Goal: Task Accomplishment & Management: Manage account settings

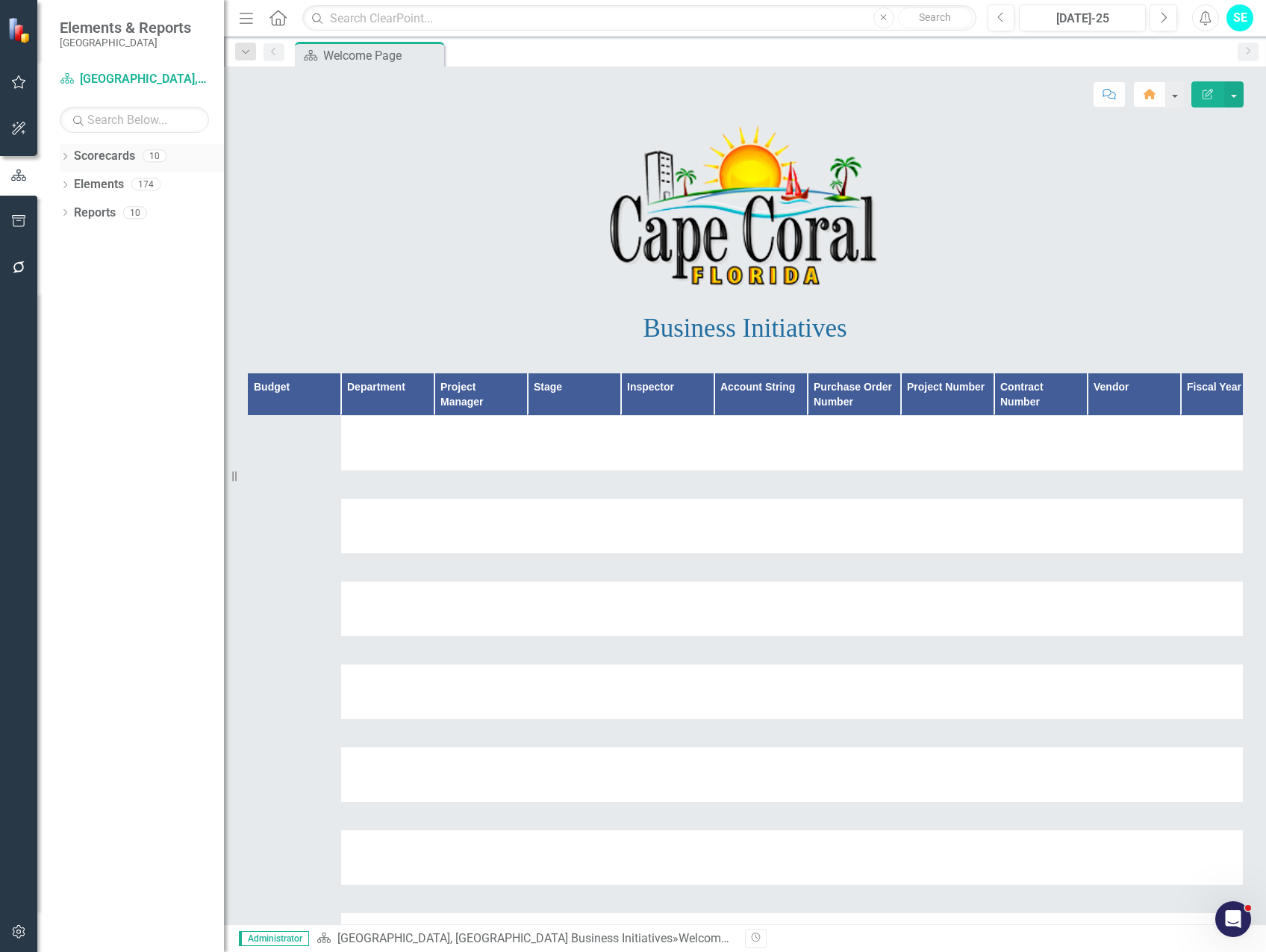
click at [62, 158] on icon "Dropdown" at bounding box center [65, 157] width 10 height 8
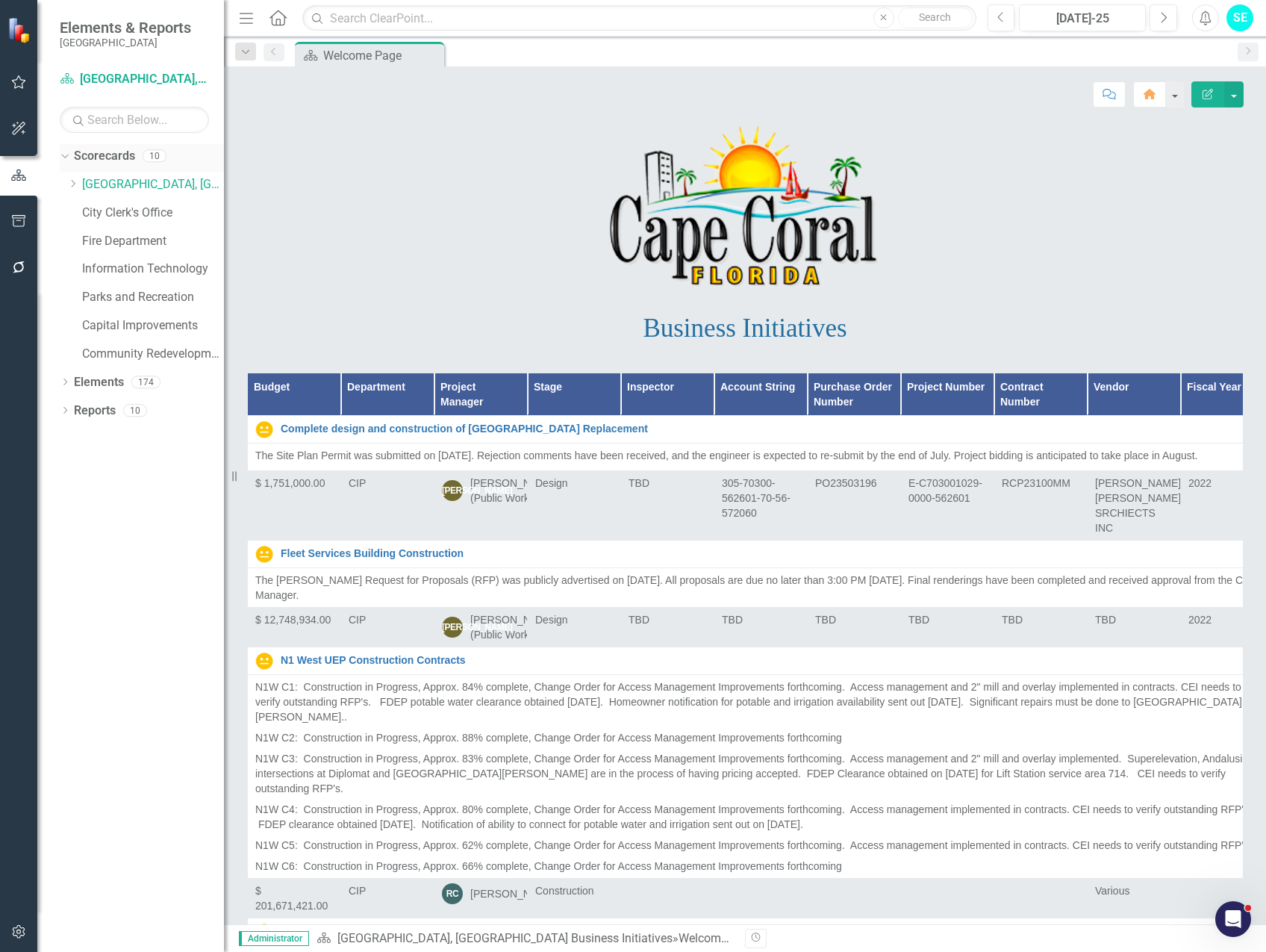
click at [110, 160] on link "Scorecards" at bounding box center [104, 156] width 61 height 17
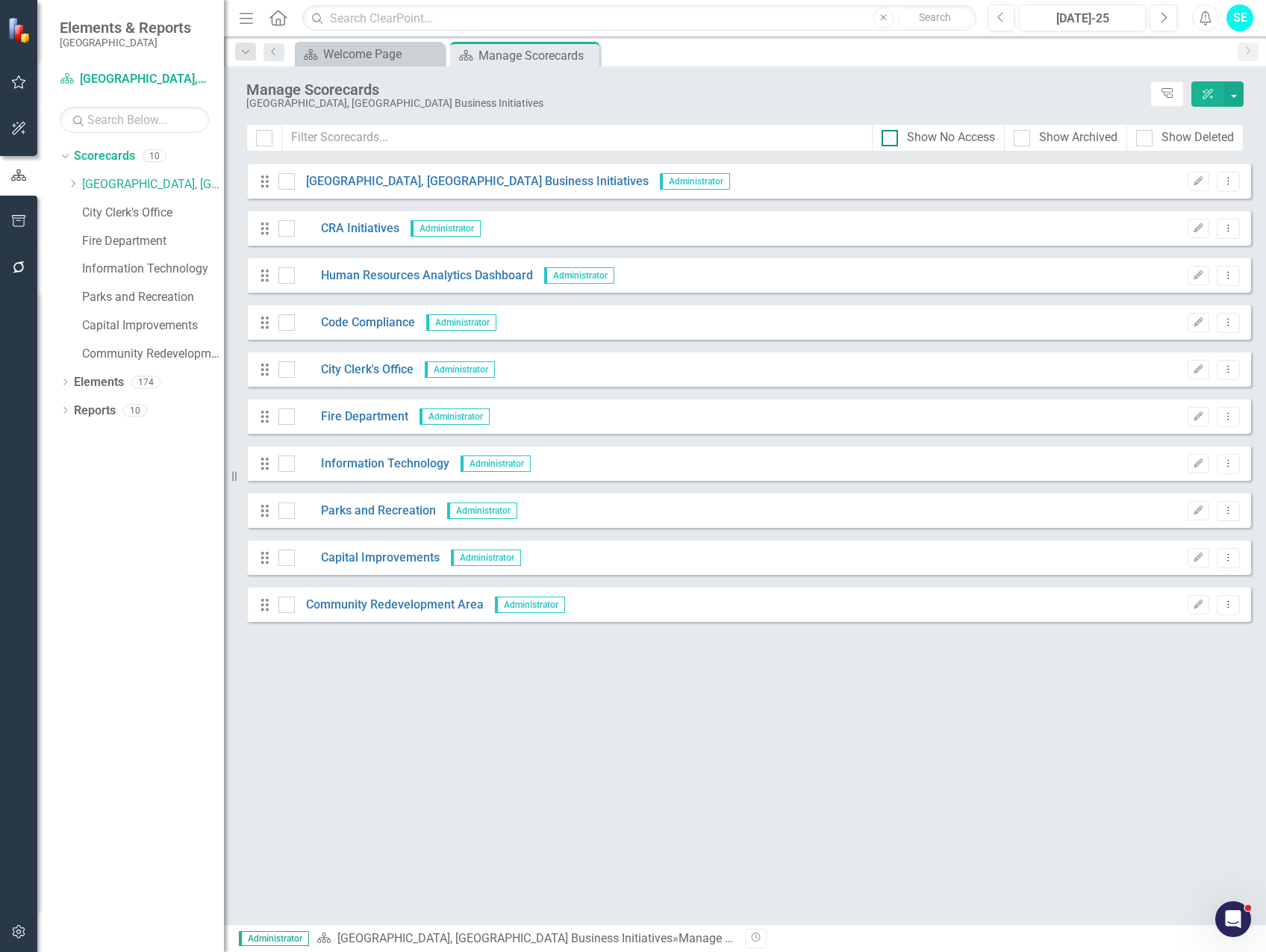
click at [888, 132] on input "Show No Access" at bounding box center [887, 135] width 9 height 9
checkbox input "true"
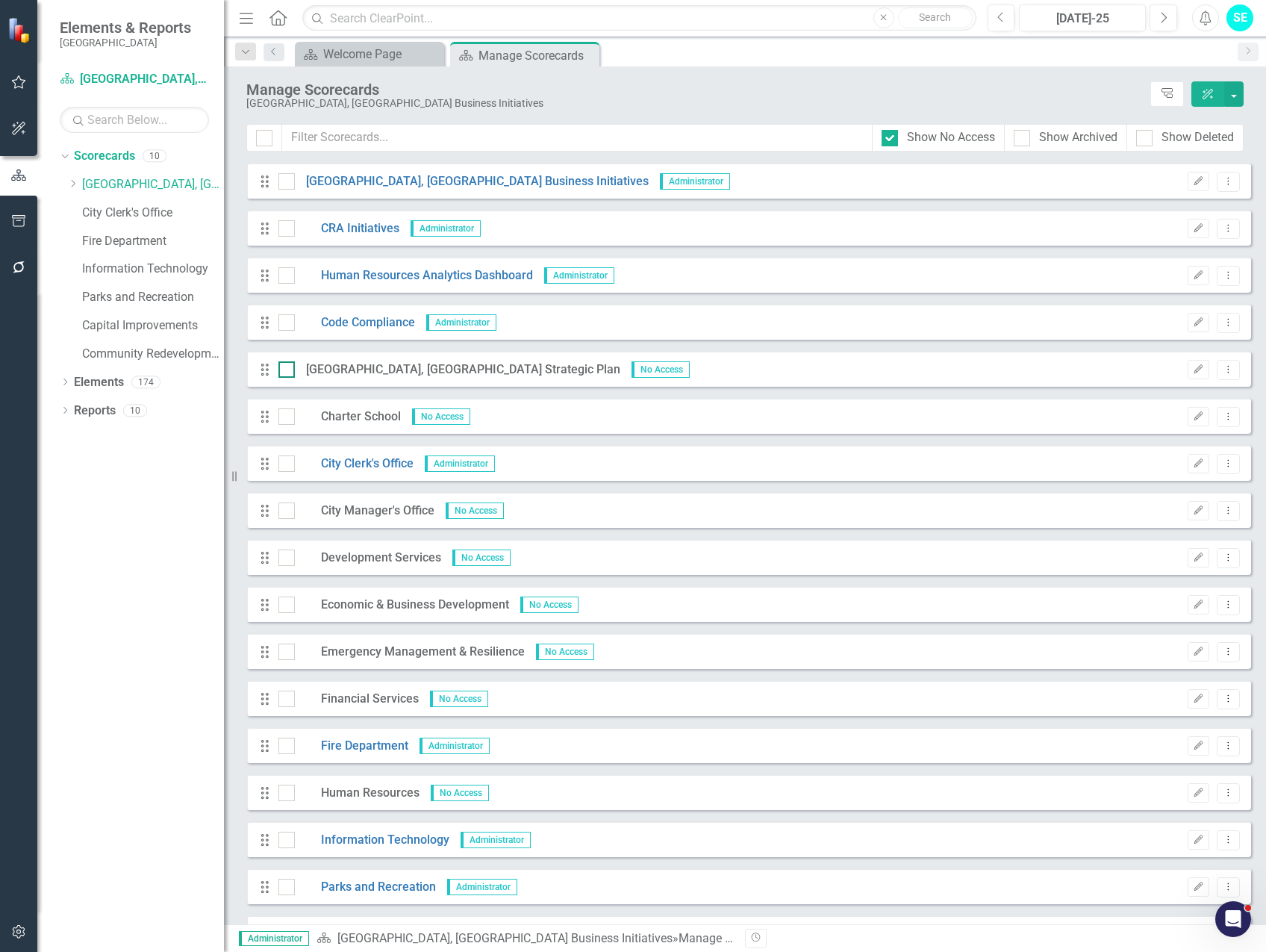
click at [282, 368] on input "checkbox" at bounding box center [283, 366] width 9 height 9
drag, startPoint x: 286, startPoint y: 368, endPoint x: 559, endPoint y: 373, distance: 273.0
click at [286, 368] on input "checkbox" at bounding box center [283, 366] width 9 height 9
checkbox input "false"
click at [1193, 371] on icon "Edit" at bounding box center [1199, 370] width 11 height 9
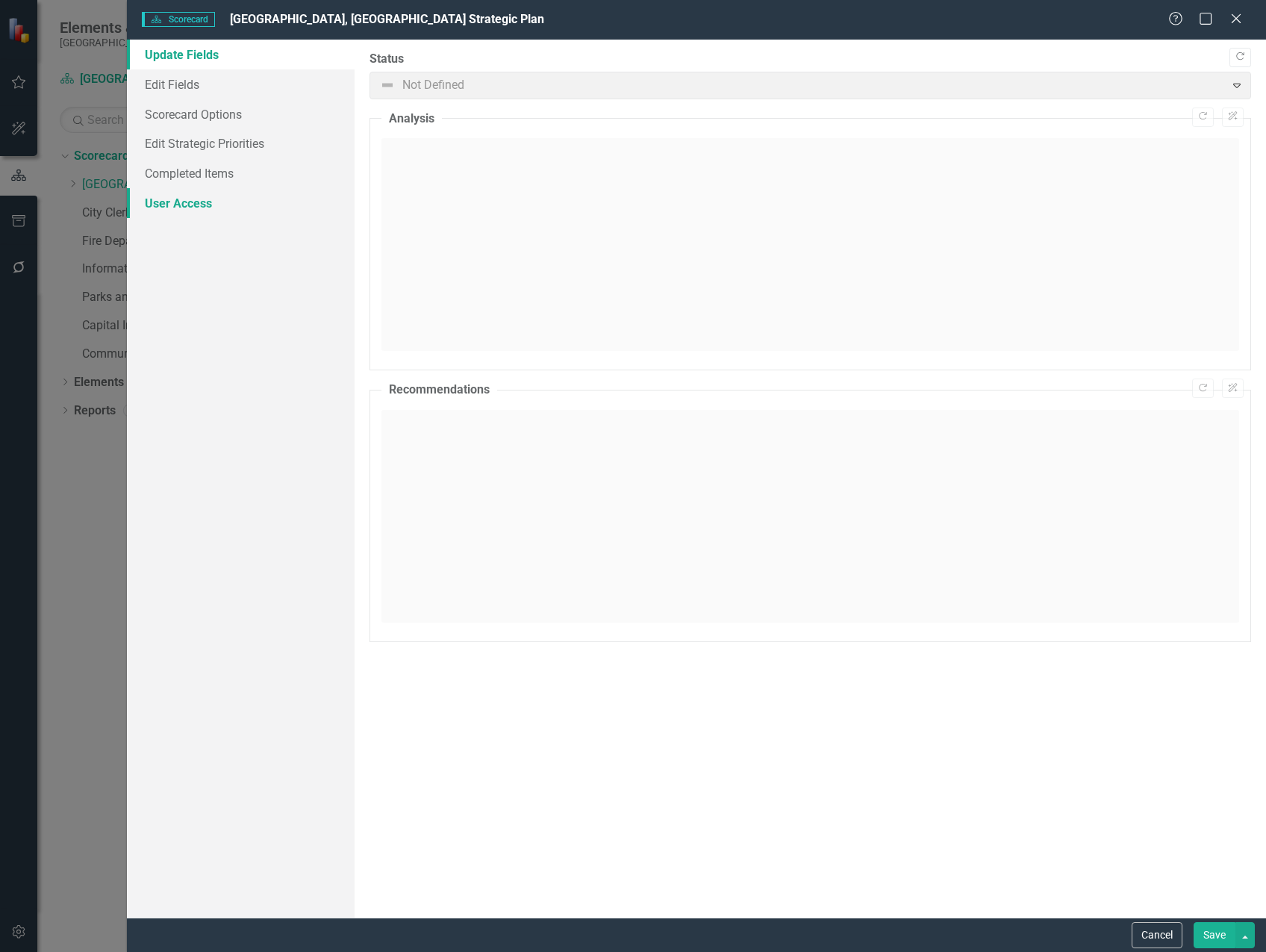
click at [200, 198] on link "User Access" at bounding box center [241, 203] width 228 height 30
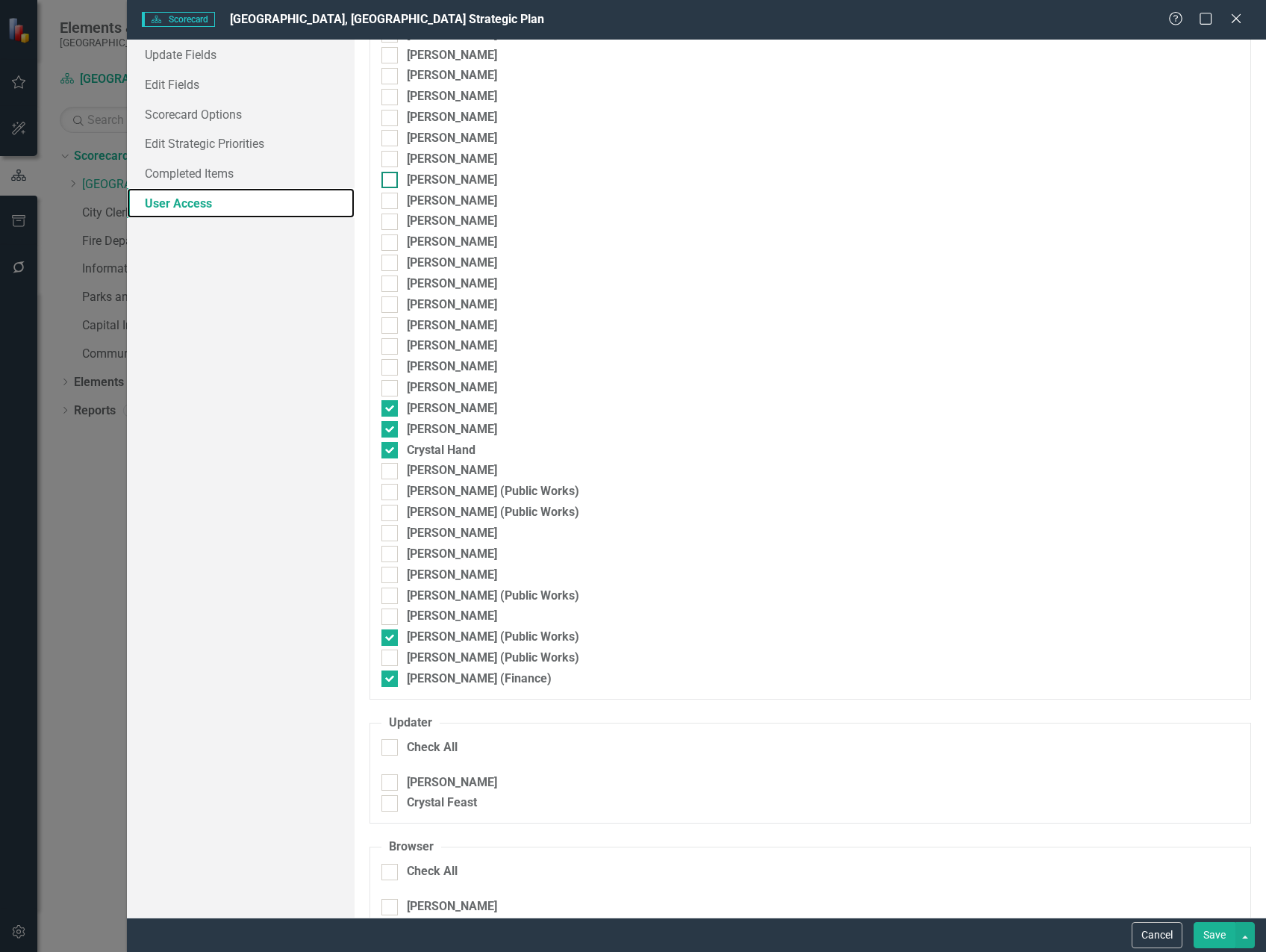
scroll to position [971, 0]
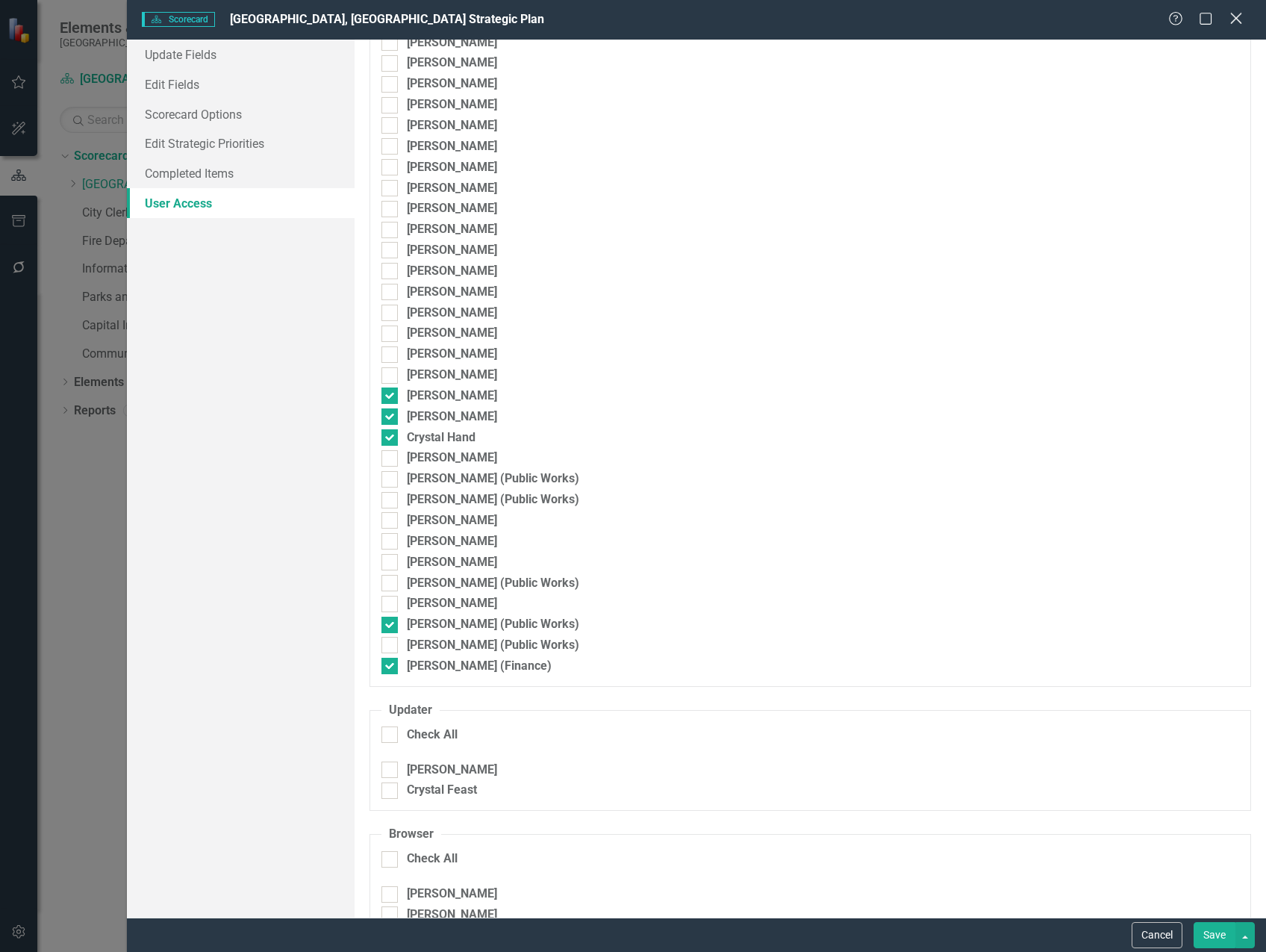
click at [1232, 19] on icon "Close" at bounding box center [1236, 18] width 19 height 14
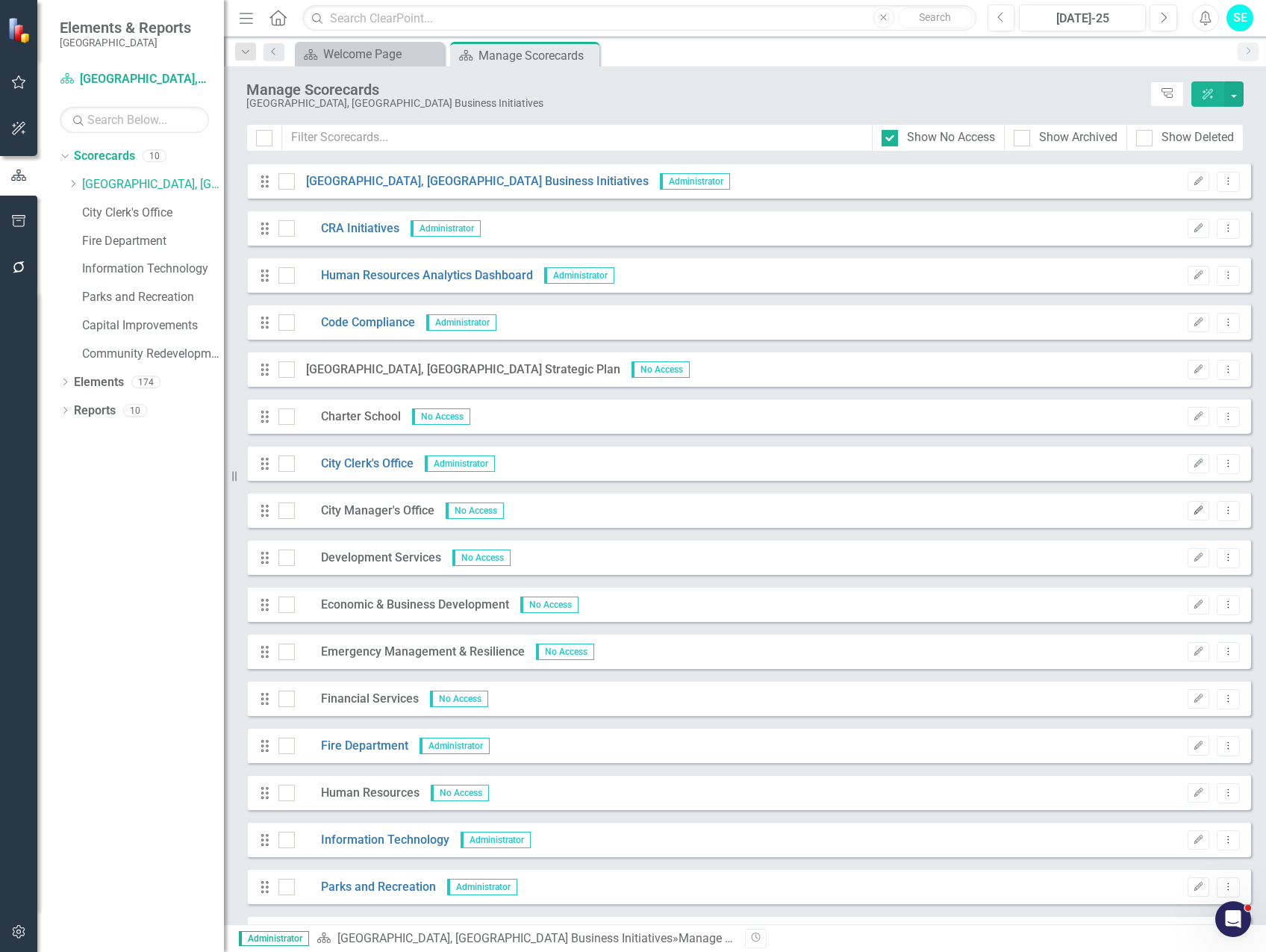
click at [1193, 510] on icon "Edit" at bounding box center [1199, 511] width 11 height 9
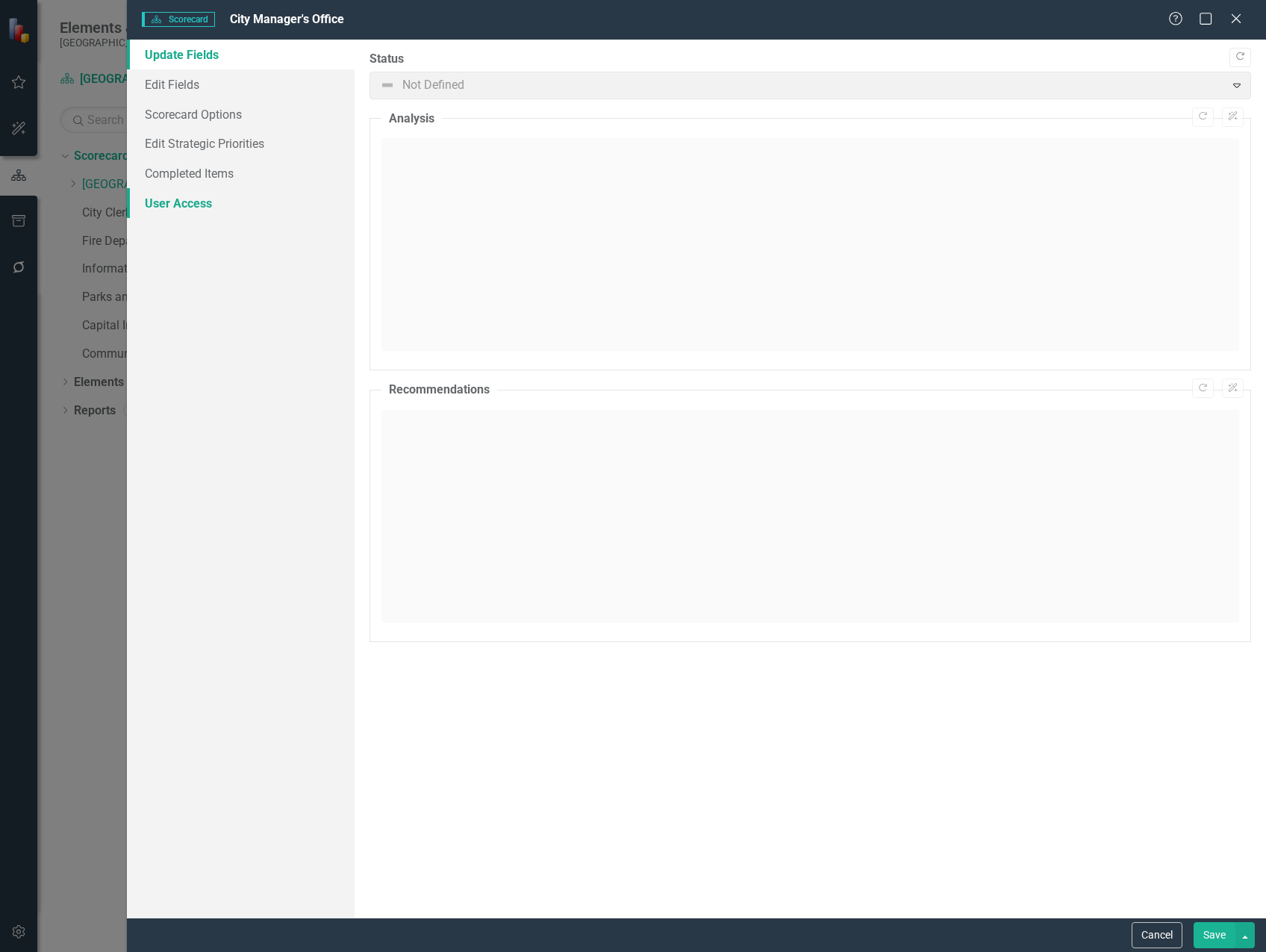
click at [201, 196] on link "User Access" at bounding box center [241, 203] width 228 height 30
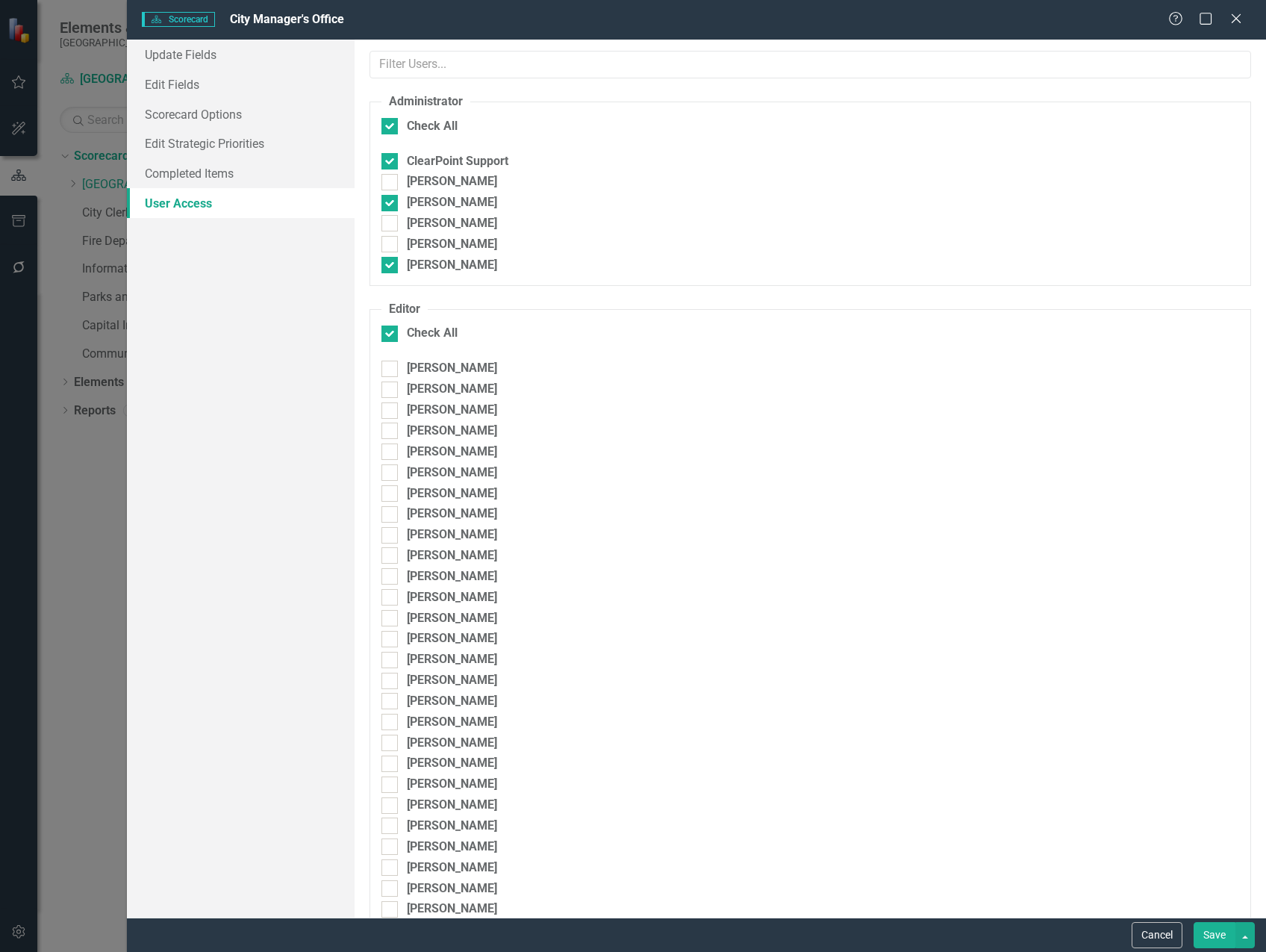
checkbox input "false"
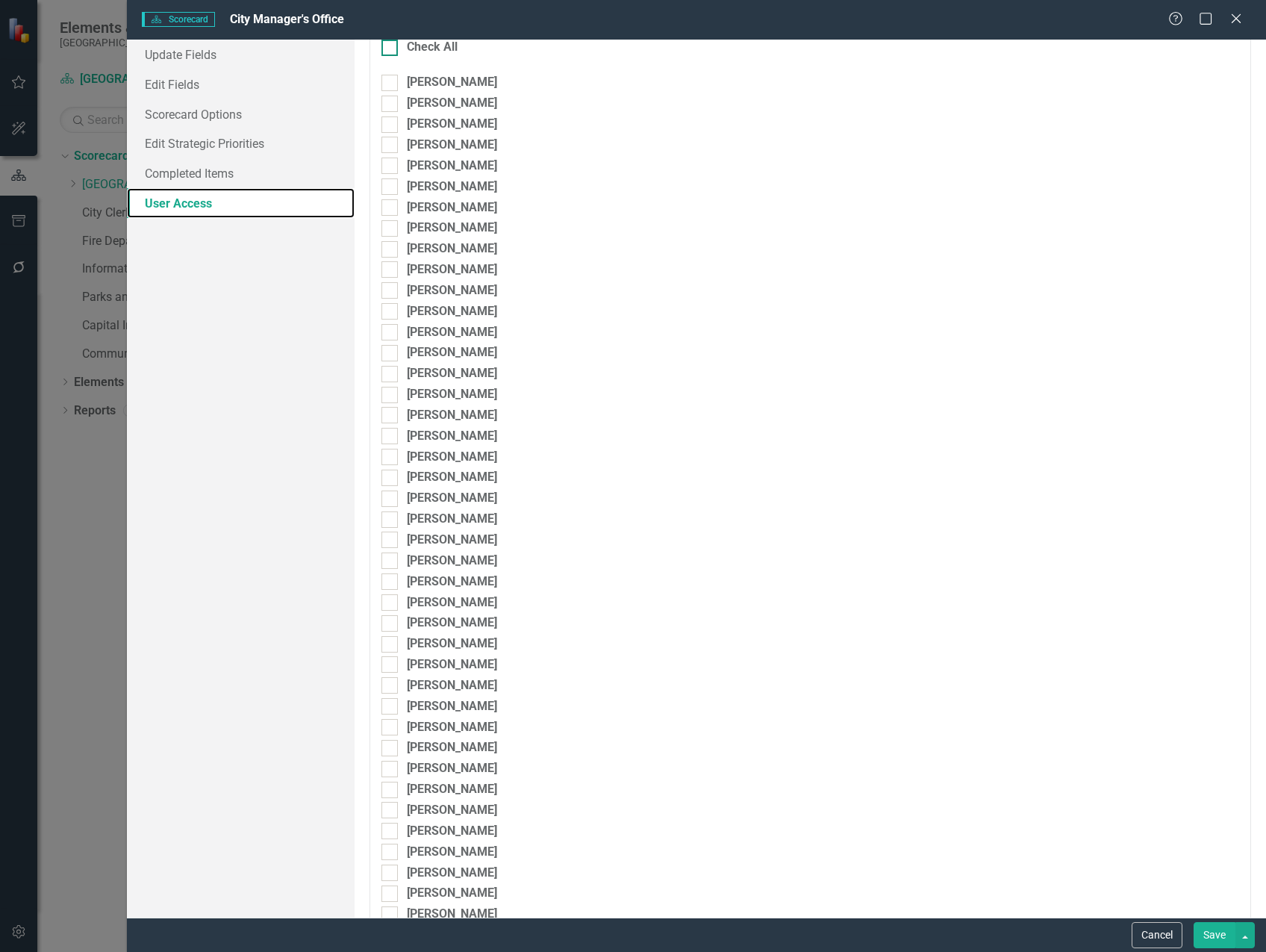
scroll to position [0, 0]
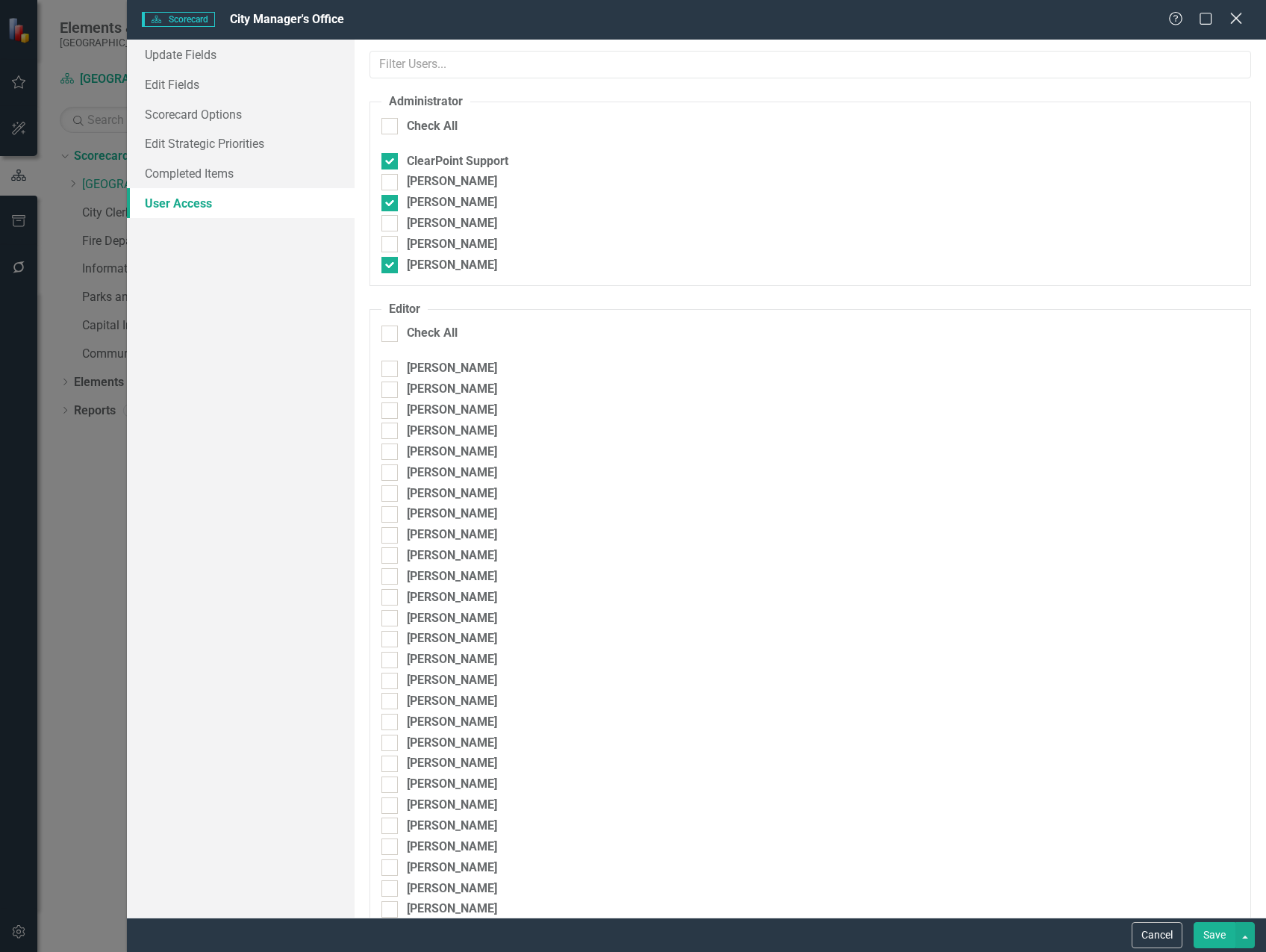
click at [1238, 22] on icon "Close" at bounding box center [1236, 18] width 19 height 14
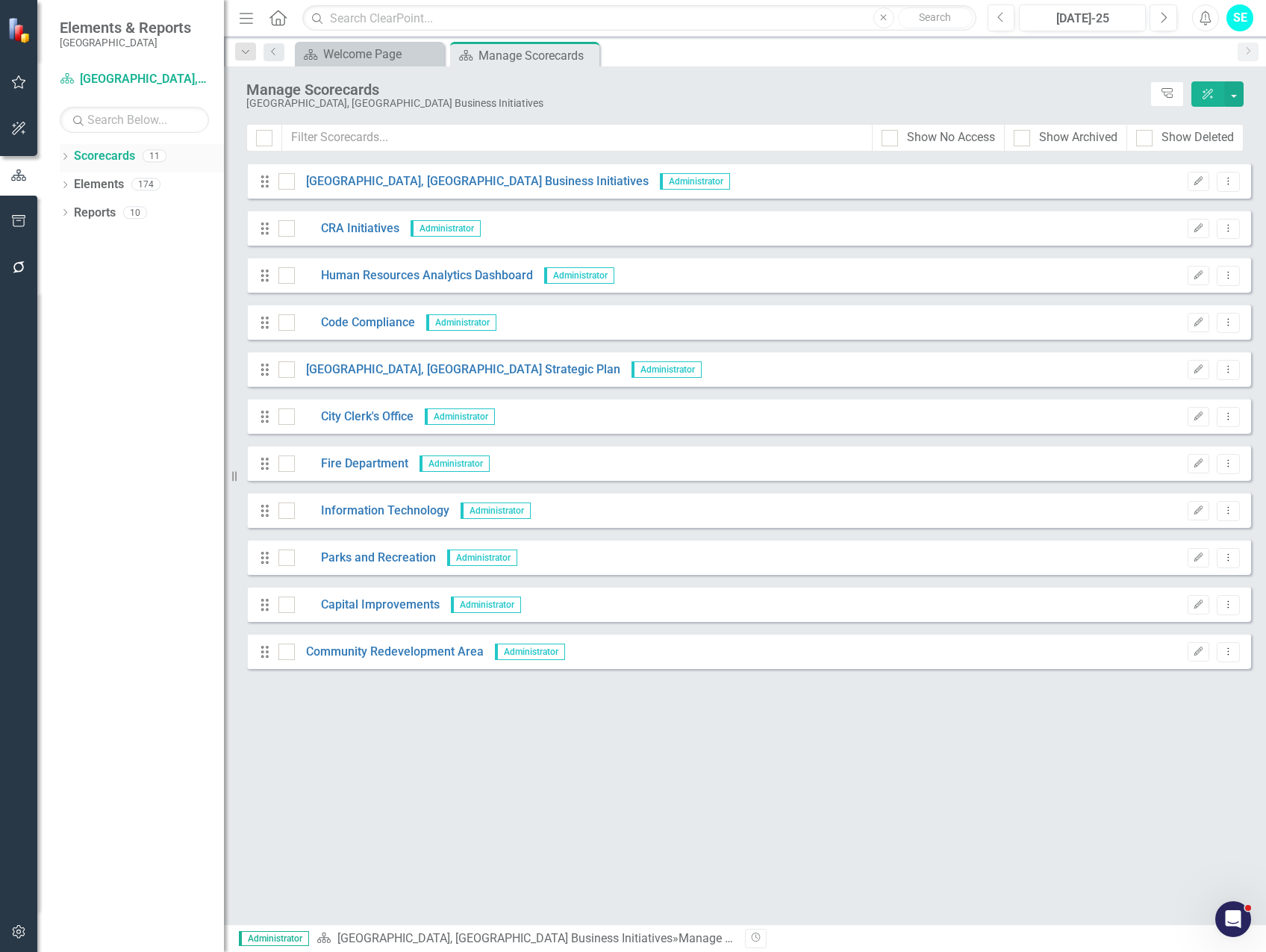
click at [71, 156] on div "Dropdown Scorecards 11" at bounding box center [141, 158] width 164 height 28
click at [64, 156] on icon "Dropdown" at bounding box center [65, 157] width 10 height 8
click at [77, 212] on icon "Dropdown" at bounding box center [73, 212] width 11 height 9
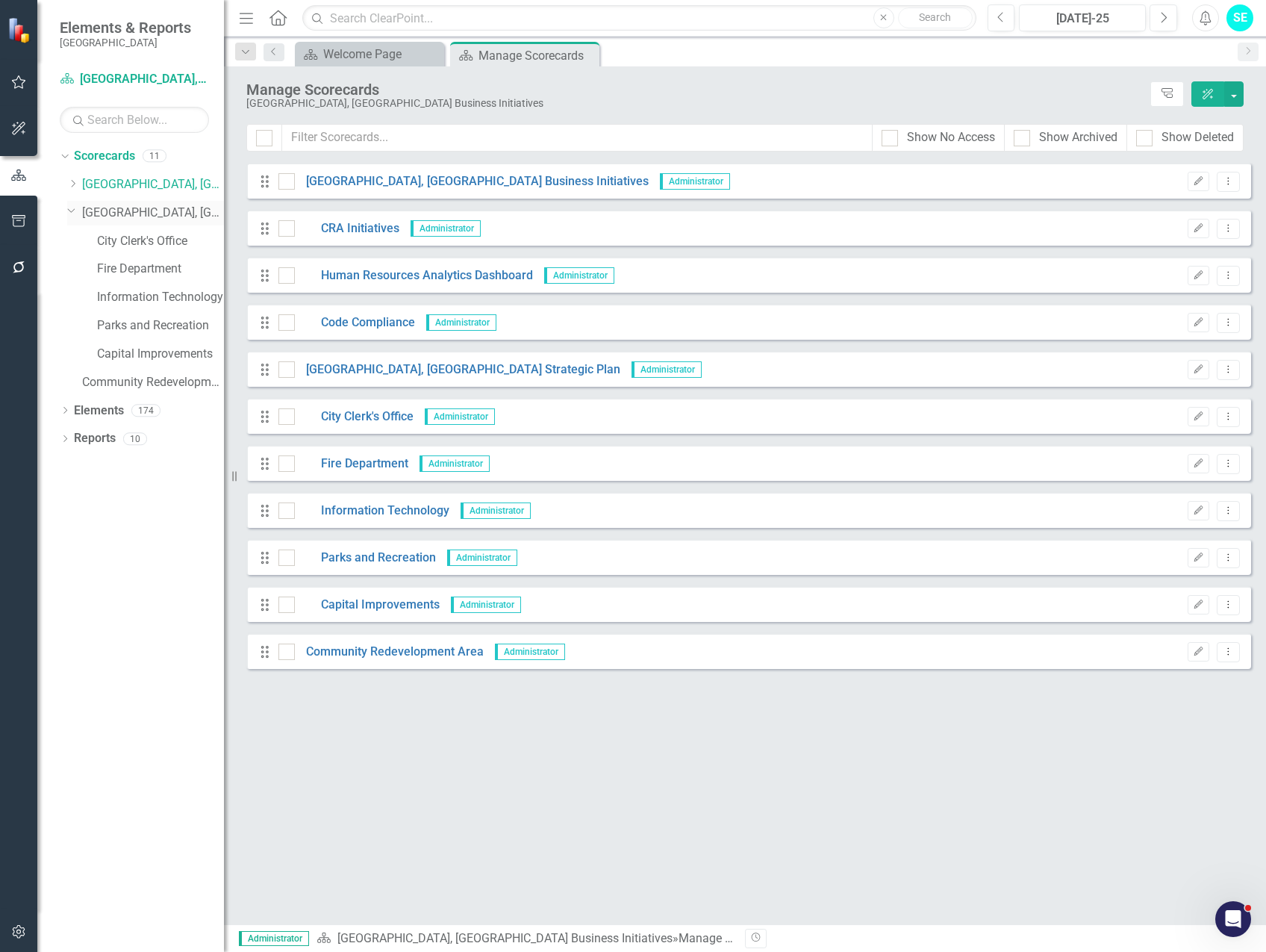
click at [116, 214] on link "[GEOGRAPHIC_DATA], [GEOGRAPHIC_DATA] Strategic Plan" at bounding box center [153, 212] width 141 height 17
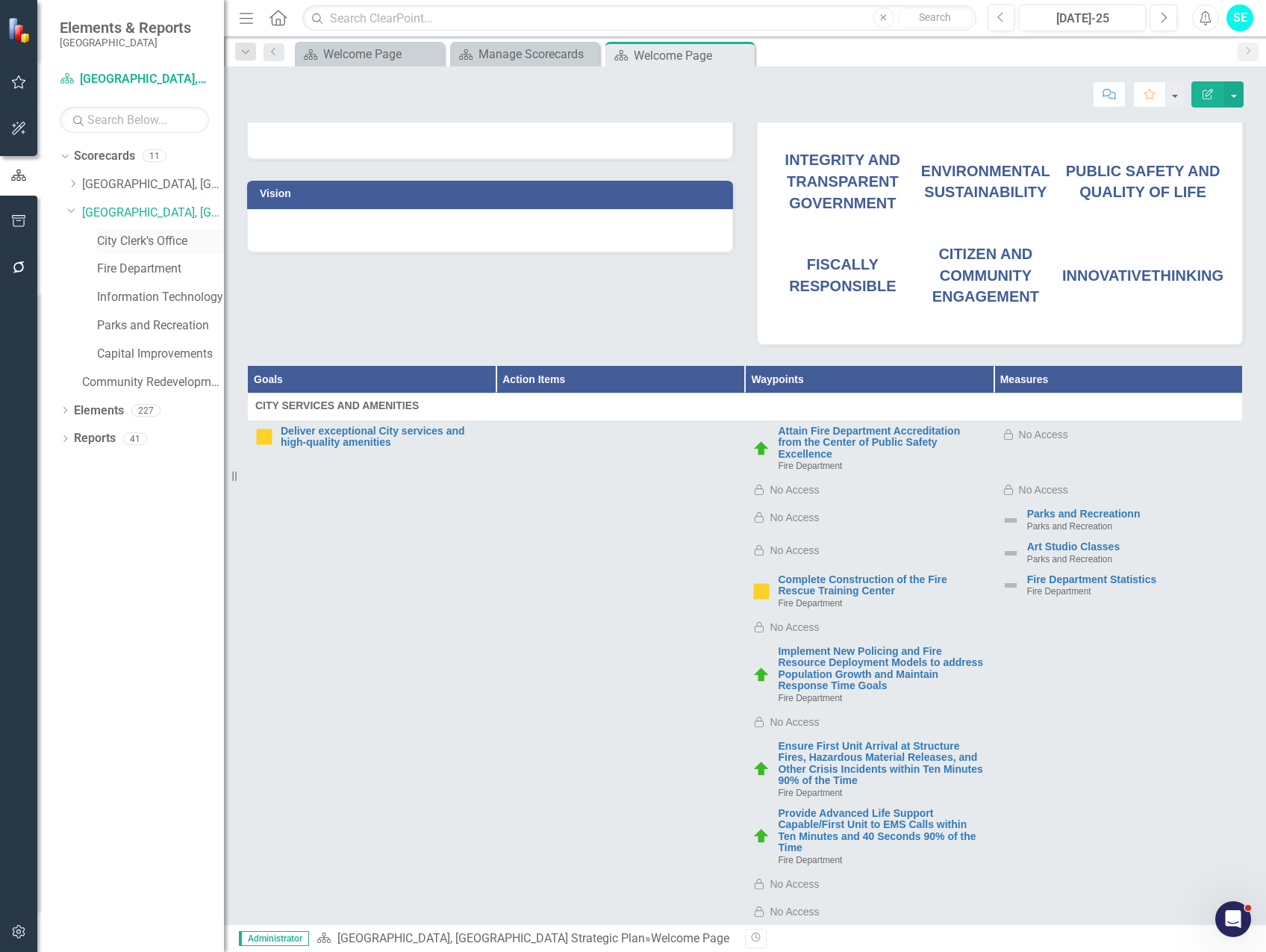
click at [116, 242] on link "City Clerk's Office" at bounding box center [161, 242] width 127 height 17
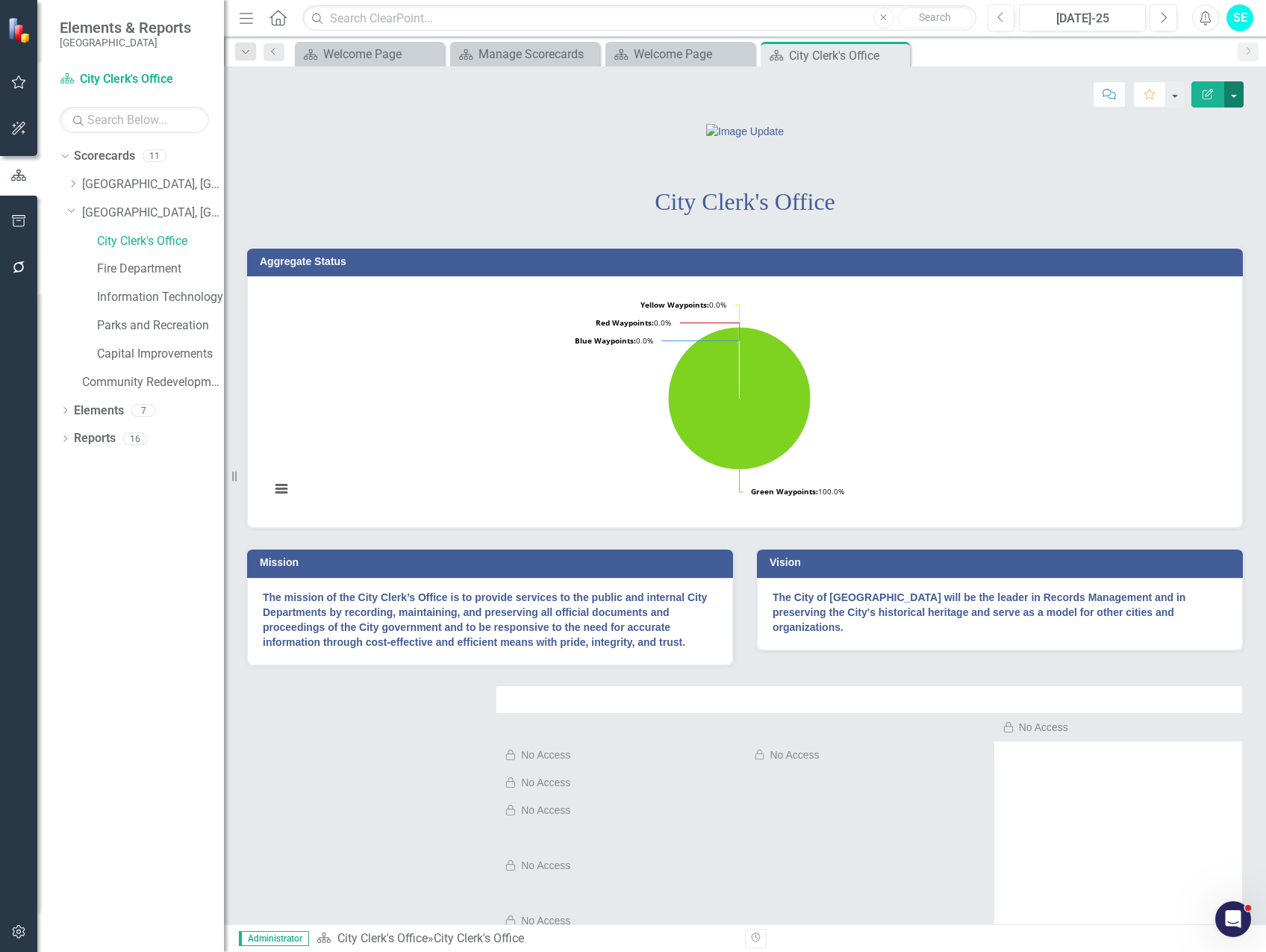
click at [1234, 98] on button "button" at bounding box center [1234, 95] width 20 height 26
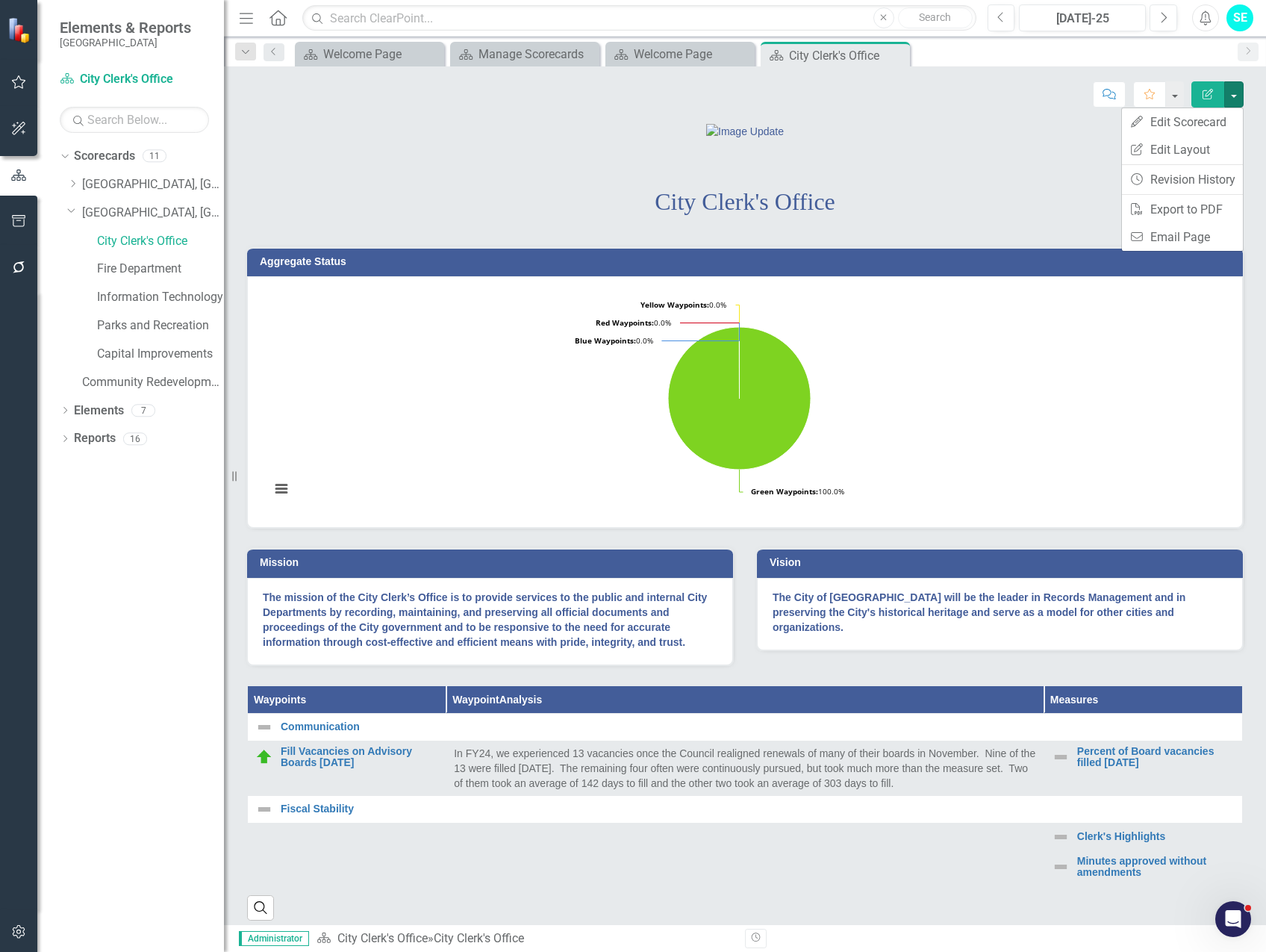
click at [301, 139] on div at bounding box center [745, 131] width 996 height 16
click at [1203, 95] on icon "Edit Report" at bounding box center [1208, 94] width 13 height 10
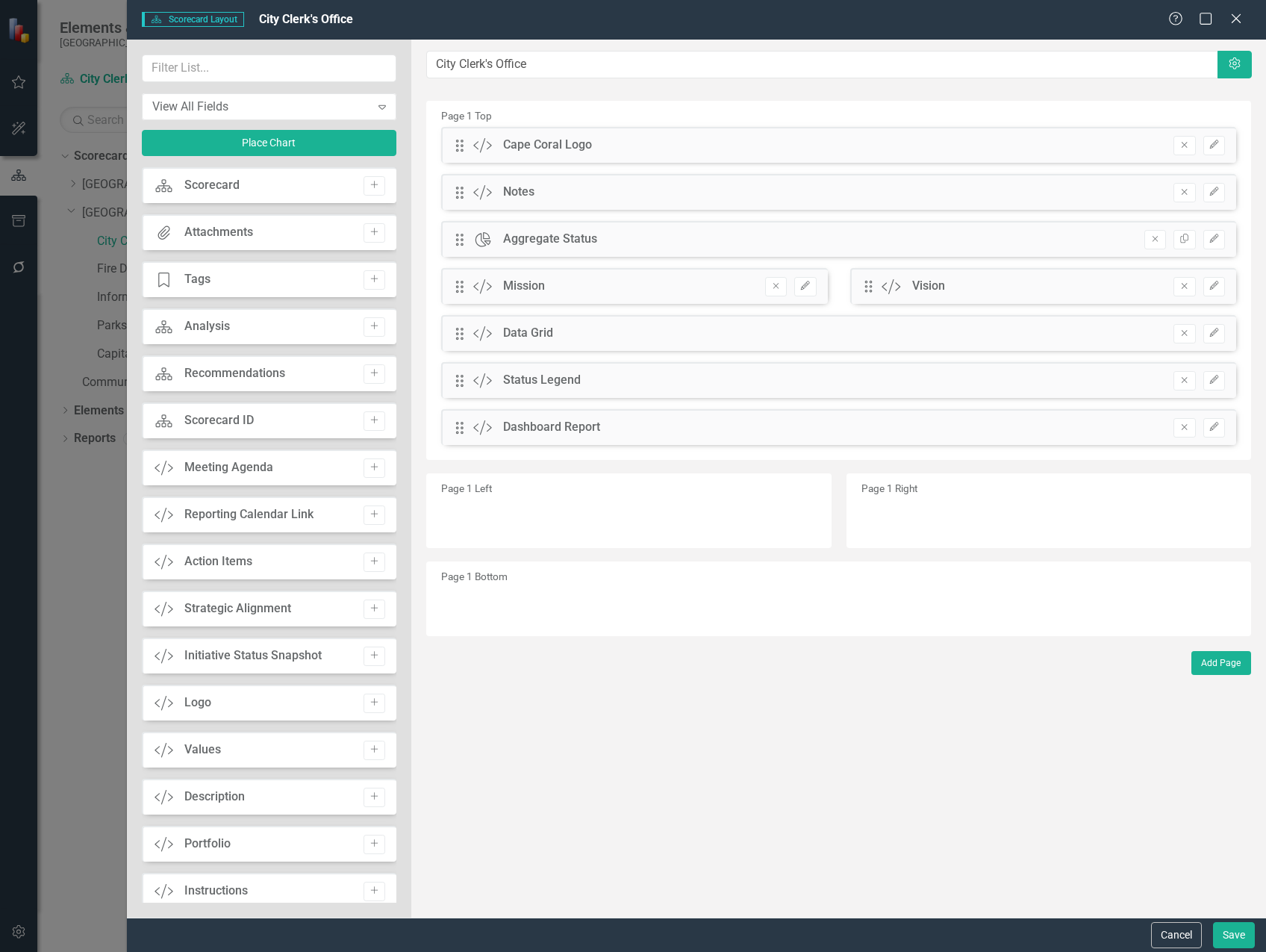
click at [1231, 17] on icon "Close" at bounding box center [1236, 19] width 15 height 12
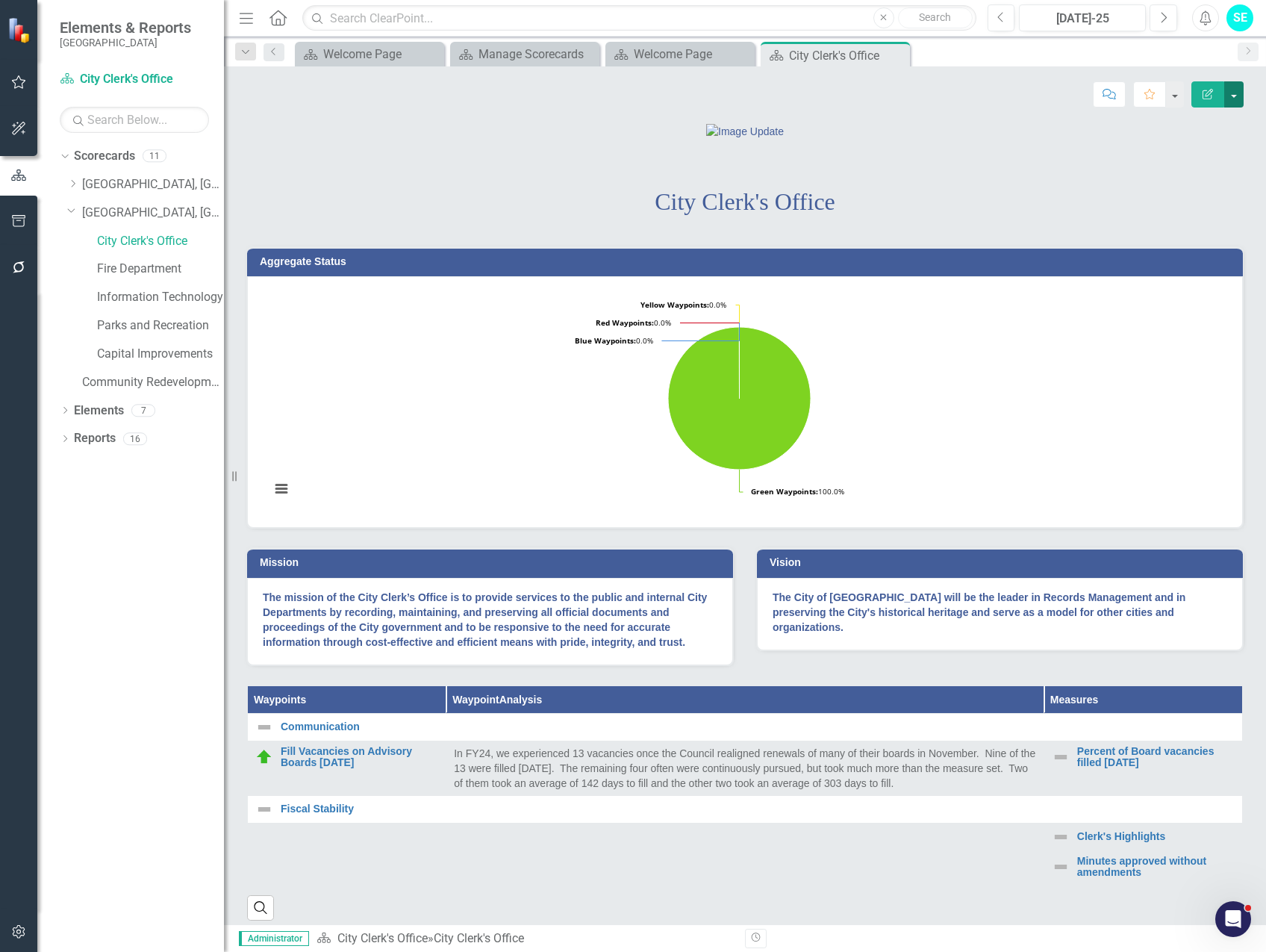
click at [1232, 94] on button "button" at bounding box center [1234, 95] width 20 height 26
click at [1198, 125] on link "Edit Edit Scorecard" at bounding box center [1182, 123] width 121 height 28
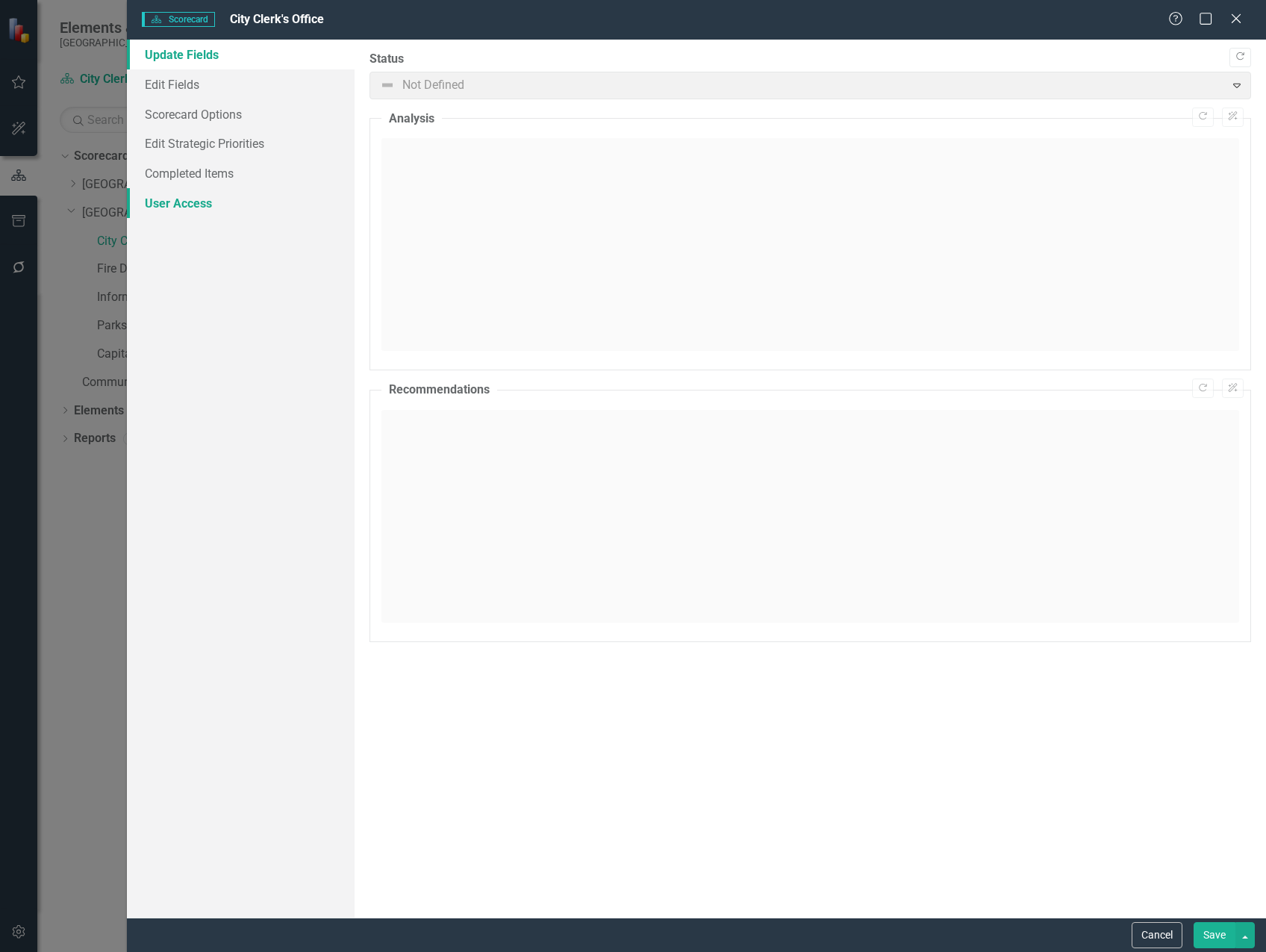
click at [169, 205] on link "User Access" at bounding box center [241, 203] width 228 height 30
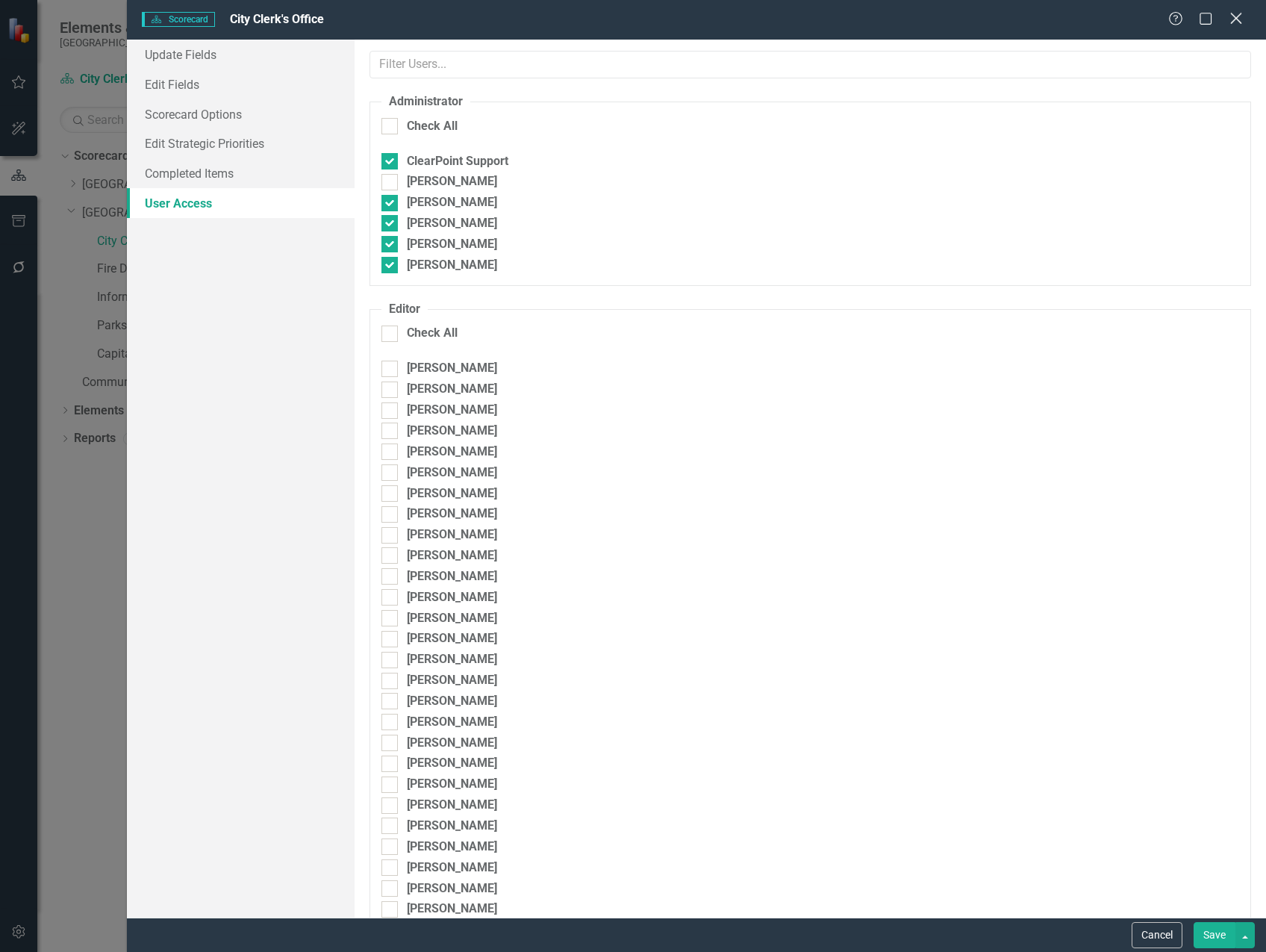
click at [1241, 19] on icon "Close" at bounding box center [1236, 18] width 19 height 14
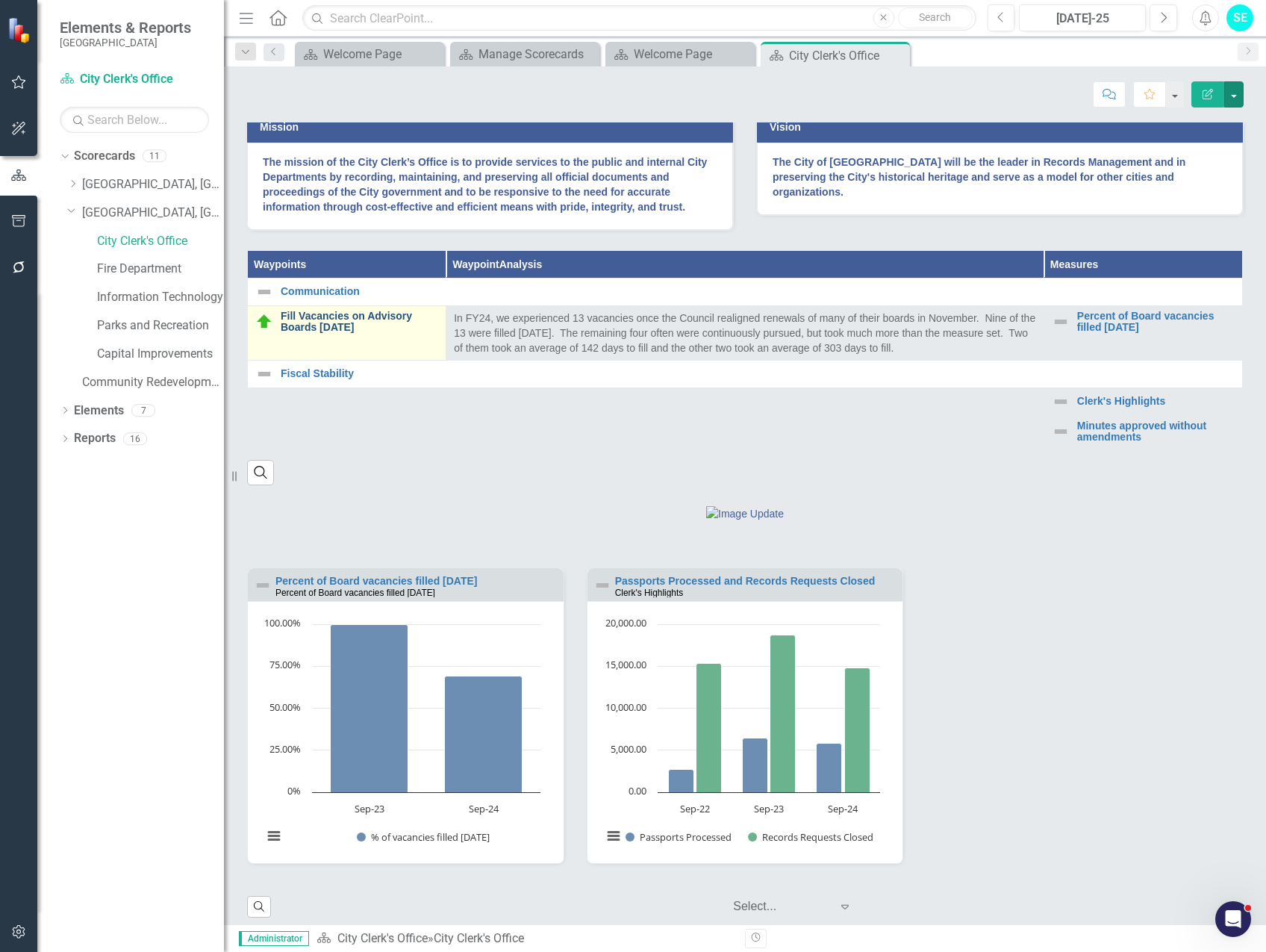
scroll to position [447, 0]
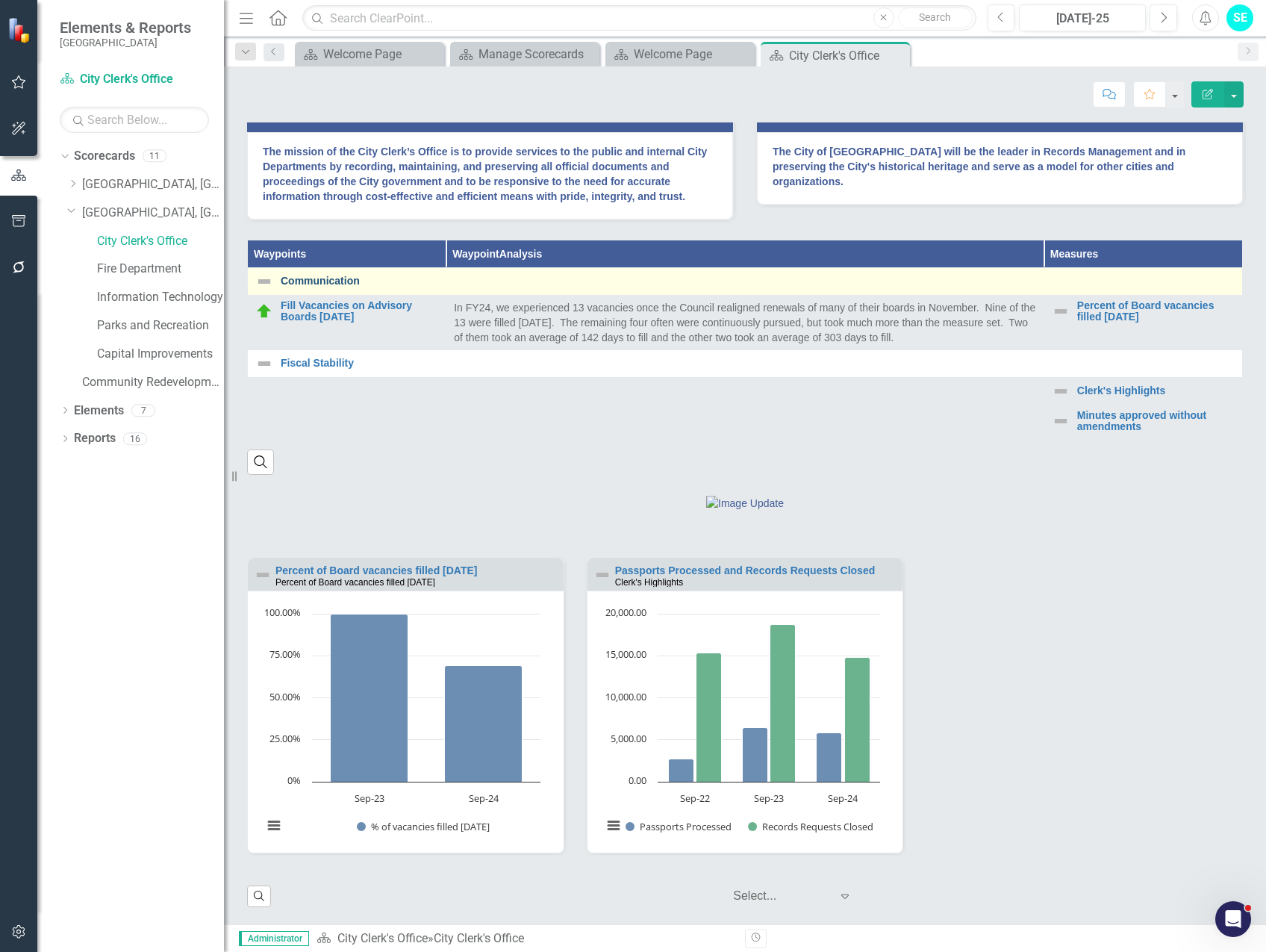
click at [309, 286] on link "Communication" at bounding box center [758, 281] width 954 height 11
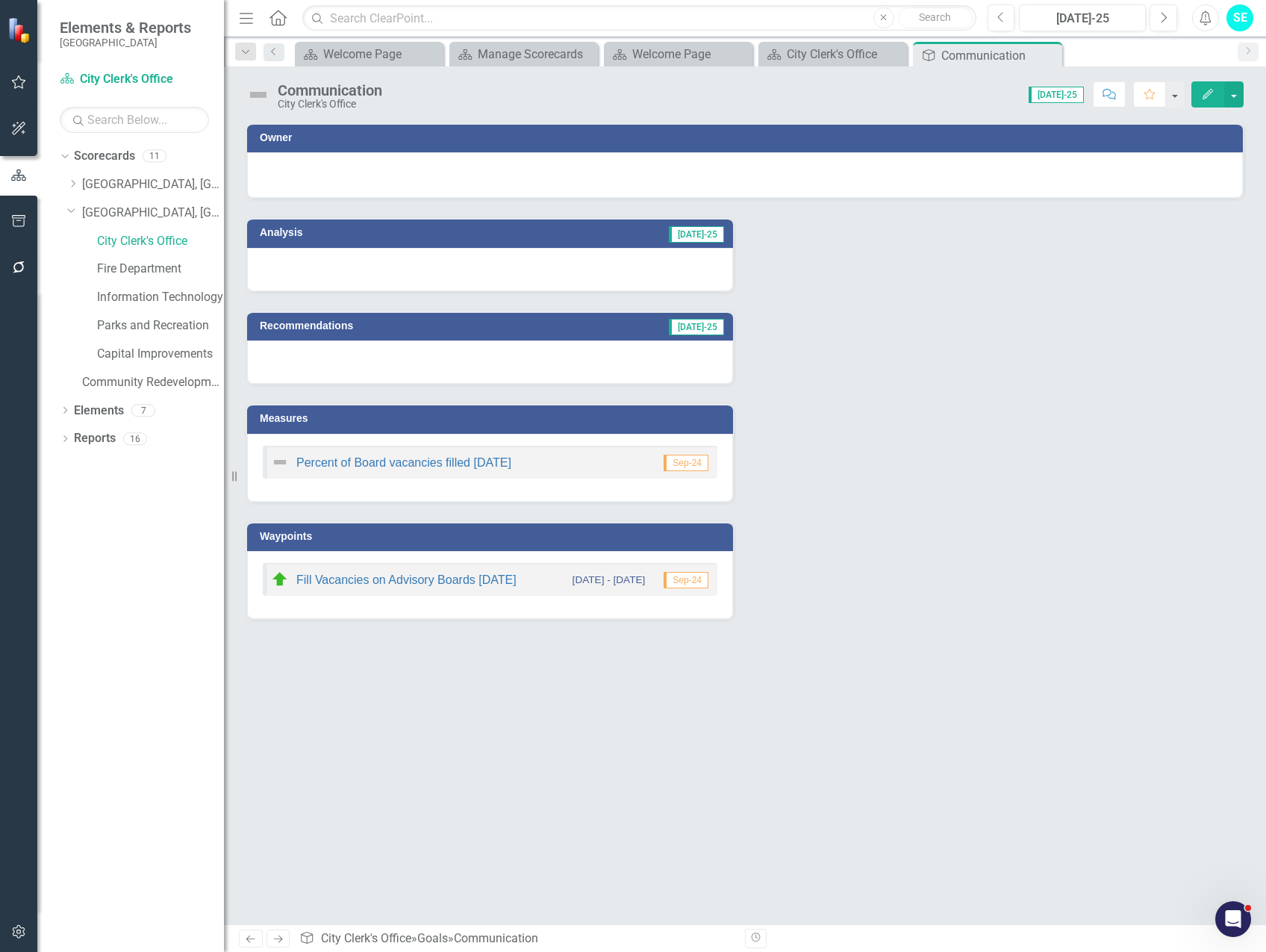
click at [1214, 90] on button "Edit" at bounding box center [1208, 95] width 33 height 26
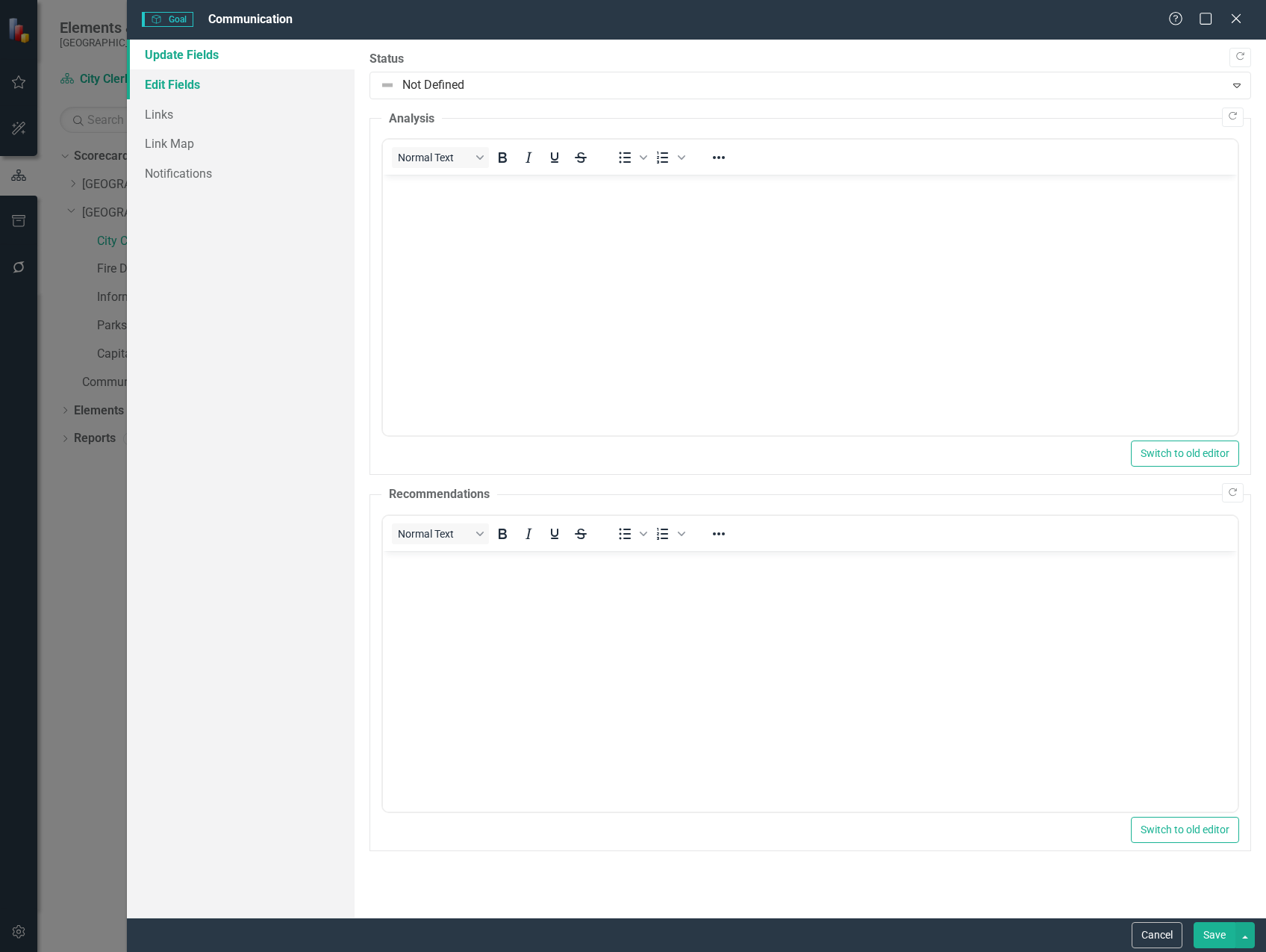
click at [175, 91] on link "Edit Fields" at bounding box center [241, 84] width 228 height 30
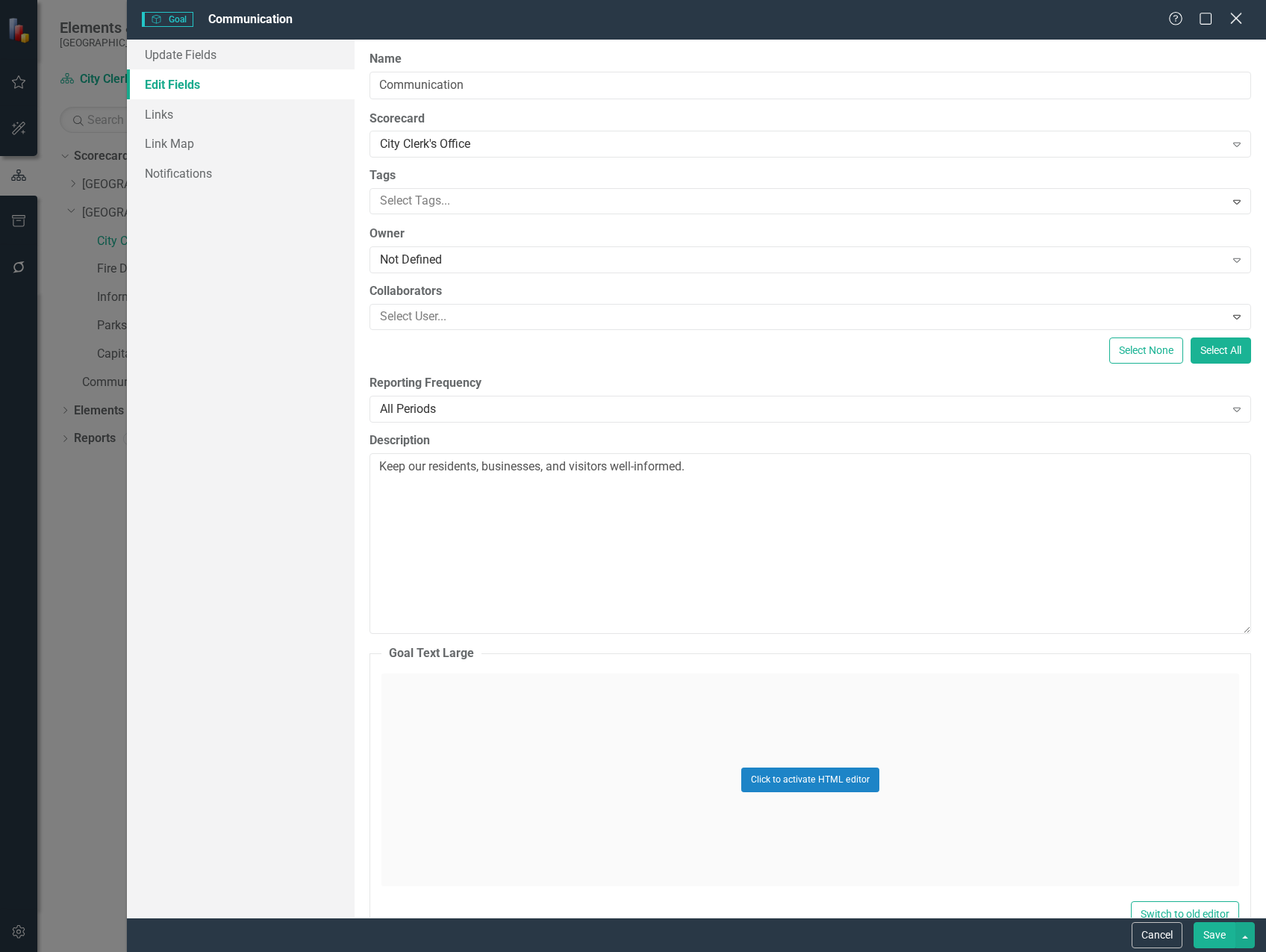
click at [1240, 17] on icon "Close" at bounding box center [1236, 18] width 19 height 14
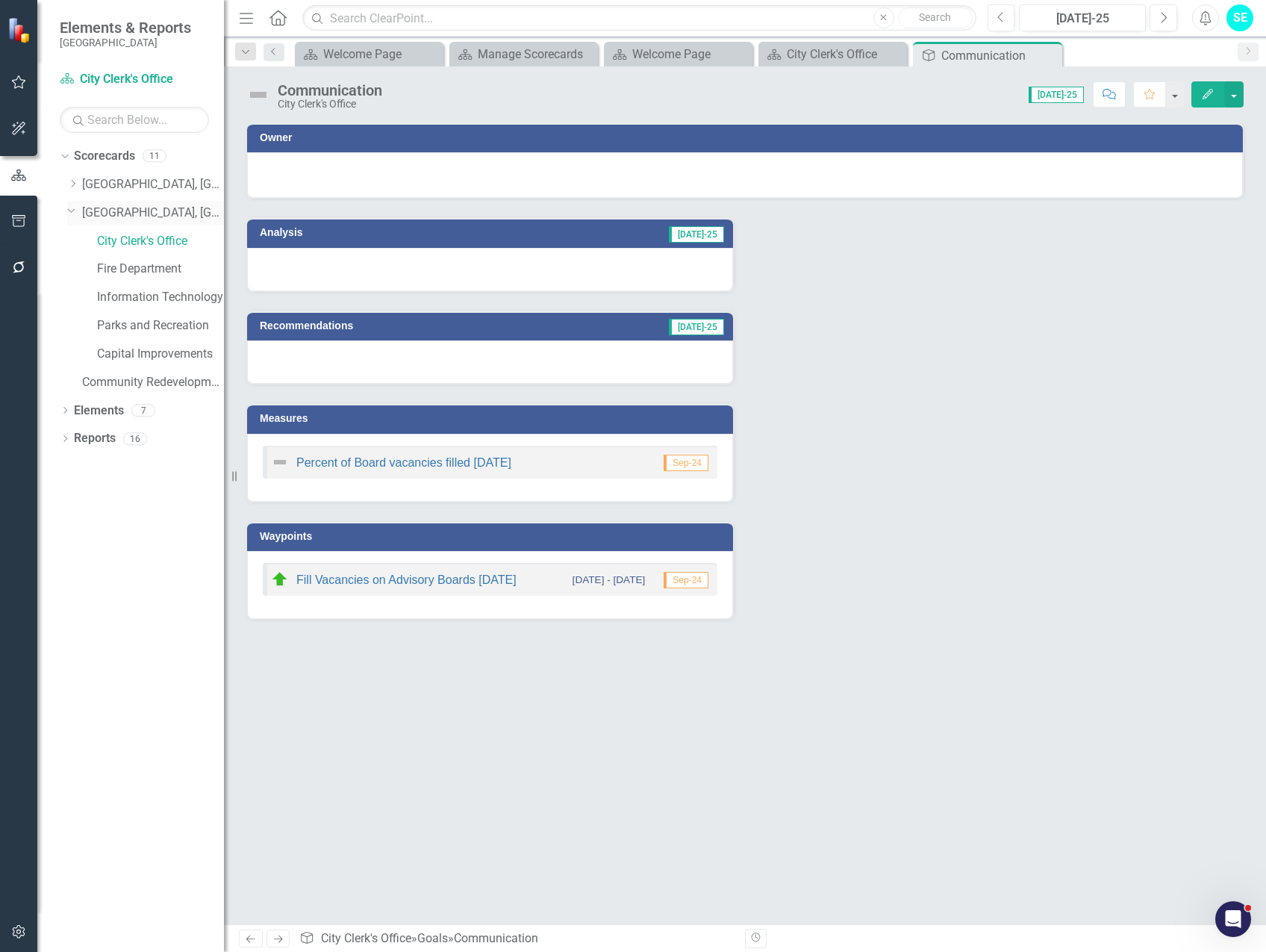
click at [151, 213] on link "[GEOGRAPHIC_DATA], [GEOGRAPHIC_DATA] Strategic Plan" at bounding box center [153, 212] width 141 height 17
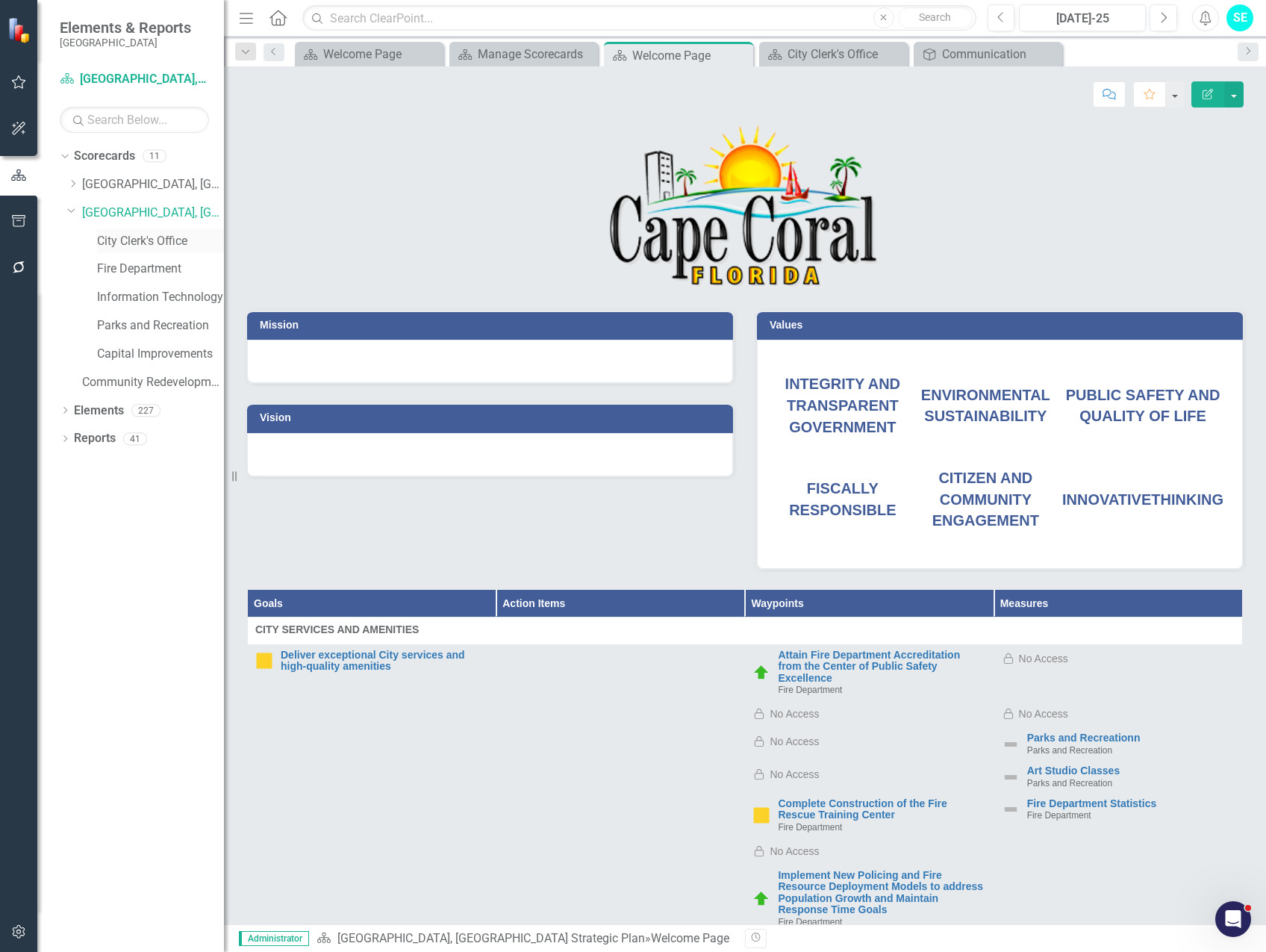
click at [160, 236] on link "City Clerk's Office" at bounding box center [161, 242] width 127 height 17
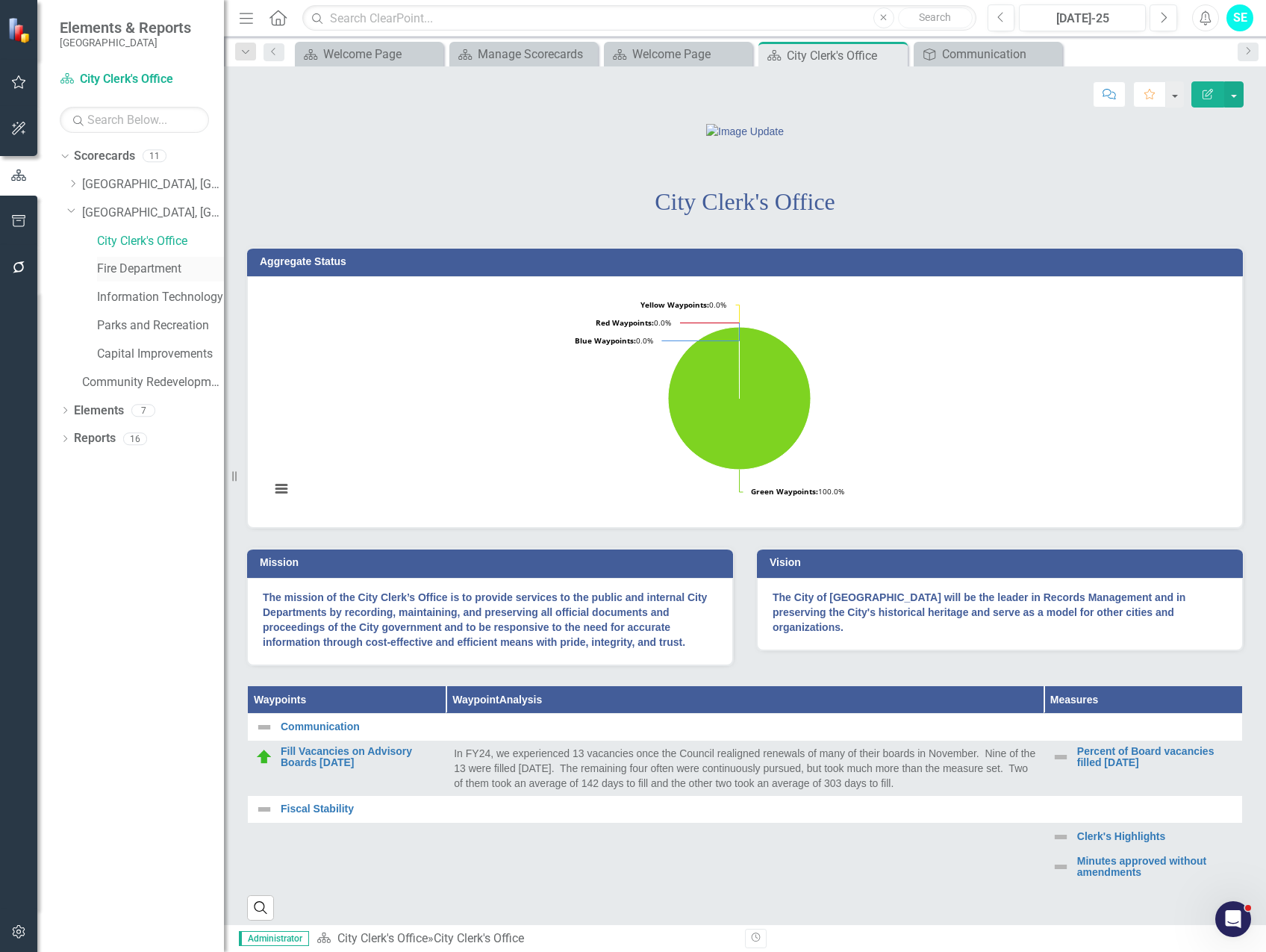
click at [160, 268] on link "Fire Department" at bounding box center [161, 269] width 127 height 17
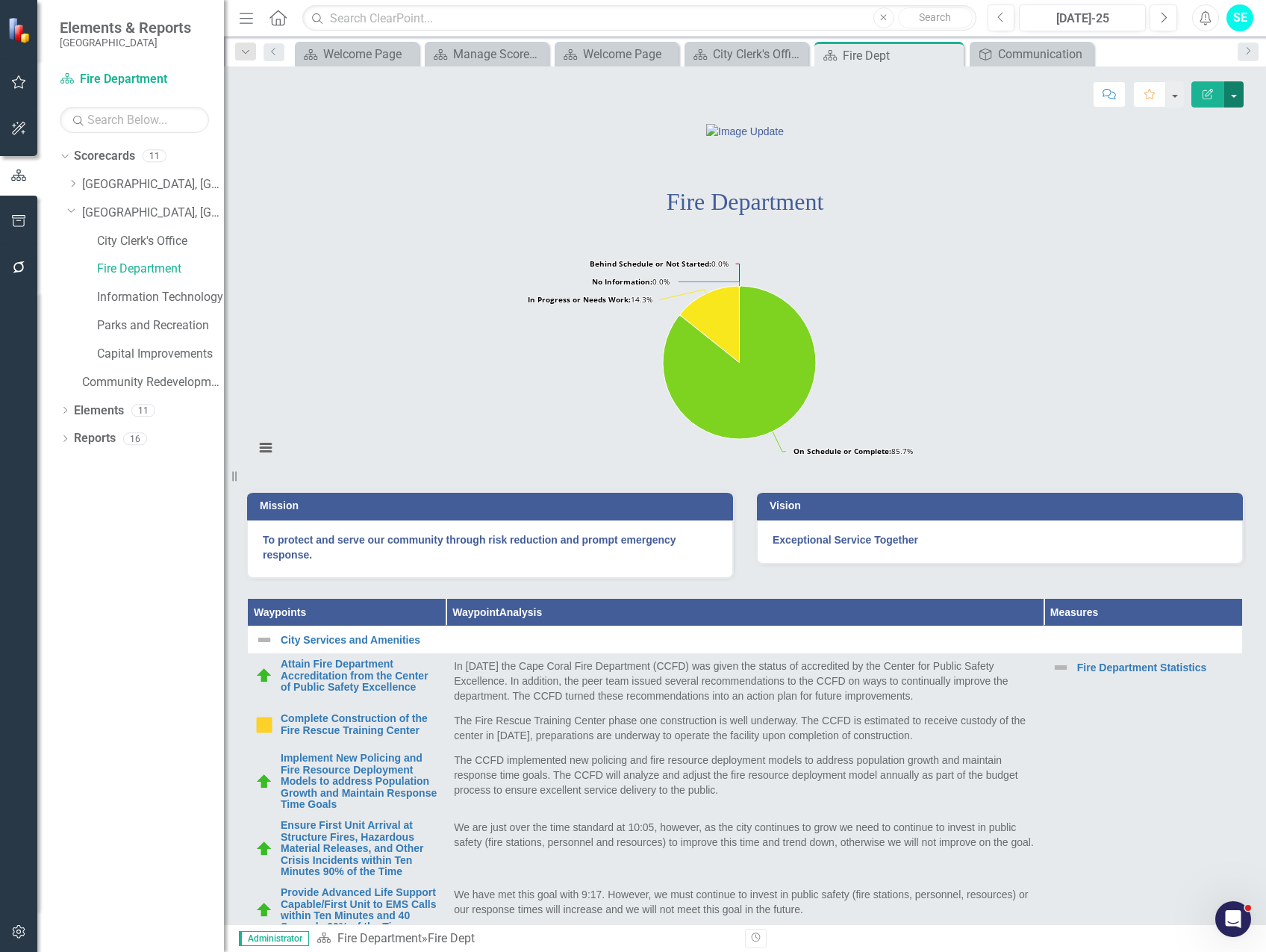
click at [1228, 98] on button "button" at bounding box center [1234, 95] width 20 height 26
click at [1153, 22] on button "Next" at bounding box center [1164, 18] width 28 height 27
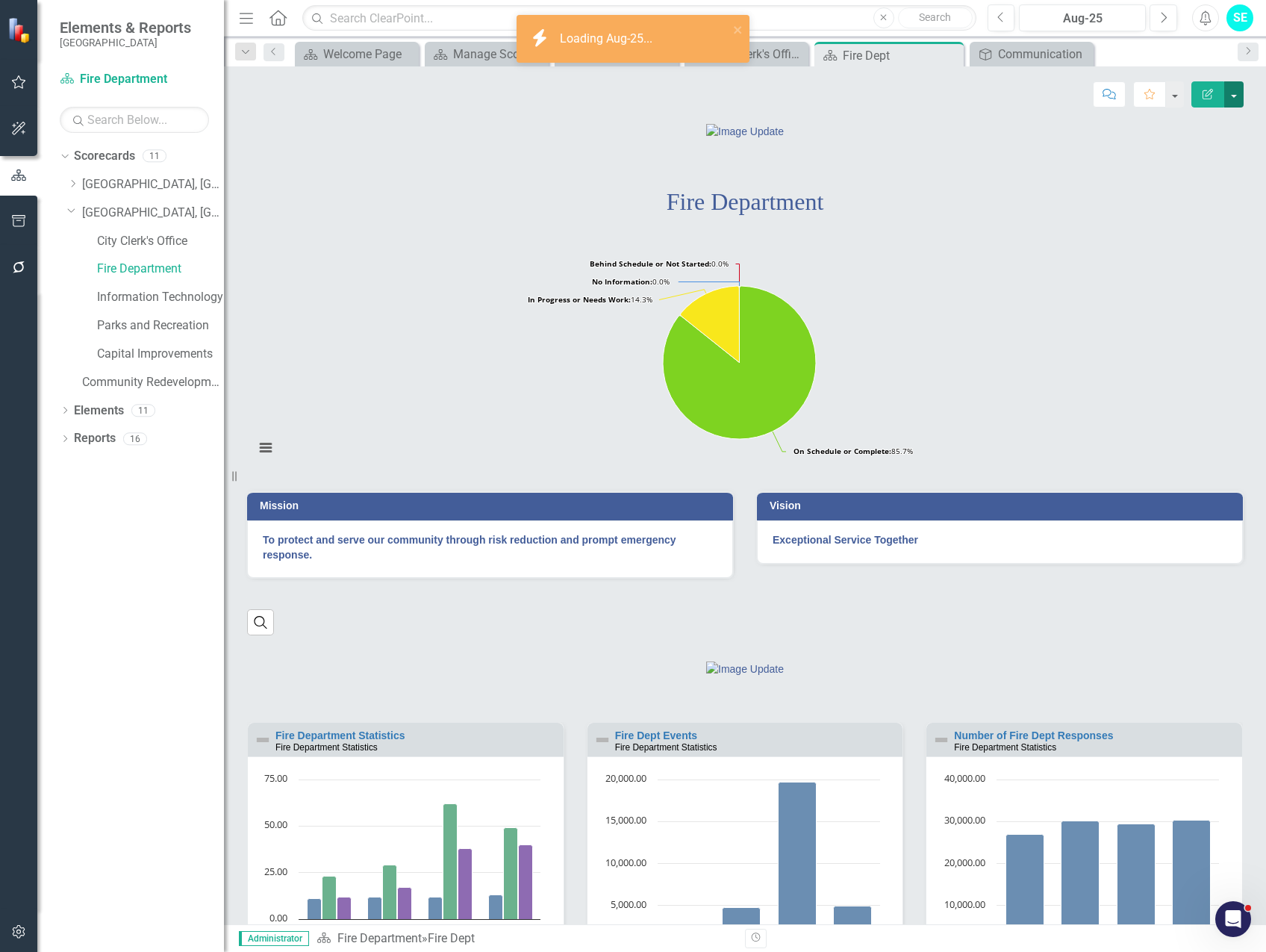
click at [1234, 97] on button "button" at bounding box center [1234, 95] width 20 height 26
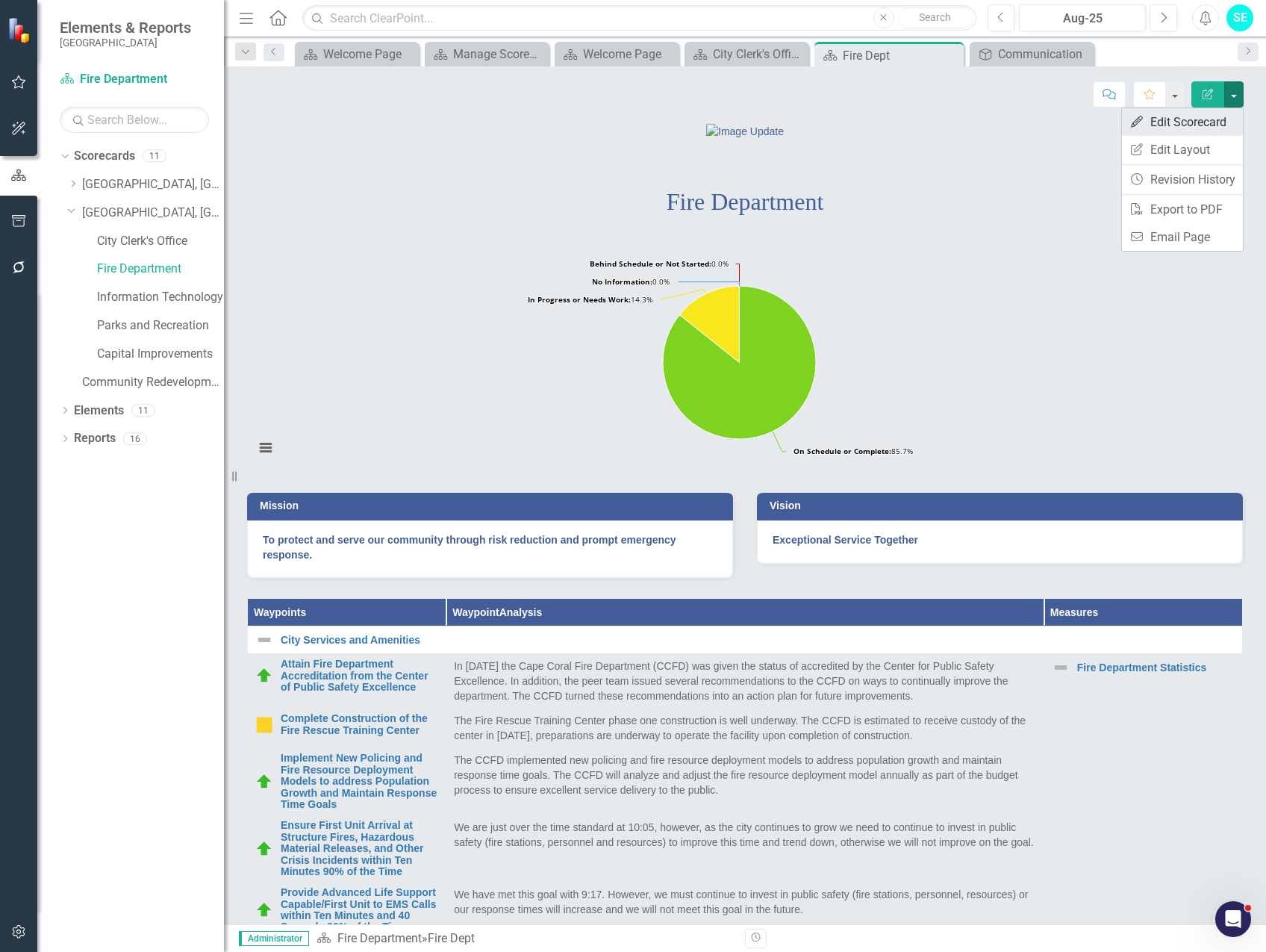
click at [1185, 122] on link "Edit Edit Scorecard" at bounding box center [1182, 123] width 121 height 28
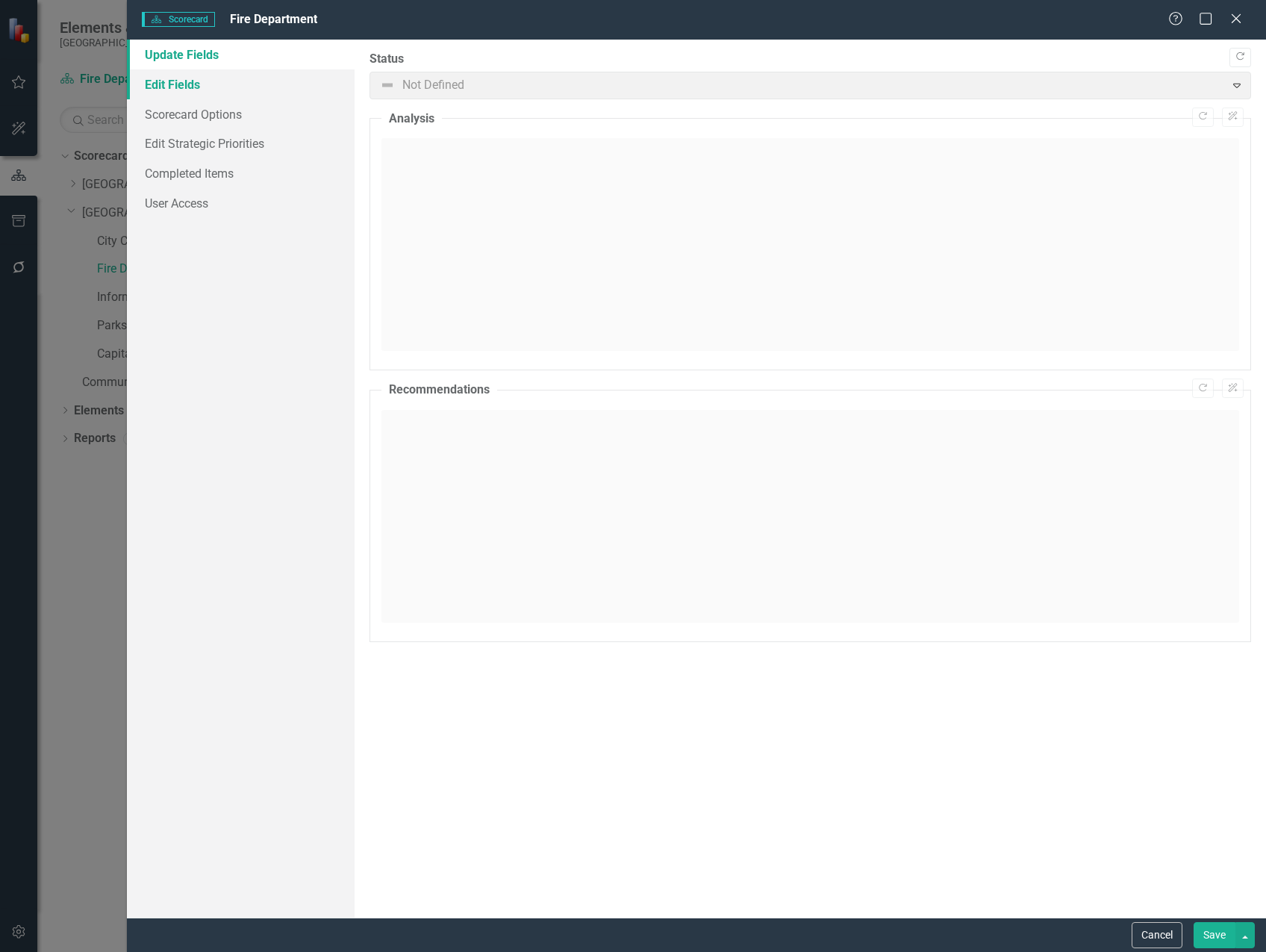
click at [190, 82] on link "Edit Fields" at bounding box center [241, 84] width 228 height 30
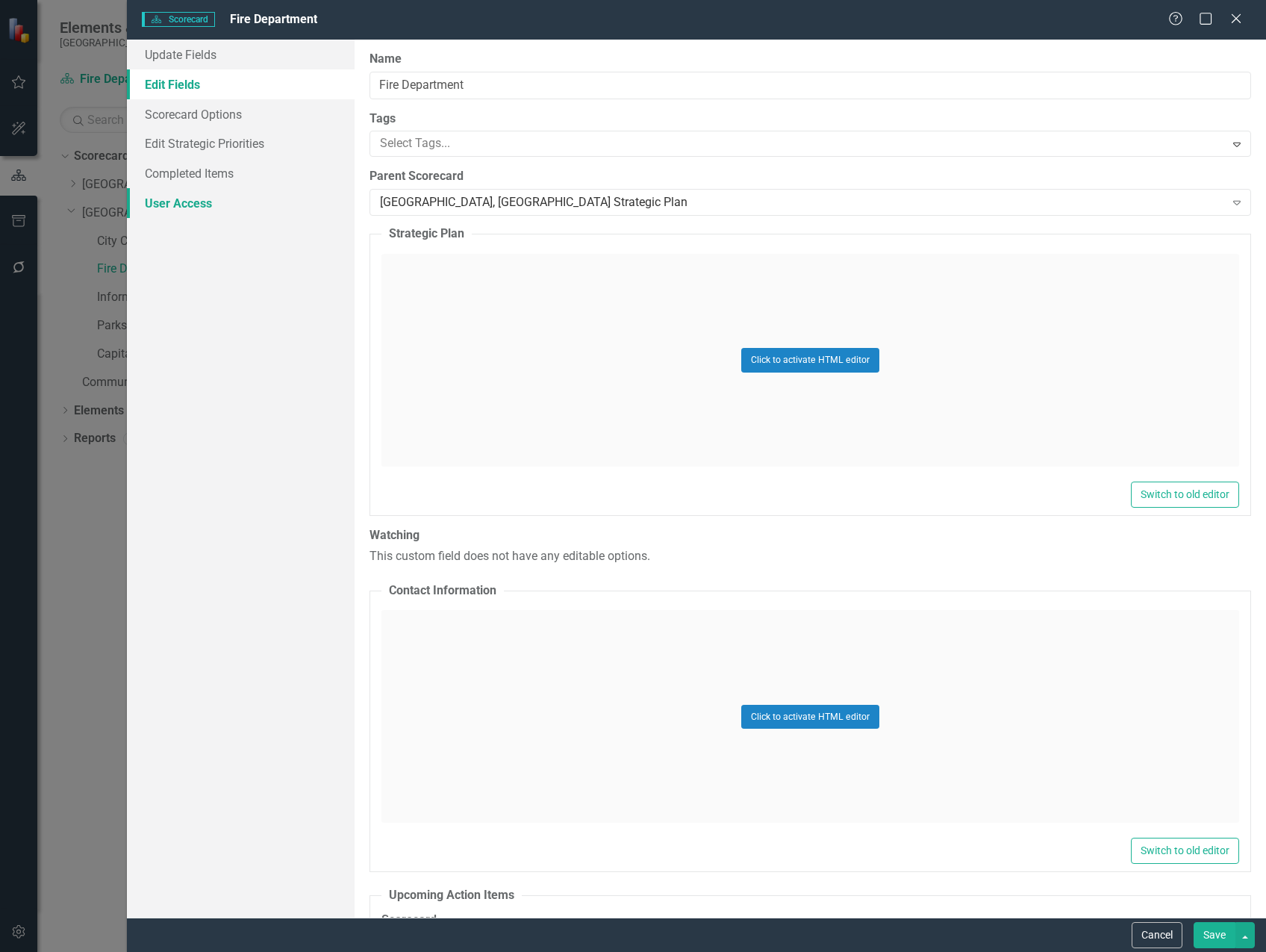
click at [227, 204] on link "User Access" at bounding box center [241, 203] width 228 height 30
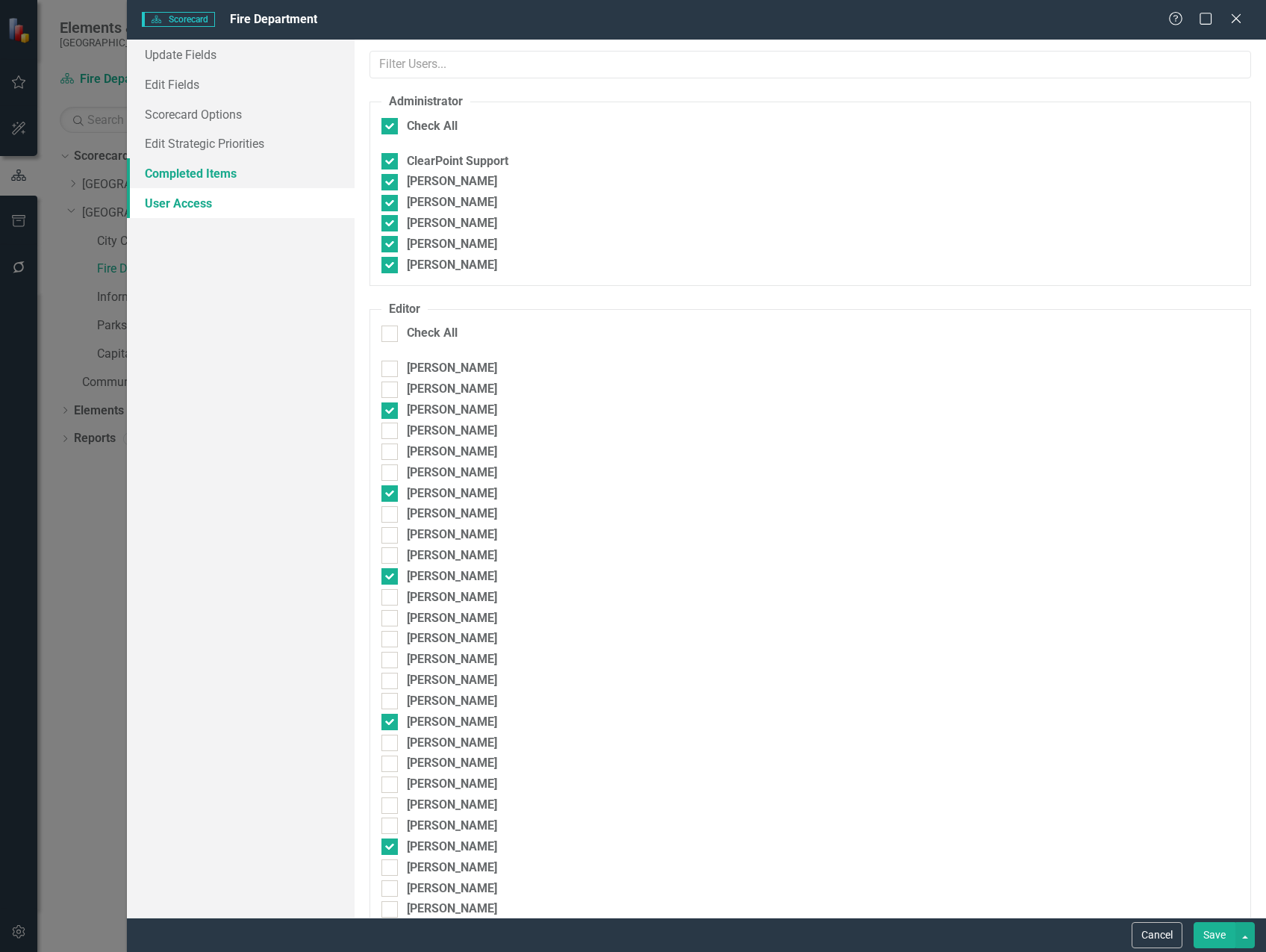
click at [238, 172] on link "Completed Items" at bounding box center [241, 173] width 228 height 30
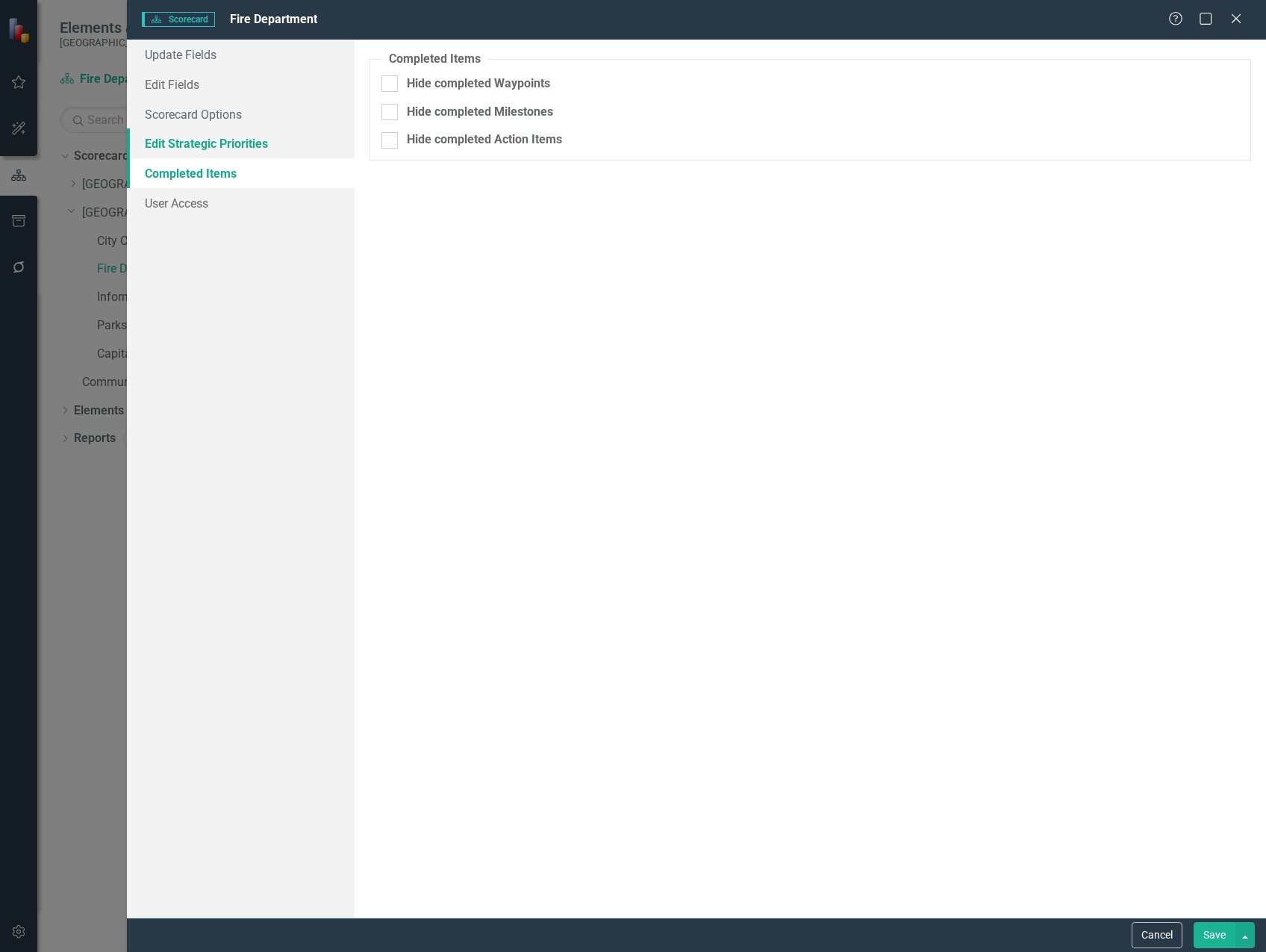
click at [233, 139] on link "Edit Strategic Priorities" at bounding box center [241, 143] width 228 height 30
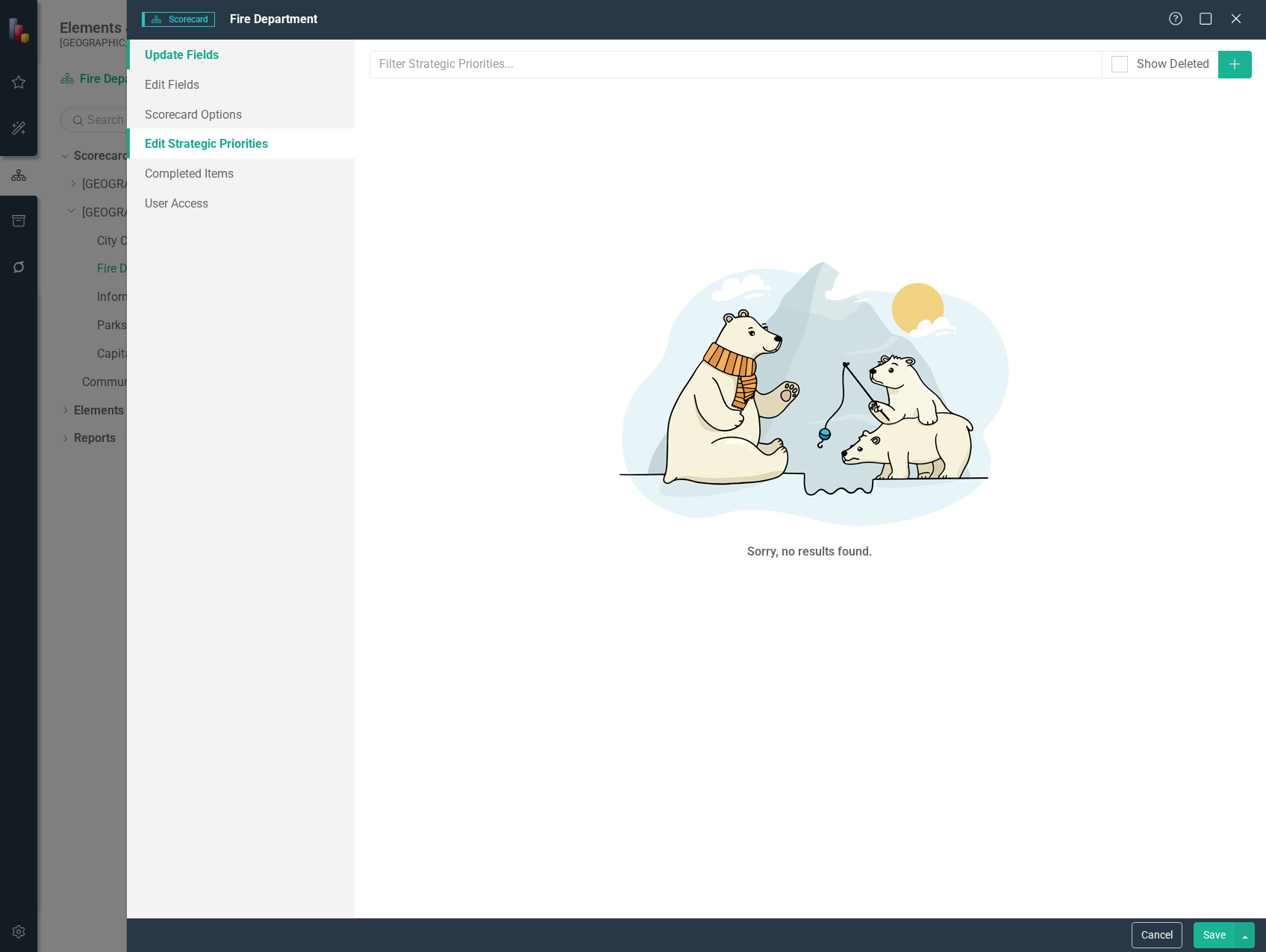
click at [209, 56] on link "Update Fields" at bounding box center [241, 54] width 228 height 30
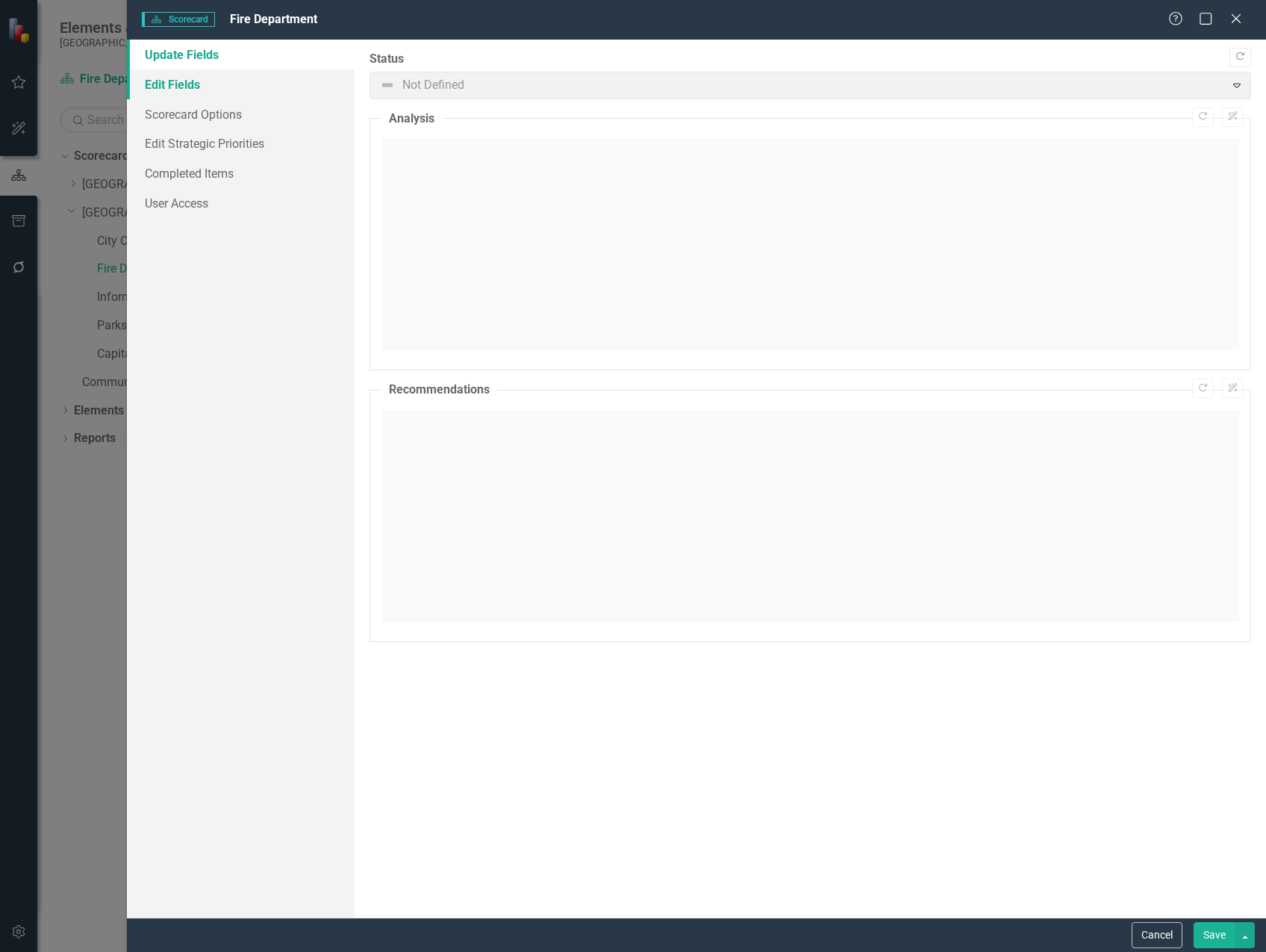
click at [207, 89] on link "Edit Fields" at bounding box center [241, 84] width 228 height 30
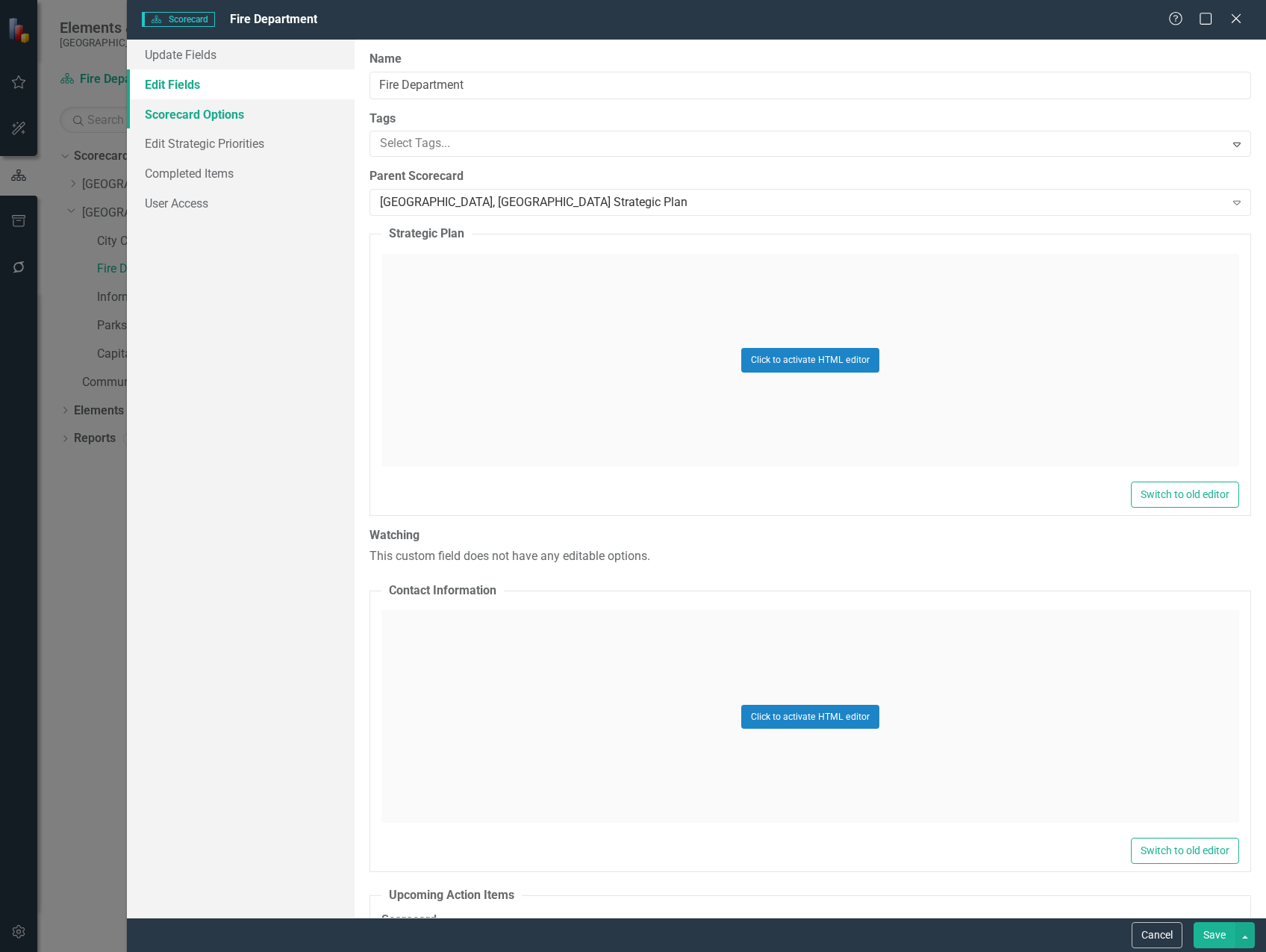
click at [238, 117] on link "Scorecard Options" at bounding box center [241, 114] width 228 height 30
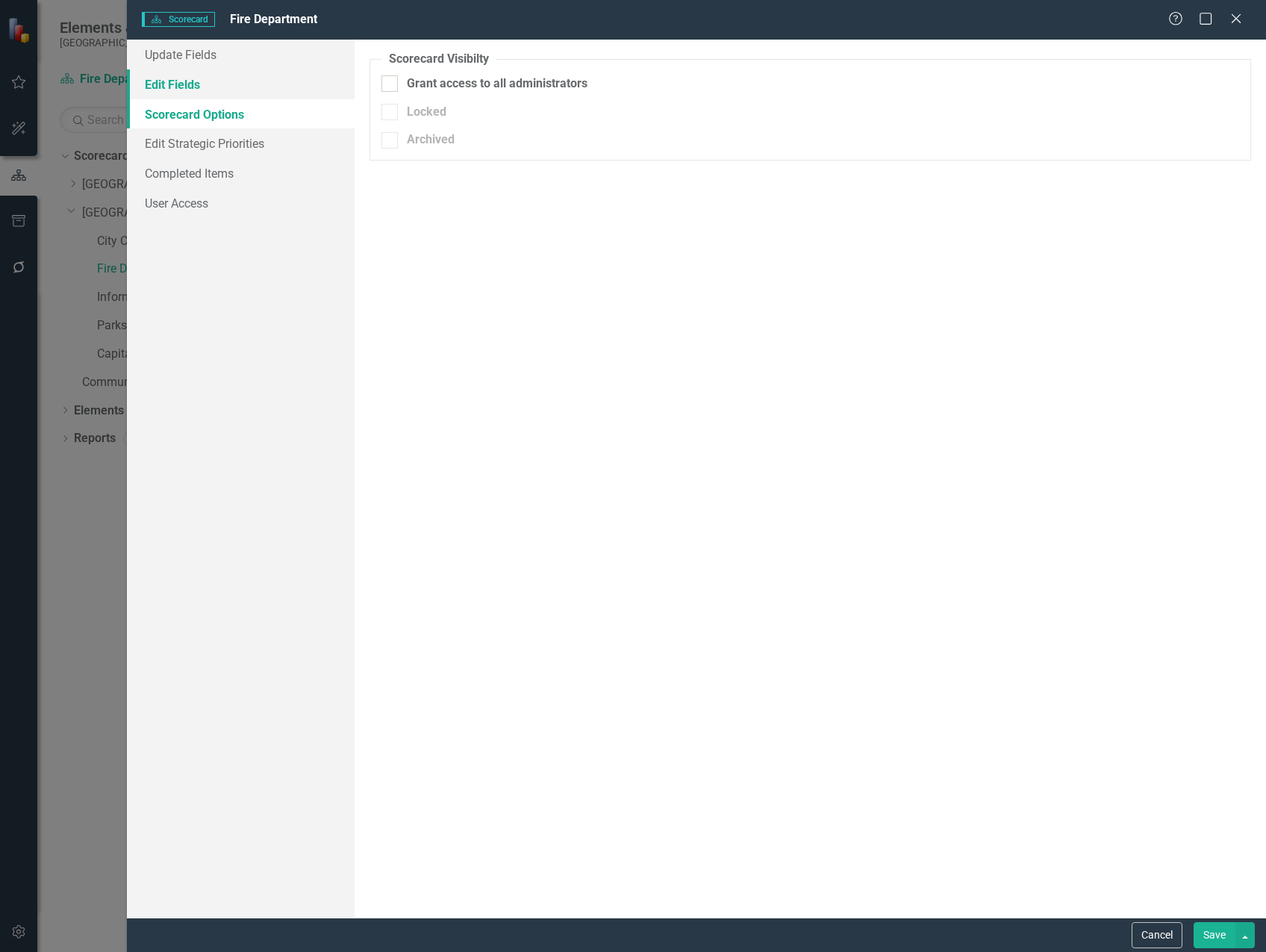
click at [223, 90] on link "Edit Fields" at bounding box center [241, 84] width 228 height 30
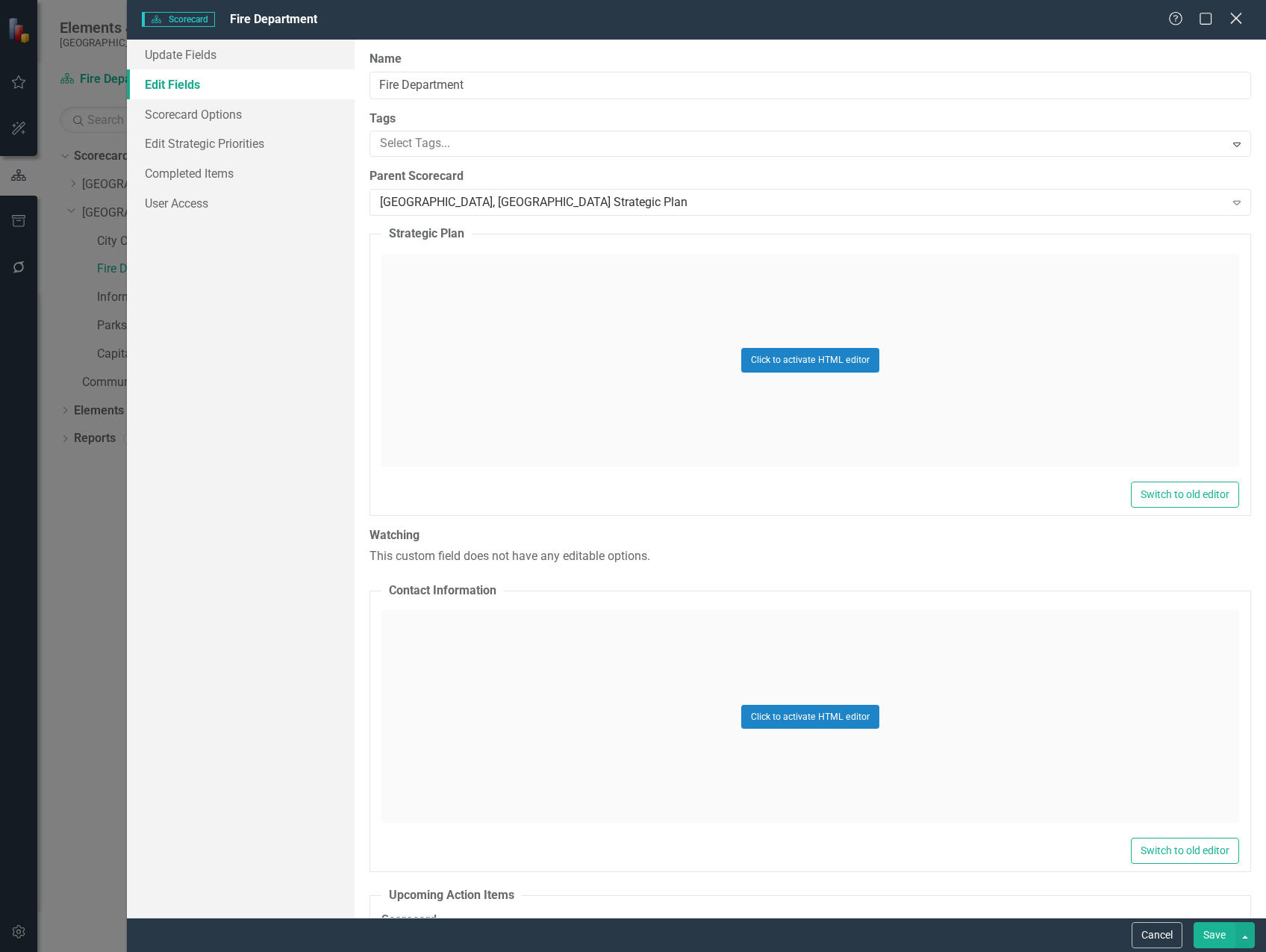
click at [1235, 18] on icon "Close" at bounding box center [1236, 18] width 19 height 14
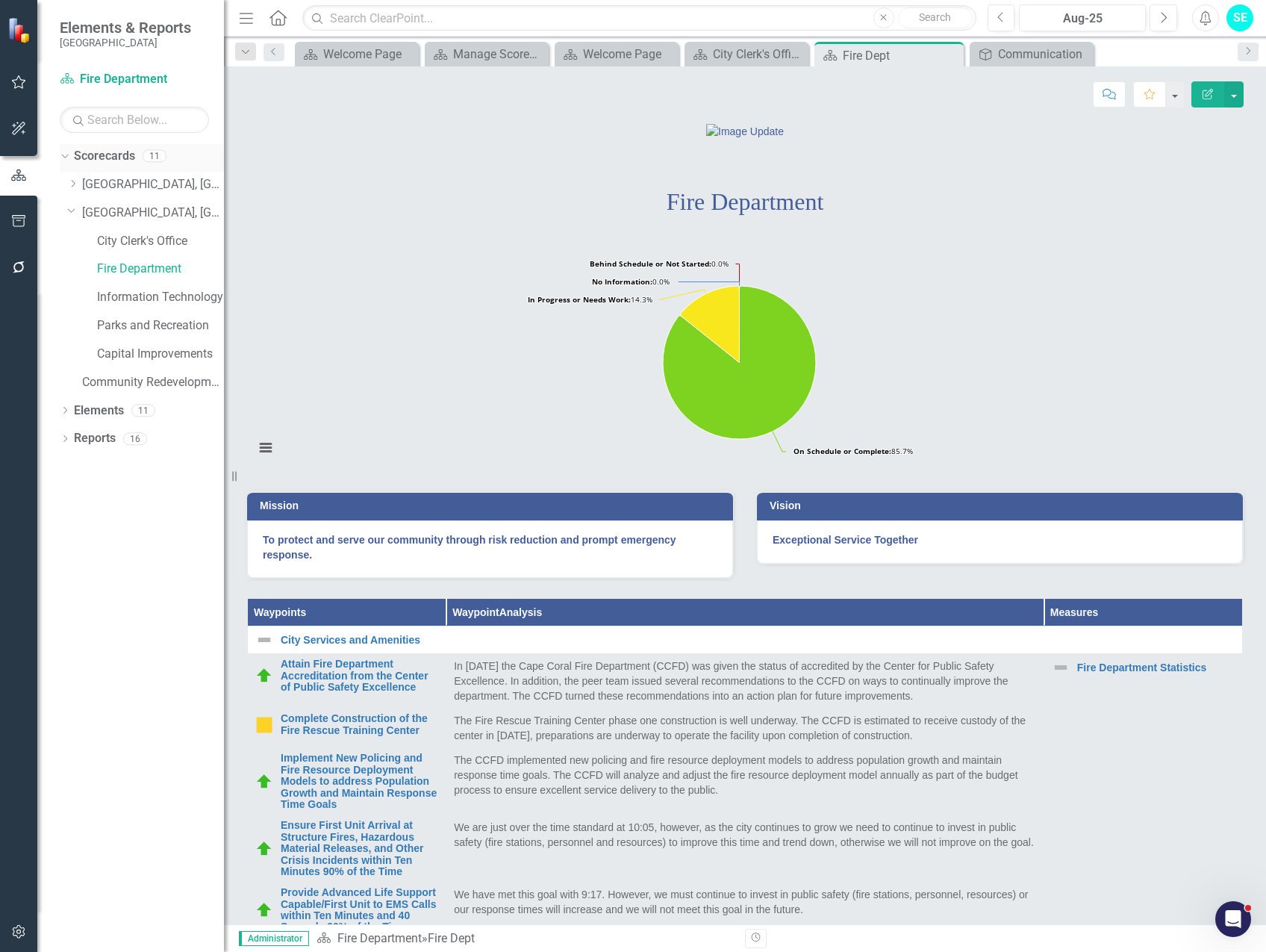
click at [118, 156] on link "Scorecards" at bounding box center [104, 156] width 61 height 17
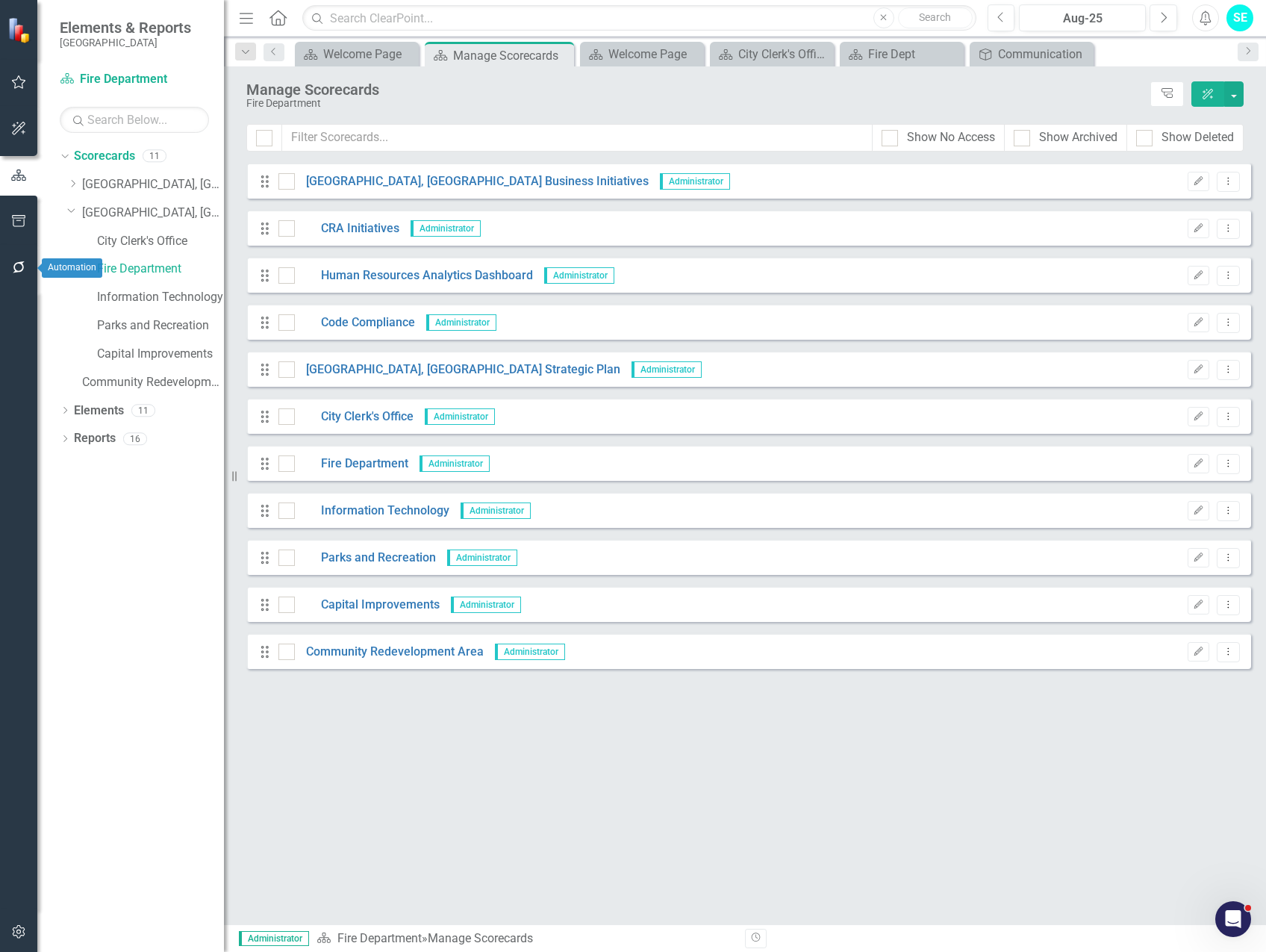
click at [17, 267] on icon "button" at bounding box center [19, 267] width 16 height 12
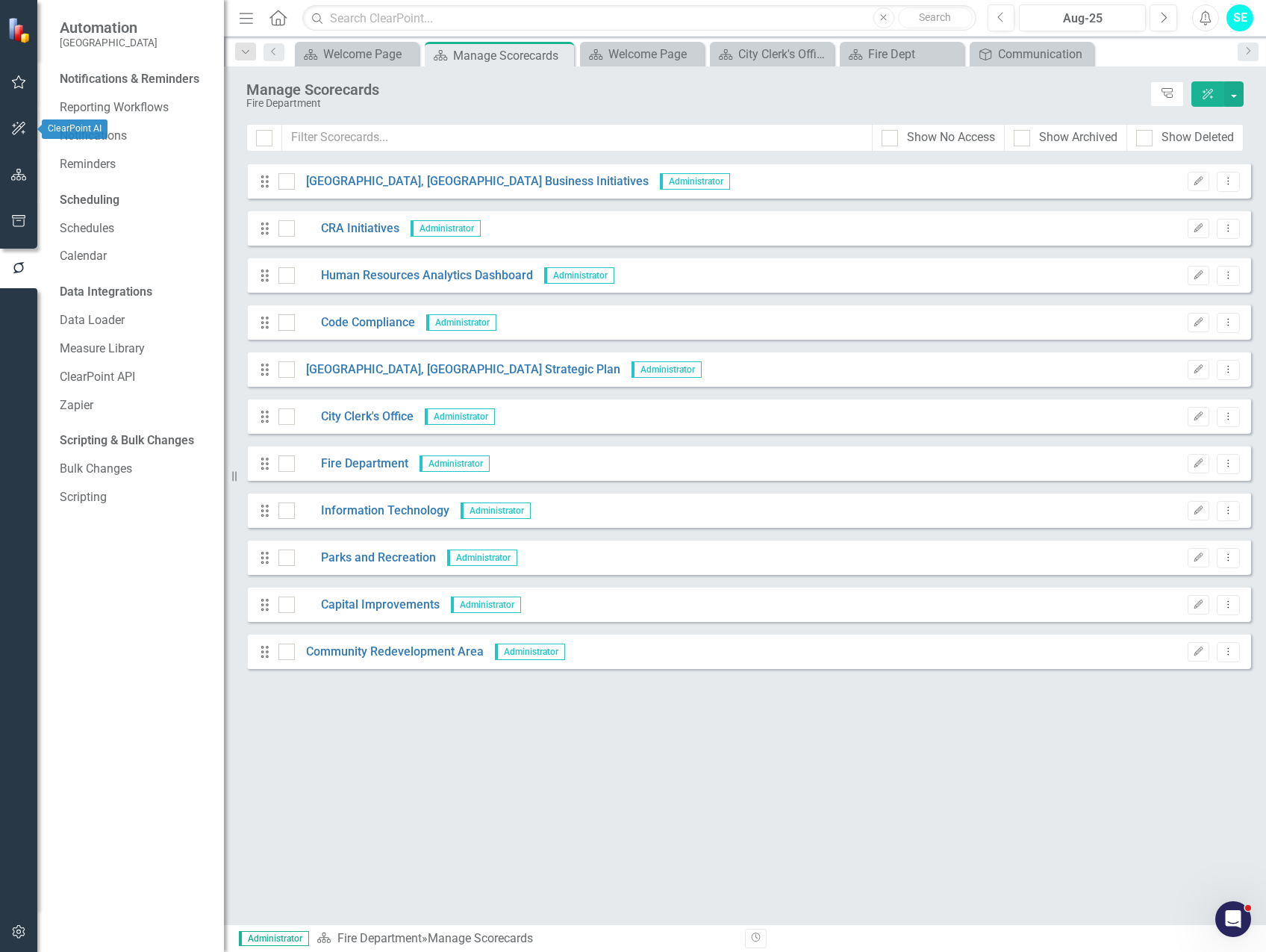
click at [21, 171] on icon "button" at bounding box center [19, 174] width 16 height 12
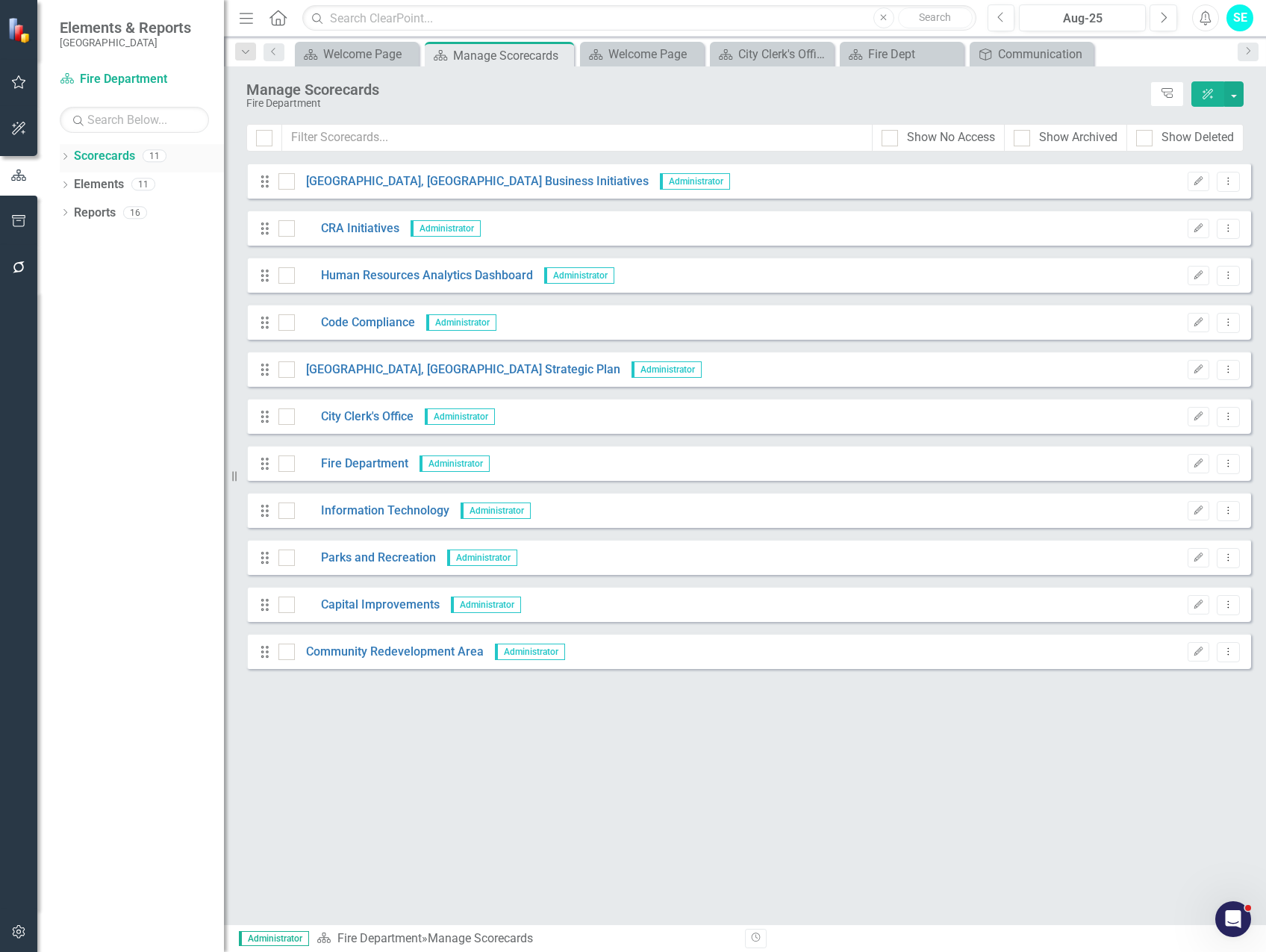
click at [87, 153] on link "Scorecards" at bounding box center [104, 156] width 61 height 17
click at [389, 370] on link "[GEOGRAPHIC_DATA], [GEOGRAPHIC_DATA] Strategic Plan" at bounding box center [458, 370] width 326 height 17
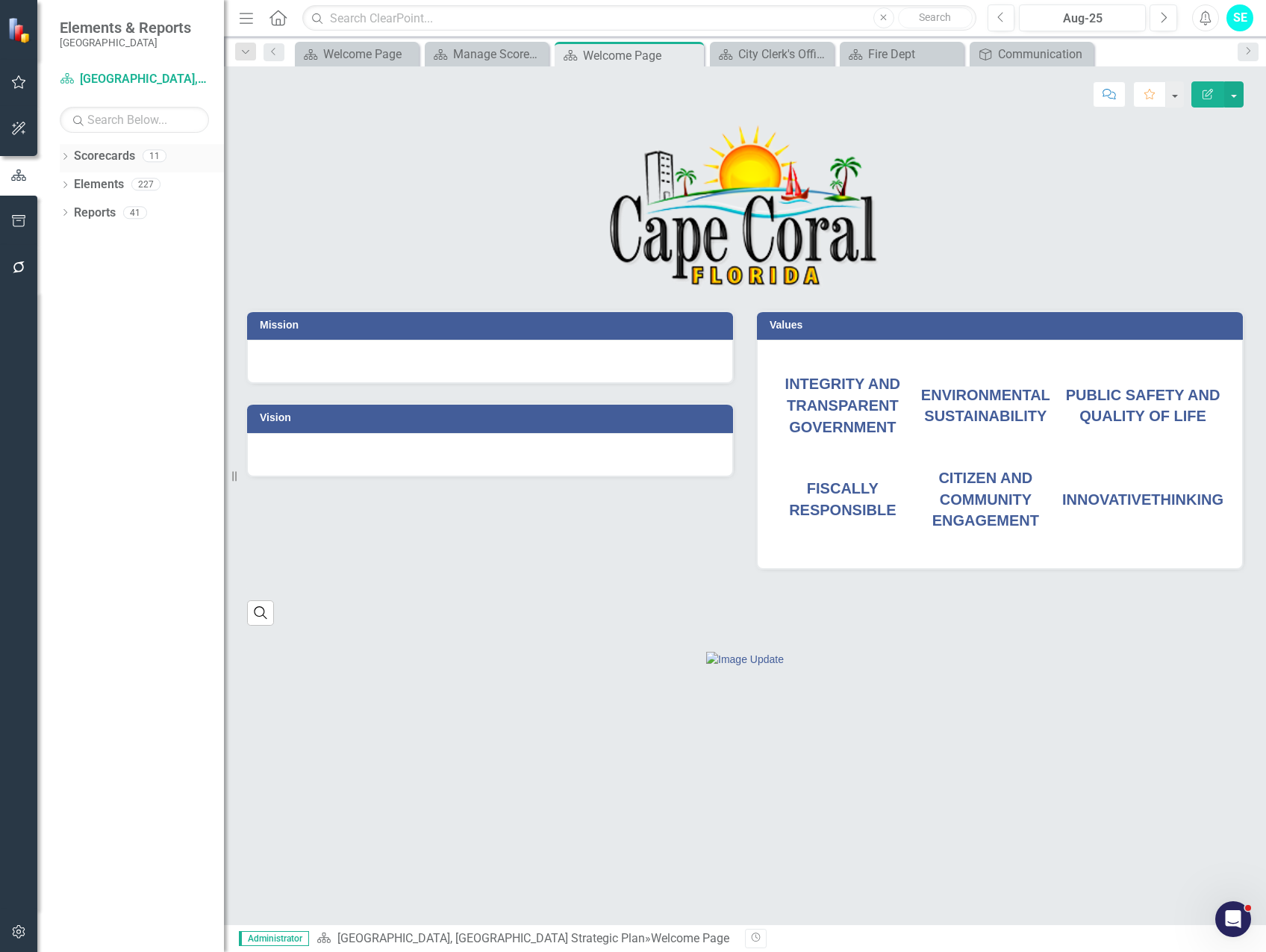
click at [107, 155] on link "Scorecards" at bounding box center [104, 156] width 61 height 17
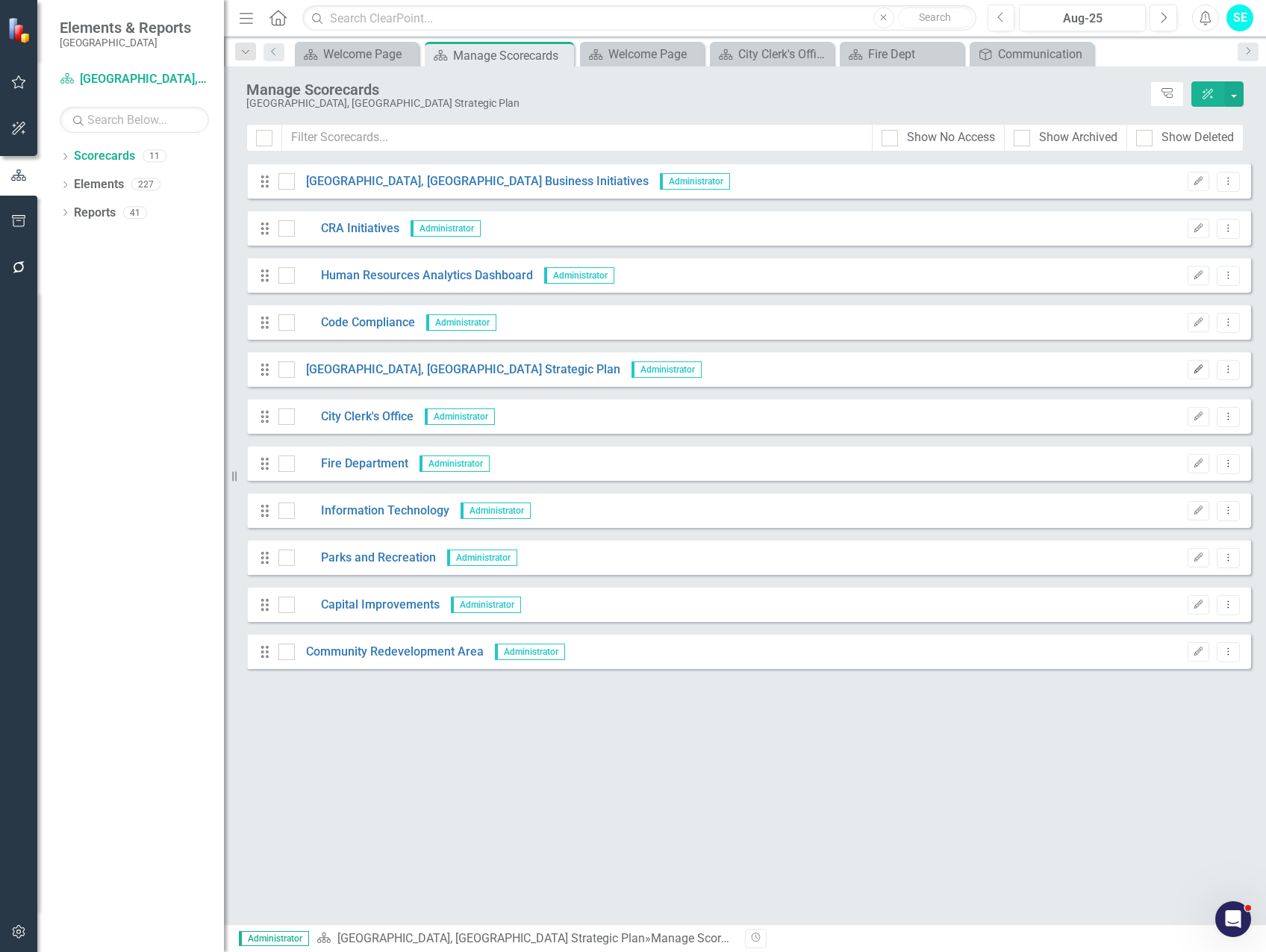
click at [1200, 363] on button "Edit" at bounding box center [1199, 369] width 22 height 20
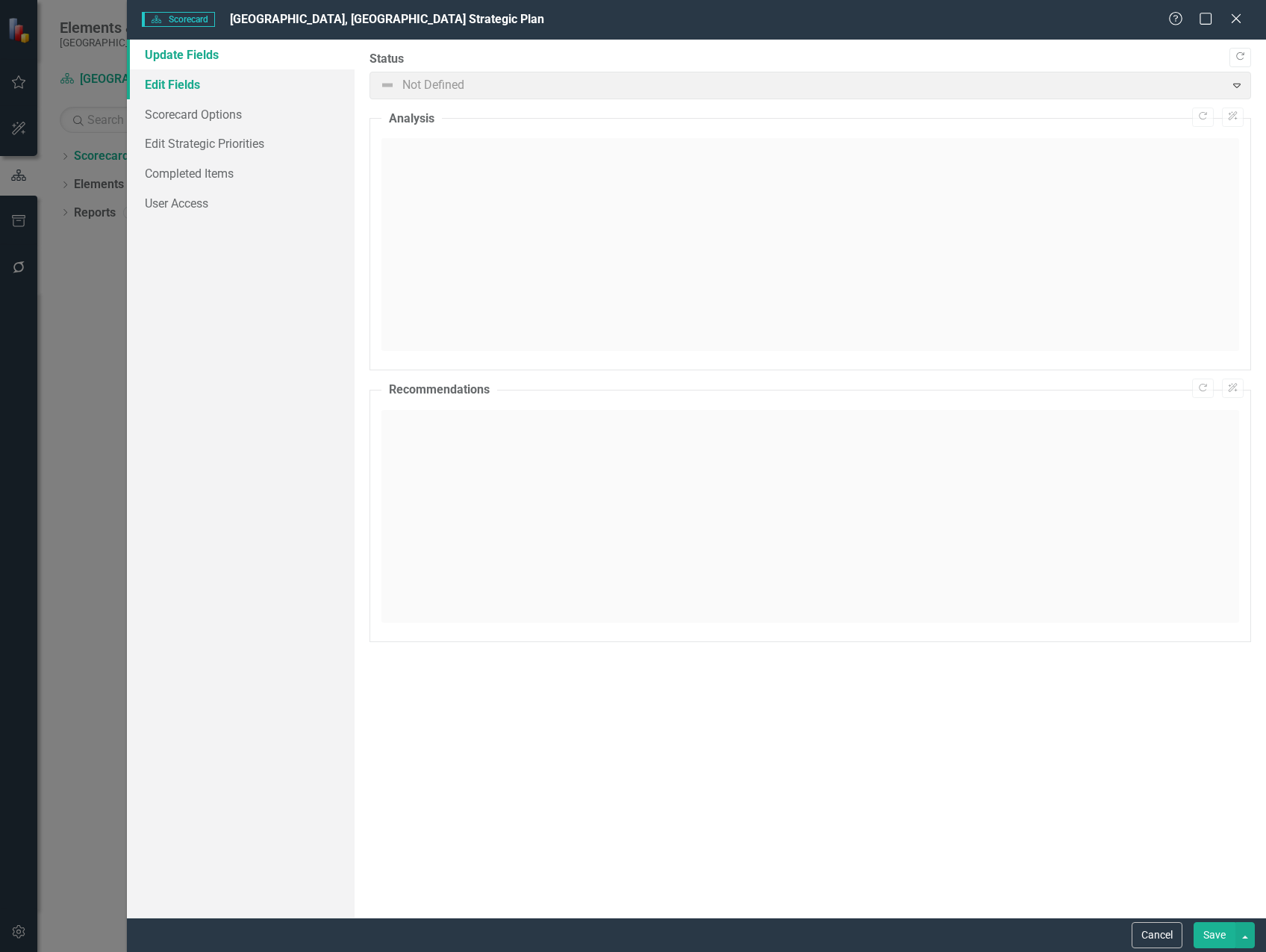
click at [166, 82] on link "Edit Fields" at bounding box center [241, 84] width 228 height 30
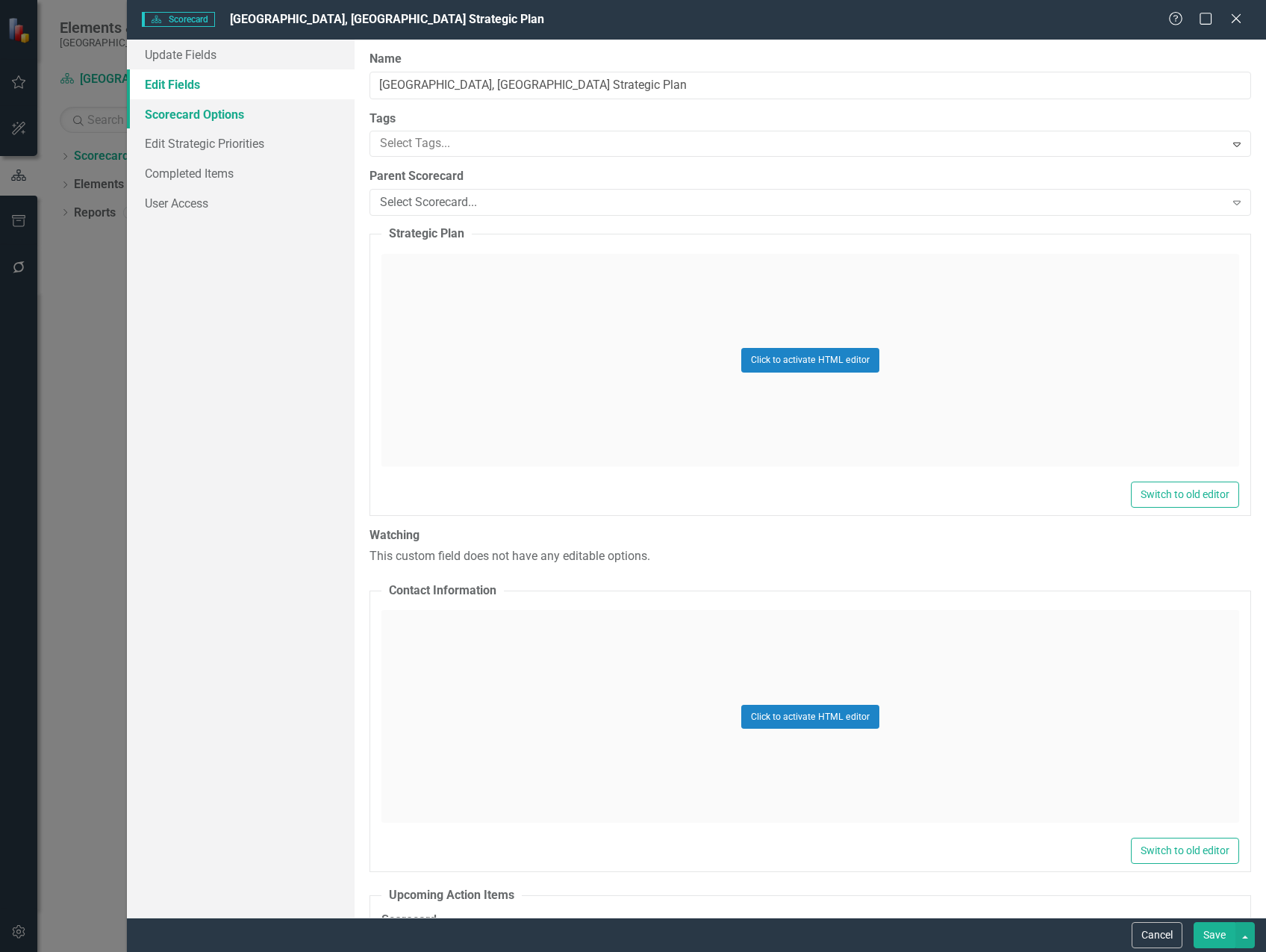
click at [179, 112] on link "Scorecard Options" at bounding box center [241, 114] width 228 height 30
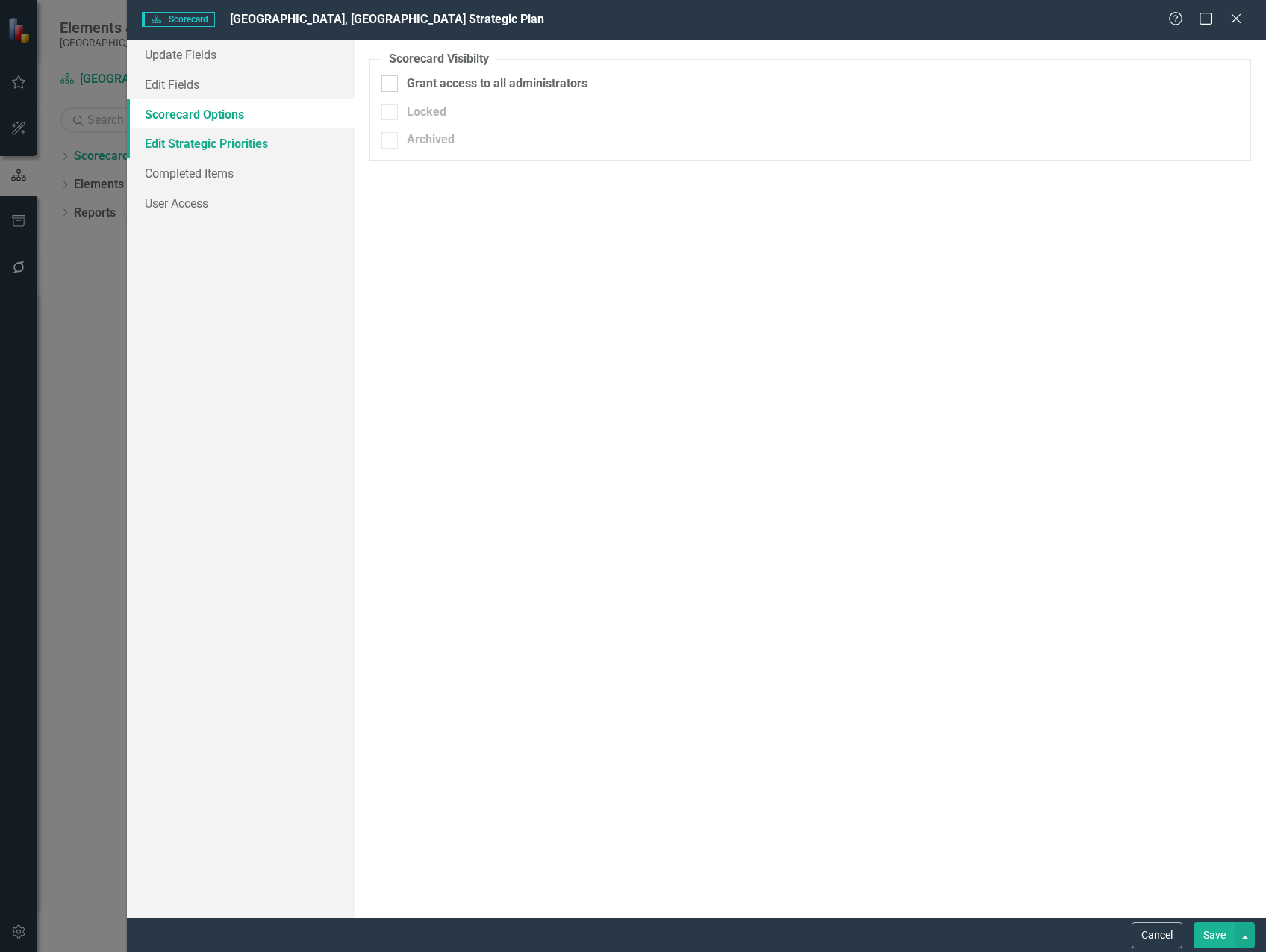
click at [185, 139] on link "Edit Strategic Priorities" at bounding box center [241, 143] width 228 height 30
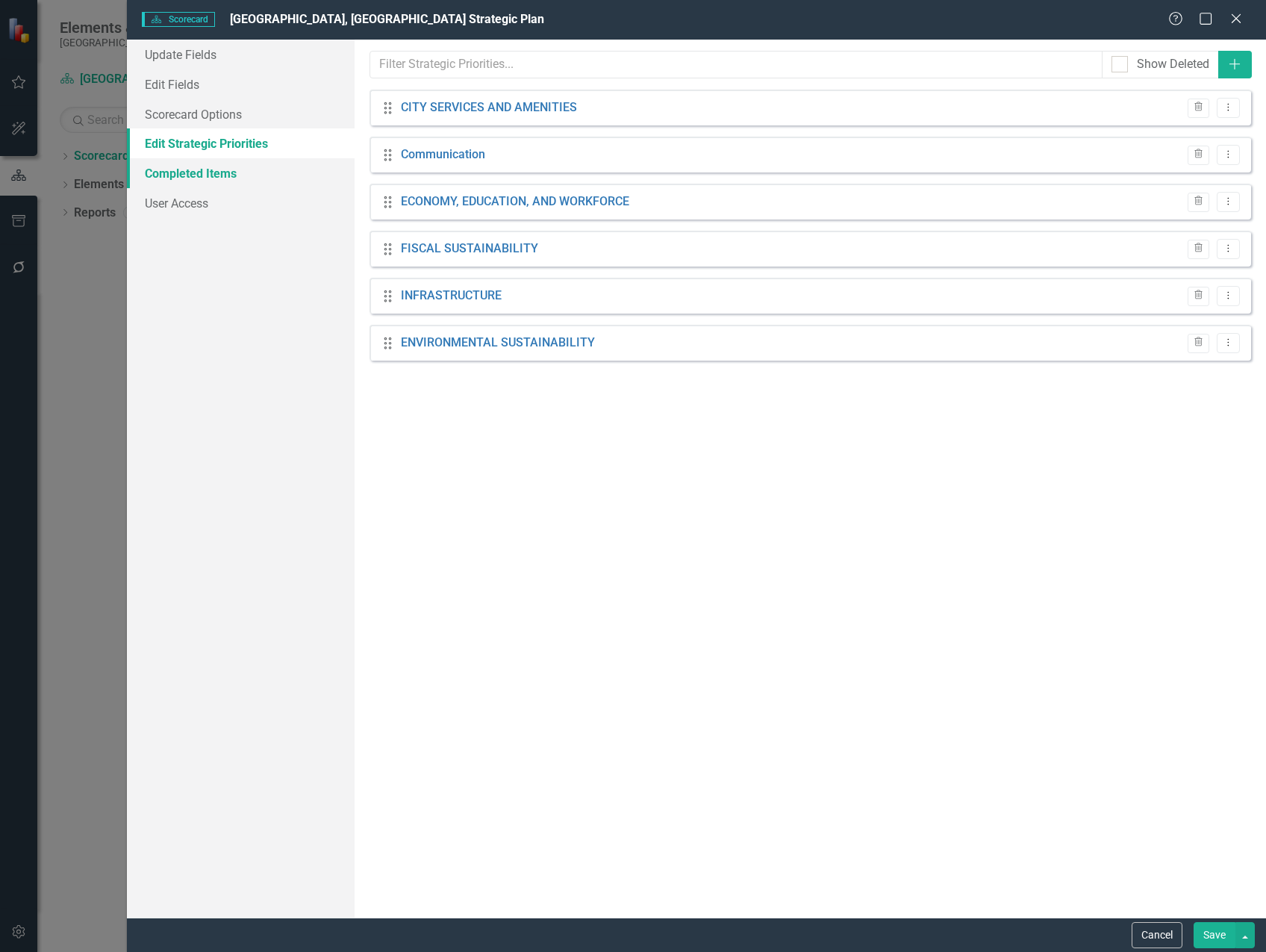
click at [189, 171] on link "Completed Items" at bounding box center [241, 173] width 228 height 30
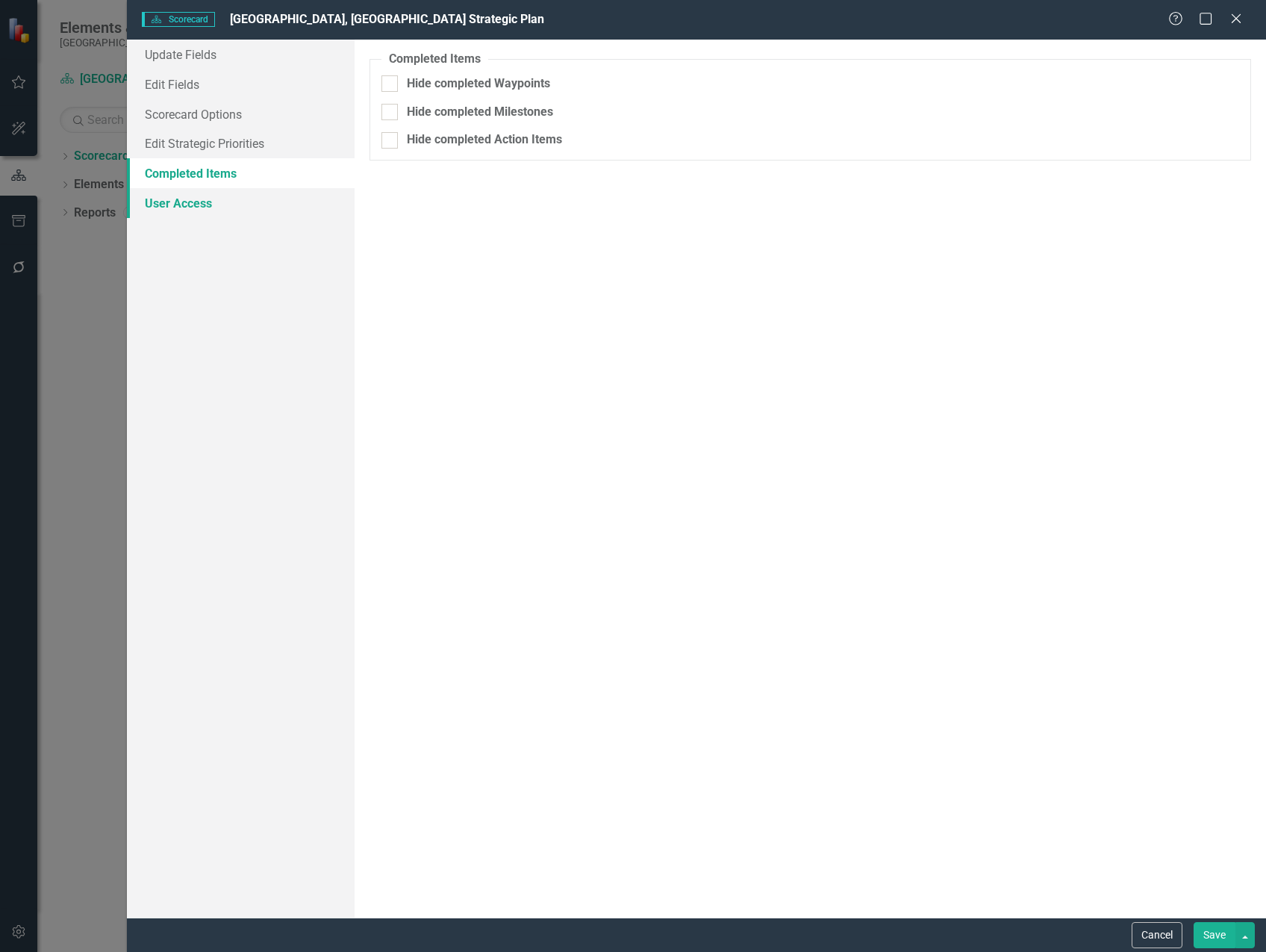
click at [181, 208] on link "User Access" at bounding box center [241, 203] width 228 height 30
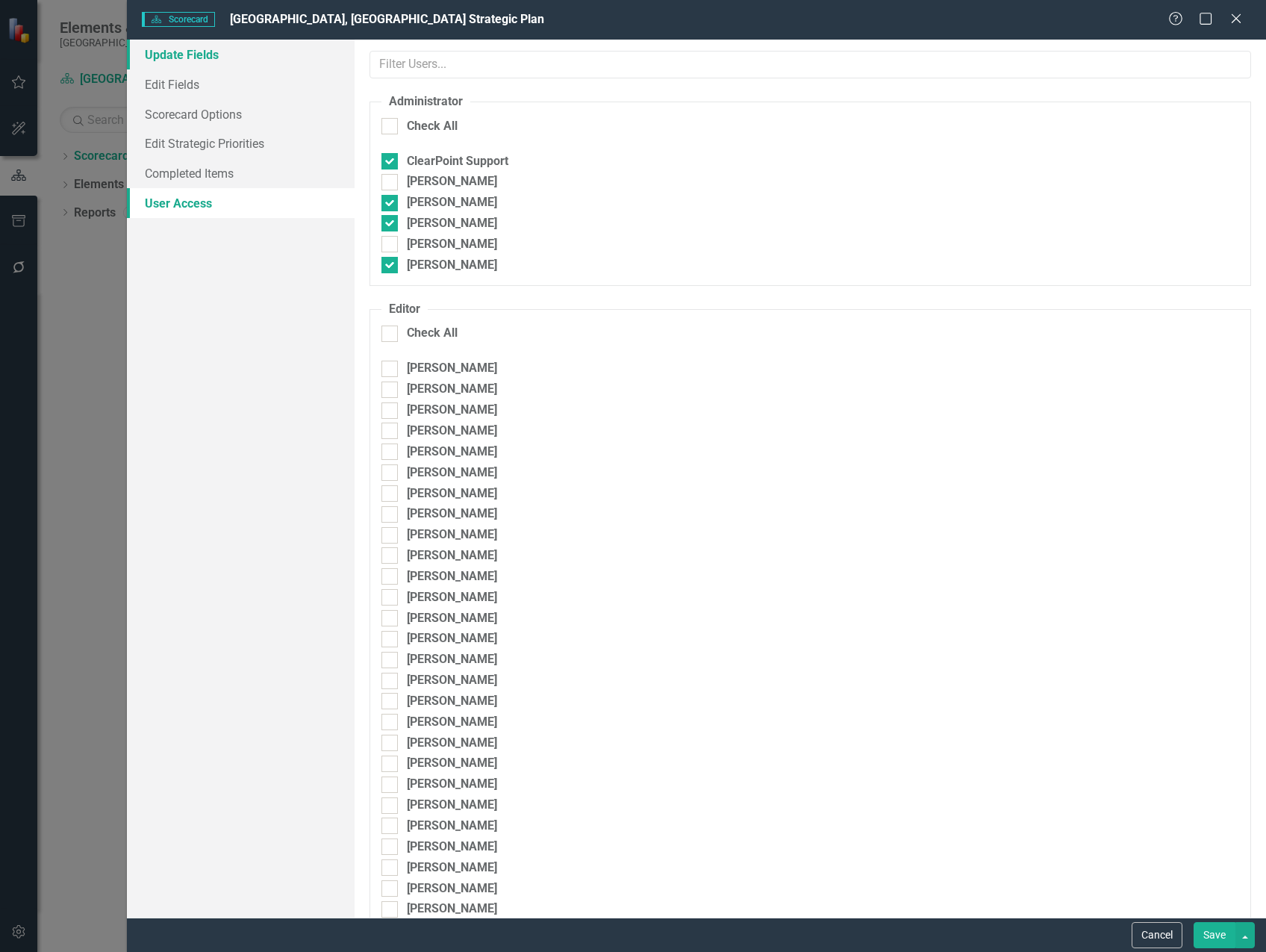
drag, startPoint x: 165, startPoint y: 64, endPoint x: 211, endPoint y: 64, distance: 46.0
click at [166, 64] on link "Update Fields" at bounding box center [241, 54] width 228 height 30
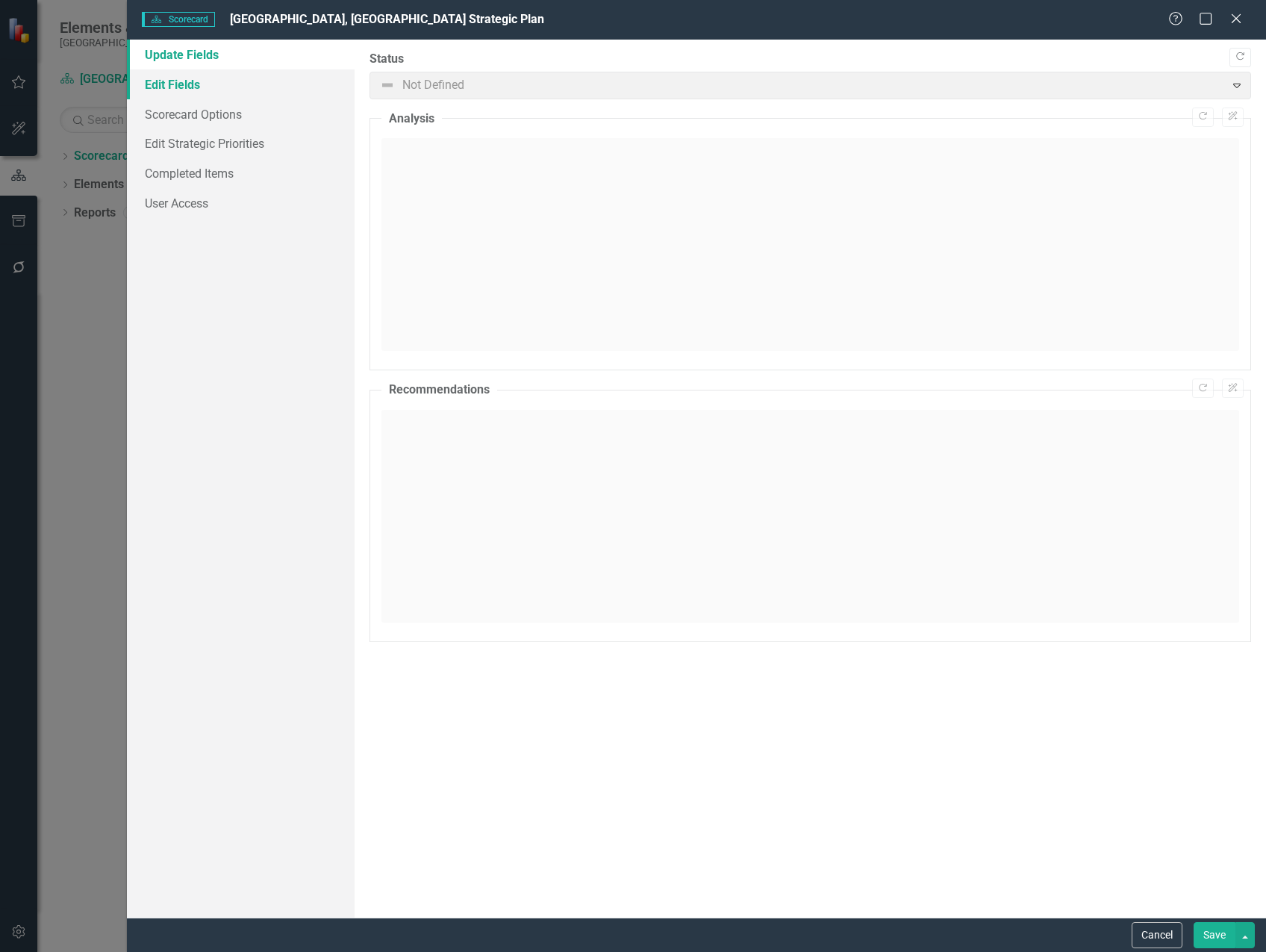
click at [215, 88] on link "Edit Fields" at bounding box center [241, 84] width 228 height 30
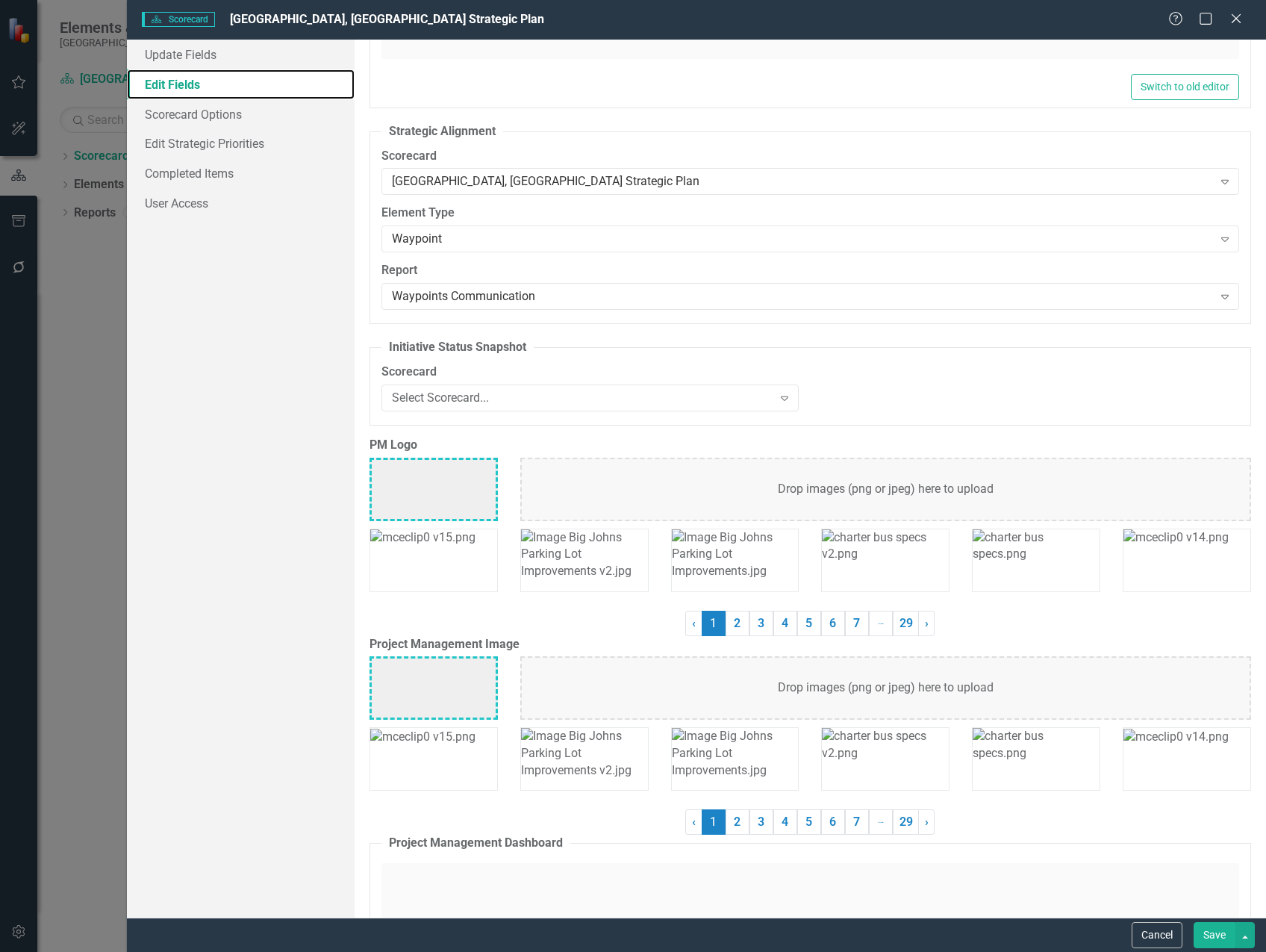
scroll to position [2015, 0]
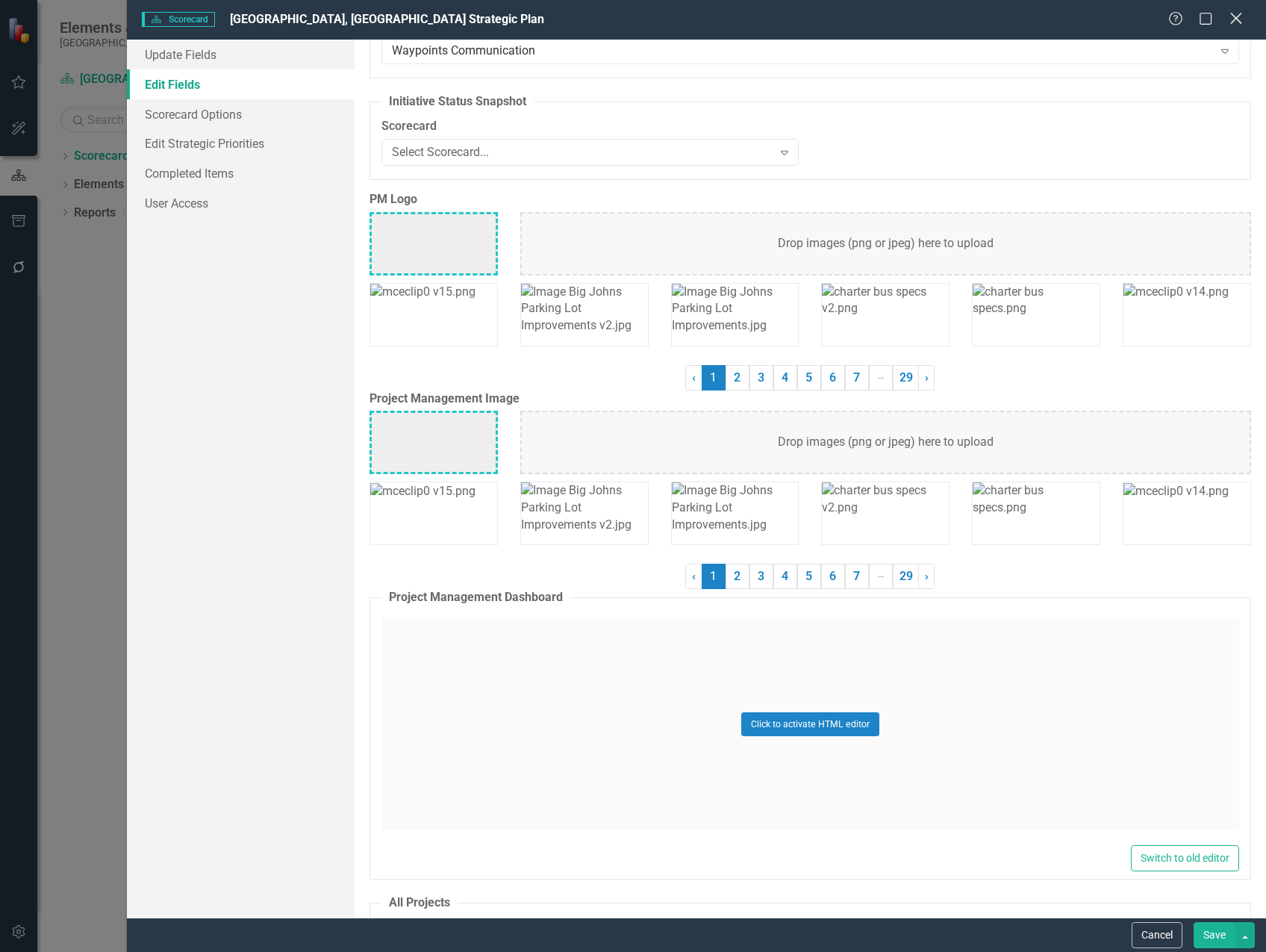
click at [1238, 22] on icon "Close" at bounding box center [1236, 18] width 19 height 14
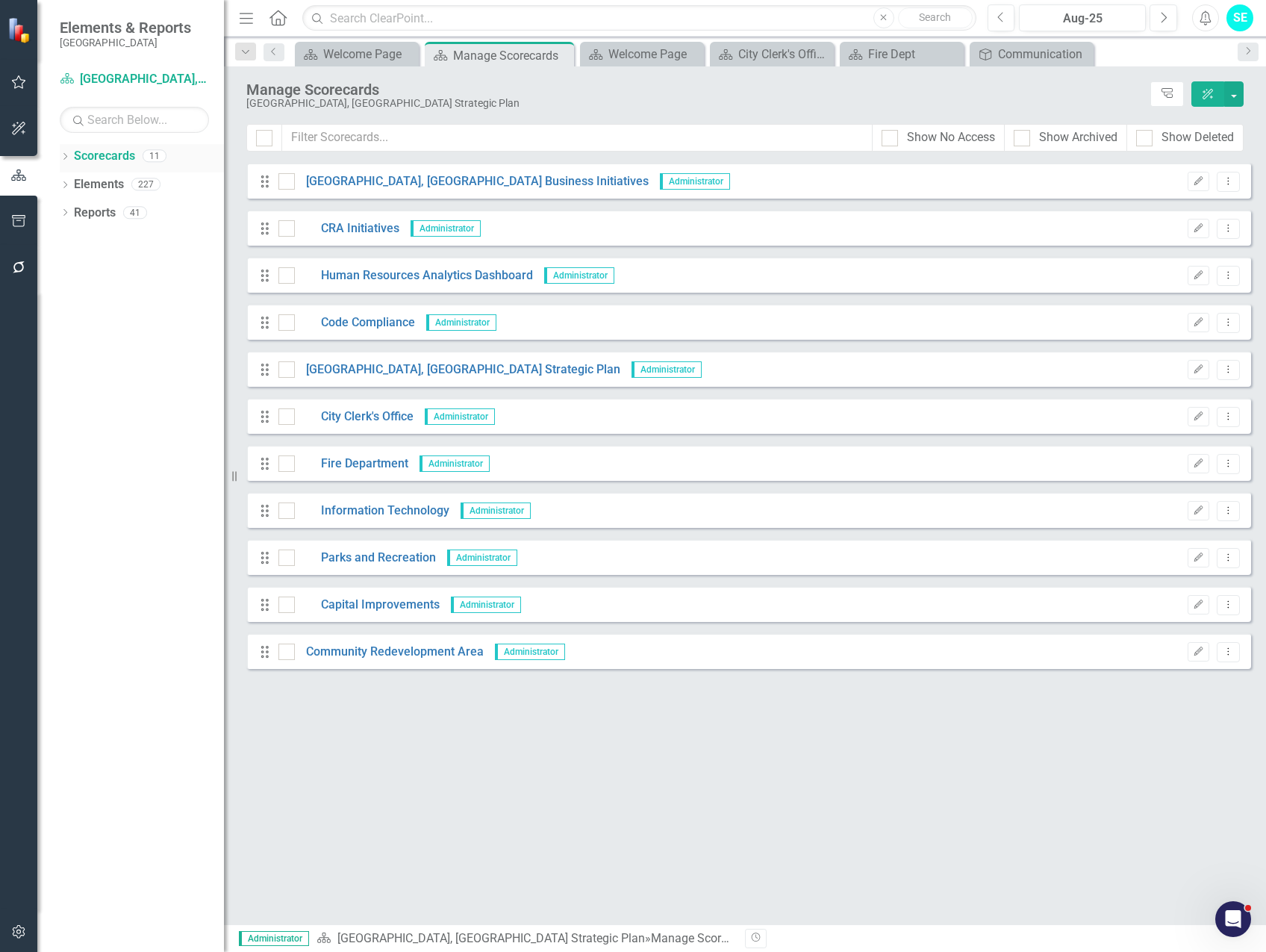
click at [67, 156] on icon "Dropdown" at bounding box center [65, 157] width 10 height 8
click at [74, 212] on icon "Dropdown" at bounding box center [73, 212] width 11 height 9
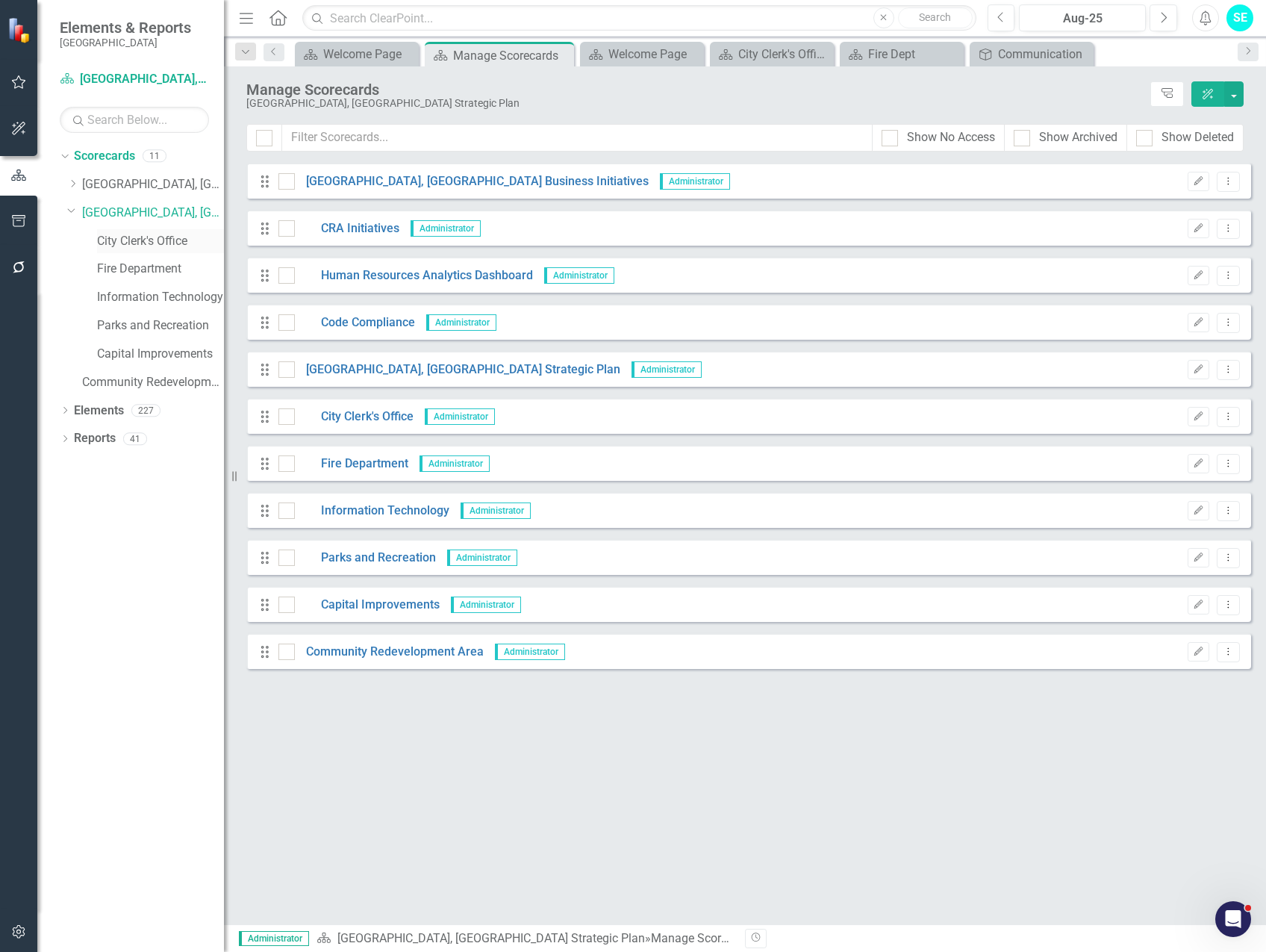
click at [139, 242] on link "City Clerk's Office" at bounding box center [161, 242] width 127 height 17
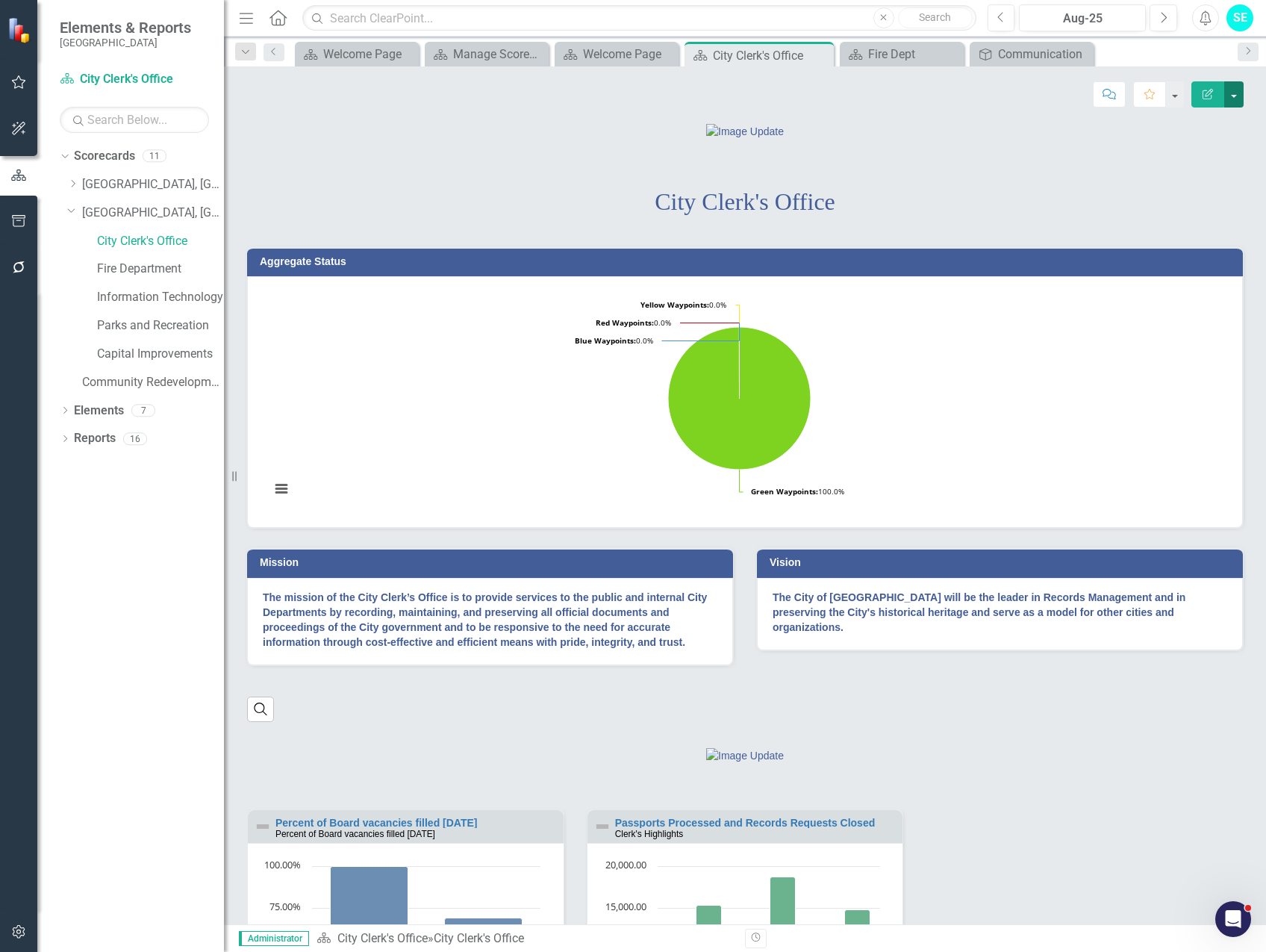
click at [1234, 95] on button "button" at bounding box center [1234, 95] width 20 height 26
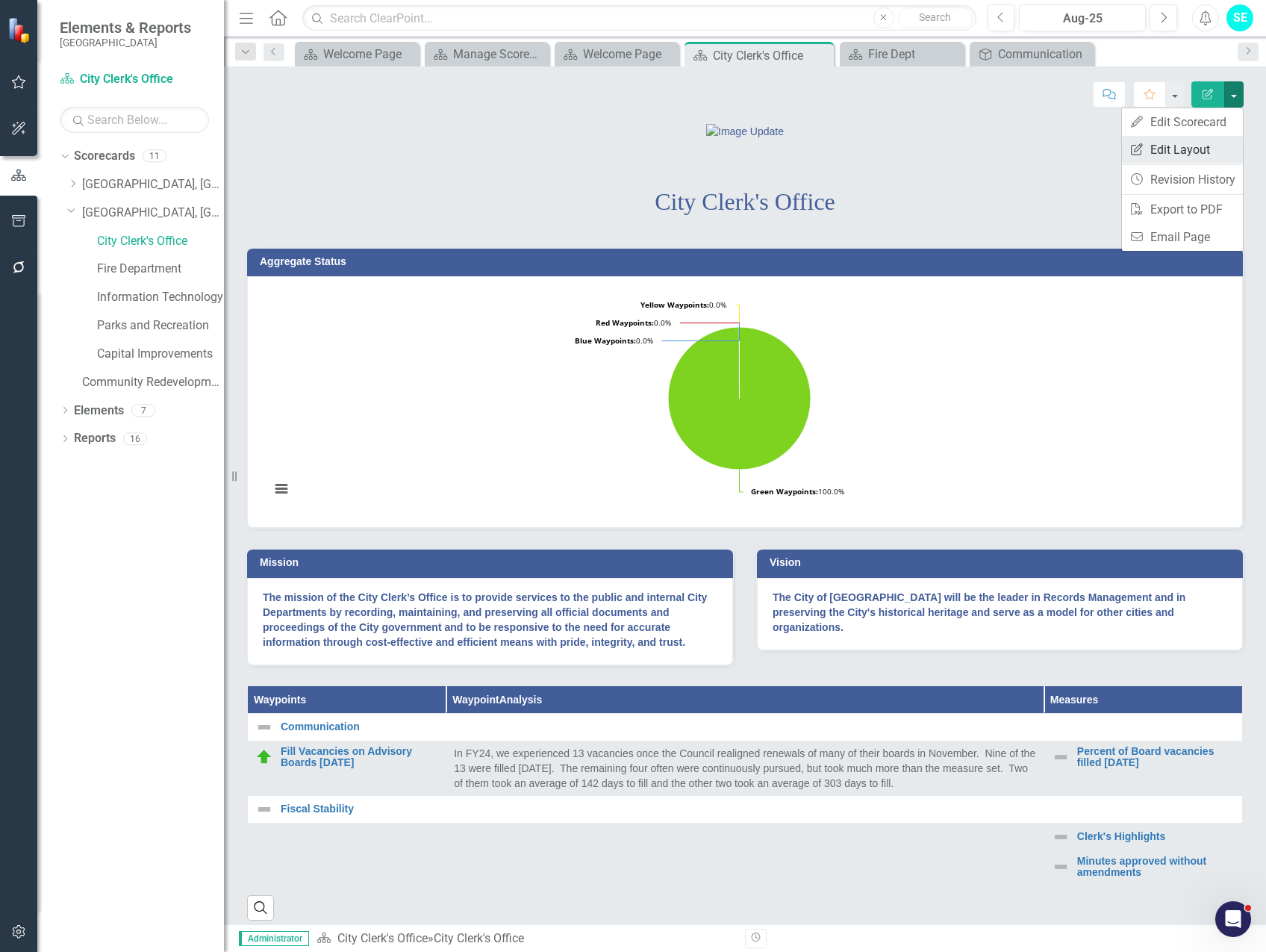
click at [1213, 141] on link "Edit Report Edit Layout" at bounding box center [1182, 150] width 121 height 28
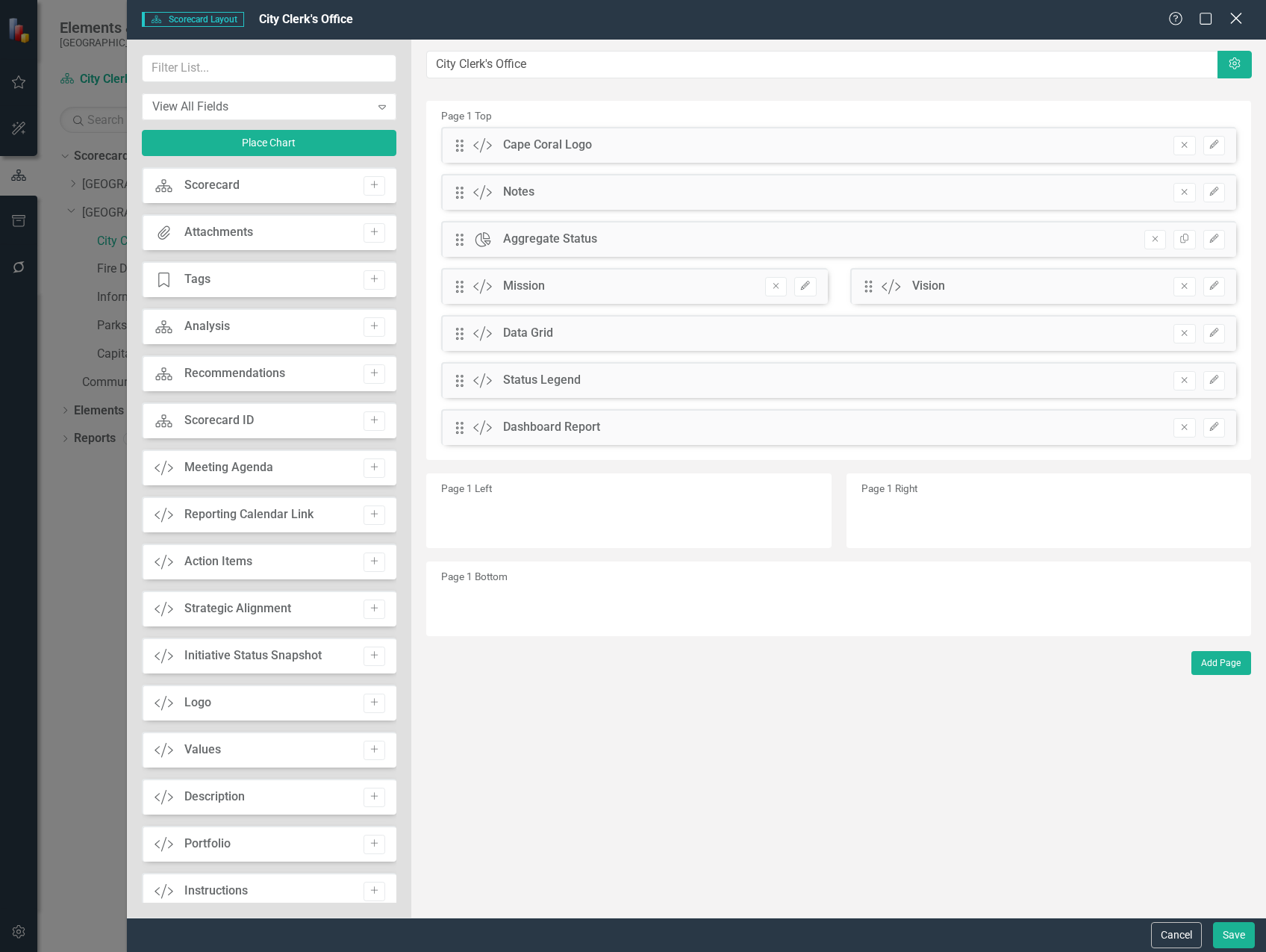
click at [1236, 25] on icon "Close" at bounding box center [1236, 18] width 19 height 14
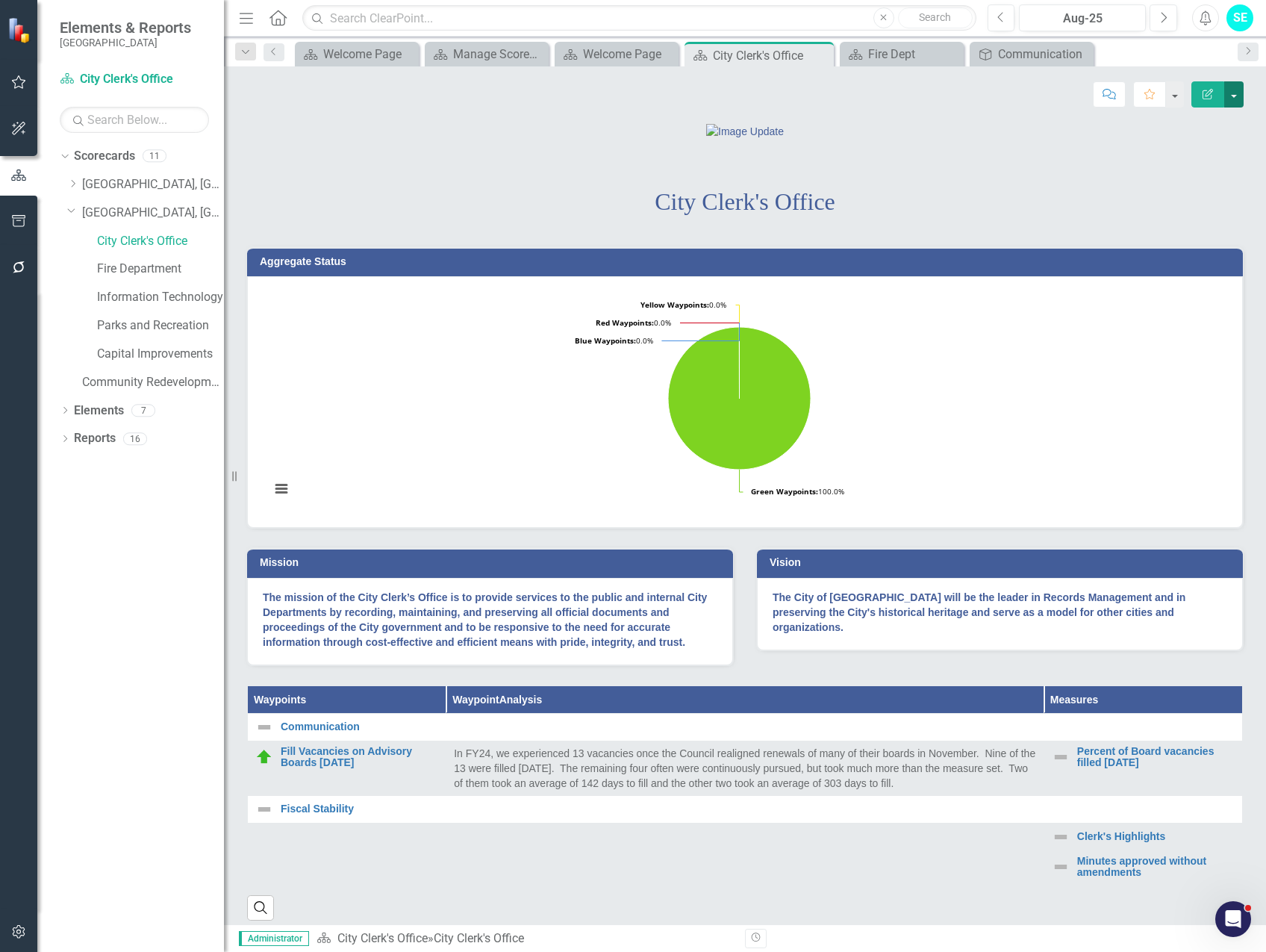
click at [1236, 94] on button "button" at bounding box center [1234, 95] width 20 height 26
click at [1197, 121] on link "Edit Edit Scorecard" at bounding box center [1182, 123] width 121 height 28
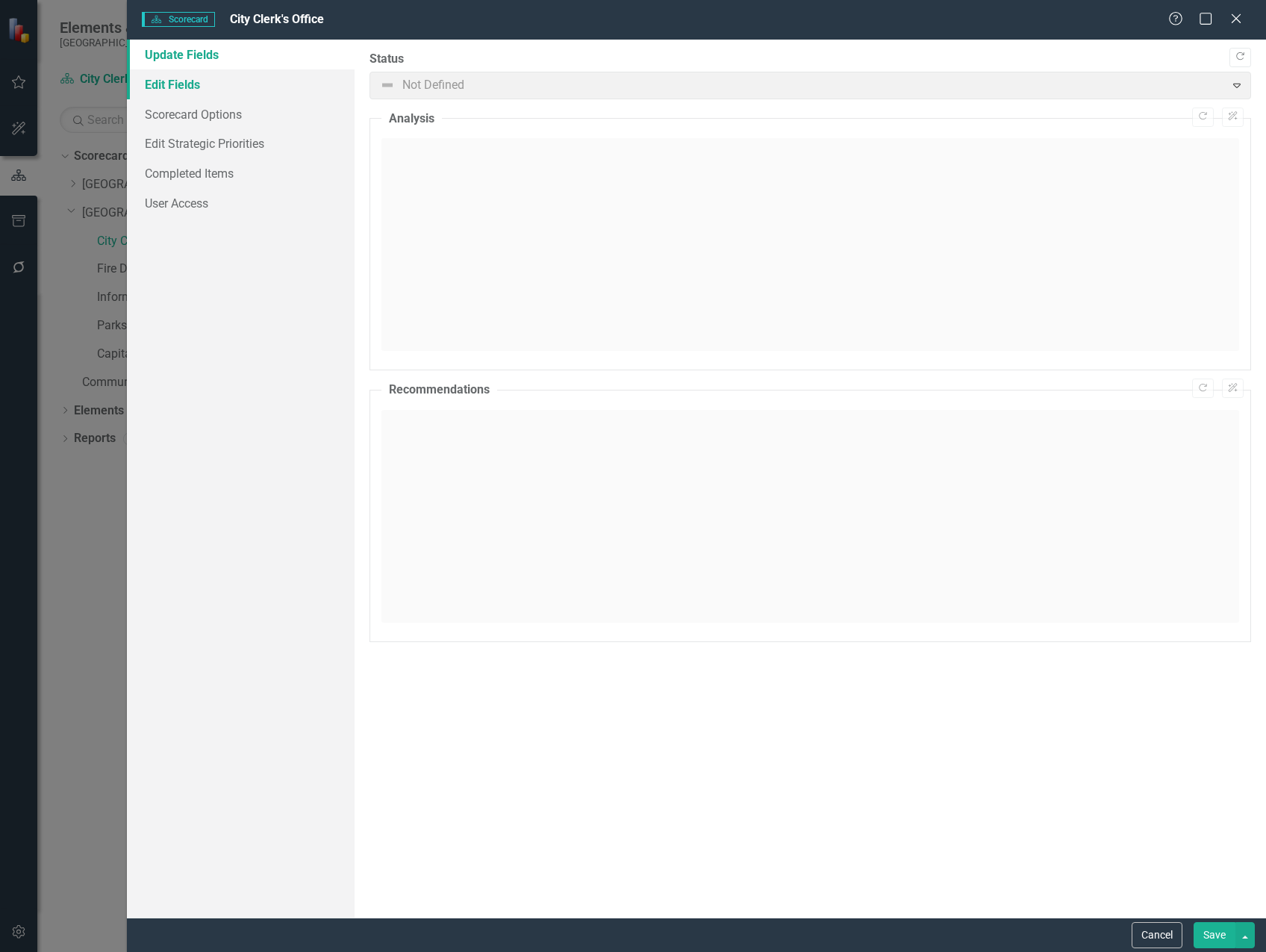
click at [169, 90] on link "Edit Fields" at bounding box center [241, 84] width 228 height 30
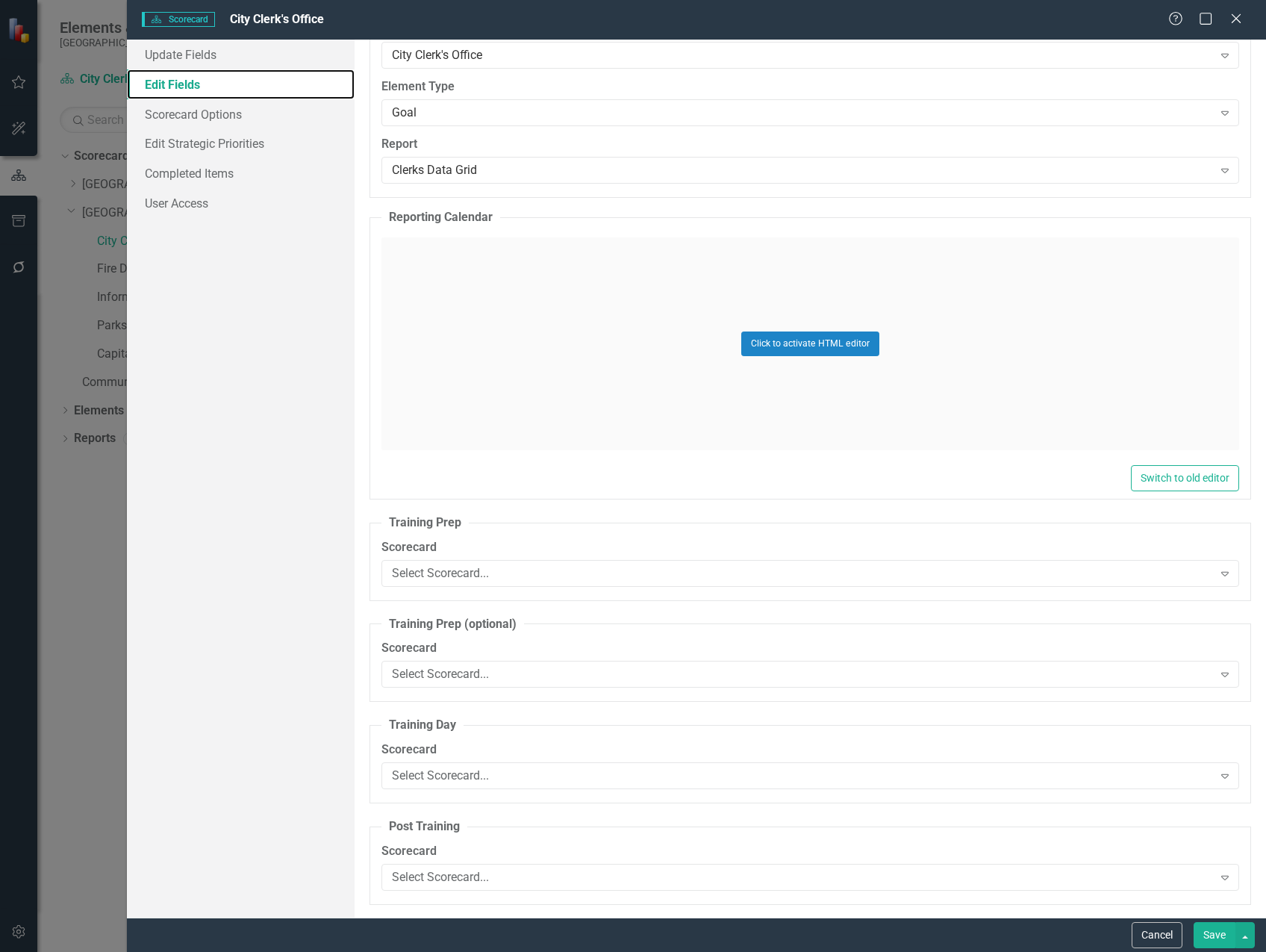
scroll to position [4478, 0]
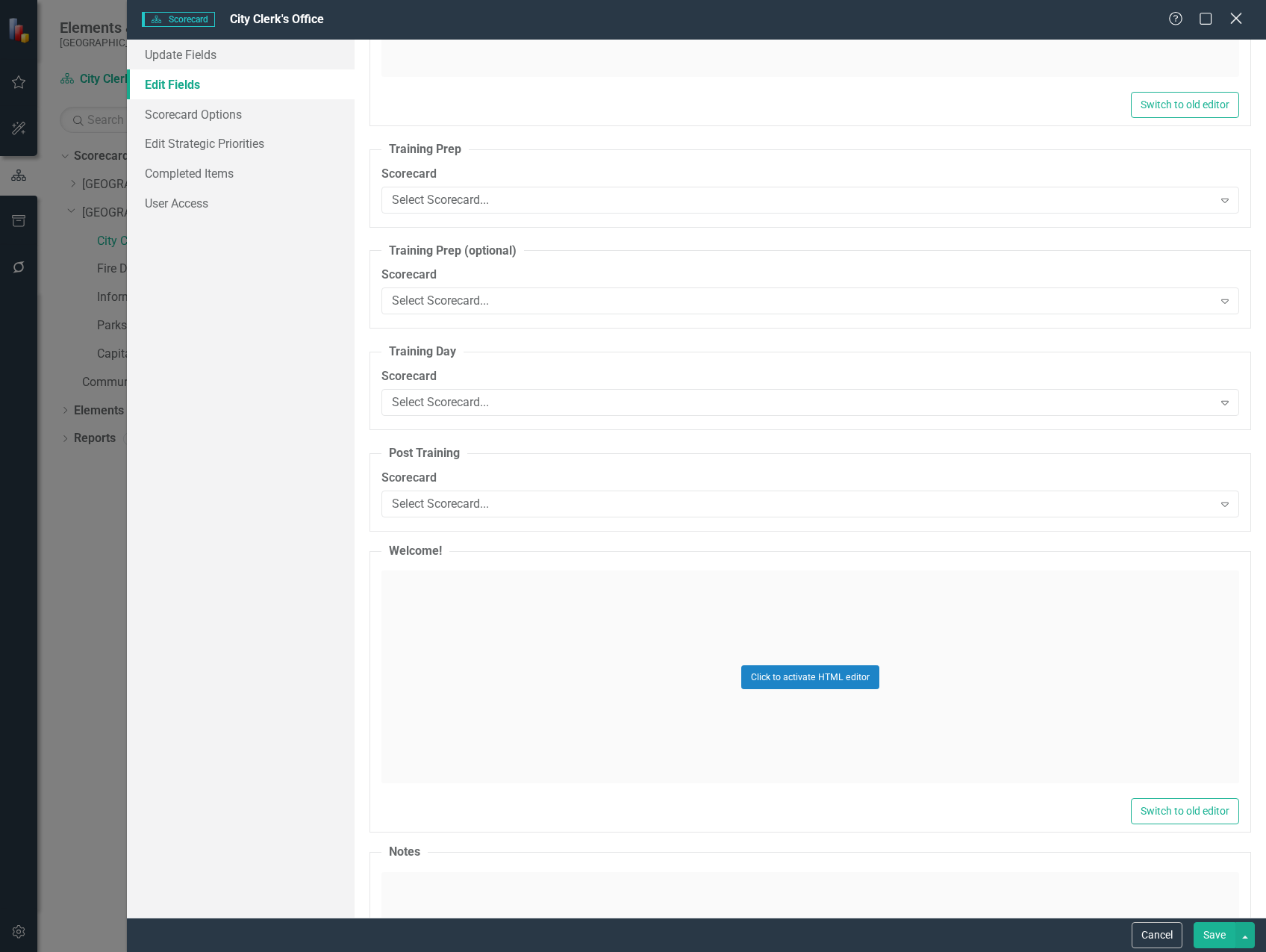
click at [1232, 23] on icon at bounding box center [1236, 19] width 11 height 11
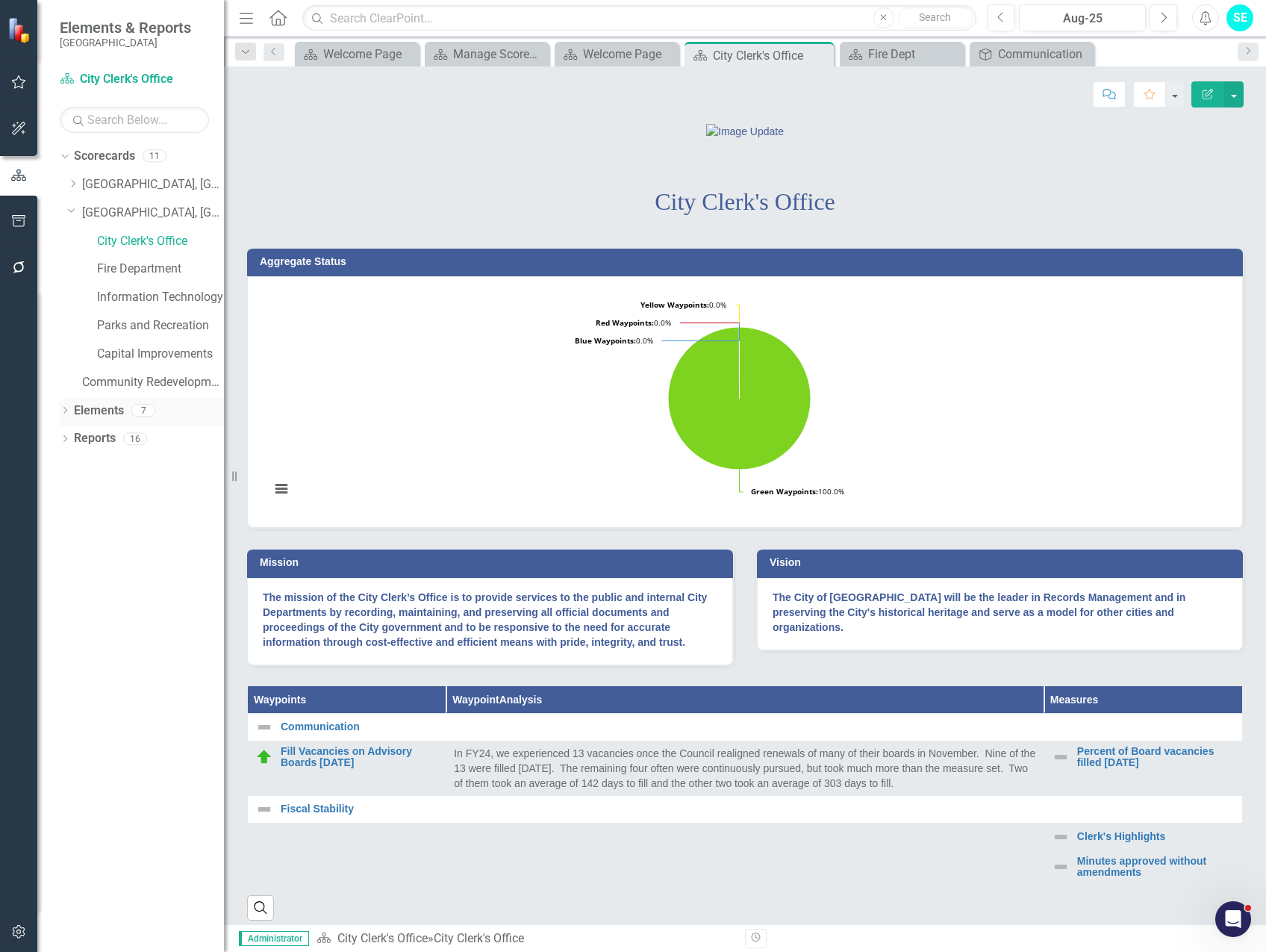
click at [63, 411] on icon "Dropdown" at bounding box center [65, 411] width 10 height 8
click at [72, 443] on icon "Dropdown" at bounding box center [72, 440] width 10 height 8
click at [117, 212] on link "[GEOGRAPHIC_DATA], [GEOGRAPHIC_DATA] Strategic Plan" at bounding box center [153, 212] width 141 height 17
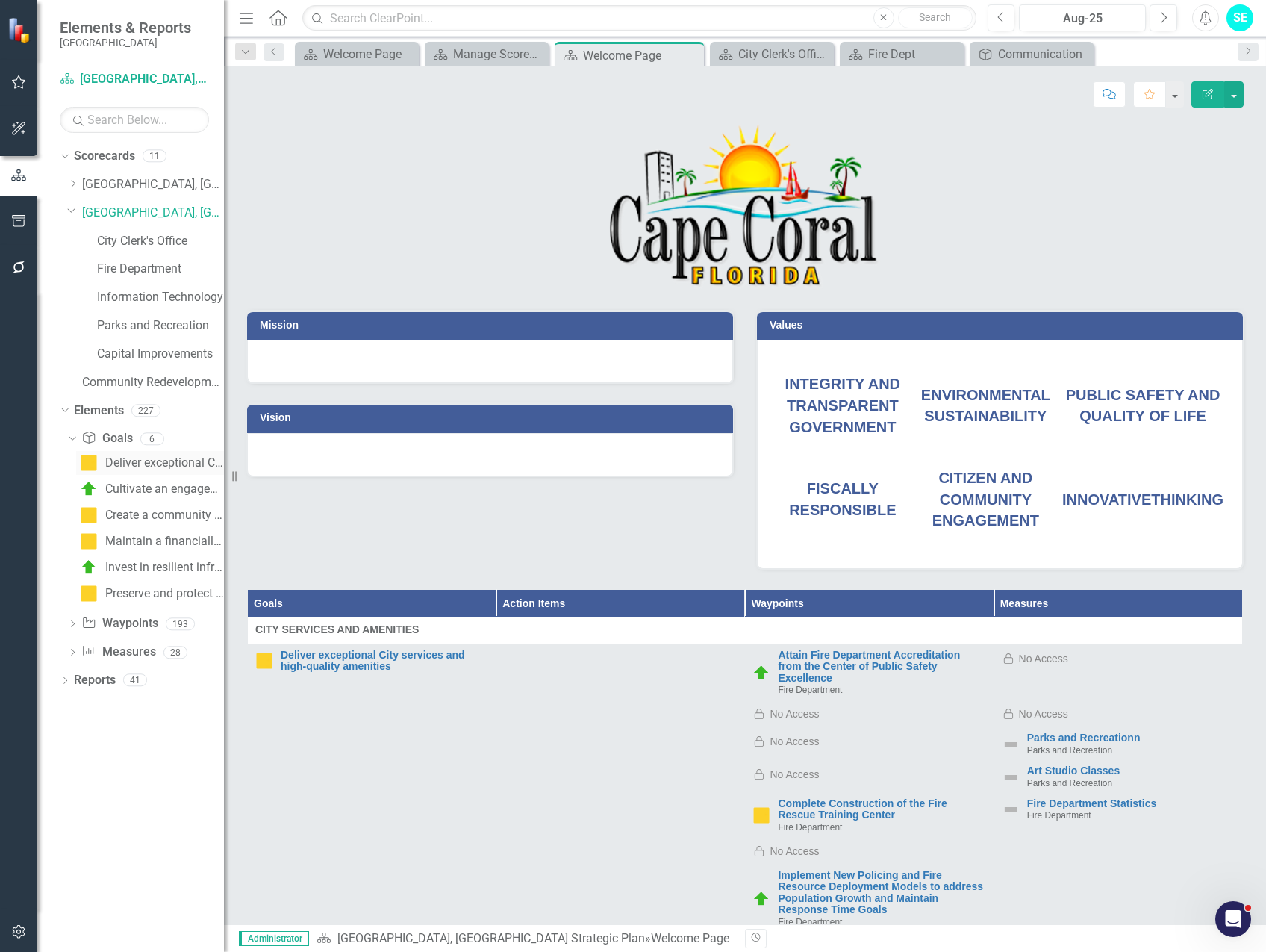
click at [141, 461] on div "Deliver exceptional City services and high-quality amenities" at bounding box center [164, 462] width 119 height 13
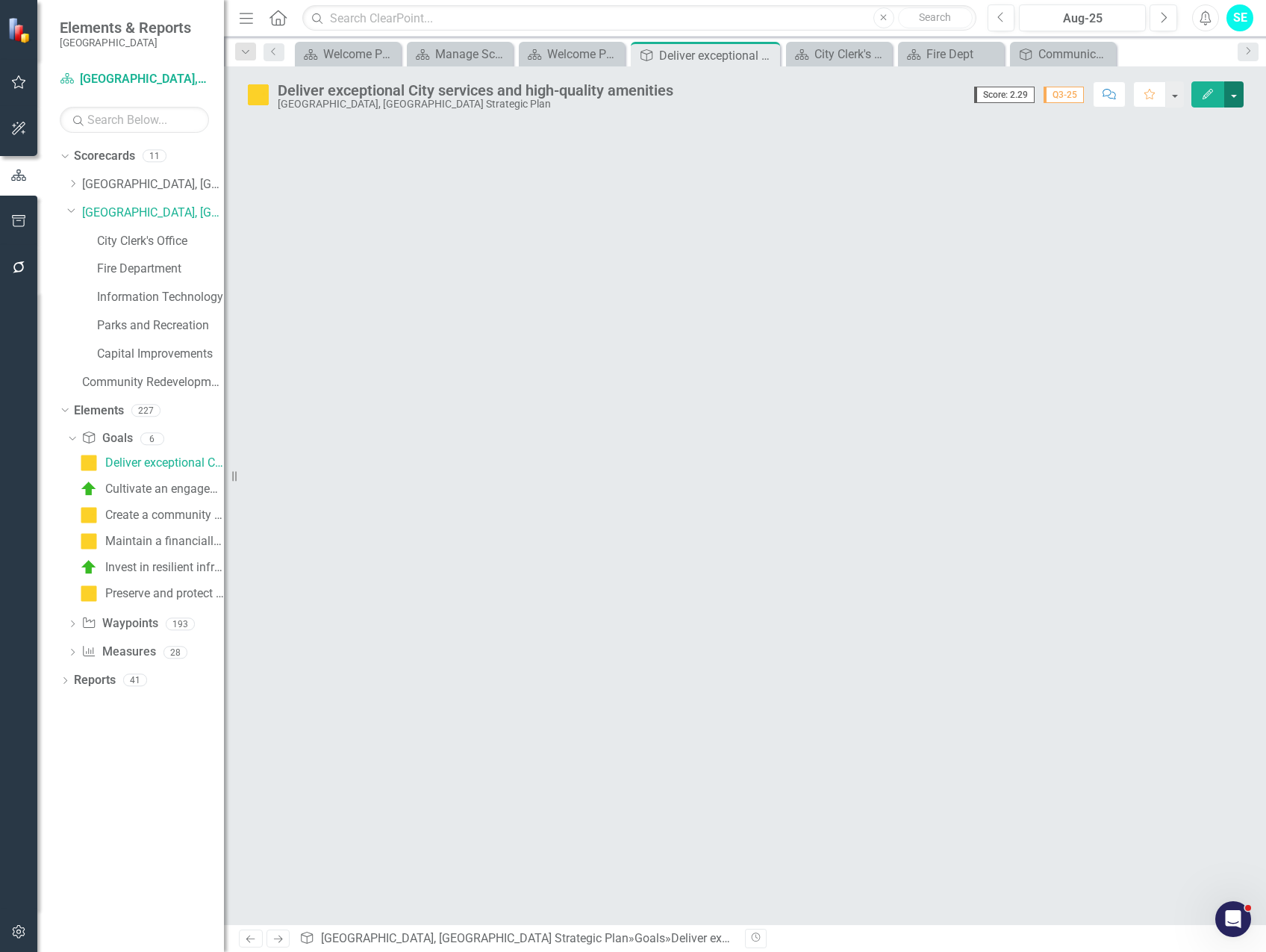
click at [1240, 99] on button "button" at bounding box center [1234, 95] width 20 height 26
click at [1214, 124] on link "Edit Edit Goal" at bounding box center [1182, 123] width 121 height 28
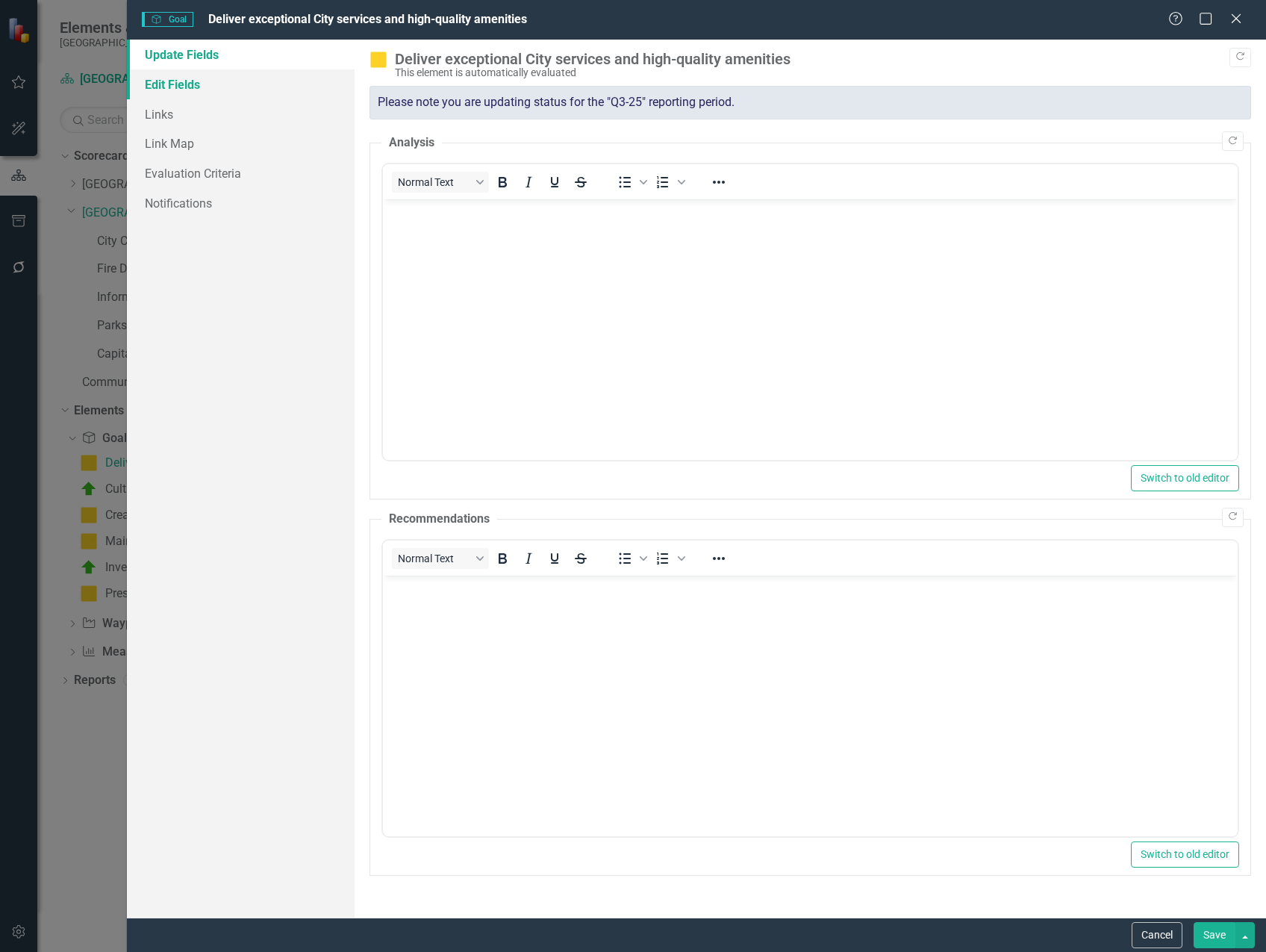
click at [208, 85] on link "Edit Fields" at bounding box center [241, 84] width 228 height 30
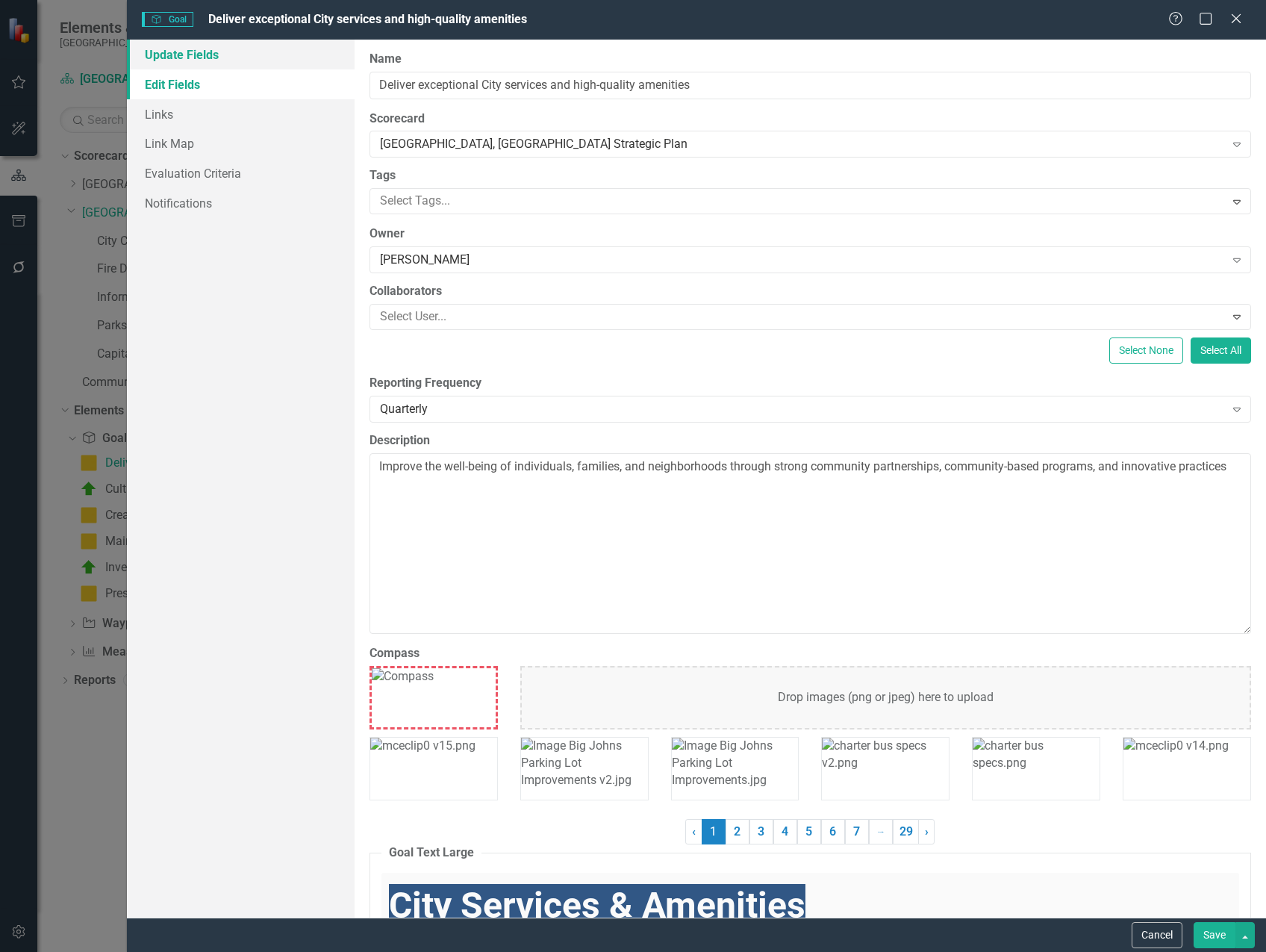
click at [192, 53] on link "Update Fields" at bounding box center [241, 54] width 228 height 30
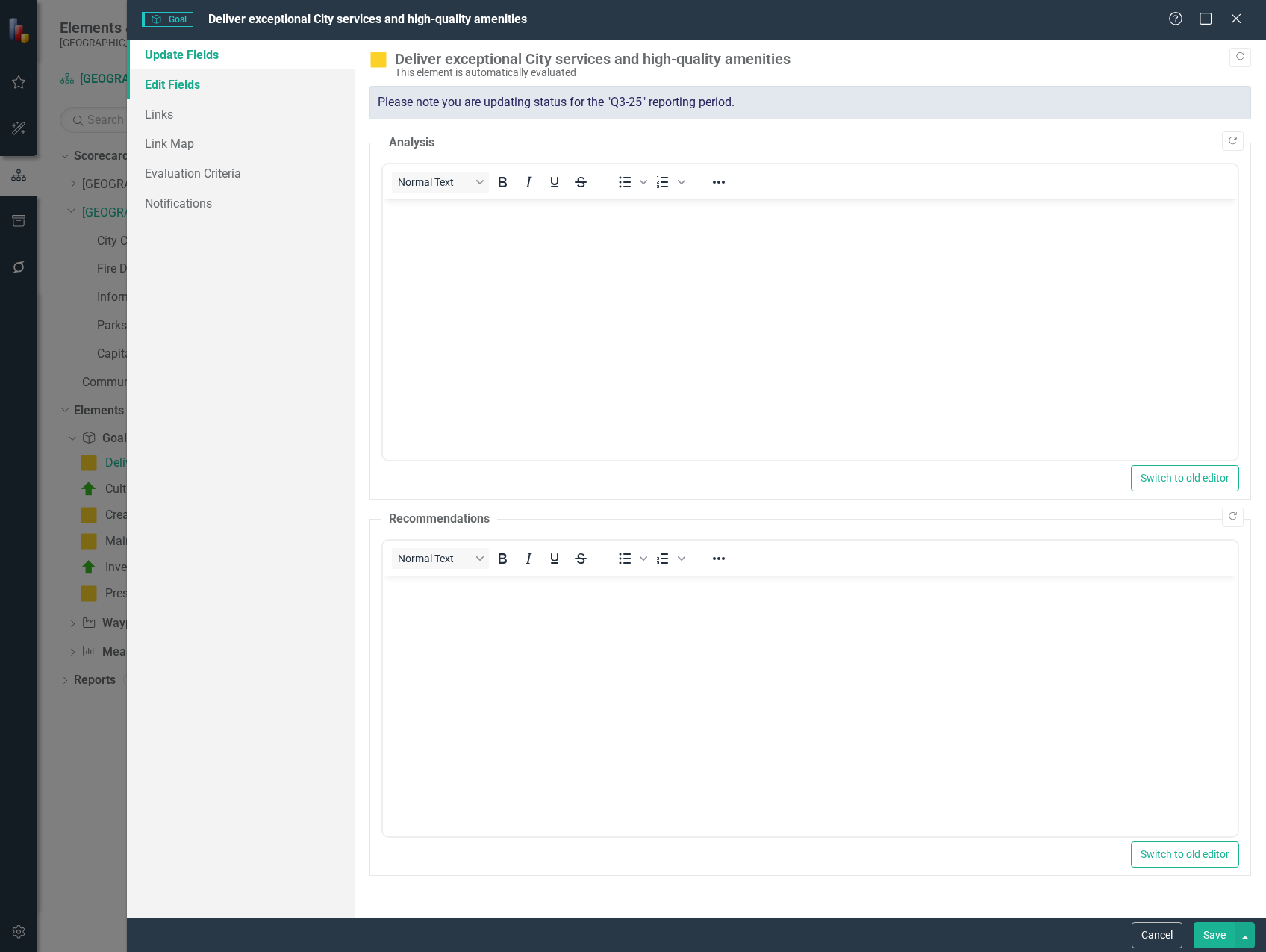
click at [208, 92] on link "Edit Fields" at bounding box center [241, 84] width 228 height 30
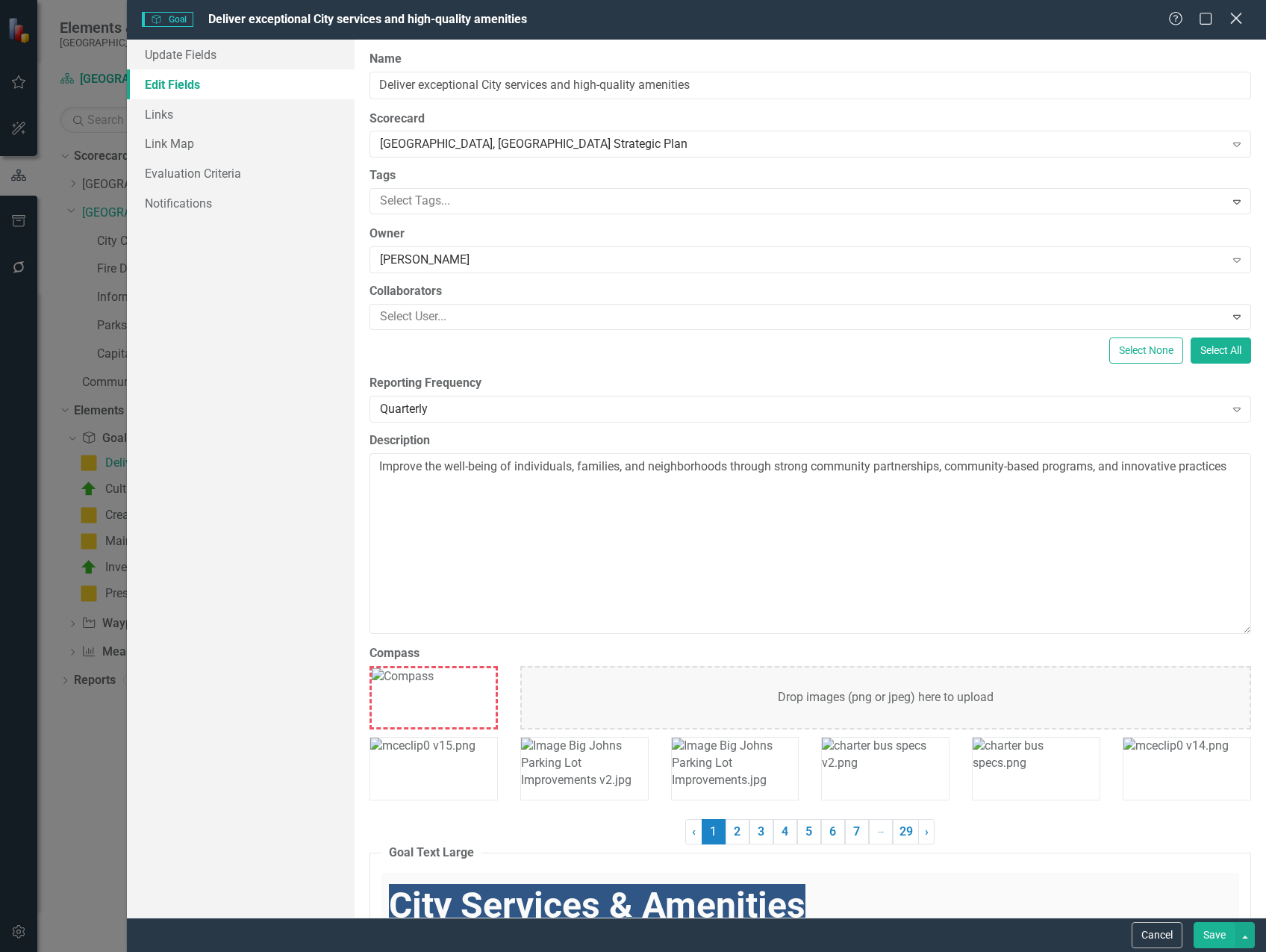
click at [1235, 18] on icon "Close" at bounding box center [1236, 18] width 19 height 14
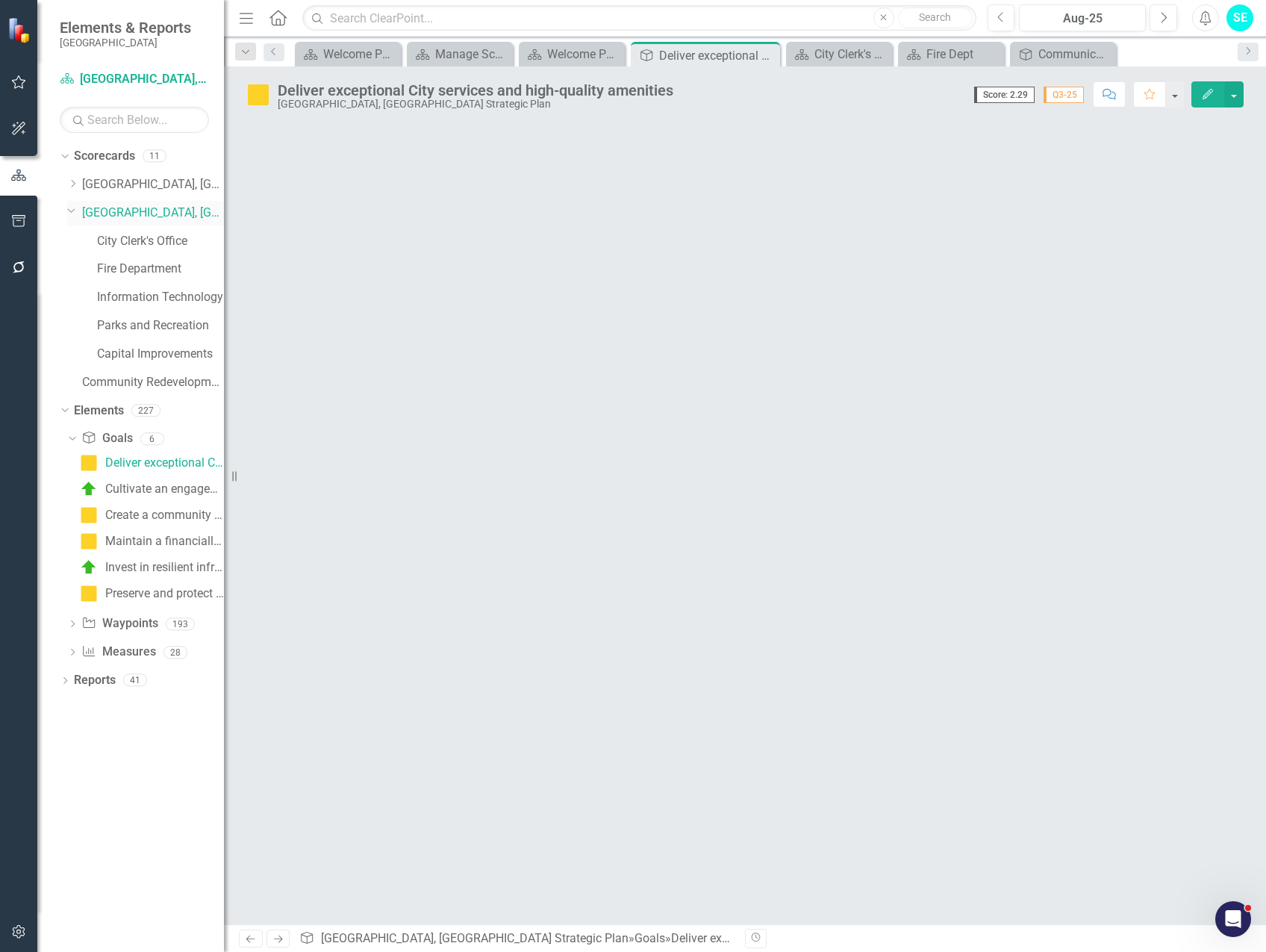
click at [131, 214] on link "[GEOGRAPHIC_DATA], [GEOGRAPHIC_DATA] Strategic Plan" at bounding box center [153, 212] width 141 height 17
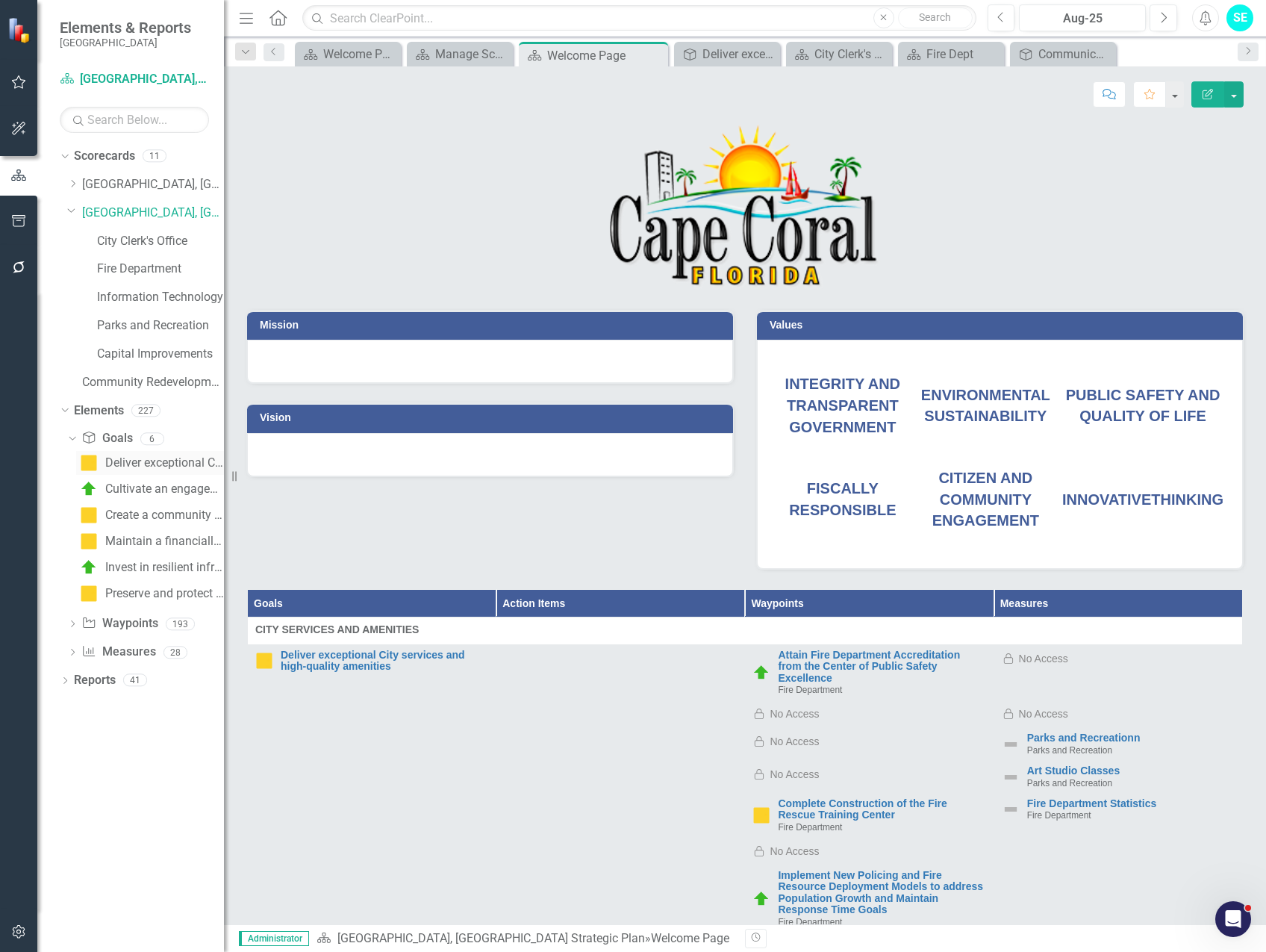
click at [122, 465] on div "Deliver exceptional City services and high-quality amenities" at bounding box center [164, 462] width 119 height 13
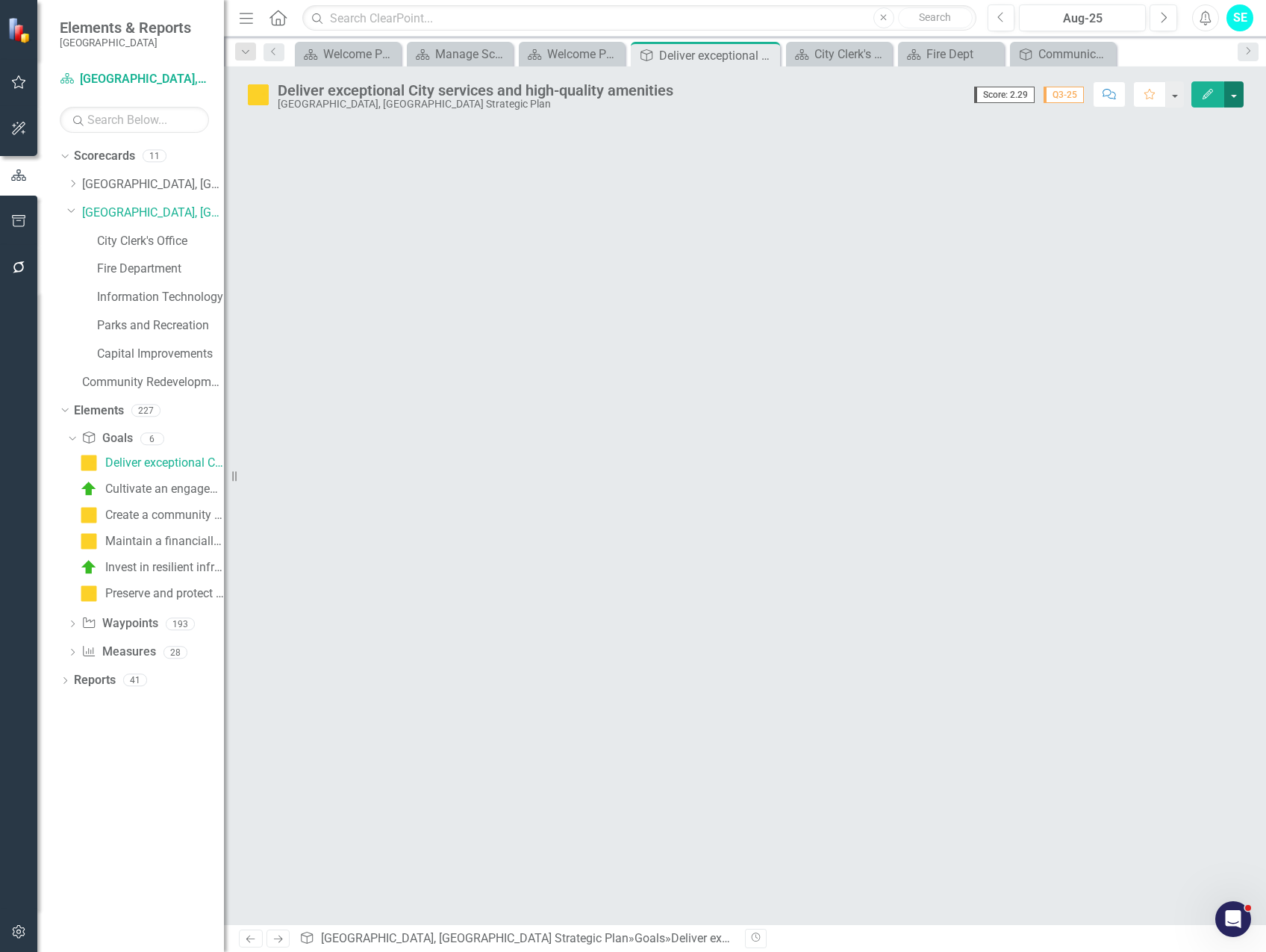
click at [1238, 97] on button "button" at bounding box center [1234, 95] width 20 height 26
click at [1220, 124] on link "Edit Edit Goal" at bounding box center [1182, 123] width 121 height 28
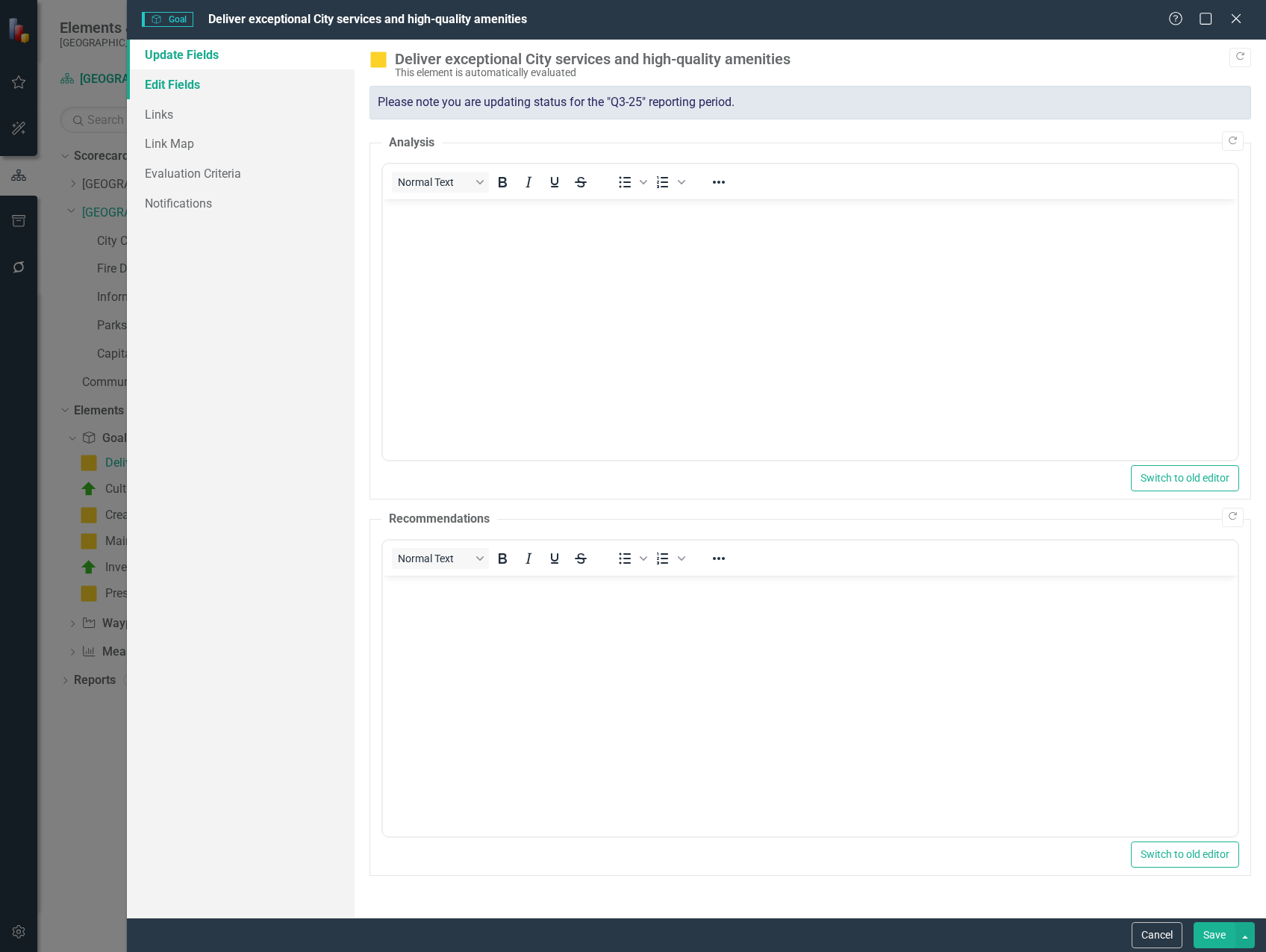
click at [181, 83] on link "Edit Fields" at bounding box center [241, 84] width 228 height 30
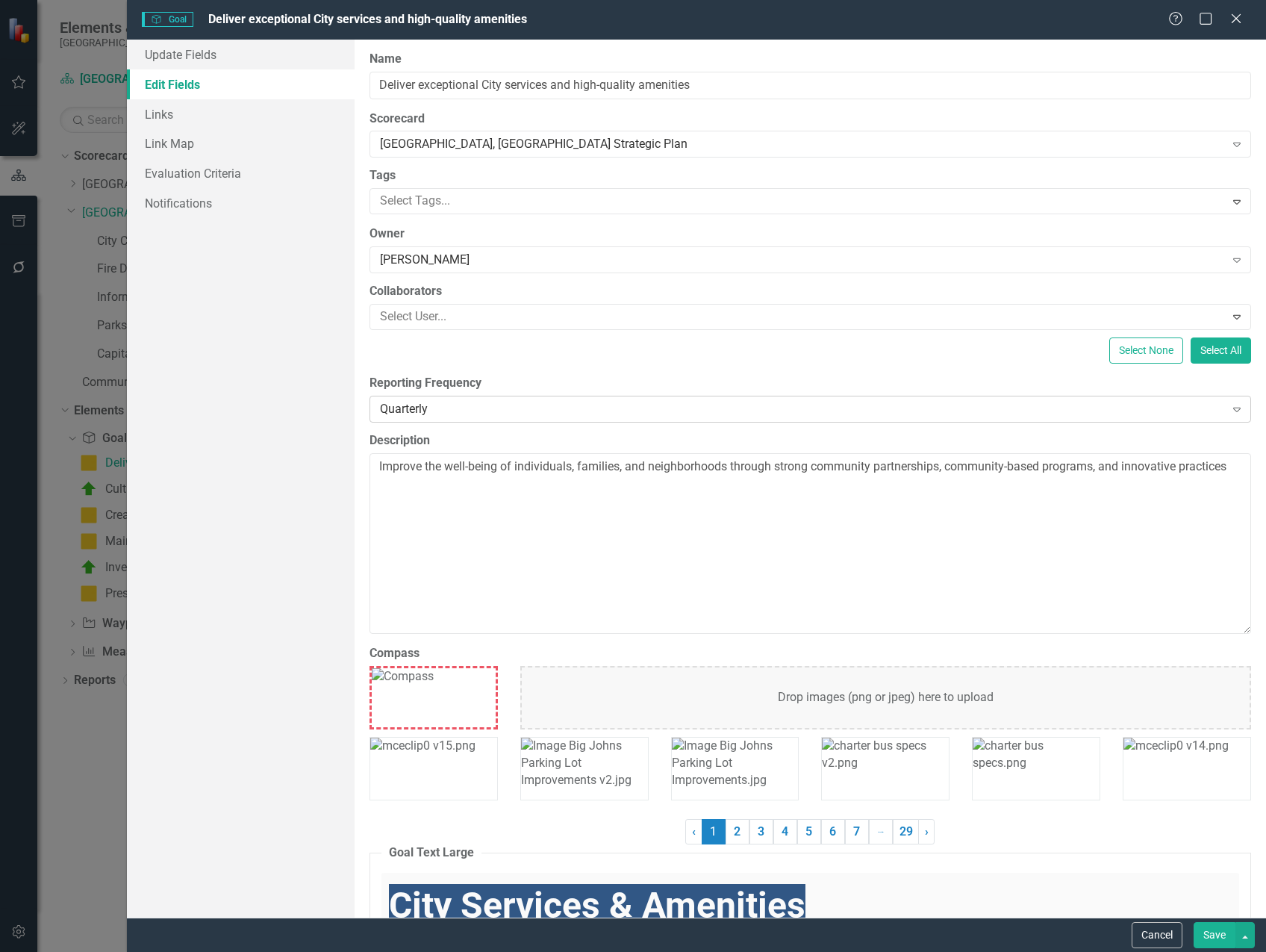
click at [452, 407] on div "Quarterly" at bounding box center [802, 408] width 846 height 17
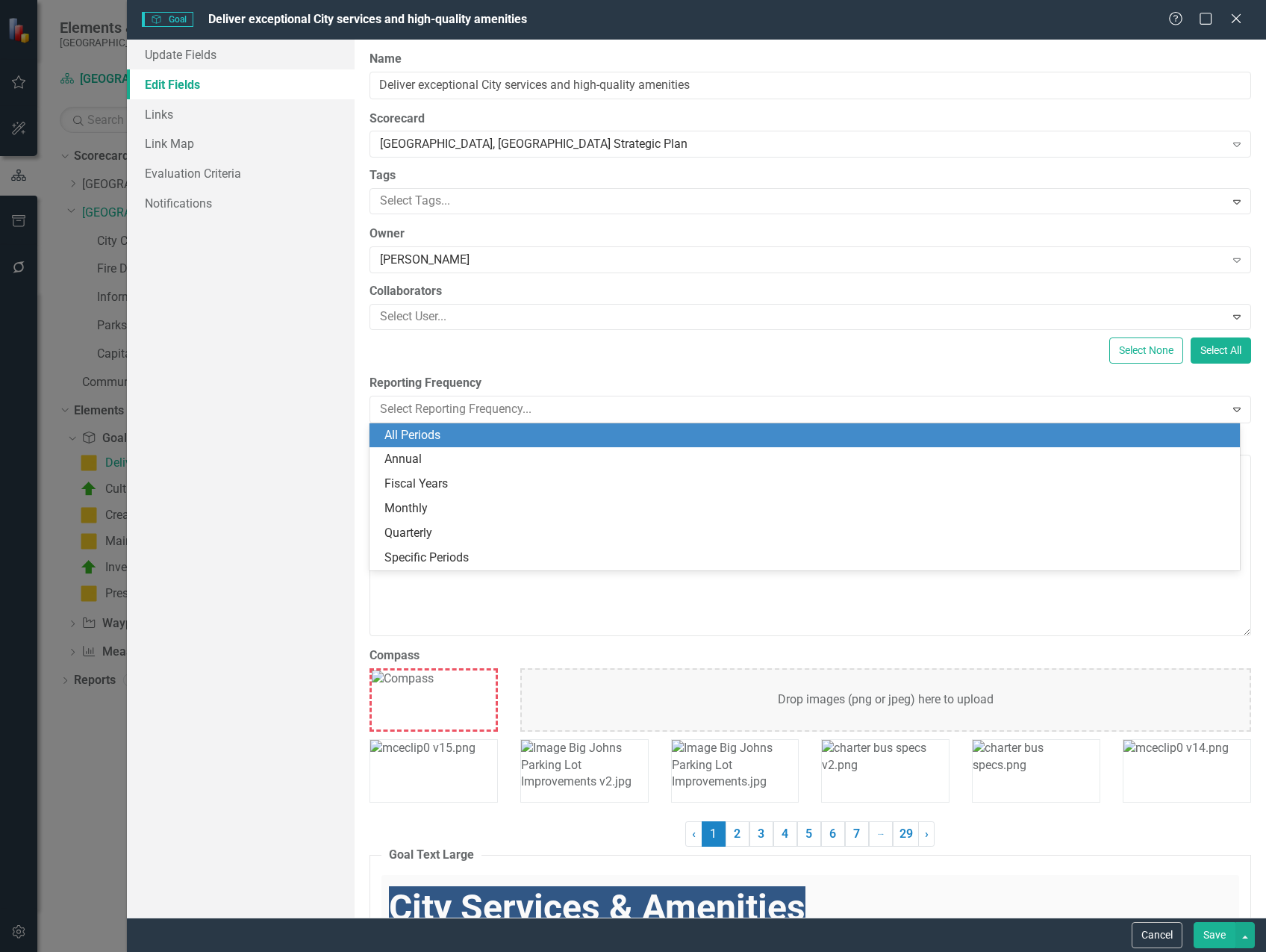
click at [293, 375] on div "Update Fields Edit Fields Links Link Map Evaluation Criteria Notifications" at bounding box center [241, 478] width 228 height 878
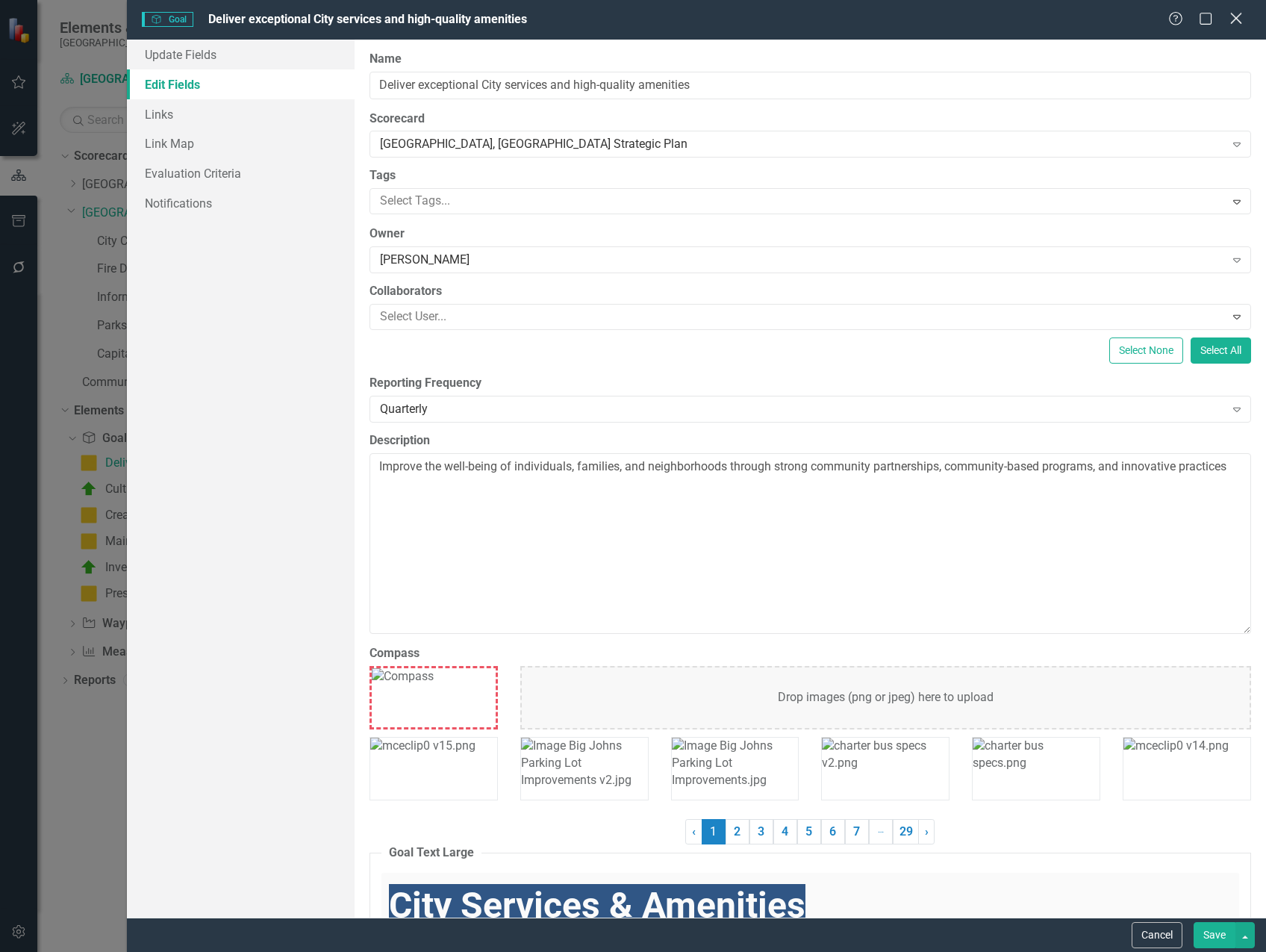
click at [1239, 22] on icon "Close" at bounding box center [1236, 18] width 19 height 14
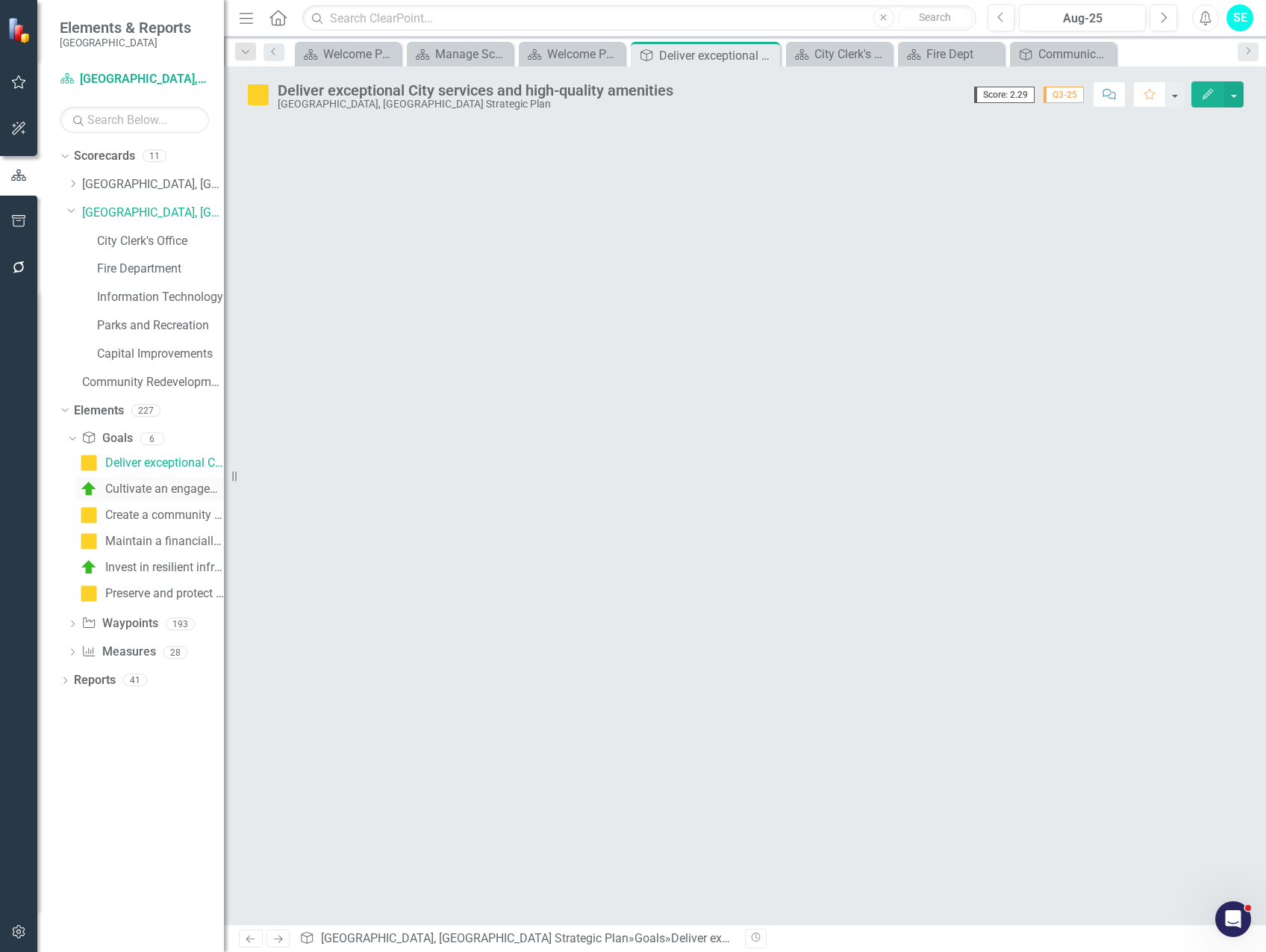
click at [165, 488] on div "Cultivate an engaged and informed community and workforce" at bounding box center [164, 489] width 119 height 13
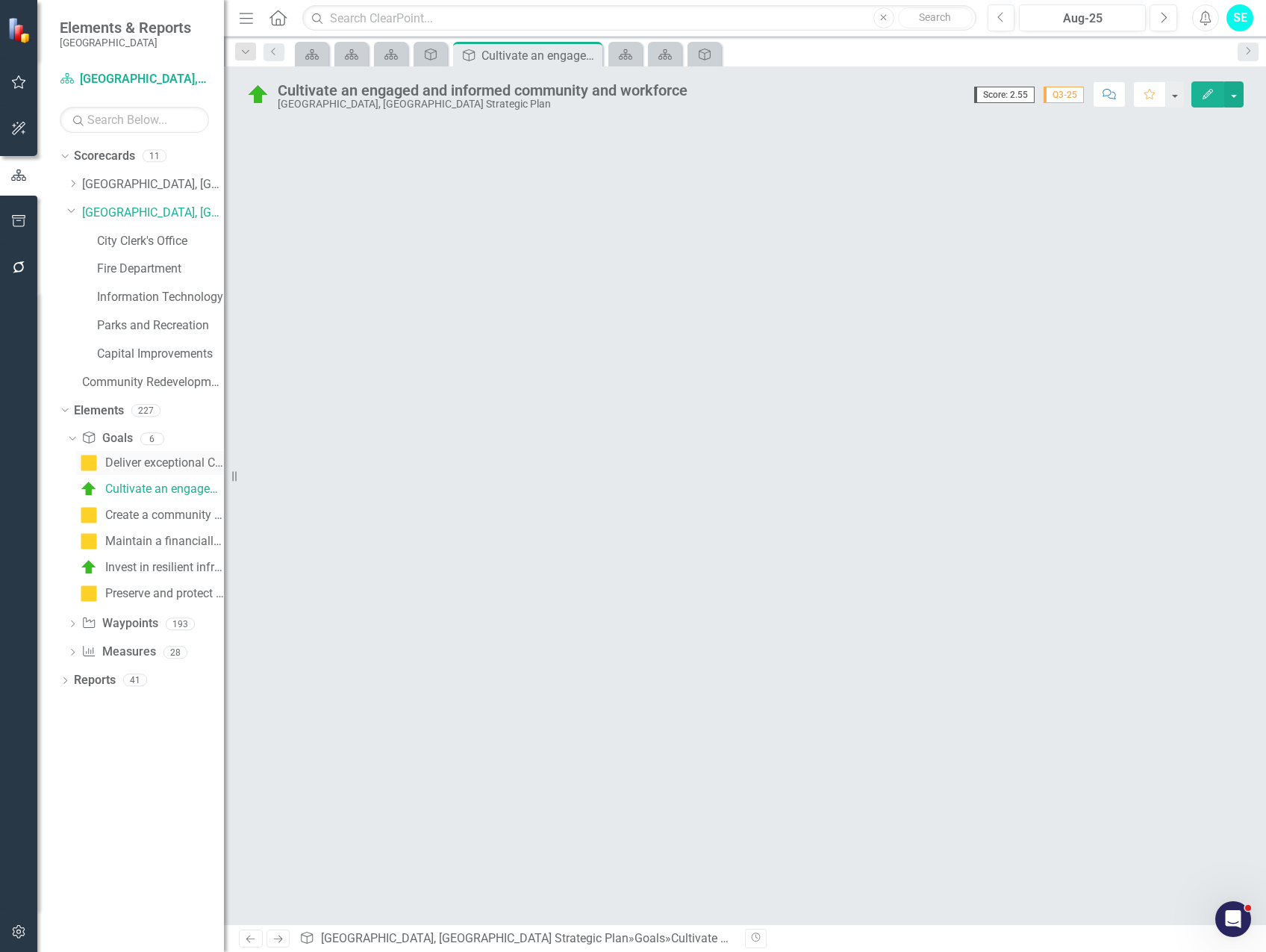
click at [160, 463] on div "Deliver exceptional City services and high-quality amenities" at bounding box center [164, 462] width 119 height 13
click at [1233, 94] on button "button" at bounding box center [1234, 95] width 20 height 26
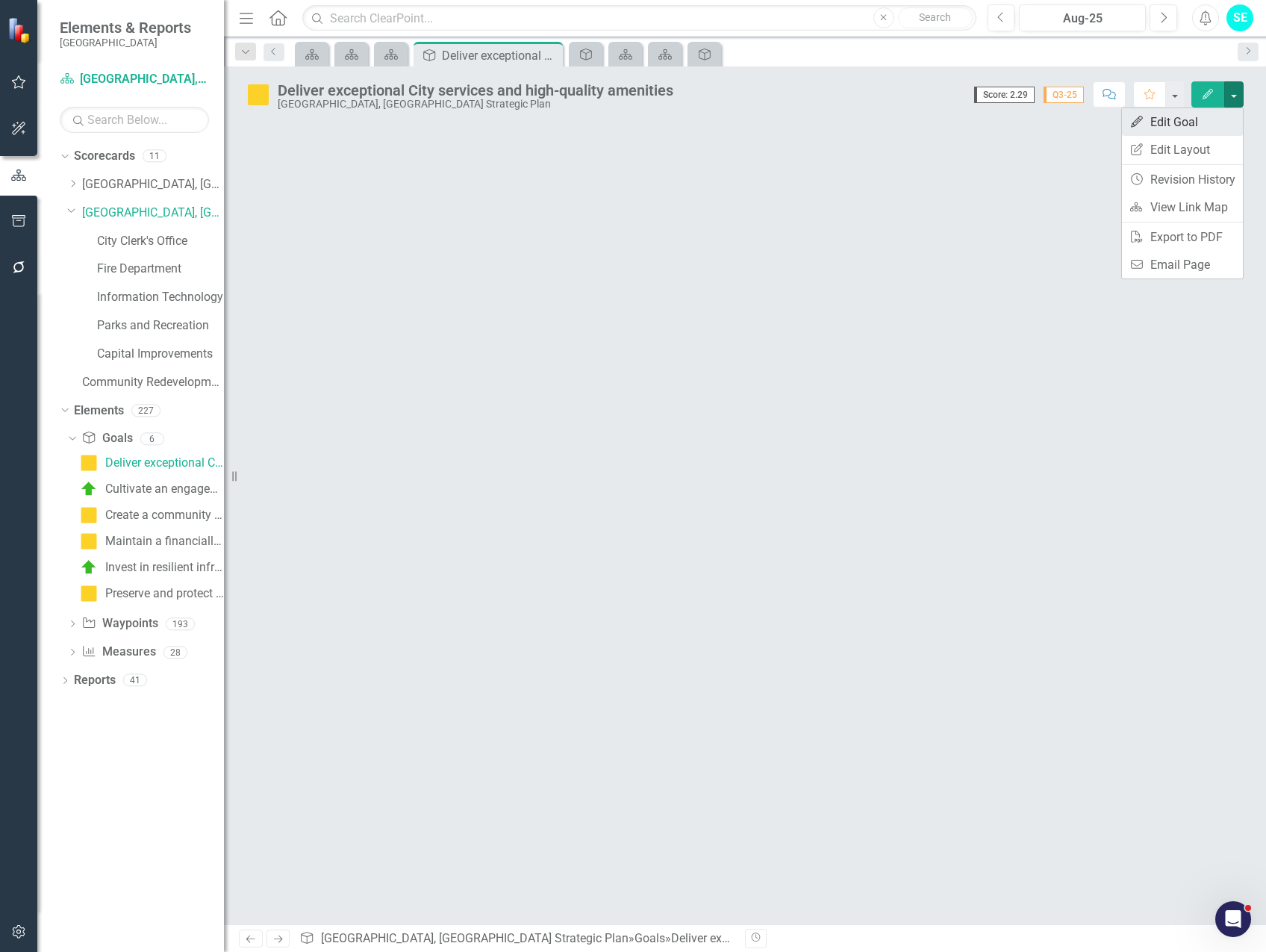
click at [1216, 118] on link "Edit Edit Goal" at bounding box center [1182, 123] width 121 height 28
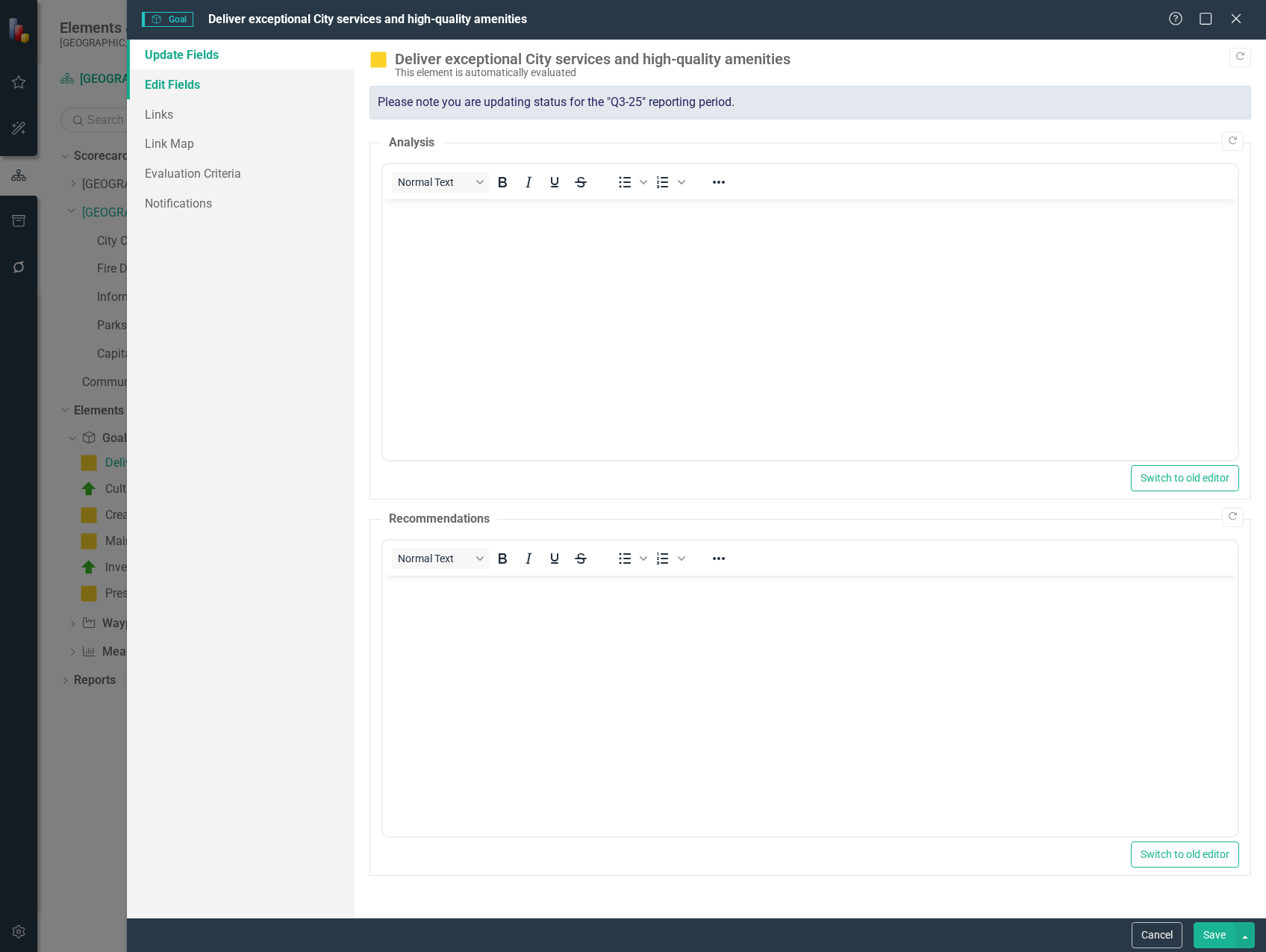
click at [186, 91] on link "Edit Fields" at bounding box center [241, 84] width 228 height 30
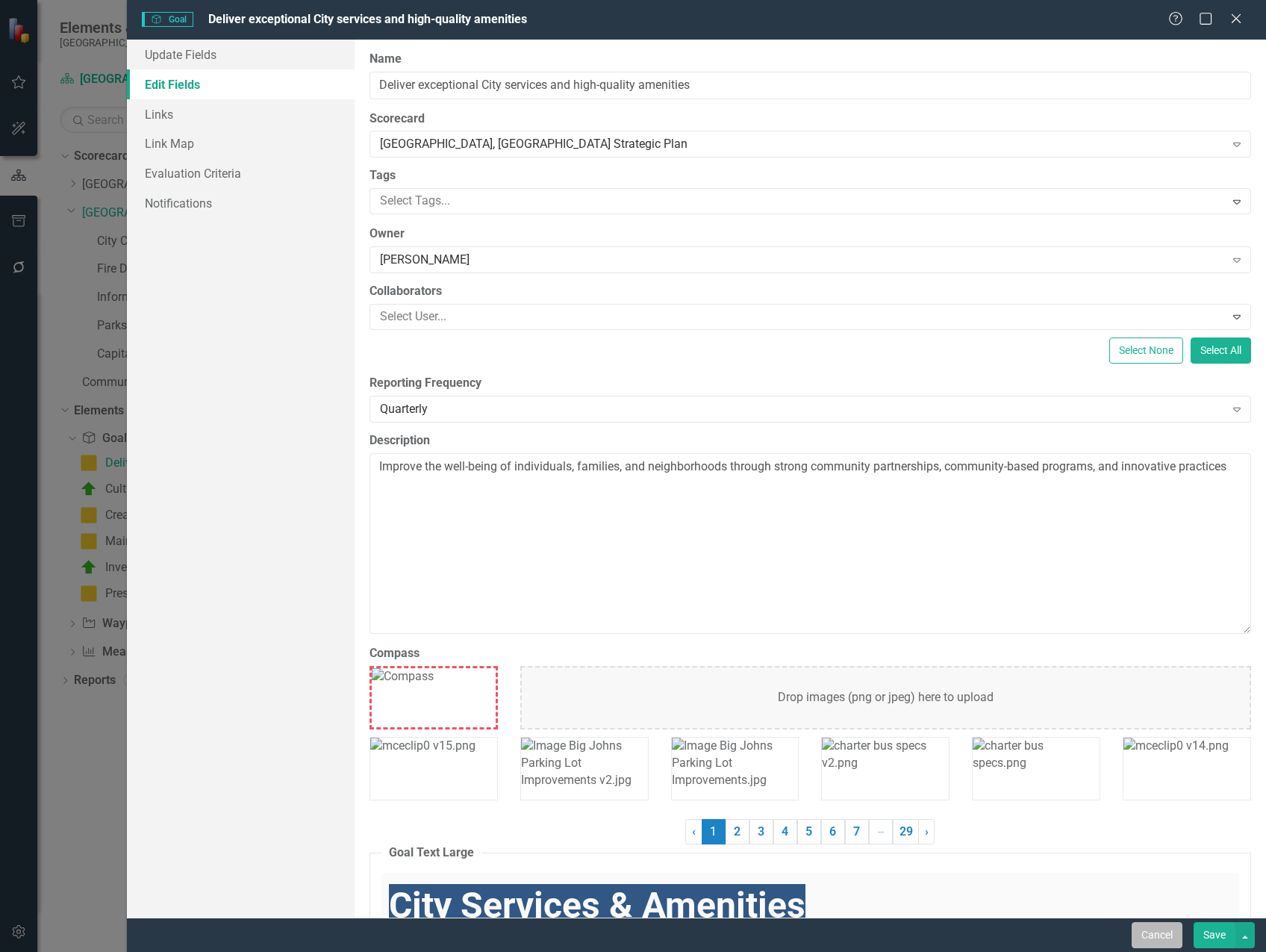
click at [1154, 930] on button "Cancel" at bounding box center [1157, 935] width 51 height 26
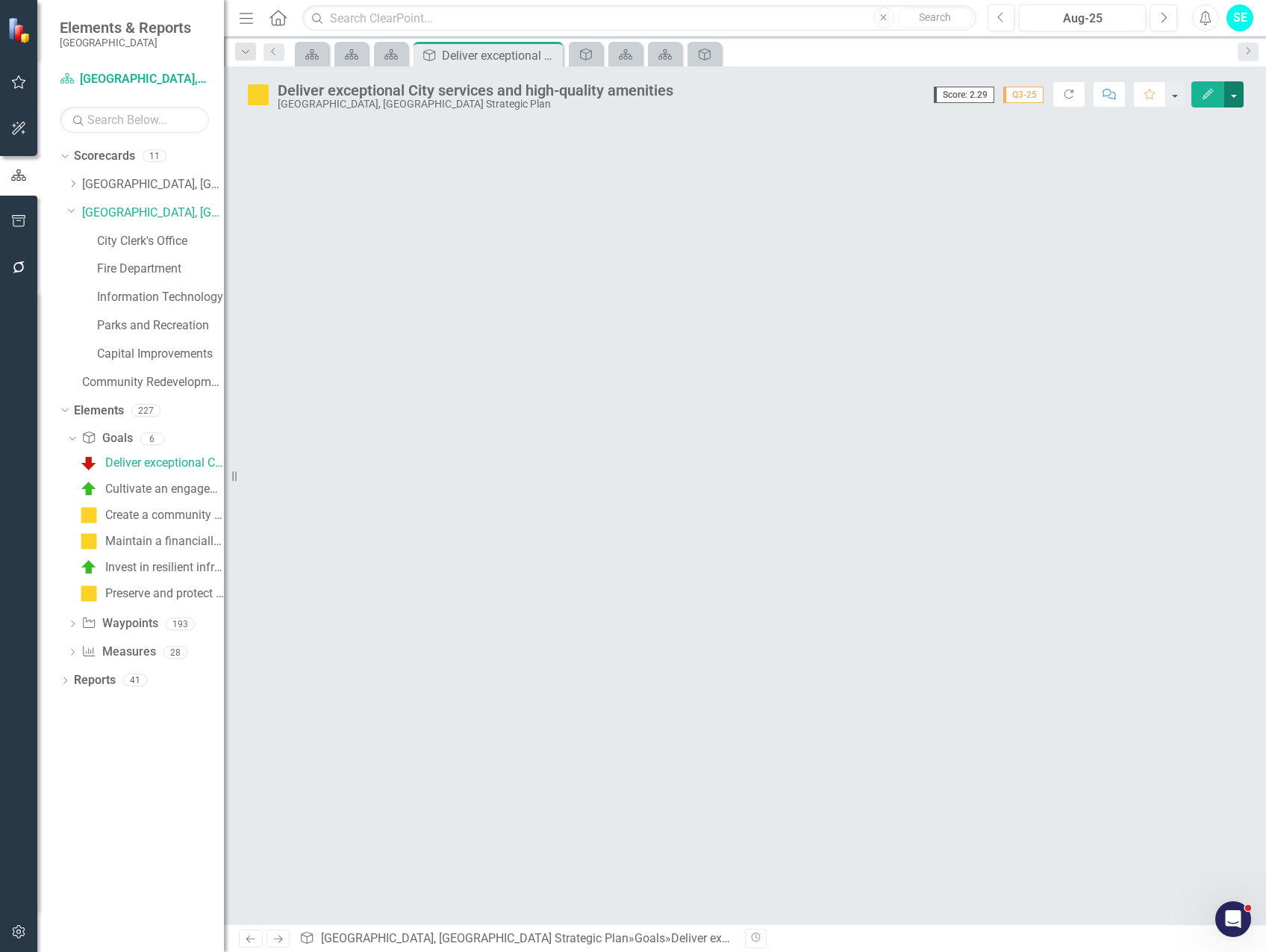
click at [1236, 98] on button "button" at bounding box center [1234, 95] width 20 height 26
click at [1164, 127] on link "Edit Edit Goal" at bounding box center [1182, 123] width 121 height 28
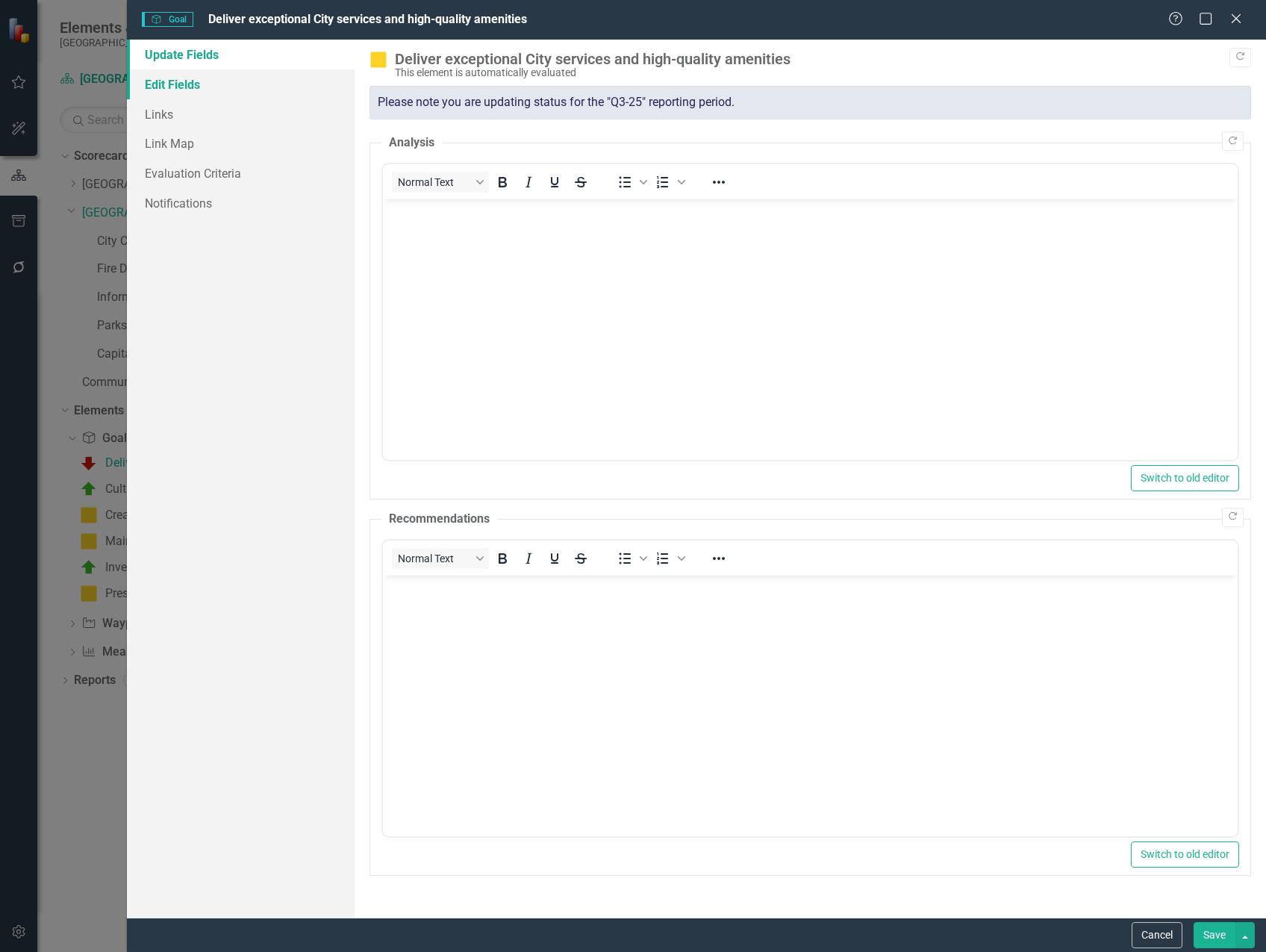
click at [220, 87] on link "Edit Fields" at bounding box center [241, 84] width 228 height 30
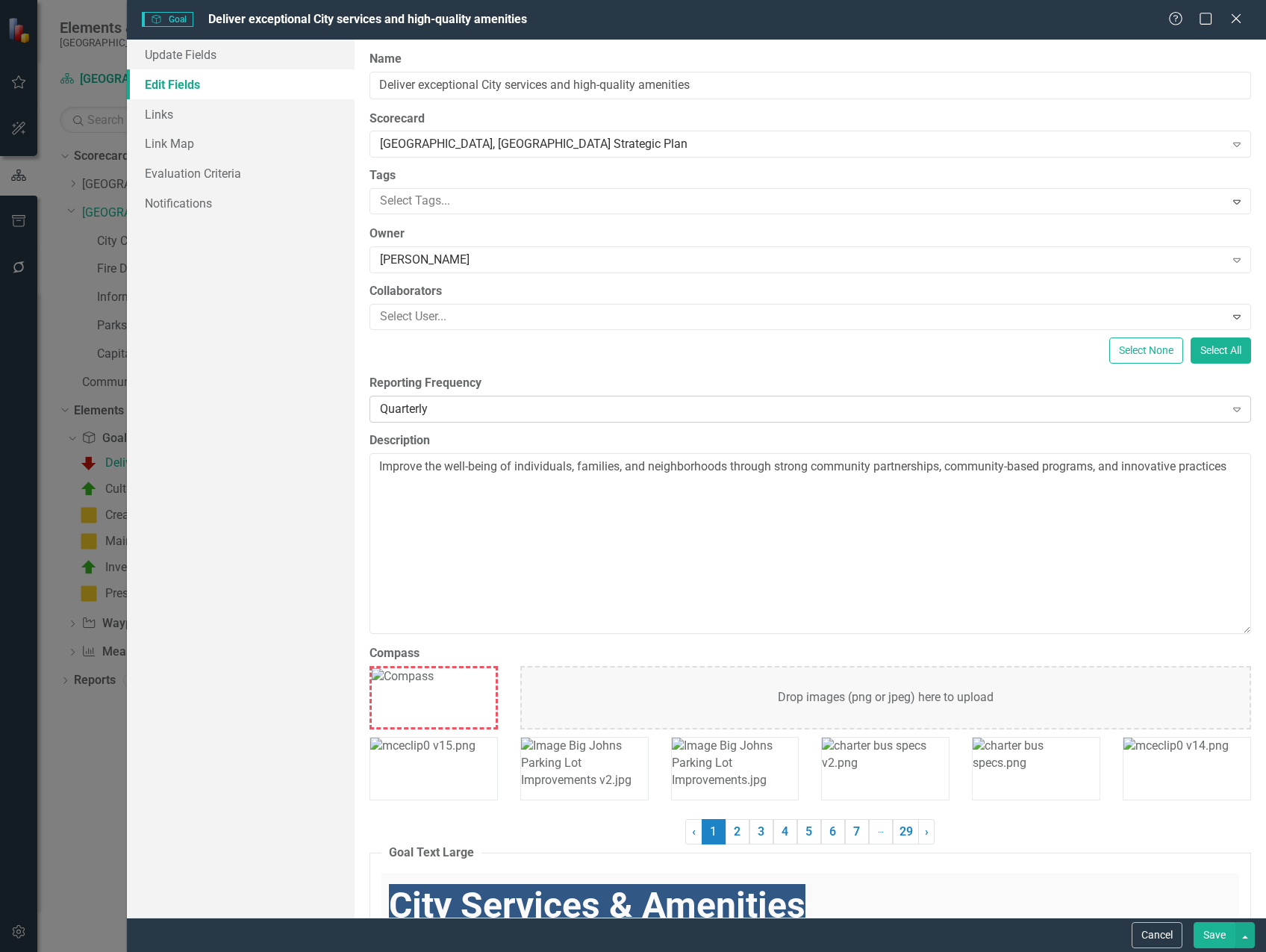
click at [415, 405] on div "Quarterly" at bounding box center [802, 408] width 846 height 17
click at [374, 350] on div "Select None Select All" at bounding box center [811, 350] width 882 height 26
click at [1156, 939] on button "Cancel" at bounding box center [1157, 935] width 51 height 26
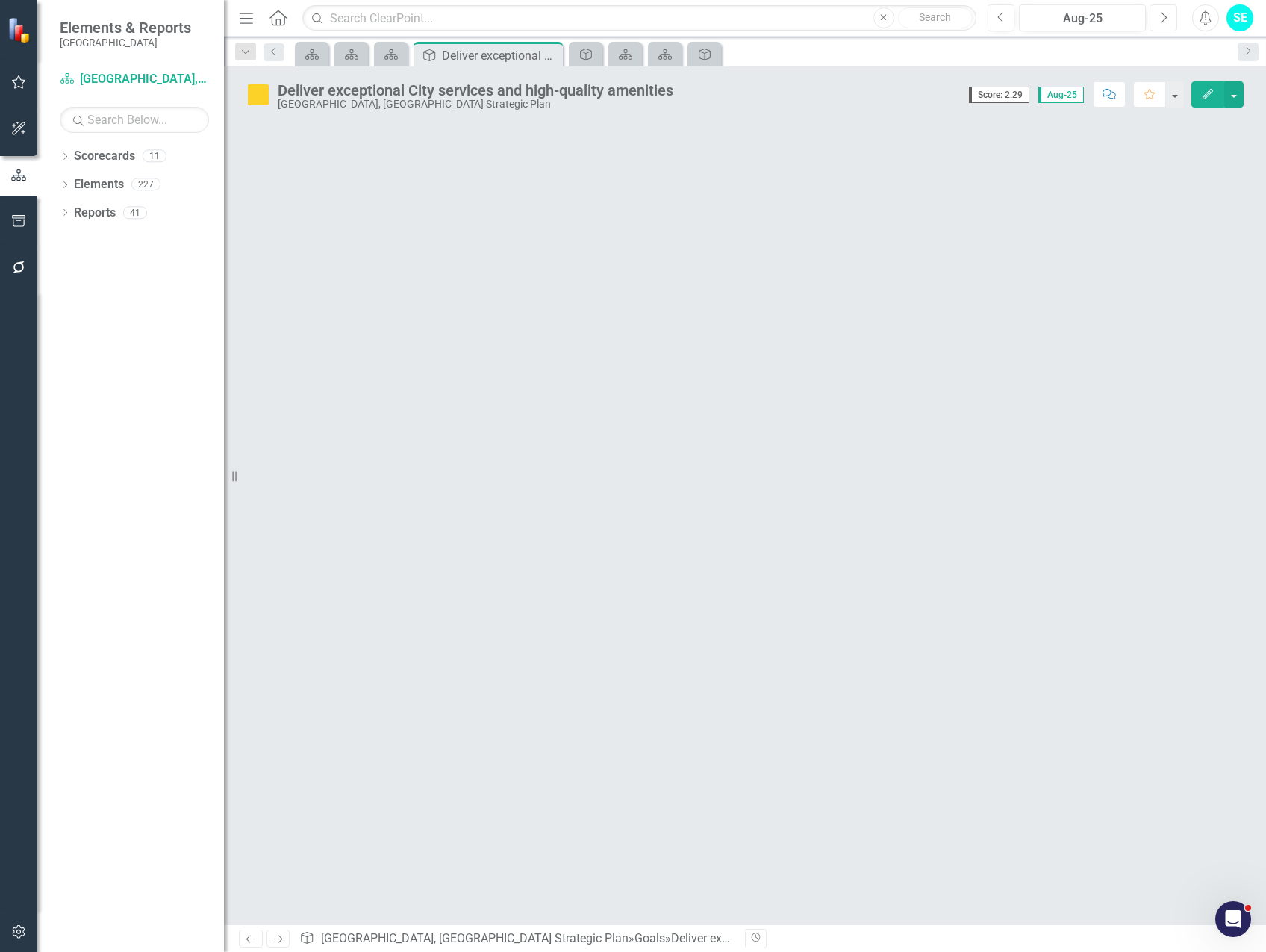
click at [1163, 21] on icon "Next" at bounding box center [1163, 18] width 8 height 13
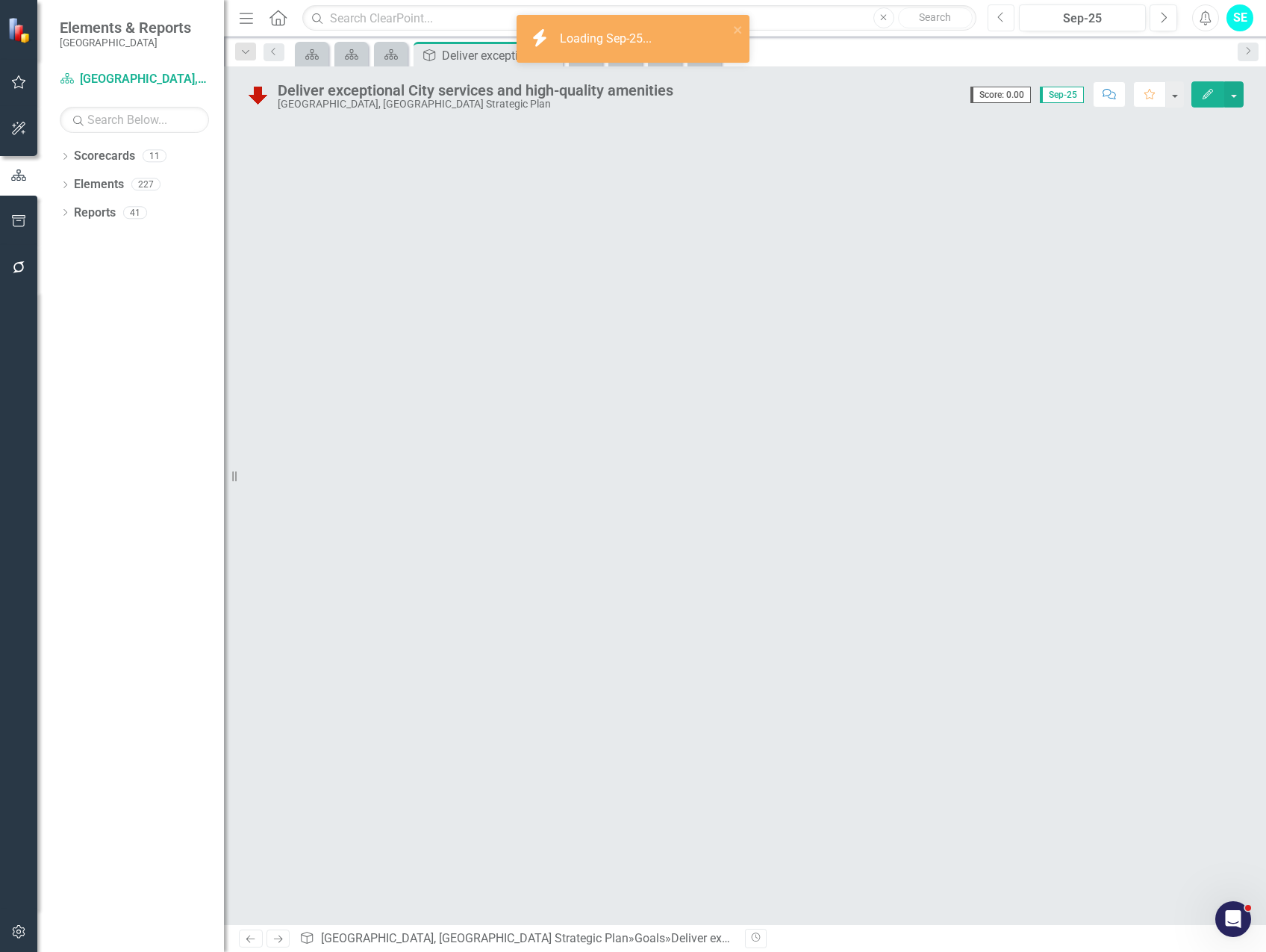
click at [1005, 24] on button "Previous" at bounding box center [1002, 18] width 28 height 27
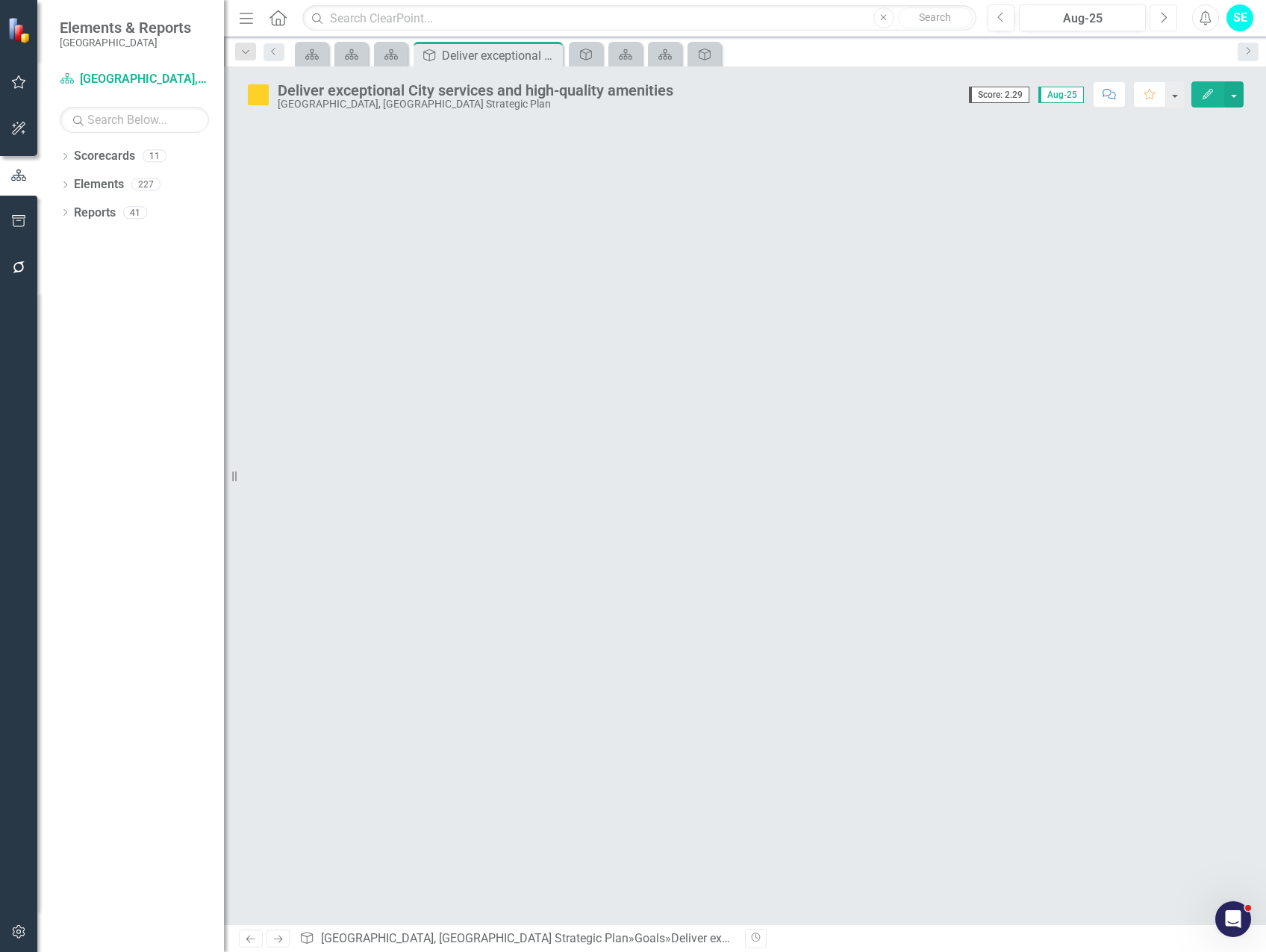
click at [1158, 23] on button "Next" at bounding box center [1164, 18] width 28 height 27
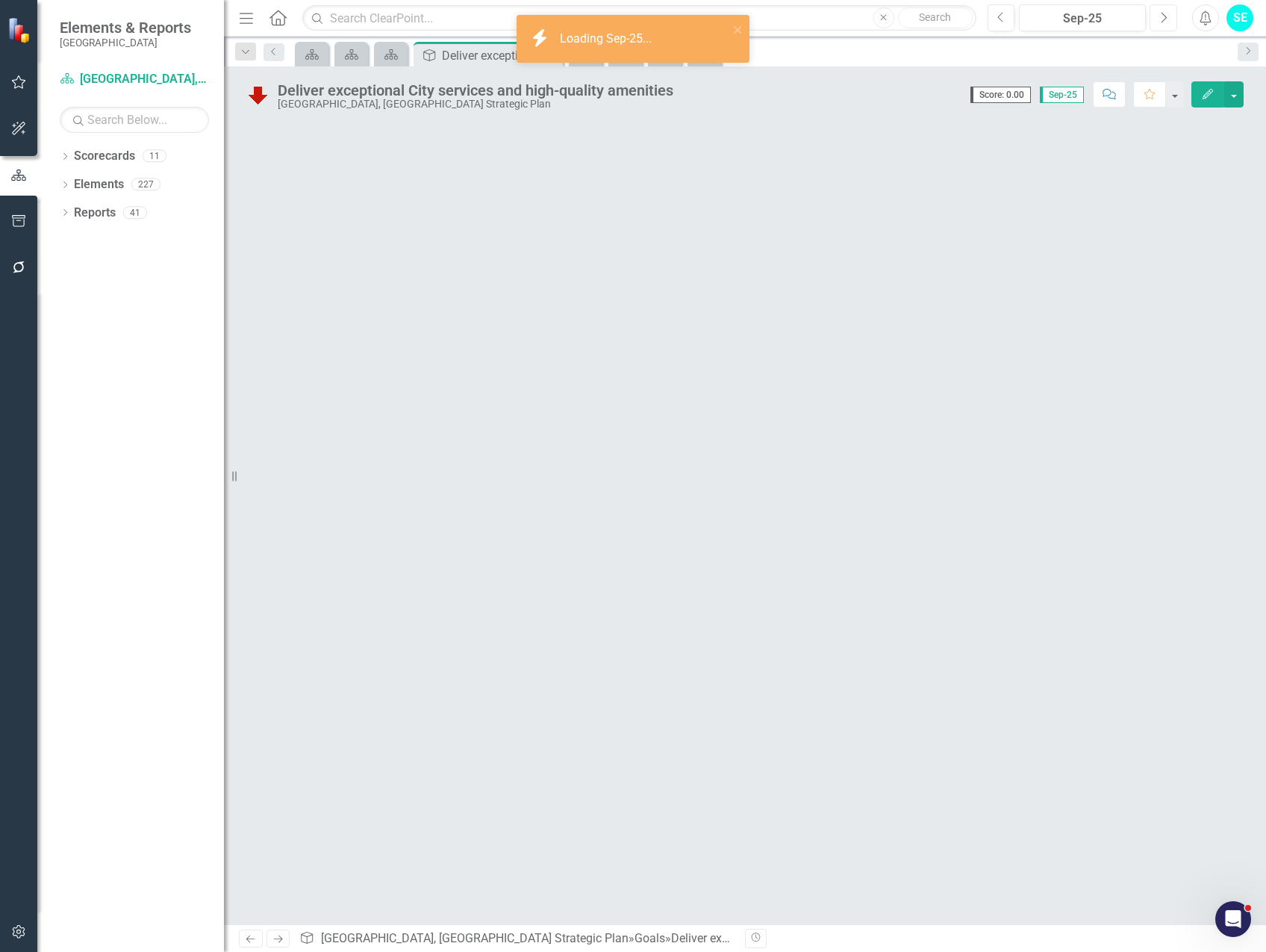
click at [1162, 21] on icon "Next" at bounding box center [1163, 18] width 8 height 13
click at [1003, 22] on icon "button" at bounding box center [1000, 17] width 6 height 10
click at [1004, 22] on icon "Previous" at bounding box center [1001, 18] width 8 height 13
click at [59, 186] on div "Dropdown Scorecards 11 Dropdown Cape Coral, FL Business Initiatives CRA Initiat…" at bounding box center [130, 548] width 186 height 808
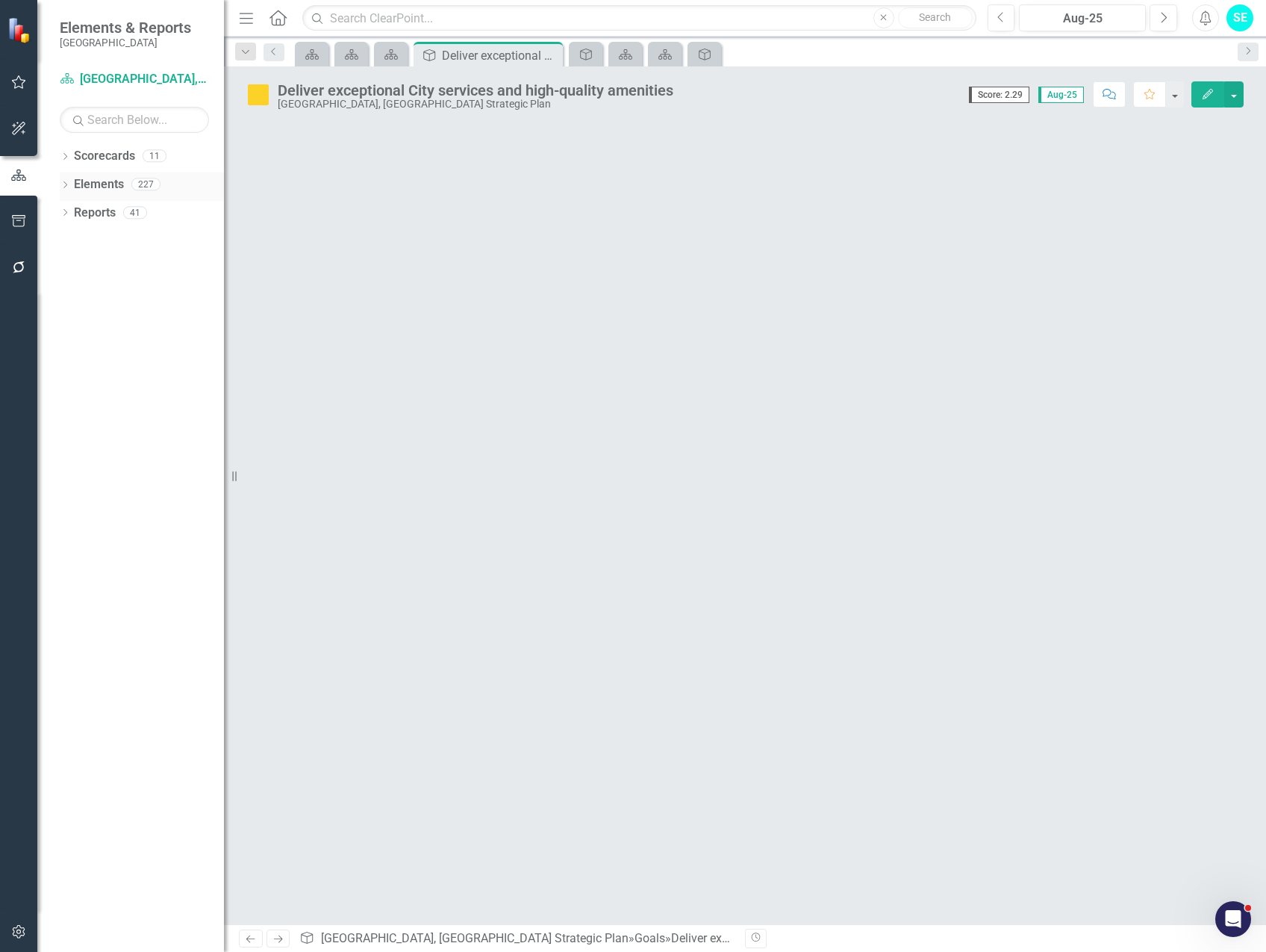
click at [62, 185] on icon "Dropdown" at bounding box center [65, 186] width 10 height 8
click at [64, 159] on icon "Dropdown" at bounding box center [65, 157] width 10 height 8
click at [119, 212] on link "[GEOGRAPHIC_DATA], [GEOGRAPHIC_DATA] Strategic Plan" at bounding box center [153, 212] width 141 height 17
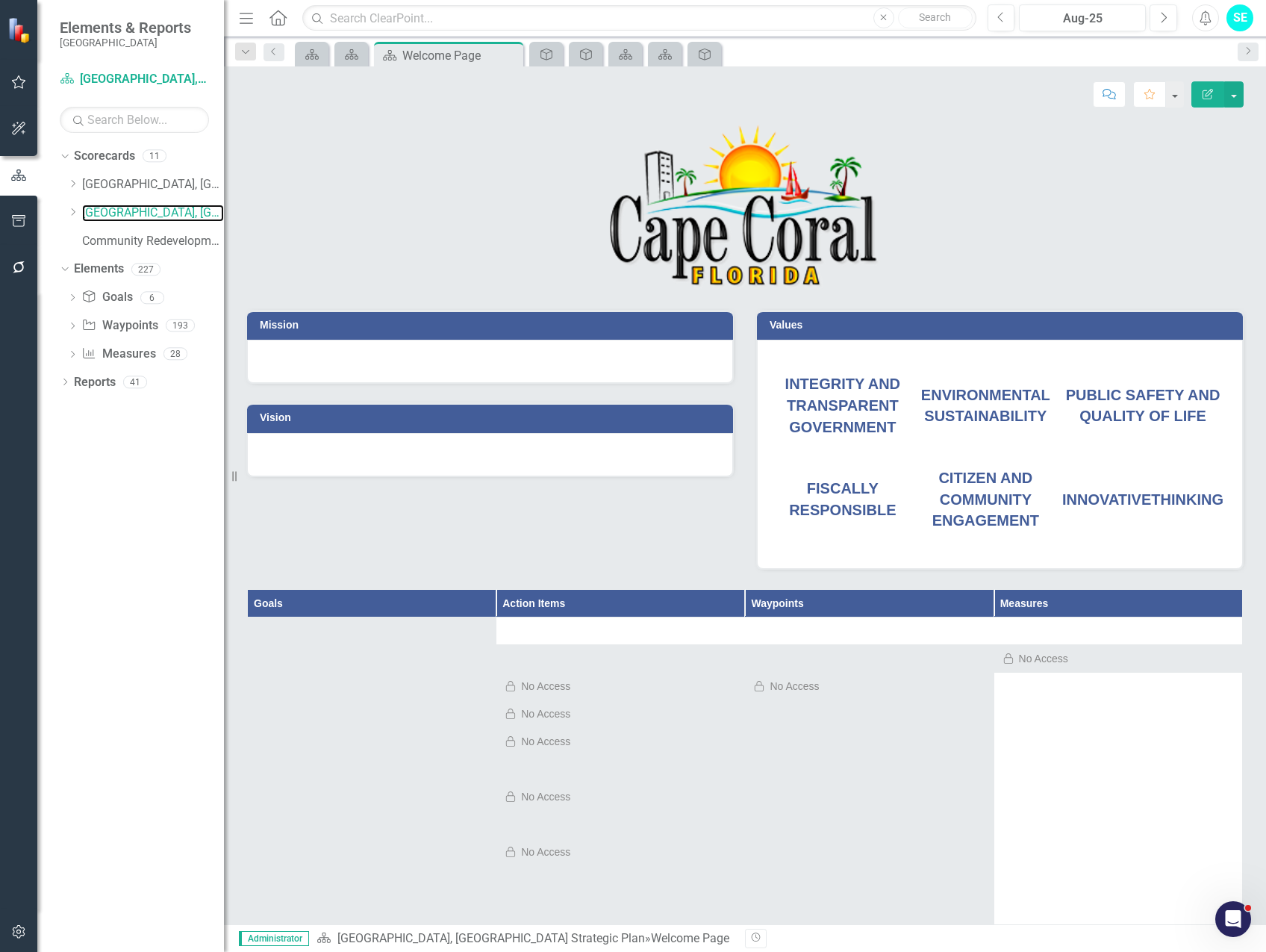
scroll to position [299, 0]
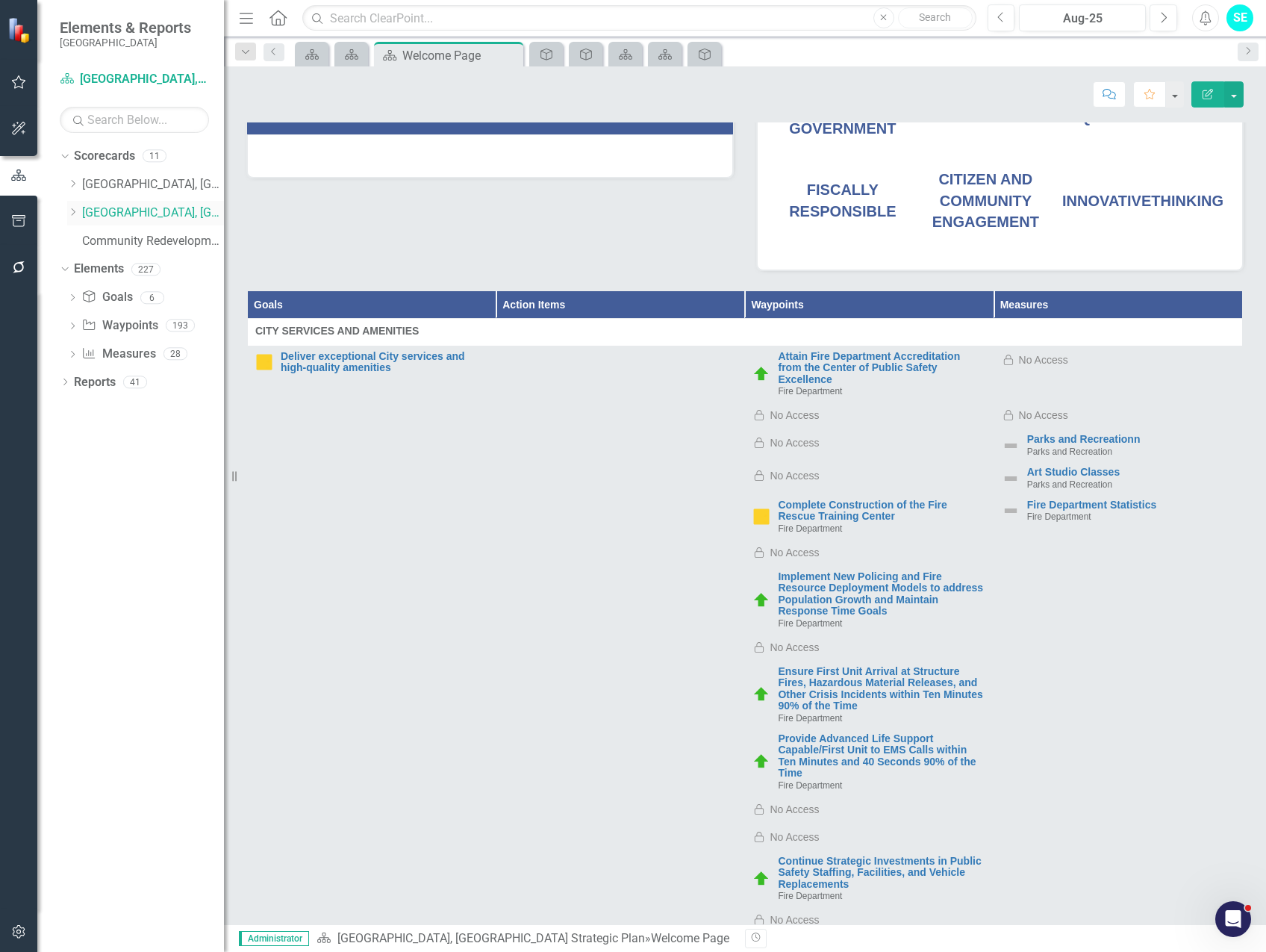
click at [75, 214] on icon "Dropdown" at bounding box center [73, 212] width 11 height 9
click at [116, 236] on link "City Clerk's Office" at bounding box center [161, 242] width 127 height 17
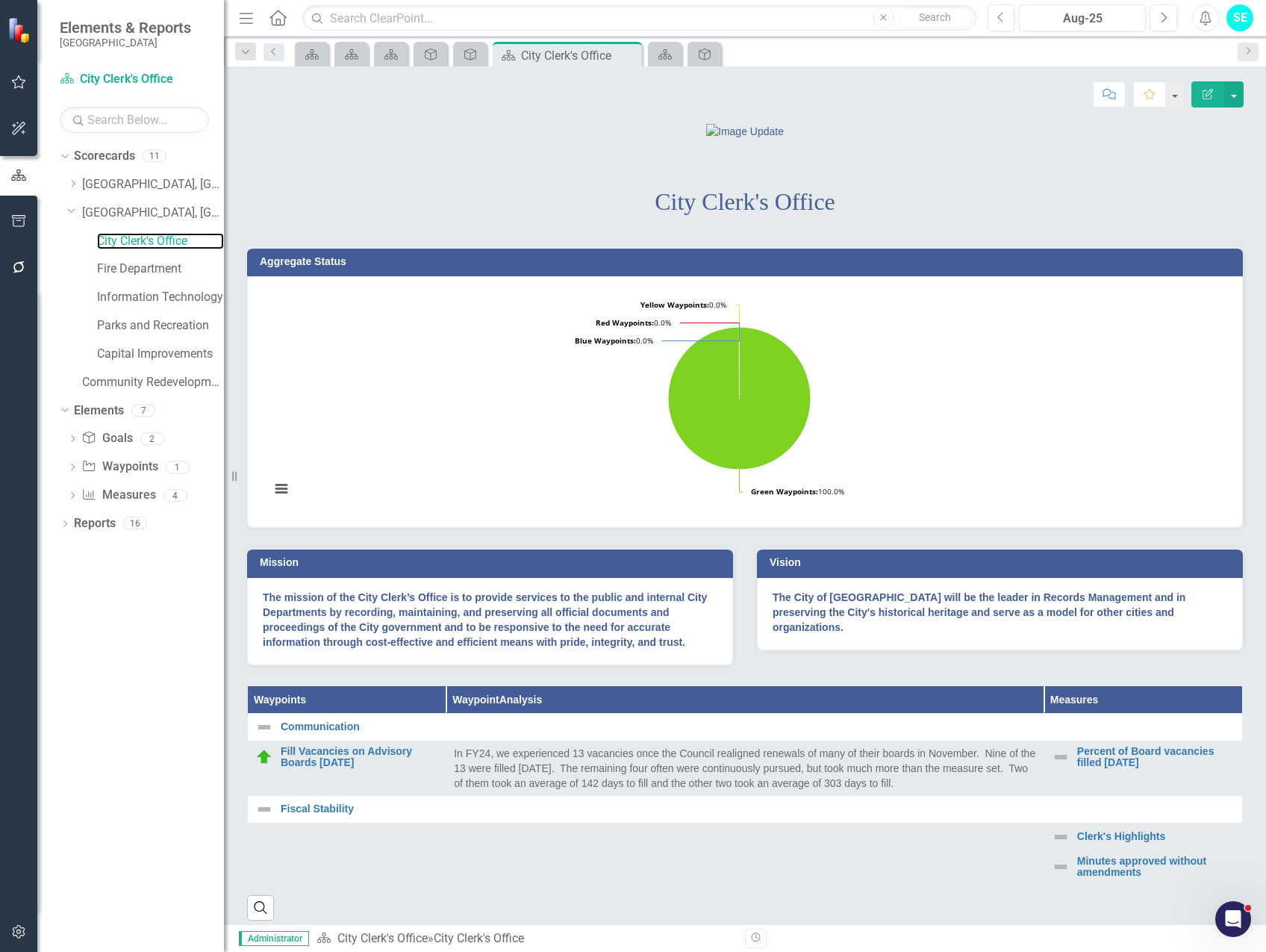
scroll to position [299, 0]
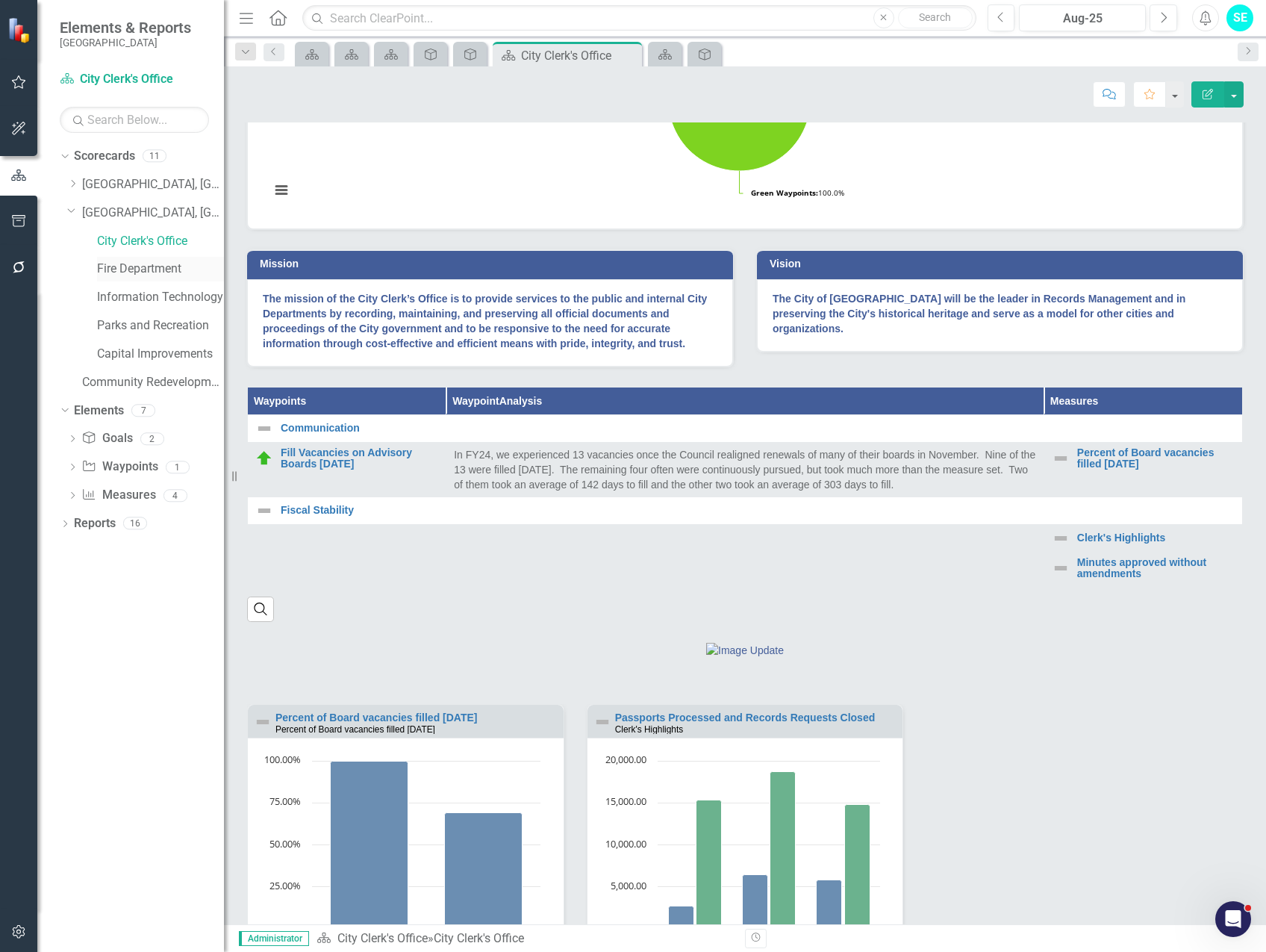
click at [152, 270] on link "Fire Department" at bounding box center [161, 269] width 127 height 17
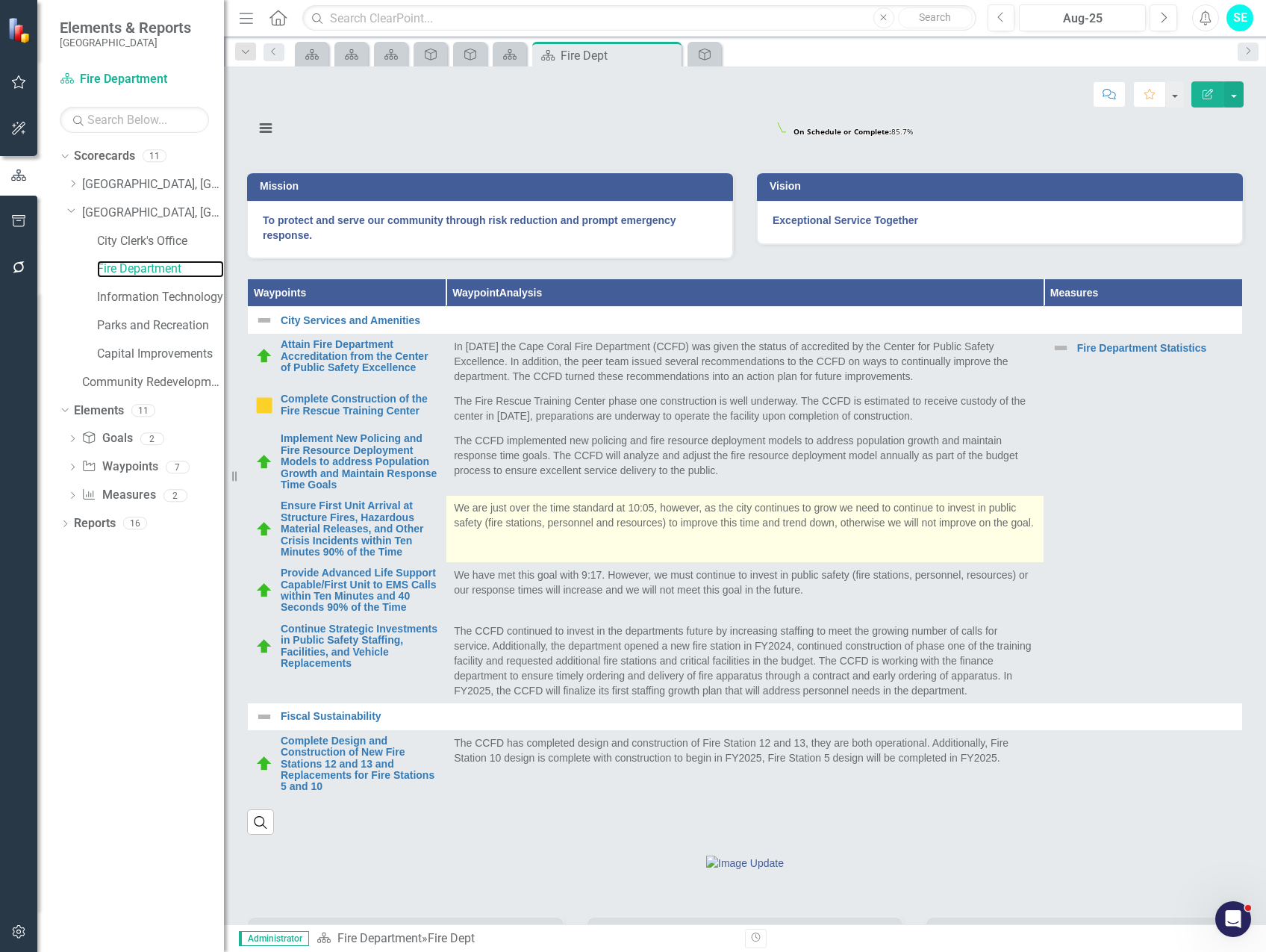
scroll to position [447, 0]
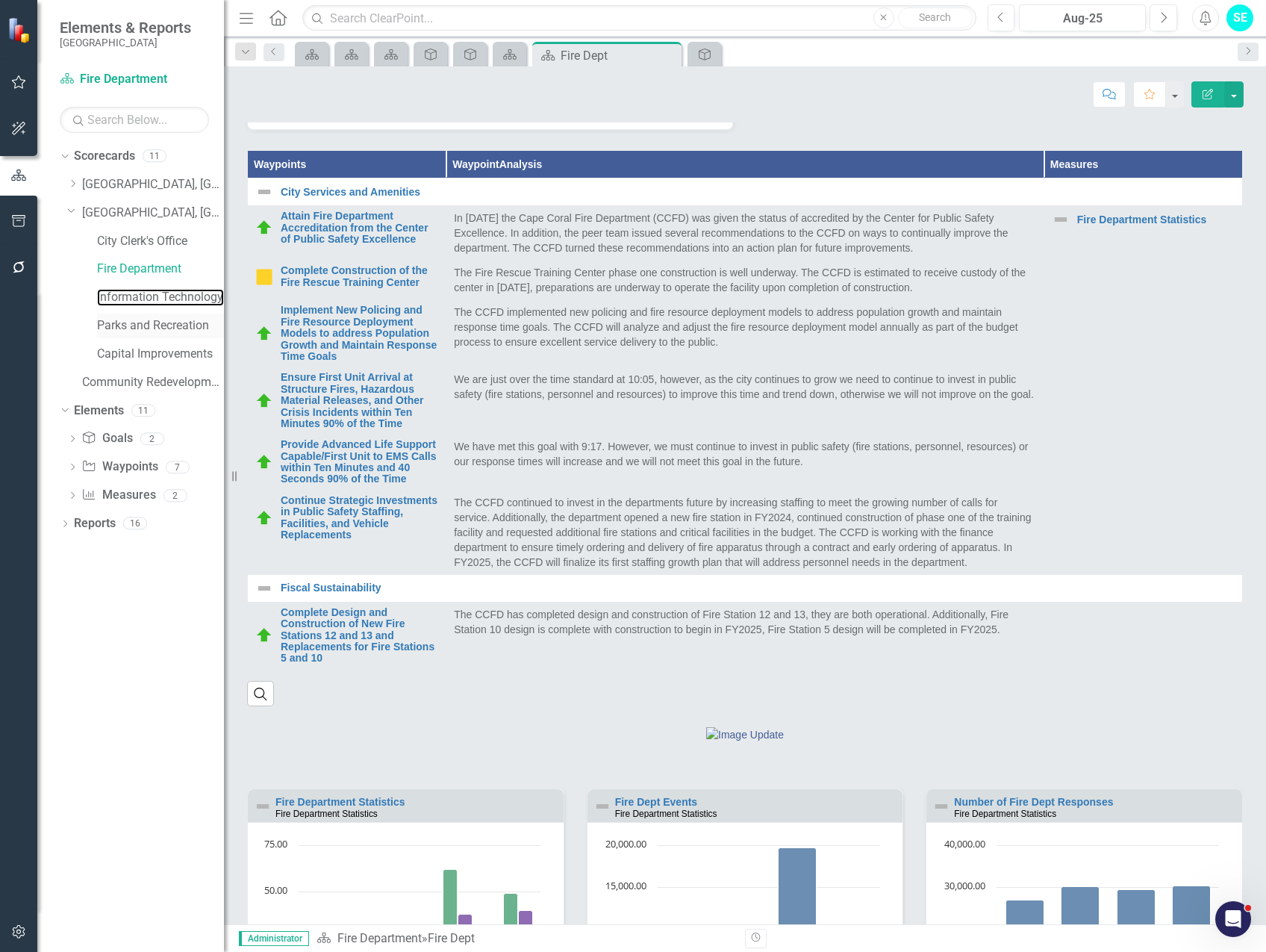
click at [158, 302] on link "Information Technology" at bounding box center [161, 298] width 127 height 17
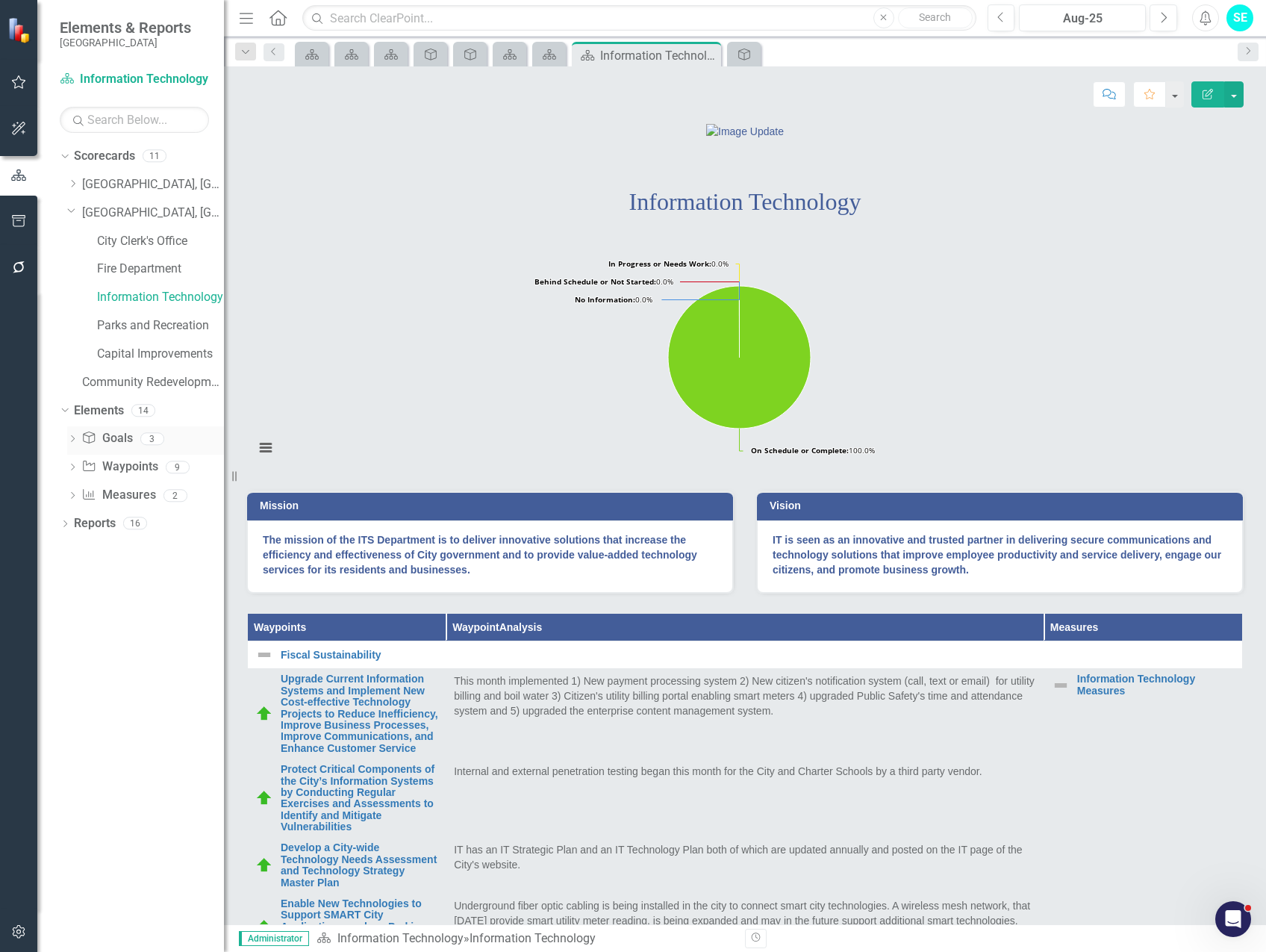
click at [68, 436] on icon "Dropdown" at bounding box center [72, 440] width 10 height 8
drag, startPoint x: 117, startPoint y: 180, endPoint x: 134, endPoint y: 213, distance: 37.1
click at [117, 181] on link "[GEOGRAPHIC_DATA], [GEOGRAPHIC_DATA] Business Initiatives" at bounding box center [153, 184] width 141 height 17
click at [134, 213] on link "[GEOGRAPHIC_DATA], [GEOGRAPHIC_DATA] Strategic Plan" at bounding box center [153, 212] width 141 height 17
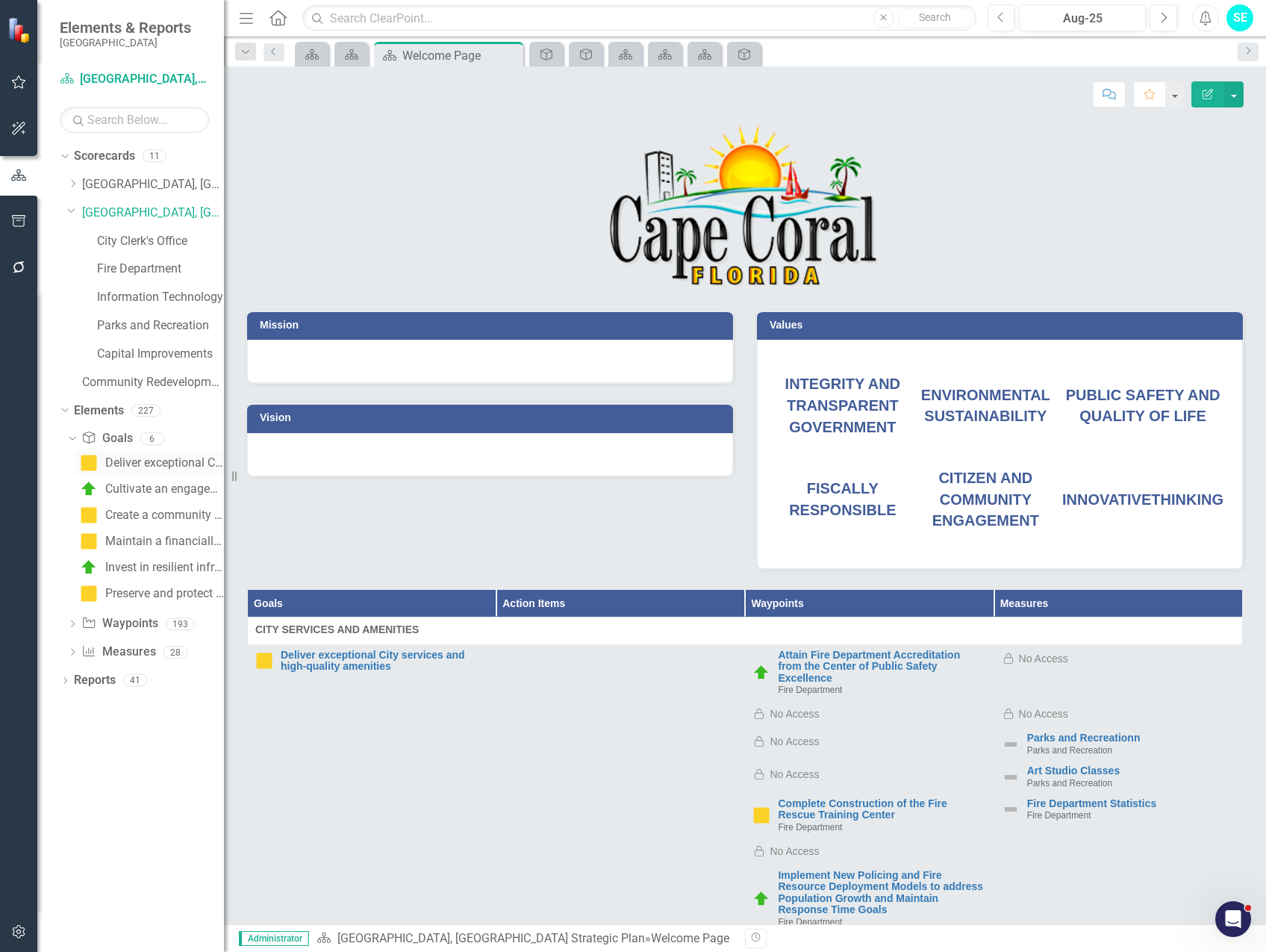
click at [156, 460] on div "Deliver exceptional City services and high-quality amenities" at bounding box center [164, 462] width 119 height 13
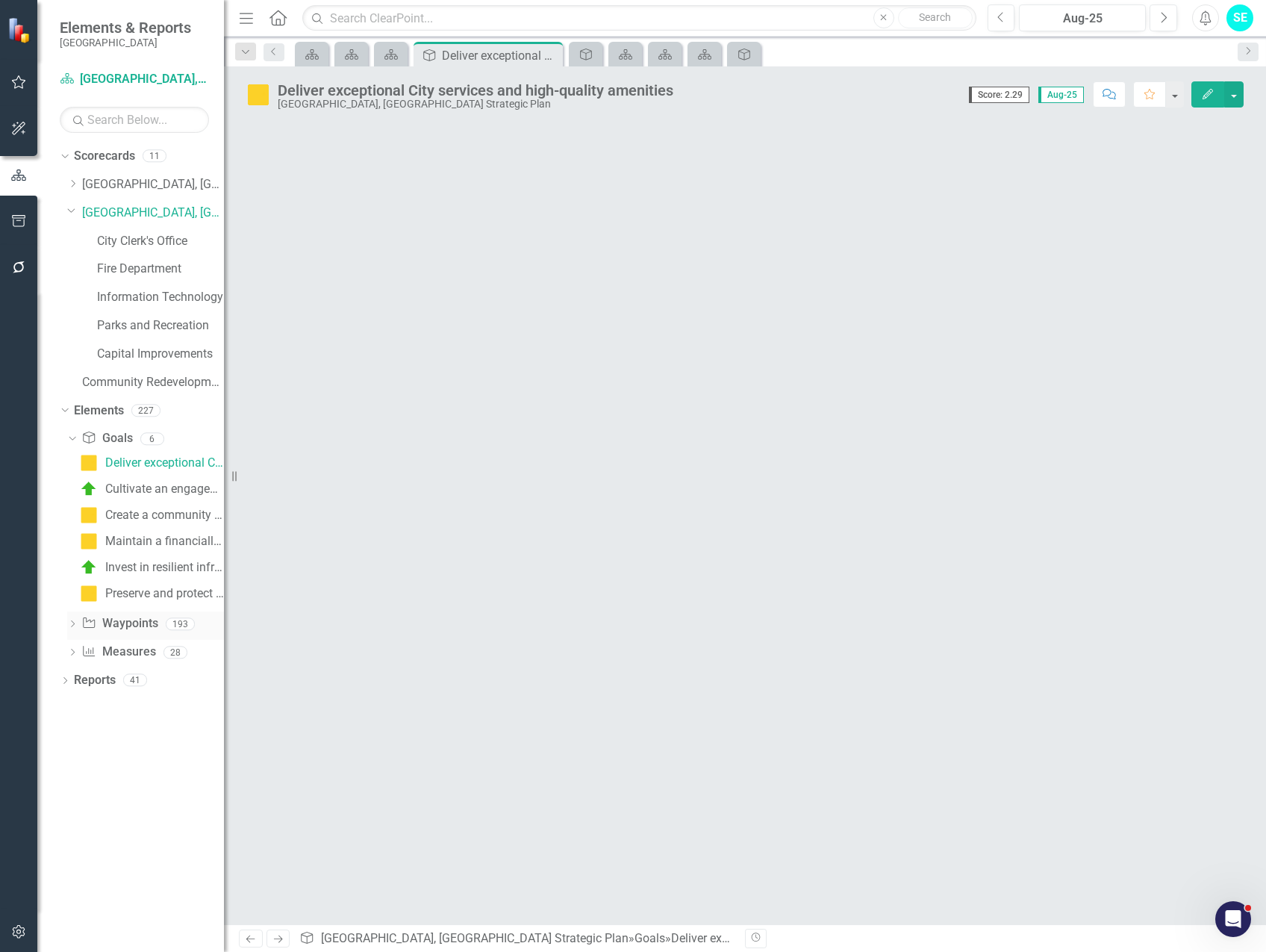
click at [70, 623] on icon "Dropdown" at bounding box center [72, 624] width 10 height 8
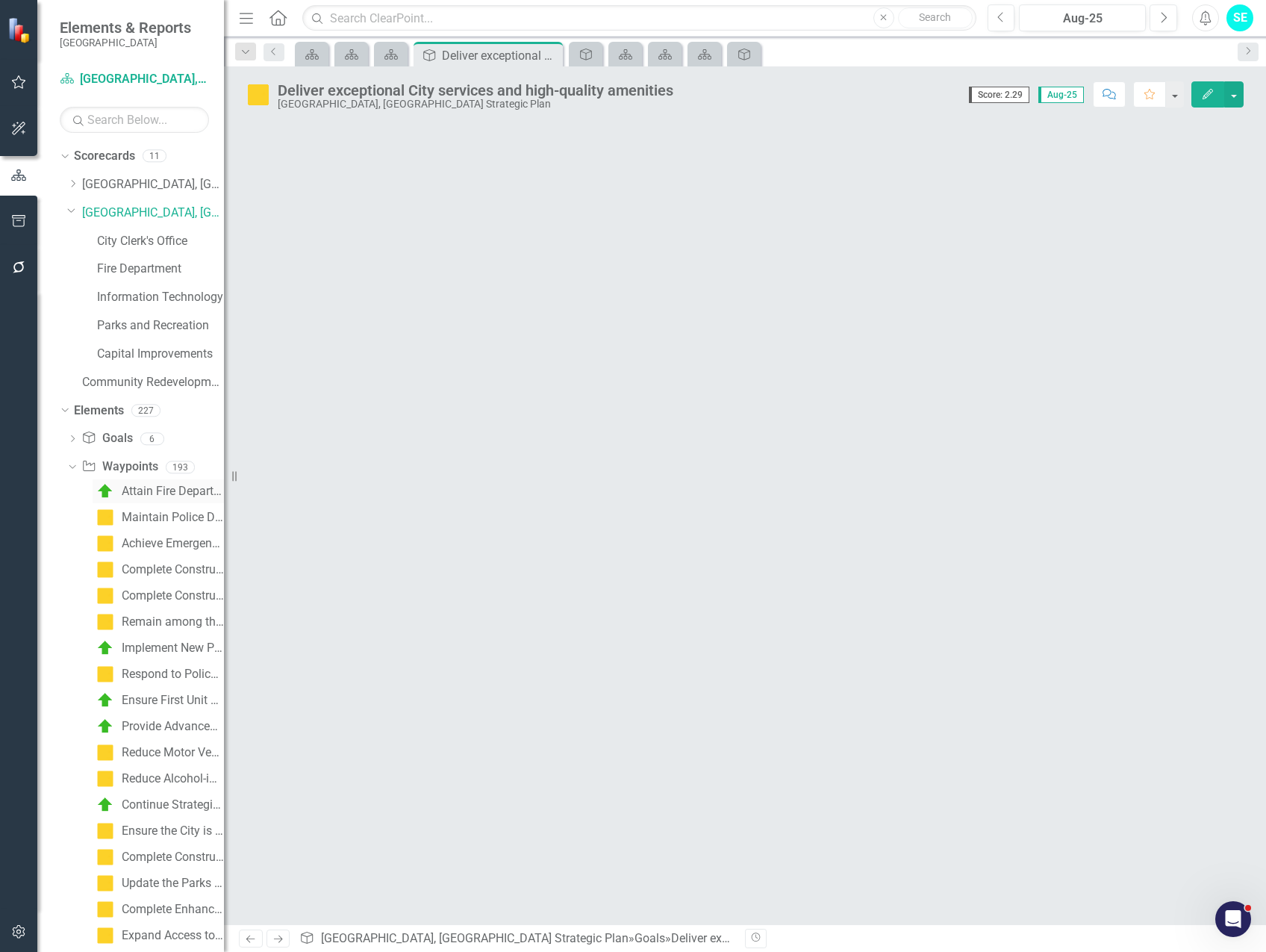
click at [145, 494] on div "Attain Fire Department Accreditation from the Center of Public Safety Excellence" at bounding box center [172, 491] width 102 height 13
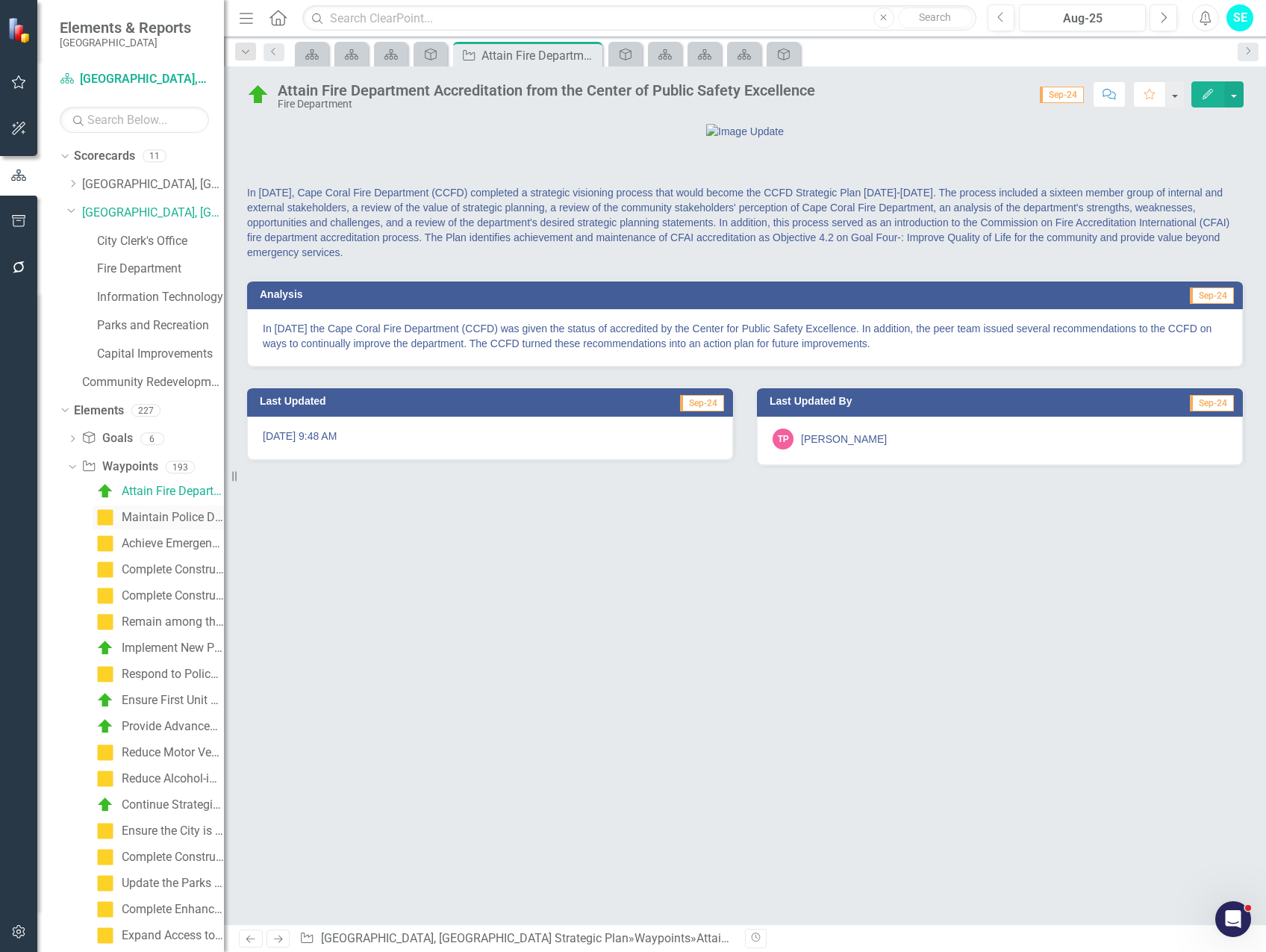
click at [151, 518] on div "Maintain Police Department Accreditation from the Commission on Accreditation f…" at bounding box center [172, 517] width 102 height 13
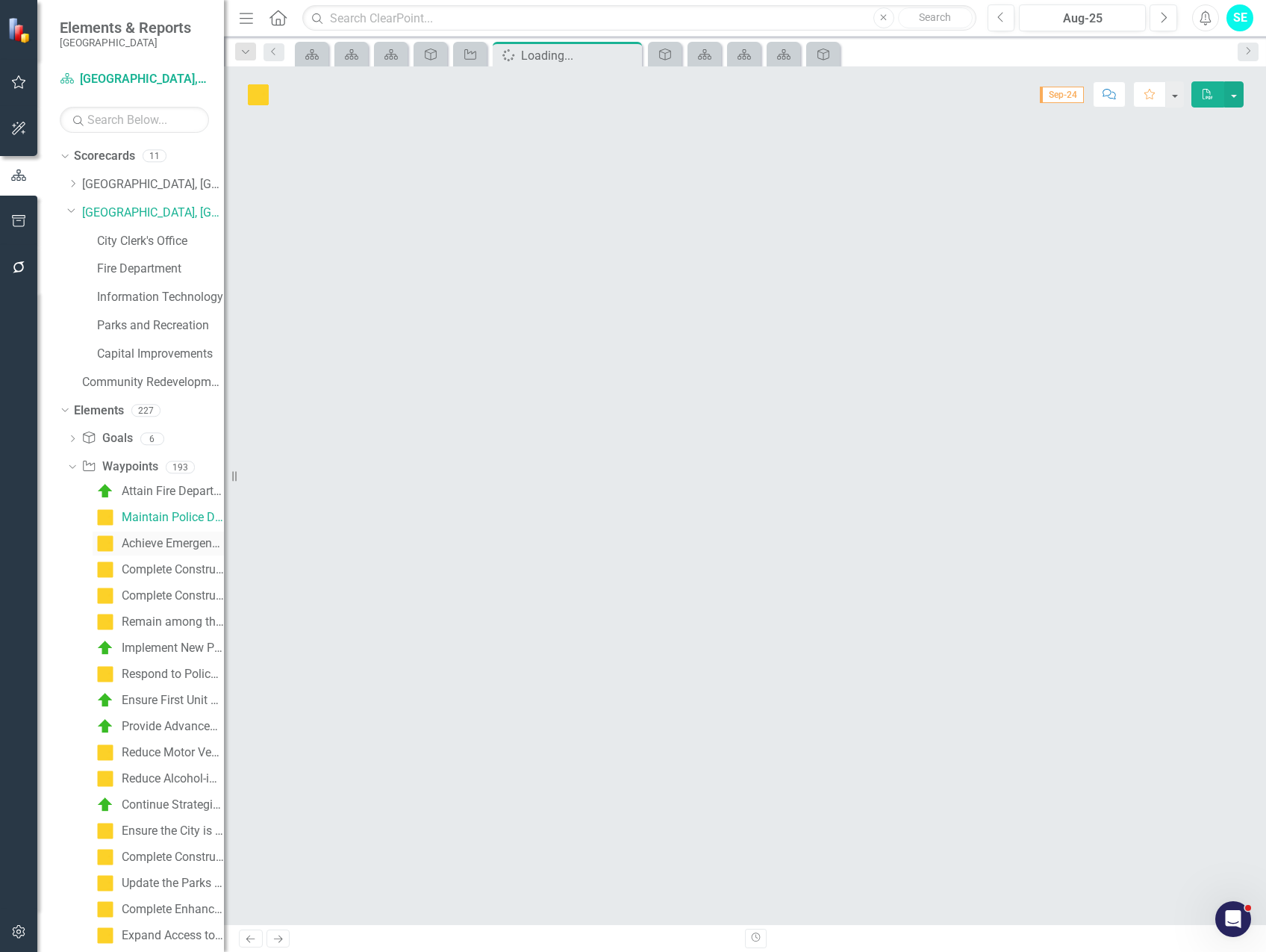
click at [151, 543] on div "Achieve Emergency Management Accreditation through the Emergency Management Acc…" at bounding box center [172, 543] width 102 height 13
click at [106, 437] on link "Goal Goals" at bounding box center [107, 438] width 51 height 17
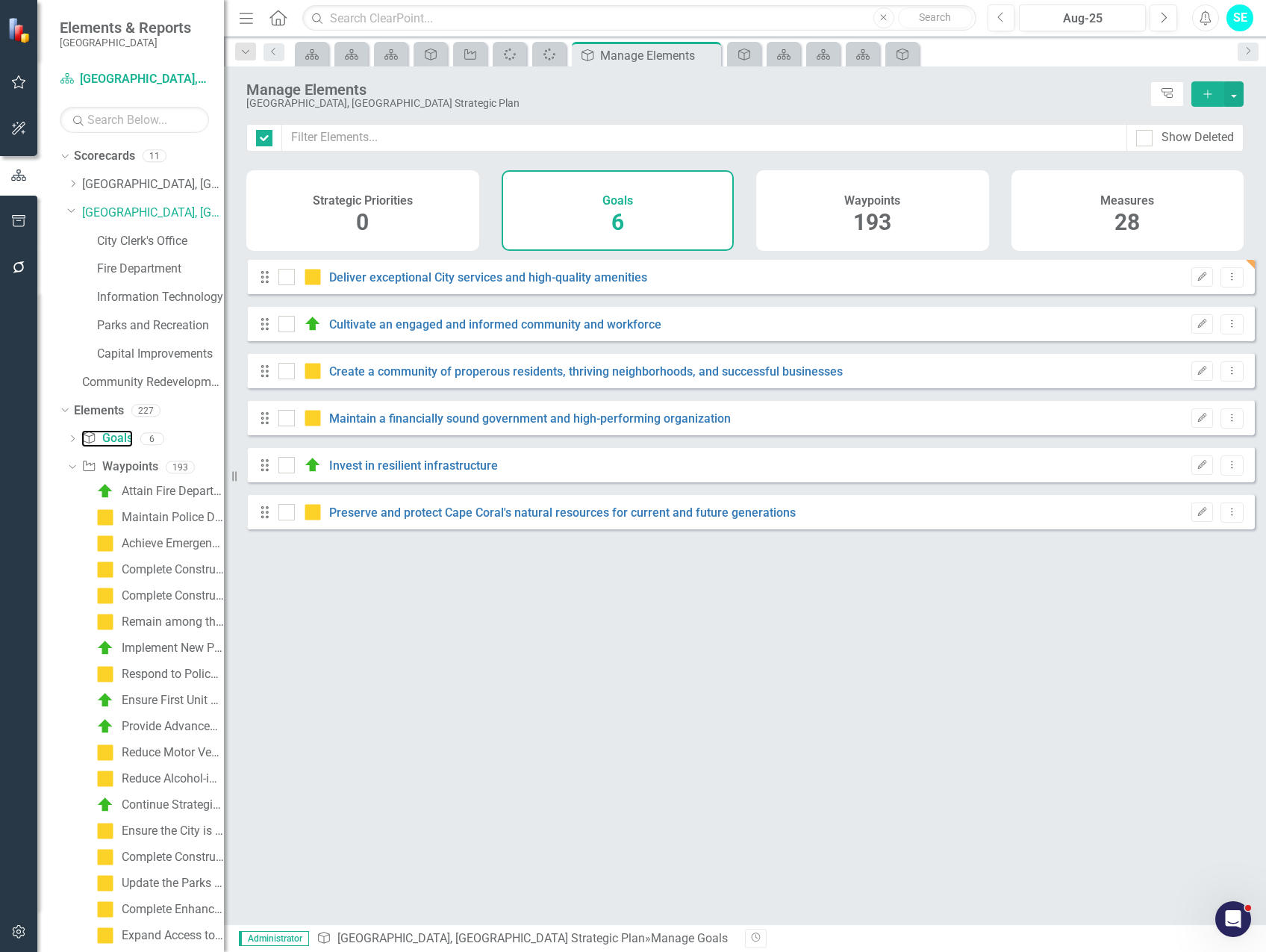
checkbox input "false"
click at [283, 286] on div at bounding box center [287, 277] width 17 height 17
click at [283, 278] on input "checkbox" at bounding box center [283, 273] width 9 height 9
checkbox input "true"
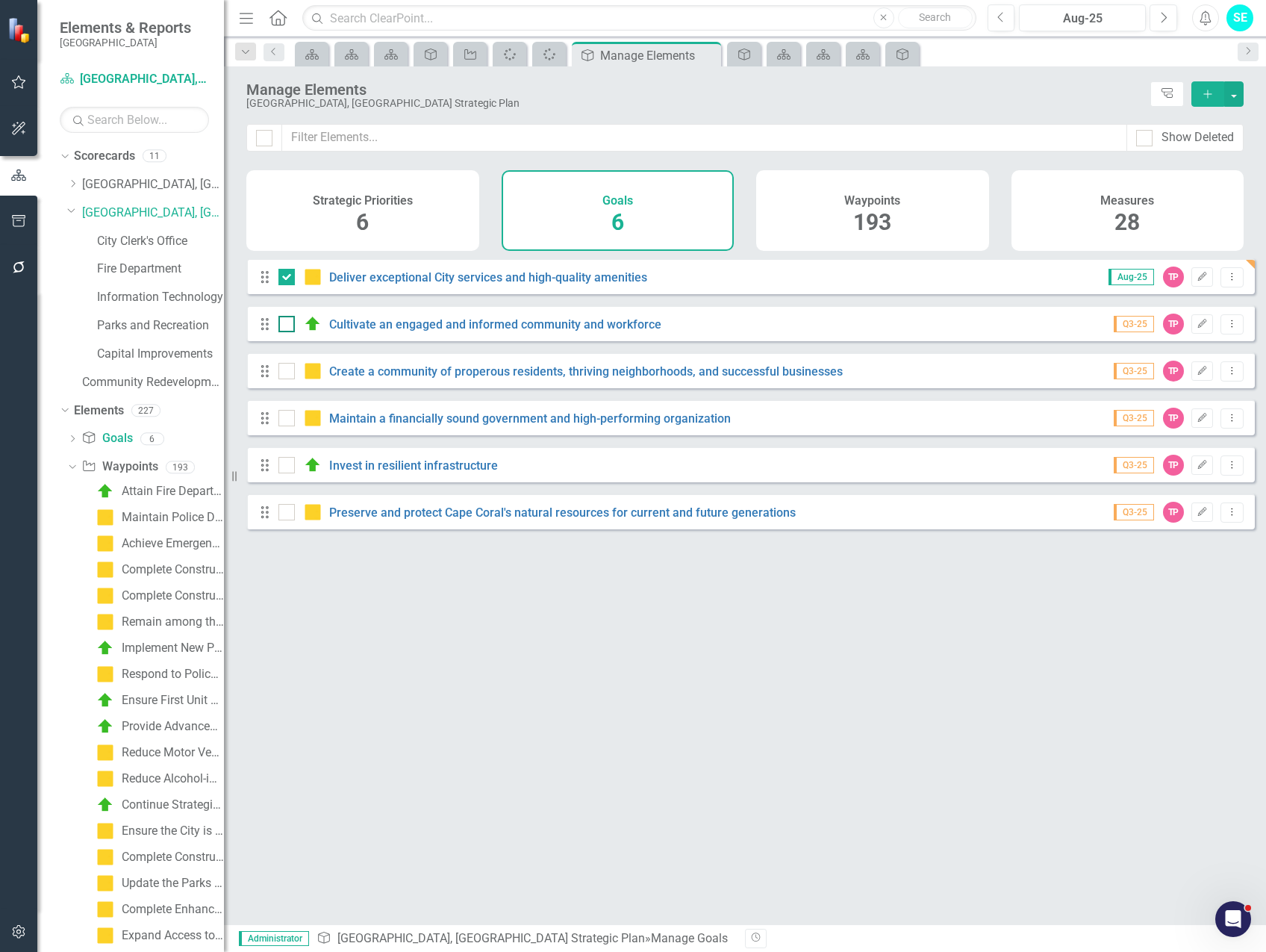
drag, startPoint x: 288, startPoint y: 337, endPoint x: 287, endPoint y: 376, distance: 39.0
click at [288, 332] on div at bounding box center [287, 324] width 17 height 17
click at [288, 326] on input "checkbox" at bounding box center [283, 320] width 9 height 9
checkbox input "true"
click at [286, 373] on input "checkbox" at bounding box center [283, 368] width 9 height 9
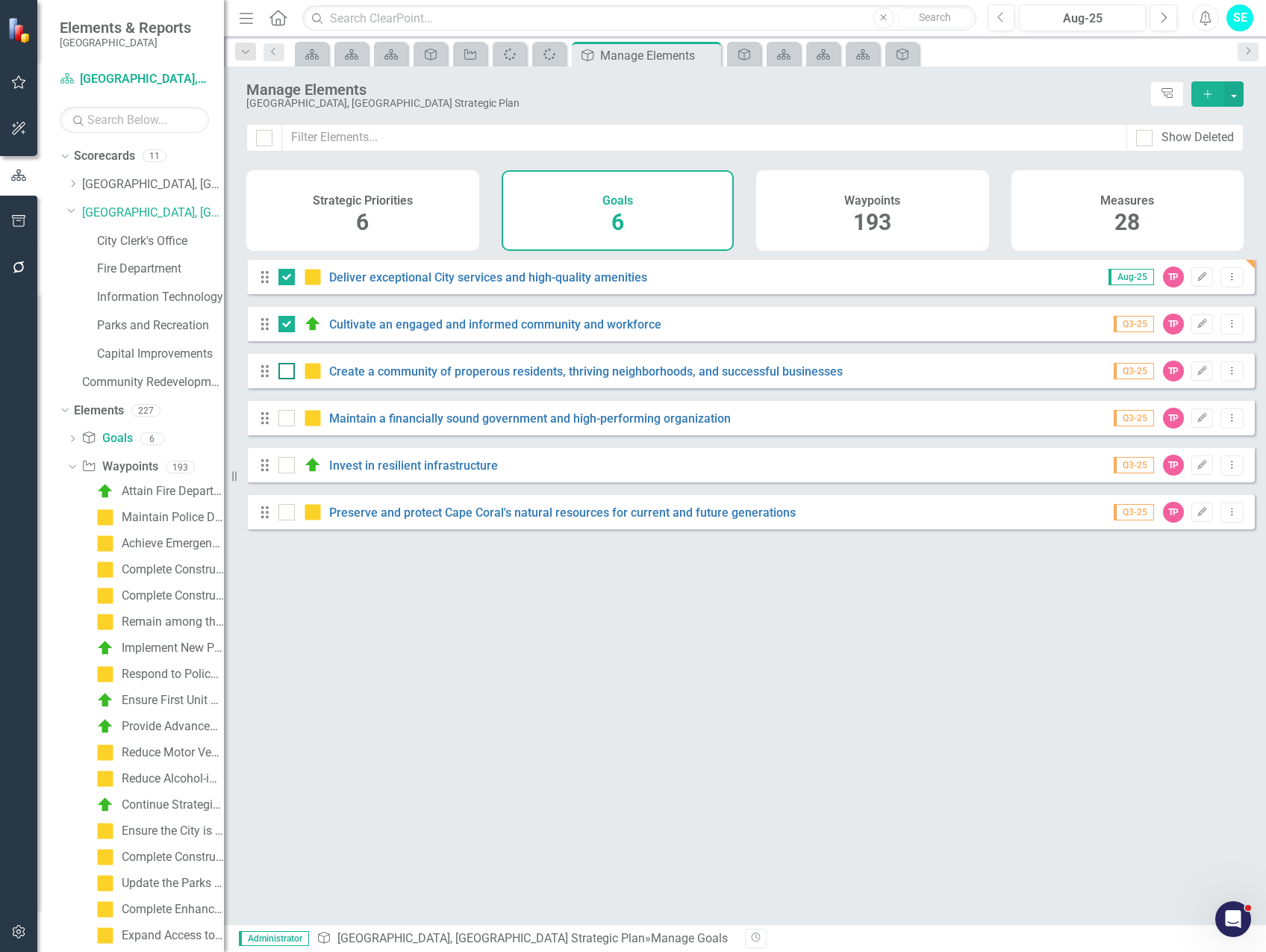
checkbox input "true"
click at [282, 426] on div at bounding box center [287, 418] width 17 height 17
click at [282, 419] on input "checkbox" at bounding box center [283, 415] width 9 height 9
checkbox input "true"
click at [286, 474] on div at bounding box center [287, 465] width 17 height 17
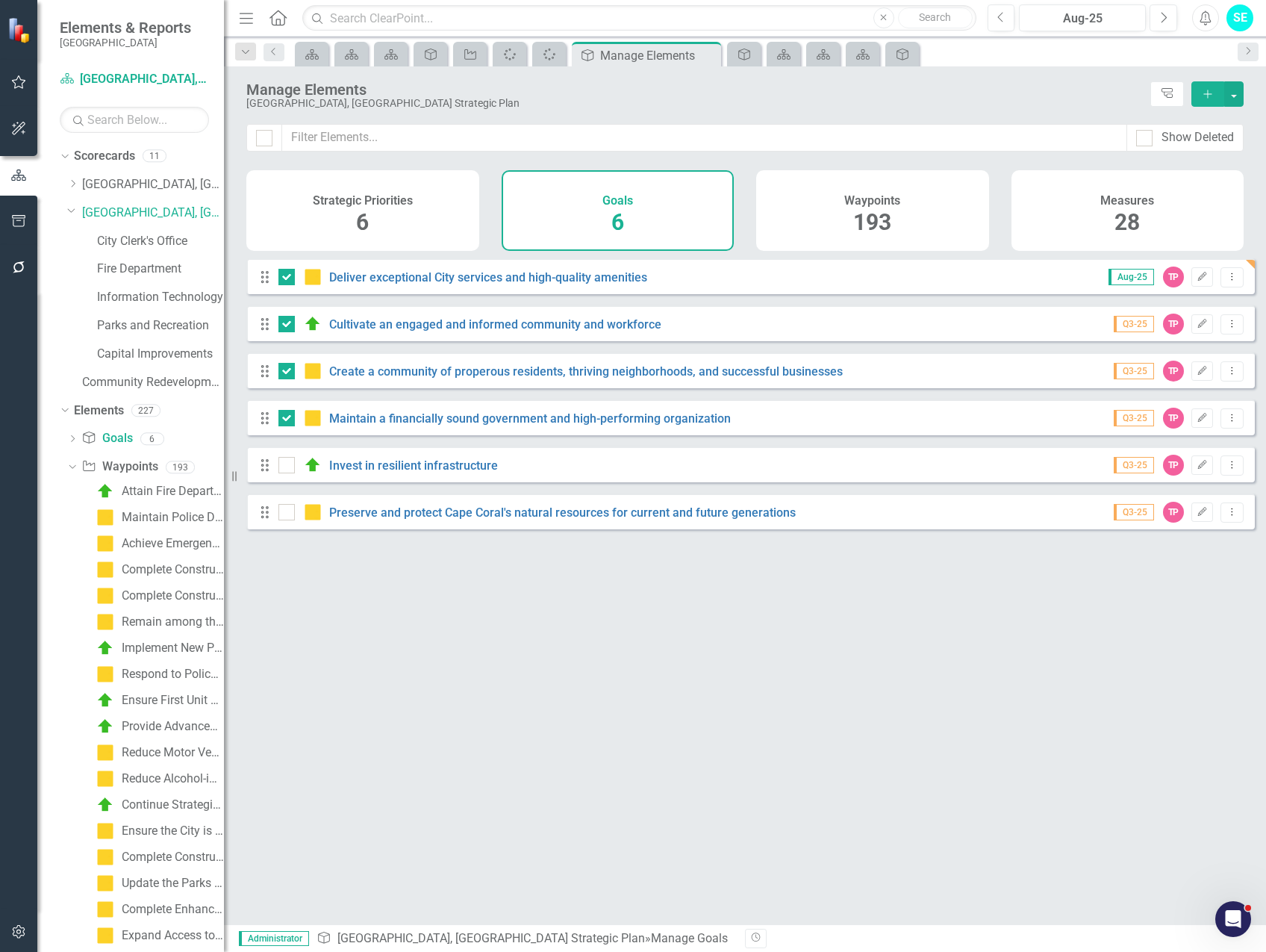
click at [286, 466] on input "checkbox" at bounding box center [283, 461] width 9 height 9
checkbox input "true"
click at [285, 514] on input "checkbox" at bounding box center [283, 508] width 9 height 9
checkbox input "true"
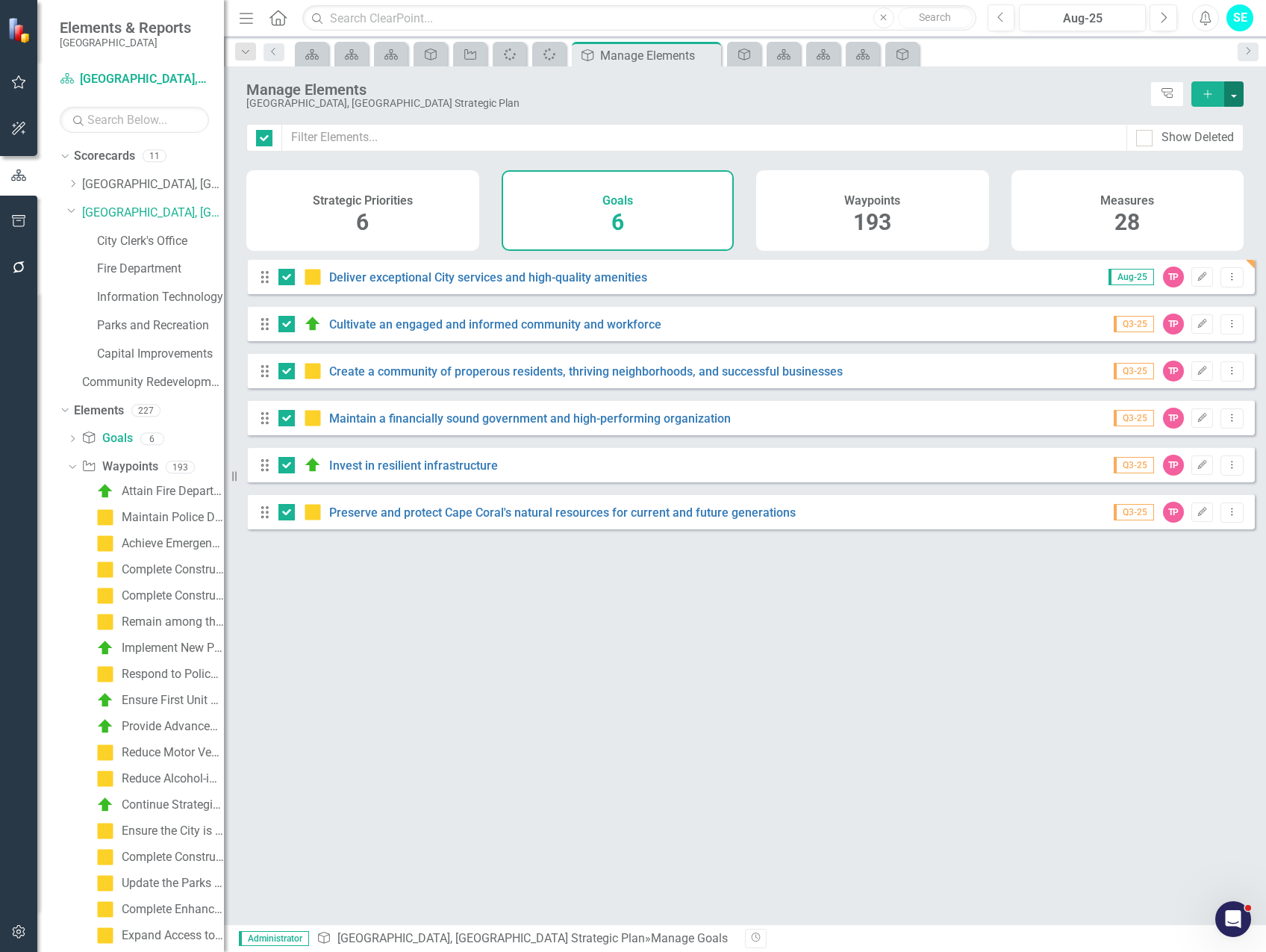
click at [1240, 95] on button "button" at bounding box center [1234, 94] width 20 height 25
click at [1206, 171] on link "Edit Multiple Edit Multiple" at bounding box center [1185, 177] width 118 height 28
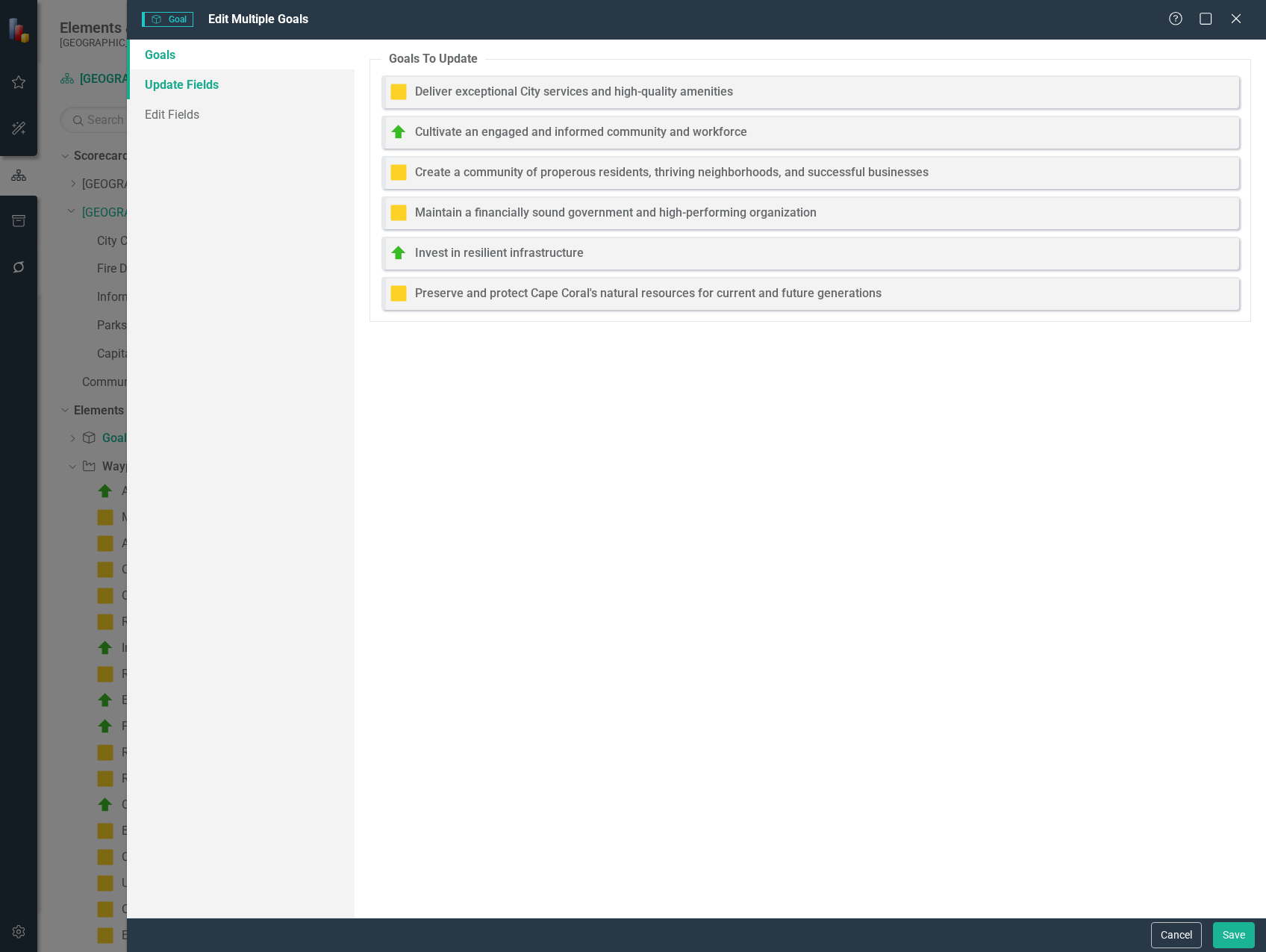
click at [183, 93] on link "Update Fields" at bounding box center [241, 84] width 228 height 30
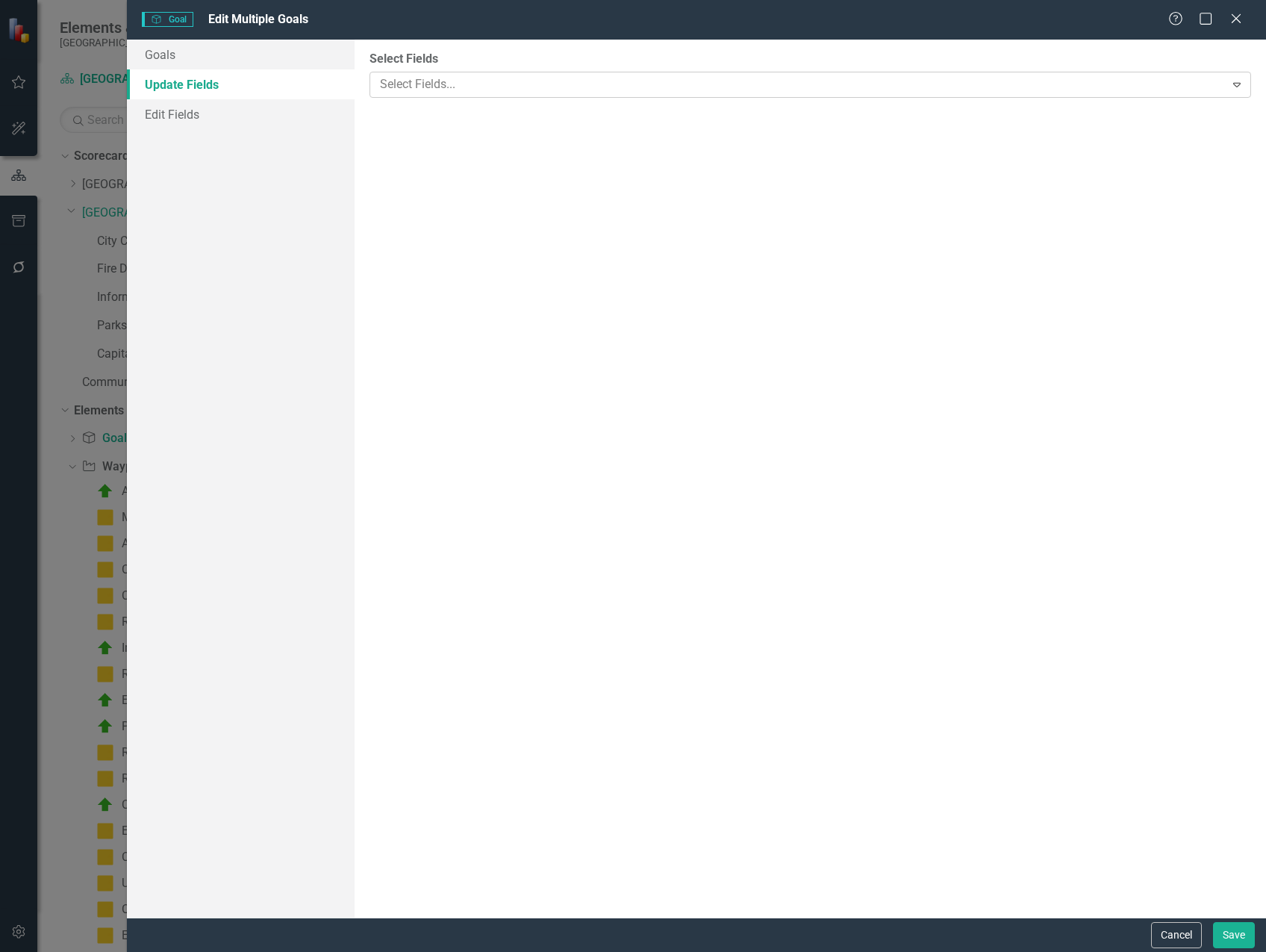
click at [405, 84] on div at bounding box center [799, 85] width 851 height 21
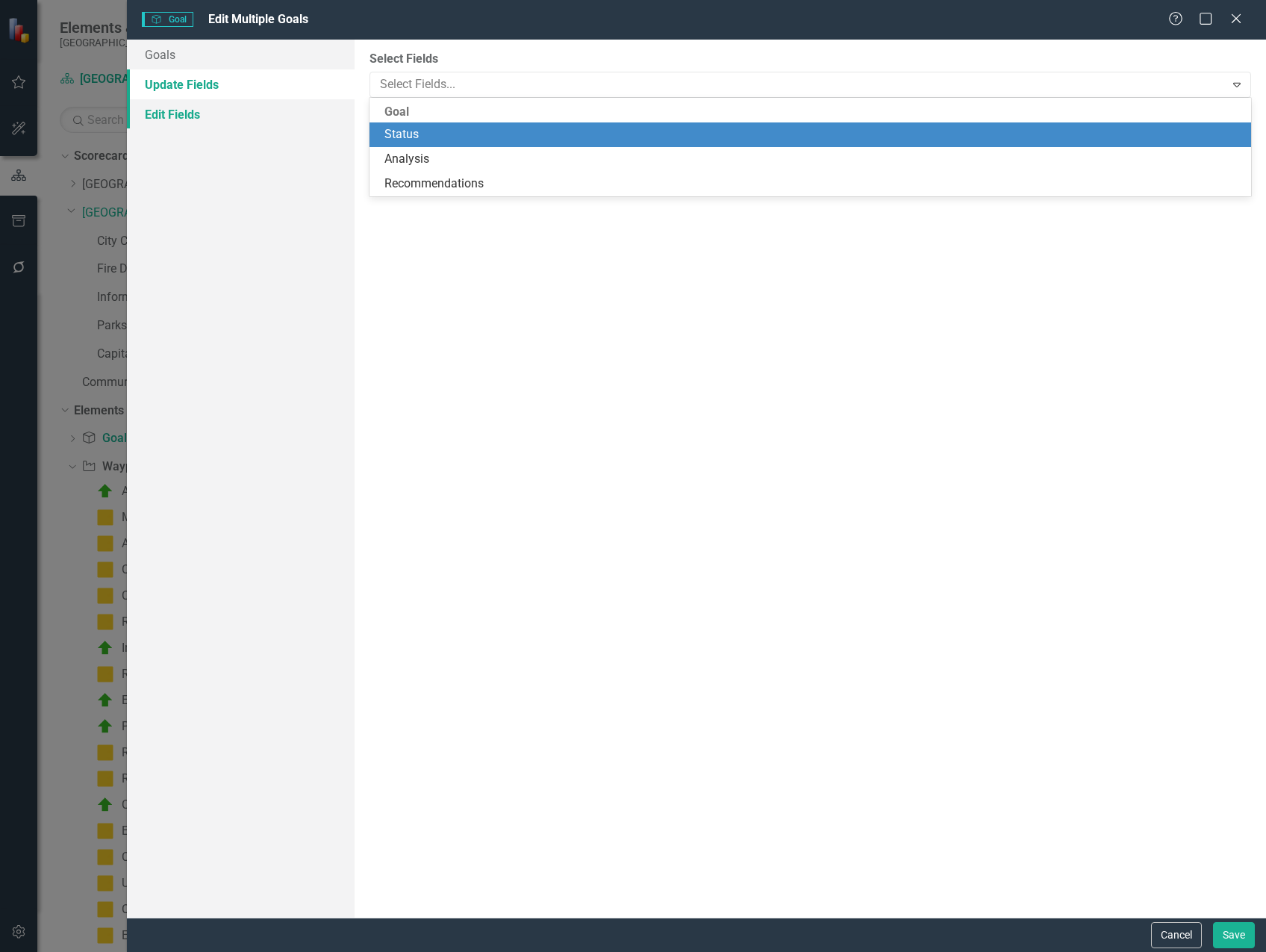
click at [235, 112] on link "Edit Fields" at bounding box center [241, 114] width 228 height 30
click at [416, 81] on div at bounding box center [799, 85] width 851 height 21
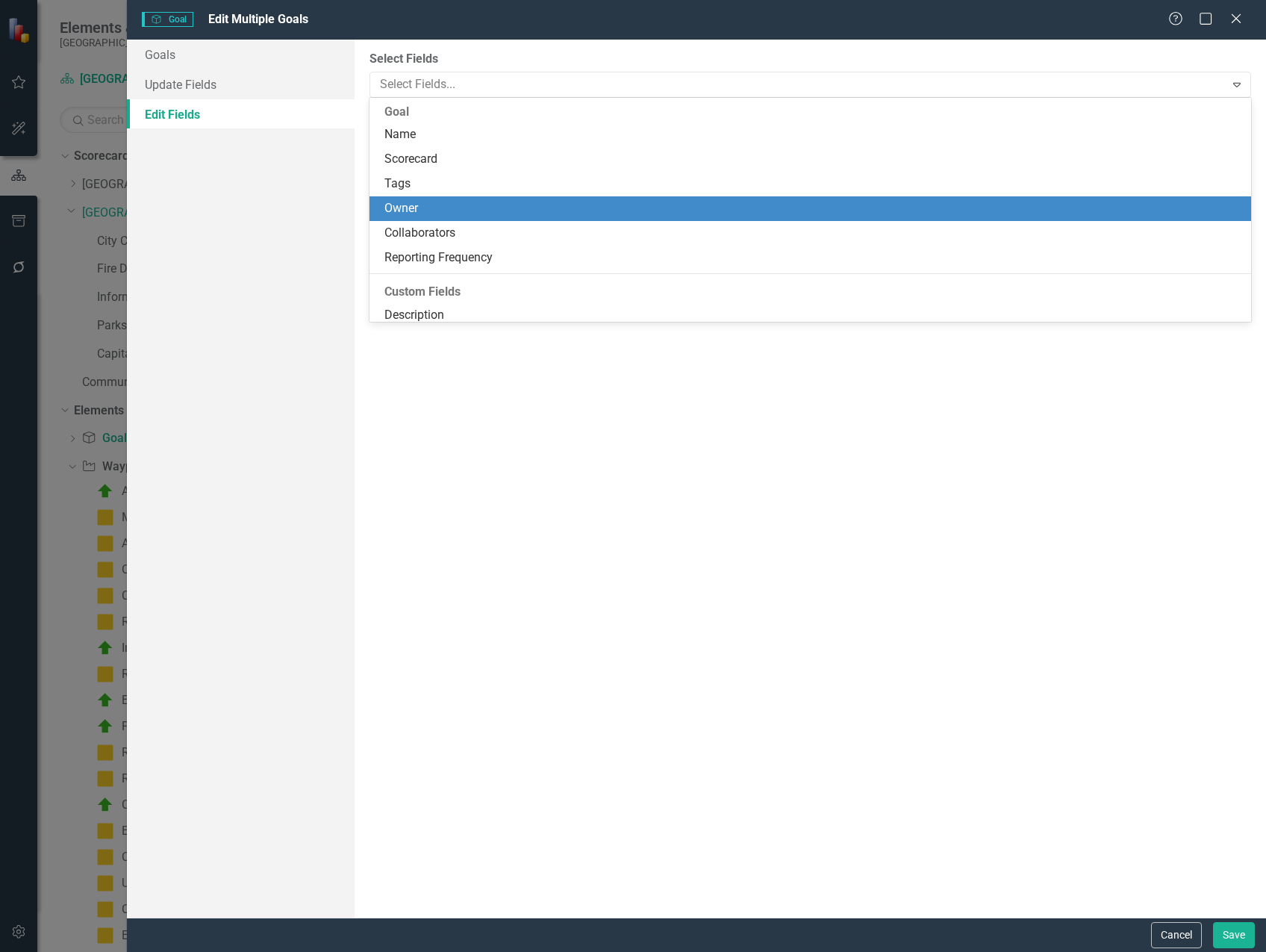
scroll to position [80, 0]
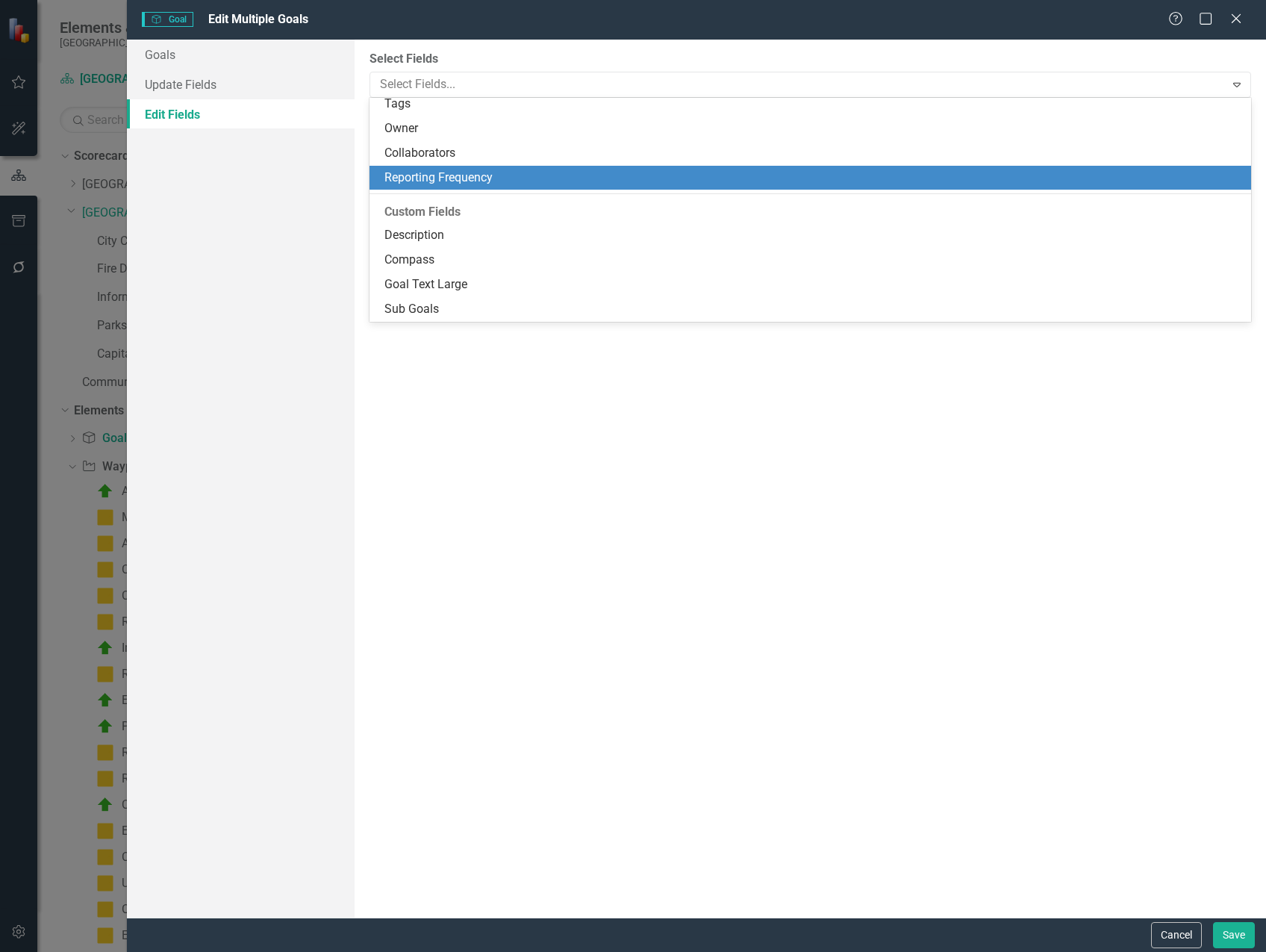
click at [517, 176] on div "Reporting Frequency" at bounding box center [814, 178] width 858 height 17
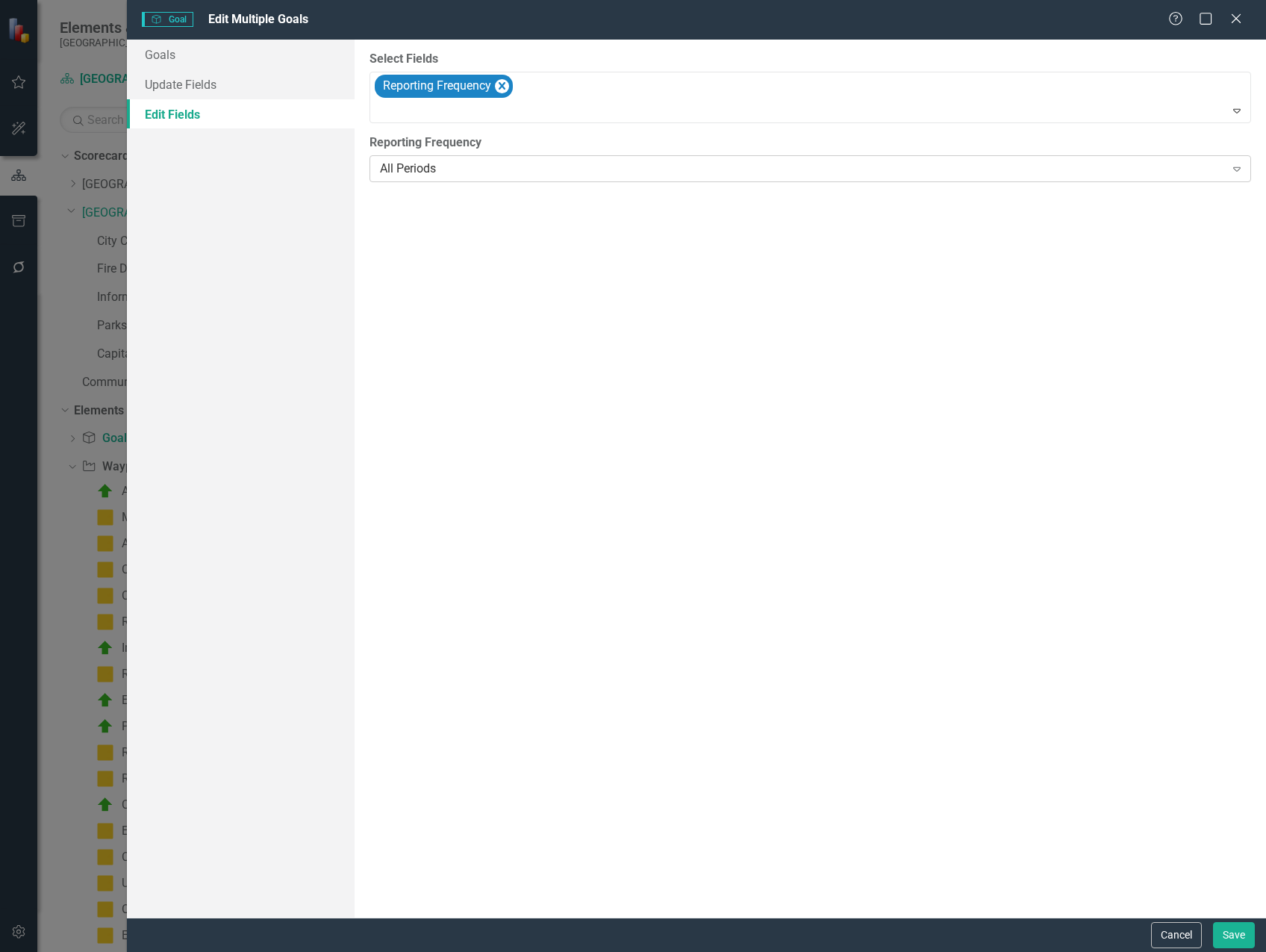
click at [443, 177] on div "All Periods" at bounding box center [802, 168] width 846 height 17
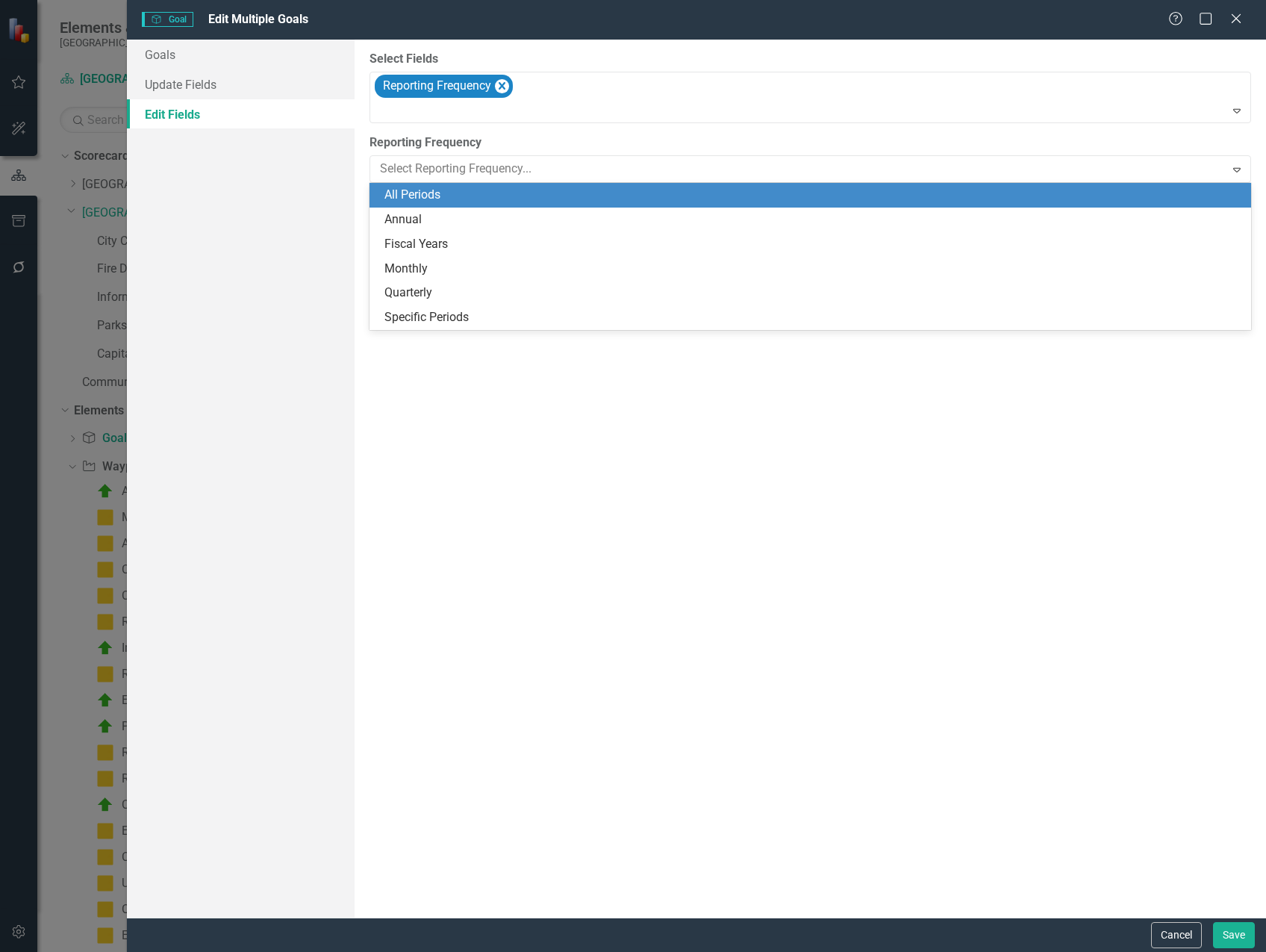
click at [496, 194] on div "All Periods" at bounding box center [814, 195] width 858 height 17
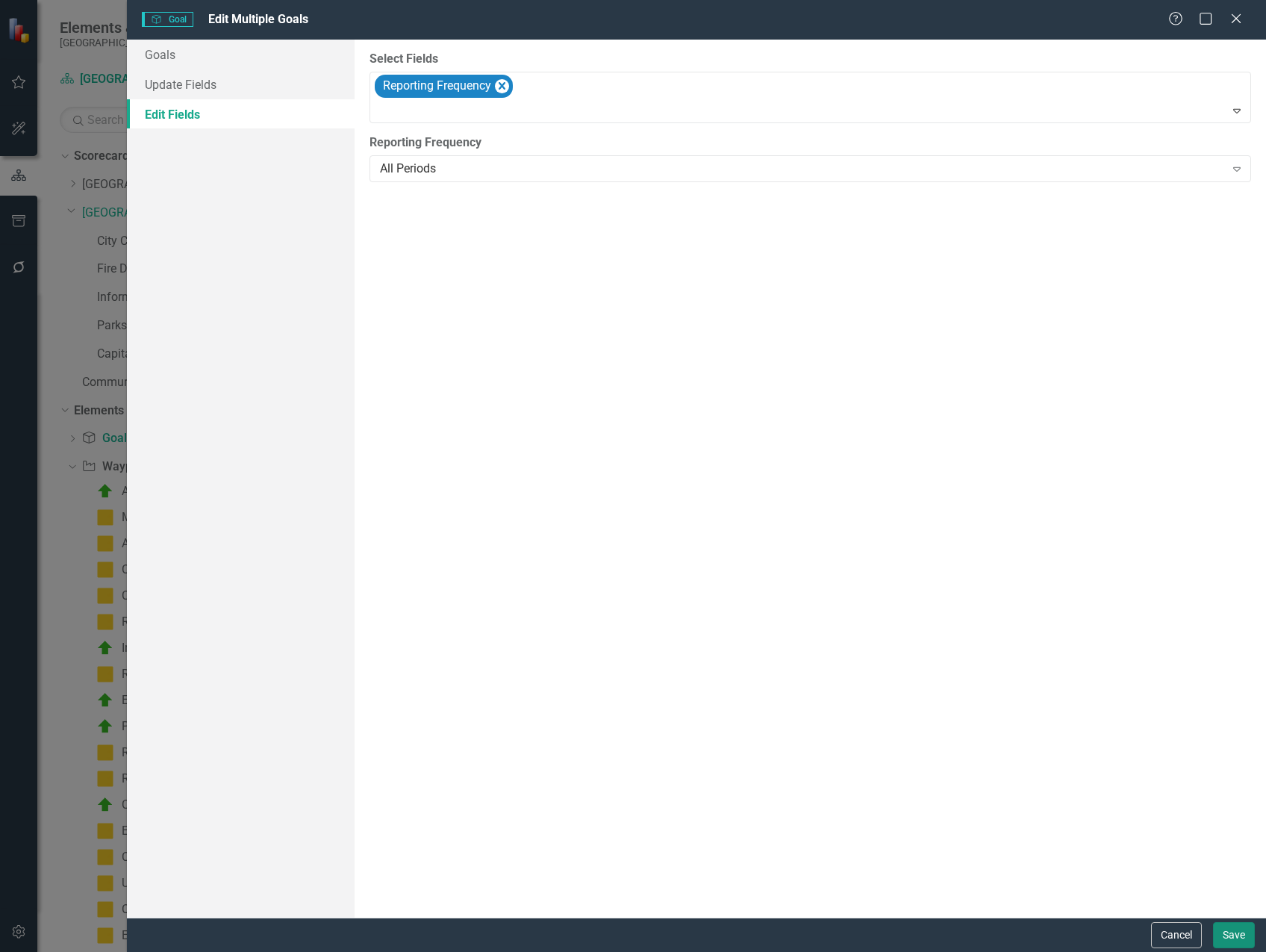
click at [1225, 940] on button "Save" at bounding box center [1234, 935] width 42 height 26
checkbox input "false"
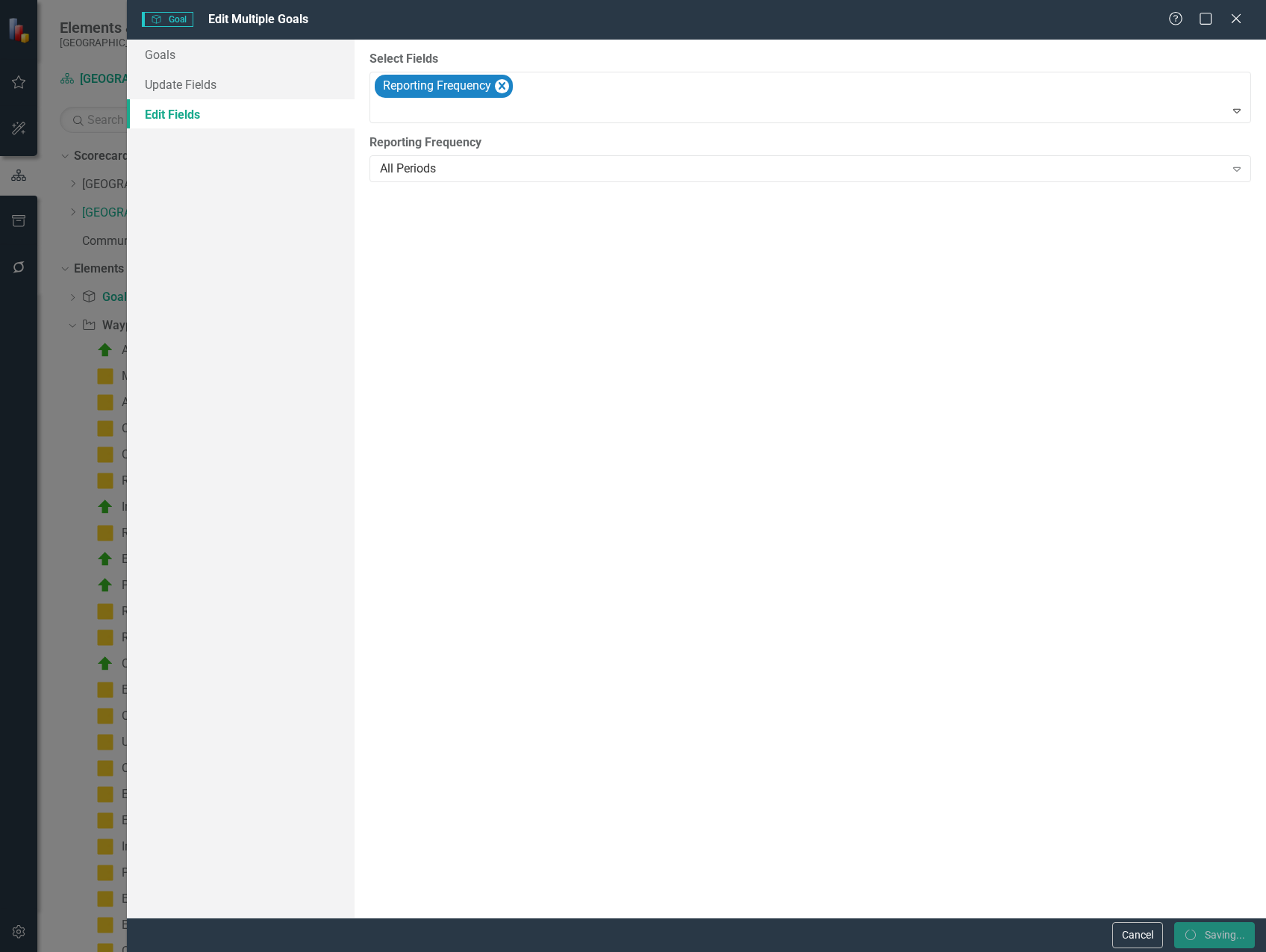
checkbox input "false"
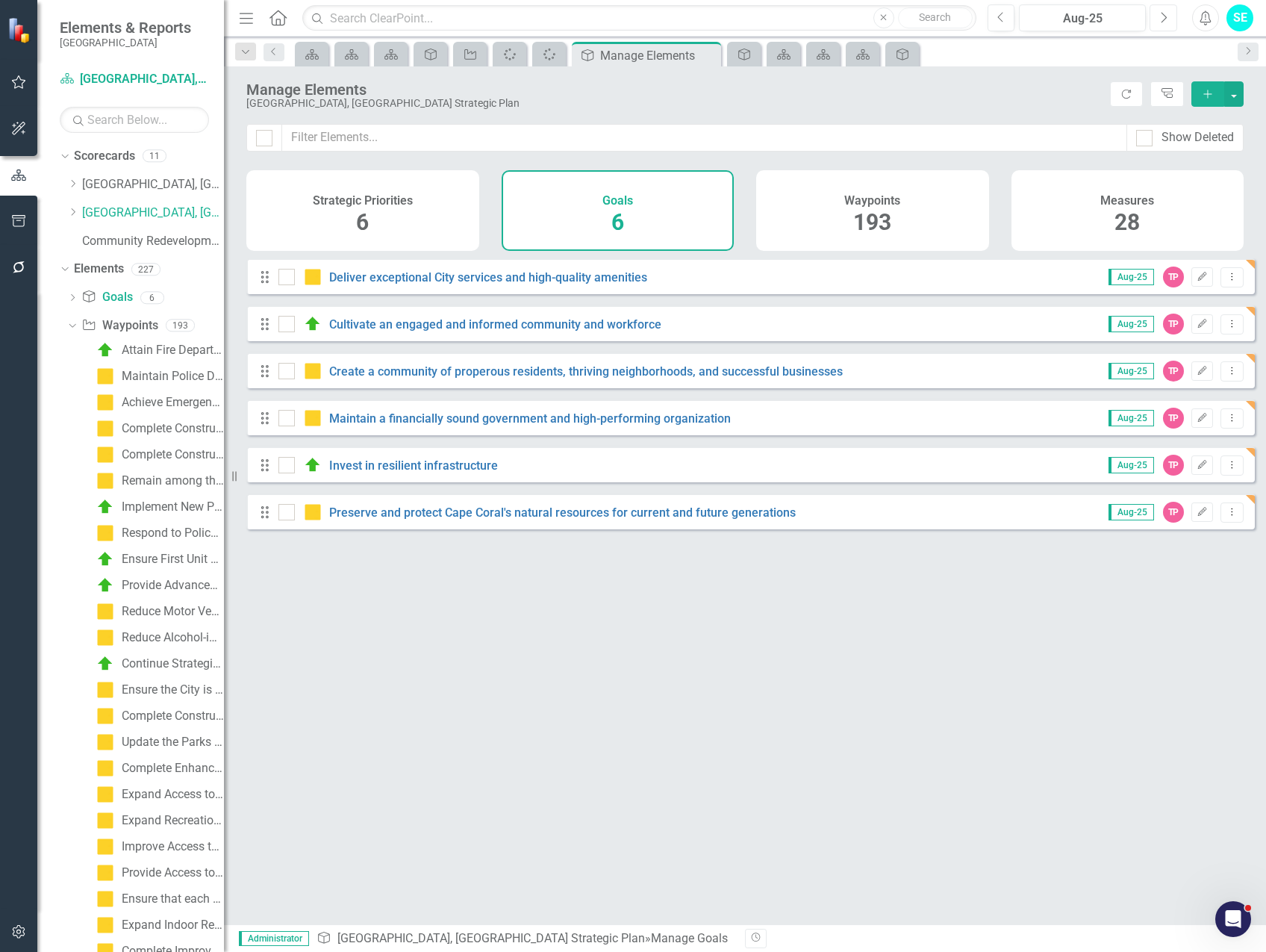
click at [1168, 21] on button "Next" at bounding box center [1164, 18] width 28 height 27
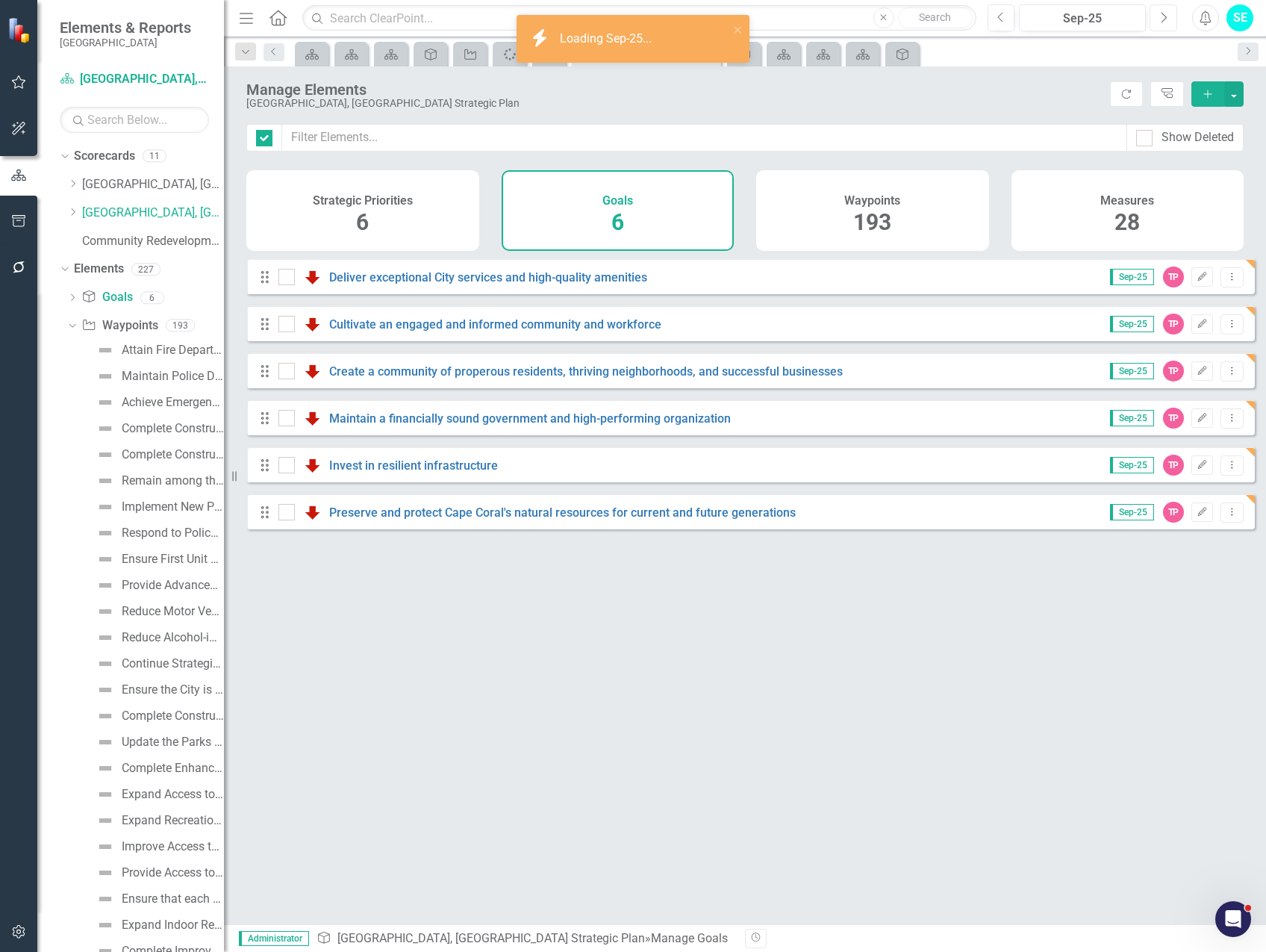
checkbox input "false"
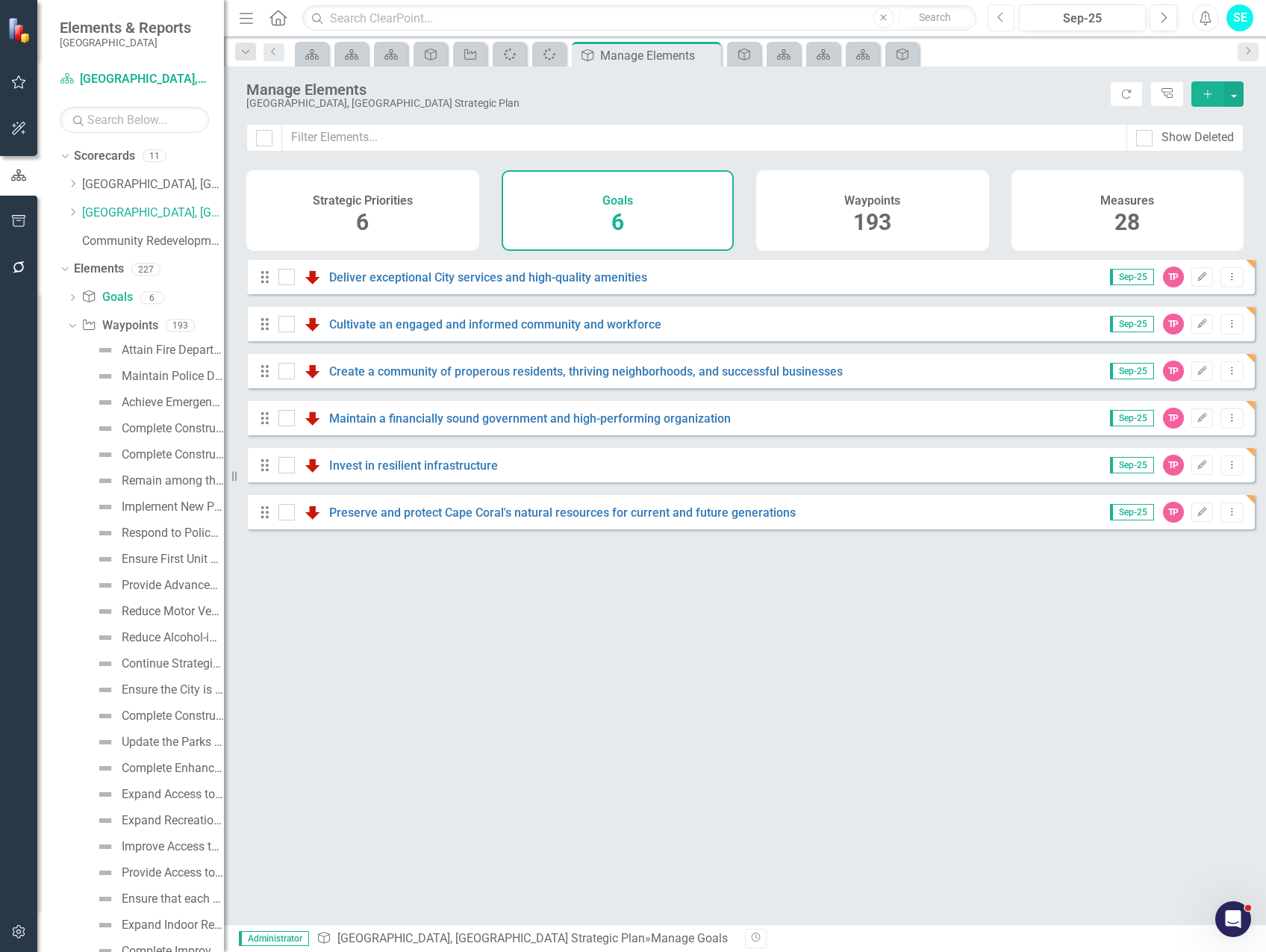
click at [994, 28] on button "Previous" at bounding box center [1002, 18] width 28 height 27
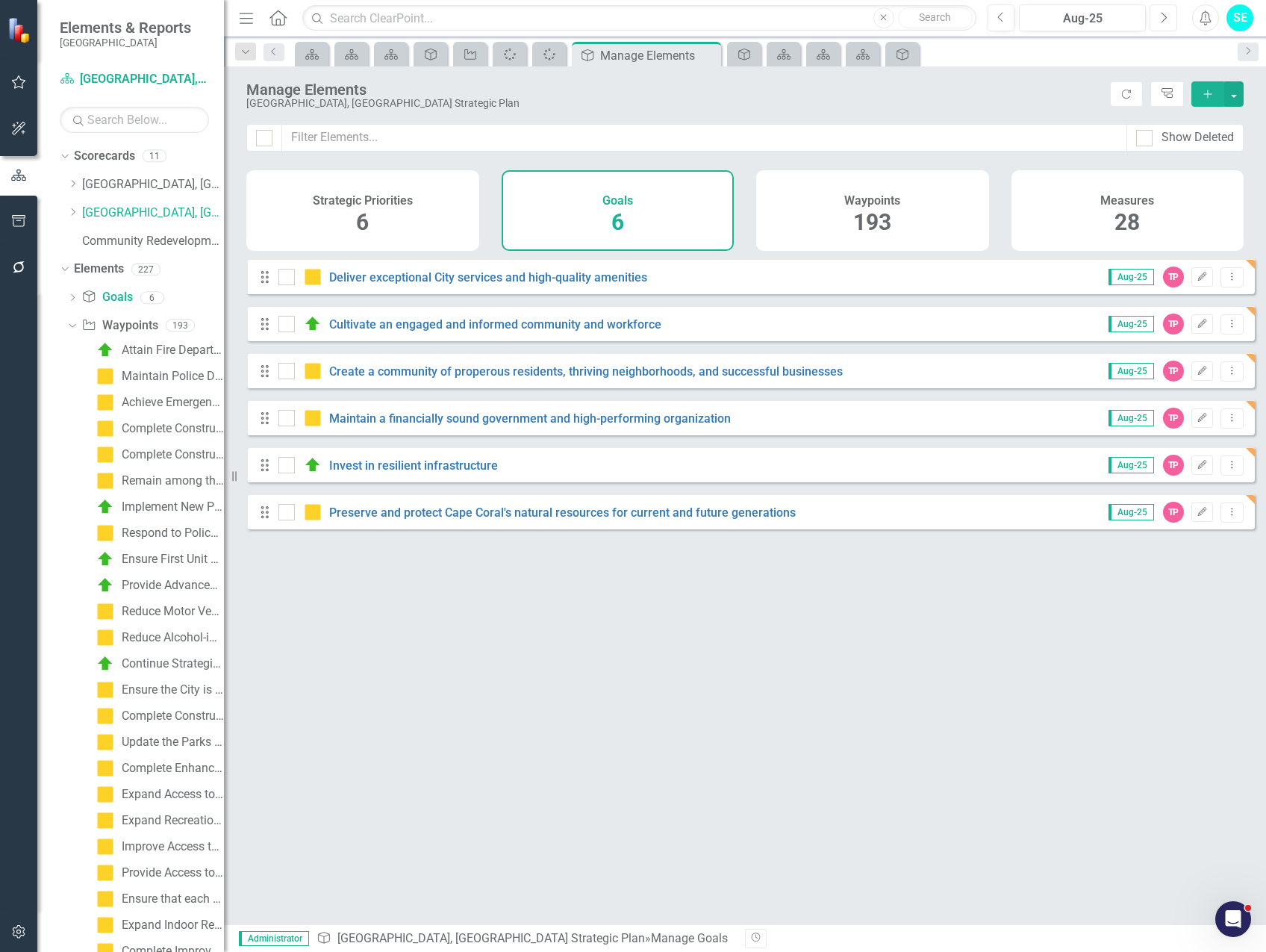
click at [1159, 21] on icon "Next" at bounding box center [1163, 18] width 8 height 13
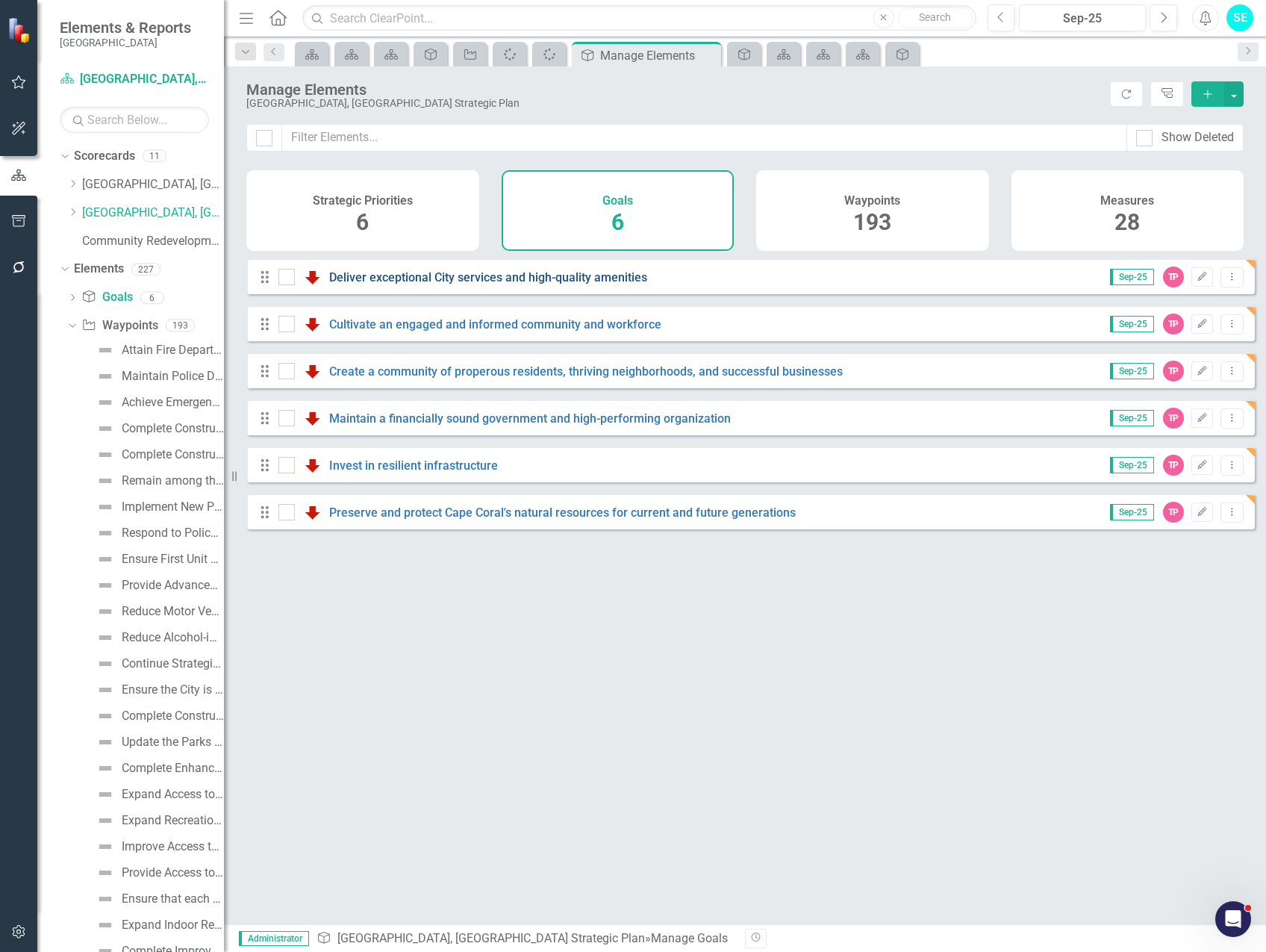
click at [411, 285] on link "Deliver exceptional City services and high-quality amenities" at bounding box center [489, 277] width 318 height 14
click at [71, 298] on icon "Dropdown" at bounding box center [72, 299] width 10 height 8
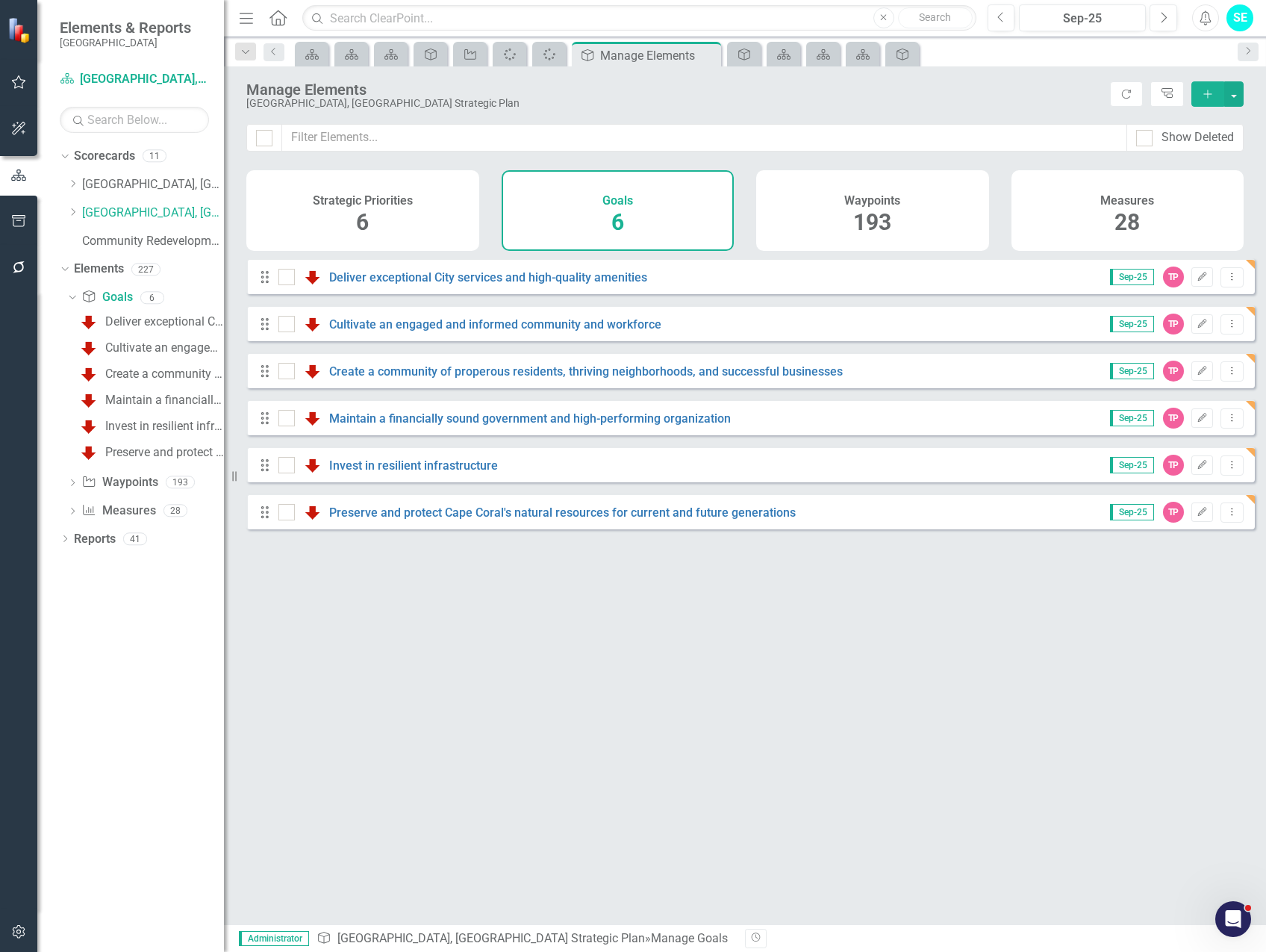
click at [70, 485] on icon "Dropdown" at bounding box center [72, 484] width 10 height 8
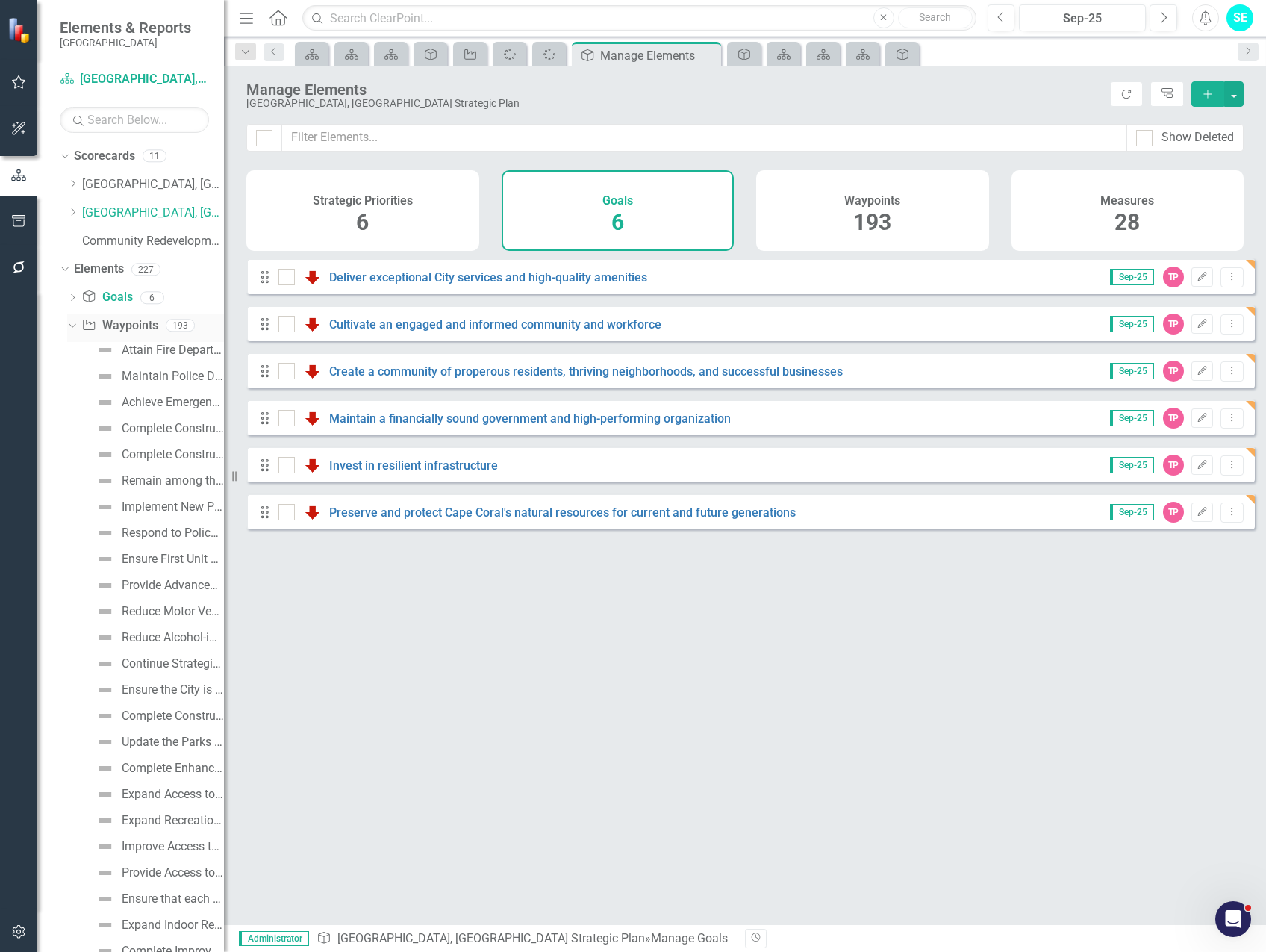
click at [68, 328] on icon "Dropdown" at bounding box center [70, 324] width 8 height 10
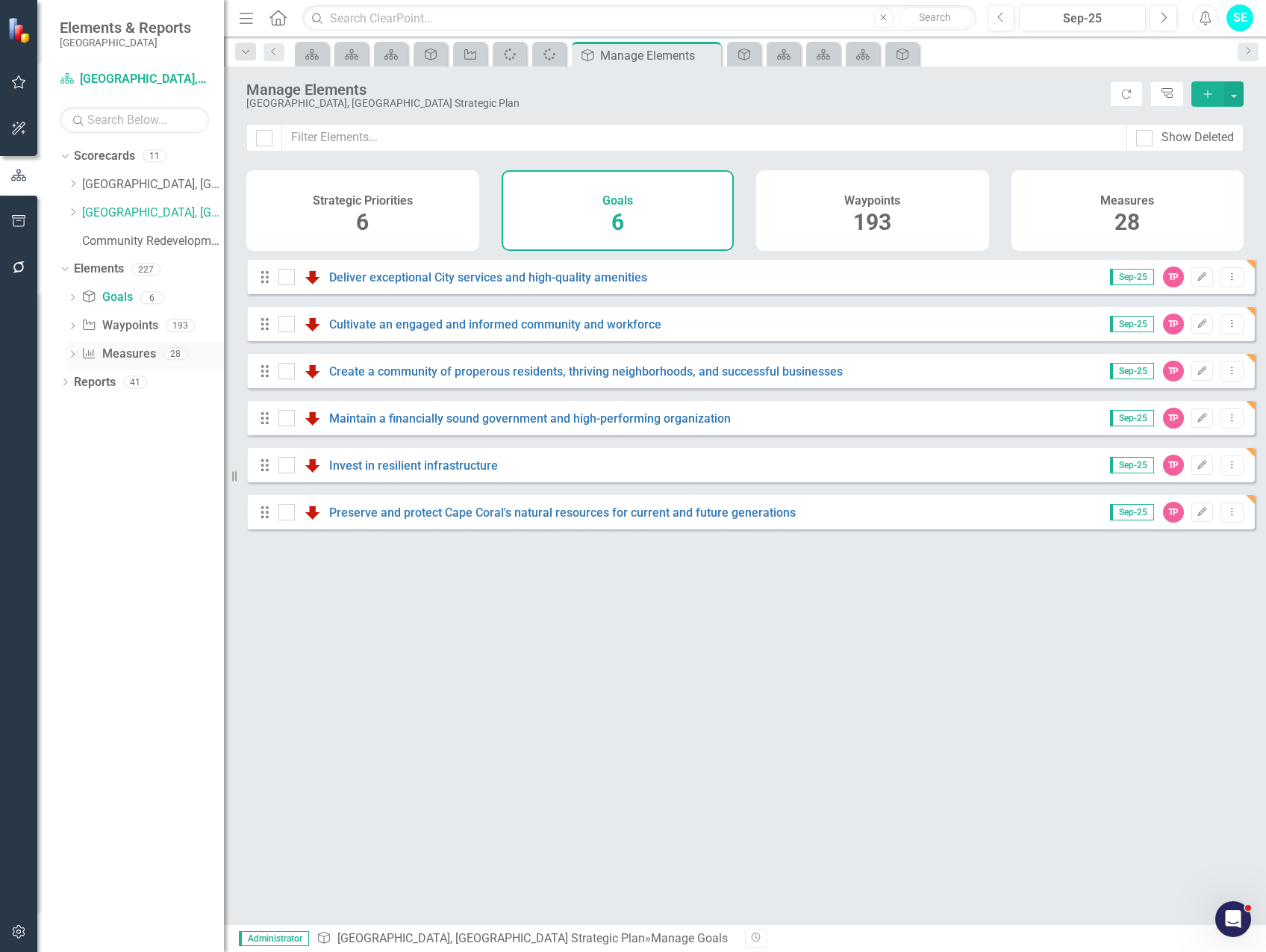
click at [74, 359] on icon "Dropdown" at bounding box center [72, 356] width 10 height 8
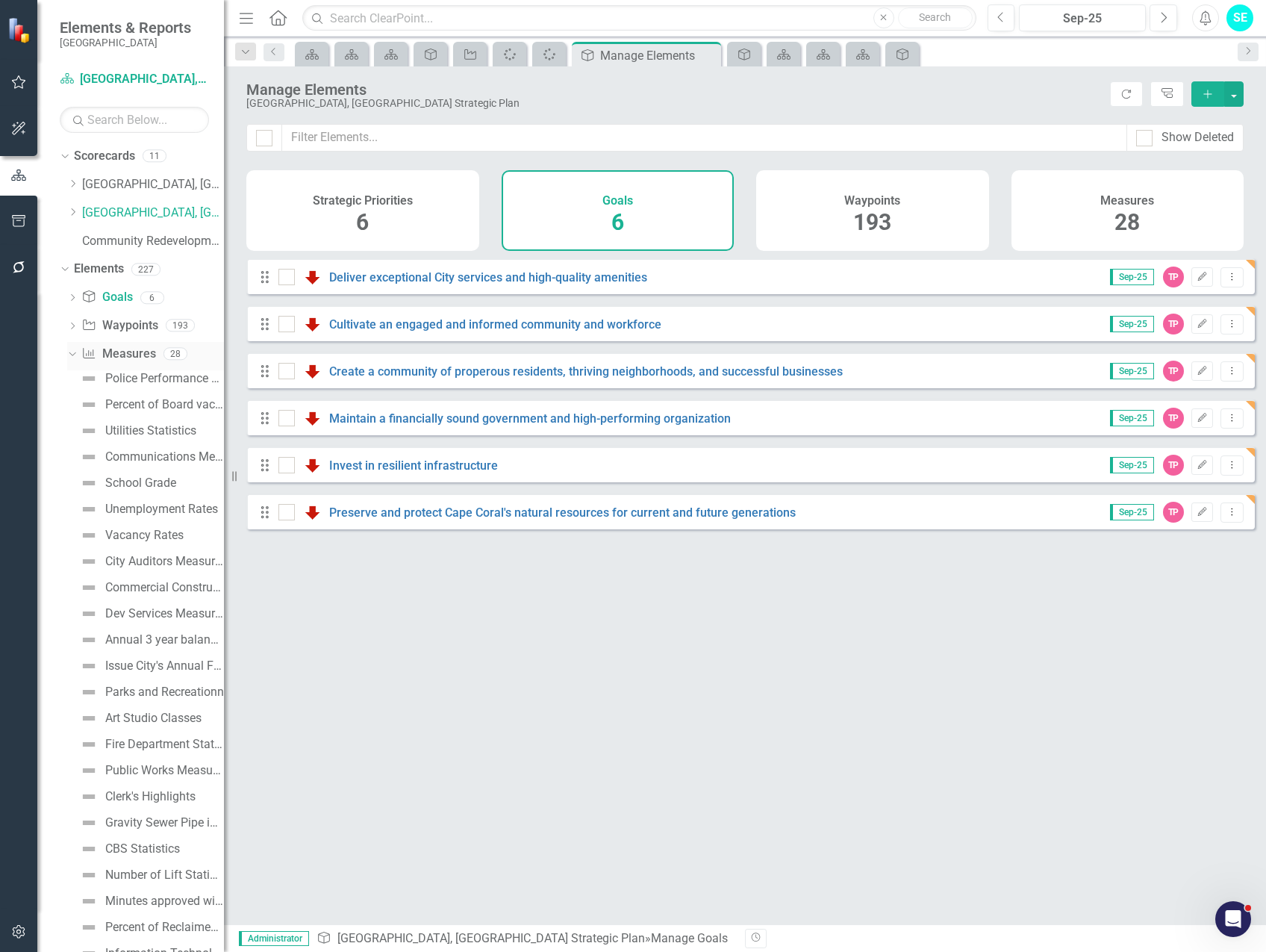
click at [73, 358] on icon "Dropdown" at bounding box center [70, 353] width 8 height 10
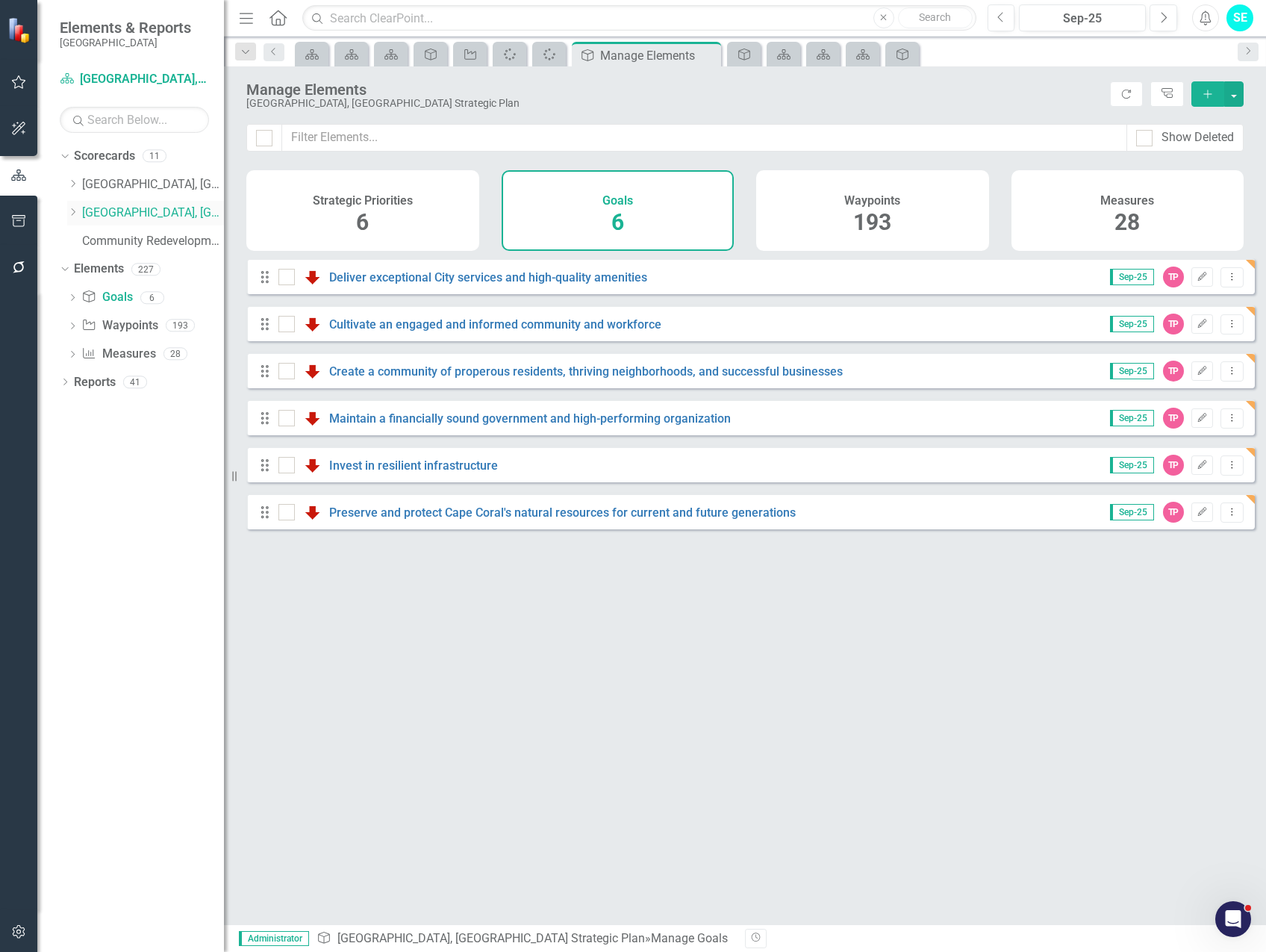
click at [113, 217] on link "[GEOGRAPHIC_DATA], [GEOGRAPHIC_DATA] Strategic Plan" at bounding box center [153, 212] width 141 height 17
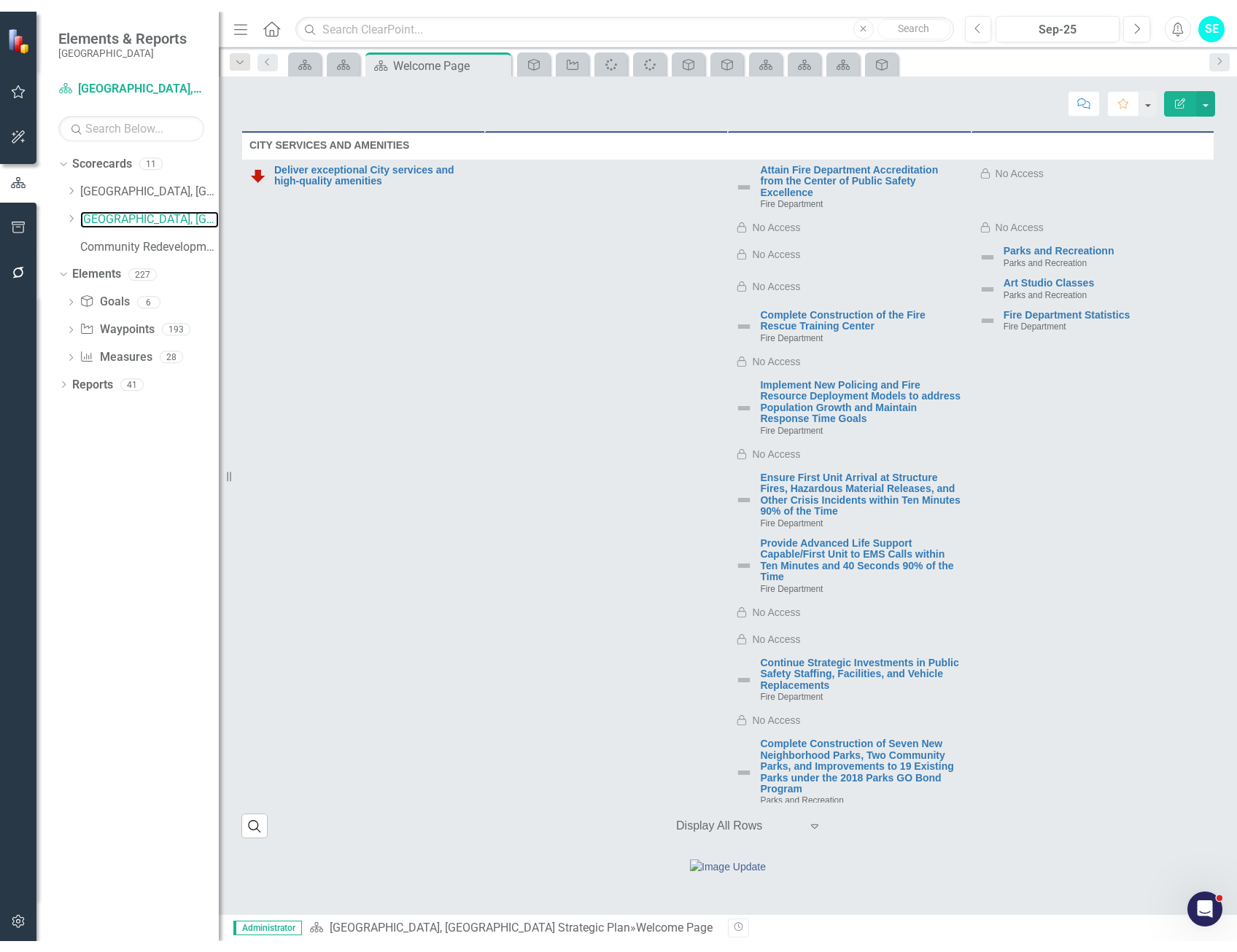
scroll to position [67, 0]
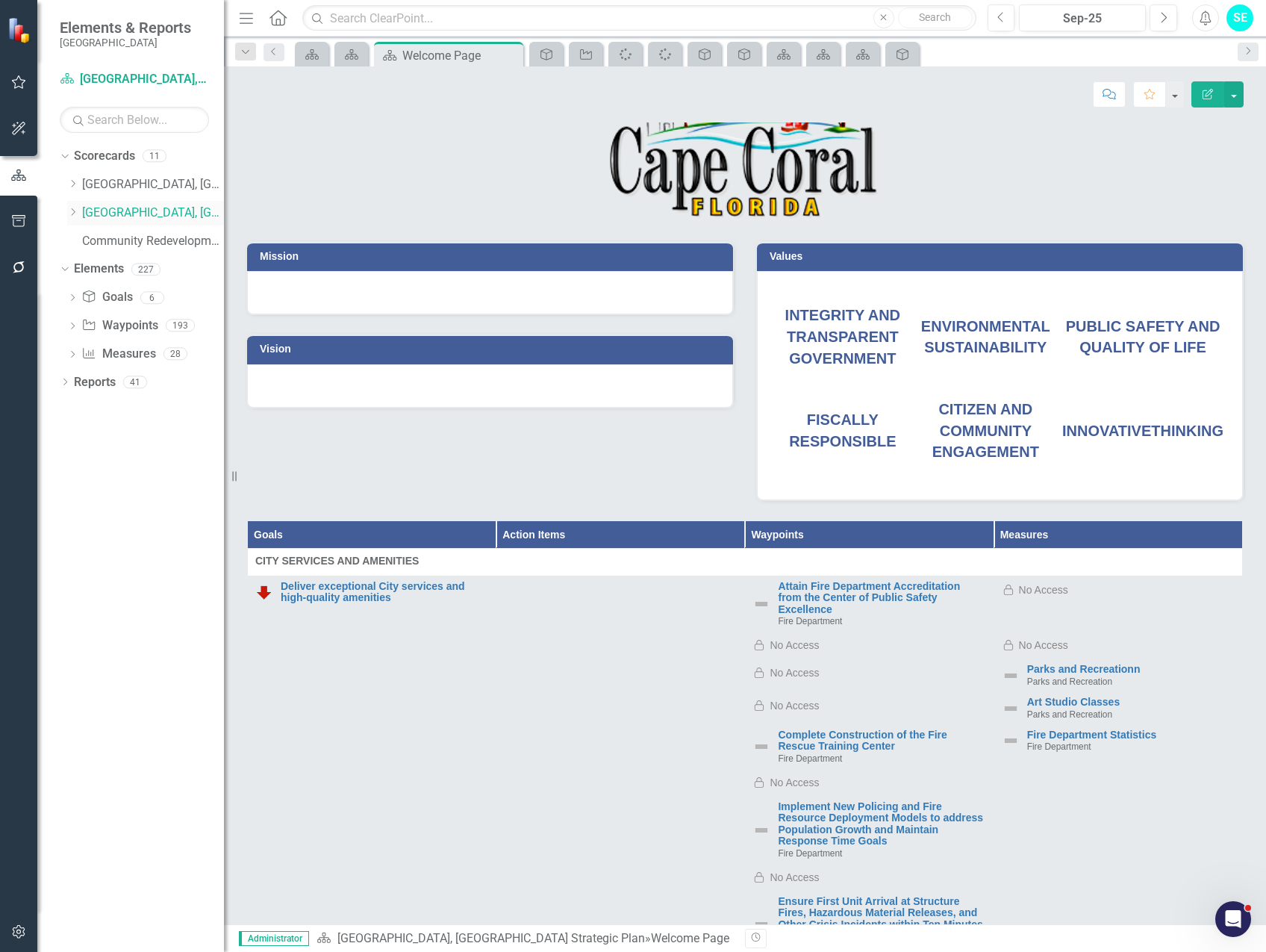
click at [73, 212] on icon "Dropdown" at bounding box center [73, 212] width 11 height 9
click at [69, 438] on icon "Dropdown" at bounding box center [72, 440] width 10 height 8
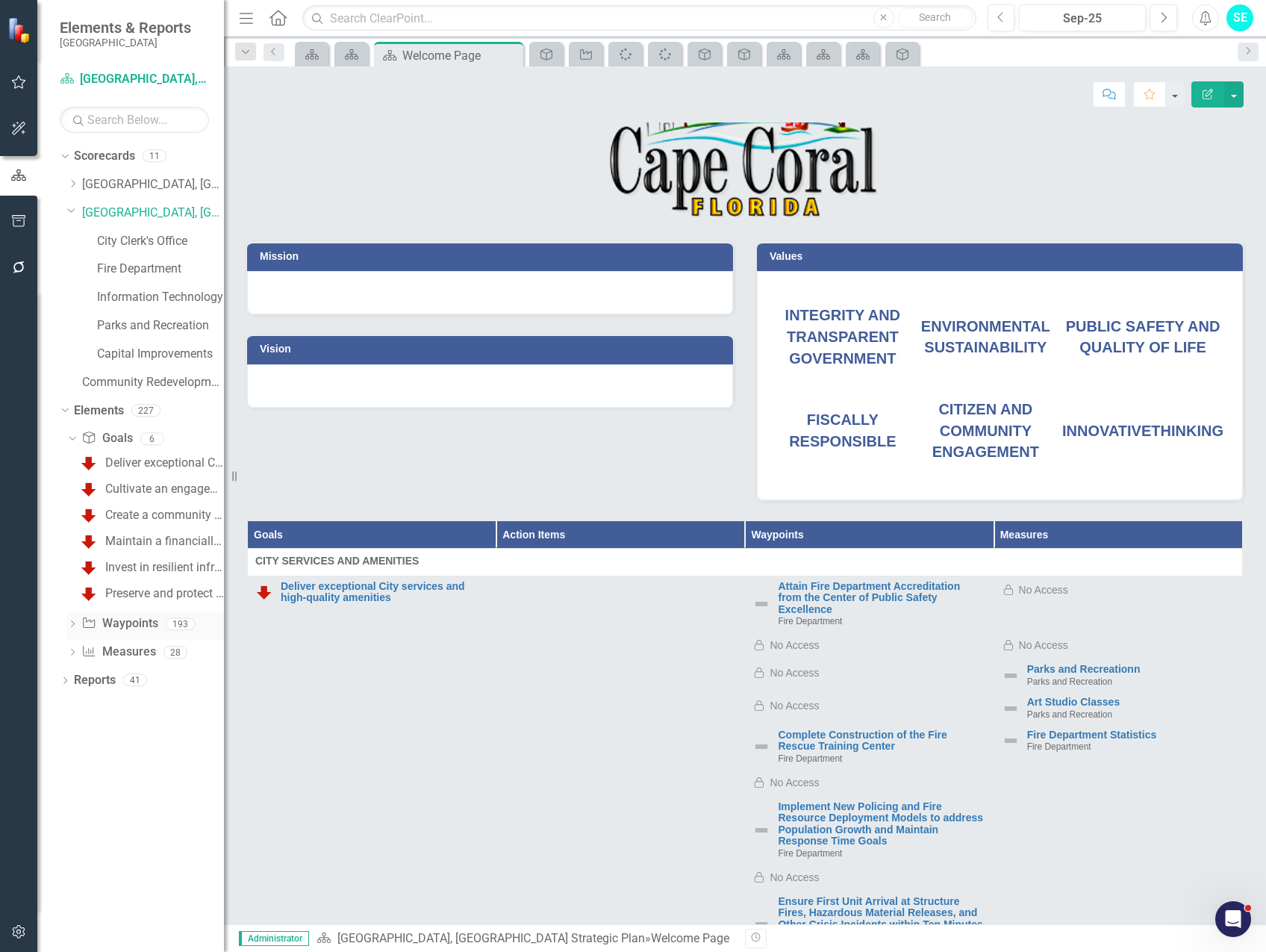
click at [68, 622] on icon "Dropdown" at bounding box center [72, 624] width 10 height 8
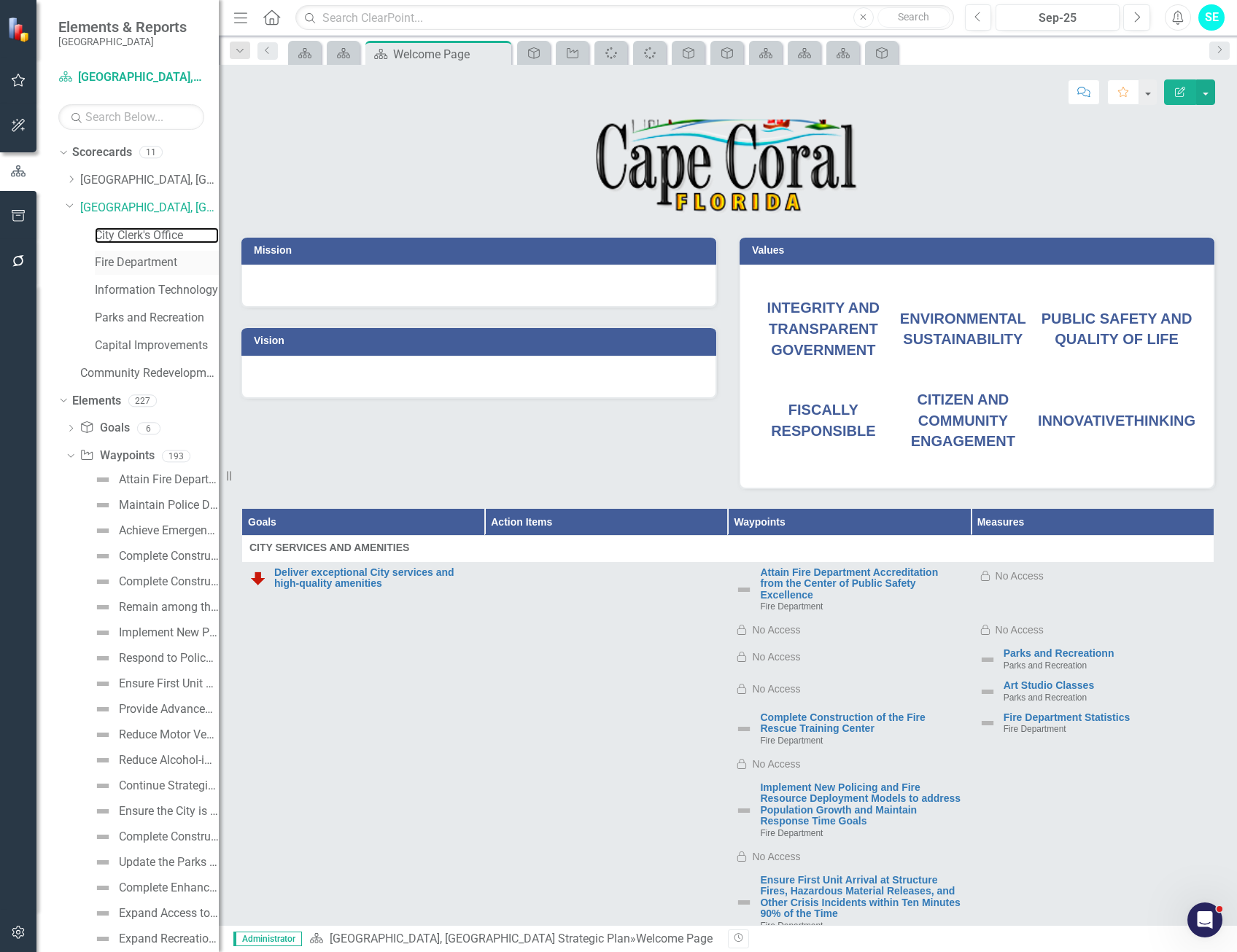
drag, startPoint x: 124, startPoint y: 232, endPoint x: 149, endPoint y: 259, distance: 36.8
click at [124, 231] on link "City Clerk's Office" at bounding box center [157, 236] width 124 height 16
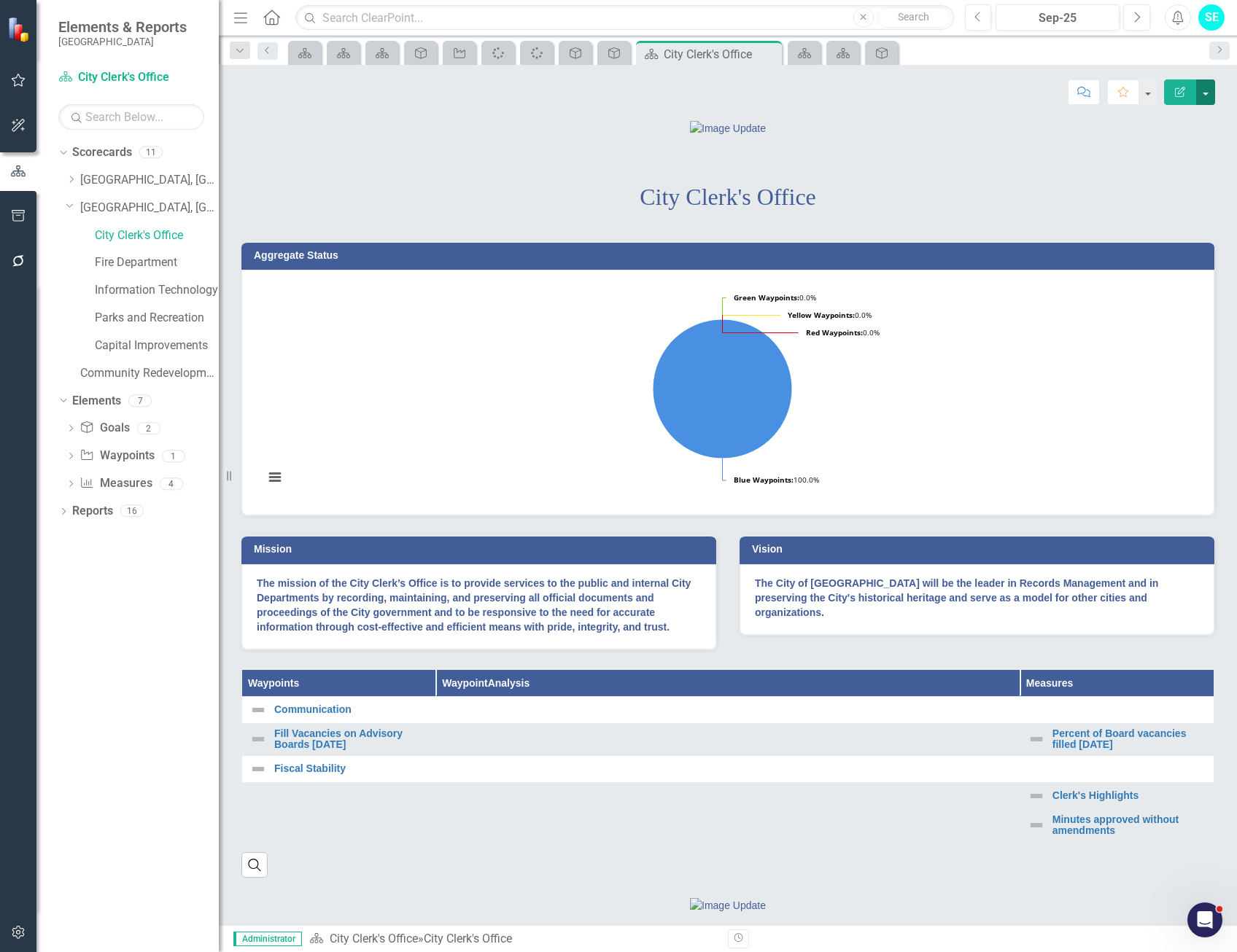
click at [1204, 96] on button "button" at bounding box center [1206, 92] width 19 height 26
click at [344, 222] on div "City Clerk's Office" at bounding box center [727, 192] width 996 height 60
click at [70, 454] on icon "Dropdown" at bounding box center [70, 457] width 10 height 8
click at [79, 206] on div "Dropdown" at bounding box center [73, 208] width 15 height 7
click at [70, 207] on icon "Dropdown" at bounding box center [71, 208] width 11 height 9
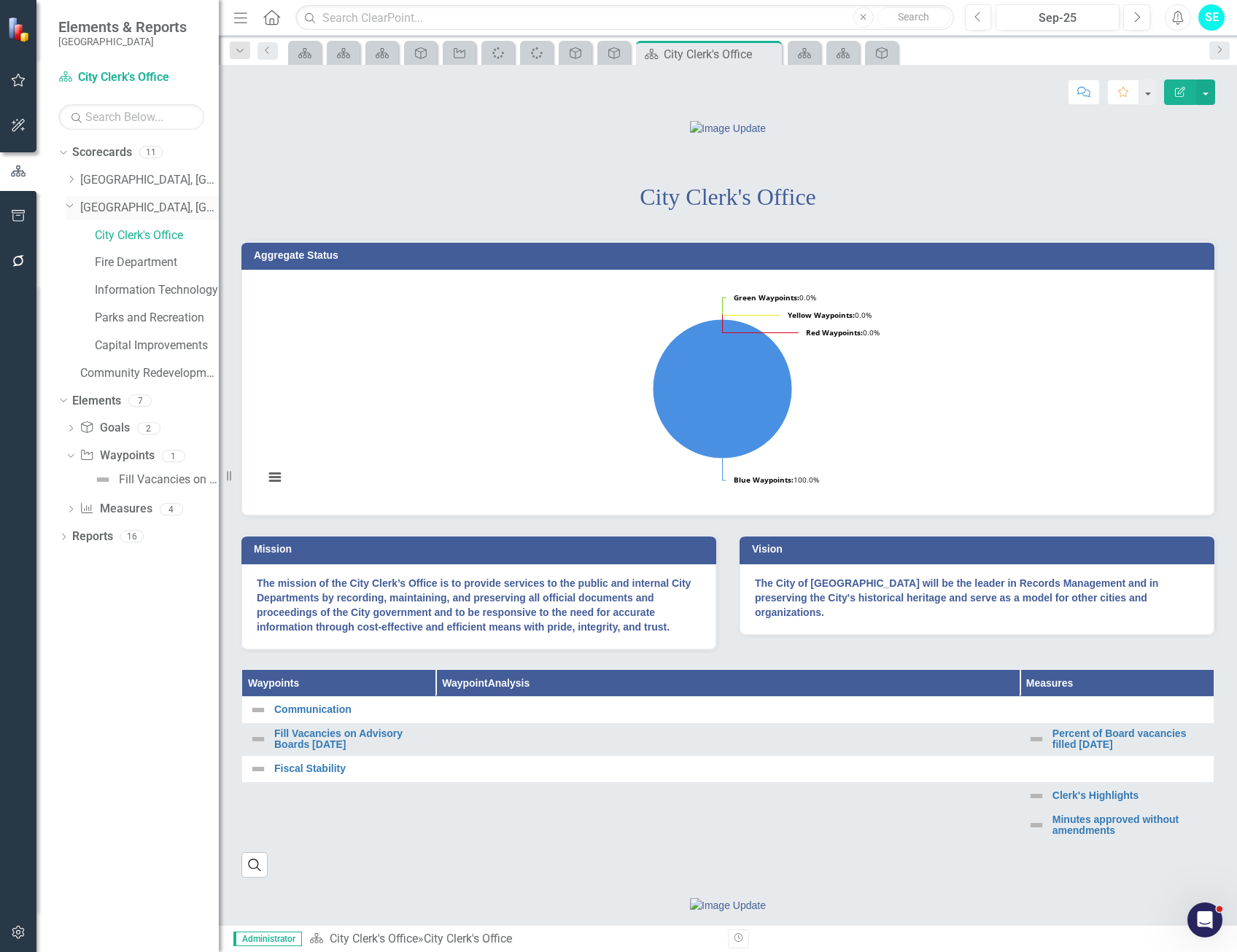
click at [175, 205] on link "[GEOGRAPHIC_DATA], [GEOGRAPHIC_DATA] Strategic Plan" at bounding box center [149, 208] width 138 height 16
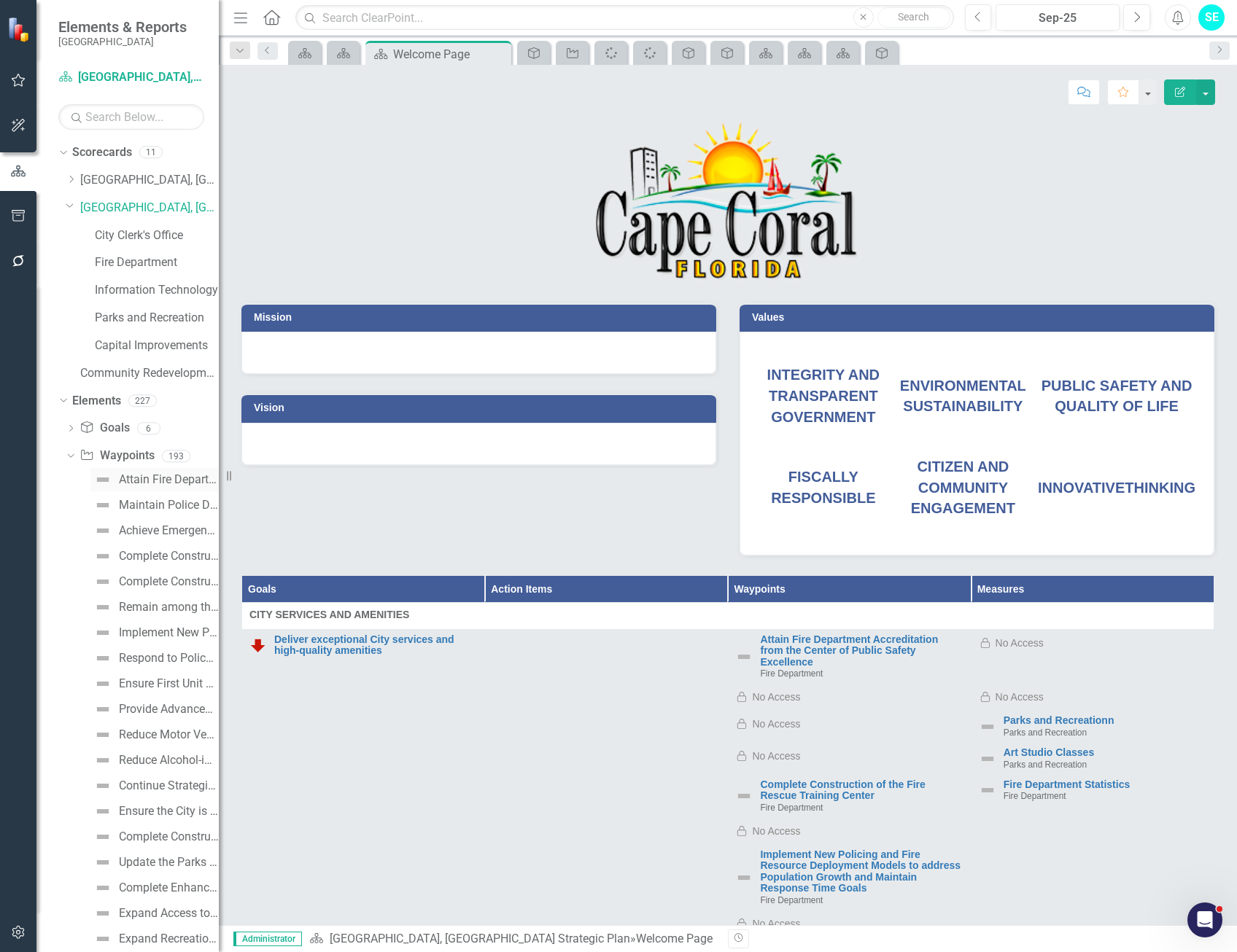
click at [163, 478] on div "Attain Fire Department Accreditation from the Center of Public Safety Excellence" at bounding box center [168, 479] width 100 height 13
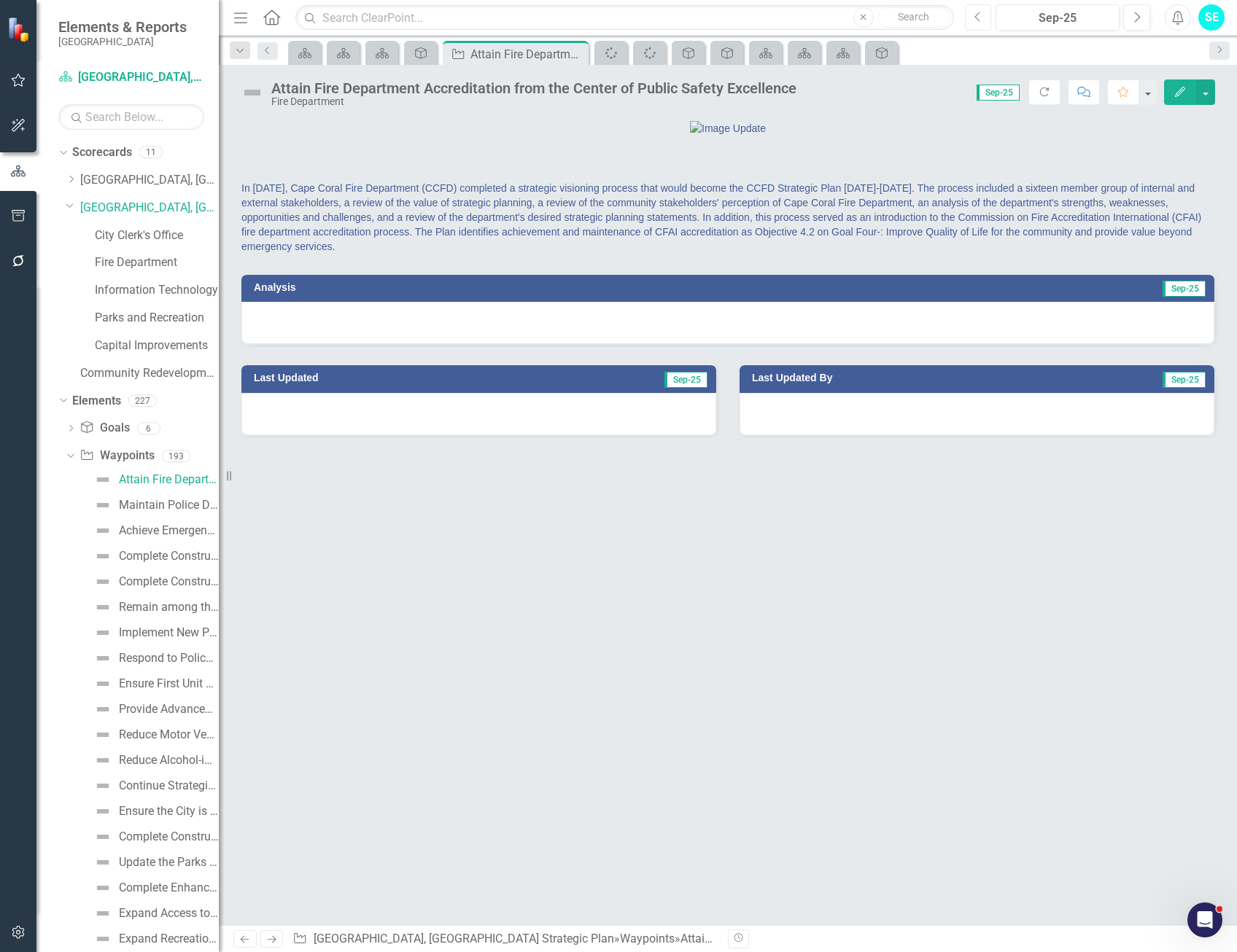
click at [976, 22] on icon "Previous" at bounding box center [978, 17] width 8 height 13
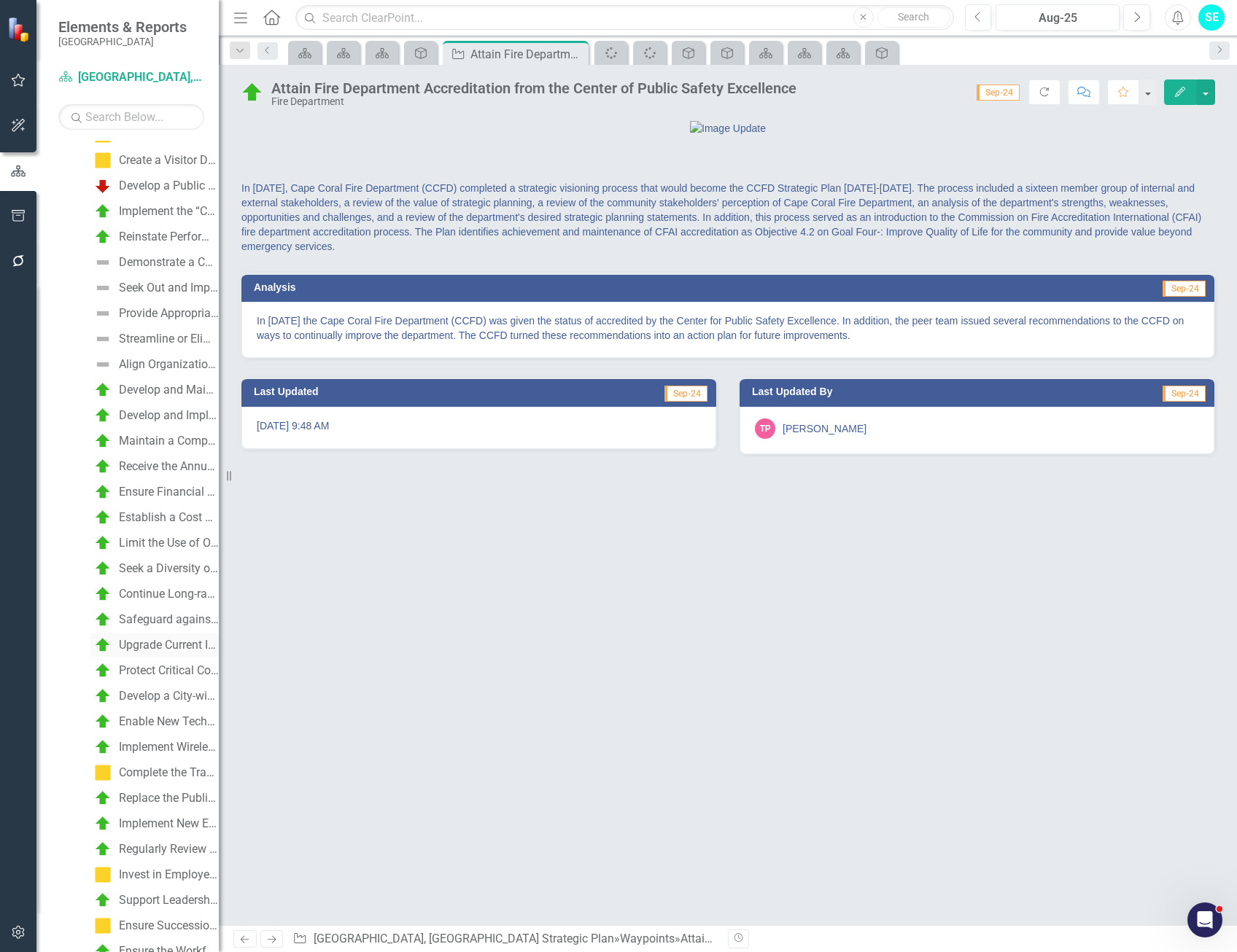
scroll to position [2552, 0]
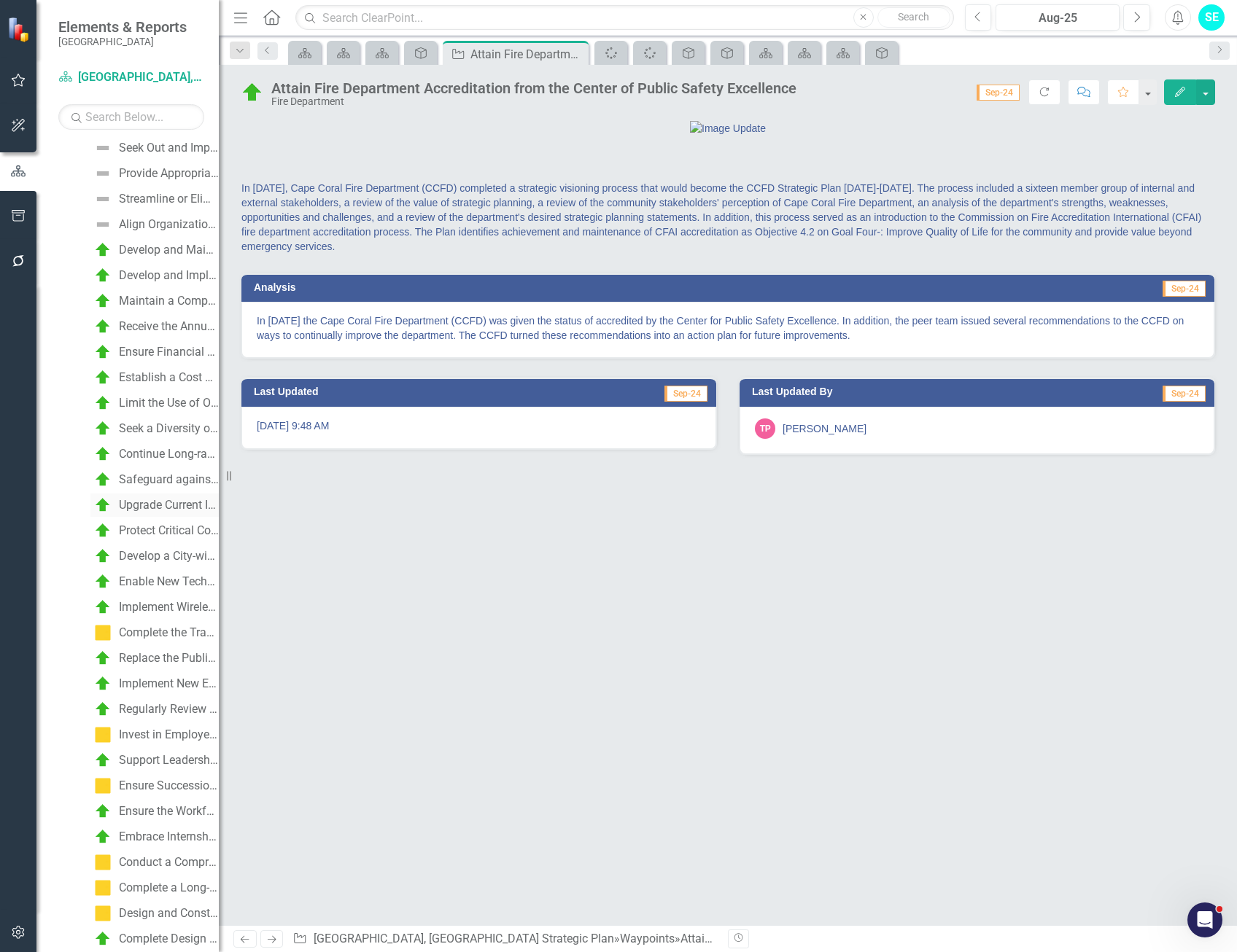
click at [130, 513] on link "Upgrade Current Information Systems and Implement New Cost-effective Technology…" at bounding box center [155, 506] width 128 height 24
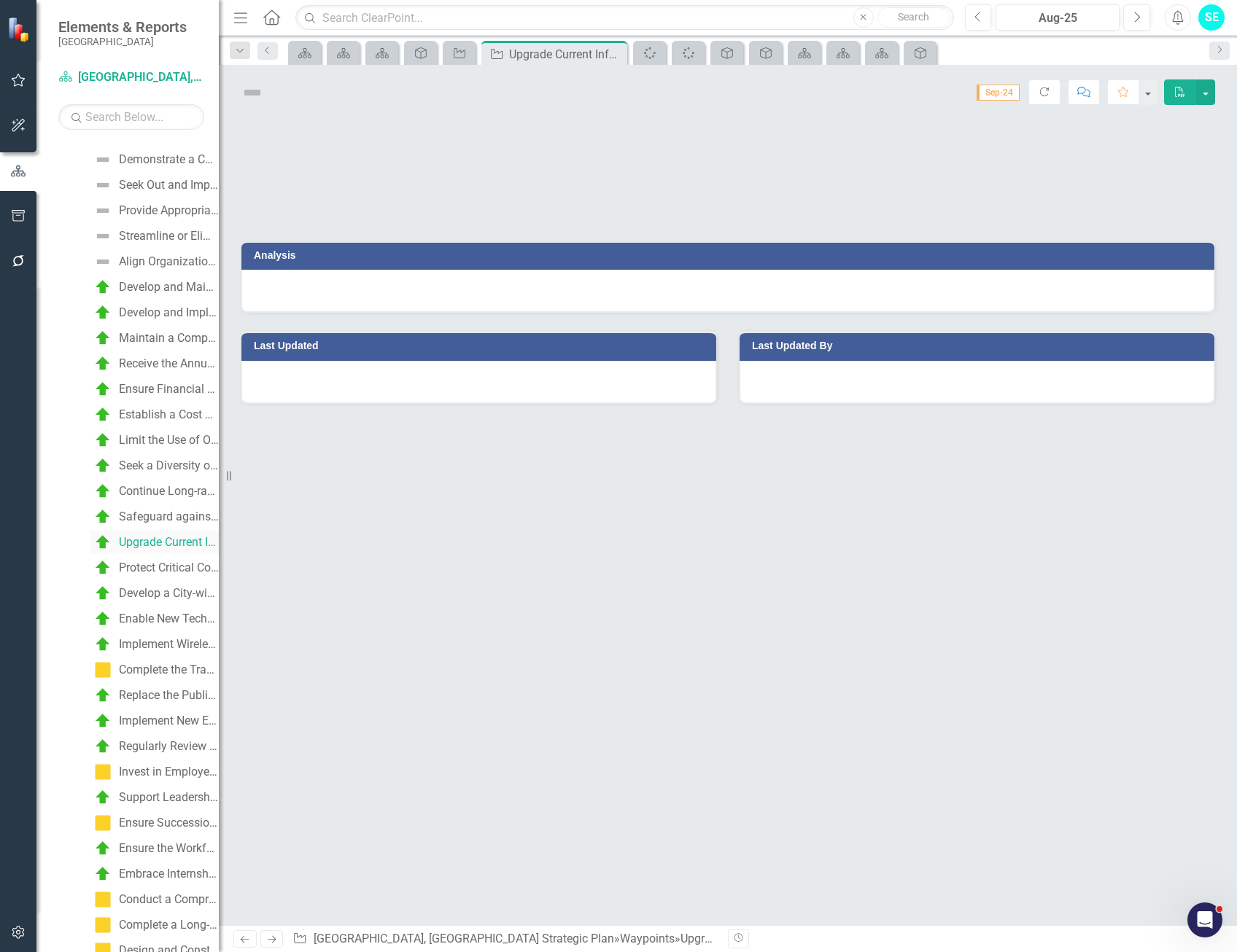
scroll to position [2117, 0]
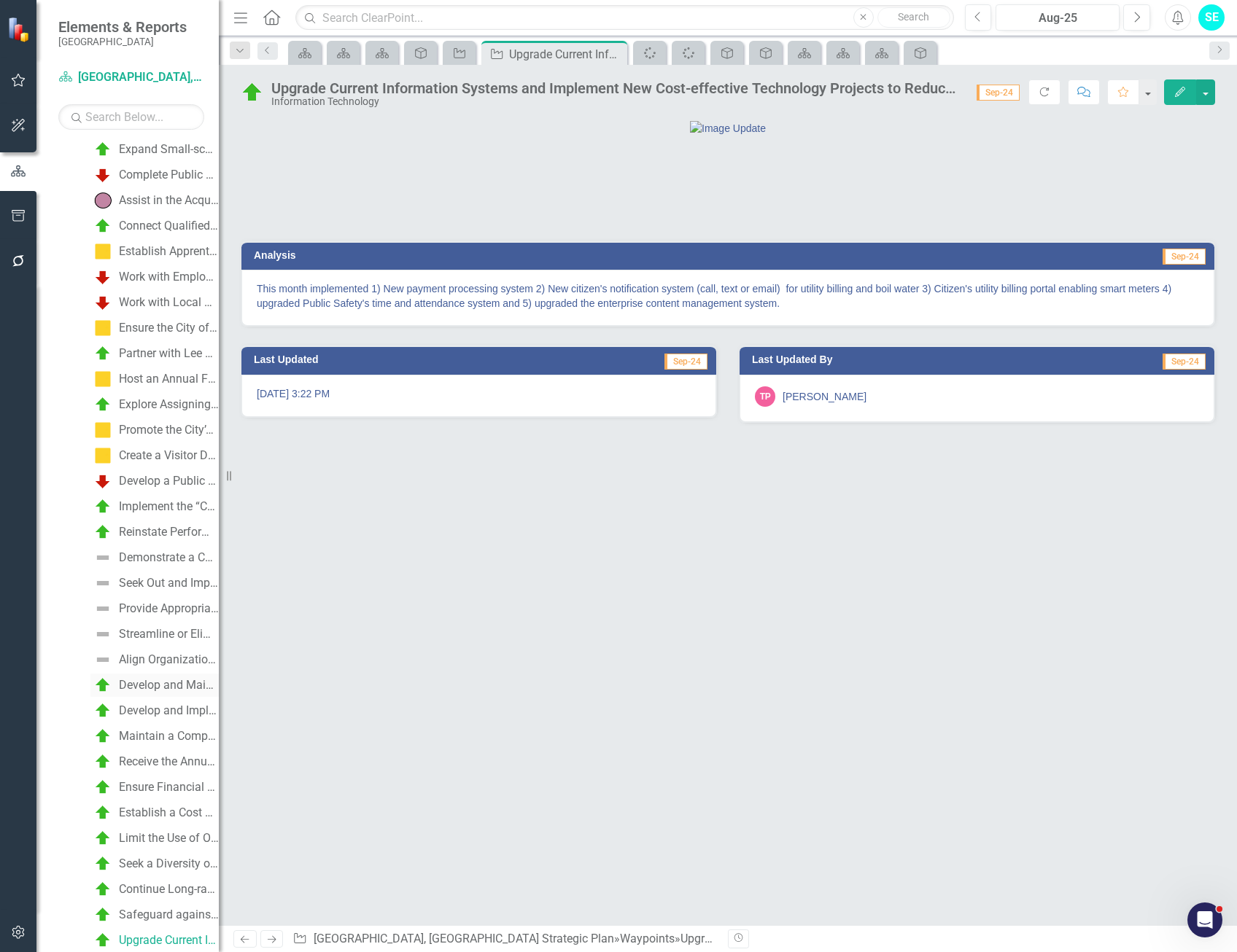
click at [136, 690] on div "Develop and Maintain a Budget Stabilization Reserve Fund at a Minimum of Three …" at bounding box center [168, 685] width 100 height 13
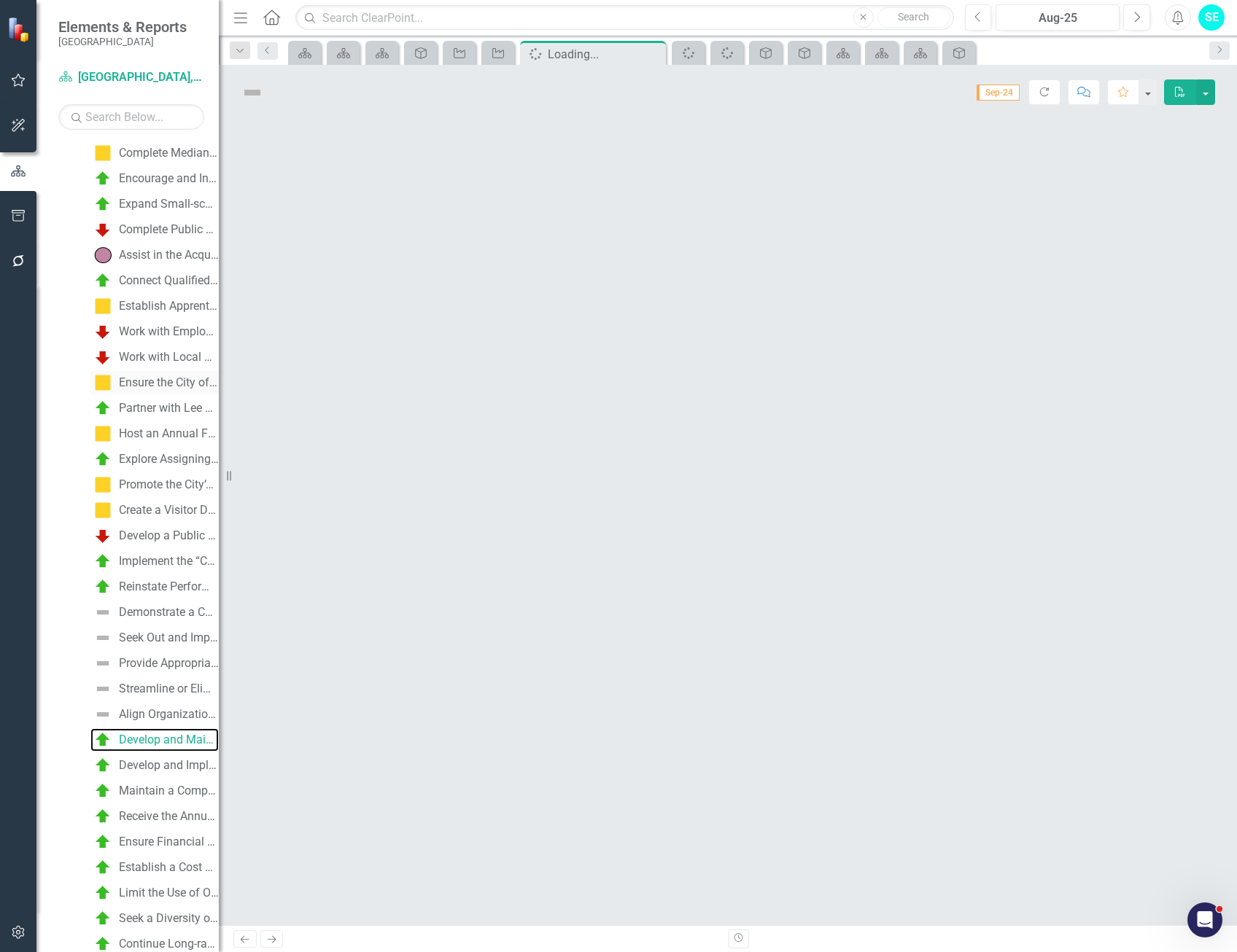
scroll to position [1862, 0]
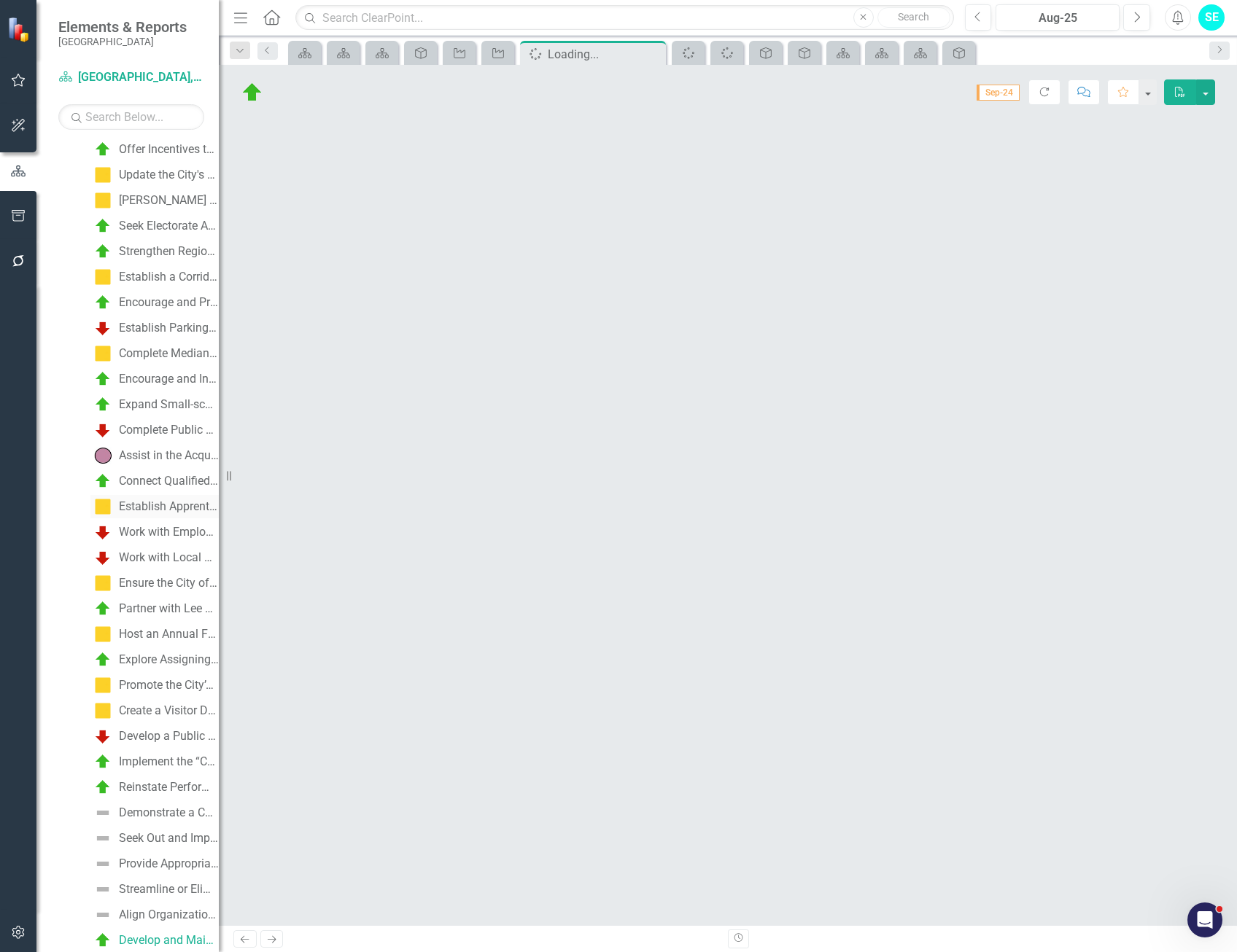
click at [158, 507] on div "Establish Apprenticeship and Training Programs for High School Students to Lear…" at bounding box center [168, 507] width 100 height 13
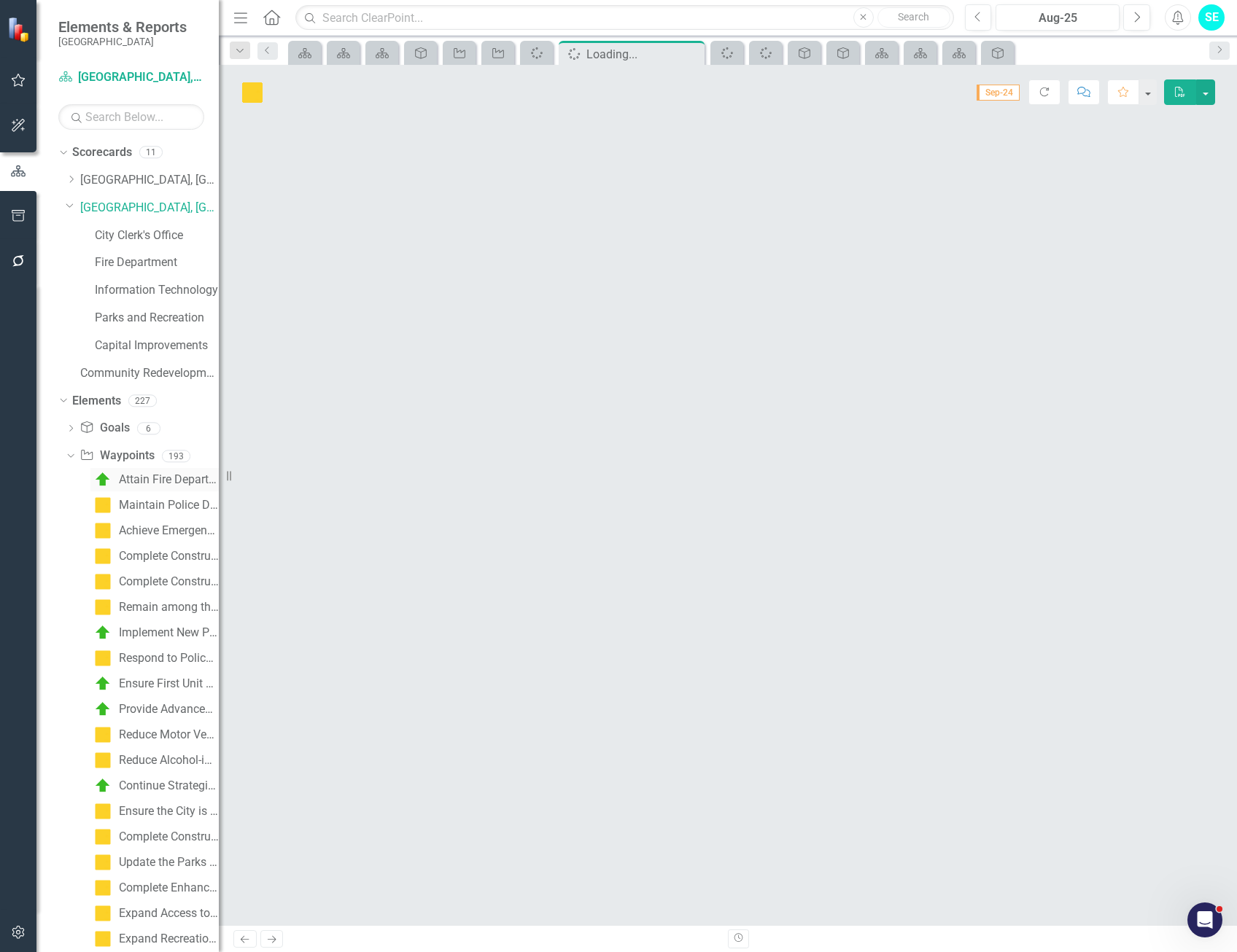
scroll to position [219, 0]
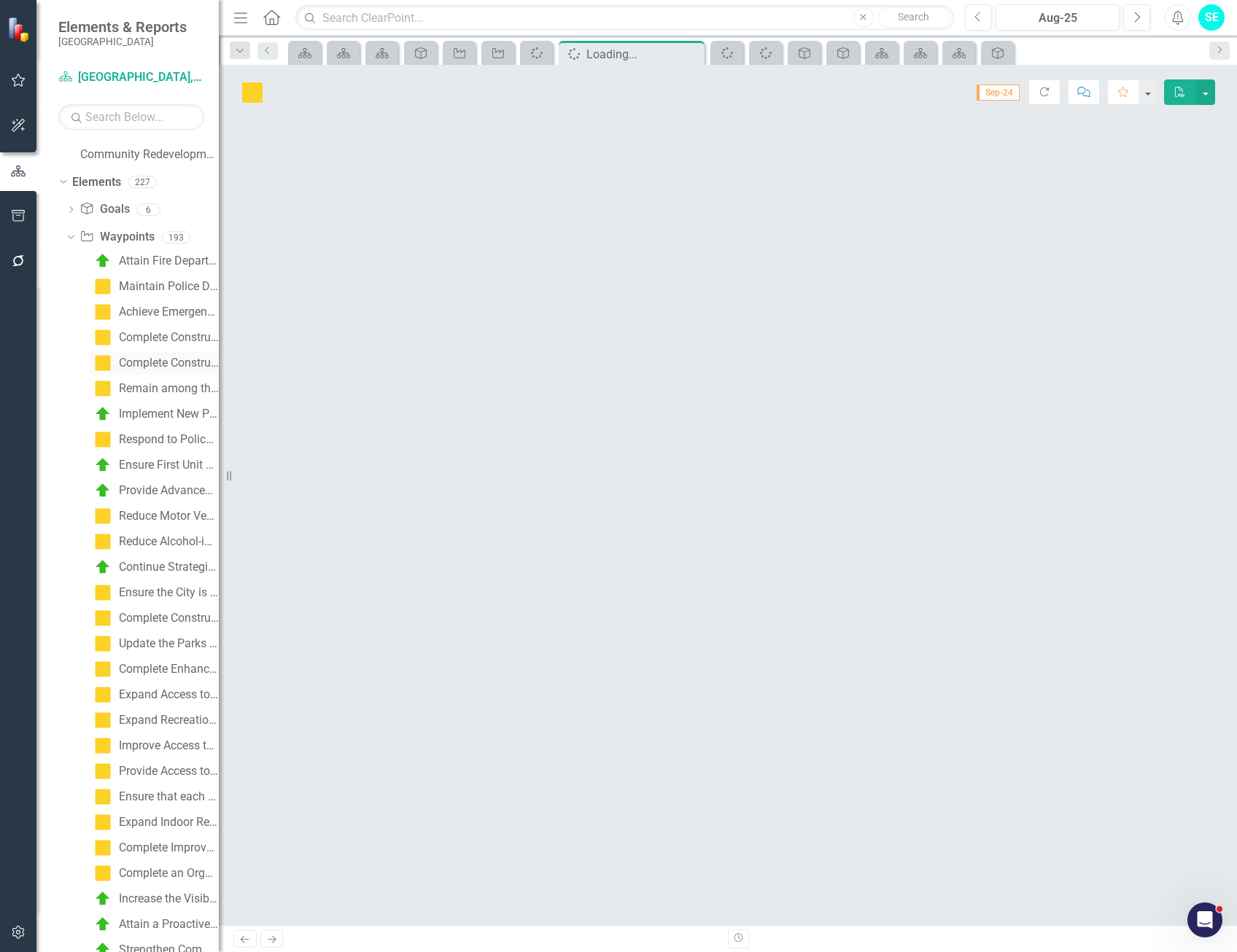
click at [138, 361] on div "Complete Construction of the Fire Rescue Training Center" at bounding box center [168, 363] width 100 height 13
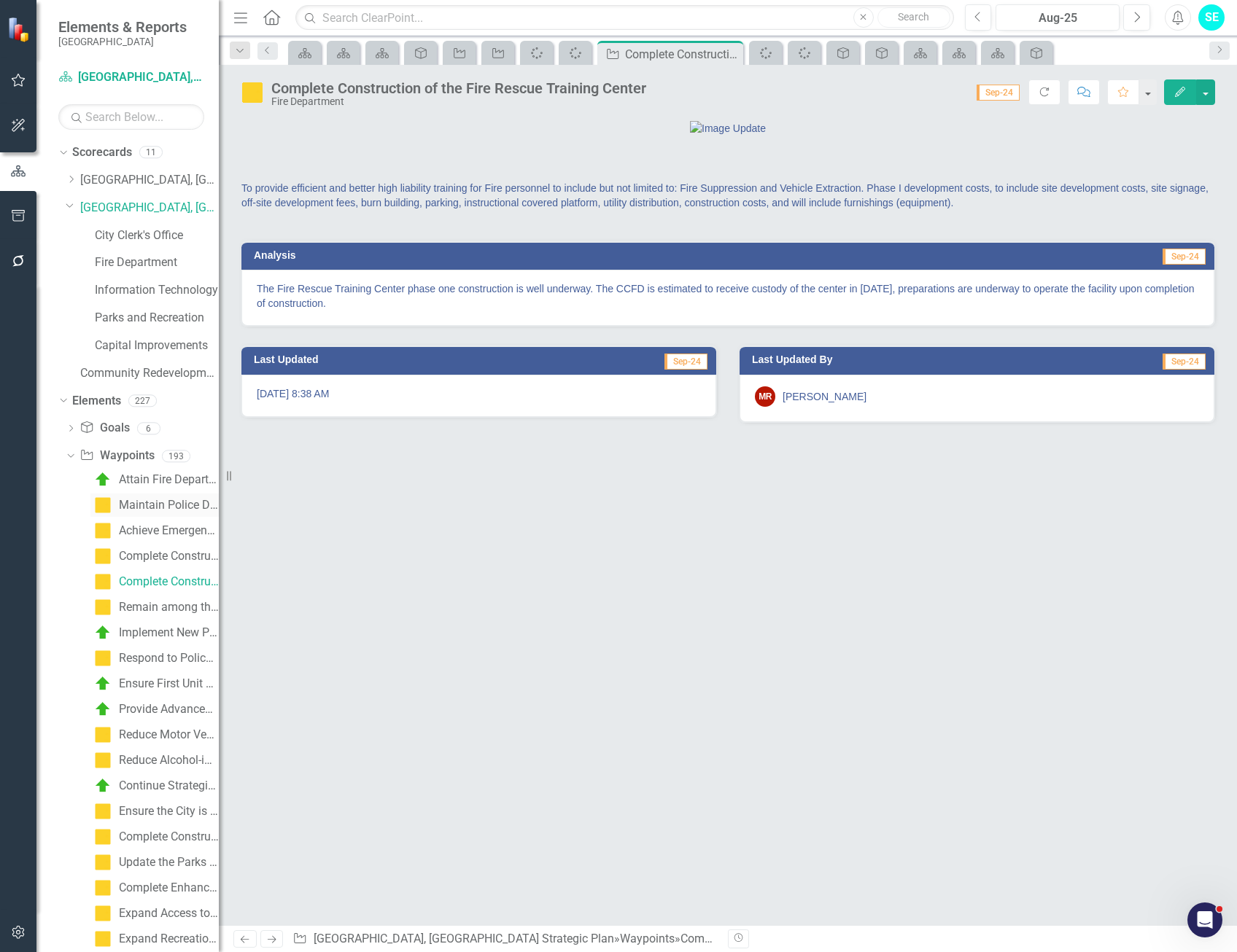
click at [161, 509] on div "Maintain Police Department Accreditation from the Commission on Accreditation f…" at bounding box center [168, 505] width 100 height 13
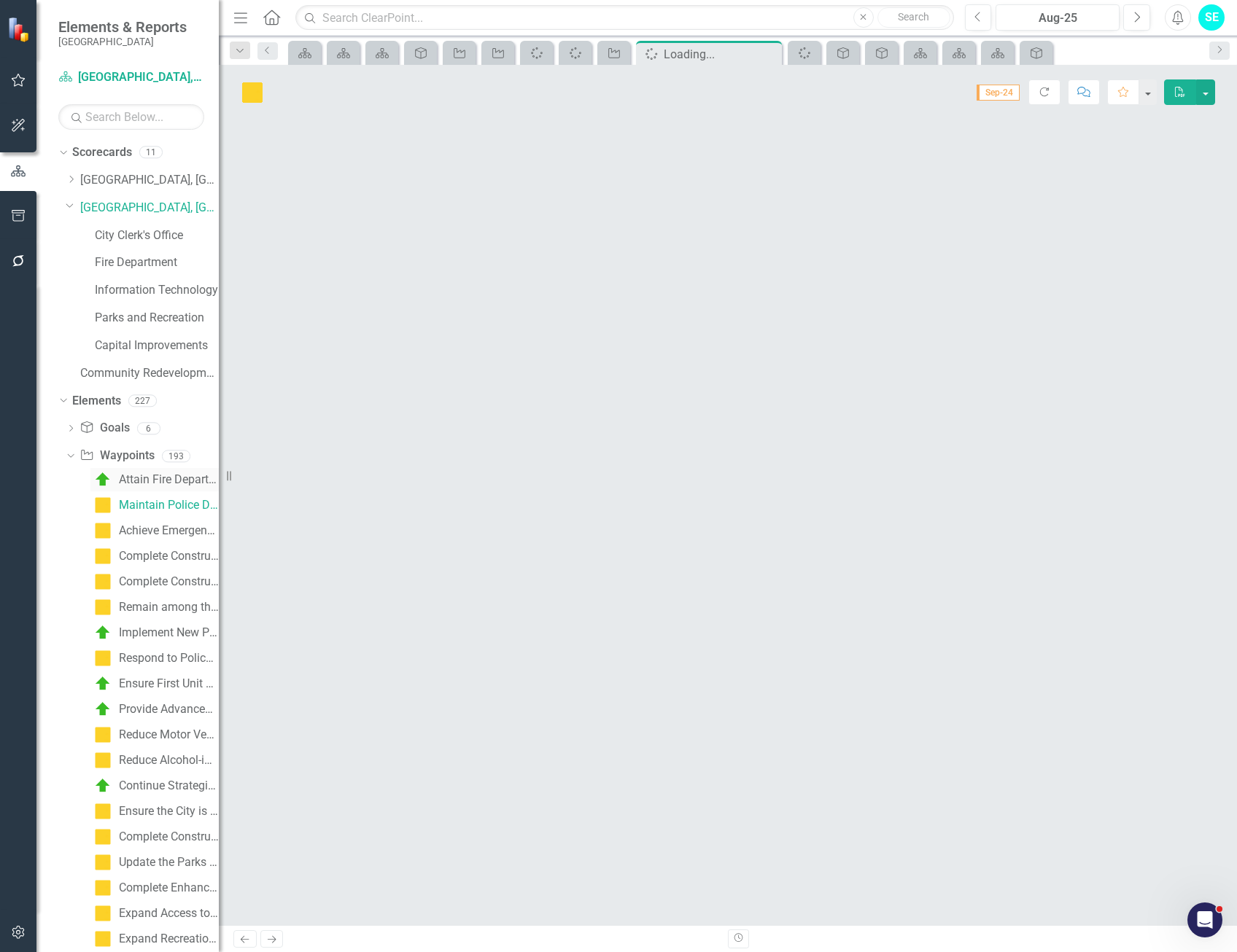
click at [156, 486] on div "Attain Fire Department Accreditation from the Center of Public Safety Excellence" at bounding box center [168, 479] width 100 height 13
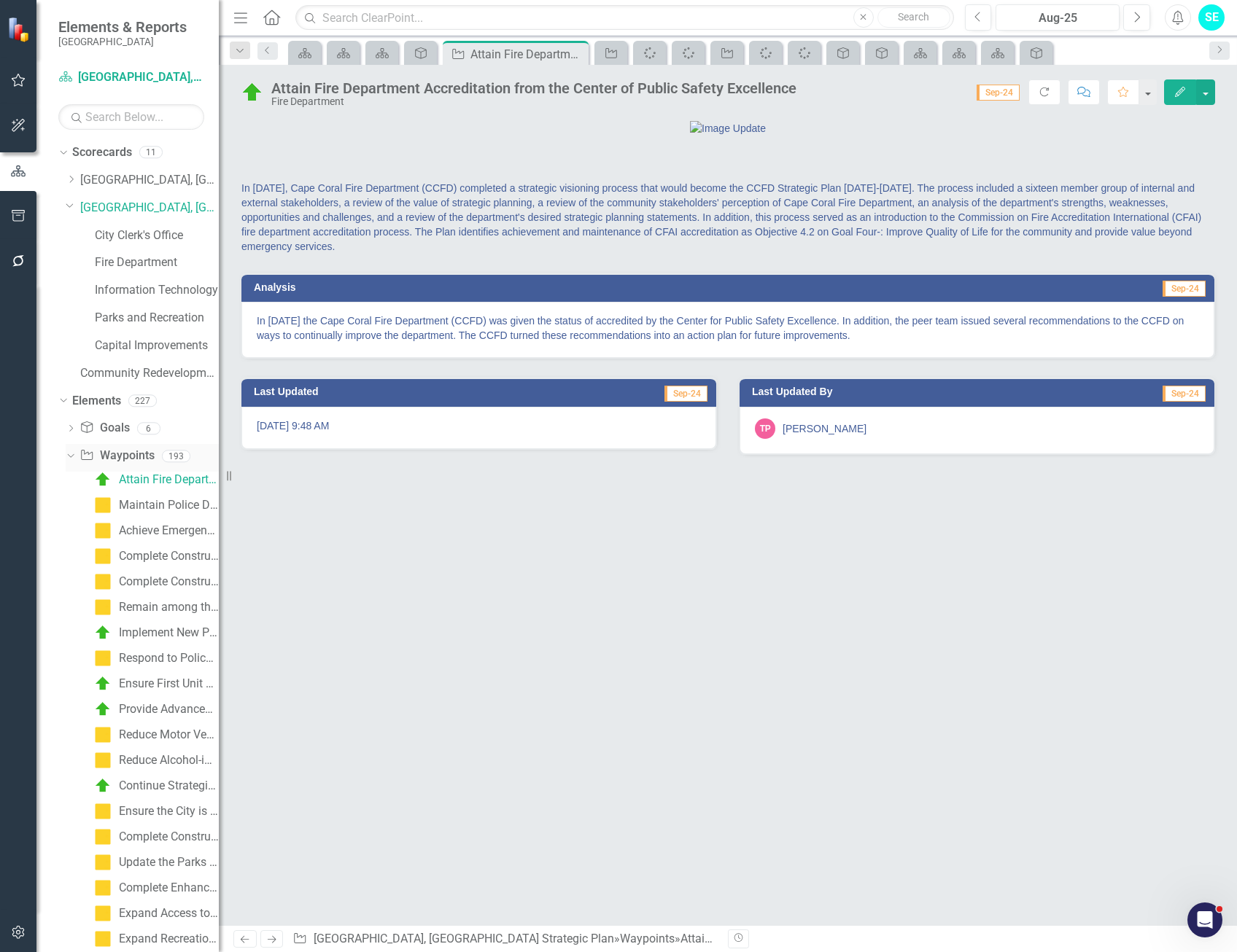
click at [124, 453] on link "Waypoint Waypoints" at bounding box center [116, 456] width 74 height 16
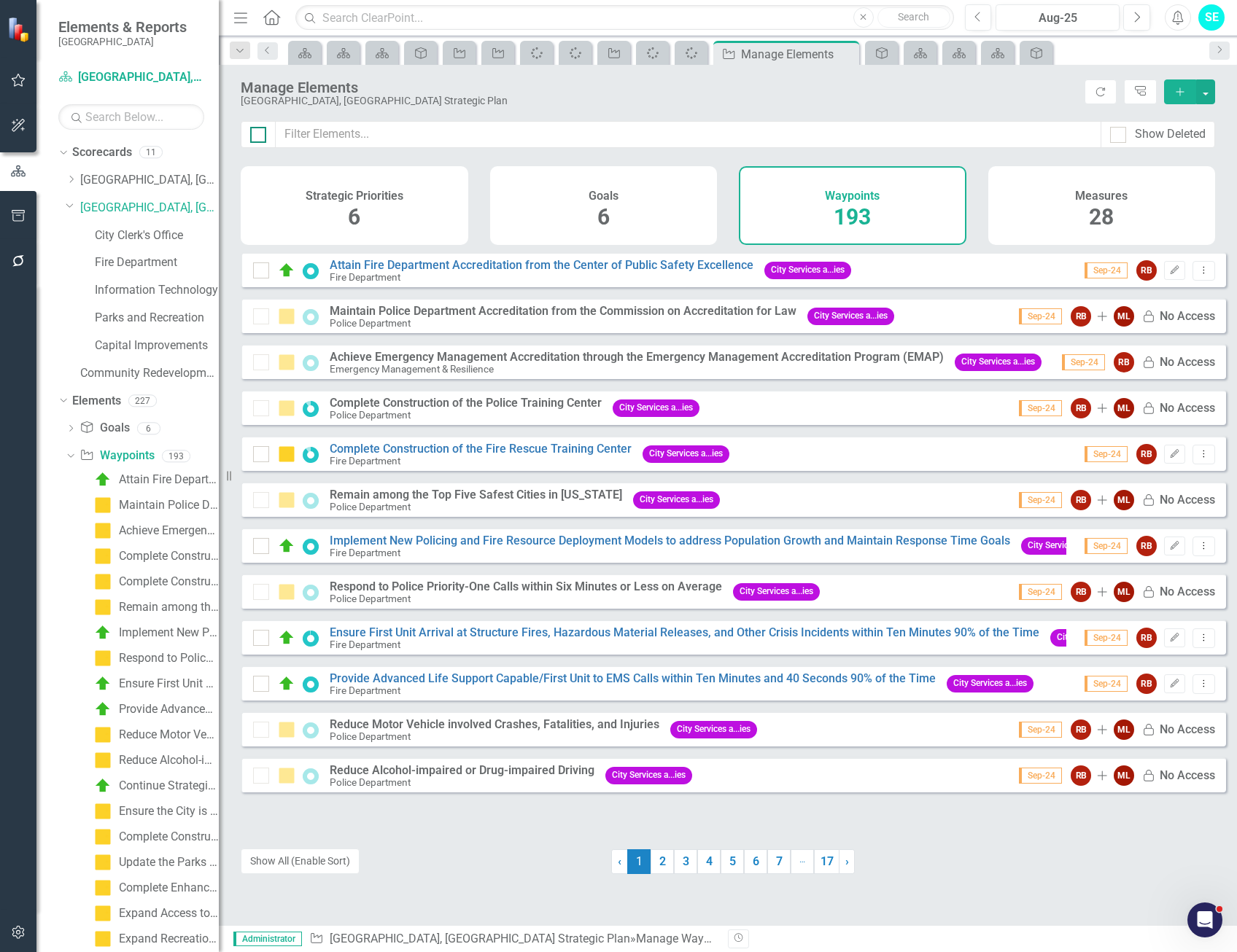
click at [259, 134] on input "checkbox" at bounding box center [254, 132] width 9 height 9
checkbox input "true"
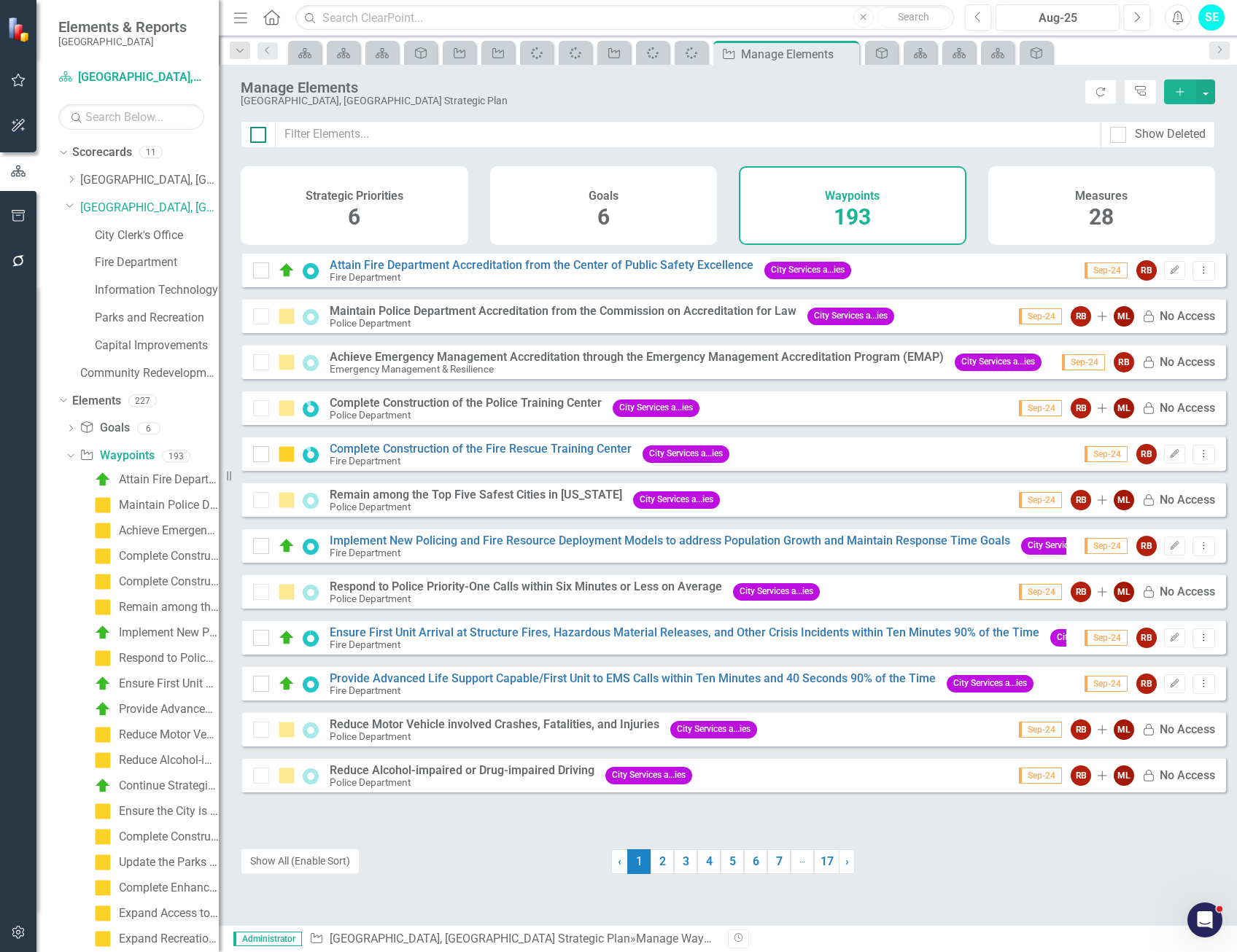
checkbox input "true"
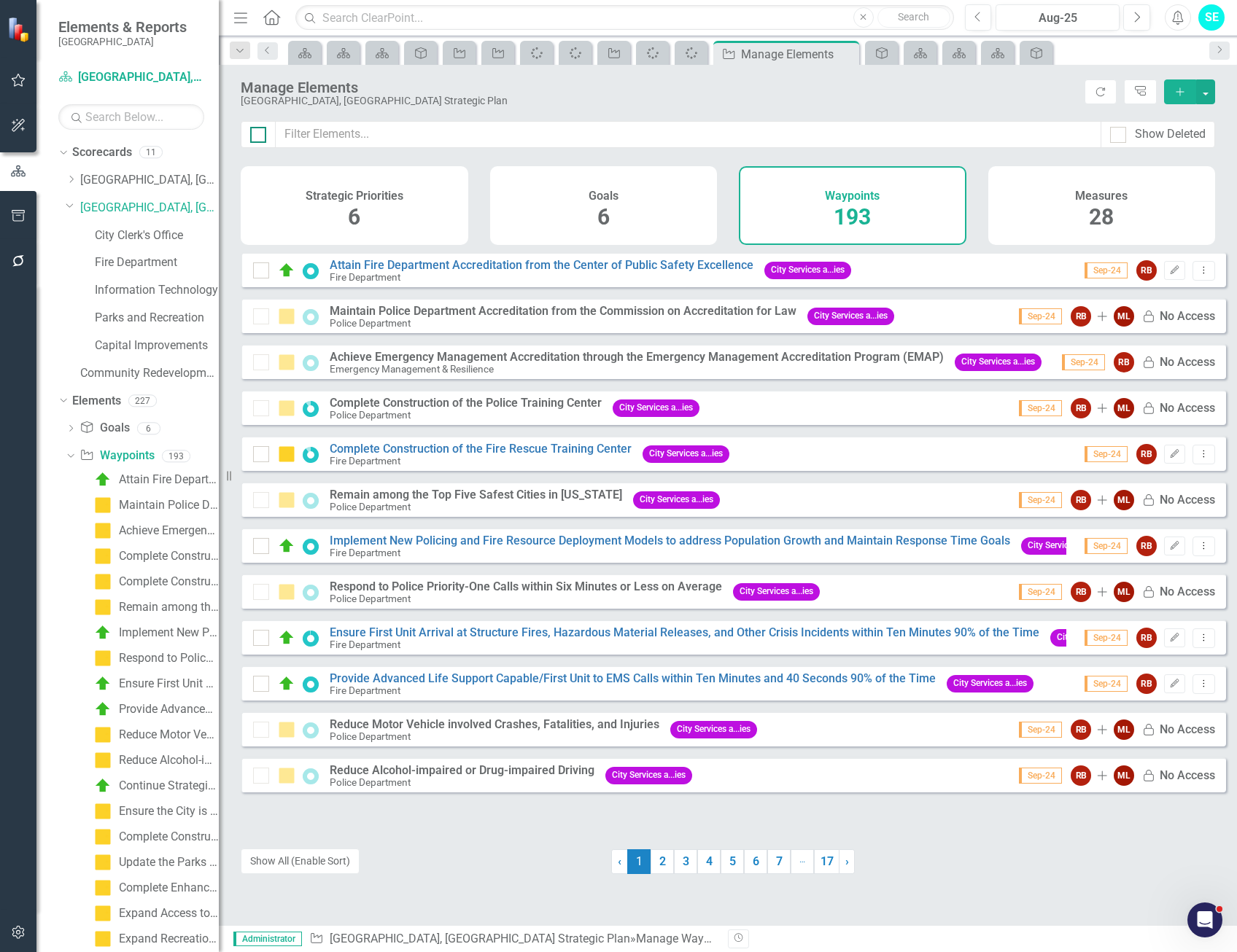
checkbox input "true"
click at [1211, 97] on button "button" at bounding box center [1206, 91] width 19 height 25
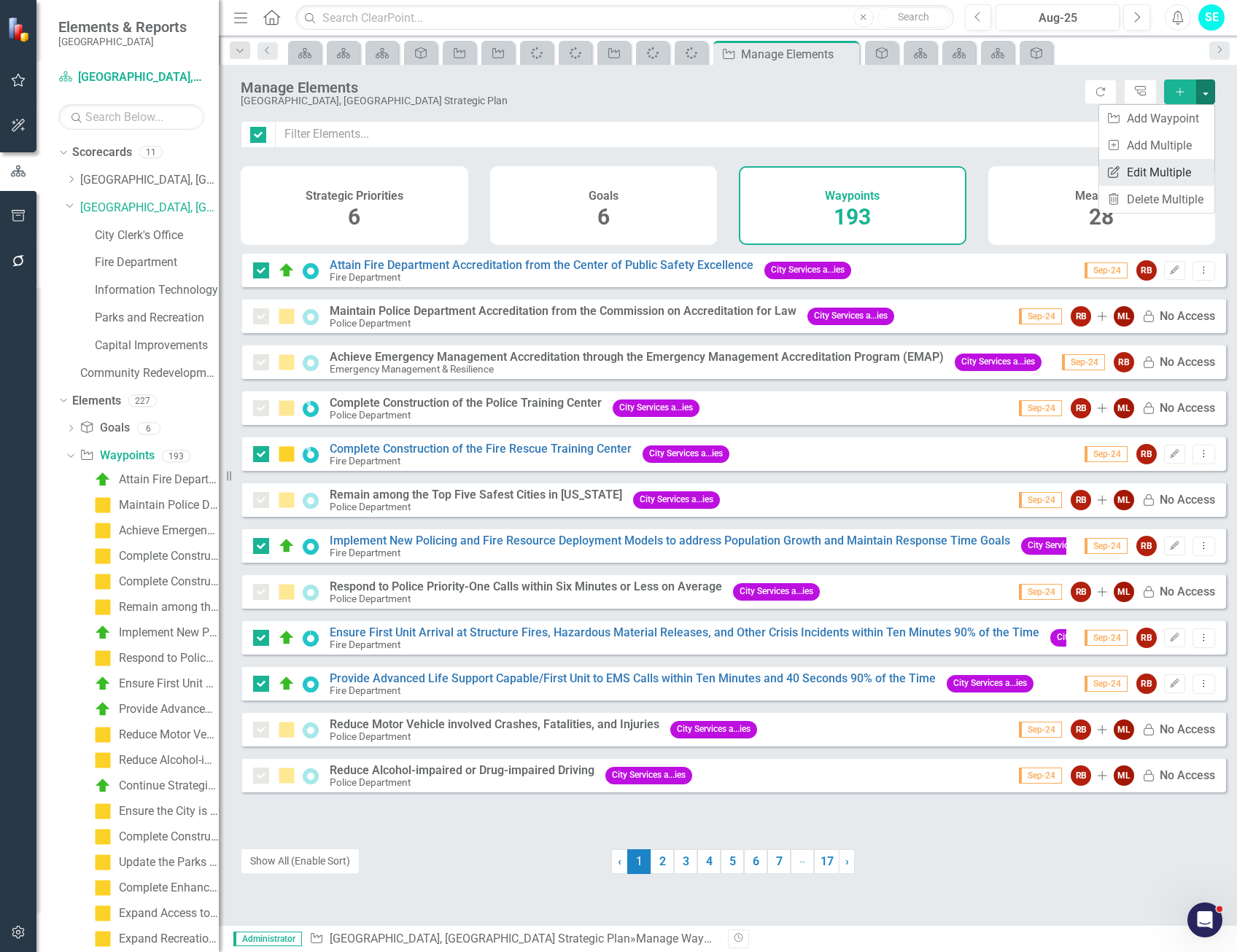
click at [1173, 166] on link "Edit Multiple Edit Multiple" at bounding box center [1157, 173] width 115 height 27
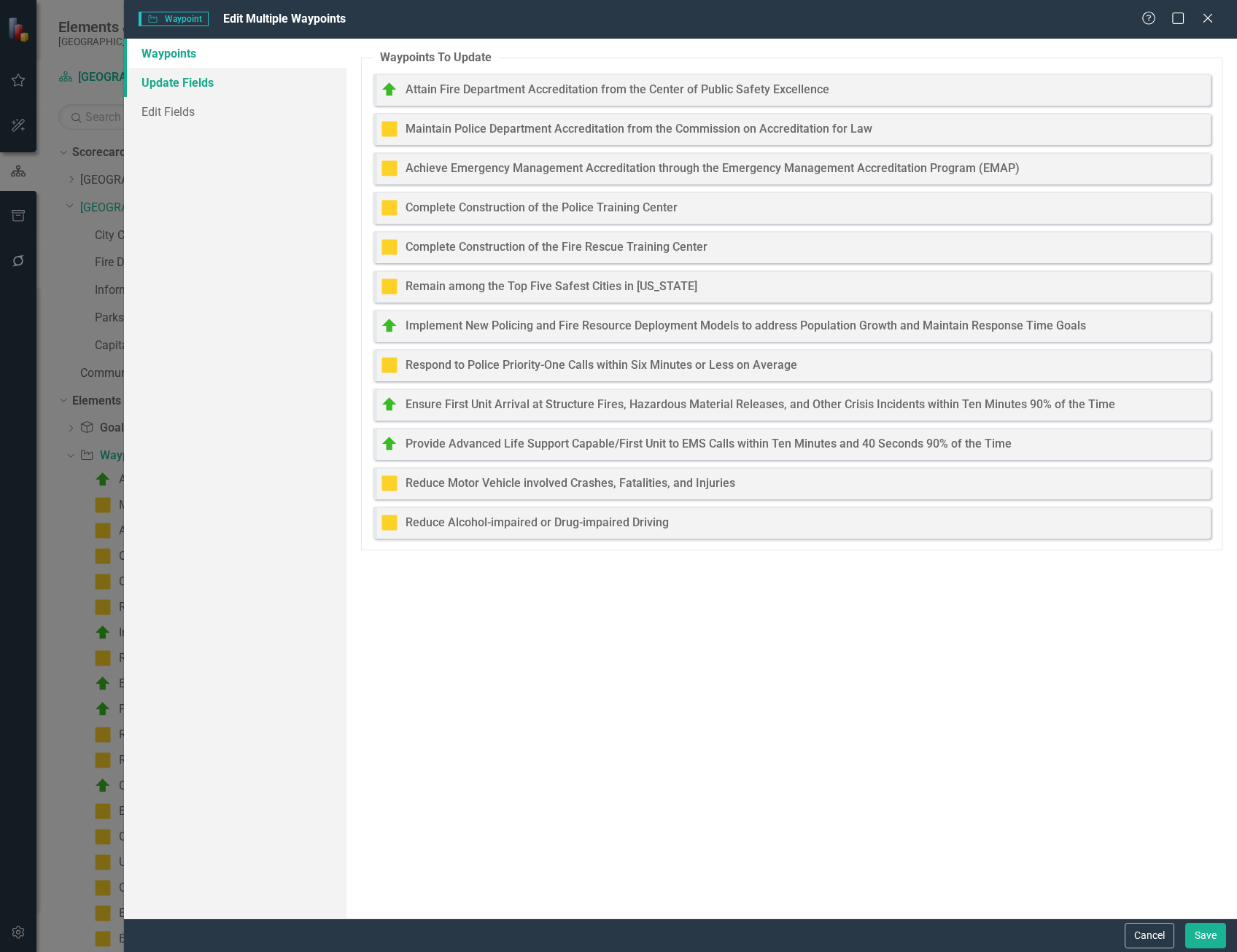
click at [196, 86] on link "Update Fields" at bounding box center [235, 82] width 222 height 29
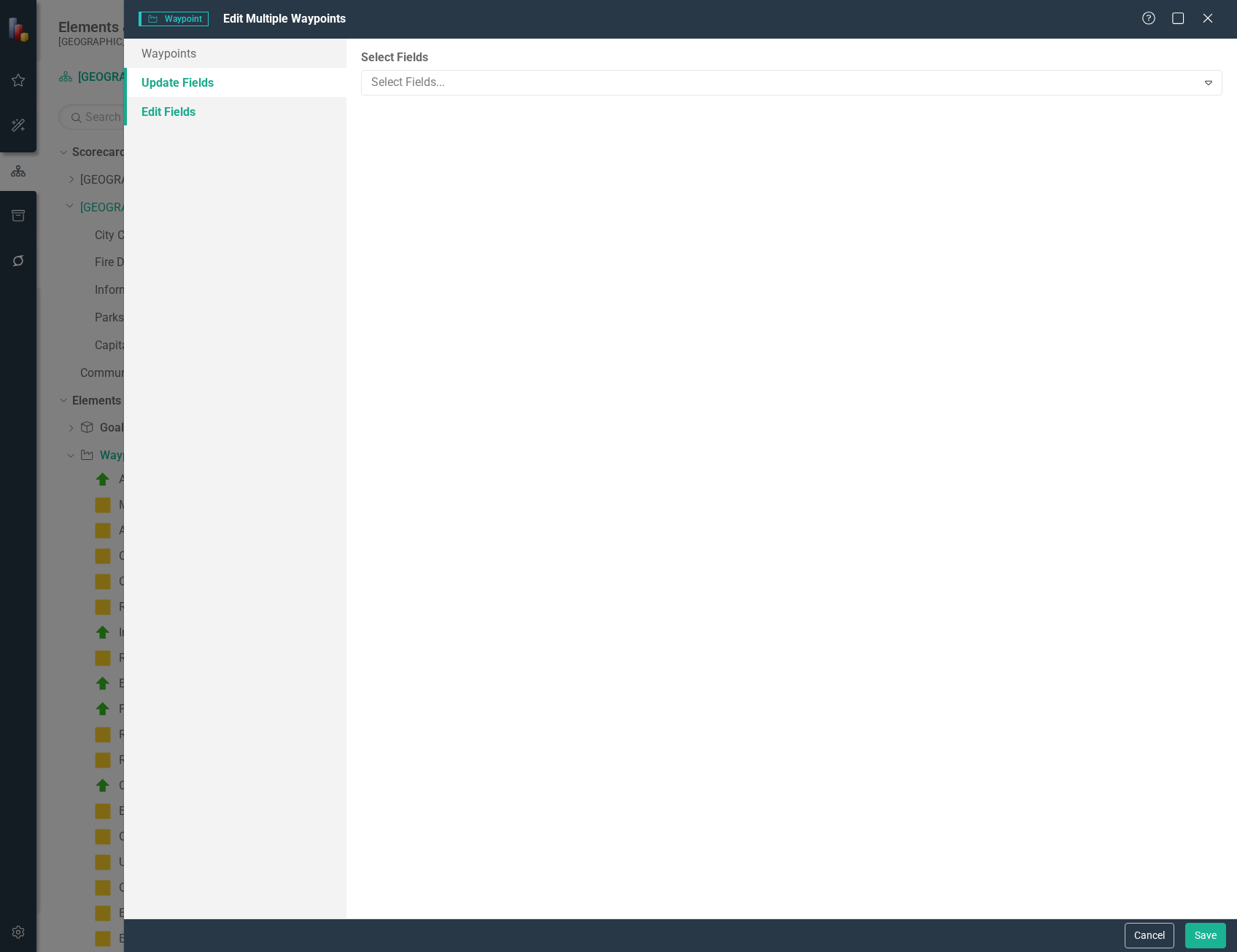
click at [173, 115] on link "Edit Fields" at bounding box center [235, 112] width 222 height 29
click at [416, 81] on div at bounding box center [780, 83] width 832 height 20
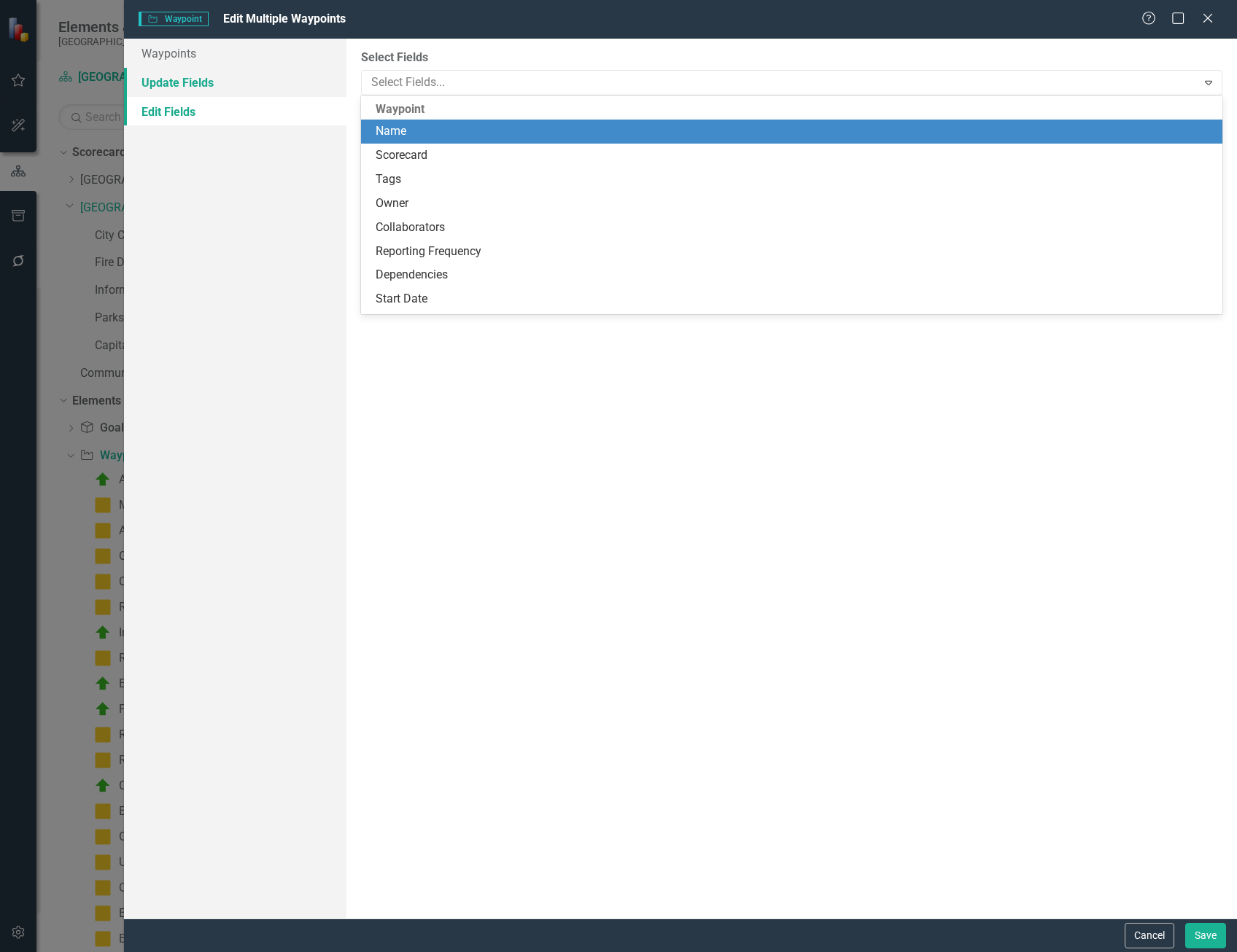
click at [225, 80] on link "Update Fields" at bounding box center [235, 82] width 222 height 29
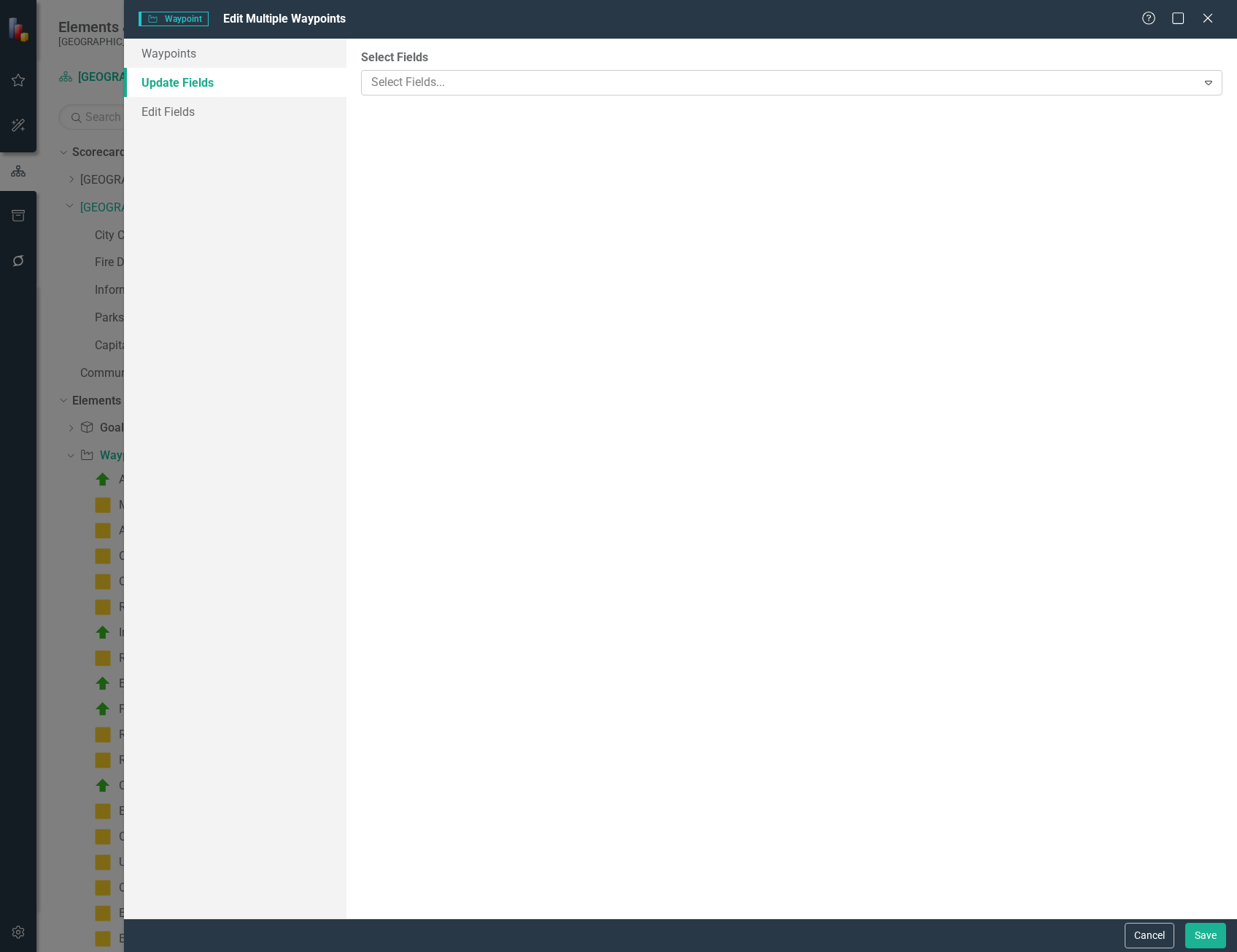
click at [403, 75] on div at bounding box center [780, 83] width 832 height 20
click at [247, 111] on link "Edit Fields" at bounding box center [235, 112] width 222 height 29
click at [446, 80] on div at bounding box center [780, 83] width 832 height 20
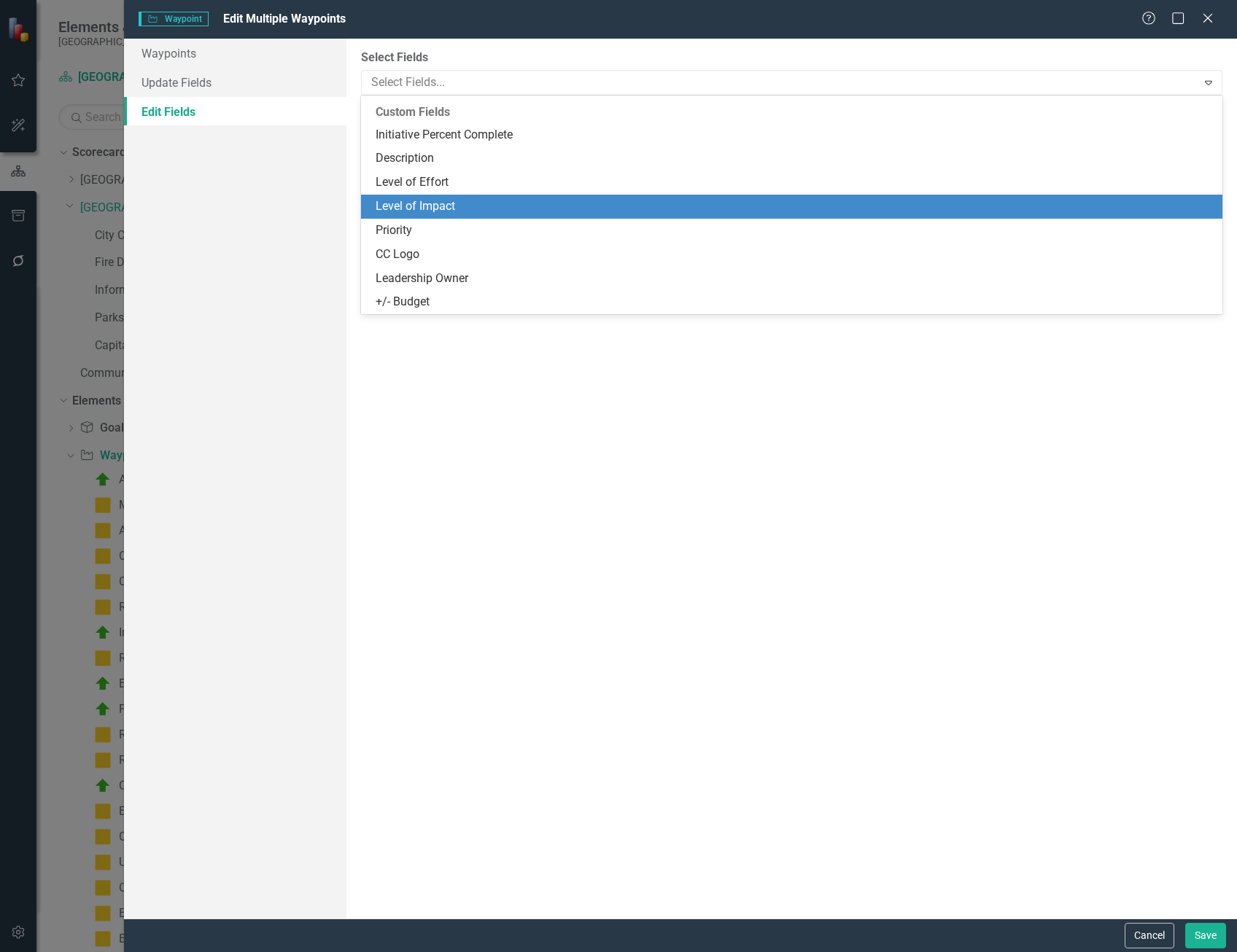
scroll to position [270, 0]
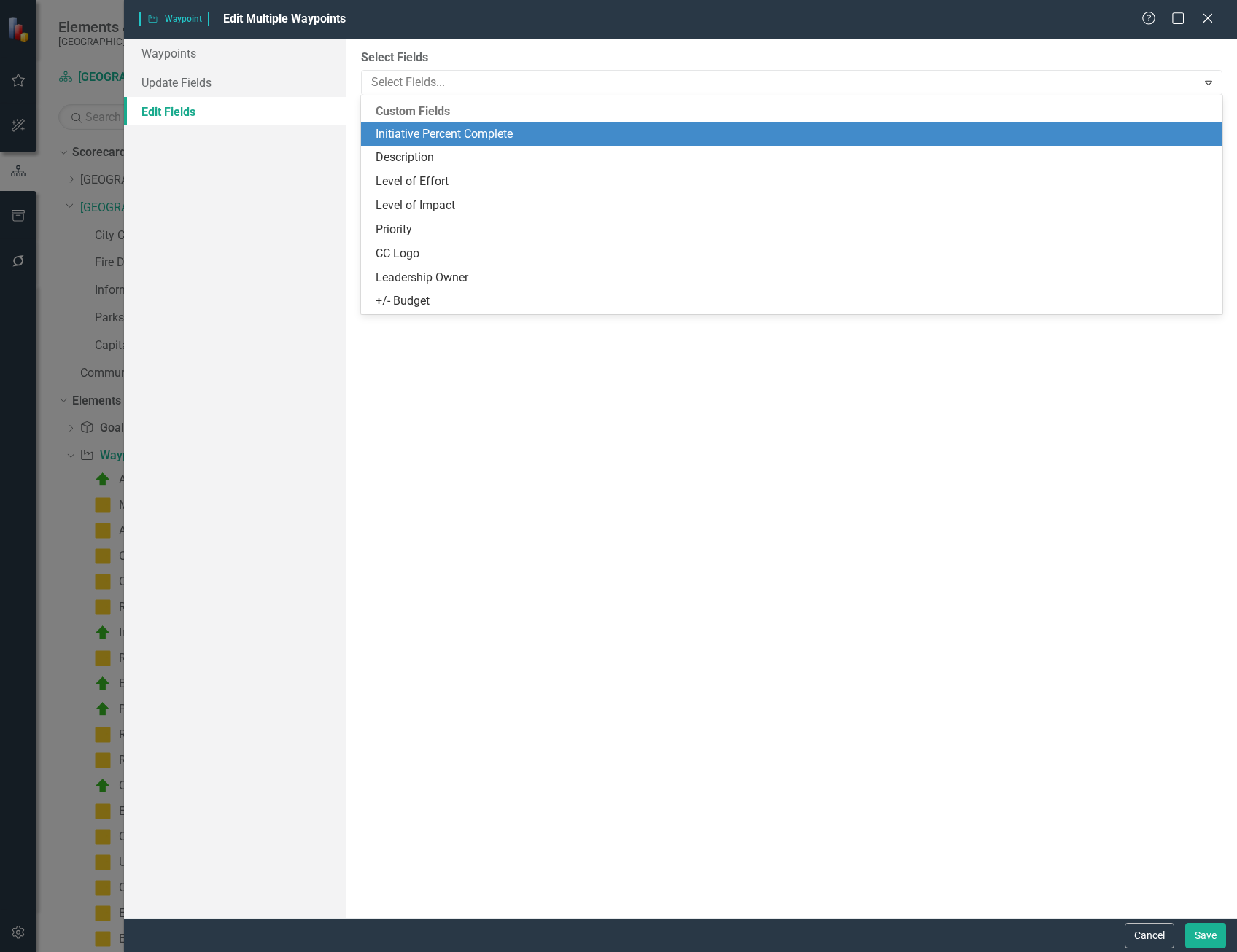
click at [1195, 54] on label "Select Fields" at bounding box center [792, 58] width 862 height 16
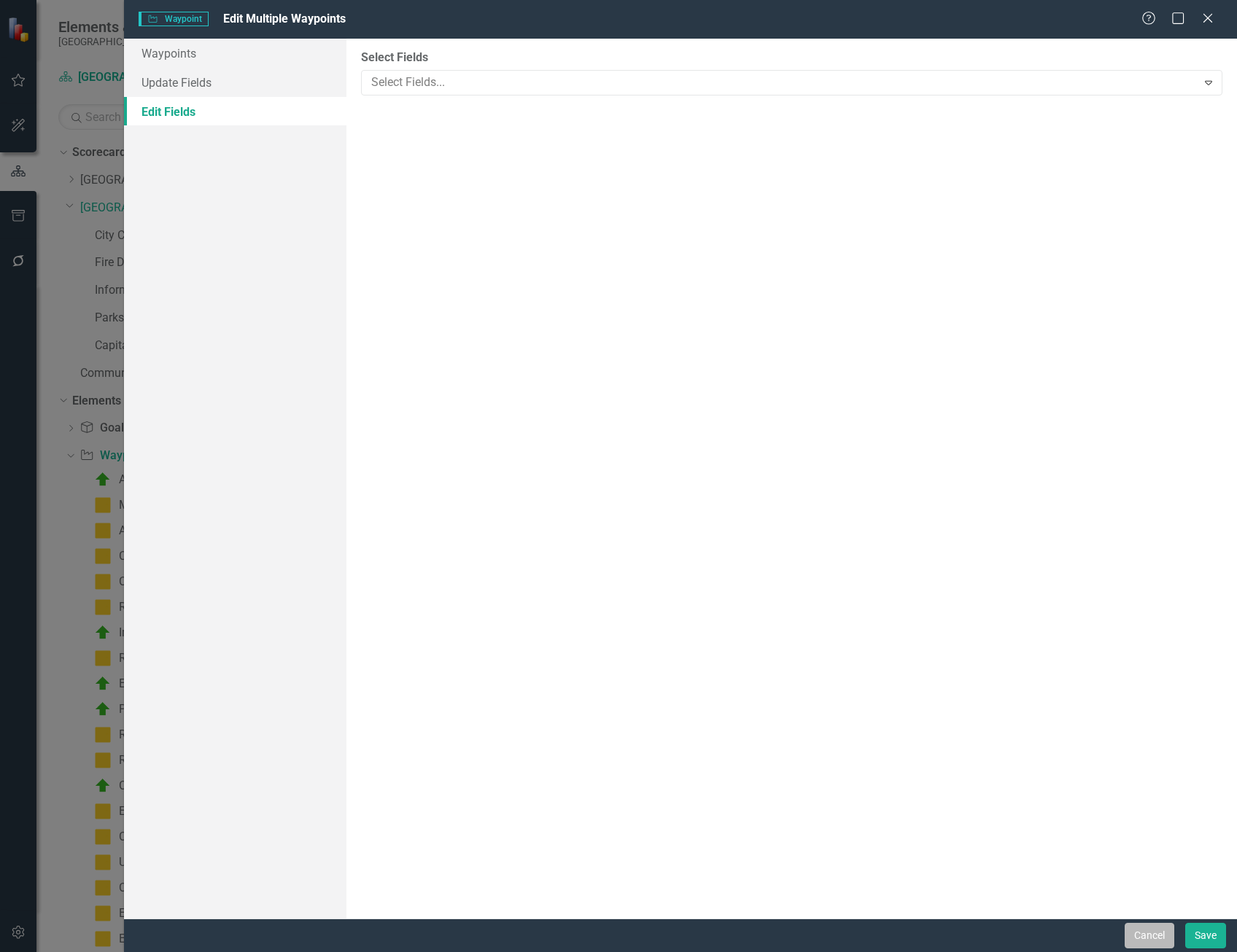
click at [1133, 926] on button "Cancel" at bounding box center [1150, 936] width 49 height 26
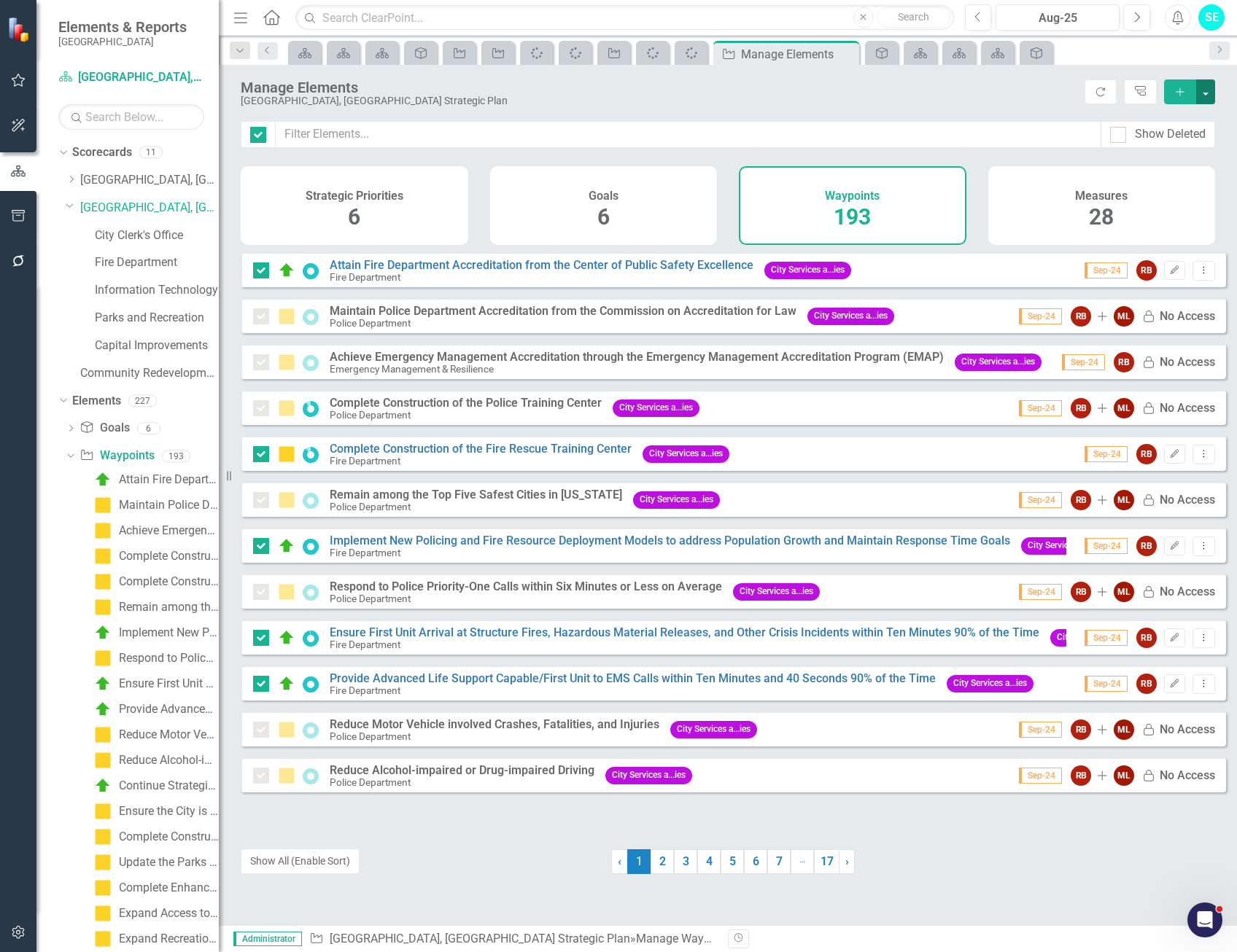
click at [1210, 91] on button "button" at bounding box center [1206, 91] width 19 height 25
click at [1171, 171] on link "Edit Multiple Edit Multiple" at bounding box center [1157, 173] width 115 height 27
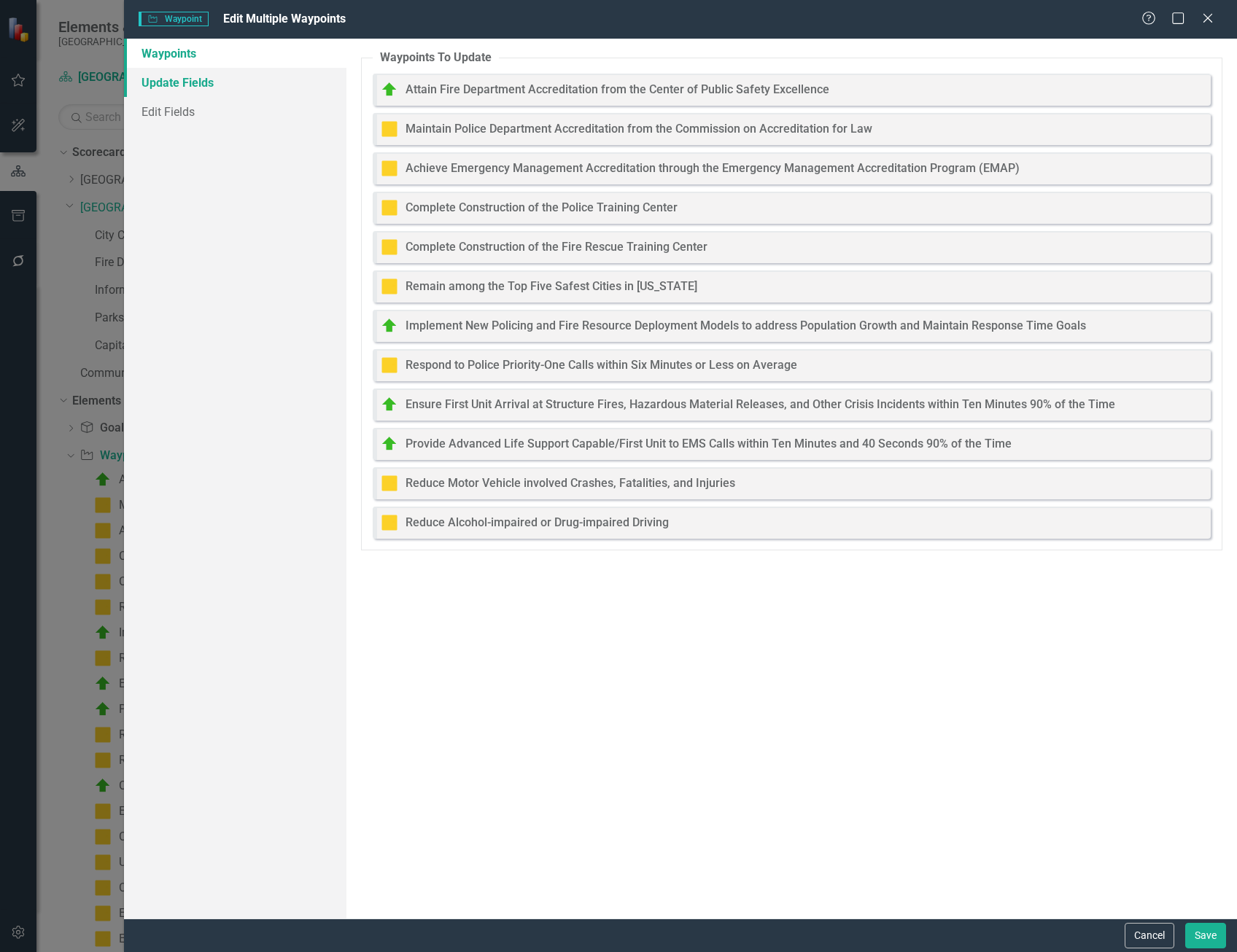
click at [173, 91] on link "Update Fields" at bounding box center [235, 82] width 222 height 29
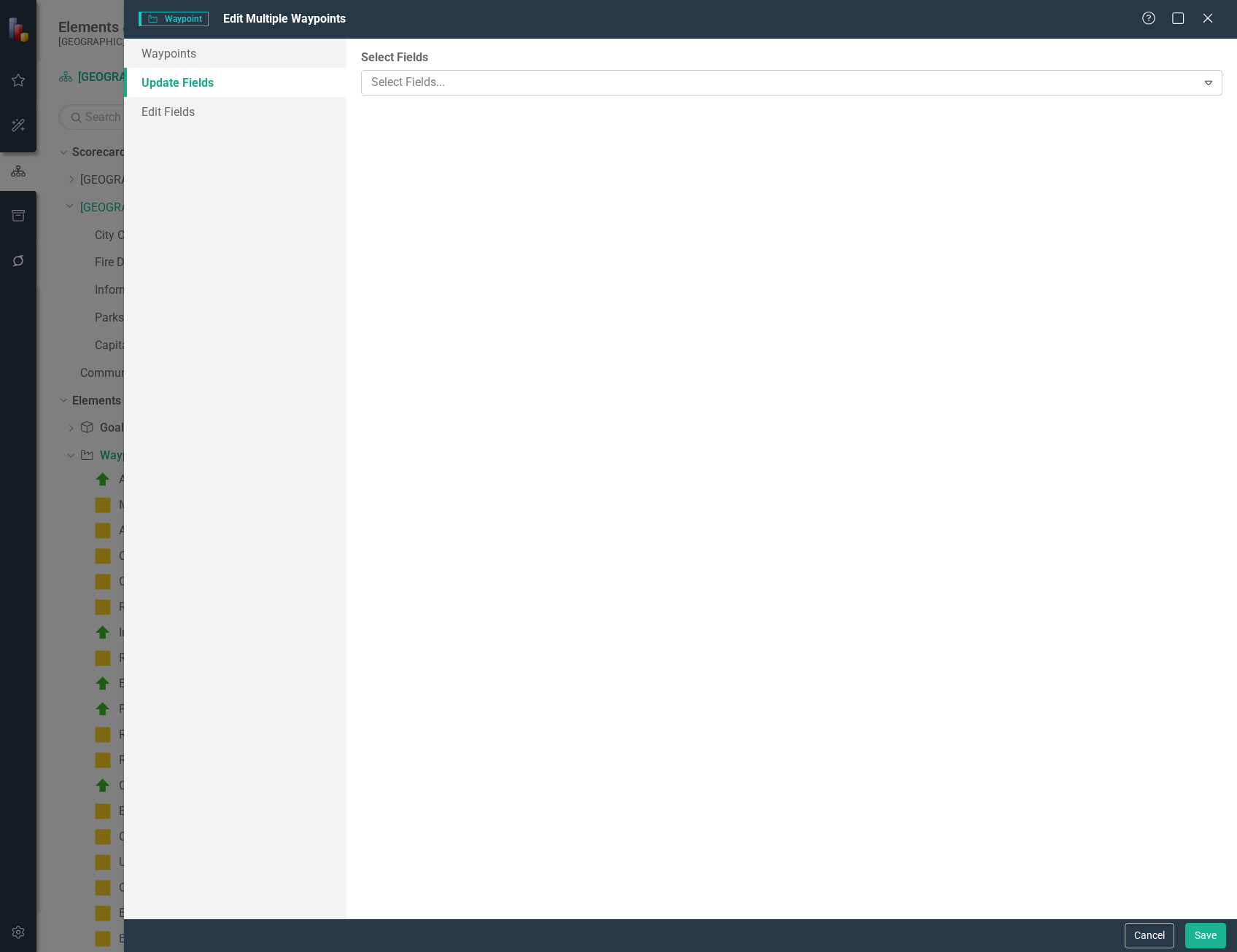
click at [394, 84] on div at bounding box center [780, 83] width 832 height 20
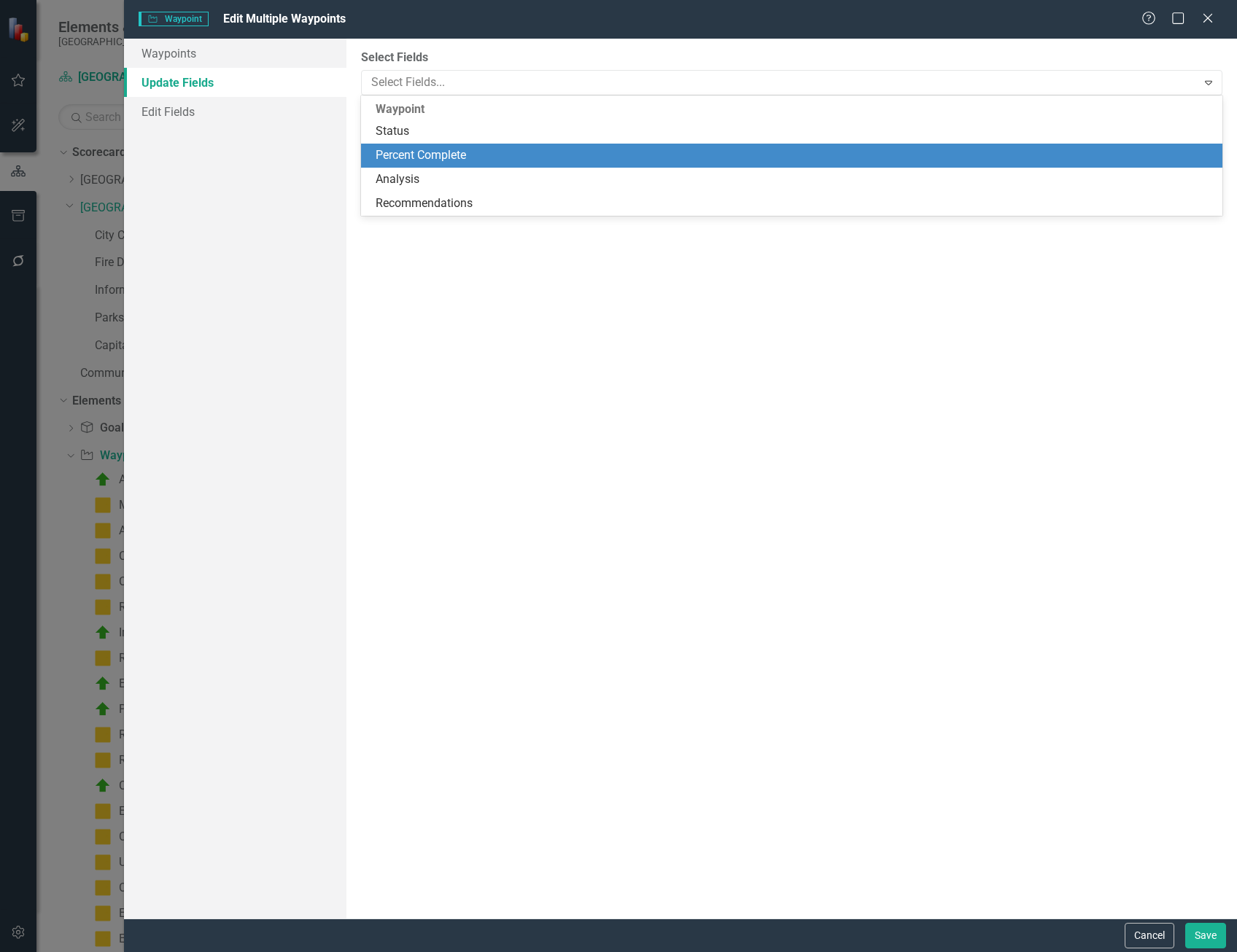
click at [416, 156] on div "Percent Complete" at bounding box center [795, 155] width 838 height 16
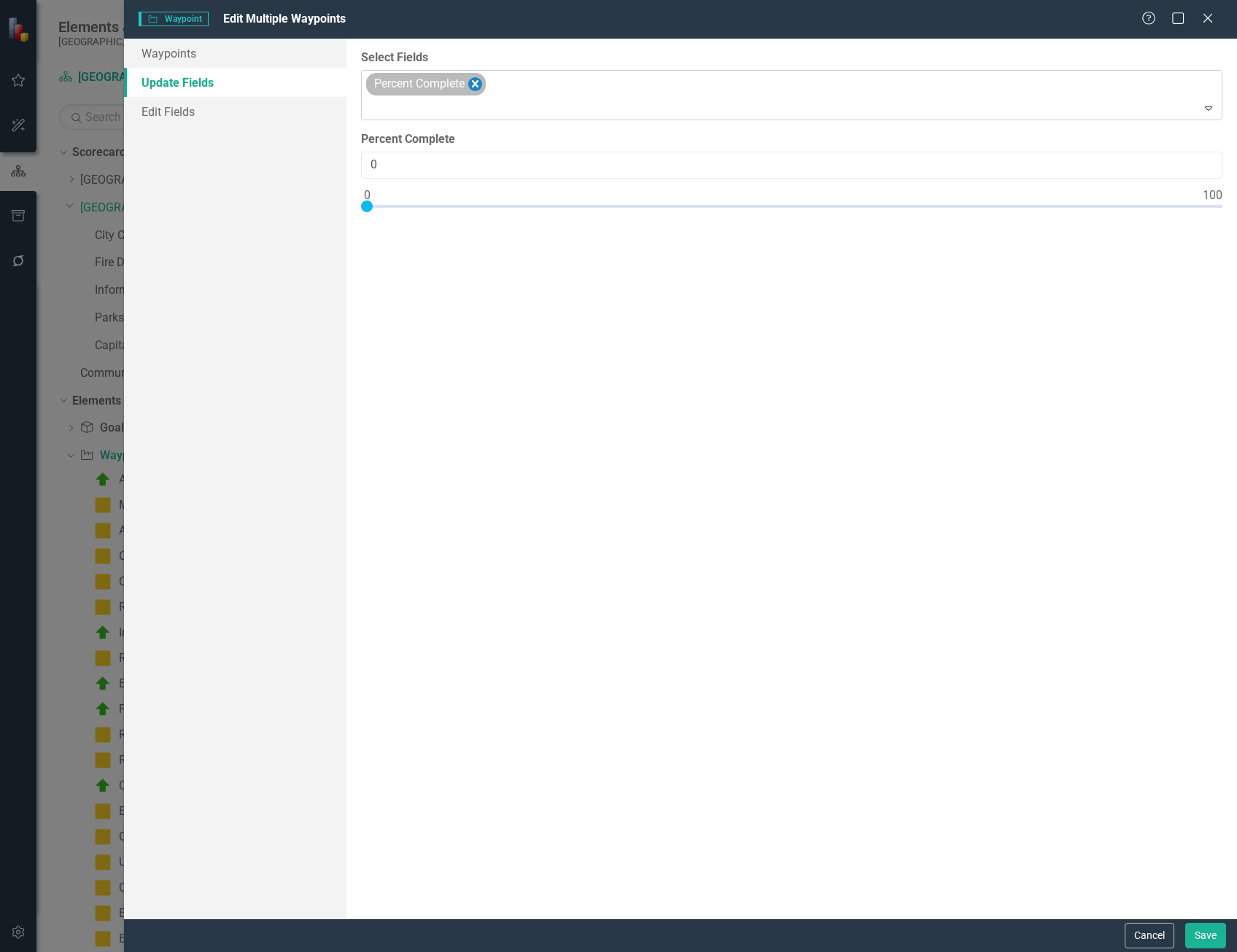
click at [476, 83] on icon "Remove Percent Complete" at bounding box center [475, 84] width 14 height 18
click at [216, 101] on link "Edit Fields" at bounding box center [235, 112] width 222 height 29
click at [390, 82] on div at bounding box center [780, 83] width 832 height 20
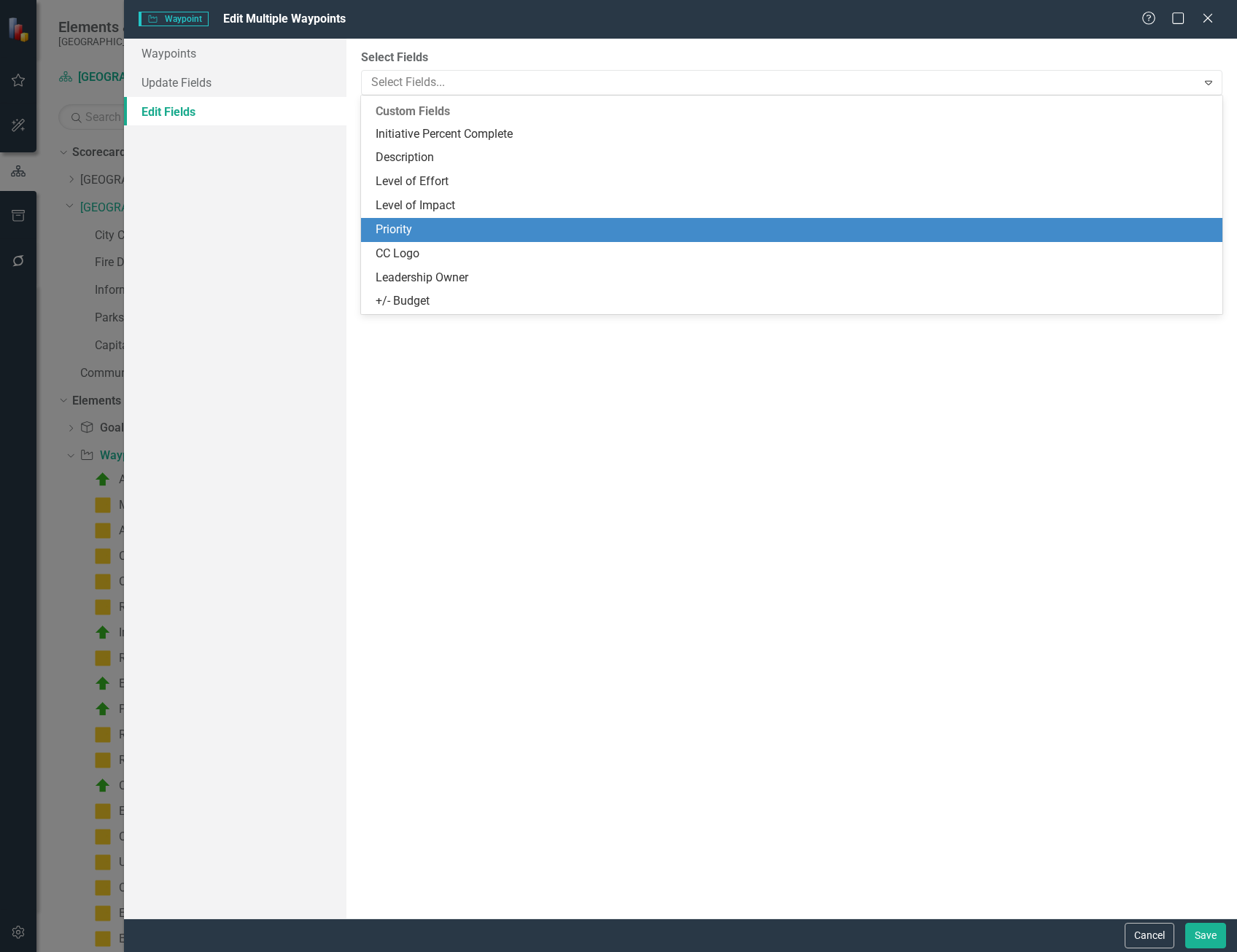
scroll to position [197, 0]
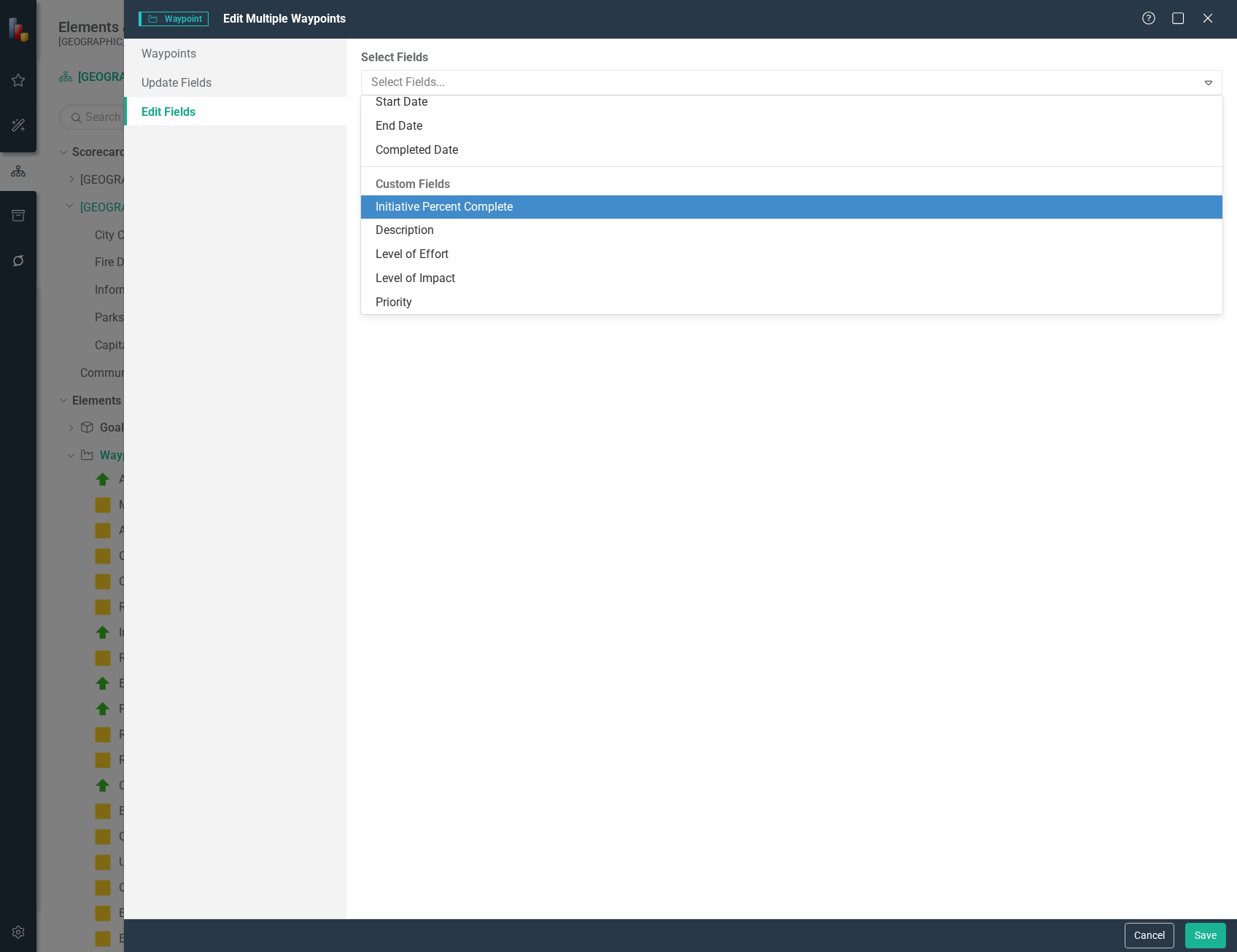
click at [497, 209] on div "Initiative Percent Complete" at bounding box center [795, 208] width 838 height 16
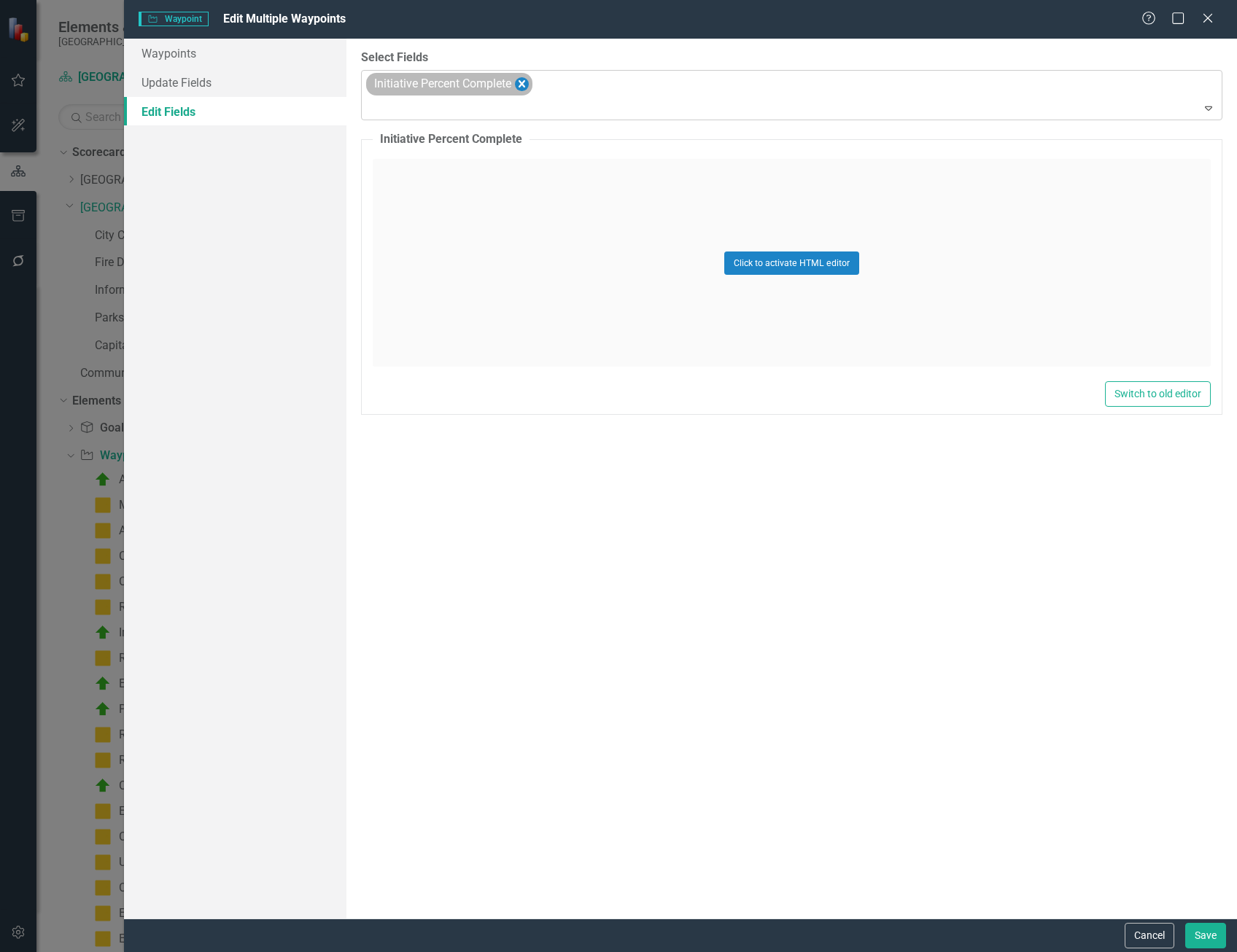
click at [525, 81] on icon "Remove Initiative Percent Complete" at bounding box center [522, 84] width 6 height 7
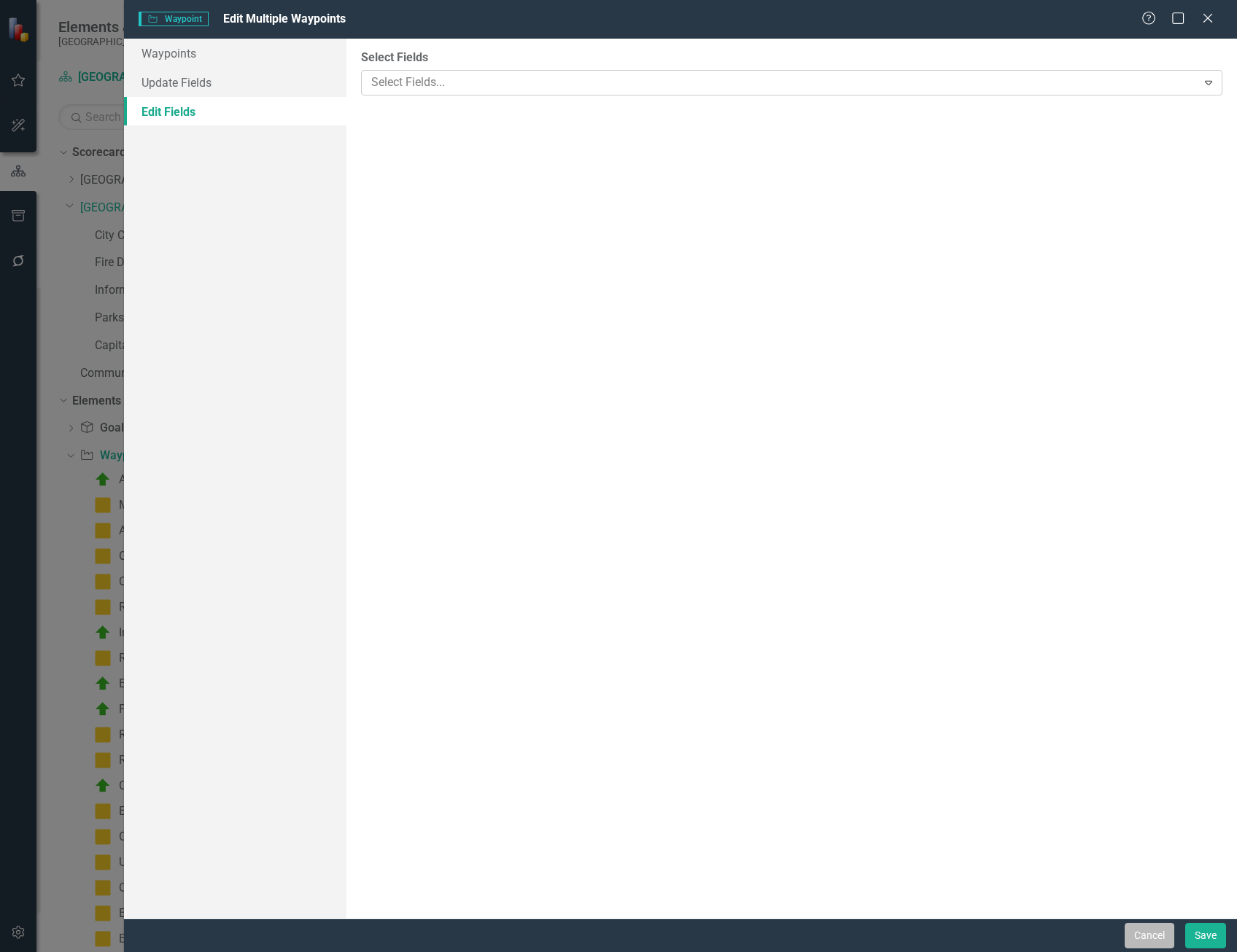
click at [1156, 936] on button "Cancel" at bounding box center [1150, 936] width 49 height 26
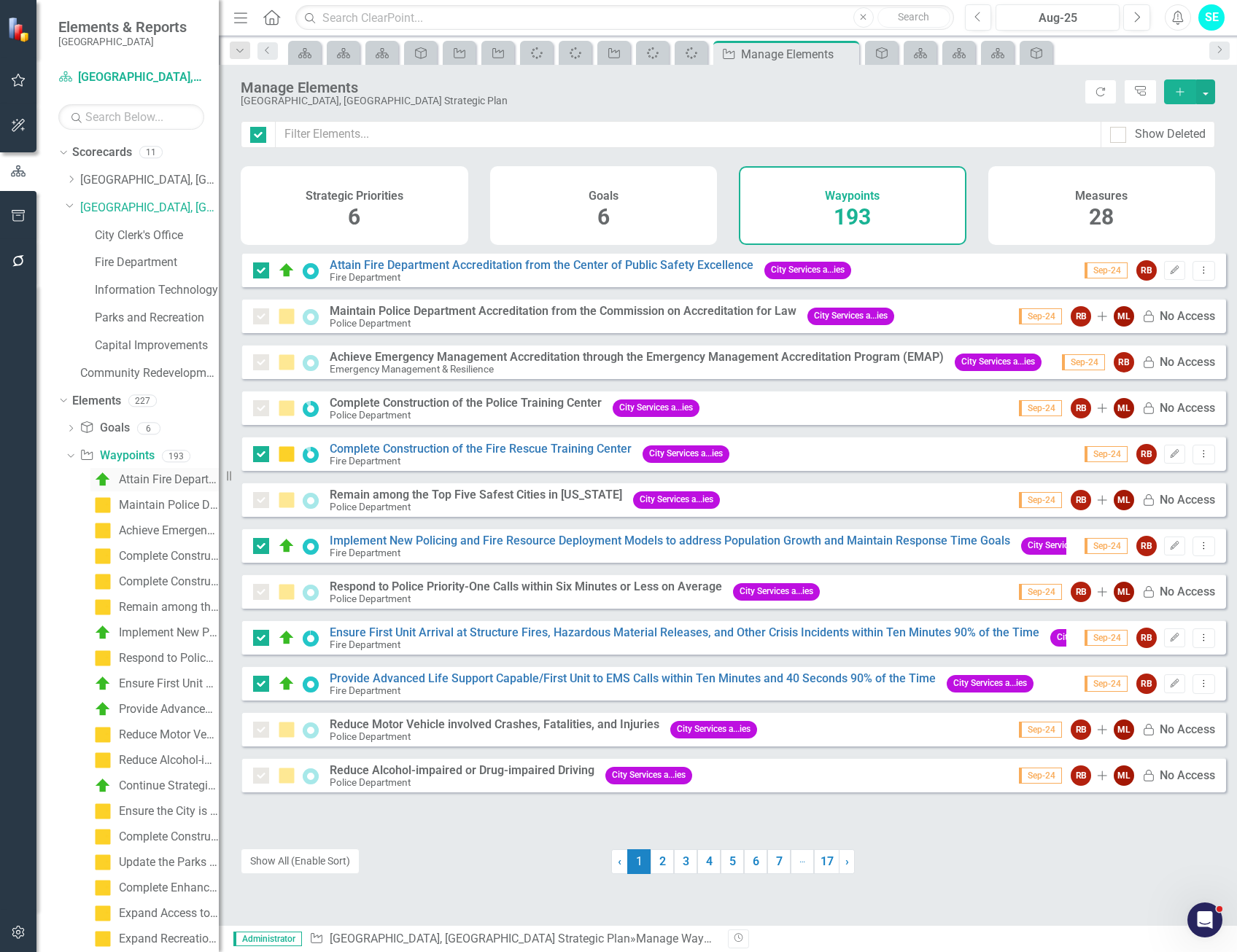
click at [153, 474] on div "Attain Fire Department Accreditation from the Center of Public Safety Excellence" at bounding box center [168, 479] width 100 height 13
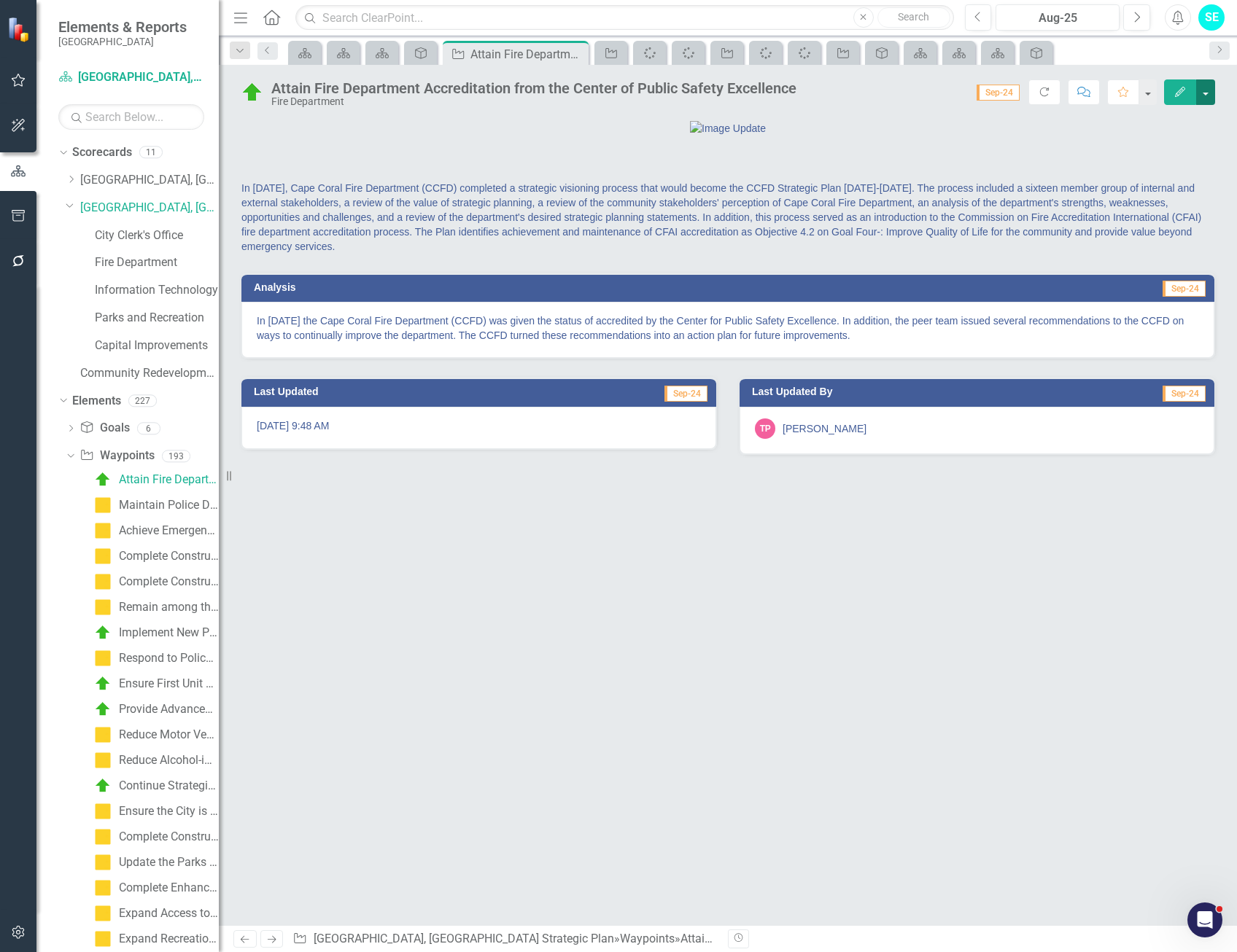
click at [1204, 95] on button "button" at bounding box center [1206, 92] width 19 height 26
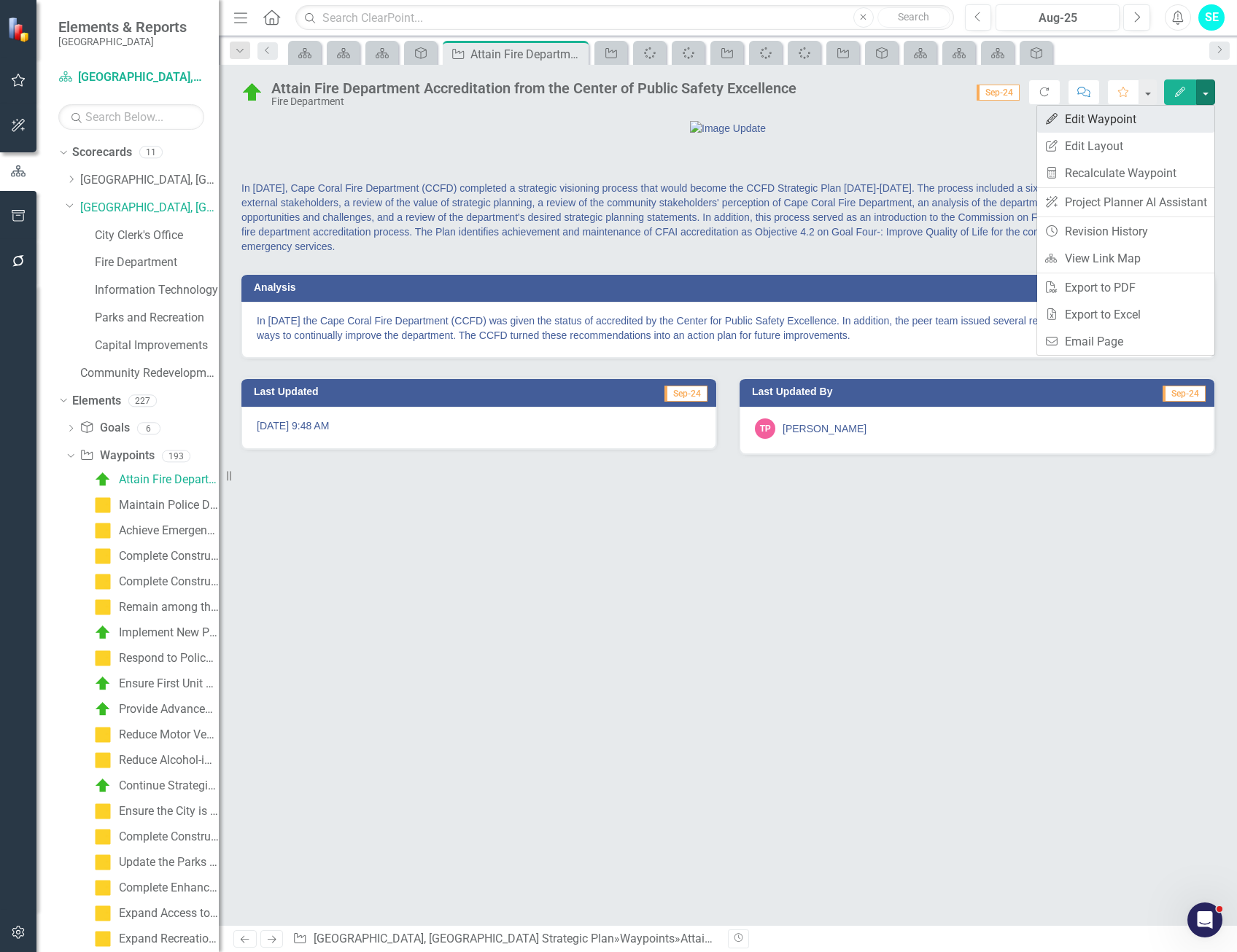
click at [1136, 121] on link "Edit Edit Waypoint" at bounding box center [1126, 120] width 177 height 27
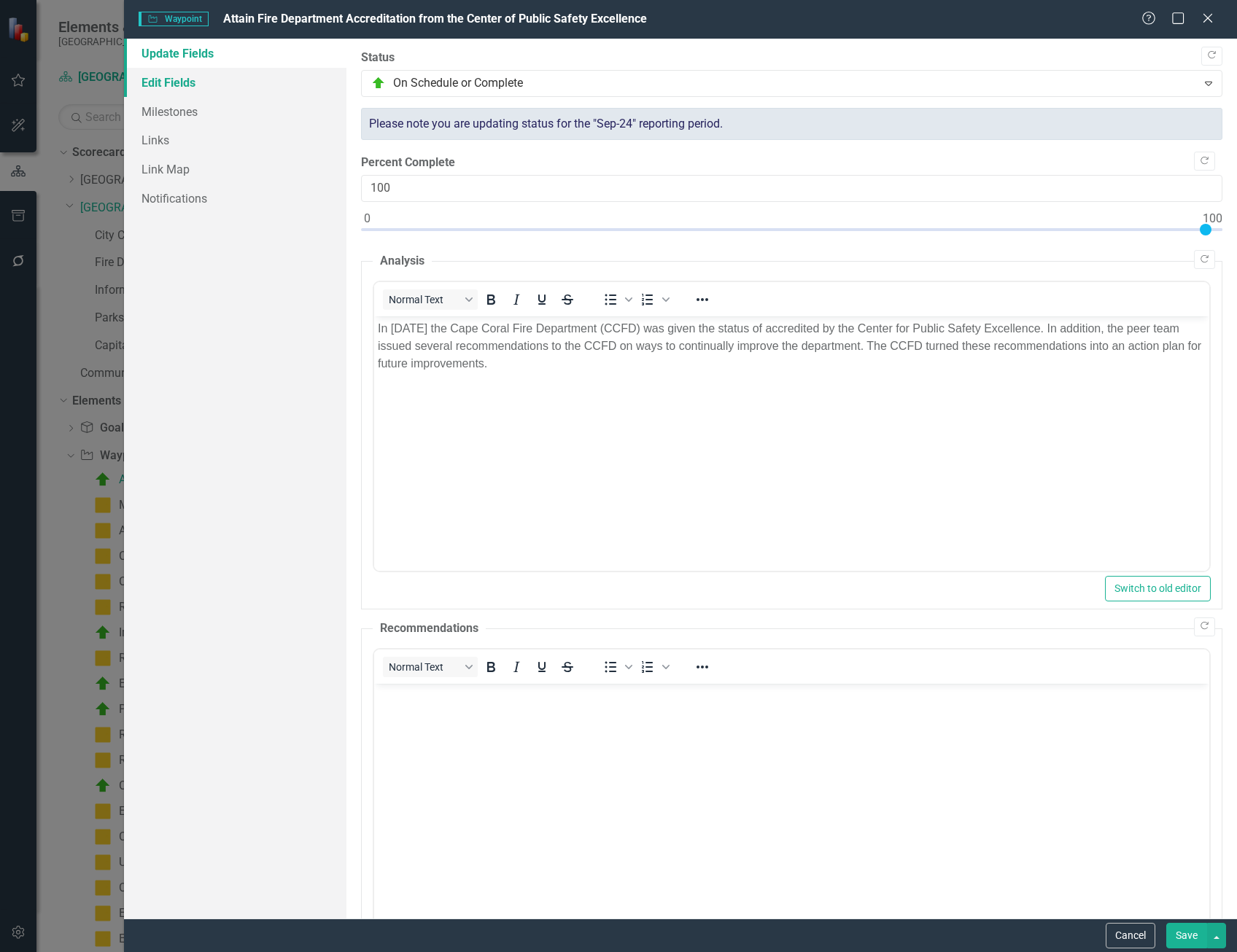
click at [193, 87] on link "Edit Fields" at bounding box center [235, 82] width 222 height 29
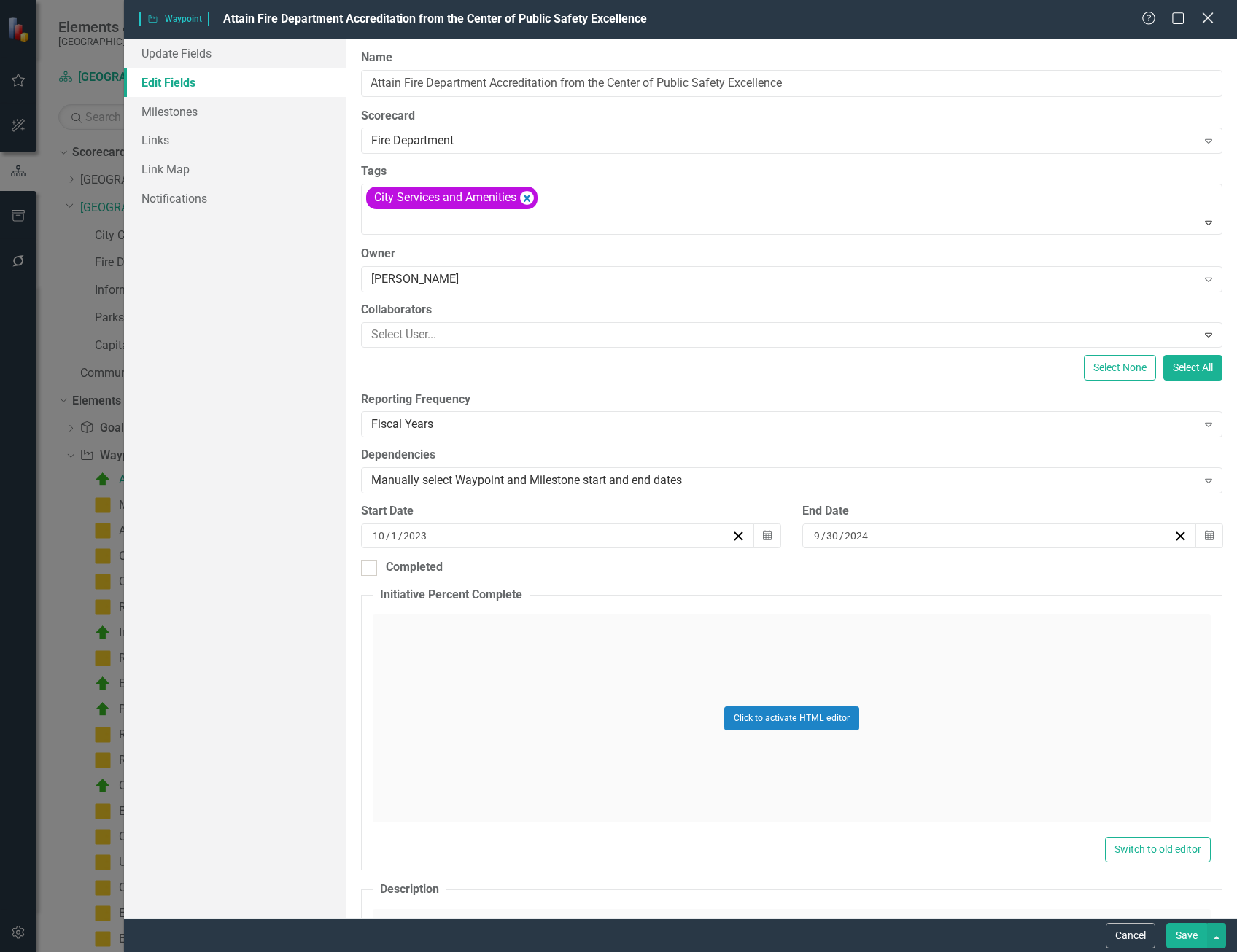
click at [1208, 19] on icon at bounding box center [1208, 18] width 11 height 11
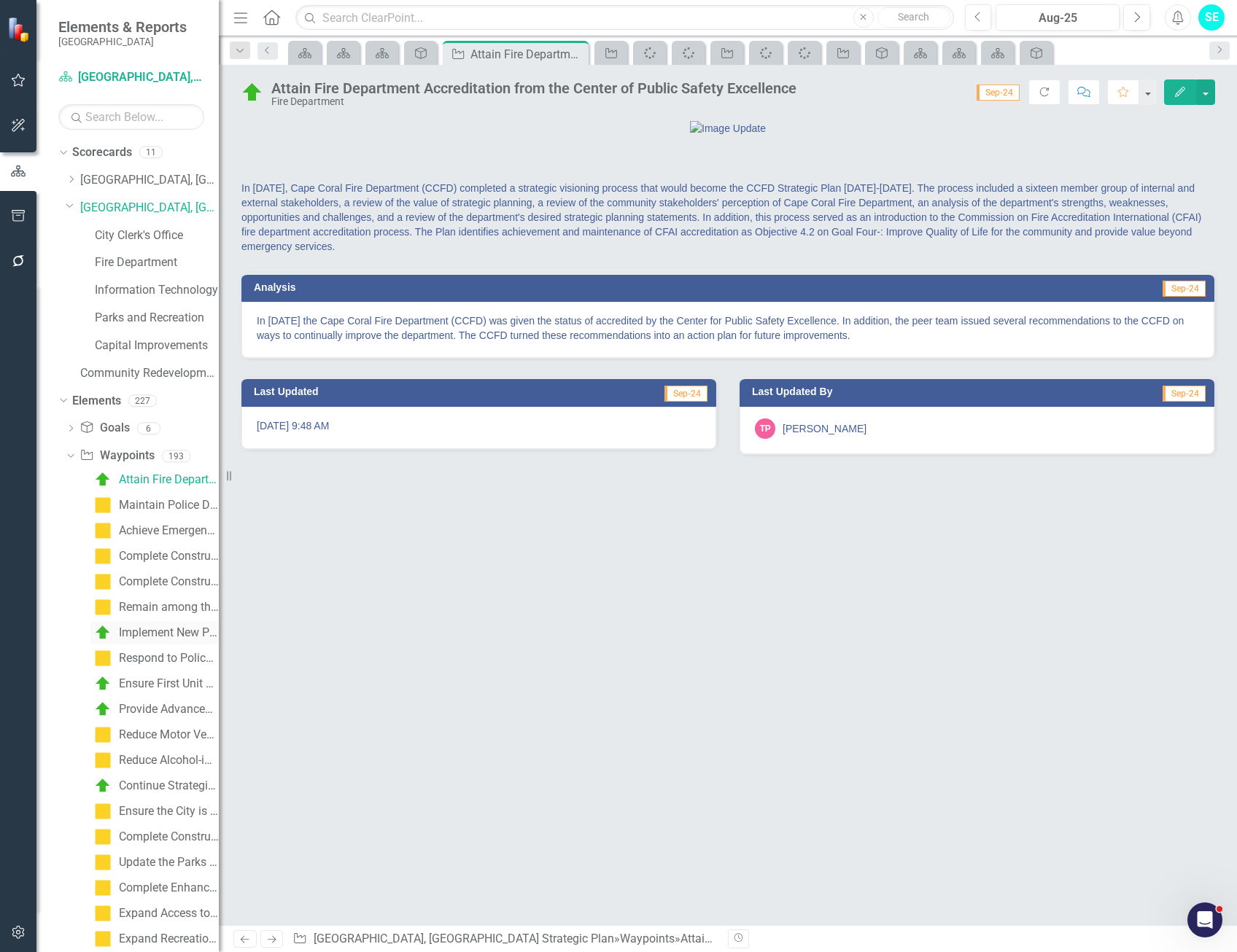
click at [153, 633] on div "Implement New Policing and Fire Resource Deployment Models to address Populatio…" at bounding box center [168, 633] width 100 height 13
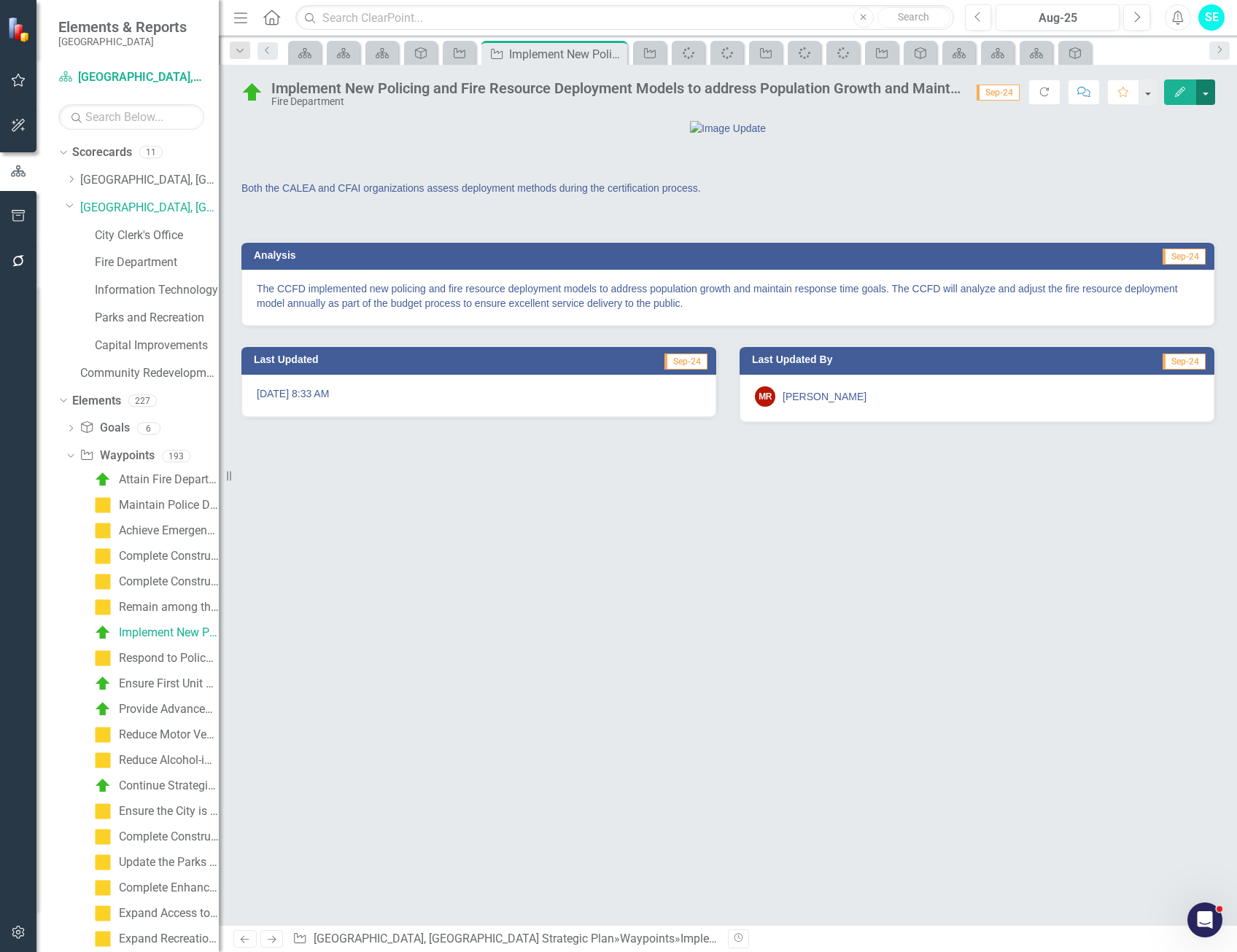
click at [1205, 99] on button "button" at bounding box center [1206, 92] width 19 height 26
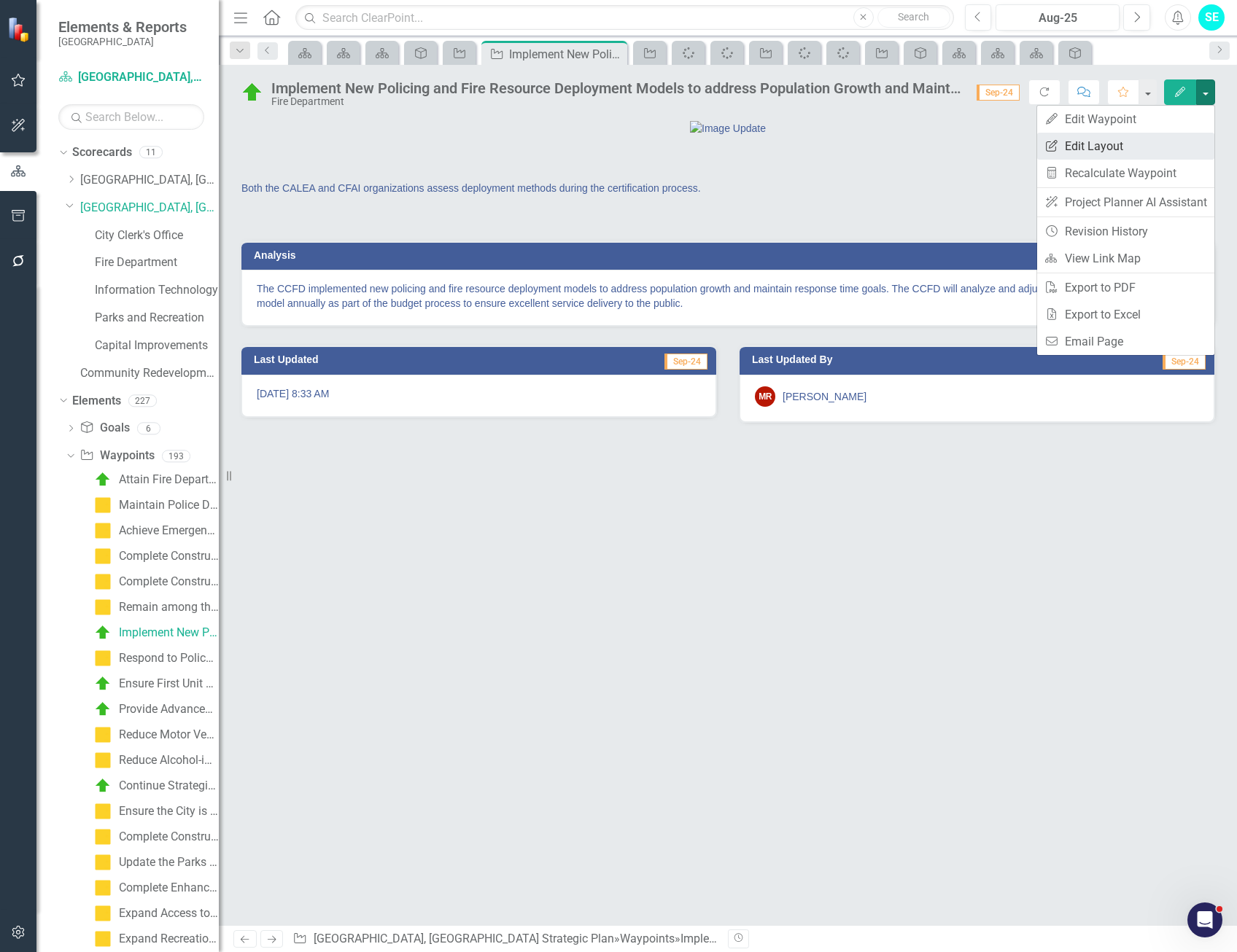
click at [1125, 144] on link "Edit Report Edit Layout" at bounding box center [1126, 146] width 177 height 27
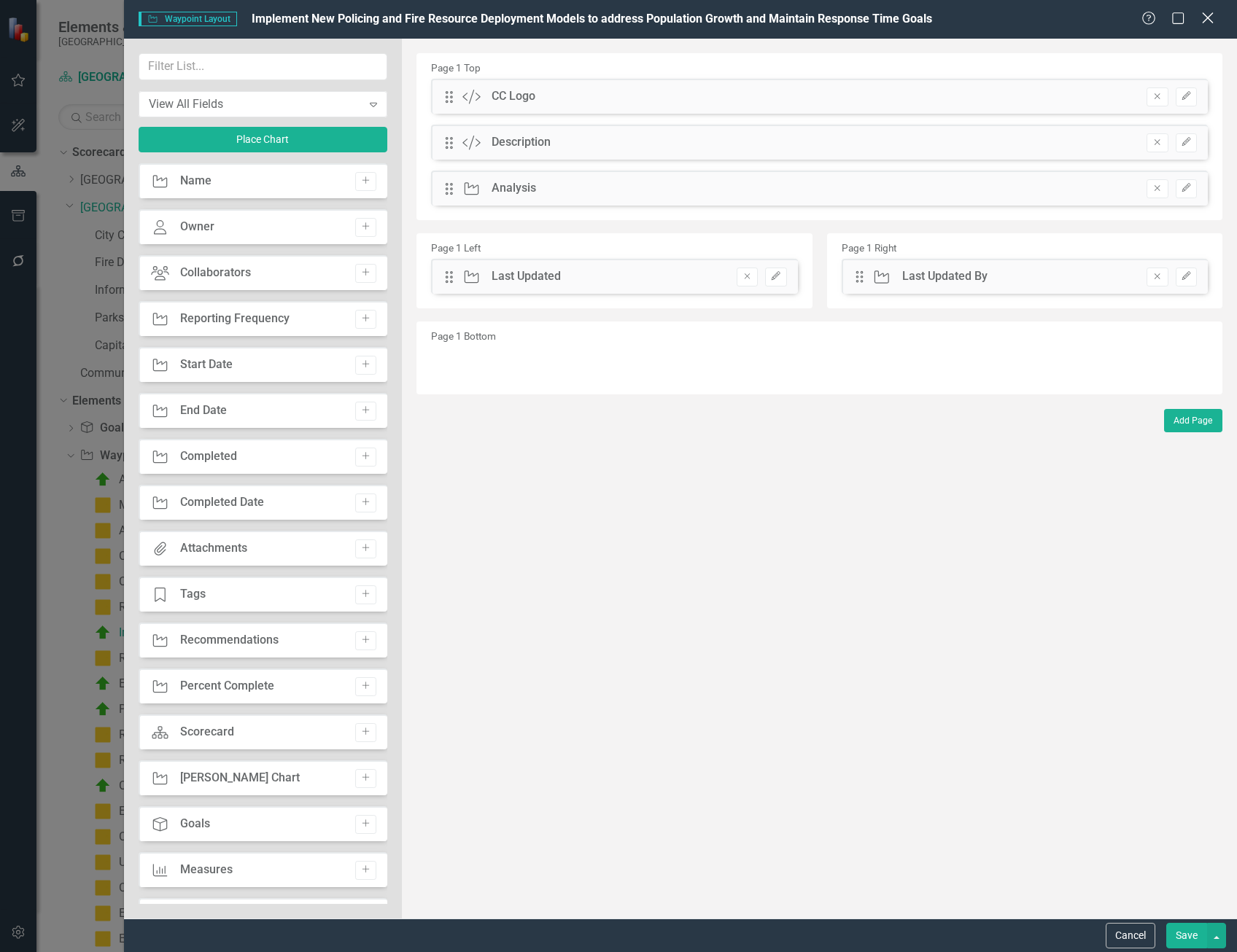
click at [1211, 15] on icon at bounding box center [1208, 18] width 11 height 11
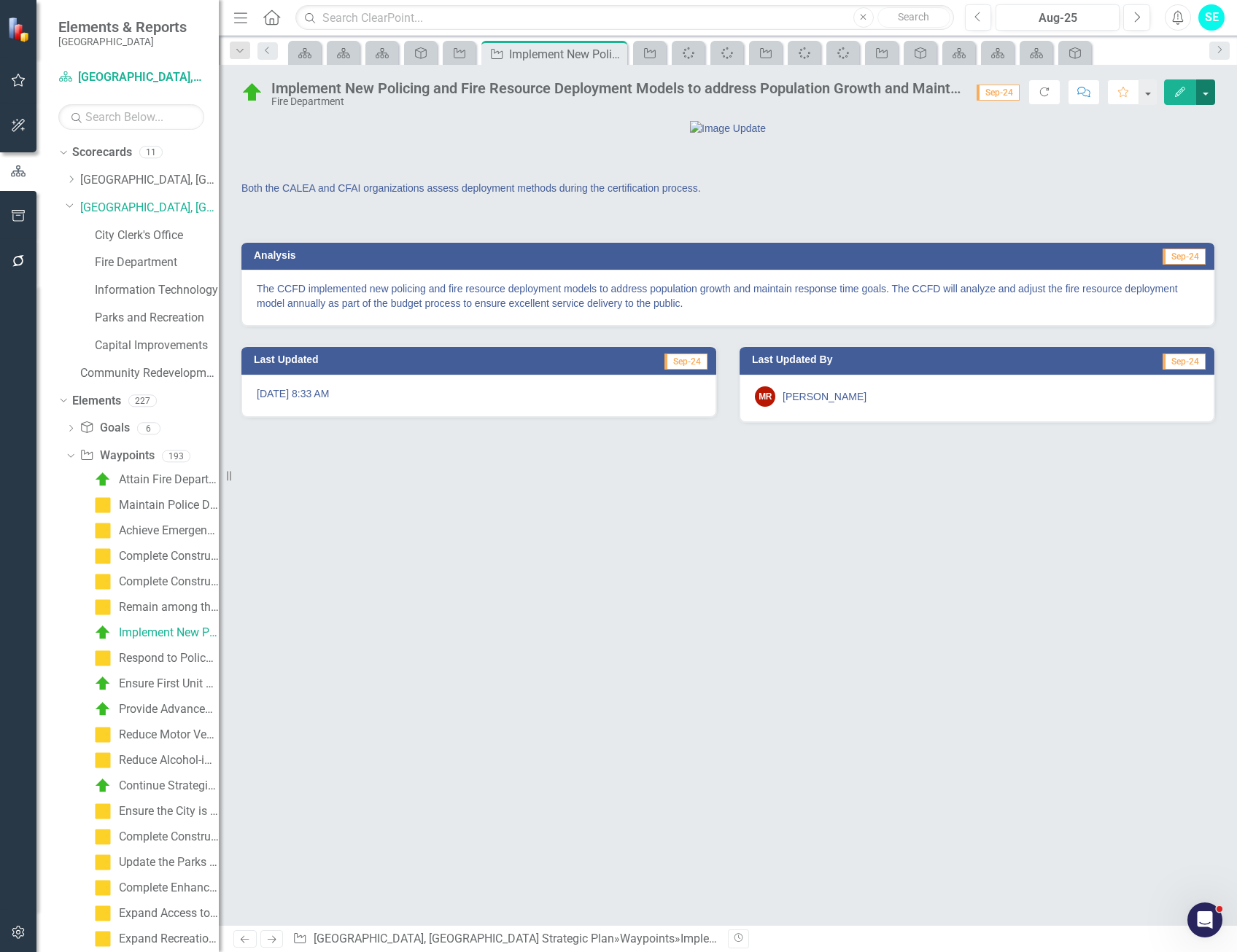
click at [1201, 88] on button "button" at bounding box center [1206, 92] width 19 height 26
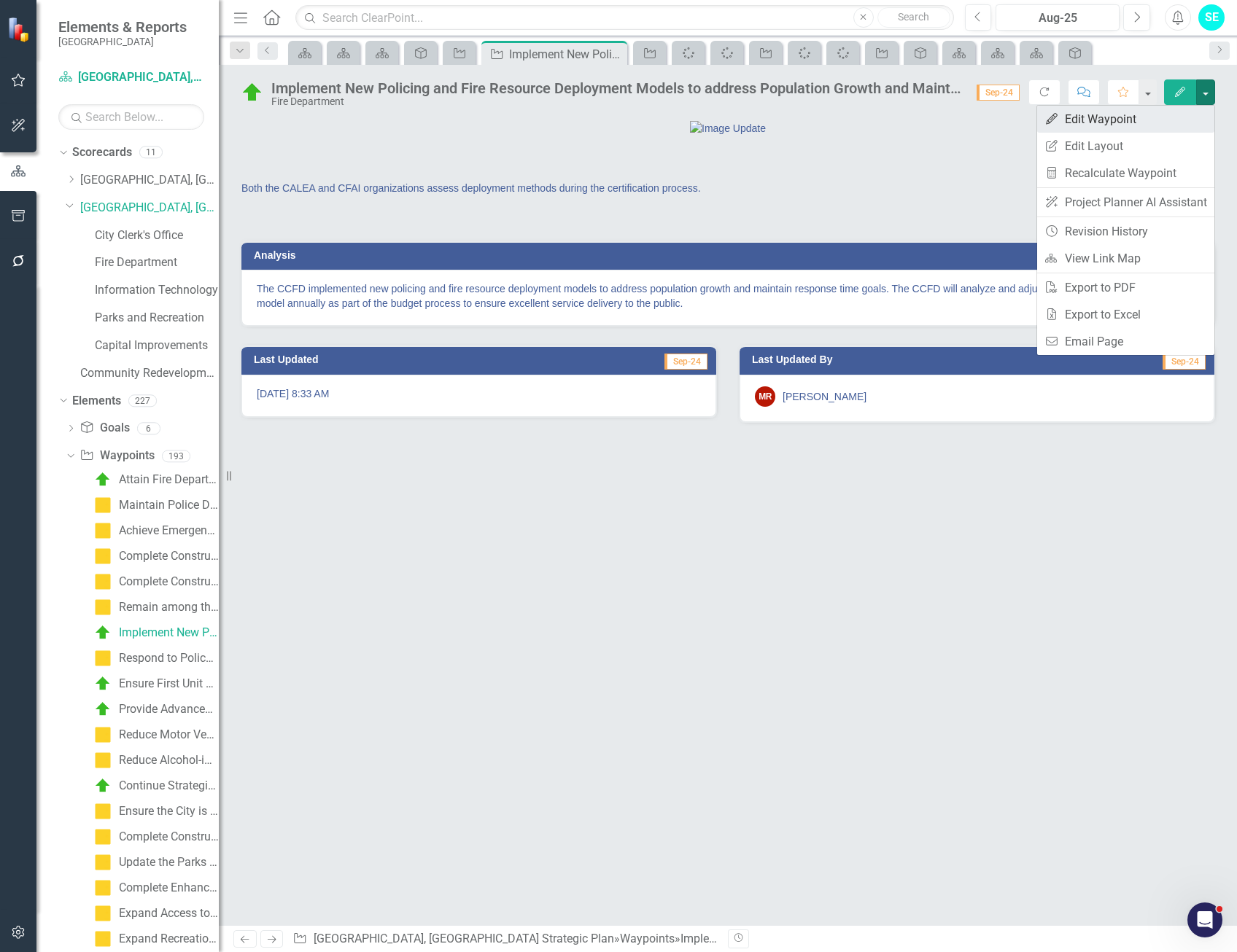
click at [1158, 114] on link "Edit Edit Waypoint" at bounding box center [1126, 120] width 177 height 27
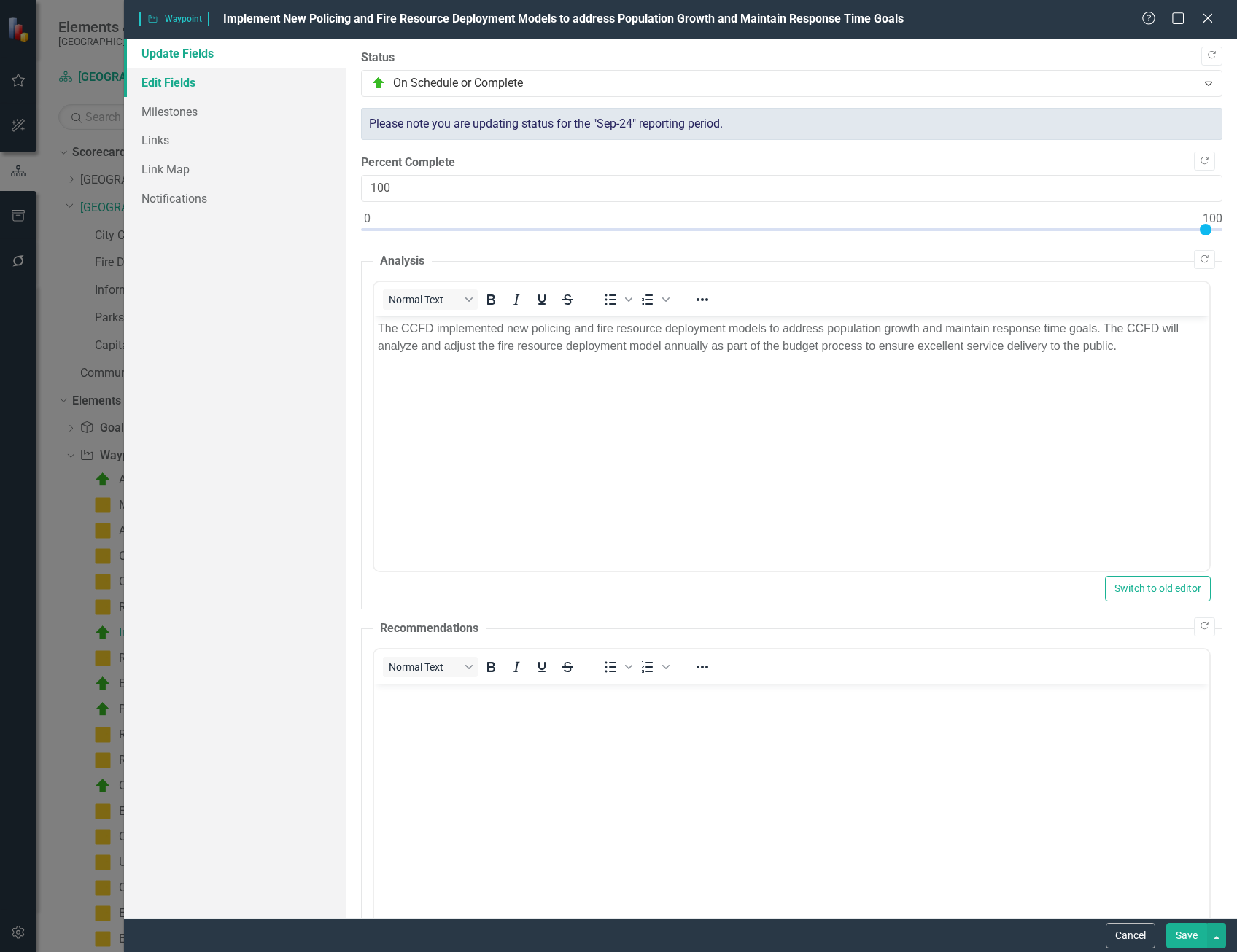
click at [196, 88] on link "Edit Fields" at bounding box center [235, 82] width 222 height 29
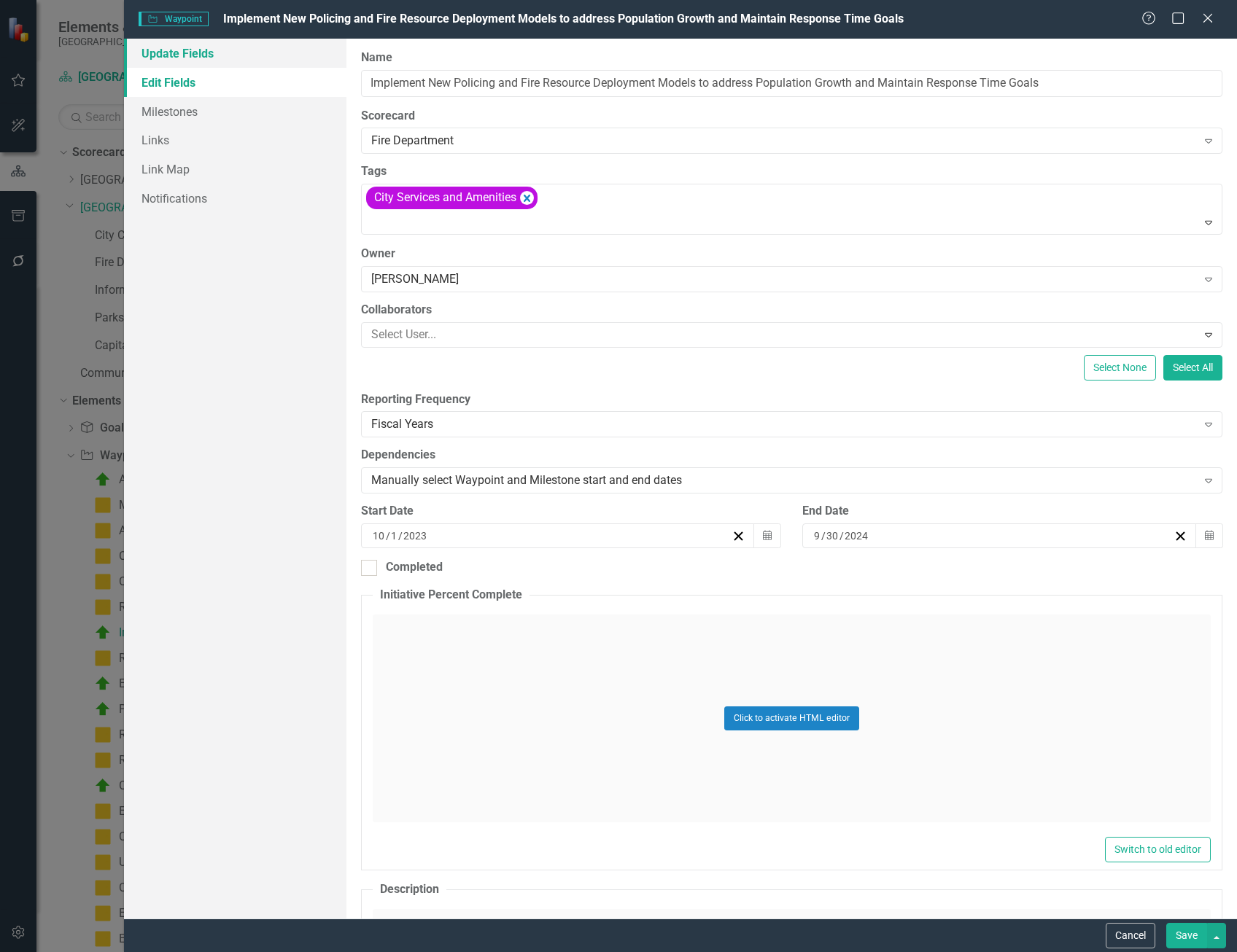
click at [210, 58] on link "Update Fields" at bounding box center [235, 53] width 222 height 29
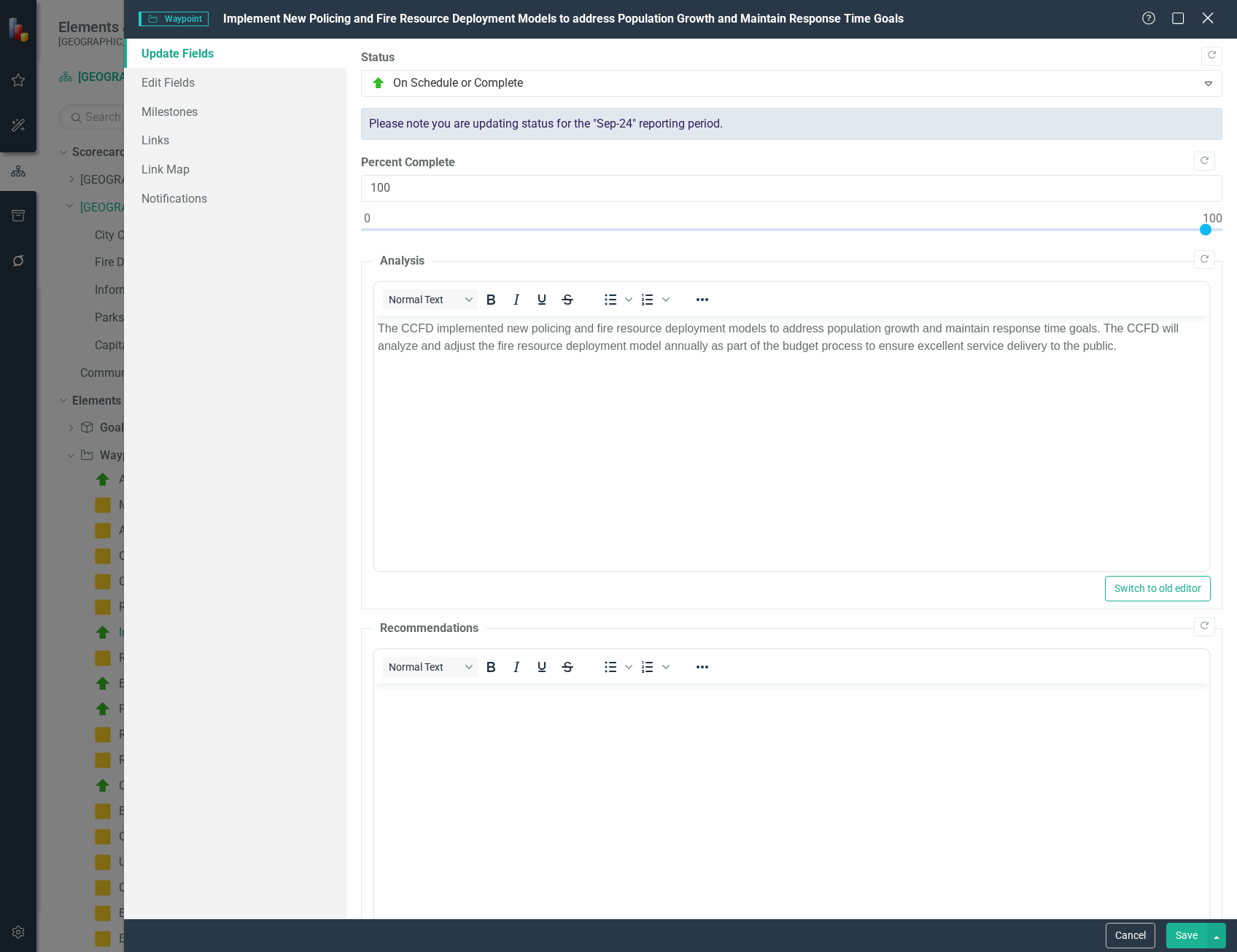
click at [1204, 20] on icon "Close" at bounding box center [1208, 17] width 18 height 14
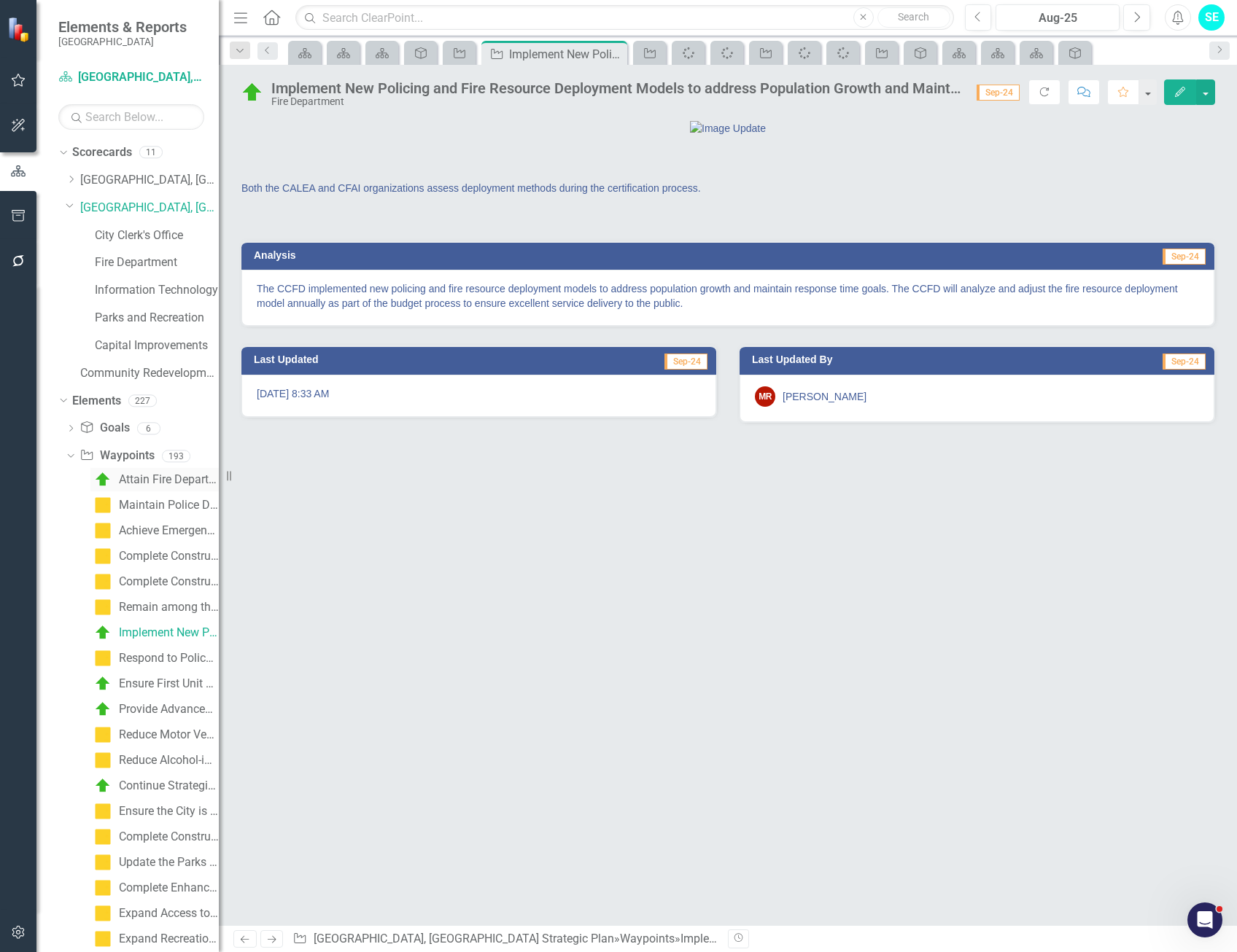
click at [138, 480] on div "Attain Fire Department Accreditation from the Center of Public Safety Excellence" at bounding box center [168, 479] width 100 height 13
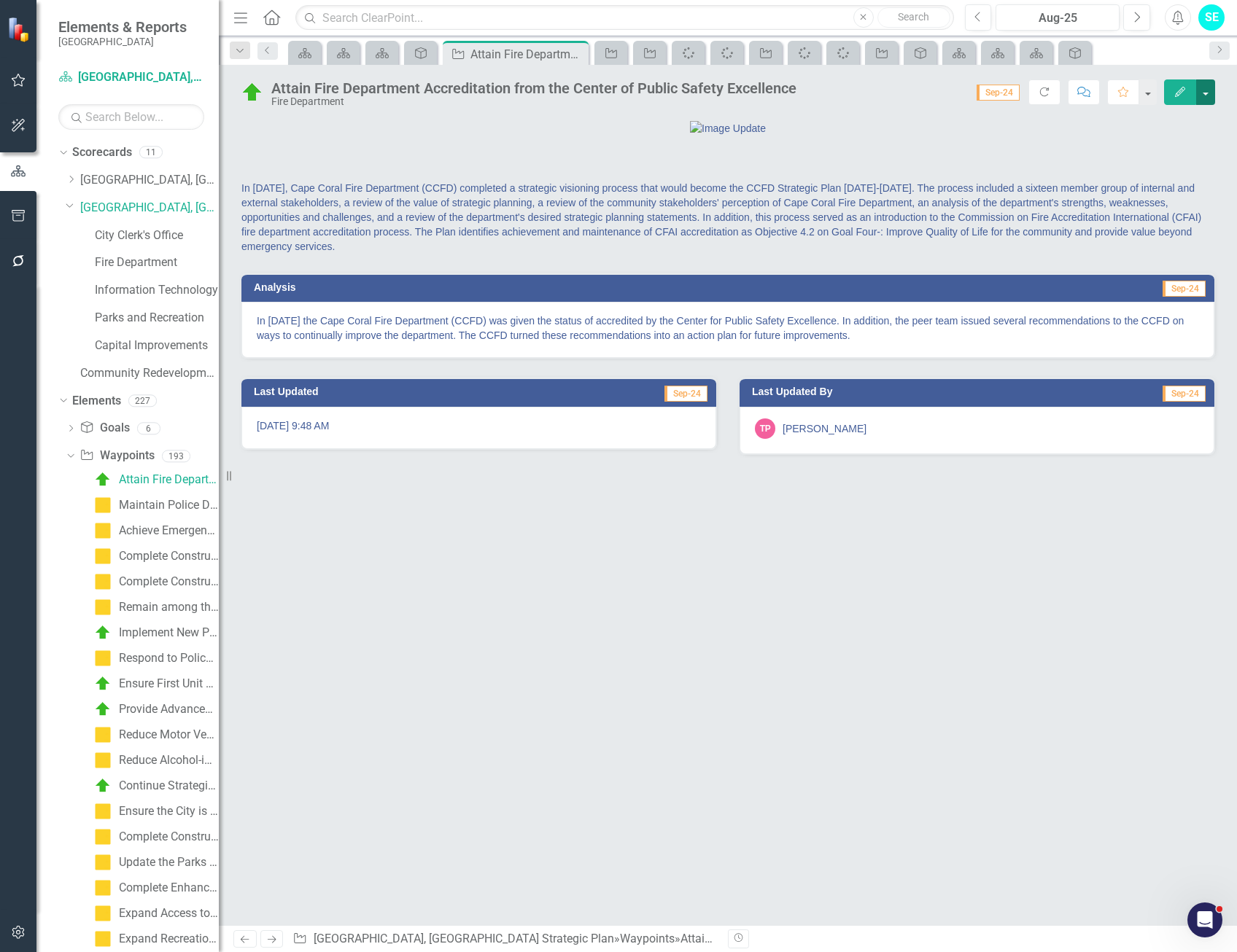
click at [1203, 99] on button "button" at bounding box center [1206, 92] width 19 height 26
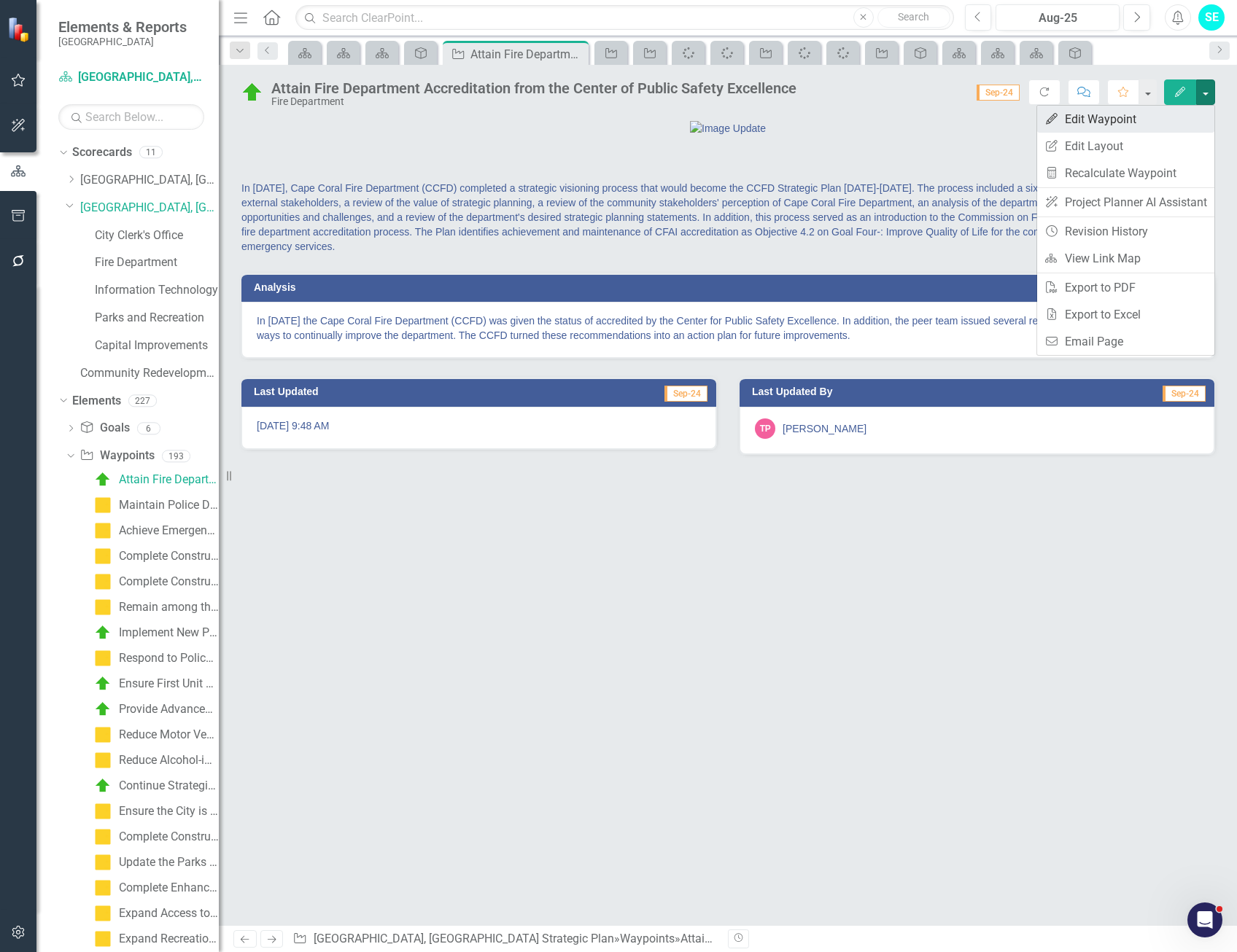
click at [1155, 119] on link "Edit Edit Waypoint" at bounding box center [1126, 120] width 177 height 27
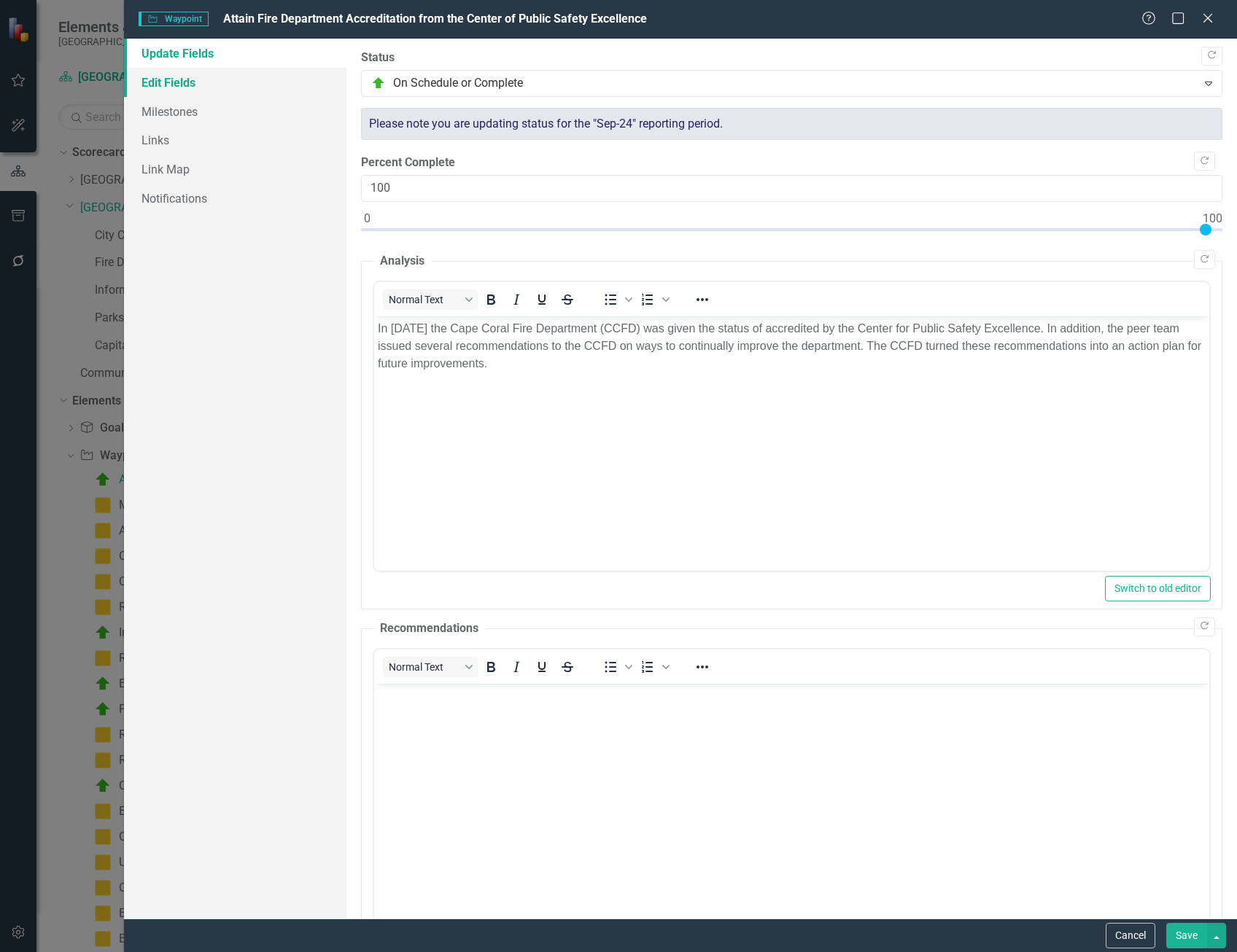
click at [165, 82] on link "Edit Fields" at bounding box center [235, 82] width 222 height 29
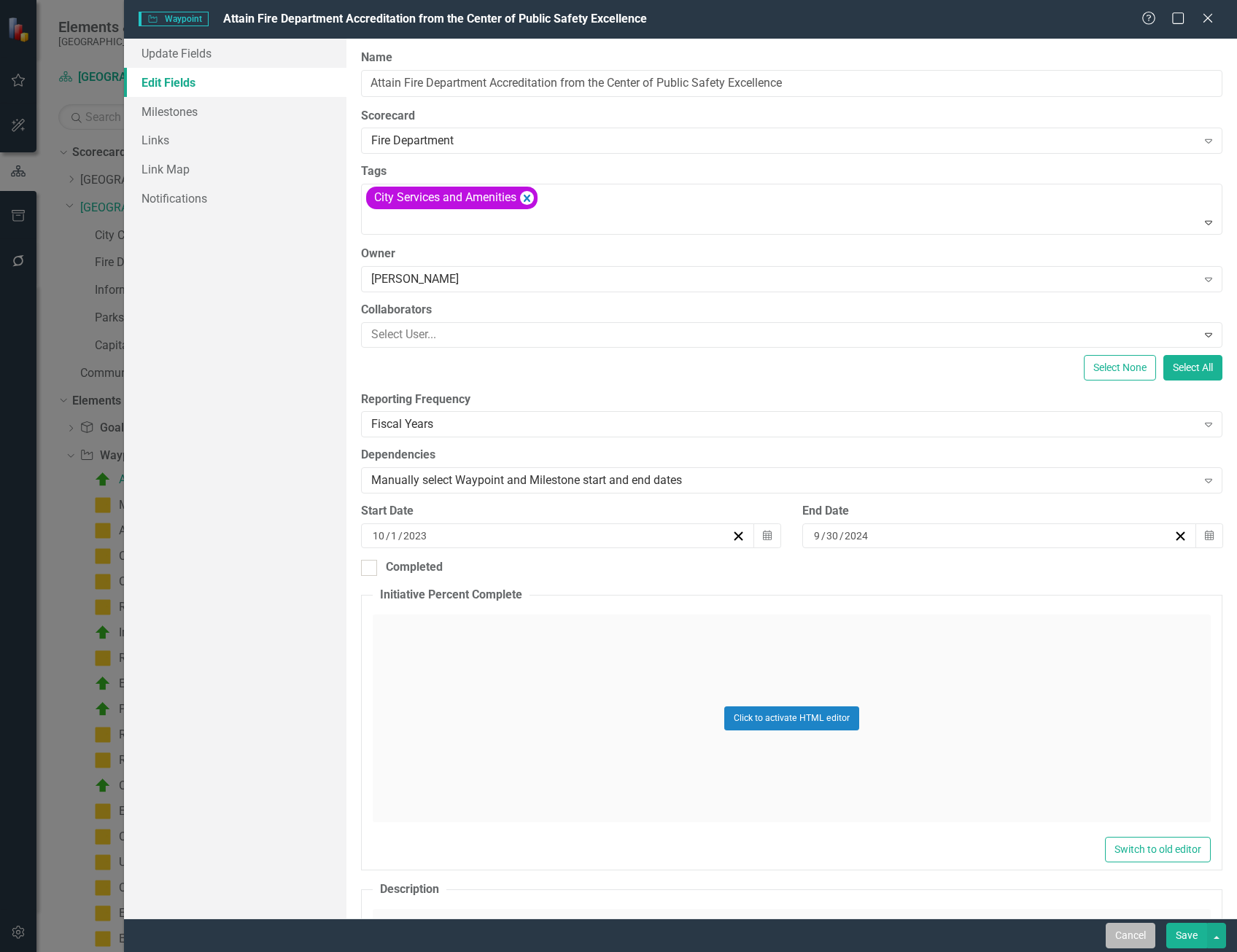
click at [1136, 934] on button "Cancel" at bounding box center [1131, 936] width 49 height 26
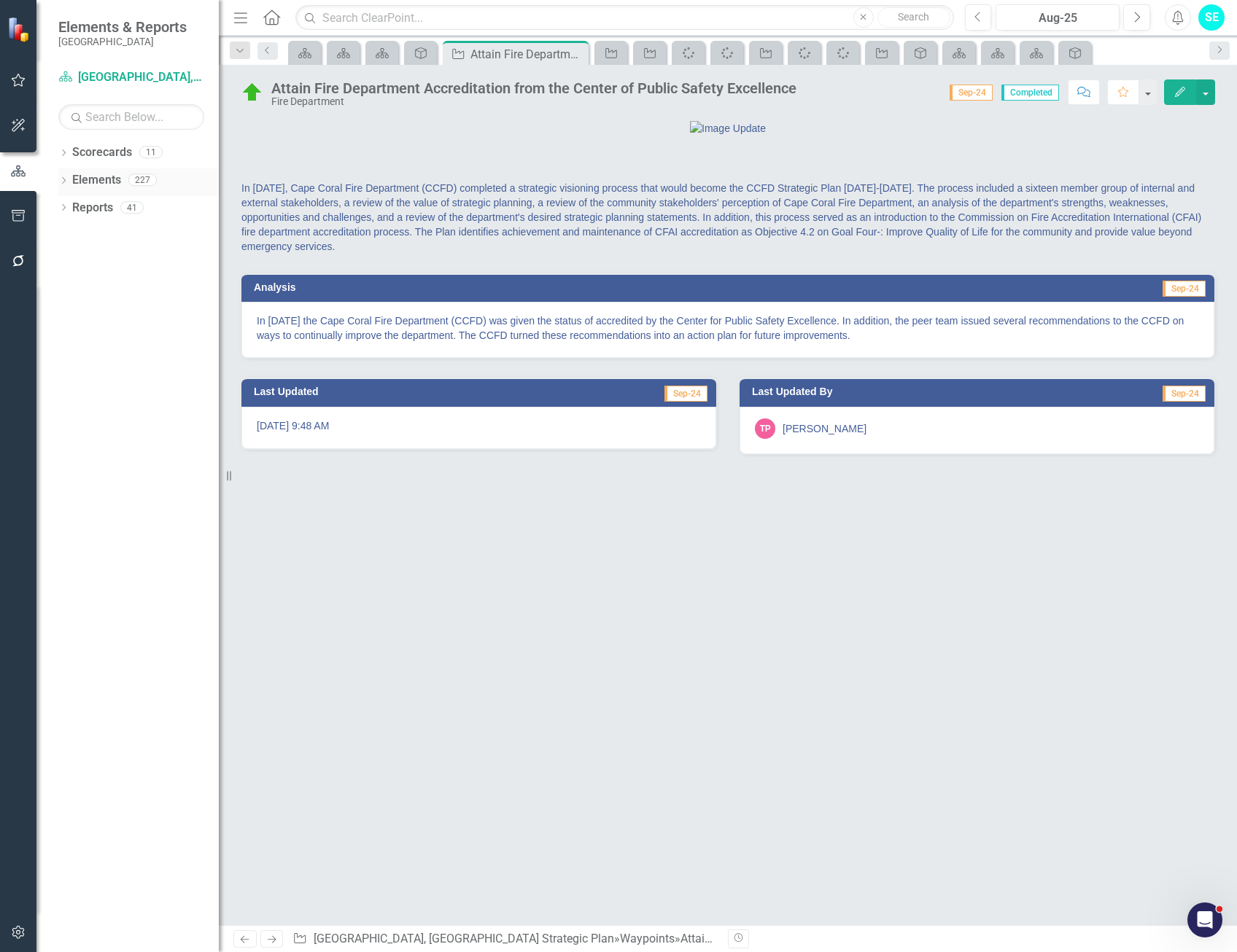
click at [64, 181] on icon "Dropdown" at bounding box center [63, 182] width 10 height 8
click at [1209, 94] on button "button" at bounding box center [1206, 92] width 19 height 26
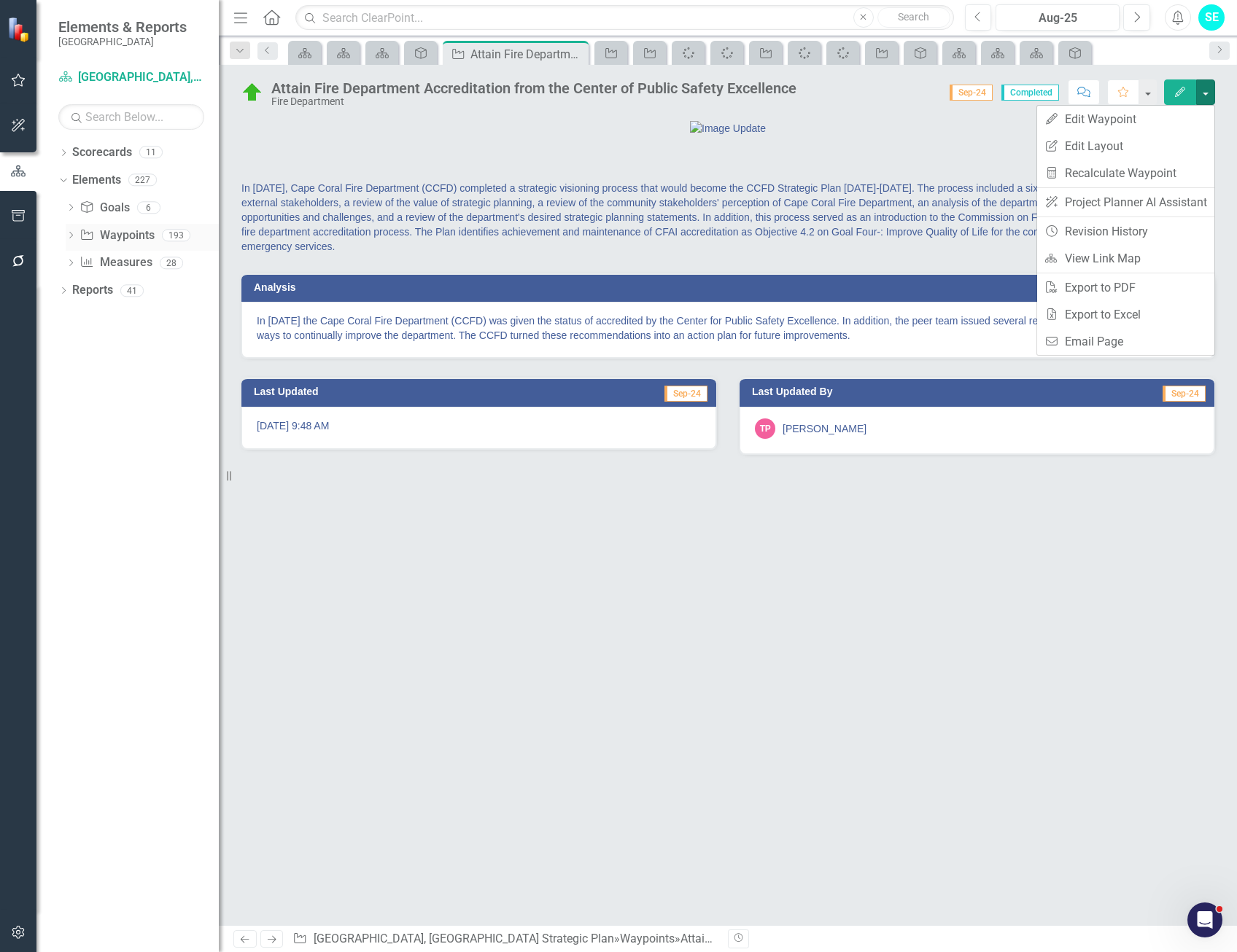
click at [72, 232] on icon "Dropdown" at bounding box center [70, 236] width 10 height 8
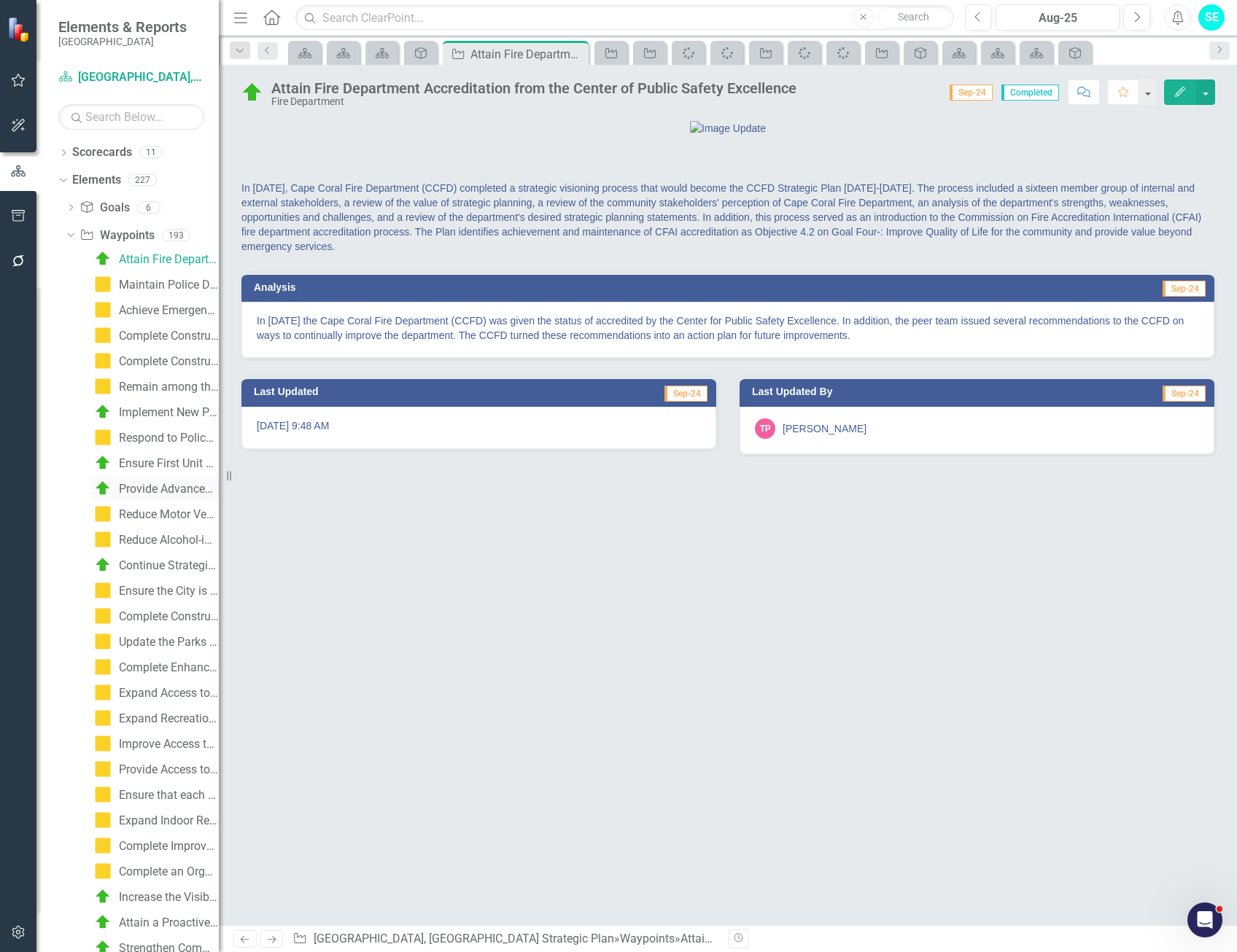
click at [156, 487] on div "Provide Advanced Life Support Capable/First Unit to EMS Calls within Ten Minute…" at bounding box center [168, 489] width 100 height 13
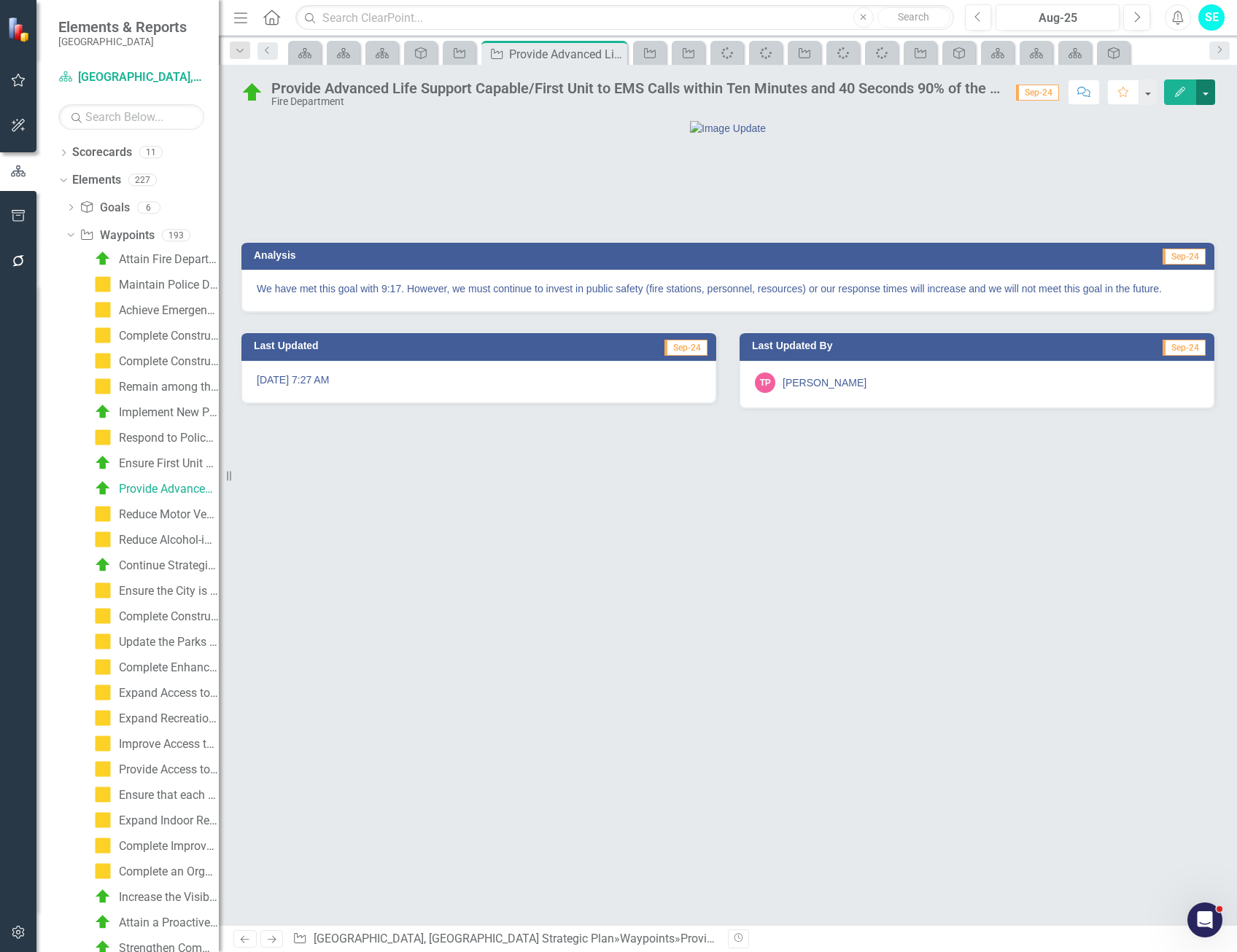
click at [1211, 96] on button "button" at bounding box center [1206, 92] width 19 height 26
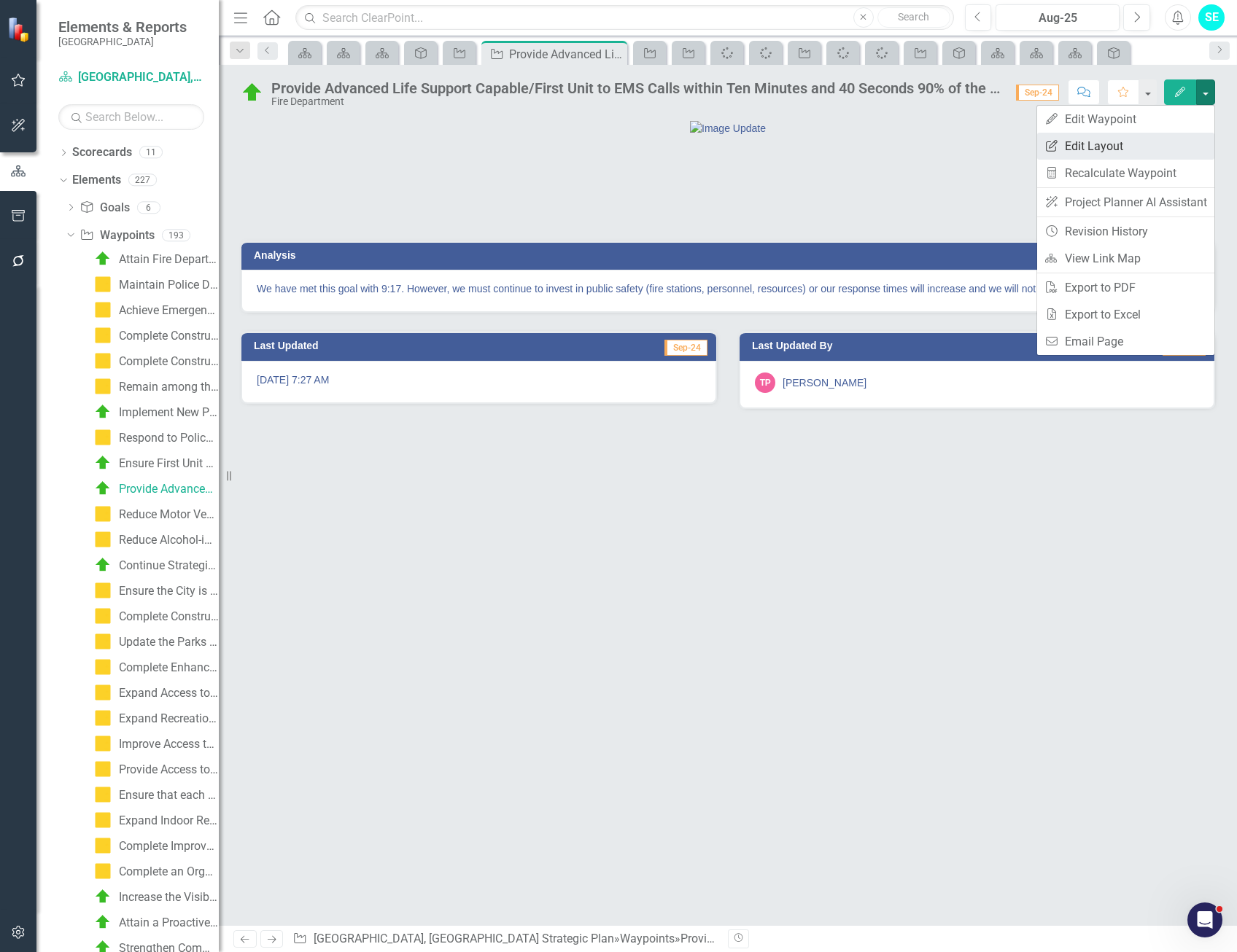
click at [1109, 143] on link "Edit Report Edit Layout" at bounding box center [1126, 146] width 177 height 27
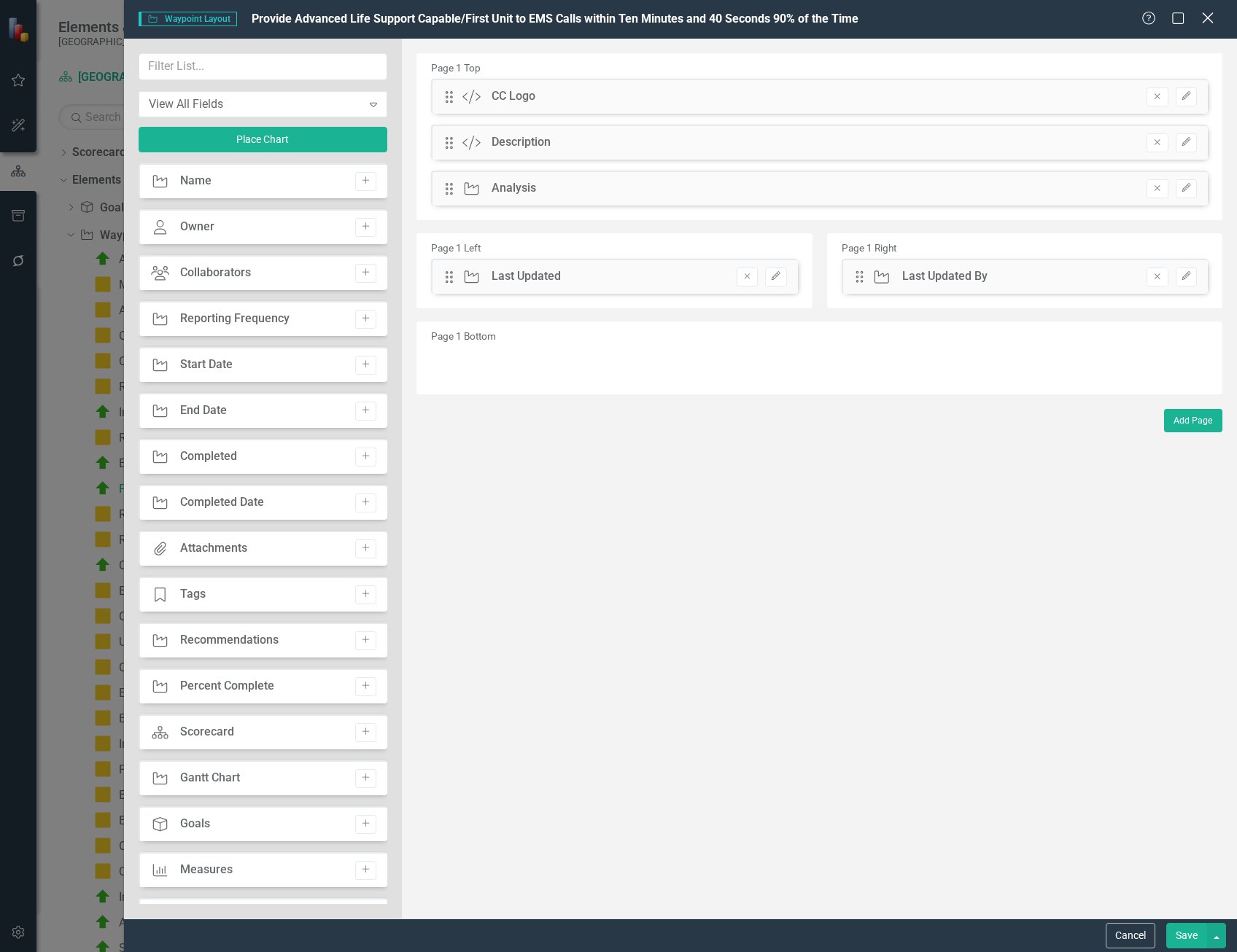
click at [1208, 18] on icon at bounding box center [1208, 18] width 11 height 11
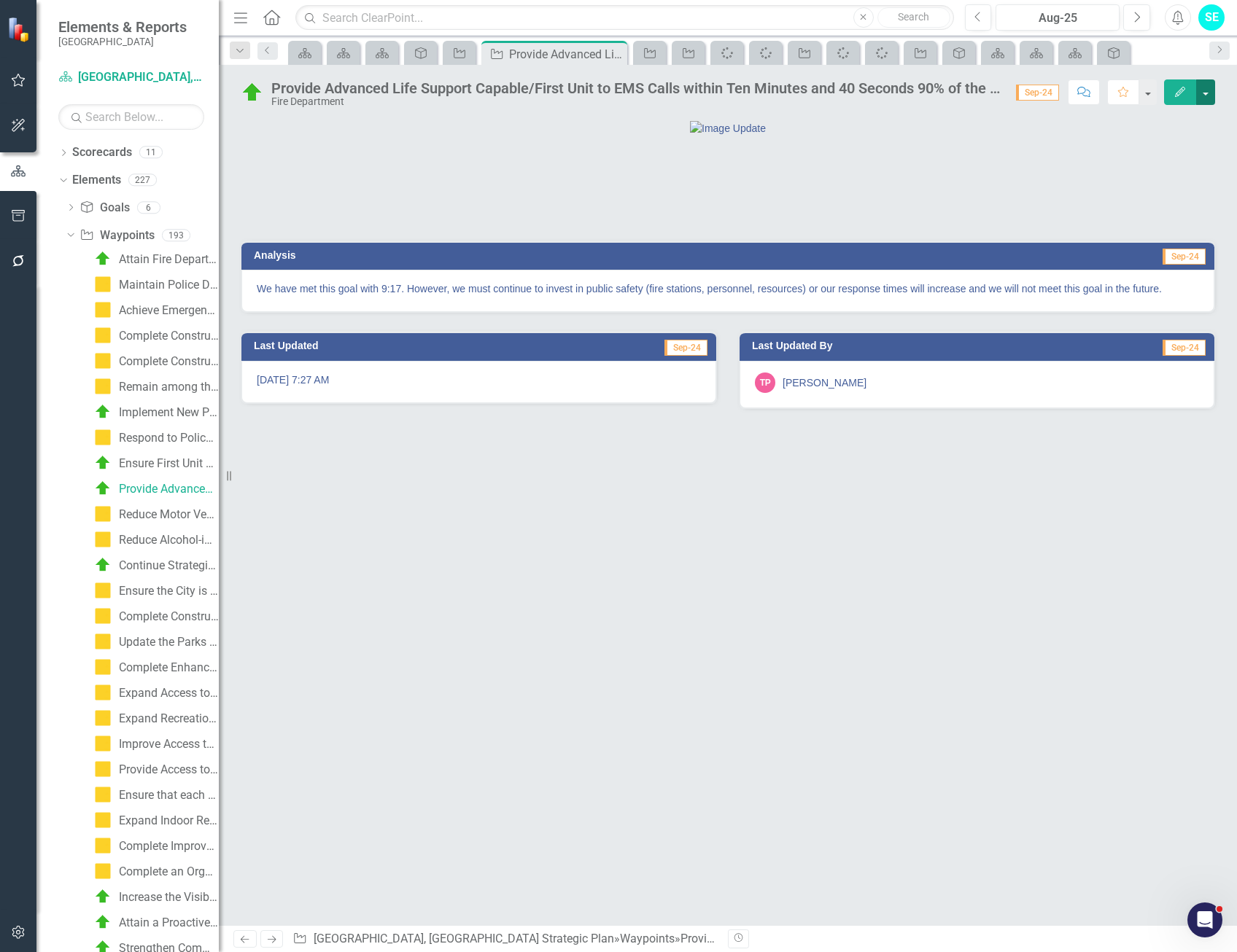
click at [1210, 91] on button "button" at bounding box center [1206, 92] width 19 height 26
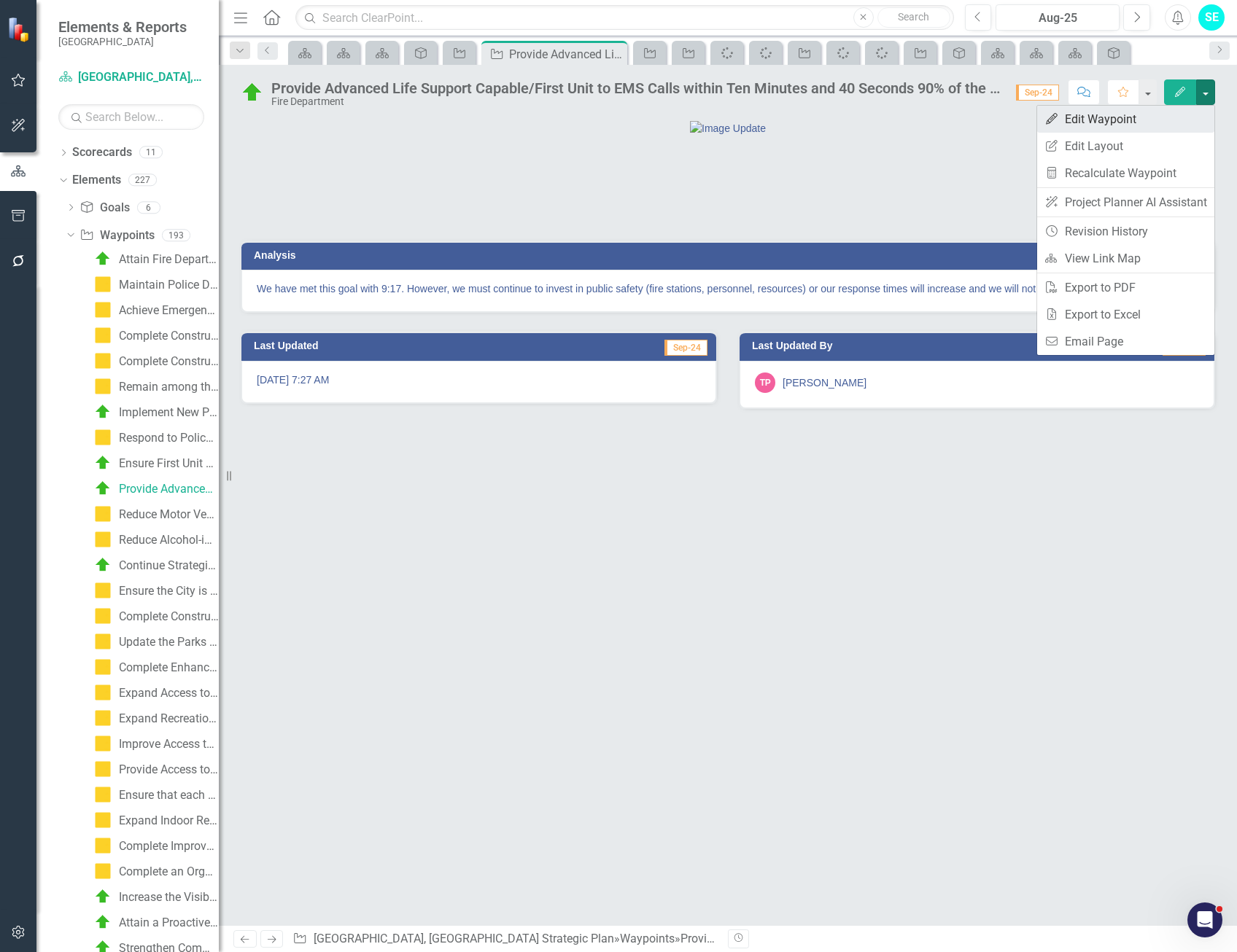
click at [1136, 116] on link "Edit Edit Waypoint" at bounding box center [1126, 120] width 177 height 27
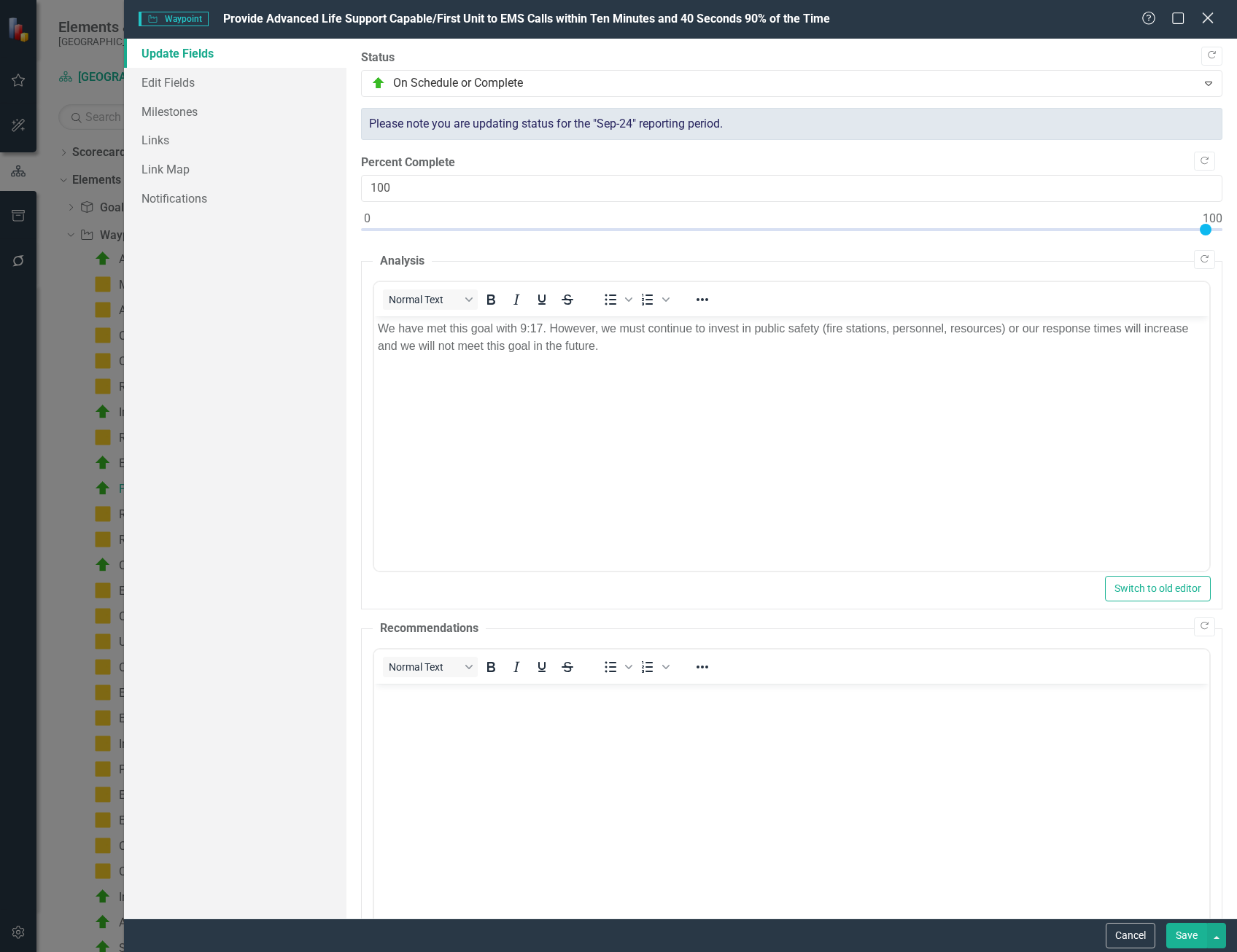
click at [1210, 18] on icon "Close" at bounding box center [1208, 17] width 18 height 14
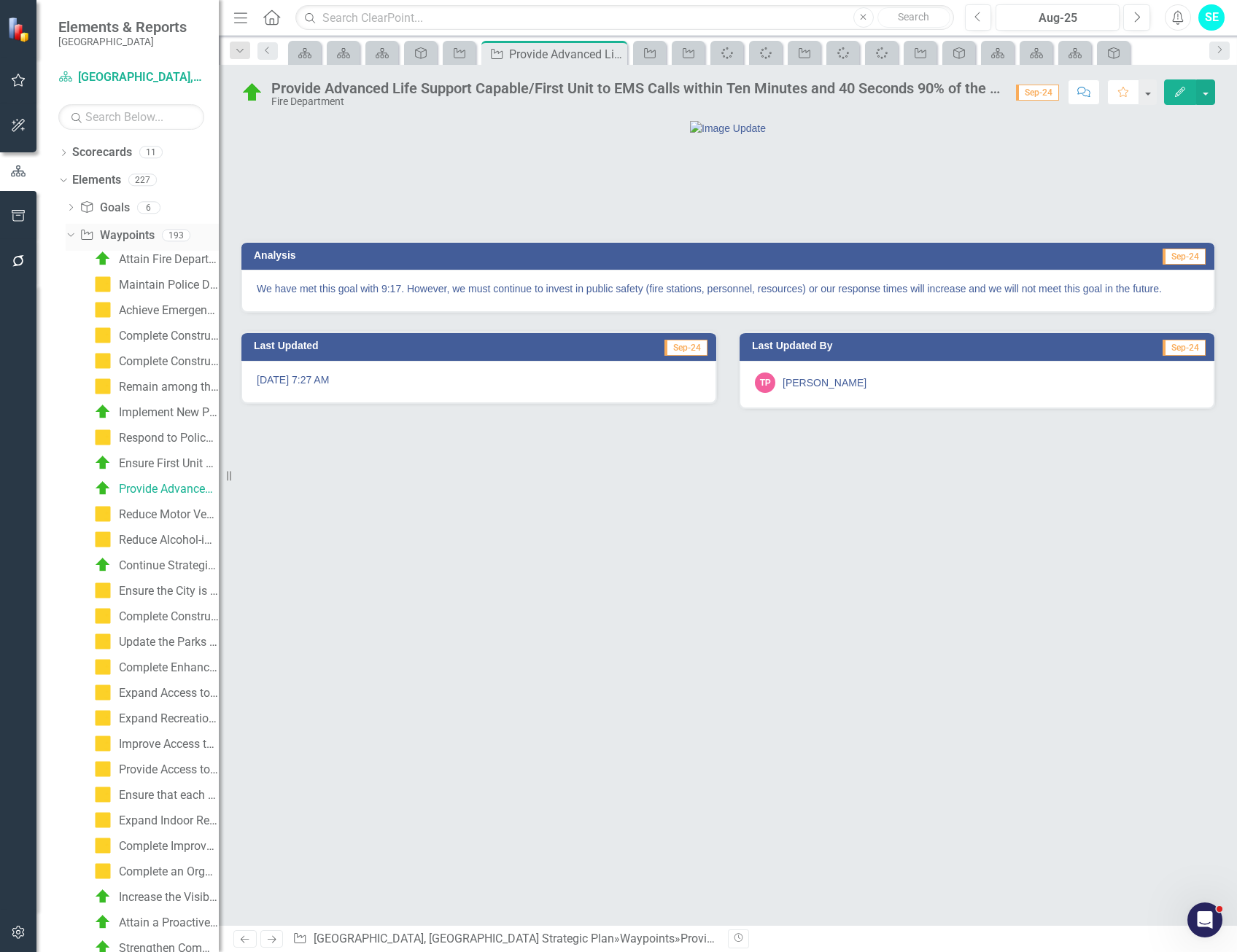
click at [106, 236] on link "Waypoint Waypoints" at bounding box center [116, 236] width 74 height 16
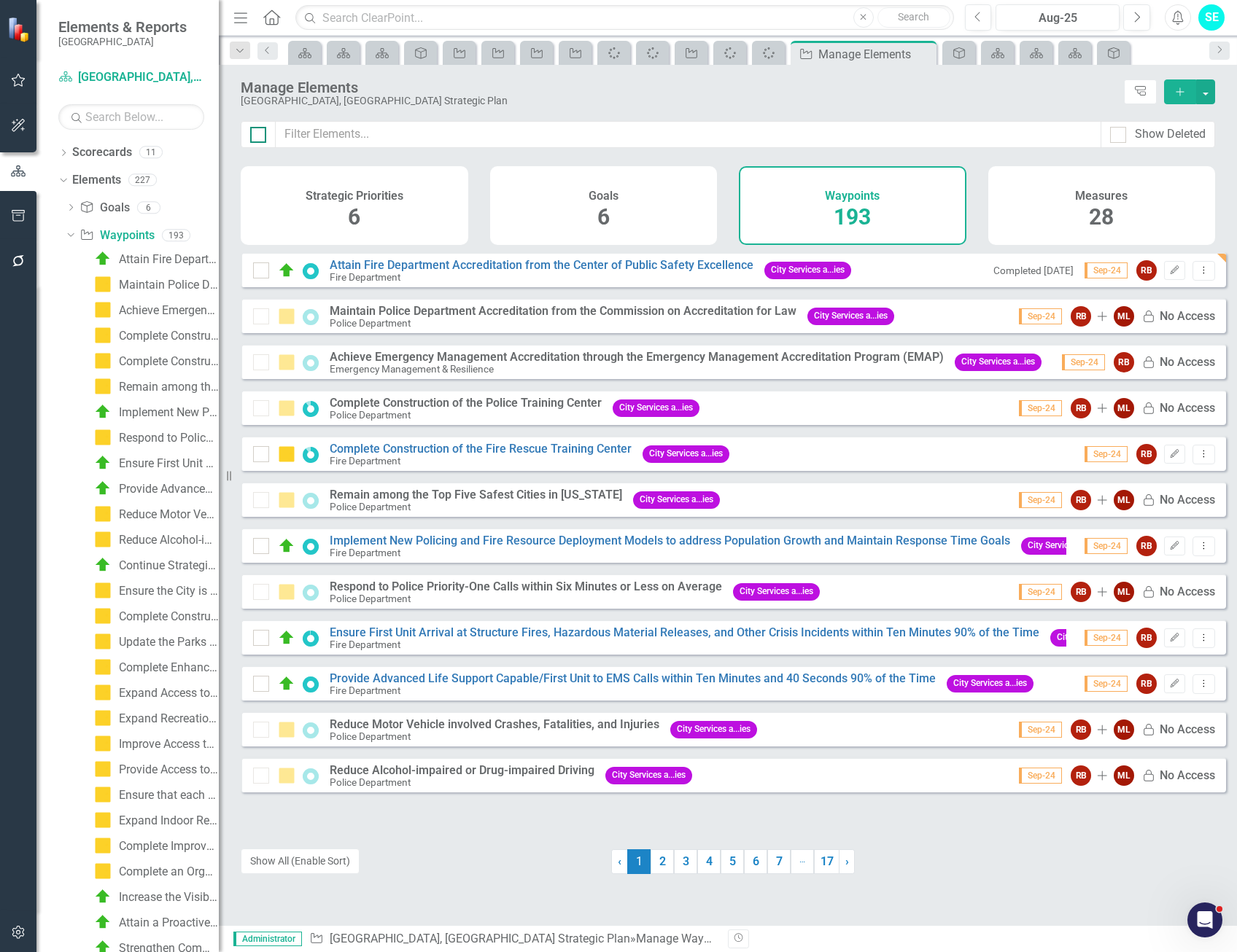
click at [252, 135] on input "checkbox" at bounding box center [254, 132] width 9 height 9
checkbox input "true"
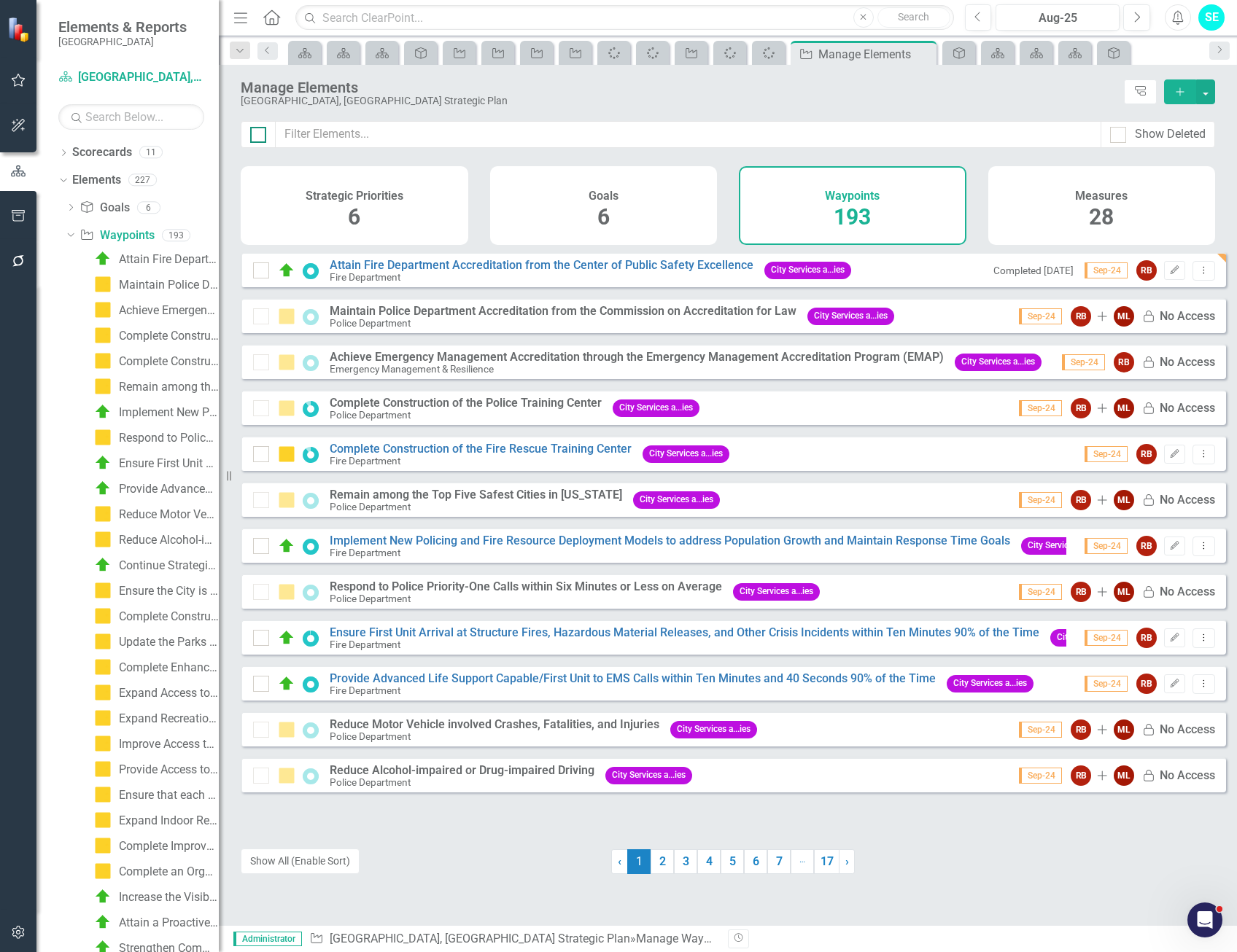
checkbox input "true"
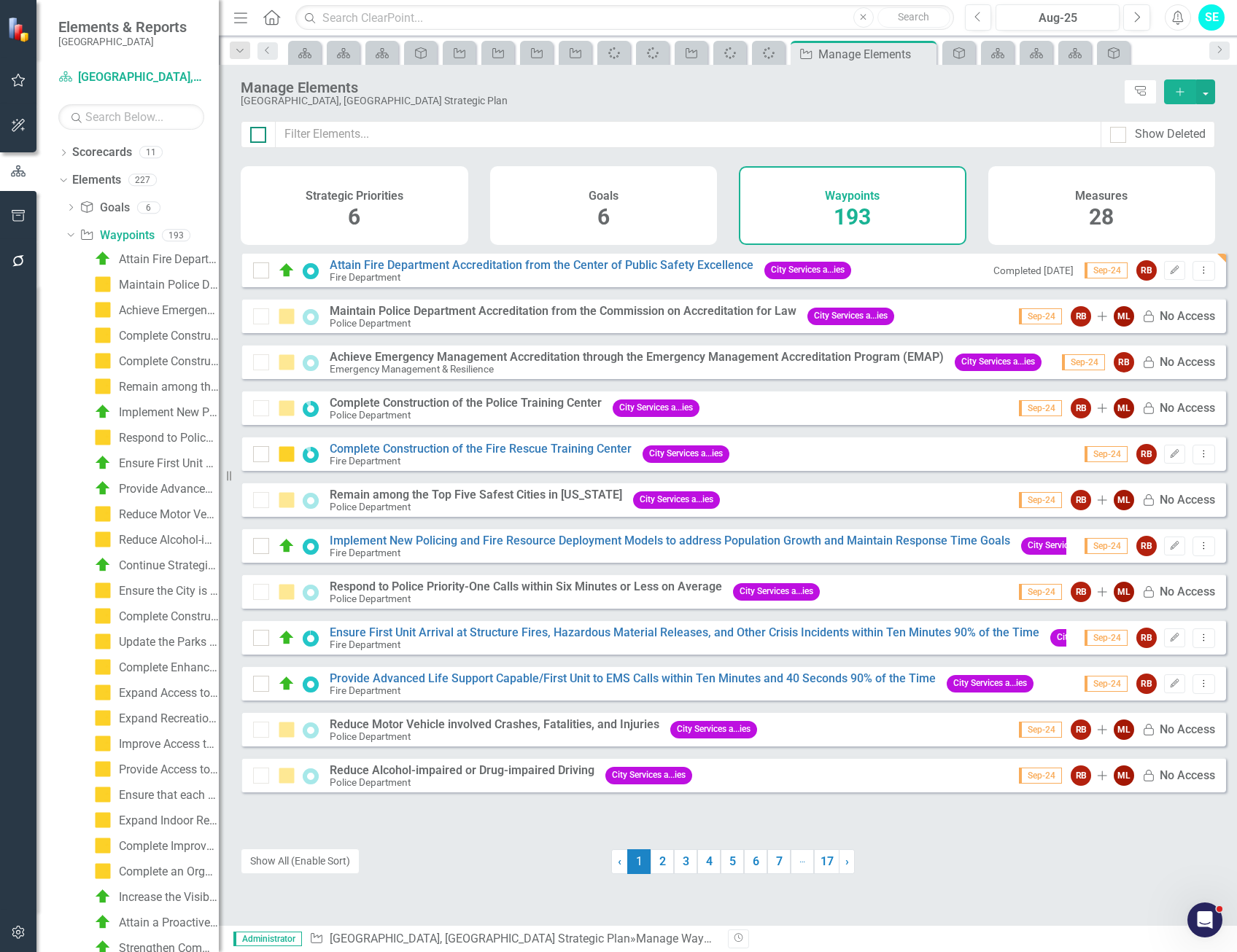
checkbox input "true"
click at [1201, 95] on button "button" at bounding box center [1206, 91] width 19 height 25
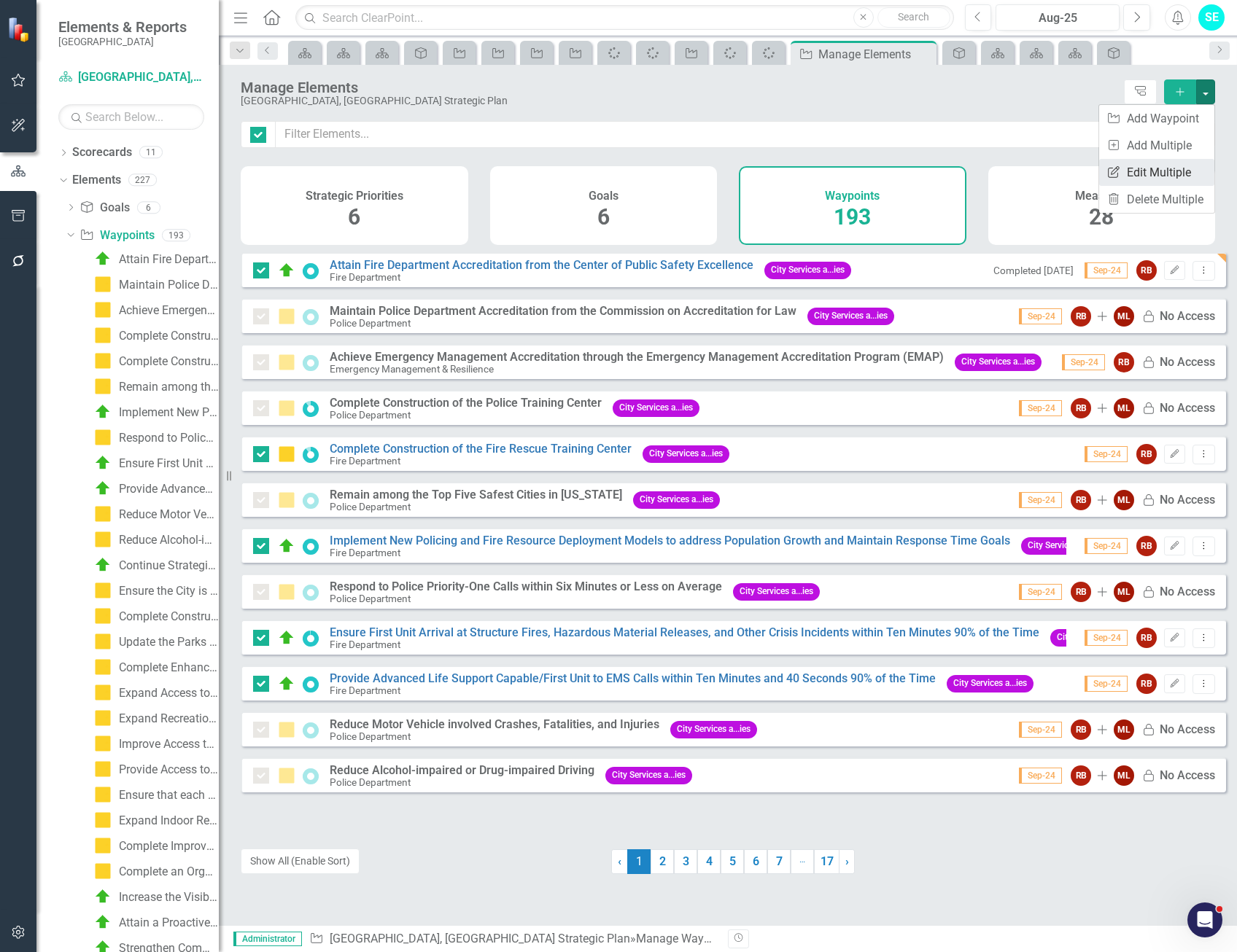
click at [1176, 169] on link "Edit Multiple Edit Multiple" at bounding box center [1157, 173] width 115 height 27
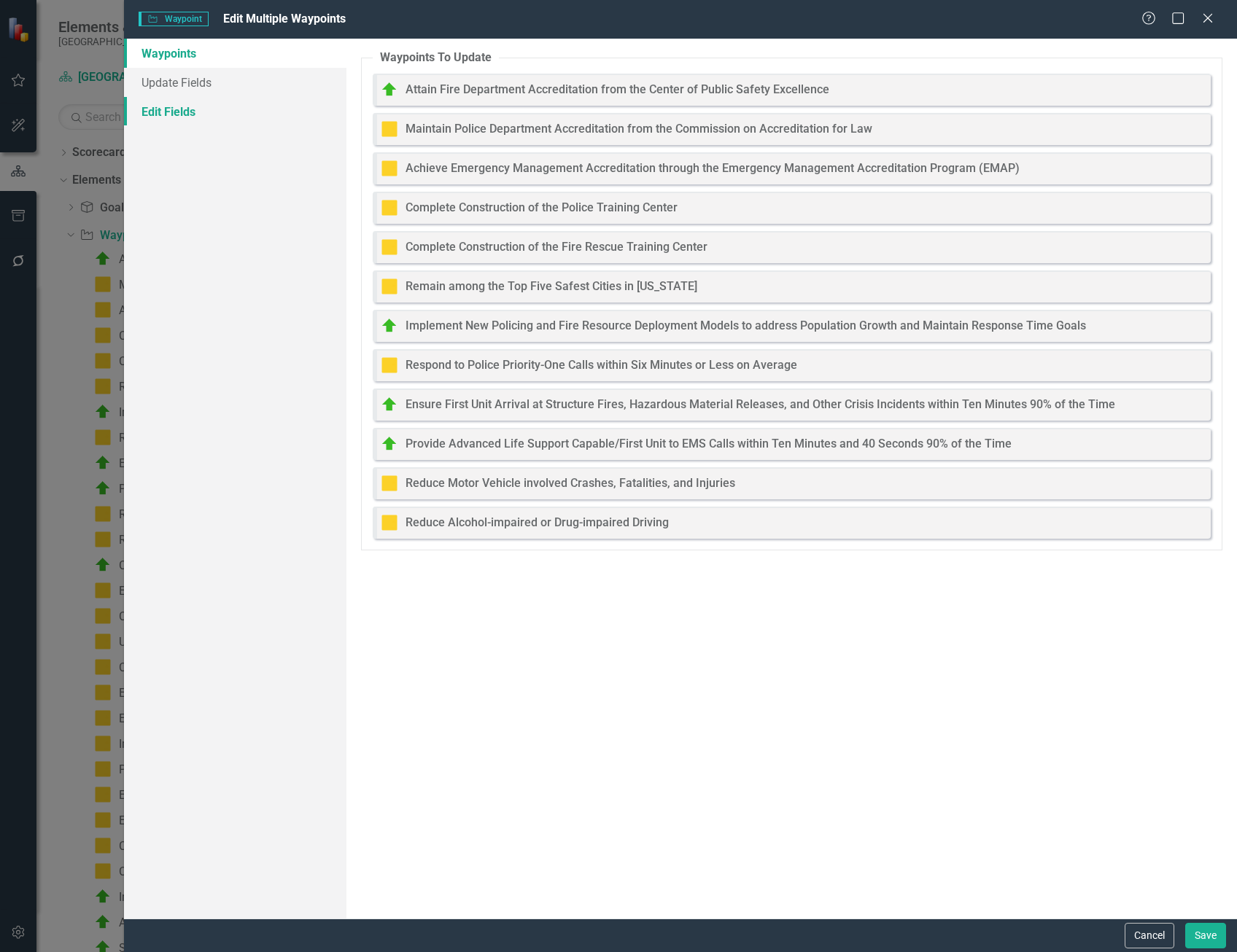
click at [177, 107] on link "Edit Fields" at bounding box center [235, 112] width 222 height 29
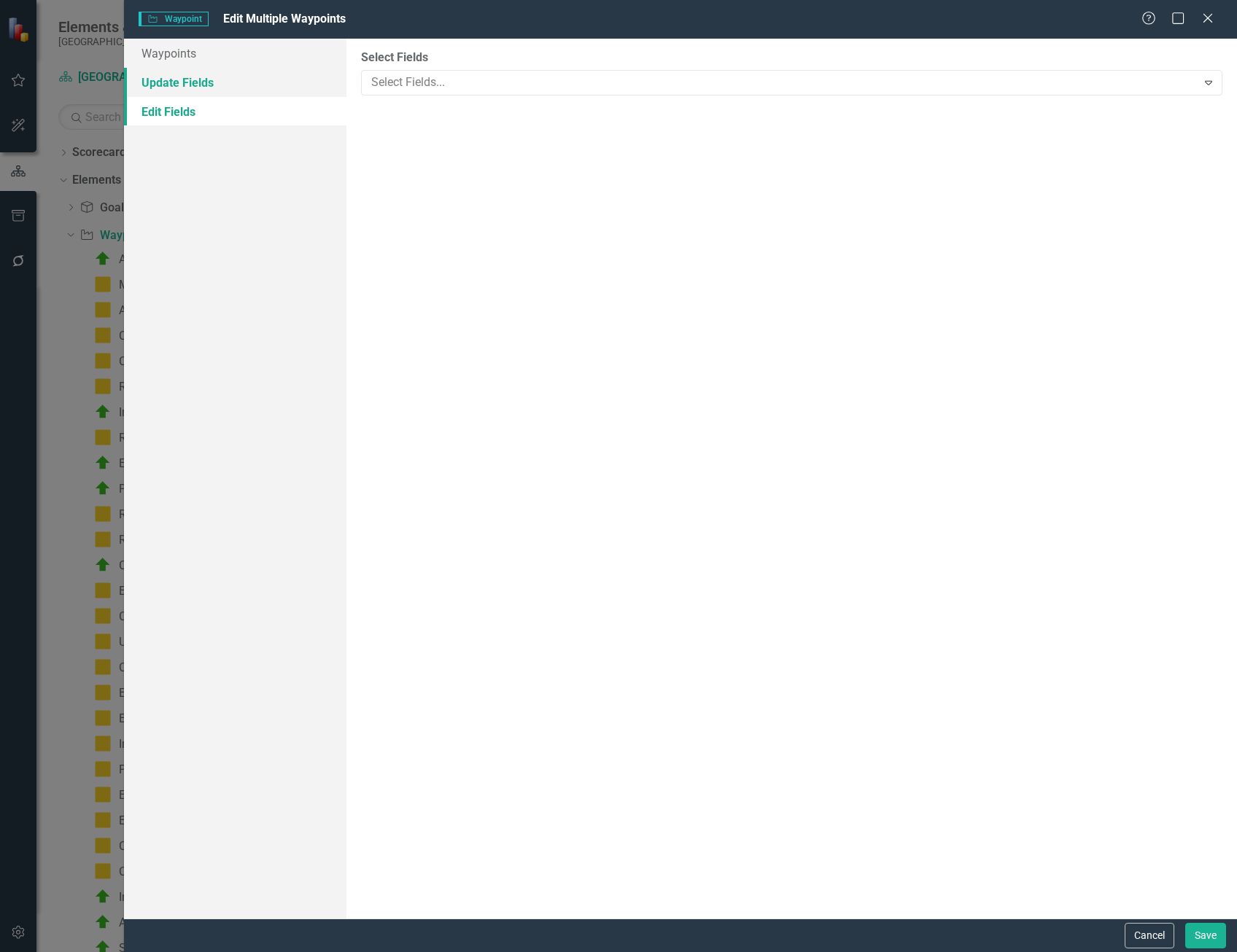
click at [178, 88] on link "Update Fields" at bounding box center [235, 82] width 222 height 29
click at [186, 108] on link "Edit Fields" at bounding box center [235, 112] width 222 height 29
click at [404, 79] on div at bounding box center [780, 83] width 832 height 20
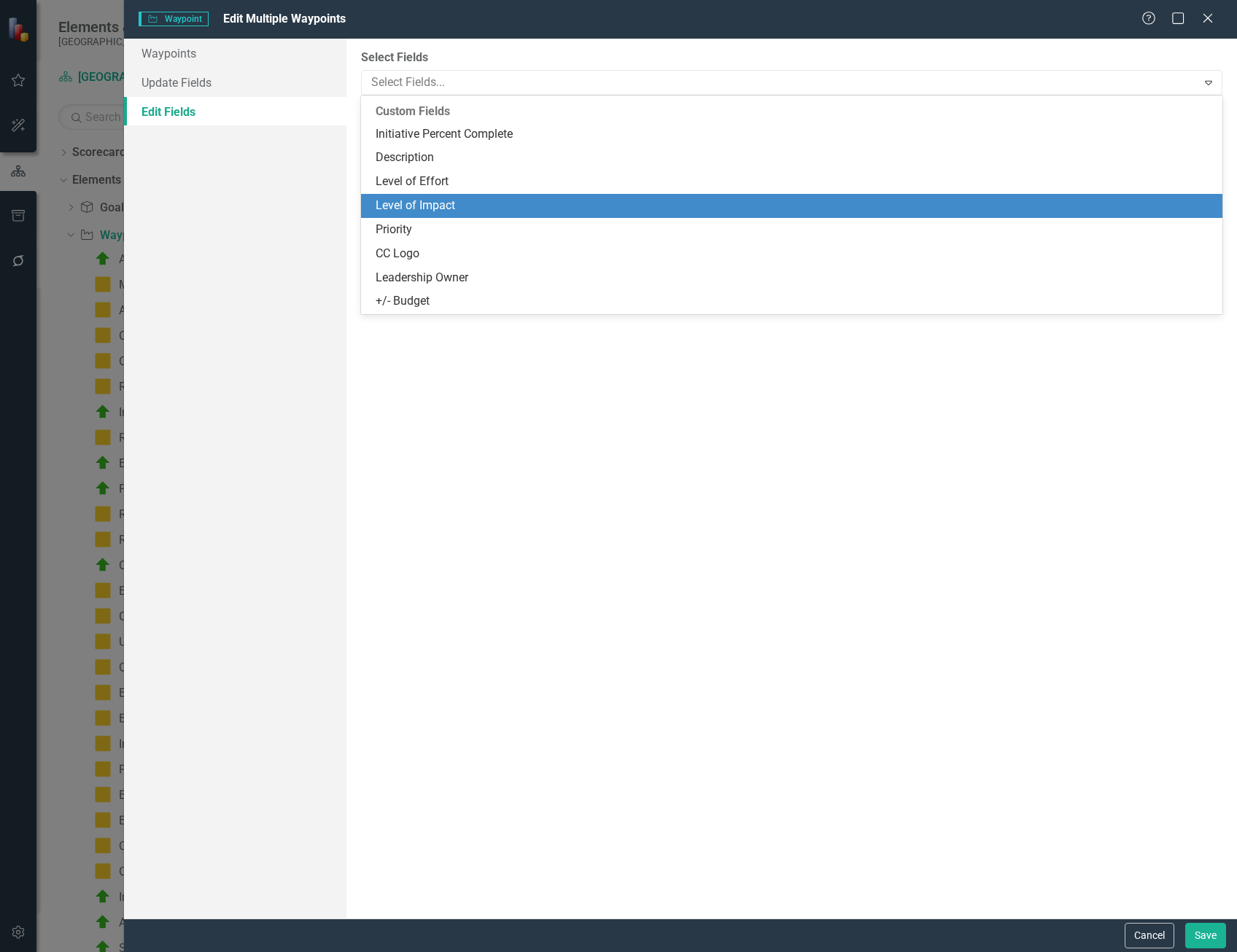
scroll to position [197, 0]
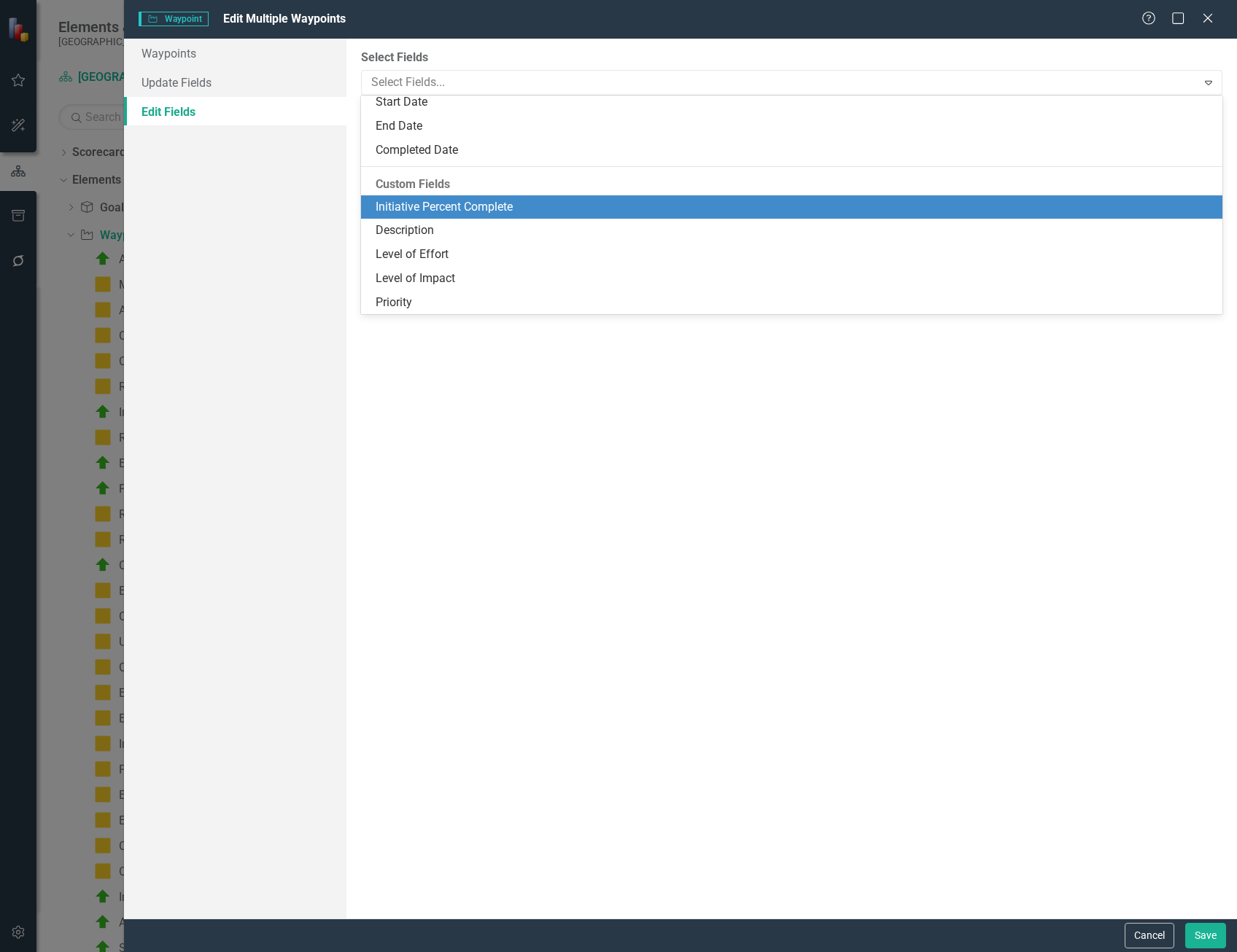
click at [484, 207] on div "Initiative Percent Complete" at bounding box center [795, 208] width 838 height 16
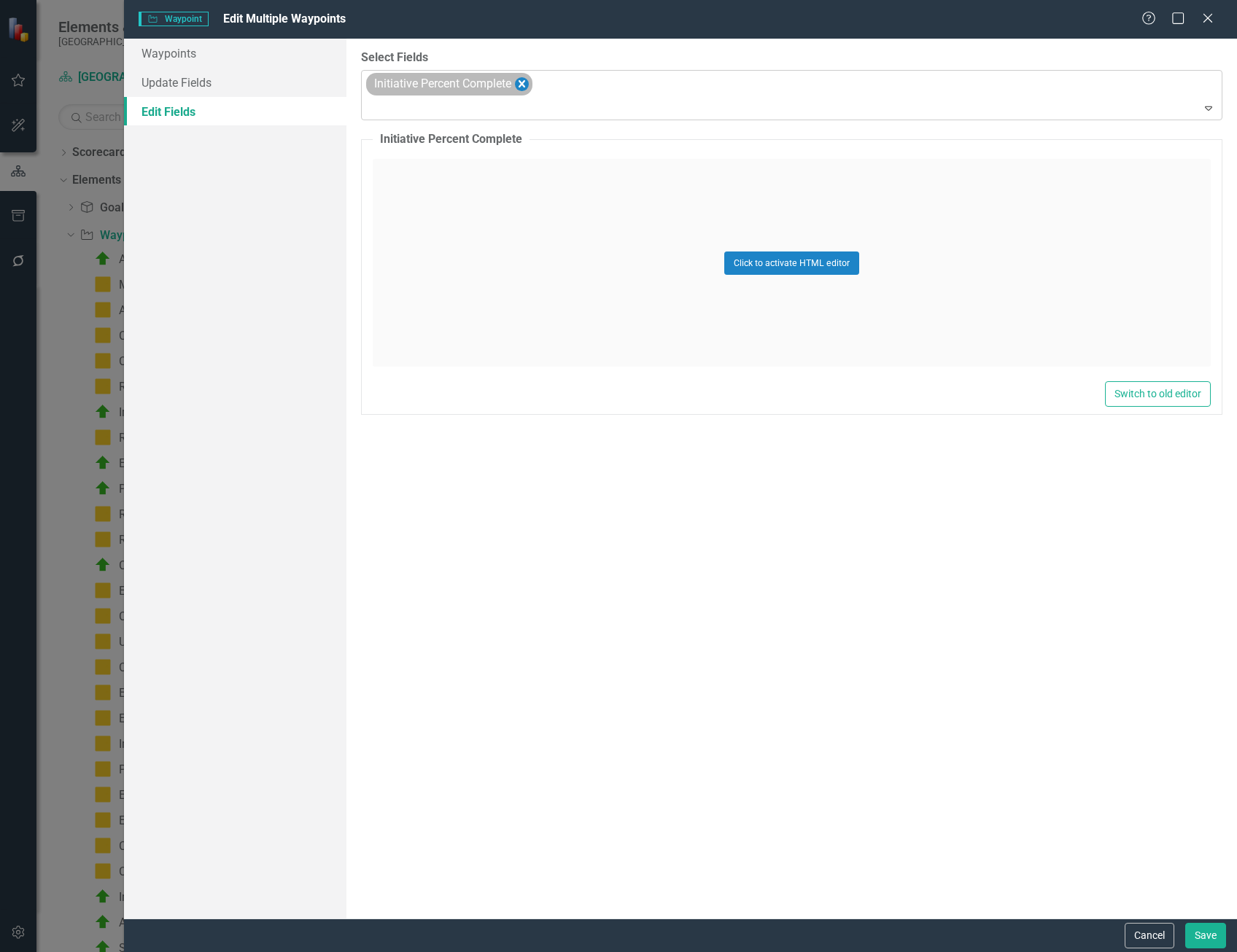
click at [522, 87] on icon "Remove Initiative Percent Complete" at bounding box center [522, 84] width 6 height 7
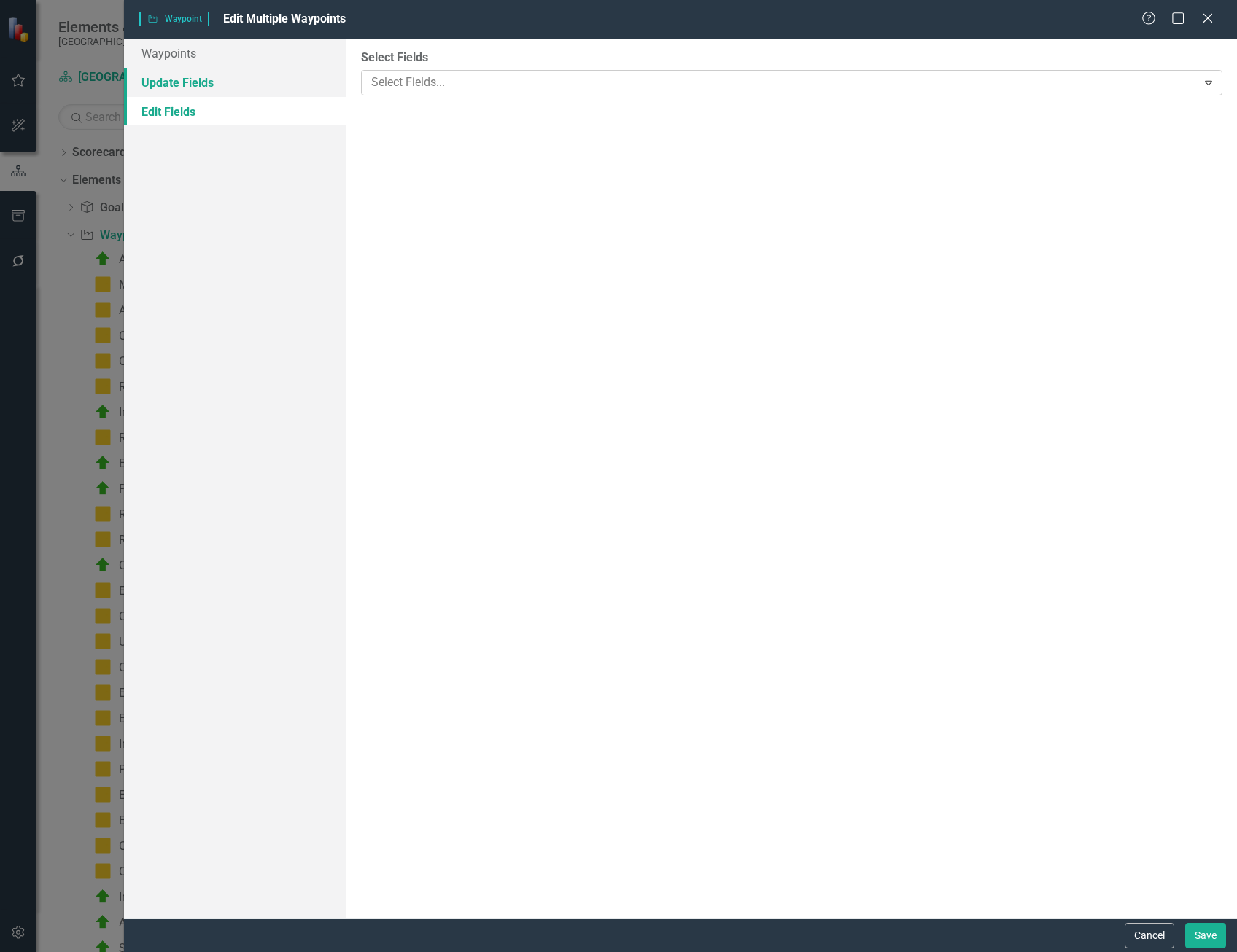
click at [282, 88] on link "Update Fields" at bounding box center [235, 82] width 222 height 29
click at [441, 80] on div at bounding box center [780, 83] width 832 height 20
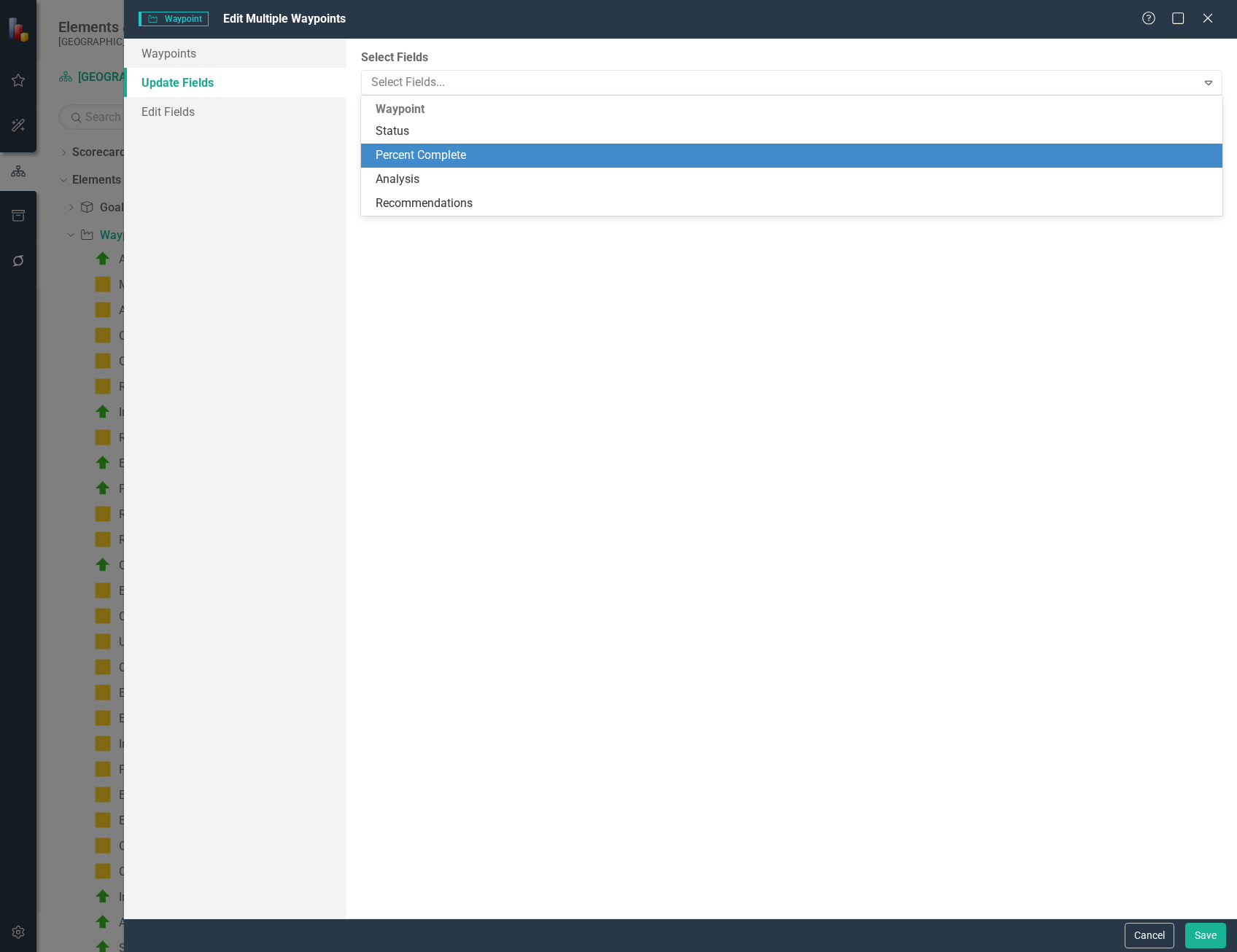
click at [476, 155] on div "Percent Complete" at bounding box center [795, 155] width 838 height 16
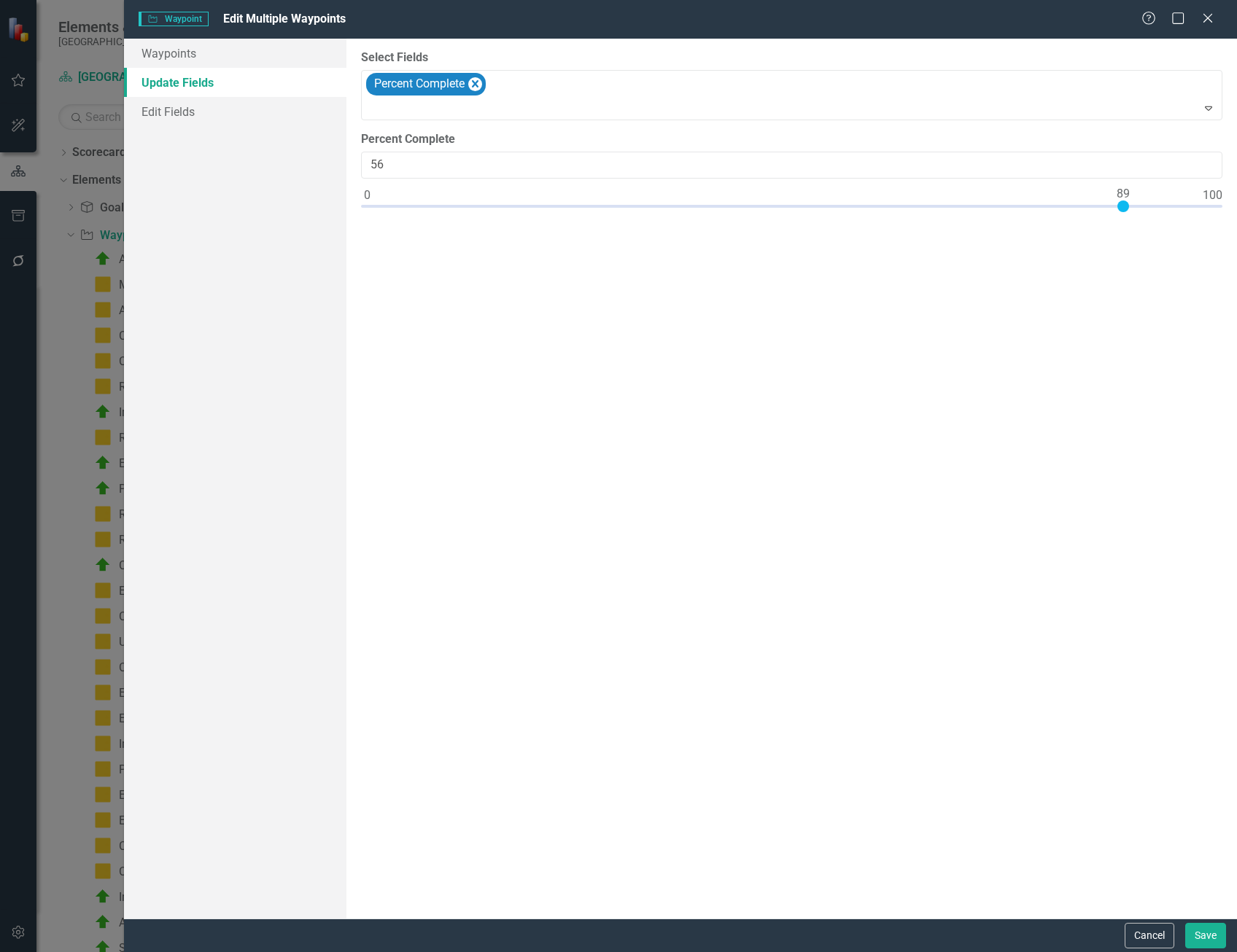
type input "100"
drag, startPoint x: 366, startPoint y: 207, endPoint x: 1406, endPoint y: 178, distance: 1040.4
click at [1237, 178] on html "Elements & Reports Cape Coral Scorecard [GEOGRAPHIC_DATA], [GEOGRAPHIC_DATA] St…" at bounding box center [618, 476] width 1237 height 952
click at [1213, 928] on button "Save" at bounding box center [1206, 936] width 41 height 26
checkbox input "false"
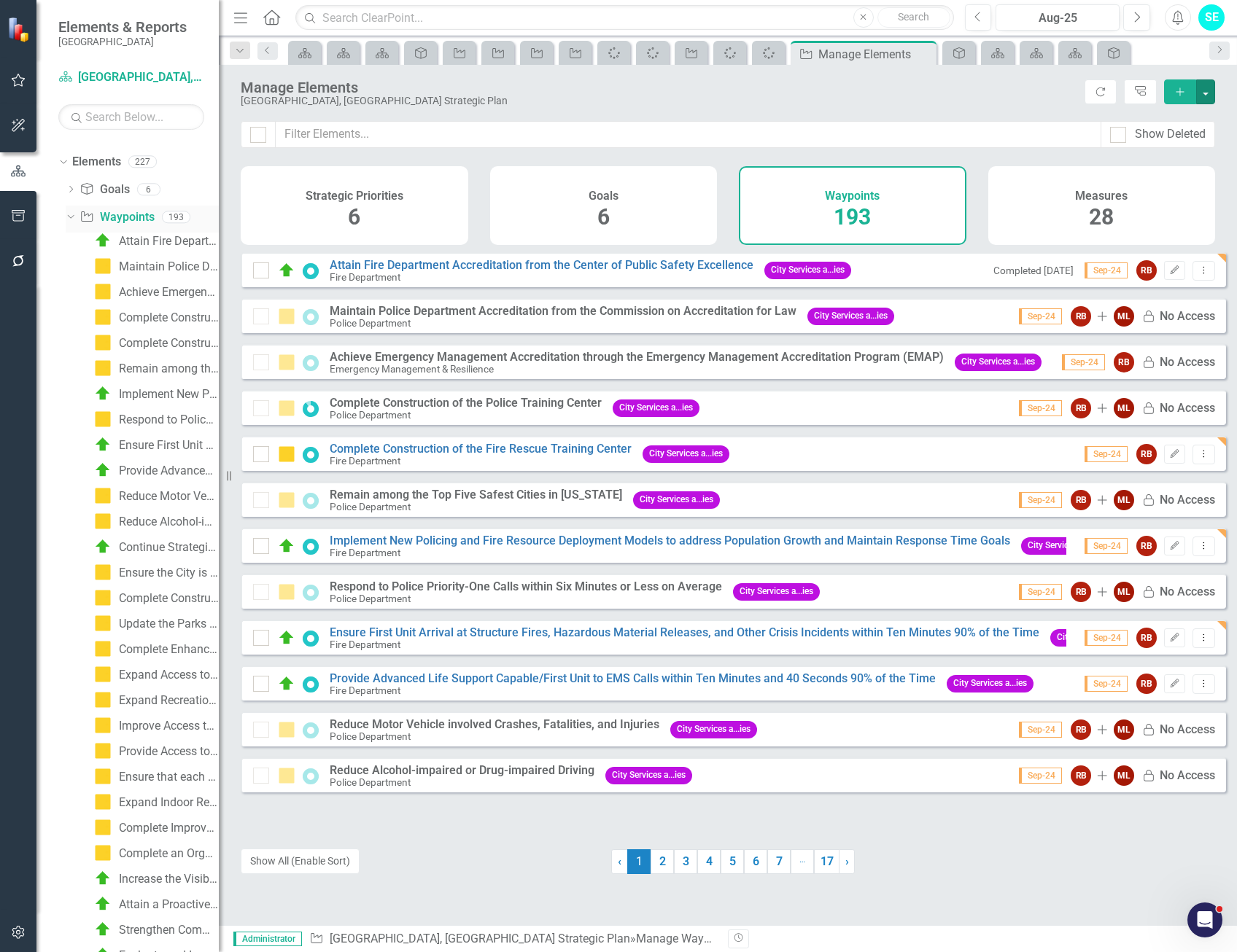
scroll to position [0, 0]
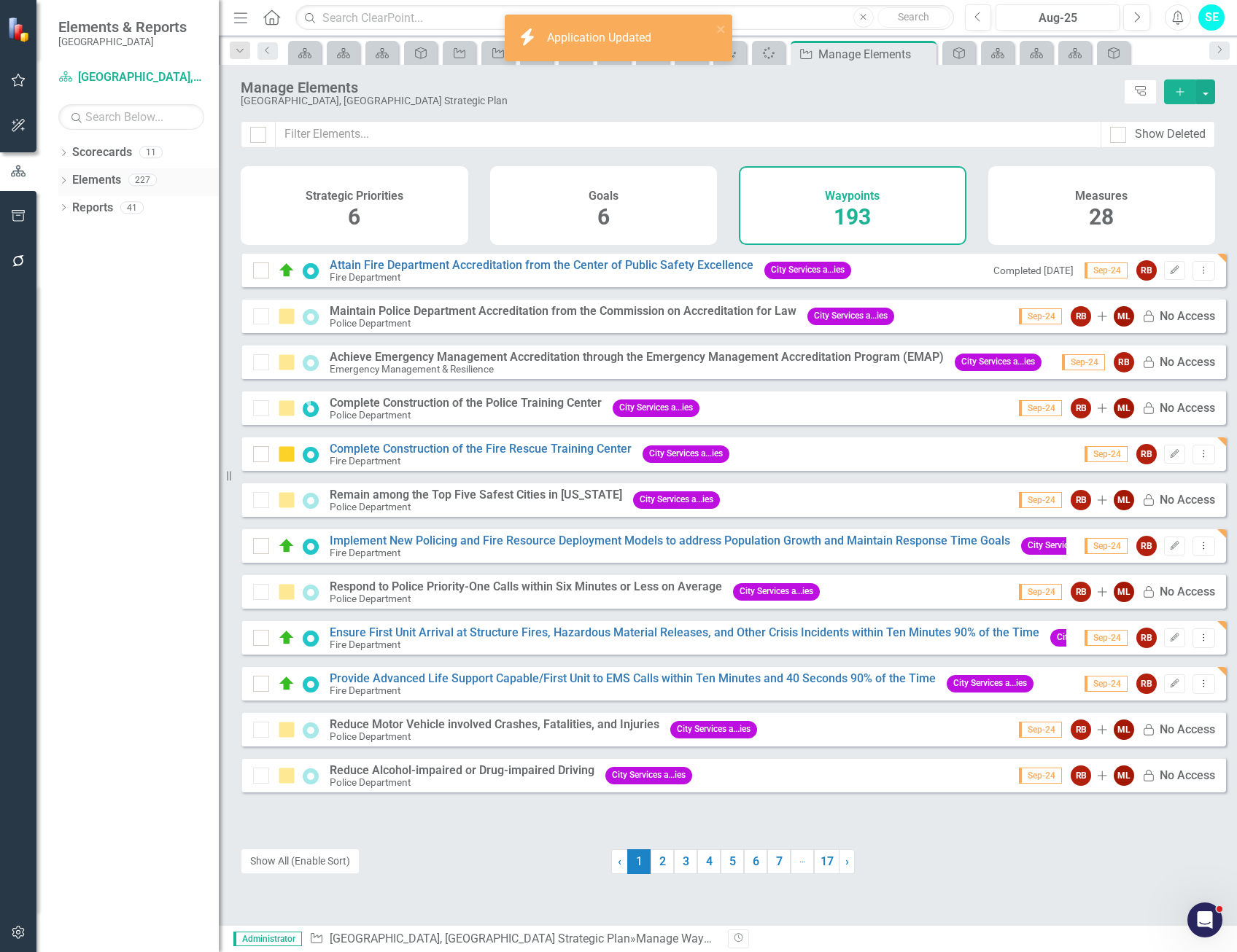
click at [62, 182] on icon "Dropdown" at bounding box center [63, 182] width 10 height 8
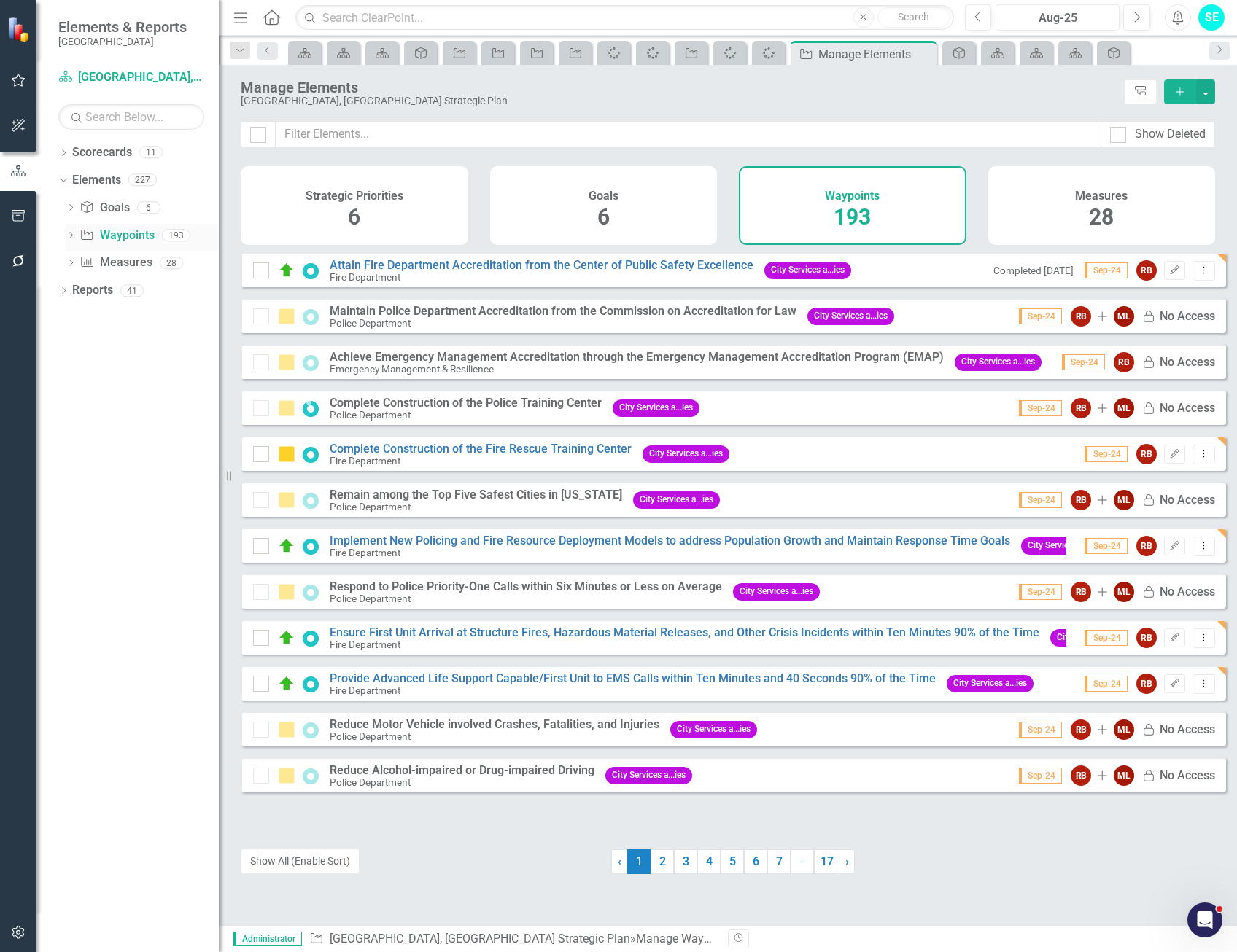
click at [70, 238] on icon "Dropdown" at bounding box center [70, 236] width 10 height 8
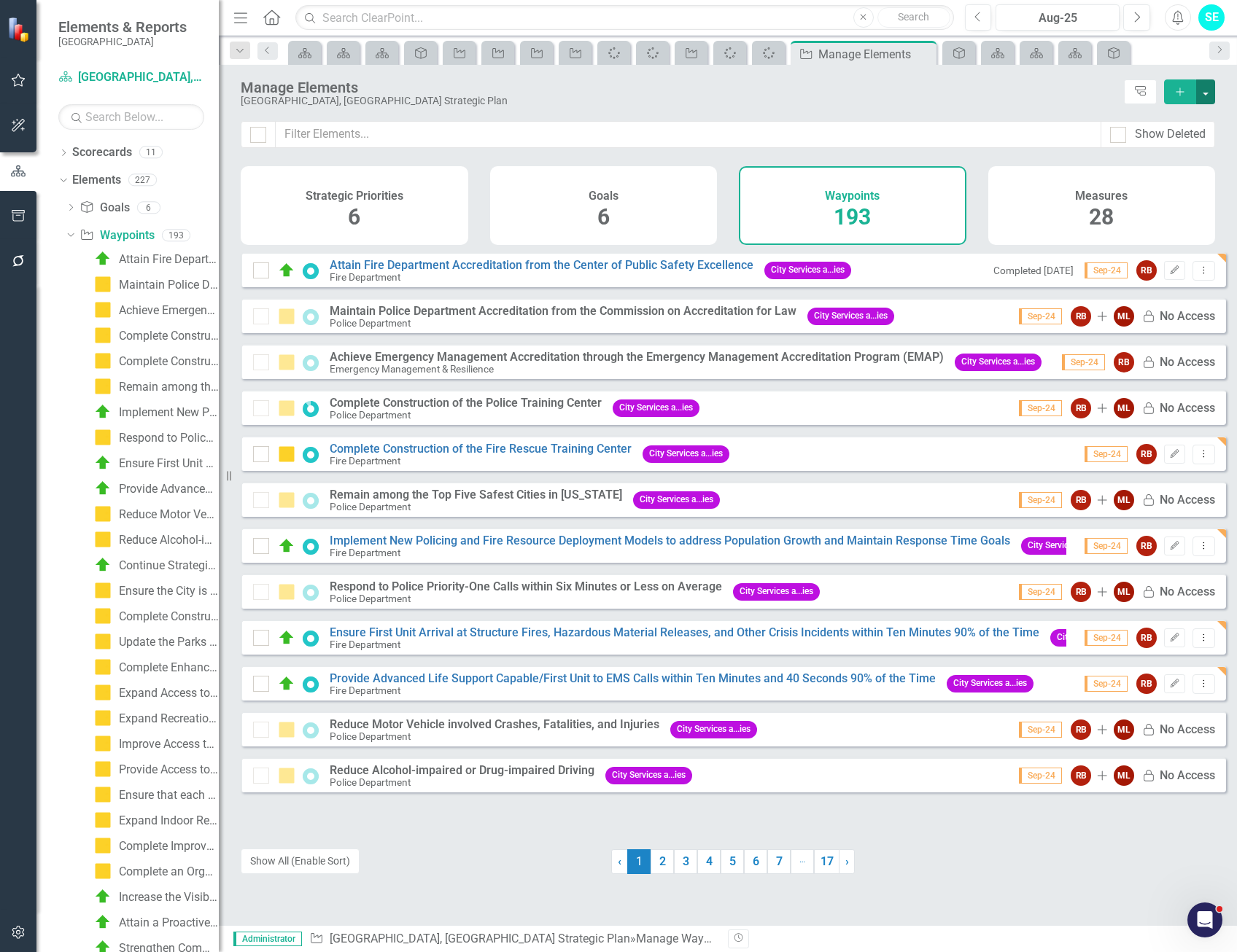
click at [1210, 93] on button "button" at bounding box center [1206, 91] width 19 height 25
click at [255, 135] on input "checkbox" at bounding box center [254, 132] width 9 height 9
checkbox input "true"
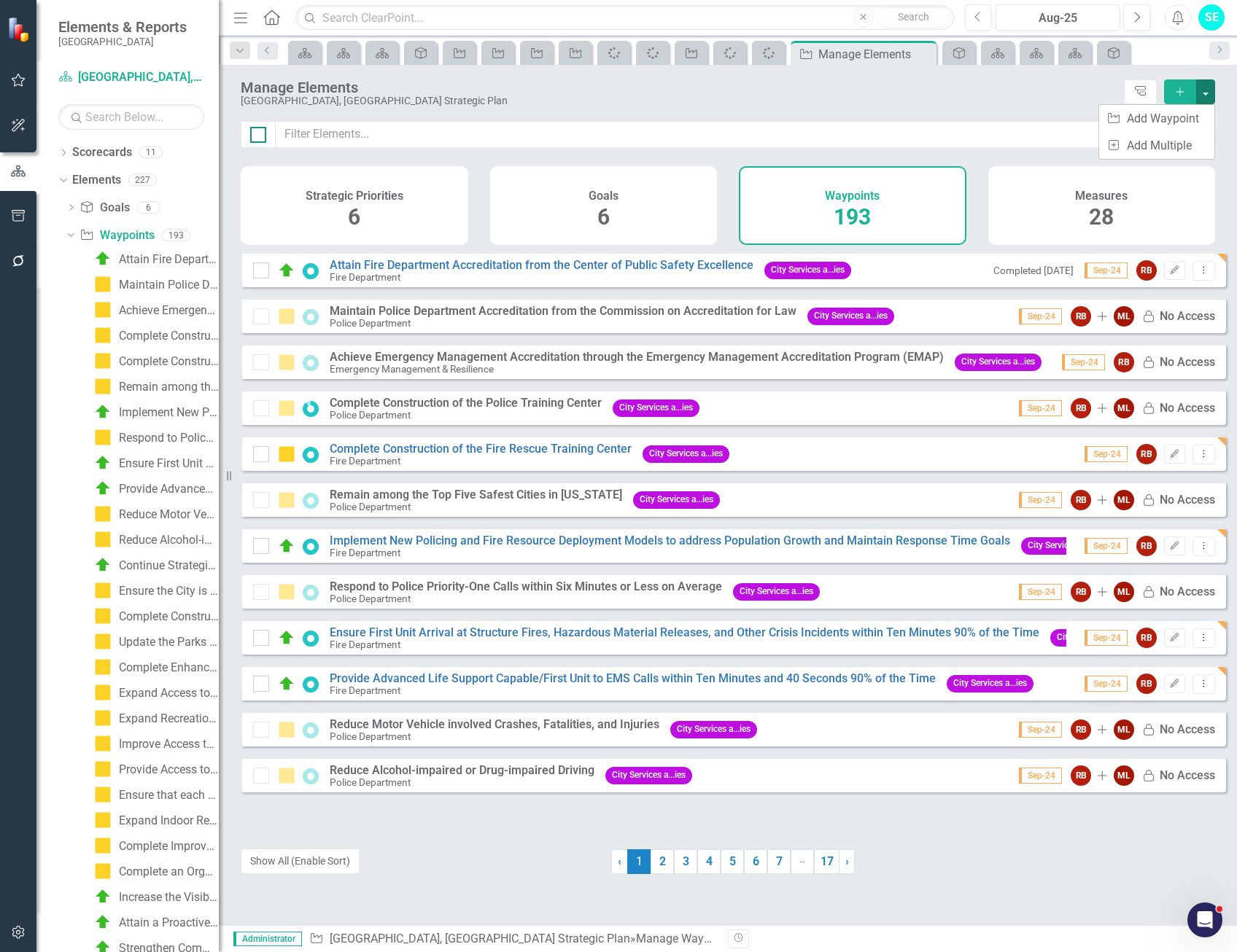
checkbox input "true"
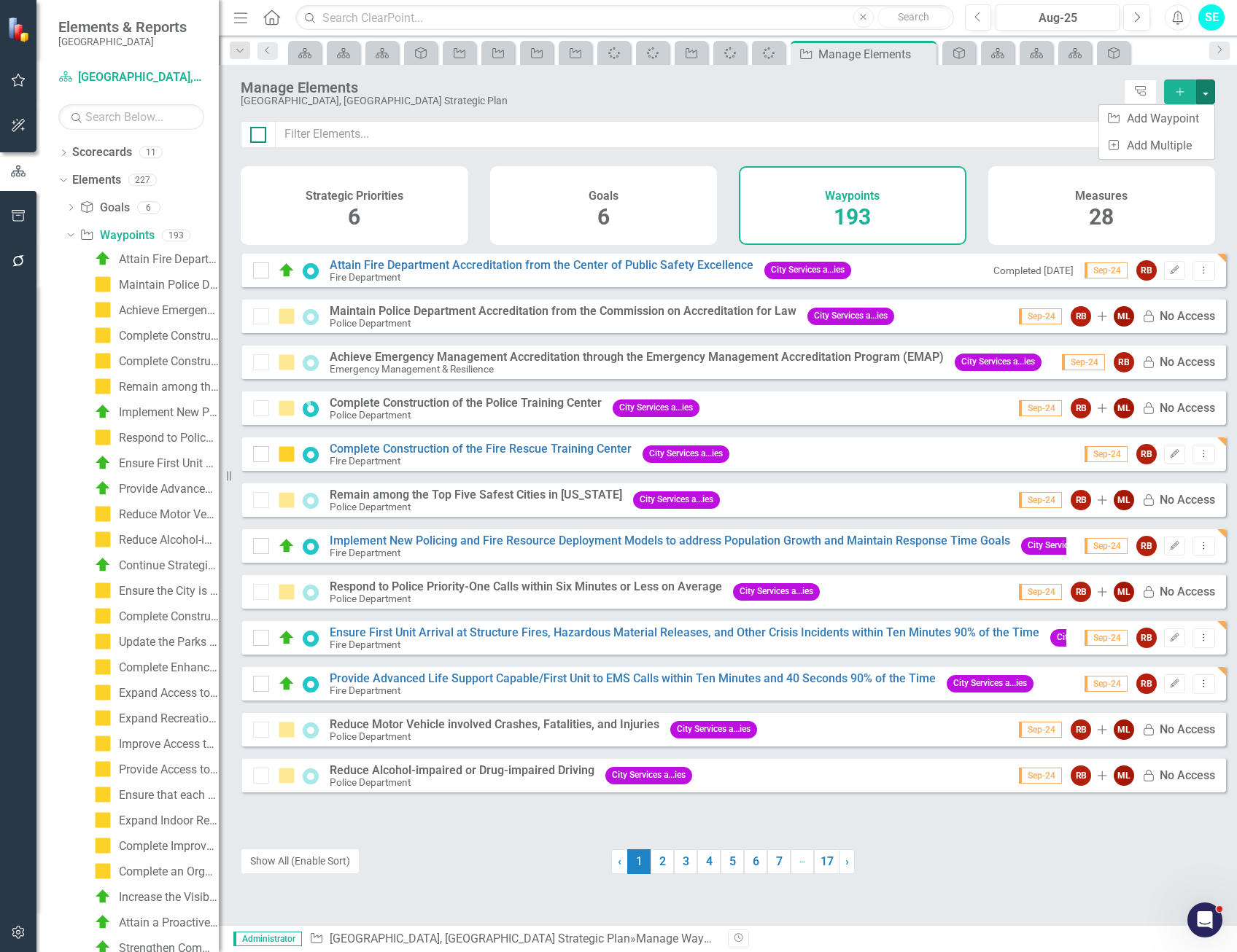
checkbox input "true"
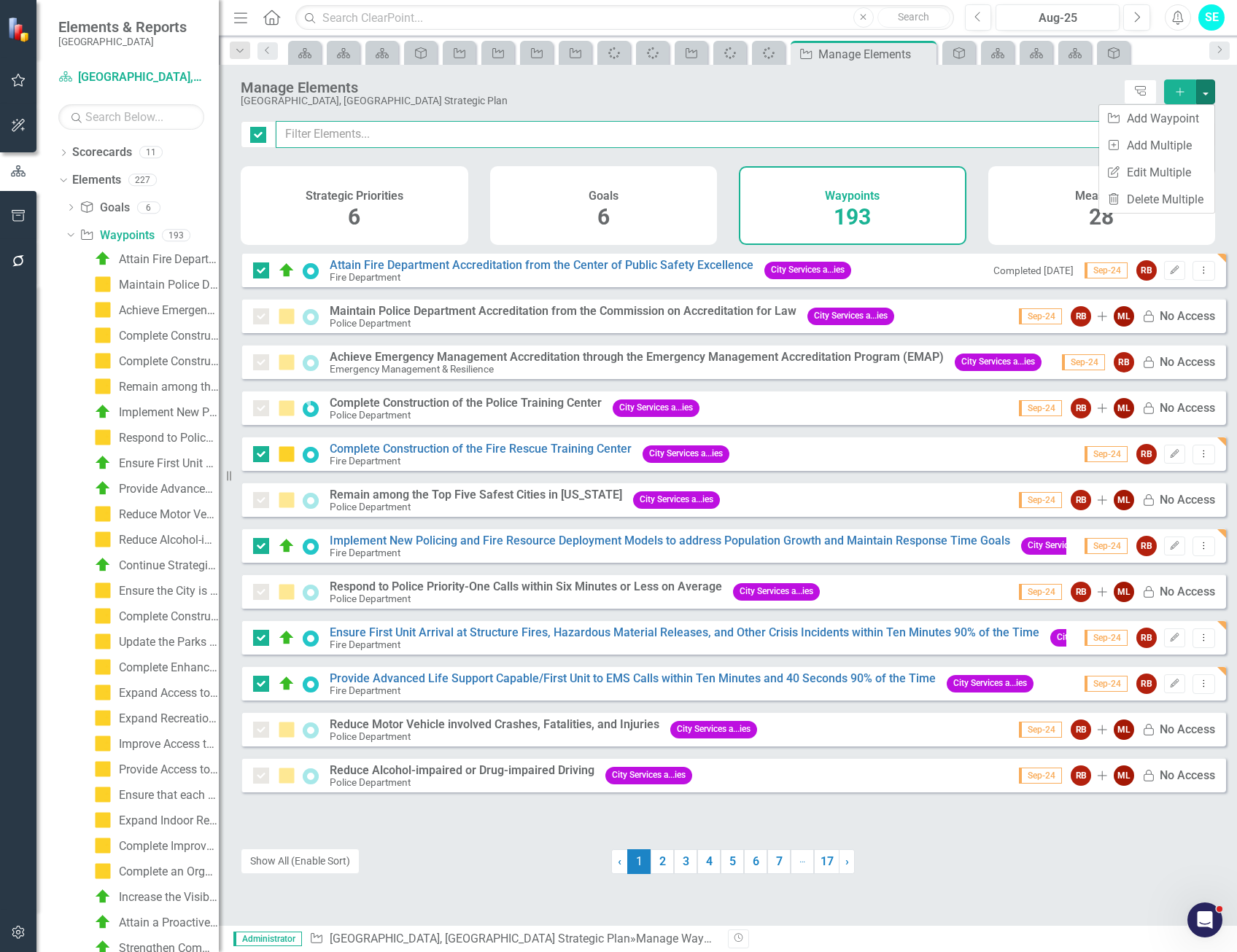
click at [666, 123] on input "text" at bounding box center [688, 134] width 826 height 27
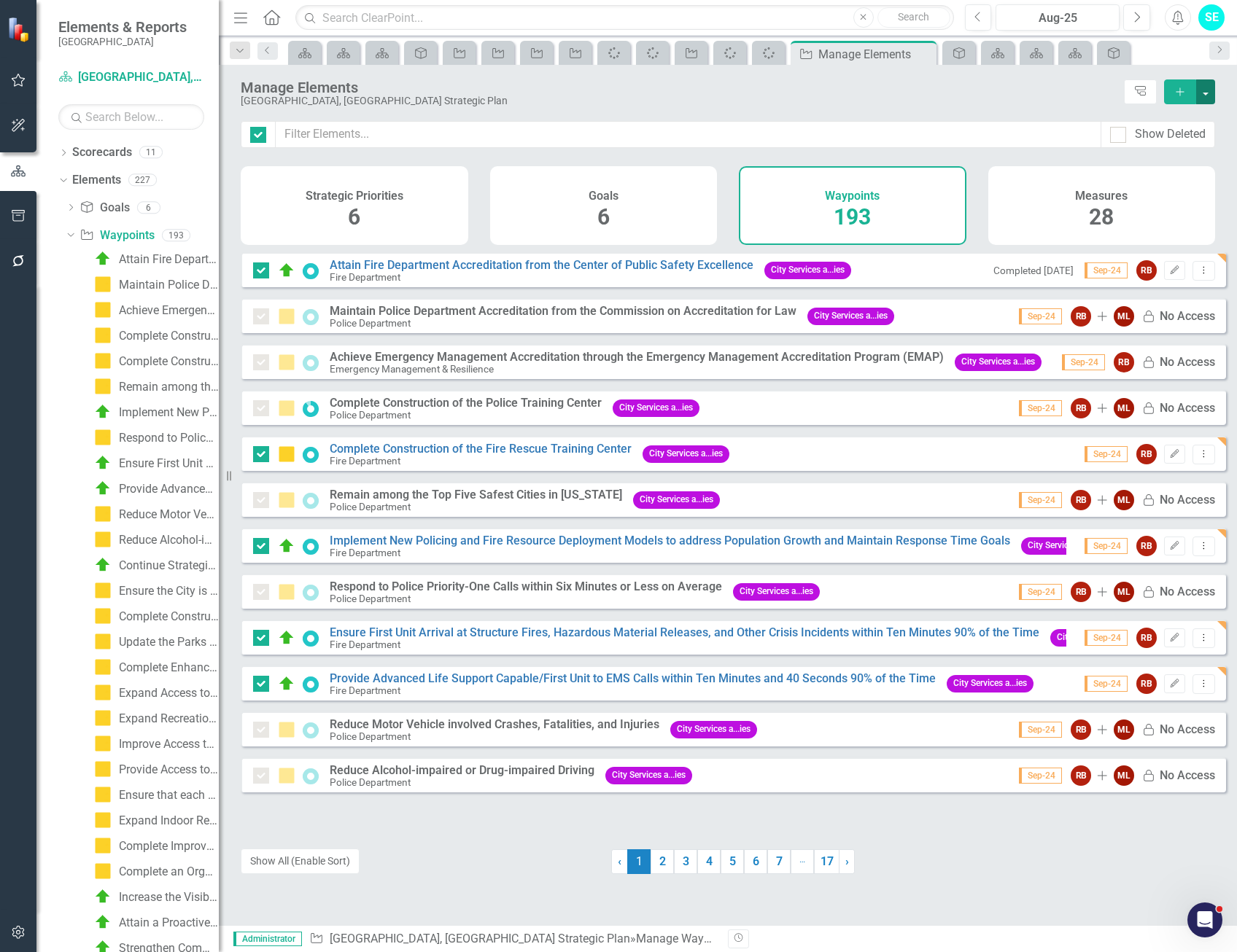
click at [1211, 91] on button "button" at bounding box center [1206, 91] width 19 height 25
click at [1163, 173] on link "Edit Multiple Edit Multiple" at bounding box center [1157, 173] width 115 height 27
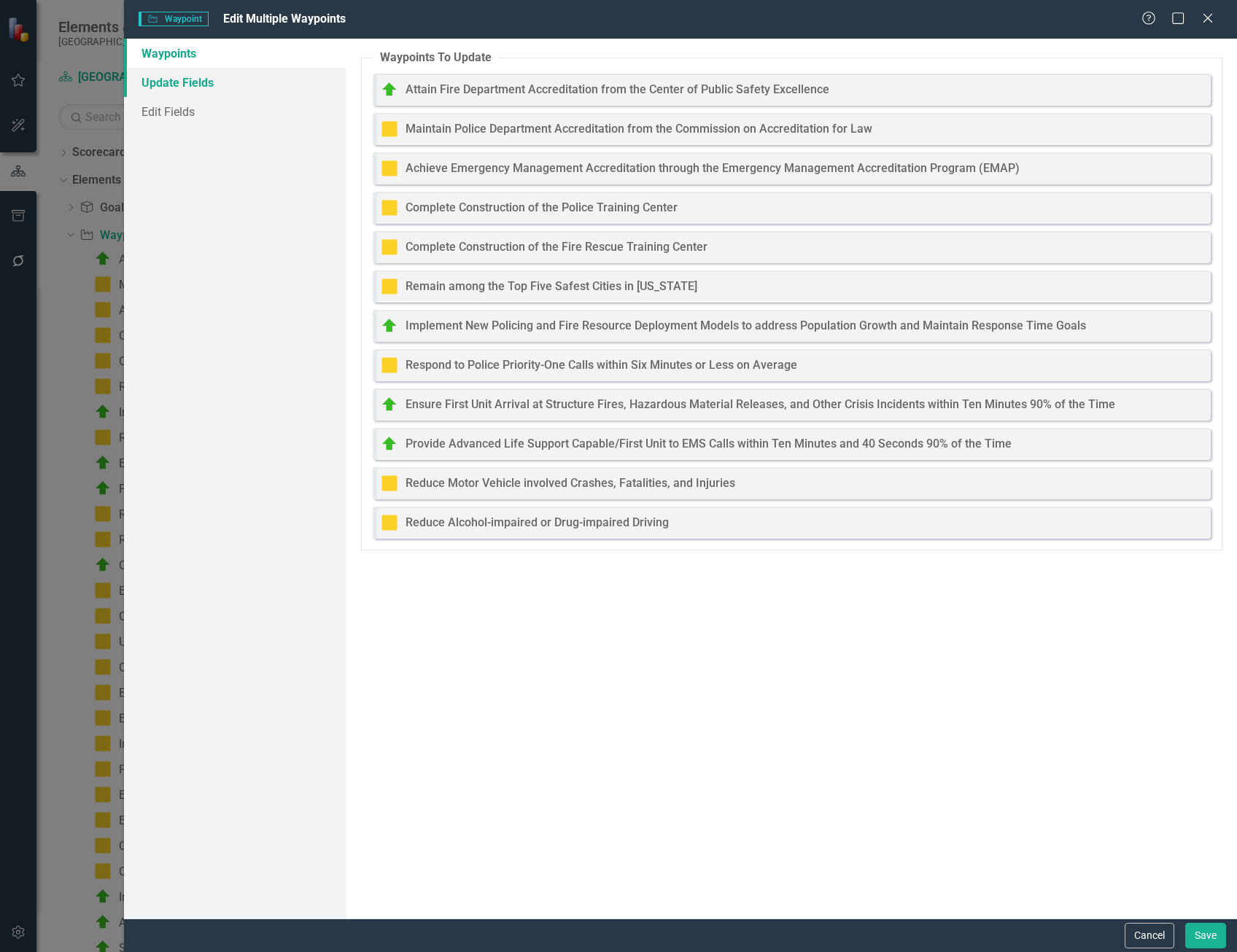
click at [167, 87] on link "Update Fields" at bounding box center [235, 82] width 222 height 29
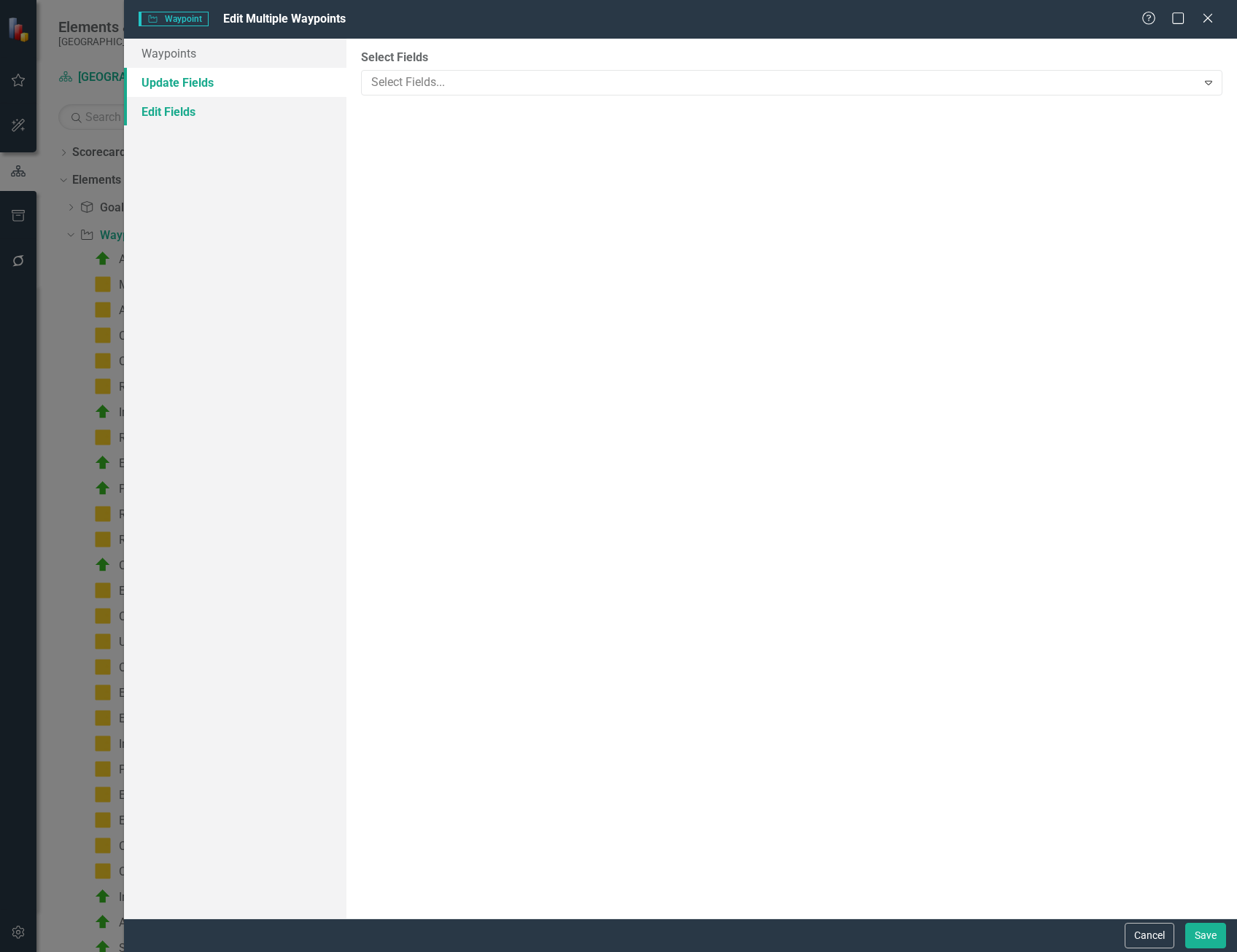
click at [179, 113] on link "Edit Fields" at bounding box center [235, 112] width 222 height 29
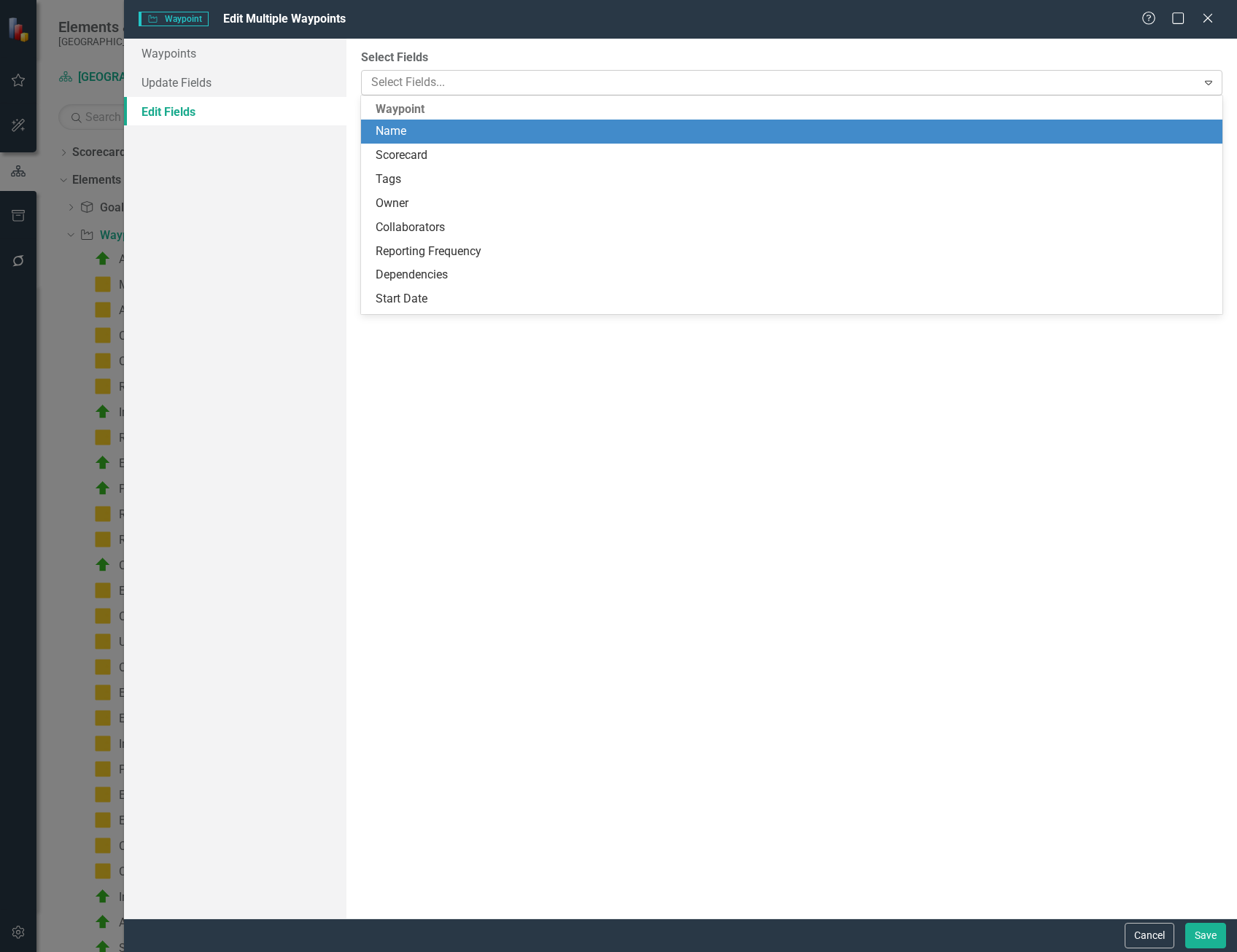
click at [452, 81] on div at bounding box center [780, 83] width 832 height 20
click at [254, 83] on link "Update Fields" at bounding box center [235, 82] width 222 height 29
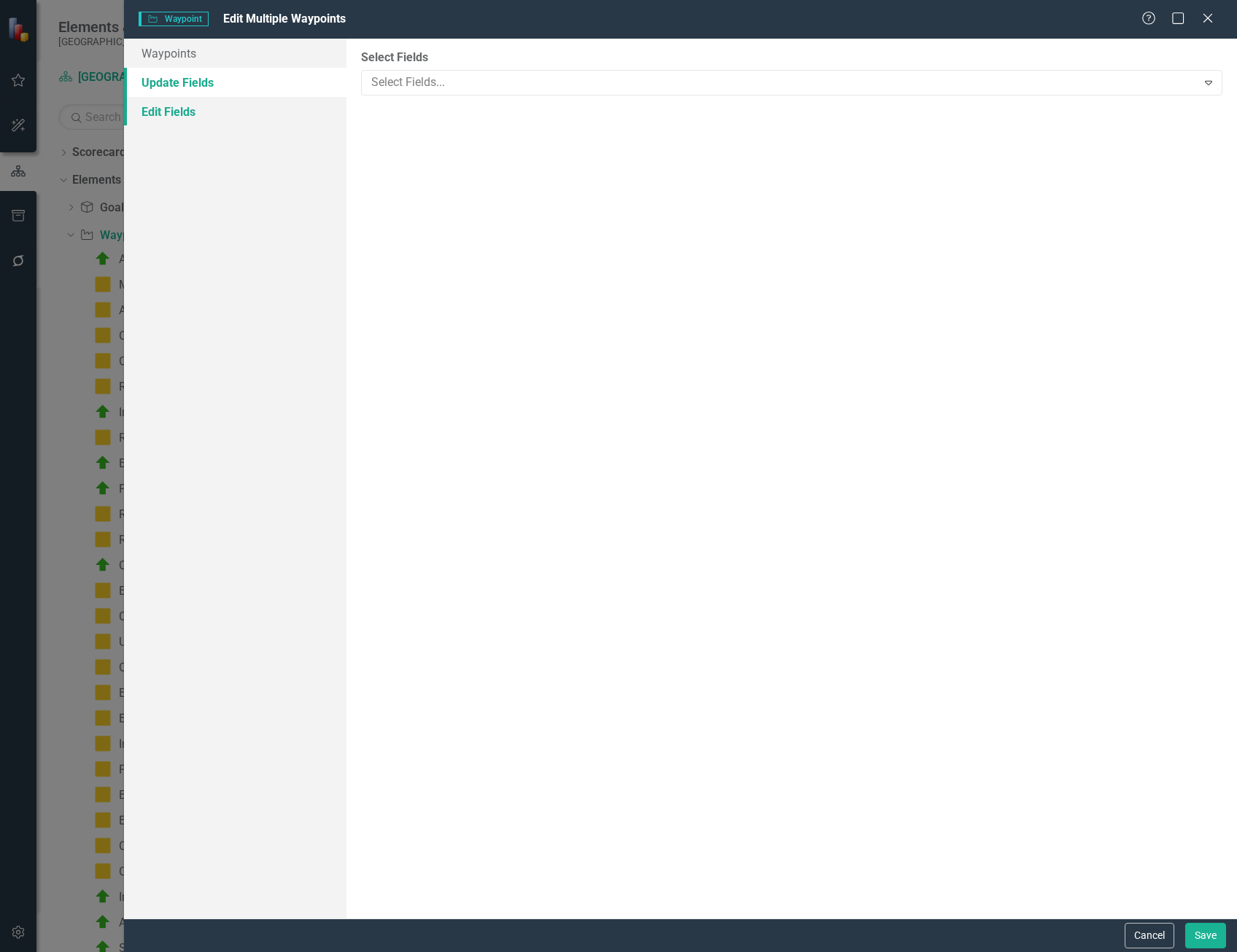
click at [233, 106] on link "Edit Fields" at bounding box center [235, 112] width 222 height 29
click at [432, 87] on div at bounding box center [780, 83] width 832 height 20
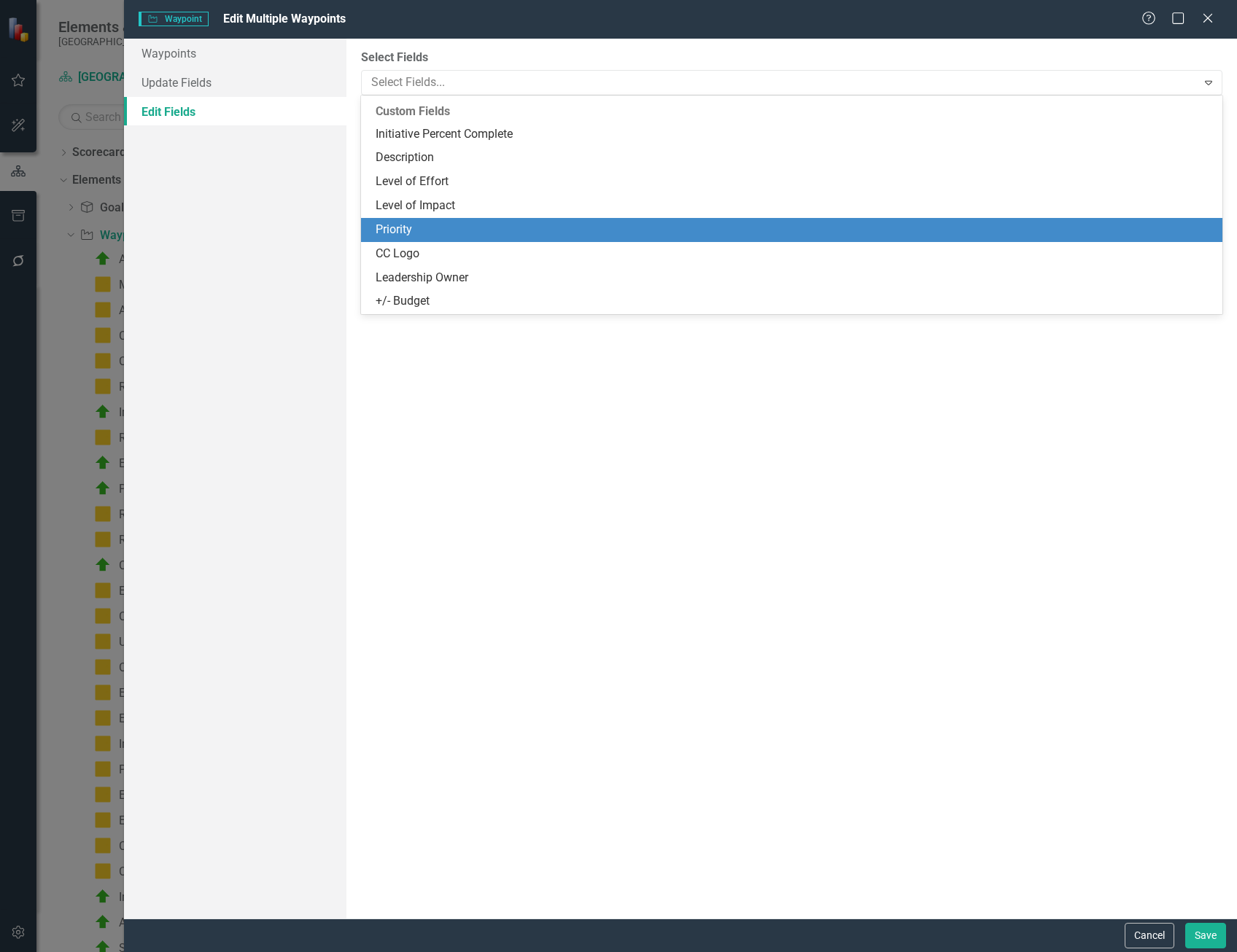
scroll to position [197, 0]
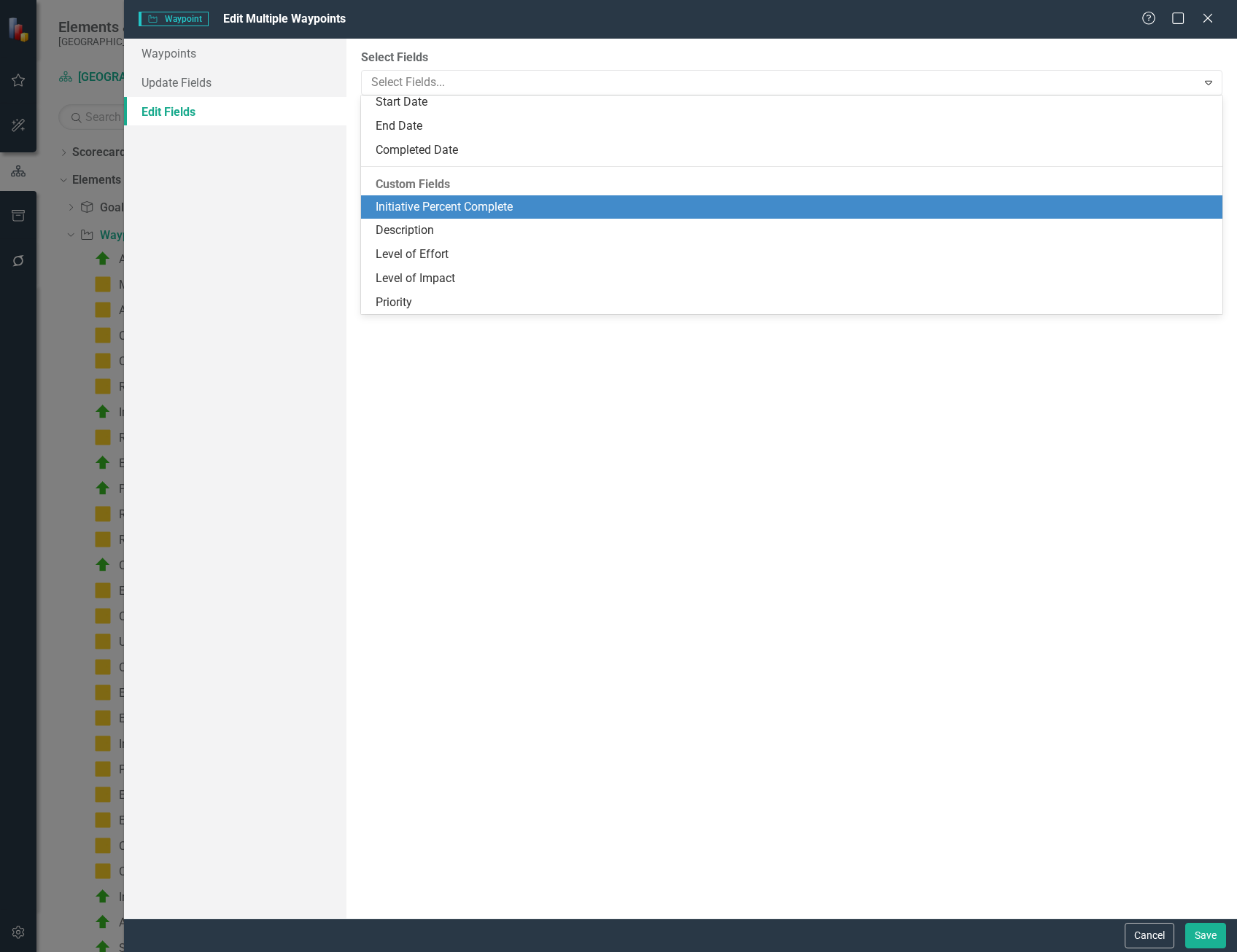
click at [500, 215] on div "Initiative Percent Complete" at bounding box center [795, 208] width 838 height 16
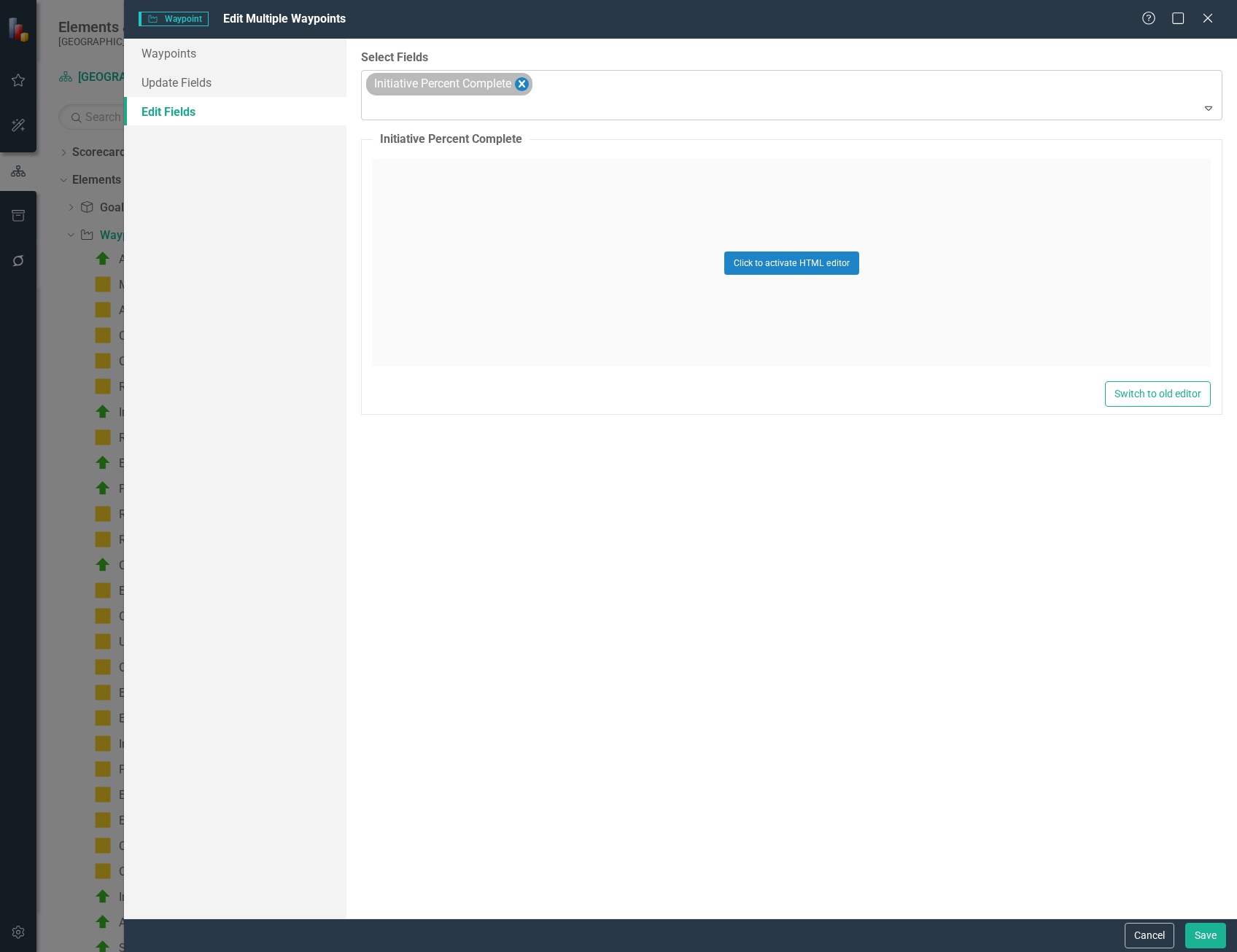
click at [525, 87] on icon "Remove Initiative Percent Complete" at bounding box center [522, 84] width 14 height 18
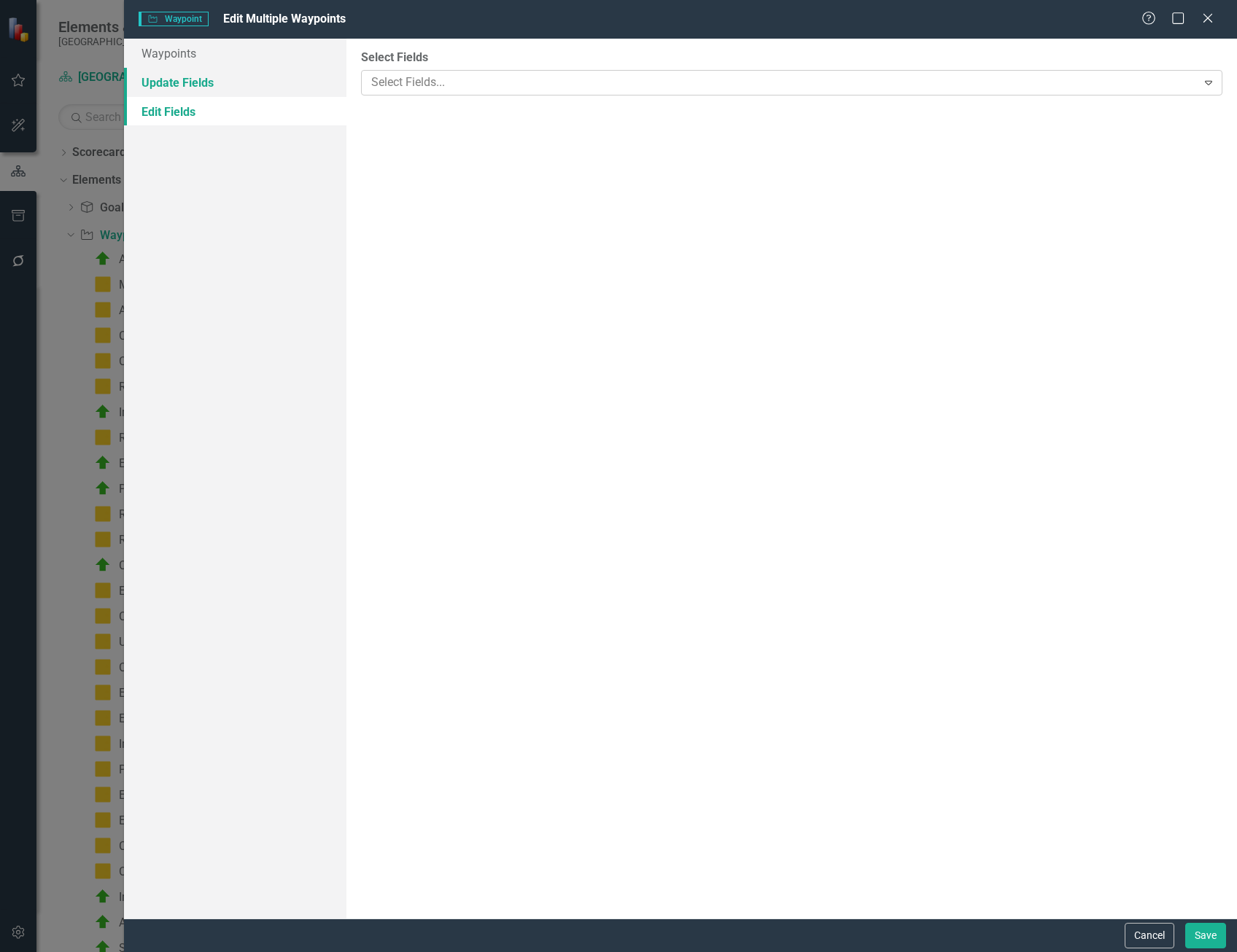
click at [297, 90] on link "Update Fields" at bounding box center [235, 82] width 222 height 29
click at [261, 64] on link "Waypoints" at bounding box center [235, 53] width 222 height 29
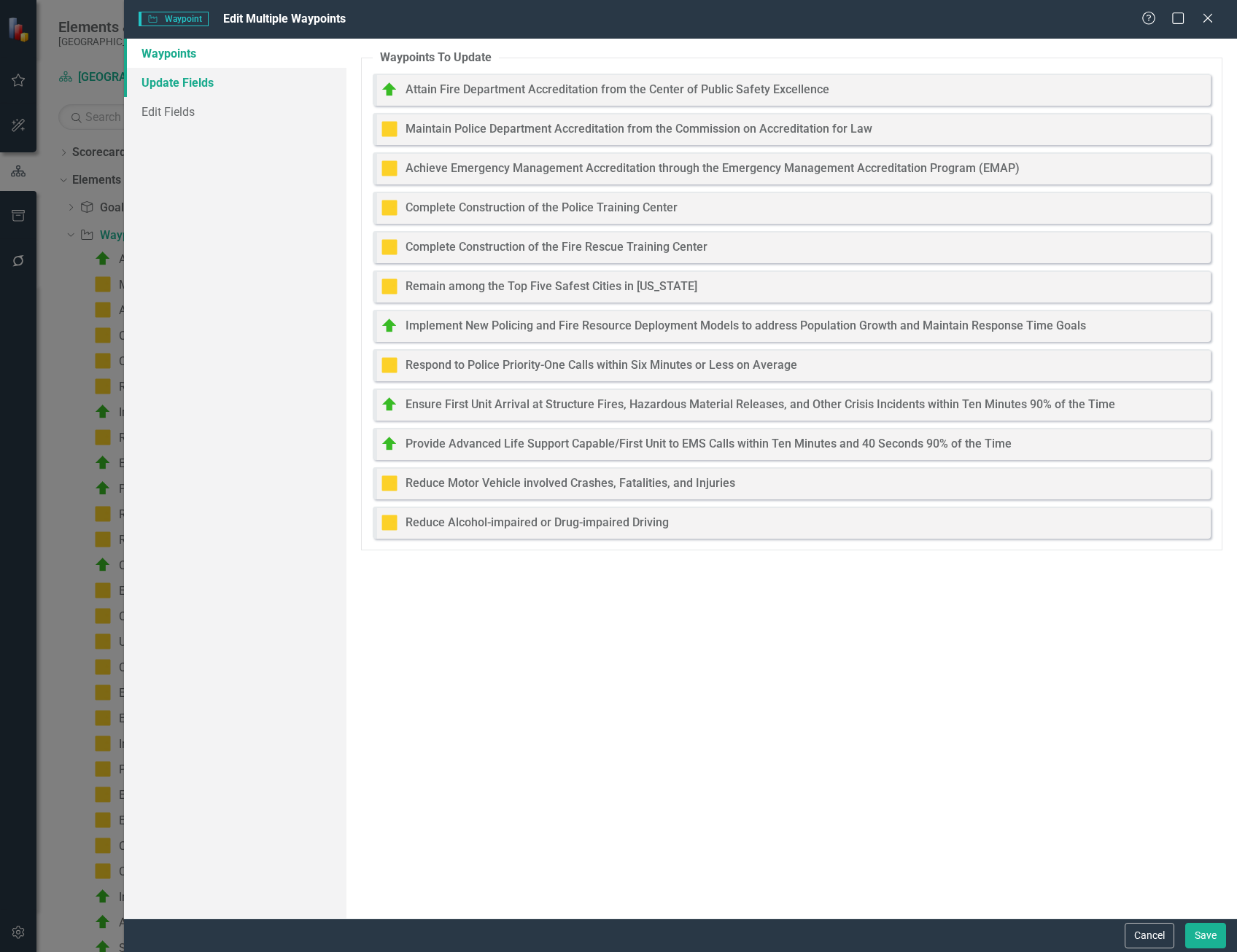
click at [255, 83] on link "Update Fields" at bounding box center [235, 82] width 222 height 29
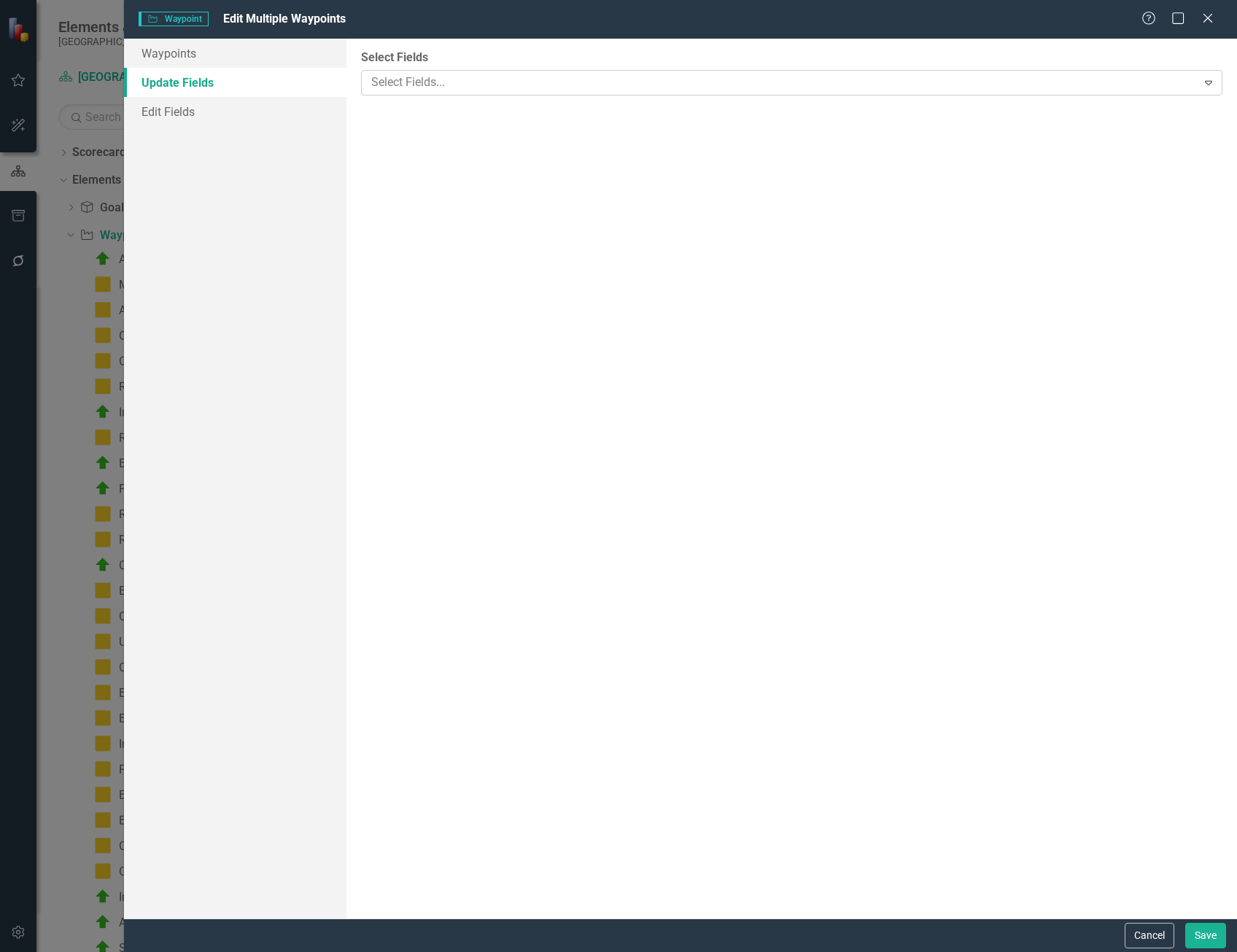
click at [433, 78] on div at bounding box center [780, 83] width 832 height 20
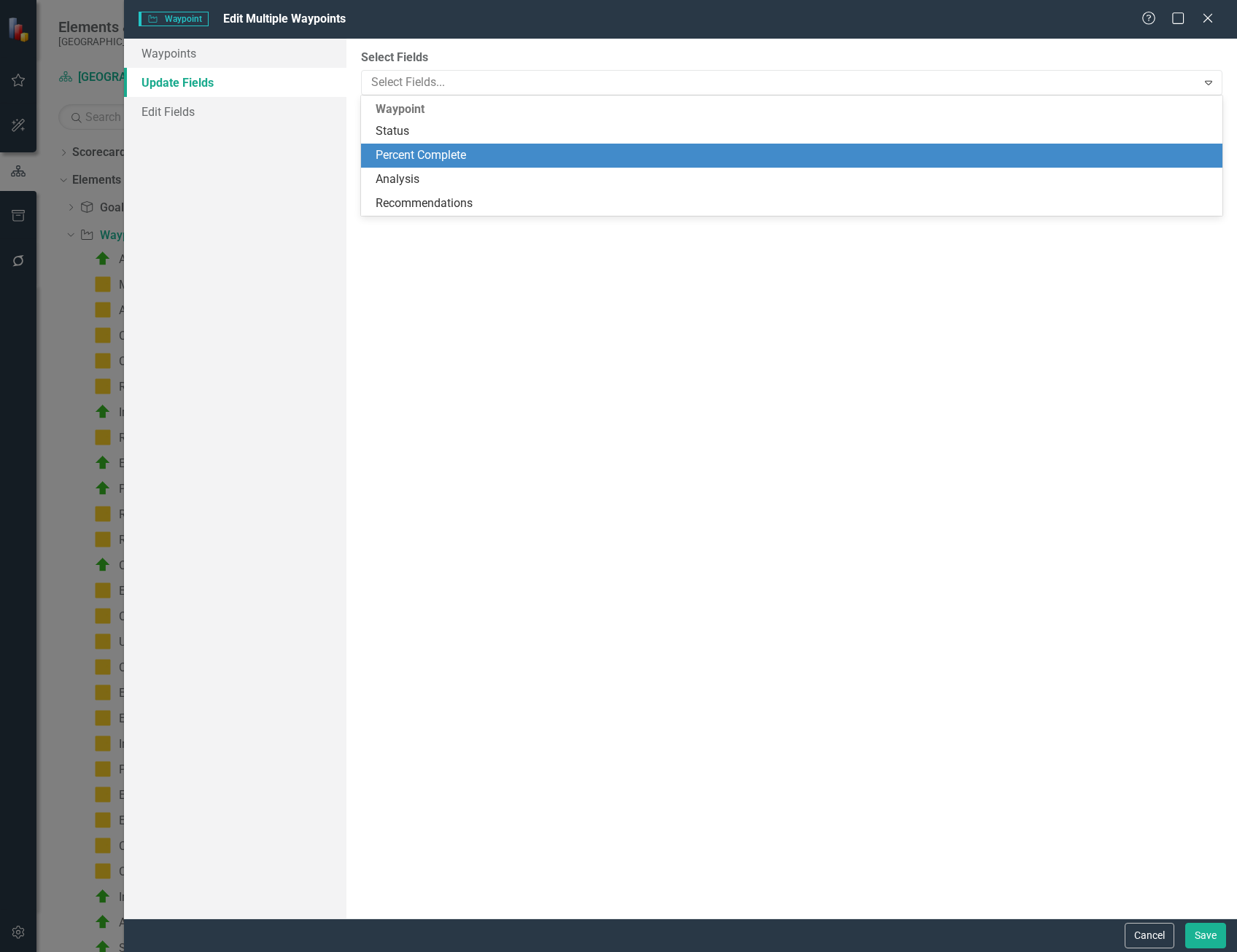
click at [453, 158] on div "Percent Complete" at bounding box center [795, 155] width 838 height 16
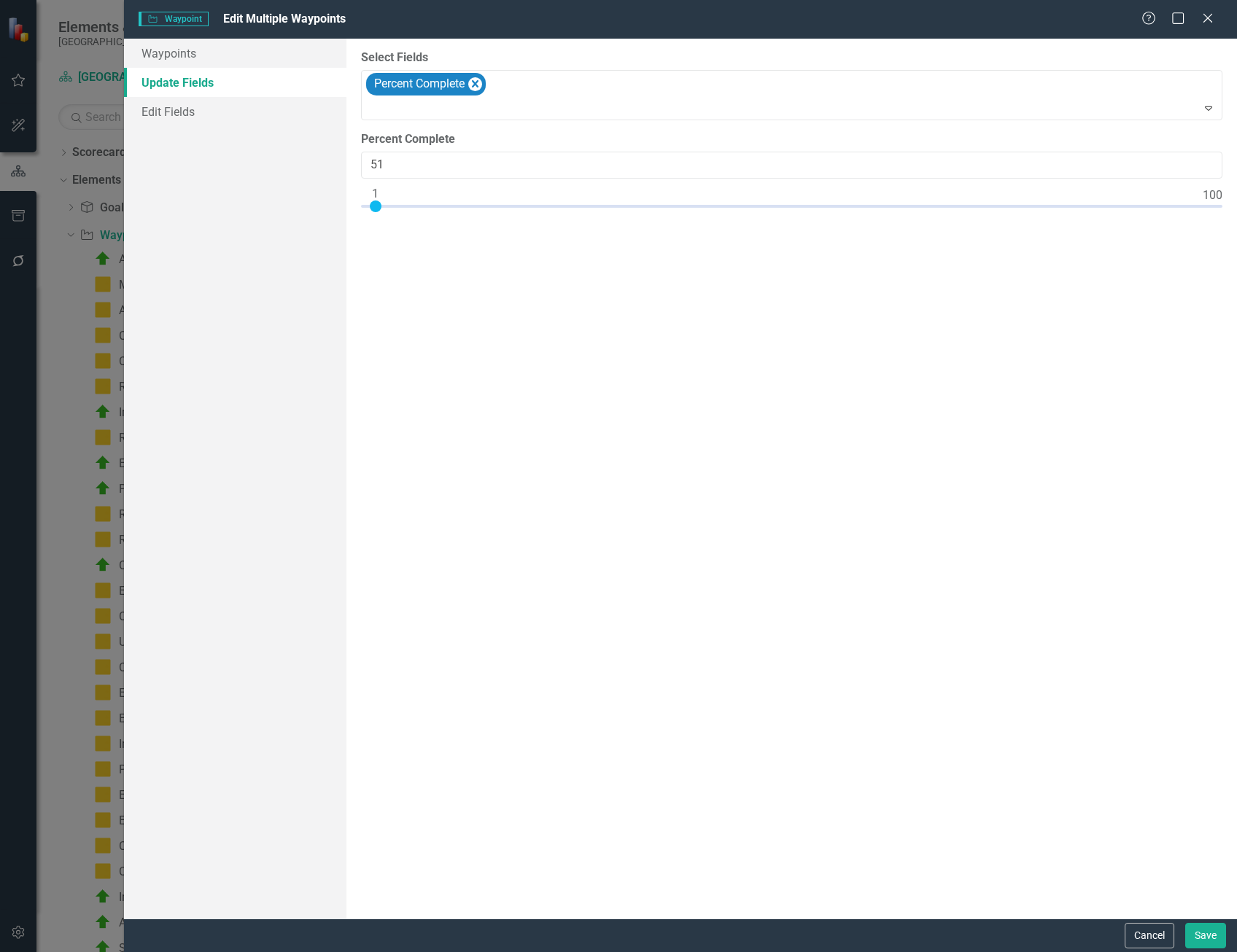
type input "100"
drag, startPoint x: 368, startPoint y: 201, endPoint x: 1400, endPoint y: 201, distance: 1032.0
click at [1237, 201] on html "Elements & Reports Cape Coral Scorecard [GEOGRAPHIC_DATA], [GEOGRAPHIC_DATA] St…" at bounding box center [618, 476] width 1237 height 952
click at [822, 322] on div "Select Fields Percent Complete Expand Percent Complete 100" at bounding box center [792, 478] width 891 height 880
click at [1212, 936] on button "Save" at bounding box center [1206, 936] width 41 height 26
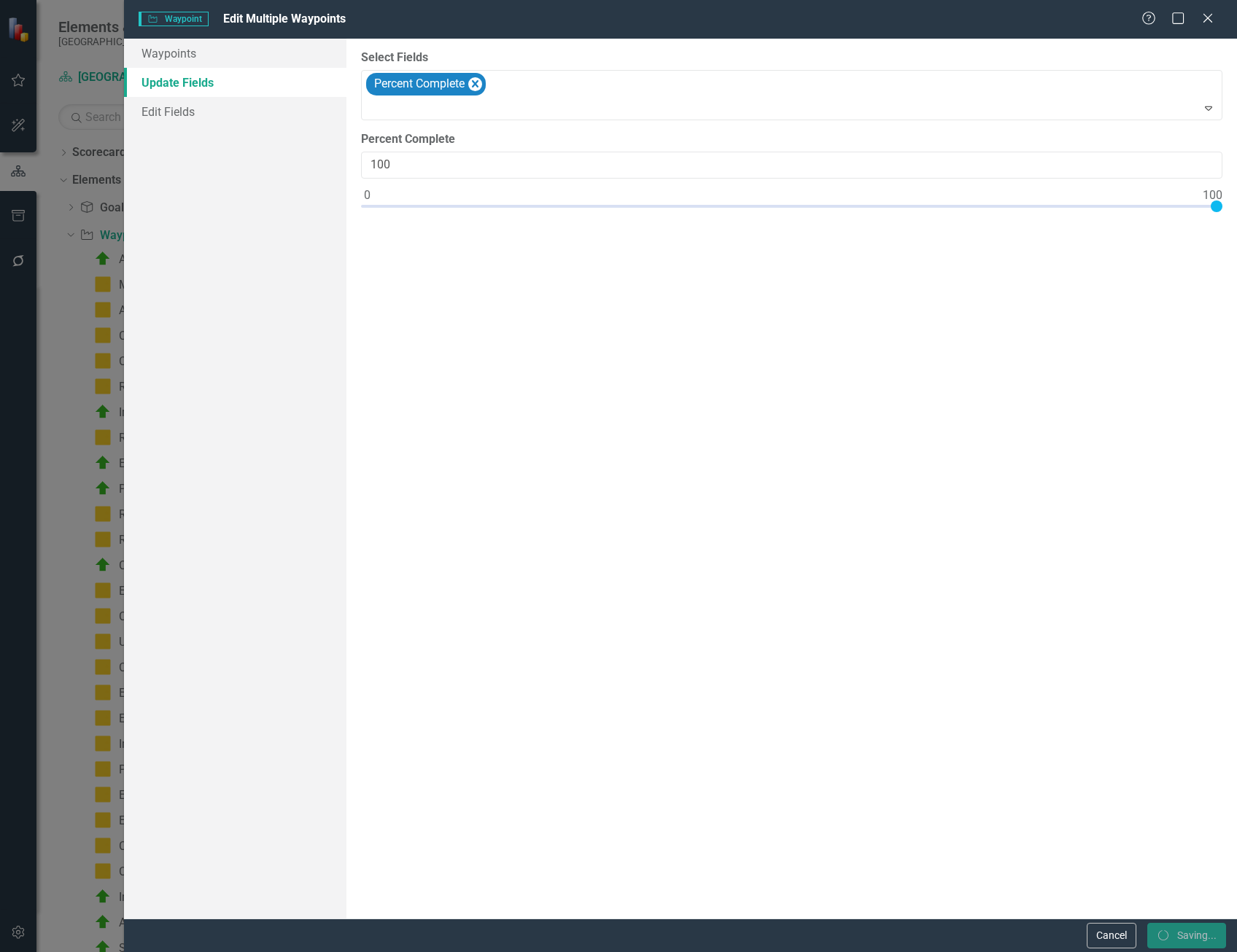
checkbox input "false"
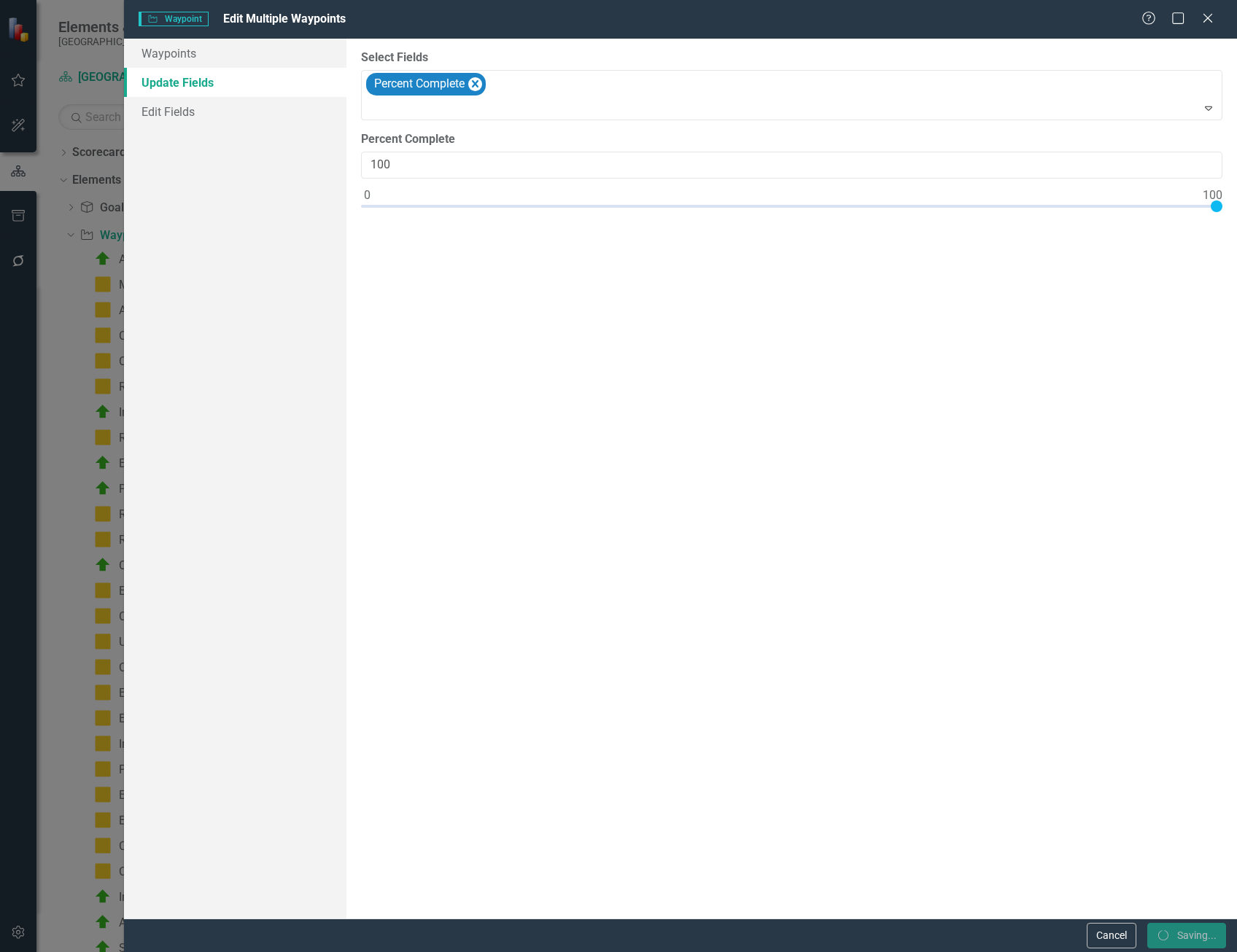
checkbox input "false"
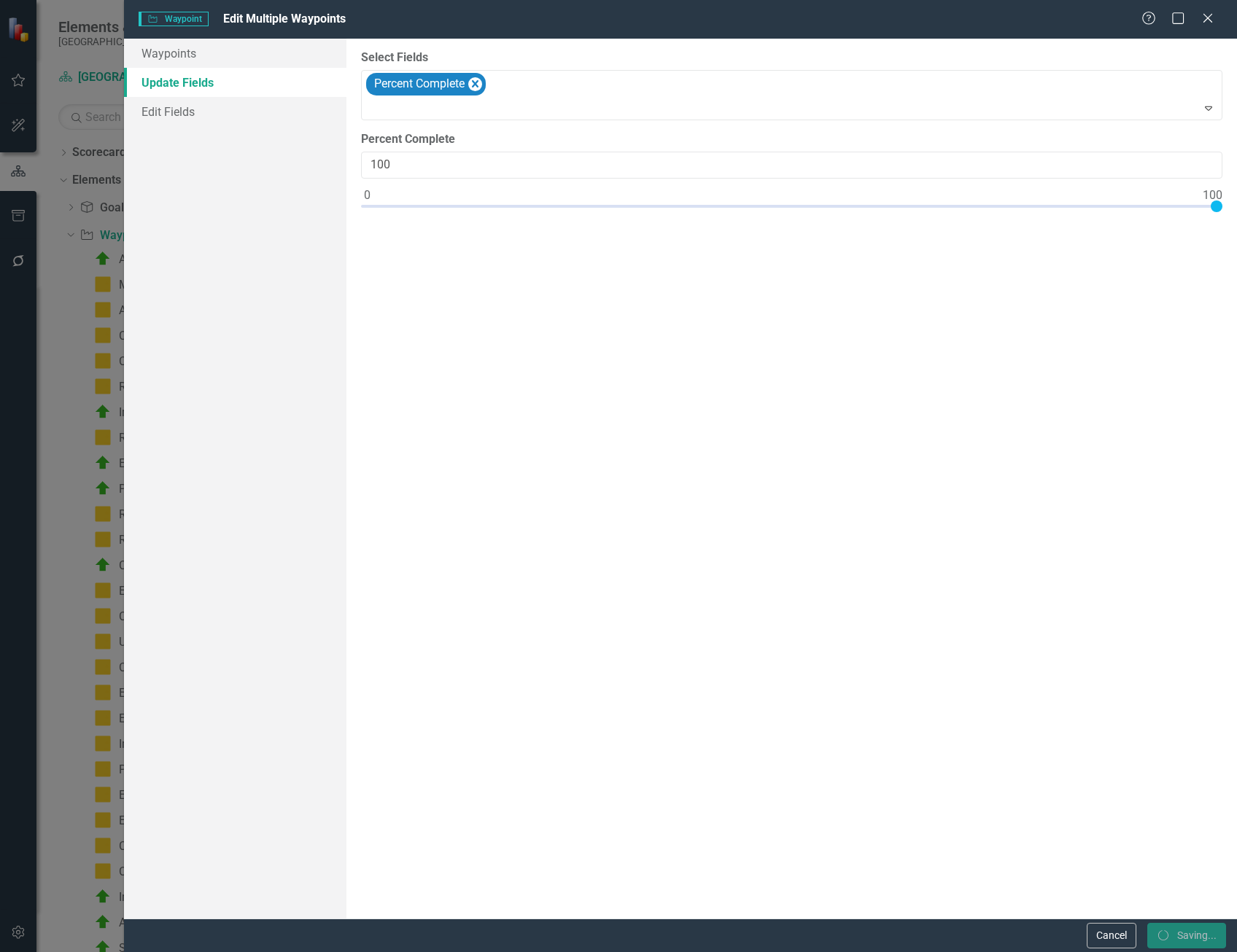
checkbox input "false"
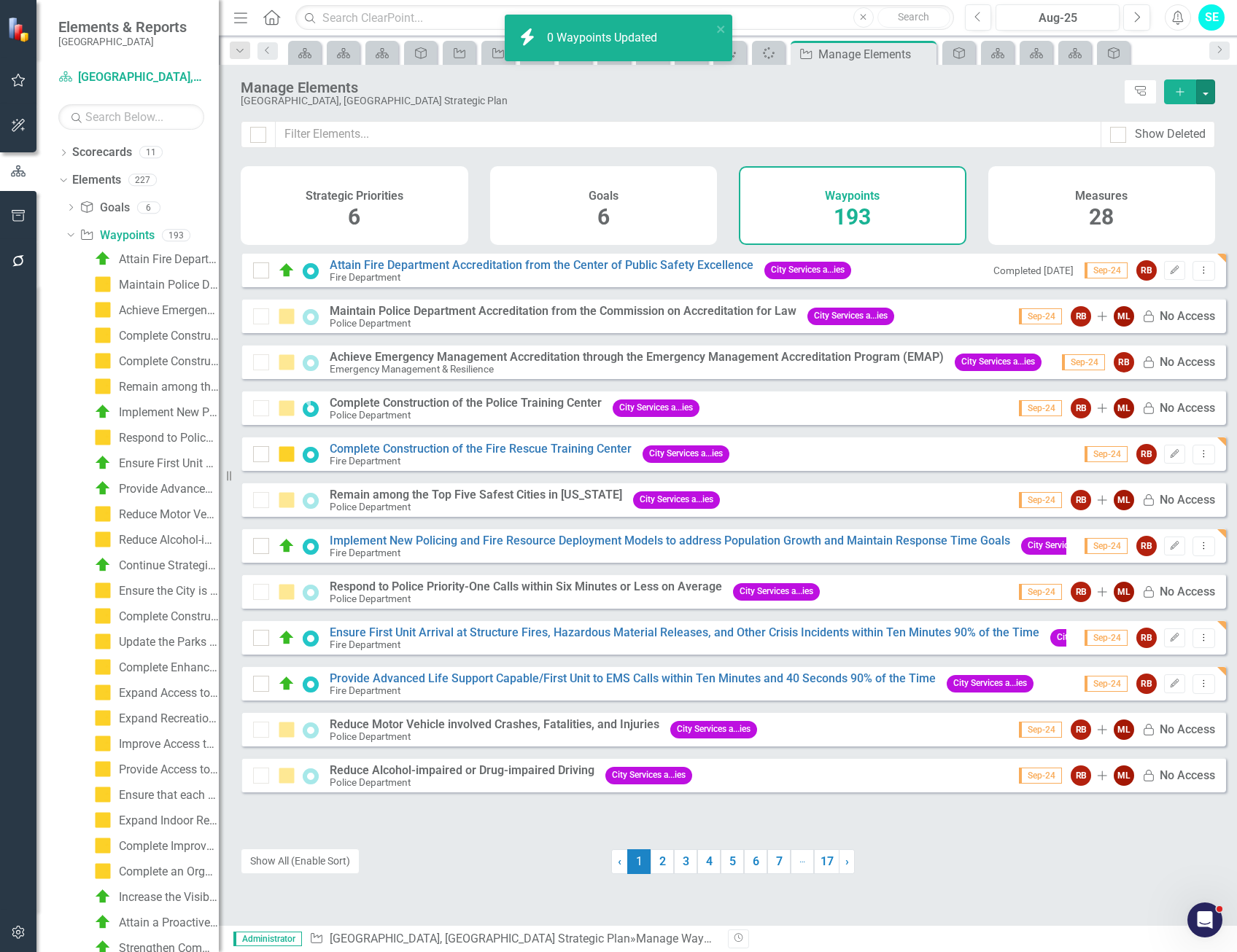
checkbox input "false"
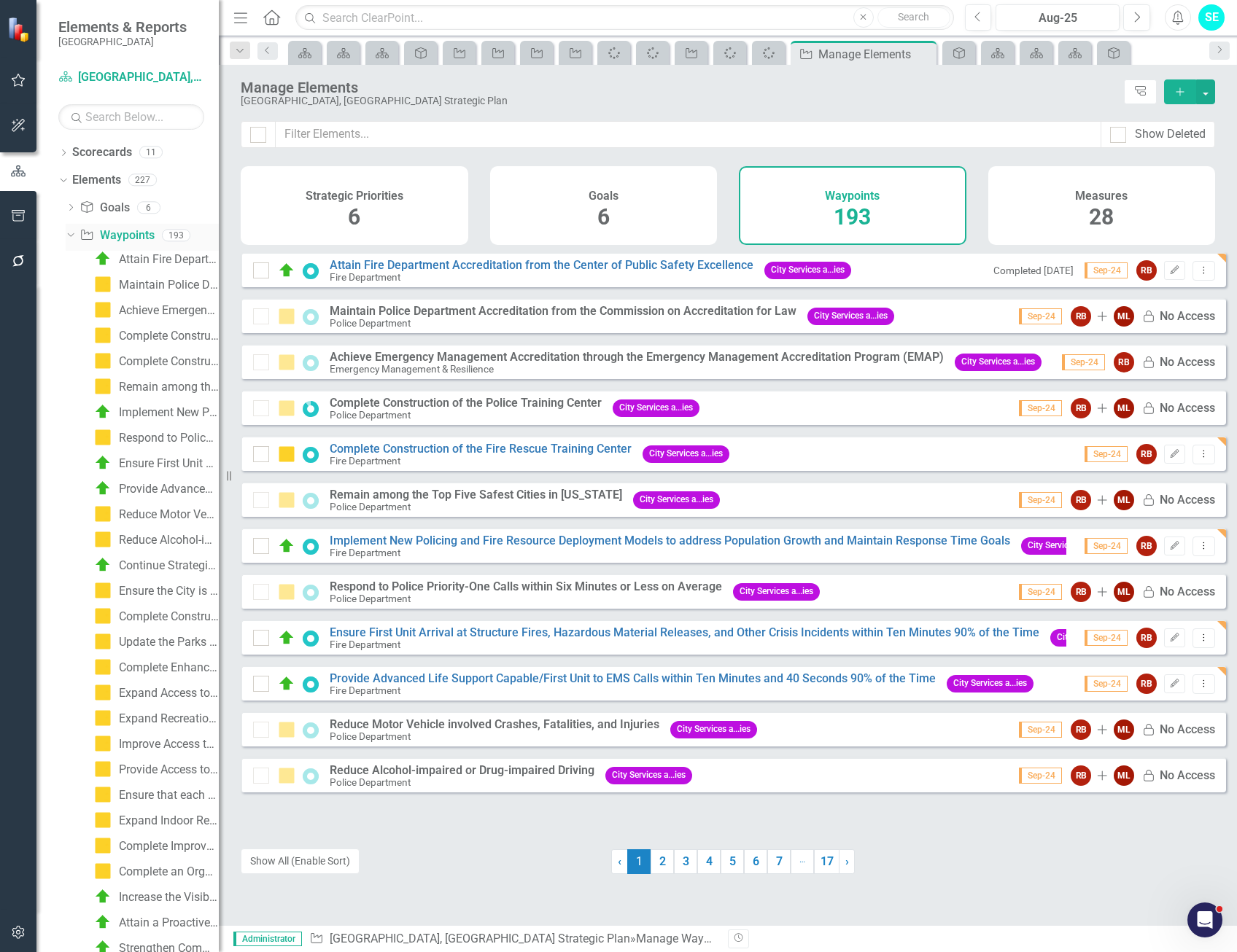
click at [72, 230] on icon "Dropdown" at bounding box center [69, 234] width 8 height 10
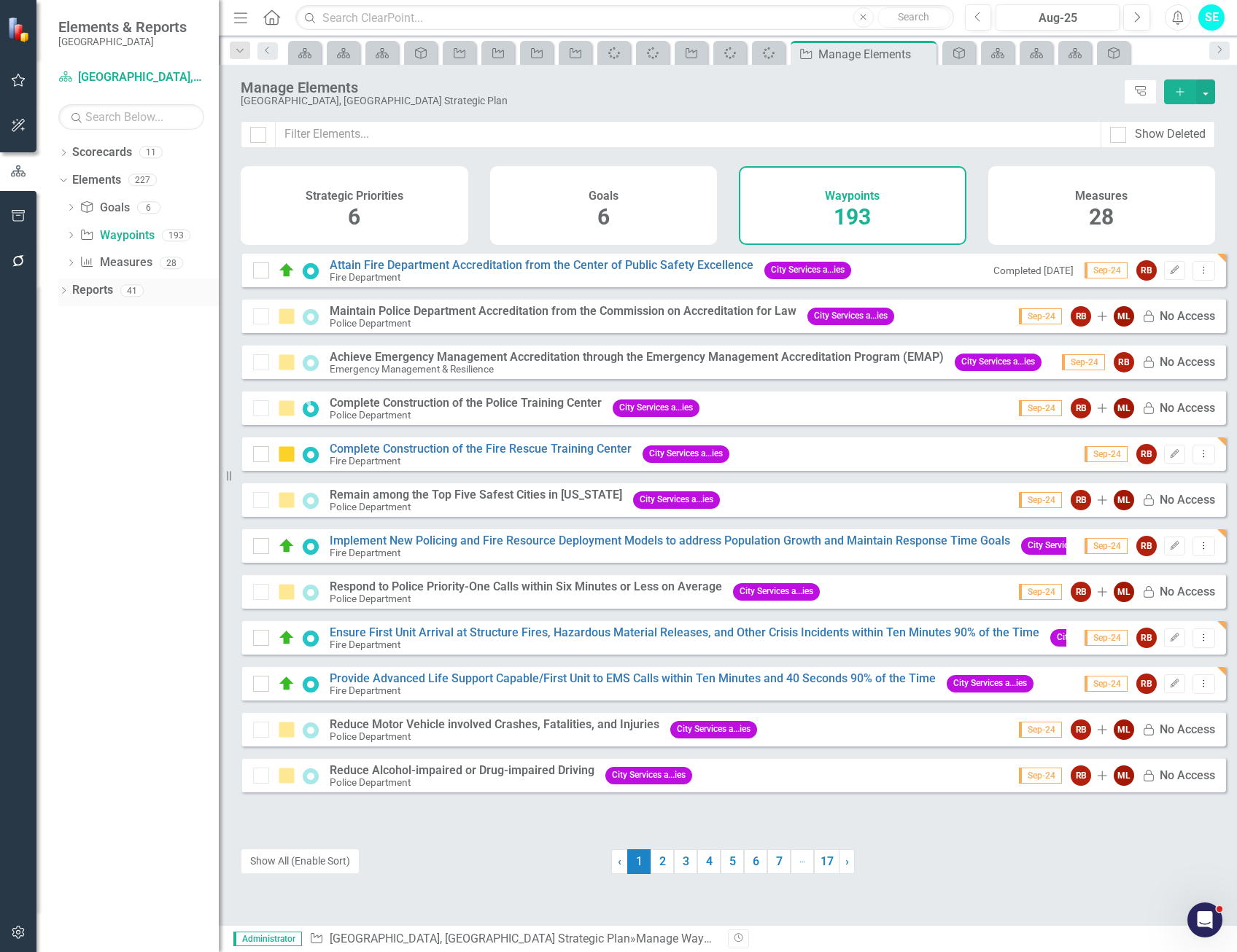
click at [64, 288] on icon "Dropdown" at bounding box center [63, 292] width 10 height 8
click at [70, 369] on icon at bounding box center [70, 370] width 4 height 6
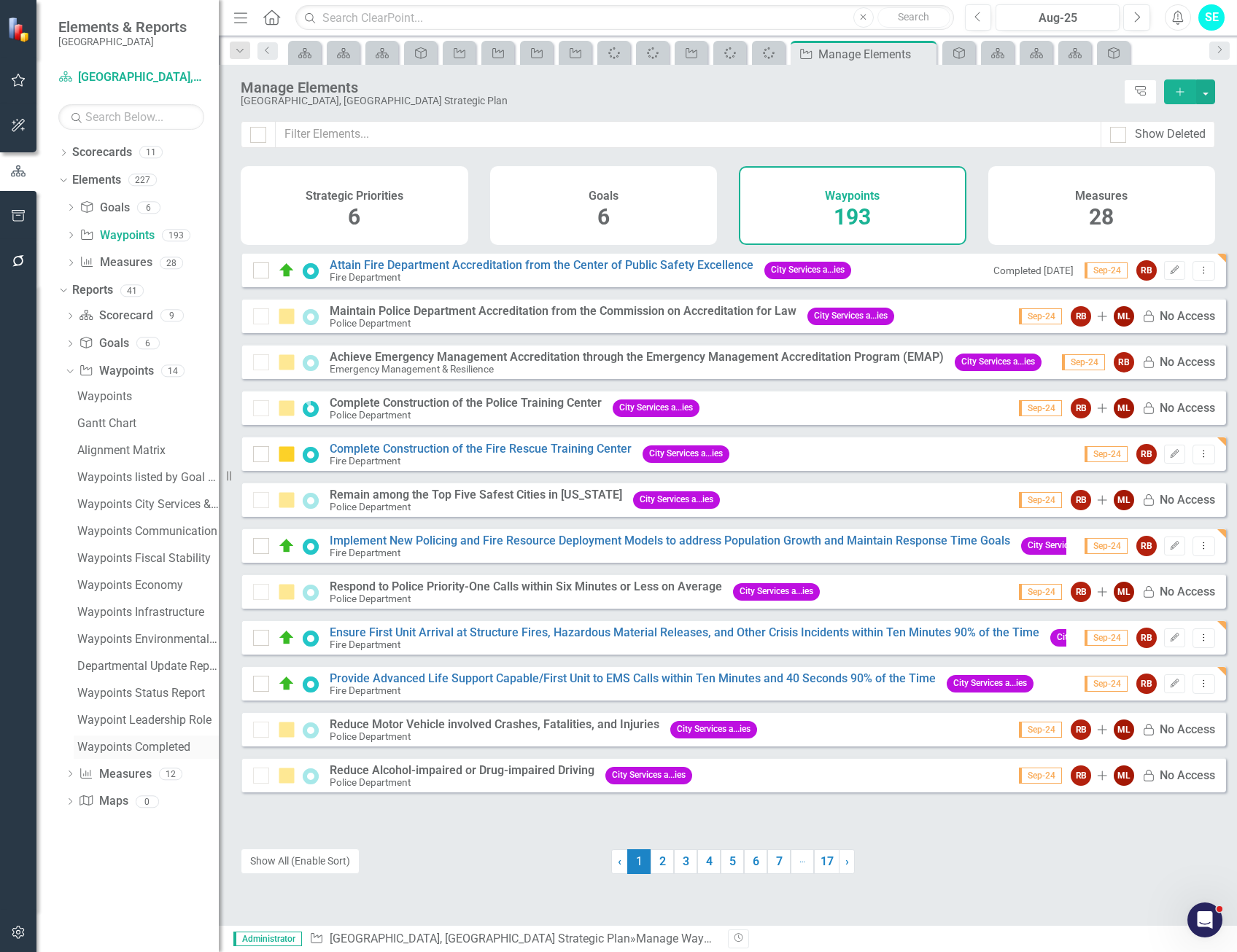
click at [167, 752] on div "Waypoints Completed" at bounding box center [148, 747] width 142 height 13
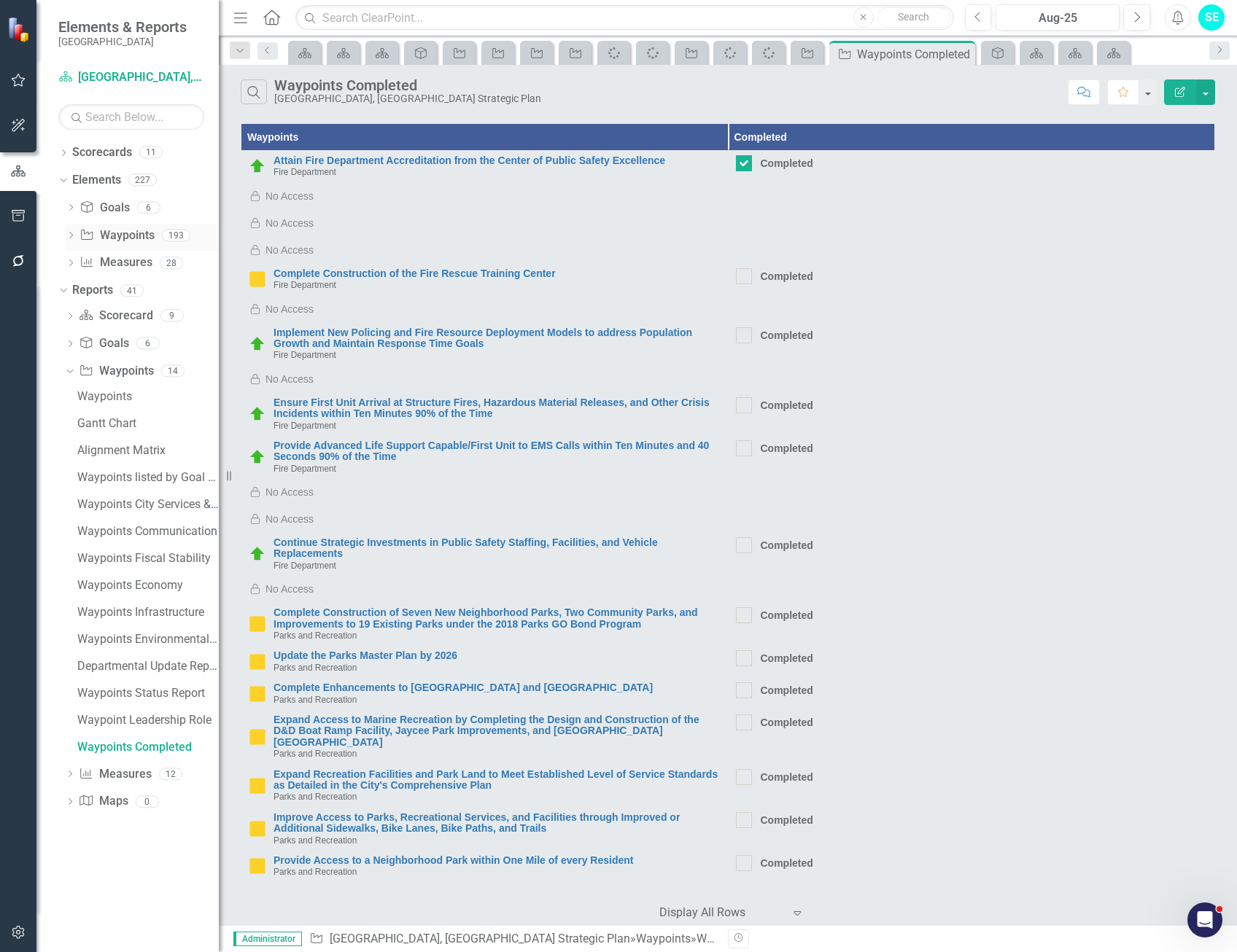
click at [70, 234] on icon "Dropdown" at bounding box center [70, 236] width 10 height 8
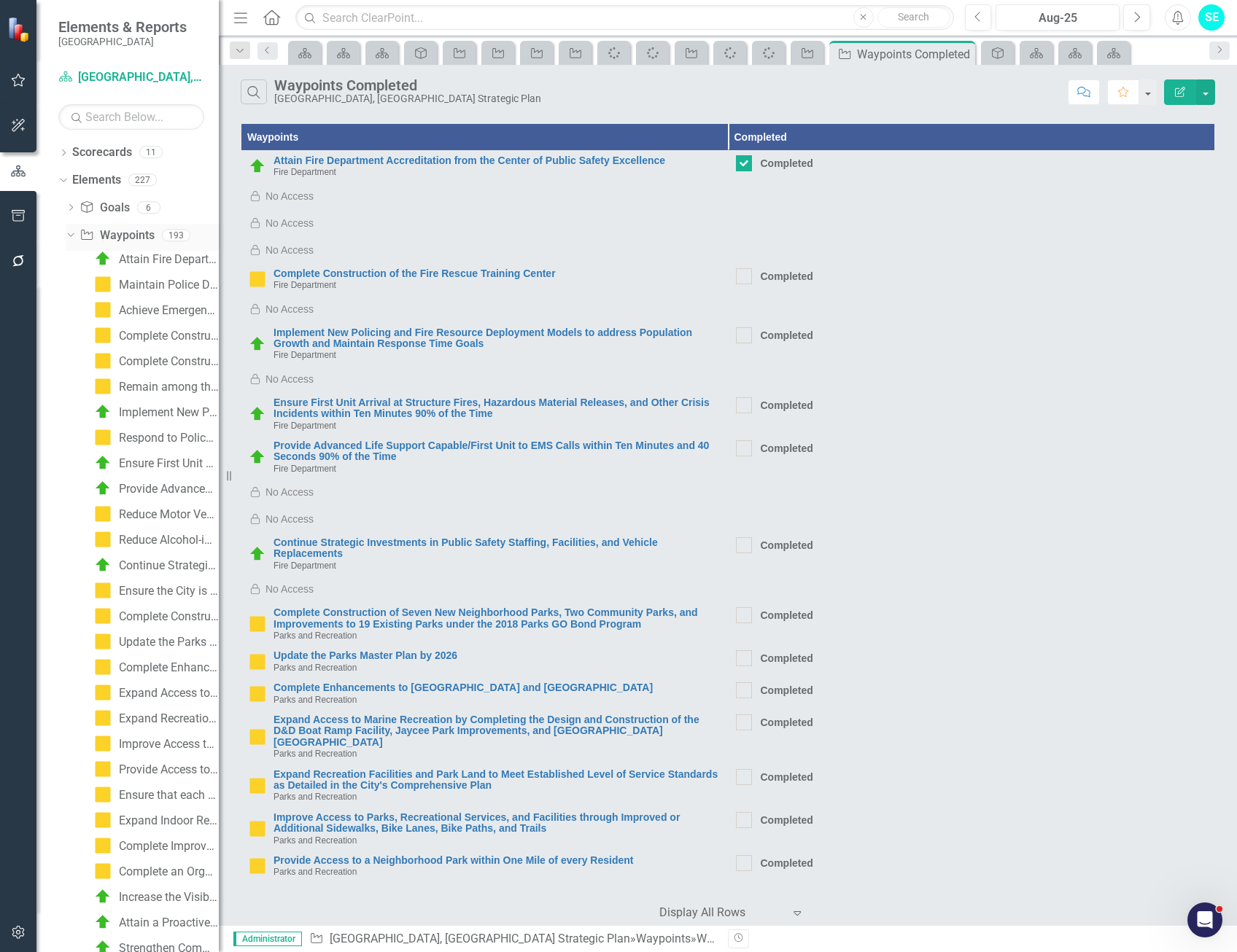
click at [110, 234] on link "Waypoint Waypoints" at bounding box center [116, 236] width 74 height 16
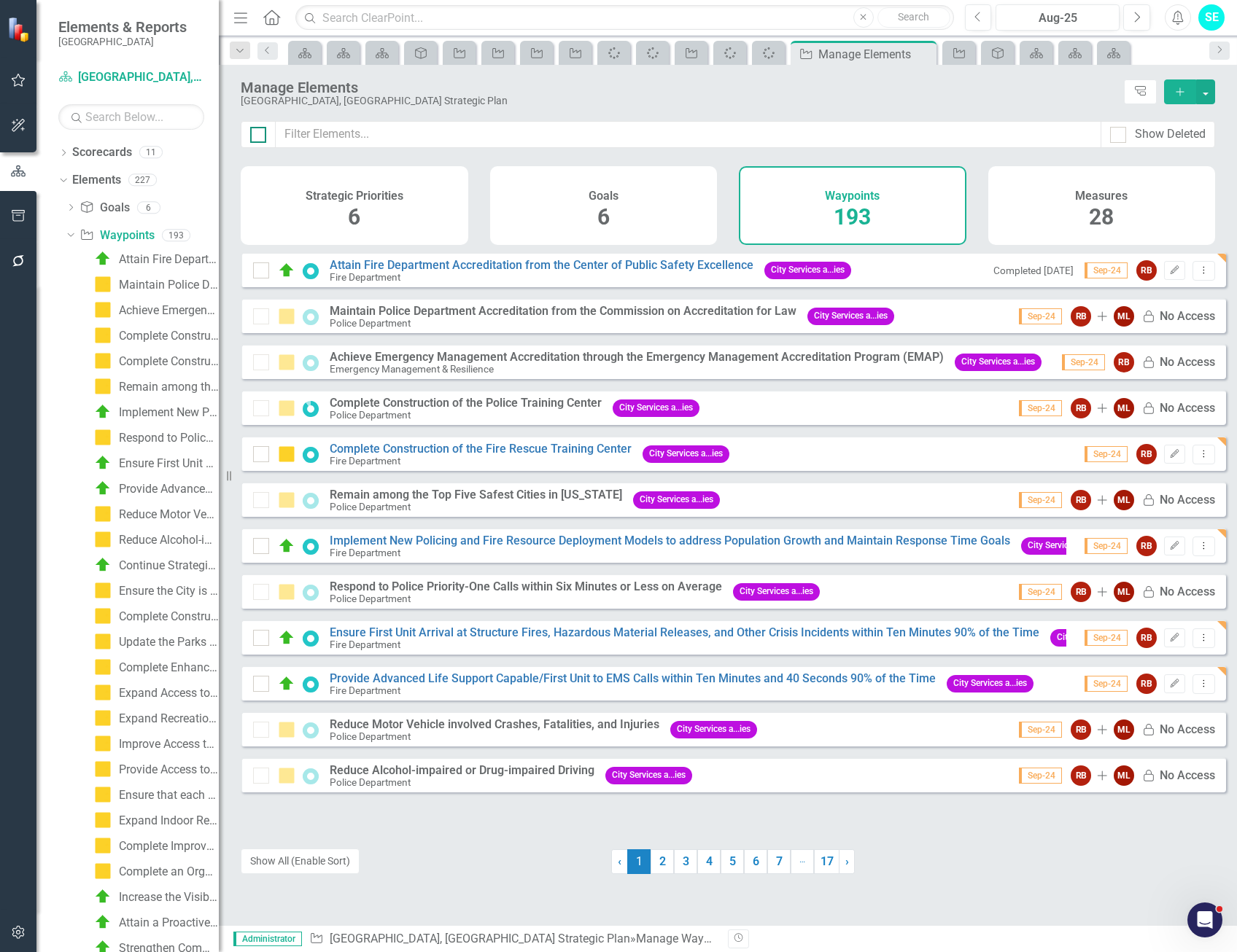
click at [261, 133] on div at bounding box center [258, 135] width 16 height 16
click at [260, 133] on input "checkbox" at bounding box center [254, 132] width 9 height 9
checkbox input "true"
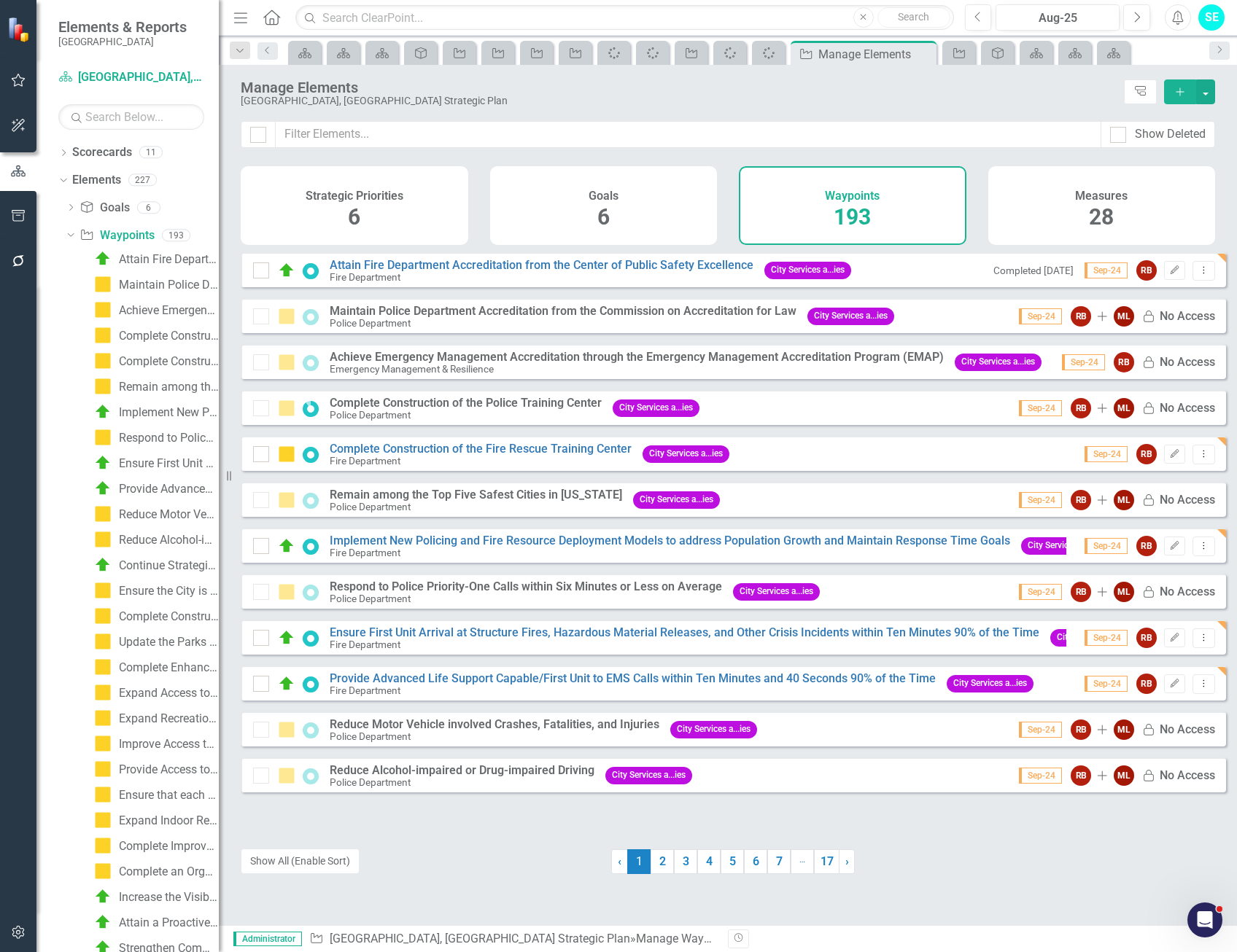
checkbox input "true"
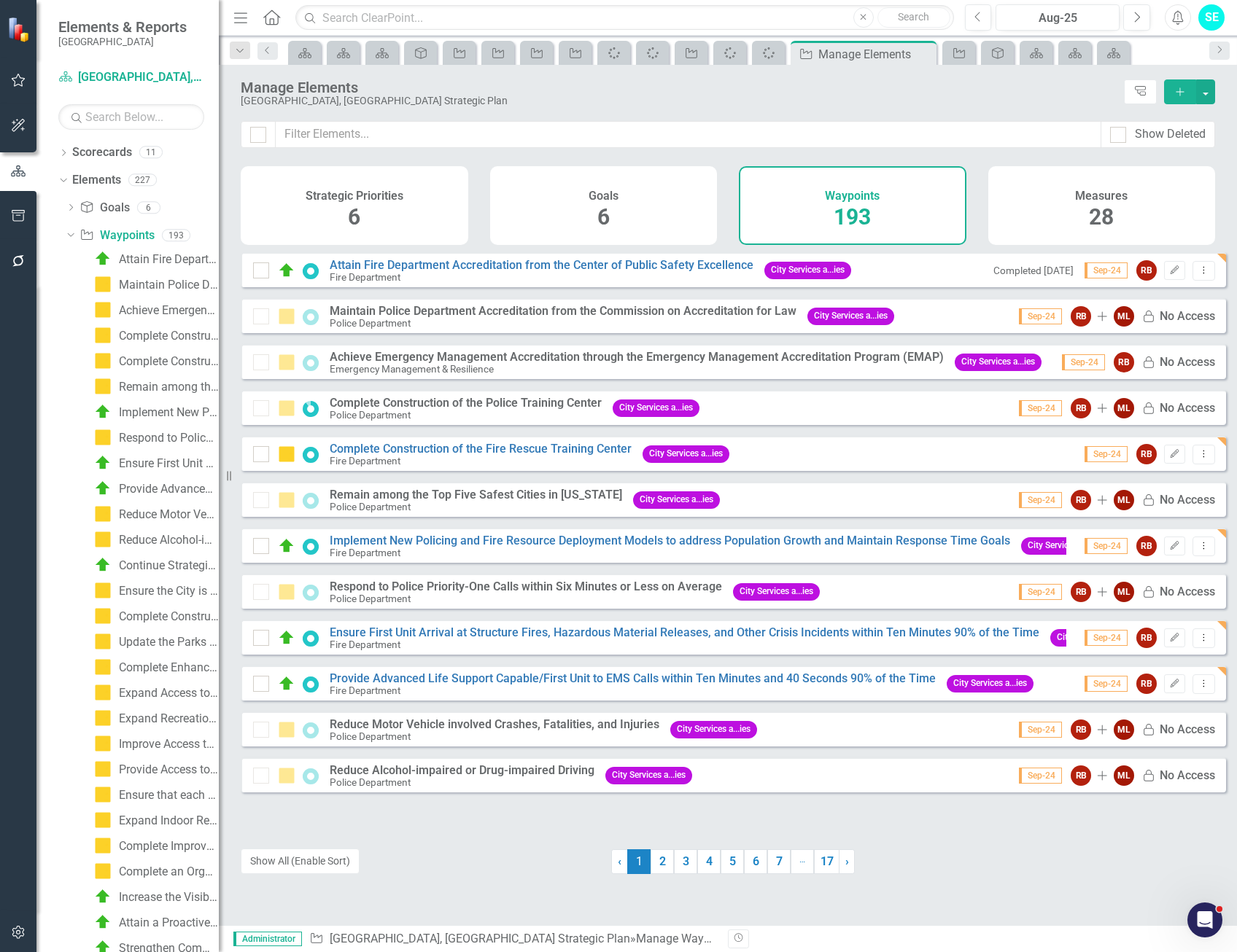
checkbox input "true"
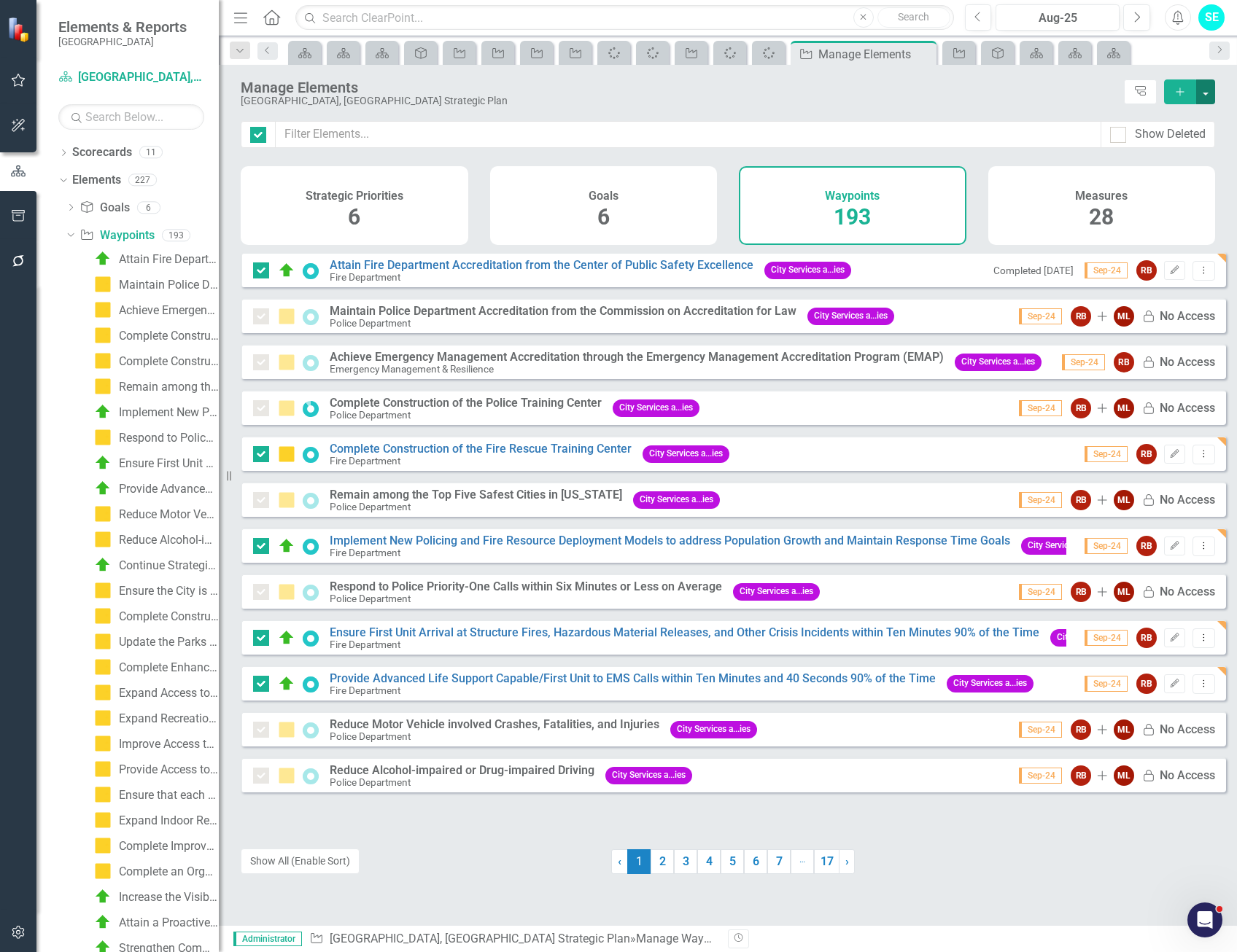
click at [1204, 99] on button "button" at bounding box center [1206, 91] width 19 height 25
click at [1181, 176] on link "Edit Multiple Edit Multiple" at bounding box center [1157, 173] width 115 height 27
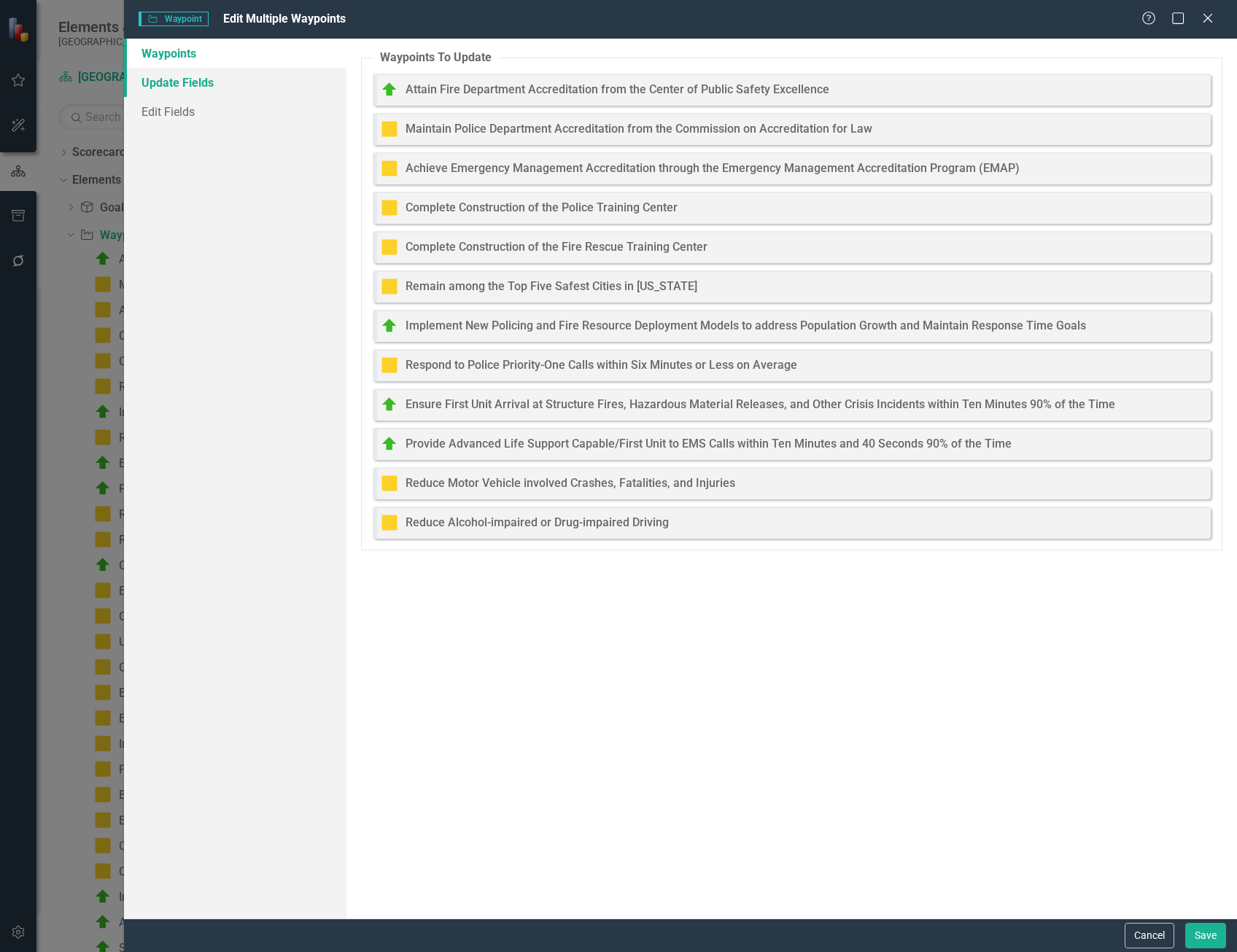
click at [145, 85] on link "Update Fields" at bounding box center [235, 82] width 222 height 29
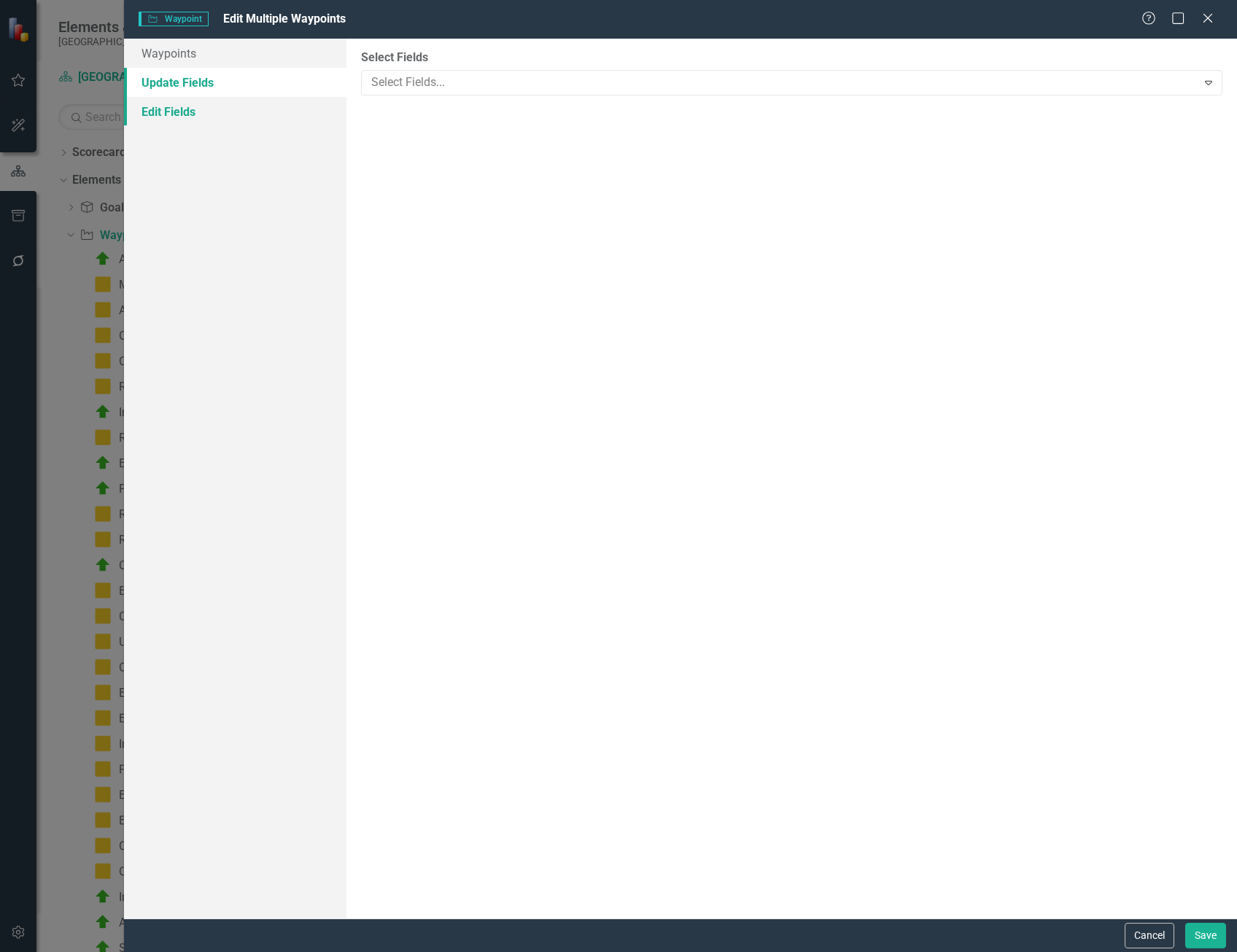
click at [171, 110] on link "Edit Fields" at bounding box center [235, 112] width 222 height 29
click at [1158, 936] on button "Cancel" at bounding box center [1150, 936] width 49 height 26
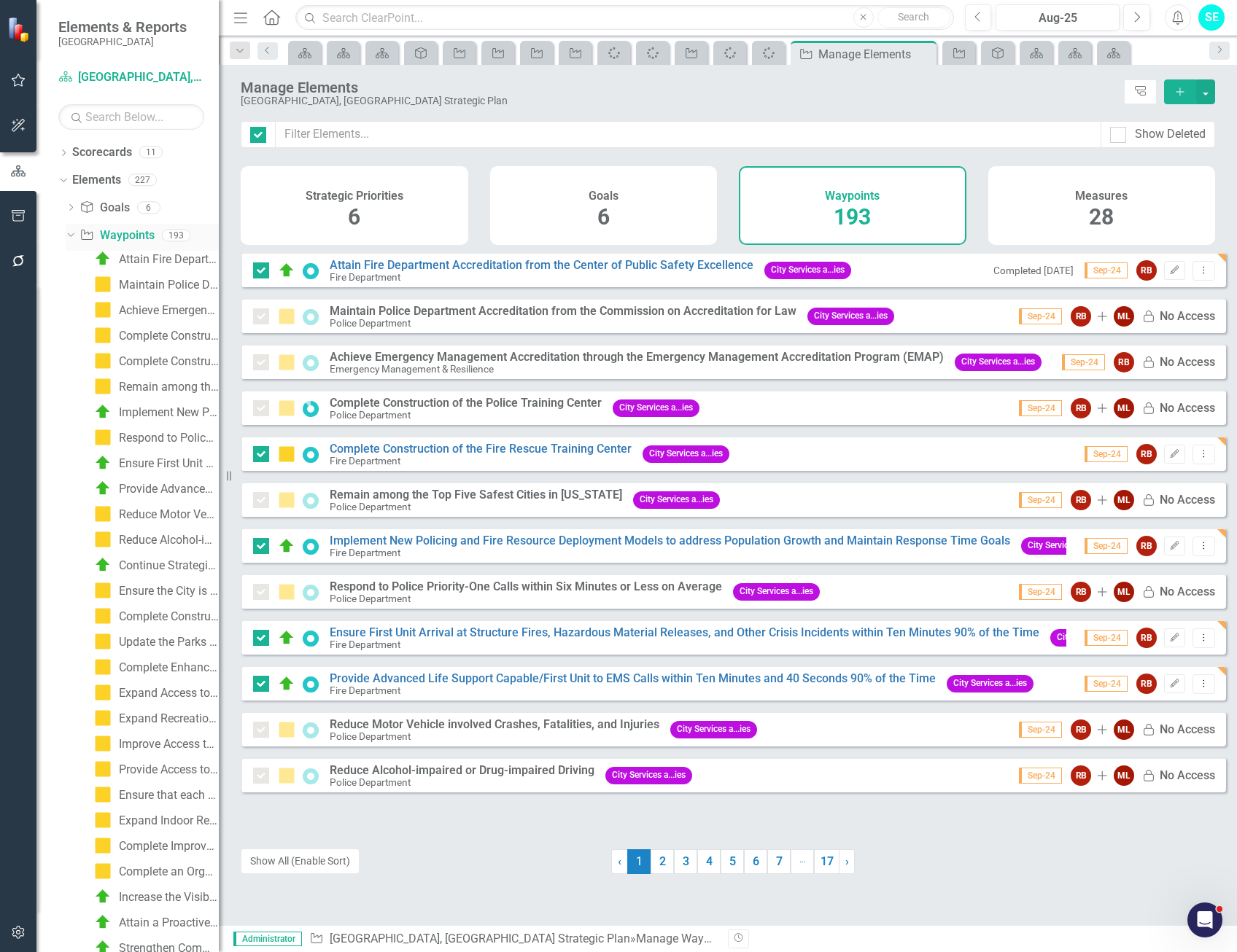
click at [72, 235] on icon at bounding box center [70, 235] width 6 height 4
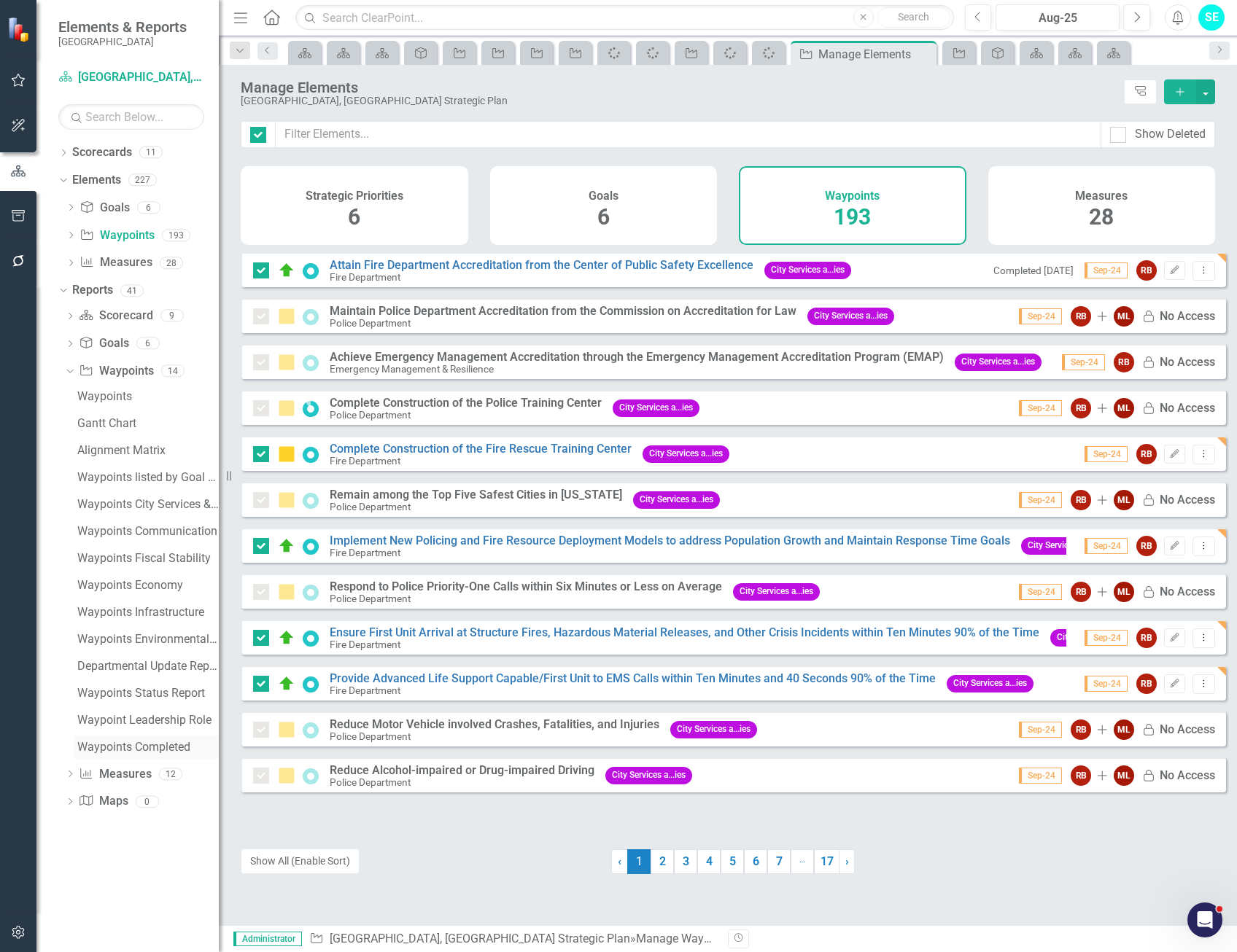
click at [126, 743] on div "Waypoints Completed" at bounding box center [148, 747] width 142 height 13
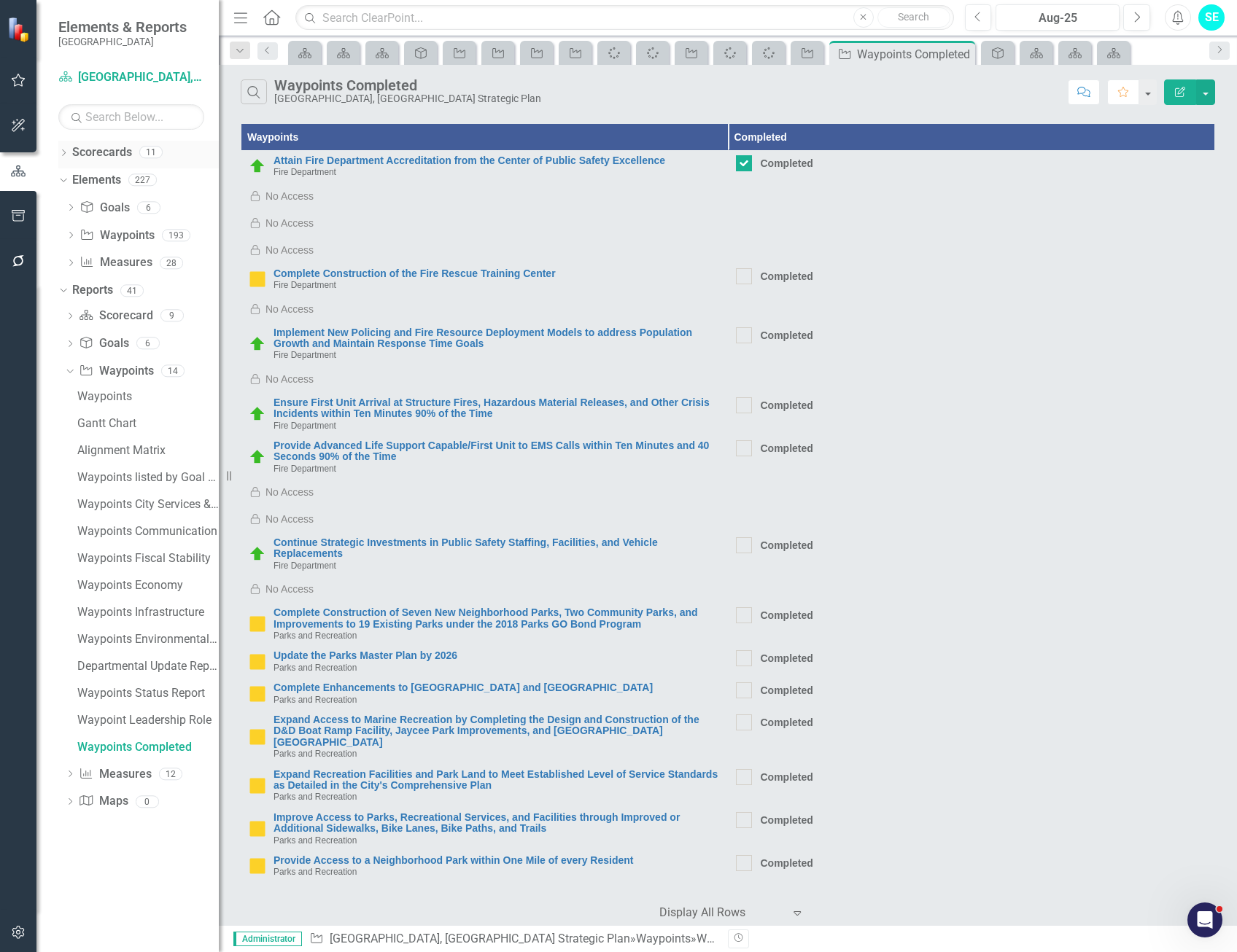
click at [63, 152] on icon "Dropdown" at bounding box center [63, 154] width 10 height 8
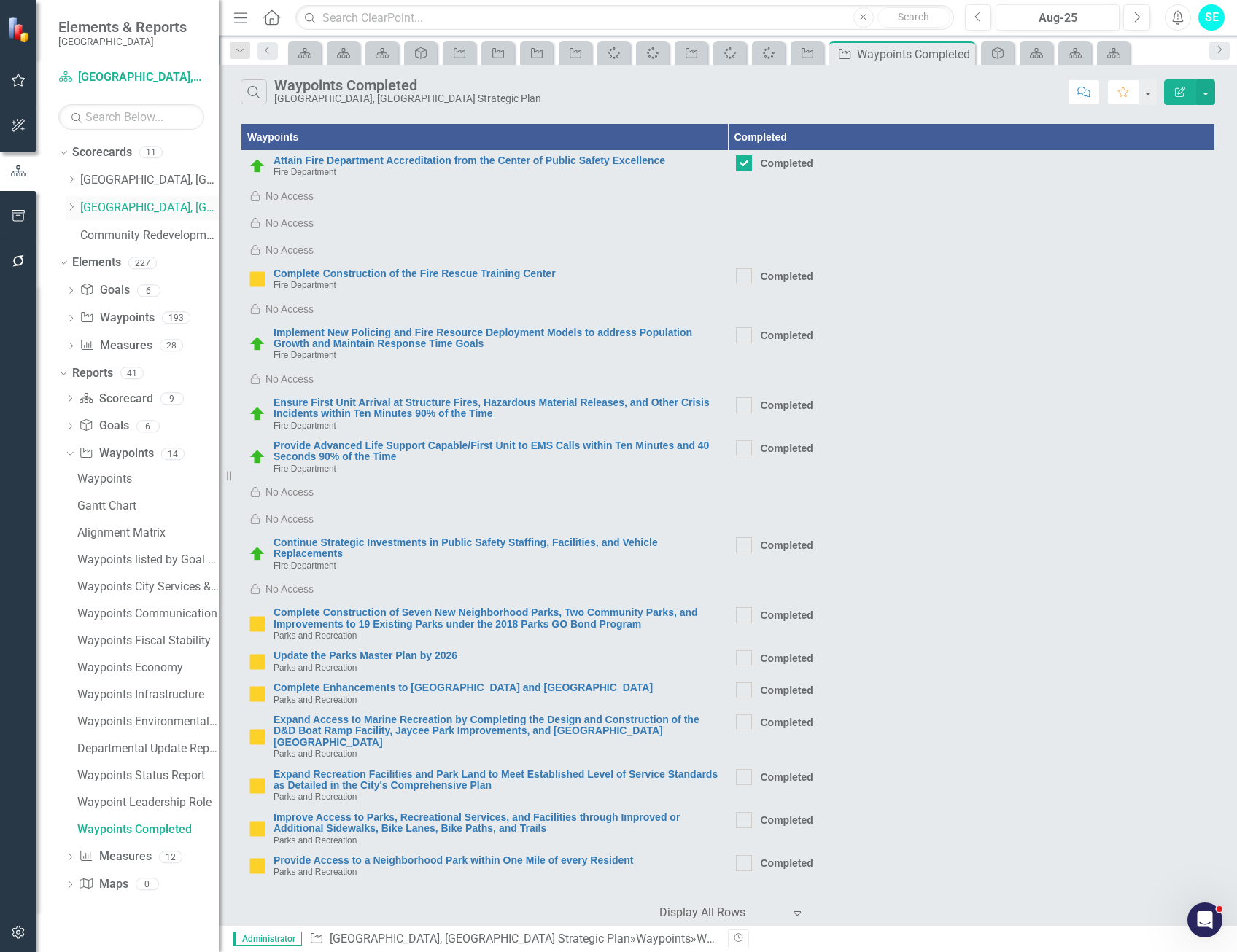
click at [127, 209] on link "[GEOGRAPHIC_DATA], [GEOGRAPHIC_DATA] Strategic Plan" at bounding box center [149, 208] width 138 height 16
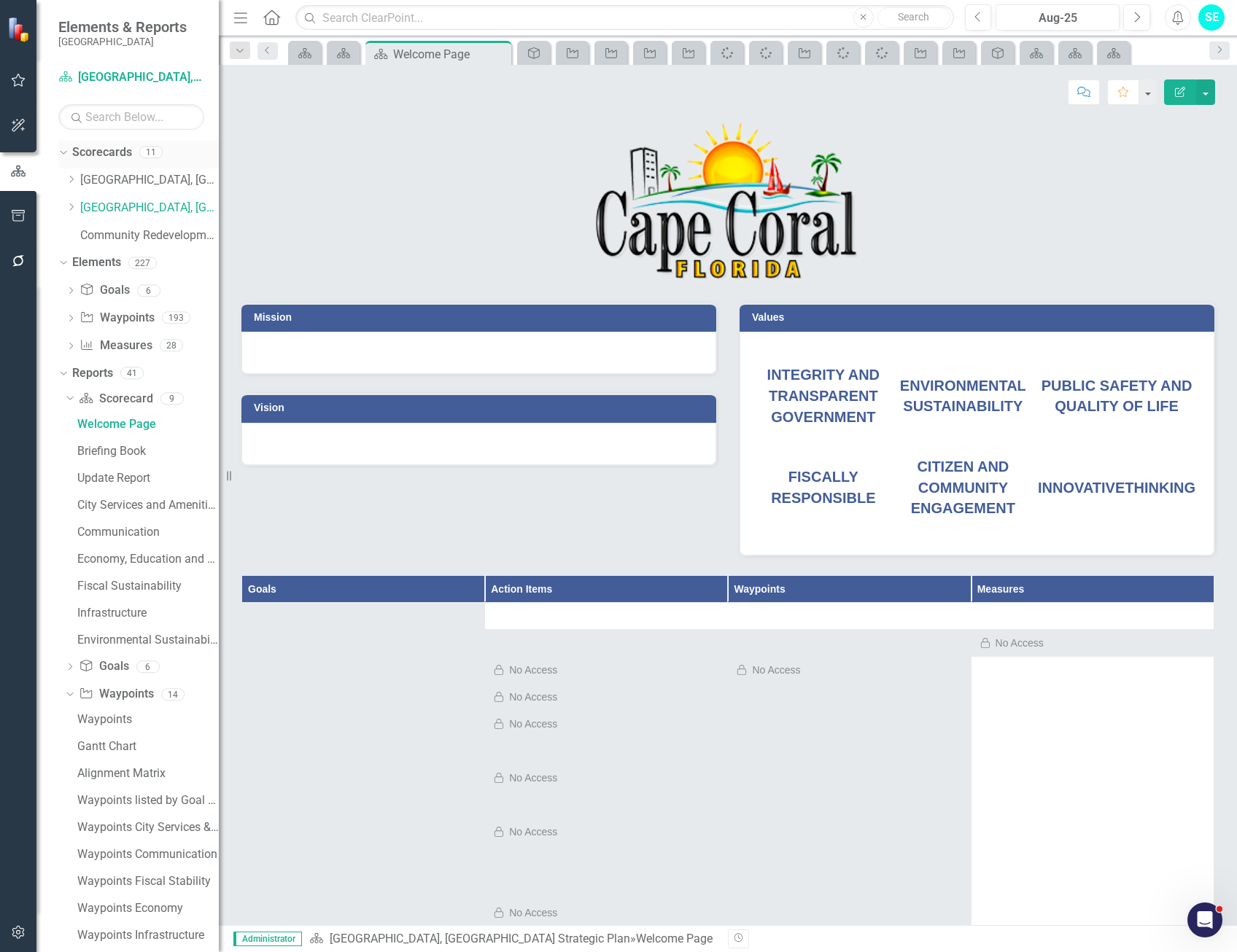
click at [105, 155] on link "Scorecards" at bounding box center [102, 153] width 59 height 16
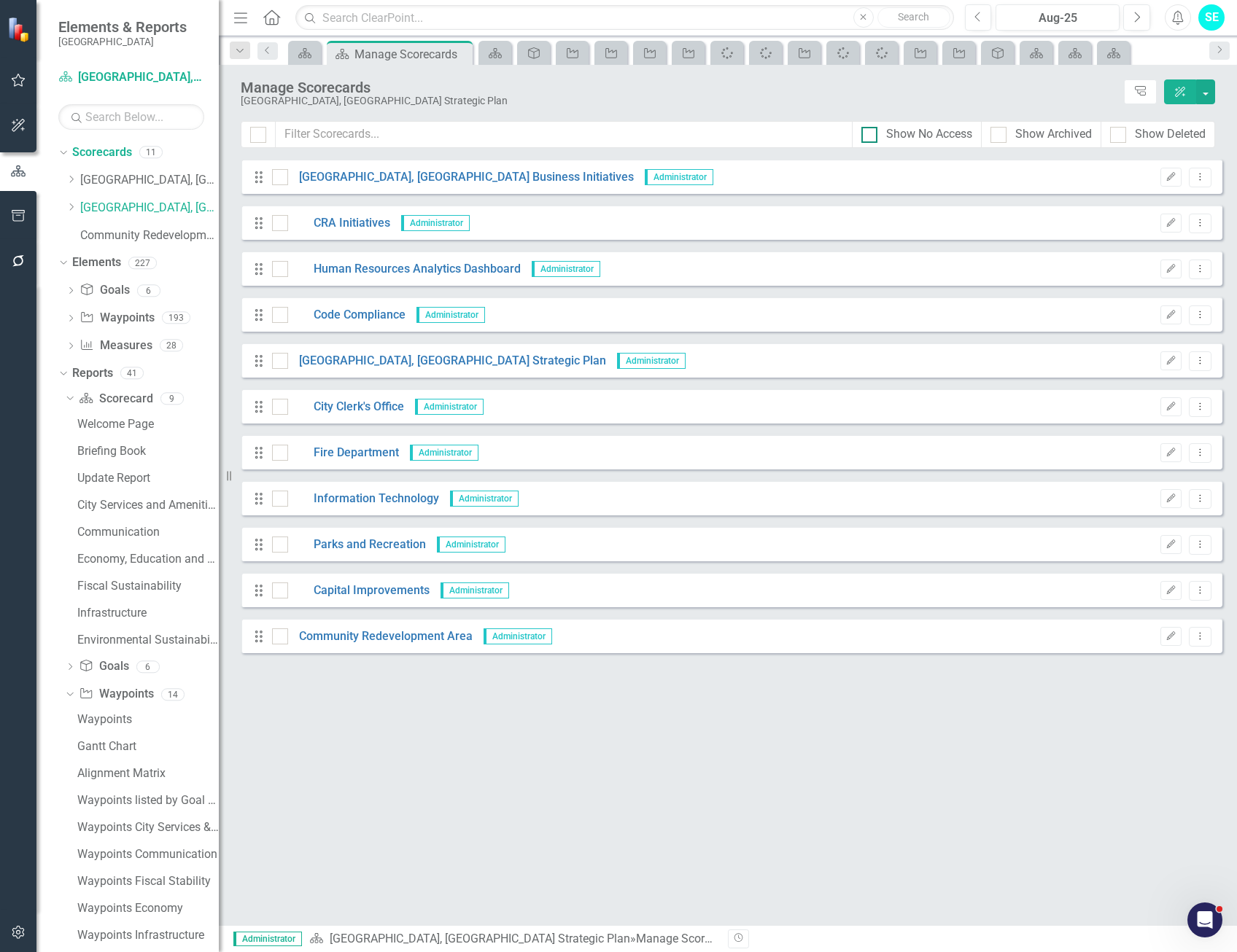
click at [872, 135] on div at bounding box center [870, 135] width 16 height 16
click at [871, 135] on input "Show No Access" at bounding box center [866, 132] width 9 height 9
checkbox input "true"
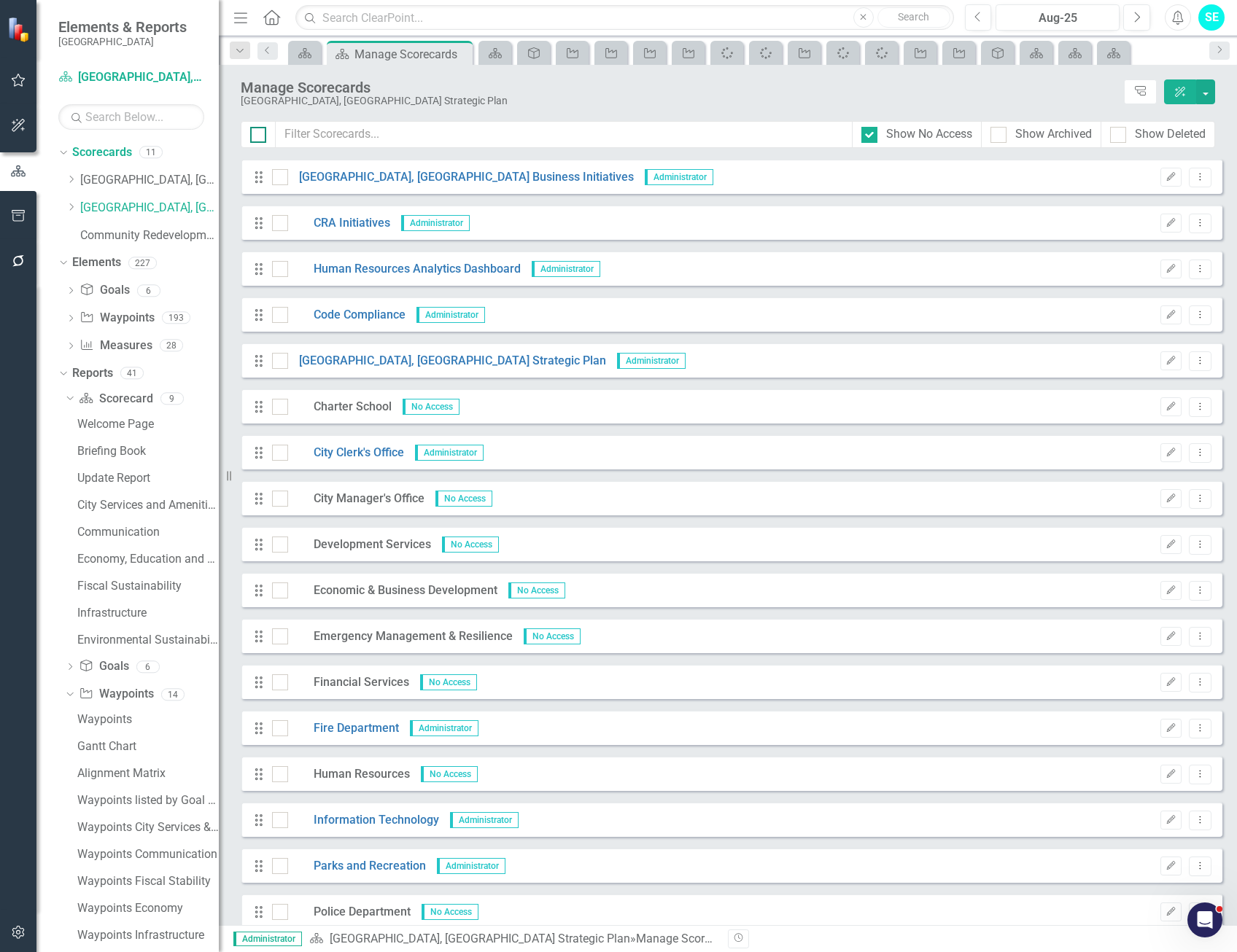
click at [252, 138] on div at bounding box center [258, 135] width 16 height 16
click at [252, 136] on input "checkbox" at bounding box center [254, 132] width 9 height 9
checkbox input "true"
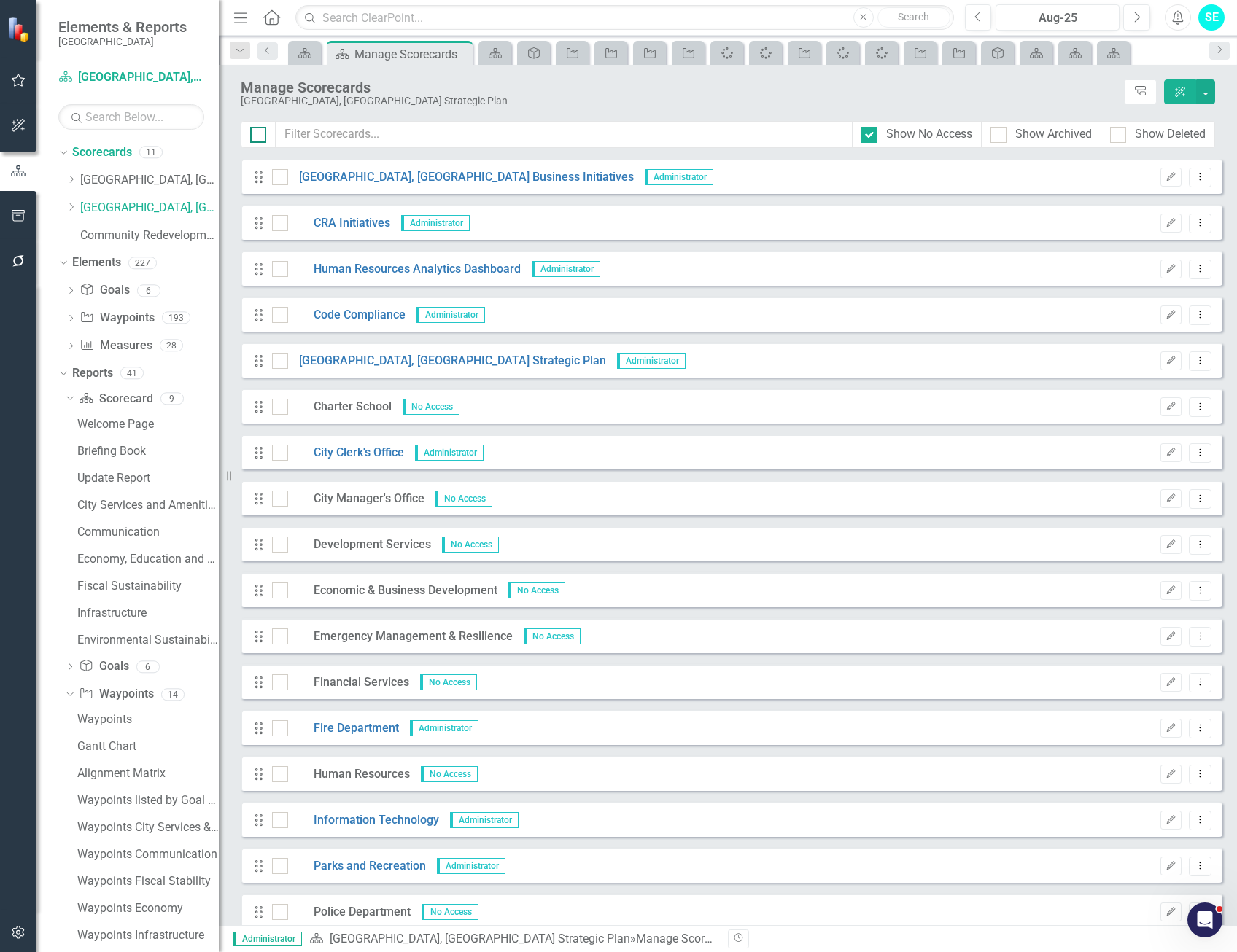
checkbox input "true"
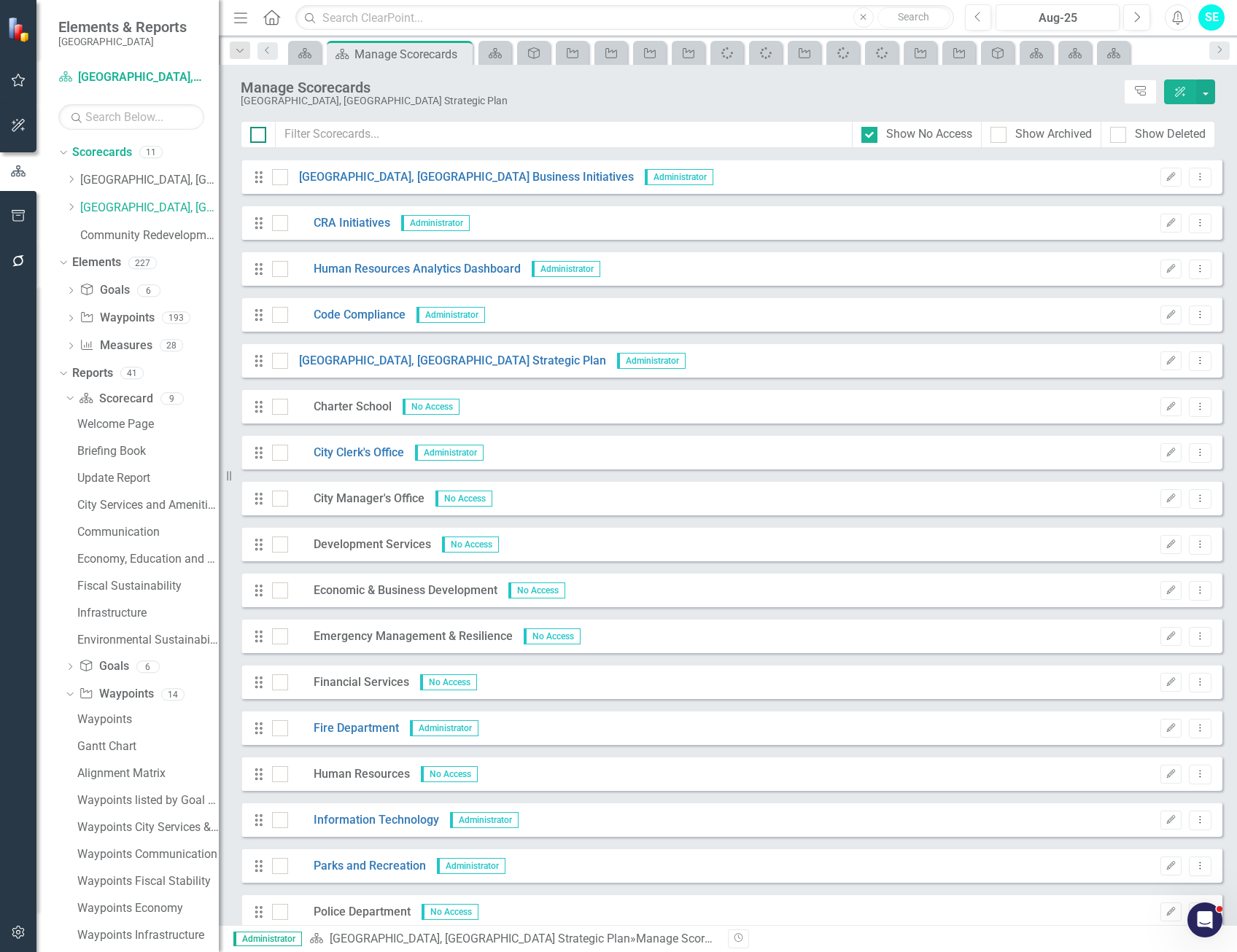
checkbox input "true"
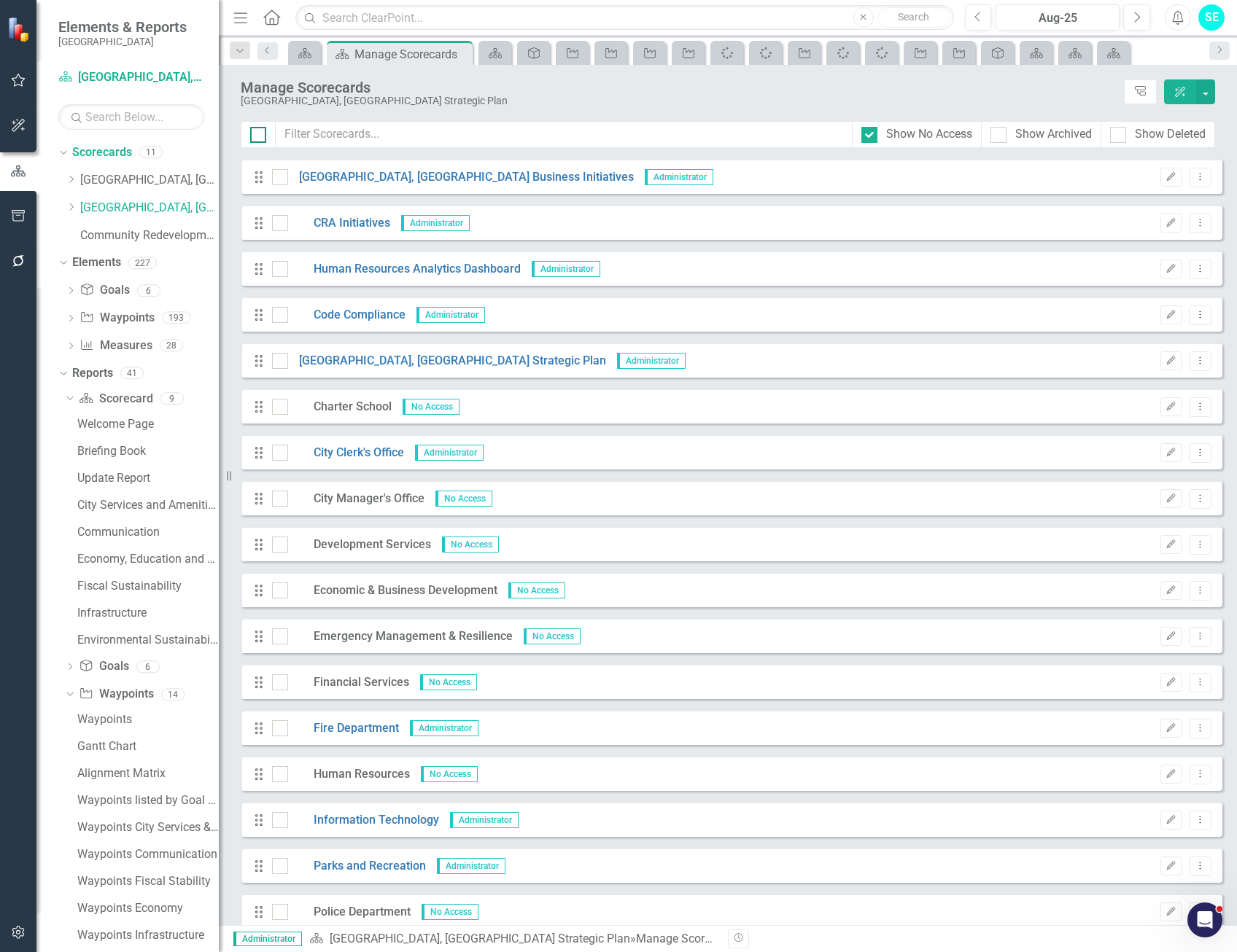
checkbox input "true"
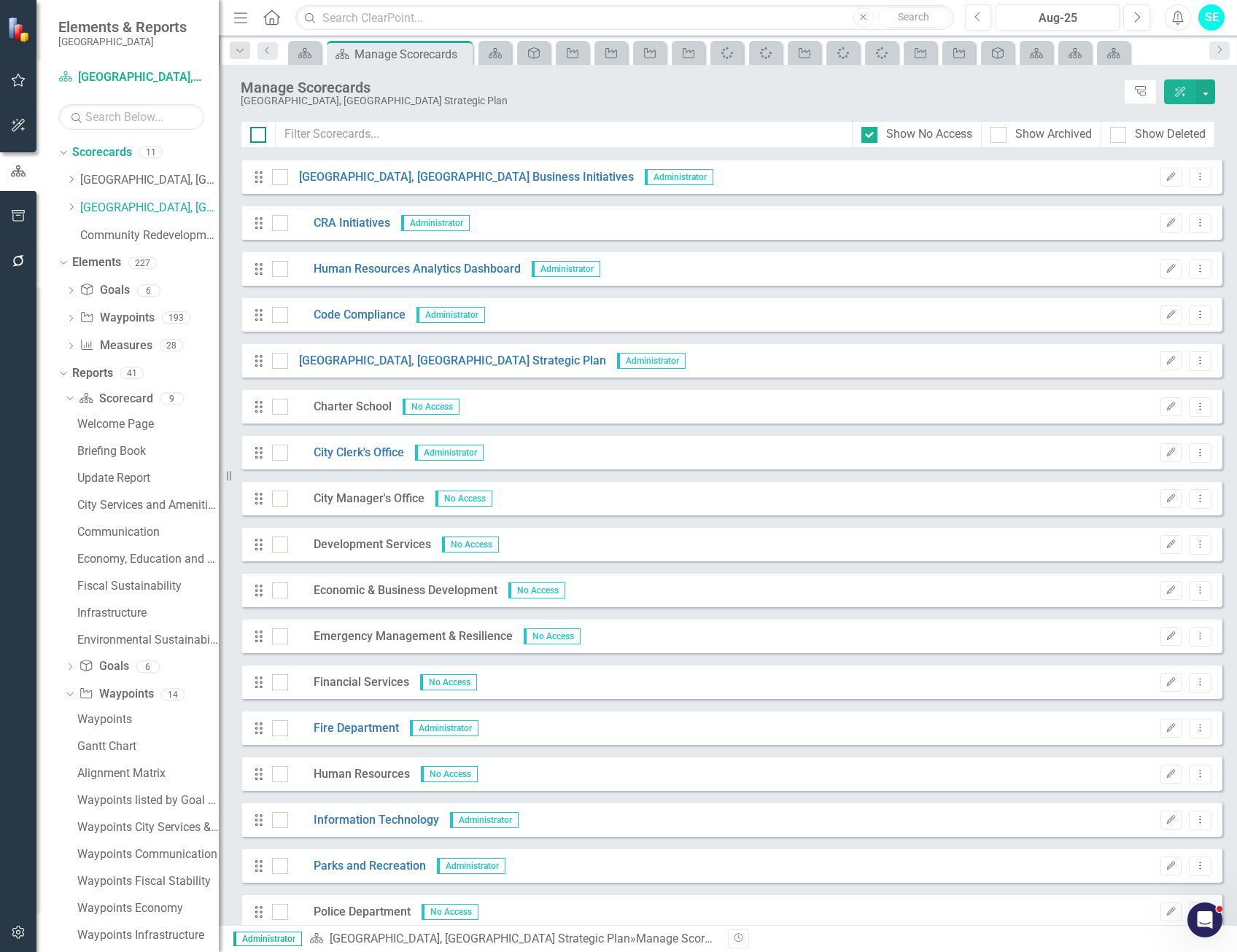
checkbox input "true"
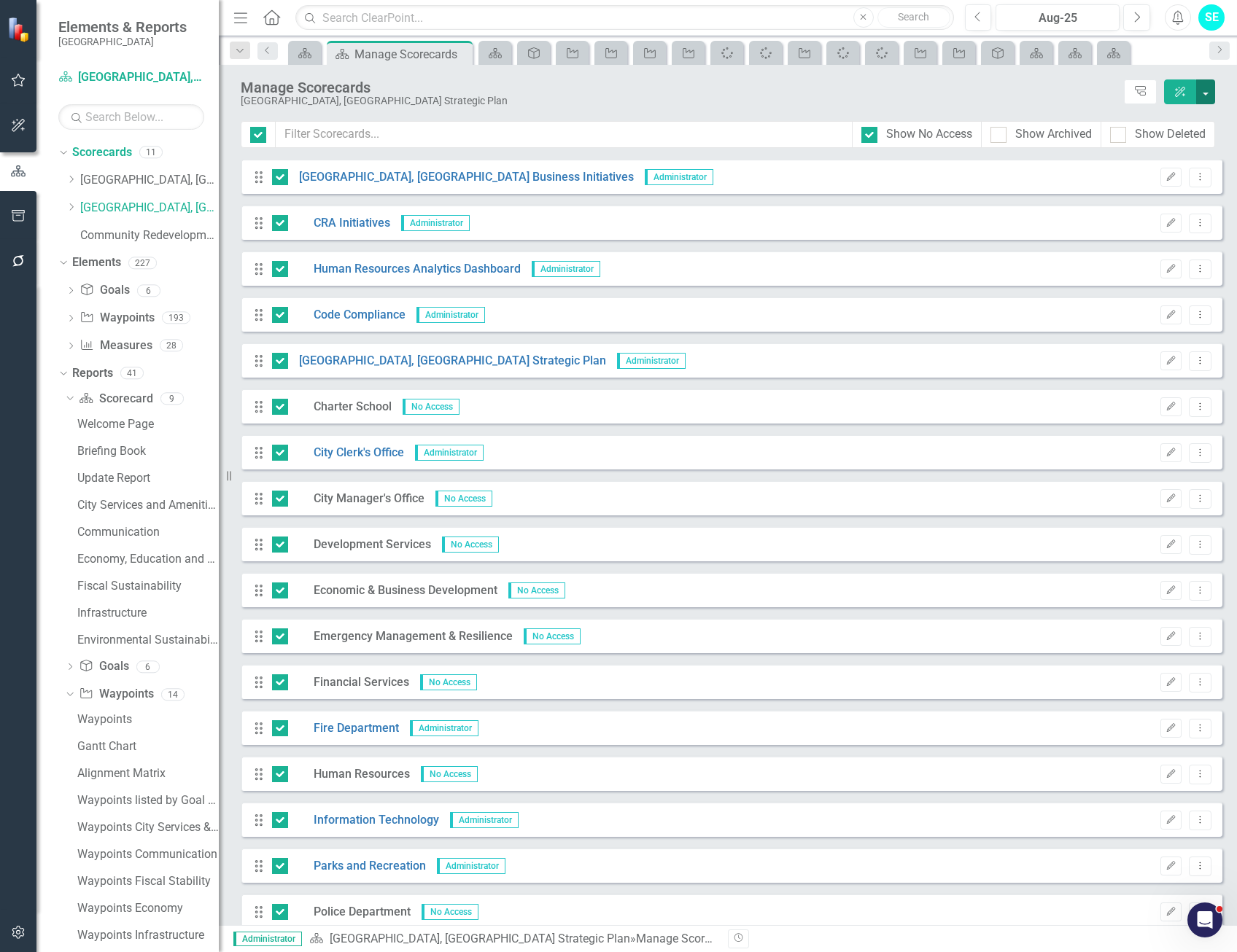
click at [1208, 92] on button "button" at bounding box center [1206, 91] width 19 height 25
click at [1139, 206] on link "Edit Multiple Edit Multiple" at bounding box center [1139, 202] width 151 height 27
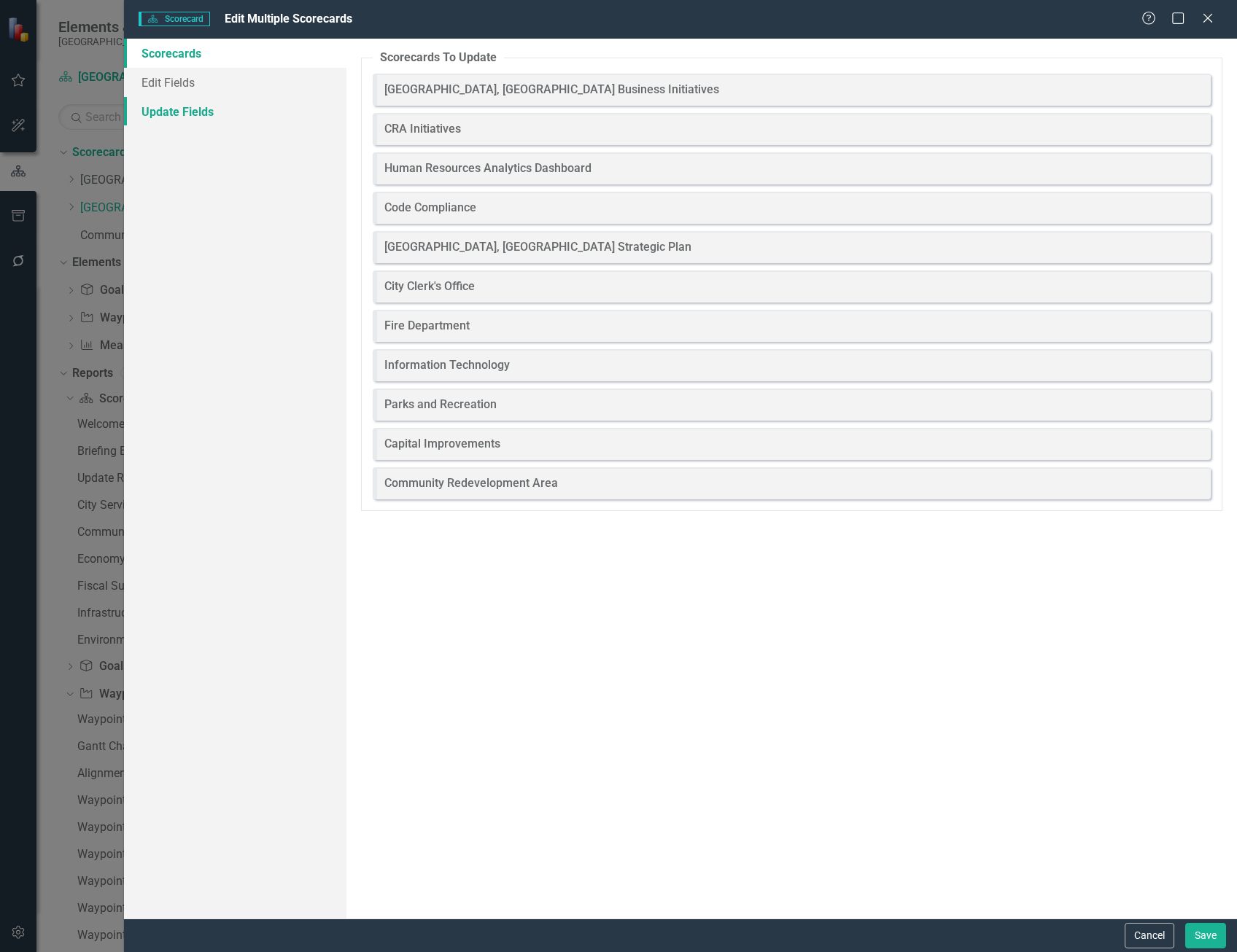
click at [163, 112] on link "Update Fields" at bounding box center [235, 112] width 222 height 29
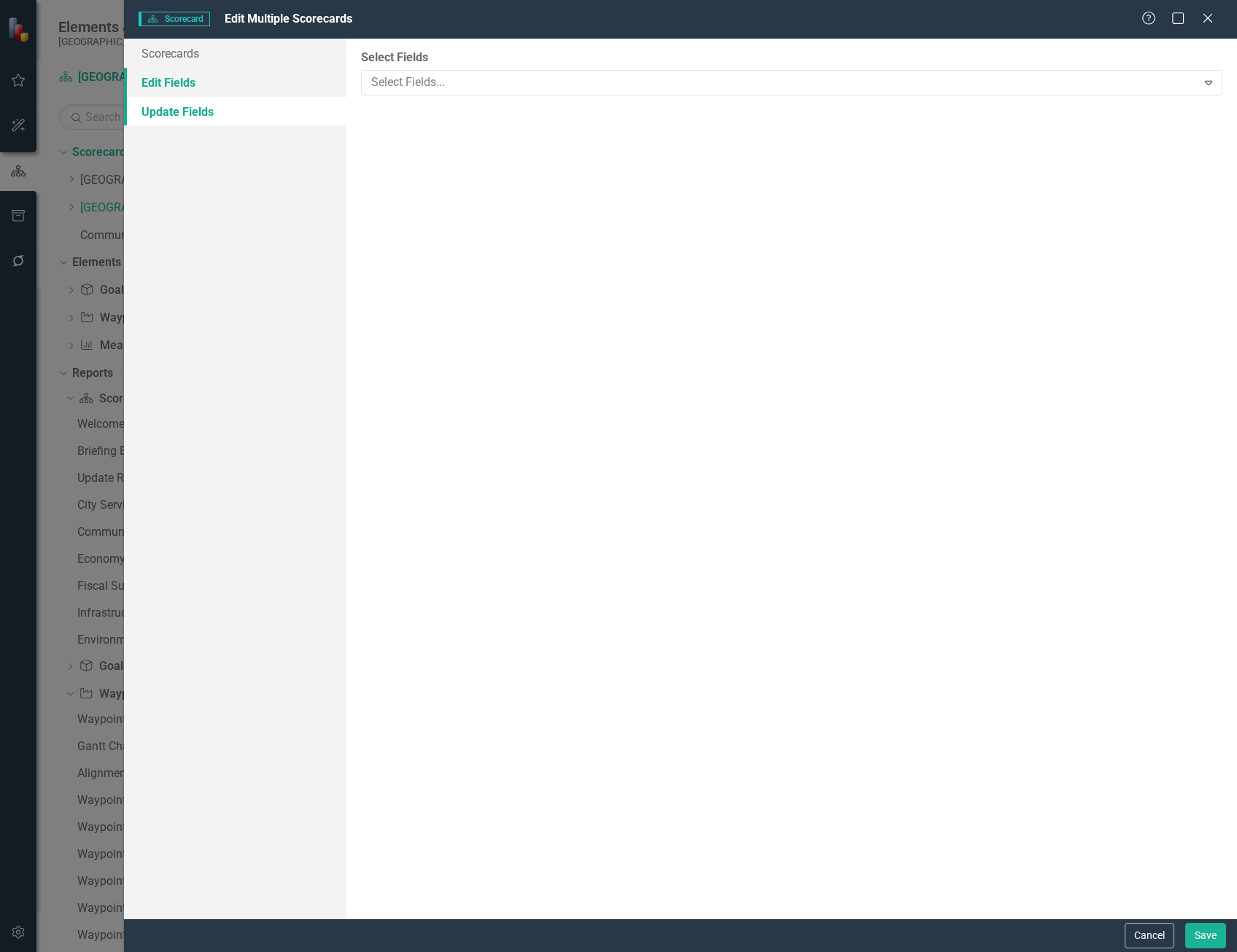
click at [153, 88] on link "Edit Fields" at bounding box center [235, 82] width 222 height 29
click at [160, 112] on link "Update Fields" at bounding box center [235, 112] width 222 height 29
click at [425, 84] on div at bounding box center [780, 83] width 832 height 20
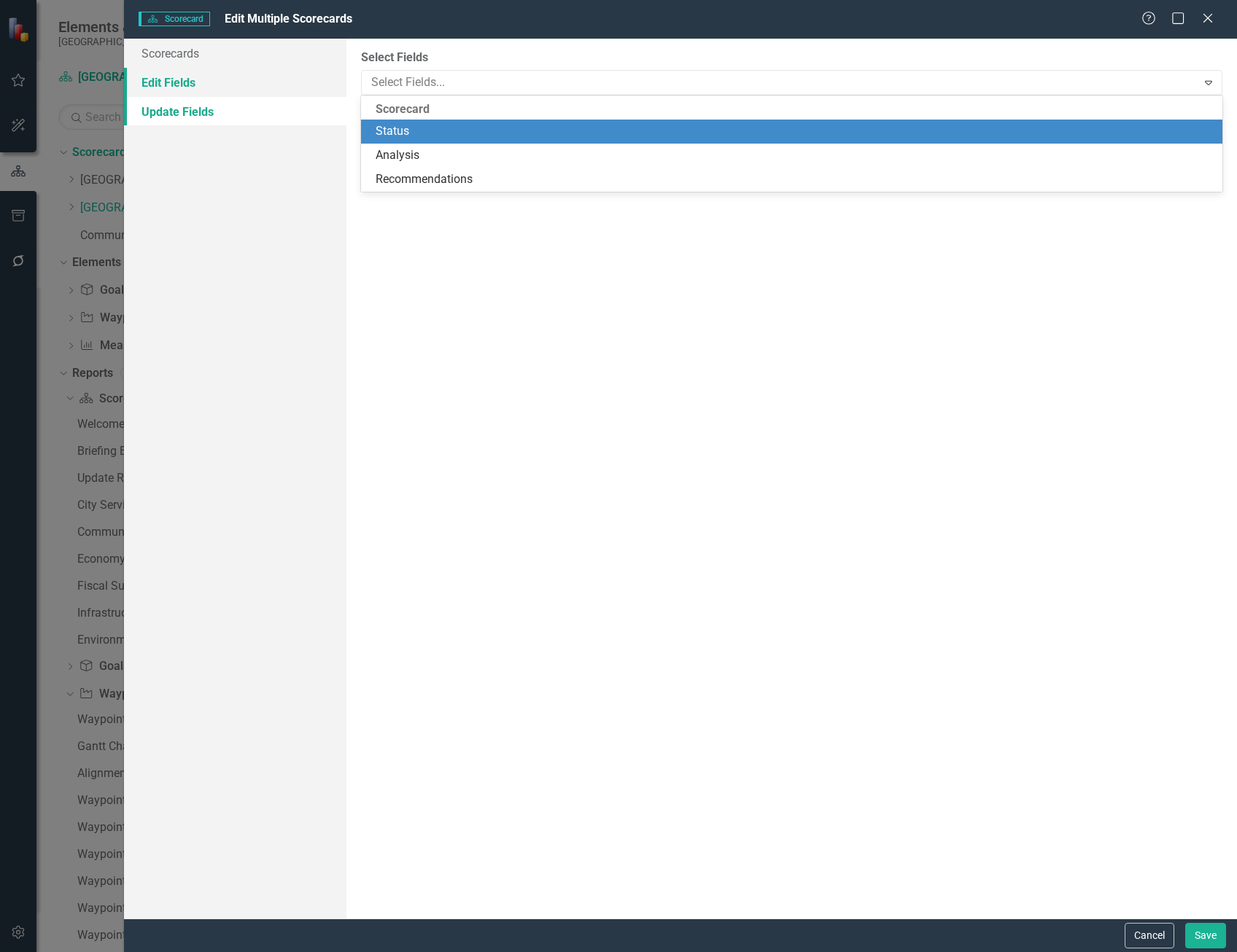
click at [196, 91] on link "Edit Fields" at bounding box center [235, 82] width 222 height 29
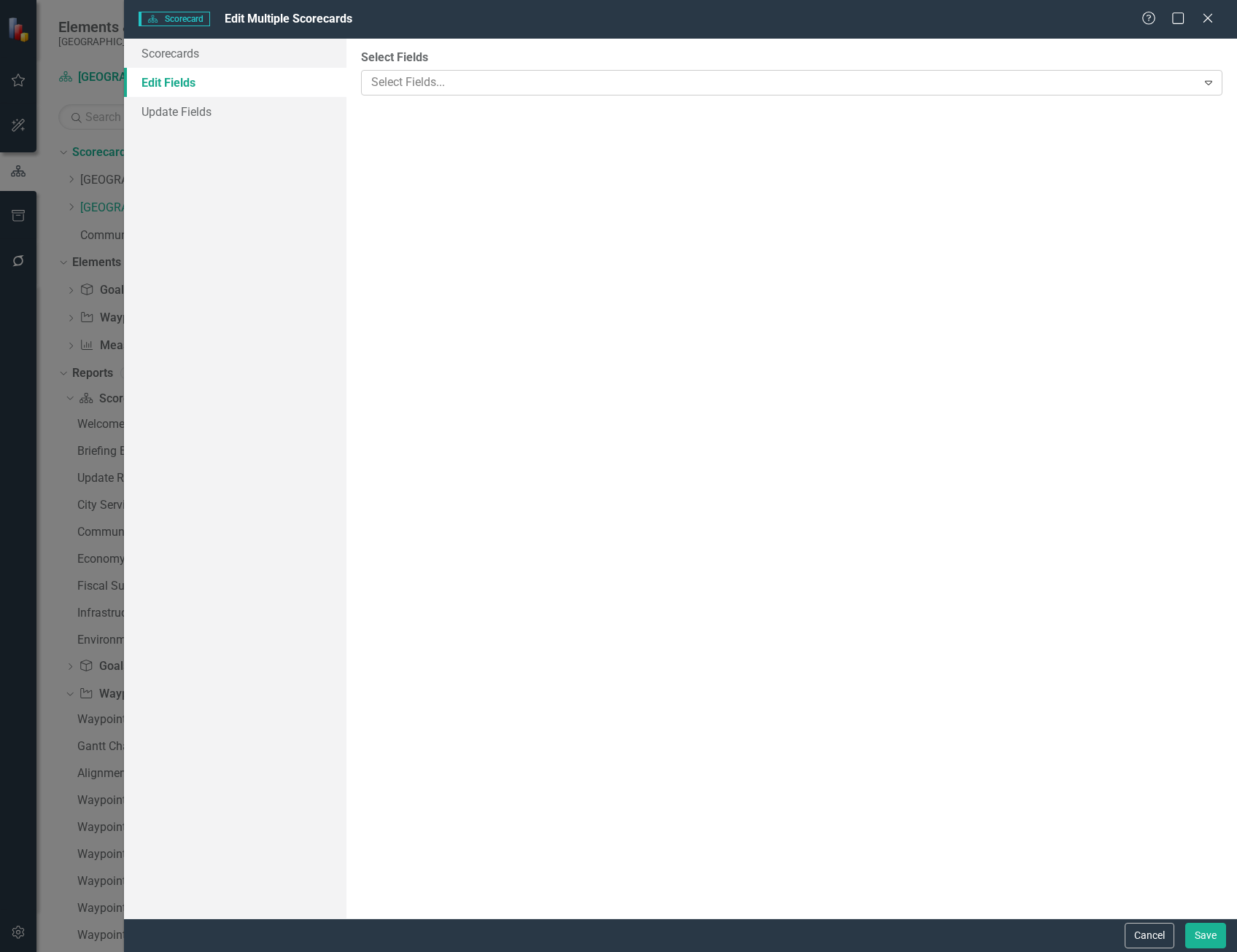
click at [449, 76] on div at bounding box center [780, 83] width 832 height 20
click at [1141, 937] on button "Cancel" at bounding box center [1150, 936] width 49 height 26
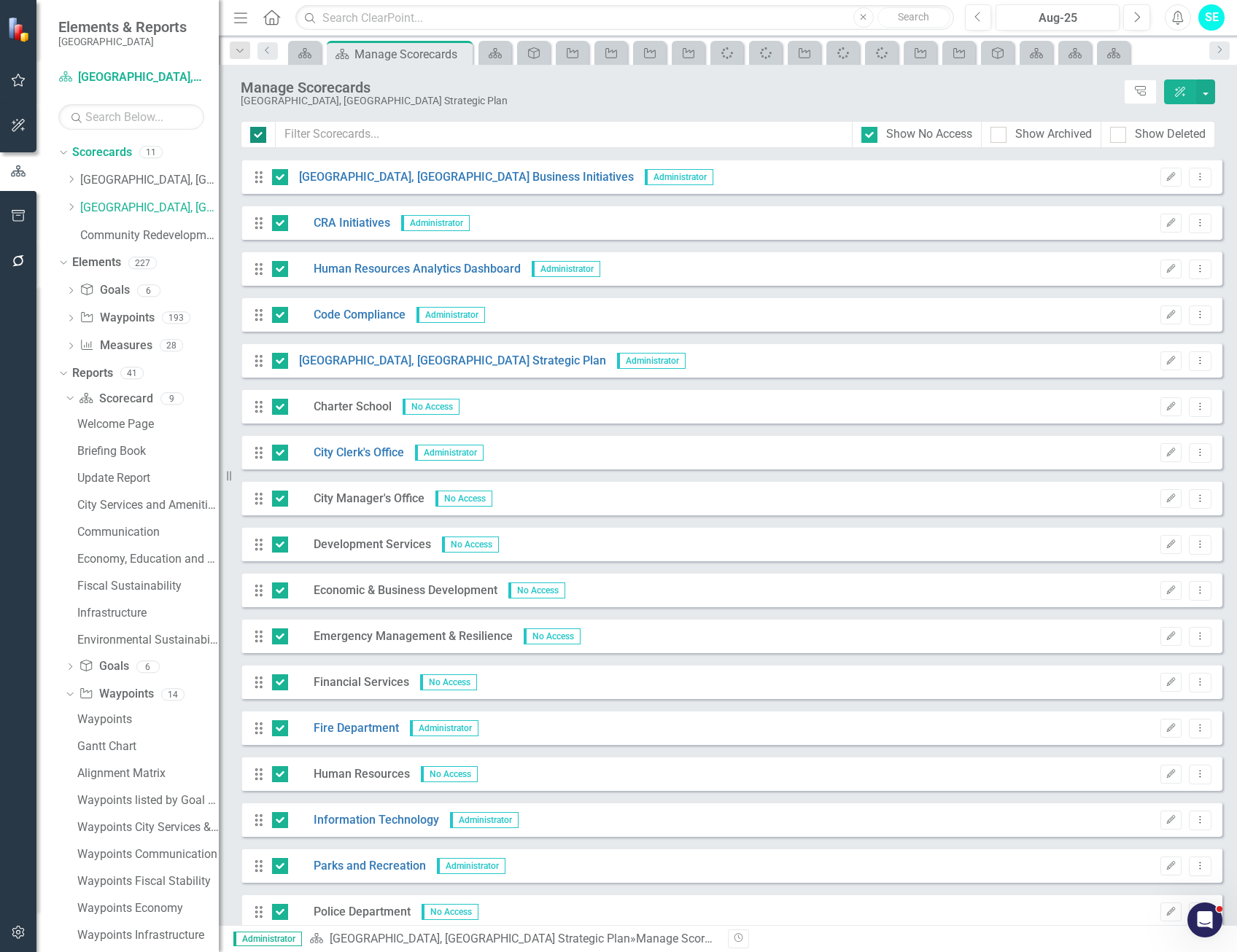
click at [253, 134] on input "checkbox" at bounding box center [254, 132] width 9 height 9
checkbox input "false"
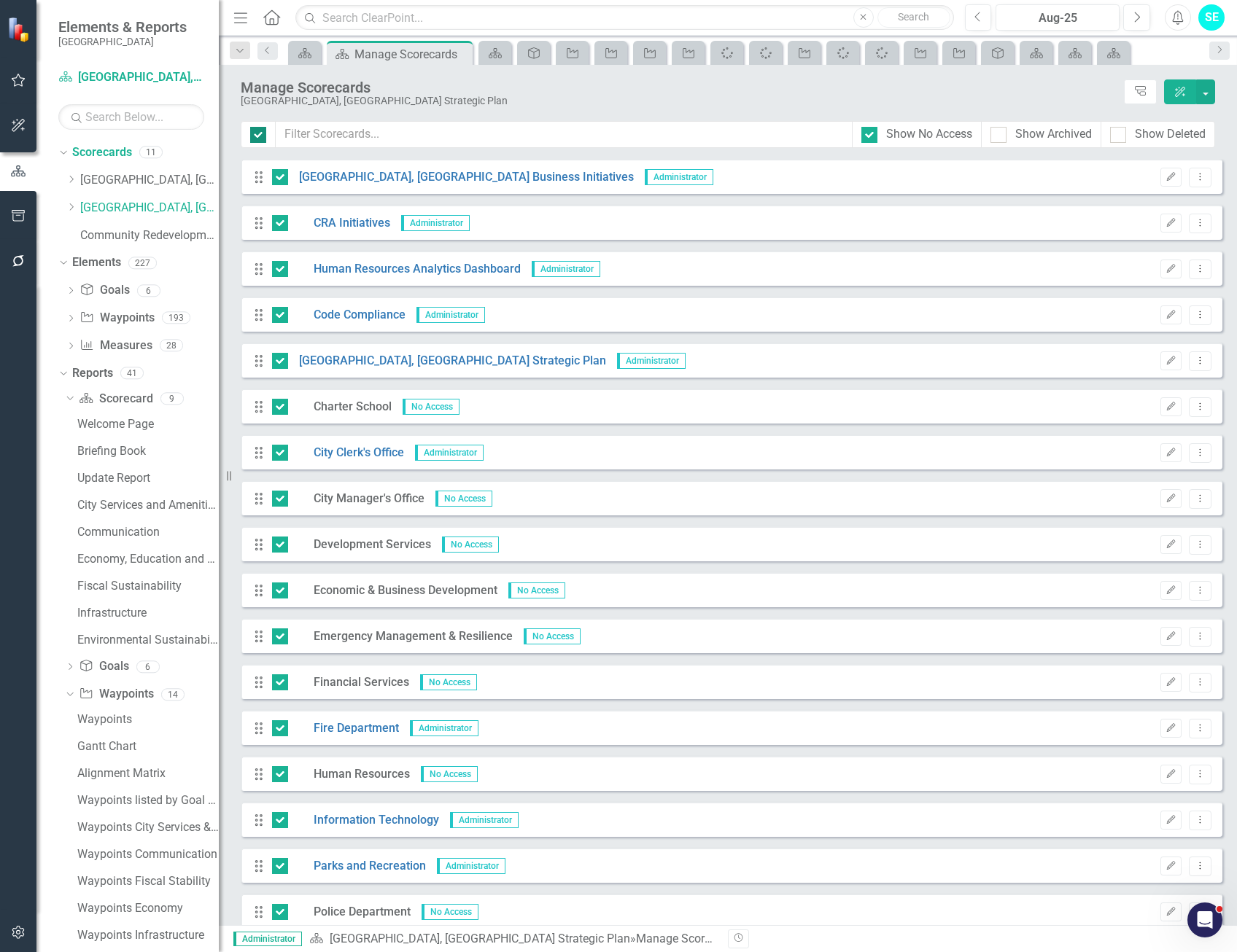
checkbox input "false"
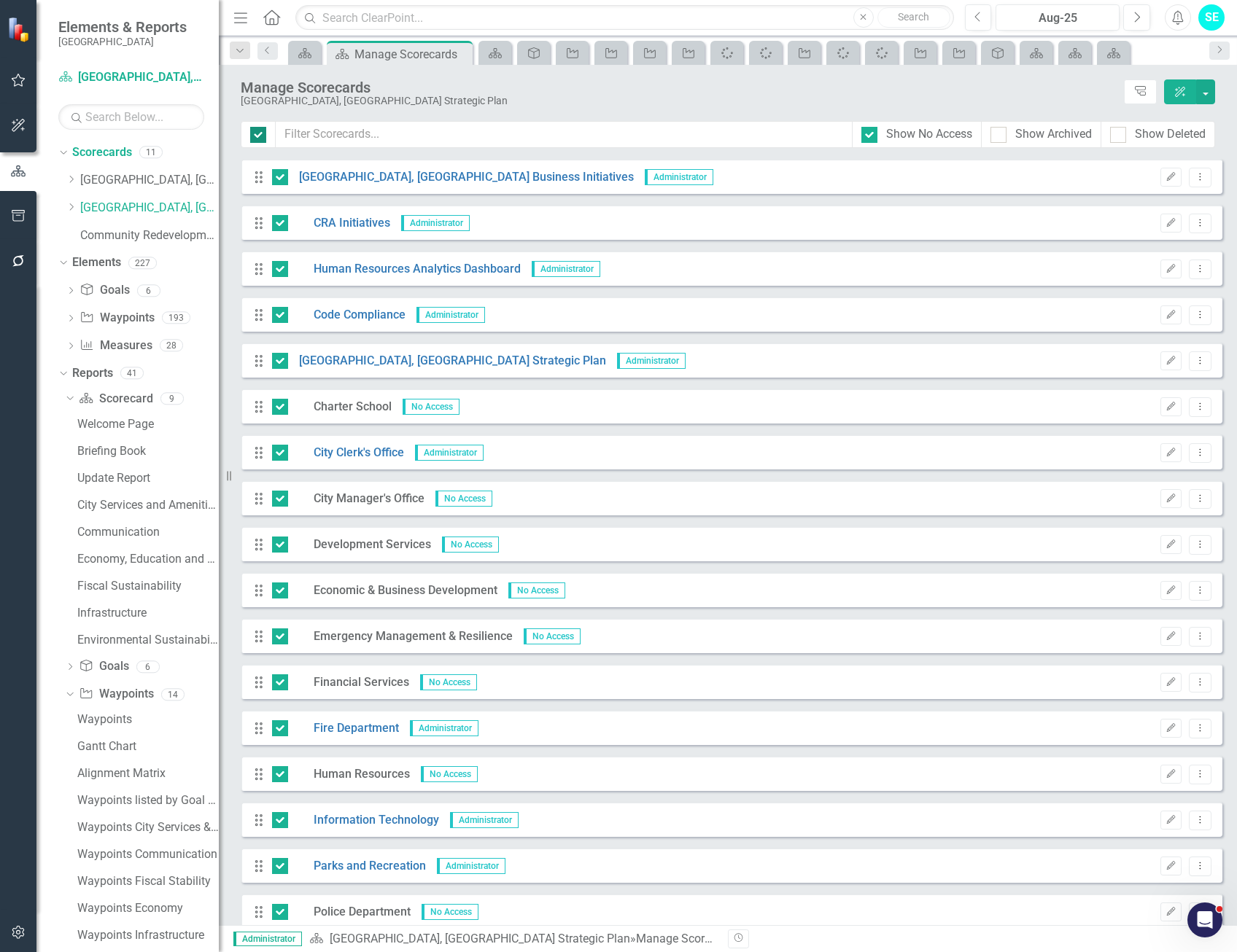
checkbox input "false"
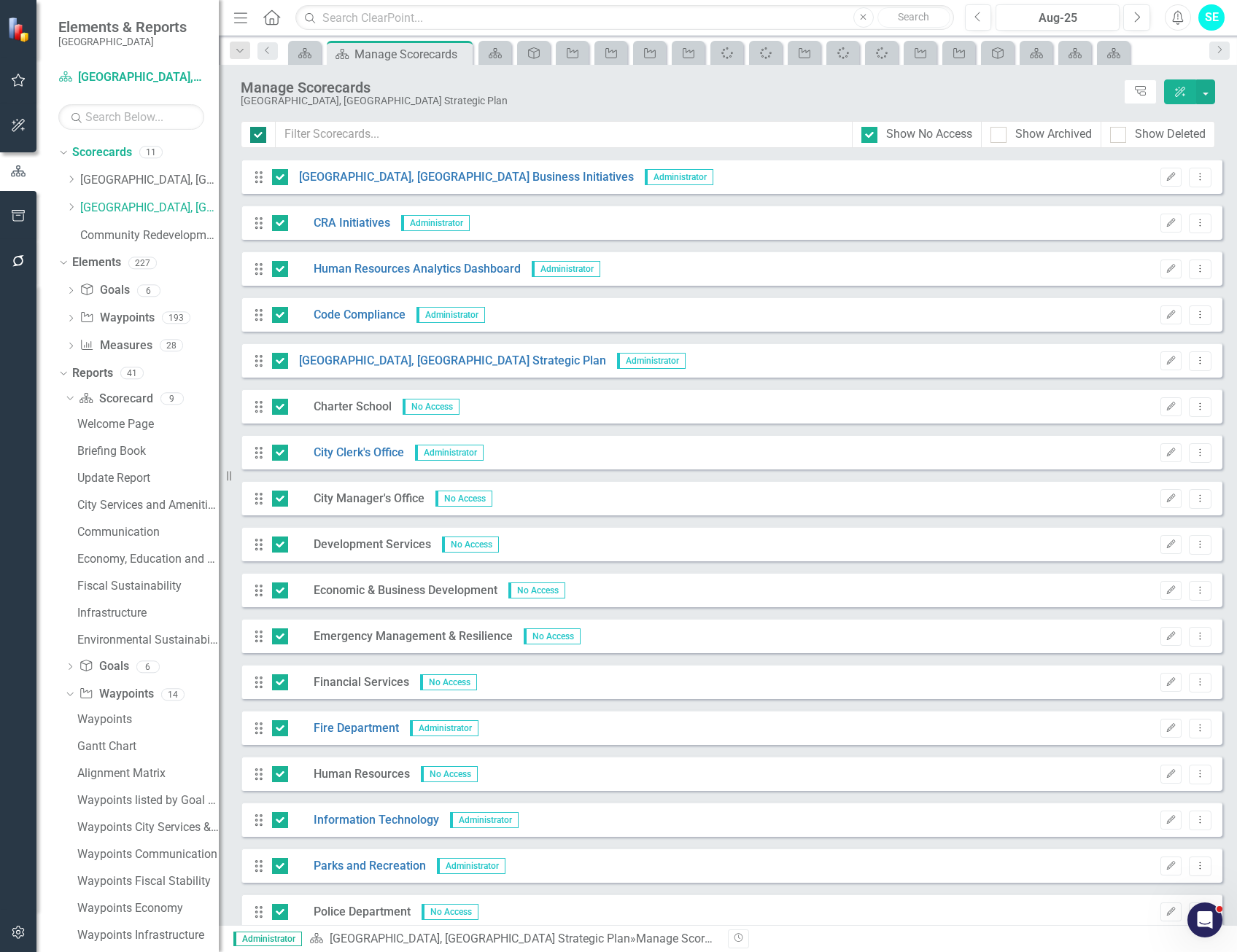
checkbox input "false"
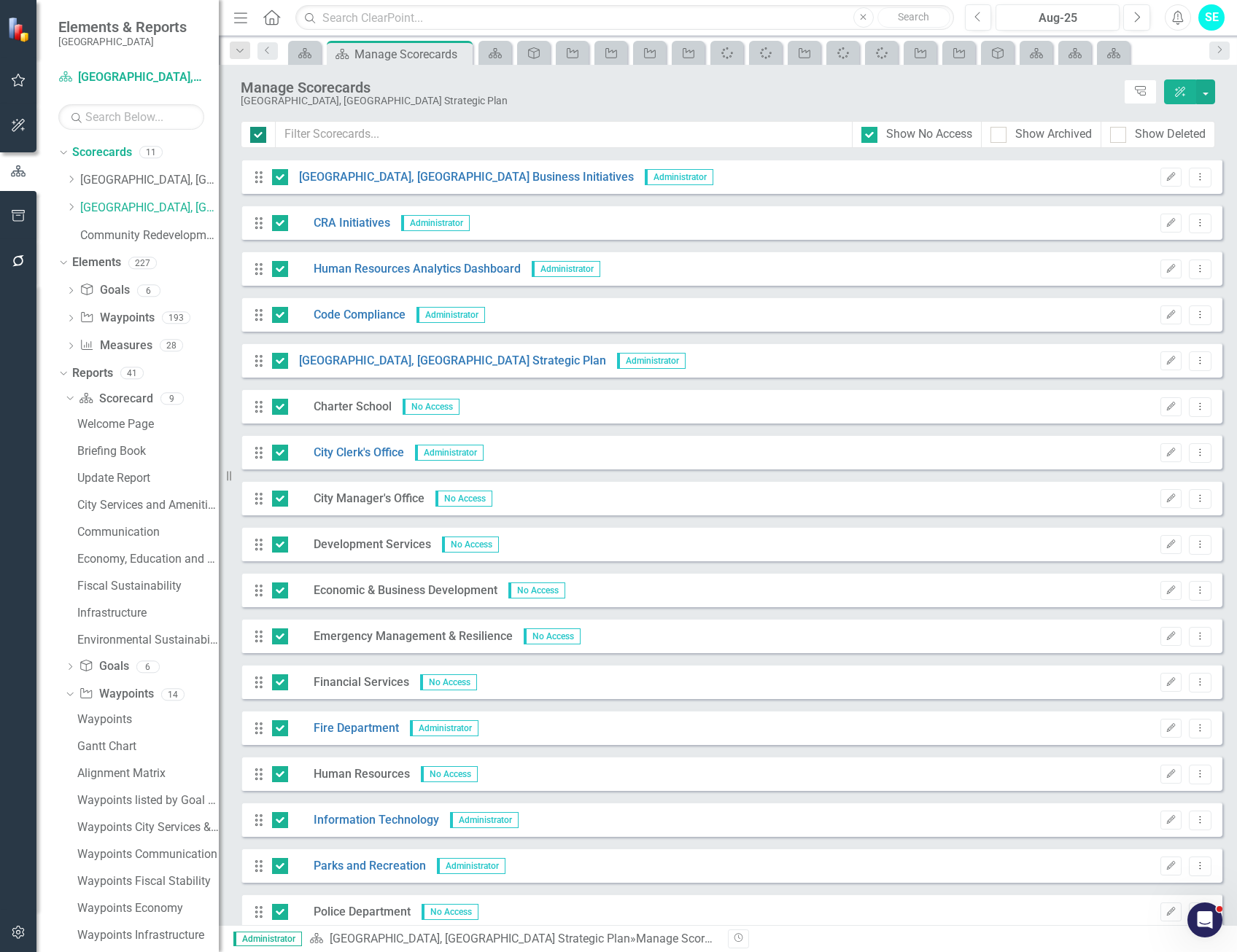
checkbox input "false"
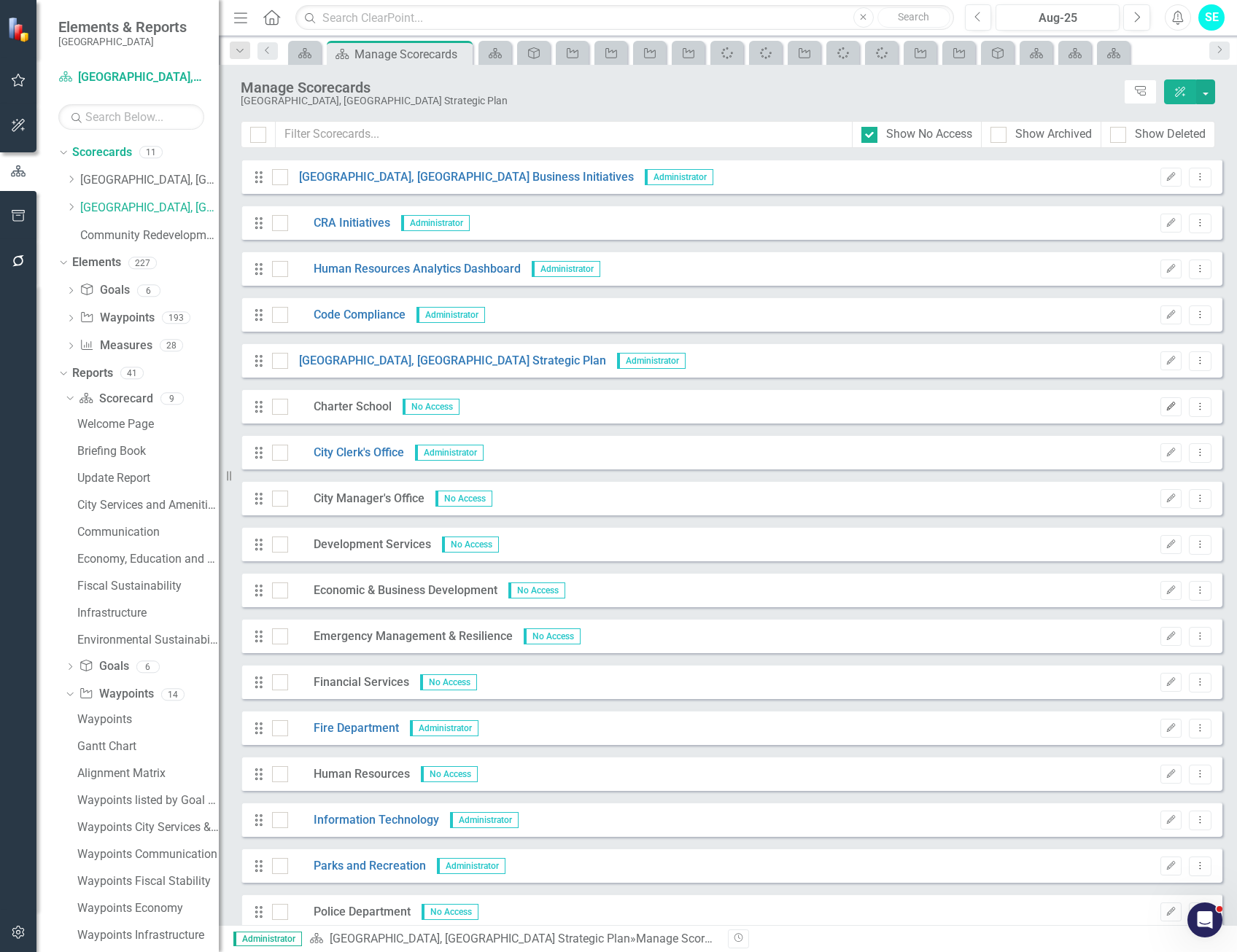
click at [1166, 408] on icon "Edit" at bounding box center [1171, 407] width 11 height 9
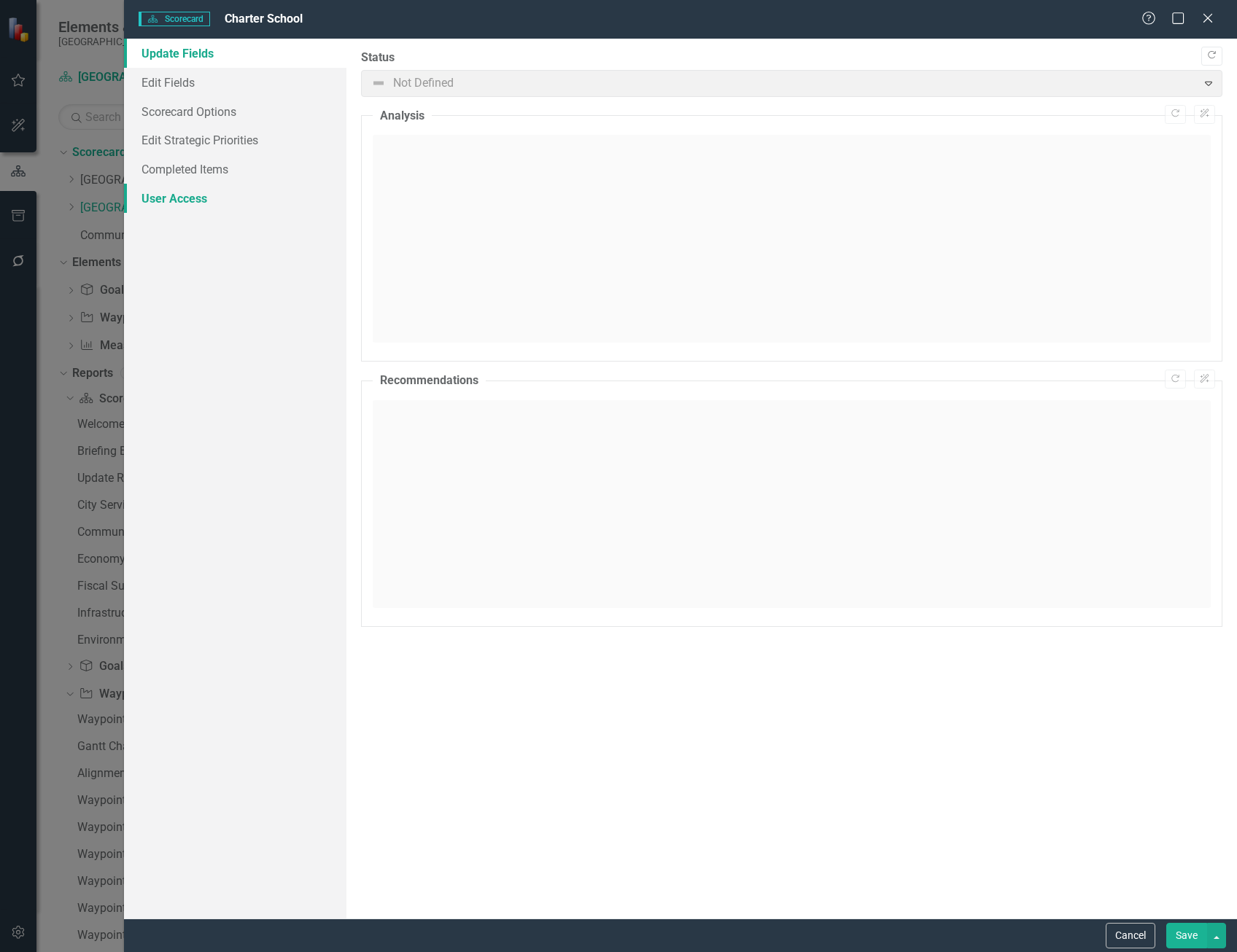
click at [183, 204] on link "User Access" at bounding box center [235, 198] width 222 height 29
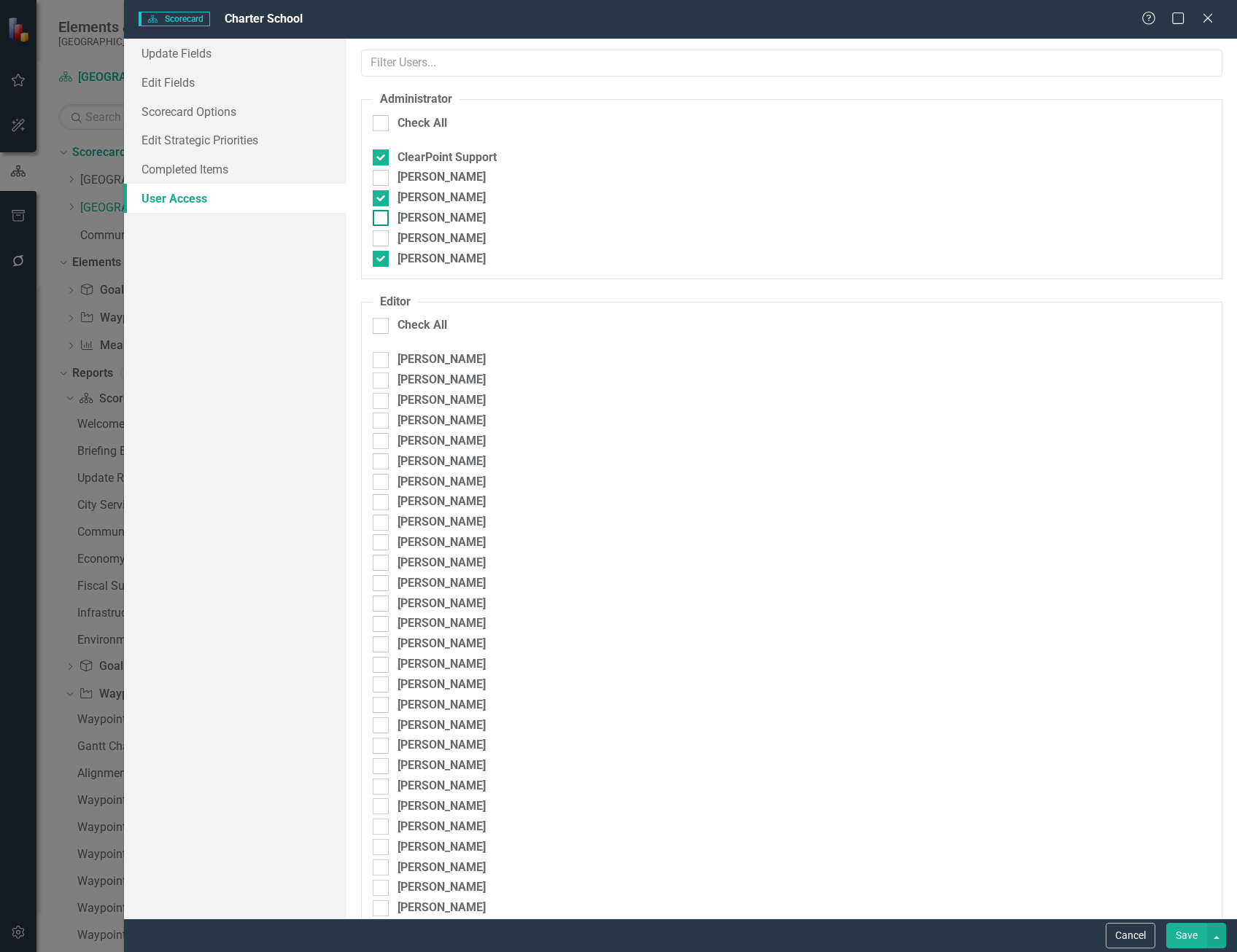
click at [381, 217] on input "Sarah Evins" at bounding box center [377, 215] width 9 height 9
checkbox input "true"
click at [1188, 938] on button "Save" at bounding box center [1187, 936] width 41 height 26
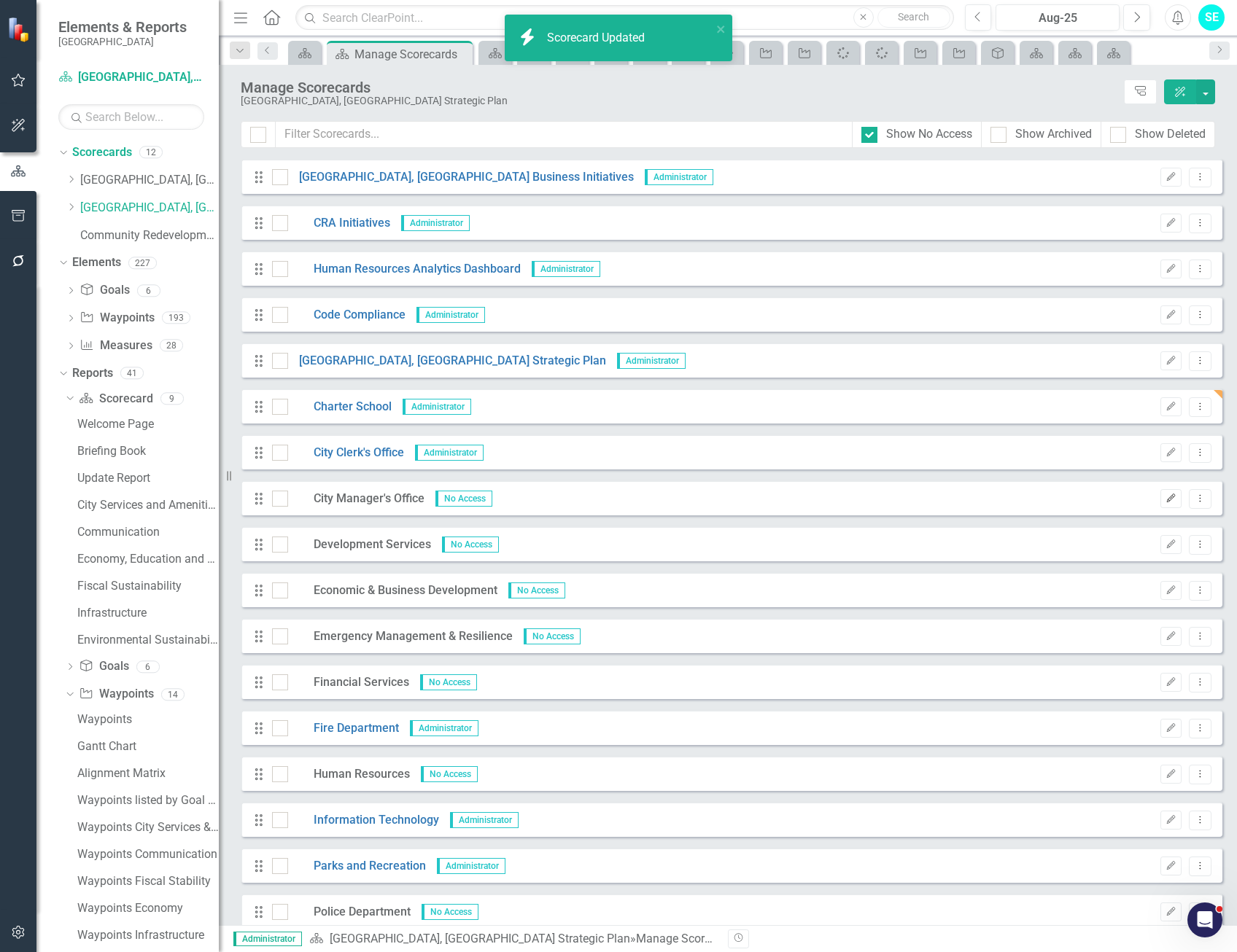
click at [1161, 494] on button "Edit" at bounding box center [1171, 498] width 21 height 19
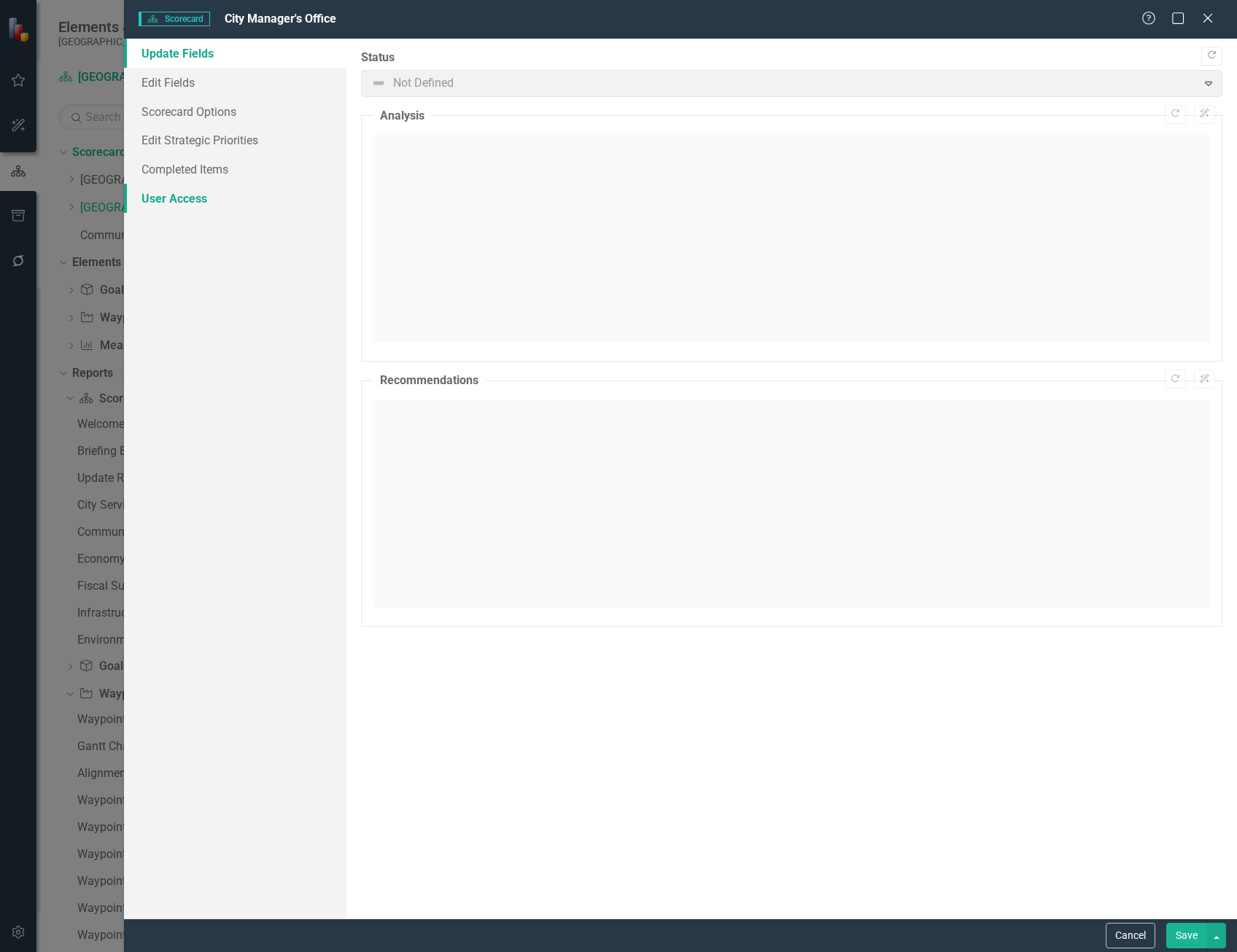
click at [193, 192] on link "User Access" at bounding box center [235, 198] width 222 height 29
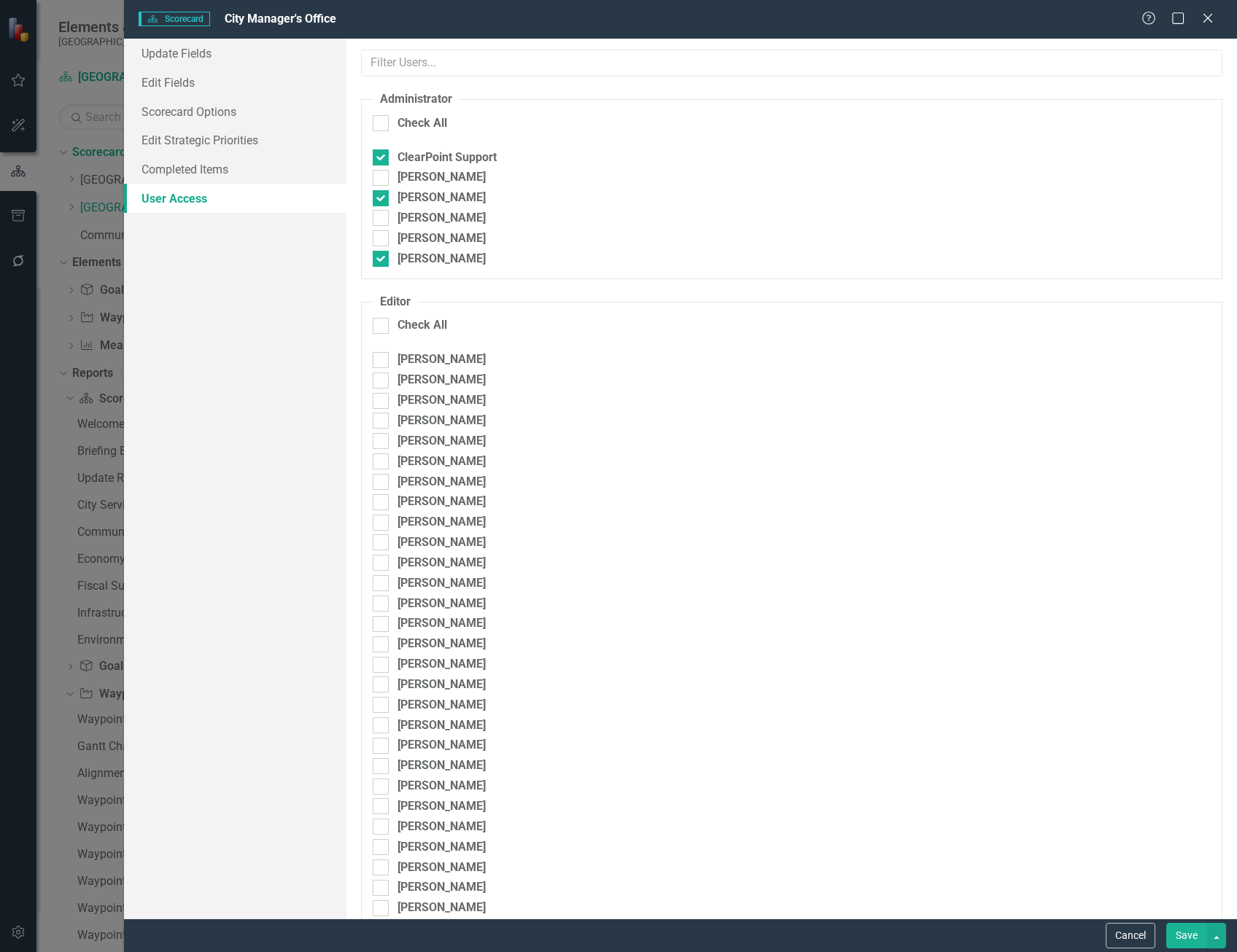
checkbox input "true"
checkbox input "false"
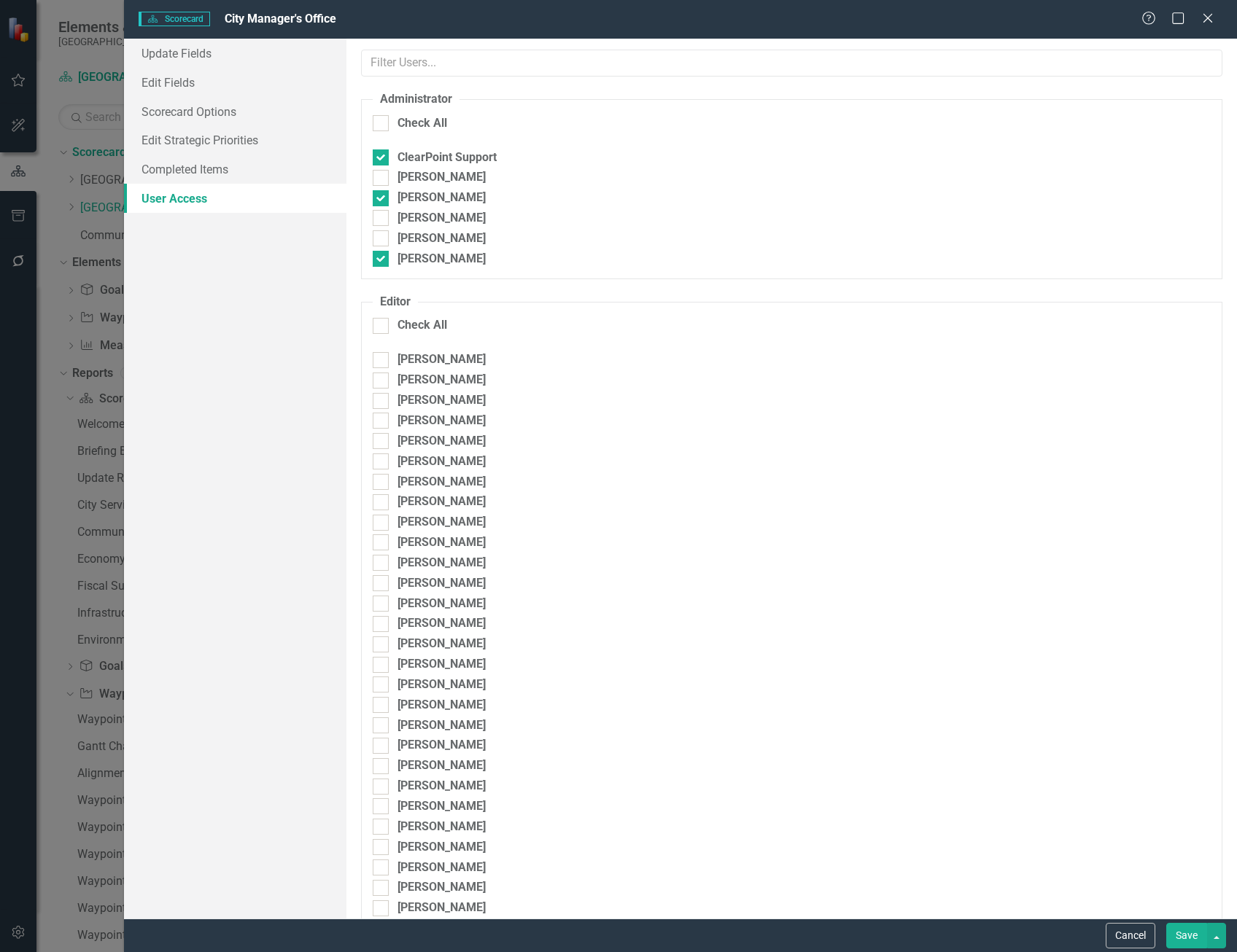
checkbox input "false"
click at [387, 216] on div at bounding box center [381, 219] width 16 height 16
click at [382, 216] on input "Sarah Evins" at bounding box center [377, 215] width 9 height 9
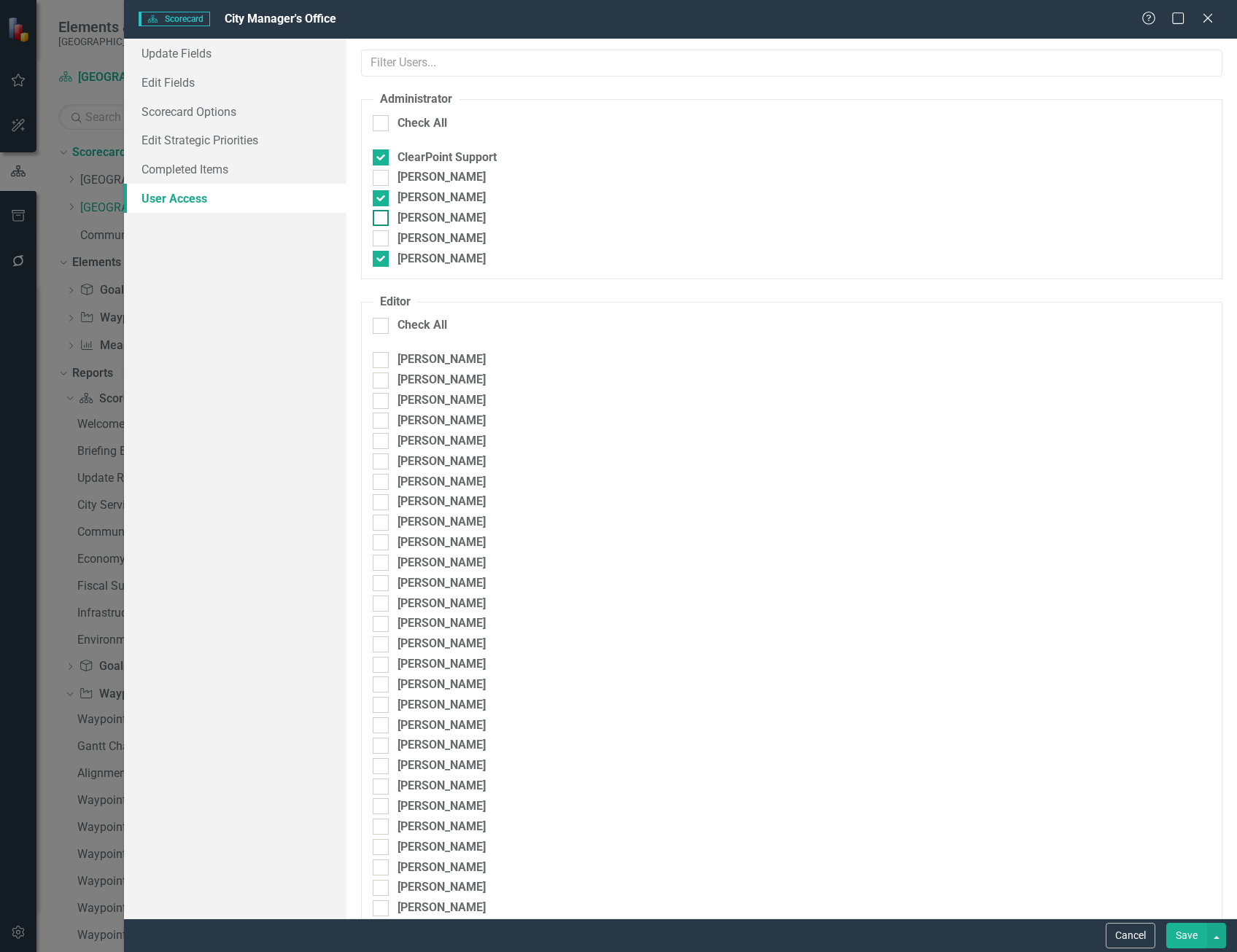
checkbox input "true"
click at [1178, 940] on button "Save" at bounding box center [1187, 936] width 41 height 26
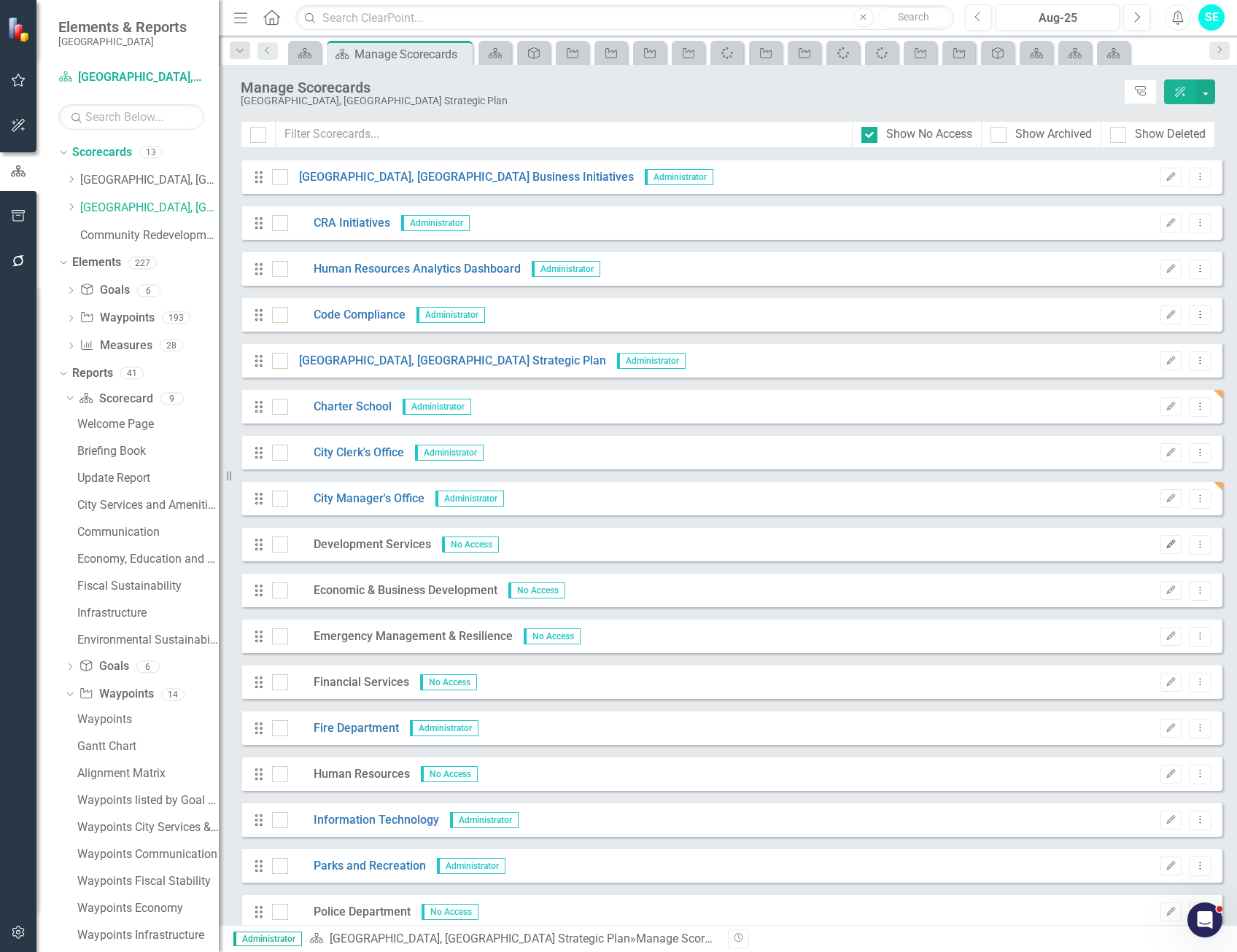
click at [1166, 544] on icon "Edit" at bounding box center [1171, 545] width 11 height 9
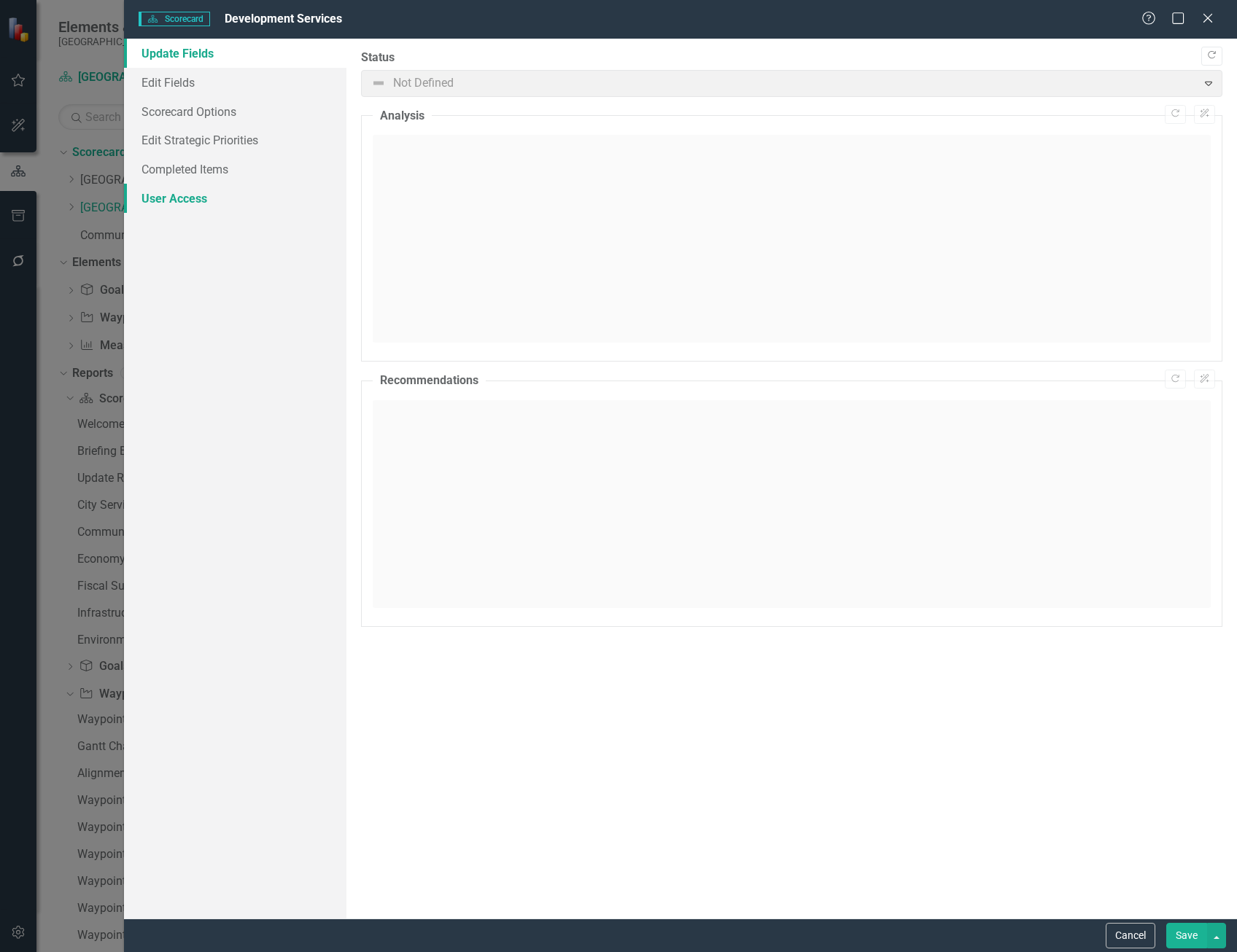
click at [168, 199] on link "User Access" at bounding box center [235, 198] width 222 height 29
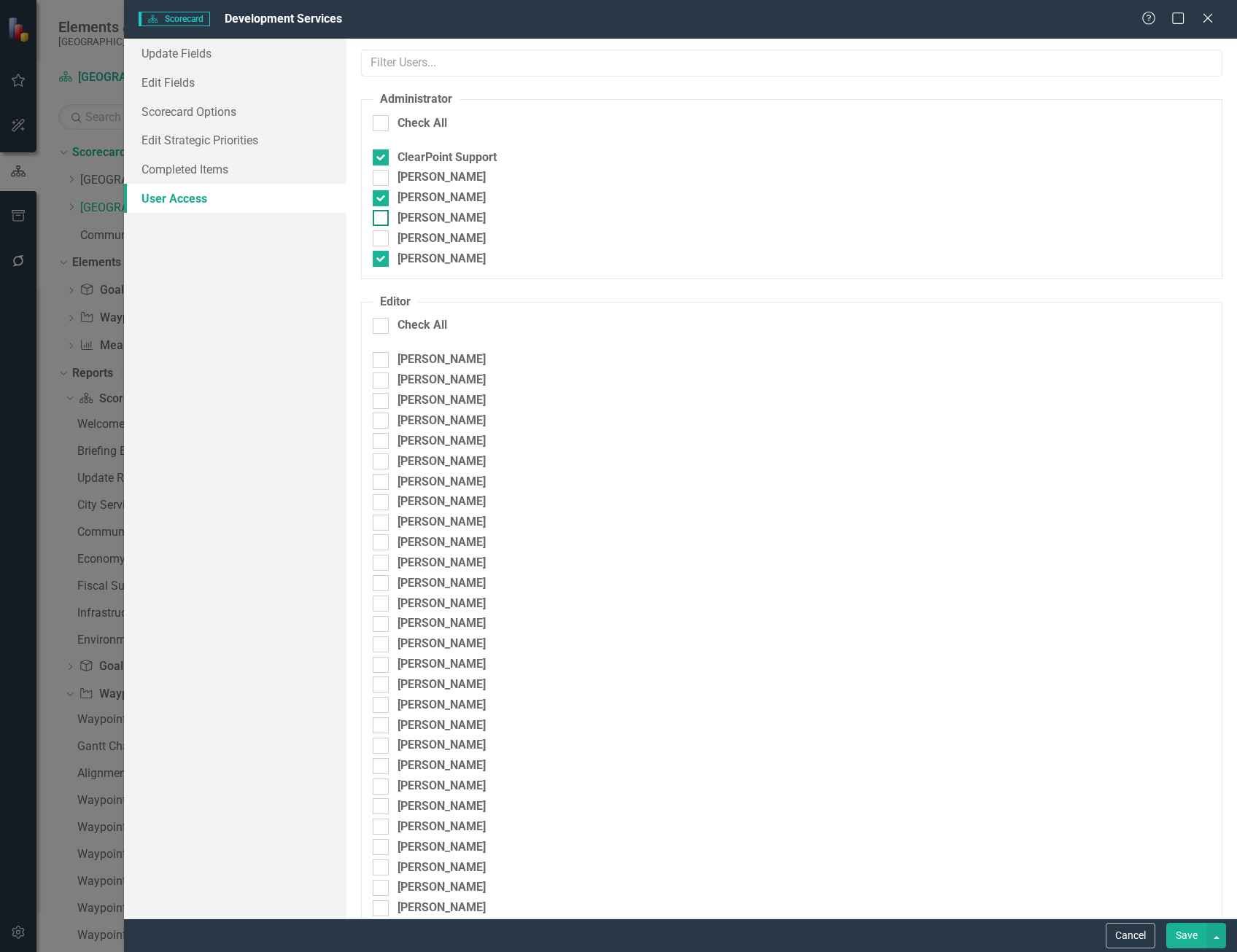
click at [387, 218] on div at bounding box center [381, 219] width 16 height 16
click at [382, 218] on input "Sarah Evins" at bounding box center [377, 215] width 9 height 9
checkbox input "true"
click at [1190, 936] on button "Save" at bounding box center [1187, 936] width 41 height 26
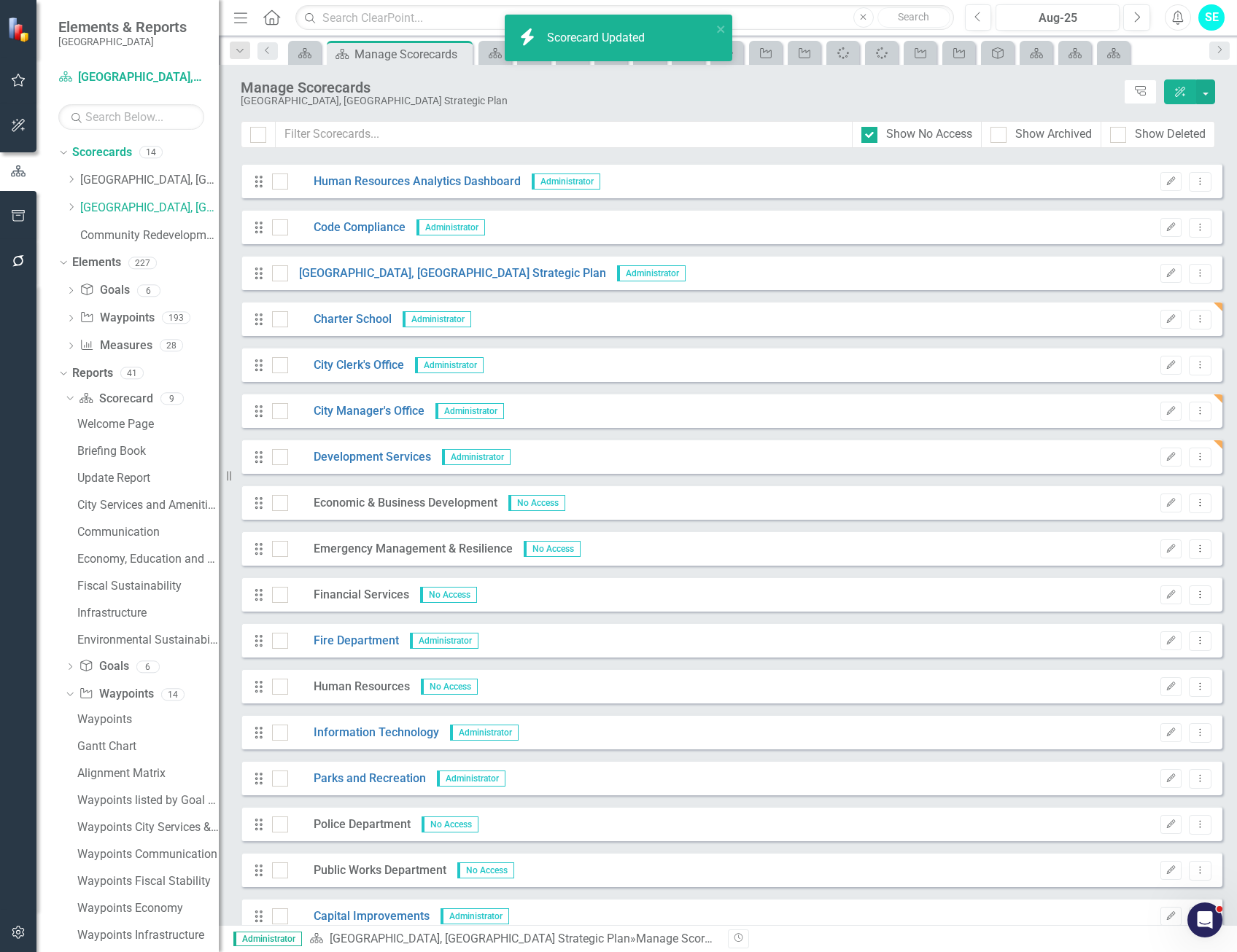
scroll to position [198, 0]
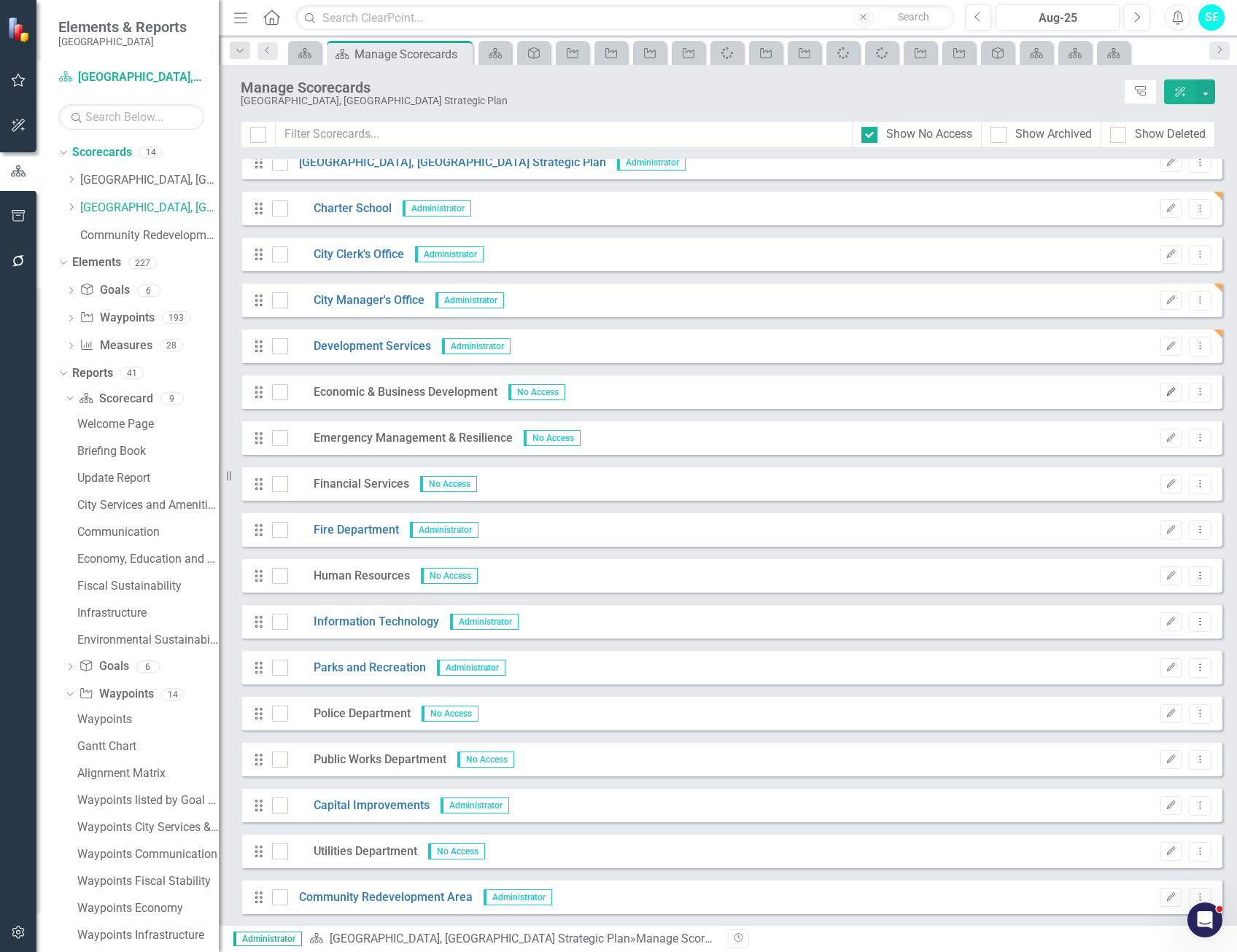
click at [1166, 394] on icon "Edit" at bounding box center [1171, 392] width 11 height 9
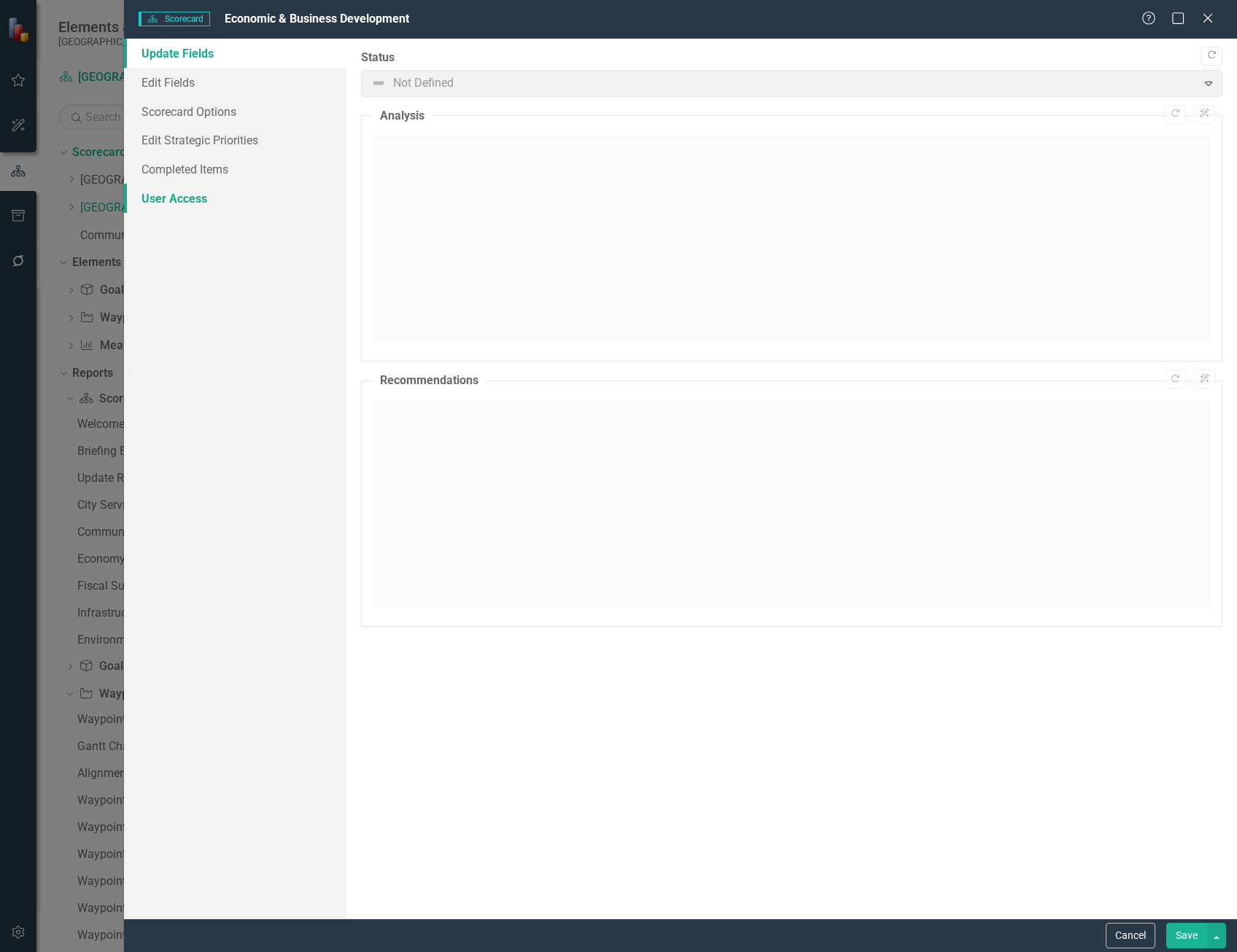
click at [203, 191] on link "User Access" at bounding box center [235, 198] width 222 height 29
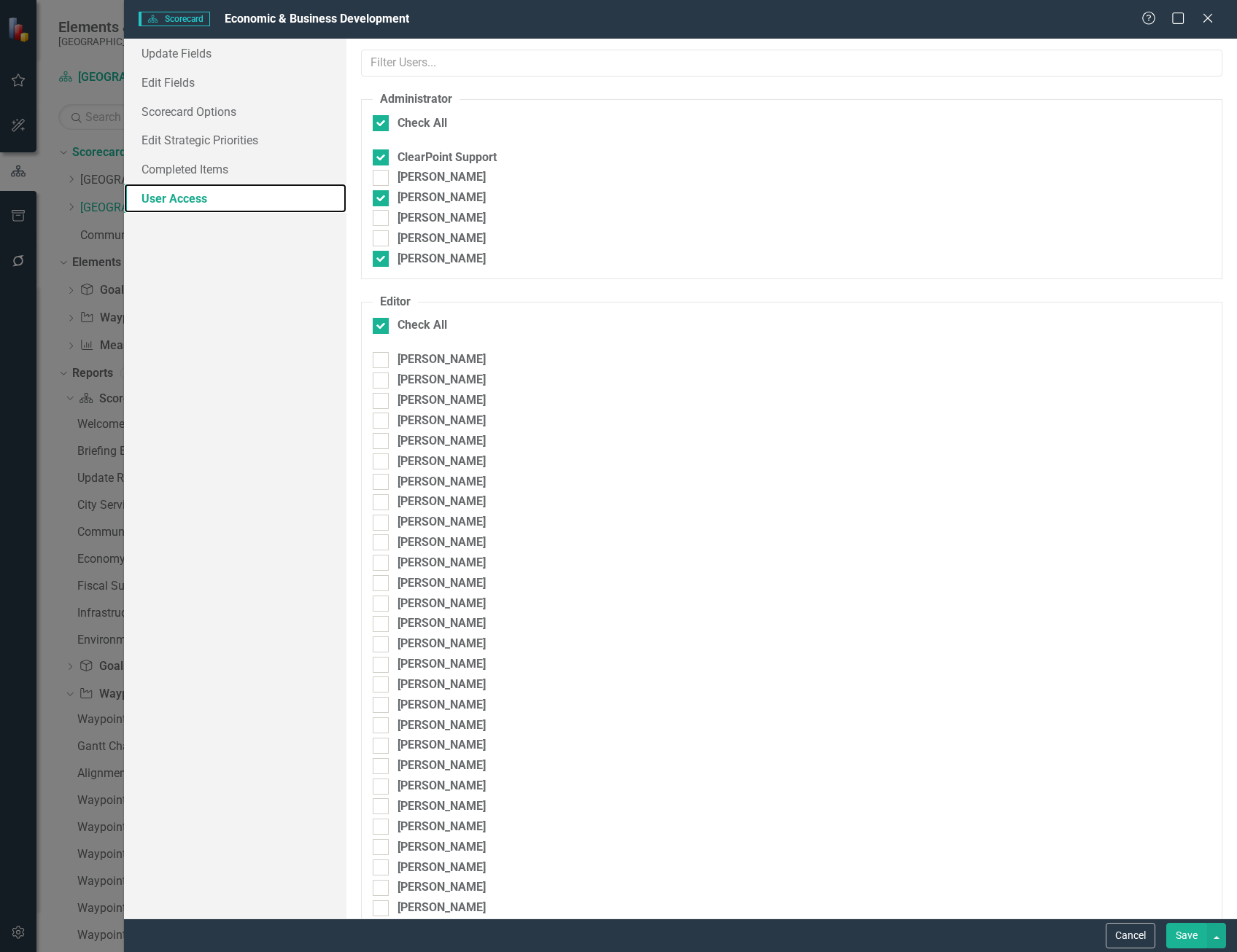
checkbox input "false"
drag, startPoint x: 383, startPoint y: 218, endPoint x: 606, endPoint y: 369, distance: 269.3
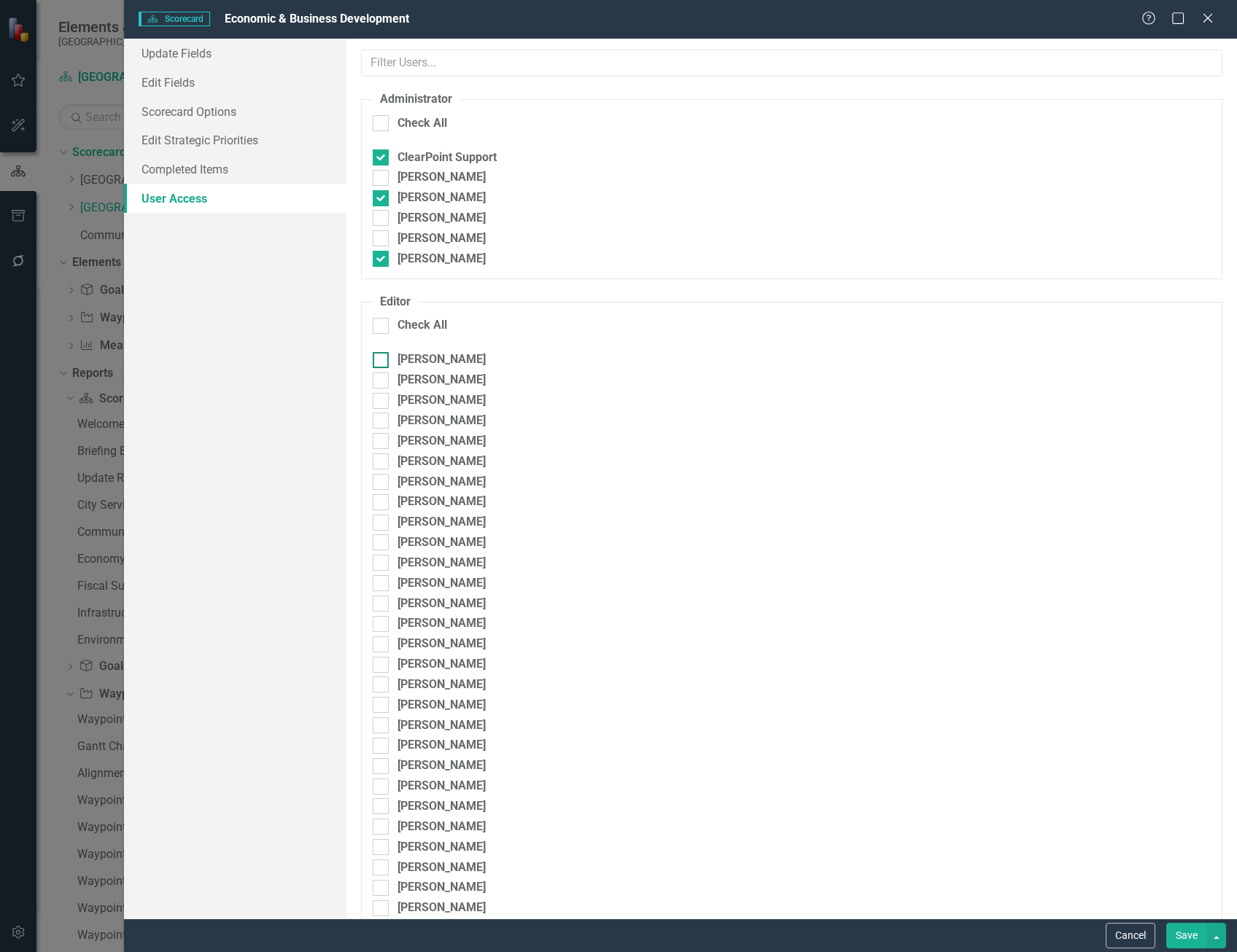
click at [383, 220] on div at bounding box center [381, 219] width 16 height 16
click at [382, 219] on input "Sarah Evins" at bounding box center [377, 215] width 9 height 9
checkbox input "true"
click at [1187, 934] on button "Save" at bounding box center [1187, 936] width 41 height 26
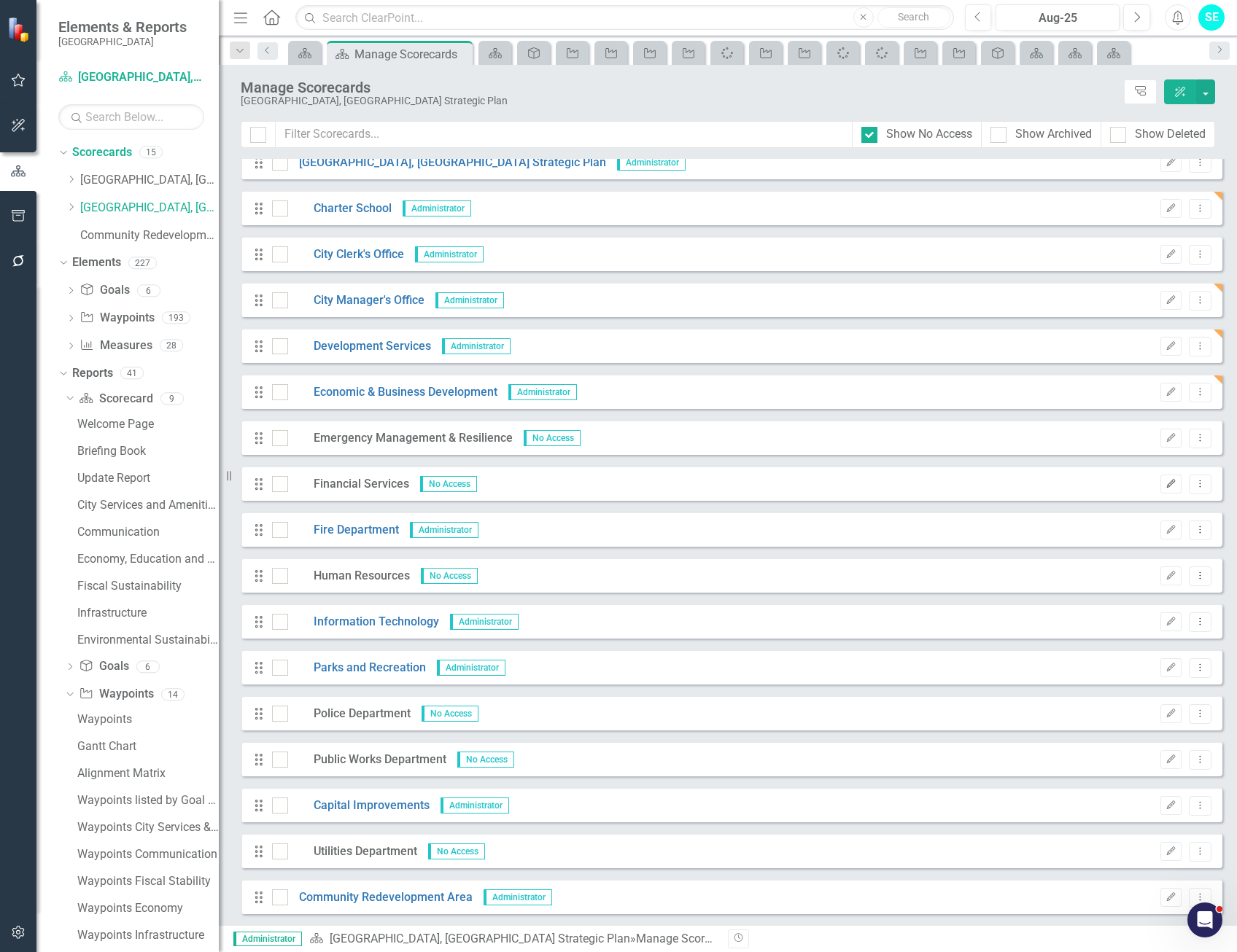
click at [1161, 488] on button "Edit" at bounding box center [1171, 484] width 21 height 19
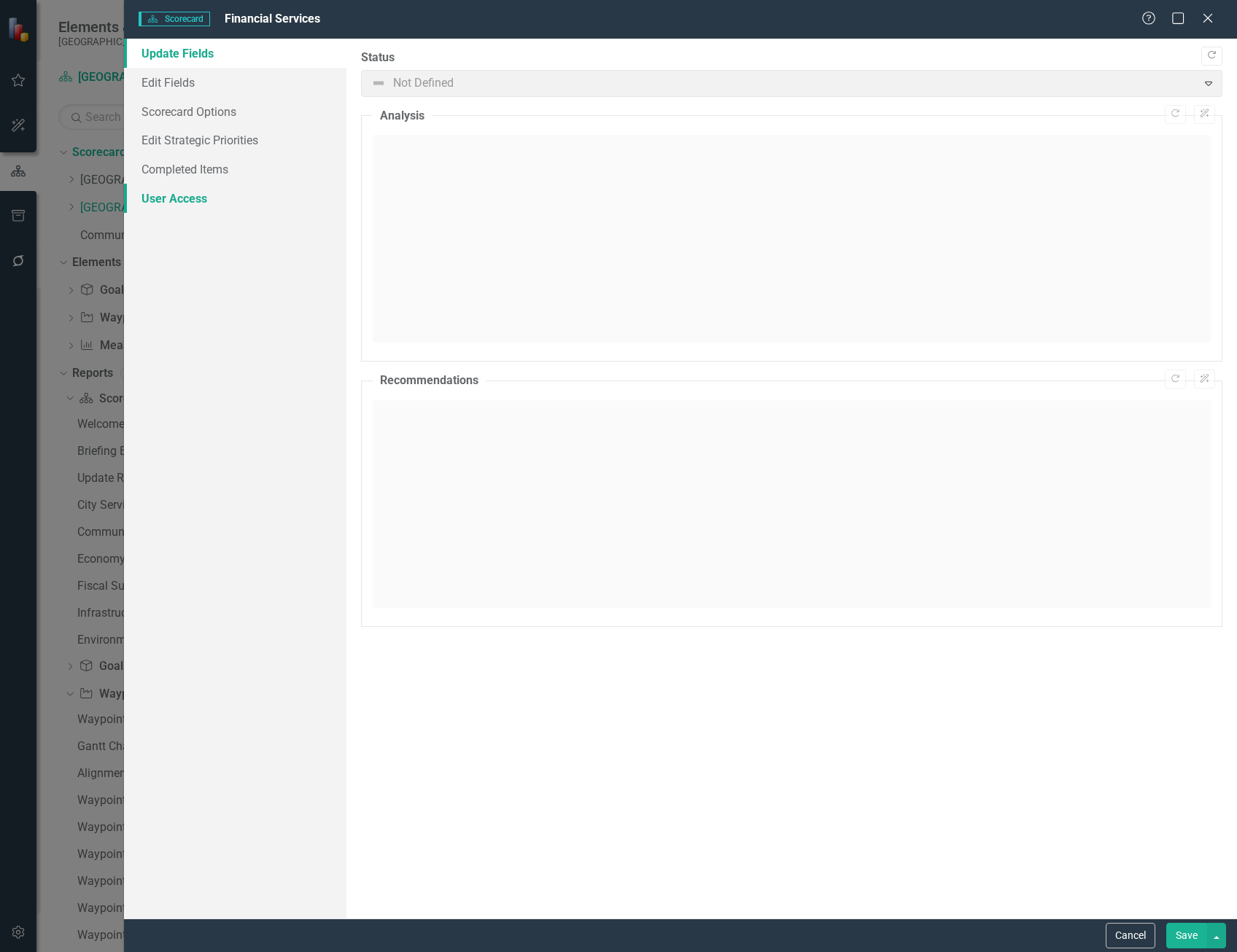
drag, startPoint x: 198, startPoint y: 200, endPoint x: 221, endPoint y: 207, distance: 24.0
click at [198, 199] on link "User Access" at bounding box center [235, 198] width 222 height 29
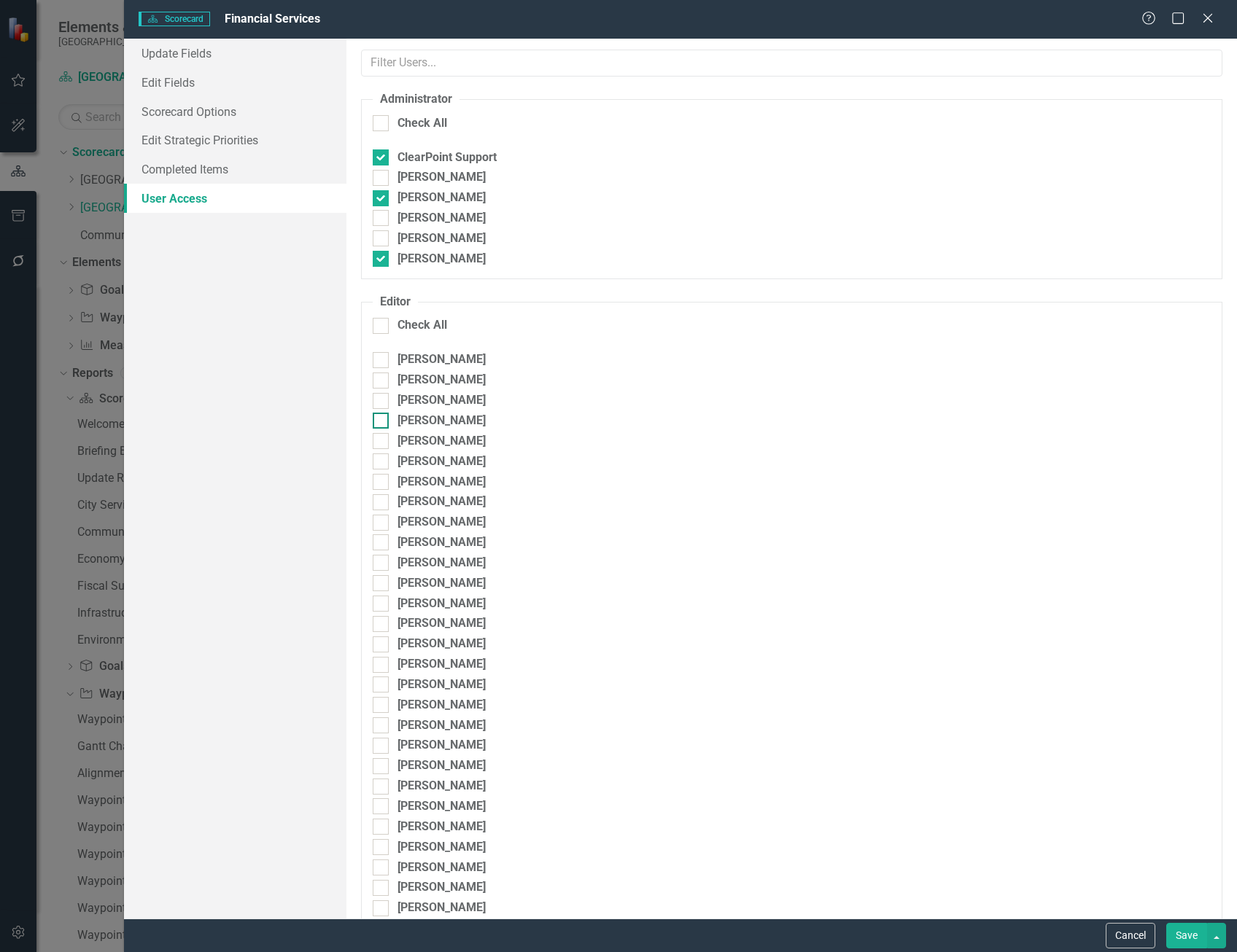
drag, startPoint x: 378, startPoint y: 218, endPoint x: 718, endPoint y: 421, distance: 396.0
click at [378, 218] on input "Sarah Evins" at bounding box center [377, 215] width 9 height 9
checkbox input "true"
click at [1180, 933] on button "Save" at bounding box center [1187, 936] width 41 height 26
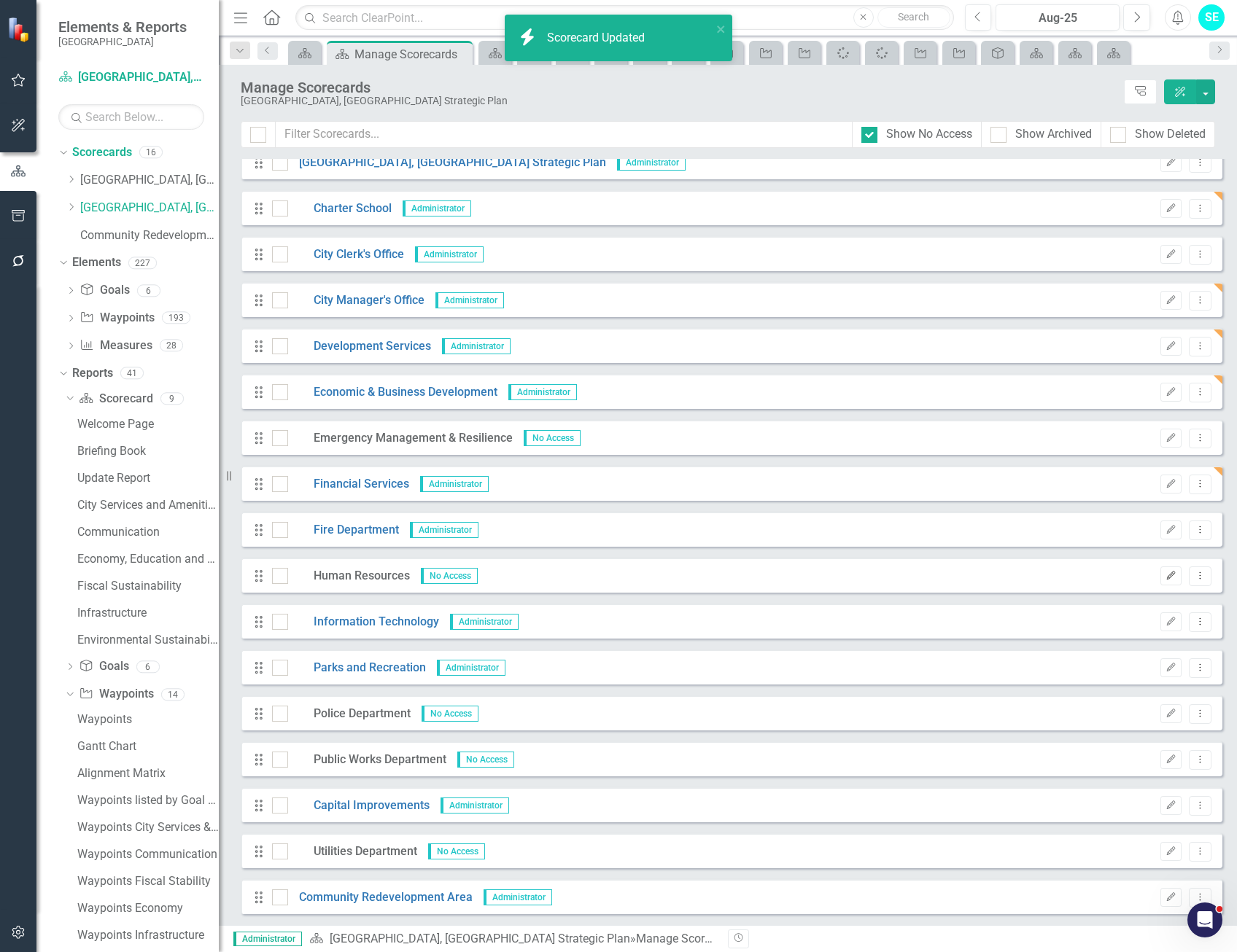
click at [1161, 582] on button "Edit" at bounding box center [1171, 576] width 21 height 19
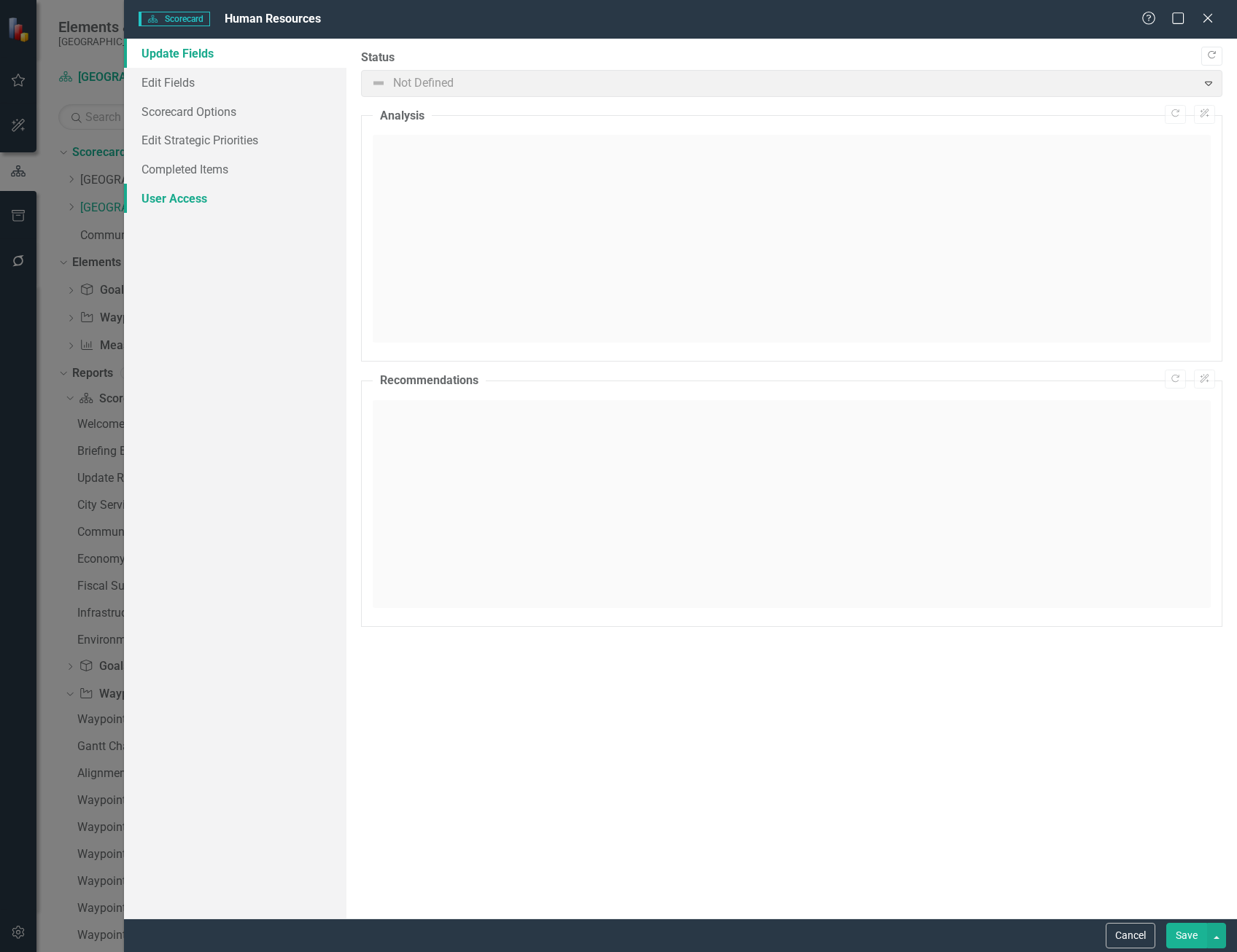
click at [203, 199] on link "User Access" at bounding box center [235, 198] width 222 height 29
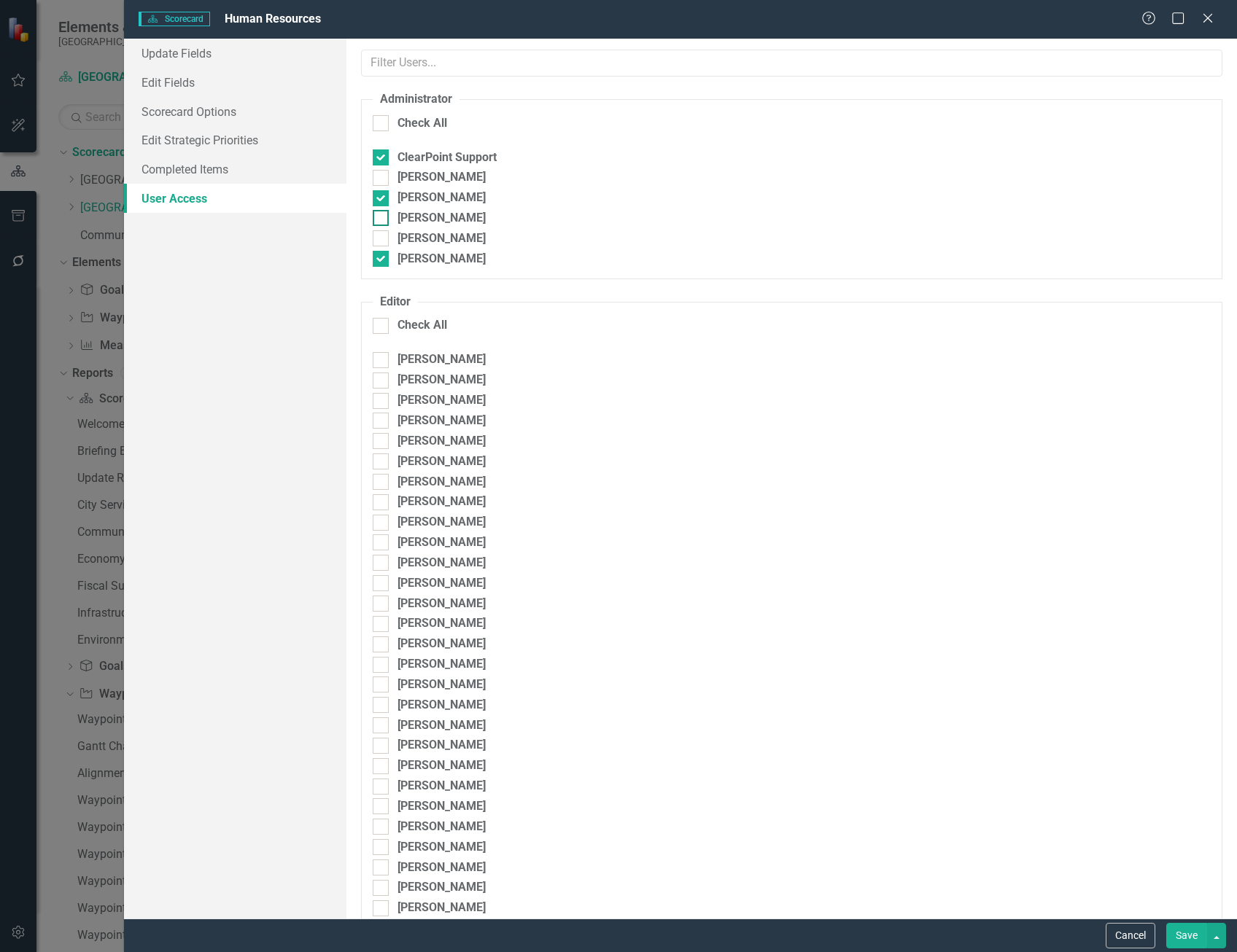
click at [390, 212] on div "Sarah Evins" at bounding box center [791, 219] width 838 height 16
click at [382, 212] on input "Sarah Evins" at bounding box center [377, 215] width 9 height 9
checkbox input "true"
drag, startPoint x: 1187, startPoint y: 936, endPoint x: 1167, endPoint y: 897, distance: 43.8
click at [1187, 935] on button "Save" at bounding box center [1187, 936] width 41 height 26
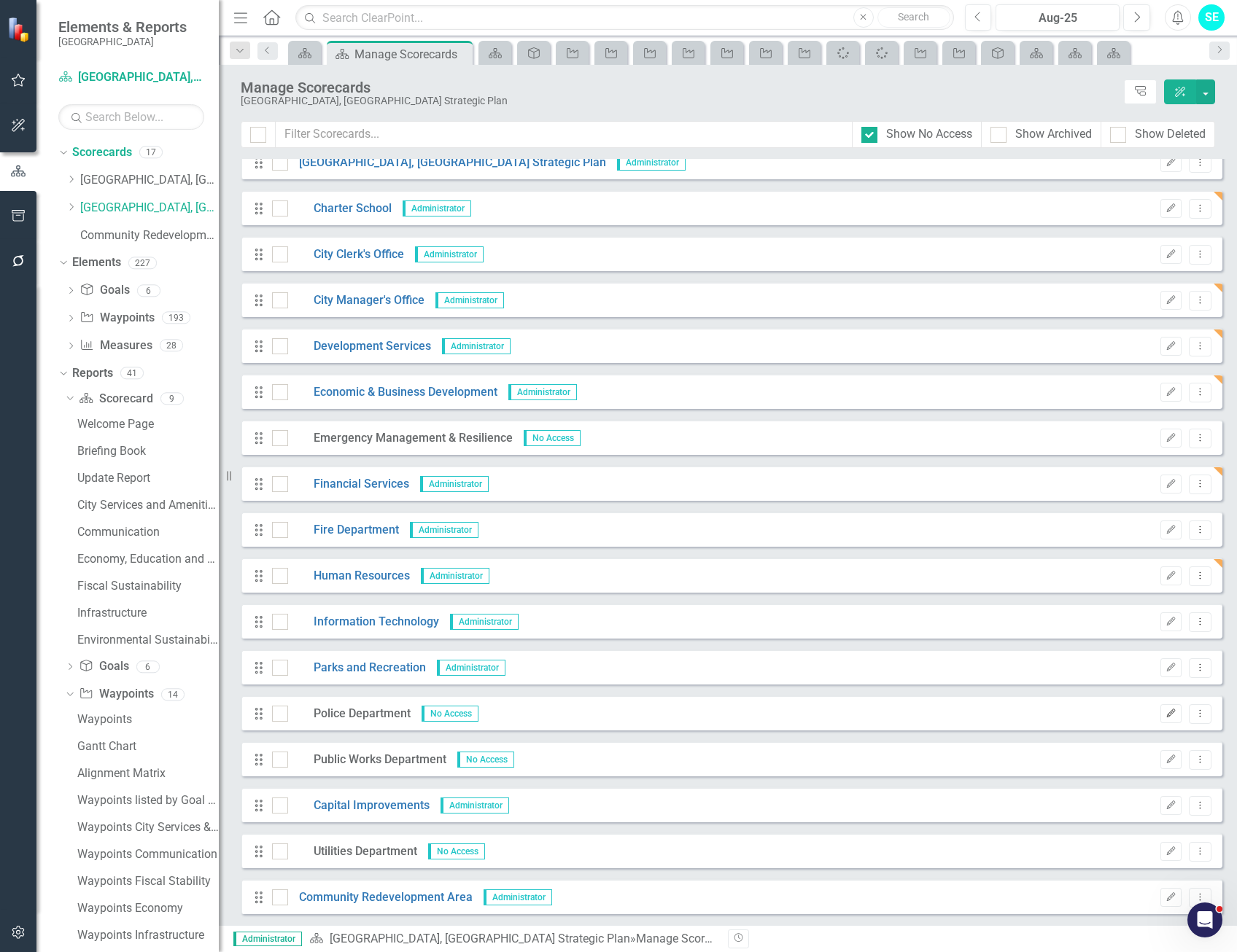
click at [1161, 720] on button "Edit" at bounding box center [1171, 713] width 21 height 19
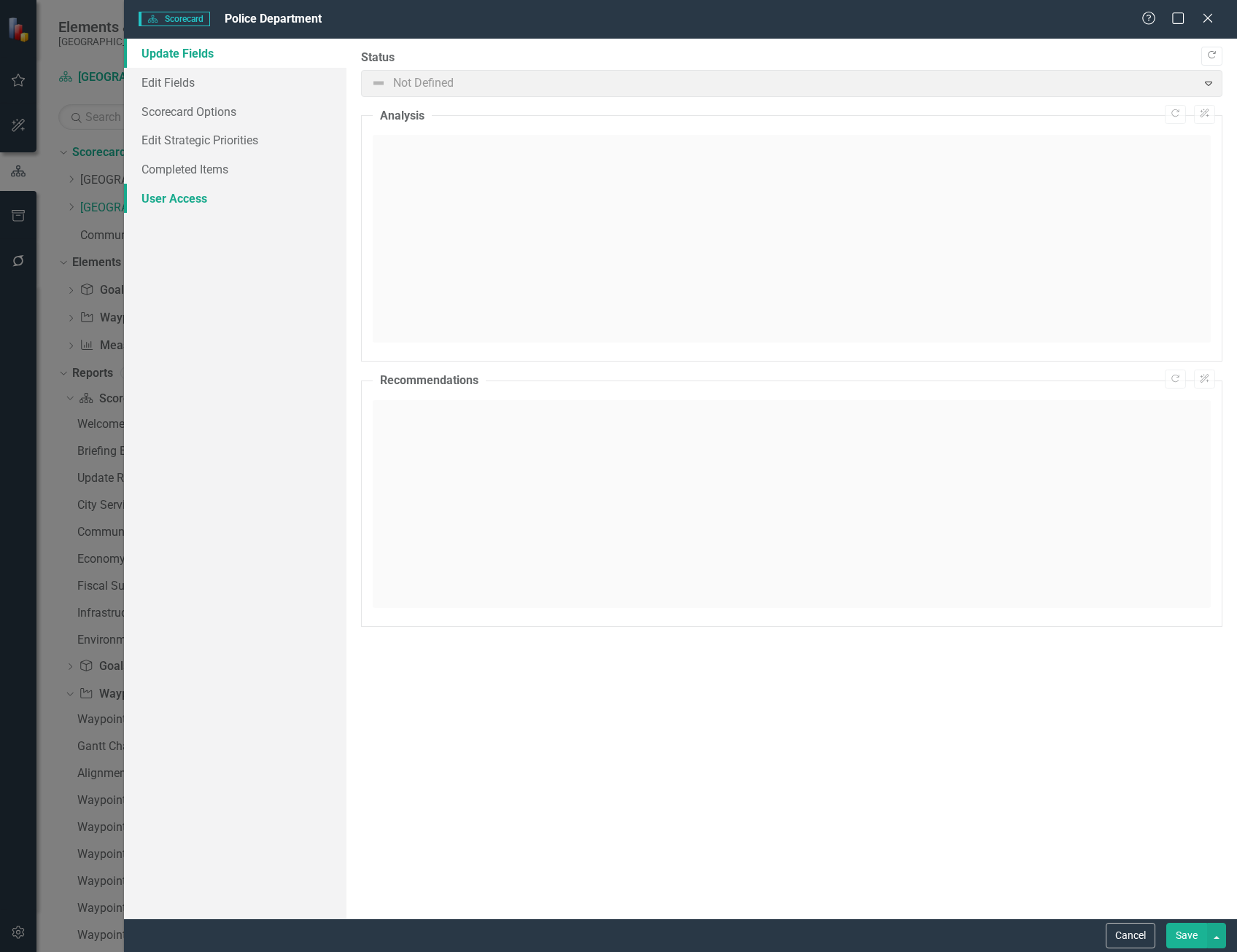
click at [206, 197] on link "User Access" at bounding box center [235, 198] width 222 height 29
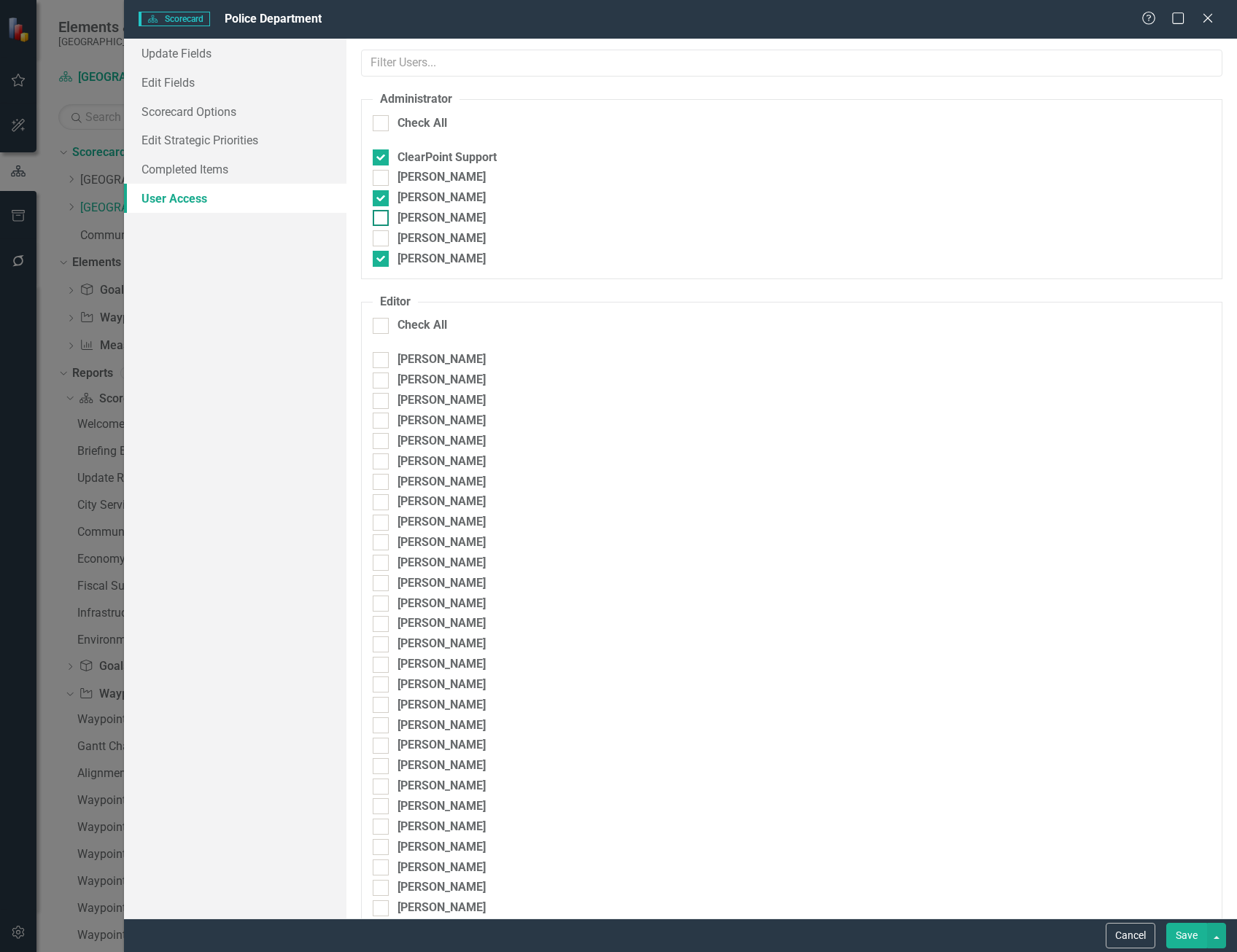
click at [381, 215] on input "Sarah Evins" at bounding box center [377, 215] width 9 height 9
checkbox input "true"
click at [1174, 937] on button "Save" at bounding box center [1187, 936] width 41 height 26
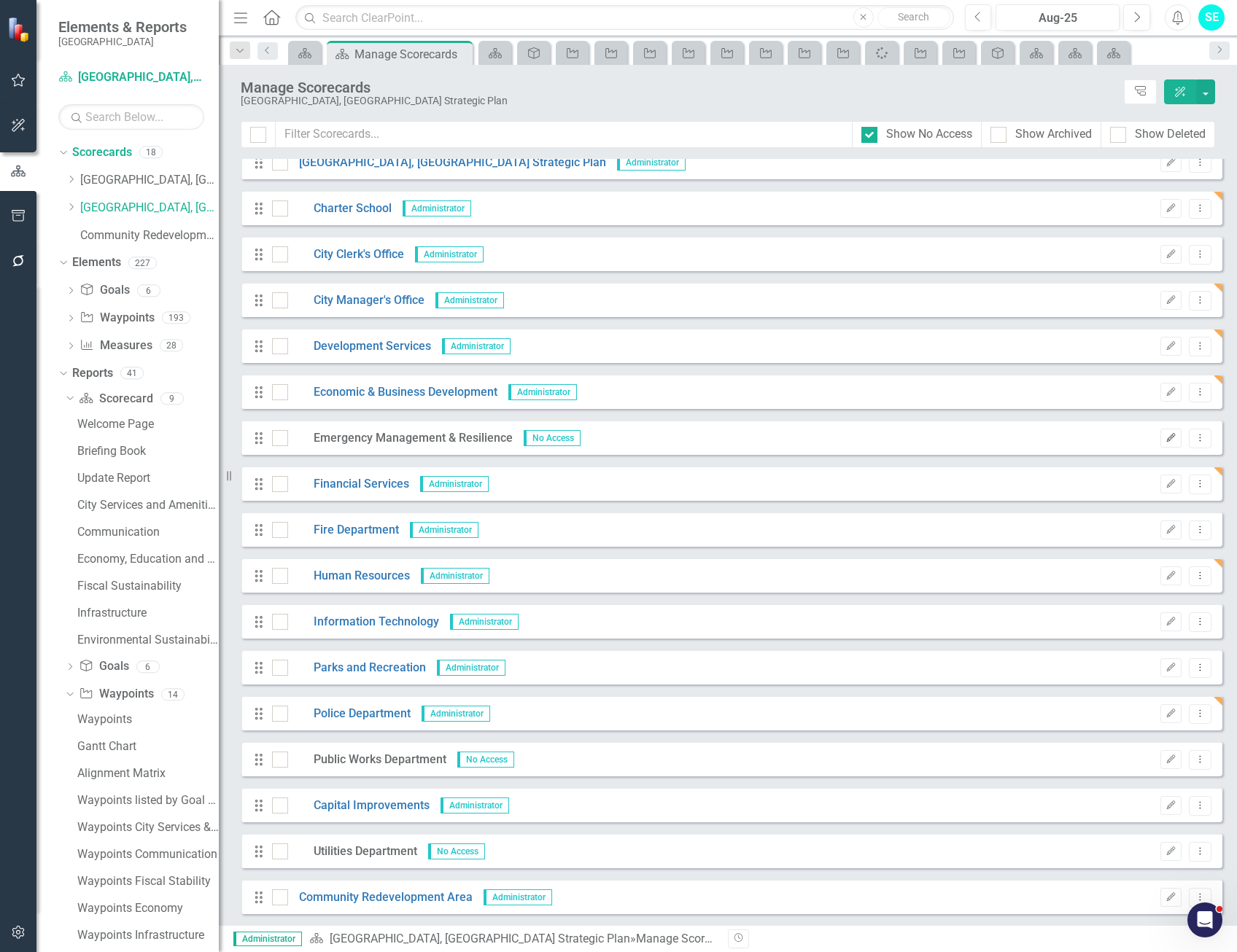
click at [1166, 434] on icon "Edit" at bounding box center [1171, 438] width 11 height 9
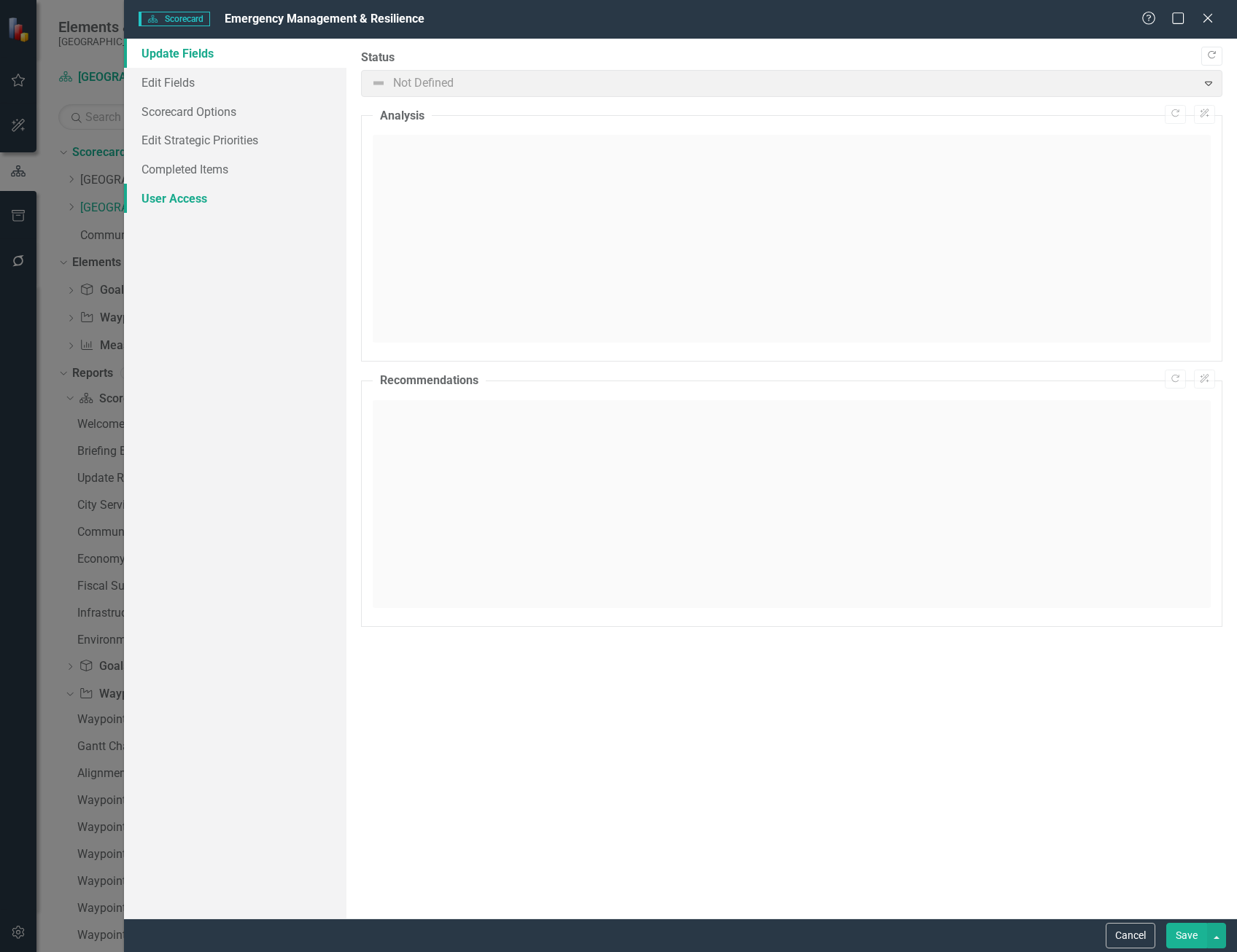
click at [182, 194] on link "User Access" at bounding box center [235, 198] width 222 height 29
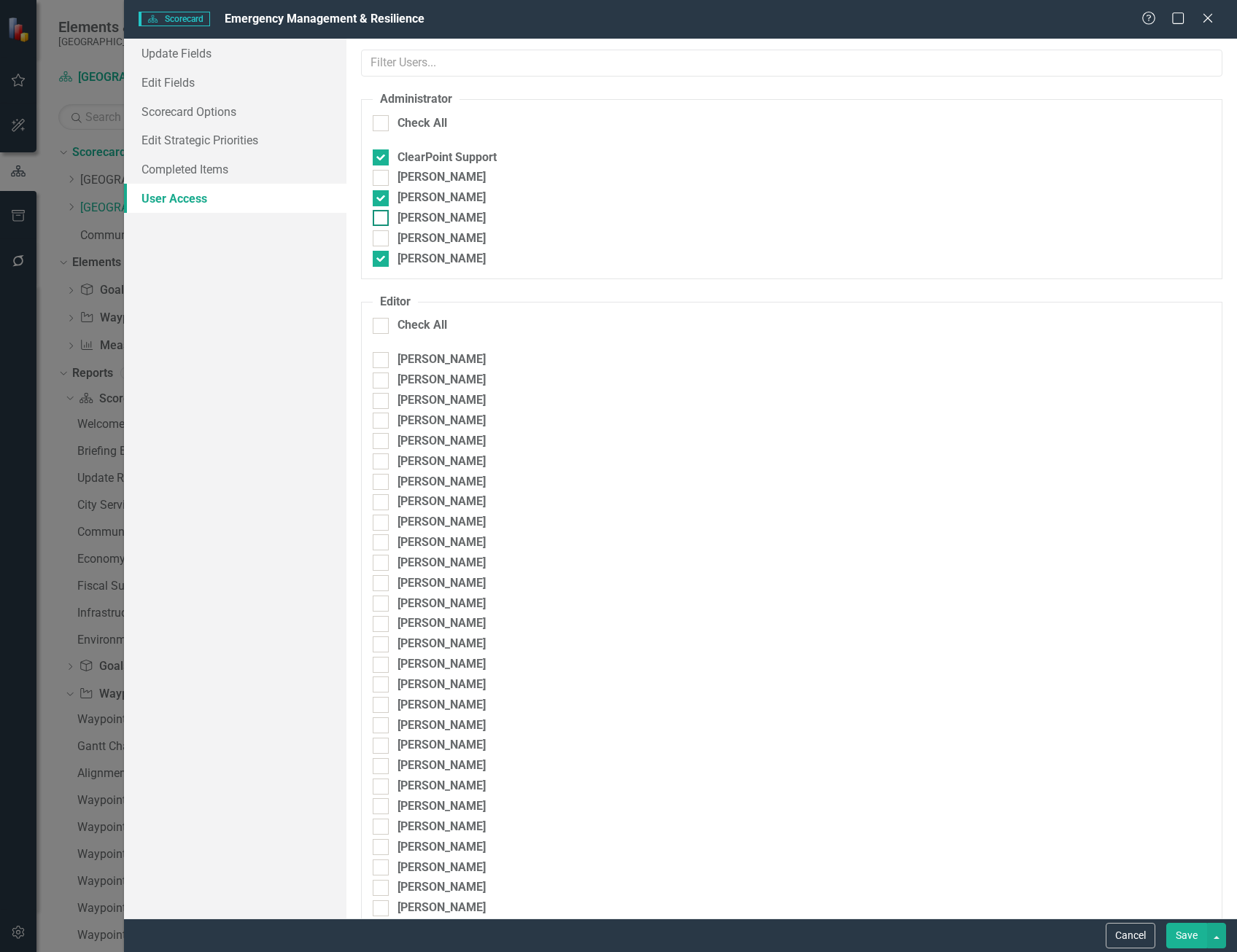
click at [385, 215] on div at bounding box center [381, 219] width 16 height 16
click at [382, 215] on input "Sarah Evins" at bounding box center [377, 215] width 9 height 9
checkbox input "true"
click at [1190, 940] on button "Save" at bounding box center [1187, 936] width 41 height 26
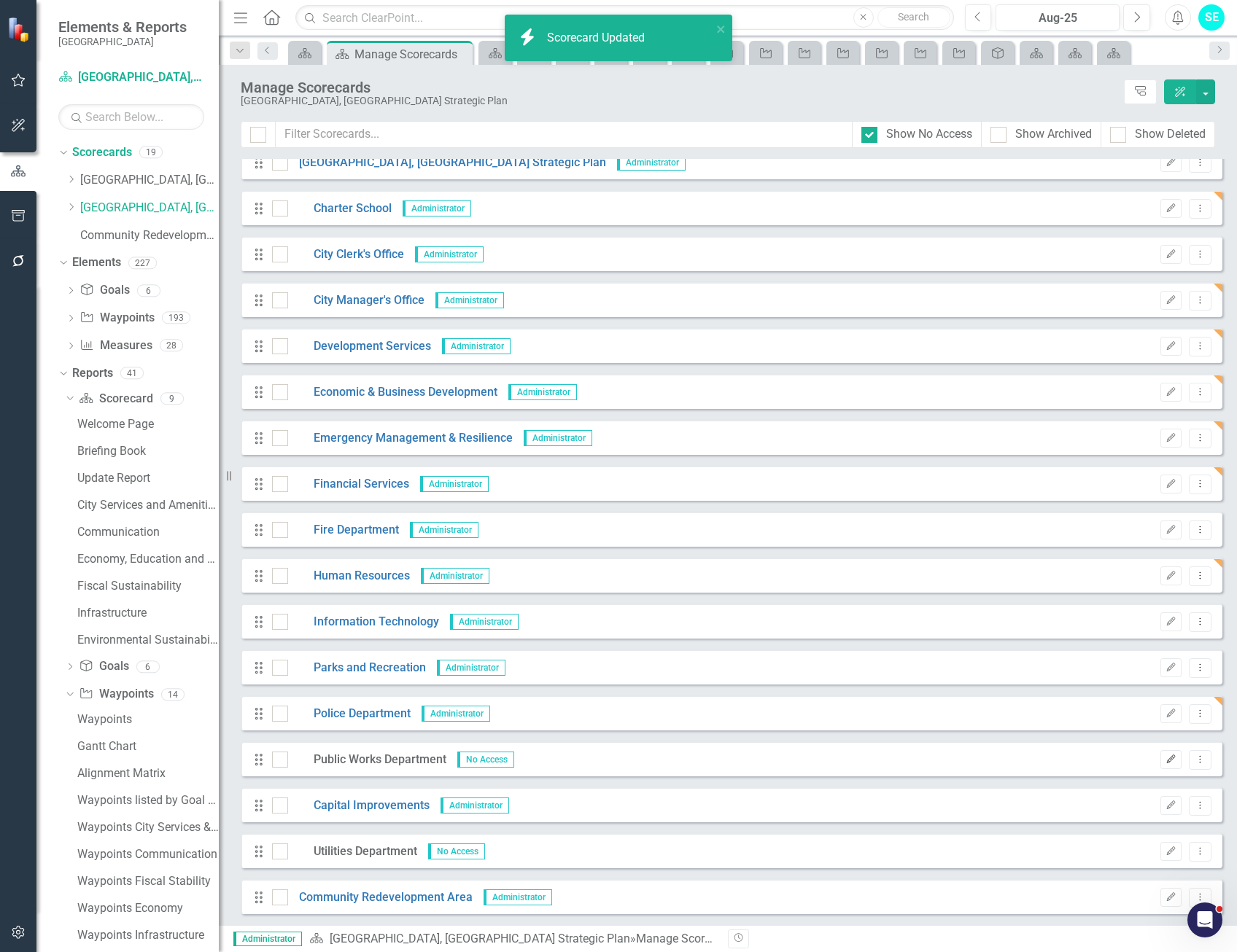
click at [1167, 760] on icon "button" at bounding box center [1172, 759] width 9 height 9
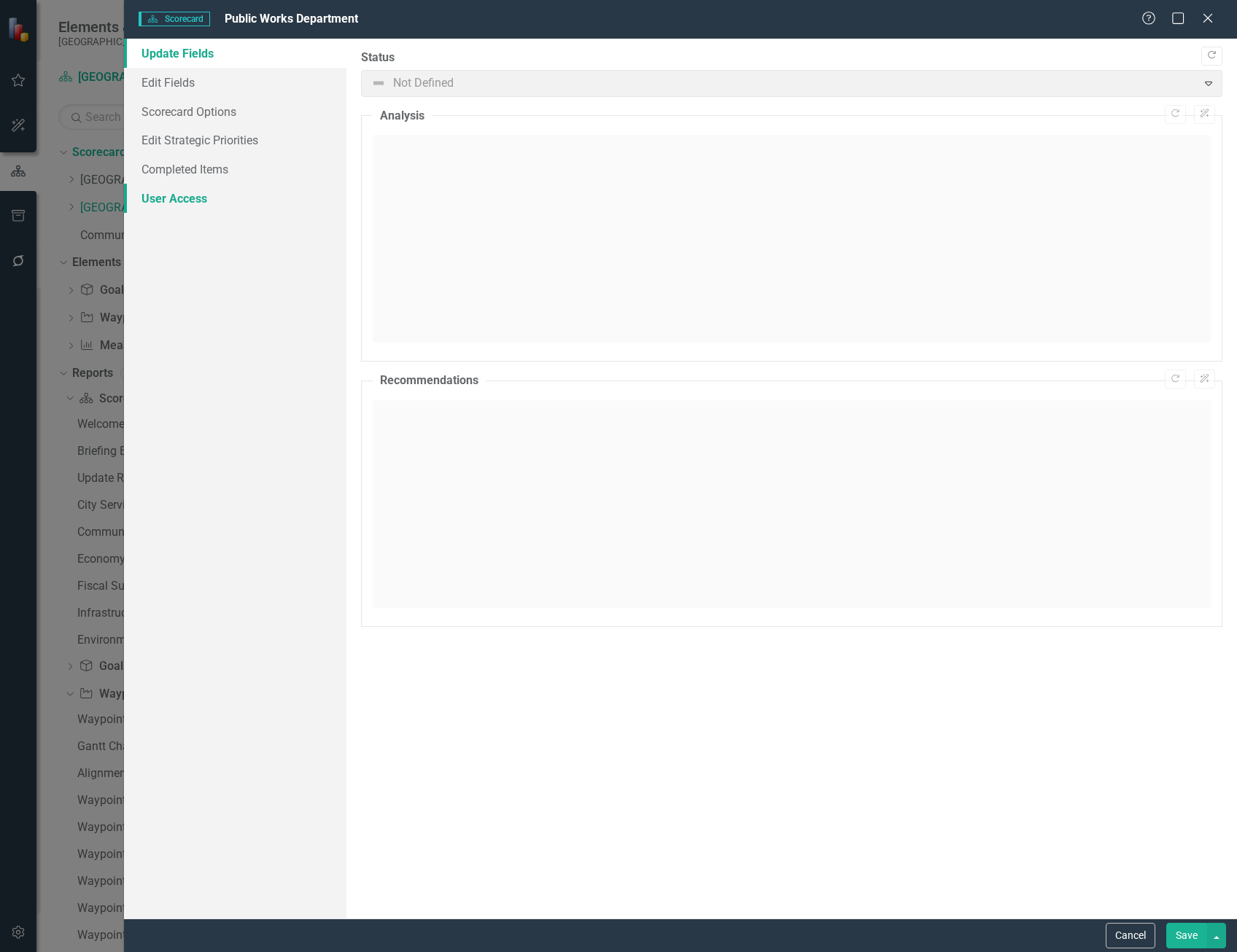
click at [181, 194] on link "User Access" at bounding box center [235, 198] width 222 height 29
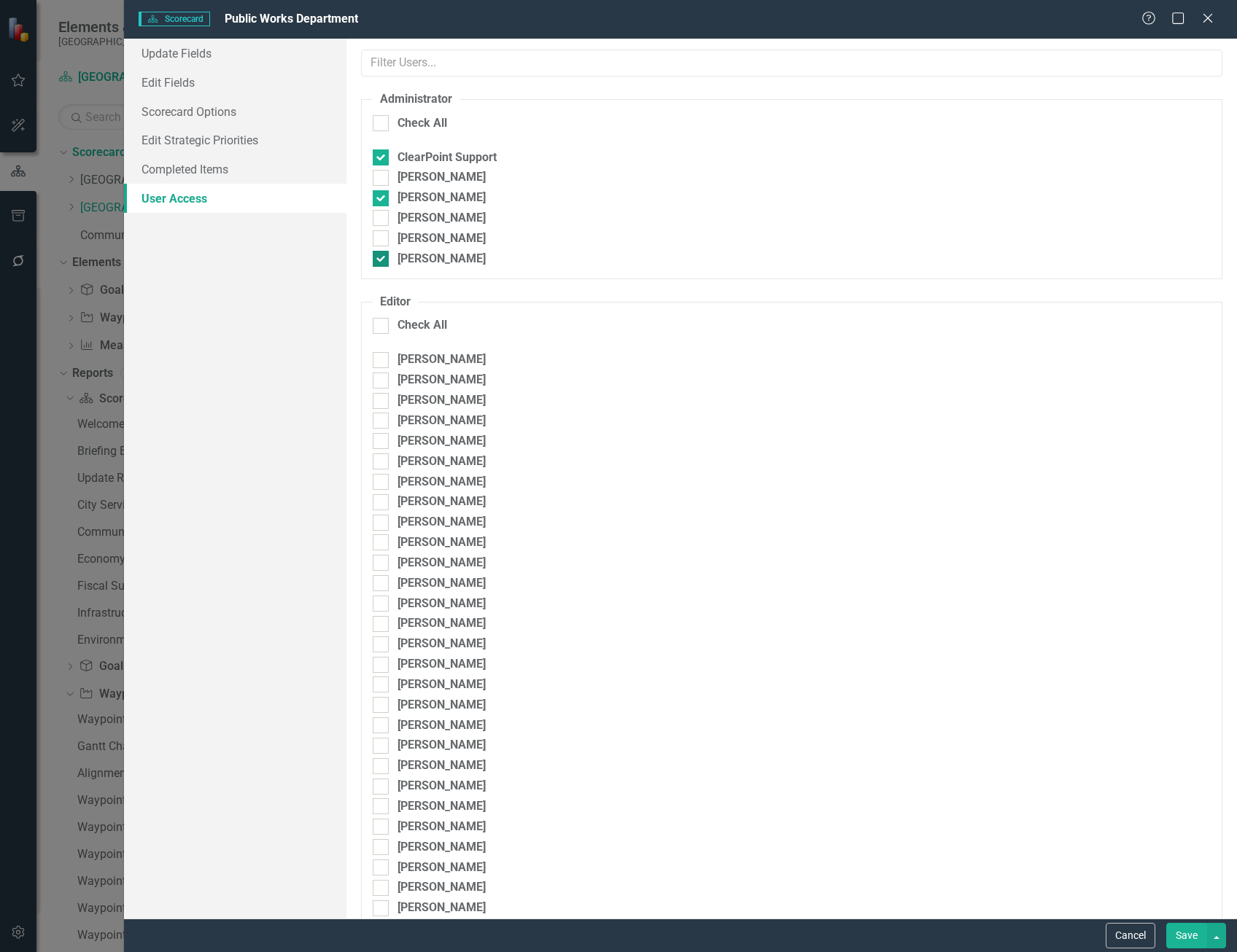
drag, startPoint x: 383, startPoint y: 218, endPoint x: 553, endPoint y: 257, distance: 174.4
click at [383, 218] on div at bounding box center [381, 219] width 16 height 16
click at [382, 218] on input "Sarah Evins" at bounding box center [377, 215] width 9 height 9
checkbox input "true"
click at [1183, 941] on button "Save" at bounding box center [1187, 936] width 41 height 26
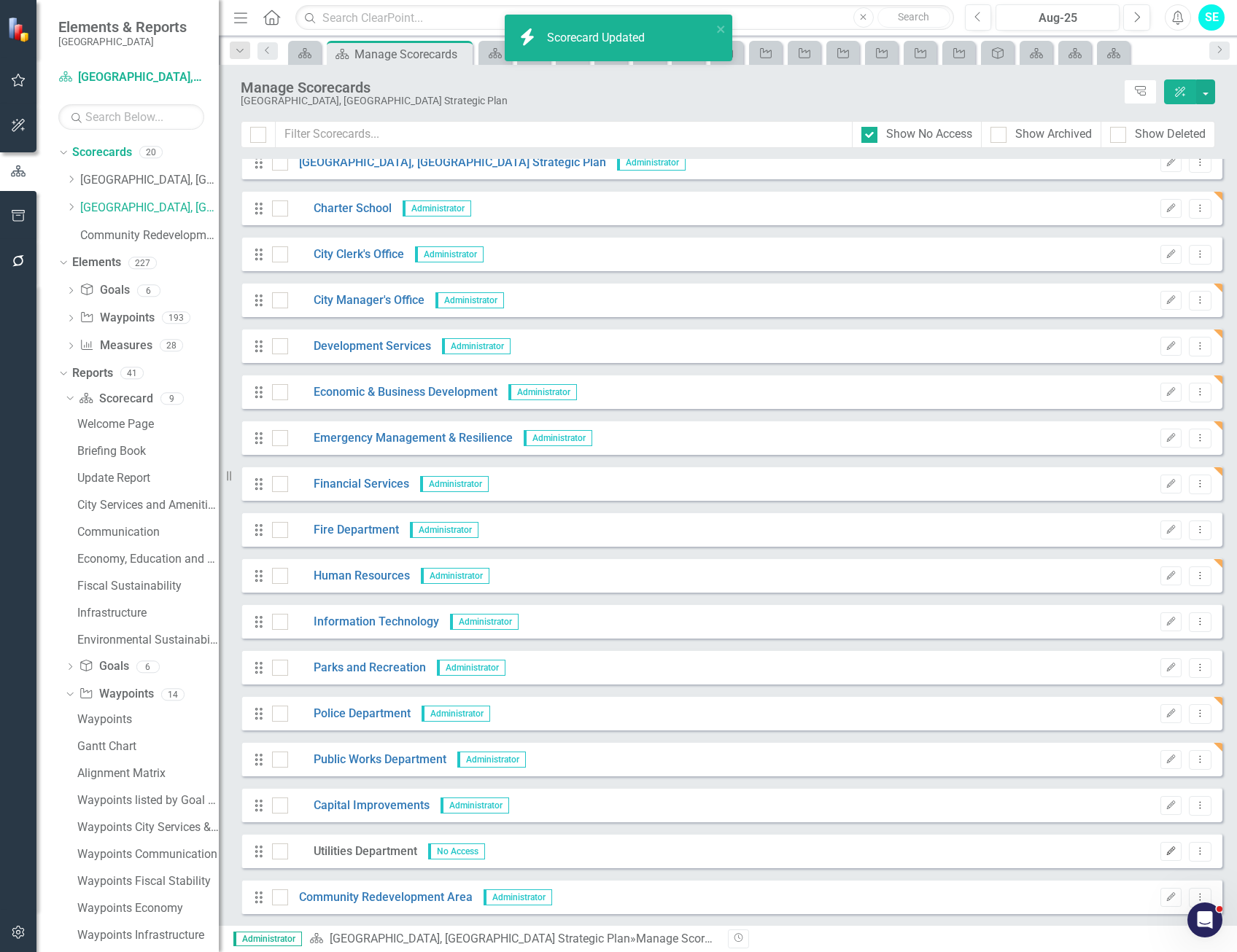
click at [1161, 851] on button "Edit" at bounding box center [1171, 851] width 21 height 19
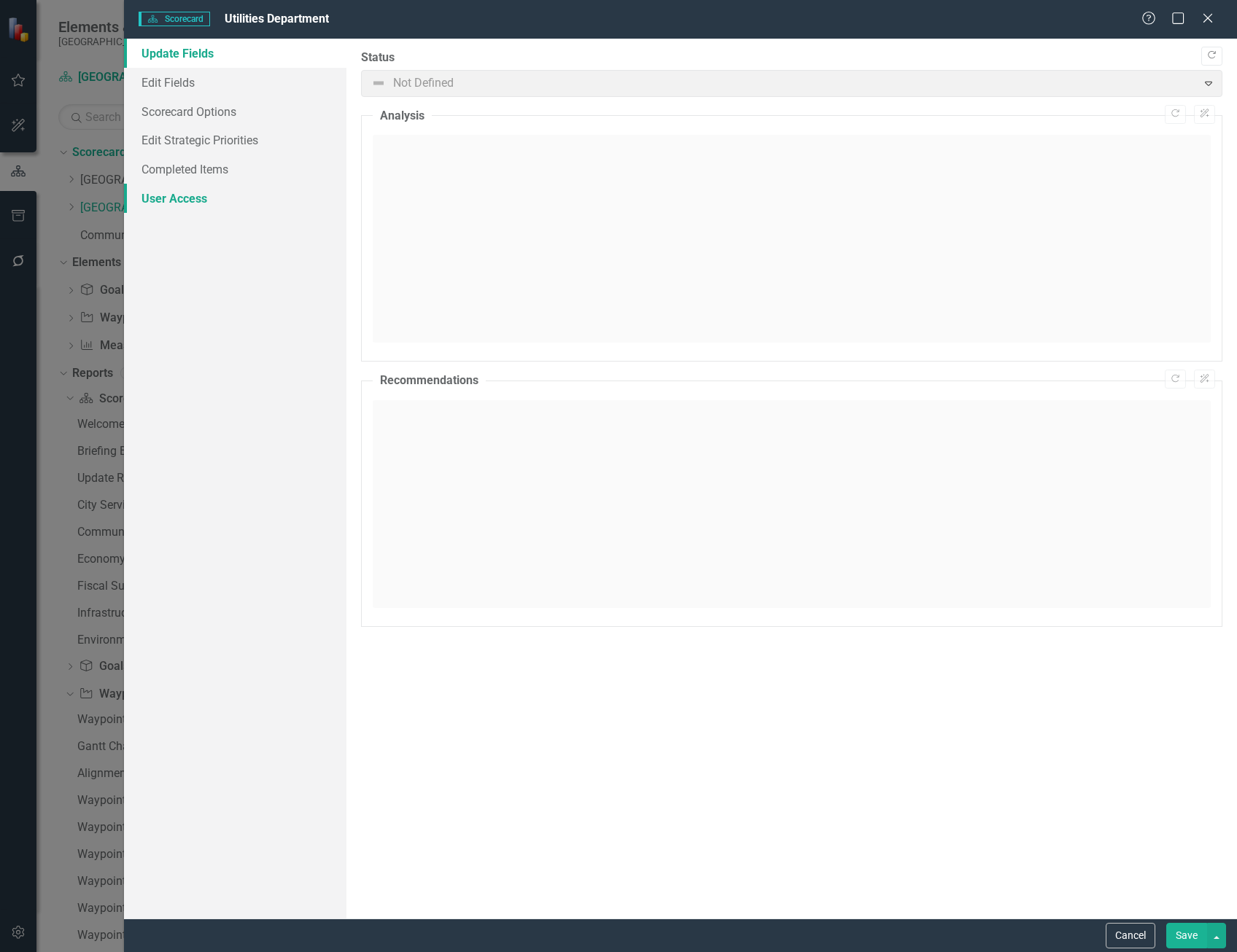
click at [216, 192] on link "User Access" at bounding box center [235, 198] width 222 height 29
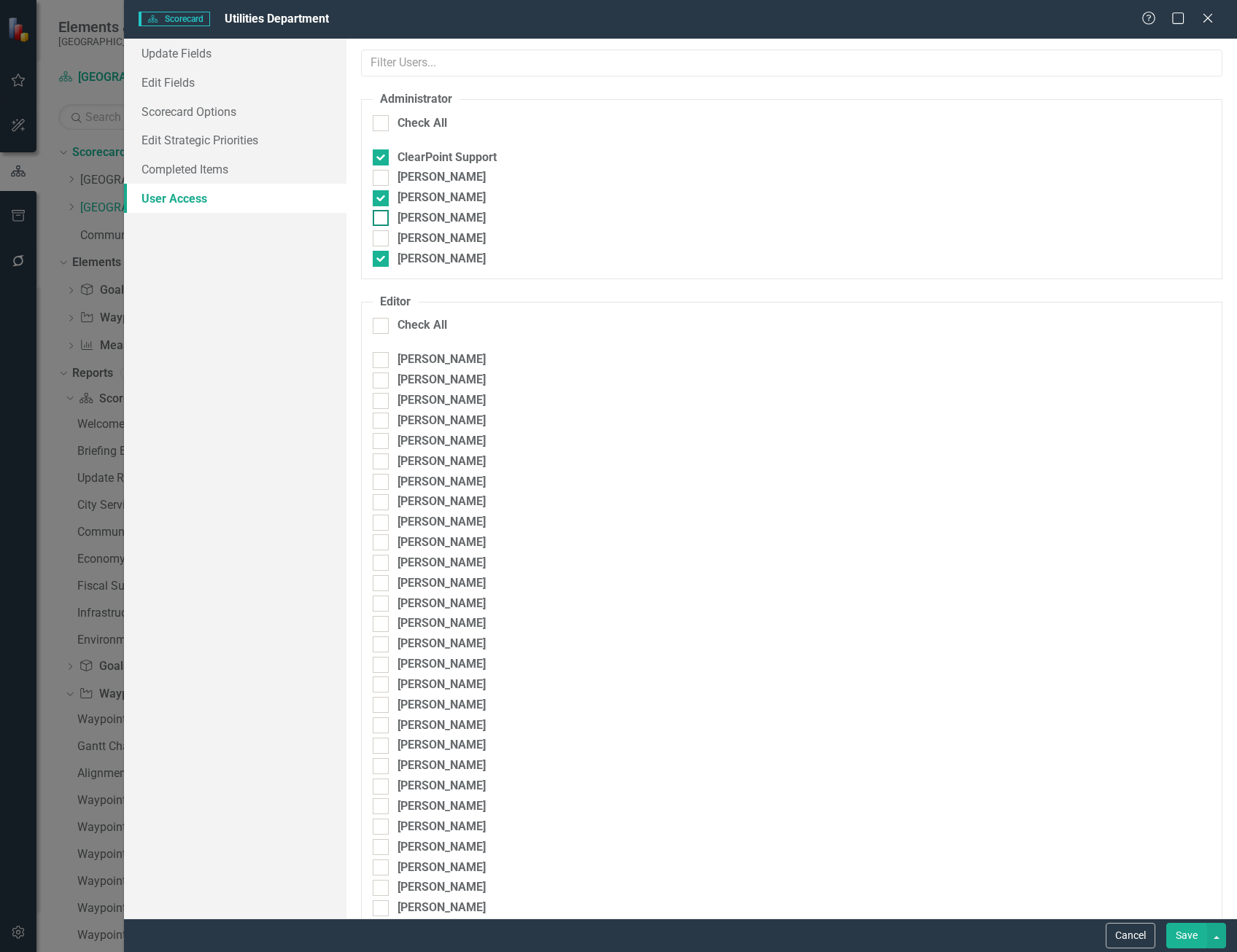
click at [380, 222] on div at bounding box center [381, 219] width 16 height 16
click at [380, 219] on input "Sarah Evins" at bounding box center [377, 215] width 9 height 9
checkbox input "true"
drag, startPoint x: 1188, startPoint y: 936, endPoint x: 1044, endPoint y: 930, distance: 144.1
click at [1188, 935] on button "Save" at bounding box center [1187, 936] width 41 height 26
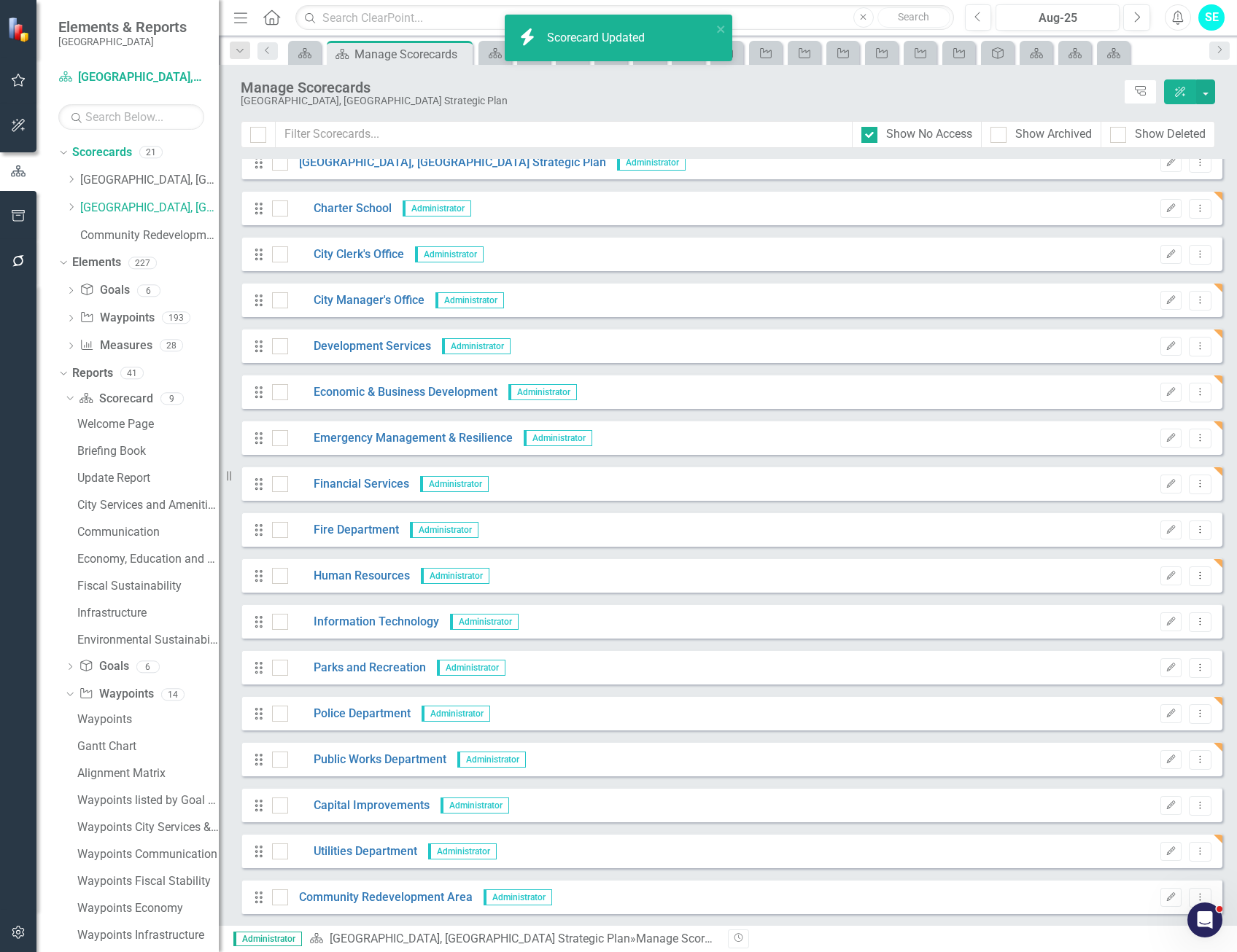
scroll to position [0, 0]
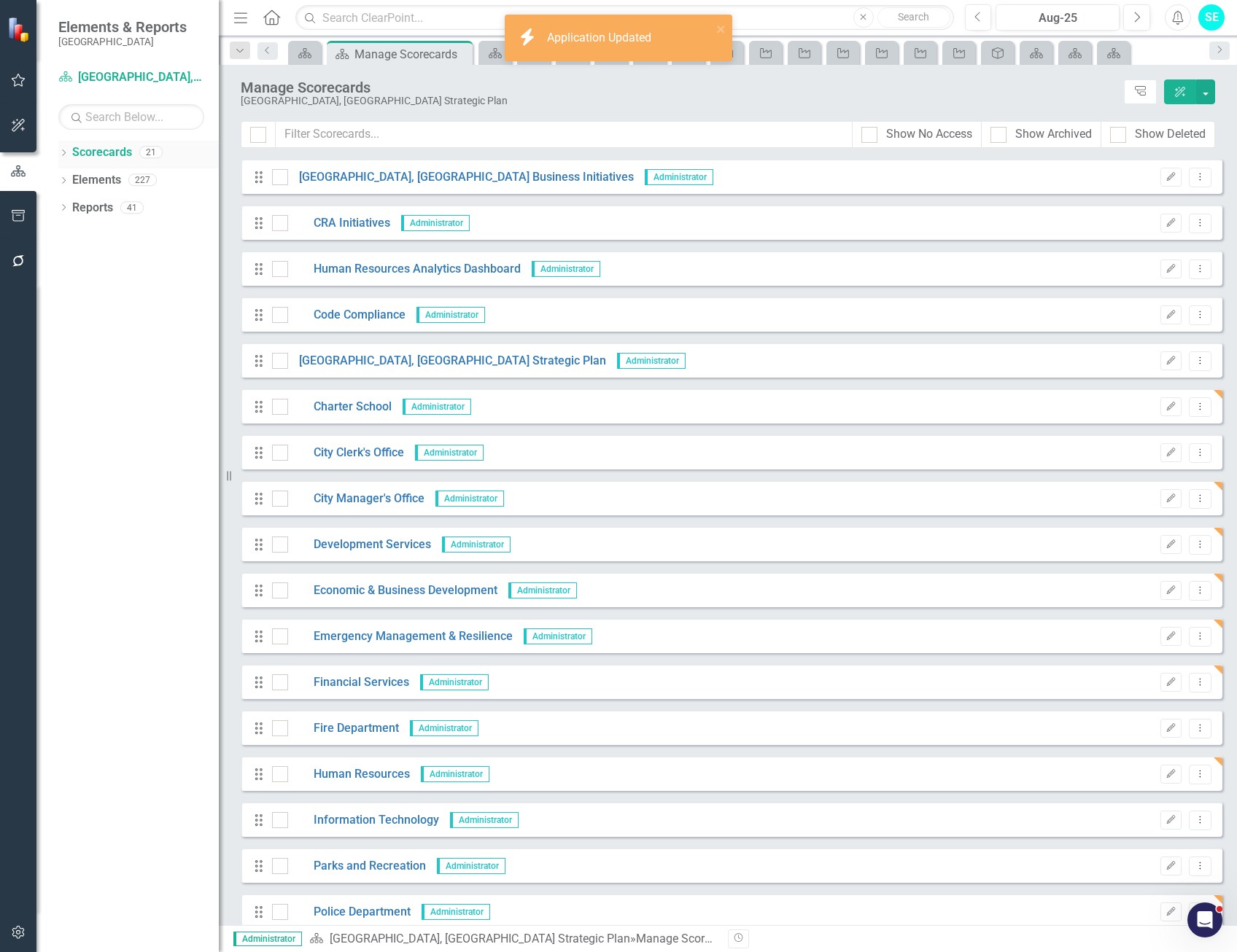
click at [63, 148] on div "Dropdown" at bounding box center [63, 155] width 10 height 13
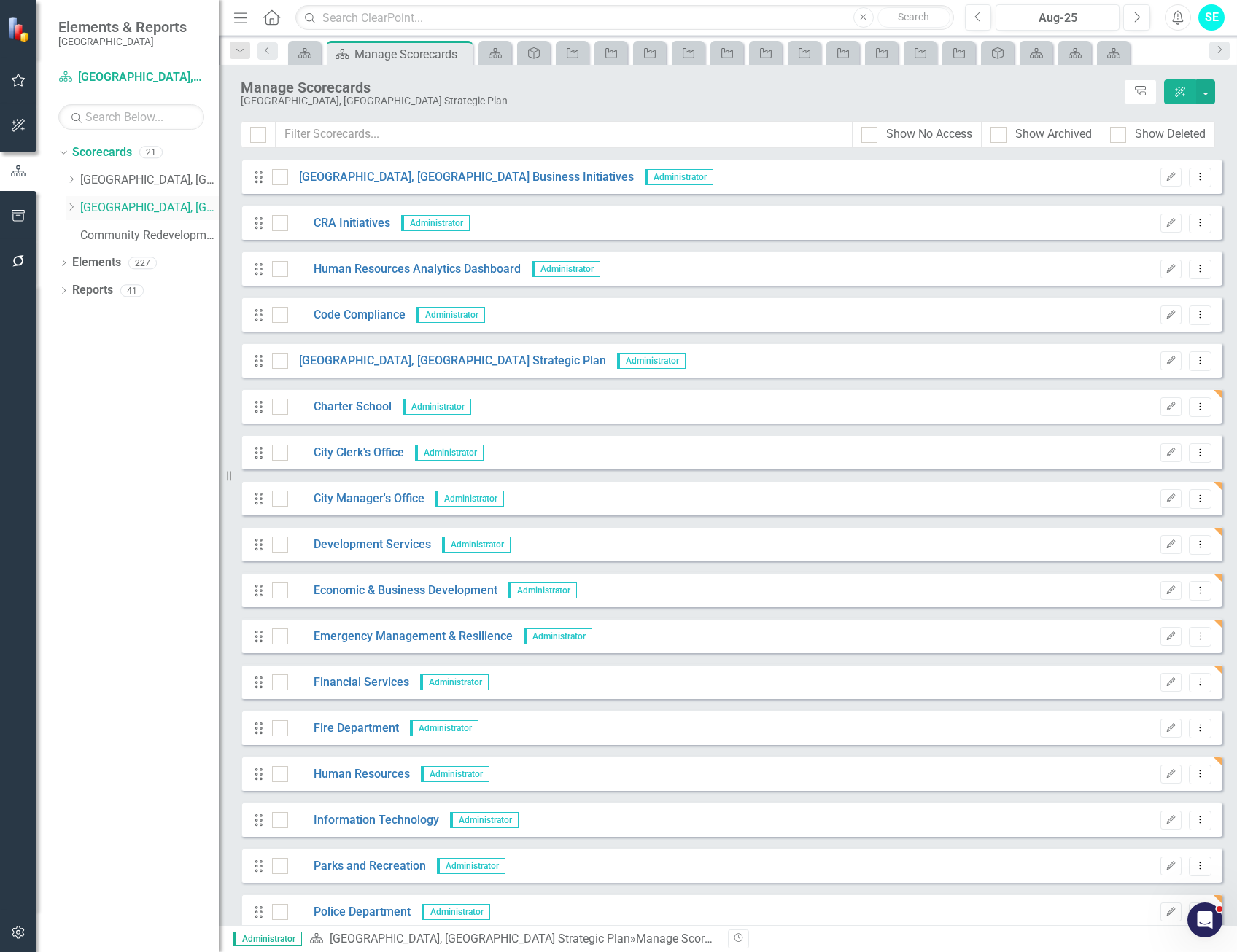
click at [120, 208] on link "[GEOGRAPHIC_DATA], [GEOGRAPHIC_DATA] Strategic Plan" at bounding box center [149, 208] width 138 height 16
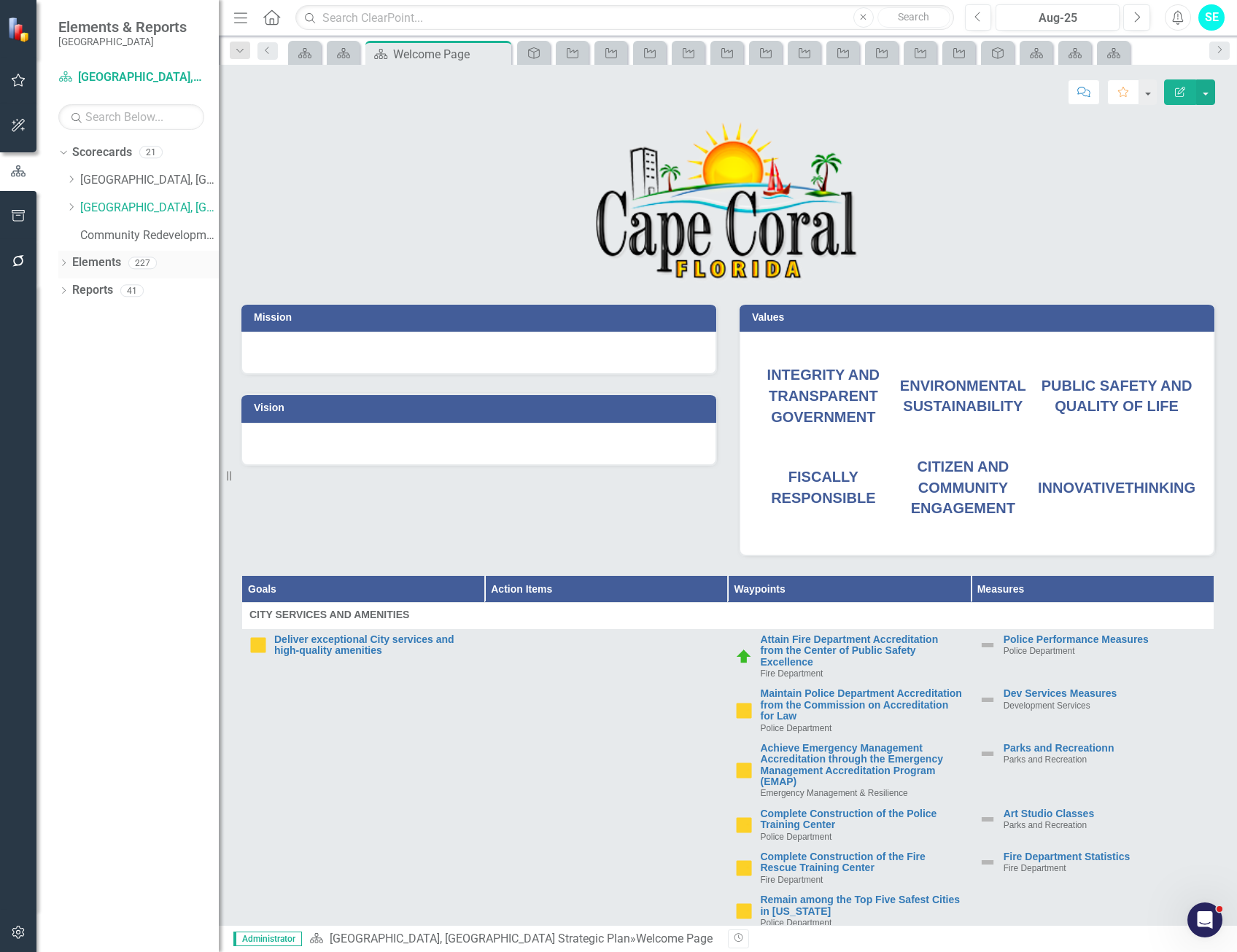
click at [62, 263] on icon "Dropdown" at bounding box center [63, 264] width 10 height 8
click at [69, 319] on icon "Dropdown" at bounding box center [70, 319] width 10 height 8
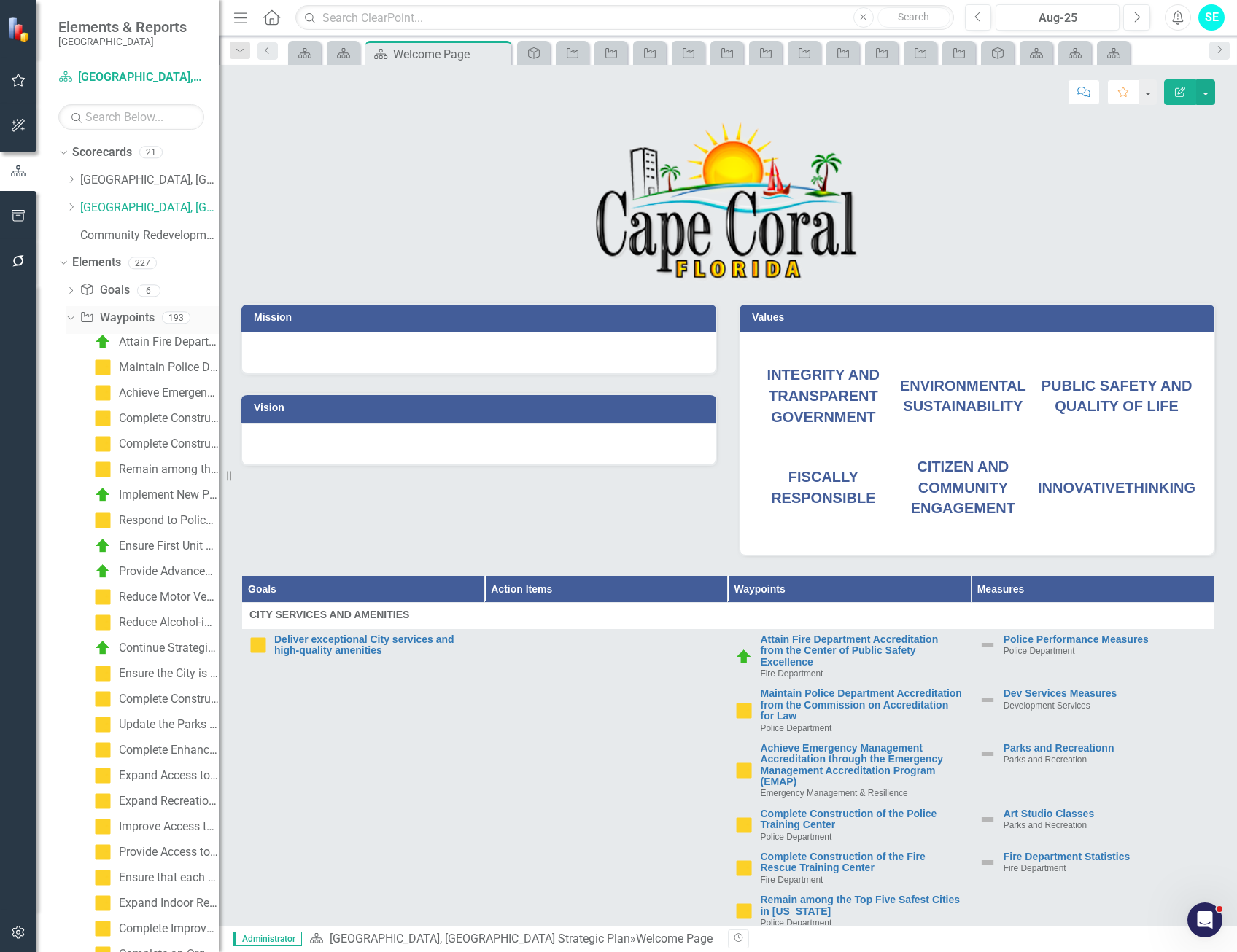
click at [69, 319] on icon "Dropdown" at bounding box center [69, 316] width 8 height 10
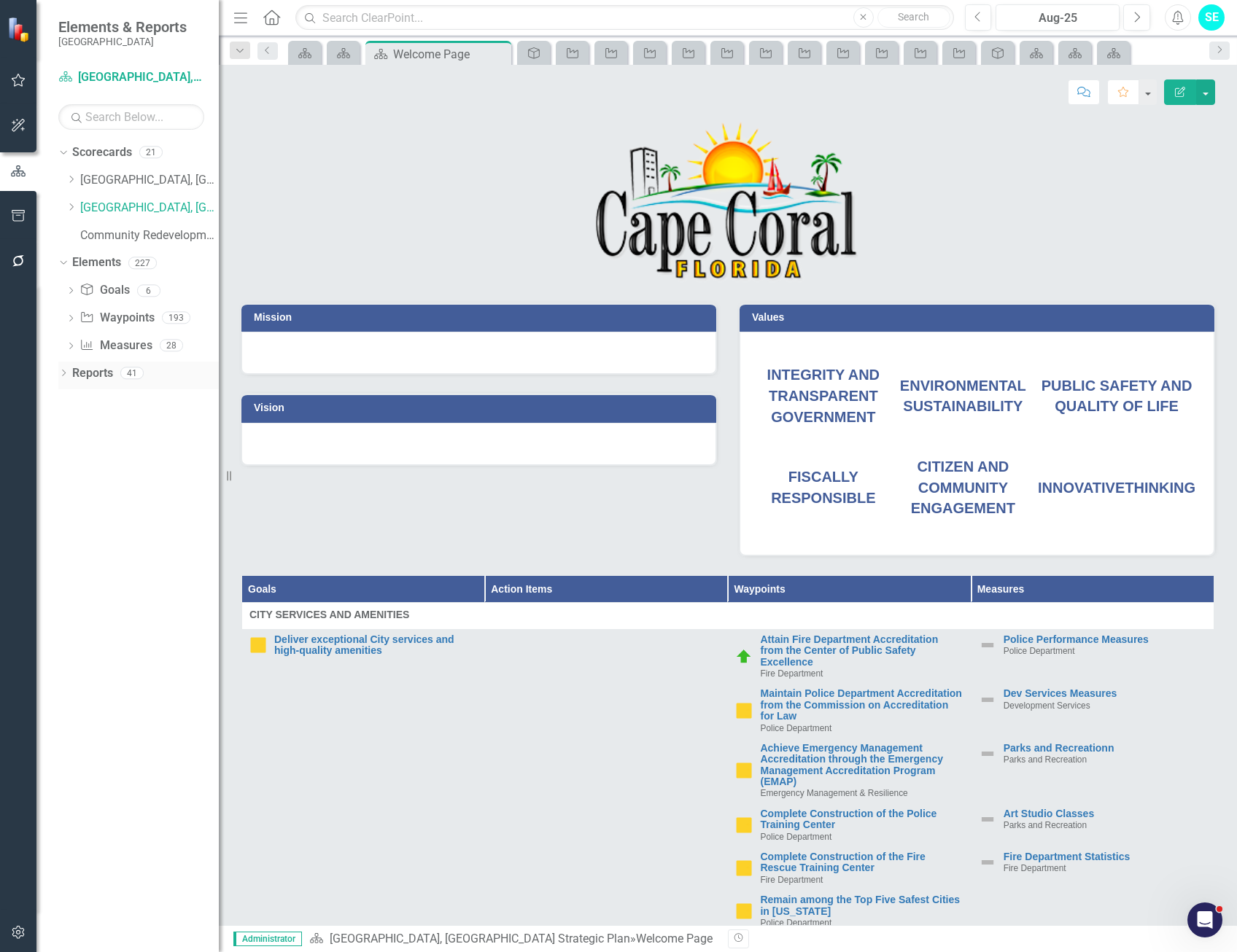
click at [67, 372] on icon "Dropdown" at bounding box center [63, 374] width 10 height 8
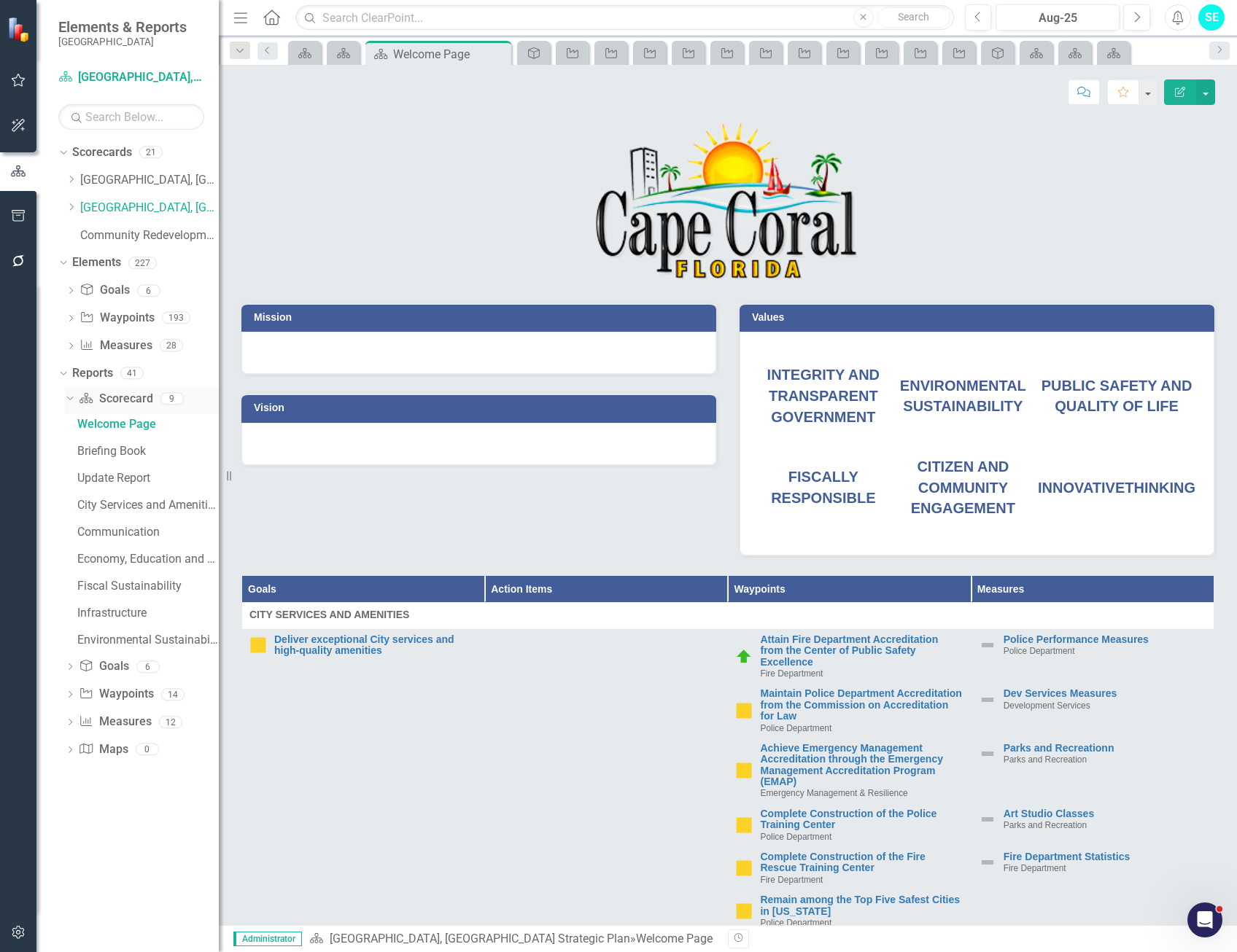
click at [66, 400] on icon "Dropdown" at bounding box center [68, 398] width 8 height 10
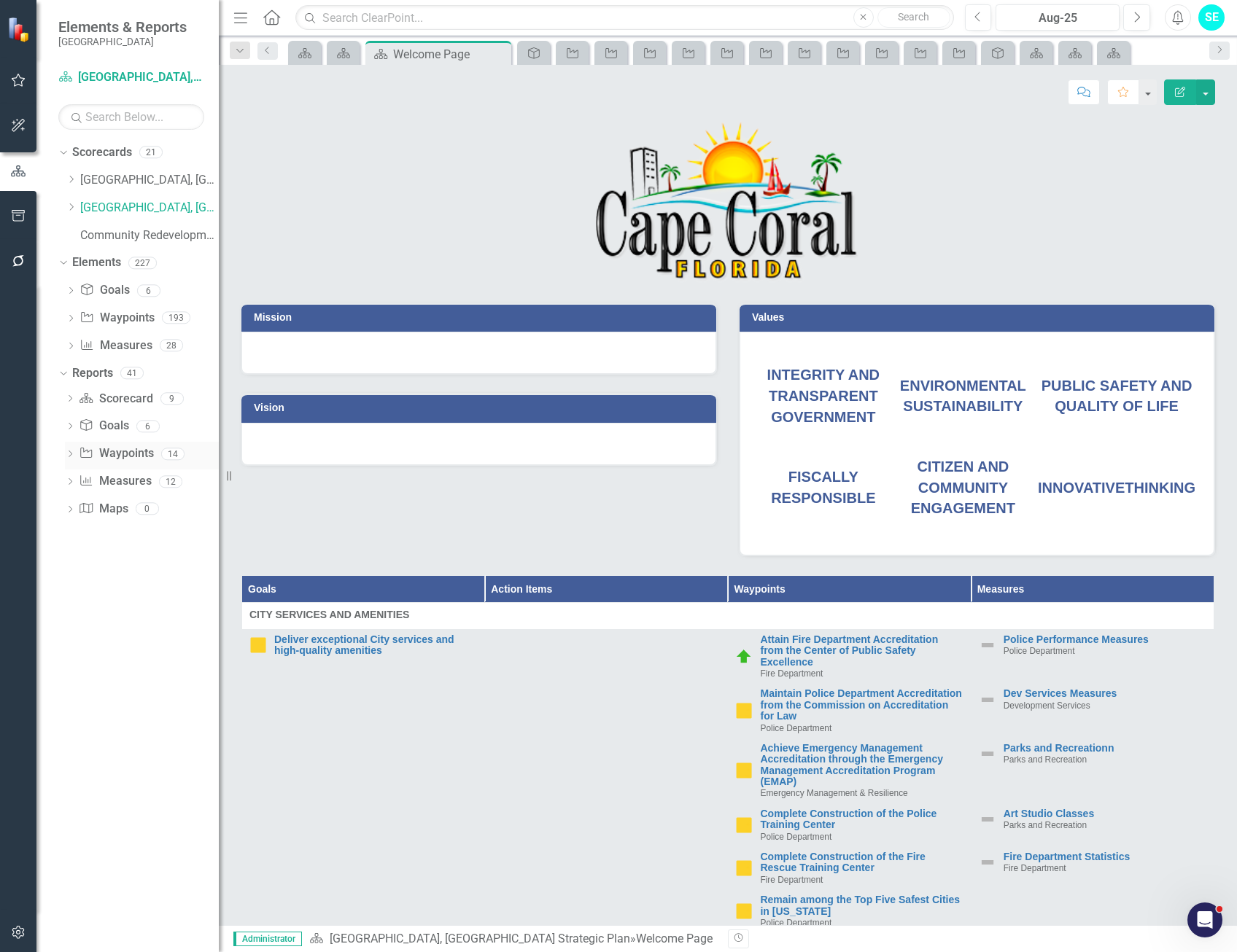
click at [70, 455] on icon "Dropdown" at bounding box center [70, 455] width 10 height 8
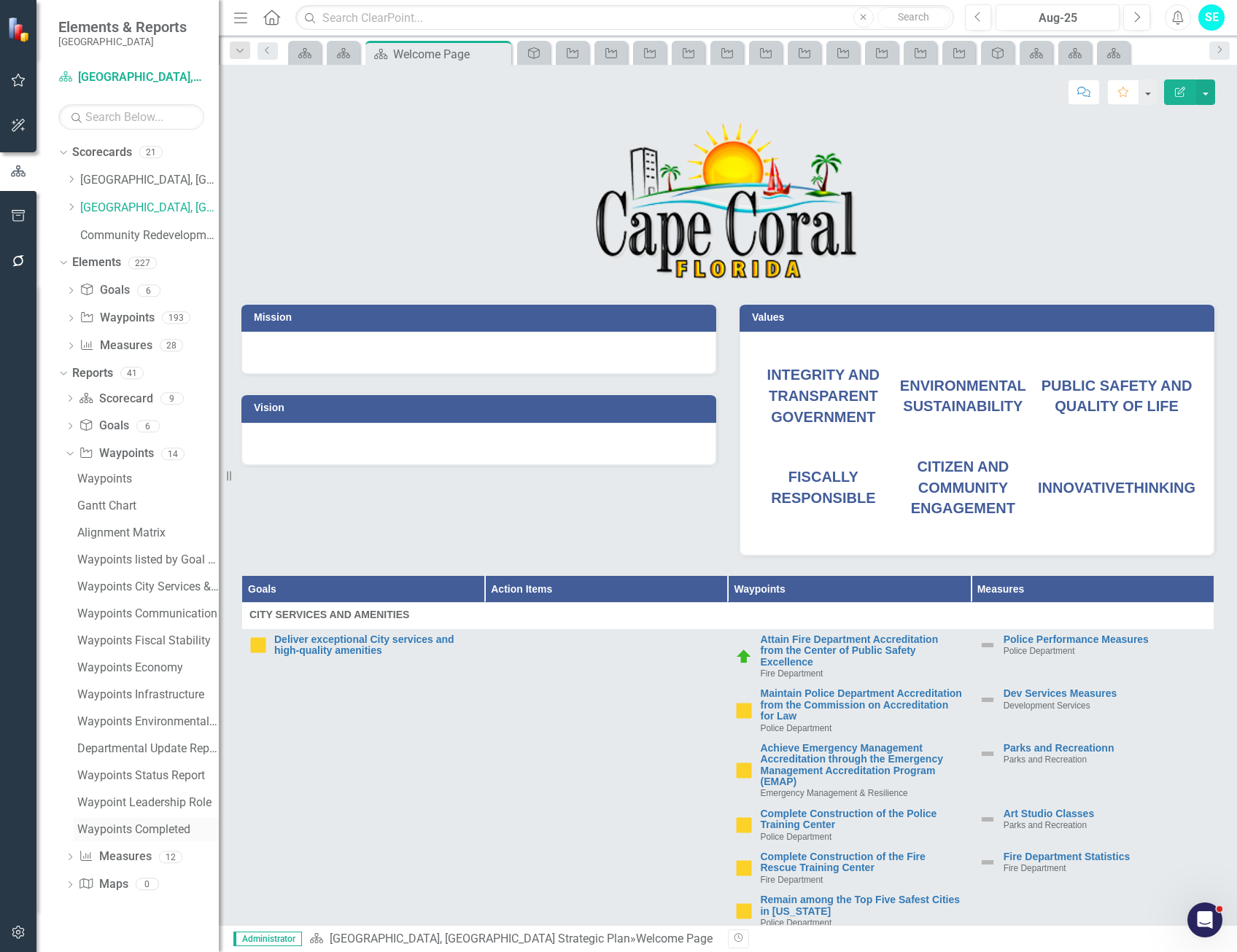
click at [108, 826] on div "Waypoints Completed" at bounding box center [148, 829] width 142 height 13
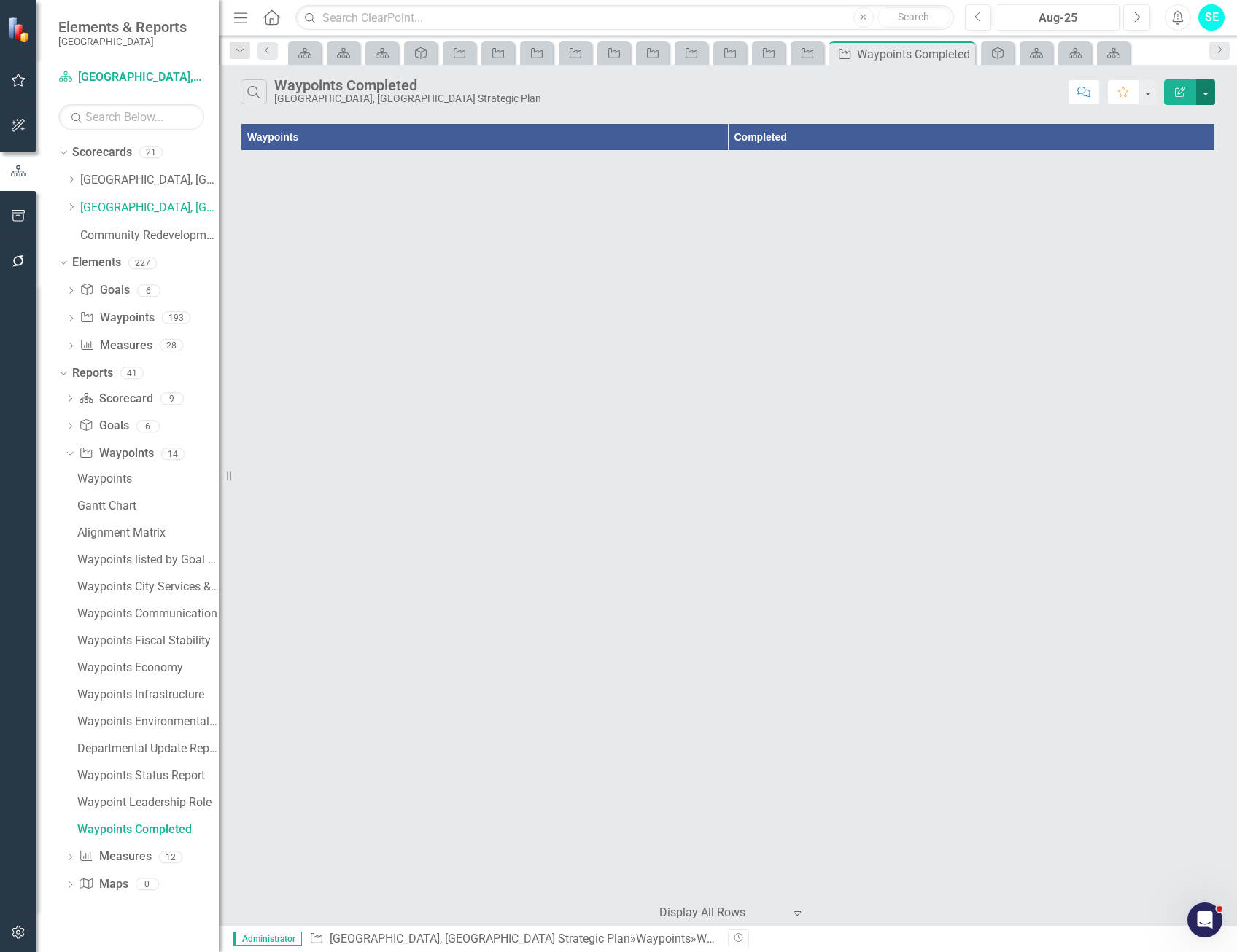
click at [1212, 95] on button "button" at bounding box center [1206, 92] width 19 height 26
click at [1158, 117] on link "Edit Report Edit Report" at bounding box center [1157, 120] width 115 height 27
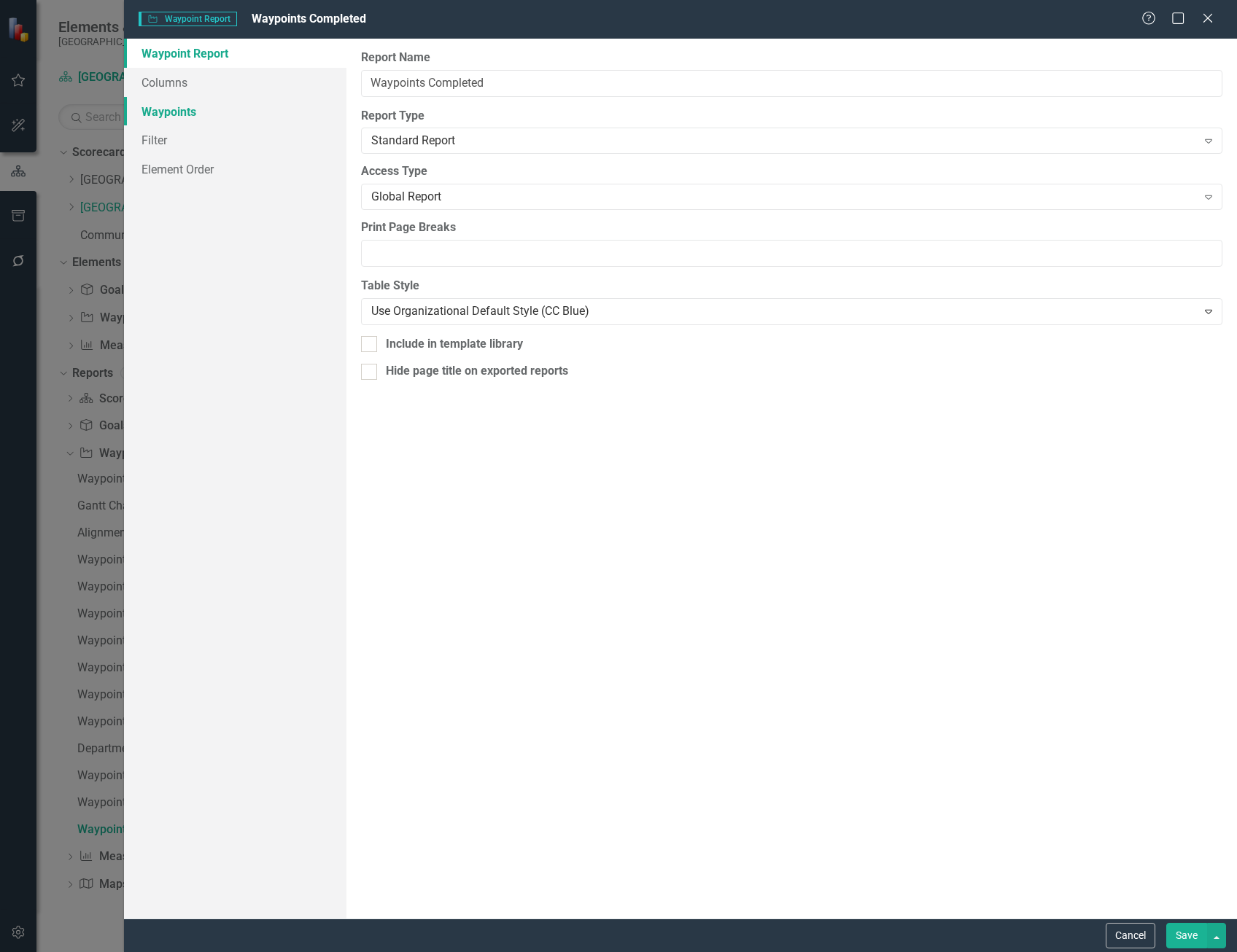
click at [157, 115] on link "Waypoints" at bounding box center [235, 112] width 222 height 29
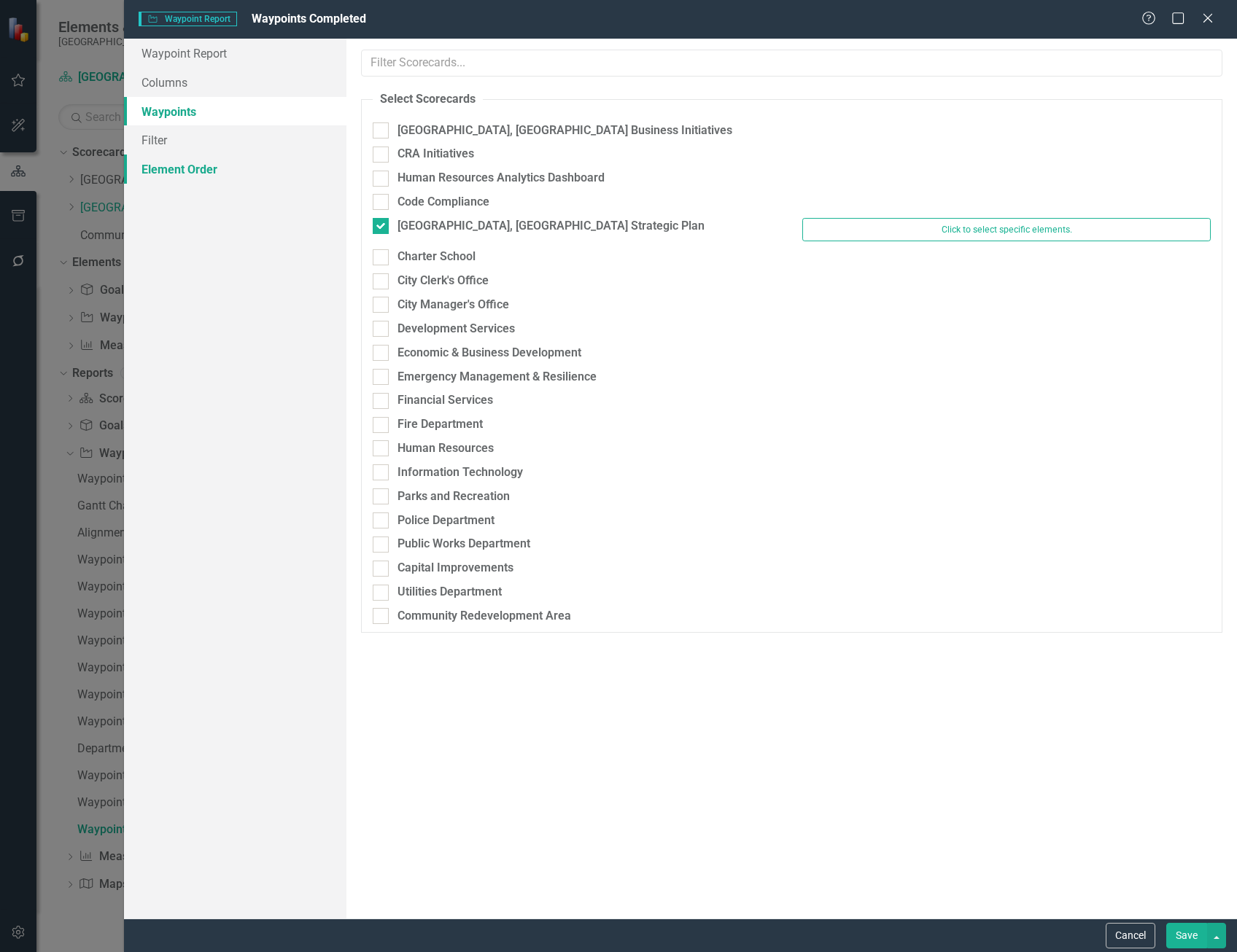
click at [171, 169] on link "Element Order" at bounding box center [235, 169] width 222 height 29
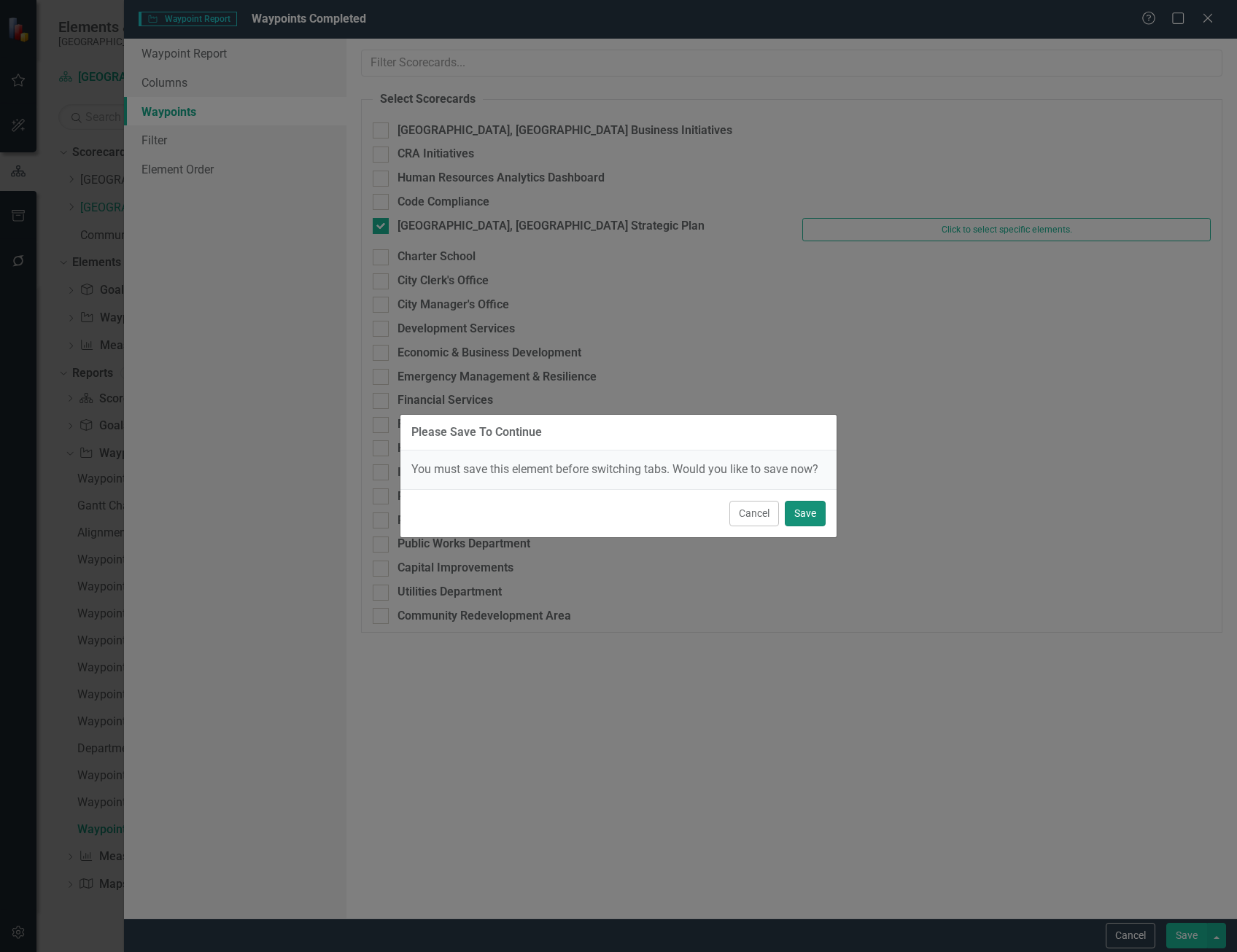
click at [802, 517] on button "Save" at bounding box center [805, 514] width 41 height 26
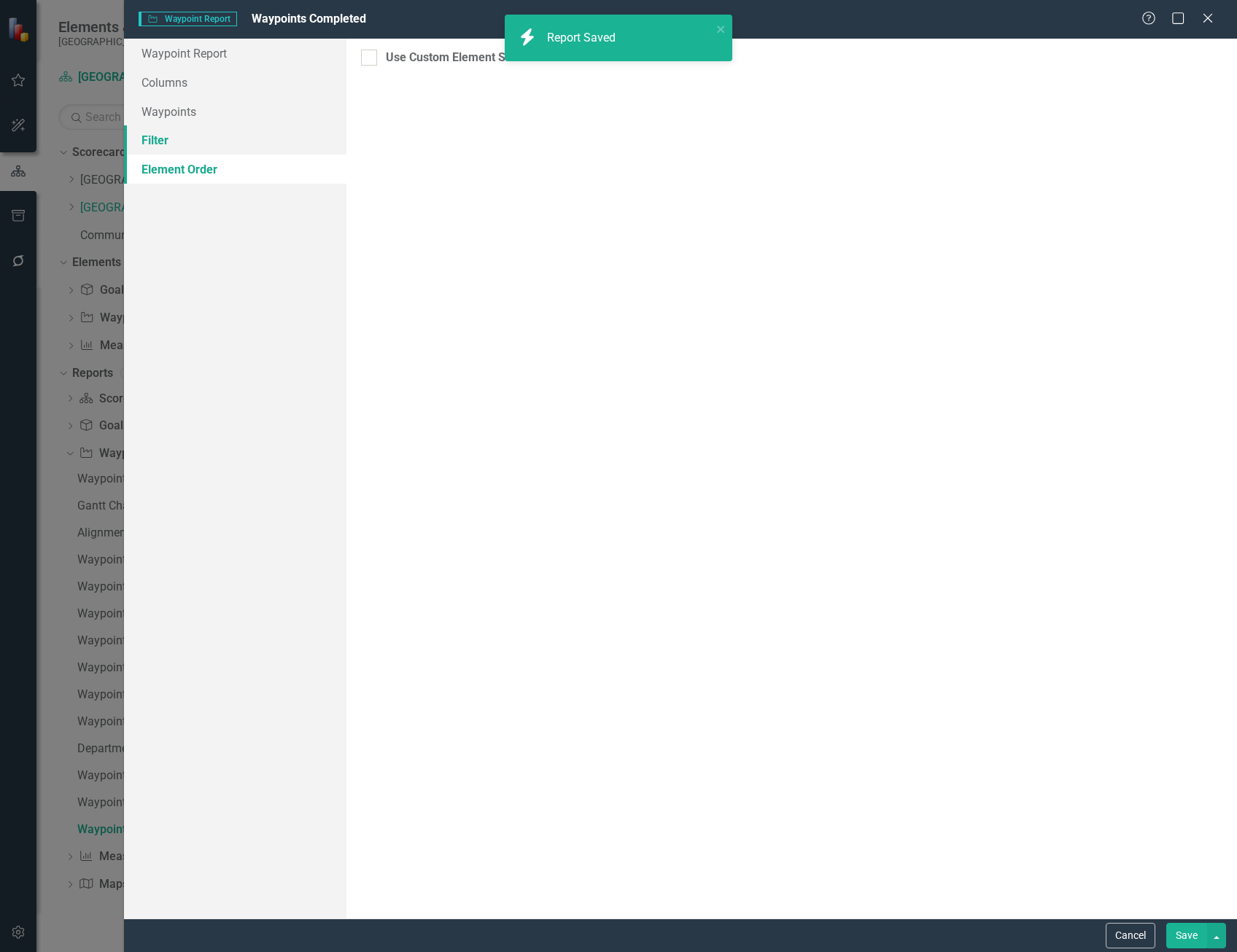
click at [164, 144] on link "Filter" at bounding box center [235, 140] width 222 height 29
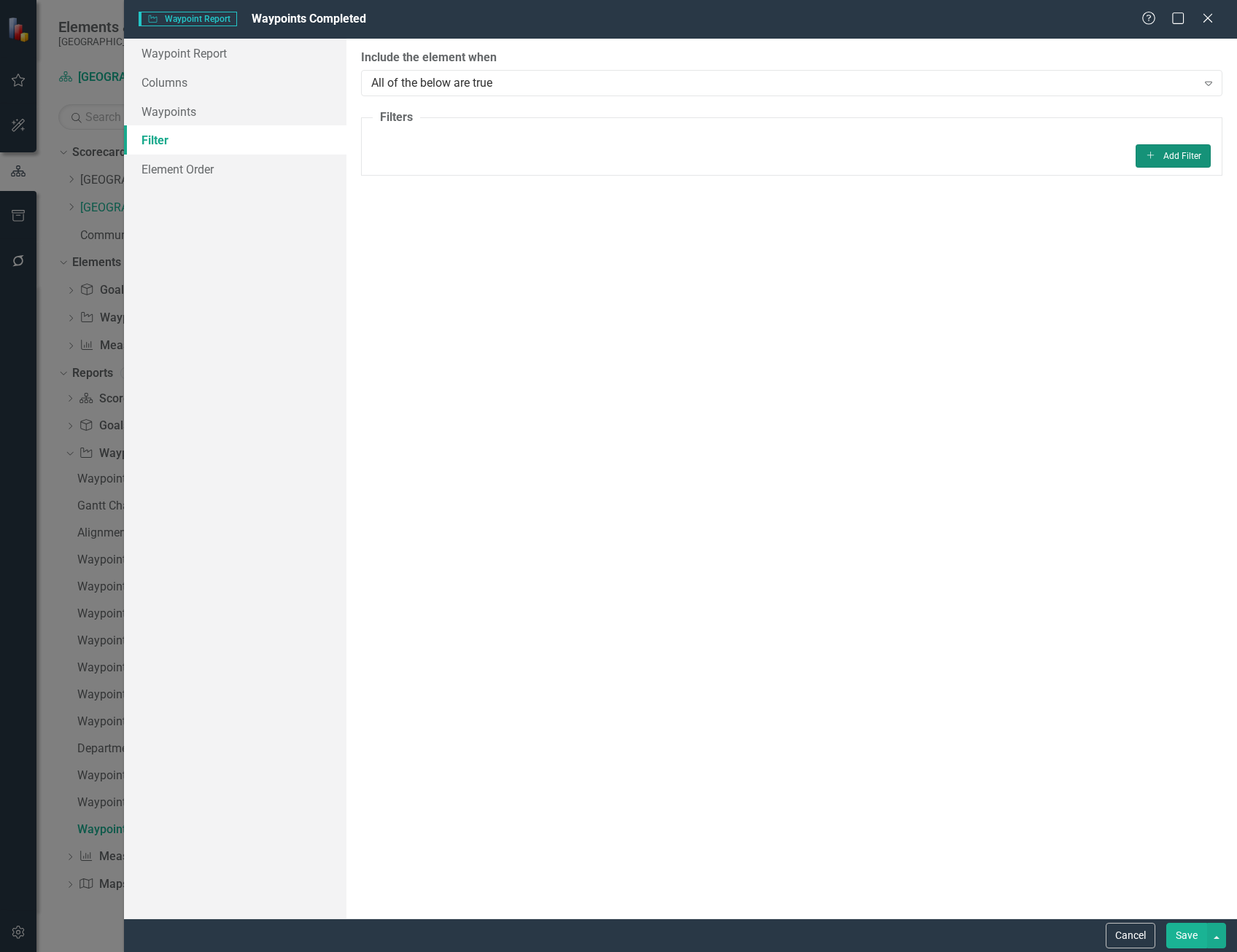
click at [1161, 160] on button "Add Add Filter" at bounding box center [1174, 156] width 75 height 24
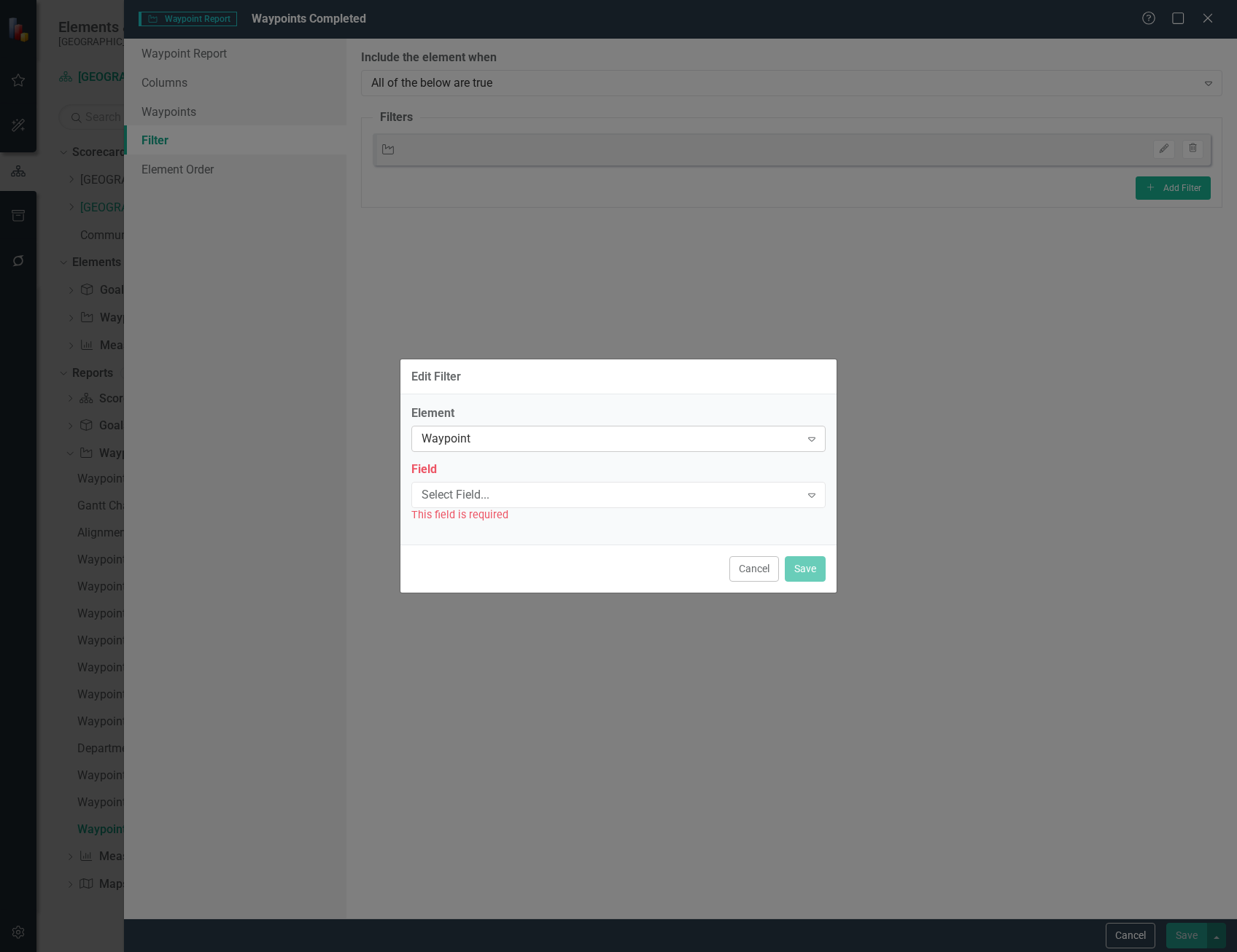
click at [540, 440] on div "Waypoint" at bounding box center [611, 439] width 379 height 16
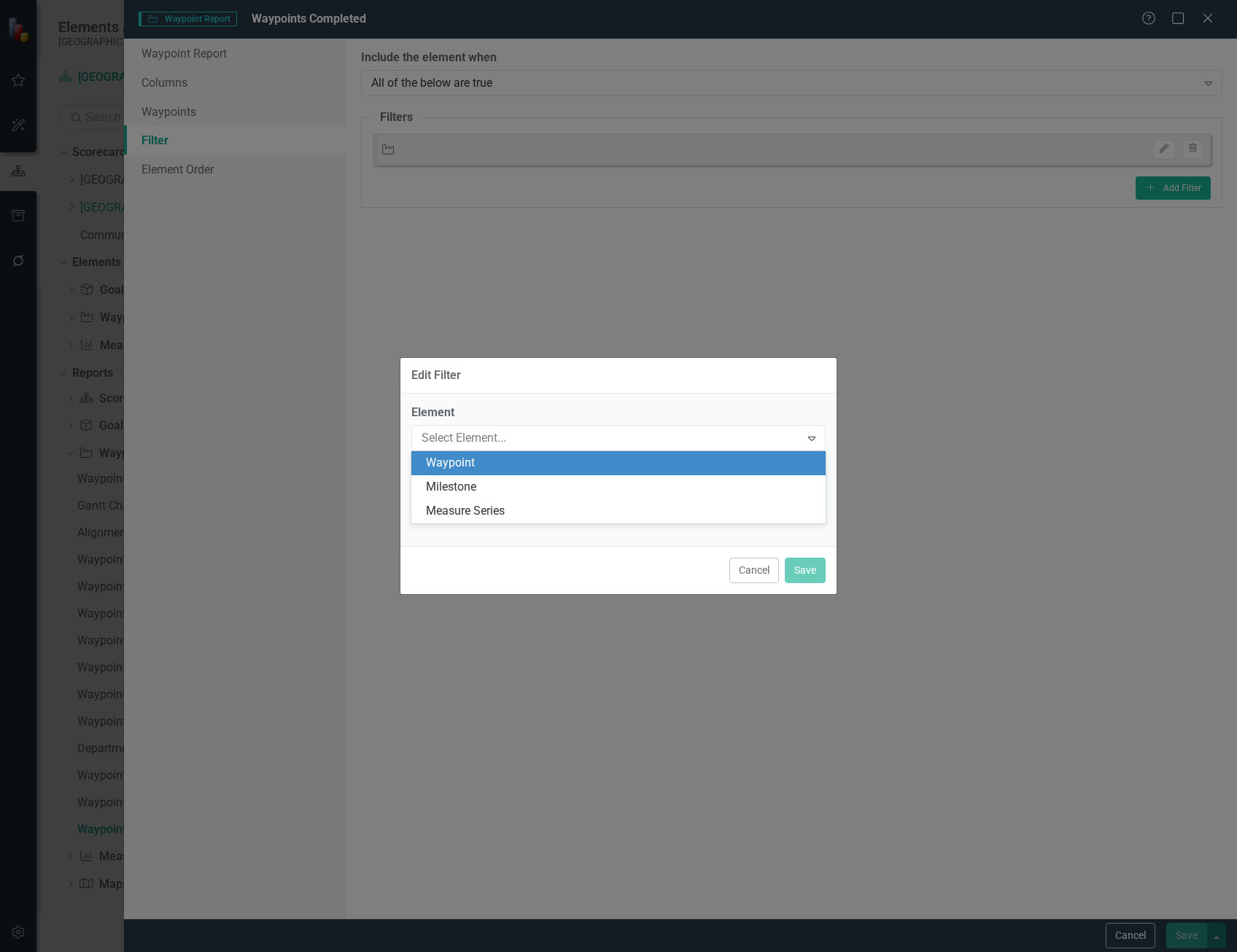
click at [543, 491] on div "Milestone" at bounding box center [621, 487] width 391 height 16
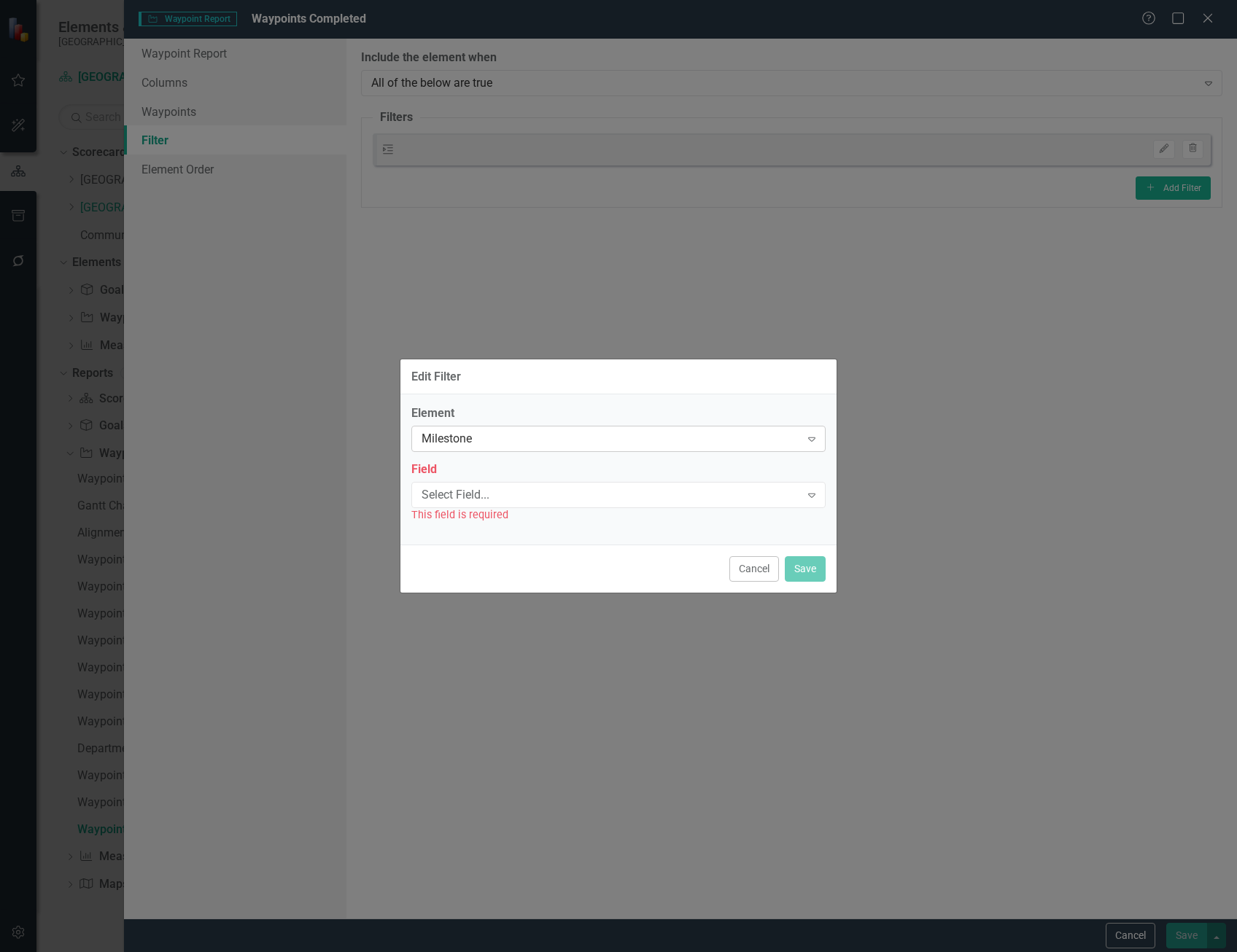
click at [520, 440] on div "Milestone" at bounding box center [611, 439] width 379 height 16
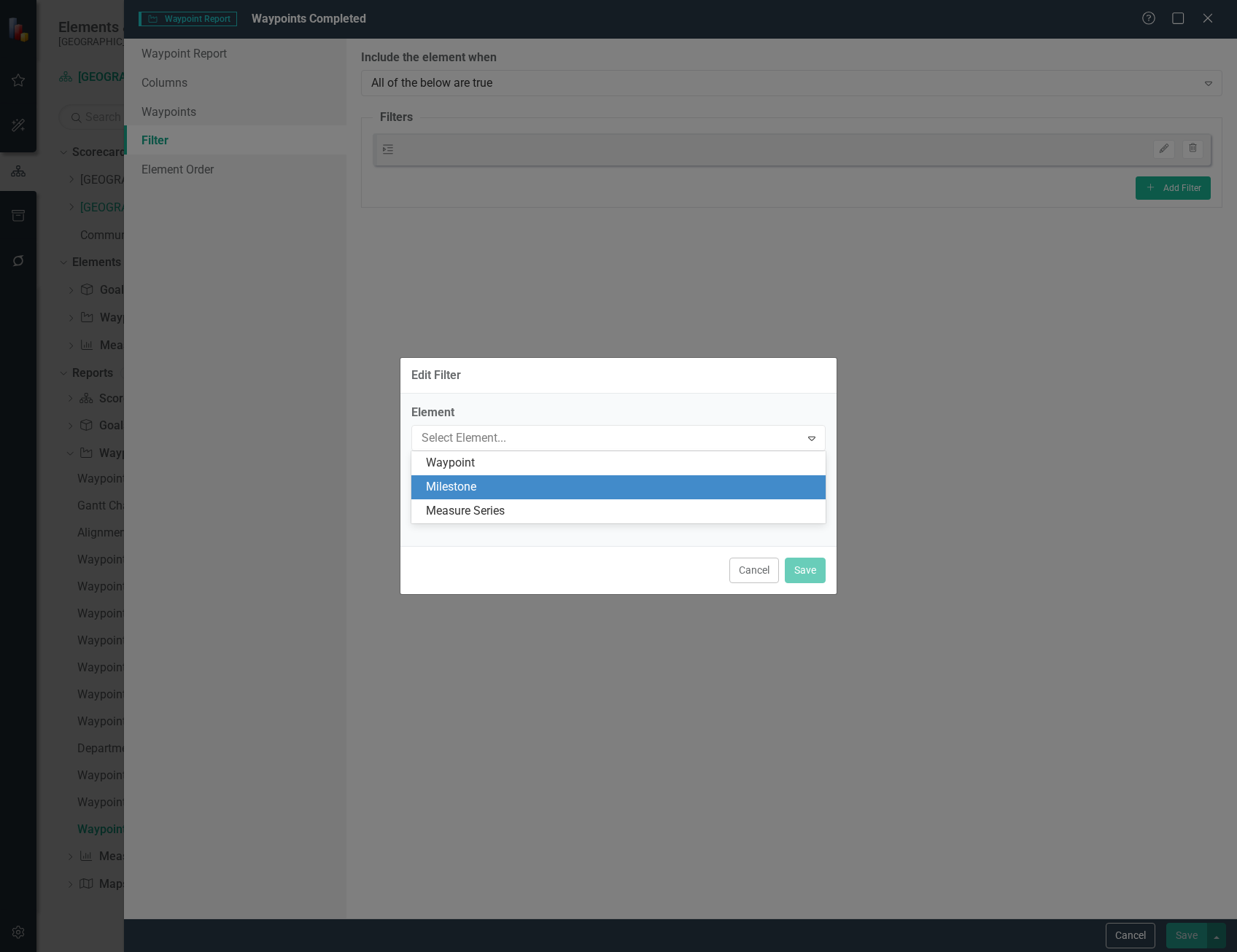
click at [513, 466] on div "Waypoint" at bounding box center [621, 464] width 391 height 16
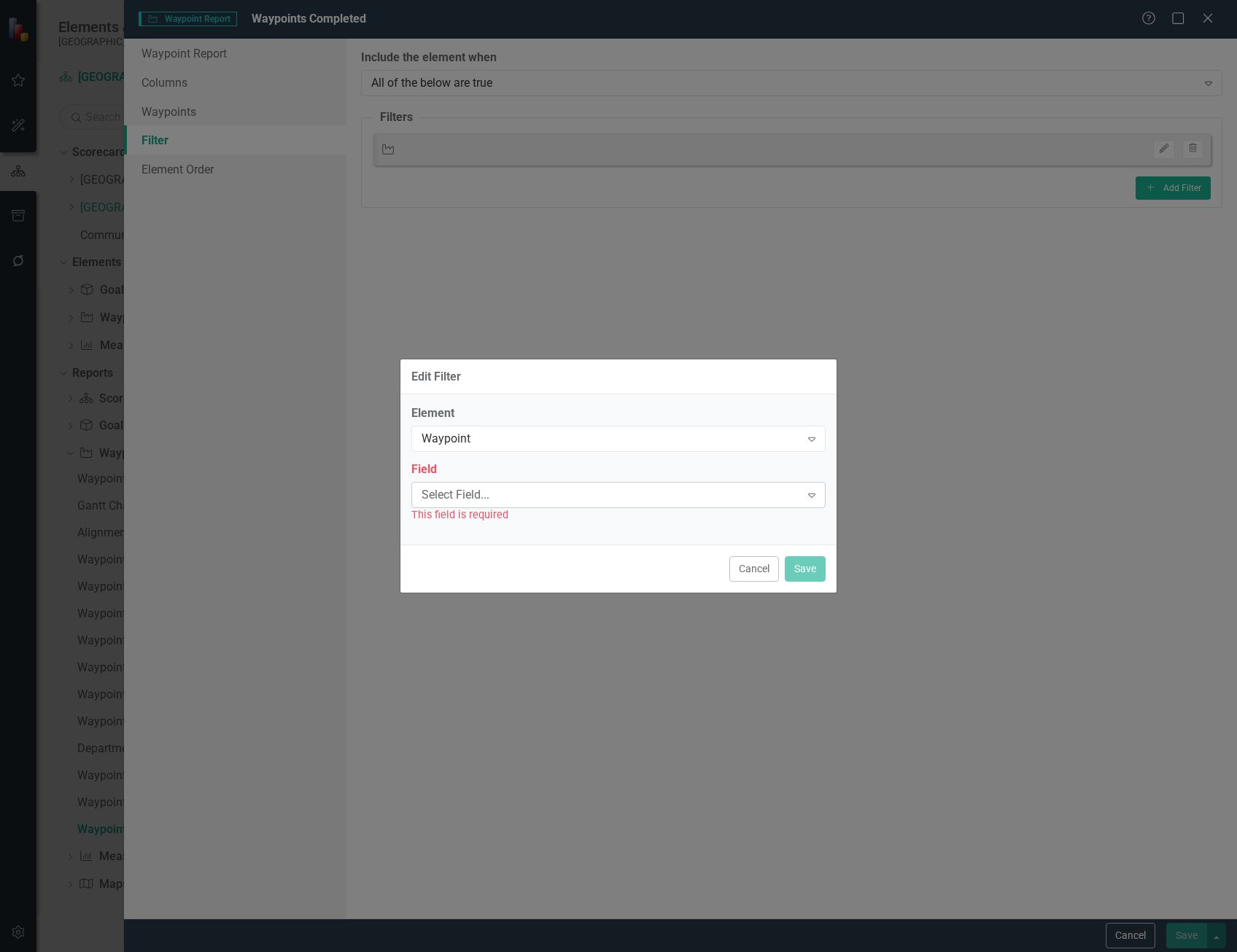
click at [518, 497] on div "Select Field..." at bounding box center [611, 495] width 379 height 16
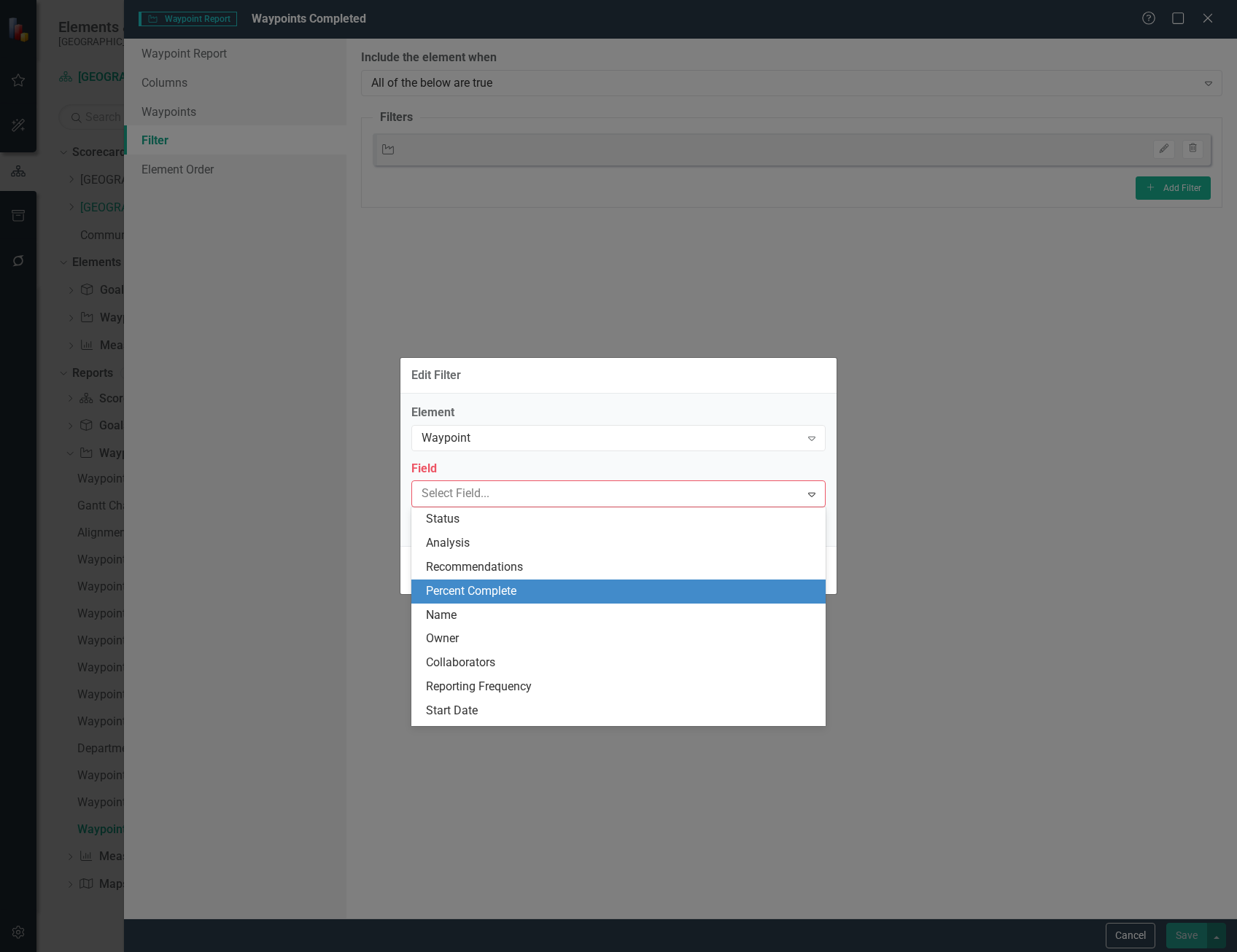
click at [523, 585] on div "Percent Complete" at bounding box center [621, 592] width 391 height 16
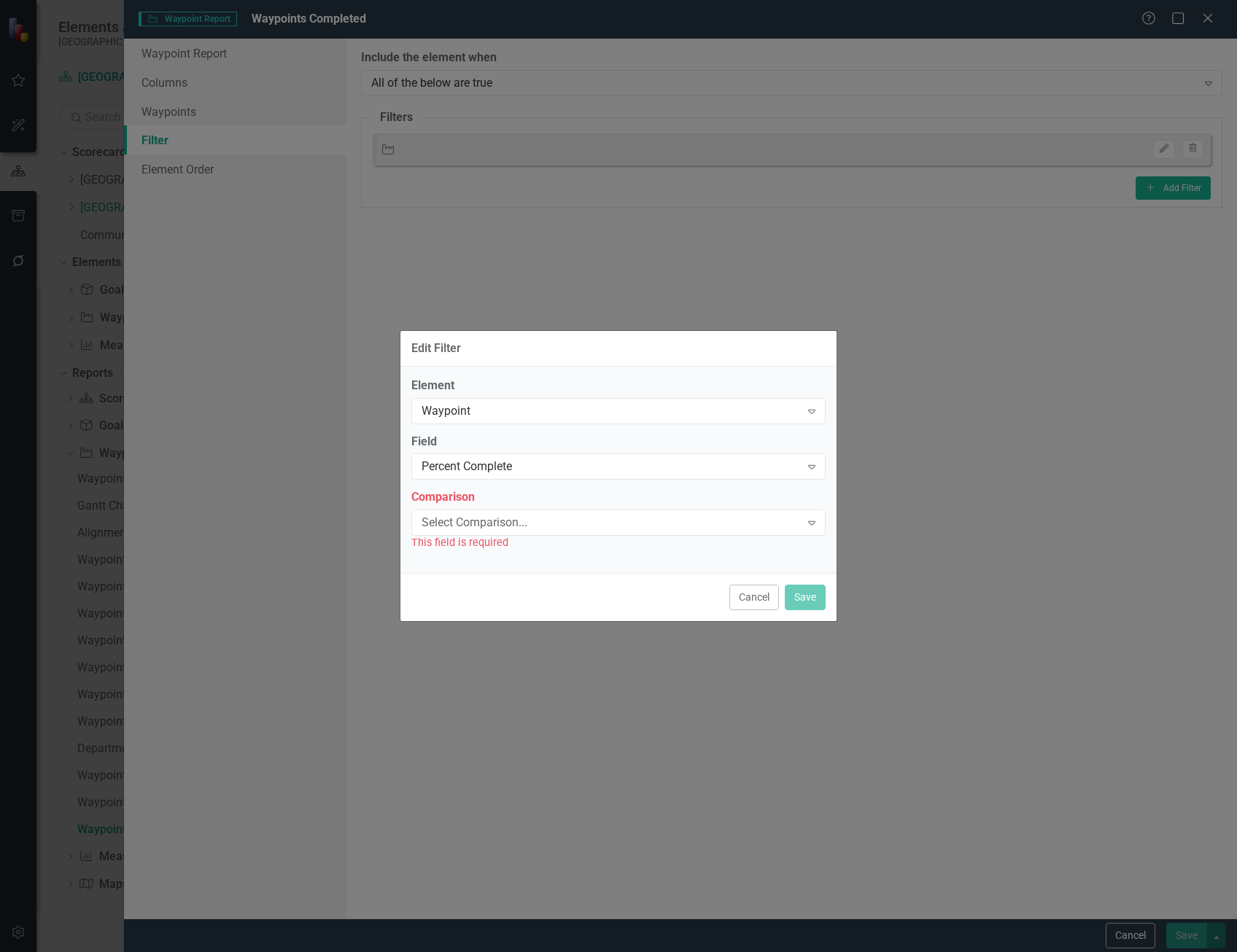
click at [499, 537] on div "This field is required" at bounding box center [618, 542] width 414 height 16
click at [494, 521] on div "Select Comparison..." at bounding box center [611, 523] width 379 height 16
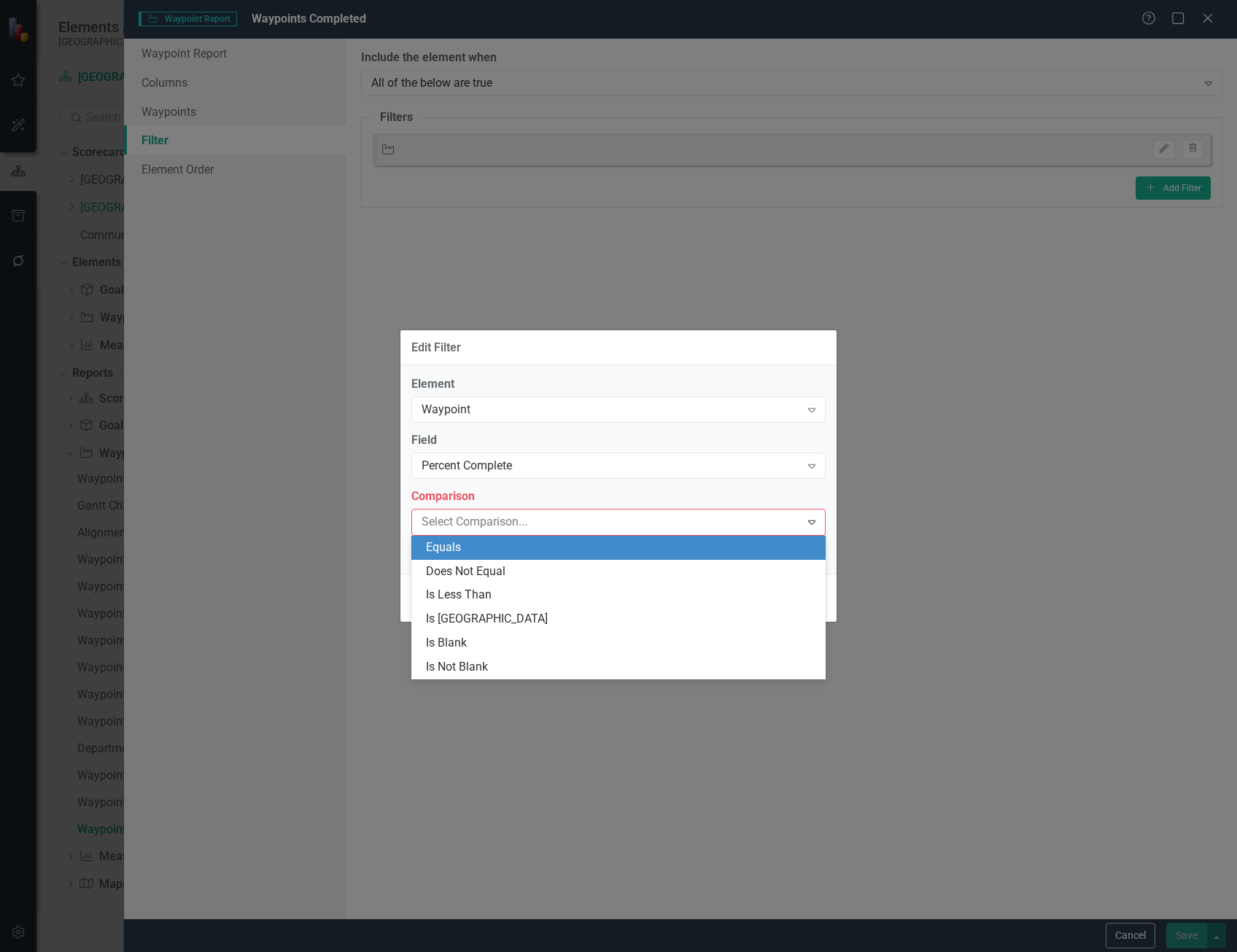
click at [493, 551] on div "Equals" at bounding box center [621, 548] width 391 height 16
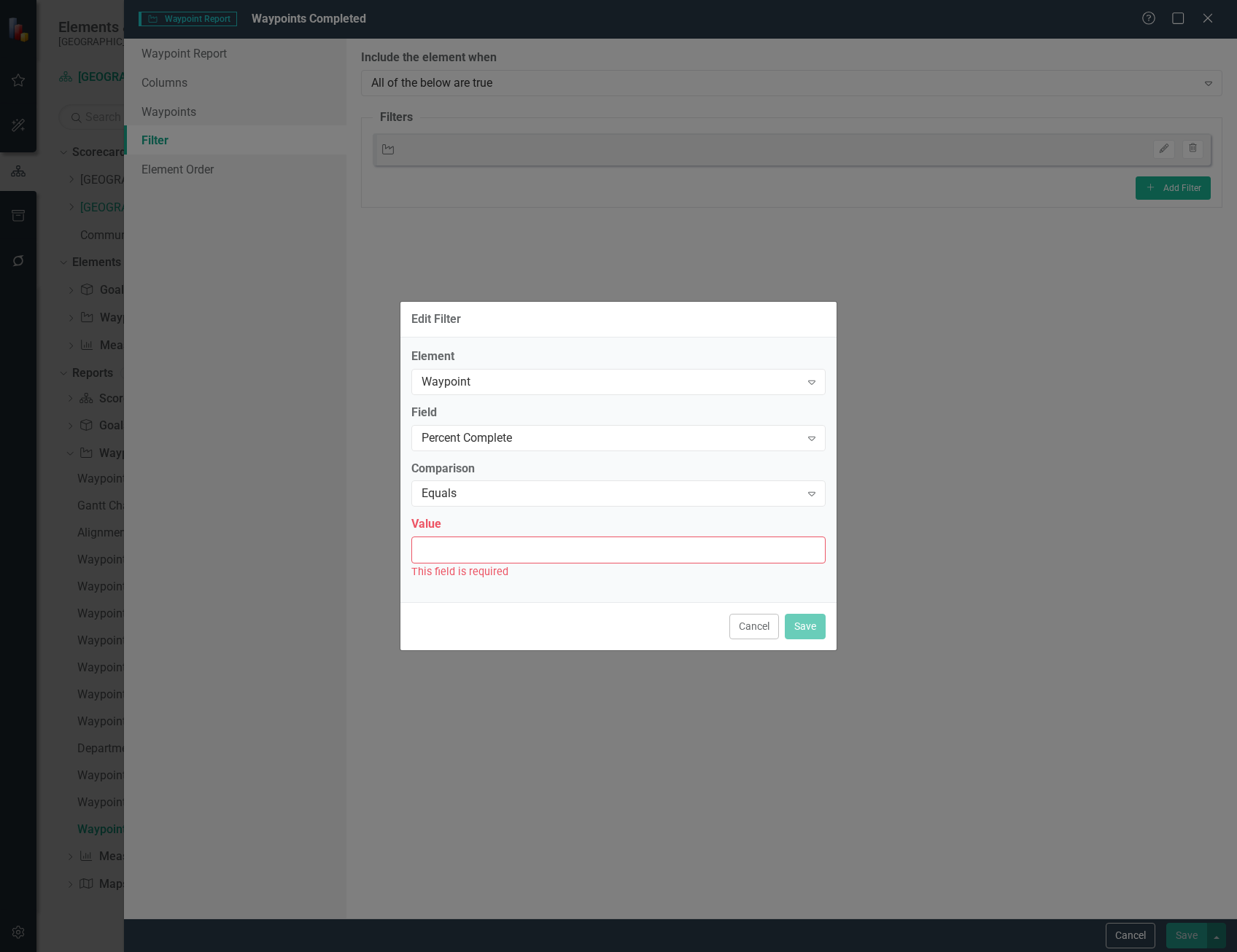
click at [485, 550] on input "Value" at bounding box center [618, 551] width 414 height 27
click at [506, 550] on input "Value" at bounding box center [618, 551] width 414 height 27
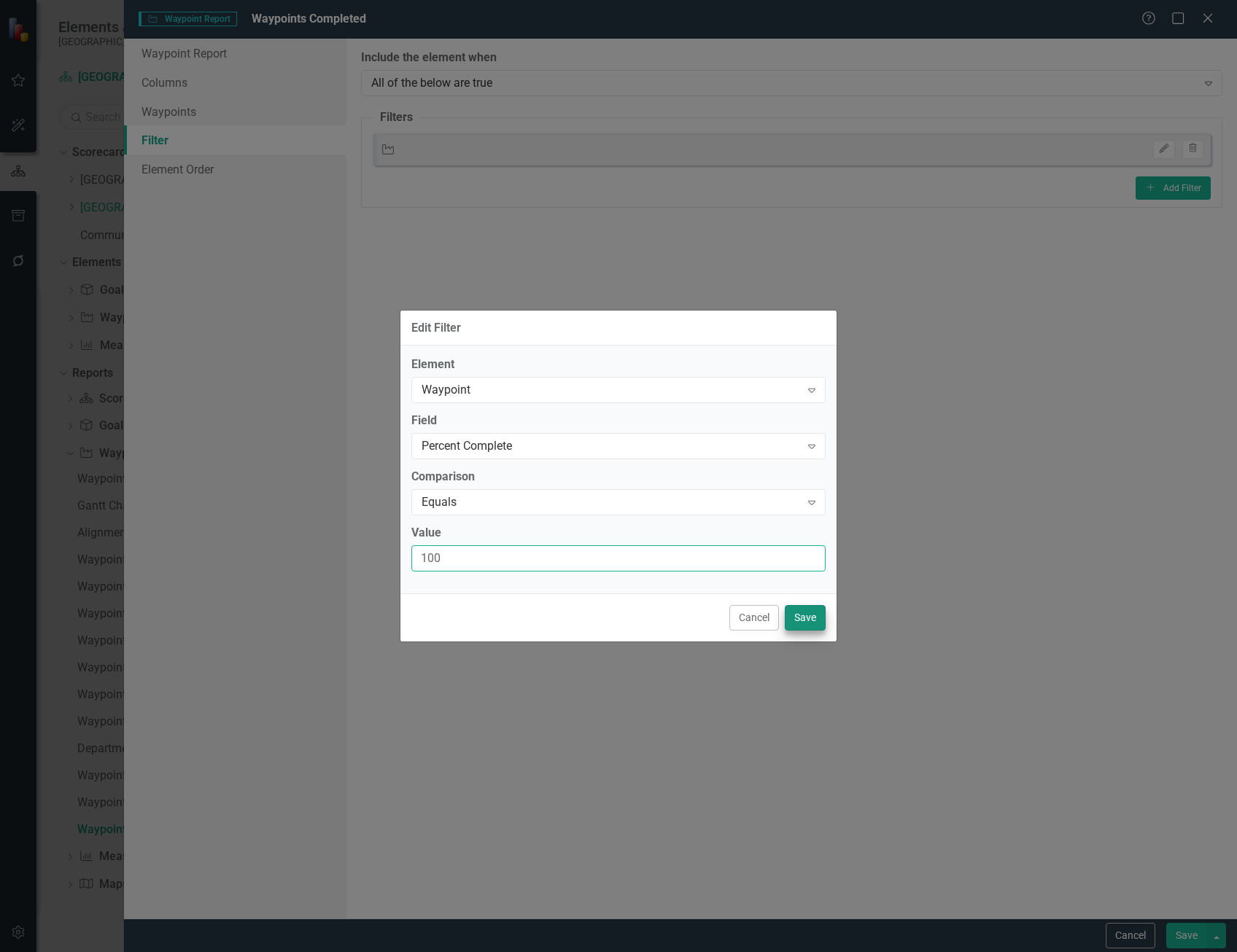
type input "100"
click at [803, 617] on button "Save" at bounding box center [805, 618] width 41 height 26
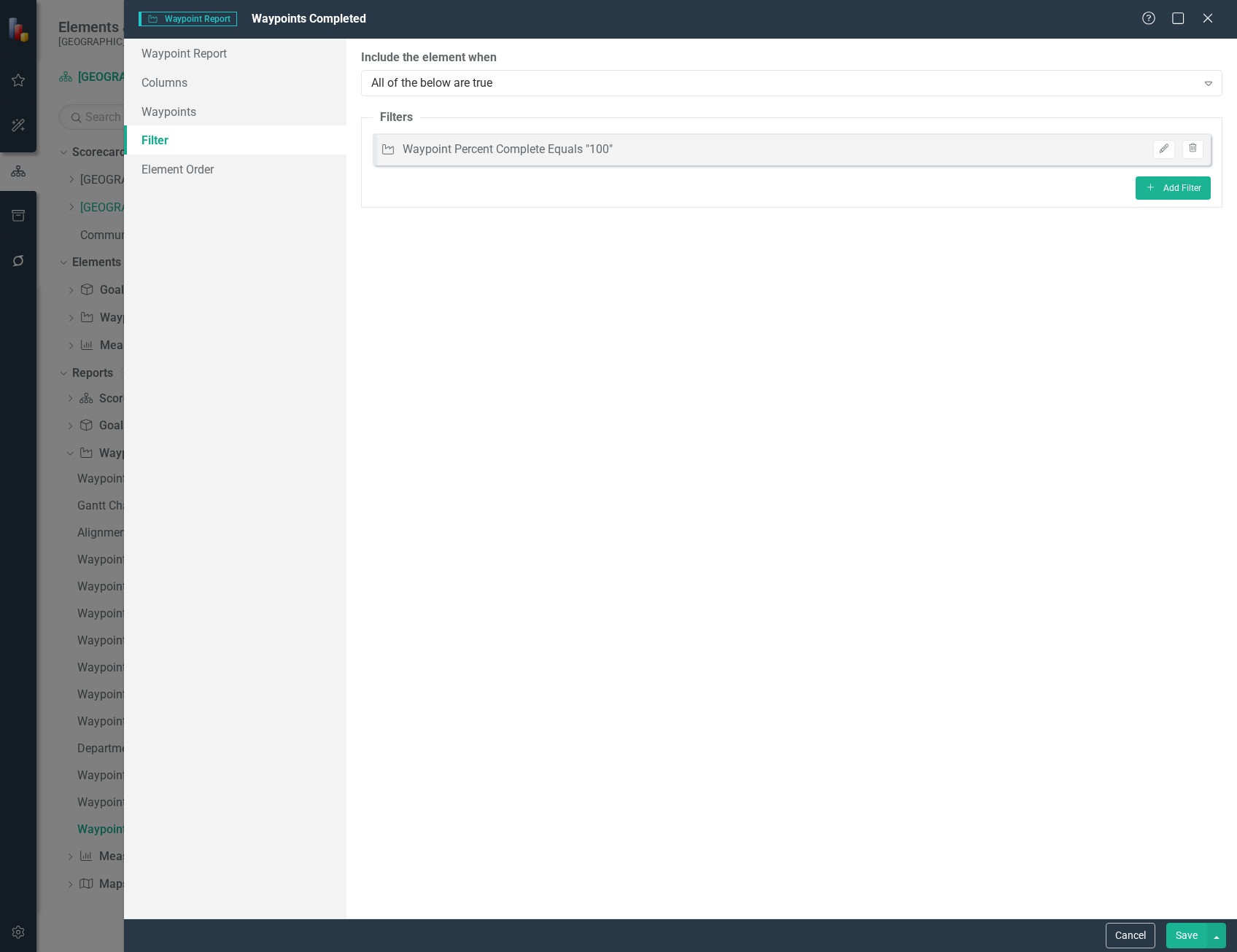
click at [1179, 940] on button "Save" at bounding box center [1187, 936] width 41 height 26
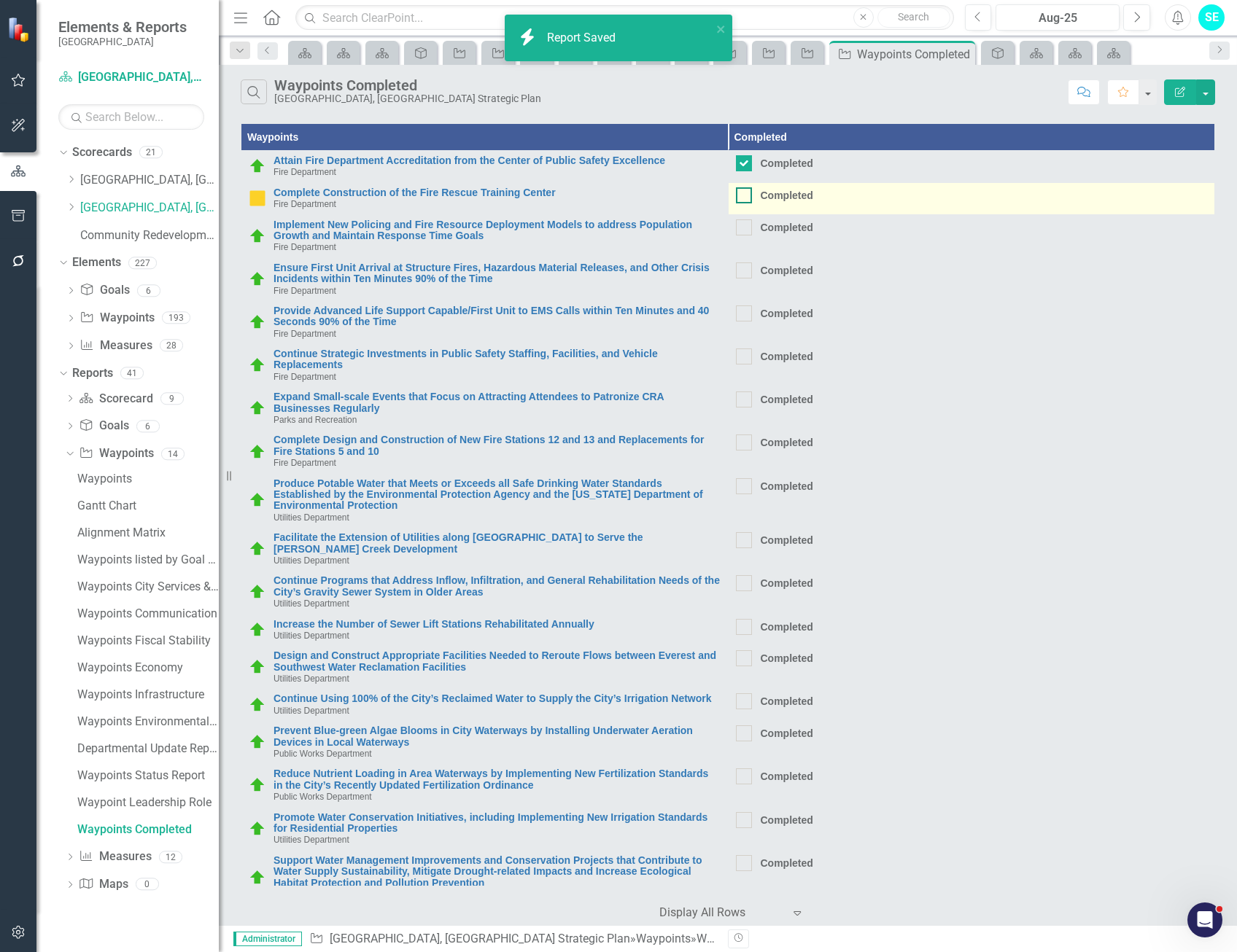
click at [737, 196] on input "Completed" at bounding box center [741, 192] width 9 height 9
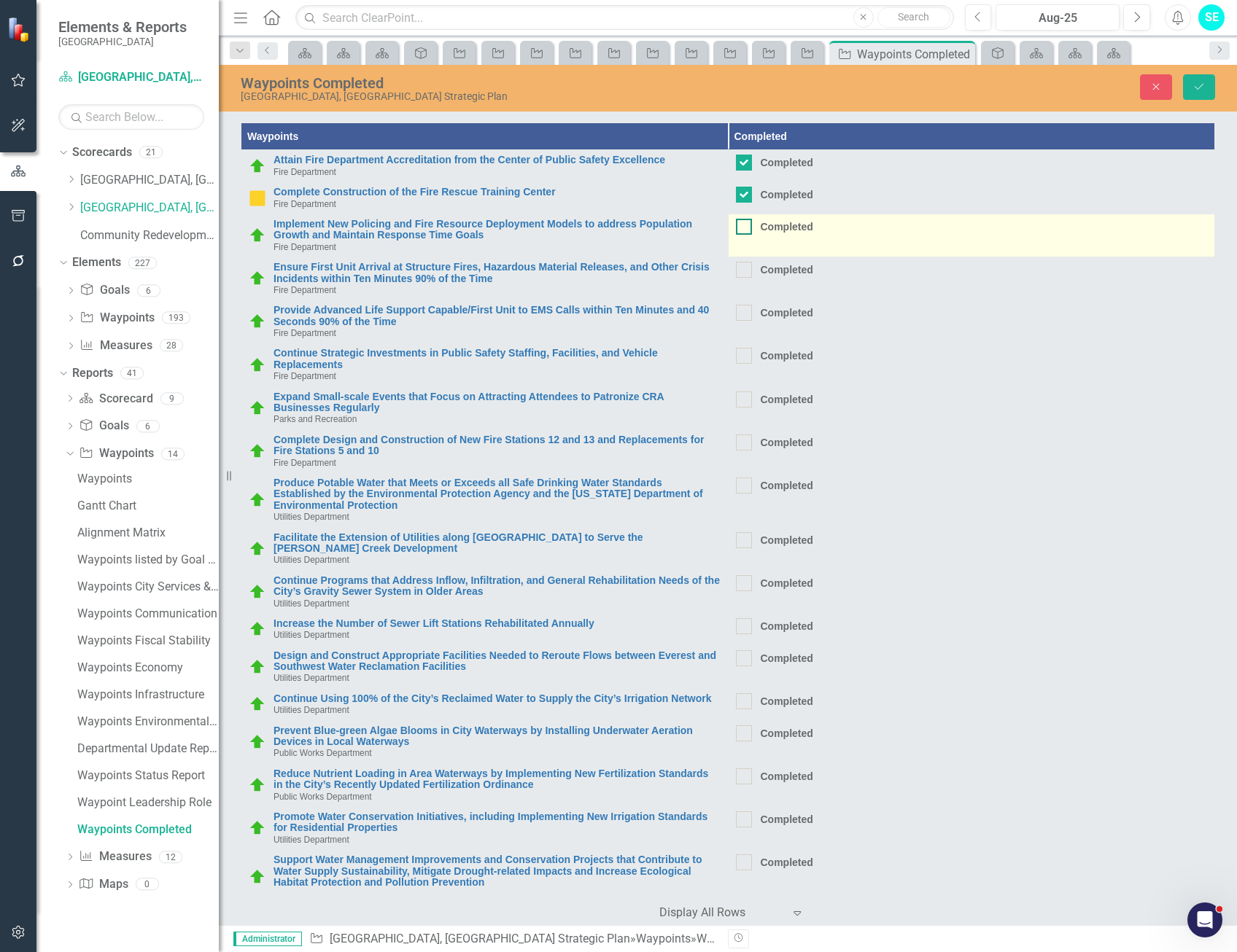
checkbox input "false"
checkbox input "true"
click at [737, 228] on input "Completed" at bounding box center [741, 223] width 9 height 9
checkbox input "true"
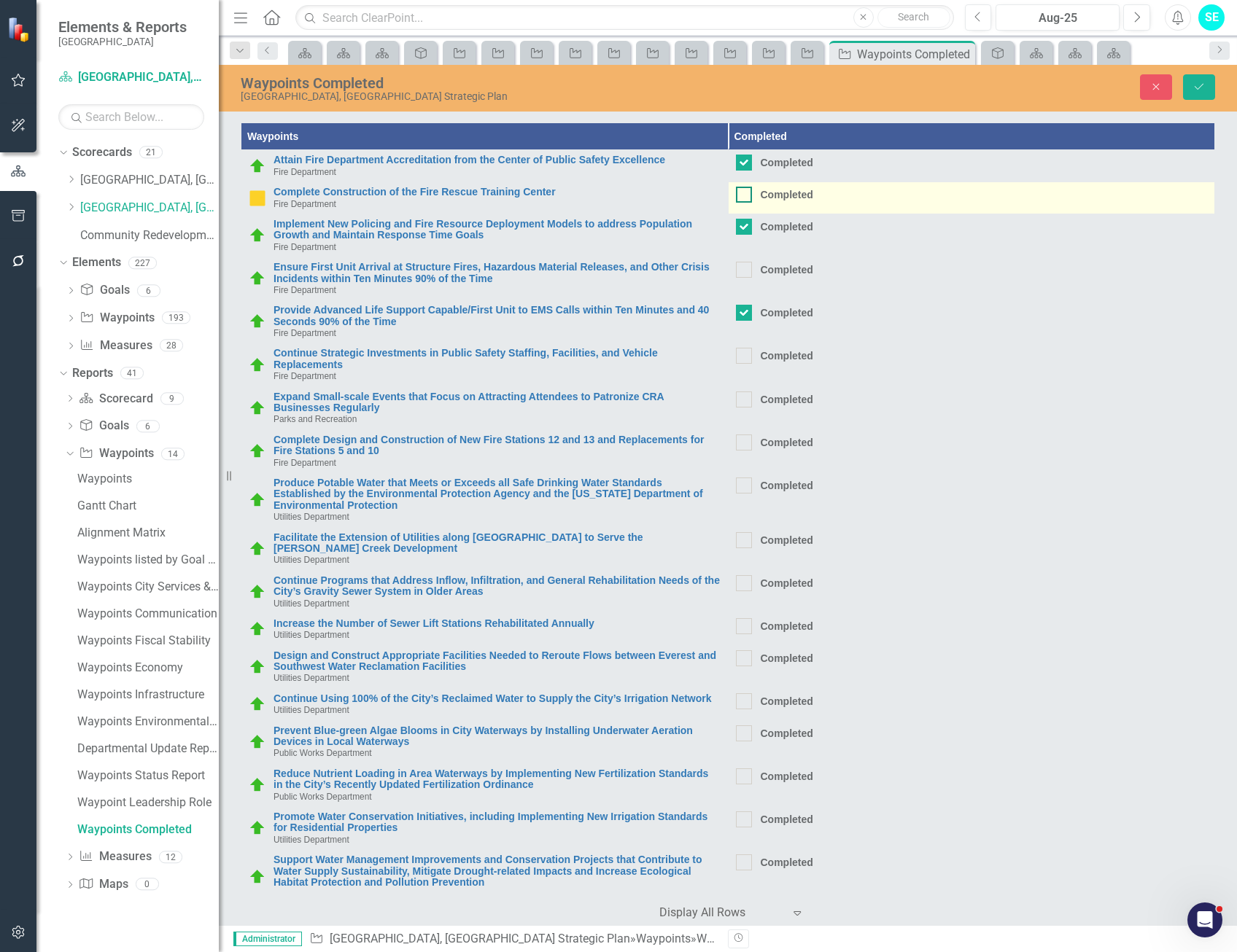
click at [737, 198] on div at bounding box center [745, 195] width 16 height 16
click at [737, 196] on input "Completed" at bounding box center [741, 191] width 9 height 9
checkbox input "true"
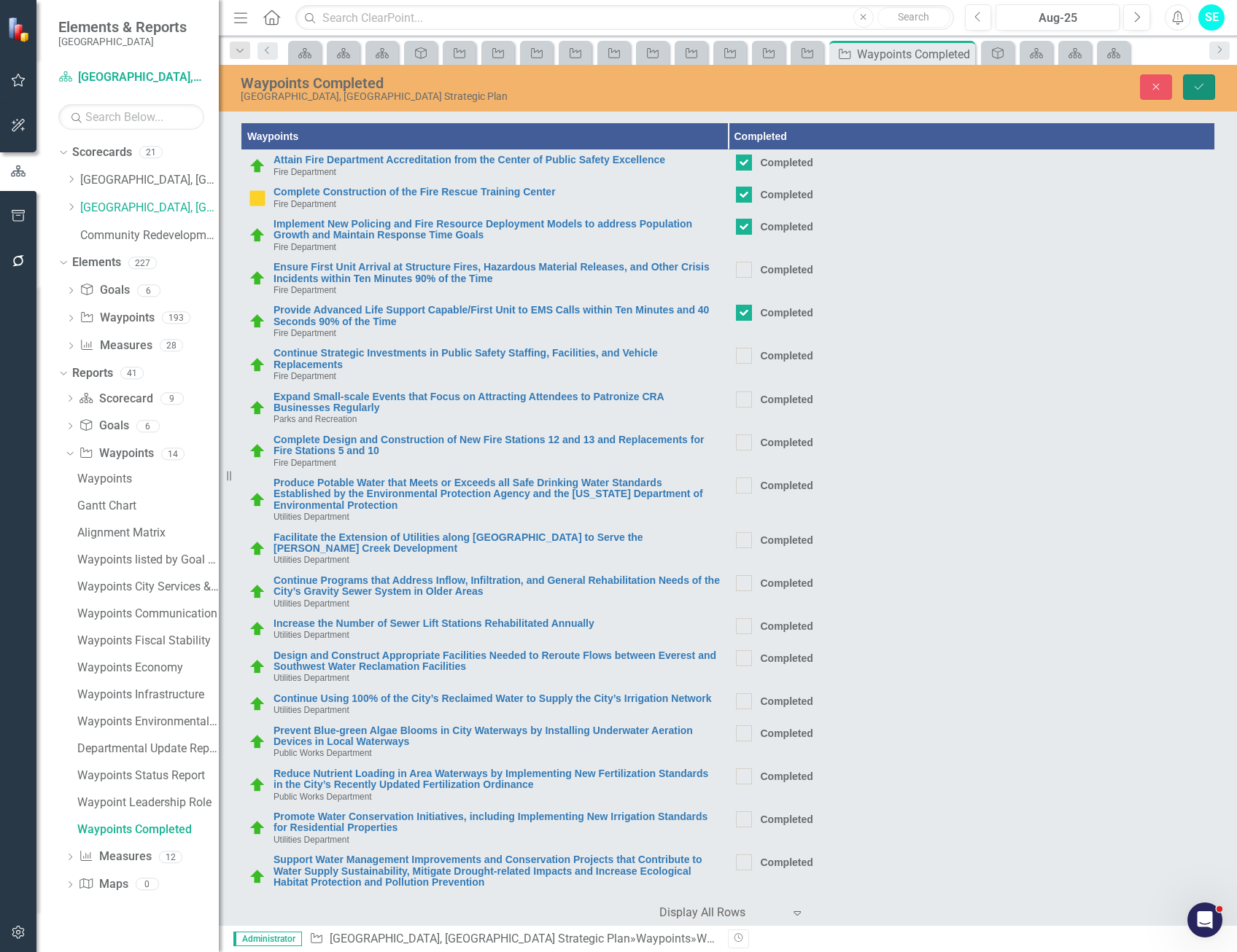
click at [1204, 88] on icon "Save" at bounding box center [1199, 86] width 13 height 10
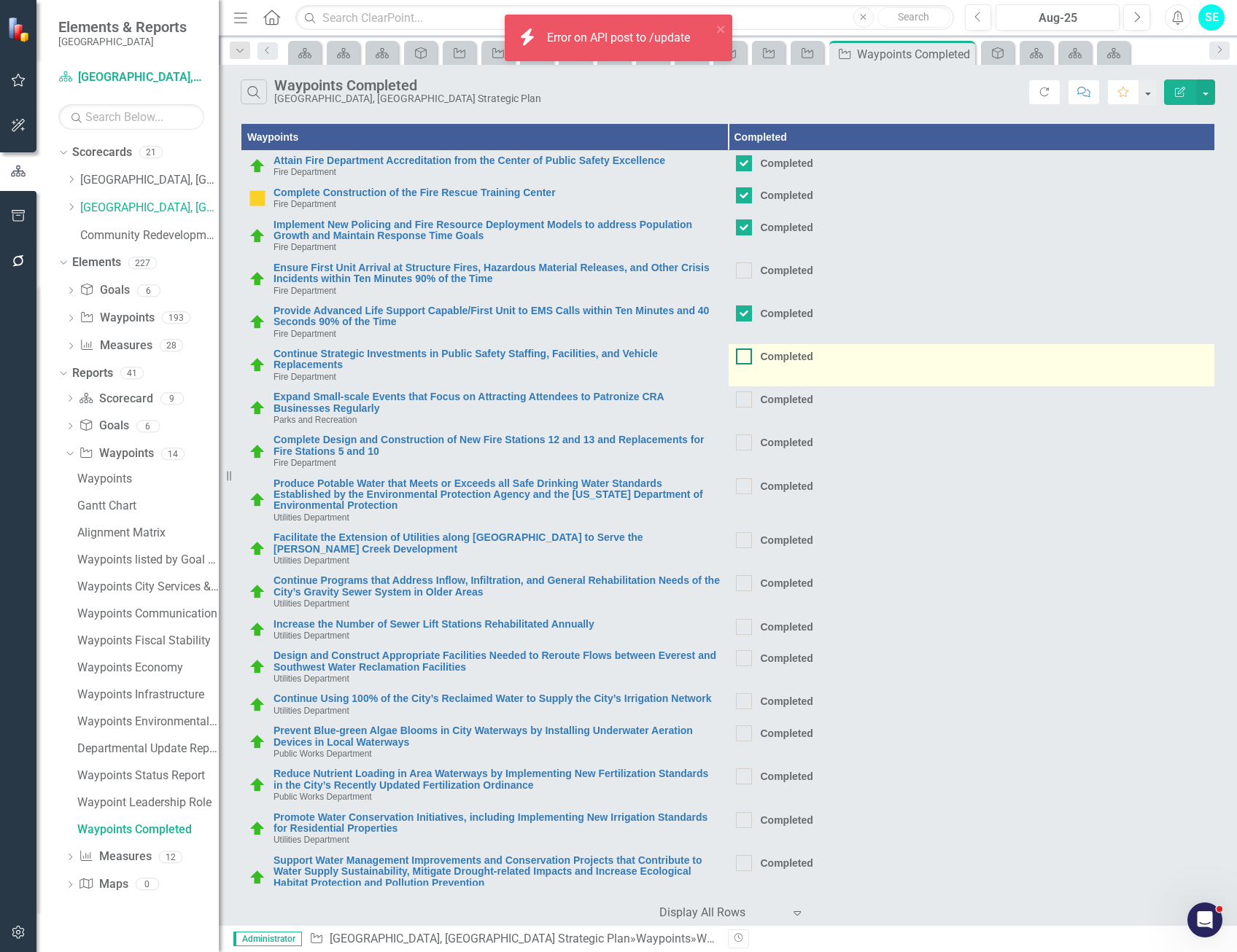
click at [737, 275] on div at bounding box center [745, 271] width 16 height 16
click at [737, 272] on input "Completed" at bounding box center [741, 267] width 9 height 9
checkbox input "true"
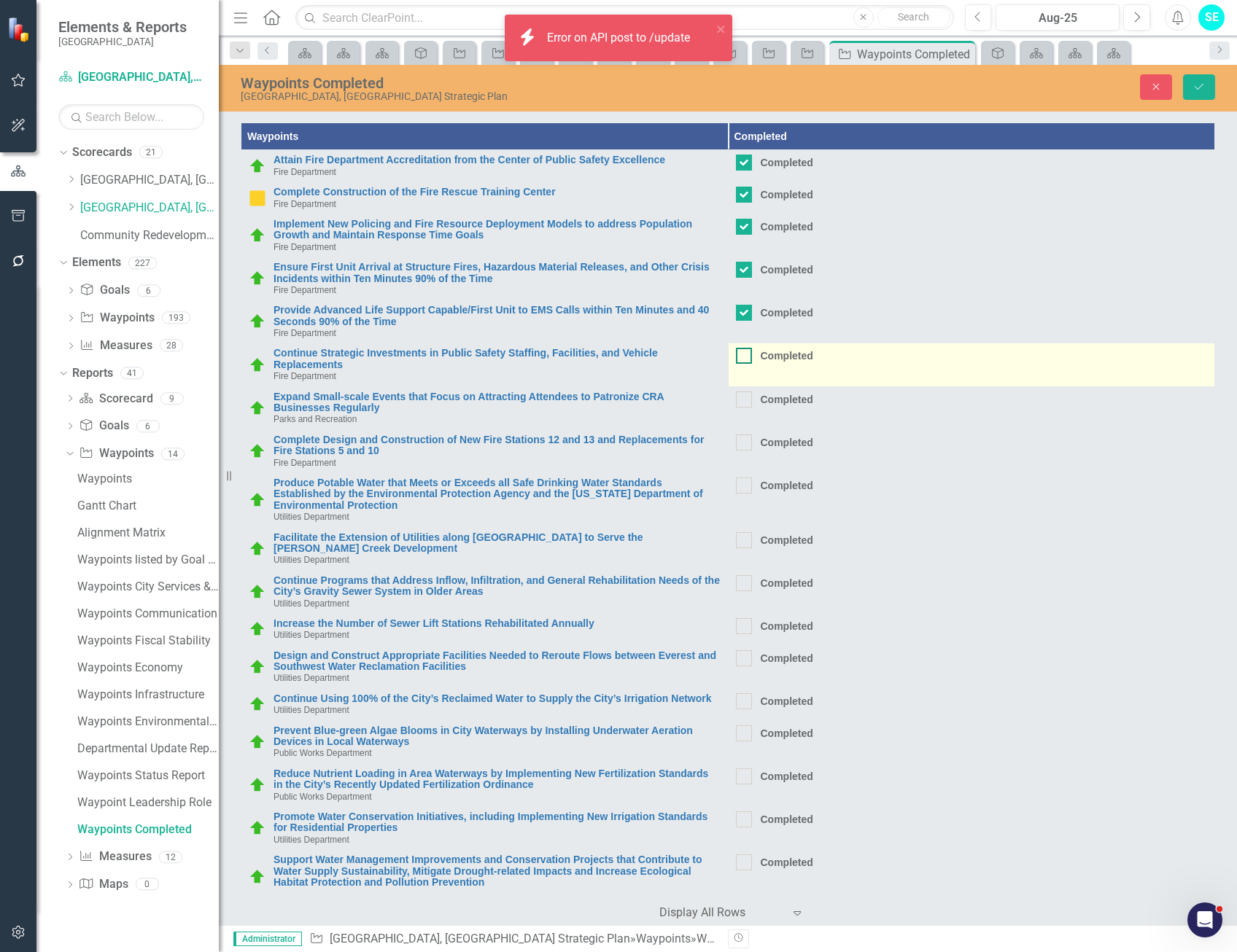
click at [737, 354] on input "Completed" at bounding box center [741, 352] width 9 height 9
checkbox input "true"
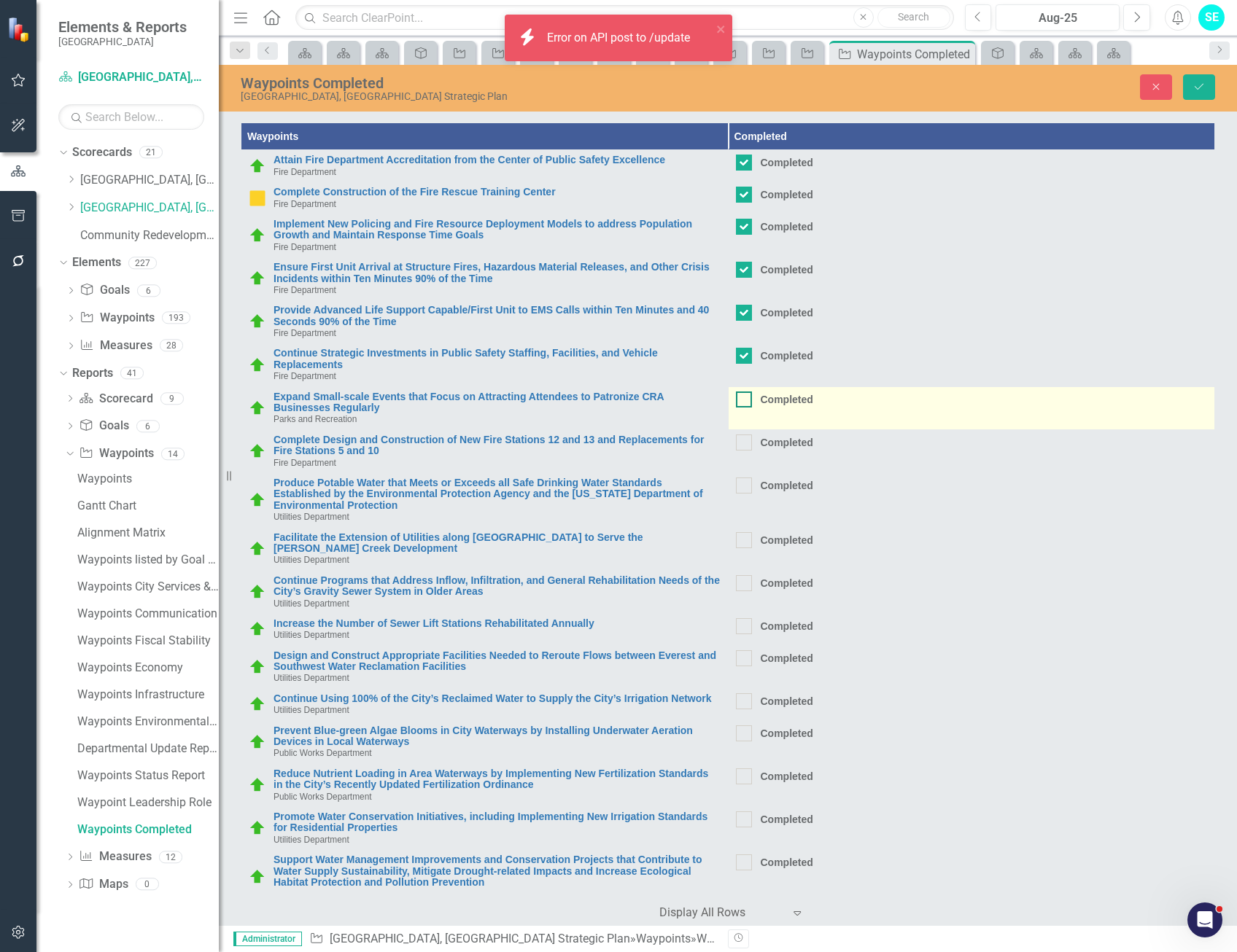
click at [737, 403] on div at bounding box center [745, 400] width 16 height 16
click at [737, 401] on input "Completed" at bounding box center [741, 396] width 9 height 9
checkbox input "true"
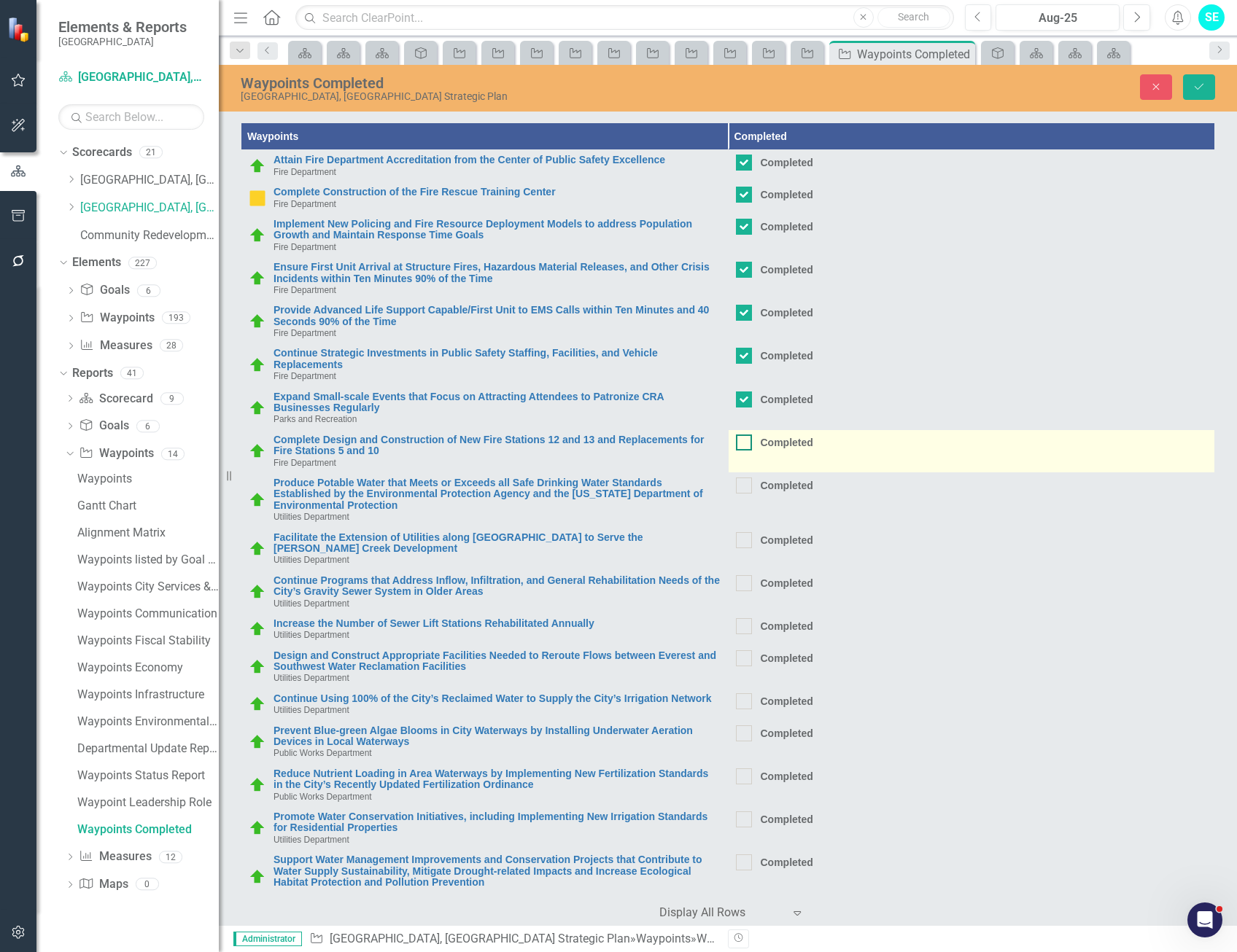
click at [737, 440] on input "Completed" at bounding box center [741, 439] width 9 height 9
checkbox input "true"
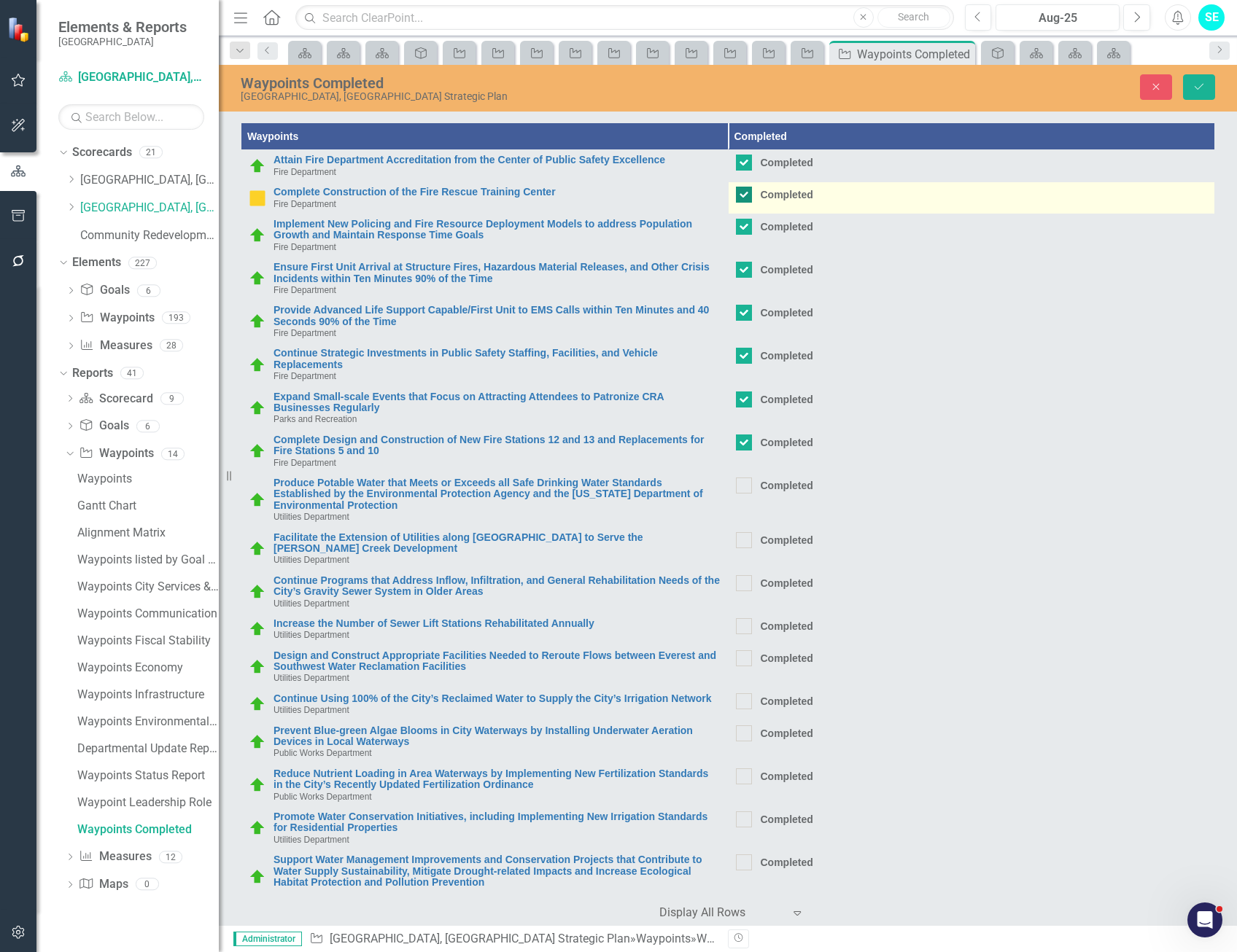
click at [737, 197] on div at bounding box center [745, 195] width 16 height 16
click at [737, 196] on input "Completed" at bounding box center [741, 191] width 9 height 9
checkbox input "false"
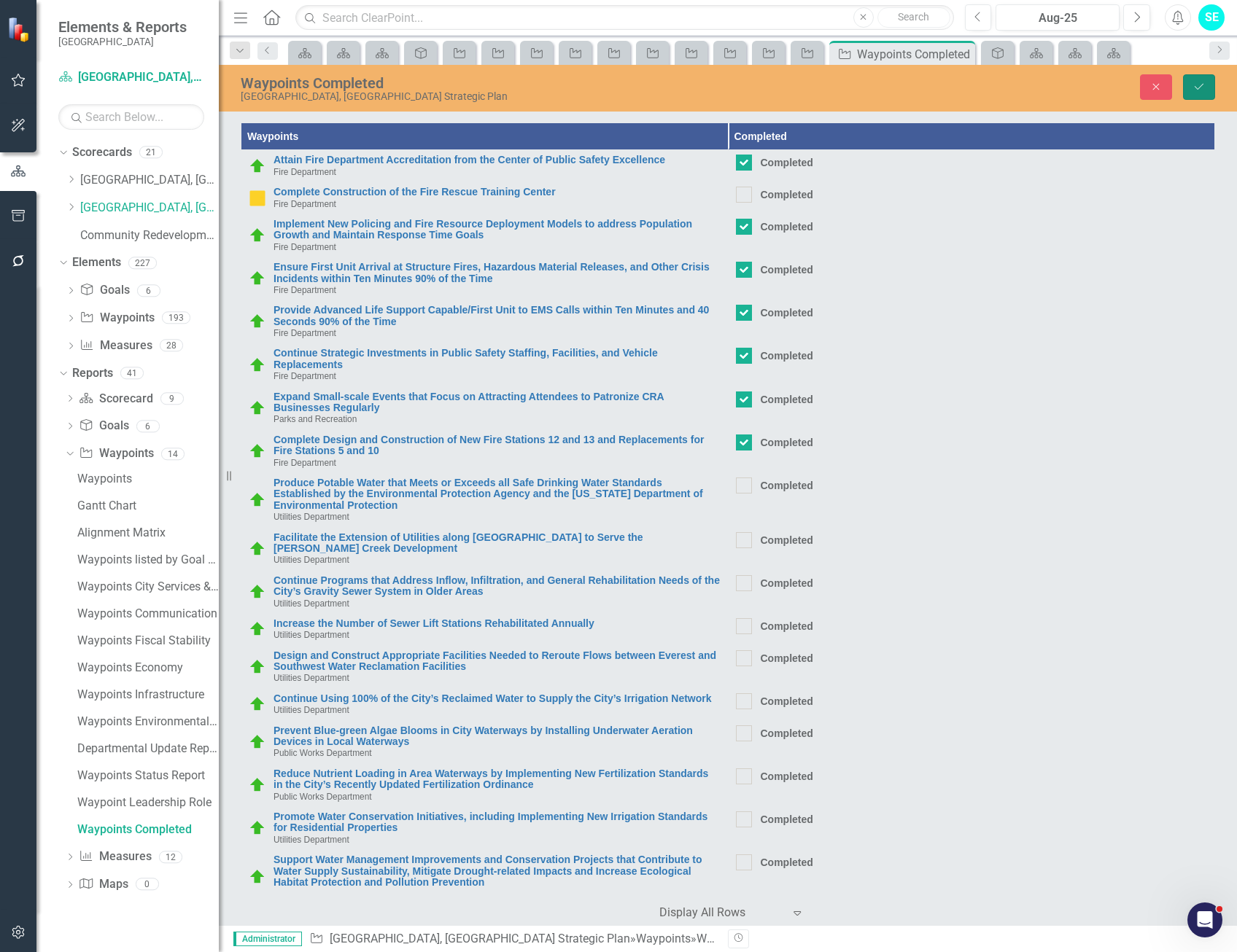
click at [1214, 84] on button "Save" at bounding box center [1199, 87] width 32 height 26
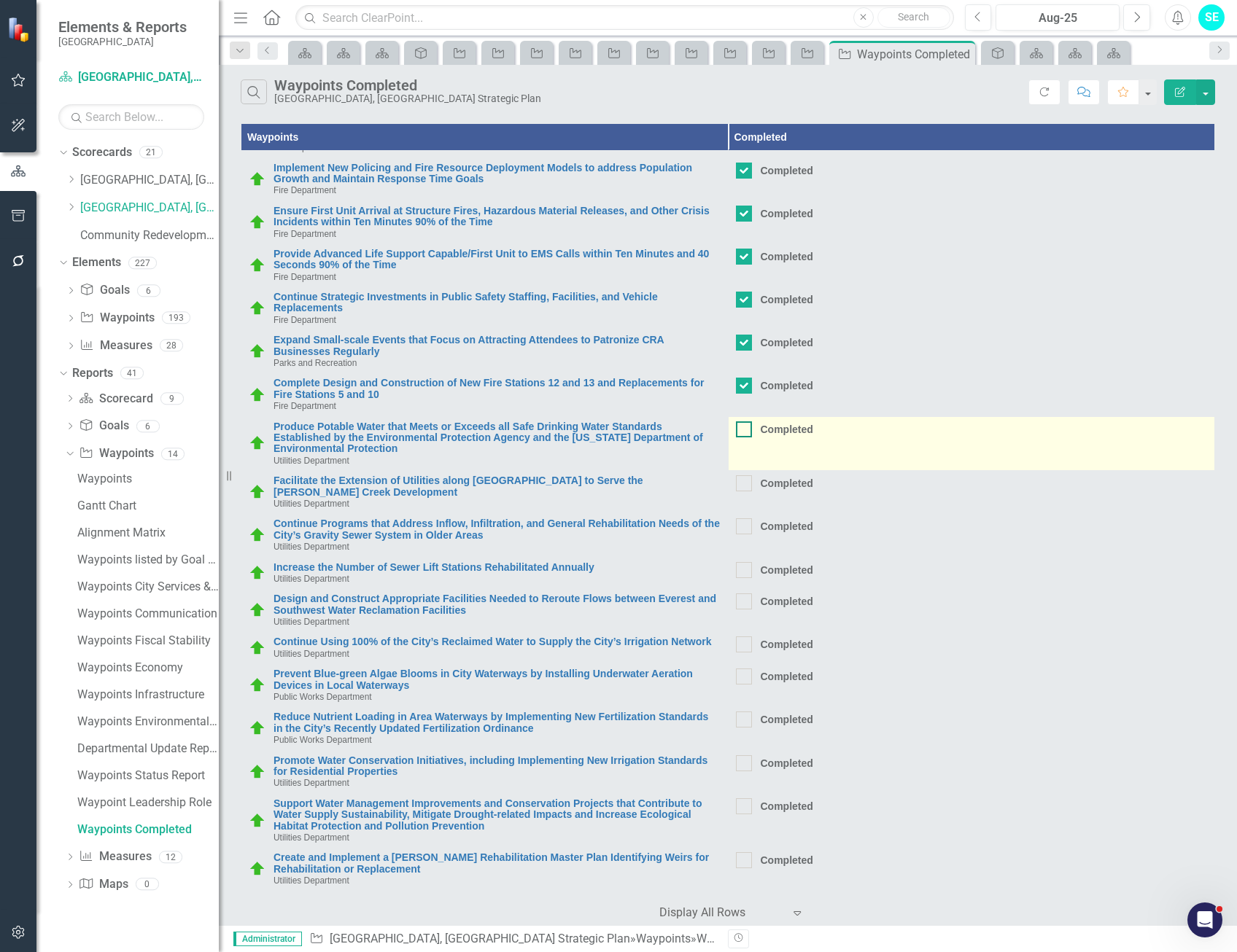
scroll to position [73, 0]
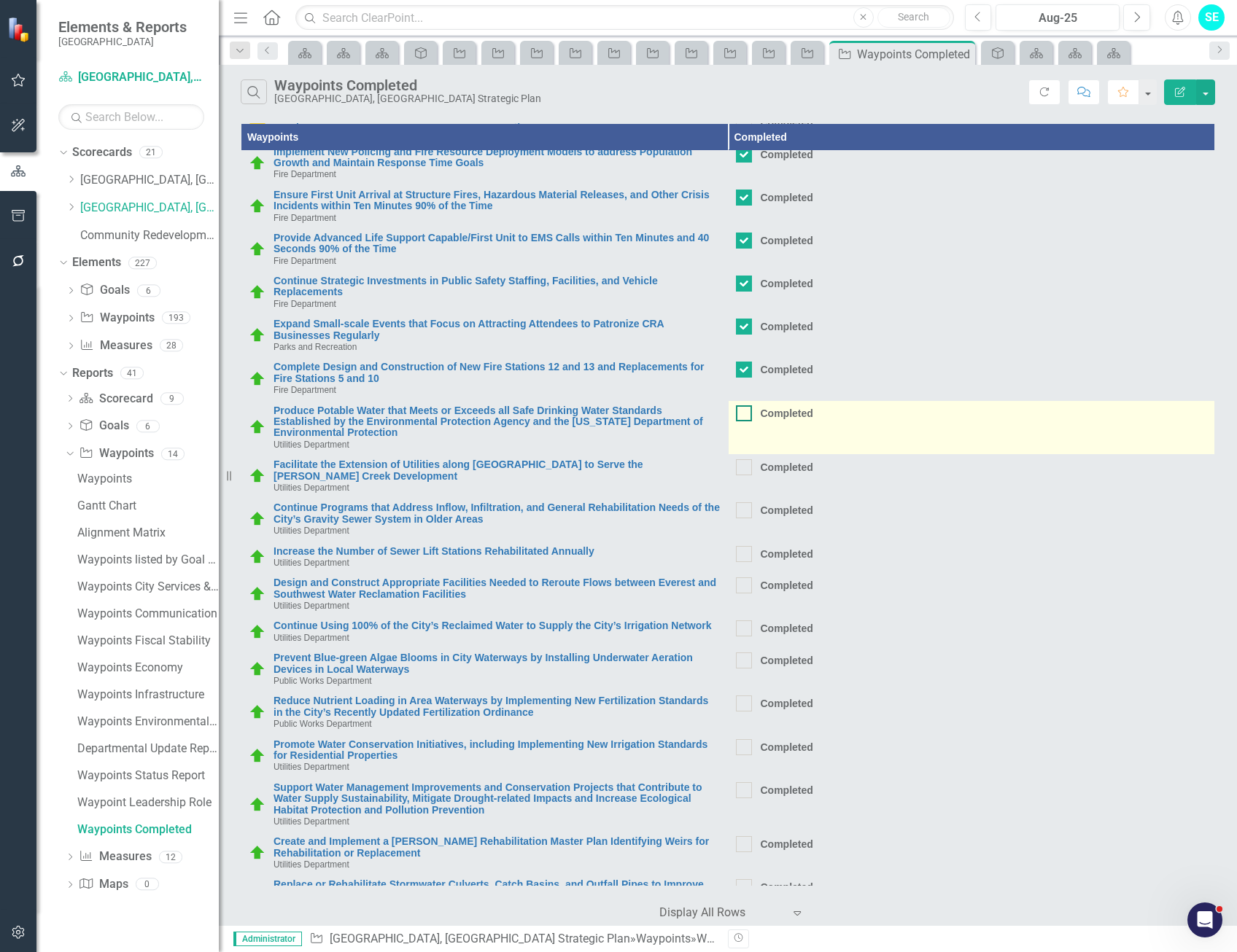
click at [740, 413] on div at bounding box center [745, 413] width 16 height 16
click at [740, 413] on input "Completed" at bounding box center [741, 410] width 9 height 9
checkbox input "true"
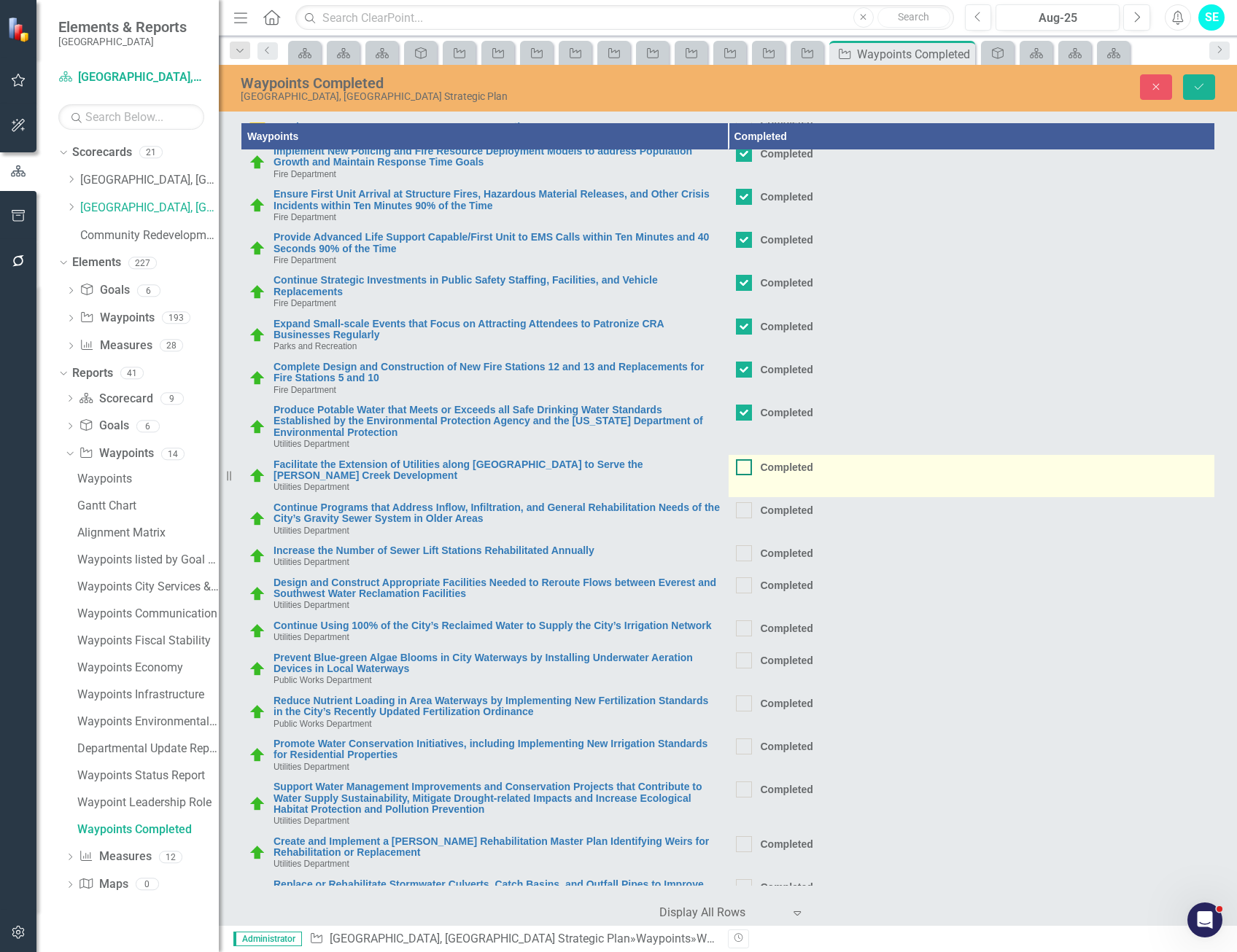
click at [737, 466] on input "Completed" at bounding box center [741, 464] width 9 height 9
checkbox input "true"
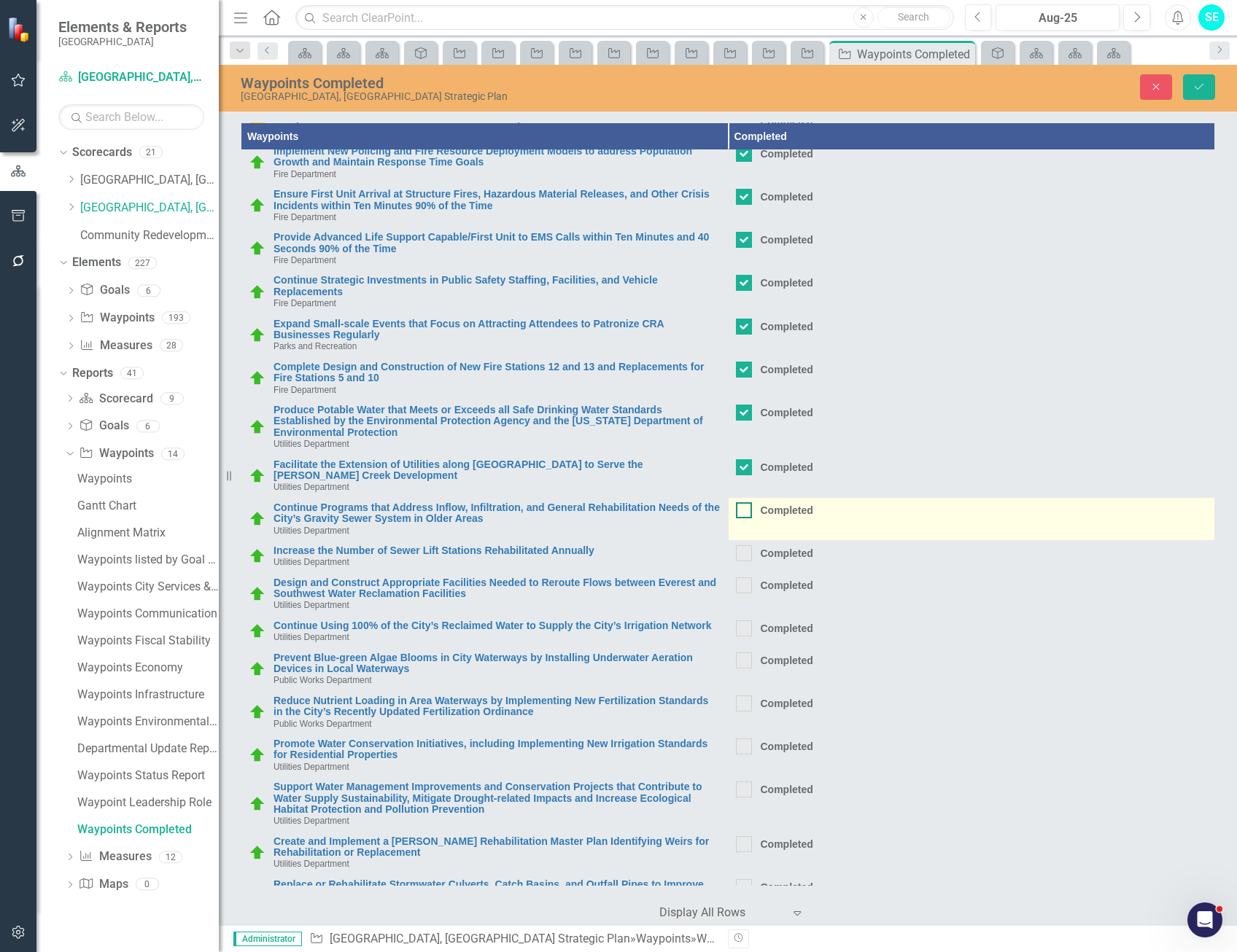
click at [739, 510] on input "Completed" at bounding box center [741, 507] width 9 height 9
checkbox input "true"
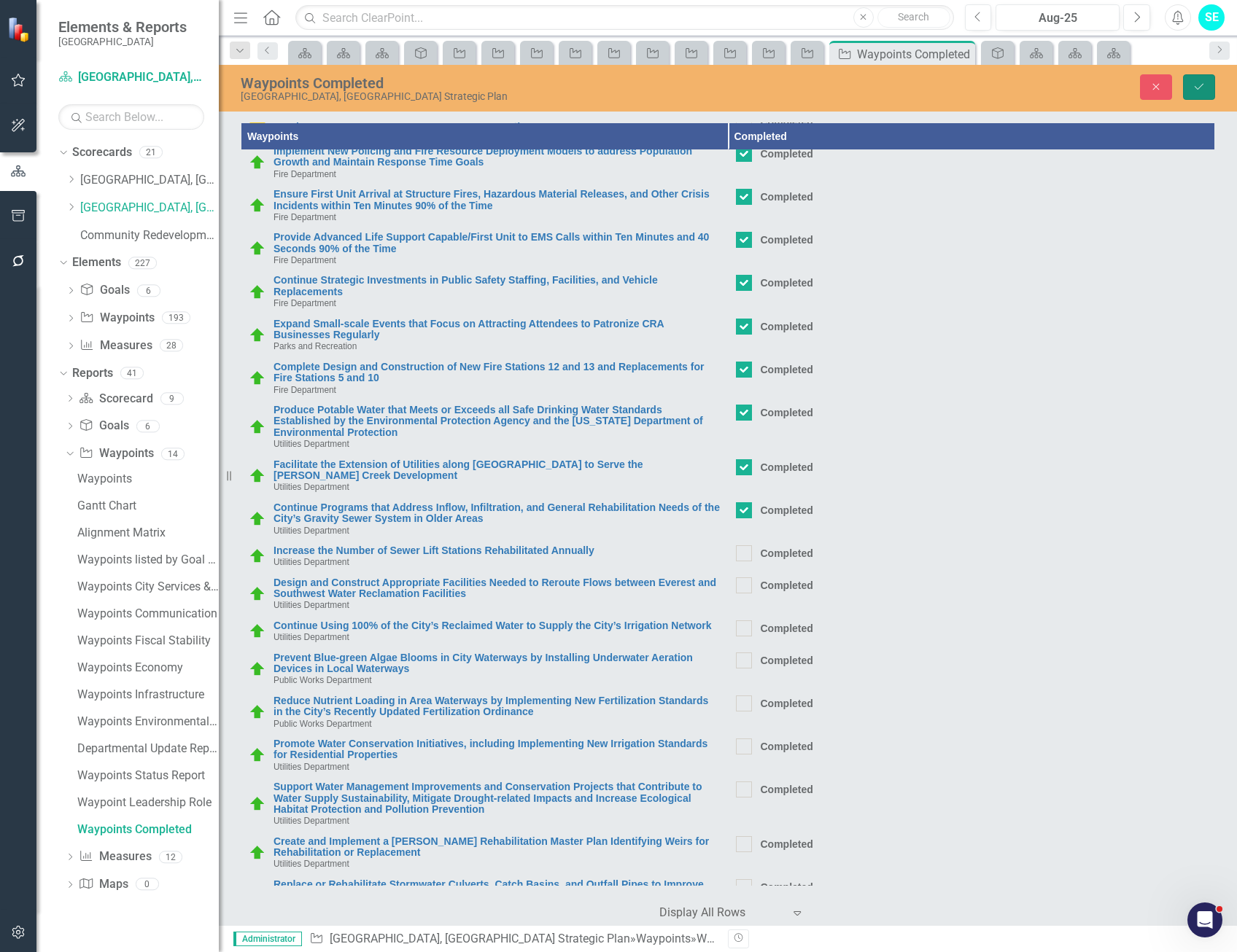
click at [1193, 90] on icon "Save" at bounding box center [1199, 86] width 13 height 10
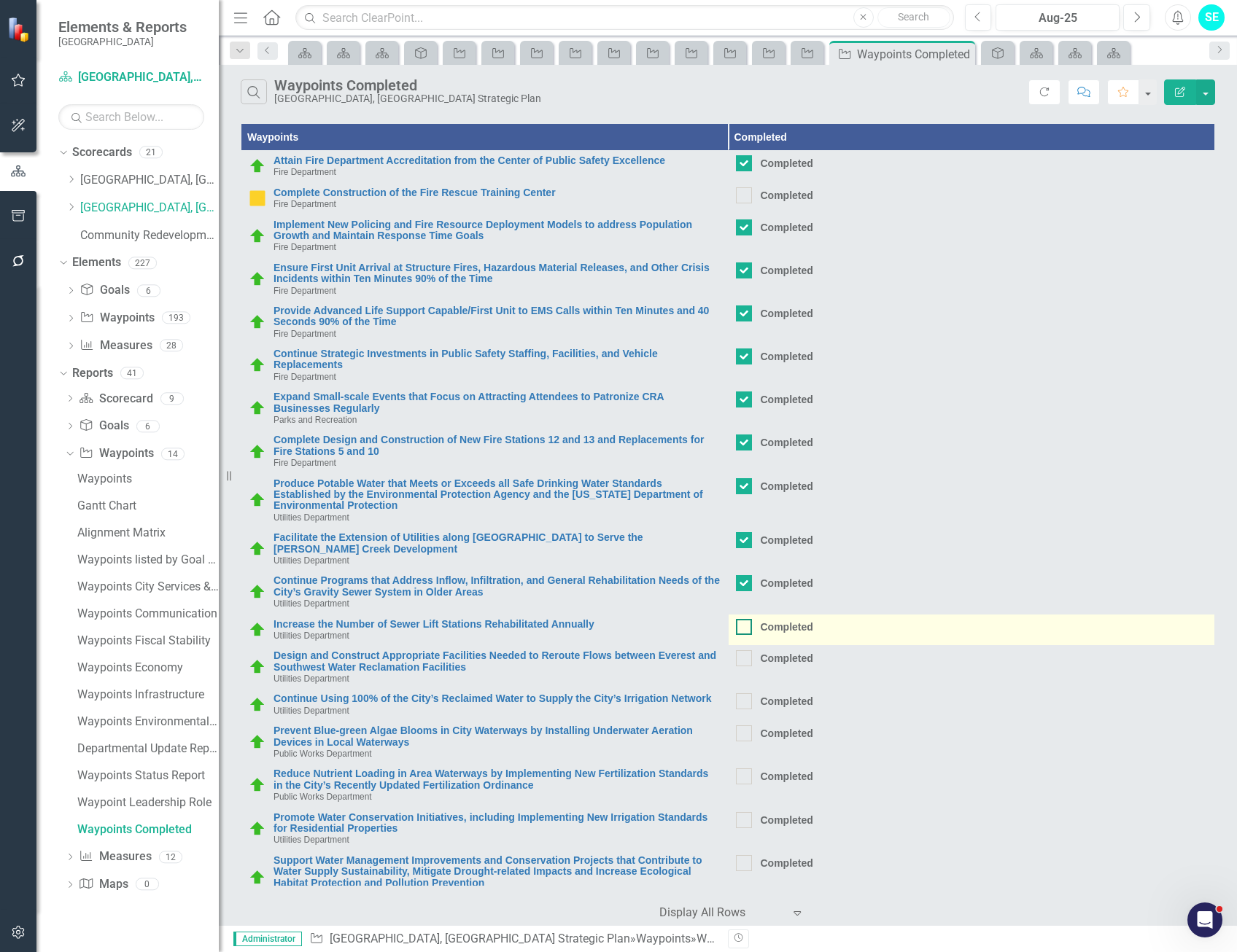
click at [740, 628] on div at bounding box center [745, 627] width 16 height 16
click at [740, 628] on input "Completed" at bounding box center [741, 624] width 9 height 9
checkbox input "true"
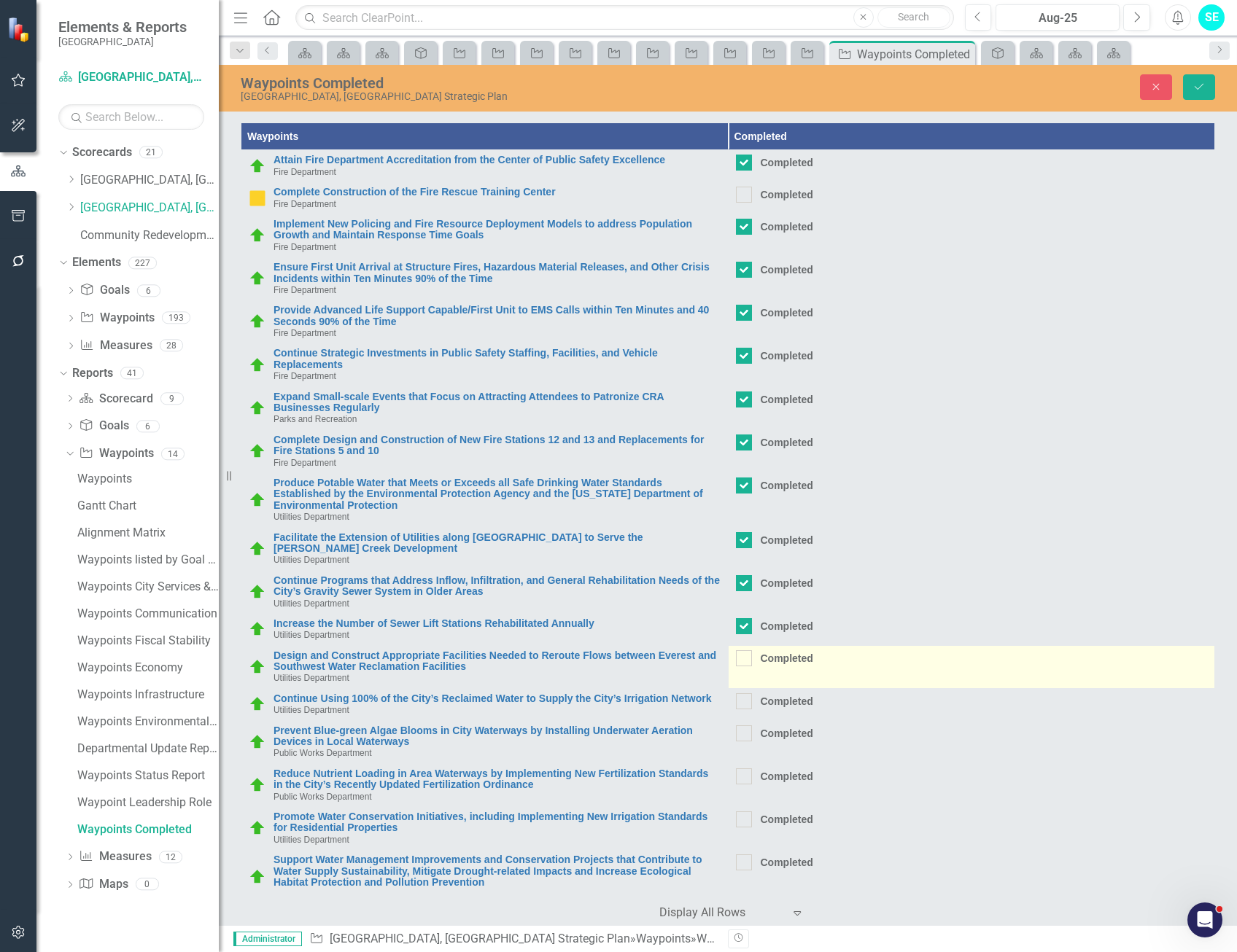
drag, startPoint x: 743, startPoint y: 663, endPoint x: 742, endPoint y: 685, distance: 22.0
click at [744, 663] on div at bounding box center [745, 658] width 16 height 16
click at [744, 660] on input "Completed" at bounding box center [741, 655] width 9 height 9
checkbox input "true"
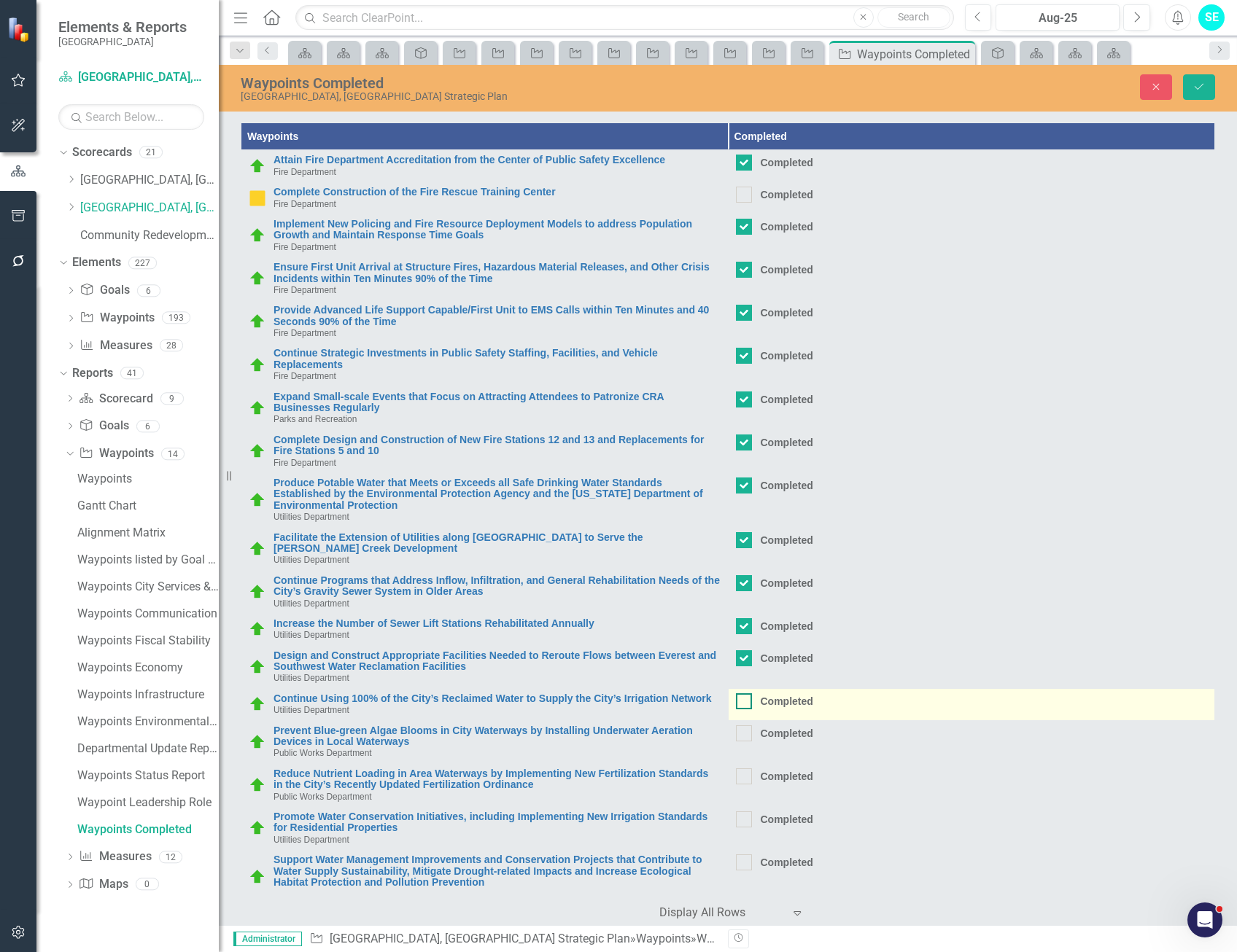
click at [737, 701] on input "Completed" at bounding box center [741, 698] width 9 height 9
checkbox input "true"
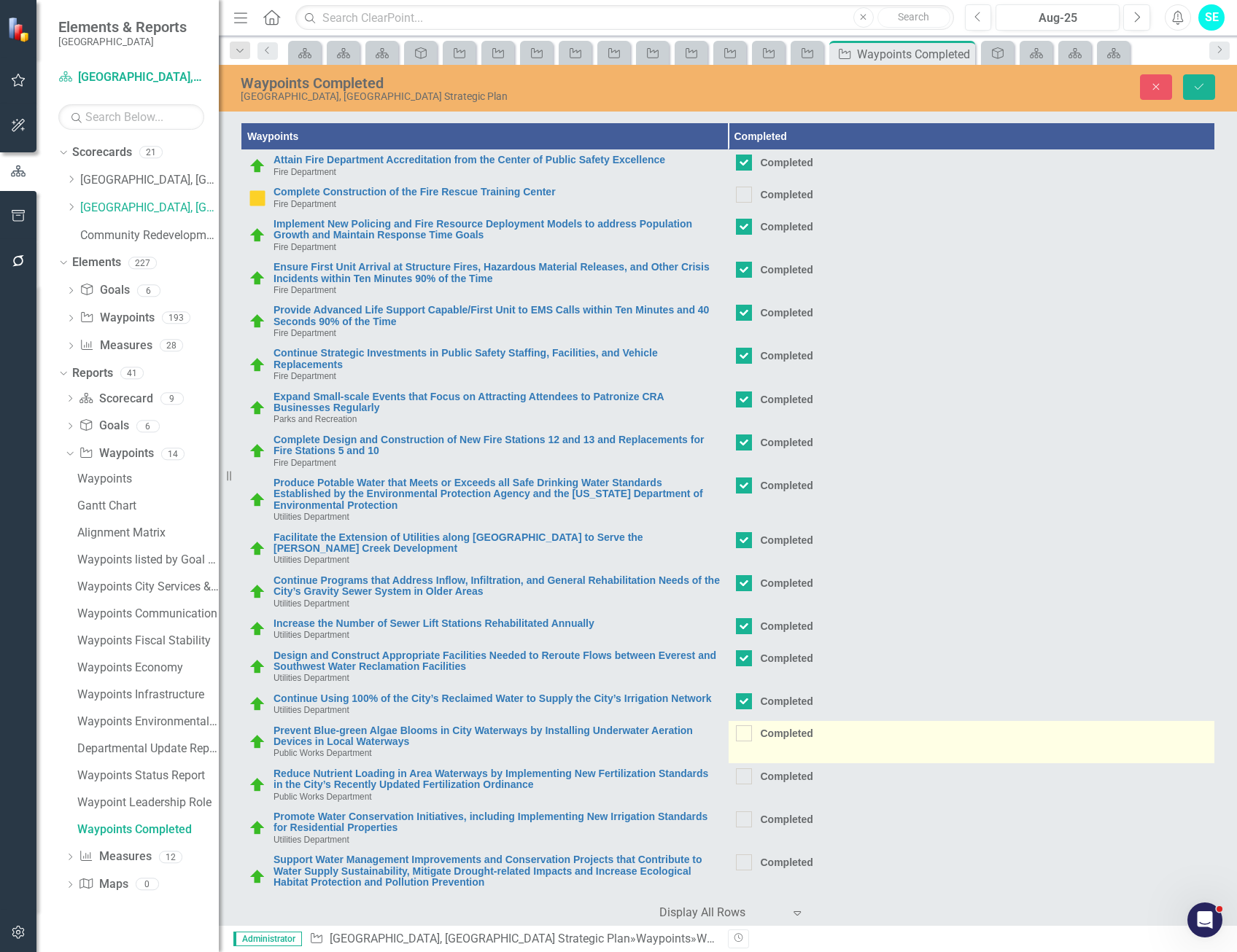
click at [736, 747] on td "Completed" at bounding box center [972, 742] width 488 height 43
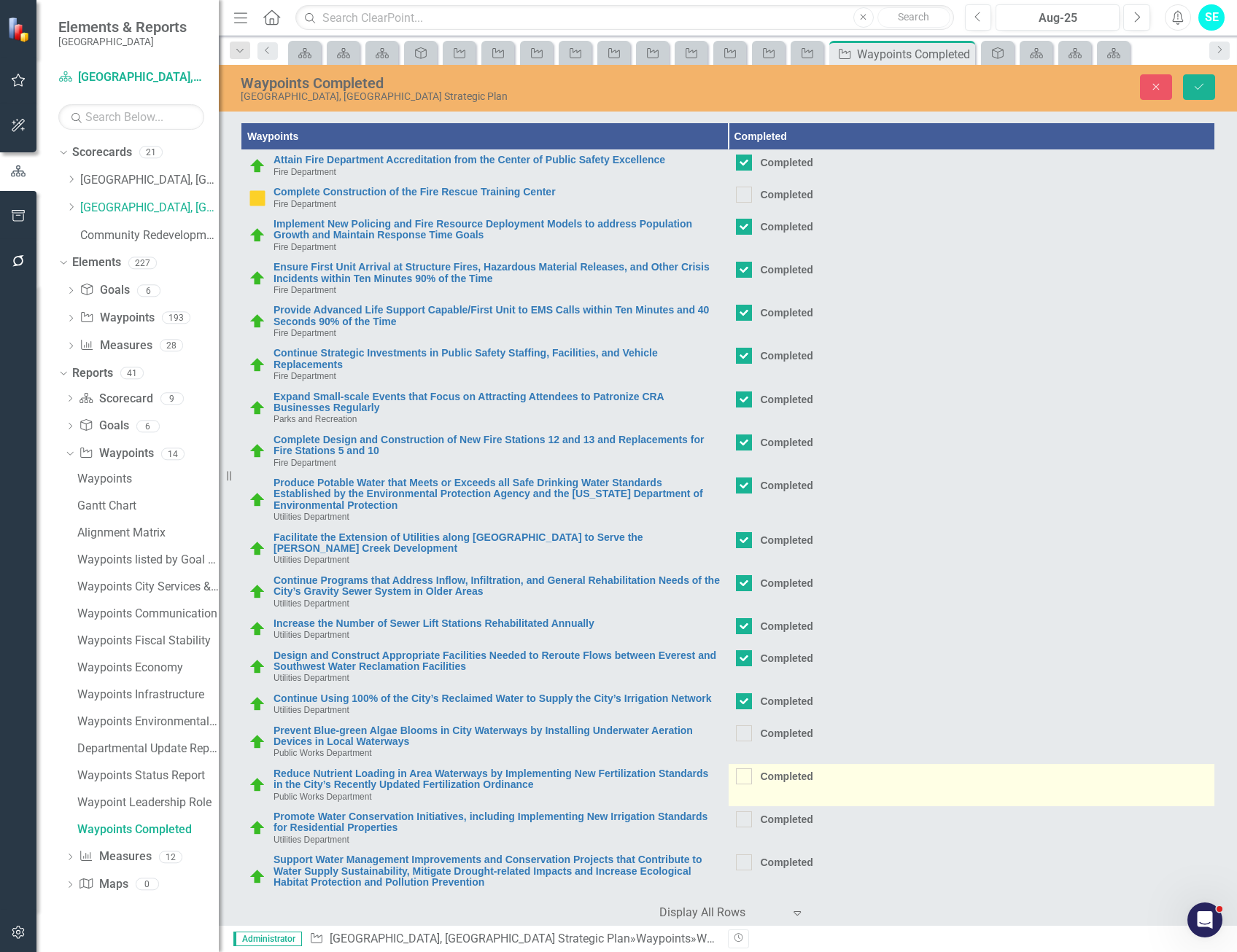
click at [740, 788] on td "Completed" at bounding box center [972, 785] width 488 height 43
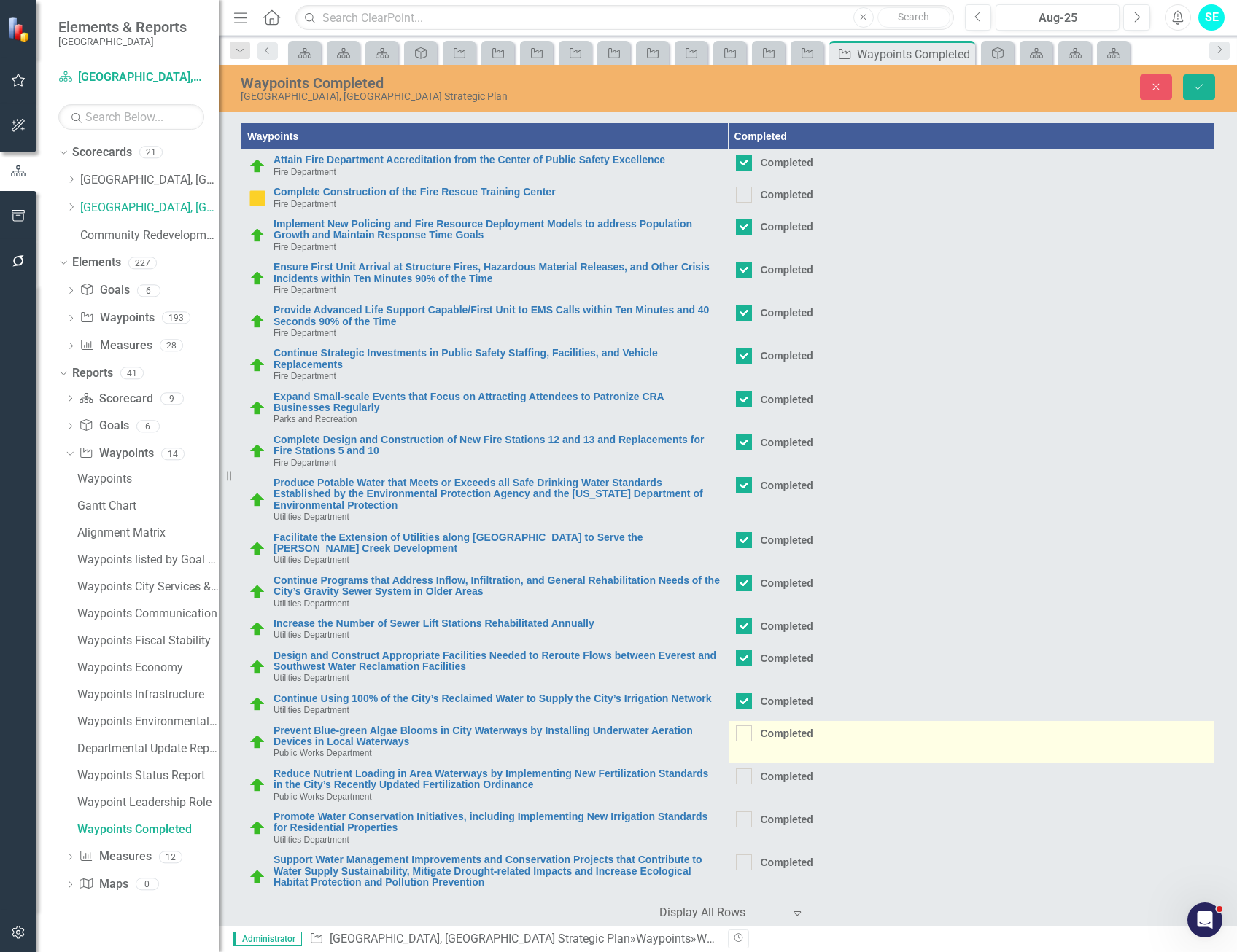
drag, startPoint x: 739, startPoint y: 730, endPoint x: 737, endPoint y: 743, distance: 13.2
click at [738, 732] on input "Completed" at bounding box center [741, 730] width 9 height 9
checkbox input "true"
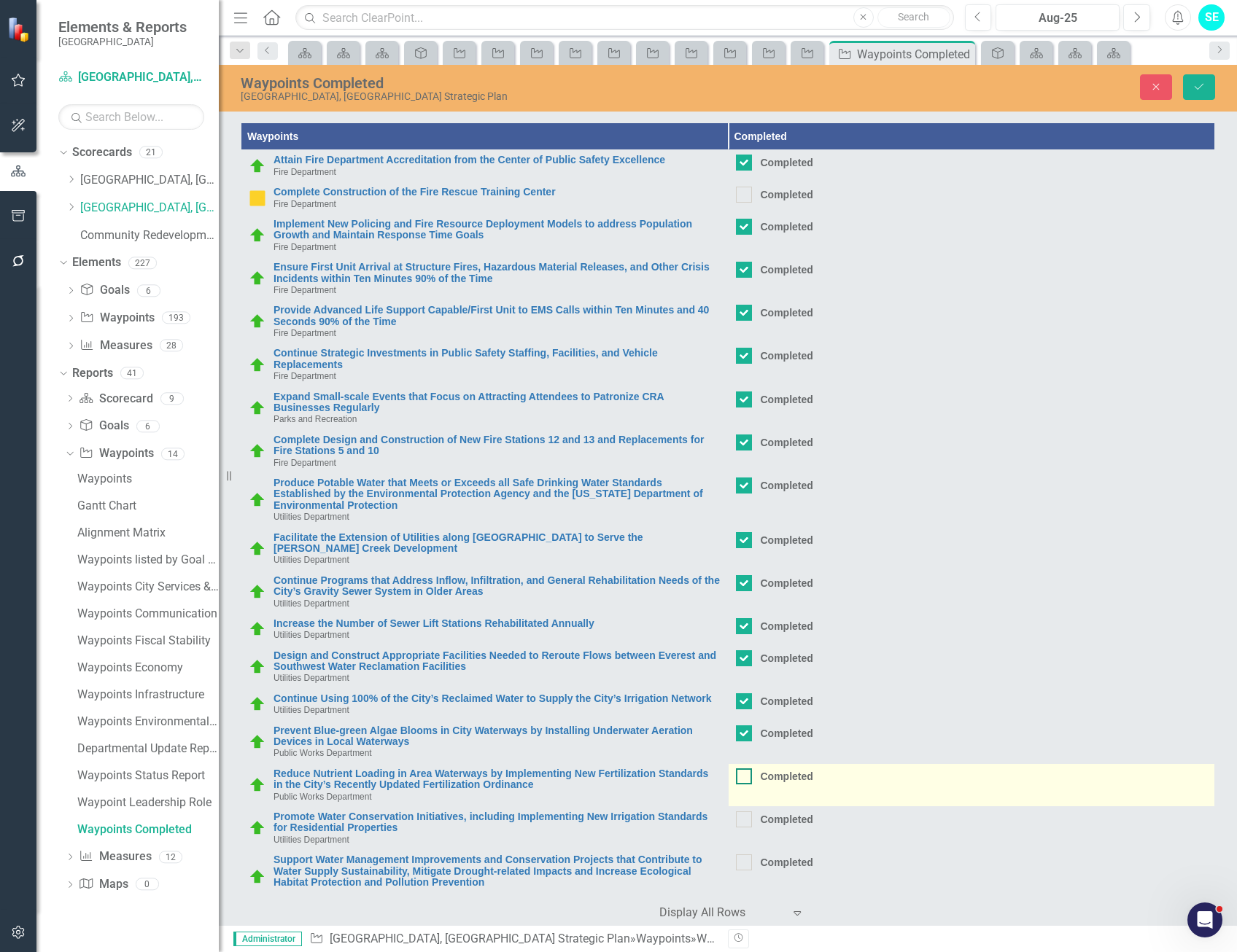
click at [743, 783] on div at bounding box center [745, 776] width 16 height 16
click at [743, 778] on input "Completed" at bounding box center [741, 773] width 9 height 9
checkbox input "true"
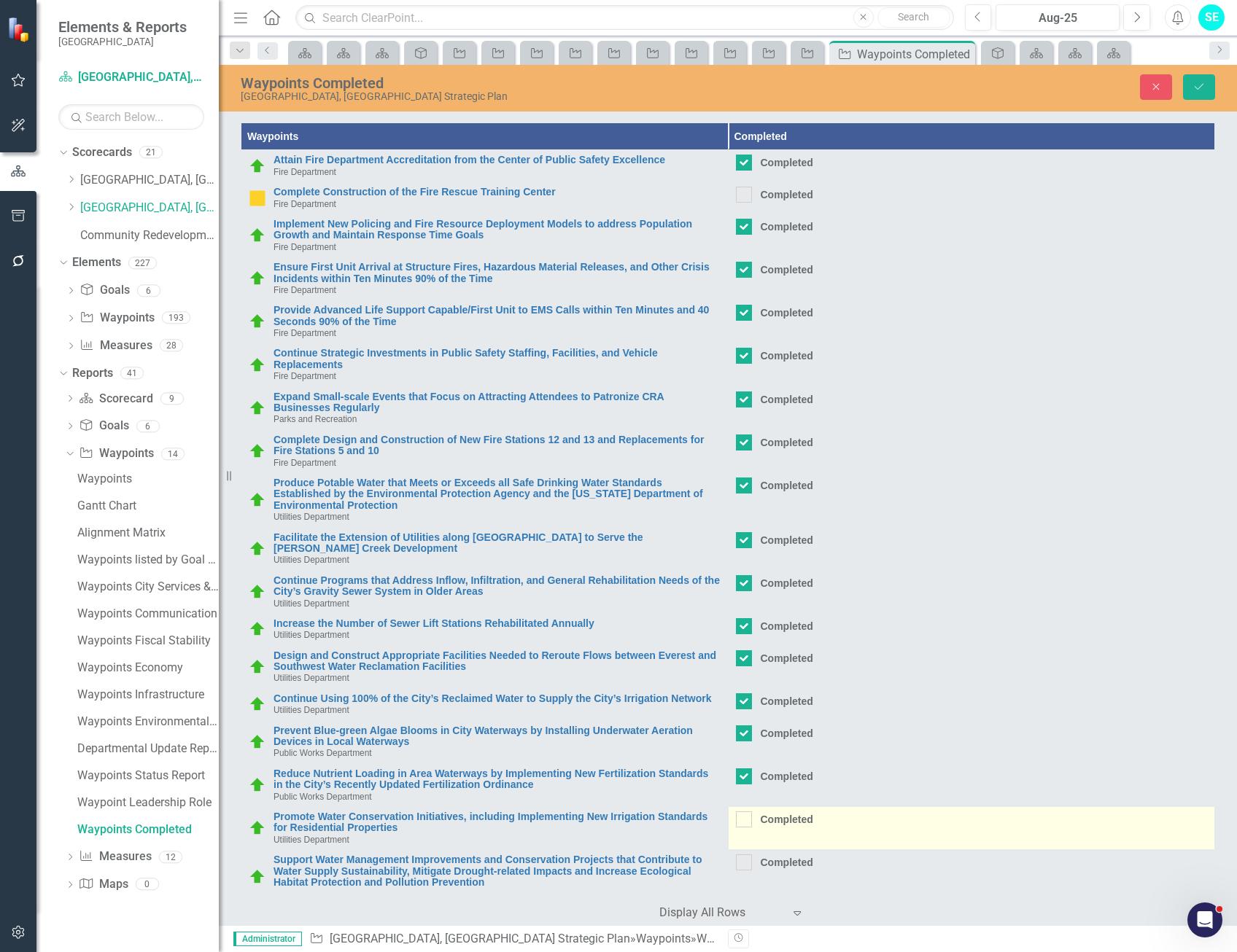
click at [740, 818] on div at bounding box center [745, 819] width 16 height 16
click at [740, 818] on input "Completed" at bounding box center [741, 816] width 9 height 9
checkbox input "true"
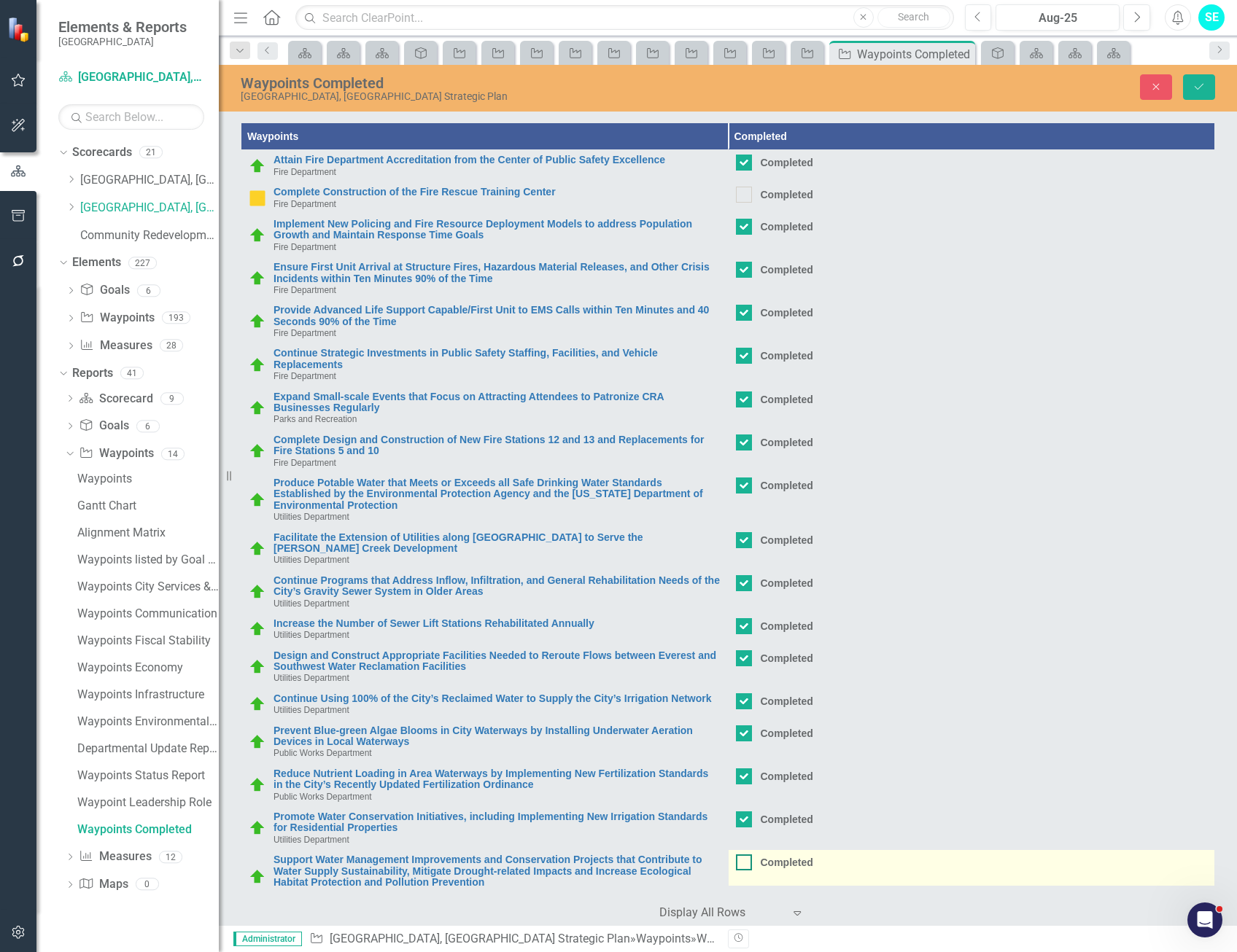
click at [739, 862] on input "Completed" at bounding box center [741, 860] width 9 height 9
checkbox input "true"
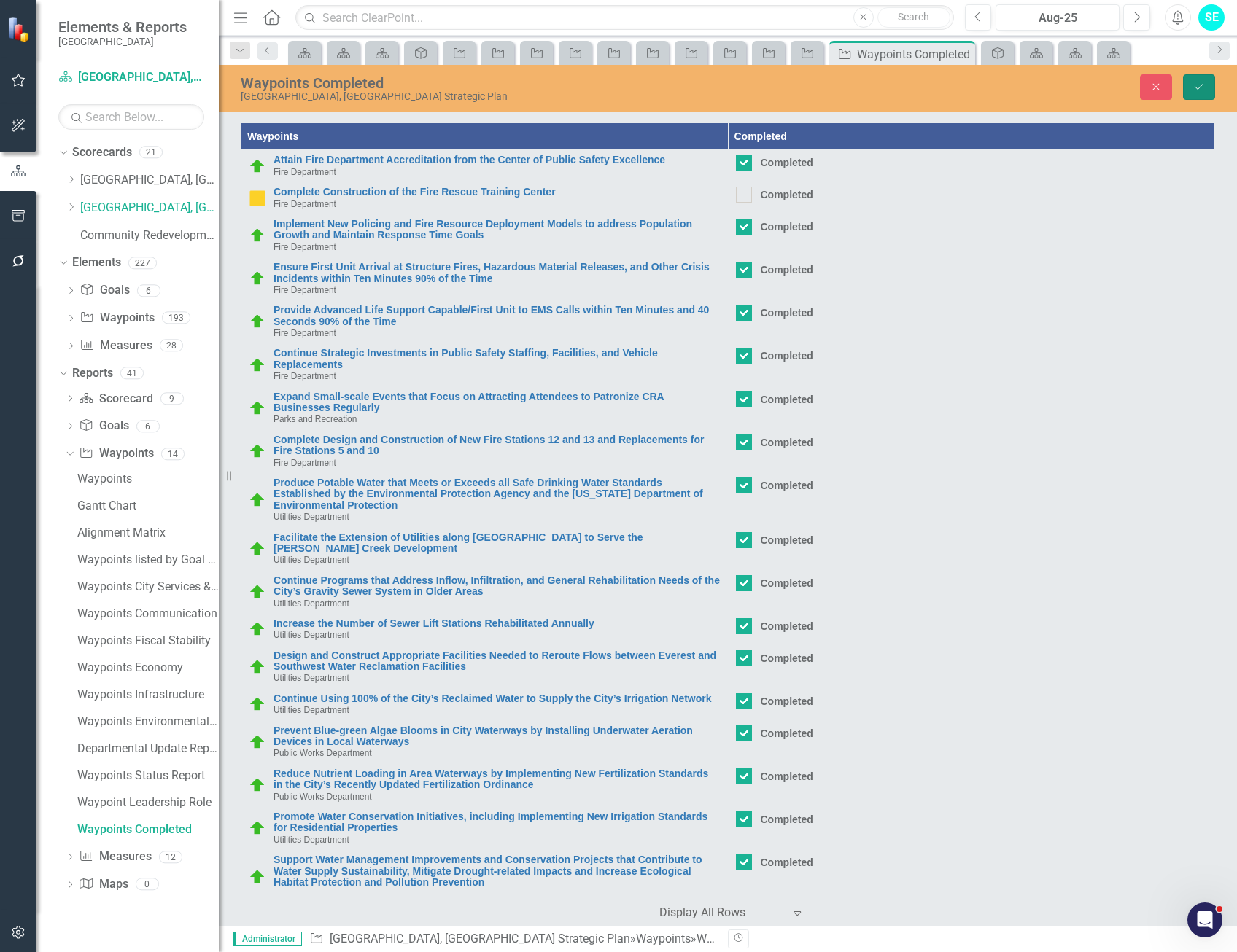
click at [1201, 91] on icon "Save" at bounding box center [1199, 86] width 13 height 10
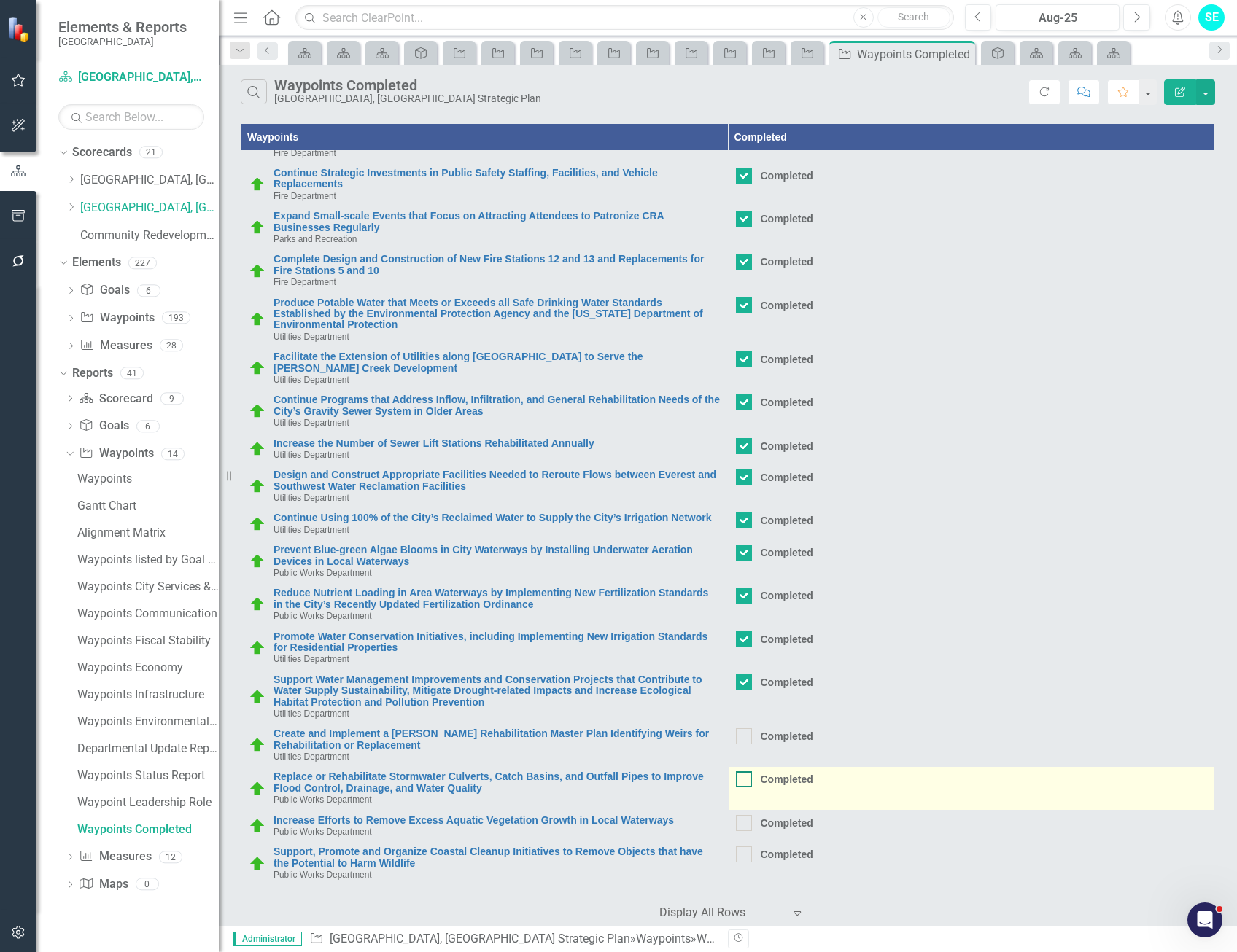
drag, startPoint x: 737, startPoint y: 740, endPoint x: 748, endPoint y: 779, distance: 40.5
click at [737, 740] on div at bounding box center [745, 737] width 16 height 16
click at [737, 738] on input "Completed" at bounding box center [741, 733] width 9 height 9
checkbox input "true"
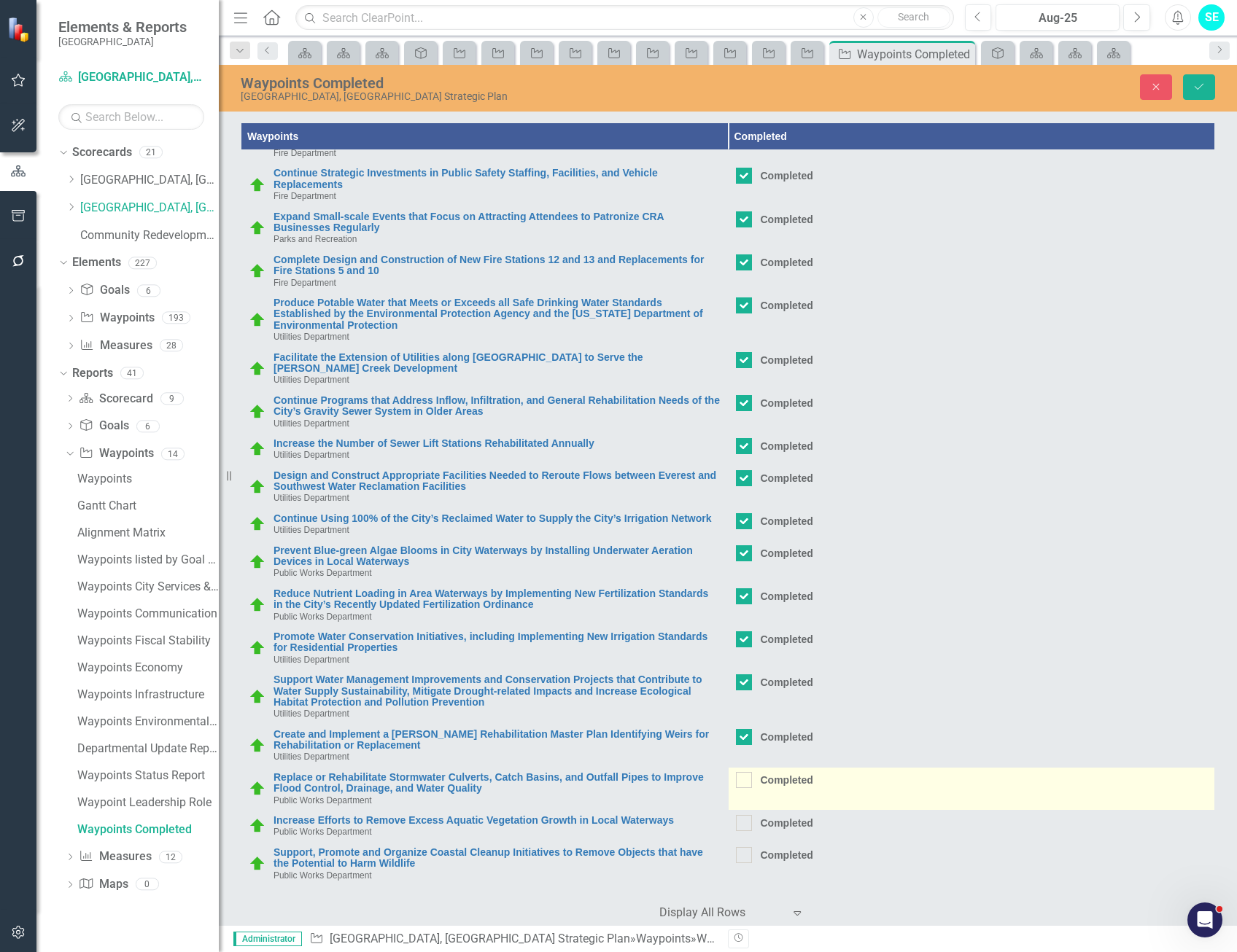
scroll to position [180, 0]
click at [737, 783] on div at bounding box center [745, 780] width 16 height 16
click at [737, 782] on input "Completed" at bounding box center [741, 776] width 9 height 9
checkbox input "true"
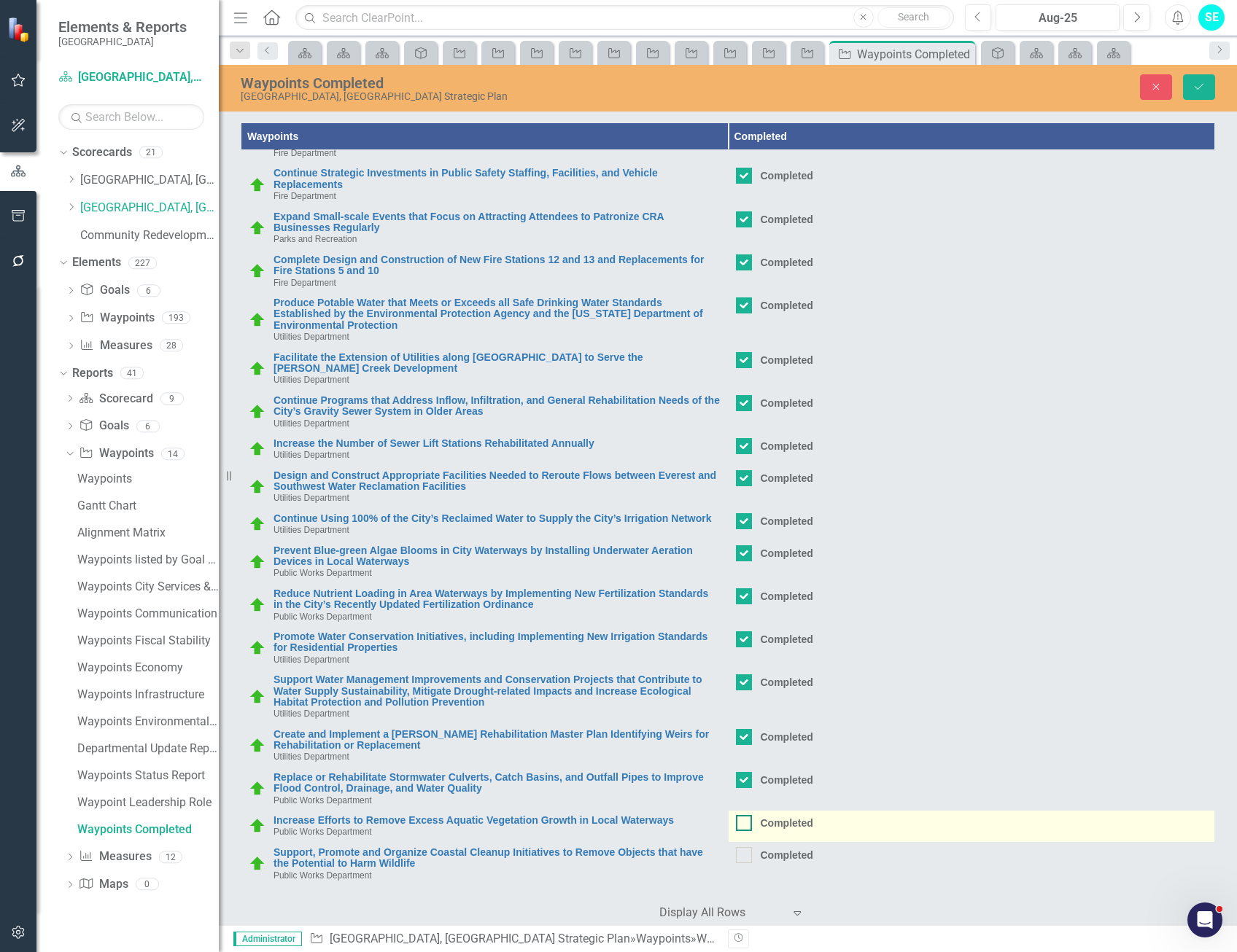
click at [737, 831] on div at bounding box center [745, 823] width 16 height 16
click at [737, 825] on input "Completed" at bounding box center [741, 819] width 9 height 9
checkbox input "true"
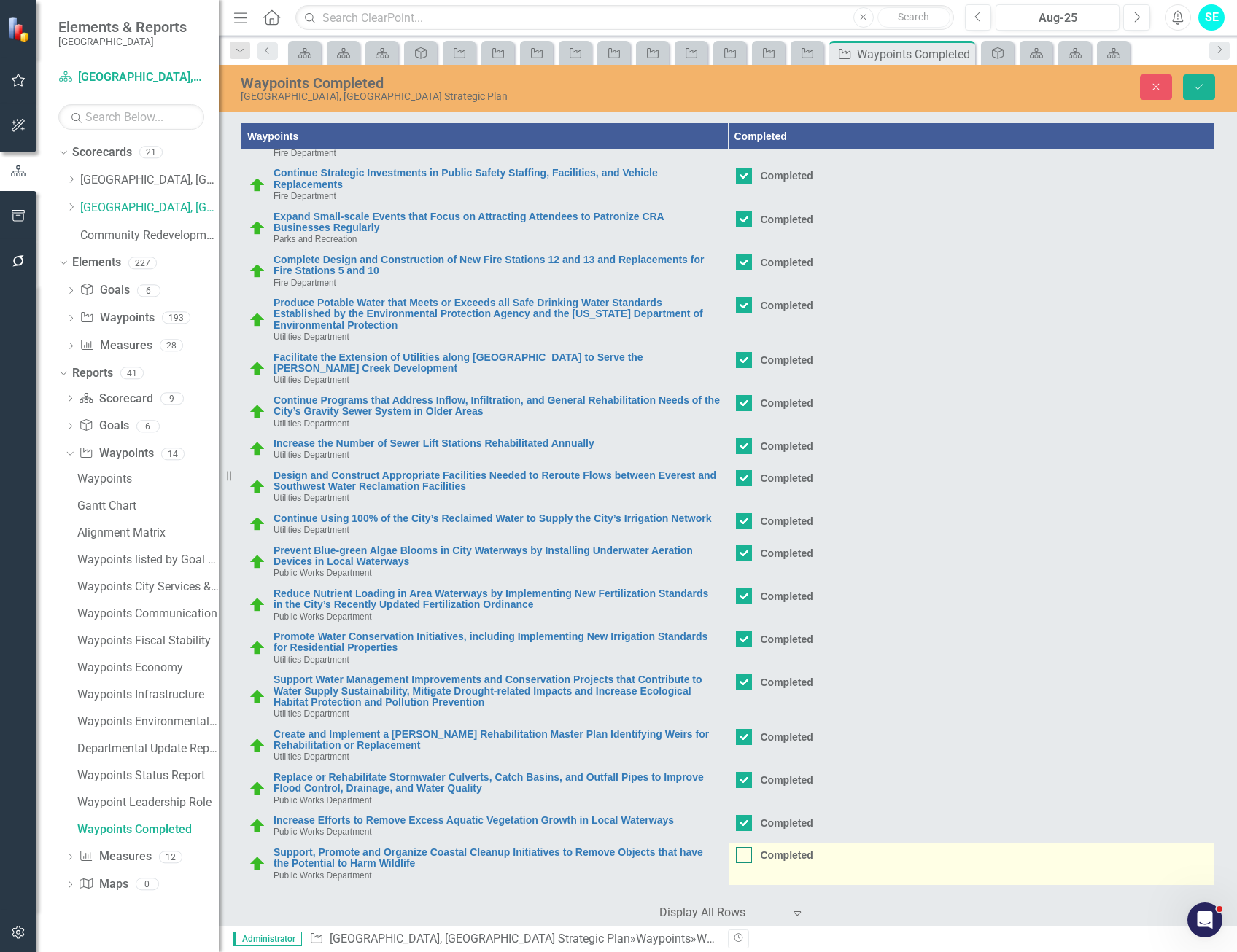
click at [737, 850] on input "Completed" at bounding box center [741, 852] width 9 height 9
checkbox input "true"
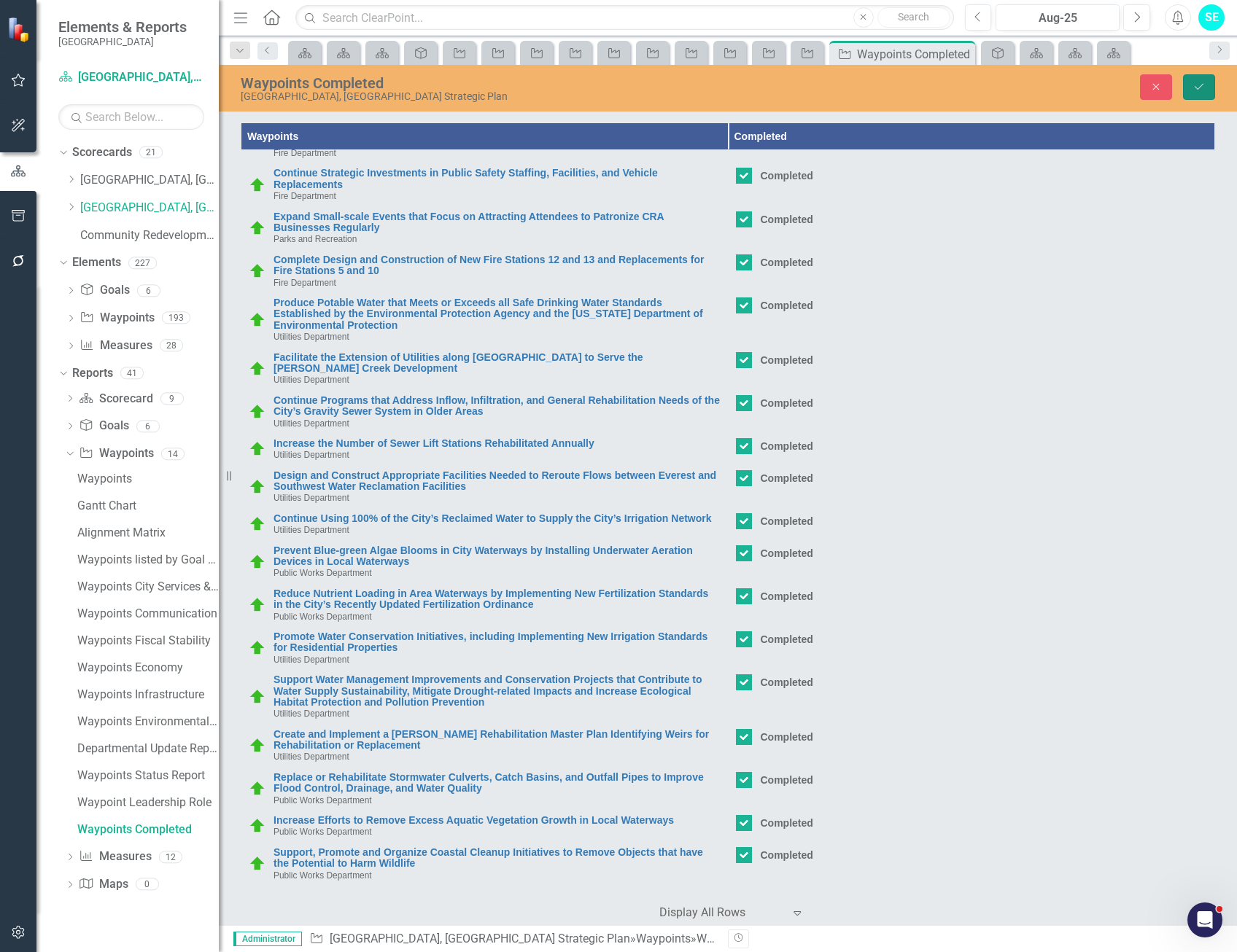
click at [1201, 91] on icon "Save" at bounding box center [1199, 86] width 13 height 10
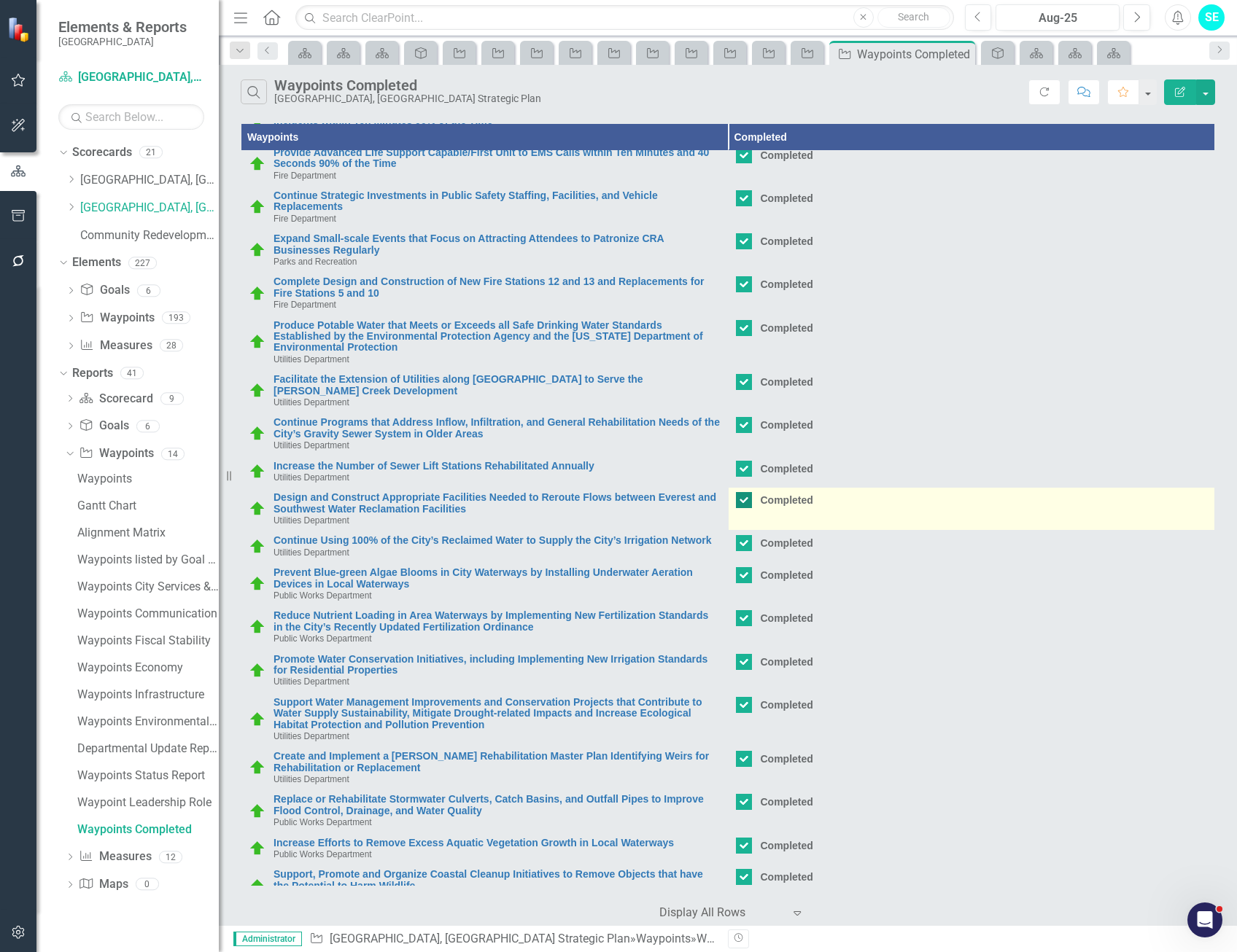
scroll to position [181, 0]
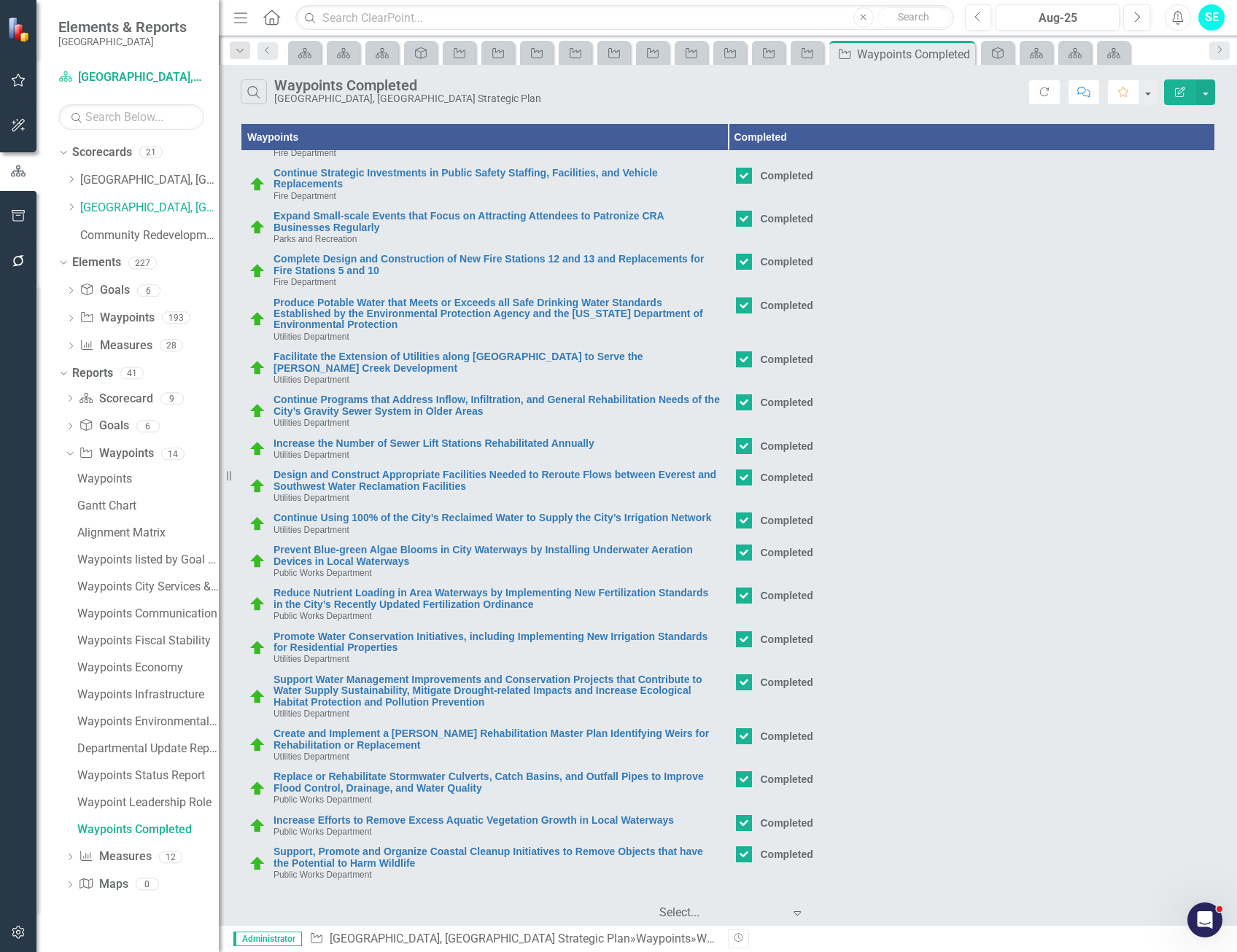
click at [702, 914] on div at bounding box center [722, 914] width 124 height 20
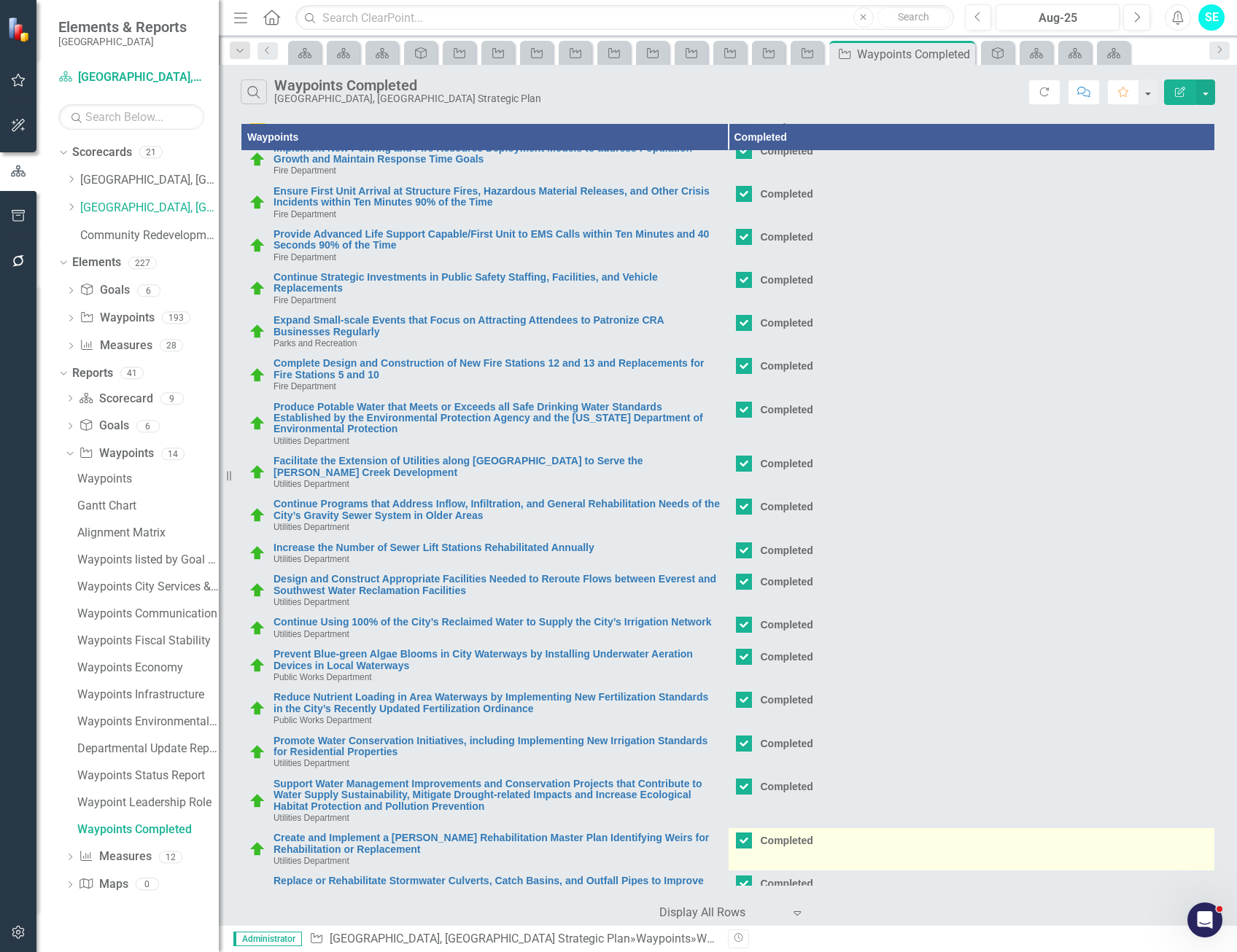
scroll to position [0, 0]
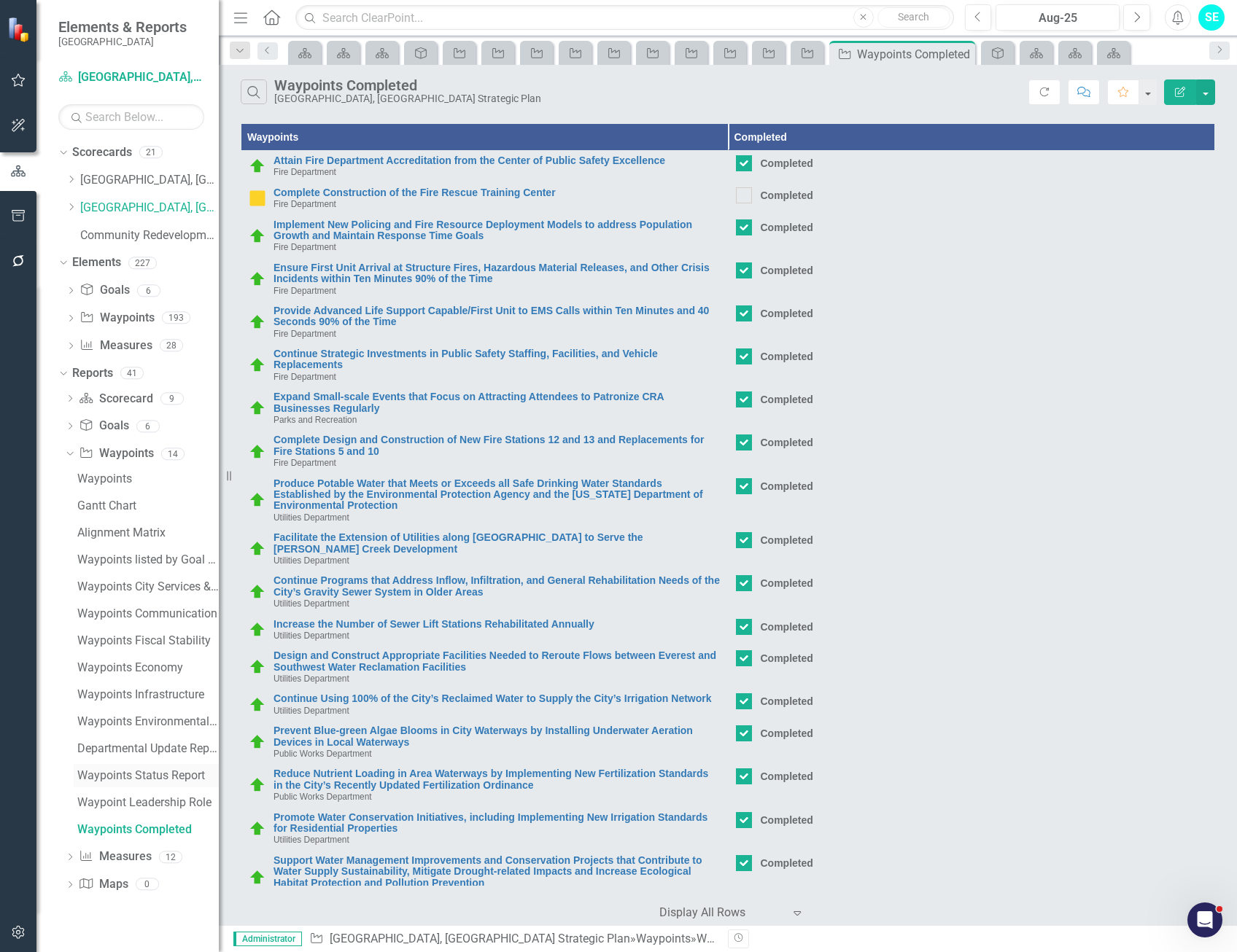
click at [142, 772] on div "Waypoints Status Report" at bounding box center [148, 776] width 142 height 13
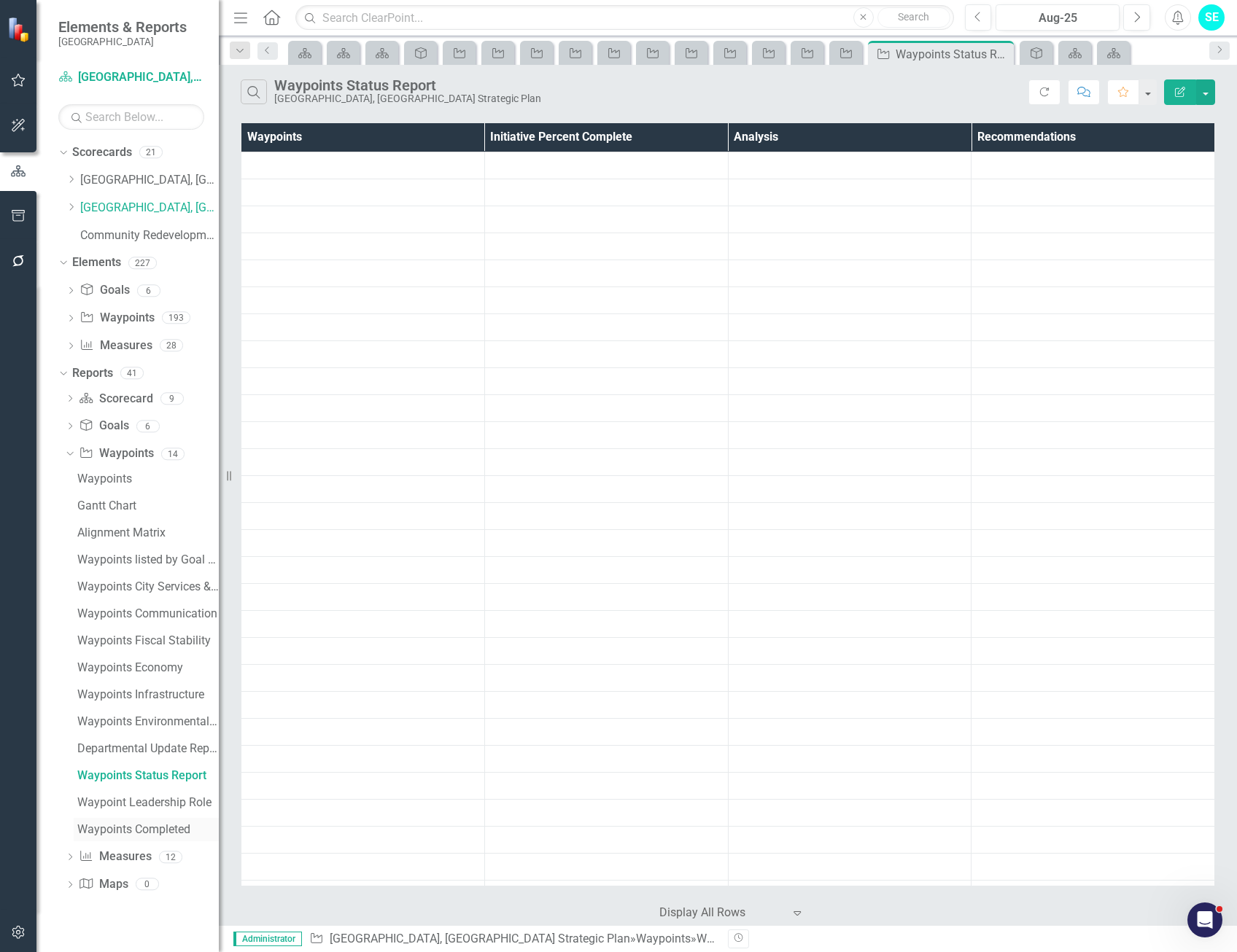
click at [138, 827] on div "Waypoints Completed" at bounding box center [148, 829] width 142 height 13
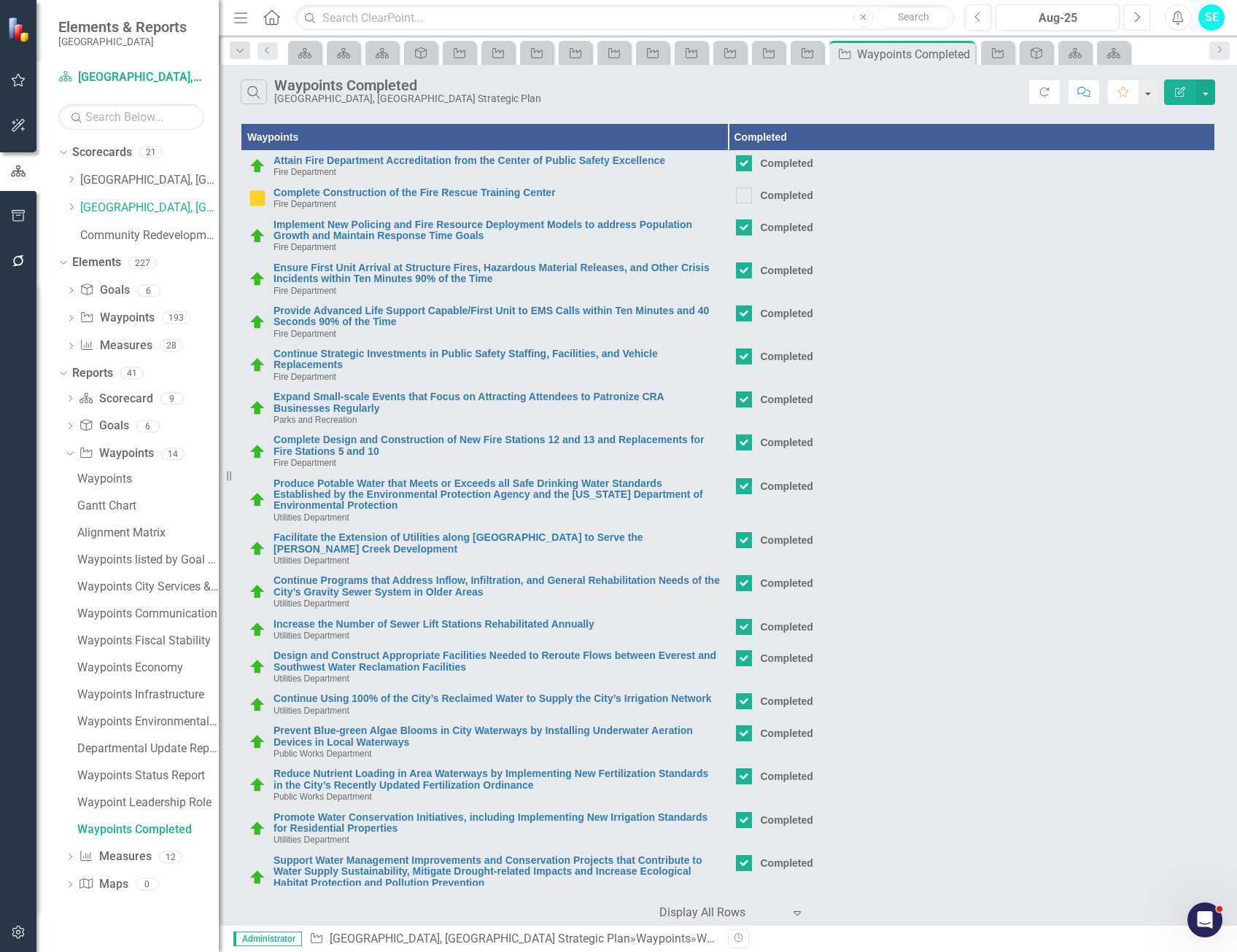
click at [1136, 18] on icon "Next" at bounding box center [1136, 17] width 8 height 13
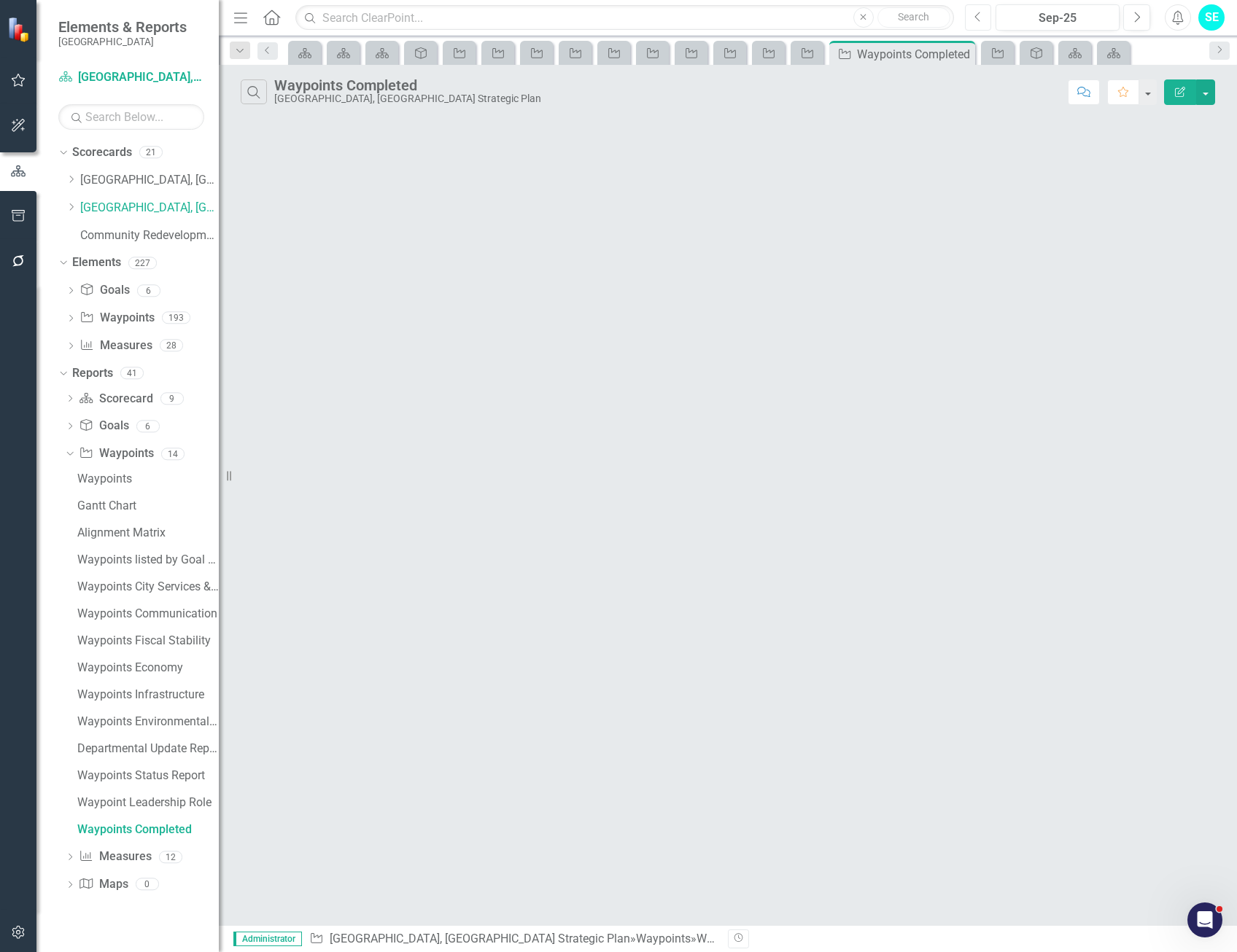
click at [983, 17] on button "Previous" at bounding box center [979, 17] width 27 height 27
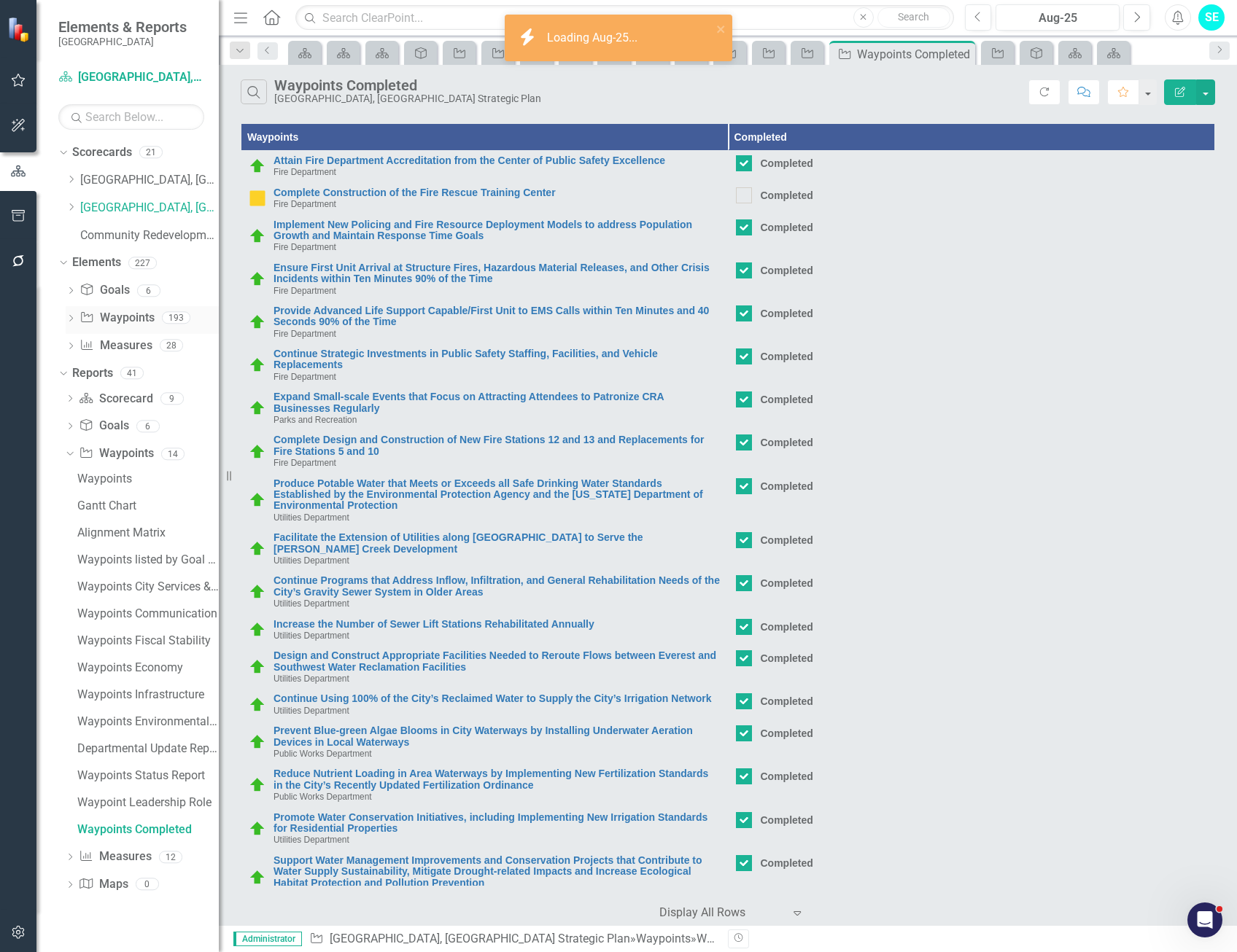
click at [69, 316] on icon "Dropdown" at bounding box center [70, 319] width 10 height 8
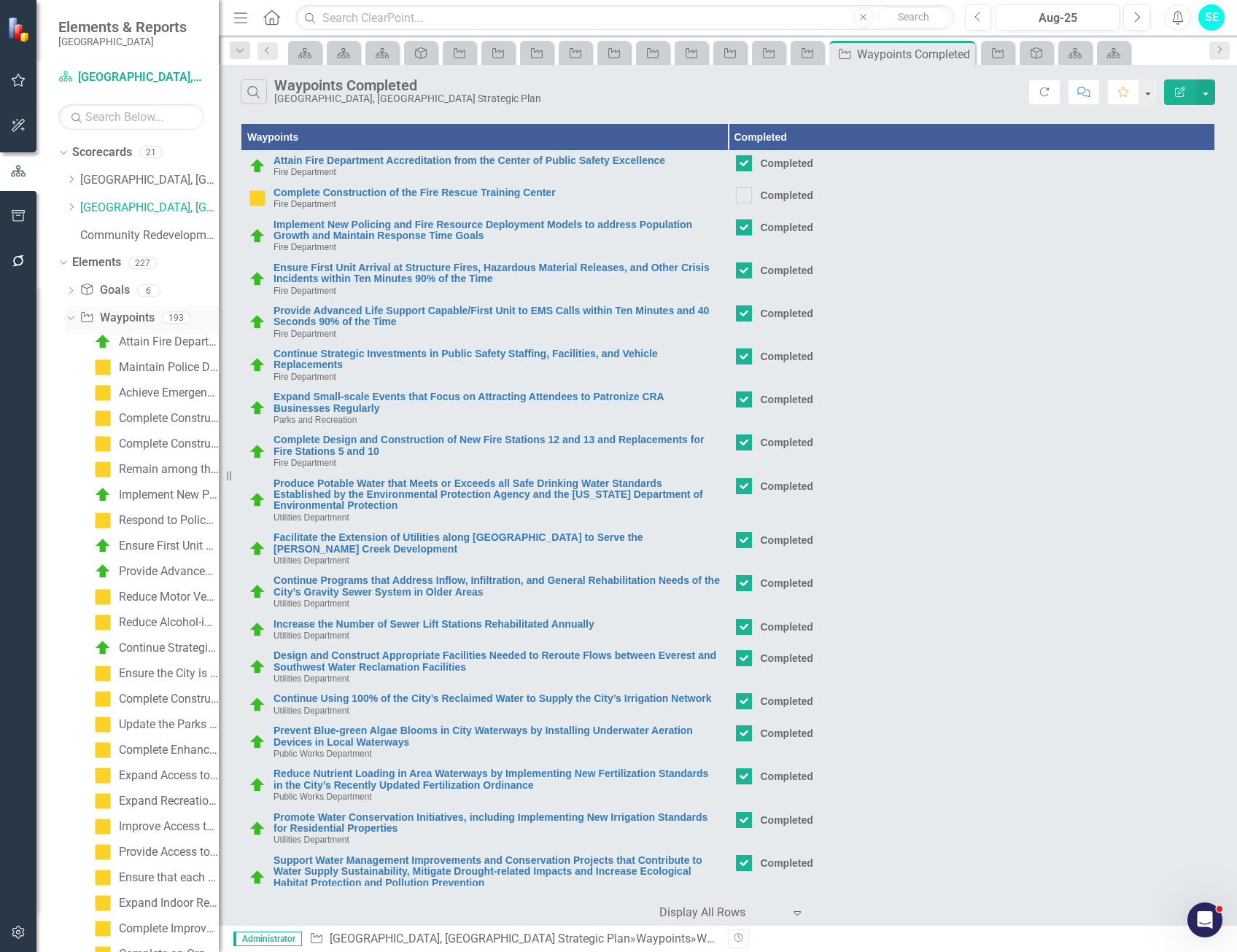
click at [141, 314] on link "Waypoint Waypoints" at bounding box center [116, 318] width 74 height 16
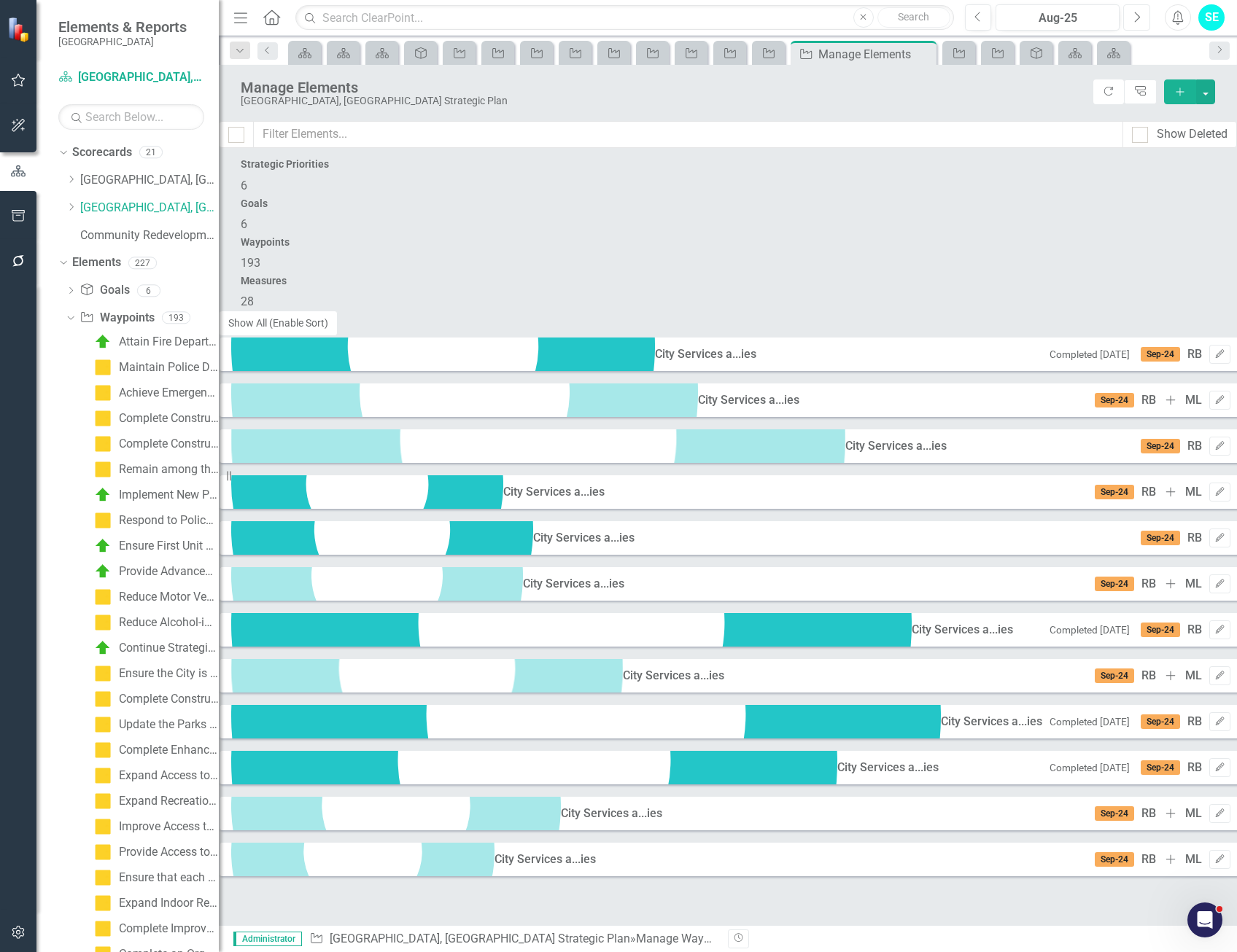
click at [1138, 21] on icon "Next" at bounding box center [1136, 17] width 8 height 13
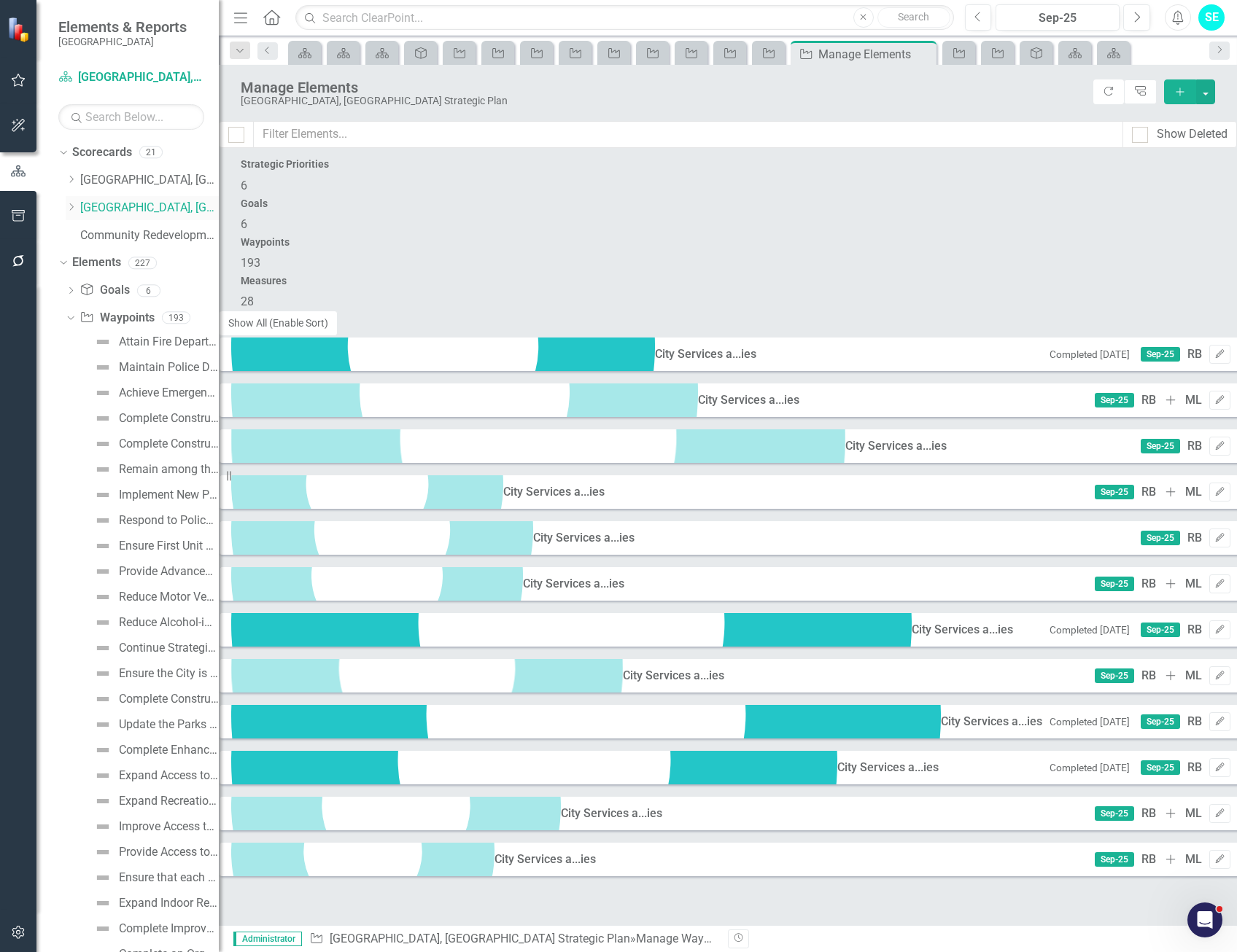
click at [96, 207] on link "[GEOGRAPHIC_DATA], [GEOGRAPHIC_DATA] Strategic Plan" at bounding box center [149, 208] width 138 height 16
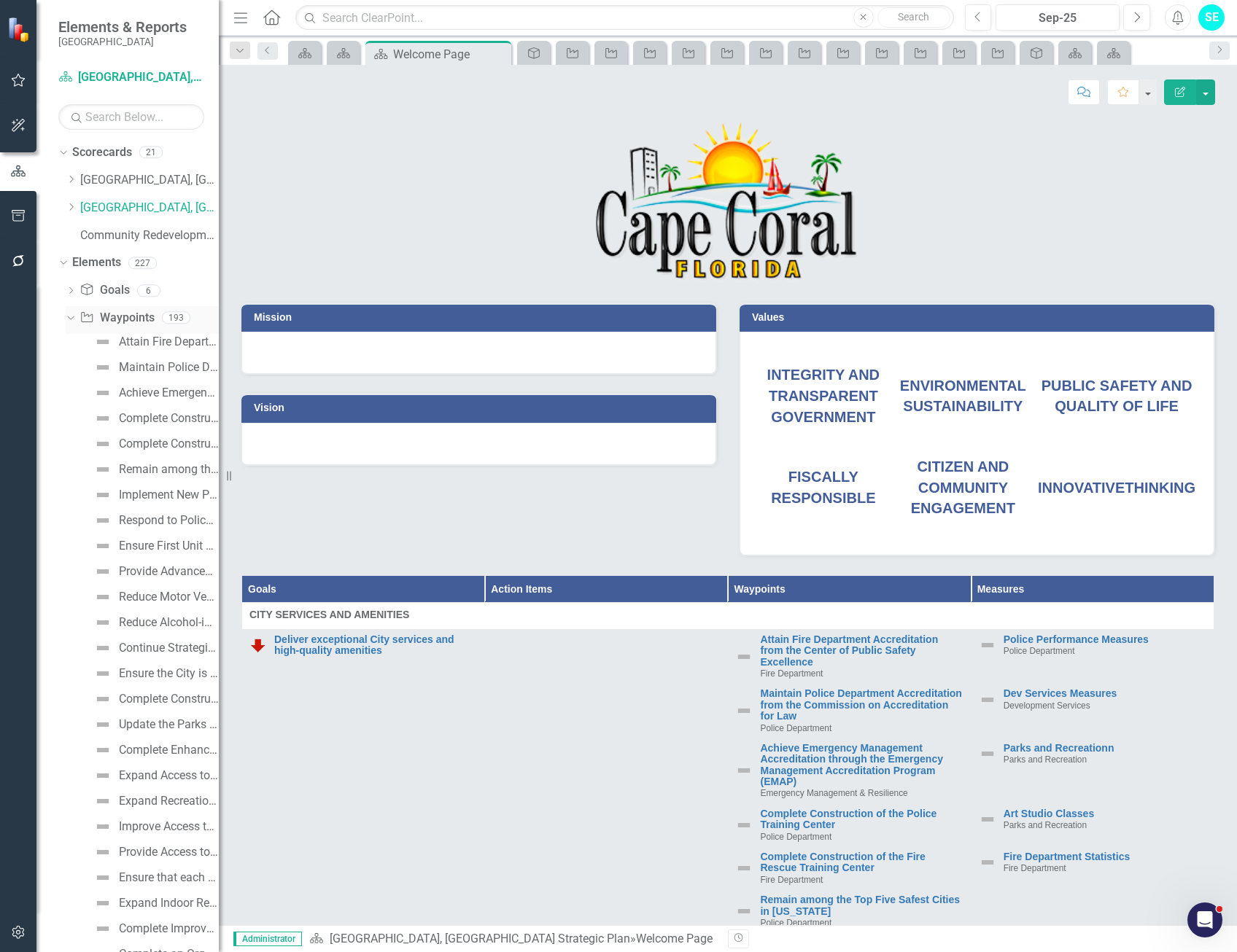
click at [120, 321] on link "Waypoint Waypoints" at bounding box center [116, 318] width 74 height 16
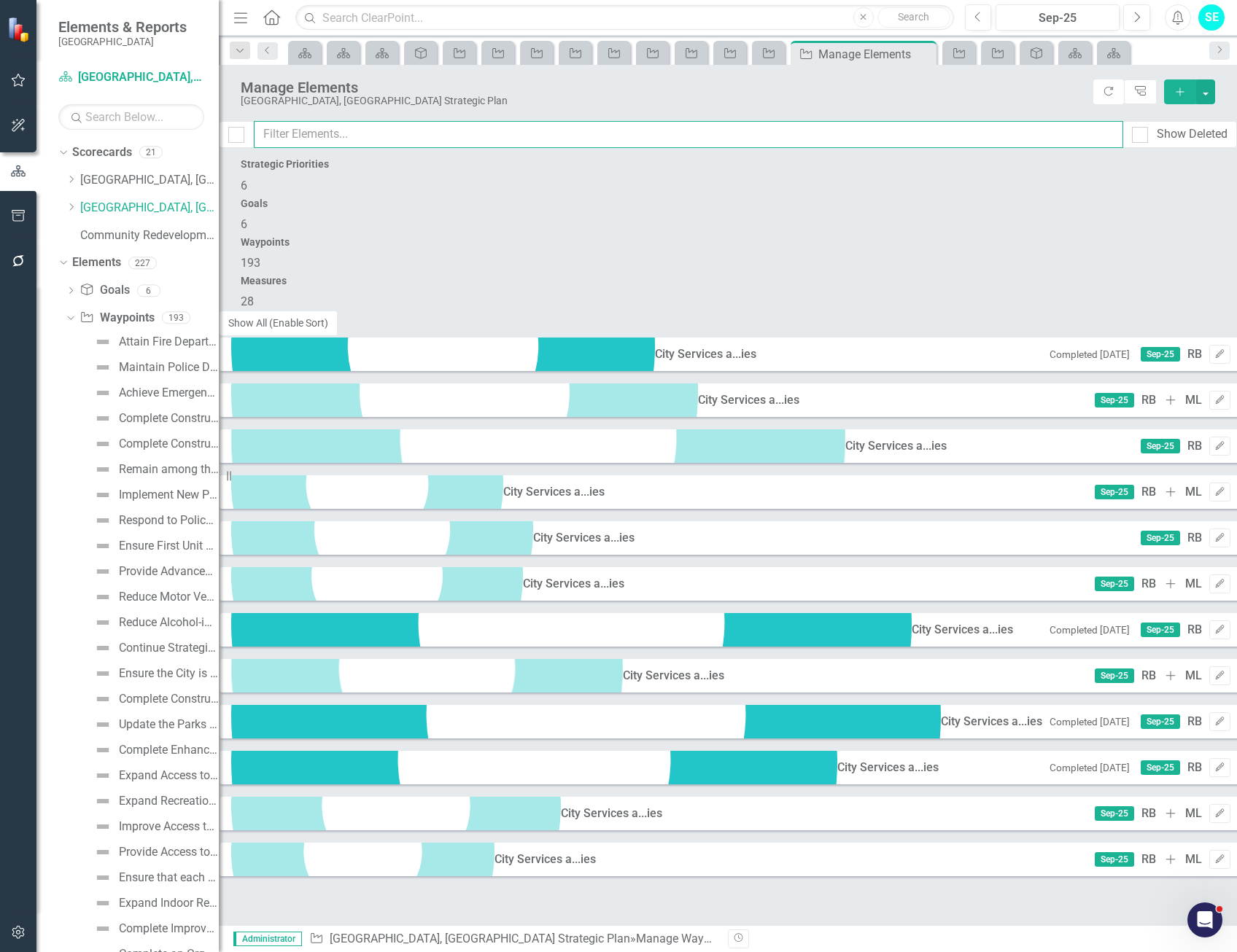
click at [310, 135] on input "text" at bounding box center [688, 134] width 869 height 27
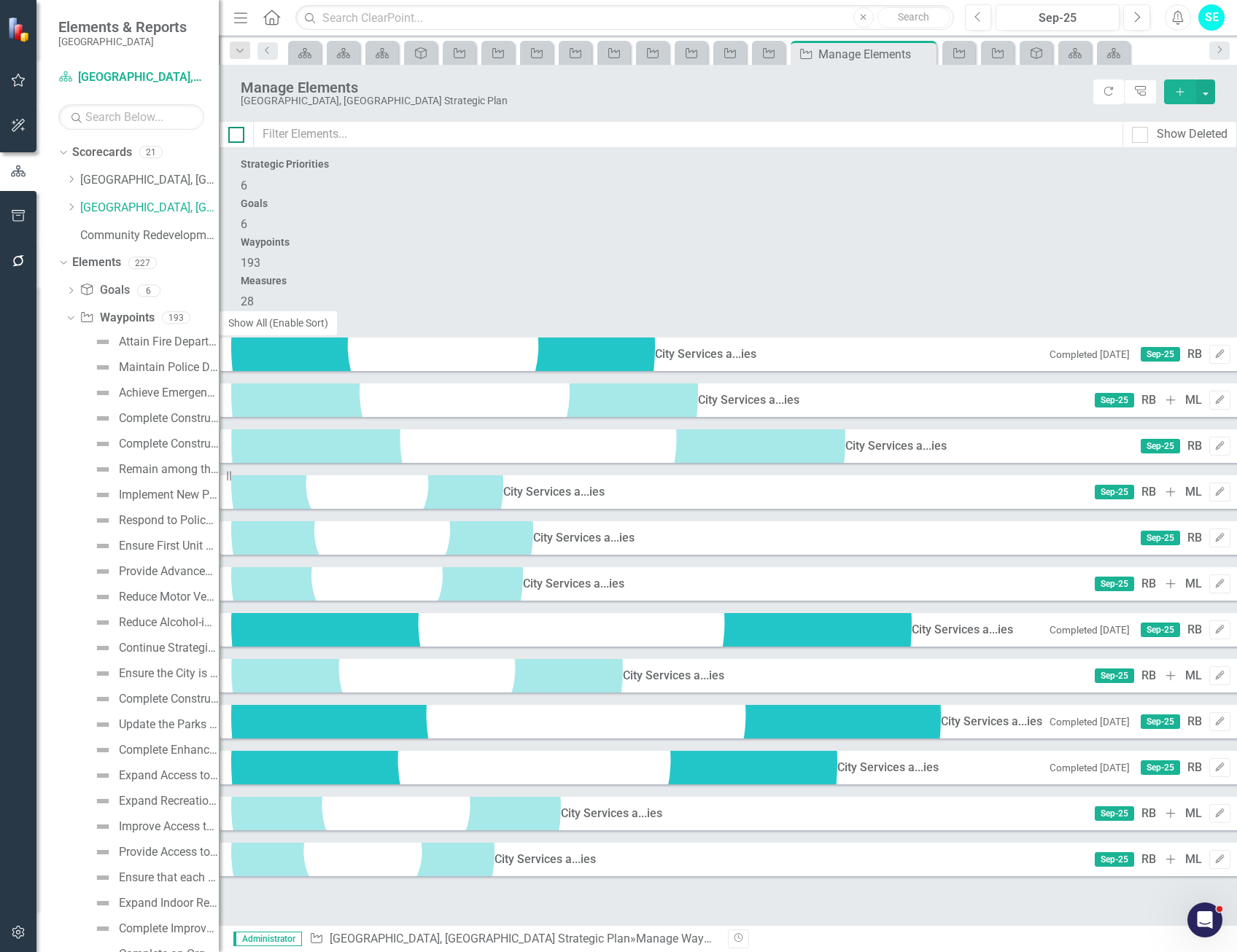
click at [244, 134] on div at bounding box center [237, 135] width 16 height 16
click at [238, 134] on input "checkbox" at bounding box center [233, 132] width 9 height 9
checkbox input "true"
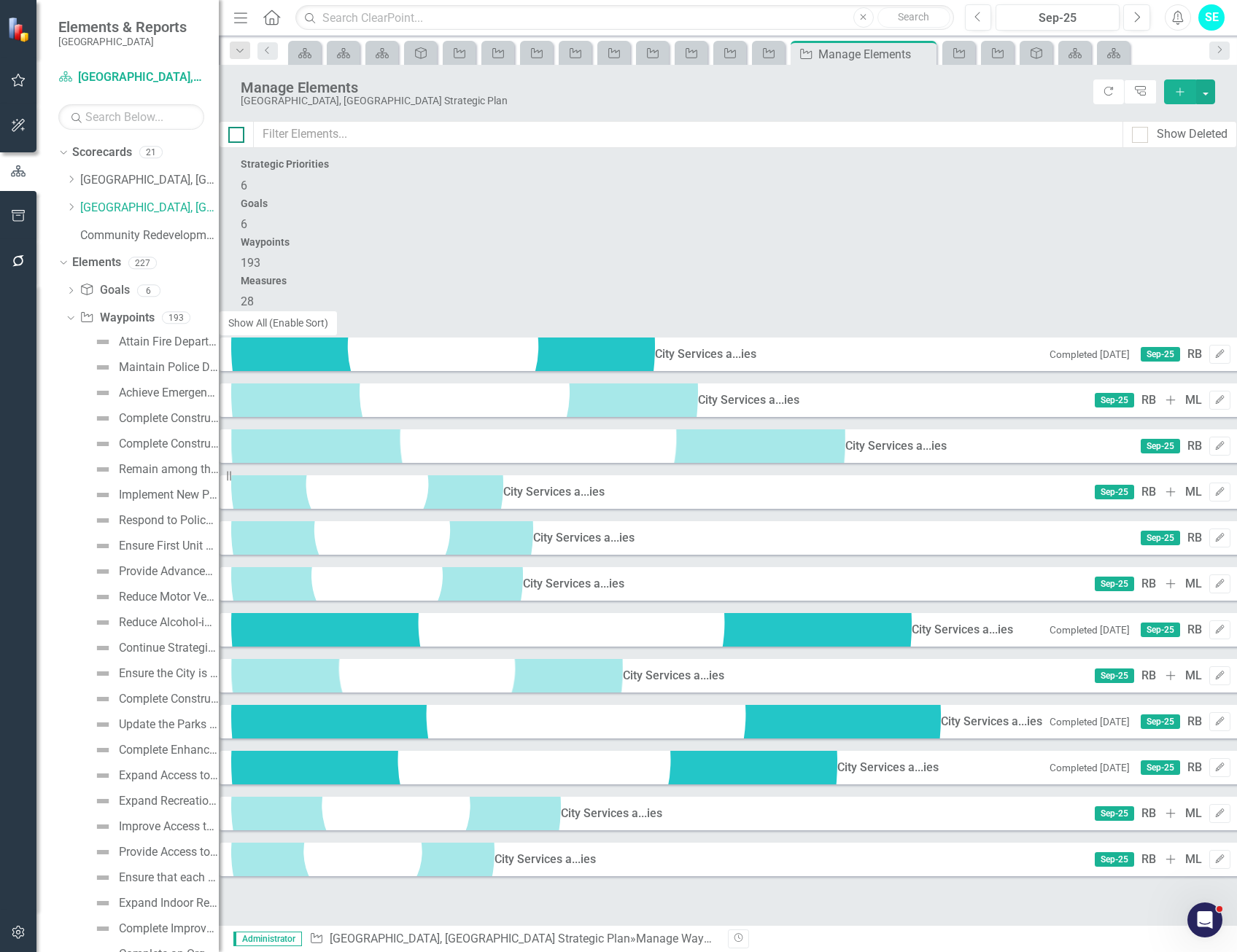
checkbox input "true"
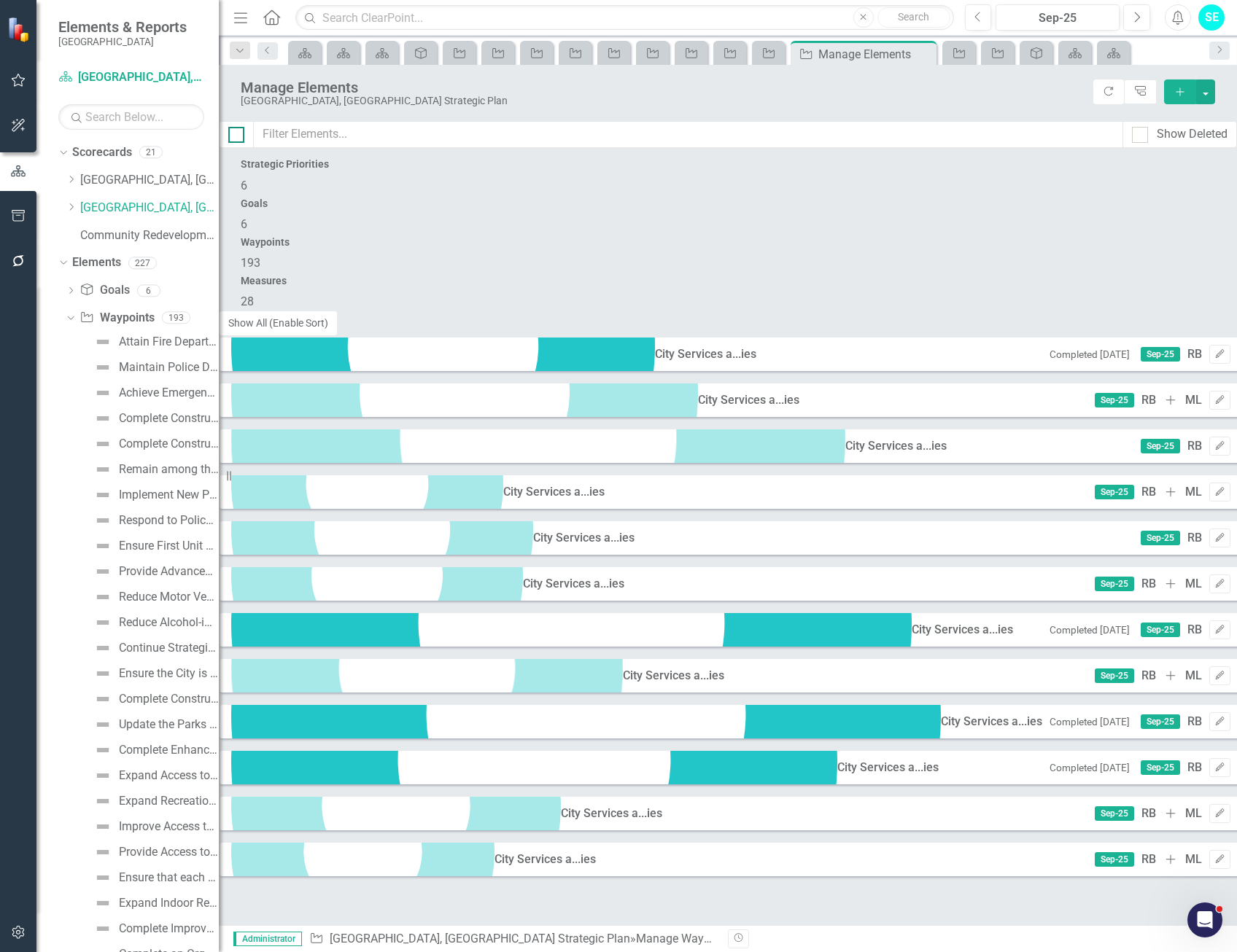
checkbox input "true"
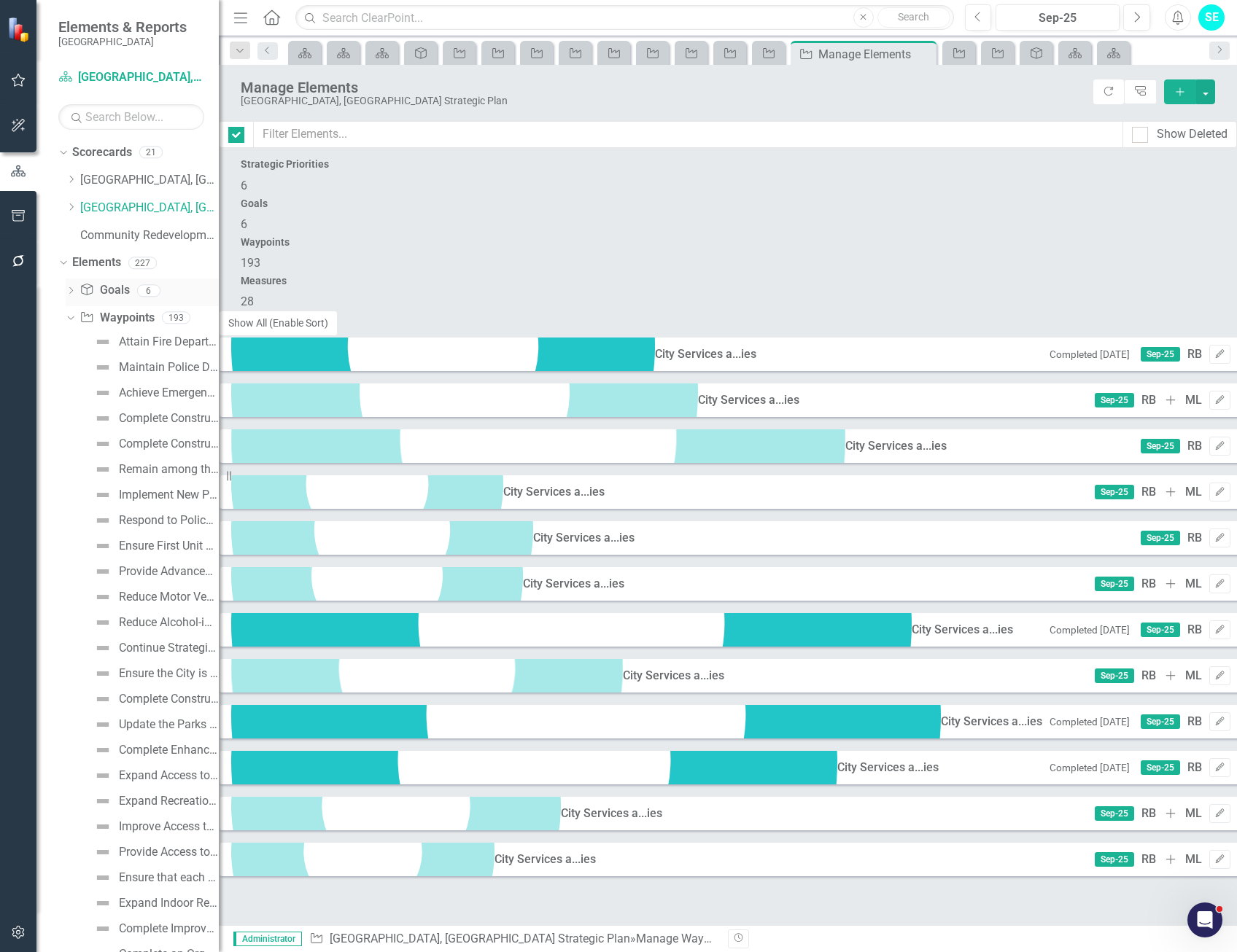
click at [70, 290] on icon "Dropdown" at bounding box center [70, 292] width 10 height 8
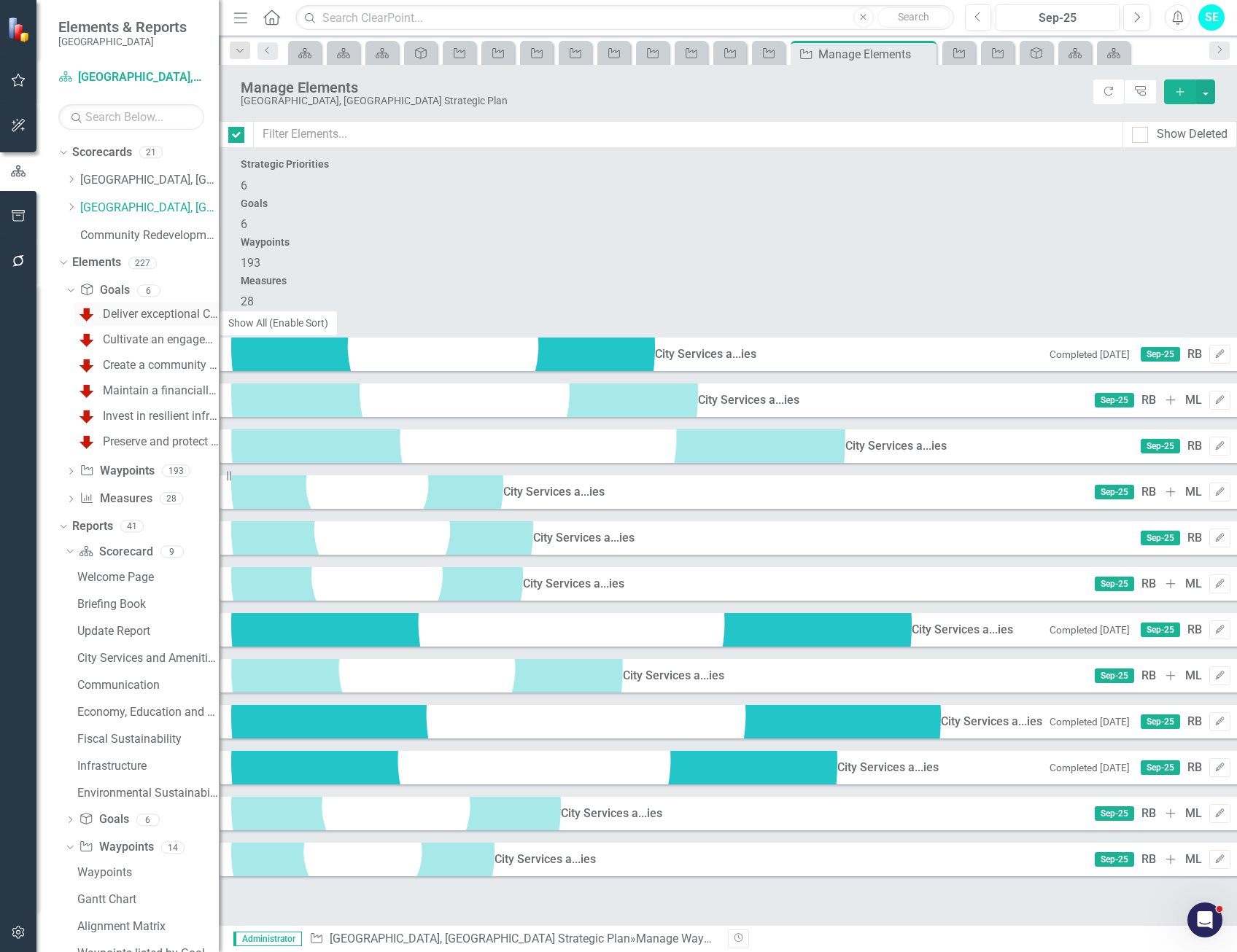
click at [121, 315] on div "Deliver exceptional City services and high-quality amenities" at bounding box center [160, 314] width 116 height 13
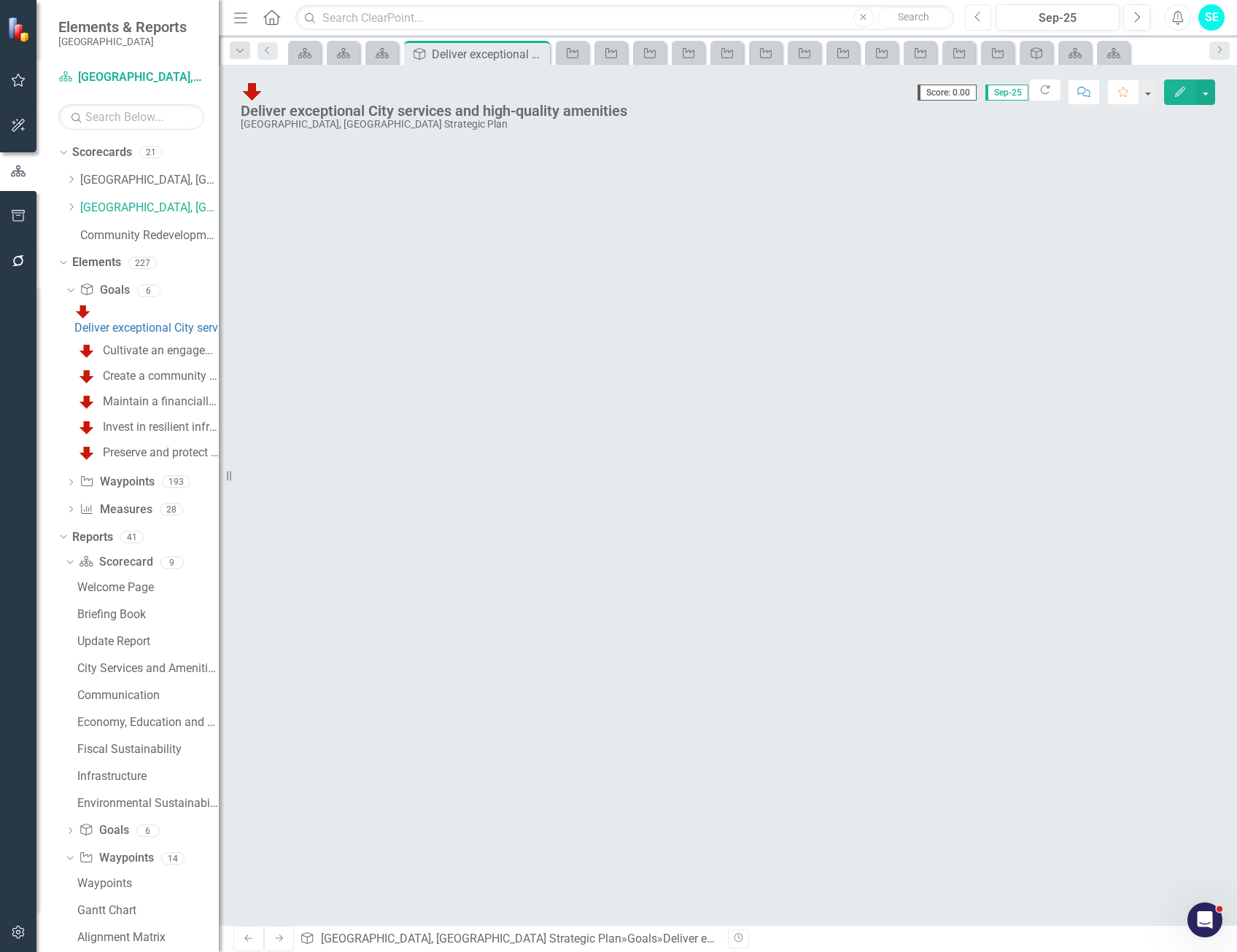
click at [981, 15] on icon "Previous" at bounding box center [978, 17] width 8 height 13
click at [118, 210] on link "[GEOGRAPHIC_DATA], [GEOGRAPHIC_DATA] Strategic Plan" at bounding box center [149, 208] width 138 height 16
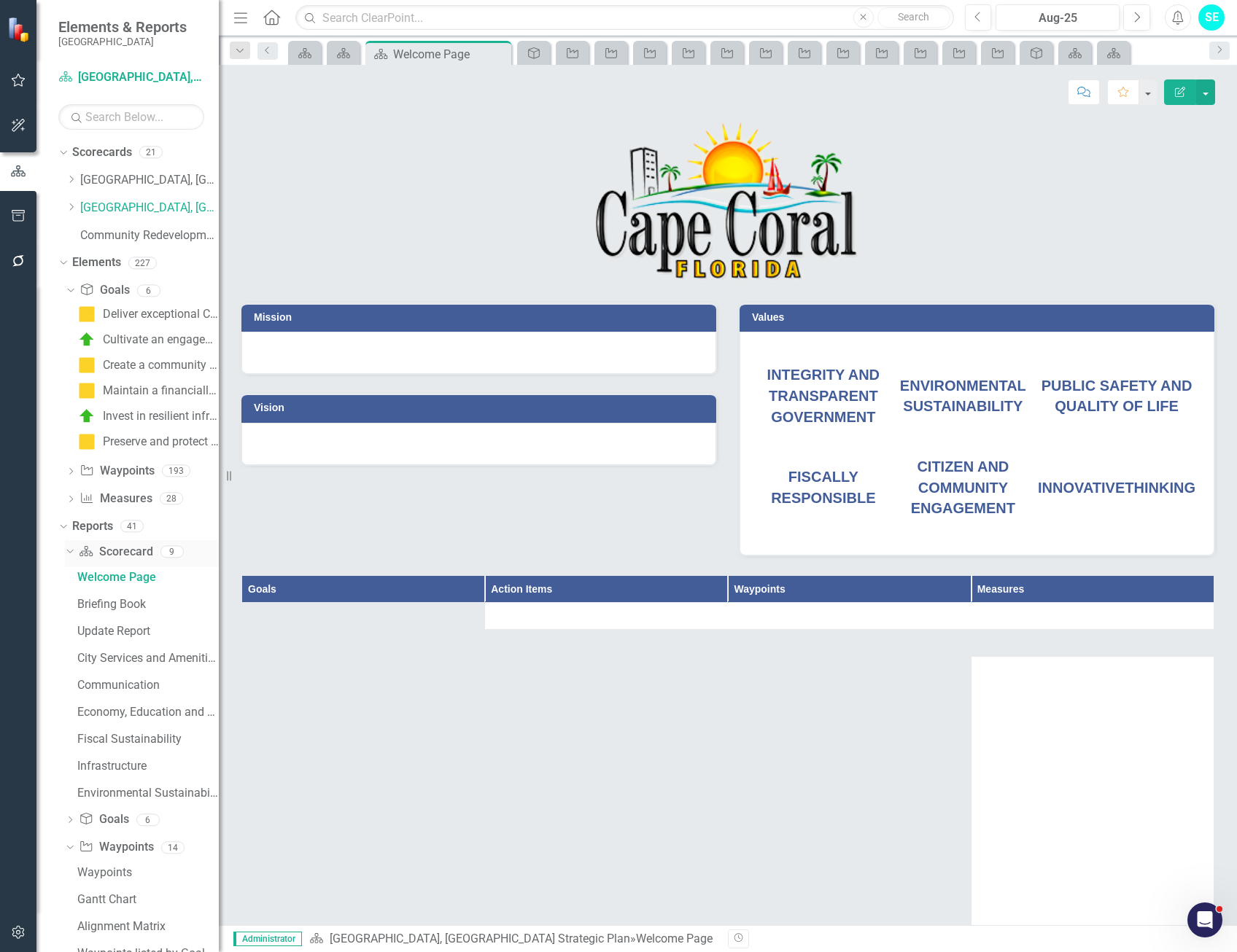
click at [69, 554] on icon "Dropdown" at bounding box center [68, 551] width 8 height 10
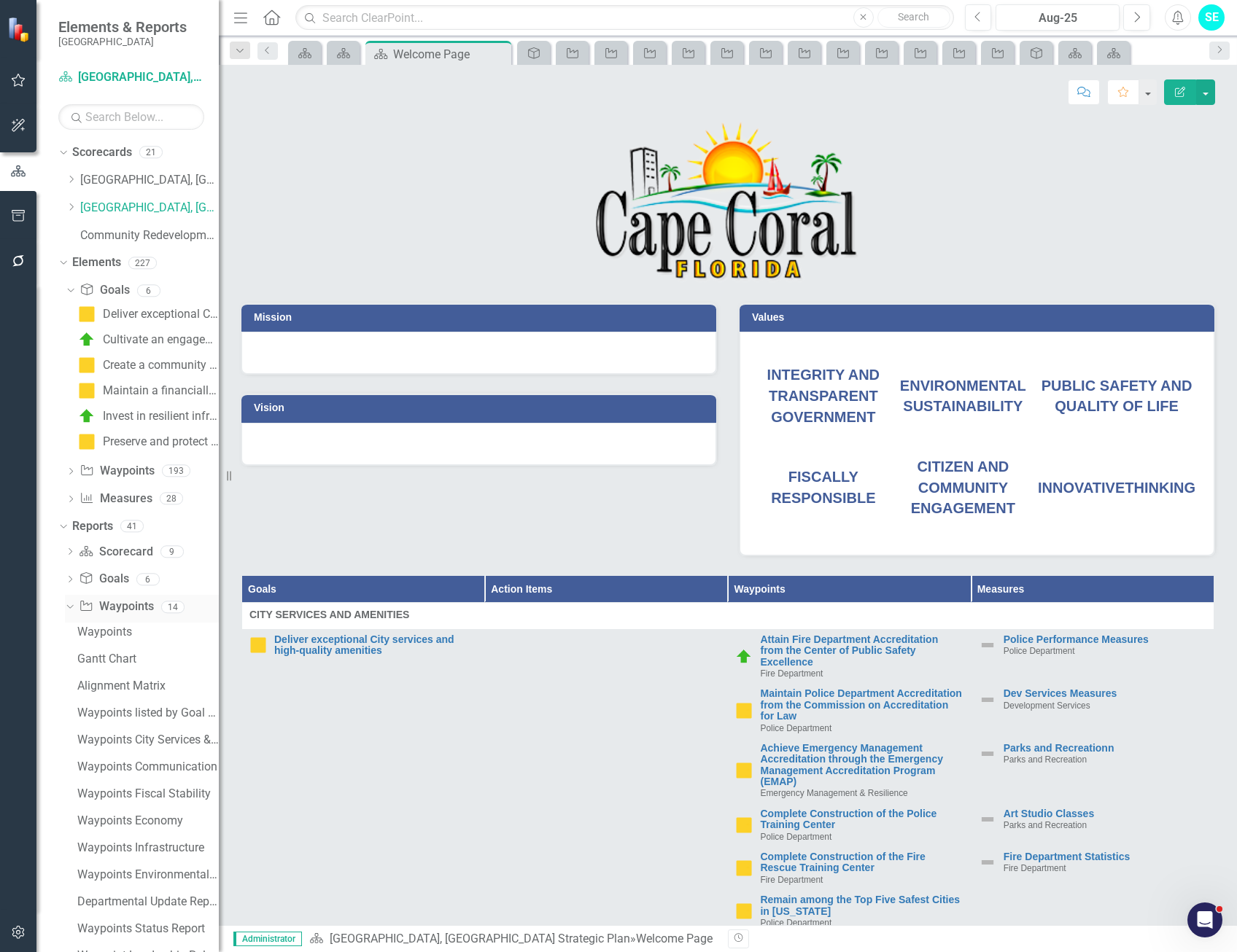
click at [68, 604] on icon "Dropdown" at bounding box center [68, 606] width 8 height 10
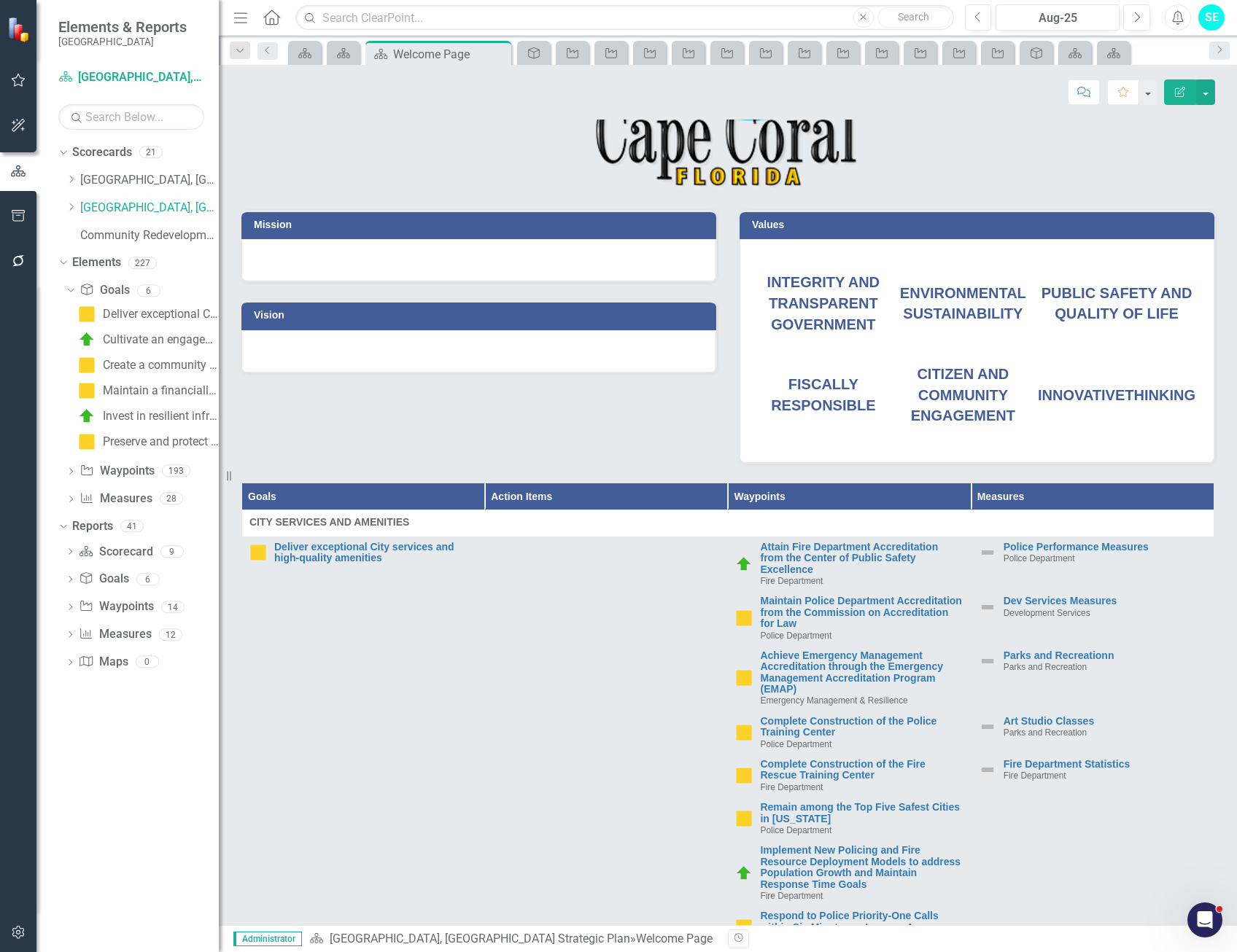
scroll to position [219, 0]
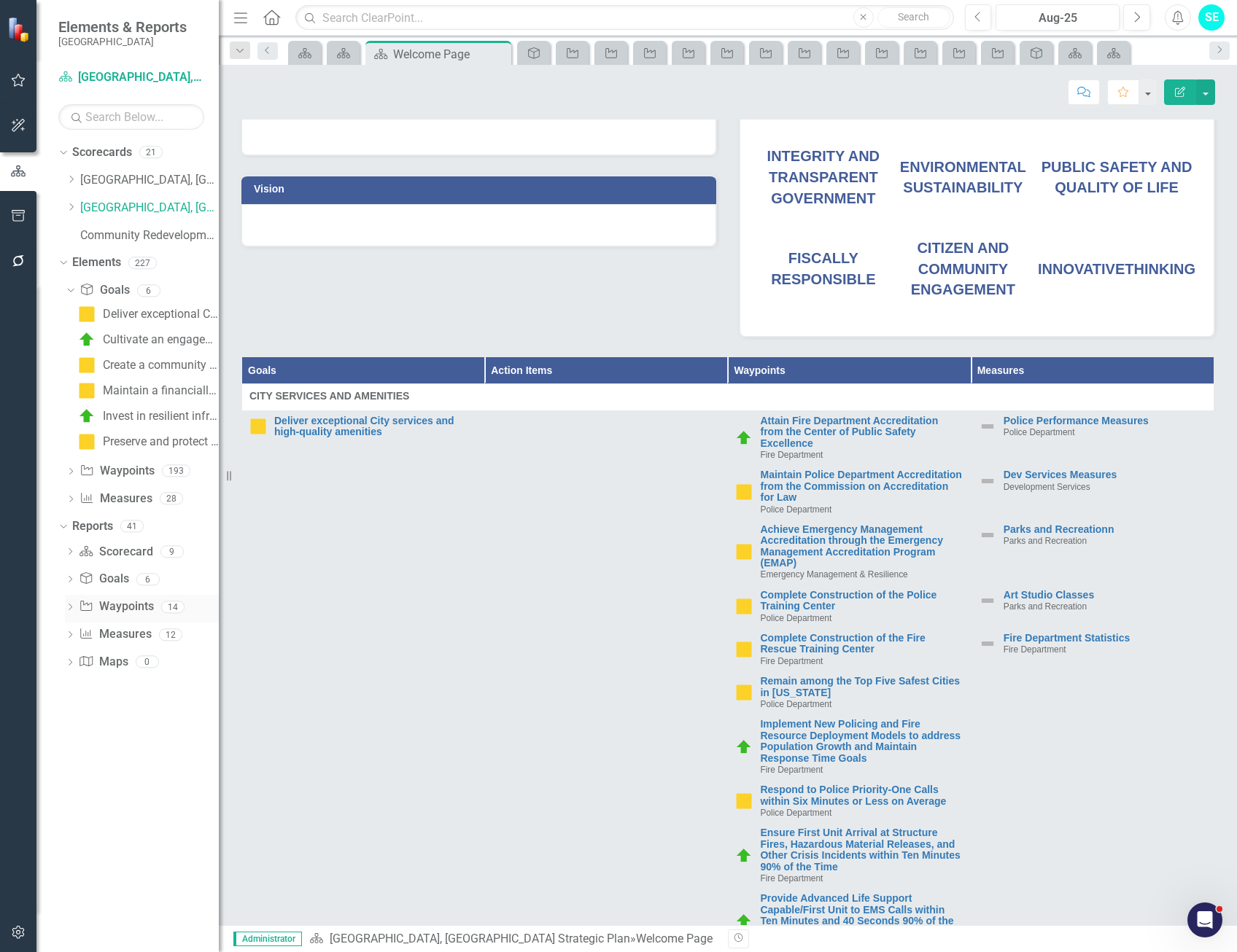
click at [70, 607] on icon "Dropdown" at bounding box center [70, 608] width 10 height 8
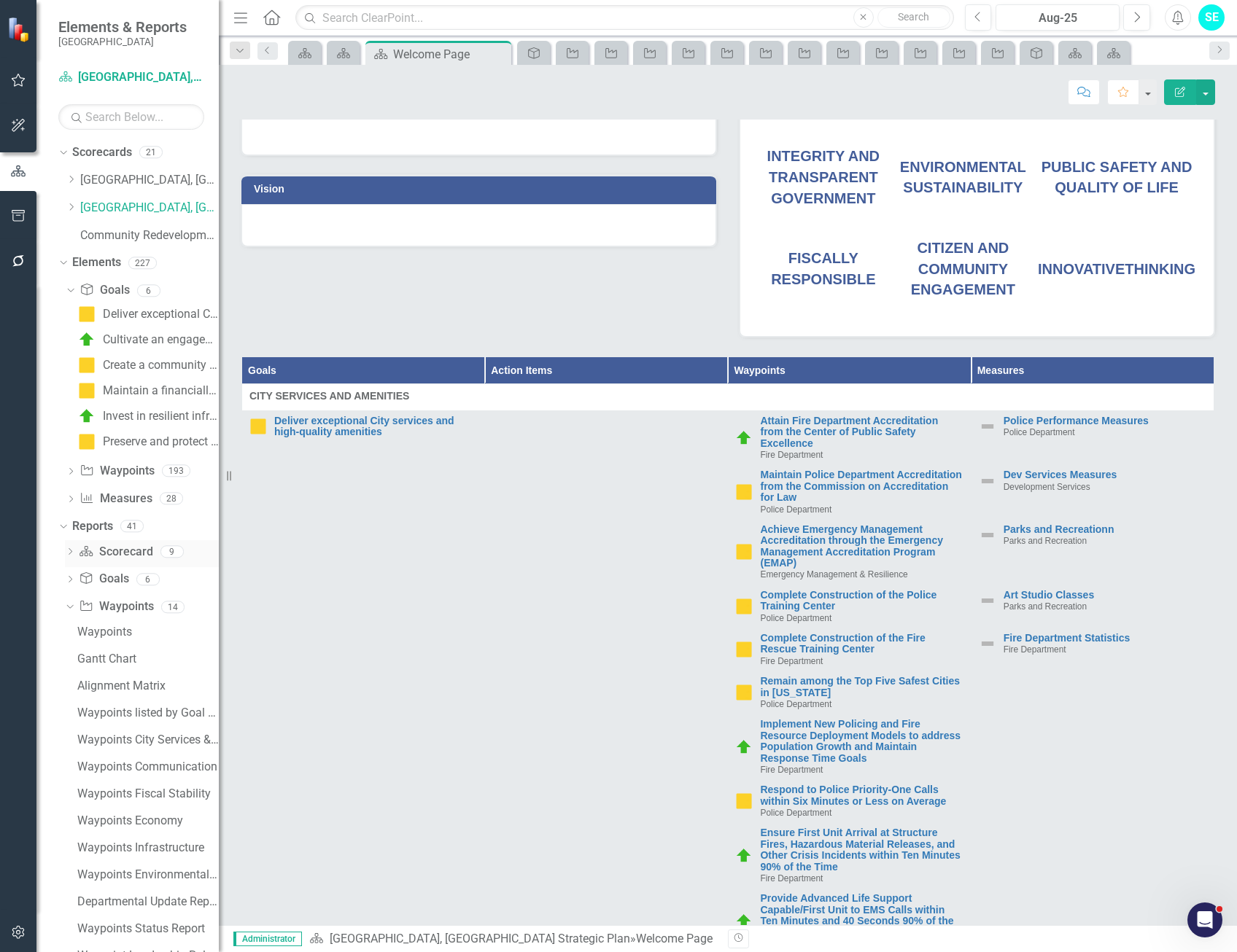
click at [70, 550] on icon "Dropdown" at bounding box center [70, 552] width 10 height 8
click at [128, 603] on div "Briefing Book" at bounding box center [148, 604] width 142 height 13
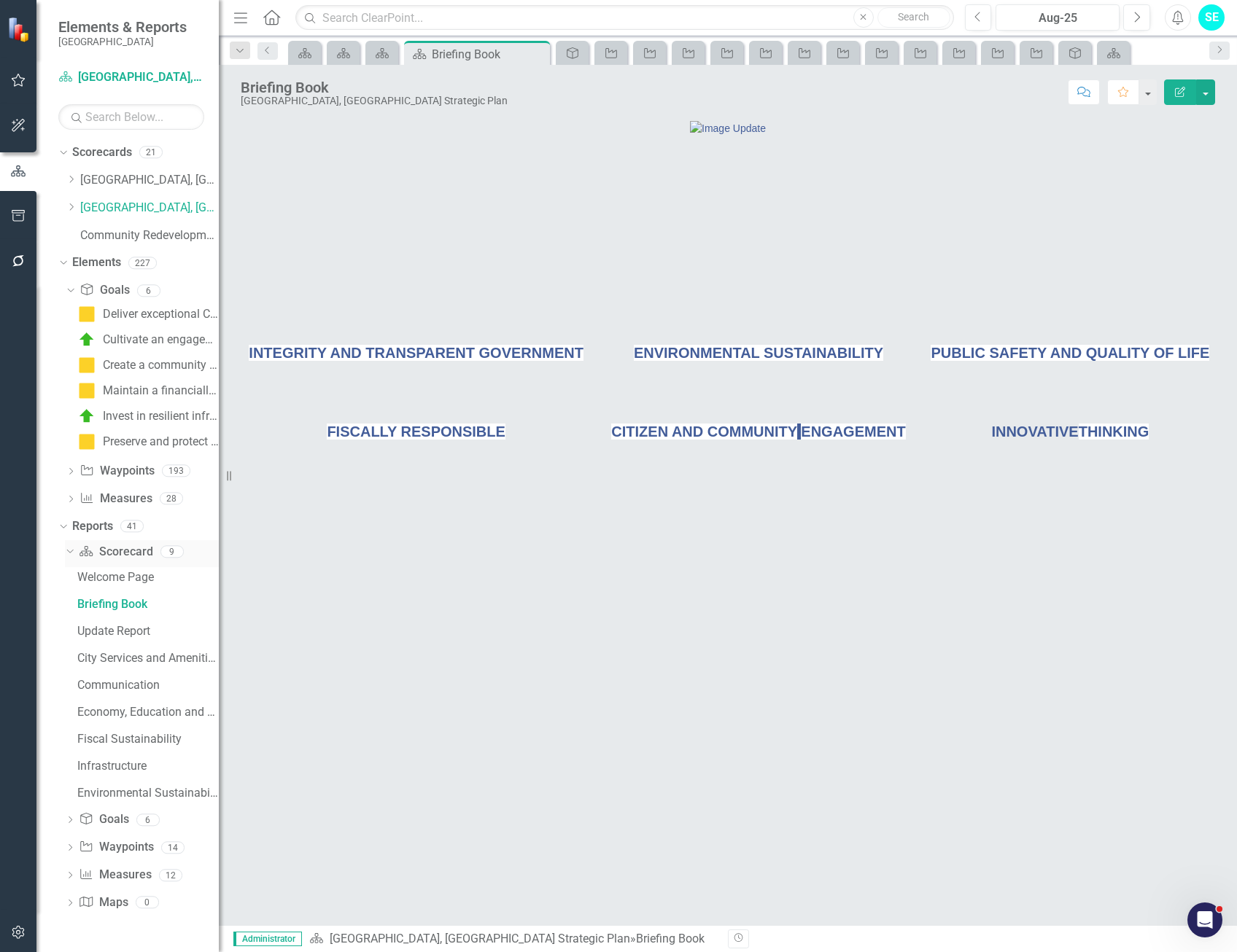
click at [70, 552] on icon "Dropdown" at bounding box center [68, 551] width 8 height 10
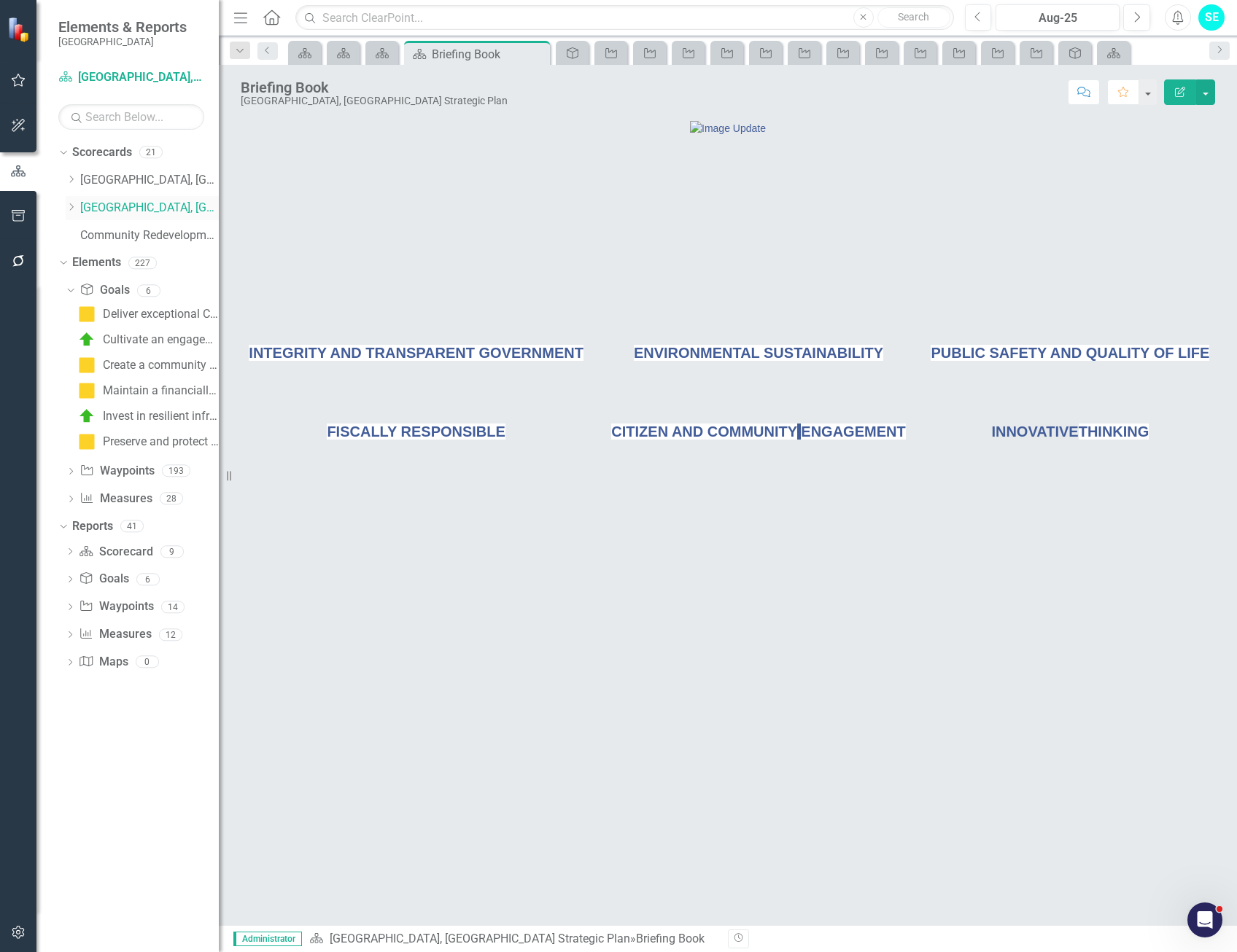
click at [135, 211] on link "[GEOGRAPHIC_DATA], [GEOGRAPHIC_DATA] Strategic Plan" at bounding box center [149, 208] width 138 height 16
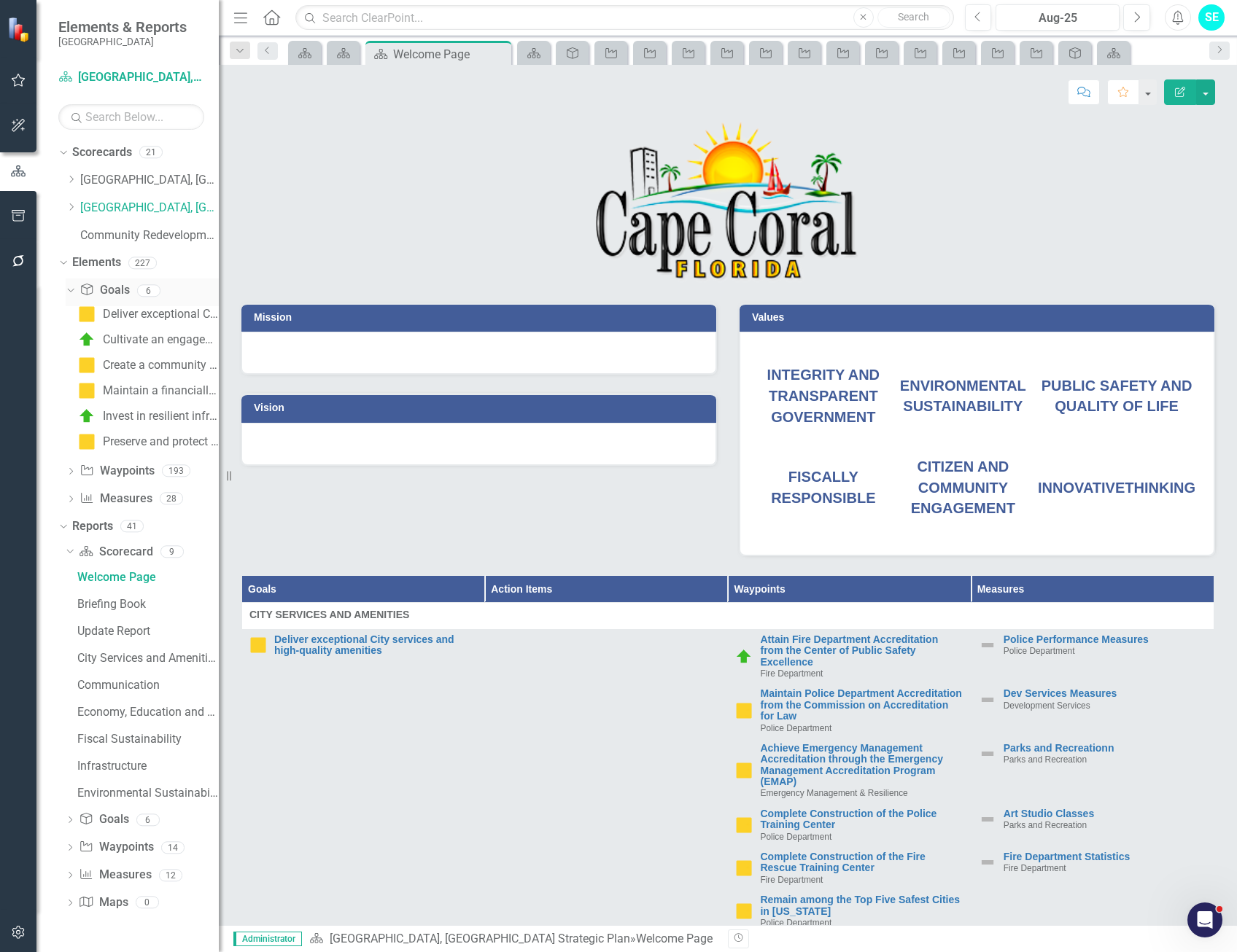
click at [113, 293] on link "Goal Goals" at bounding box center [104, 291] width 49 height 16
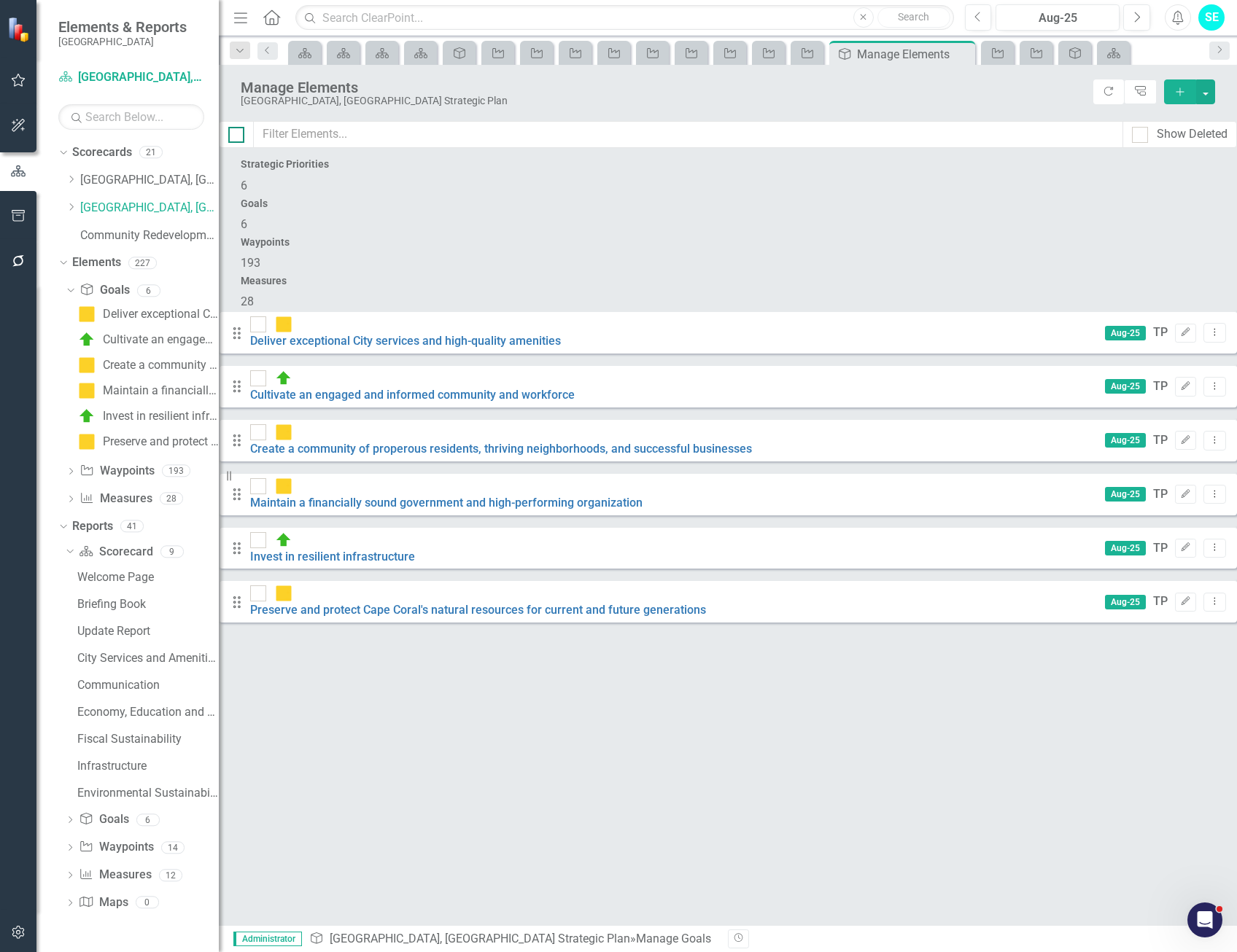
click at [238, 135] on input "checkbox" at bounding box center [233, 132] width 9 height 9
checkbox input "true"
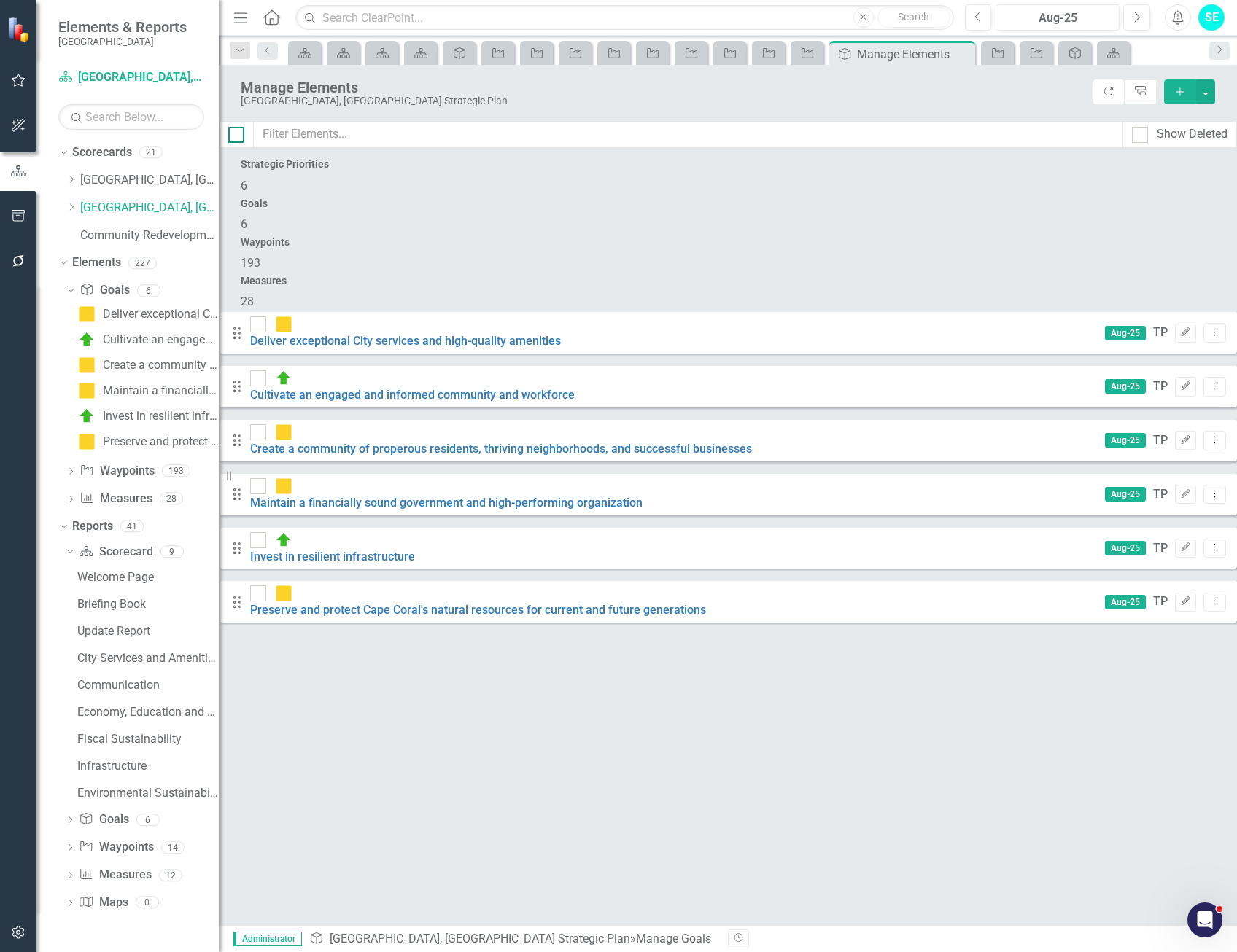
checkbox input "true"
click at [1211, 89] on button "button" at bounding box center [1206, 91] width 19 height 25
click at [1167, 167] on link "Edit Multiple Edit Multiple" at bounding box center [1157, 173] width 115 height 27
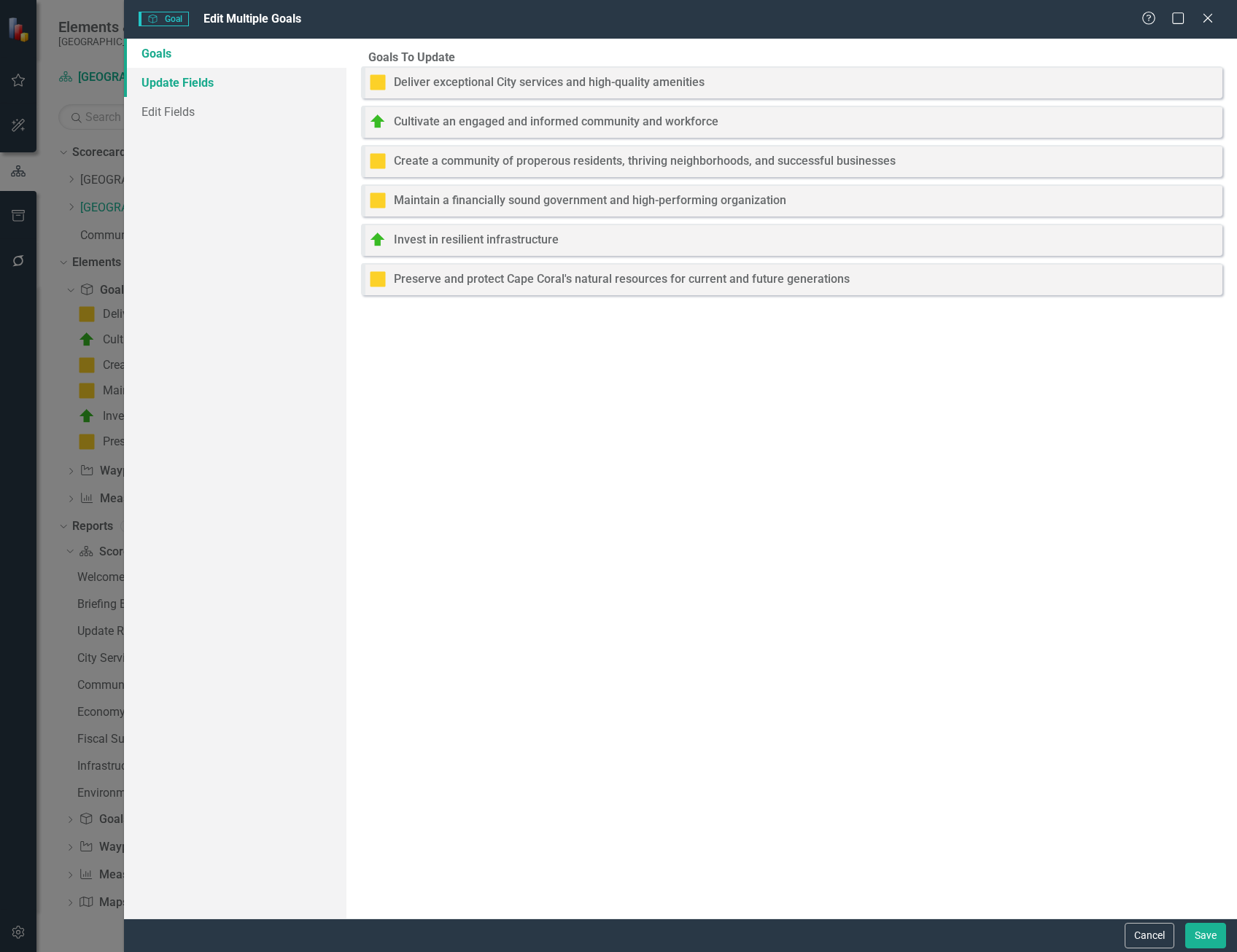
click at [207, 84] on link "Update Fields" at bounding box center [235, 82] width 222 height 29
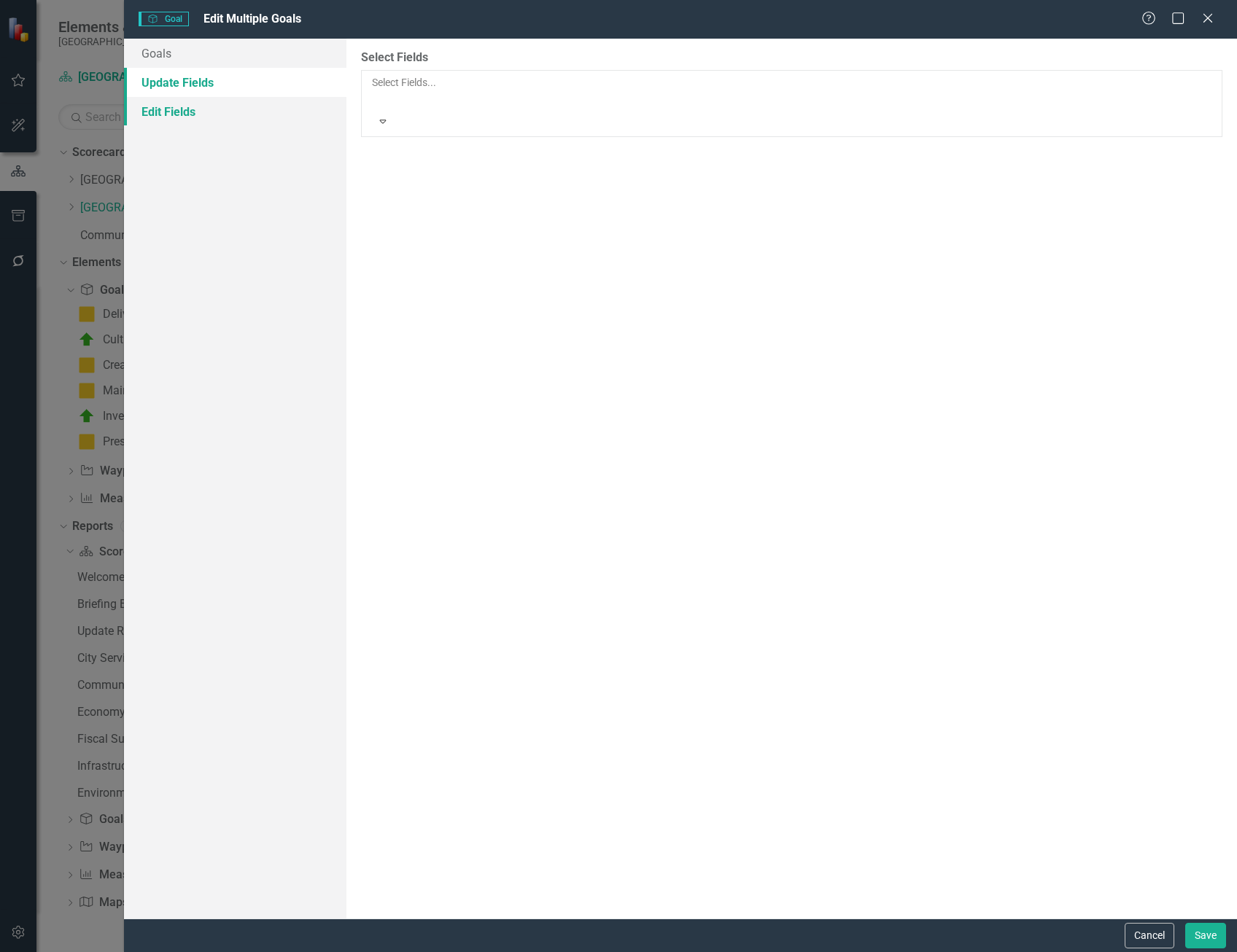
click at [186, 113] on link "Edit Fields" at bounding box center [235, 112] width 222 height 29
click at [200, 90] on link "Update Fields" at bounding box center [235, 82] width 222 height 29
click at [374, 91] on div at bounding box center [373, 100] width 2 height 17
click at [210, 117] on link "Edit Fields" at bounding box center [235, 112] width 222 height 29
click at [374, 91] on div at bounding box center [373, 100] width 2 height 17
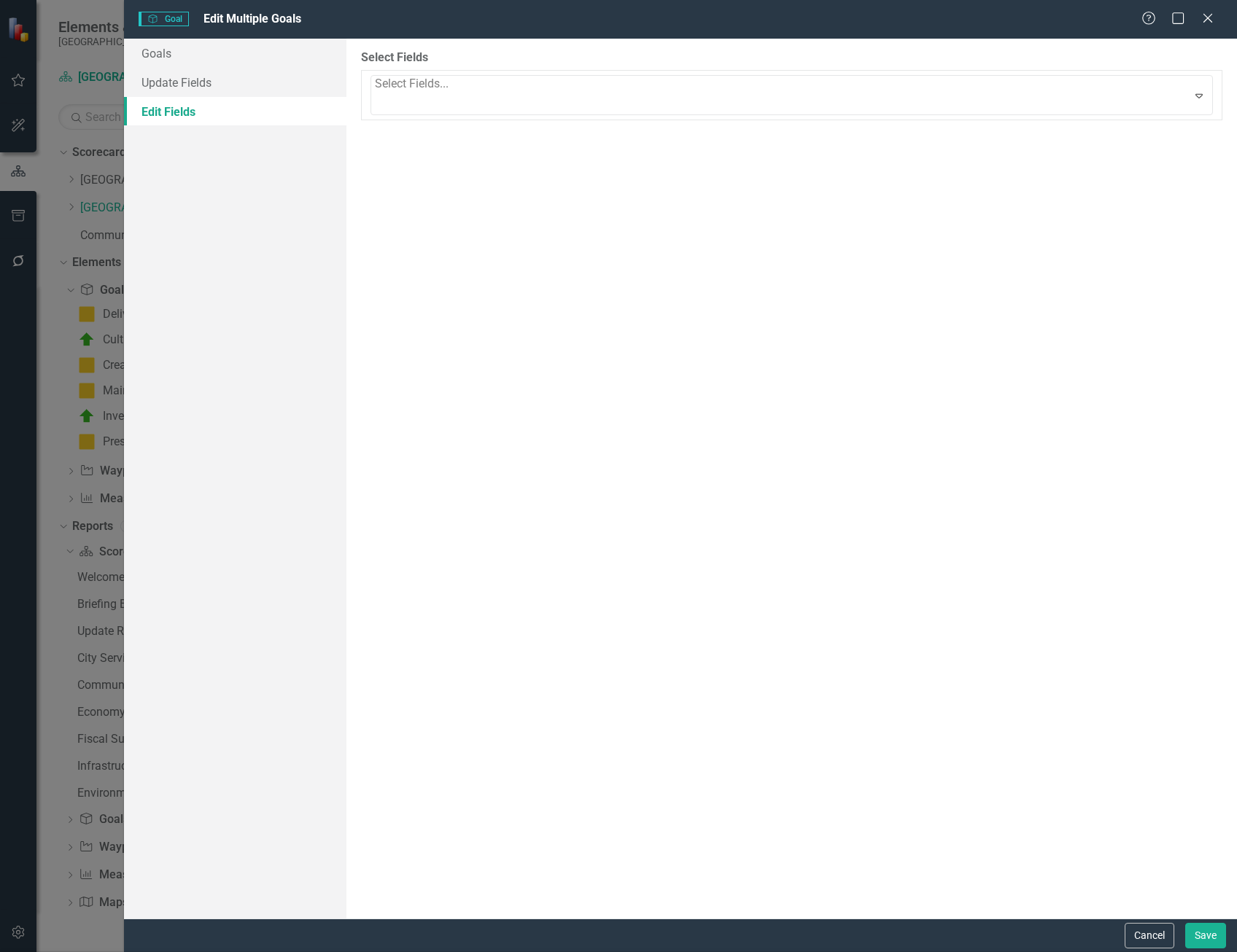
scroll to position [73, 0]
click at [470, 174] on div "All Periods" at bounding box center [784, 182] width 826 height 16
click at [374, 252] on div at bounding box center [373, 261] width 2 height 17
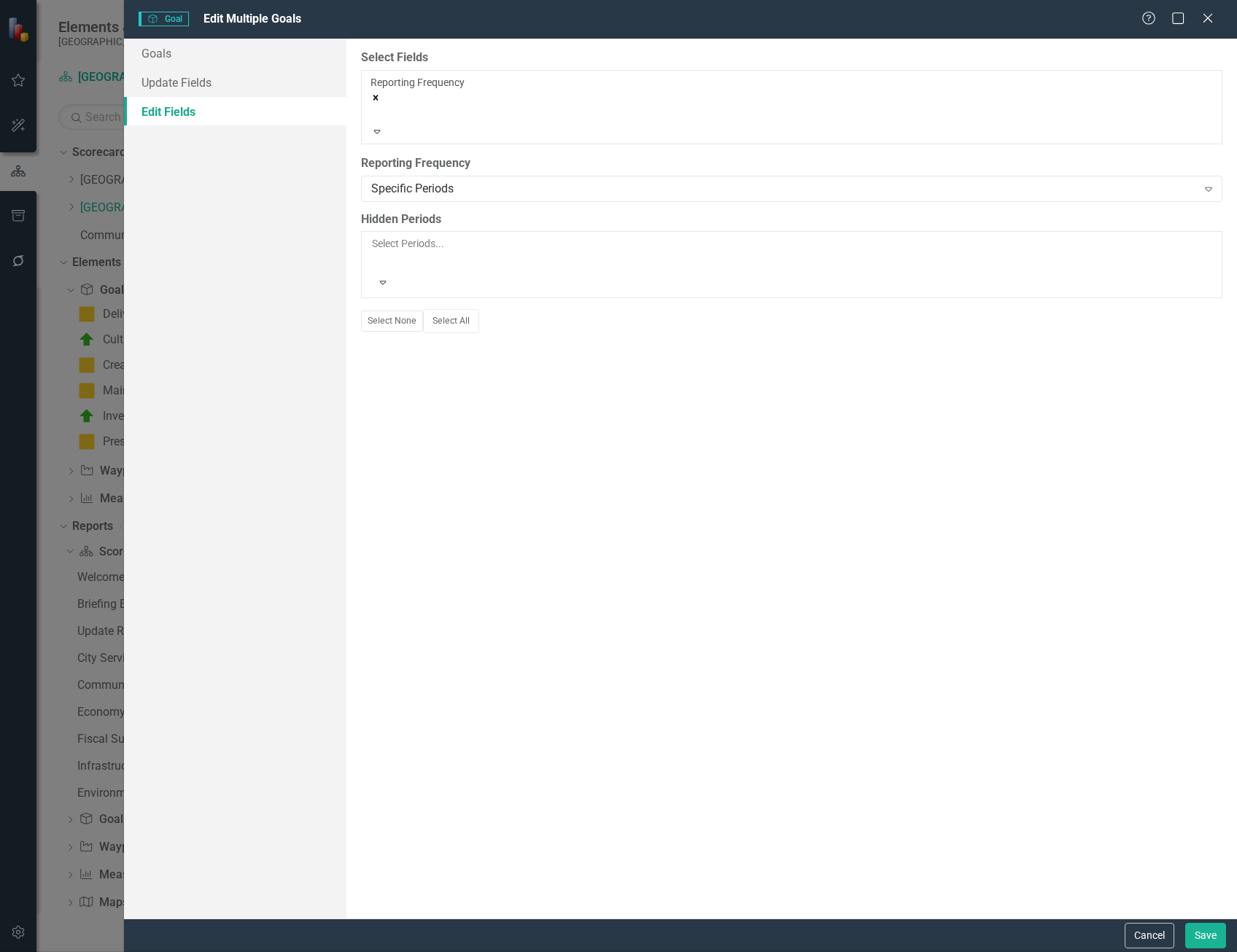
scroll to position [1094, 0]
drag, startPoint x: 442, startPoint y: 250, endPoint x: 405, endPoint y: 495, distance: 247.8
click at [395, 523] on div "Select Fields Reporting Frequency Expand Reporting Frequency Specific Periods E…" at bounding box center [792, 478] width 891 height 880
click at [374, 267] on div at bounding box center [373, 275] width 2 height 17
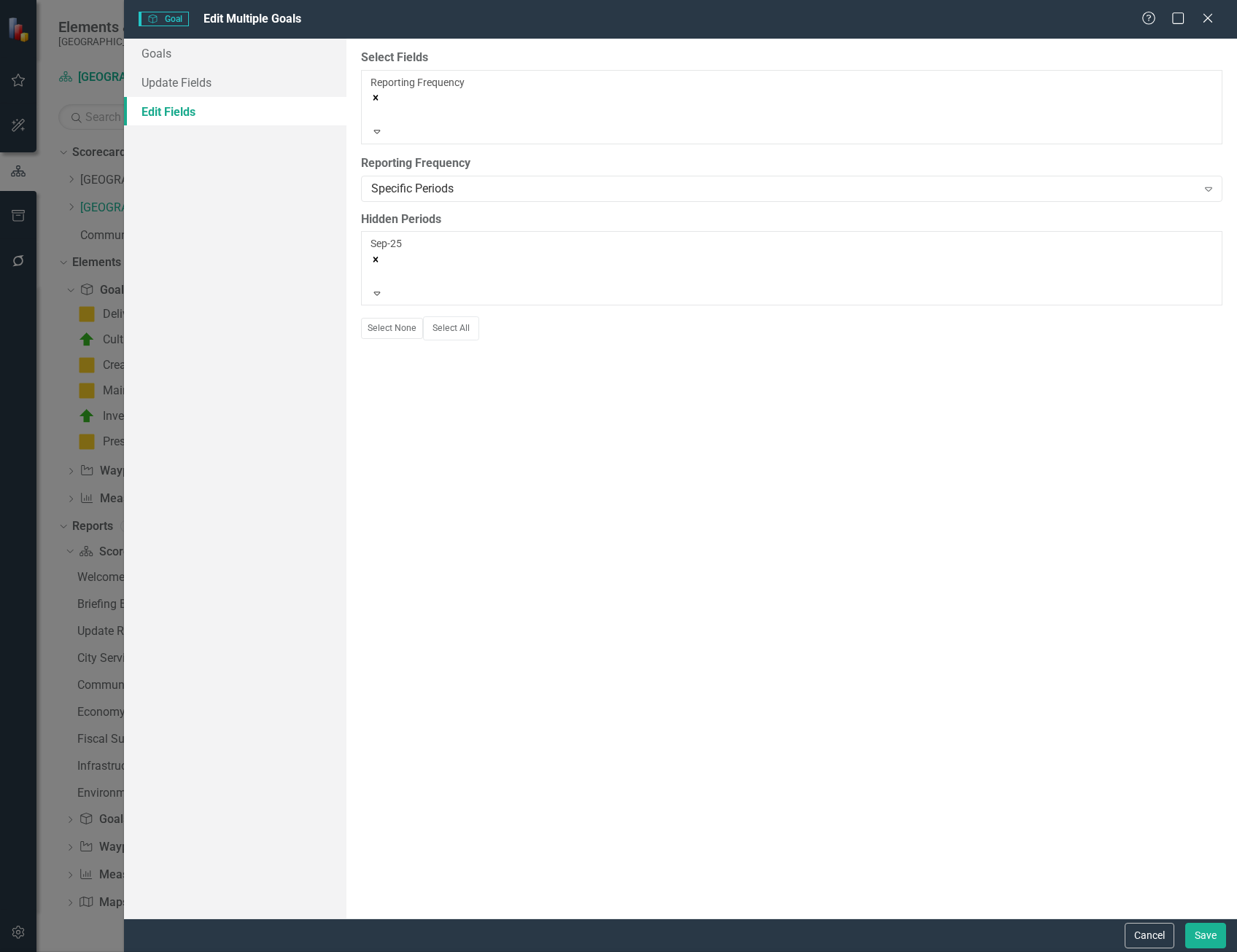
click at [1200, 936] on button "Save" at bounding box center [1206, 936] width 41 height 26
checkbox input "false"
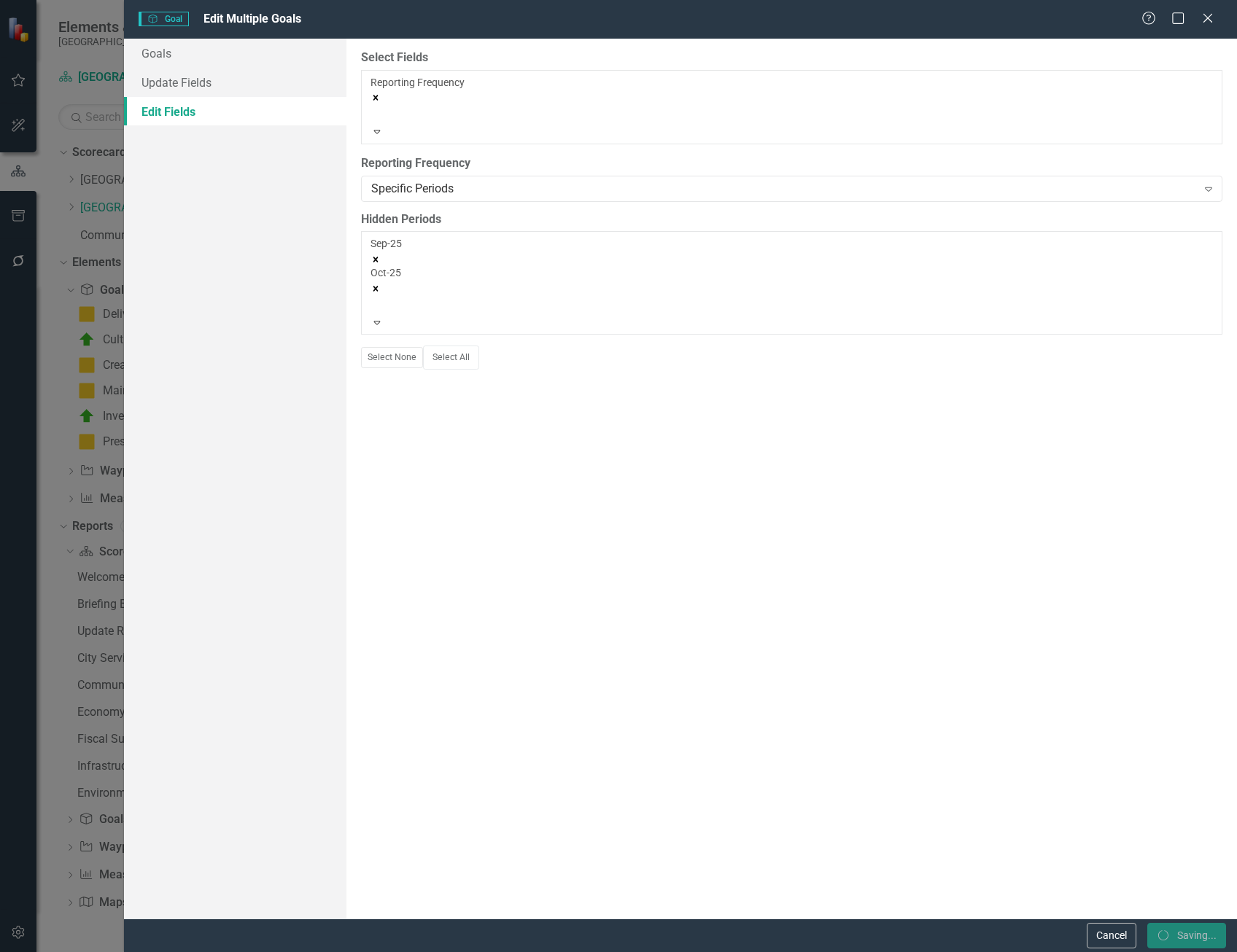
checkbox input "false"
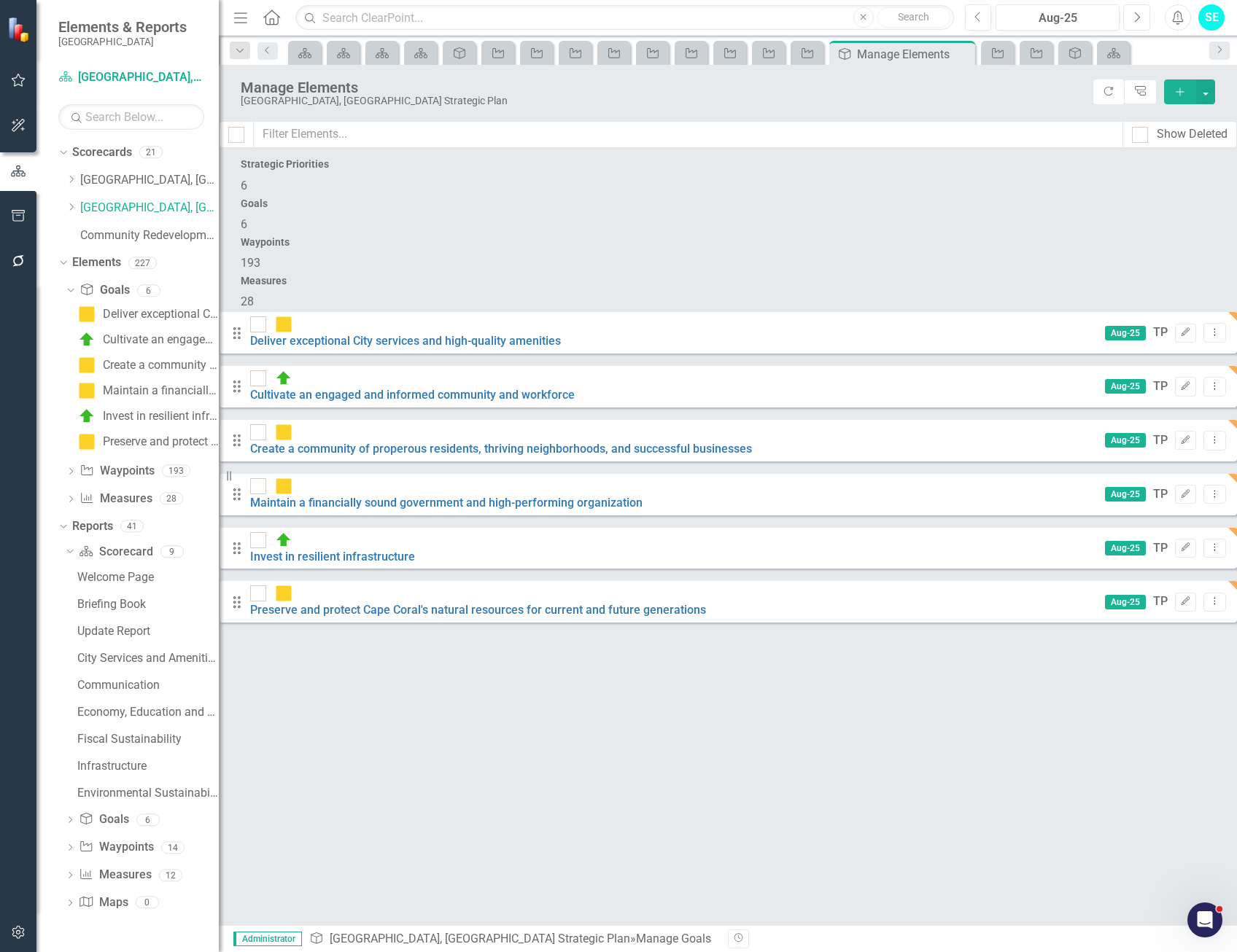
click at [1140, 15] on icon "Next" at bounding box center [1136, 17] width 8 height 13
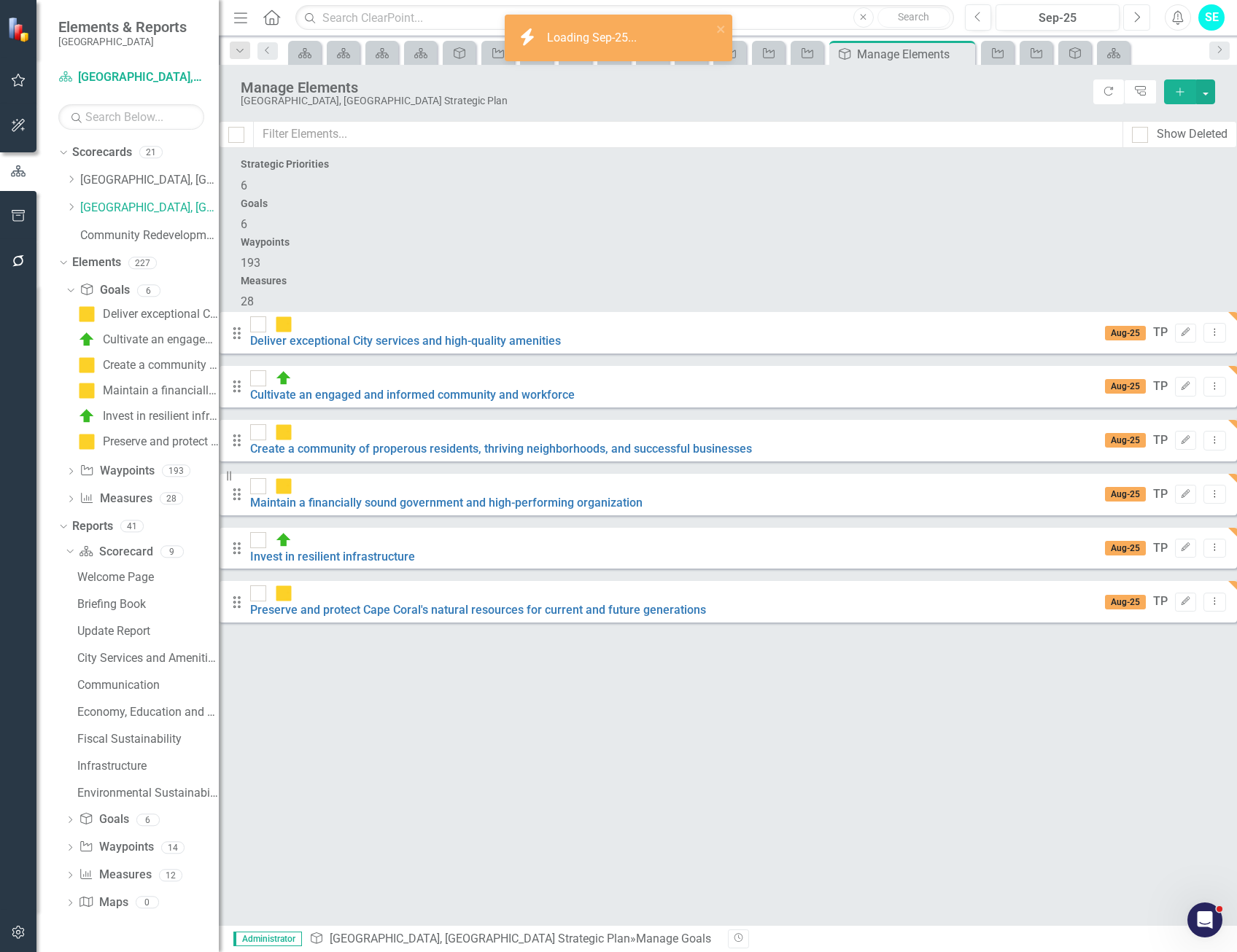
checkbox input "false"
click at [1140, 15] on icon "Next" at bounding box center [1136, 17] width 8 height 13
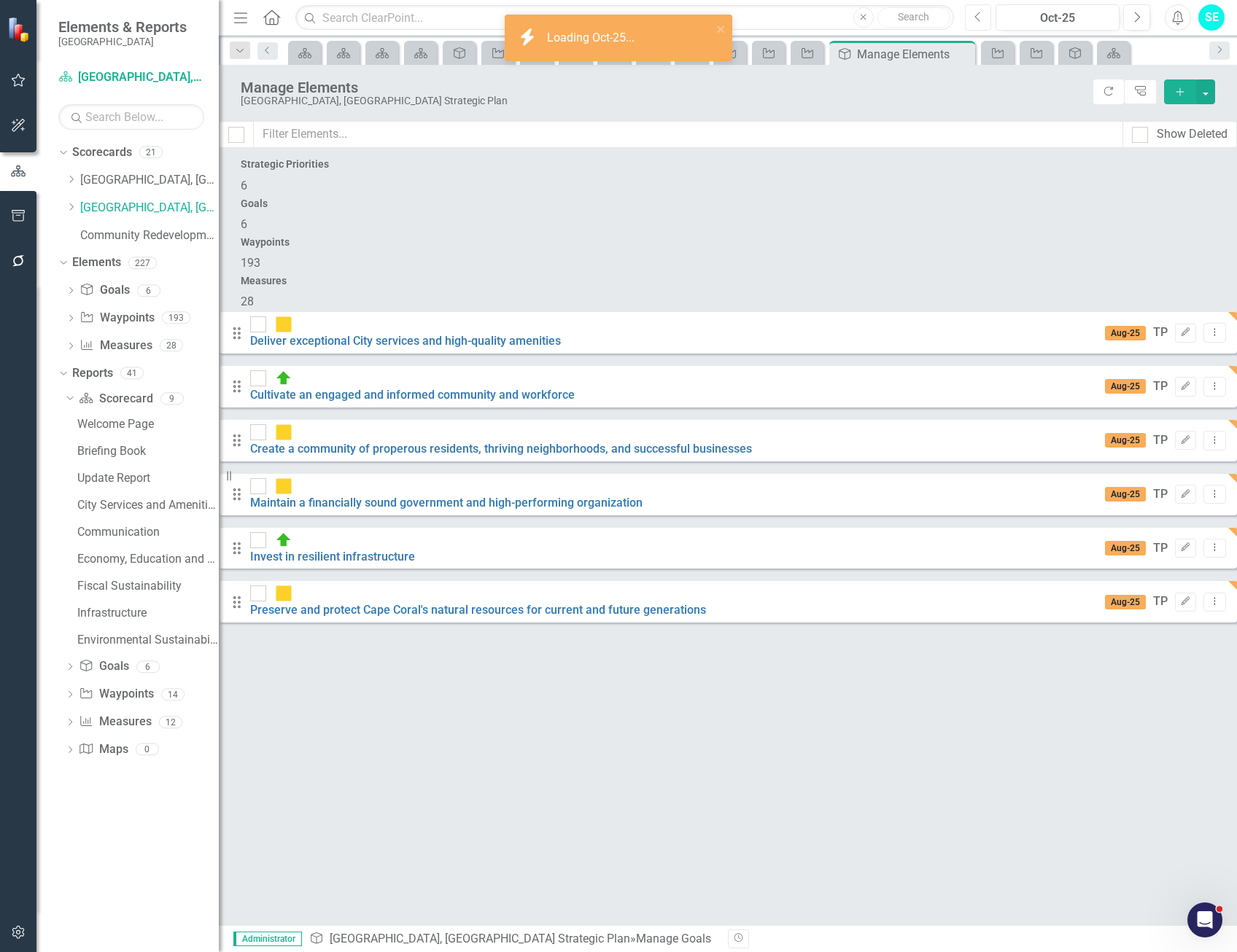
click at [987, 16] on button "Previous" at bounding box center [979, 17] width 27 height 27
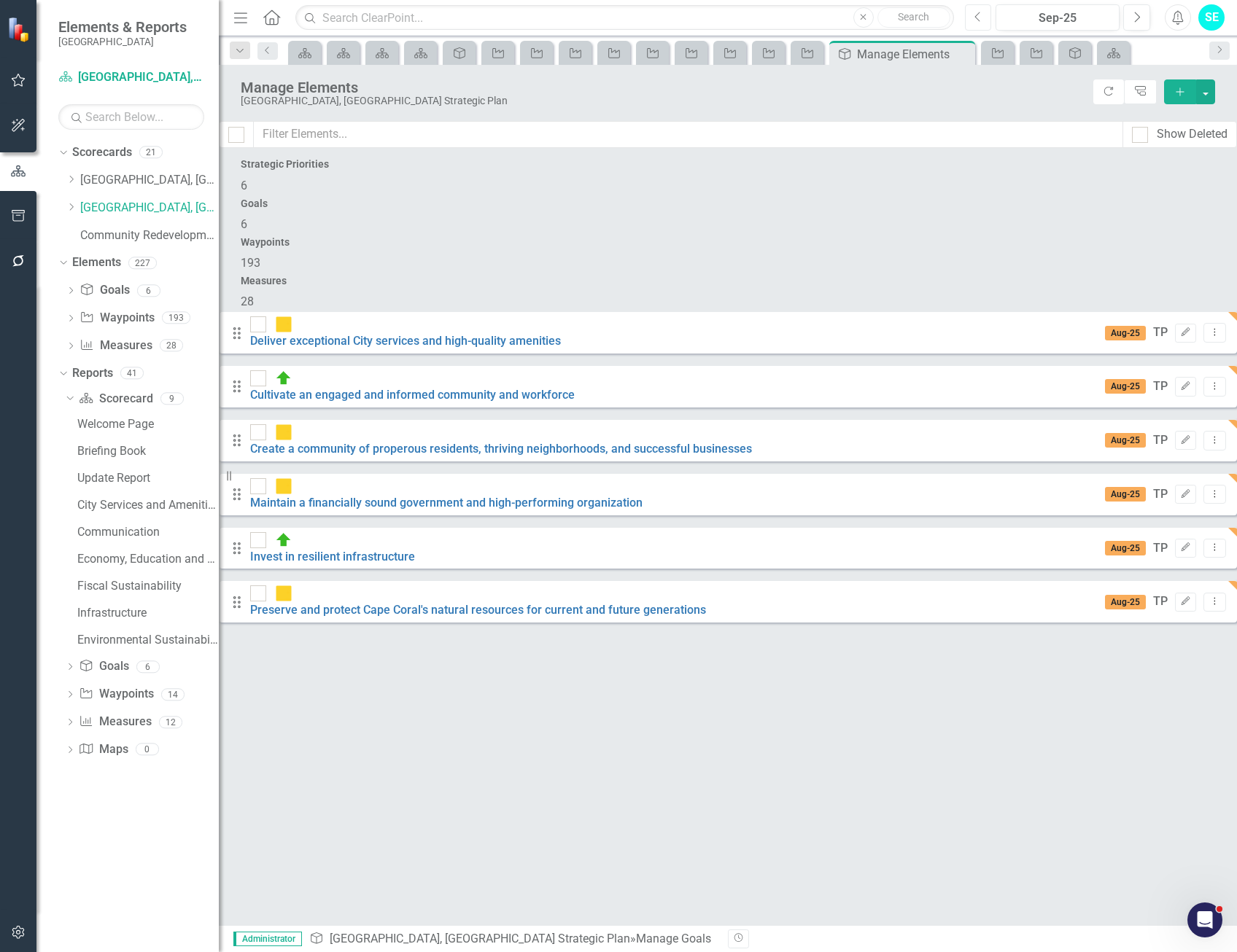
click at [987, 16] on button "Previous" at bounding box center [979, 17] width 27 height 27
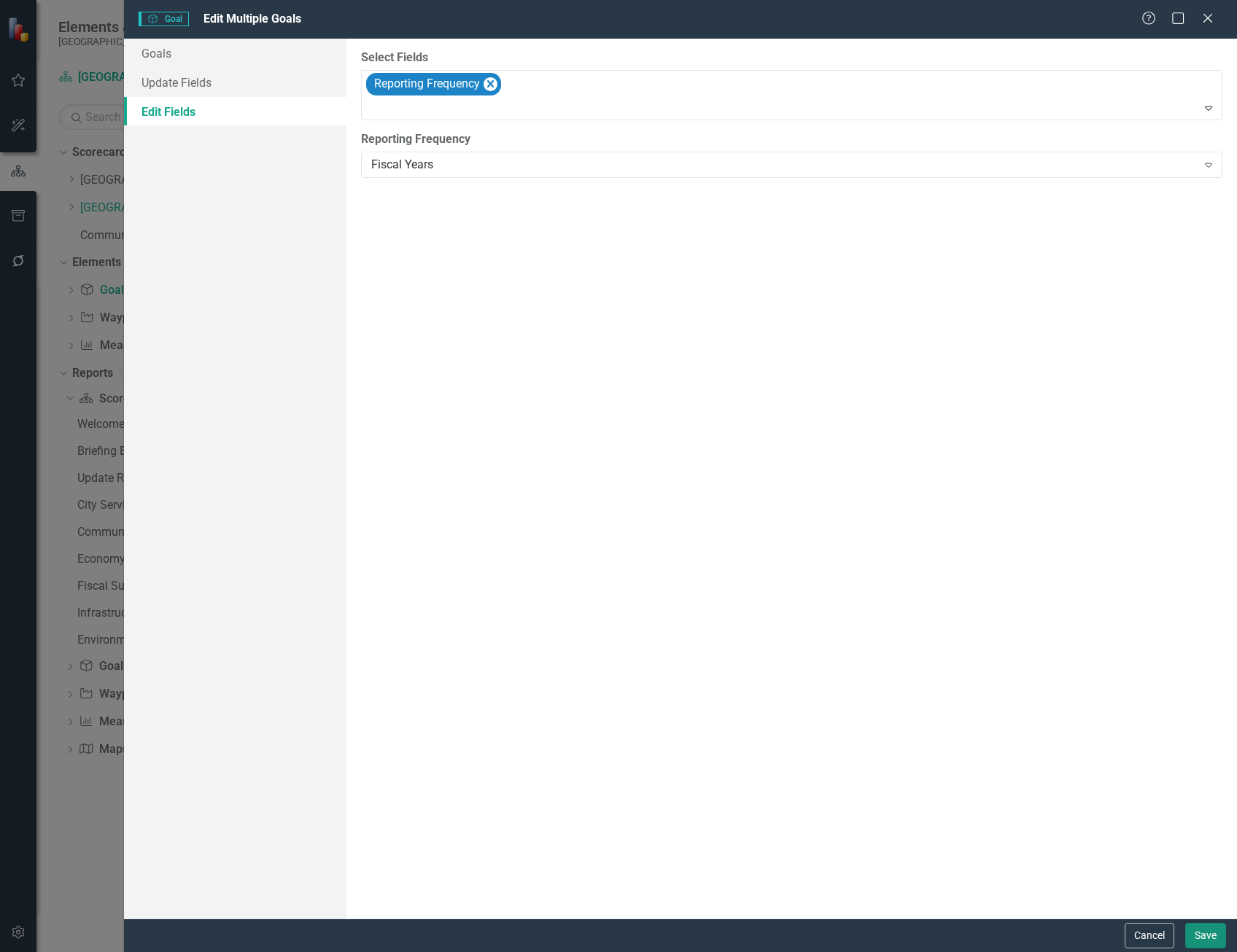
click at [1206, 933] on button "Save" at bounding box center [1206, 936] width 41 height 26
checkbox input "false"
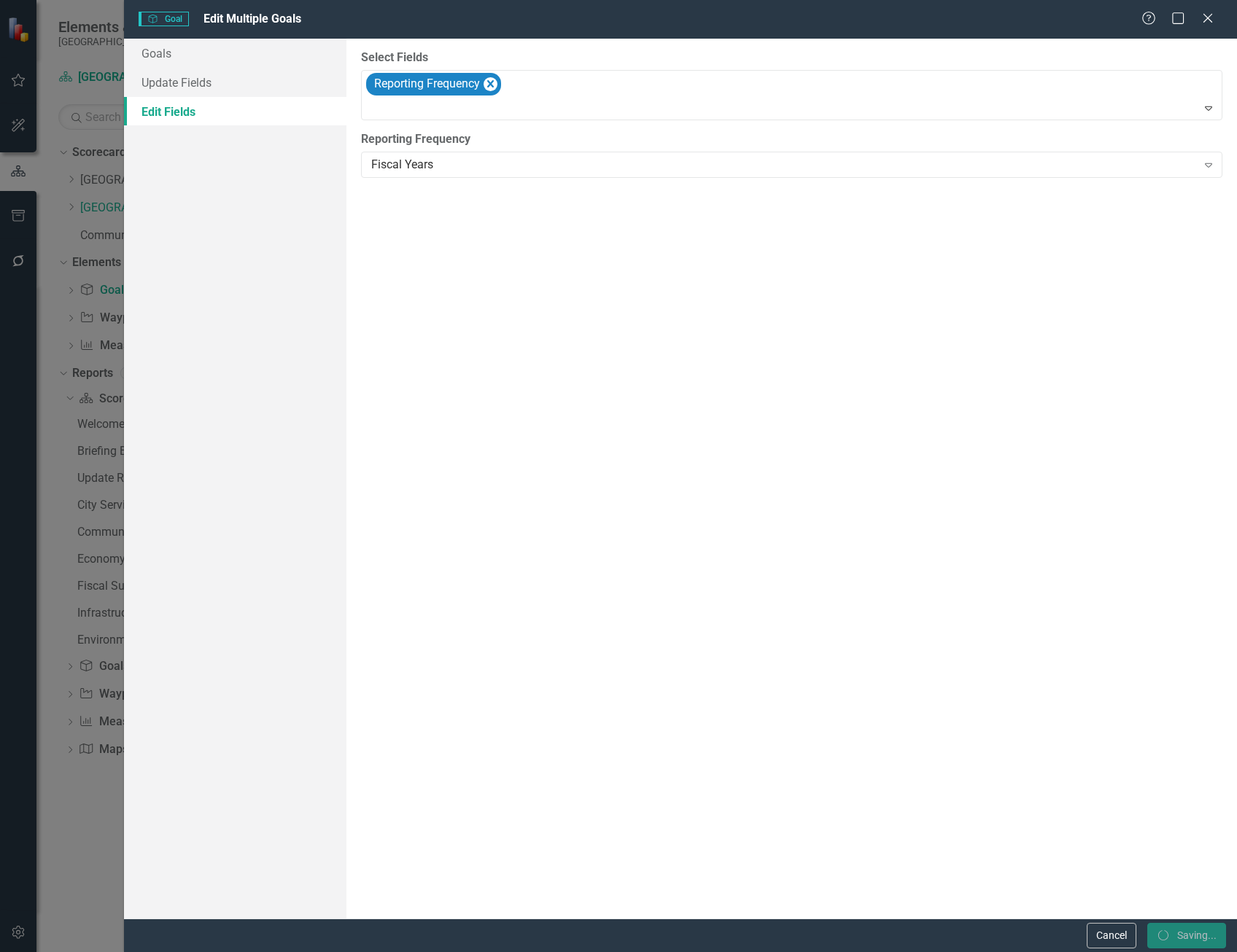
checkbox input "false"
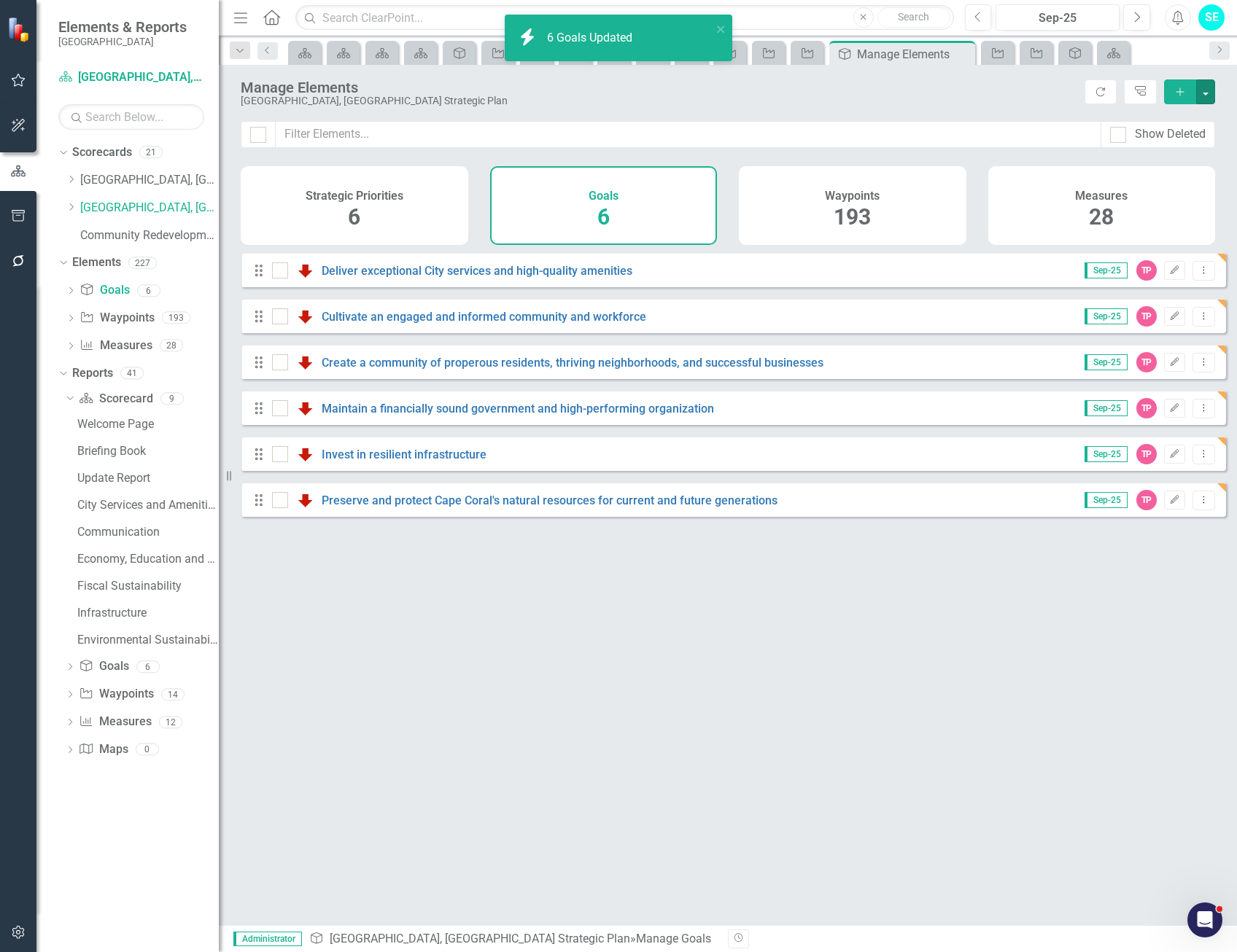
checkbox input "false"
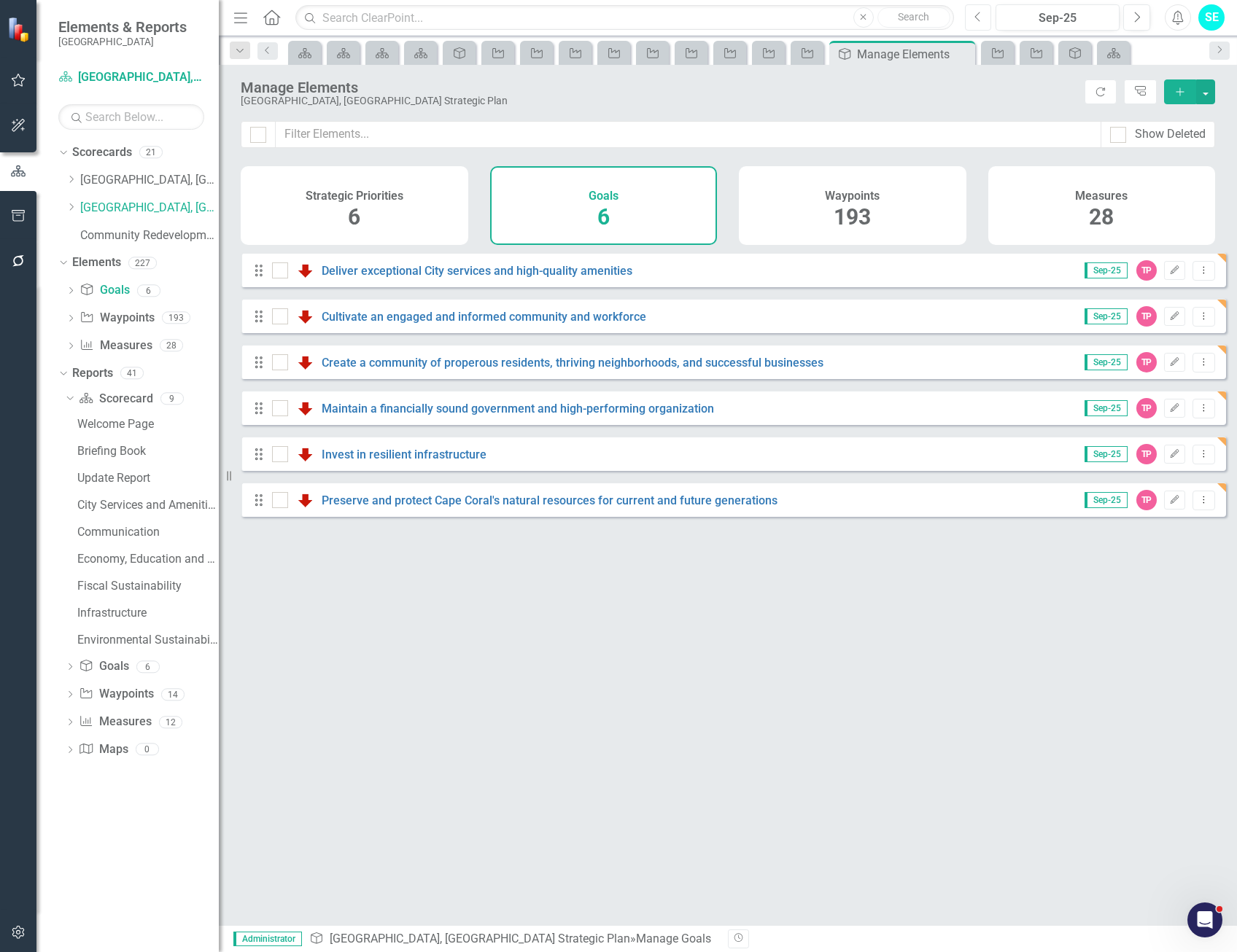
click at [982, 17] on icon "Previous" at bounding box center [978, 17] width 8 height 13
click at [1138, 21] on icon "Next" at bounding box center [1136, 17] width 8 height 13
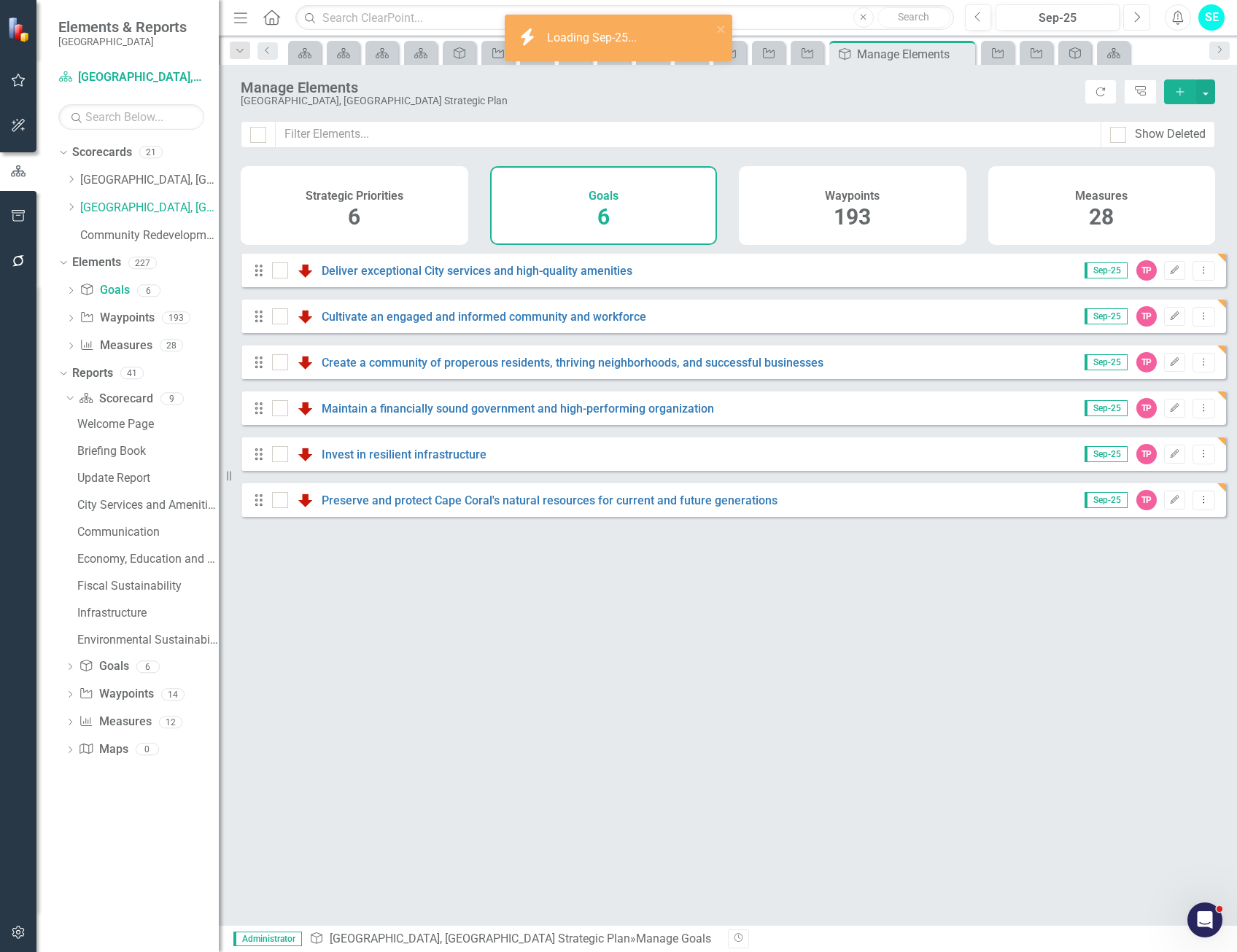
click at [1138, 21] on icon "Next" at bounding box center [1136, 17] width 8 height 13
click at [972, 24] on button "Previous" at bounding box center [979, 17] width 27 height 27
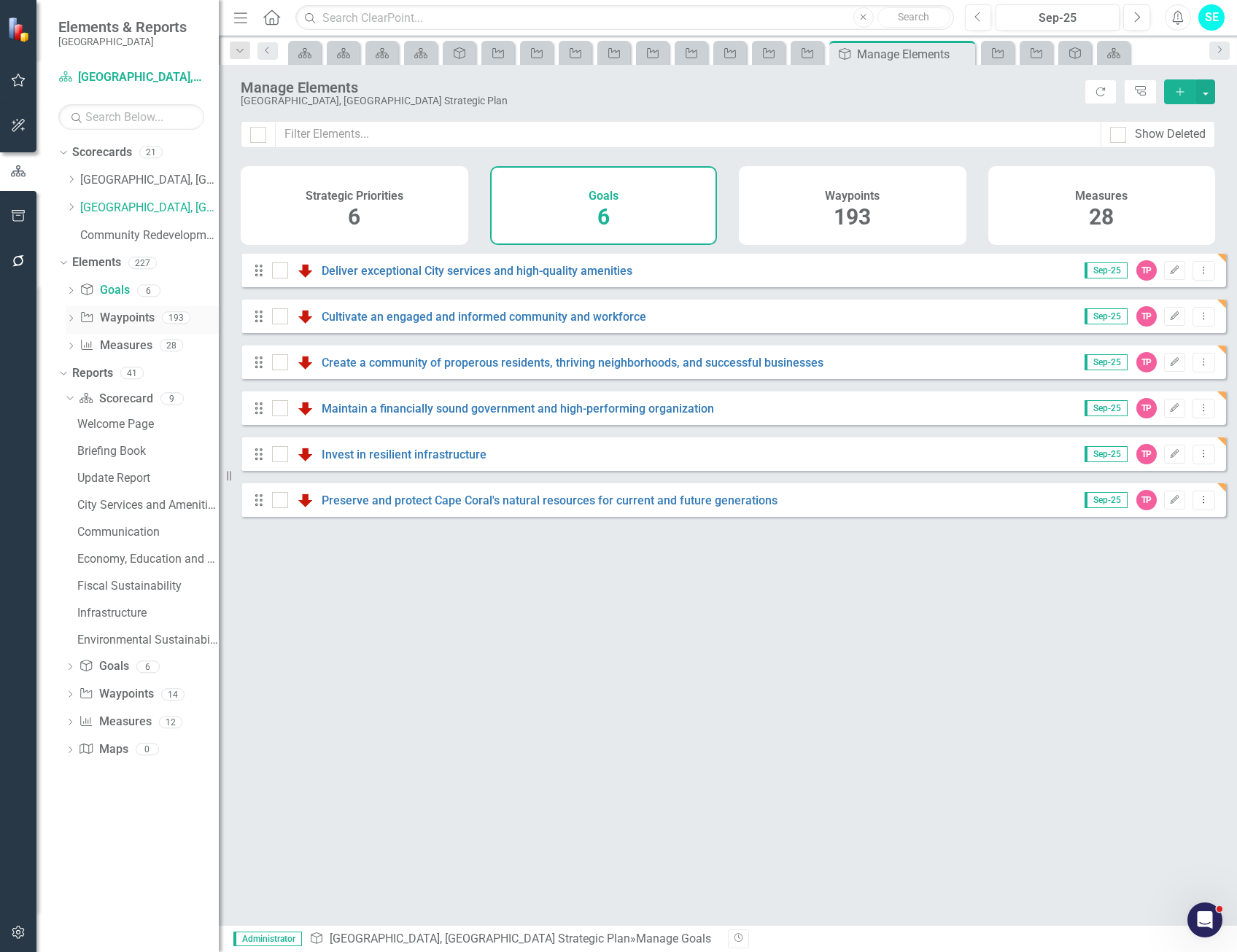
click at [67, 316] on icon "Dropdown" at bounding box center [70, 319] width 10 height 8
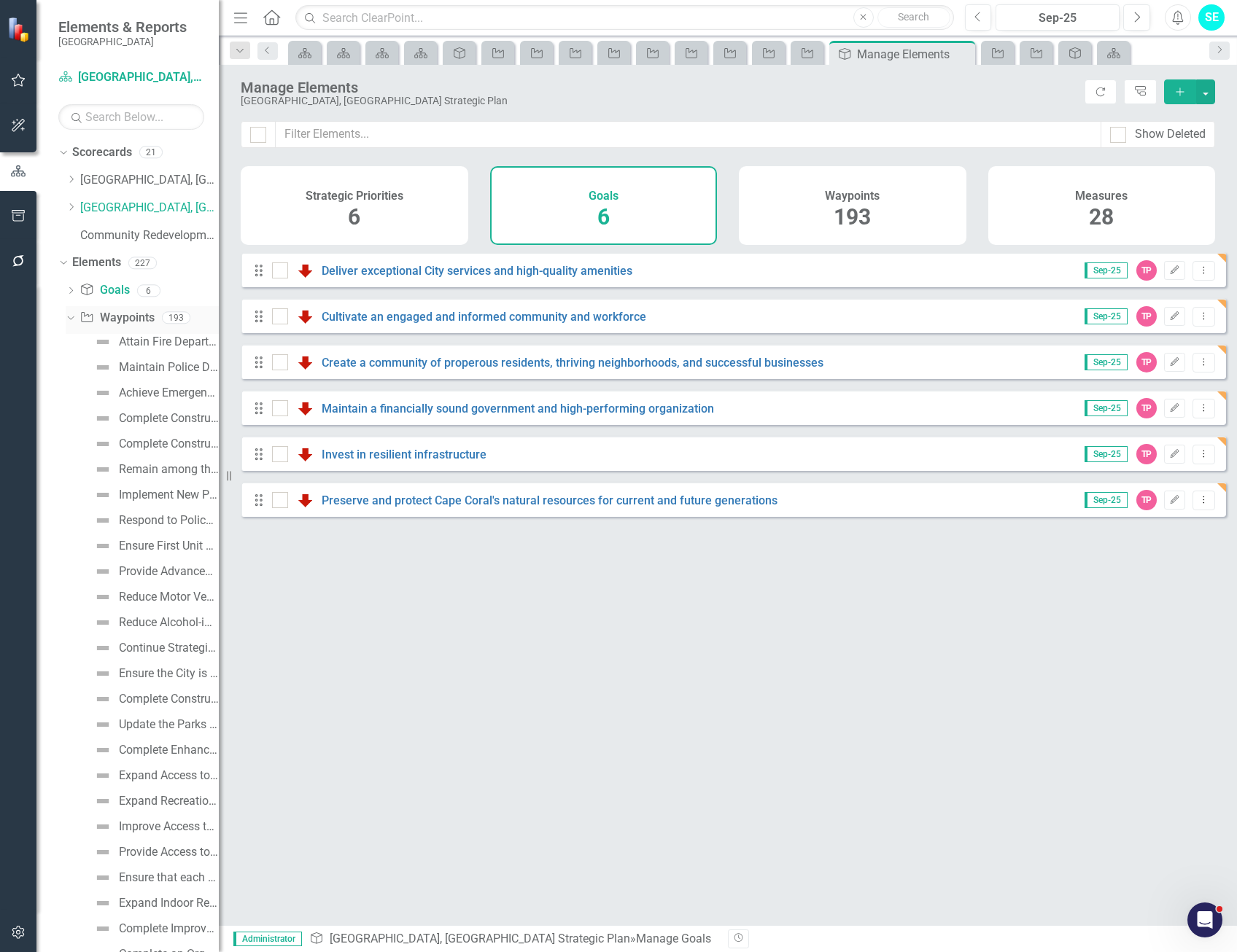
click at [112, 316] on link "Waypoint Waypoints" at bounding box center [116, 318] width 74 height 16
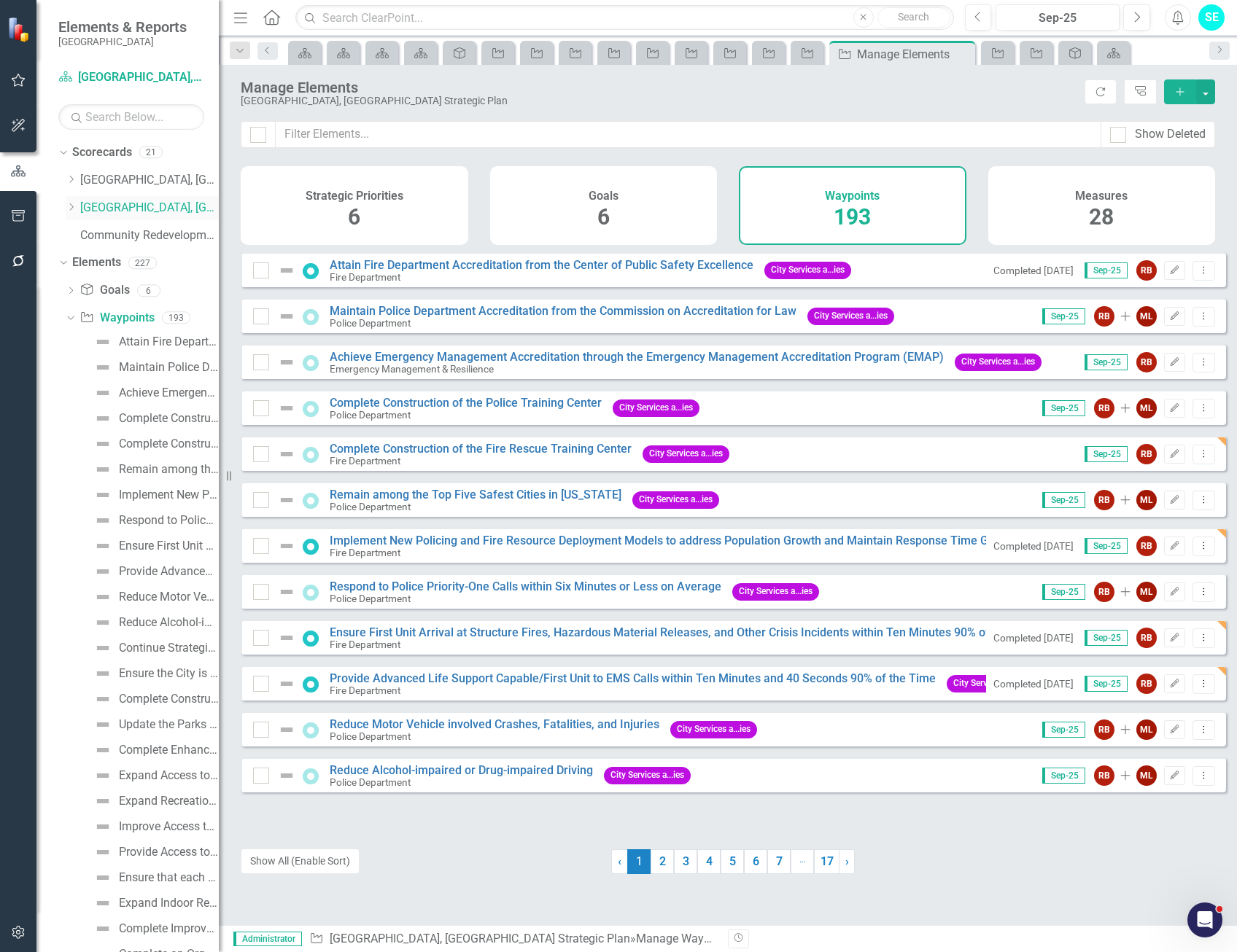
click at [182, 204] on link "[GEOGRAPHIC_DATA], [GEOGRAPHIC_DATA] Strategic Plan" at bounding box center [149, 208] width 138 height 16
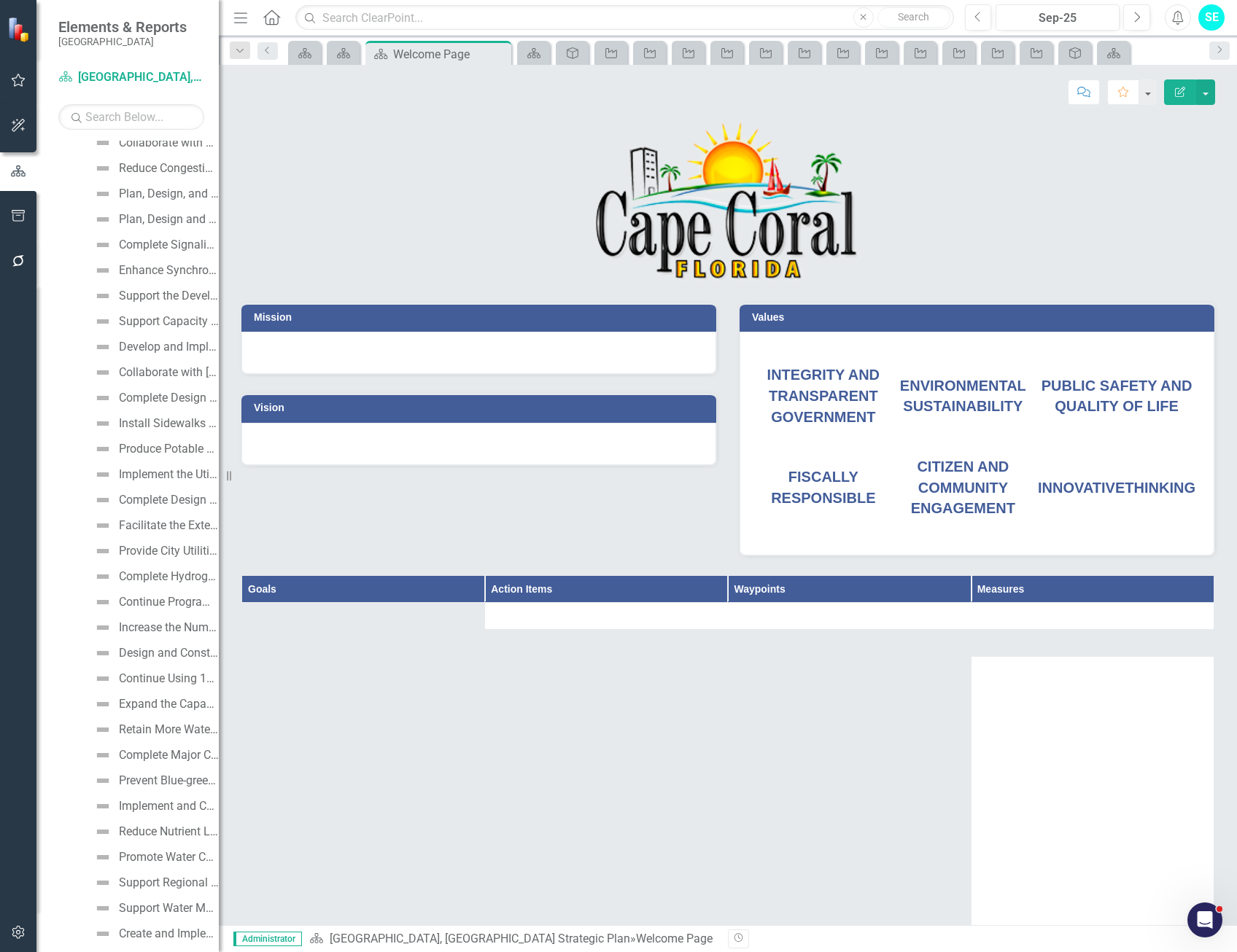
scroll to position [4409, 0]
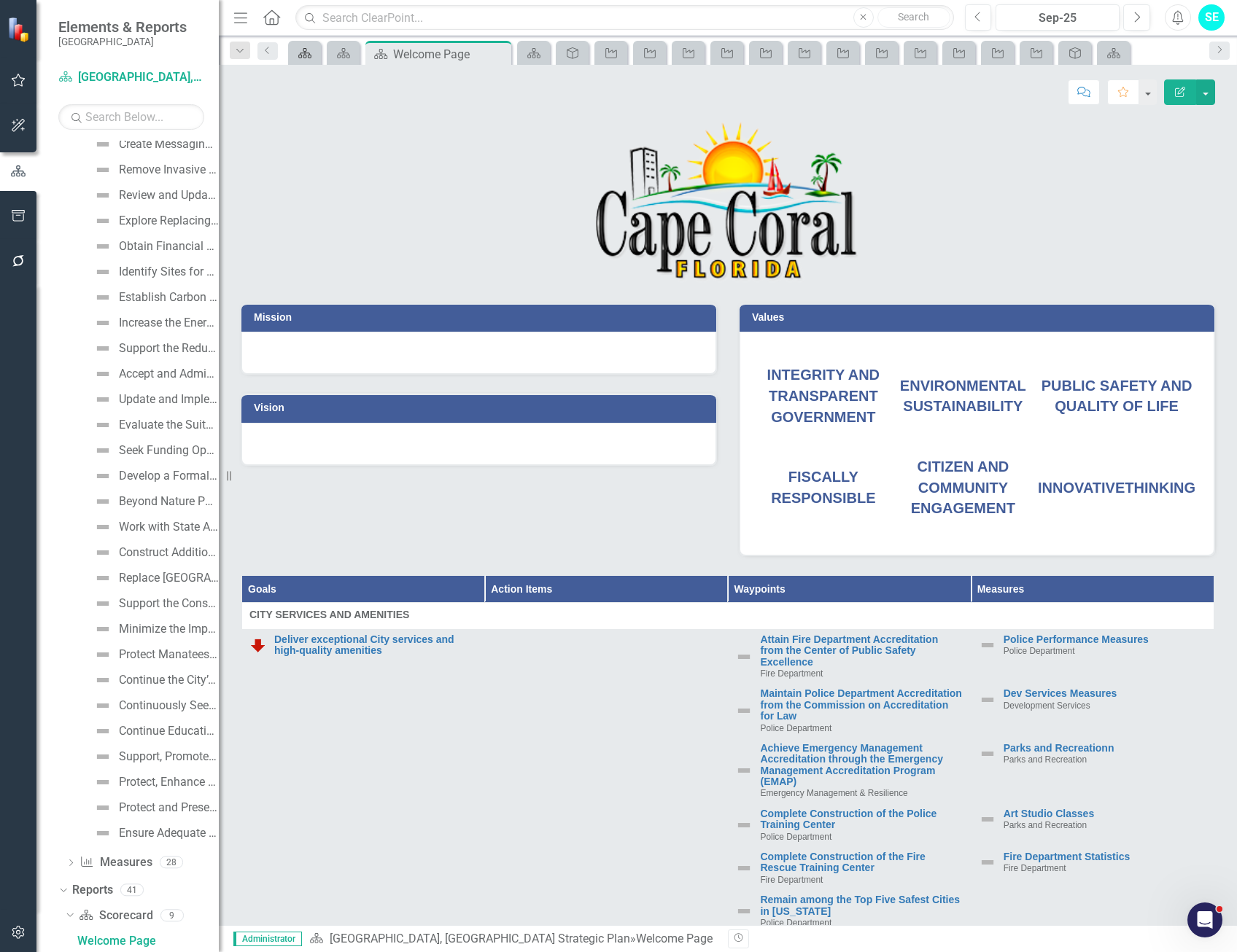
click at [304, 53] on icon at bounding box center [305, 53] width 13 height 10
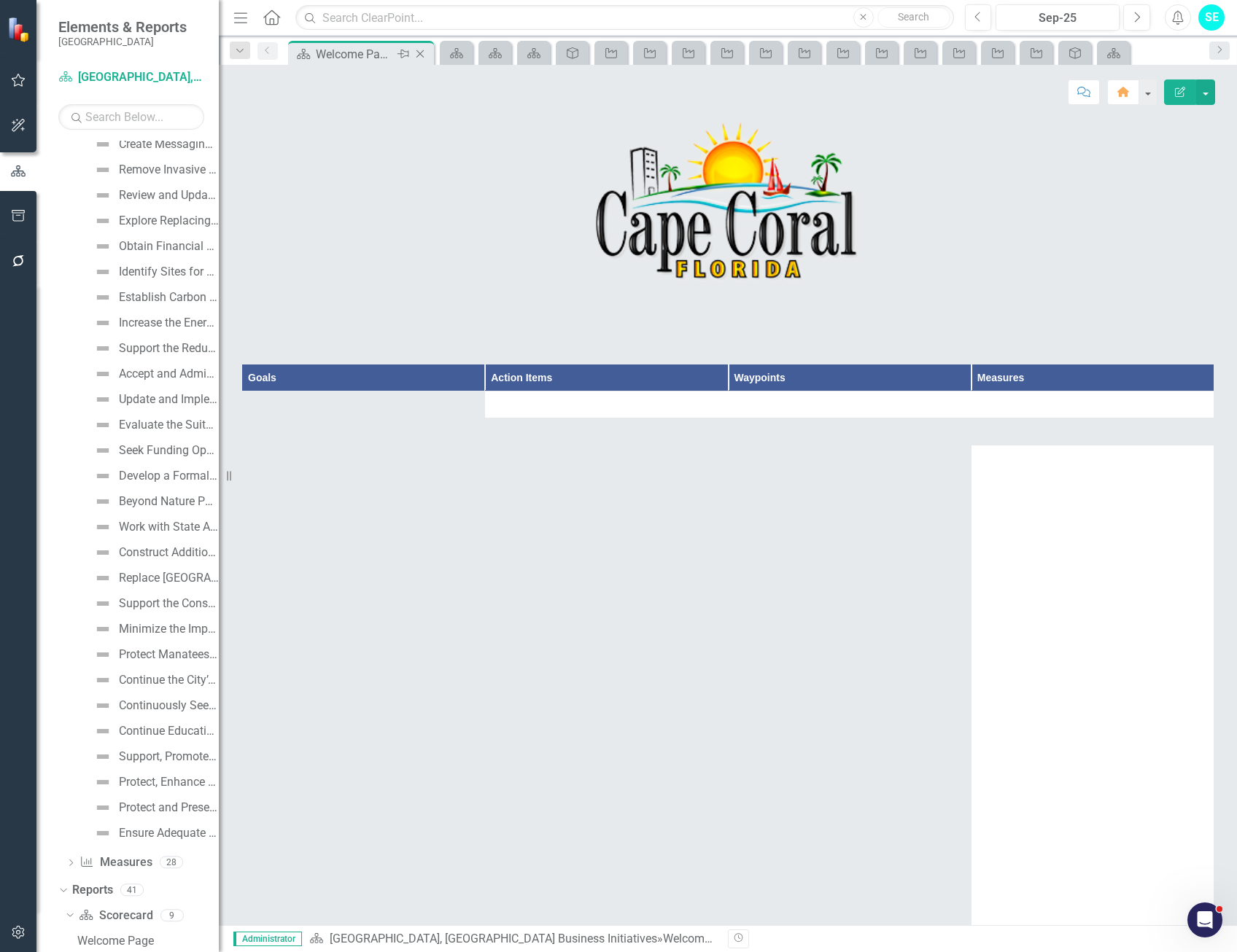
click at [416, 54] on icon "Close" at bounding box center [420, 54] width 15 height 12
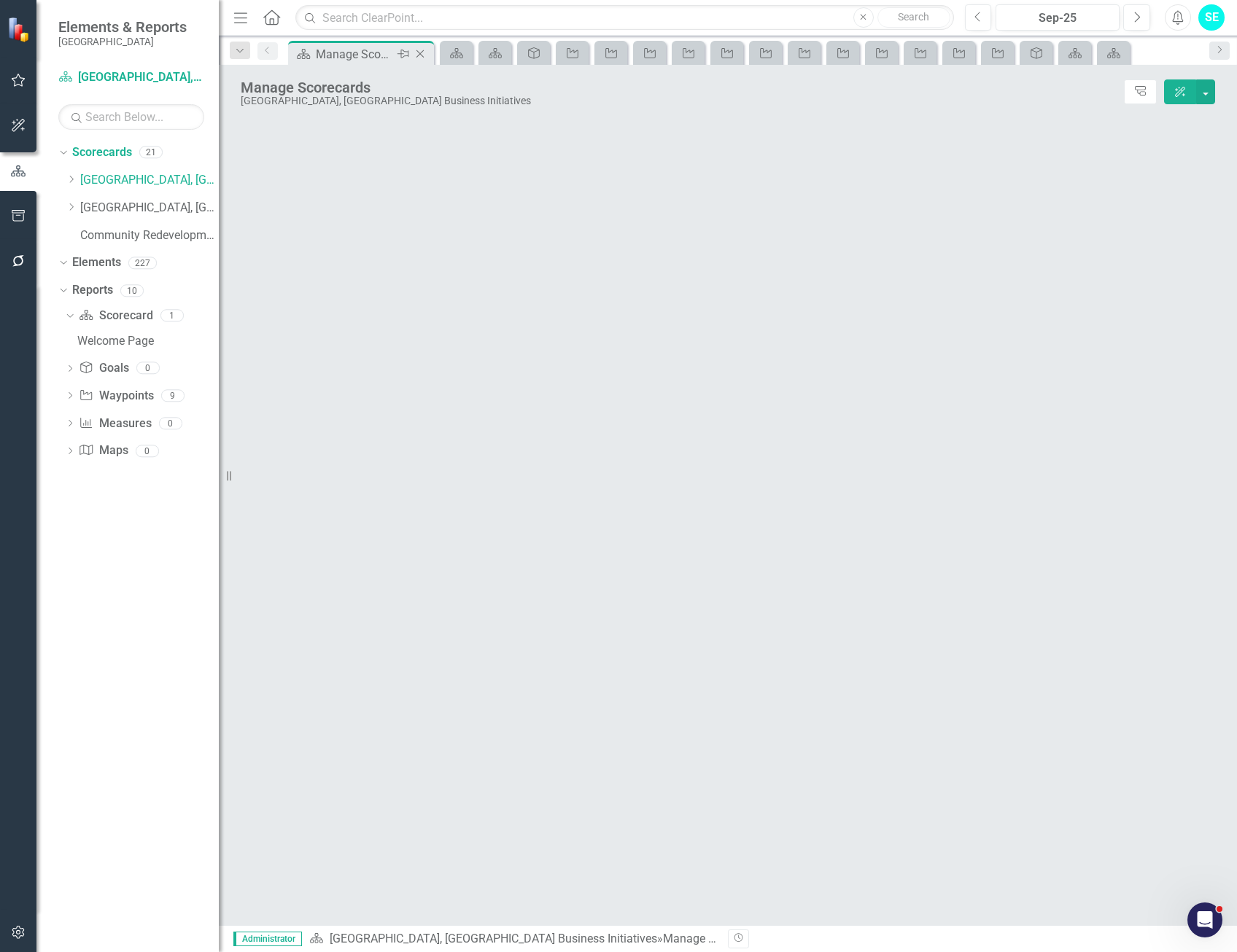
click at [422, 54] on icon "Close" at bounding box center [420, 54] width 15 height 12
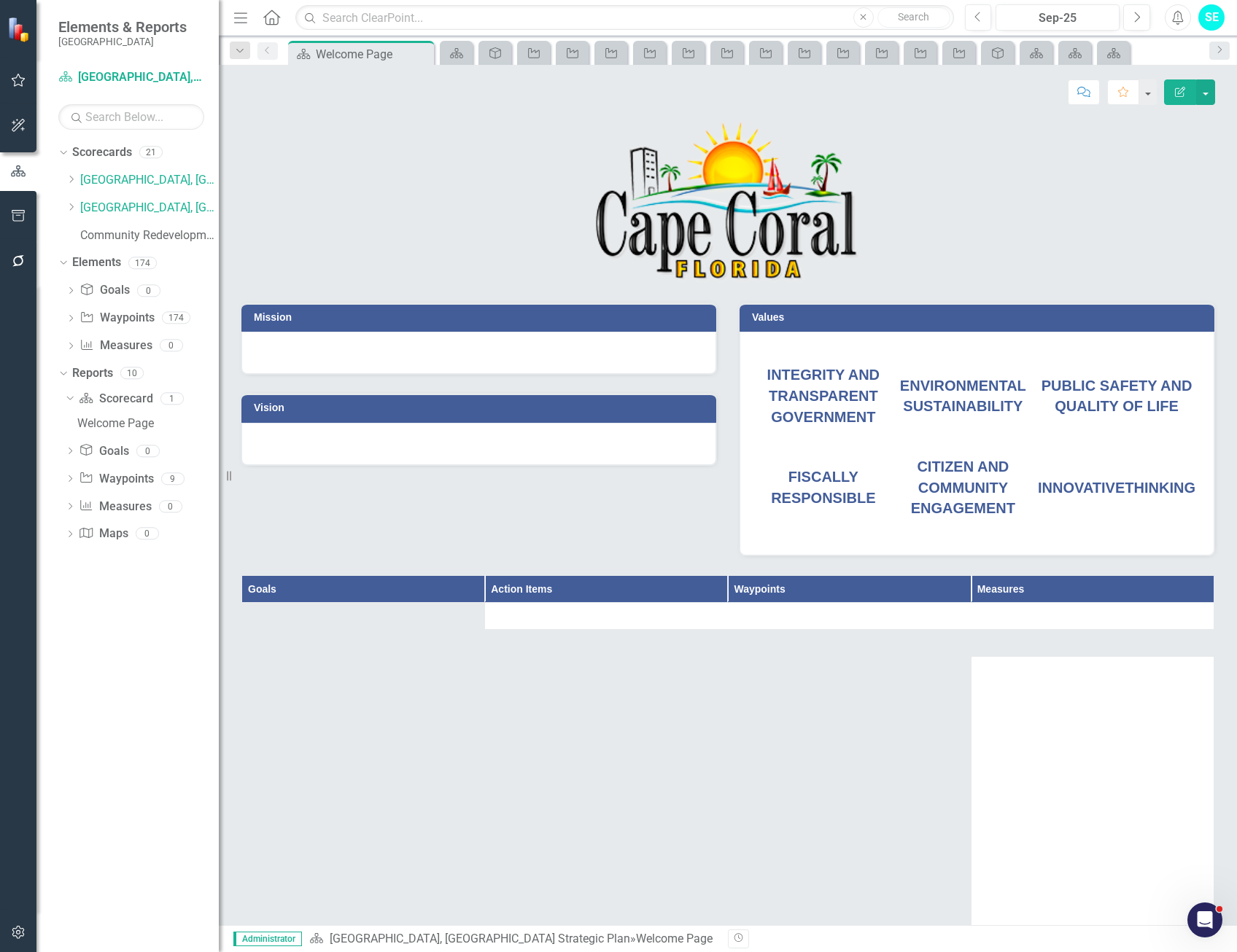
click at [0, 0] on icon "Close" at bounding box center [0, 0] width 0 height 0
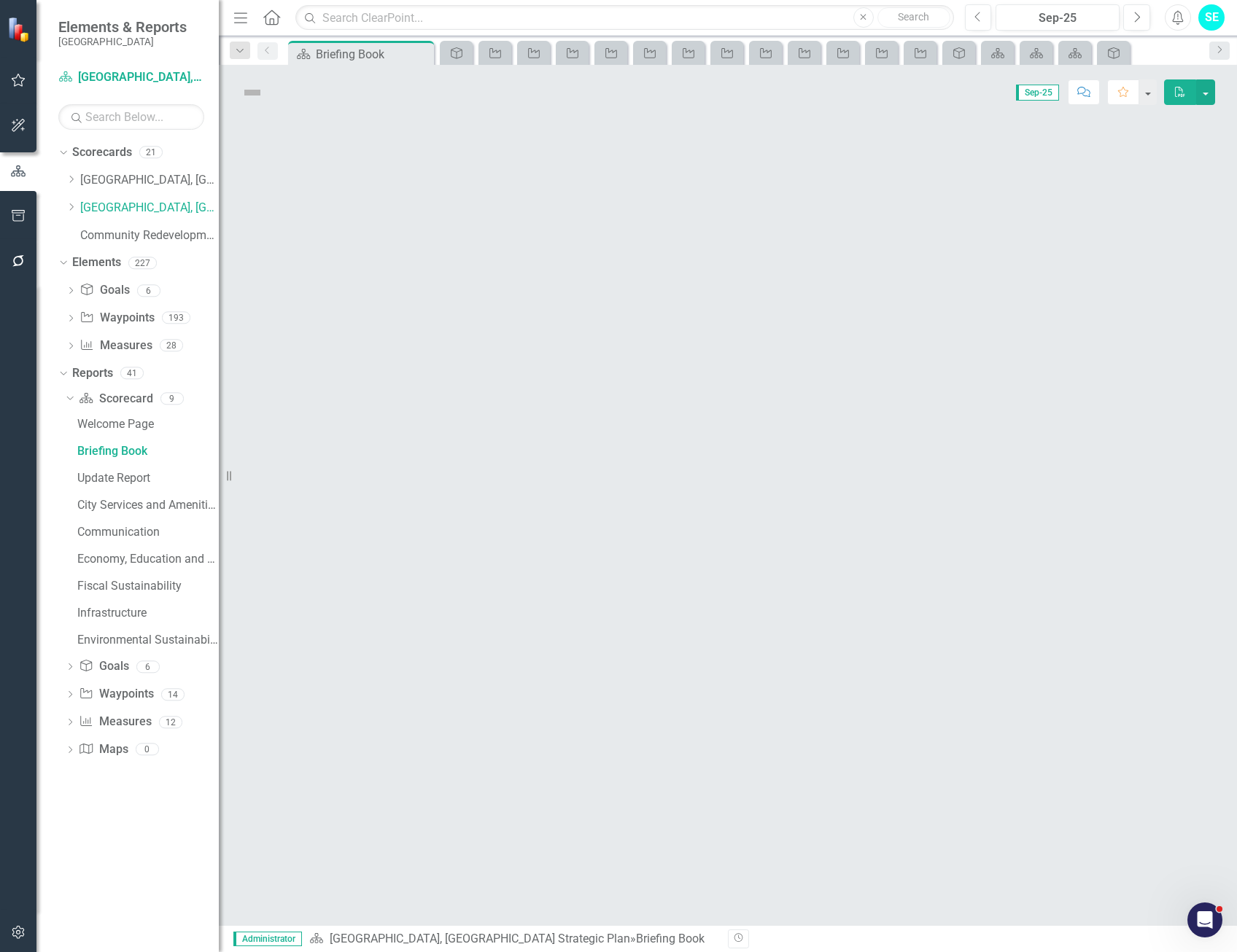
click at [0, 0] on icon "Close" at bounding box center [0, 0] width 0 height 0
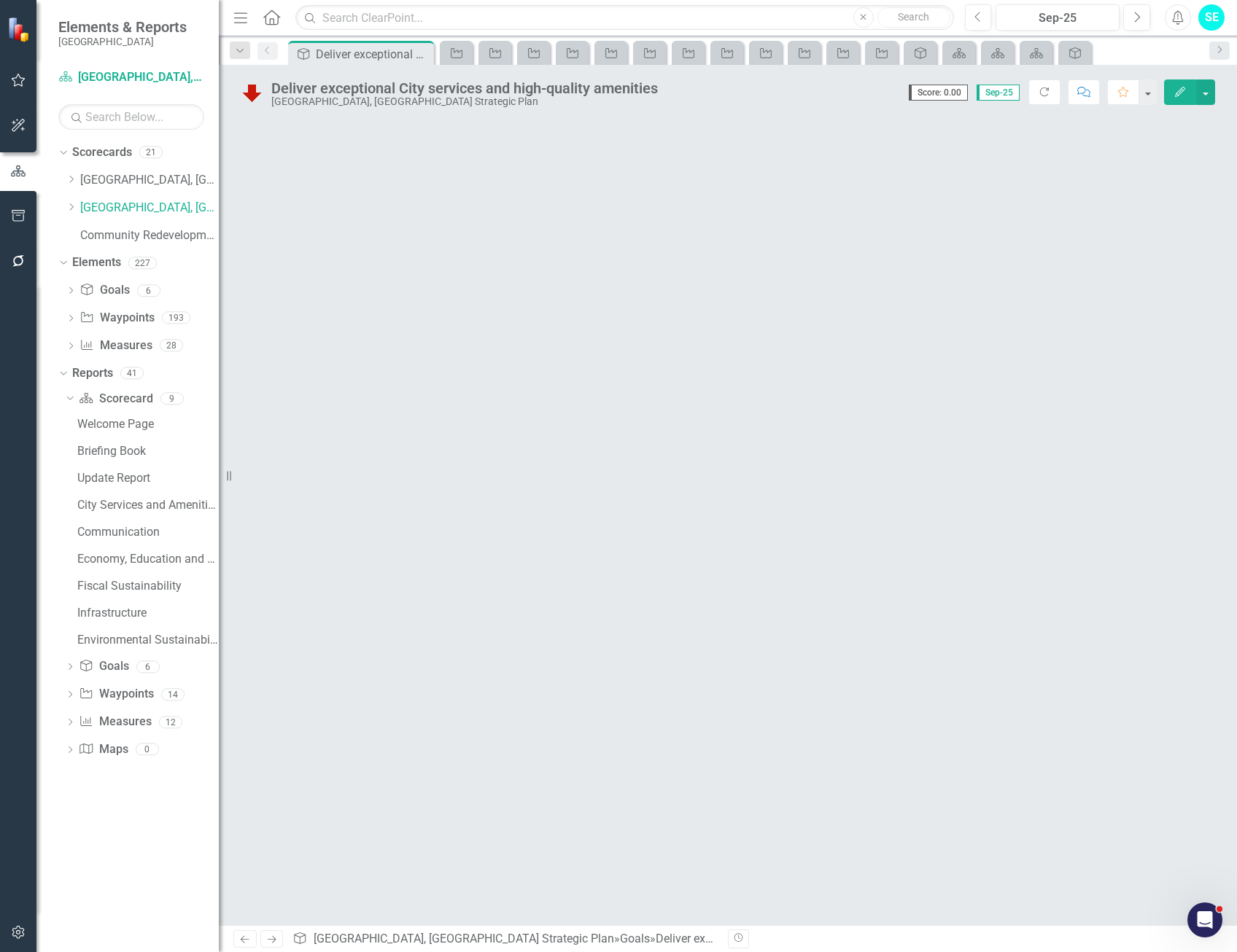
click at [0, 0] on icon "Close" at bounding box center [0, 0] width 0 height 0
click at [421, 54] on div "Waypoint Provide Advanced Life Support Capable/First Unit to EMS Calls within T…" at bounding box center [360, 54] width 138 height 18
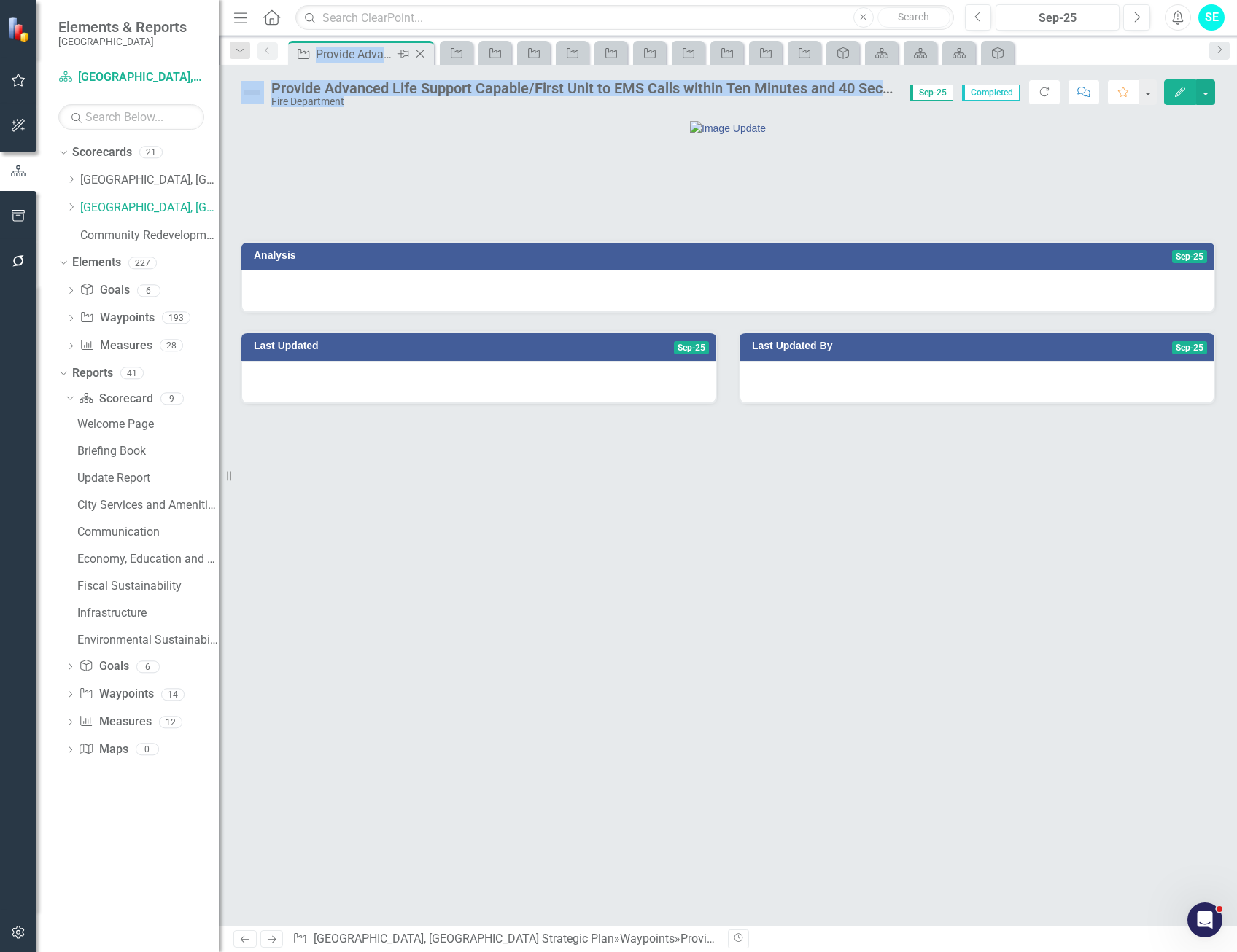
click at [421, 54] on icon "Close" at bounding box center [420, 54] width 15 height 12
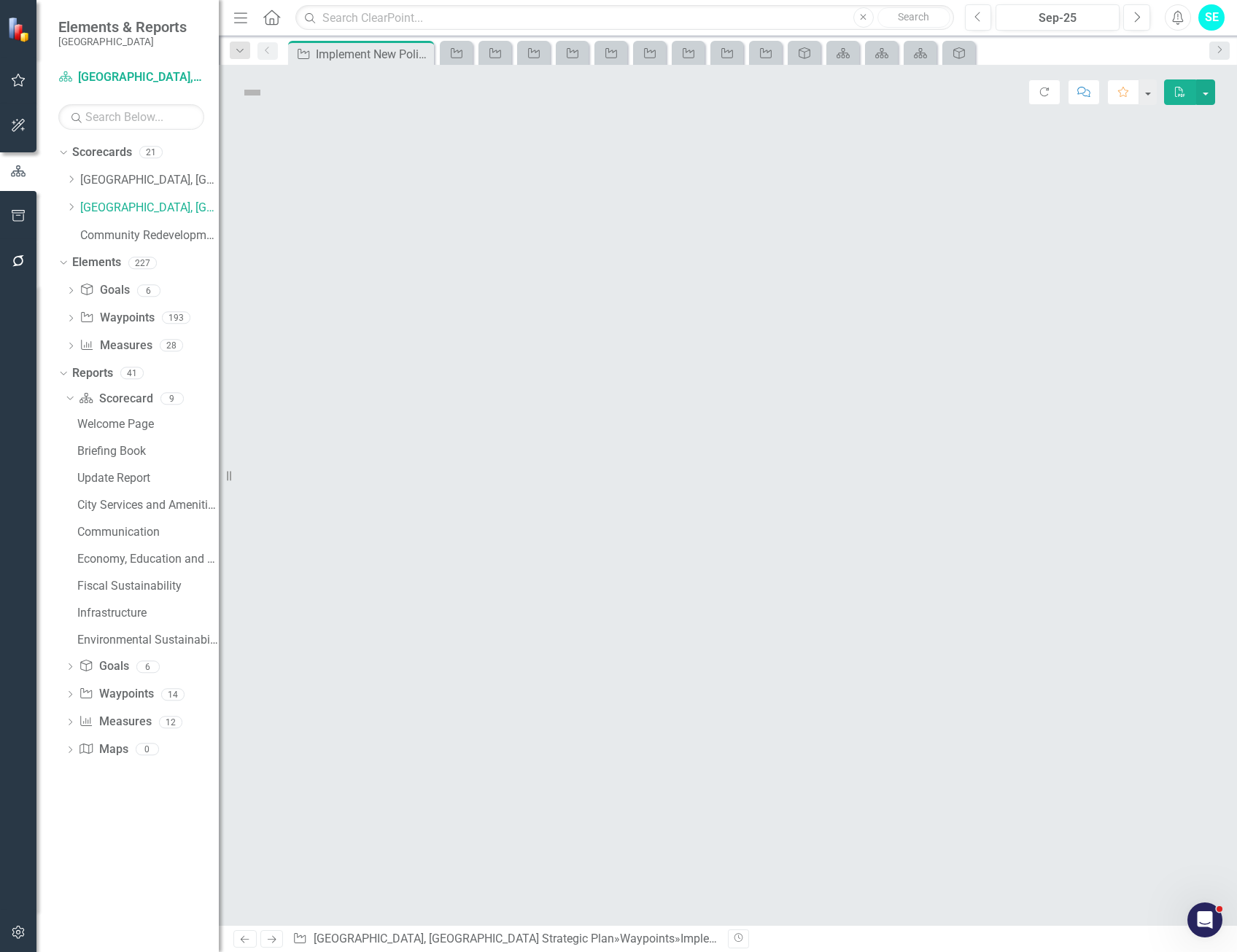
click at [0, 0] on icon "Close" at bounding box center [0, 0] width 0 height 0
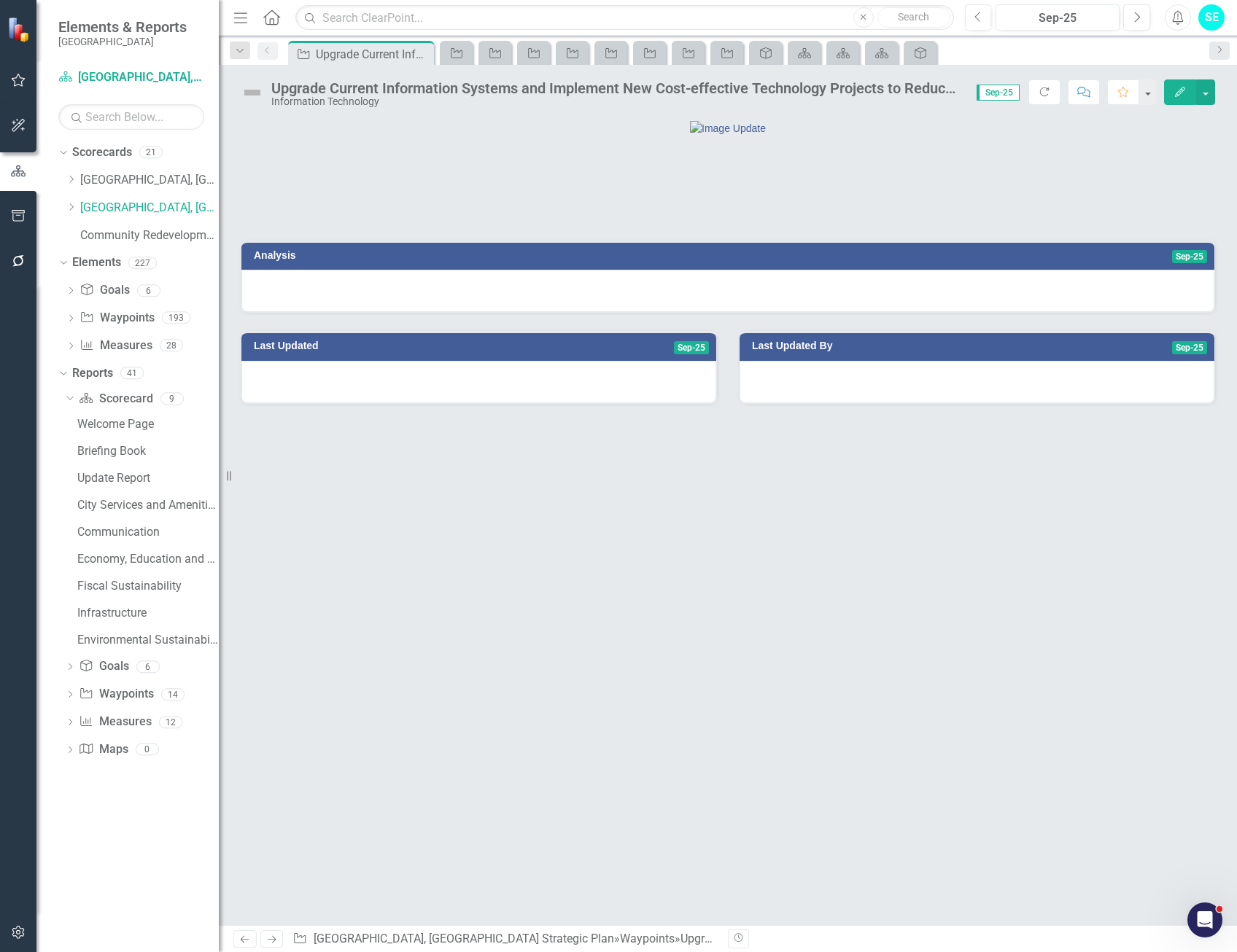
click at [530, 135] on div at bounding box center [728, 128] width 973 height 16
click at [423, 52] on icon "Close" at bounding box center [420, 54] width 15 height 12
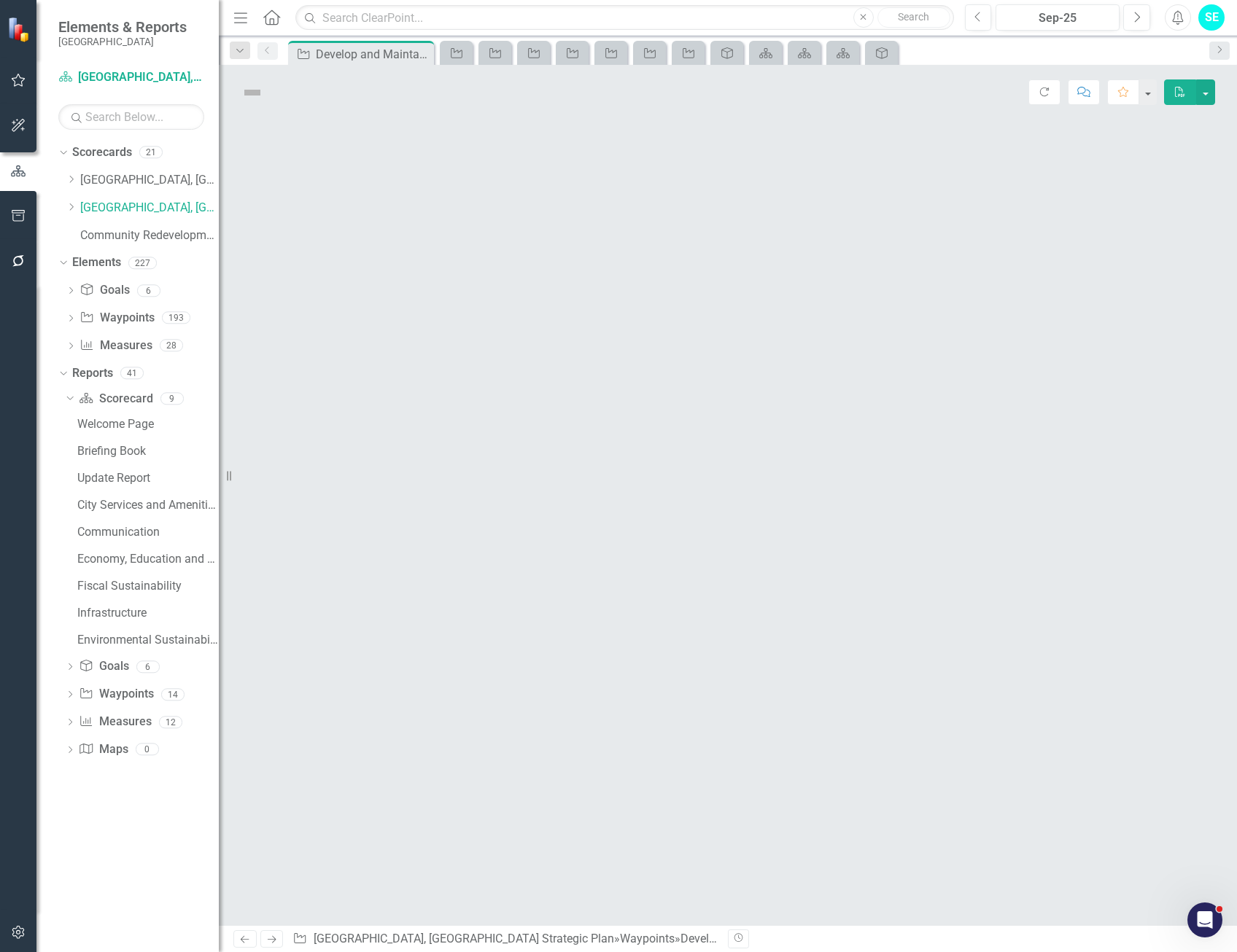
click at [0, 0] on icon "Close" at bounding box center [0, 0] width 0 height 0
click at [423, 52] on div "Waypoint Establish Apprenticeship and Training Programs for High School Student…" at bounding box center [360, 54] width 138 height 18
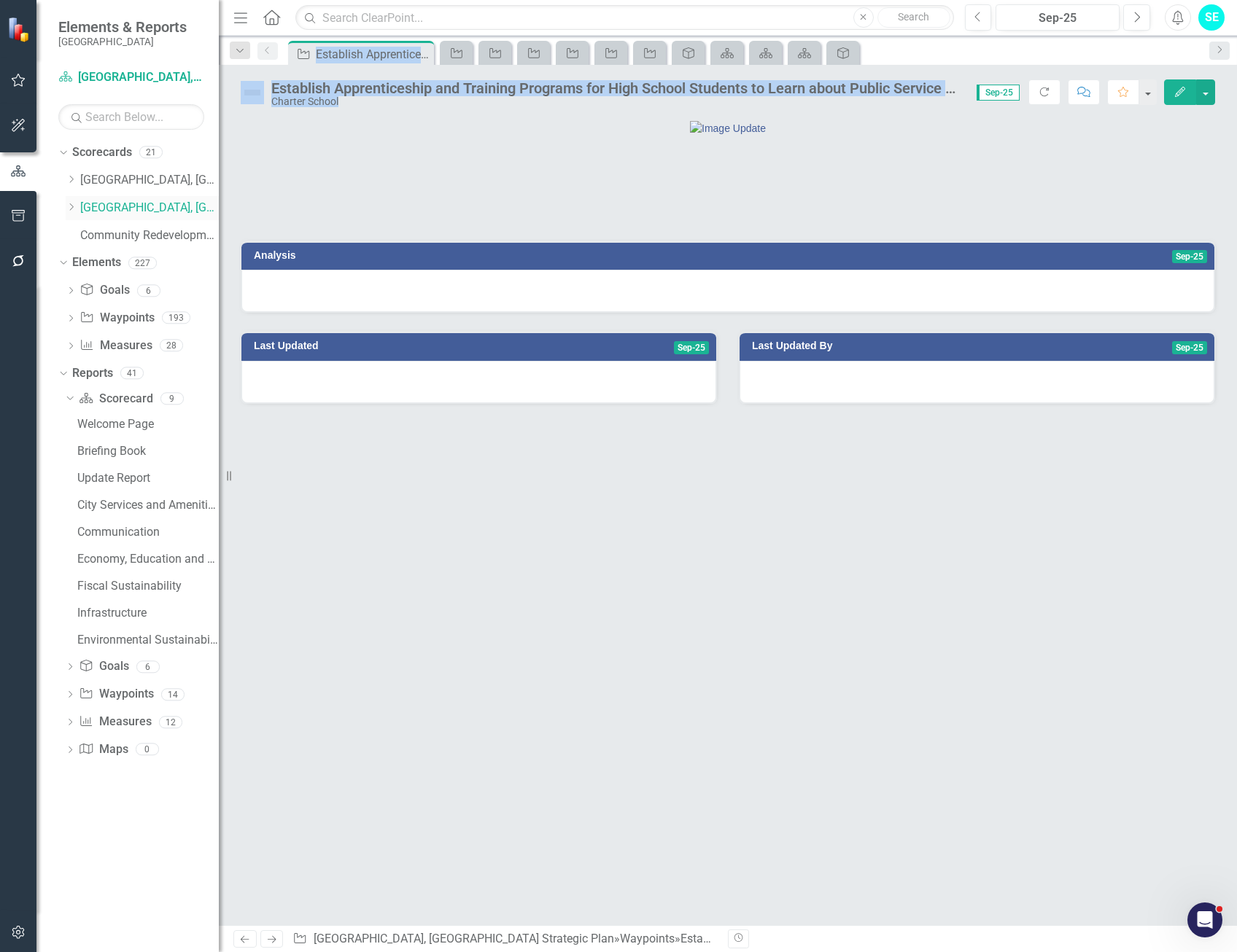
click at [171, 203] on link "[GEOGRAPHIC_DATA], [GEOGRAPHIC_DATA] Strategic Plan" at bounding box center [149, 208] width 138 height 16
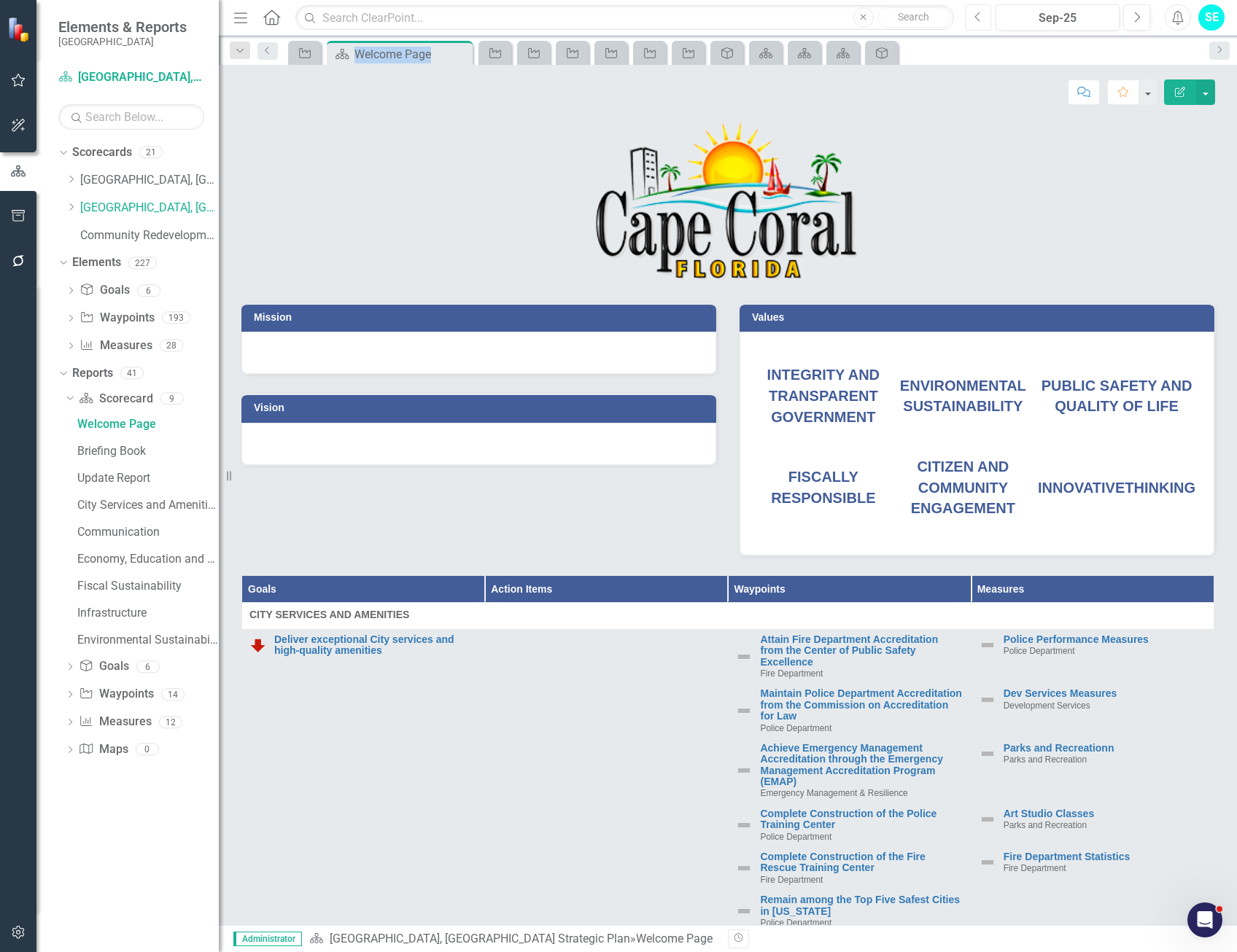
click at [987, 16] on button "Previous" at bounding box center [979, 17] width 27 height 27
click at [1136, 23] on icon "Next" at bounding box center [1136, 17] width 8 height 13
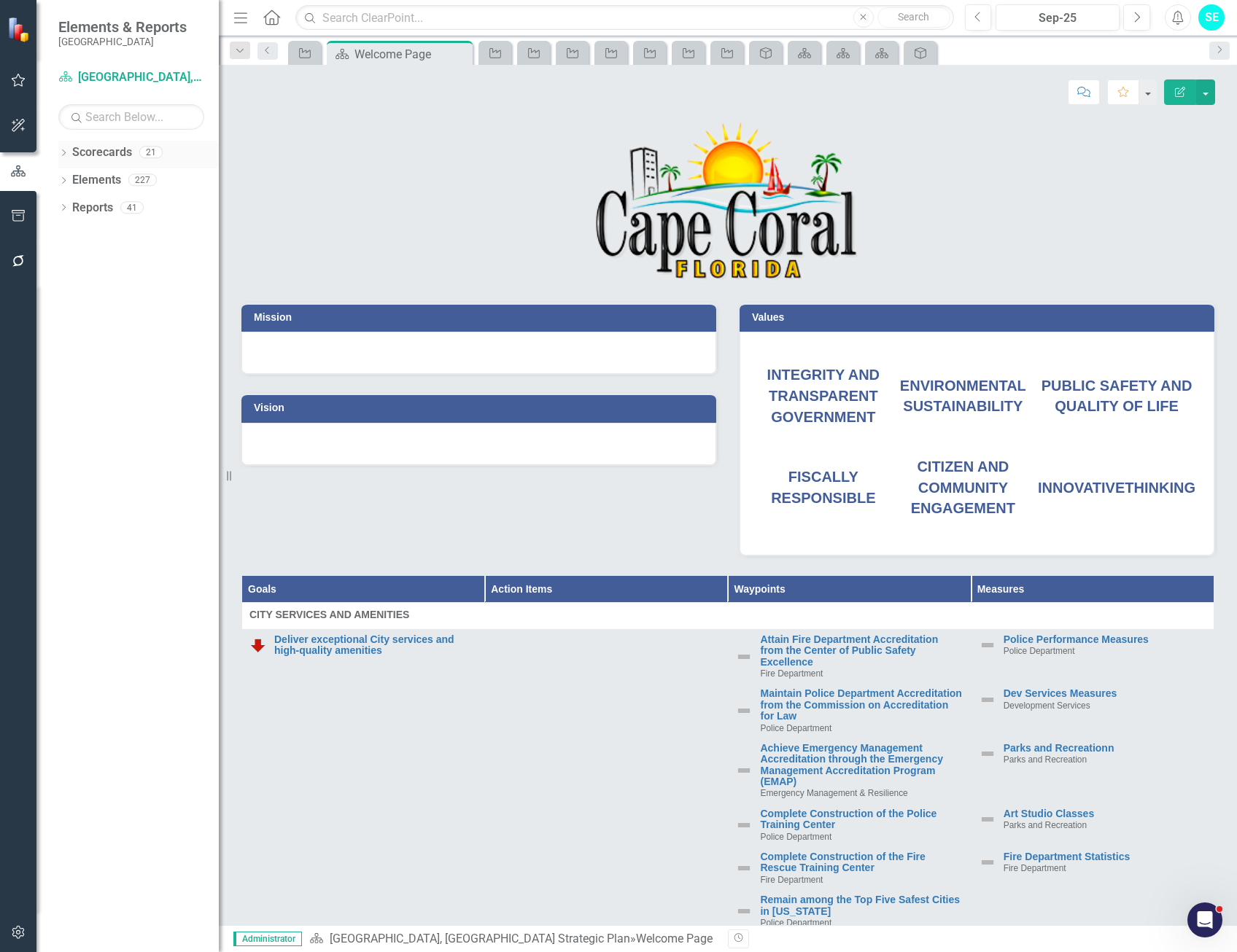
click at [59, 153] on icon "Dropdown" at bounding box center [63, 154] width 10 height 8
click at [71, 209] on icon "Dropdown" at bounding box center [71, 208] width 11 height 9
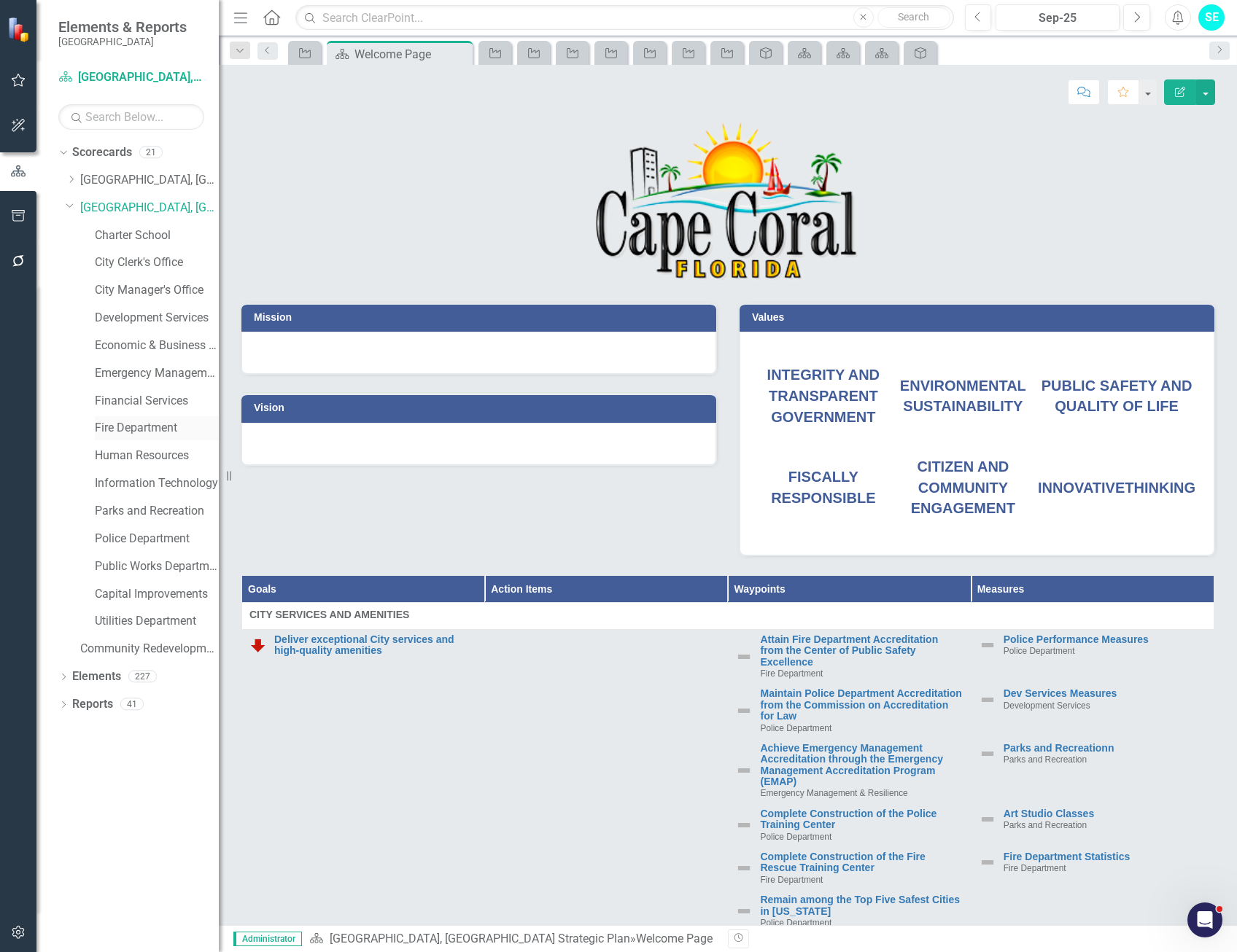
click at [140, 432] on link "Fire Department" at bounding box center [157, 428] width 124 height 16
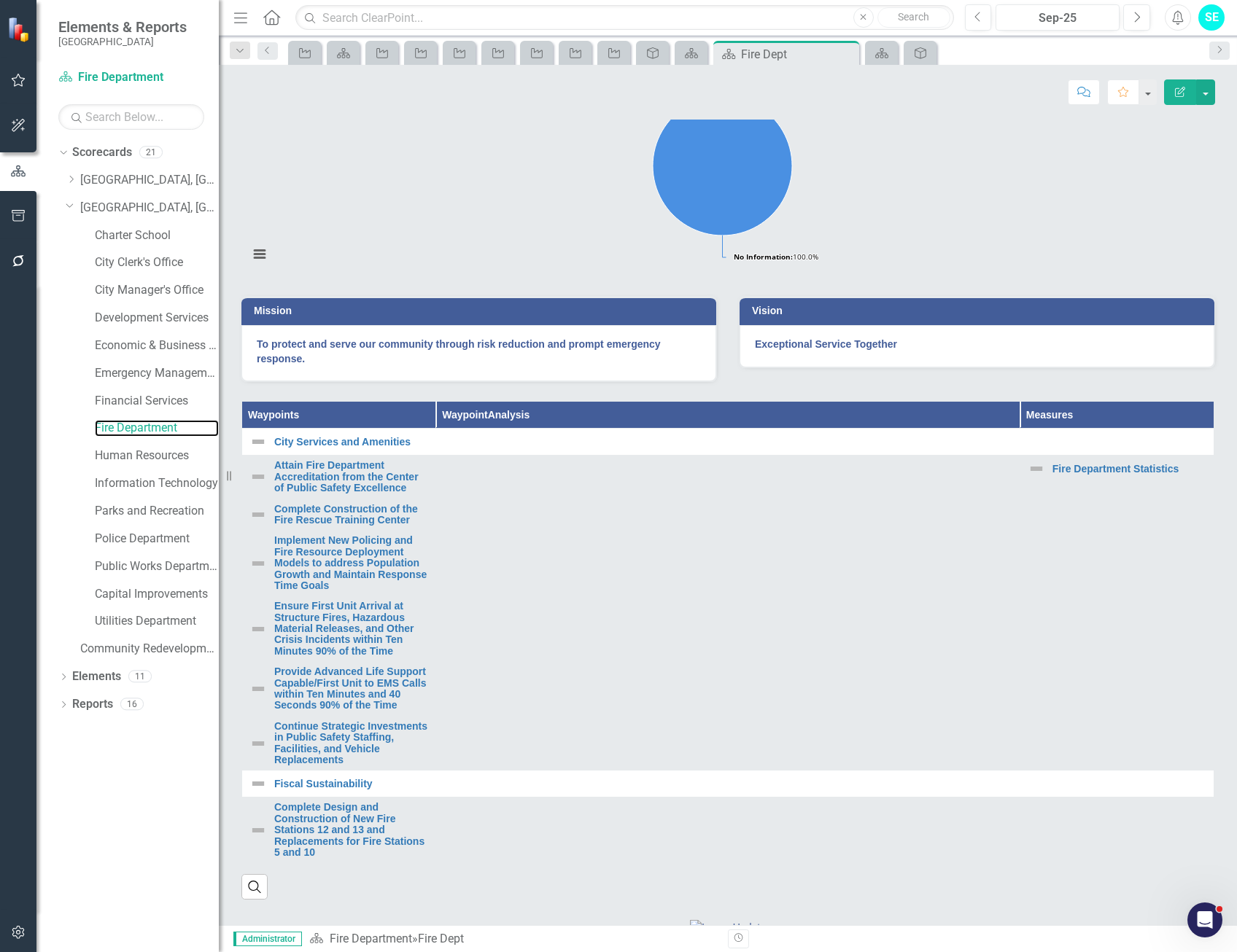
scroll to position [219, 0]
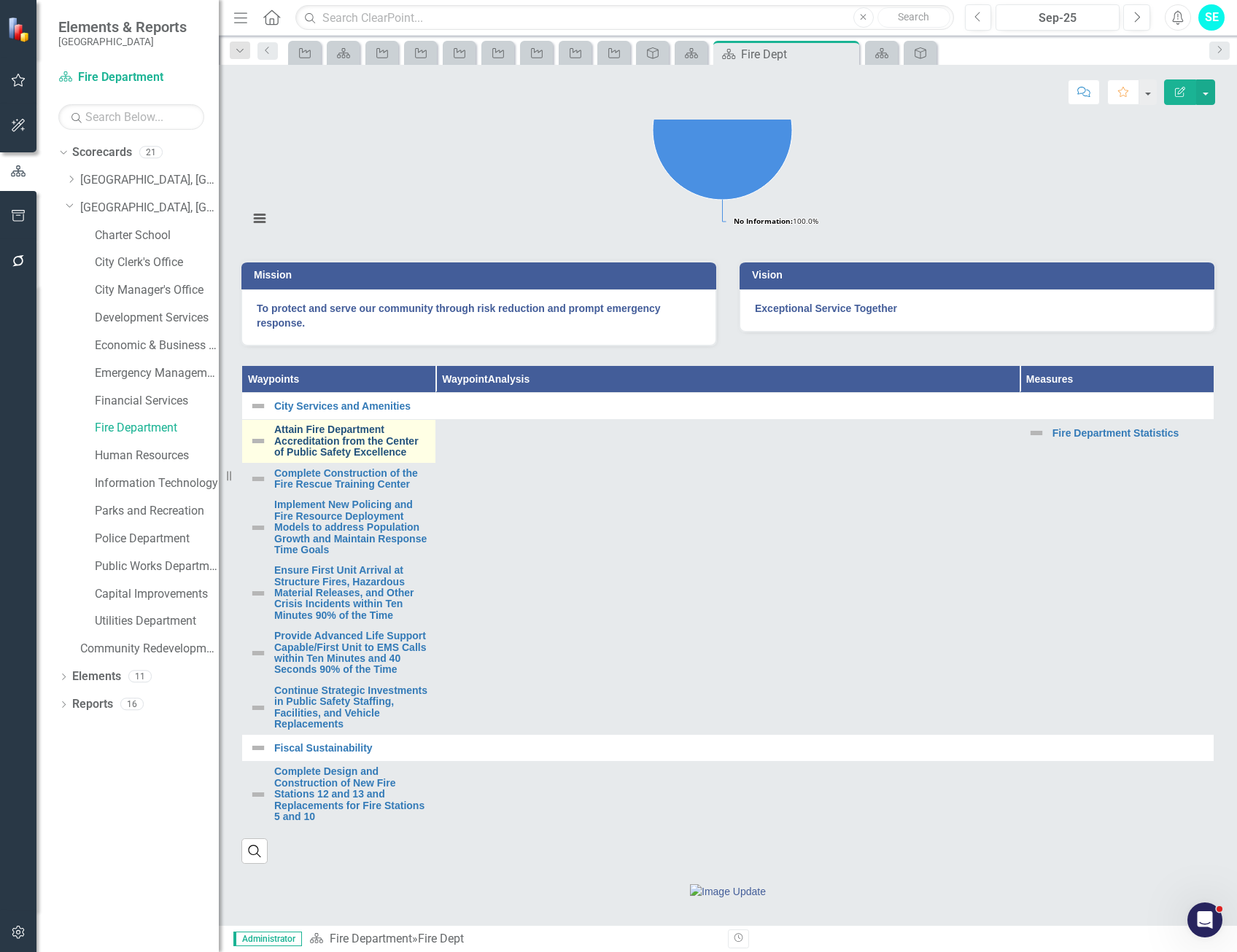
click at [335, 458] on link "Attain Fire Department Accreditation from the Center of Public Safety Excellence" at bounding box center [351, 441] width 154 height 34
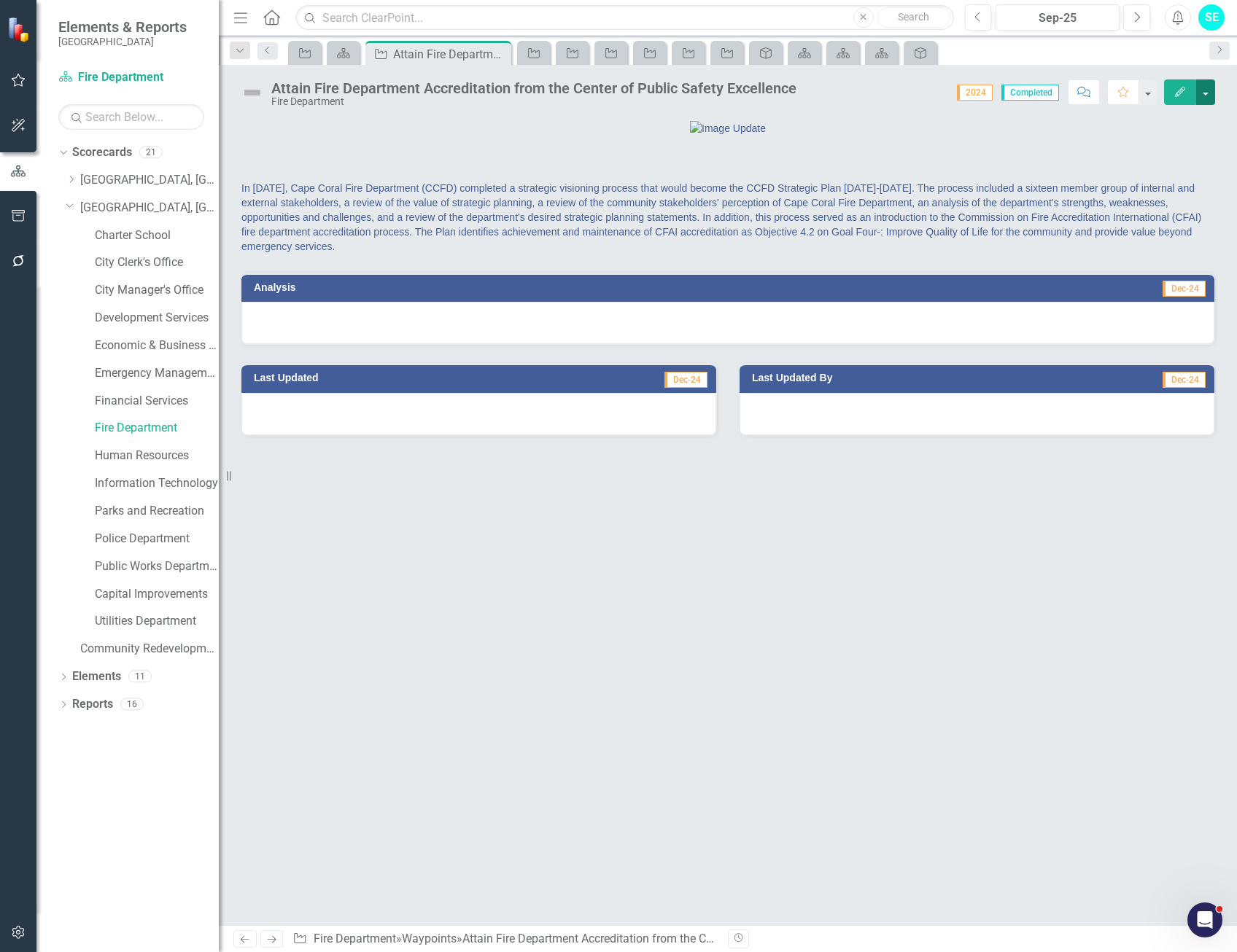
click at [1209, 96] on button "button" at bounding box center [1206, 92] width 19 height 26
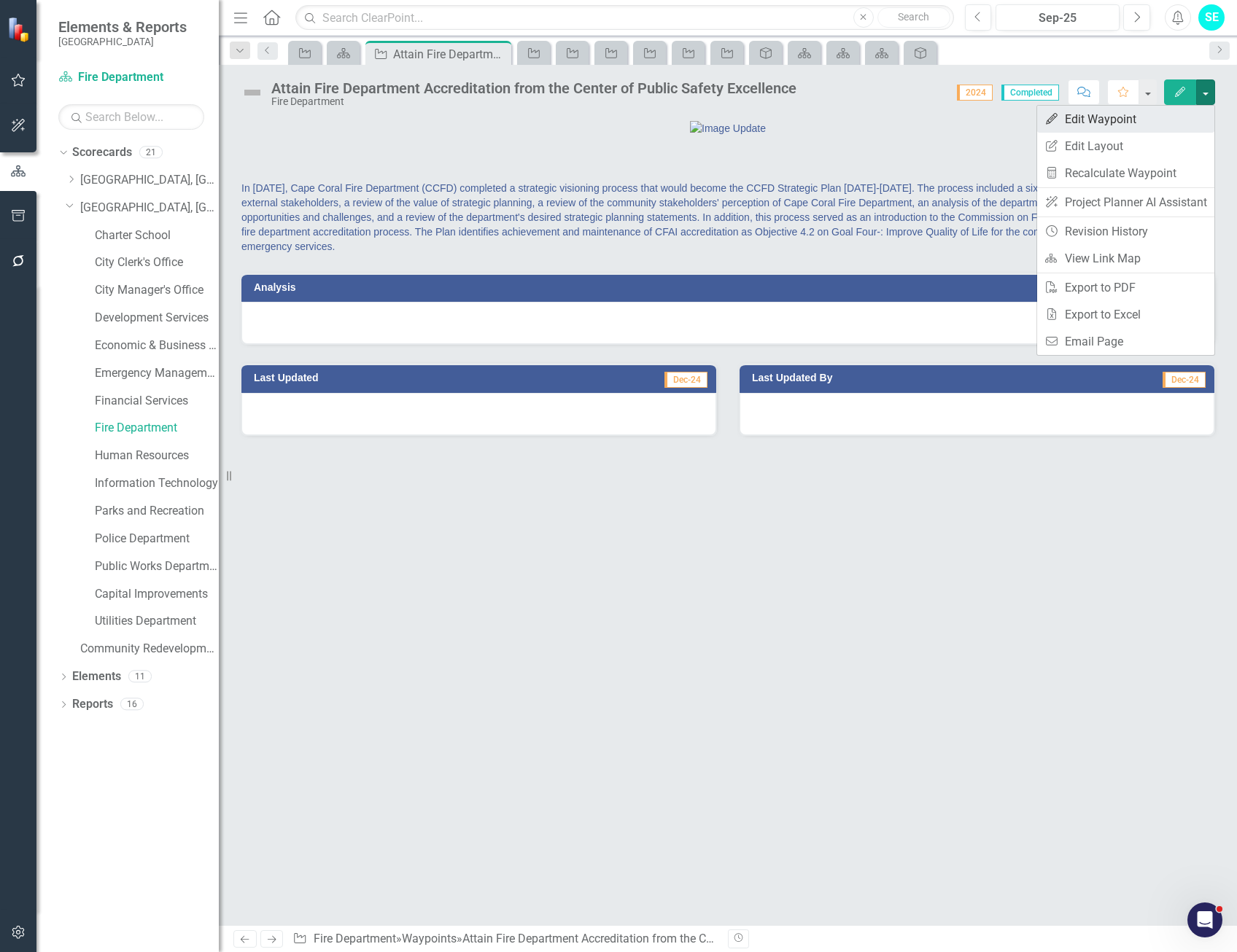
click at [1113, 123] on link "Edit Edit Waypoint" at bounding box center [1126, 120] width 177 height 27
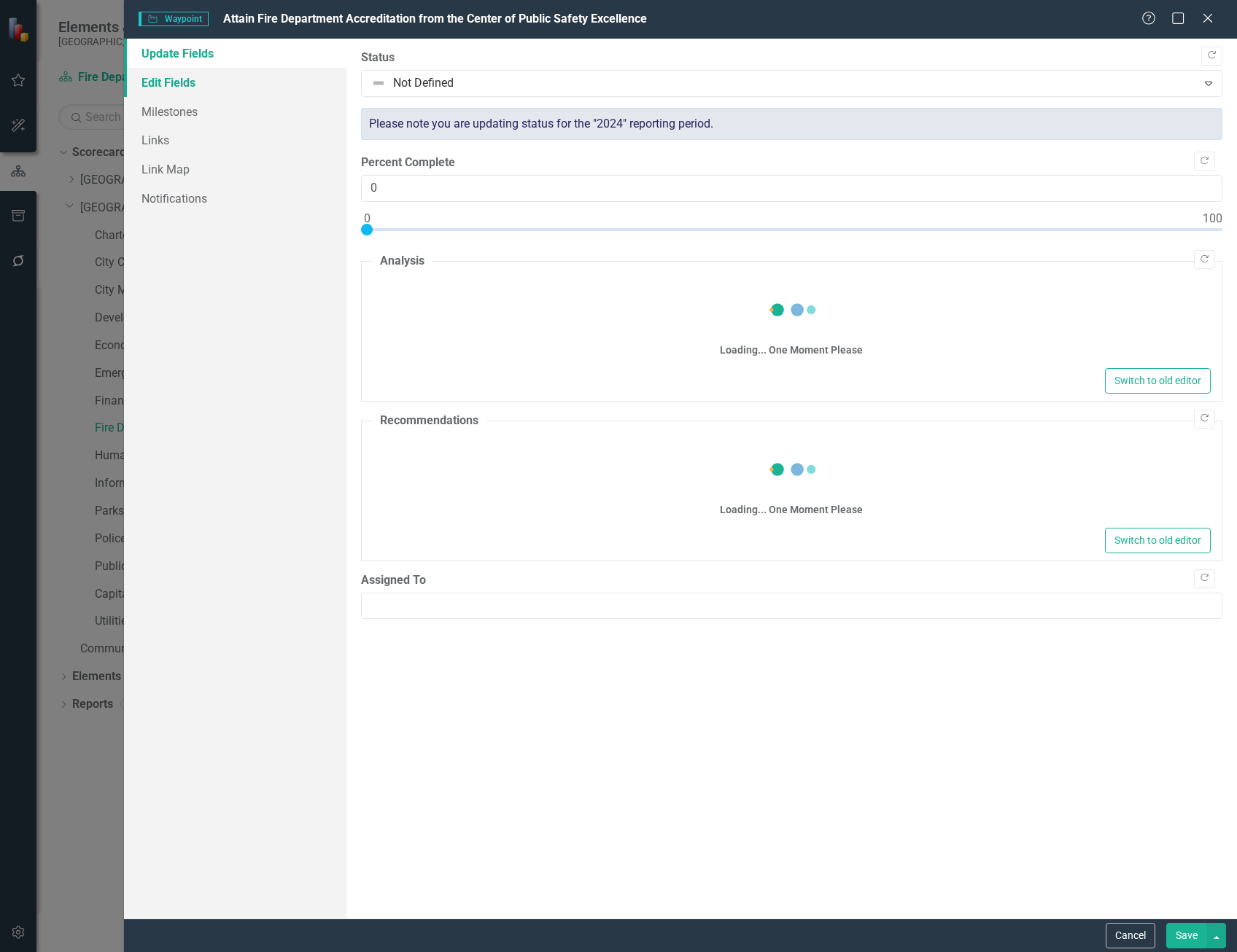
click at [162, 86] on link "Edit Fields" at bounding box center [235, 82] width 222 height 29
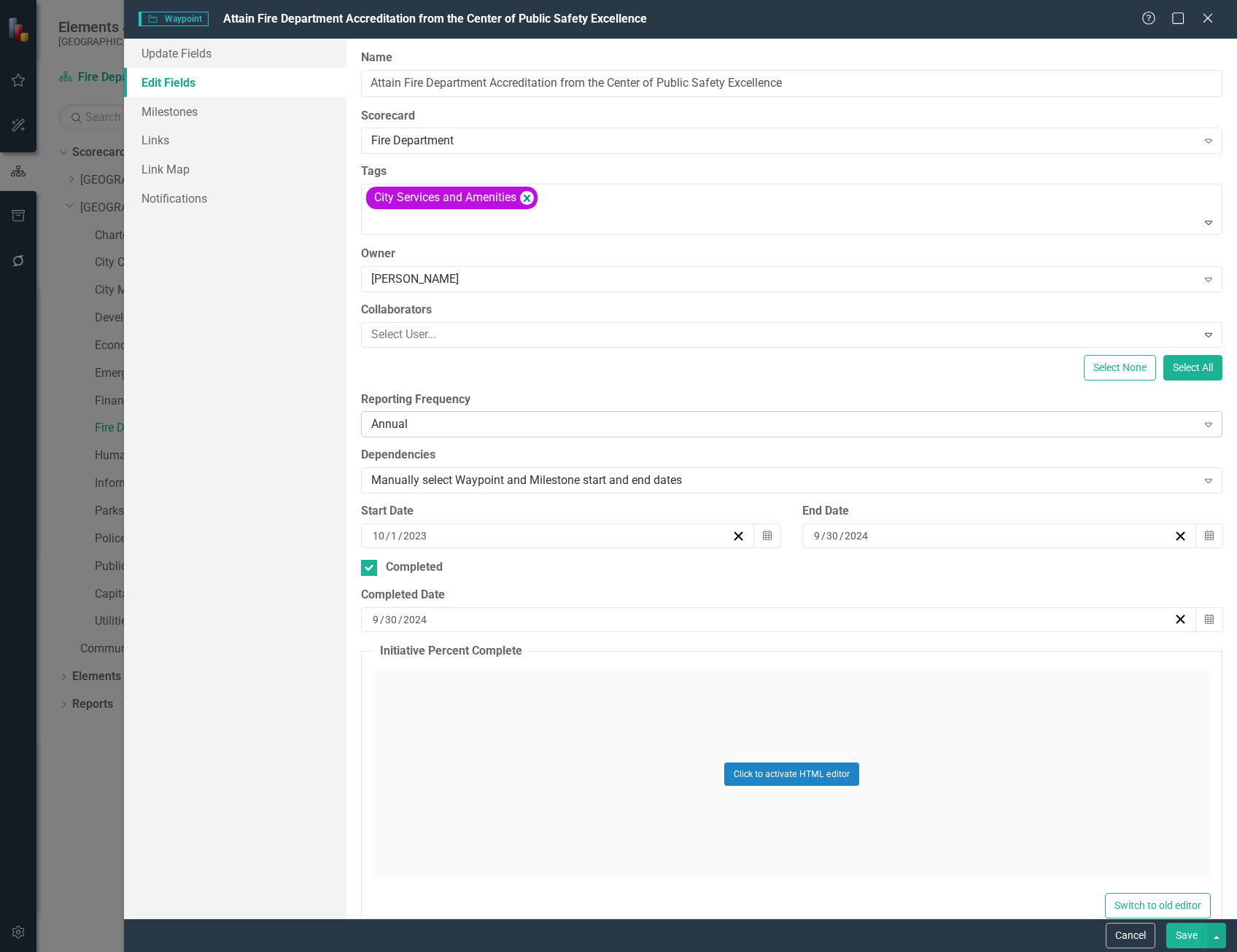
click at [423, 417] on div "Annual" at bounding box center [784, 424] width 826 height 16
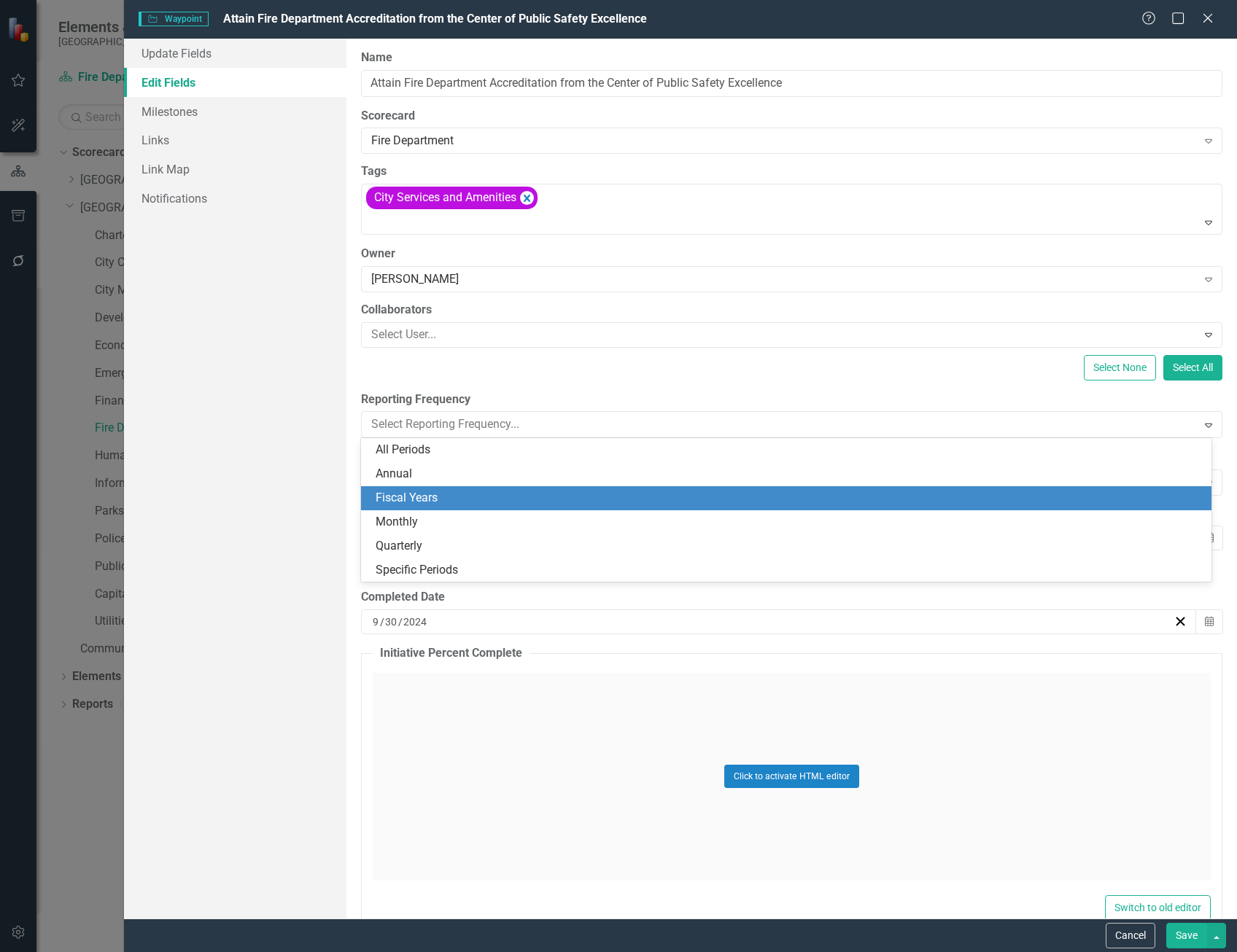
click at [443, 497] on div "Fiscal Years" at bounding box center [790, 498] width 827 height 16
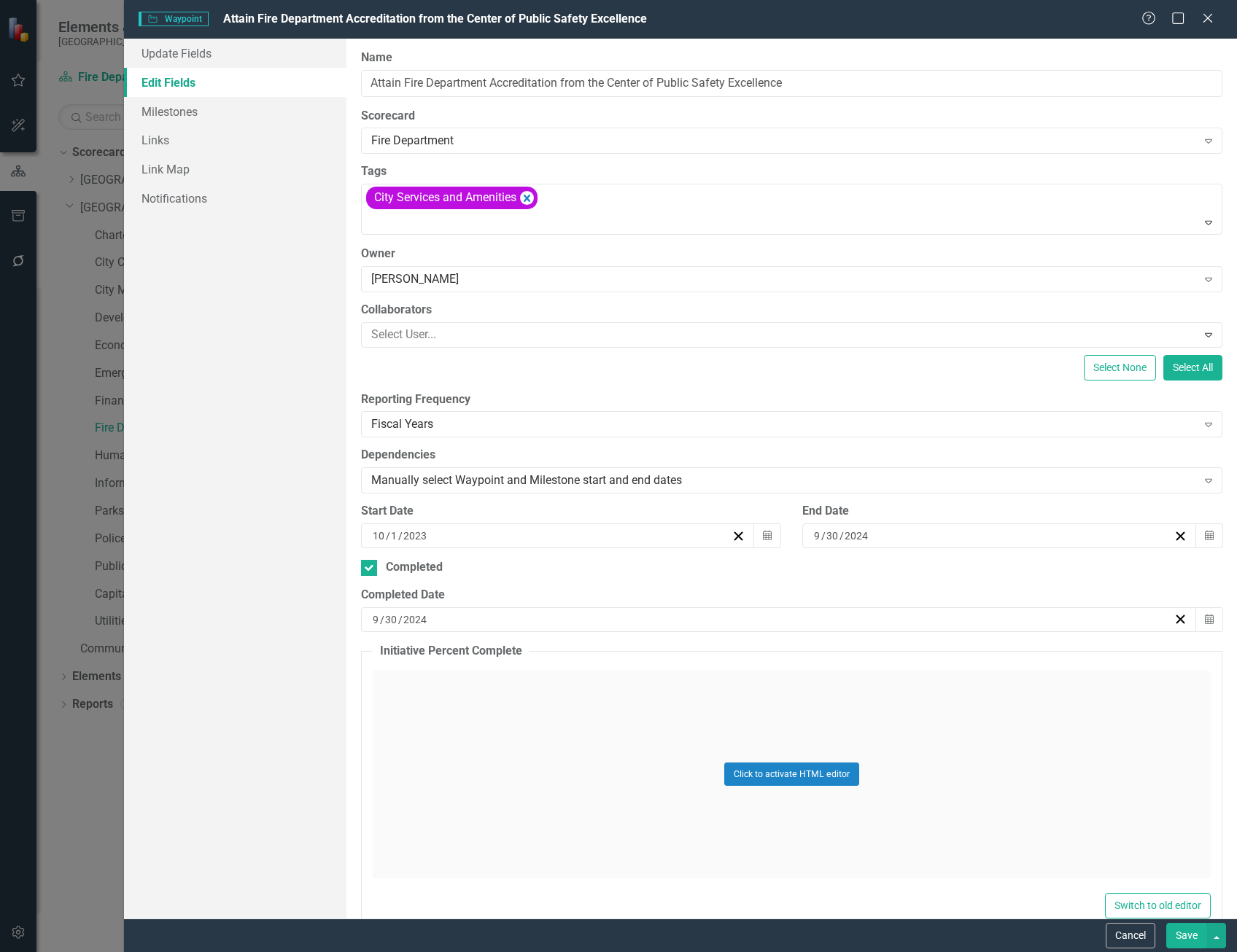
click at [1189, 941] on button "Save" at bounding box center [1187, 936] width 41 height 26
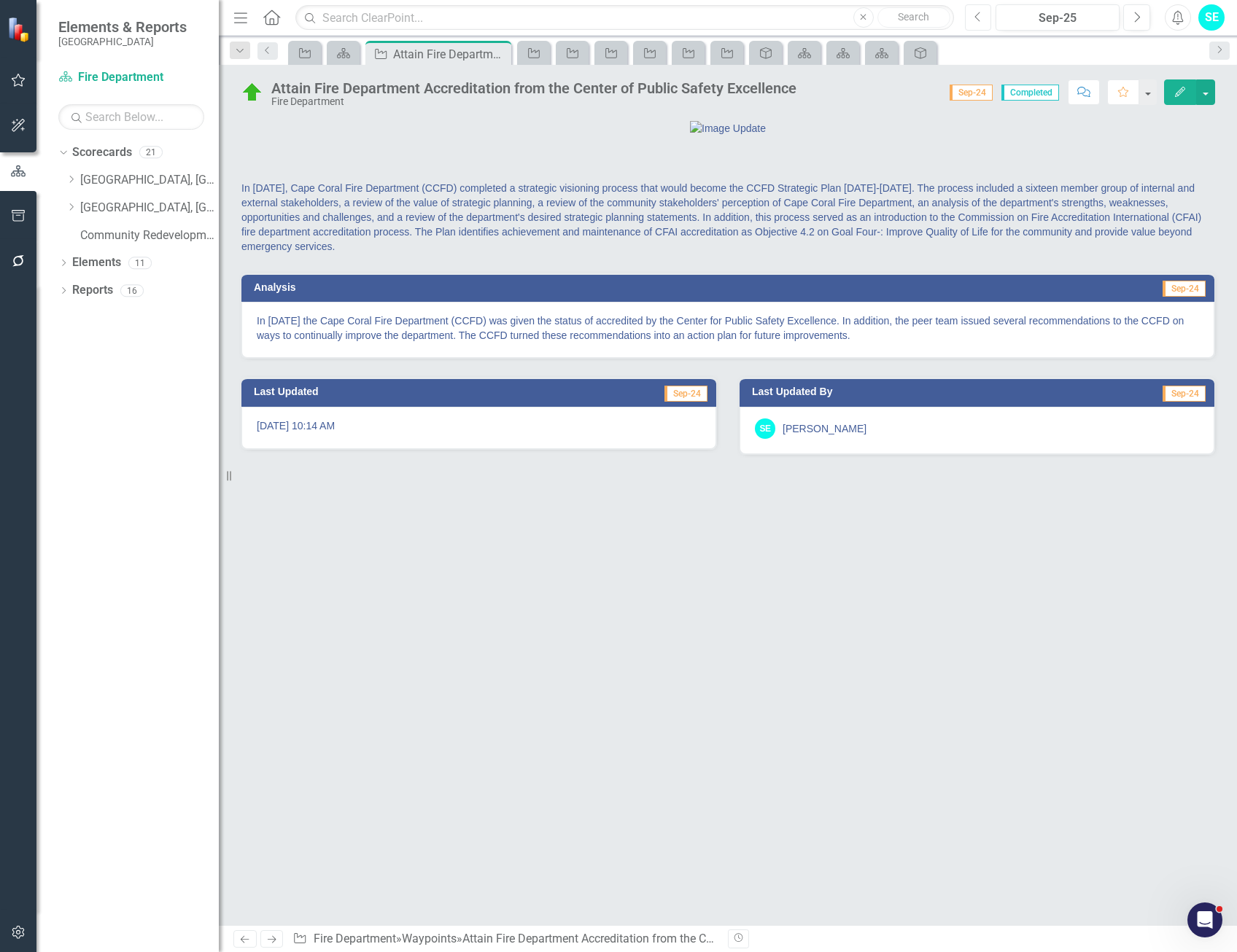
drag, startPoint x: 974, startPoint y: 21, endPoint x: 993, endPoint y: 20, distance: 19.0
click at [974, 21] on icon "Previous" at bounding box center [978, 17] width 8 height 13
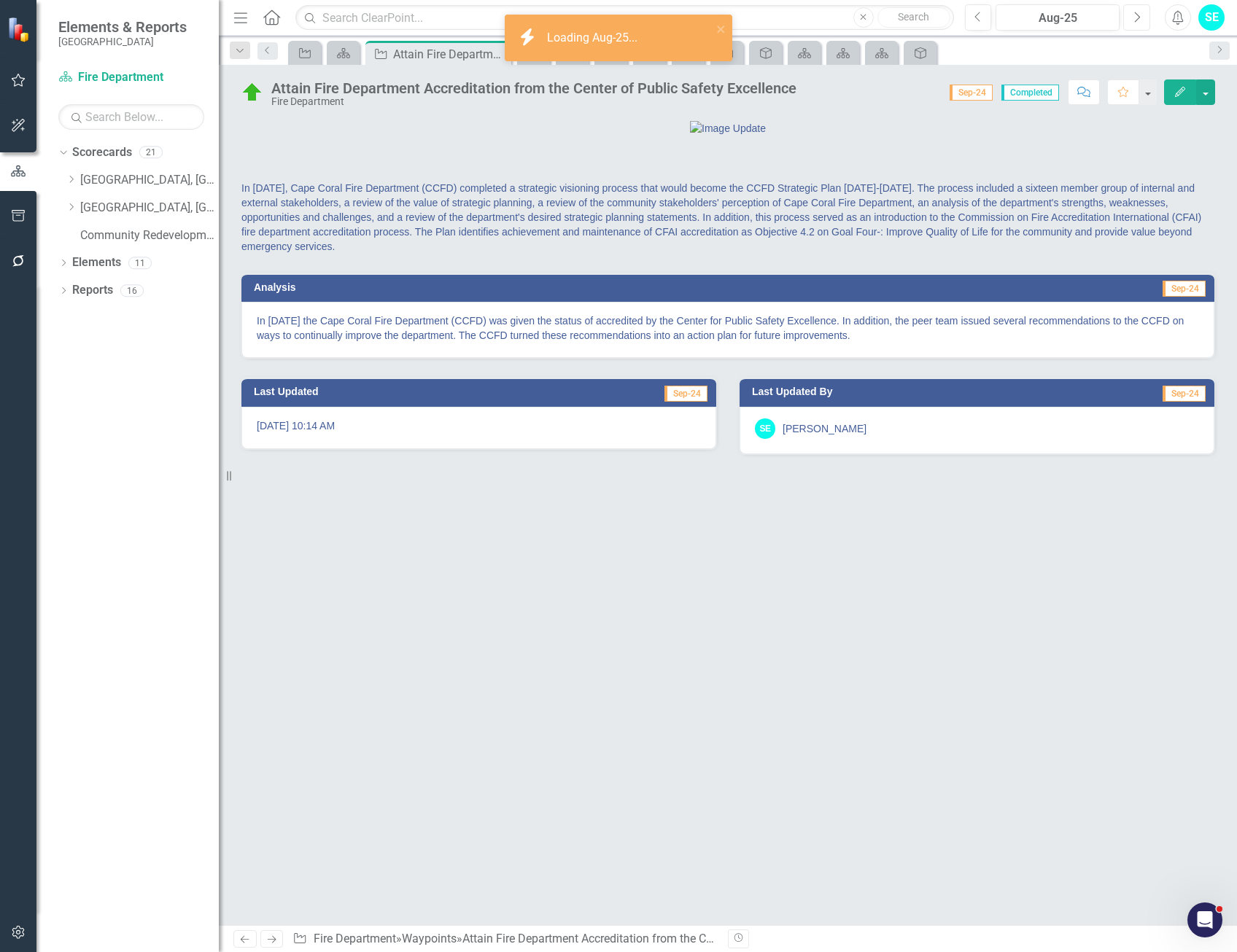
click at [1136, 24] on button "Next" at bounding box center [1137, 17] width 27 height 27
click at [971, 20] on button "Previous" at bounding box center [979, 17] width 27 height 27
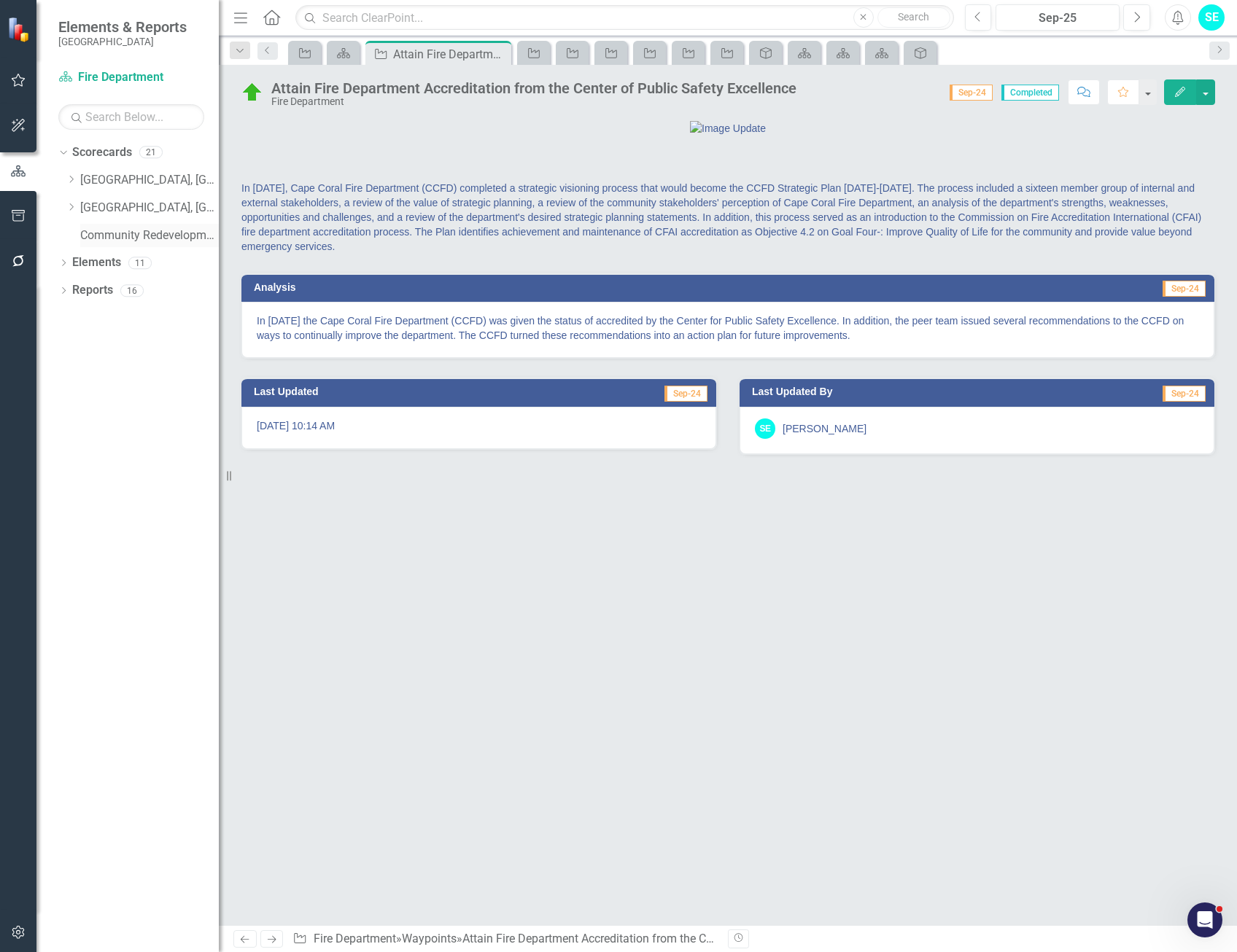
click at [154, 233] on link "Community Redevelopment Area" at bounding box center [149, 236] width 138 height 16
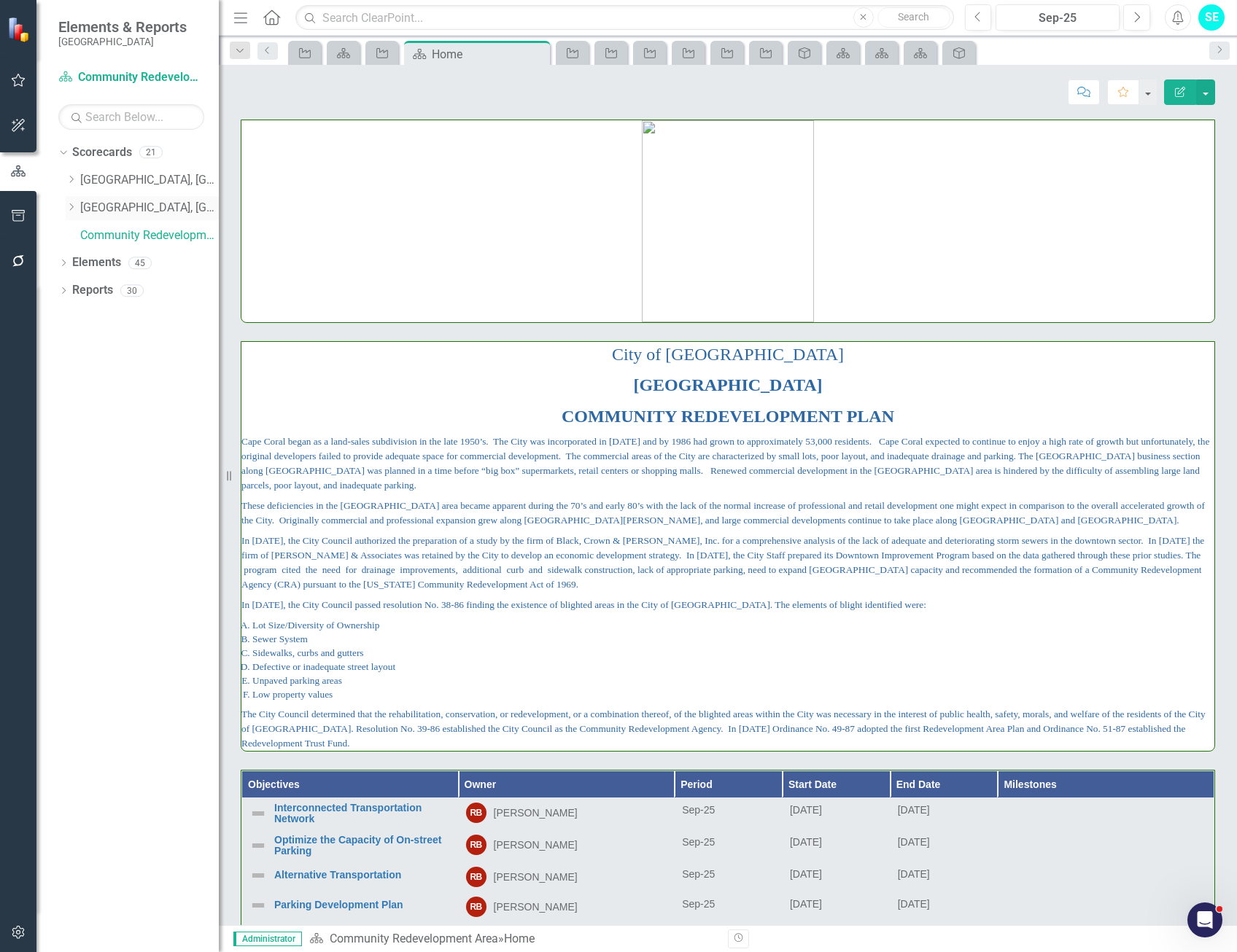
click at [144, 202] on link "[GEOGRAPHIC_DATA], [GEOGRAPHIC_DATA] Strategic Plan" at bounding box center [149, 208] width 138 height 16
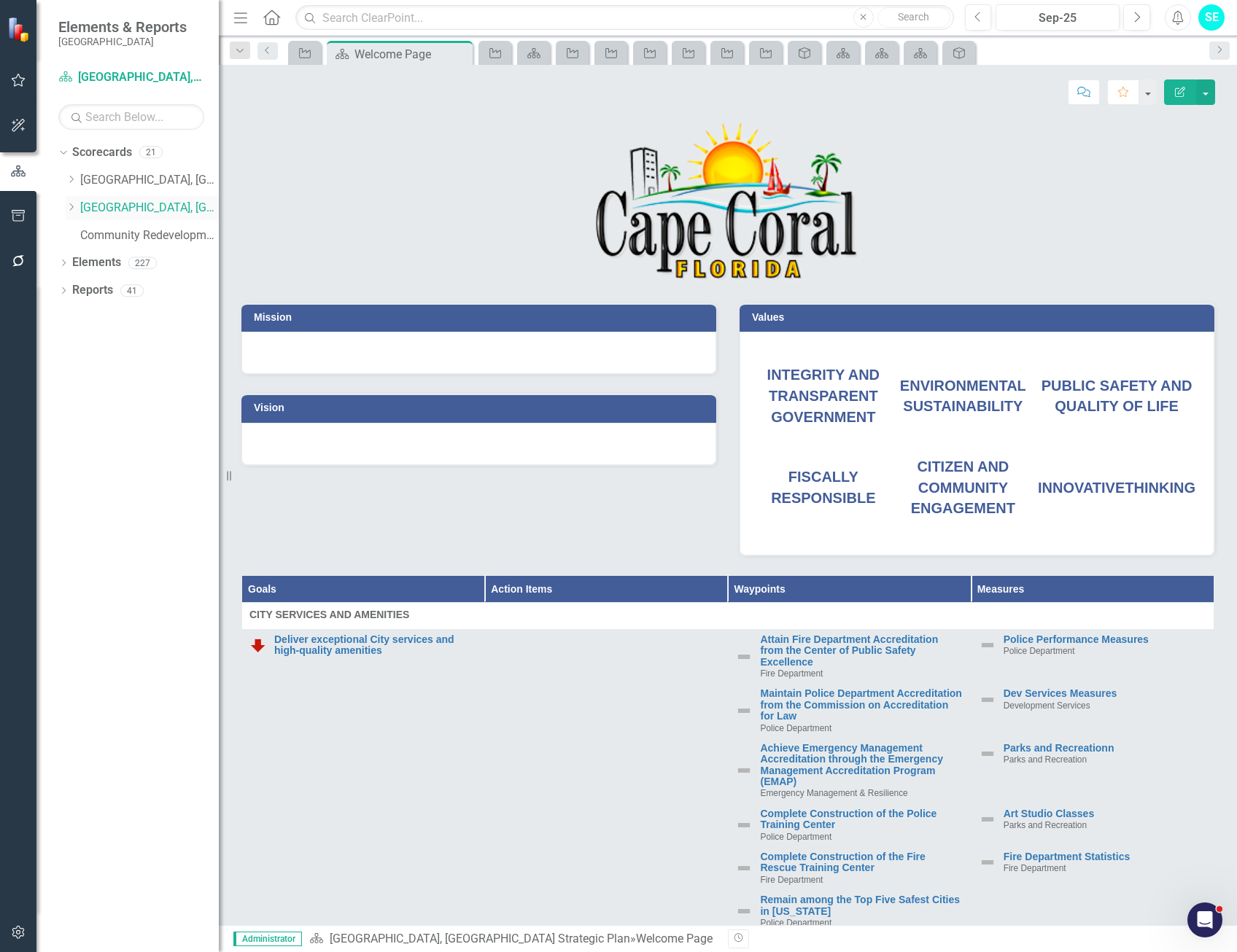
click at [70, 205] on icon "Dropdown" at bounding box center [71, 208] width 11 height 9
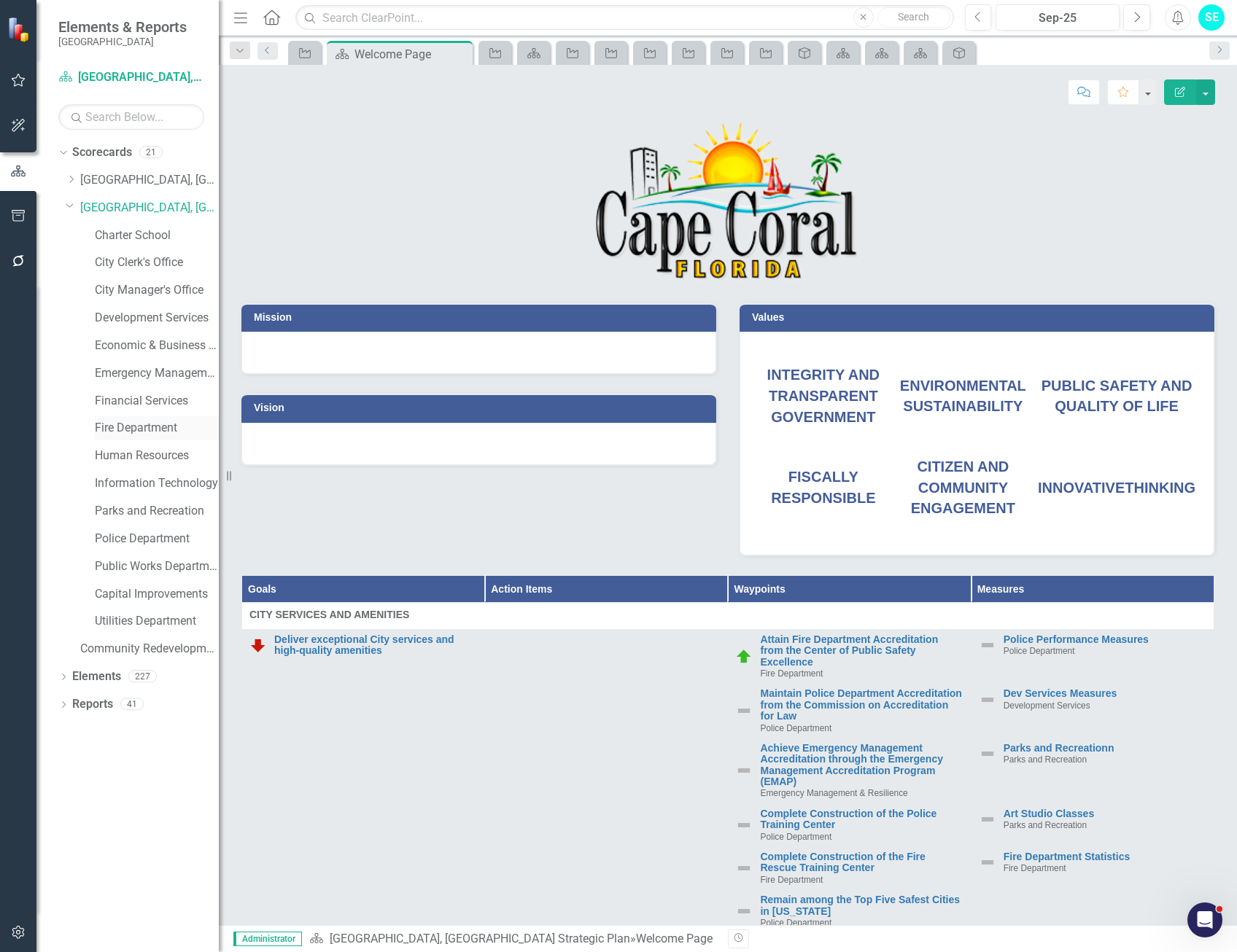
click at [135, 437] on div "Fire Department" at bounding box center [157, 428] width 124 height 24
click at [135, 425] on link "Fire Department" at bounding box center [157, 428] width 124 height 16
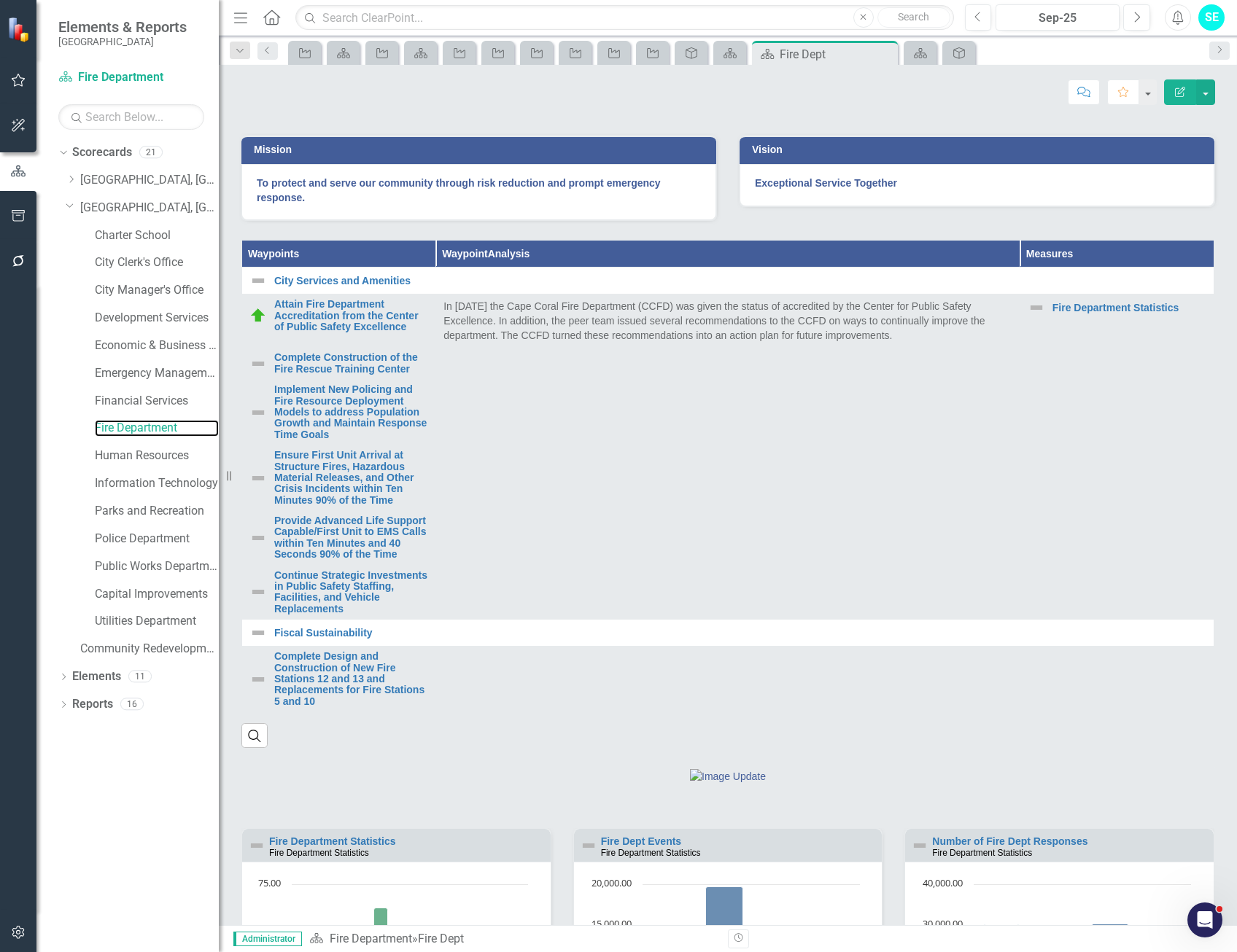
scroll to position [345, 0]
click at [1202, 91] on button "button" at bounding box center [1206, 92] width 19 height 26
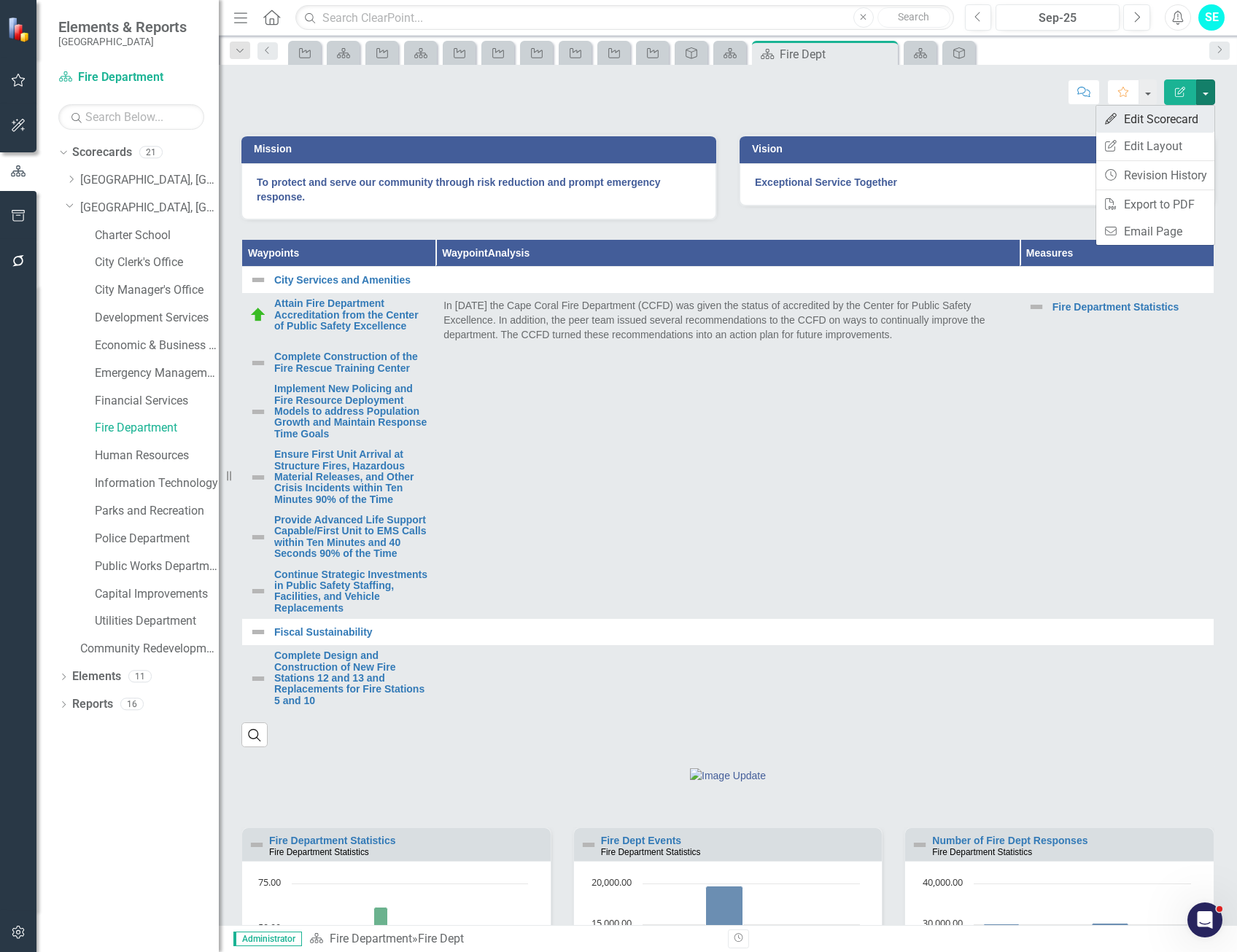
click at [1182, 126] on link "Edit Edit Scorecard" at bounding box center [1155, 120] width 118 height 27
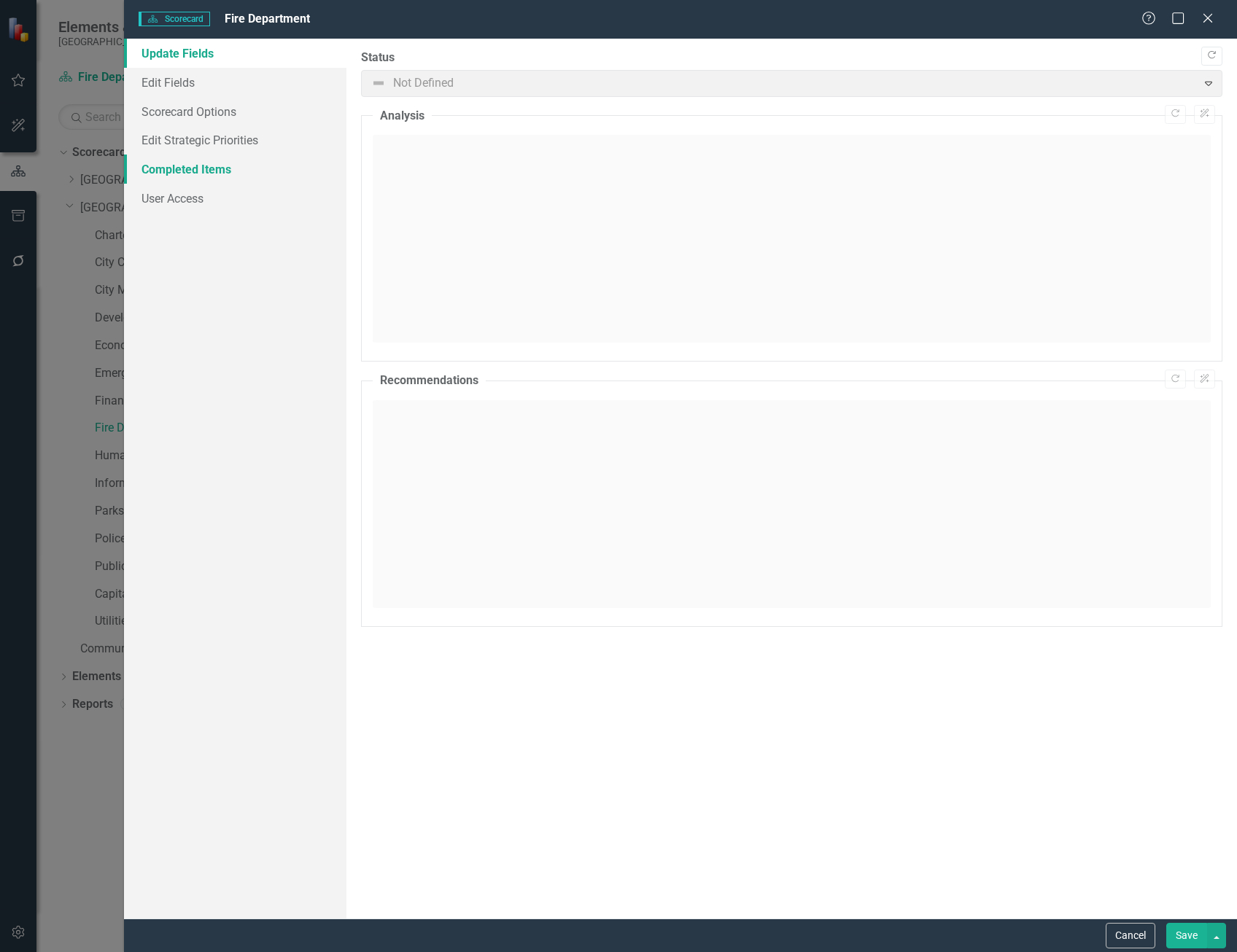
click at [191, 167] on link "Completed Items" at bounding box center [235, 169] width 222 height 29
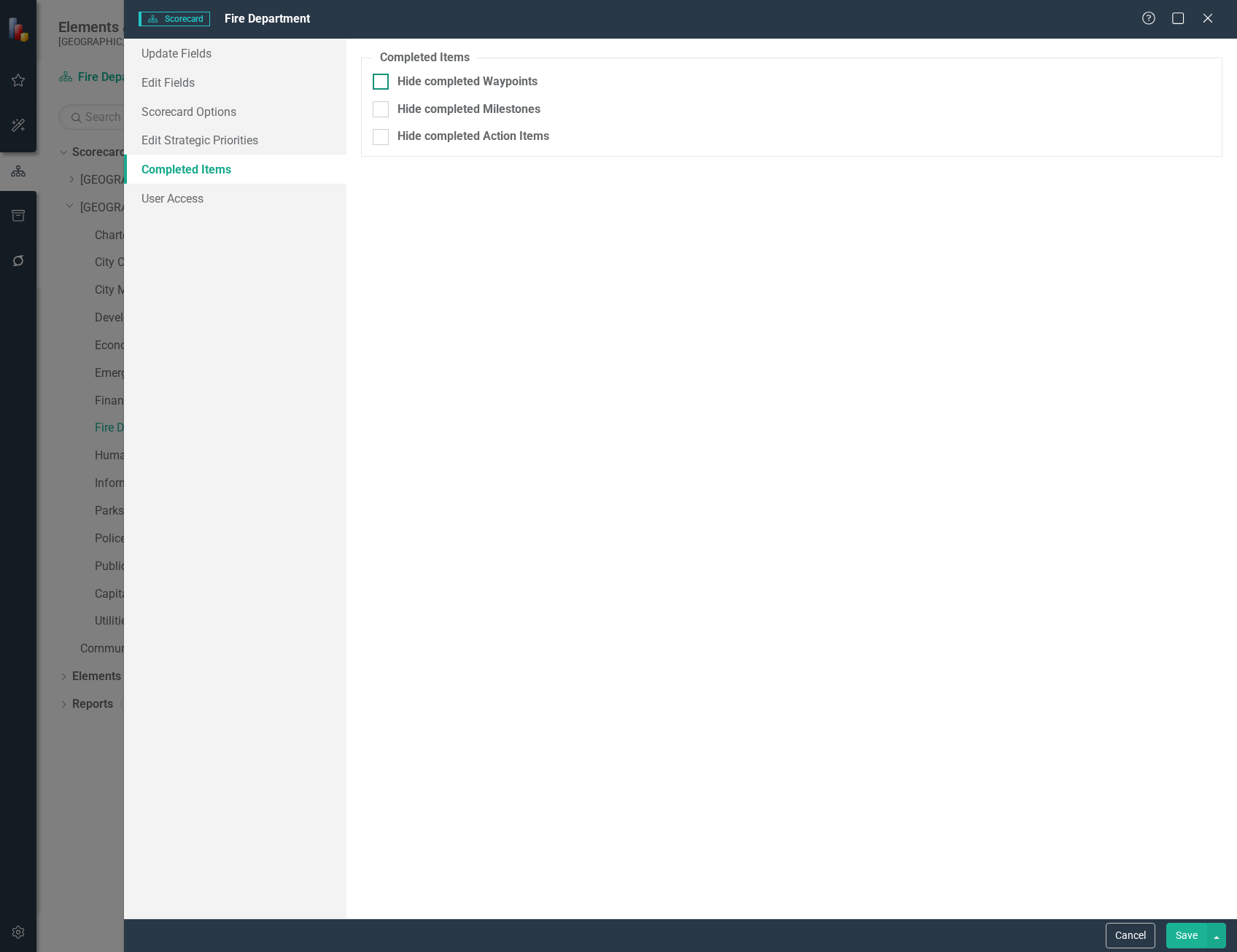
click at [378, 80] on input "Hide completed Waypoints" at bounding box center [377, 79] width 9 height 9
checkbox input "true"
click at [526, 110] on div "/ /" at bounding box center [772, 113] width 780 height 15
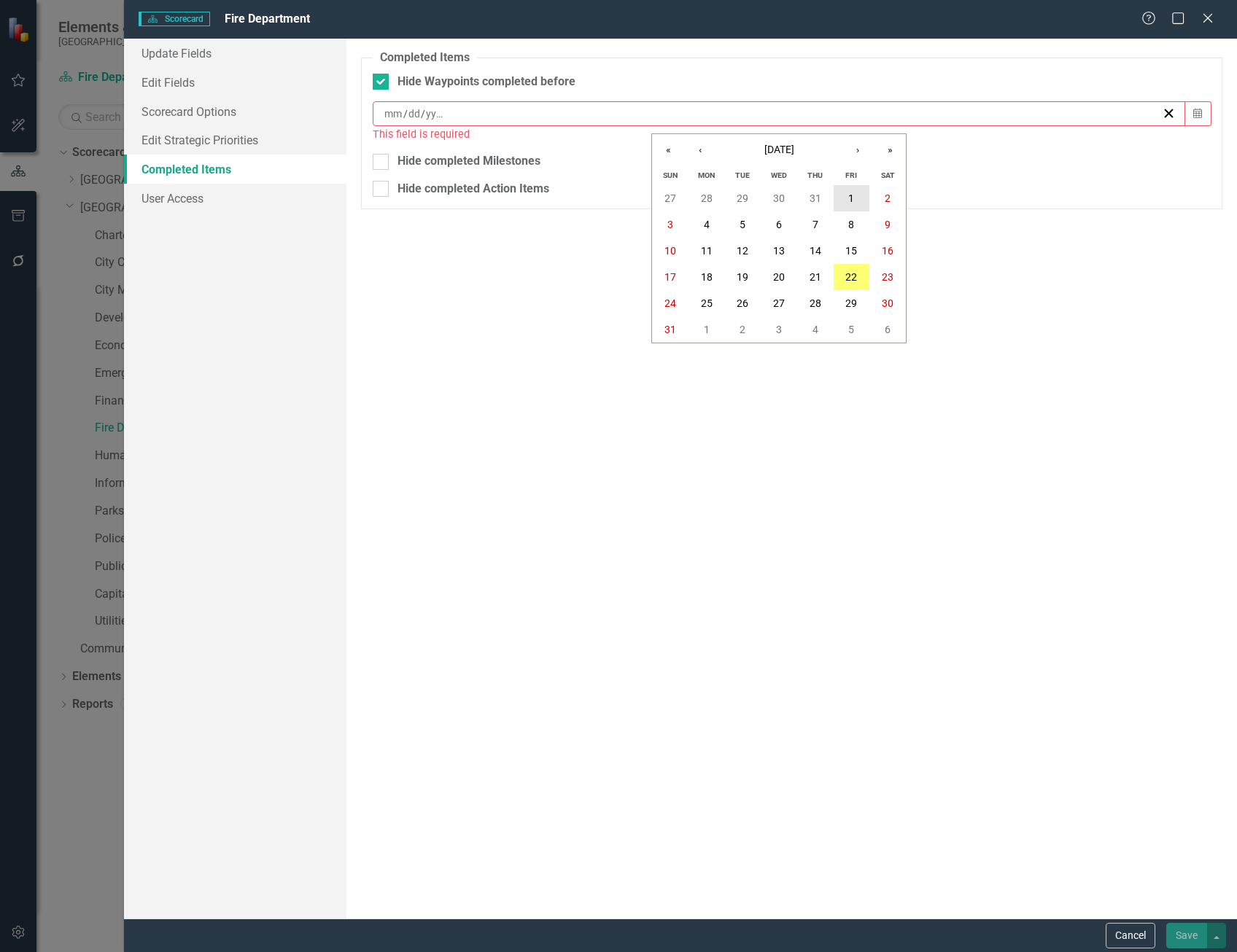
click at [846, 200] on button "1" at bounding box center [852, 198] width 37 height 27
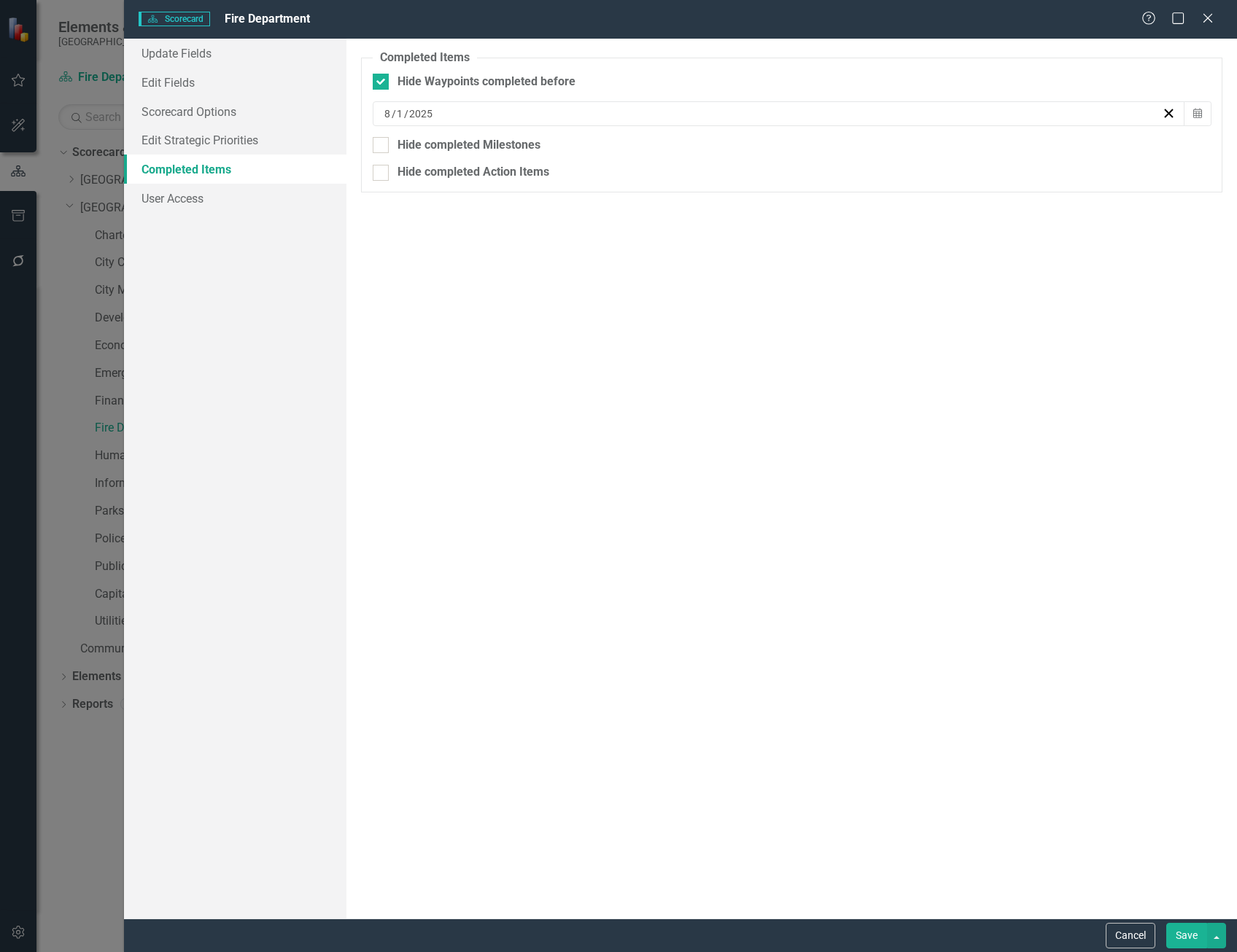
click at [1179, 932] on button "Save" at bounding box center [1187, 936] width 41 height 26
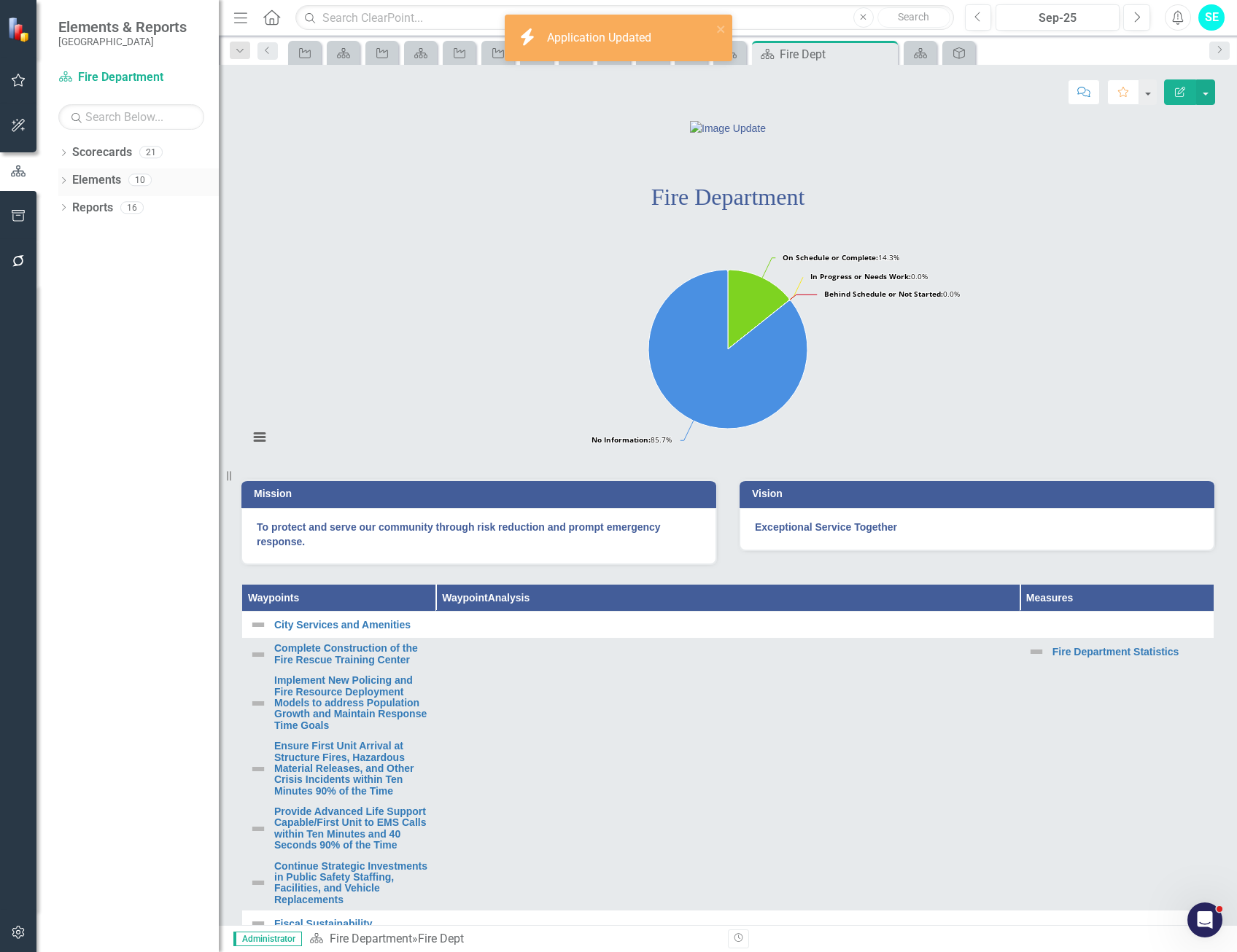
click at [63, 178] on icon "Dropdown" at bounding box center [63, 182] width 10 height 8
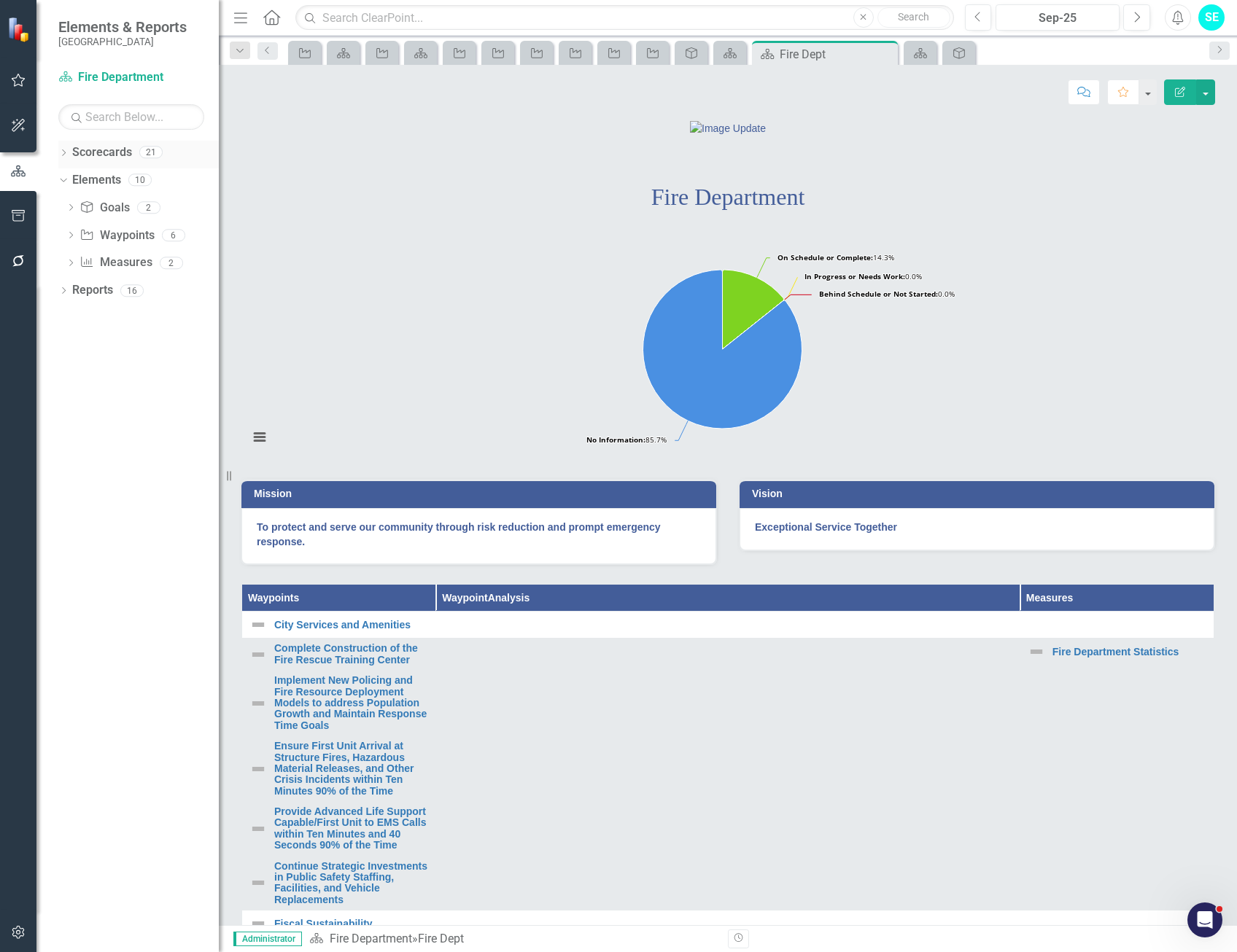
click at [65, 150] on icon "Dropdown" at bounding box center [63, 154] width 10 height 8
click at [70, 207] on icon "Dropdown" at bounding box center [71, 208] width 11 height 9
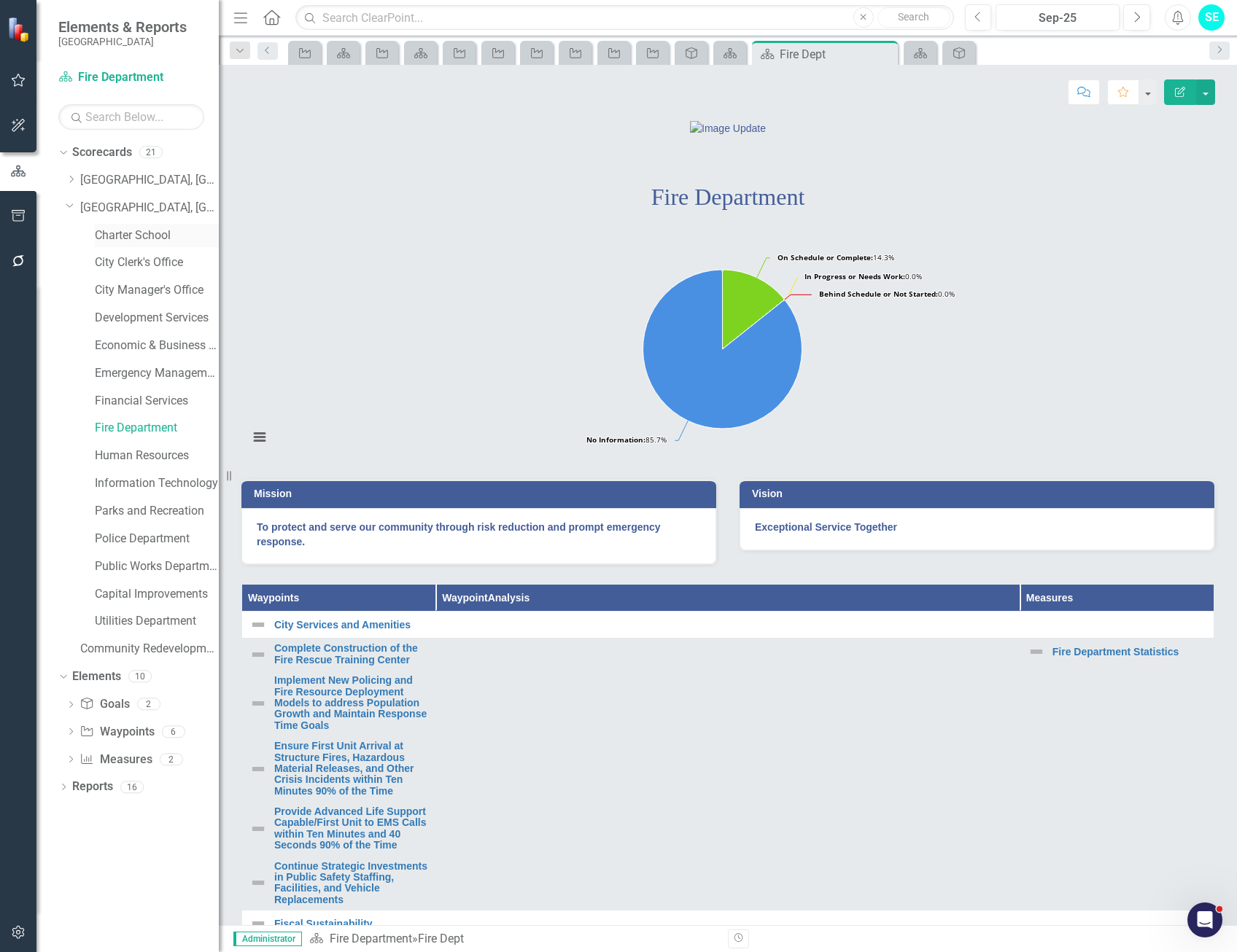
click at [149, 241] on link "Charter School" at bounding box center [157, 236] width 124 height 16
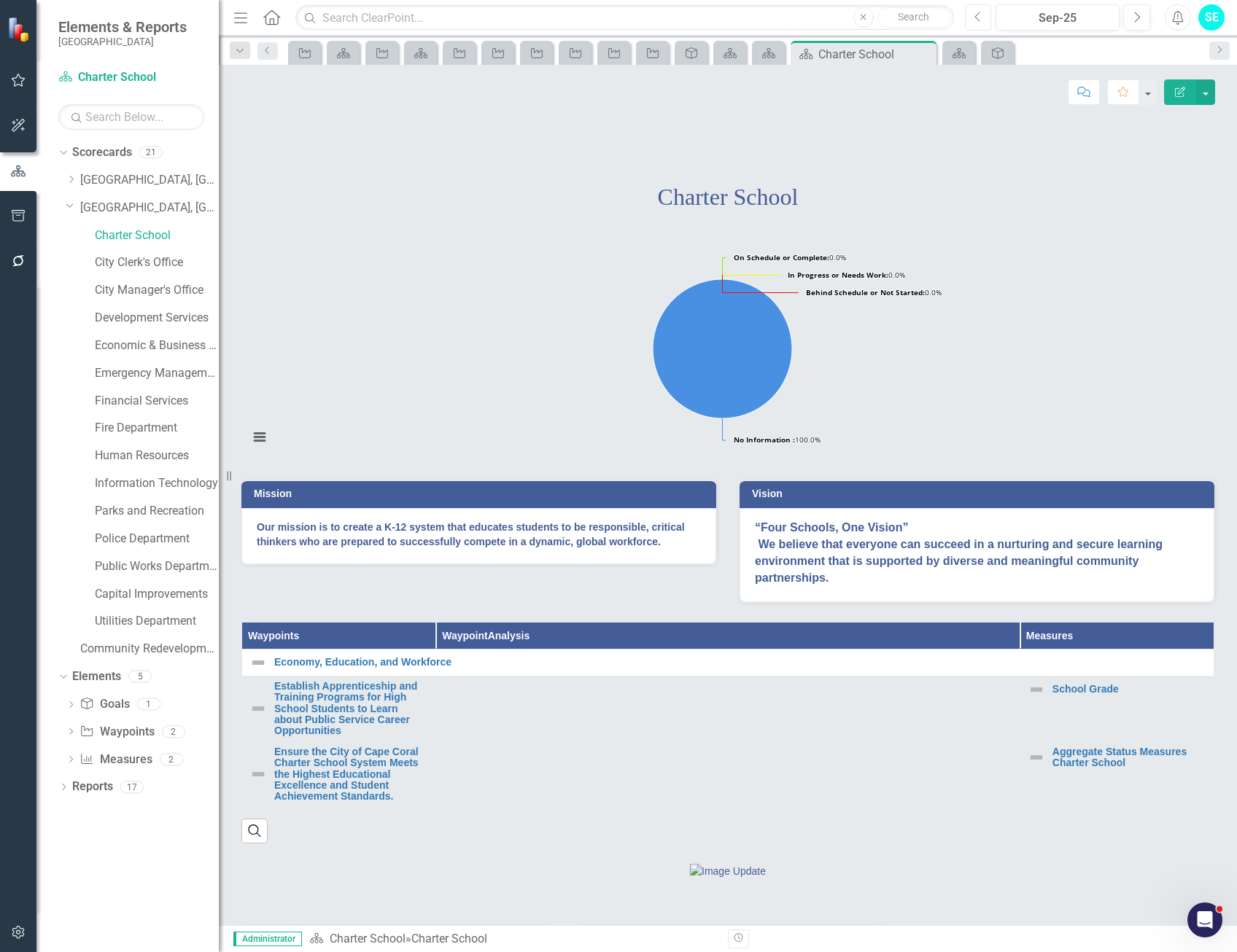
click at [970, 17] on button "Previous" at bounding box center [979, 17] width 27 height 27
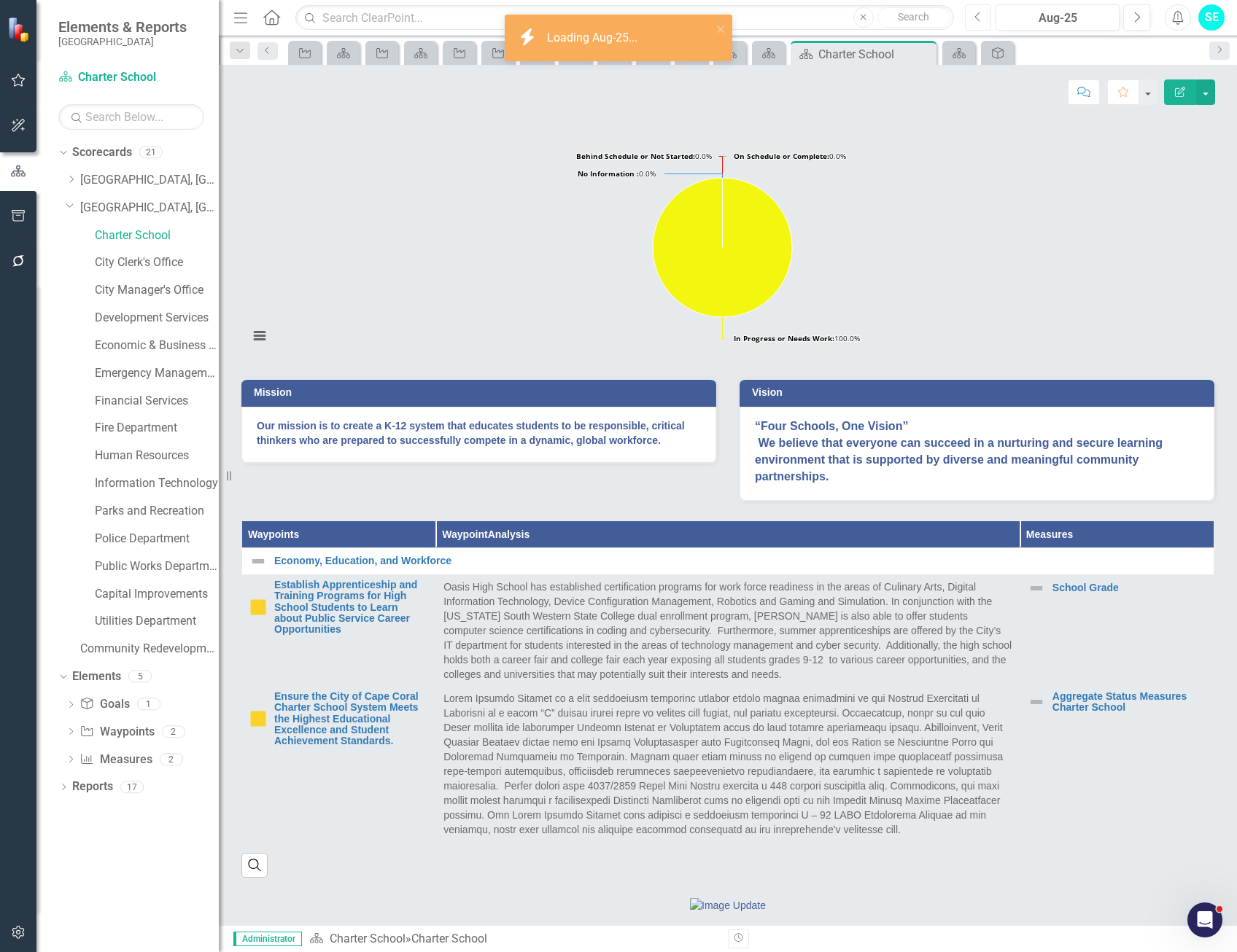
scroll to position [219, 0]
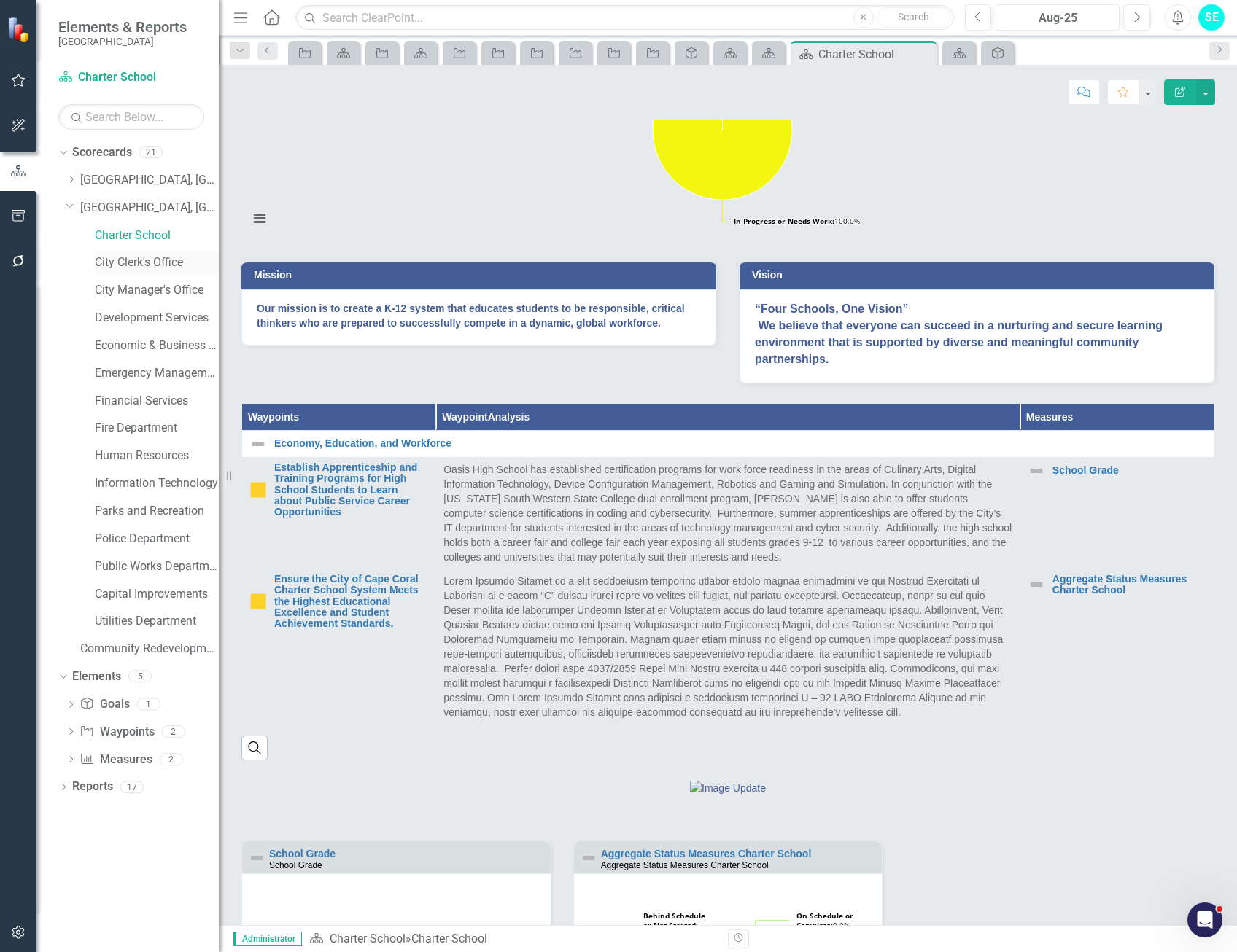
click at [164, 264] on link "City Clerk's Office" at bounding box center [157, 262] width 124 height 16
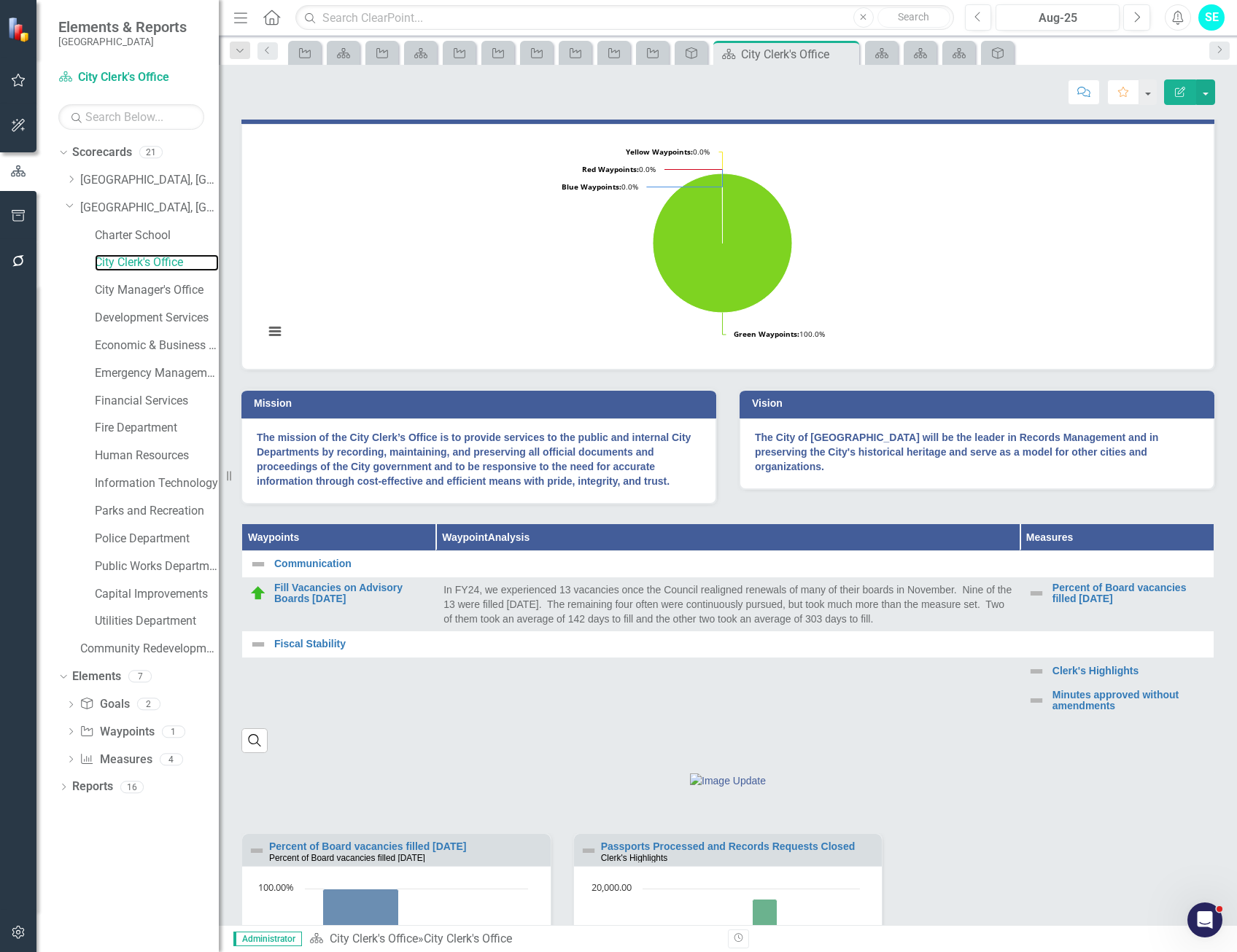
scroll to position [219, 0]
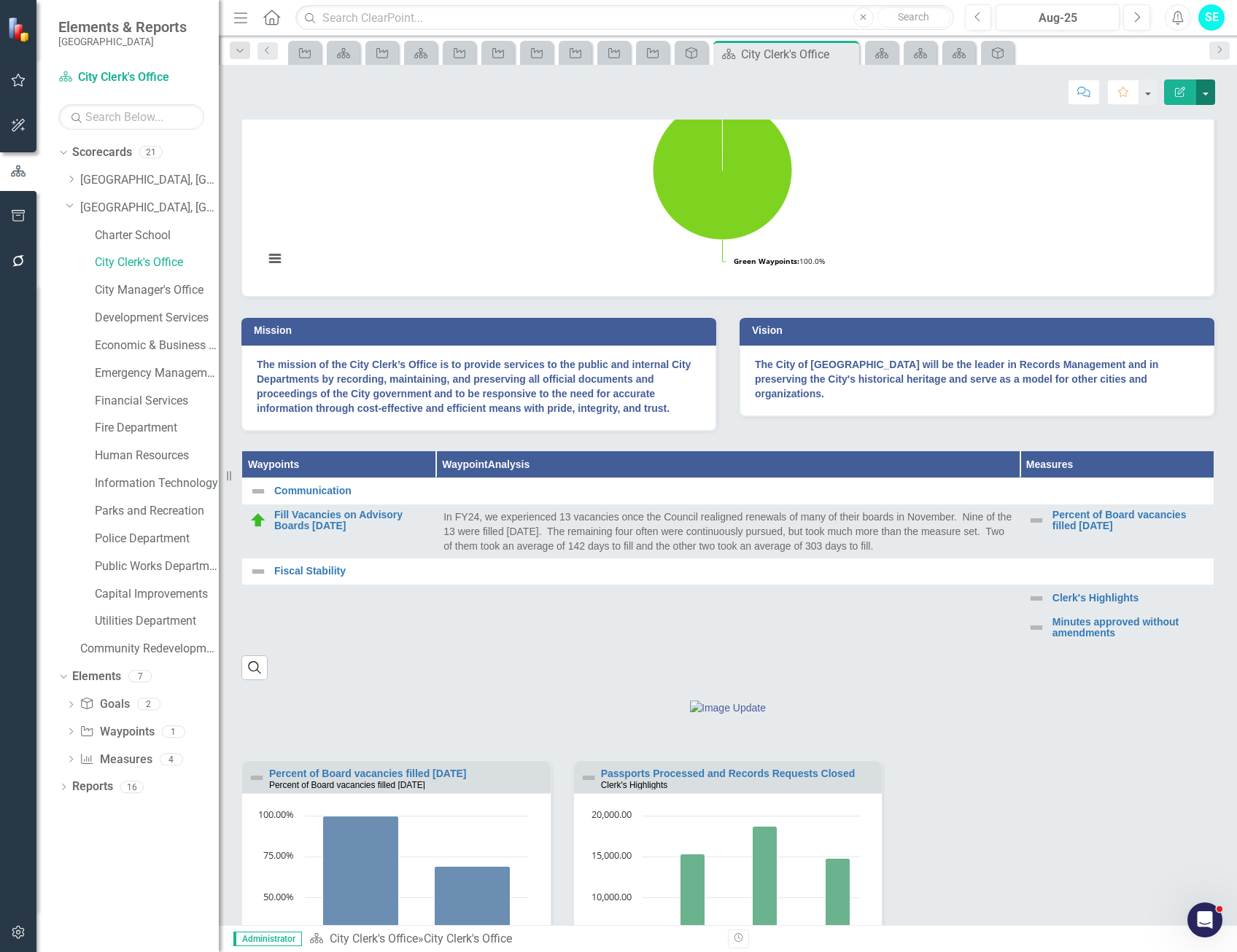
click at [1208, 95] on button "button" at bounding box center [1206, 92] width 19 height 26
click at [1165, 123] on link "Edit Edit Scorecard" at bounding box center [1155, 120] width 118 height 27
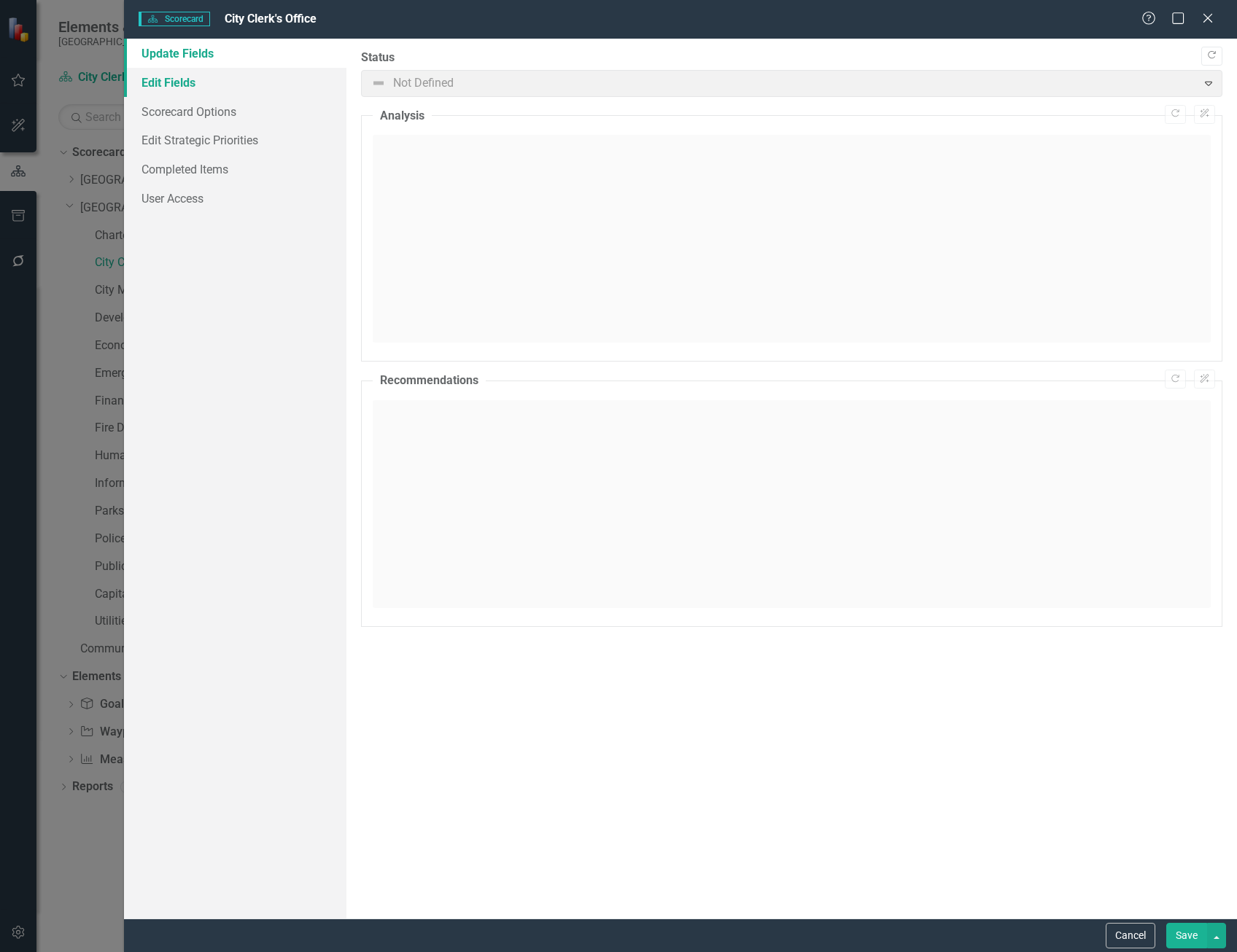
click at [207, 86] on link "Edit Fields" at bounding box center [235, 82] width 222 height 29
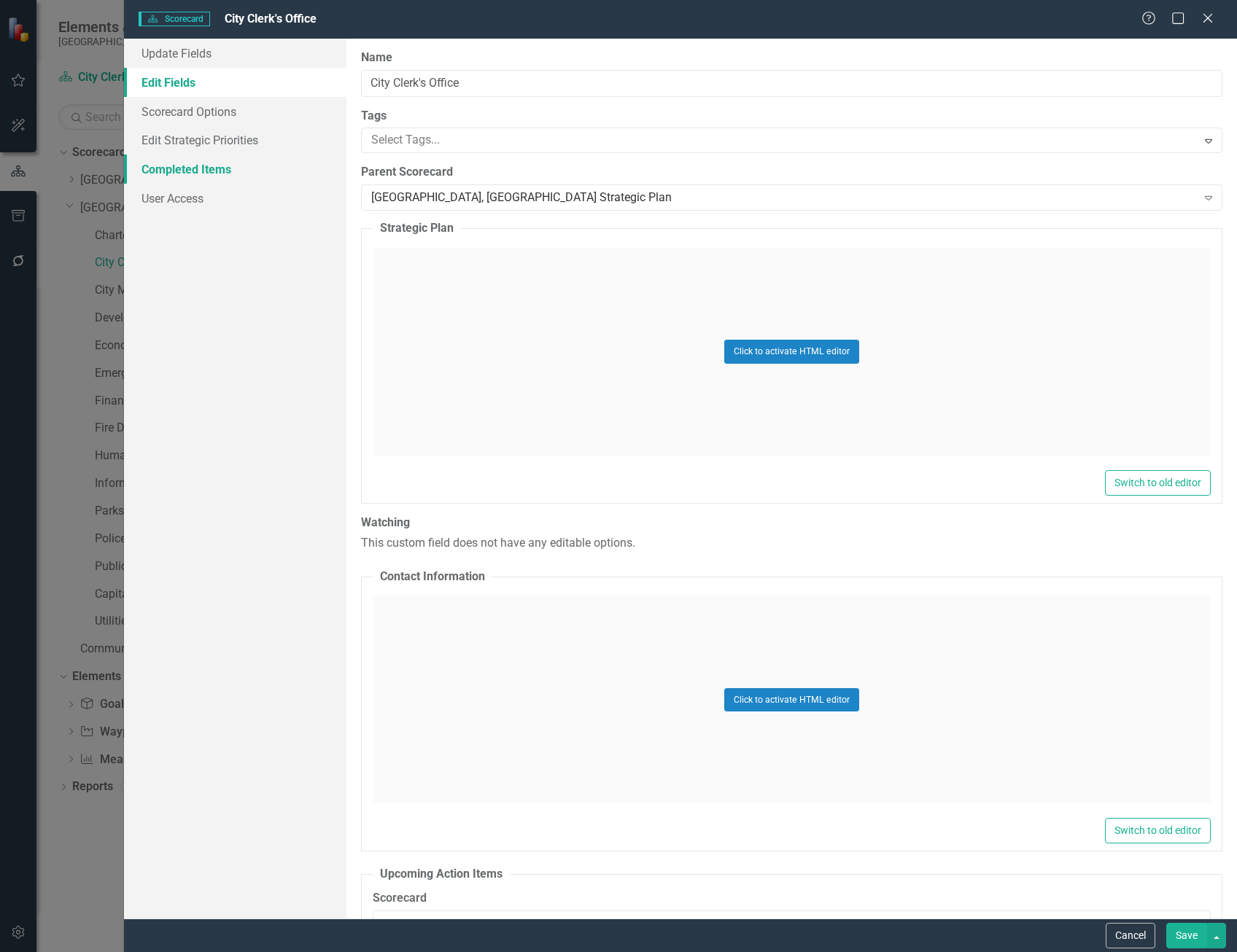
click at [191, 174] on link "Completed Items" at bounding box center [235, 169] width 222 height 29
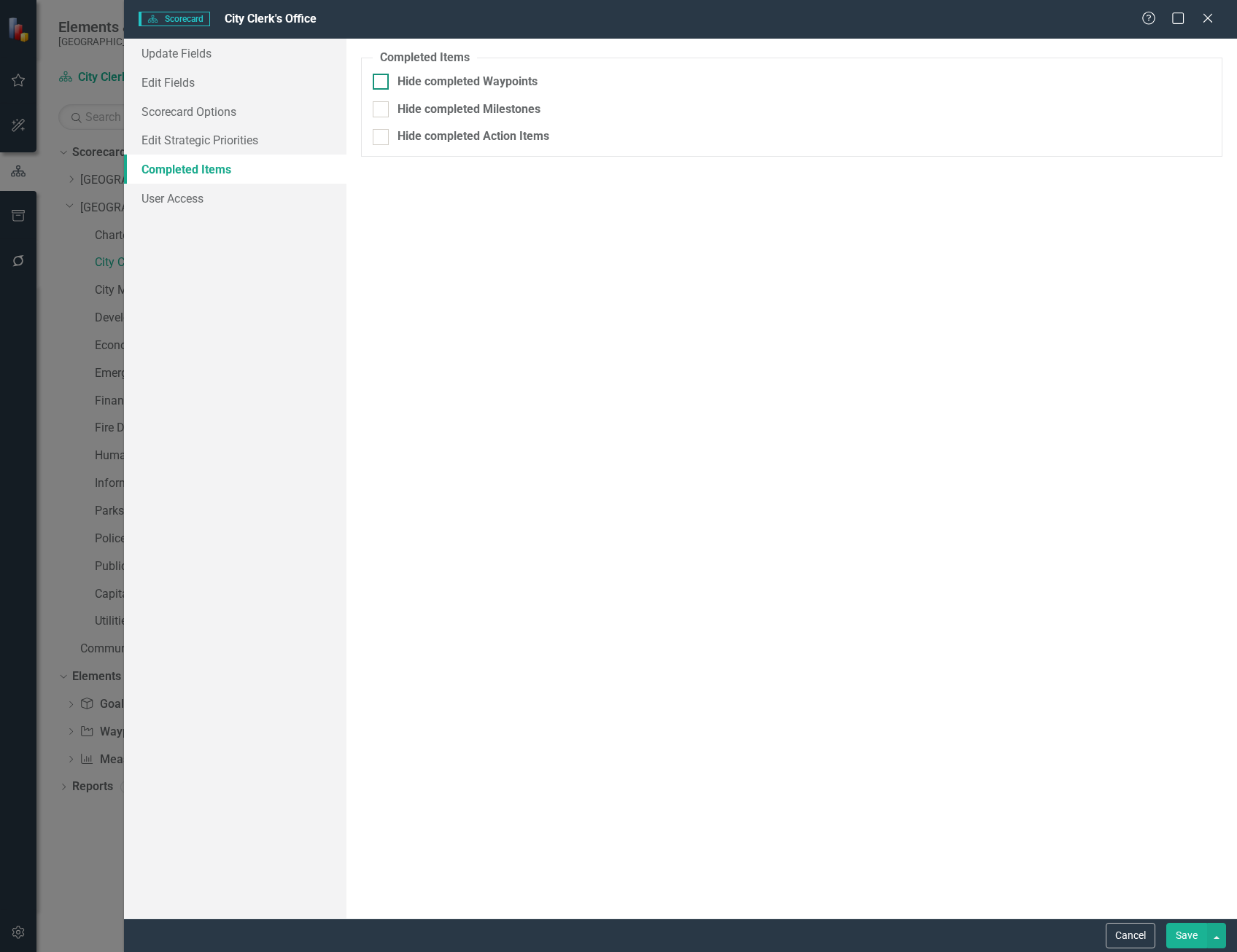
click at [386, 78] on div at bounding box center [381, 82] width 16 height 16
click at [382, 78] on input "Hide completed Waypoints" at bounding box center [377, 79] width 9 height 9
checkbox input "true"
click at [796, 110] on div "/ /" at bounding box center [772, 113] width 780 height 15
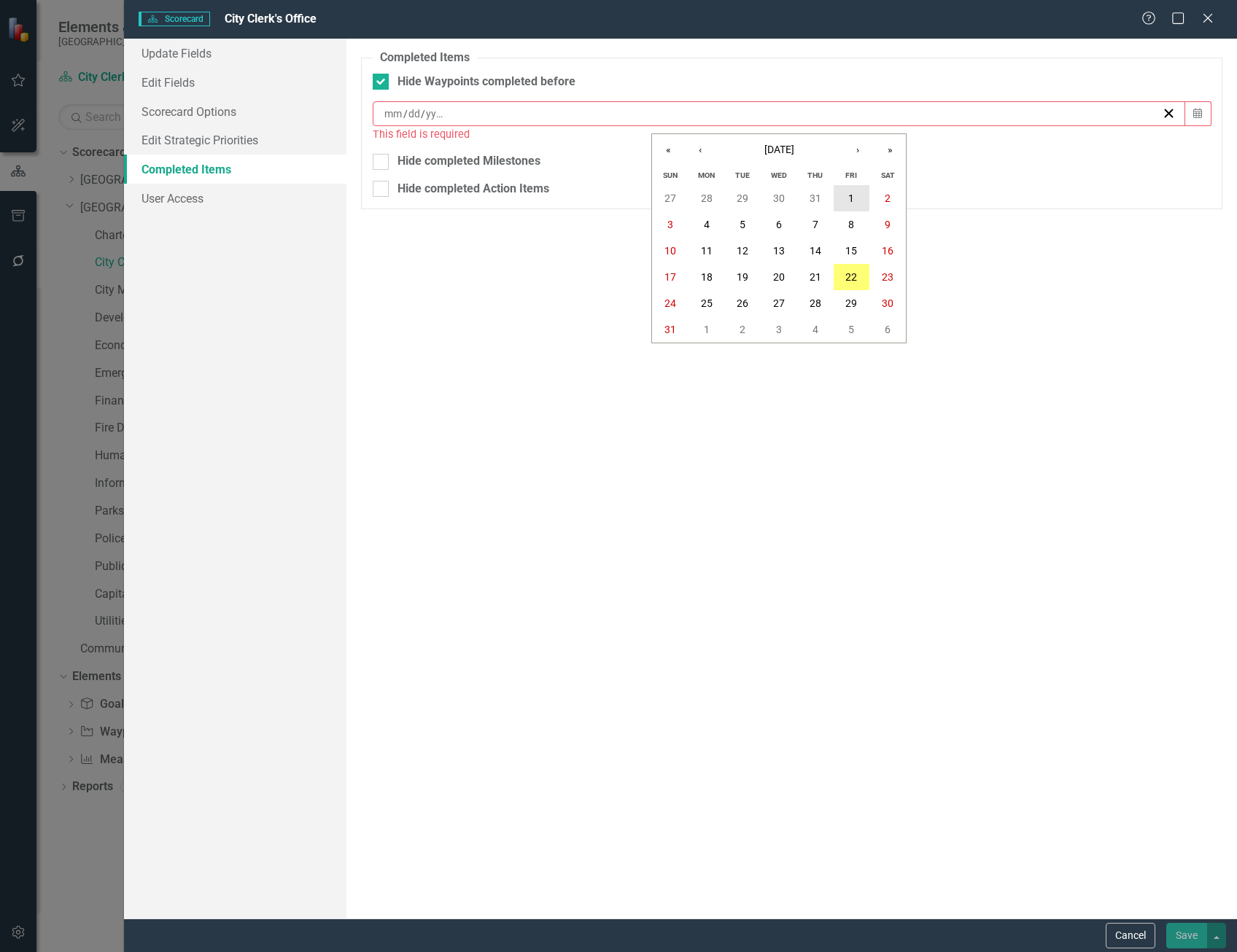
click at [844, 203] on button "1" at bounding box center [852, 198] width 37 height 27
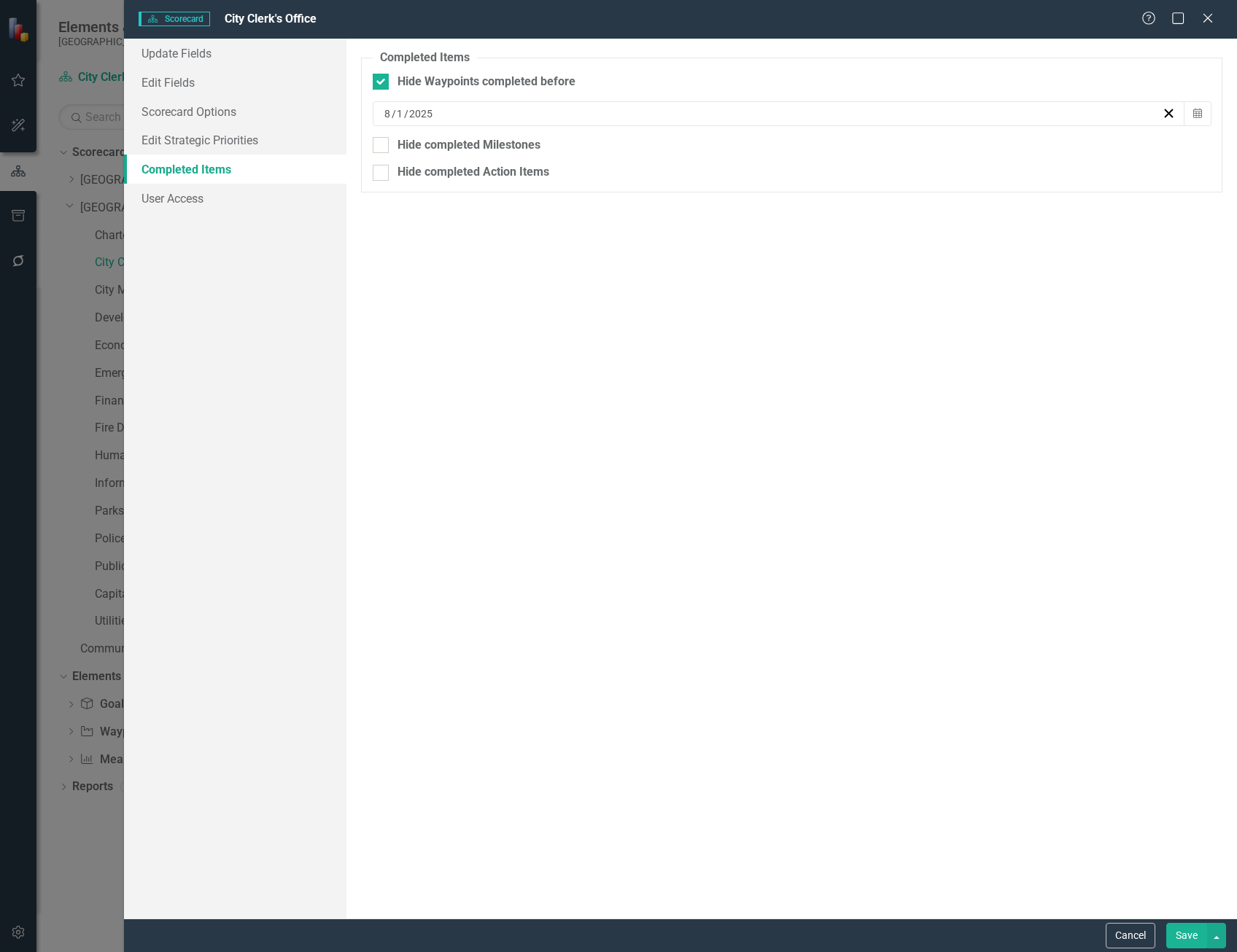
click at [1183, 933] on button "Save" at bounding box center [1187, 936] width 41 height 26
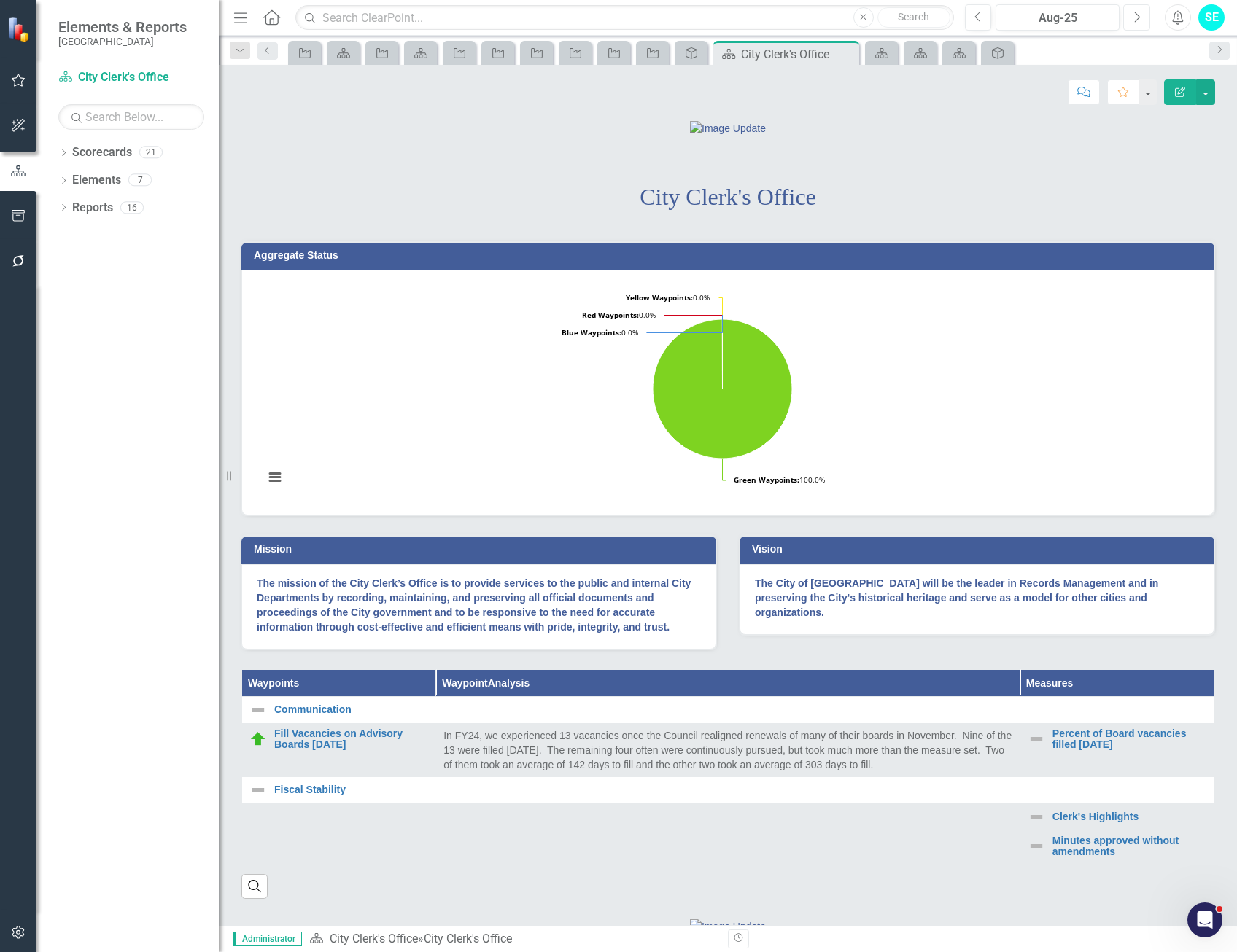
click at [1142, 14] on button "Next" at bounding box center [1137, 17] width 27 height 27
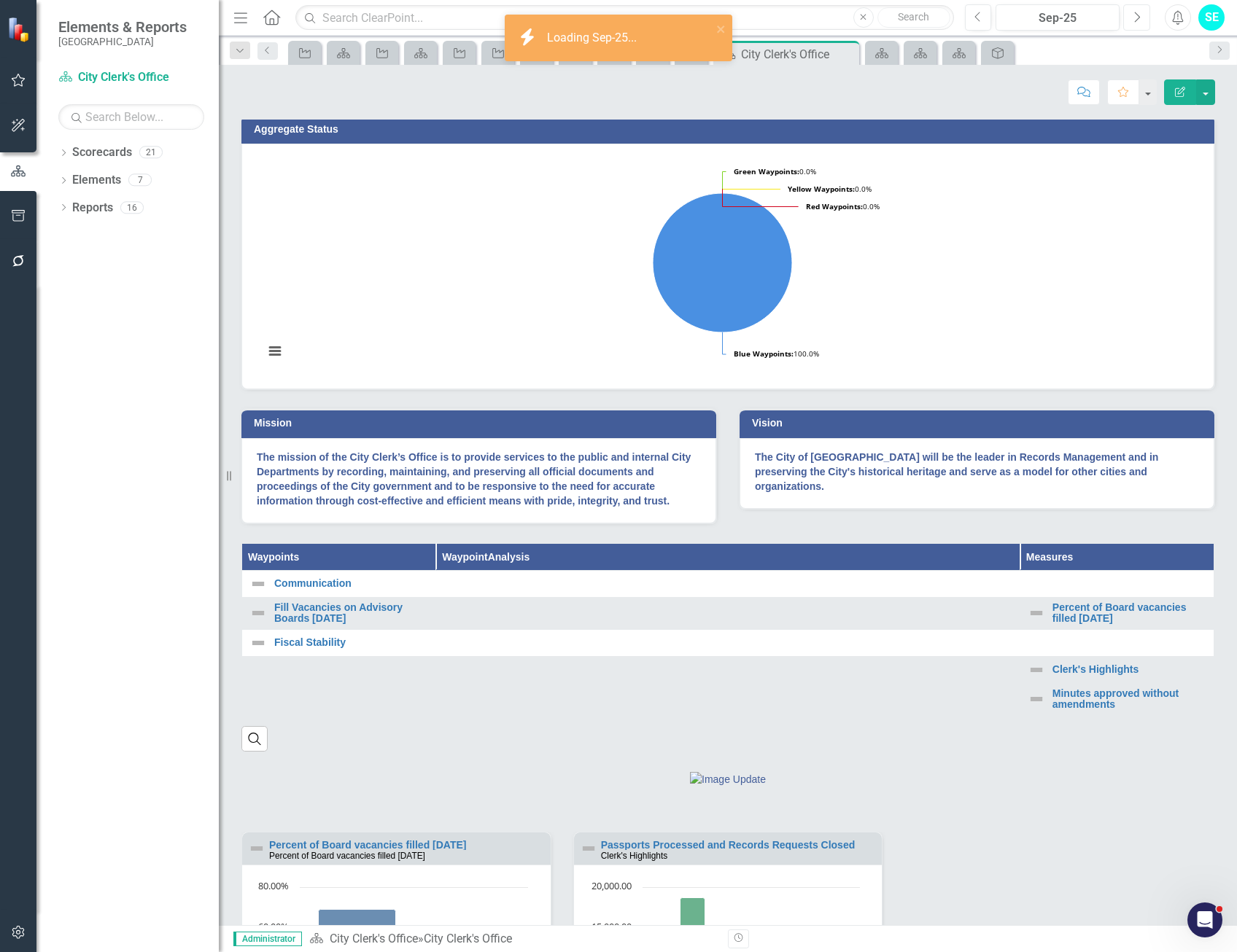
scroll to position [145, 0]
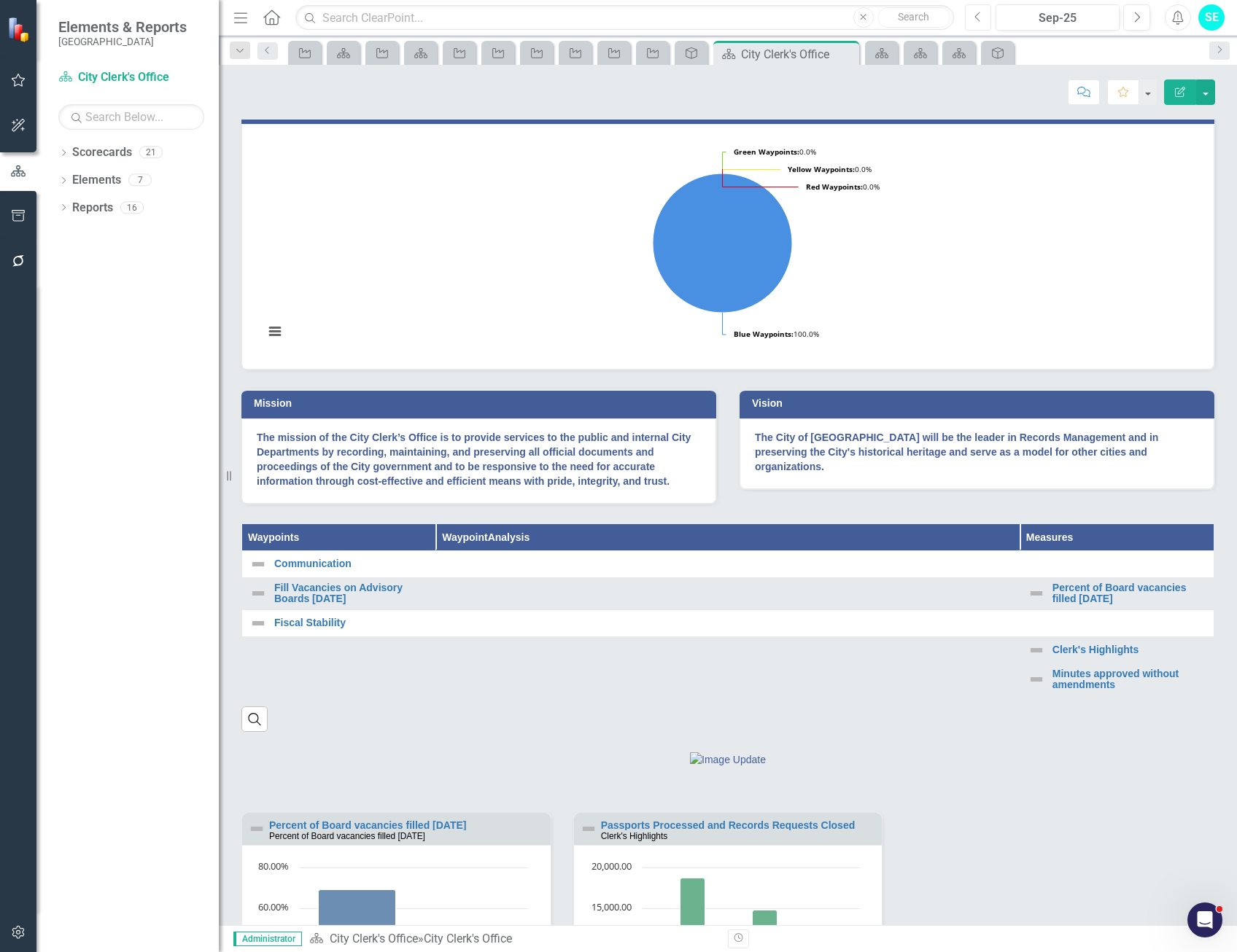
click at [975, 20] on icon "Previous" at bounding box center [978, 17] width 8 height 13
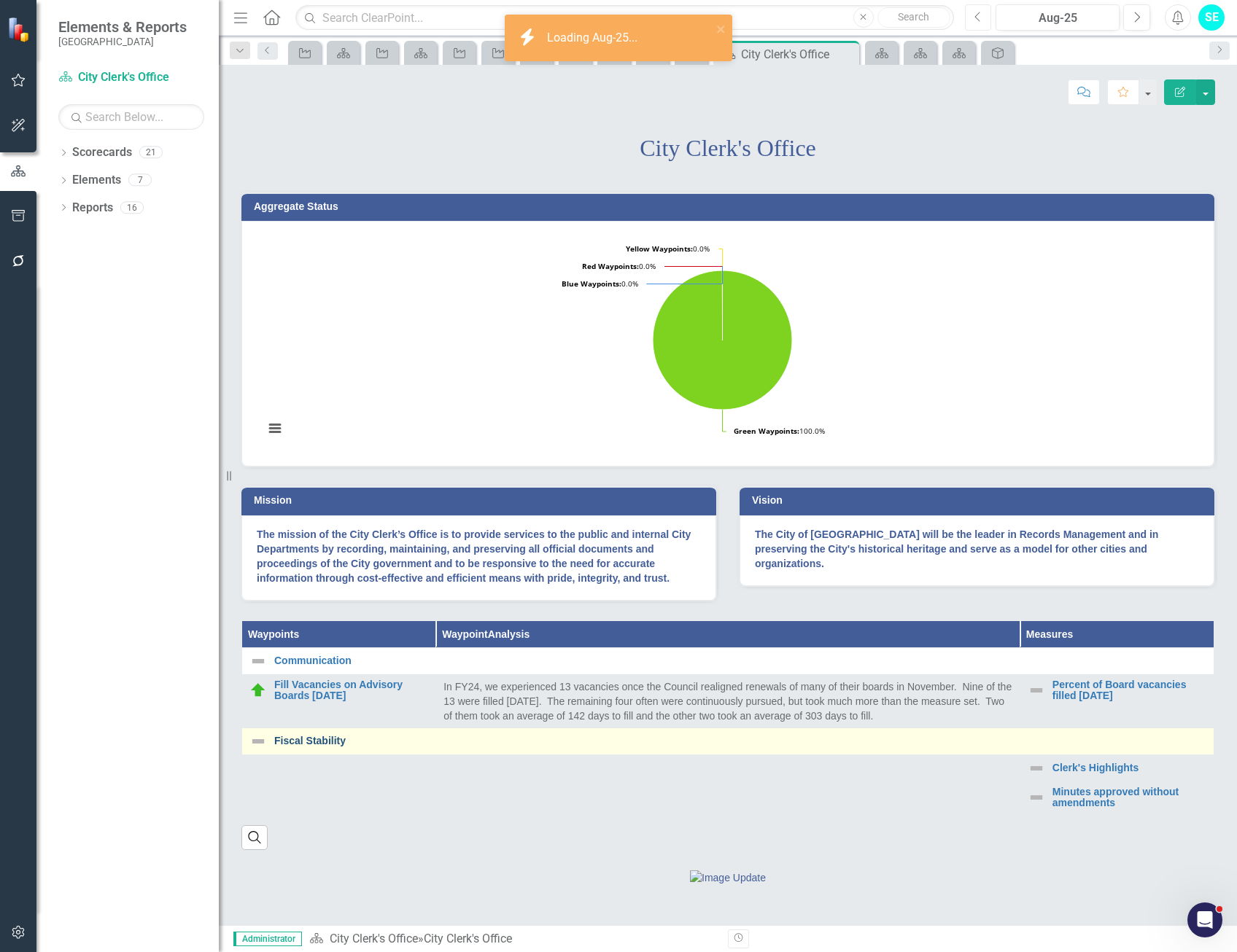
scroll to position [73, 0]
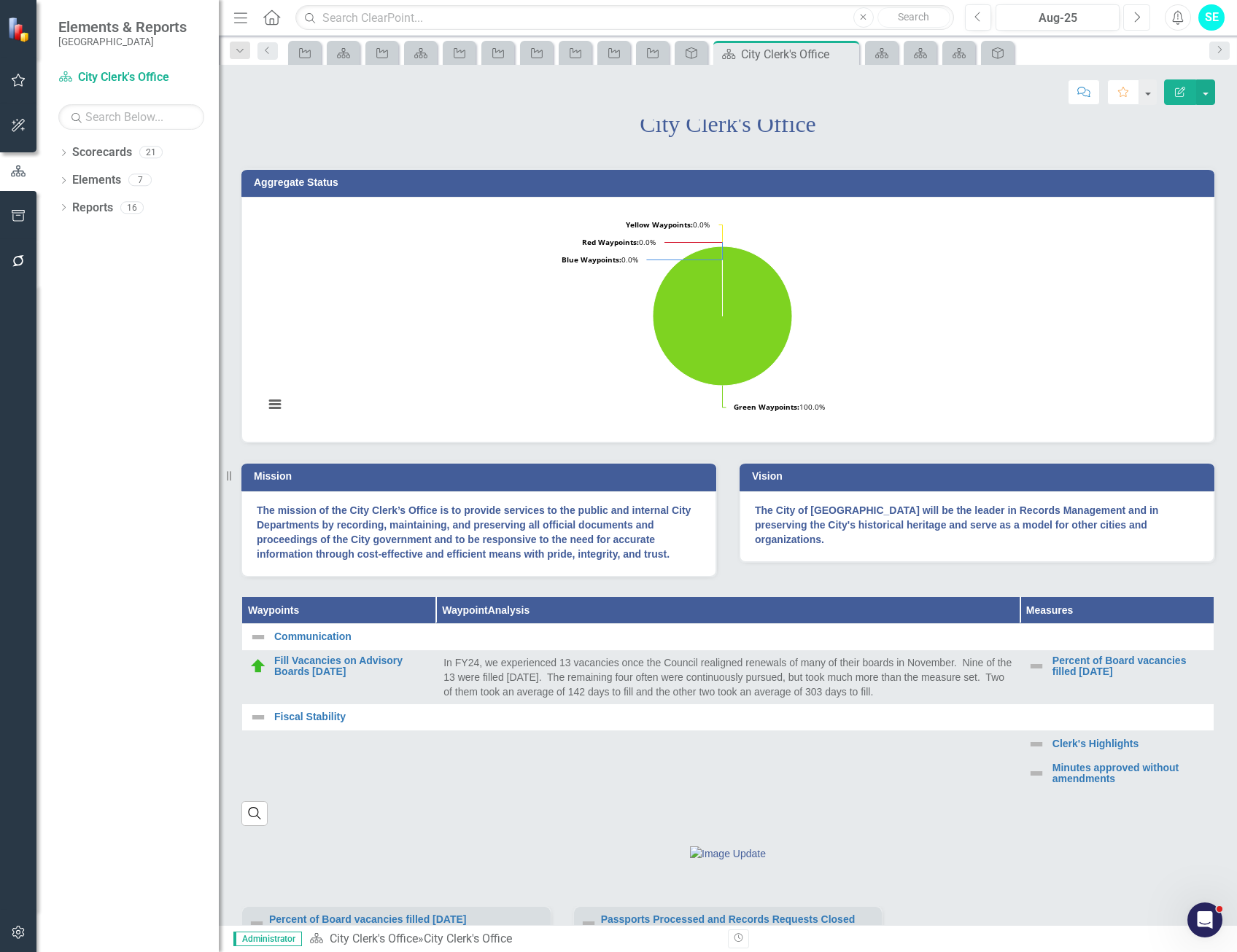
click at [1146, 16] on button "Next" at bounding box center [1137, 17] width 27 height 27
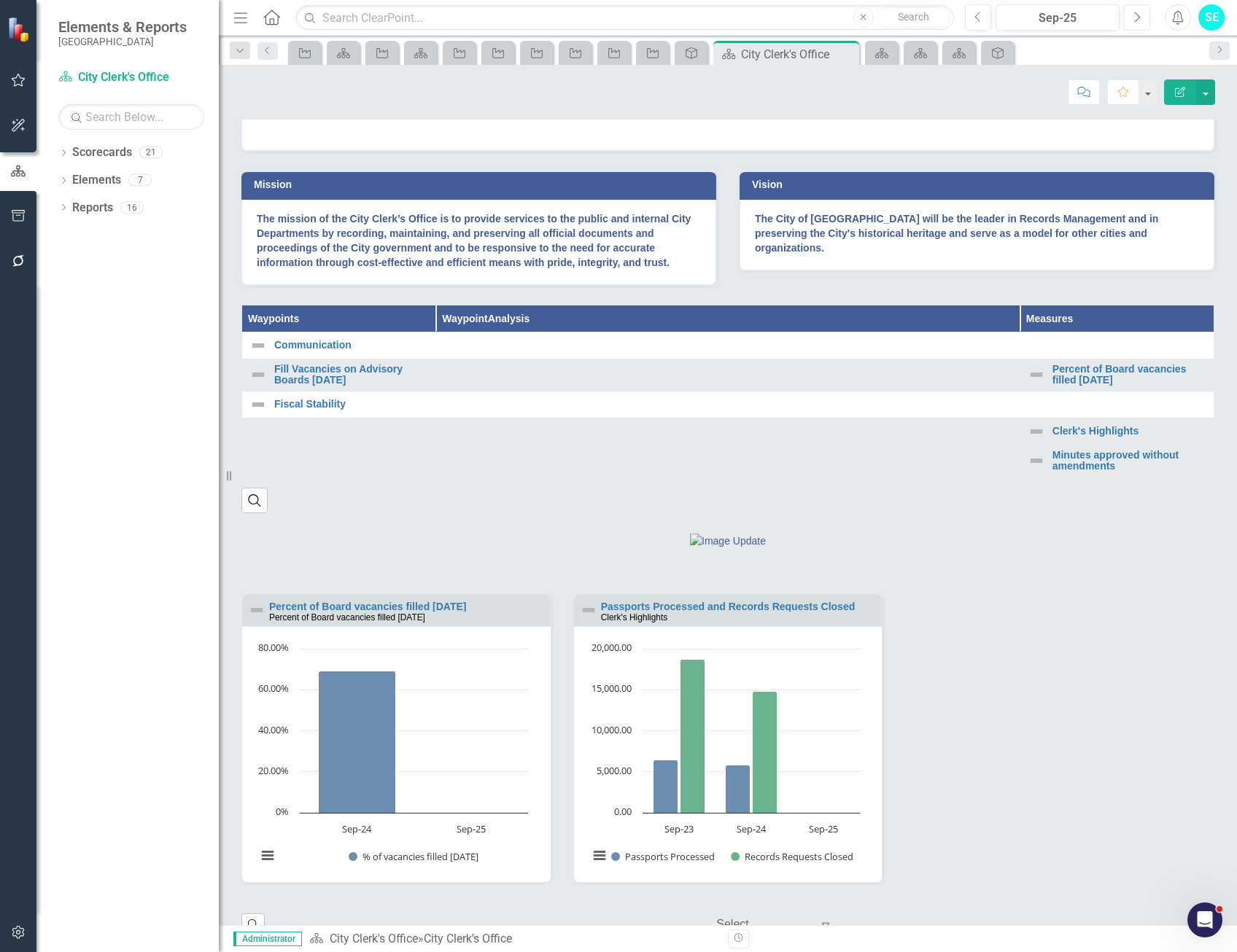
scroll to position [219, 0]
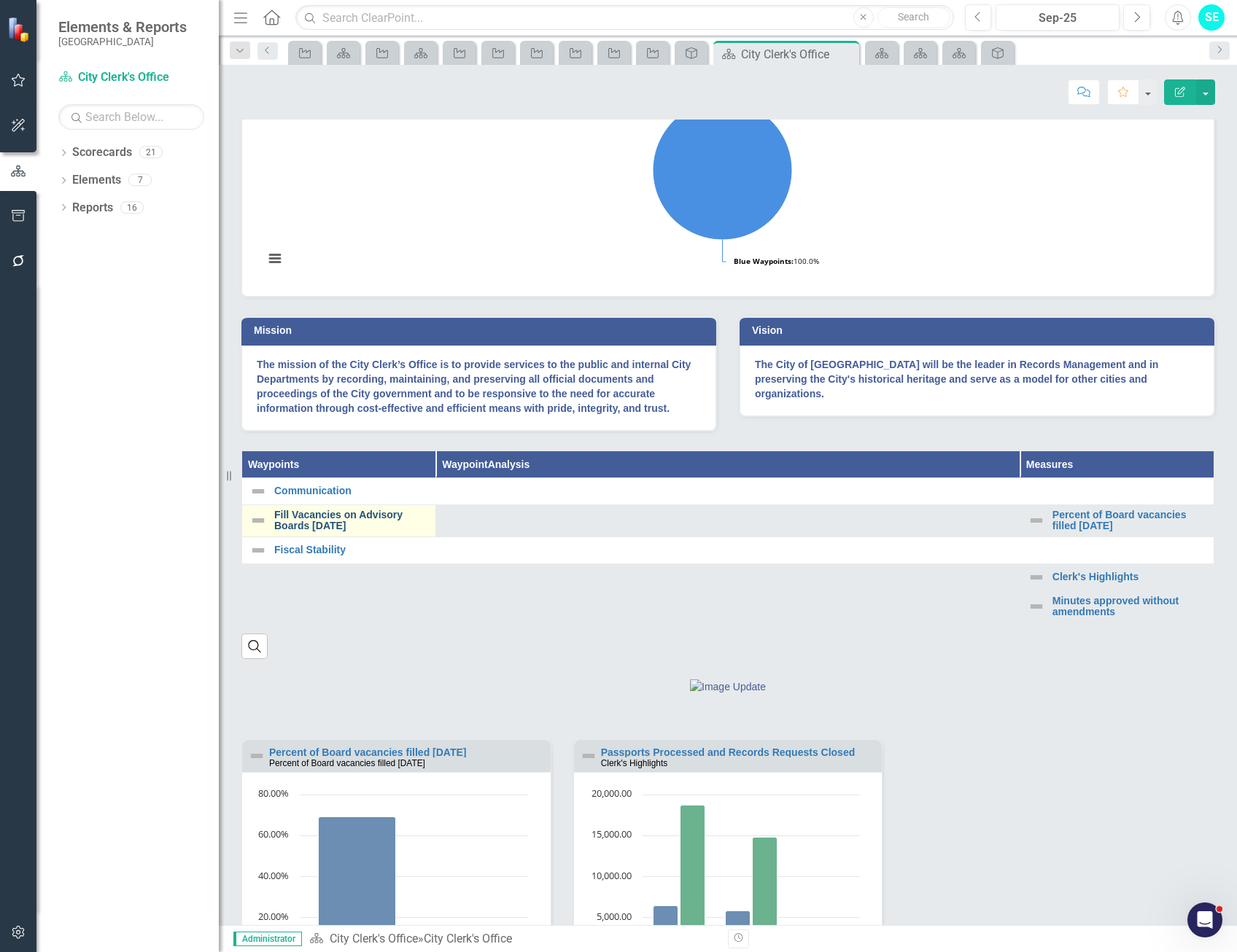
click at [360, 532] on link "Fill Vacancies on Advisory Boards [DATE]" at bounding box center [351, 520] width 154 height 23
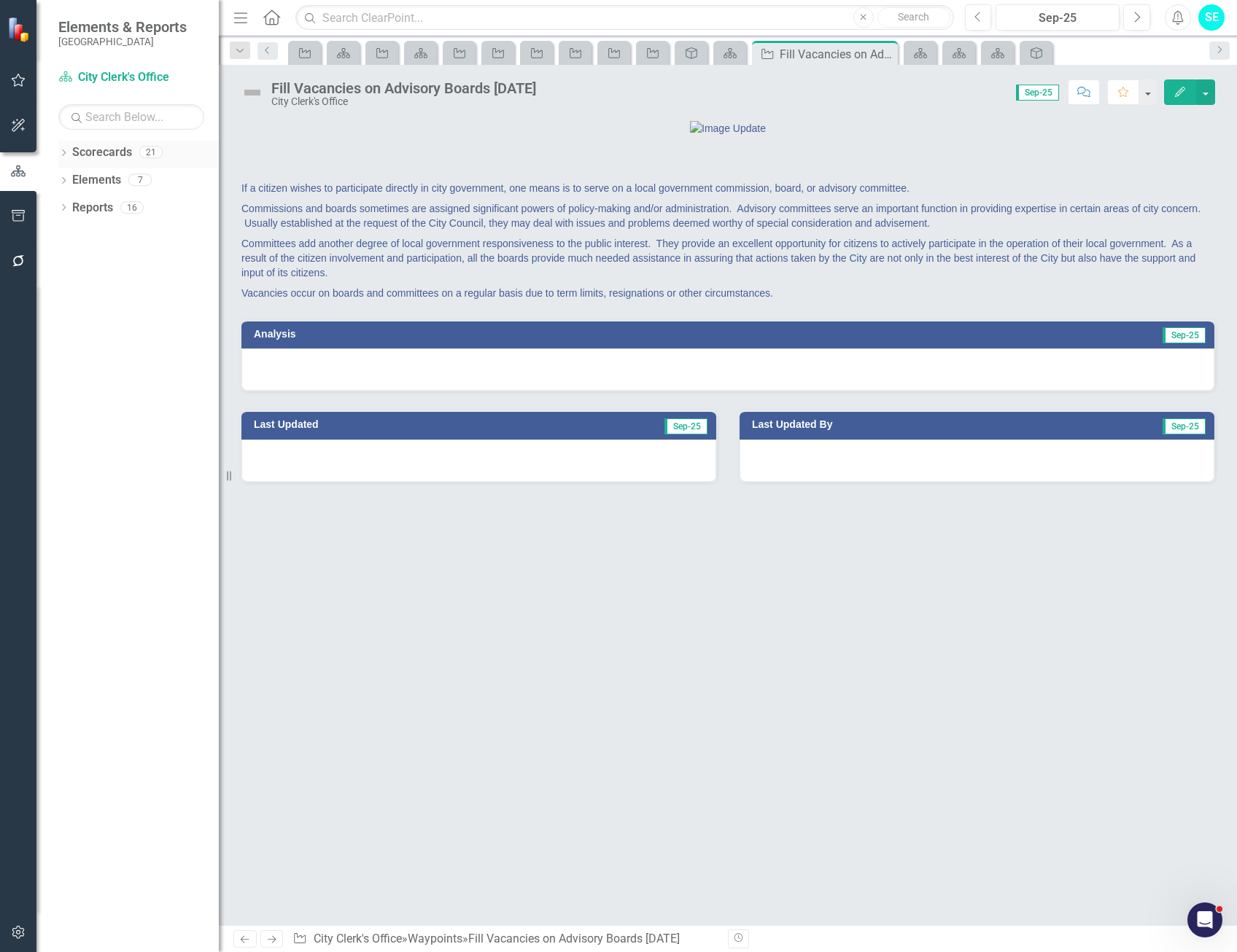
click at [65, 151] on icon "Dropdown" at bounding box center [63, 154] width 10 height 8
click at [130, 207] on link "[GEOGRAPHIC_DATA], [GEOGRAPHIC_DATA] Strategic Plan" at bounding box center [149, 208] width 138 height 16
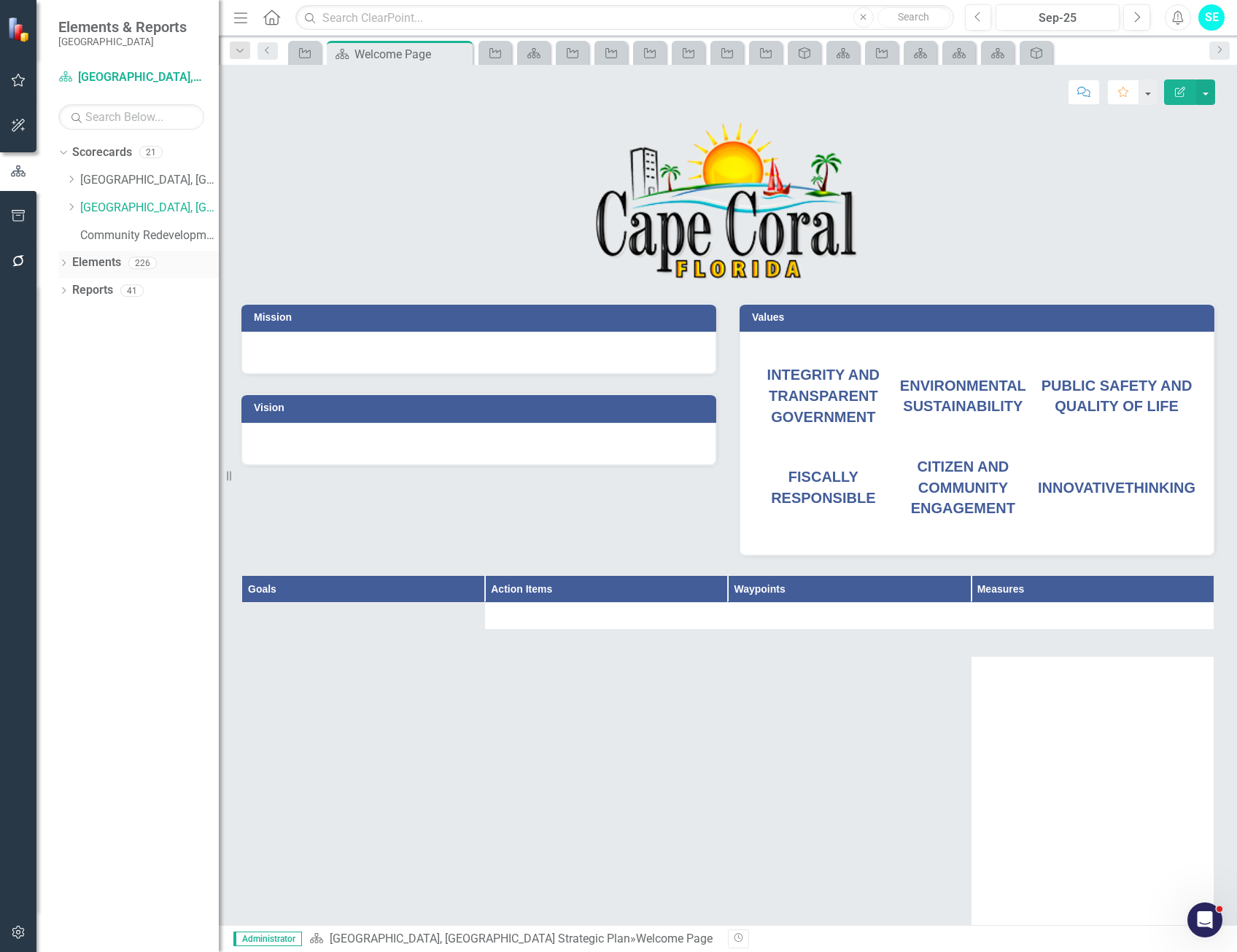
click at [59, 264] on icon "Dropdown" at bounding box center [63, 264] width 10 height 8
click at [70, 316] on icon "Dropdown" at bounding box center [70, 319] width 10 height 8
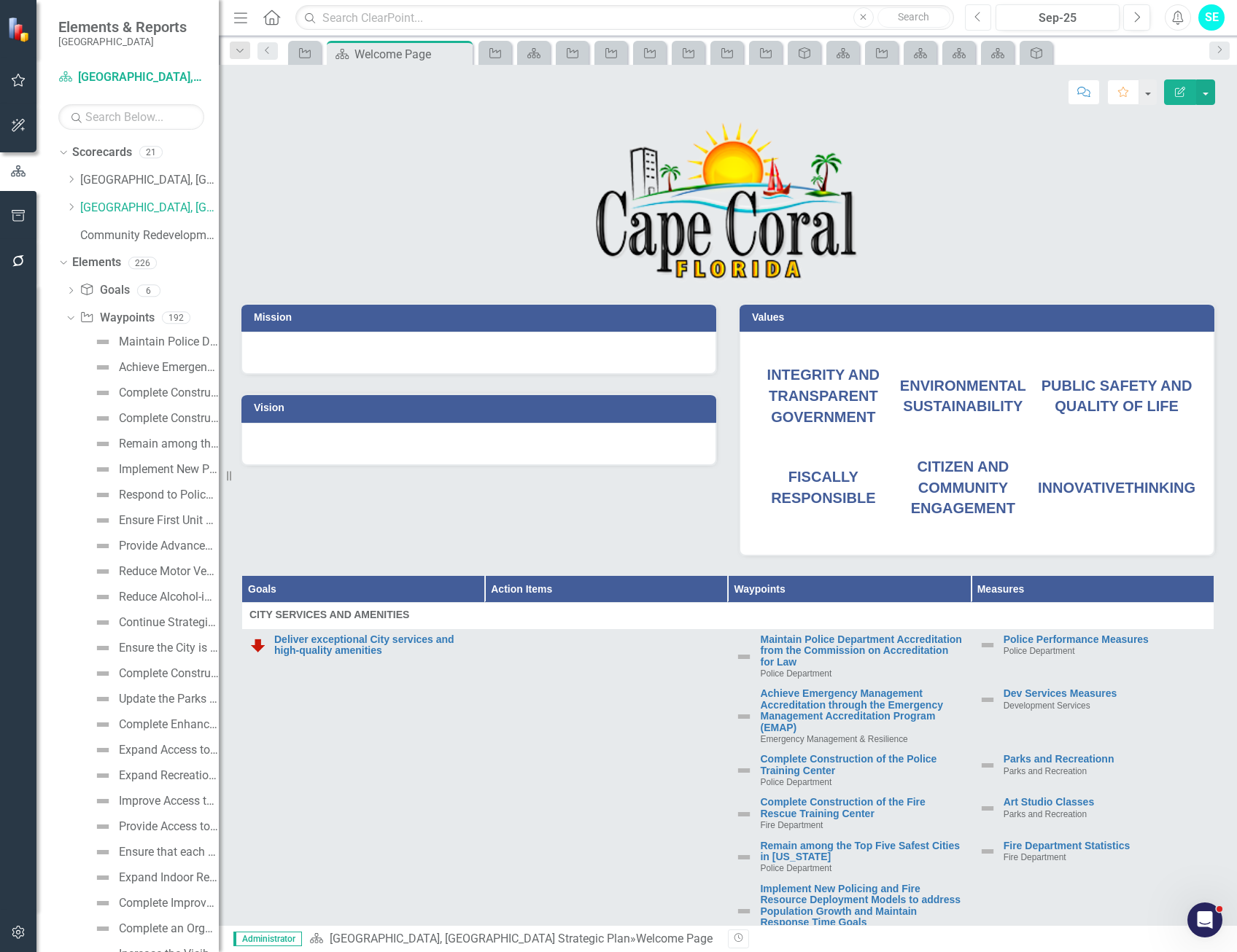
click at [979, 16] on icon "Previous" at bounding box center [978, 17] width 8 height 13
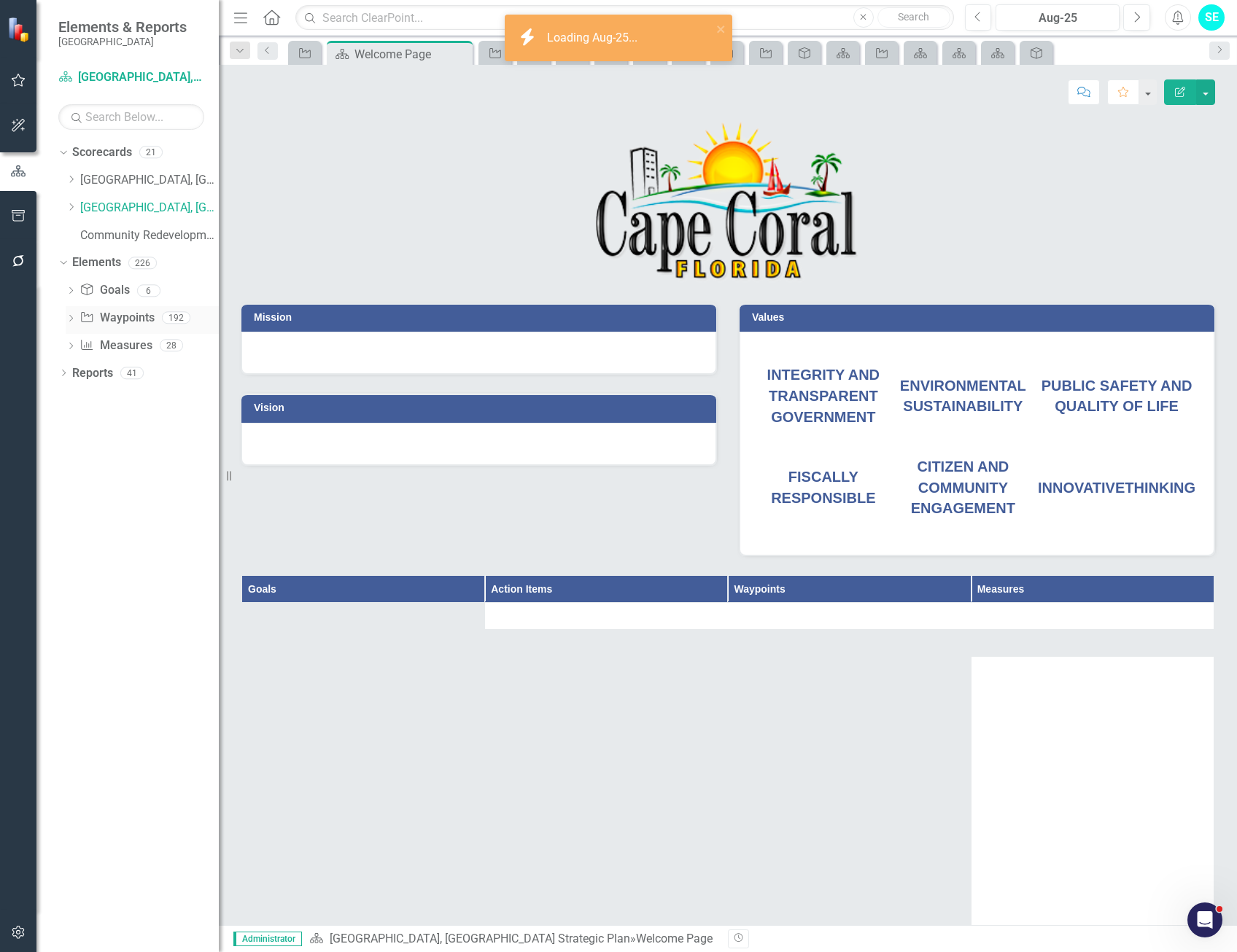
click at [73, 321] on icon "Dropdown" at bounding box center [70, 319] width 10 height 8
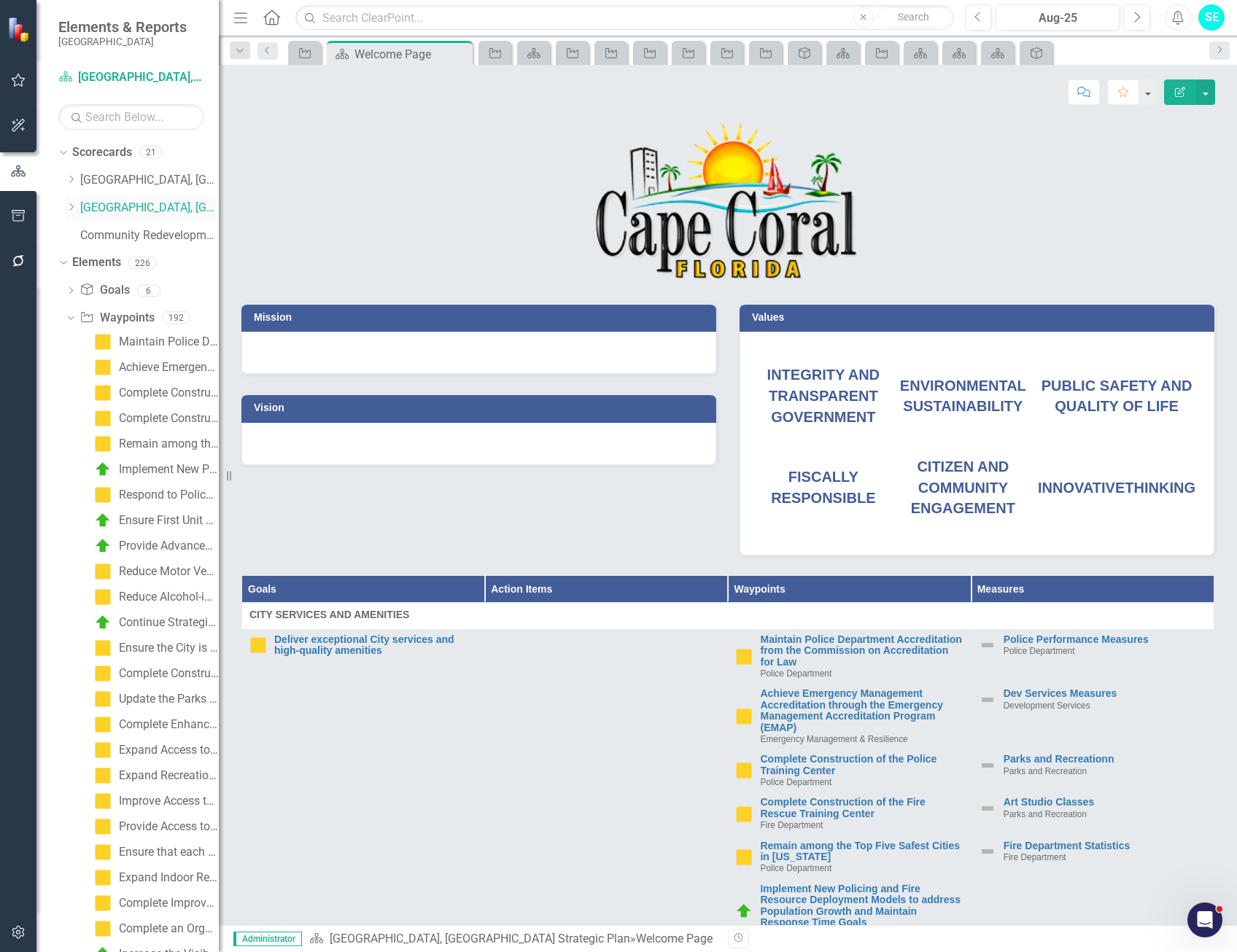
click at [70, 209] on icon "Dropdown" at bounding box center [71, 208] width 11 height 9
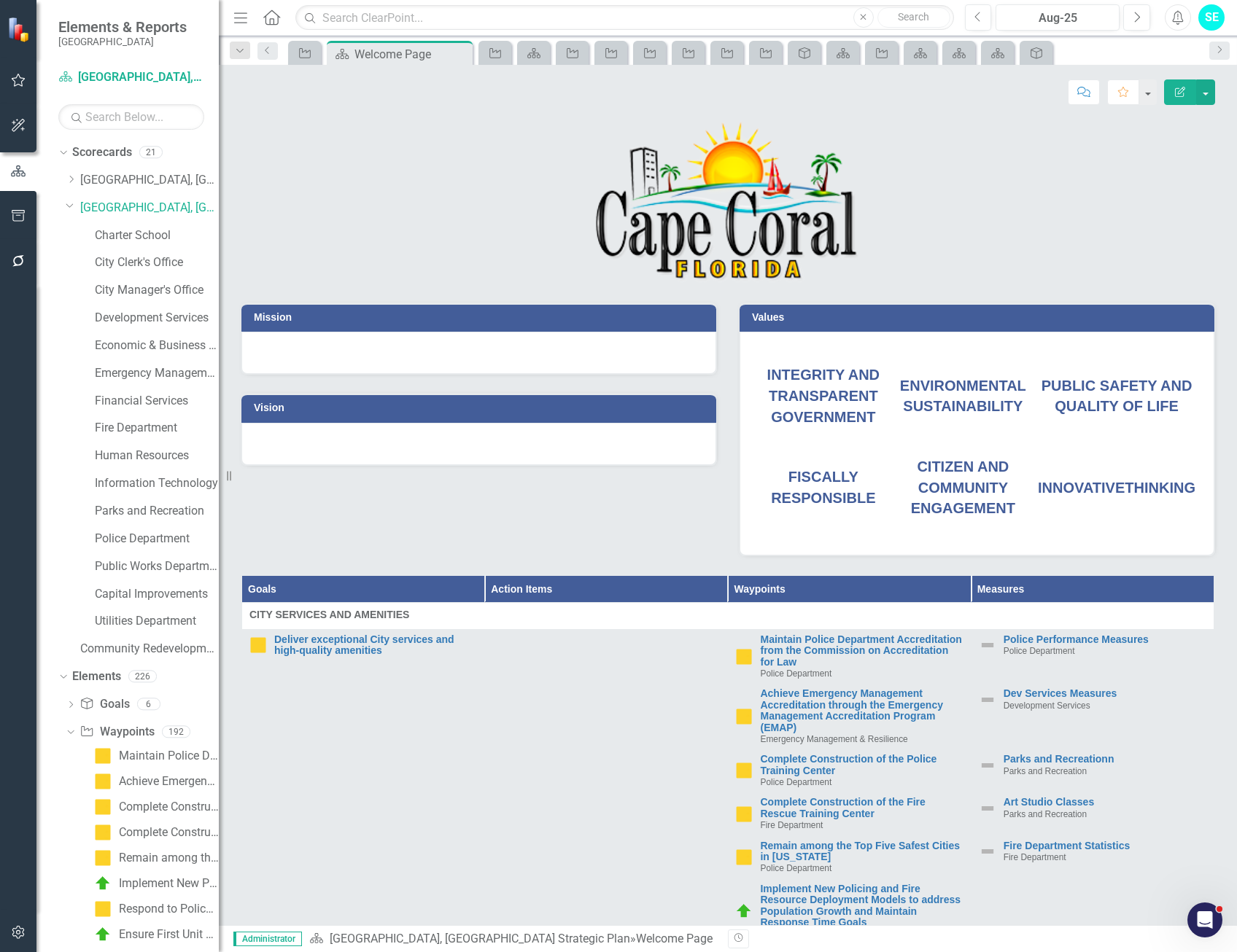
click at [15, 262] on icon "button" at bounding box center [18, 261] width 12 height 12
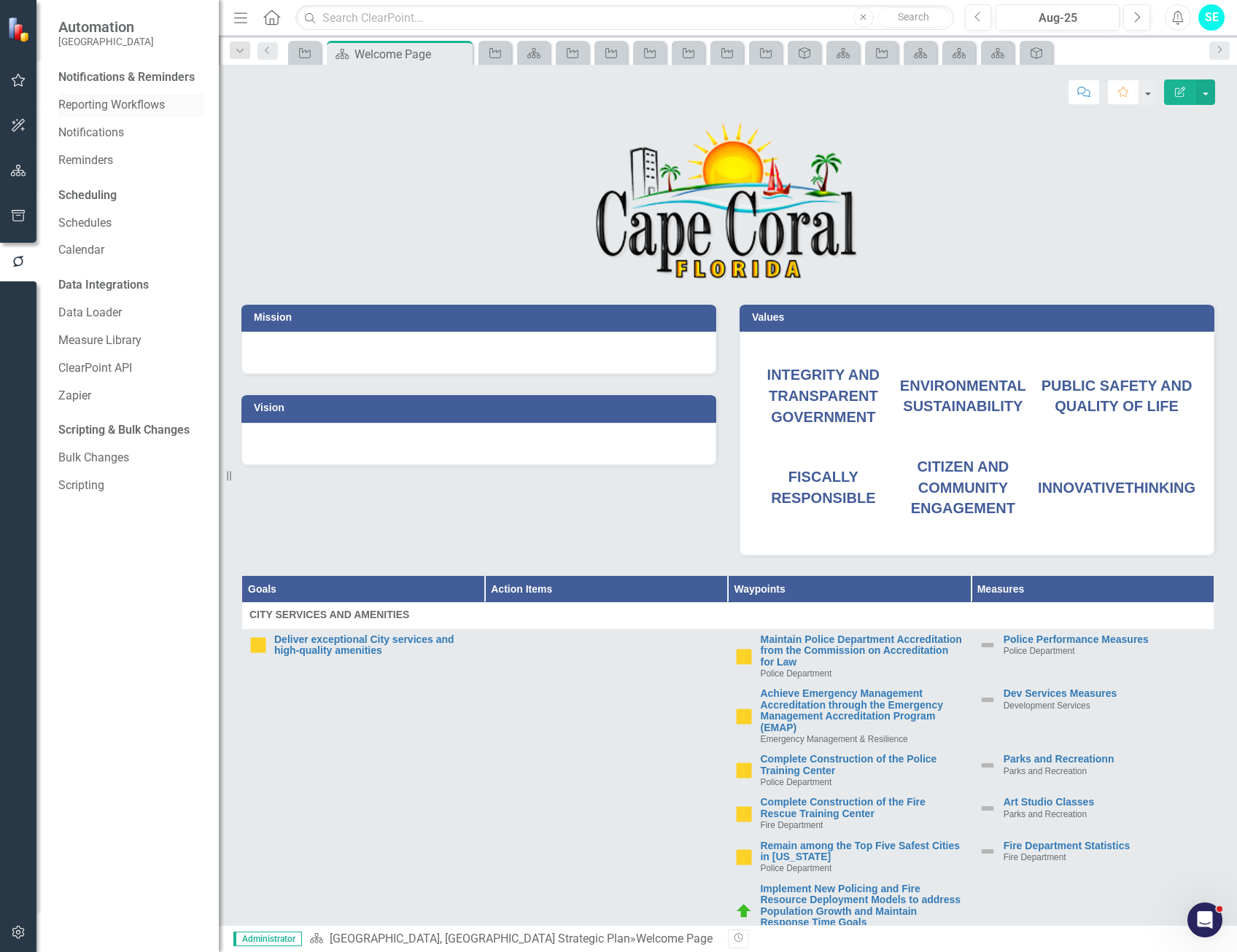
click at [138, 103] on link "Reporting Workflows" at bounding box center [131, 105] width 145 height 16
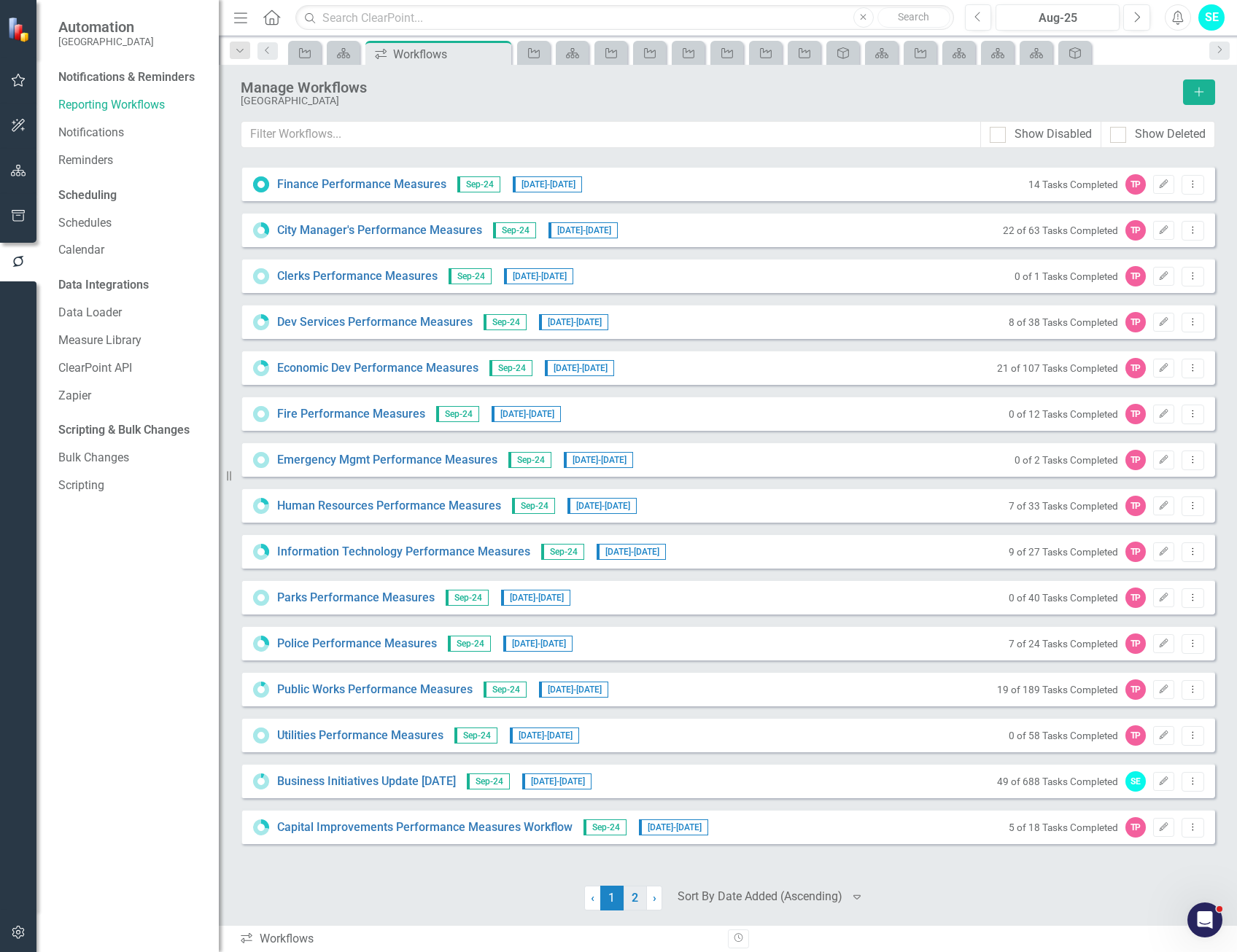
click at [635, 901] on link "2" at bounding box center [636, 898] width 24 height 25
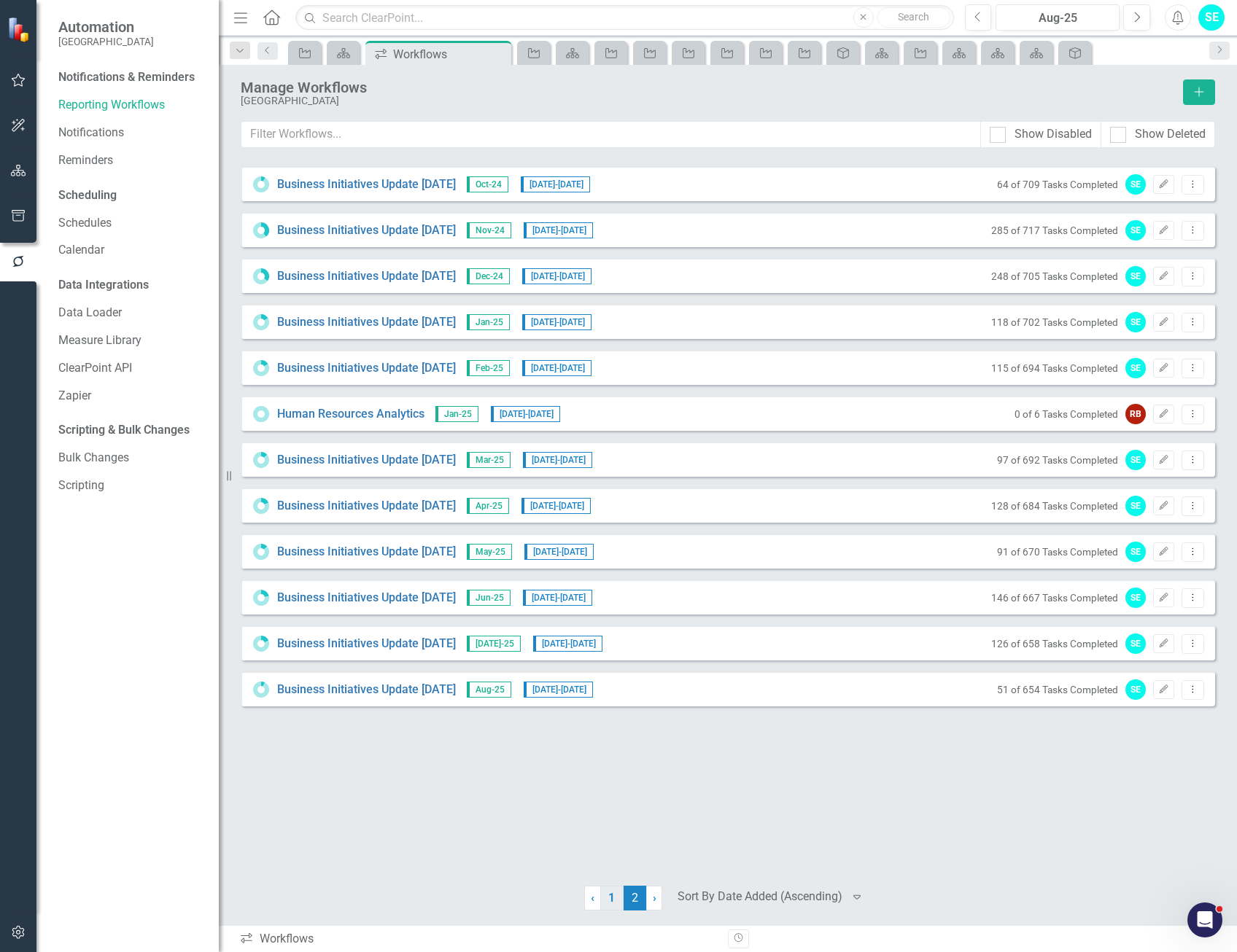
click at [616, 899] on link "1" at bounding box center [612, 898] width 24 height 25
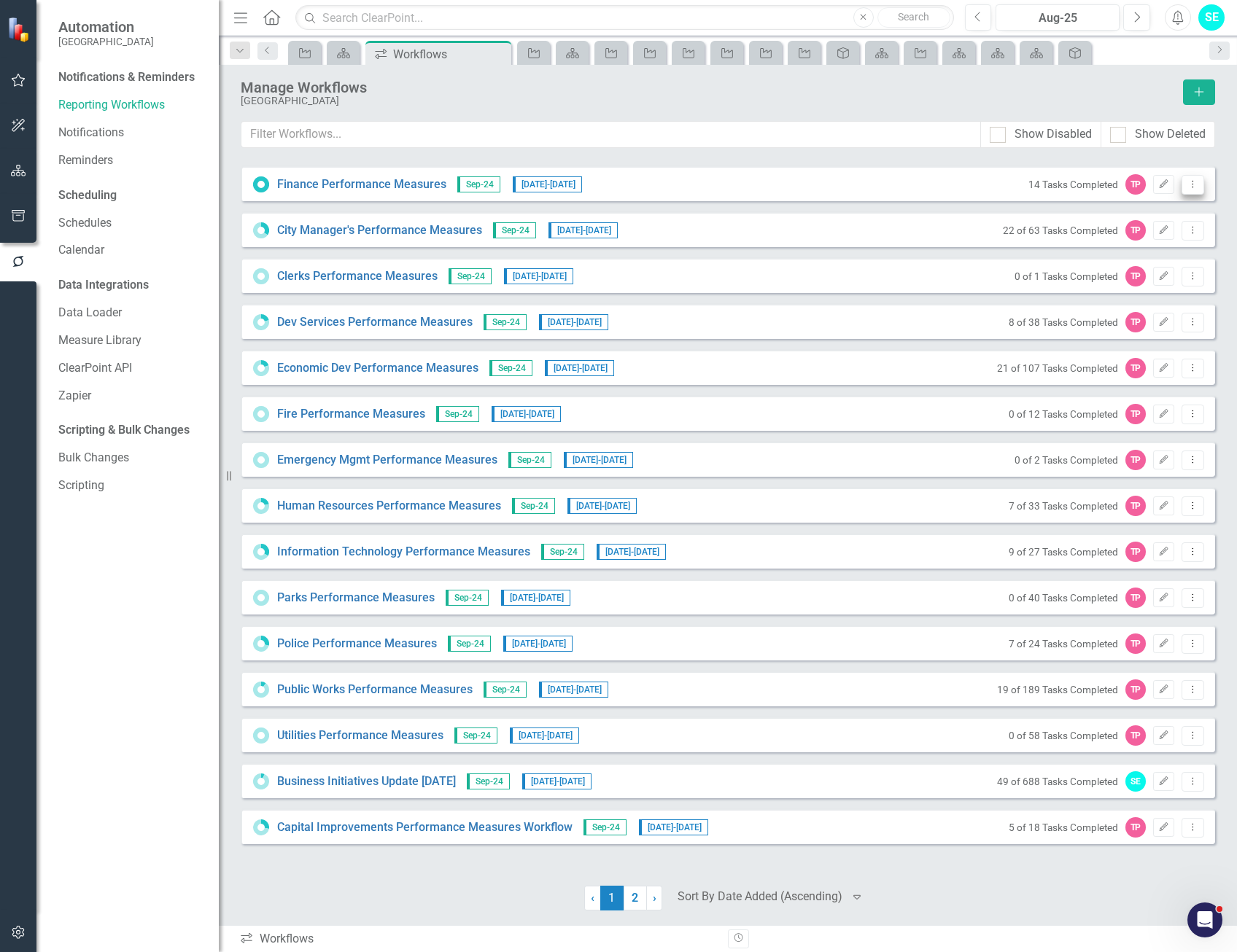
click at [1200, 186] on button "Dropdown Menu" at bounding box center [1193, 185] width 23 height 20
click at [1125, 265] on link "Copy Duplicate Workflow" at bounding box center [1136, 263] width 135 height 27
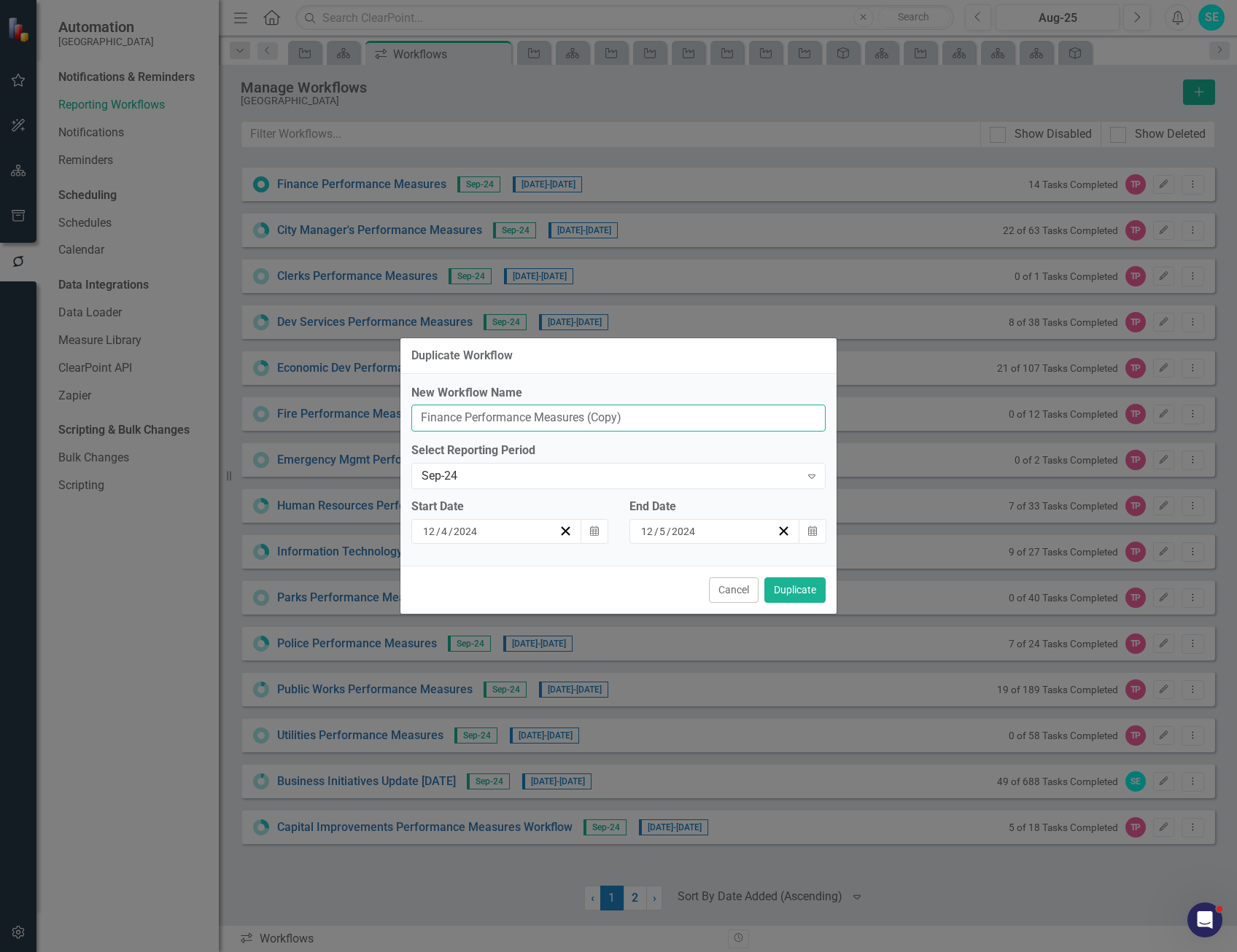
drag, startPoint x: 639, startPoint y: 416, endPoint x: 589, endPoint y: 407, distance: 50.8
click at [589, 407] on input "Finance Performance Measures (Copy)" at bounding box center [618, 419] width 414 height 27
type input "Finance Performance Measures"
click at [510, 476] on div "Sep-24" at bounding box center [611, 476] width 379 height 16
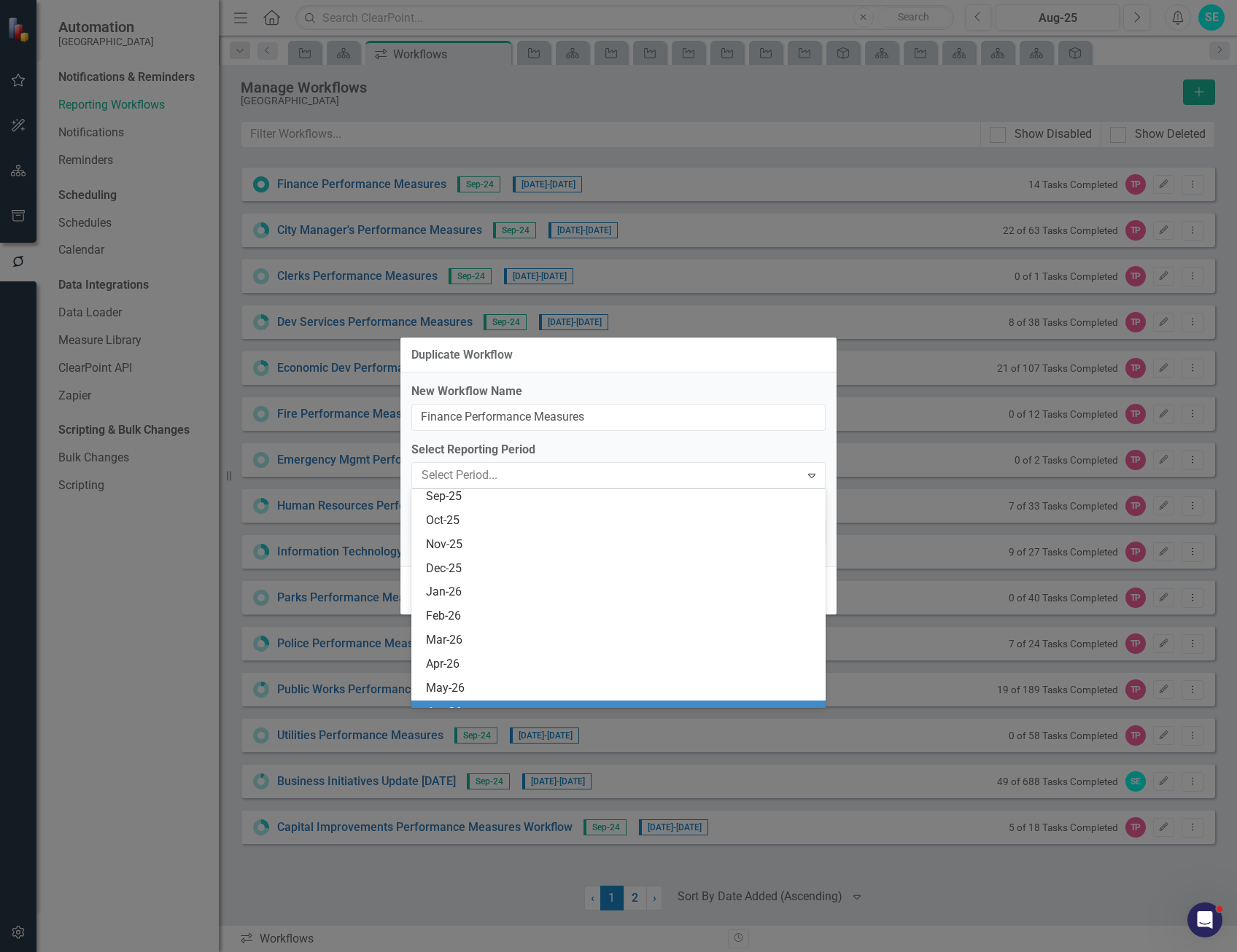
scroll to position [1081, 0]
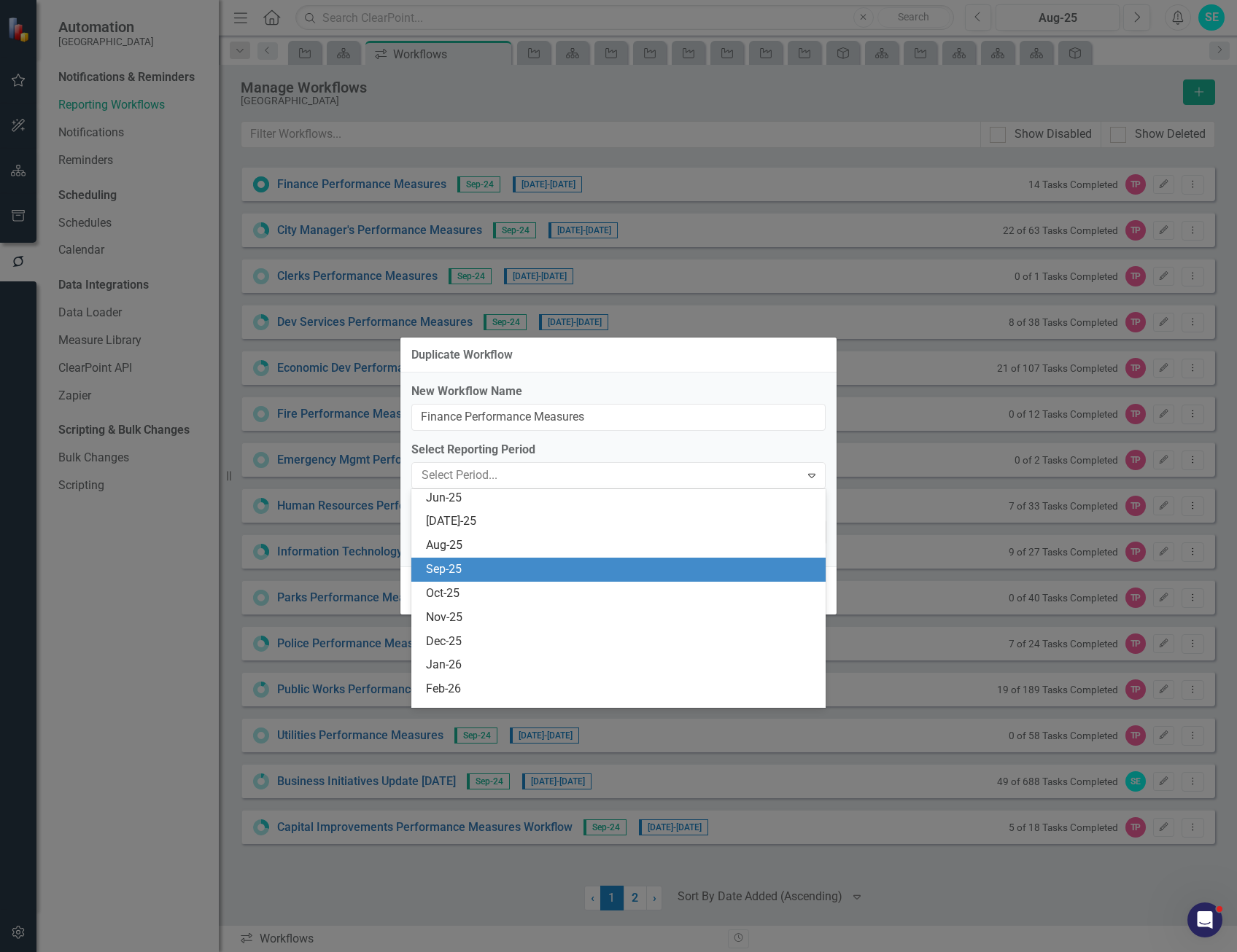
click at [515, 566] on div "Sep-25" at bounding box center [621, 570] width 391 height 16
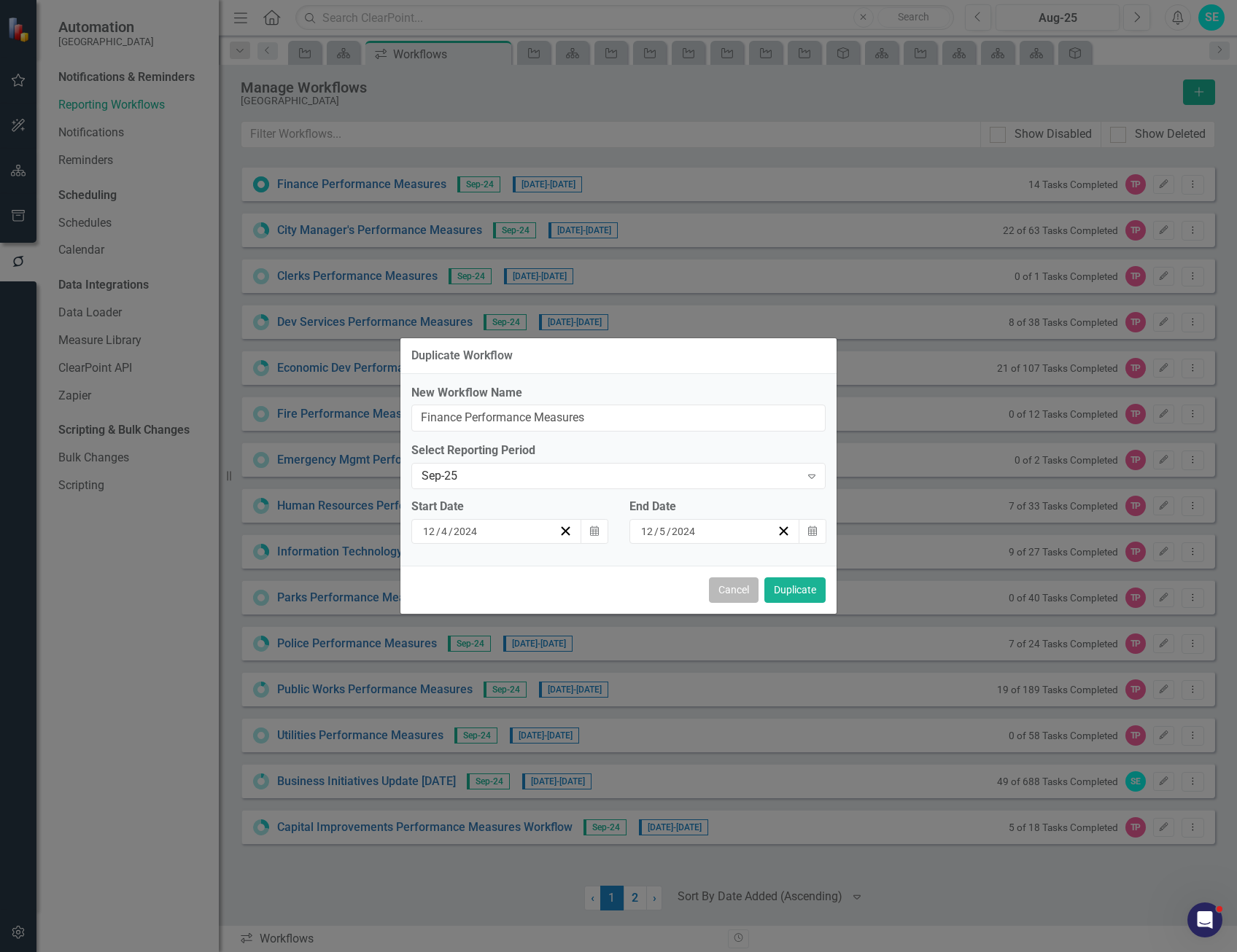
click at [737, 591] on button "Cancel" at bounding box center [734, 591] width 49 height 26
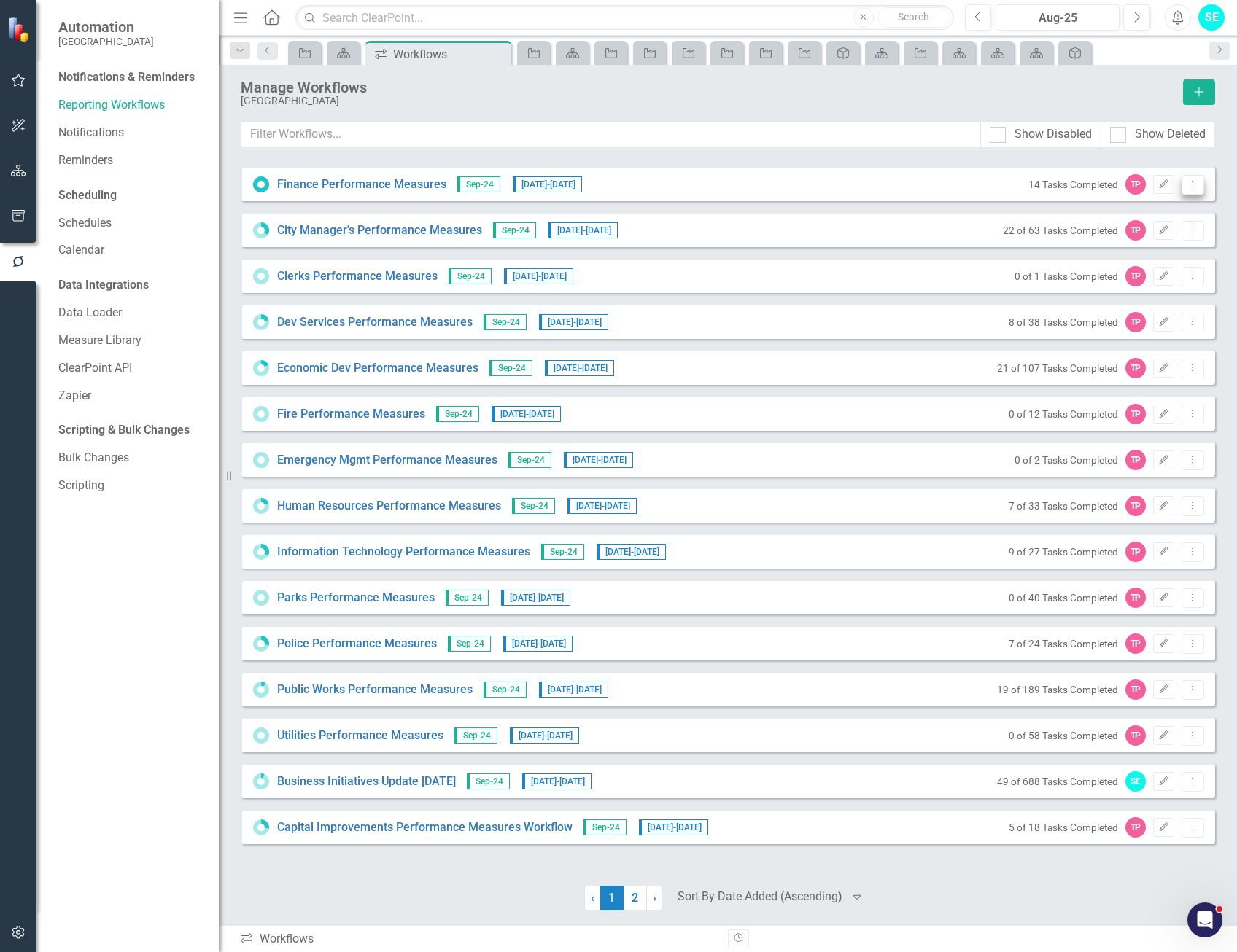
click at [1195, 186] on icon "Dropdown Menu" at bounding box center [1193, 184] width 13 height 9
click at [1194, 186] on icon "Dropdown Menu" at bounding box center [1193, 184] width 13 height 9
click at [1193, 187] on icon "Dropdown Menu" at bounding box center [1193, 184] width 13 height 9
click at [1142, 269] on link "Copy Duplicate Workflow" at bounding box center [1136, 263] width 135 height 27
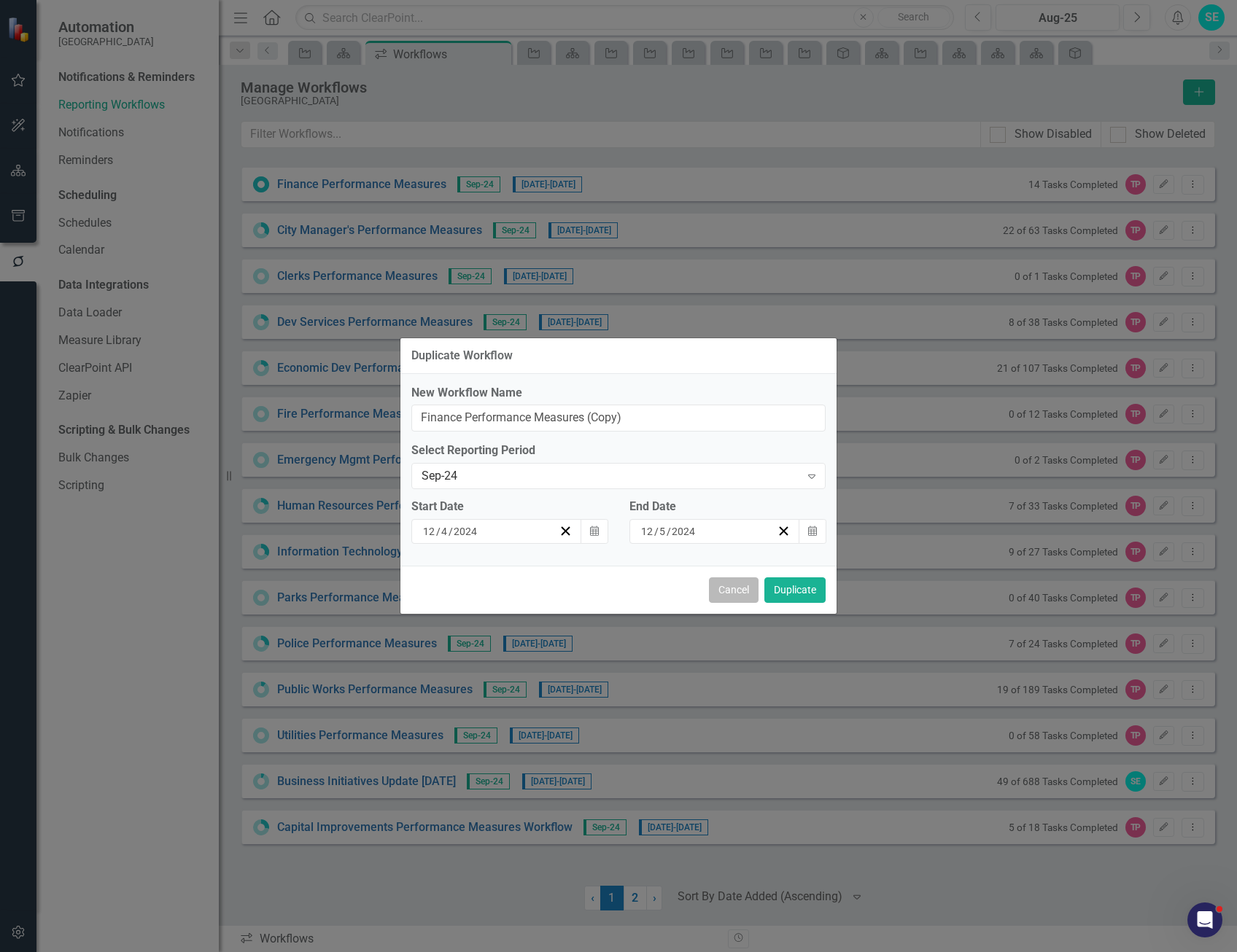
click at [724, 590] on button "Cancel" at bounding box center [734, 591] width 49 height 26
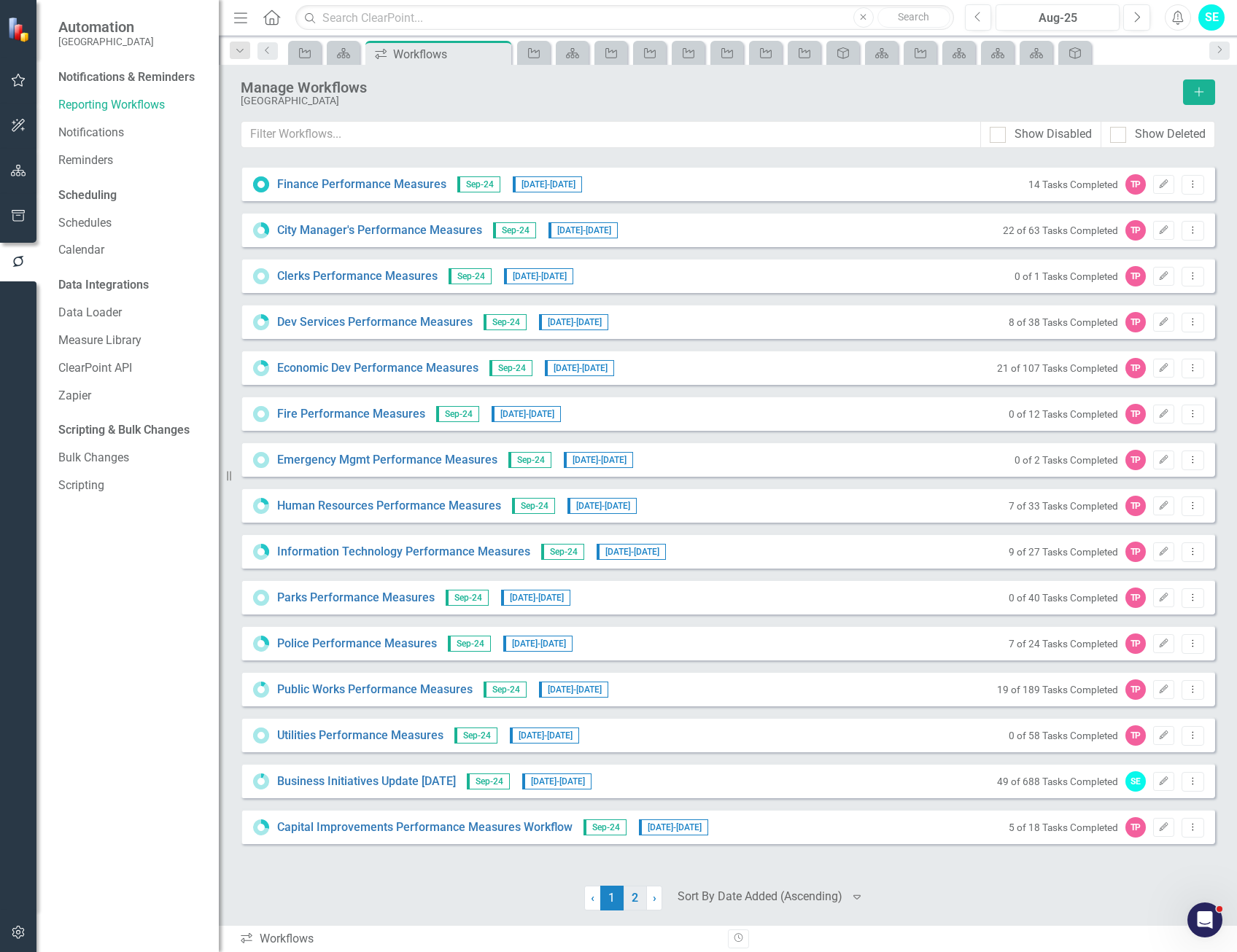
click at [632, 899] on link "2" at bounding box center [636, 898] width 24 height 25
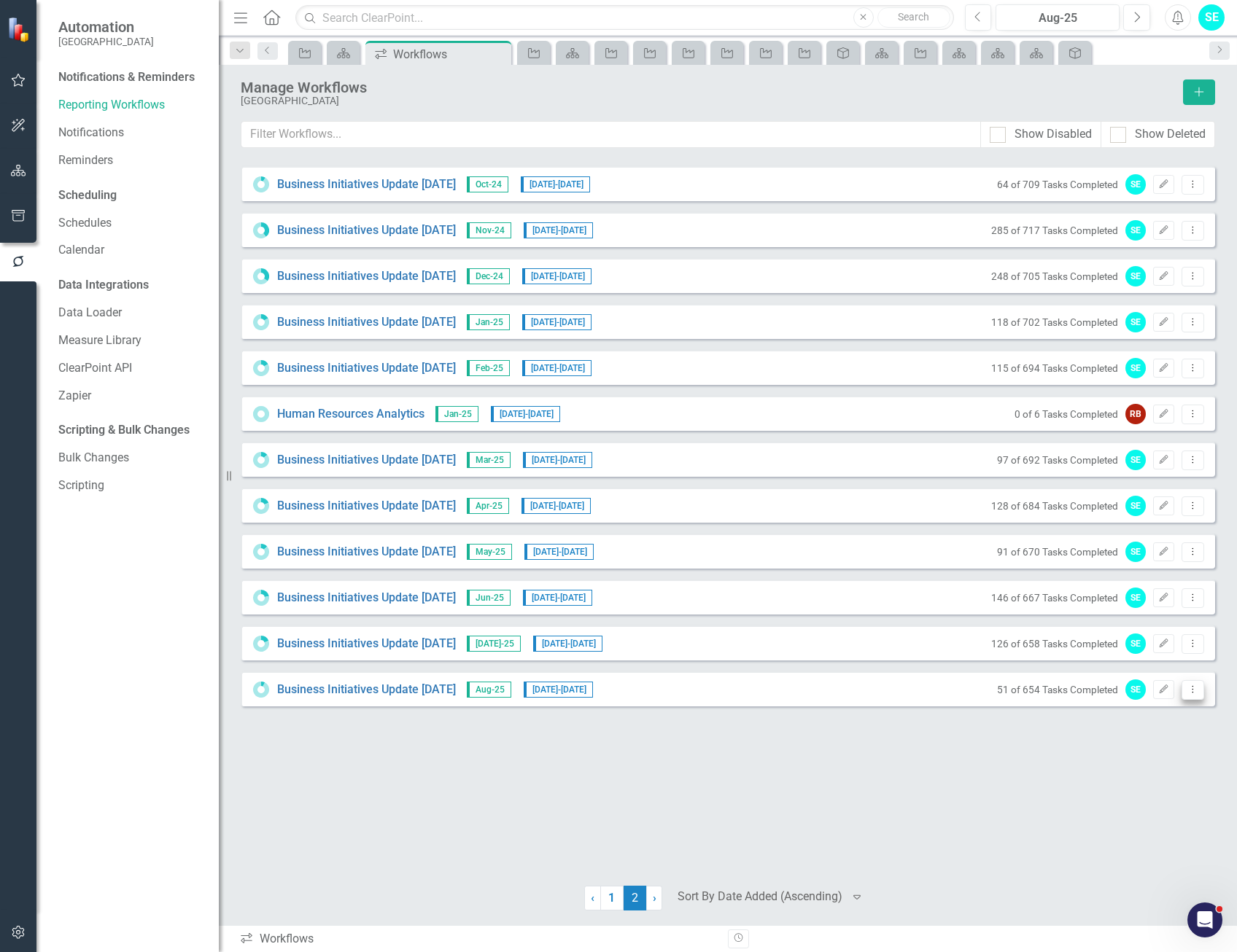
click at [1189, 691] on icon "Dropdown Menu" at bounding box center [1193, 690] width 13 height 9
click at [1165, 768] on link "Copy Duplicate Workflow" at bounding box center [1136, 768] width 135 height 27
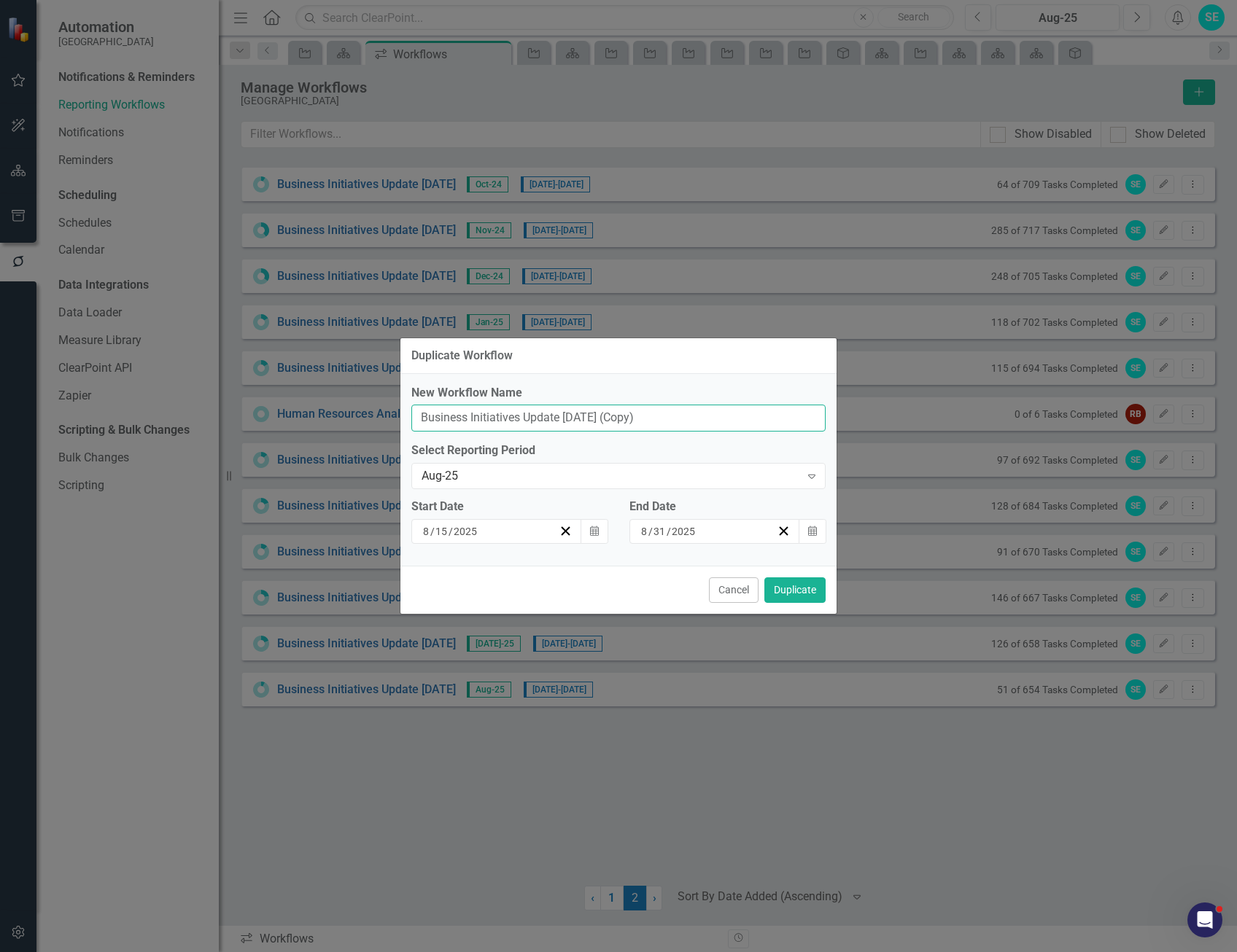
click at [692, 415] on input "Business Initiatives Update [DATE] (Copy)" at bounding box center [618, 419] width 414 height 27
drag, startPoint x: 690, startPoint y: 422, endPoint x: 632, endPoint y: 420, distance: 58.0
click at [632, 420] on input "Business Initiatives Update [DATE] (Copy)" at bounding box center [618, 419] width 414 height 27
drag, startPoint x: 601, startPoint y: 416, endPoint x: 567, endPoint y: 412, distance: 34.2
click at [567, 412] on input "Business Initiatives Update [DATE]" at bounding box center [618, 419] width 414 height 27
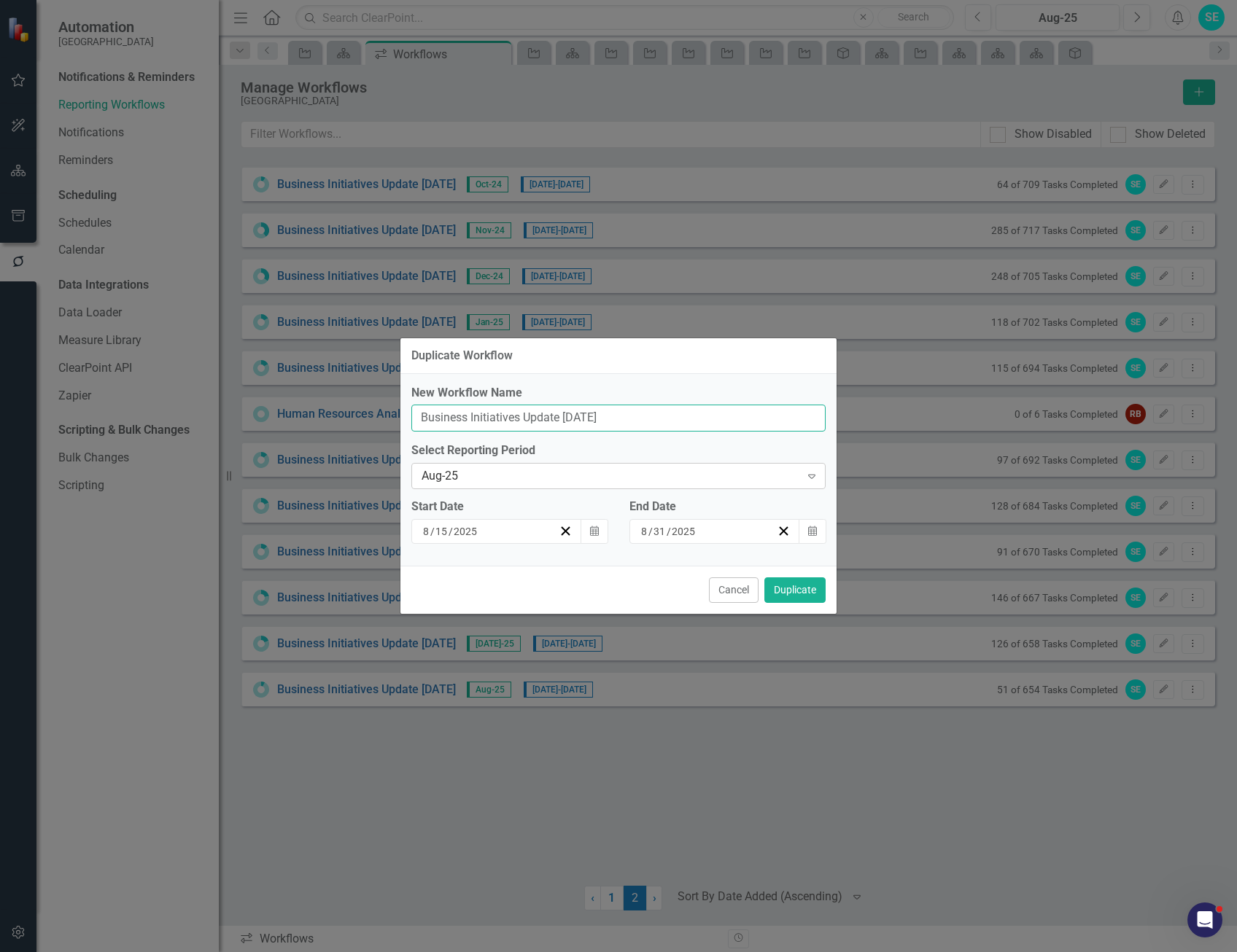
type input "Business Initiatives Update [DATE]"
click at [522, 472] on div "Aug-25" at bounding box center [611, 476] width 379 height 16
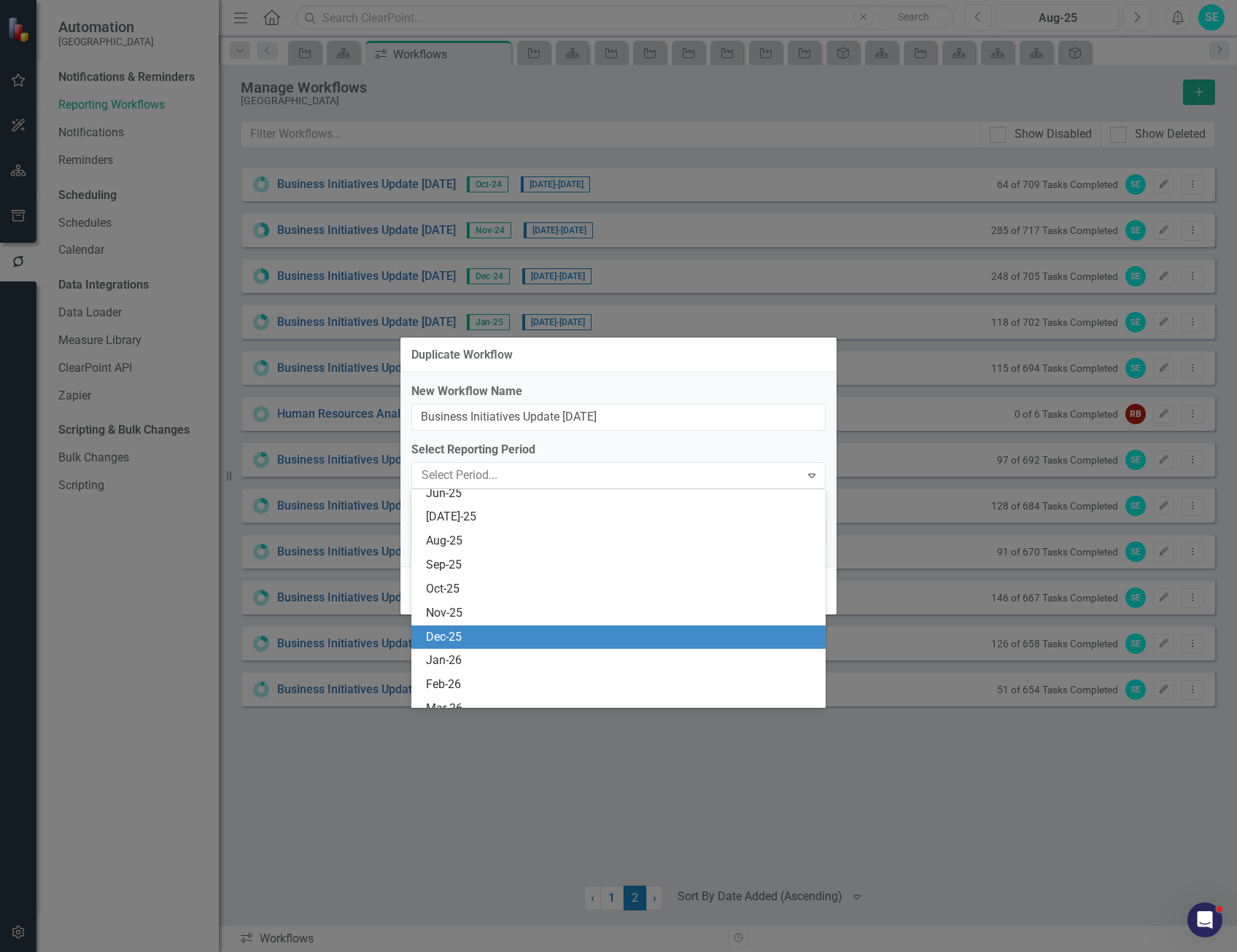
scroll to position [1126, 0]
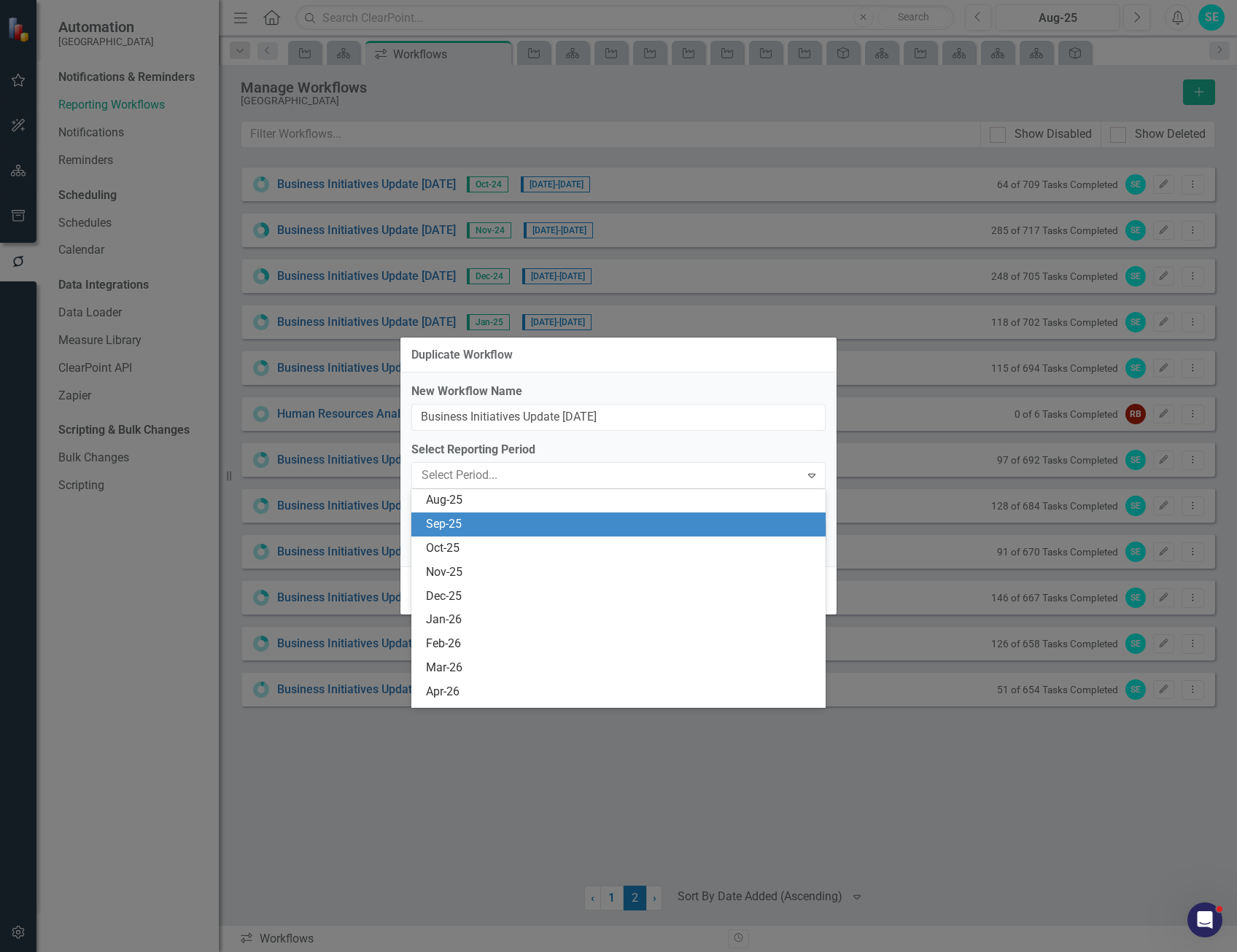
click at [513, 525] on div "Sep-25" at bounding box center [621, 525] width 391 height 16
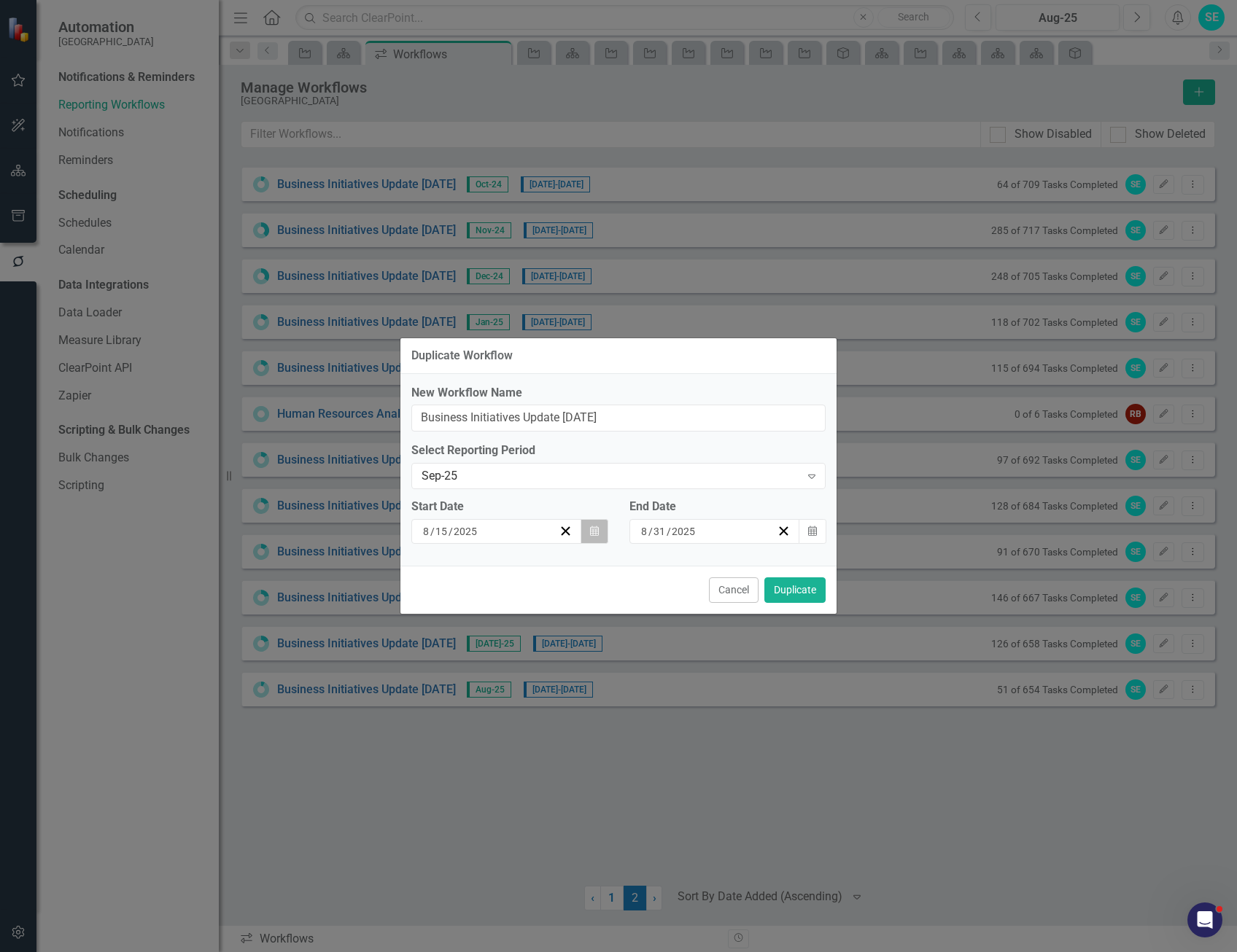
click at [596, 533] on icon "button" at bounding box center [595, 530] width 9 height 10
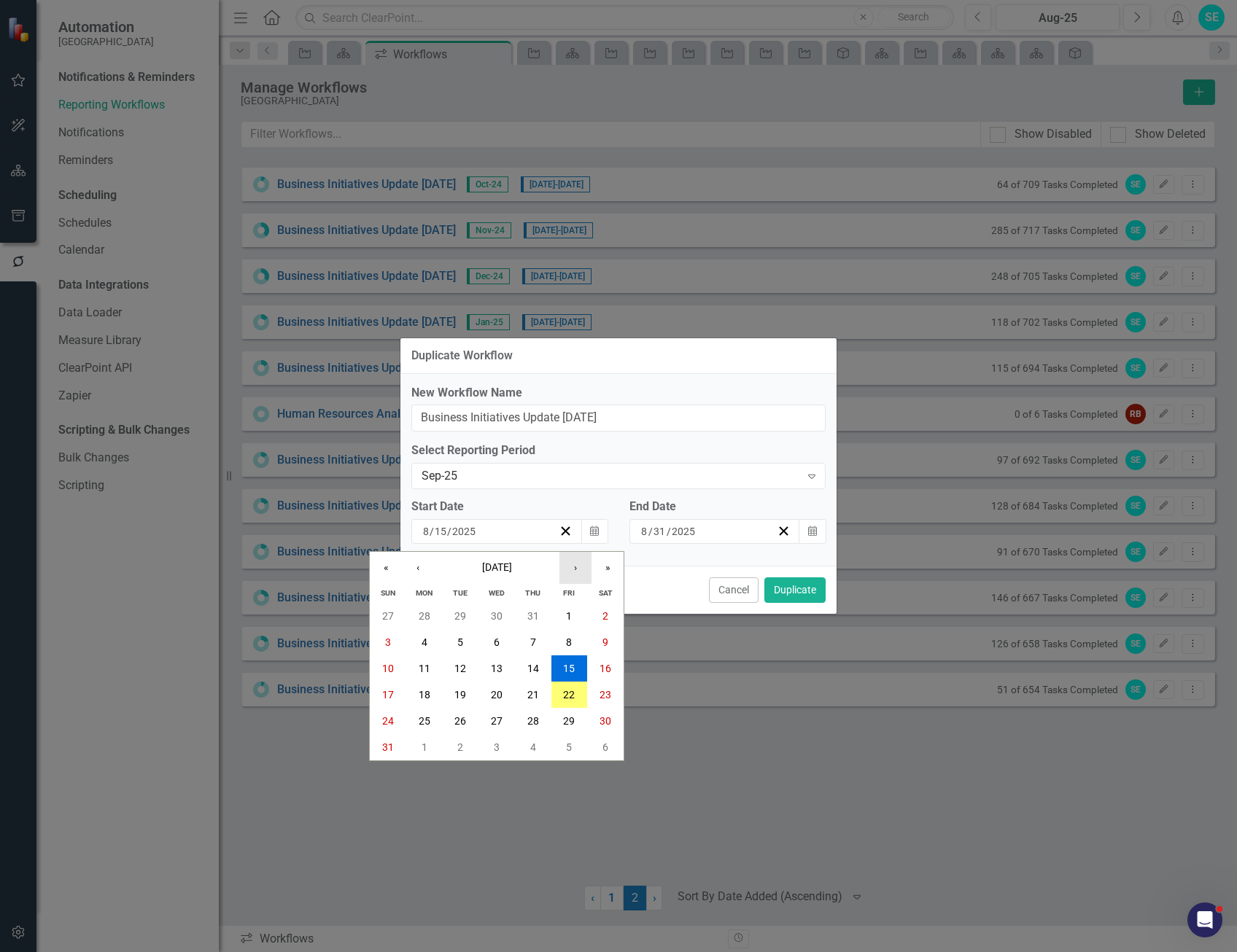
click at [575, 572] on button "›" at bounding box center [575, 568] width 32 height 32
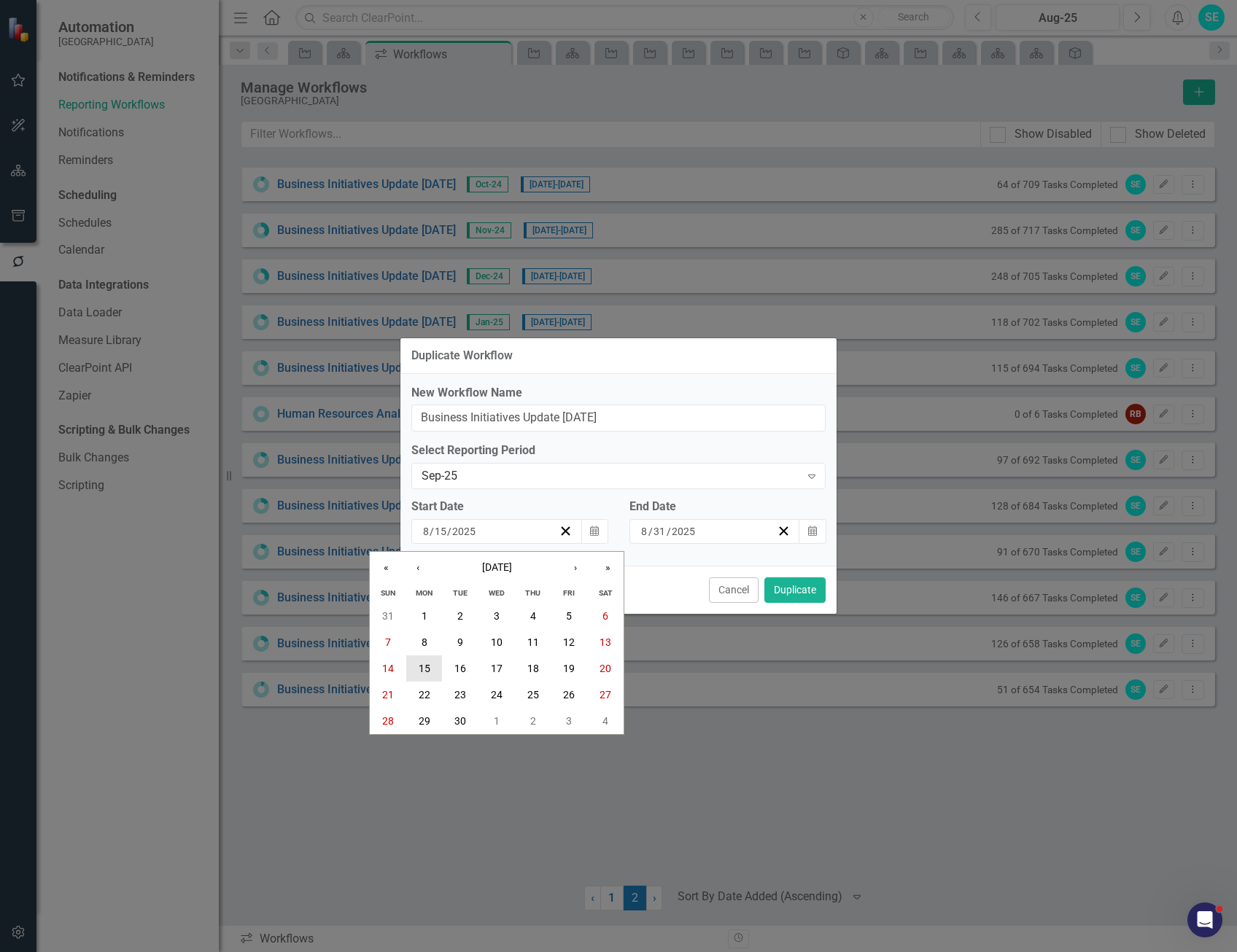
click at [427, 674] on abbr "15" at bounding box center [425, 669] width 12 height 12
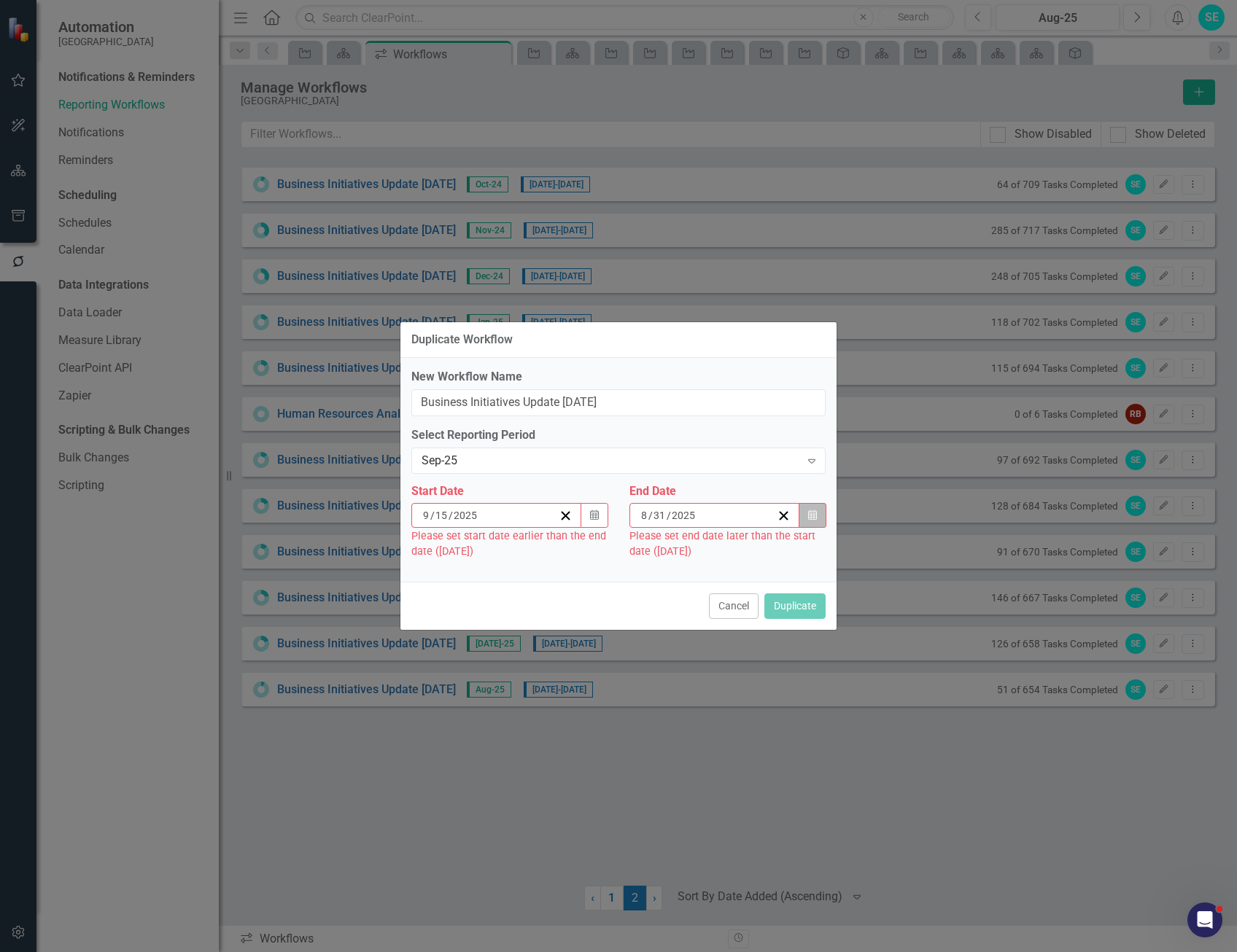
click at [804, 519] on button "Calendar" at bounding box center [812, 515] width 27 height 25
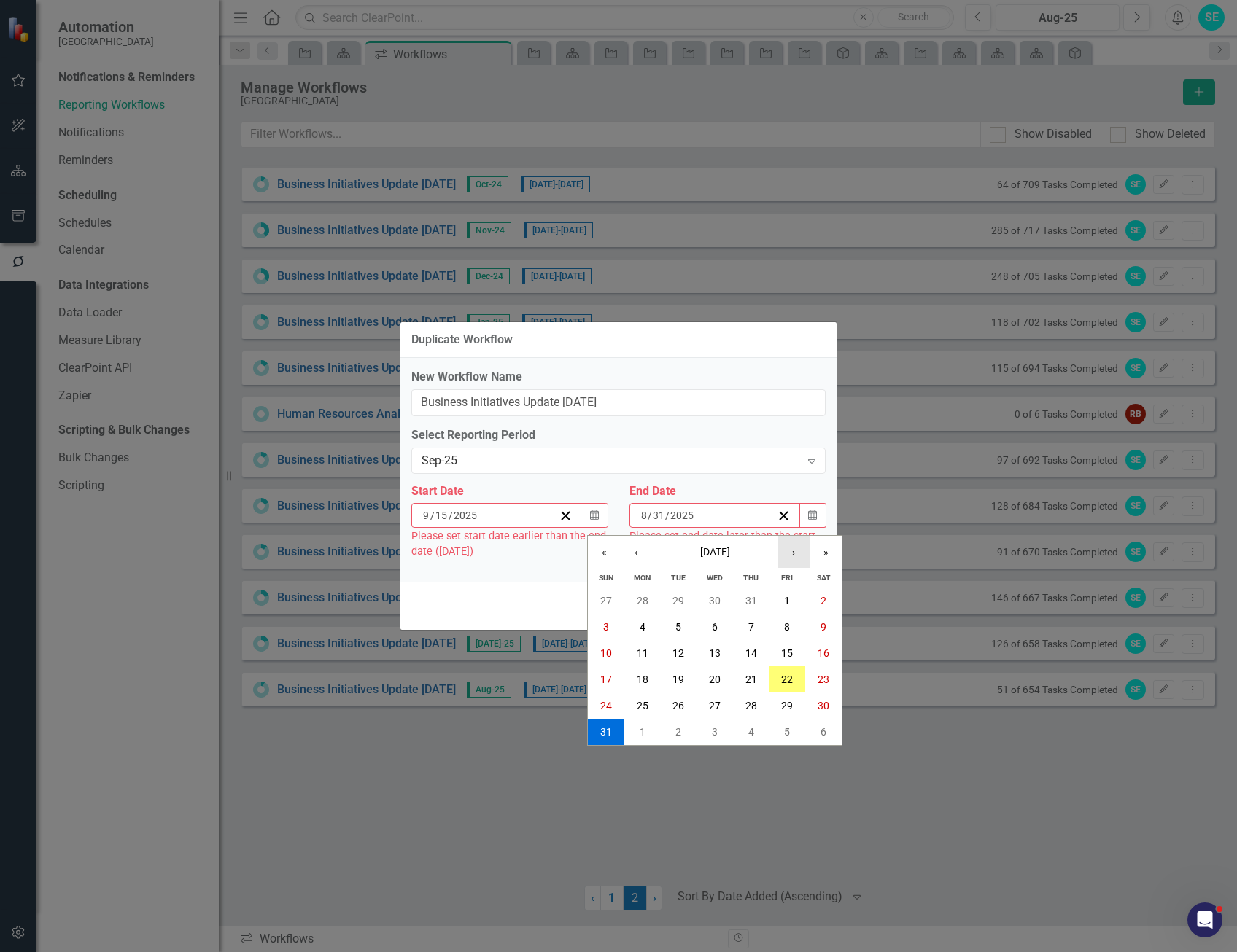
click at [787, 546] on button "›" at bounding box center [793, 551] width 32 height 32
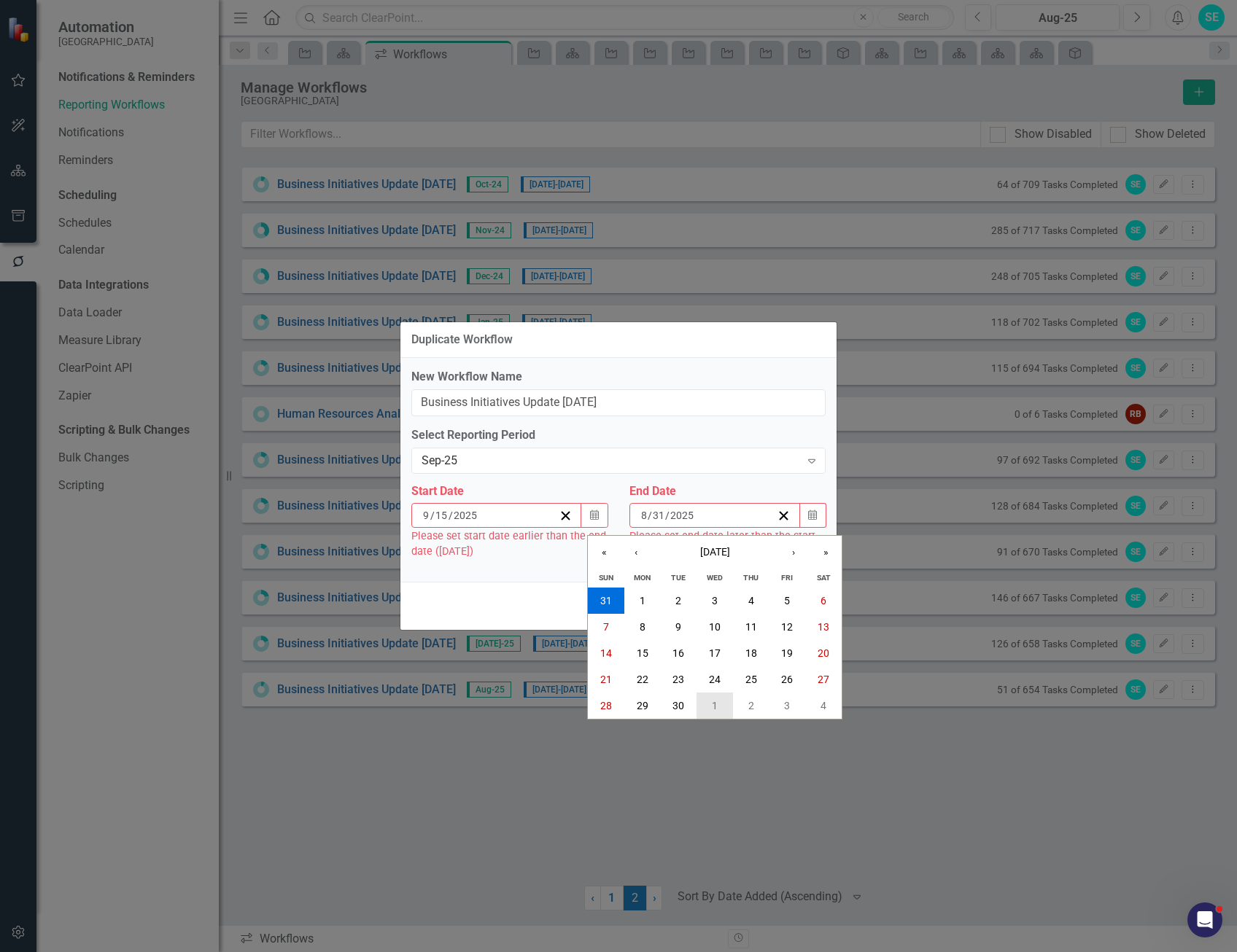
click at [704, 706] on button "1" at bounding box center [715, 705] width 37 height 27
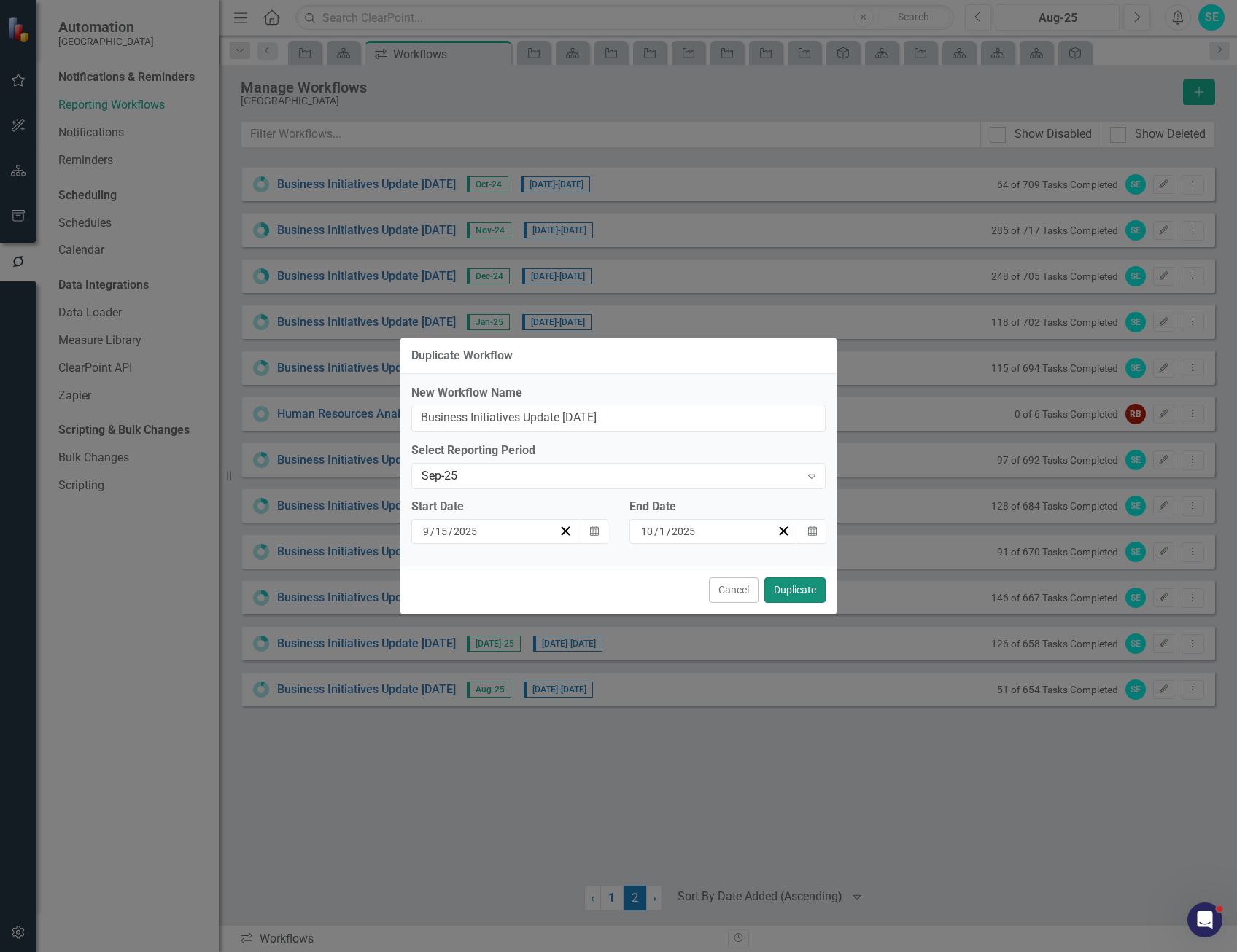
click at [803, 584] on button "Duplicate" at bounding box center [795, 591] width 61 height 26
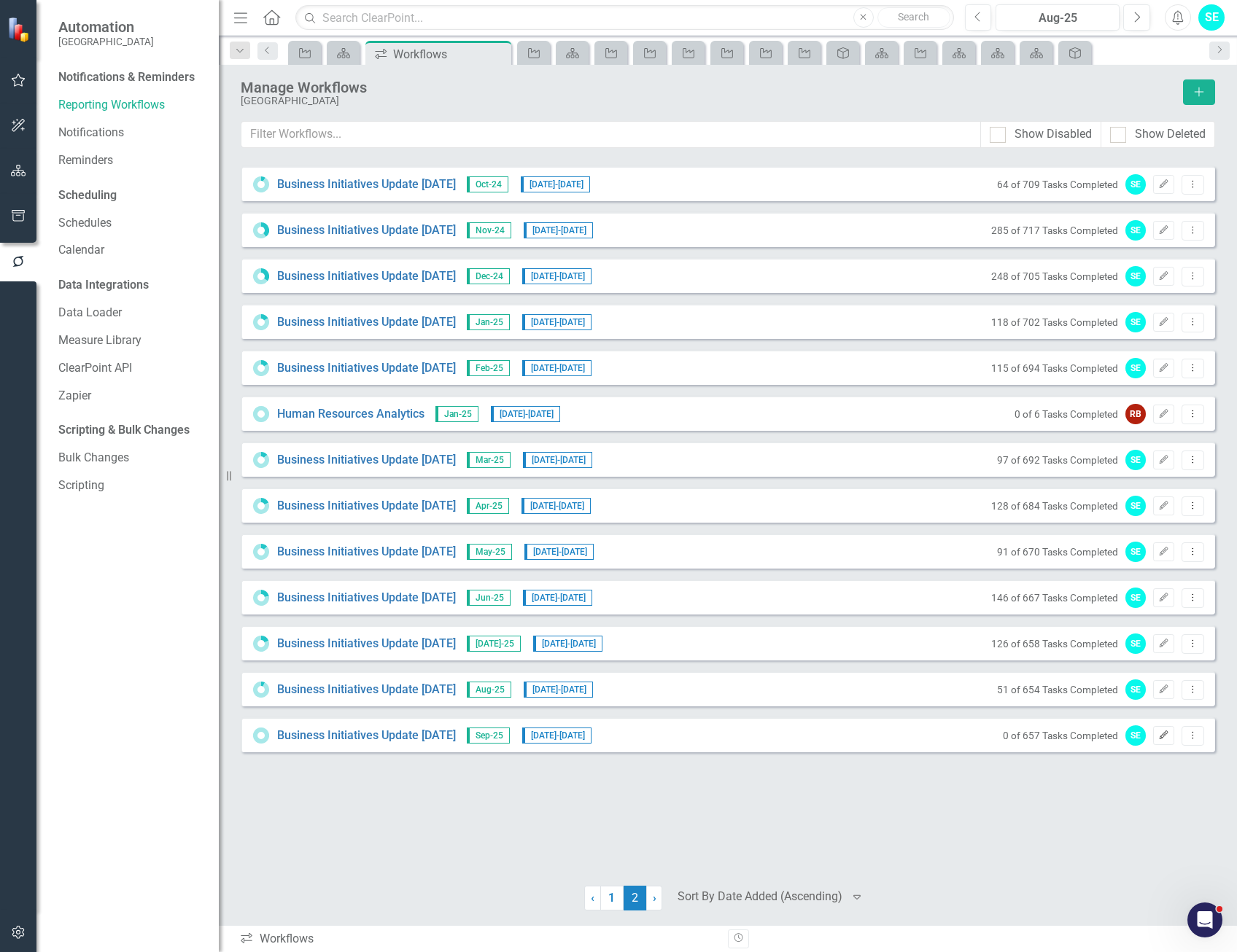
click at [1161, 736] on icon "button" at bounding box center [1165, 735] width 9 height 9
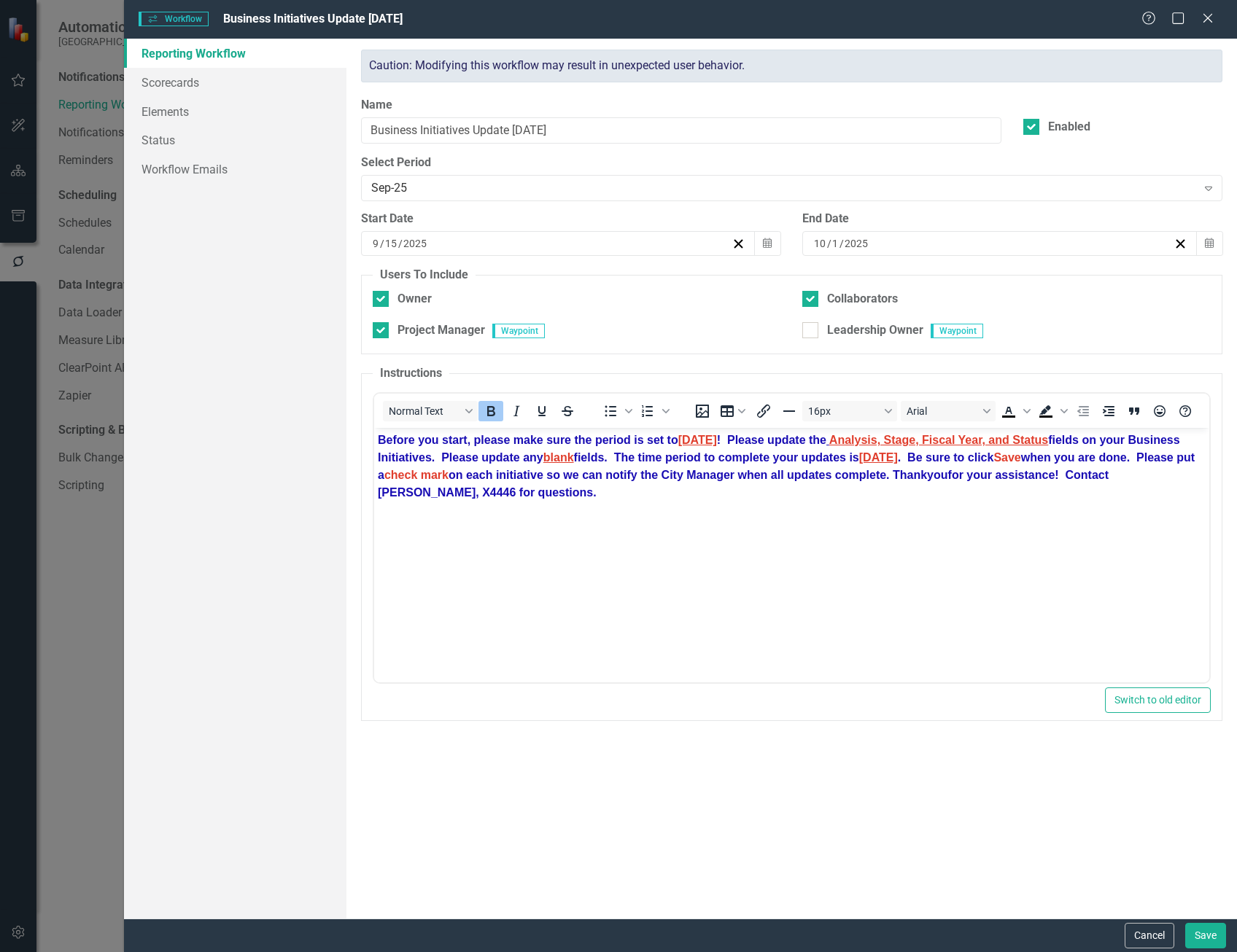
scroll to position [0, 0]
click at [1163, 929] on button "Cancel" at bounding box center [1150, 936] width 49 height 26
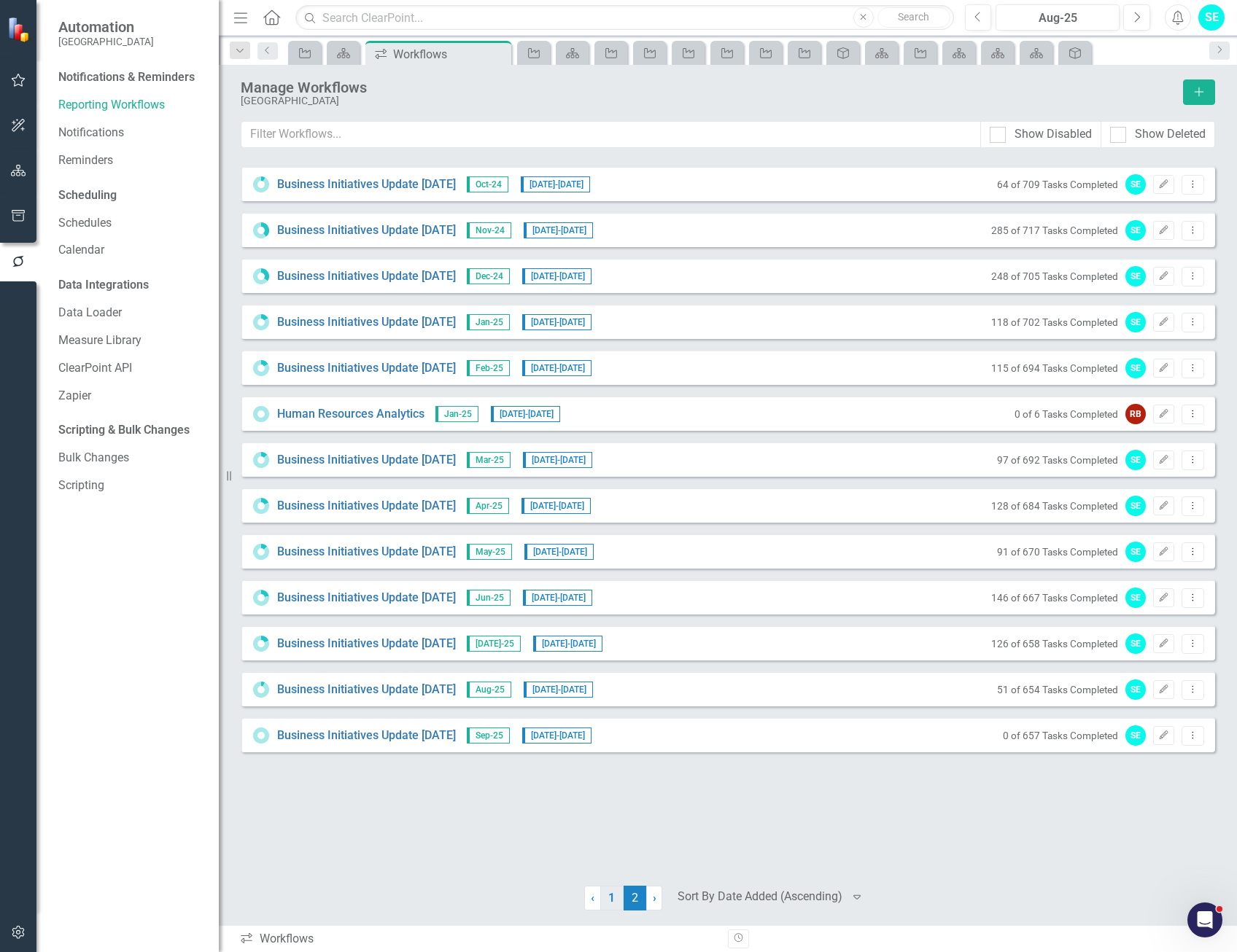
click at [612, 895] on link "1" at bounding box center [612, 898] width 24 height 25
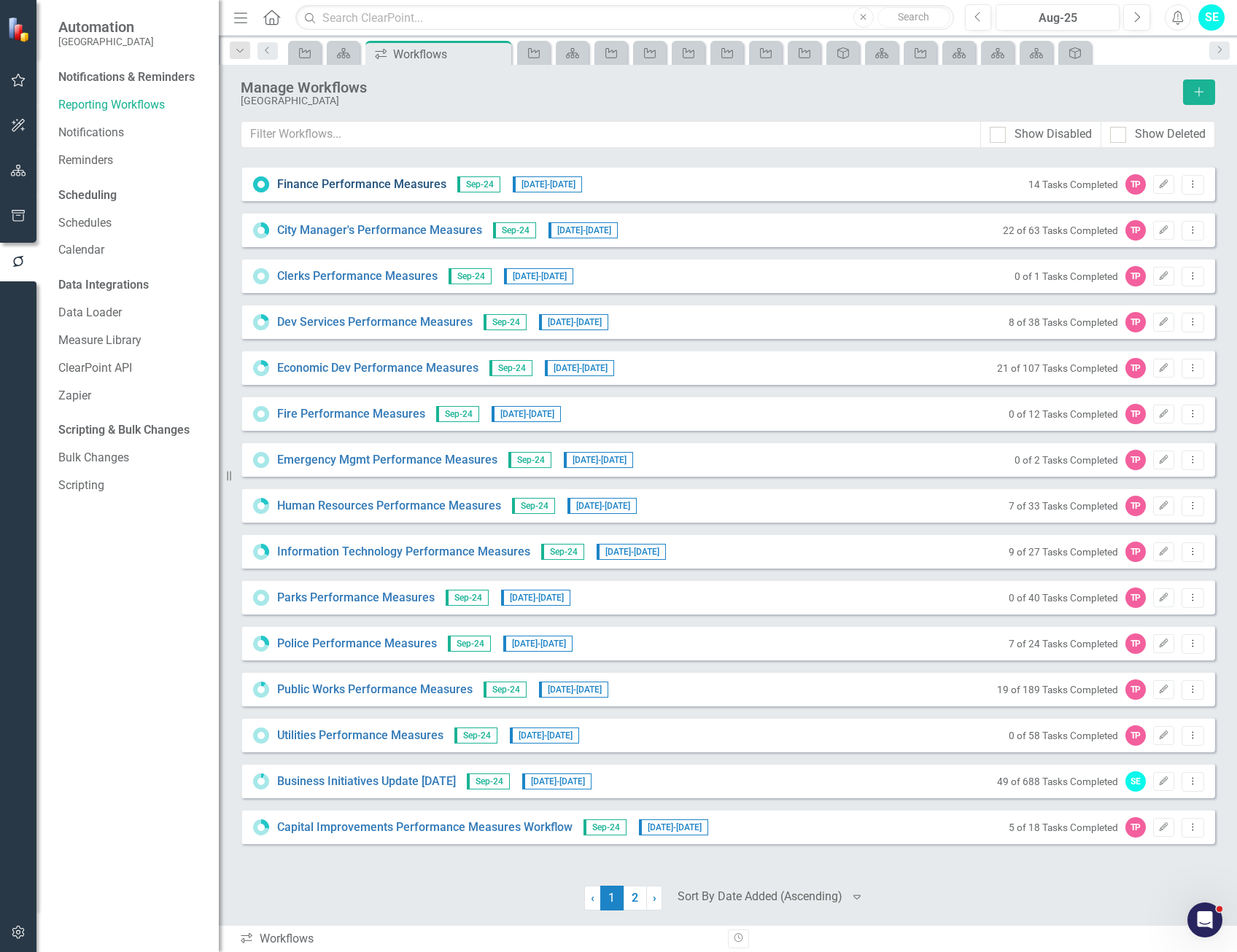
click at [390, 186] on link "Finance Performance Measures" at bounding box center [361, 185] width 169 height 16
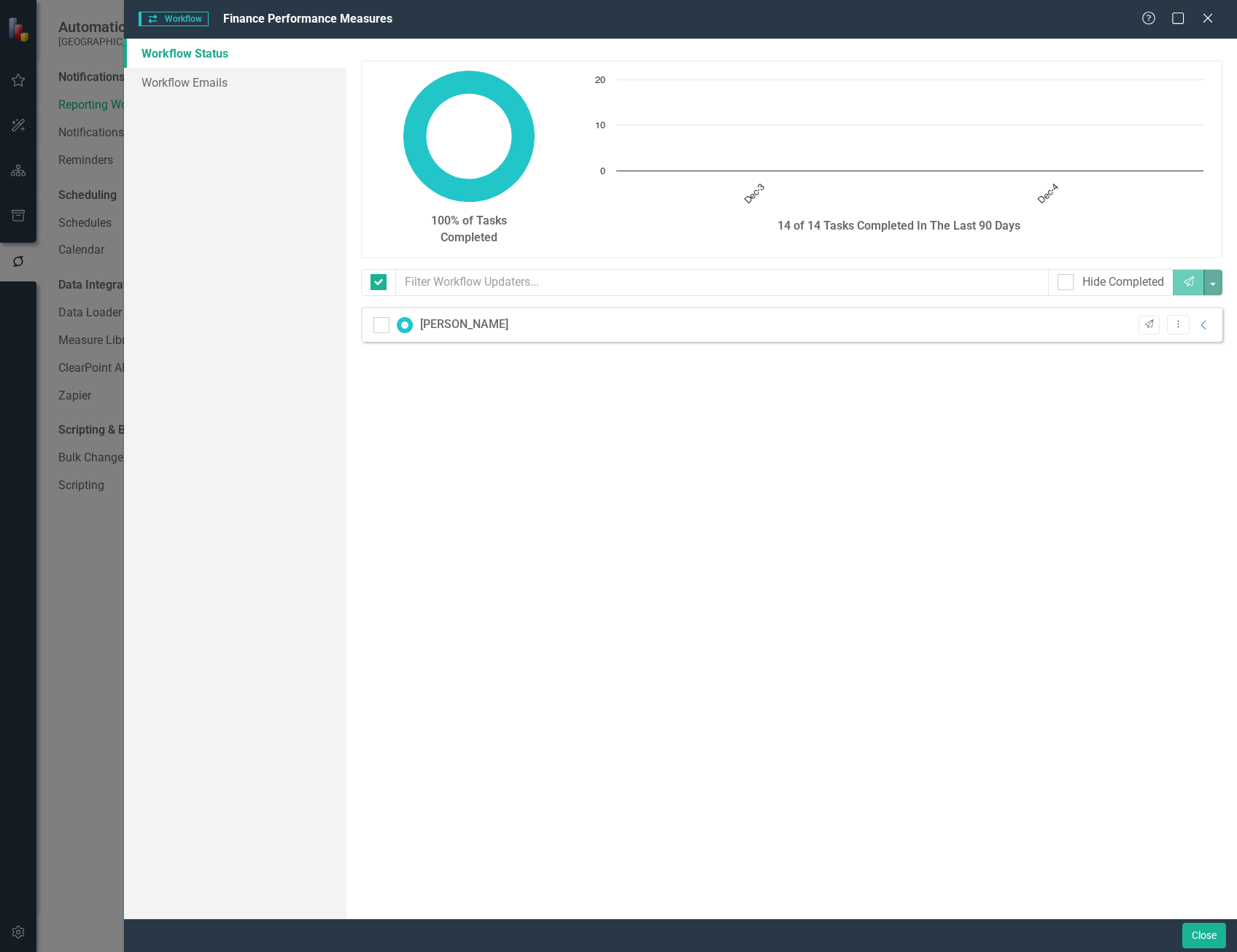
checkbox input "false"
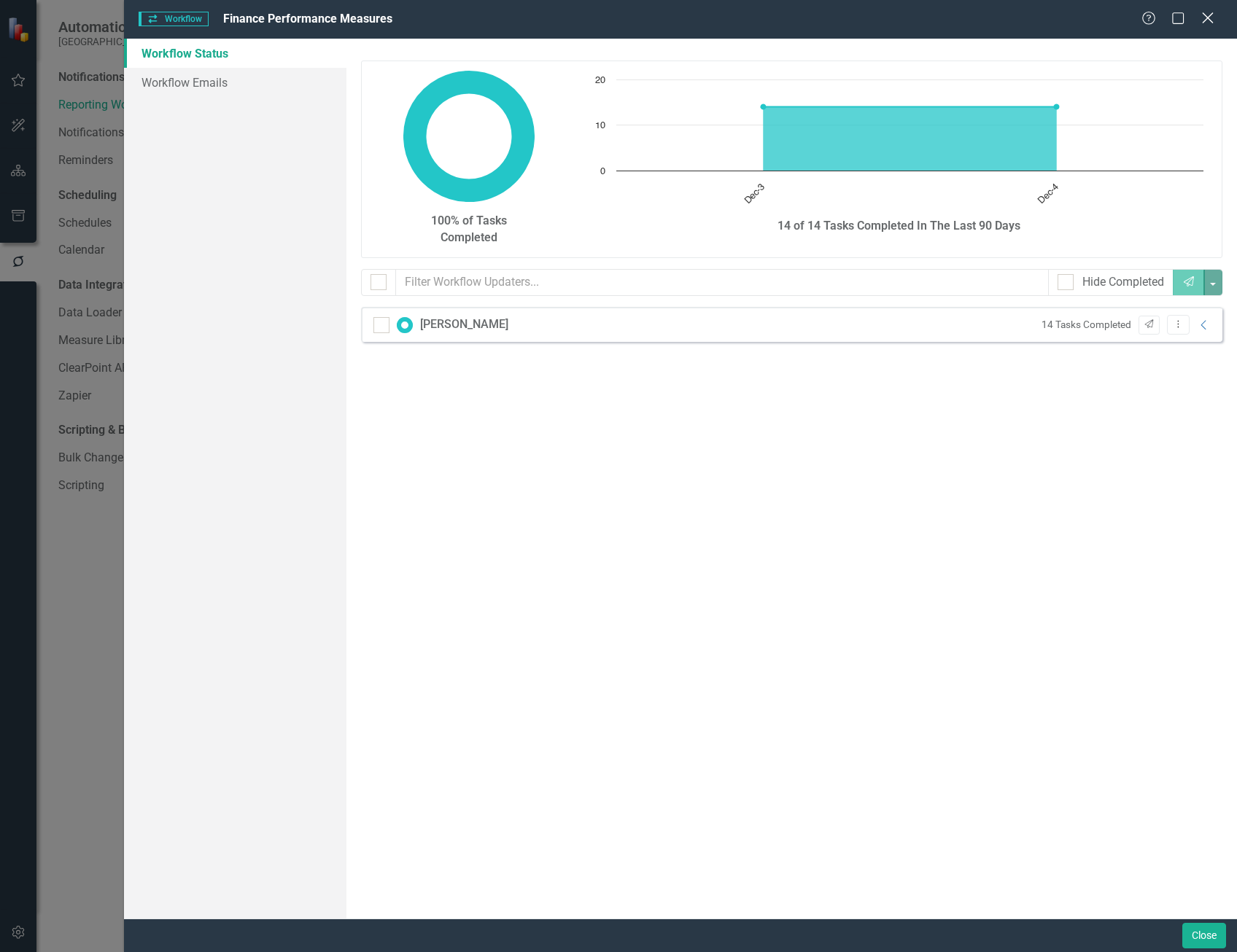
click at [1207, 20] on icon at bounding box center [1208, 18] width 11 height 11
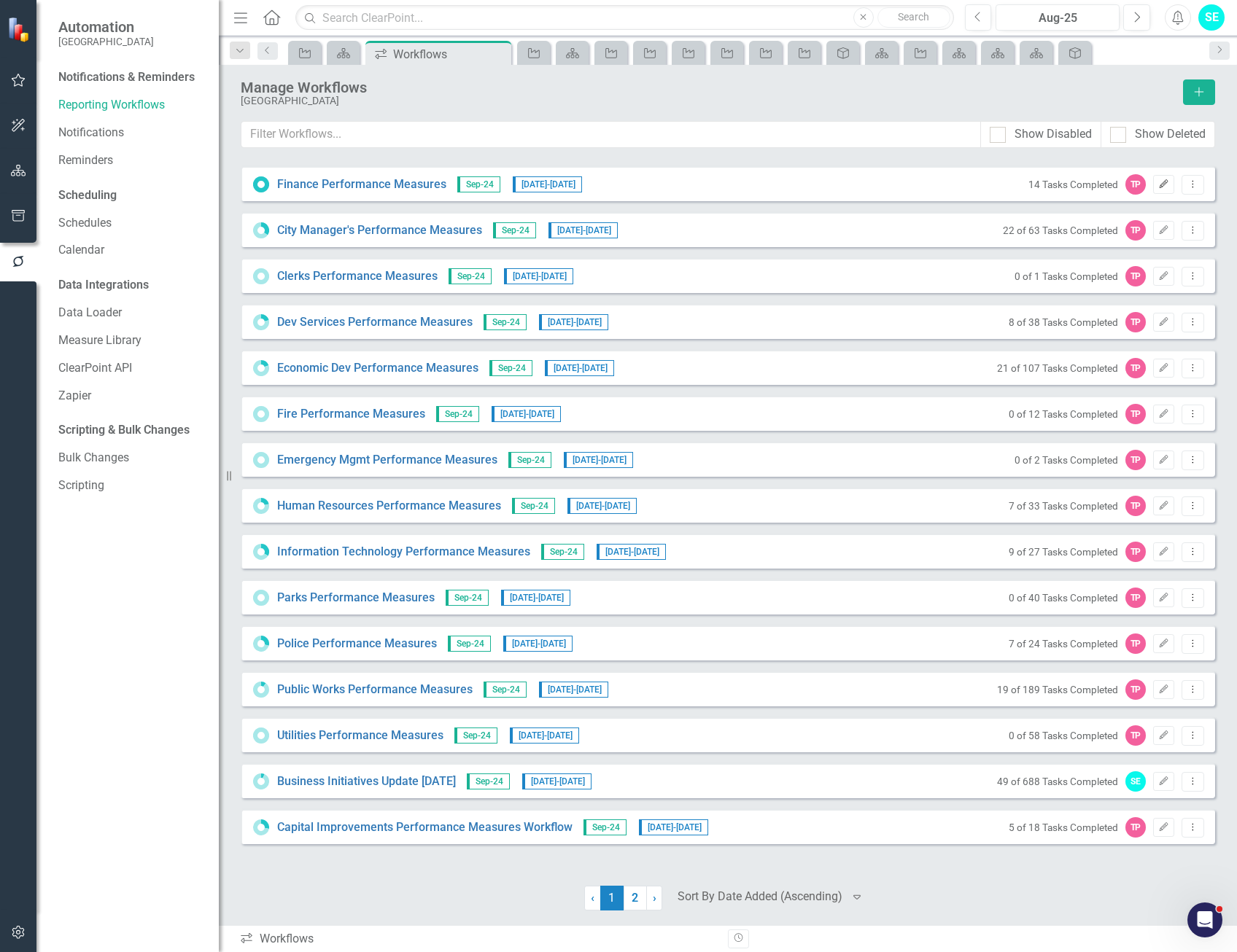
click at [1165, 181] on icon "Edit" at bounding box center [1164, 185] width 11 height 9
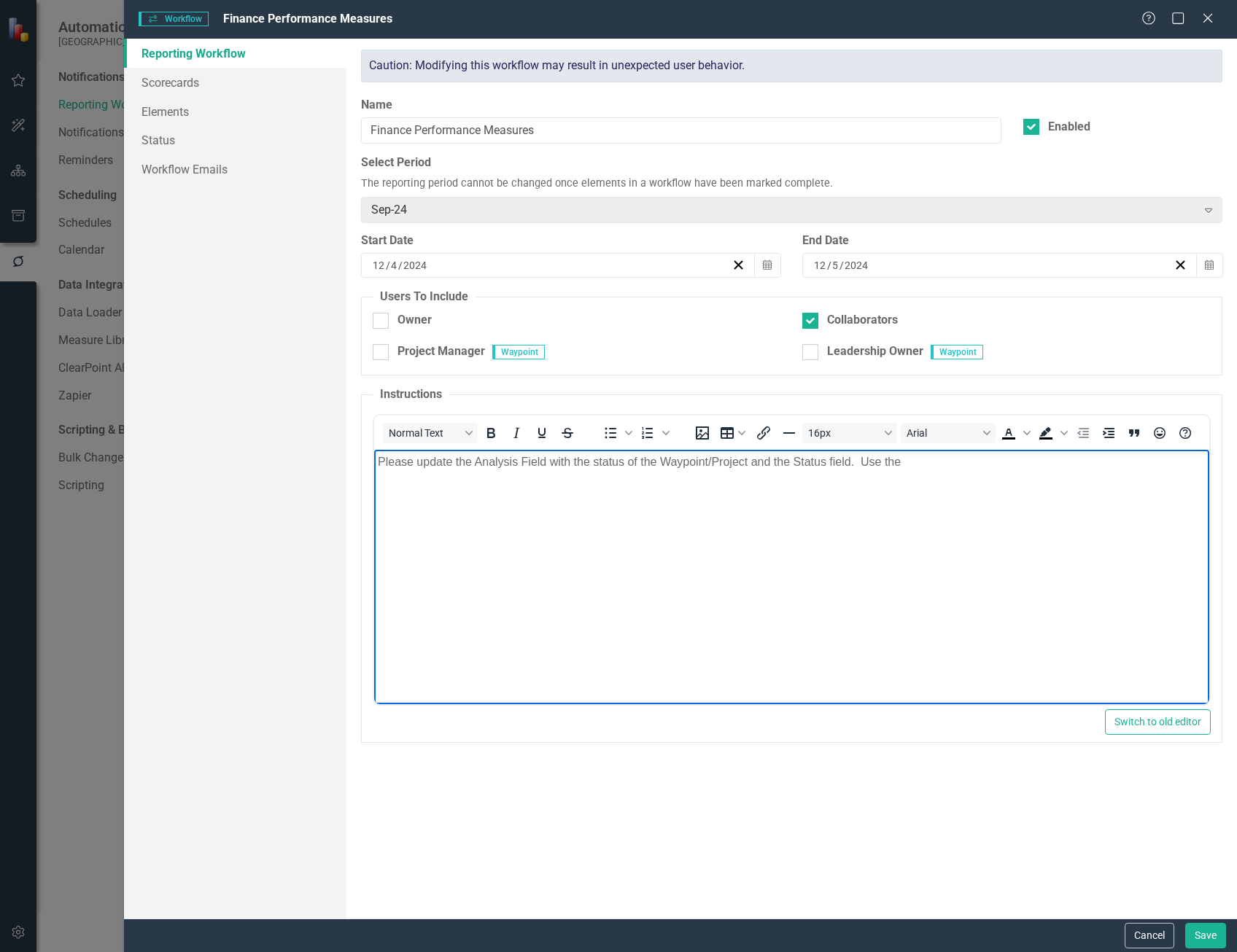
click at [927, 470] on p "Please update the Analysis Field with the status of the Waypoint/Project and th…" at bounding box center [791, 462] width 828 height 17
click at [182, 83] on link "Scorecards" at bounding box center [235, 82] width 222 height 29
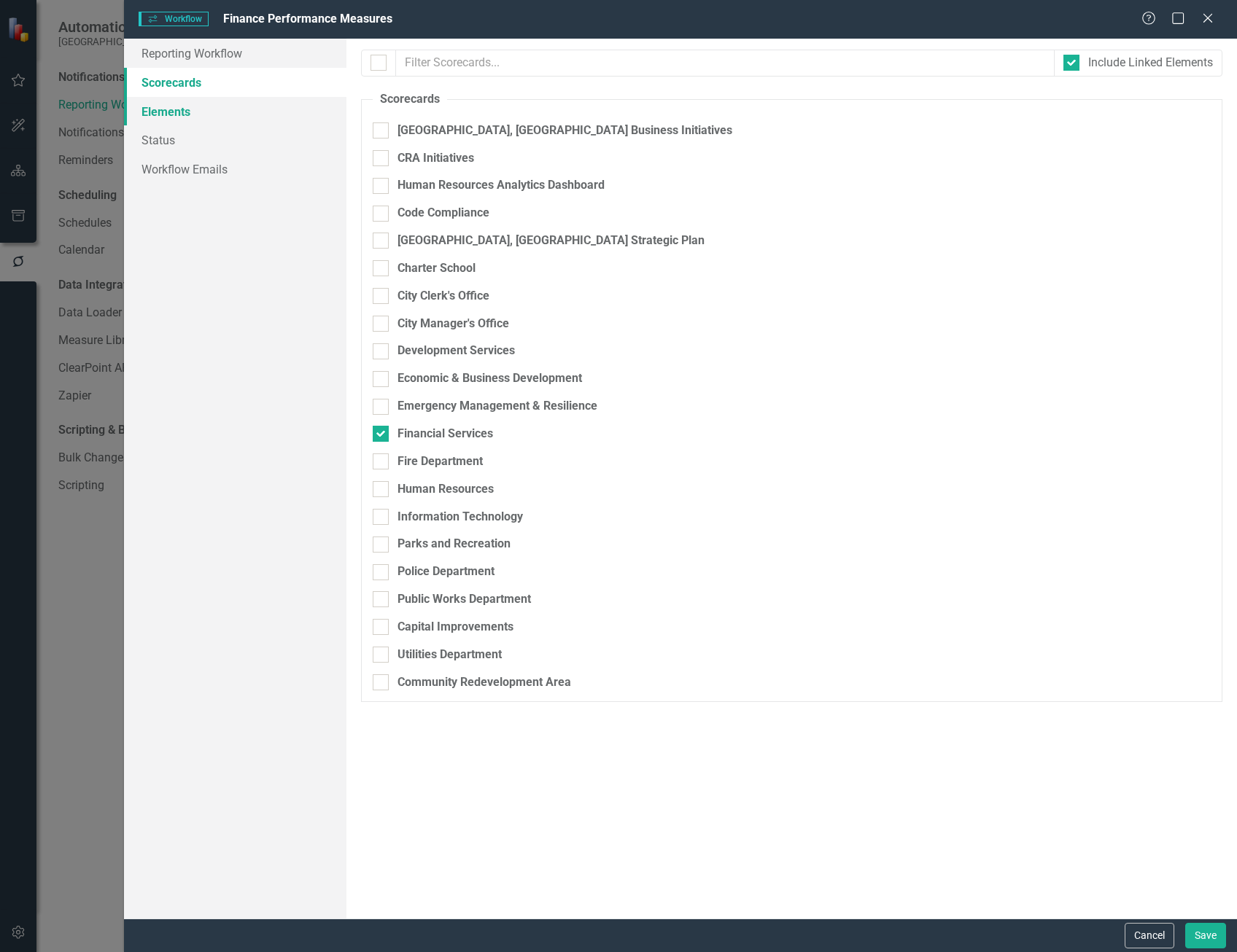
click at [160, 113] on link "Elements" at bounding box center [235, 112] width 222 height 29
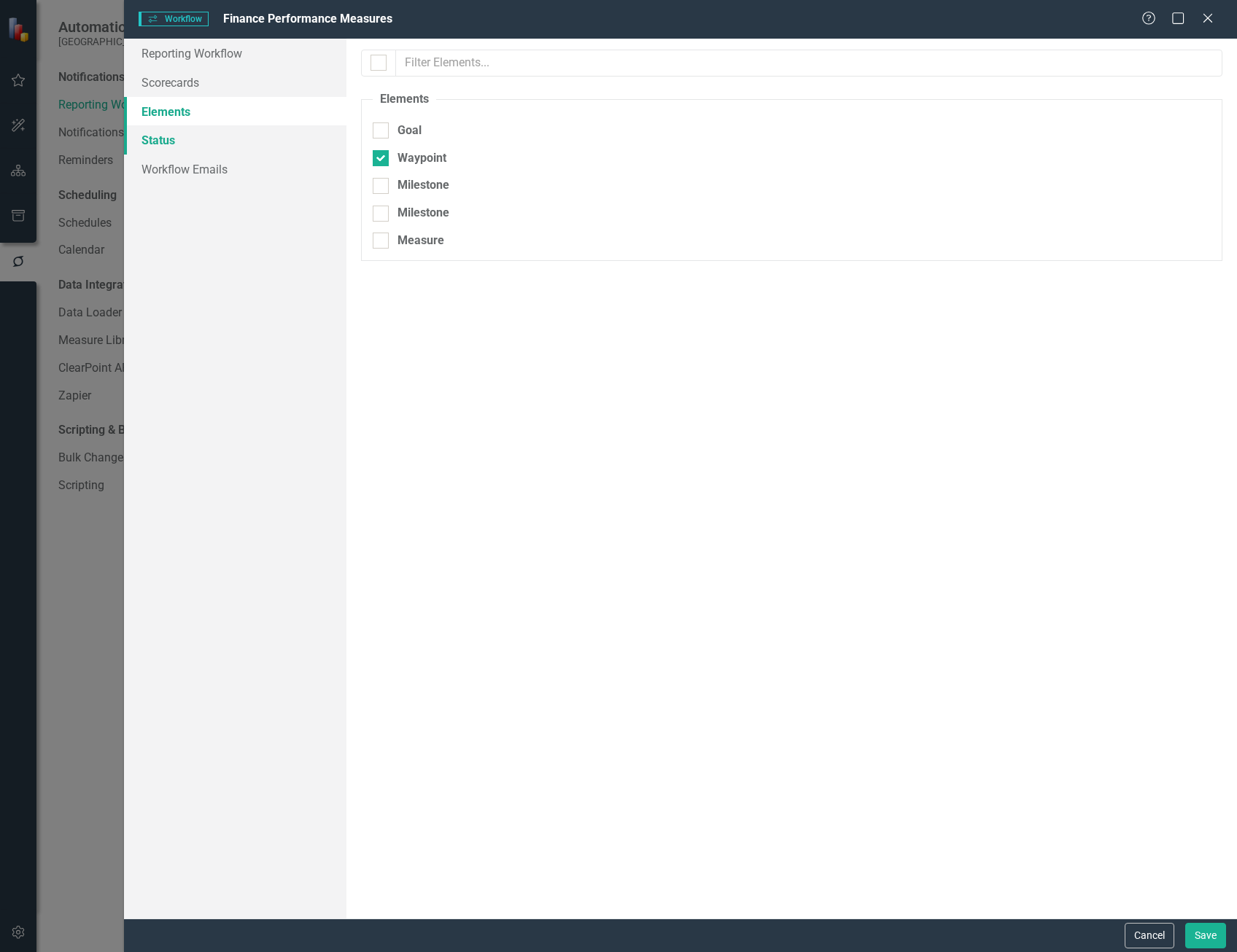
click at [174, 137] on link "Status" at bounding box center [235, 140] width 222 height 29
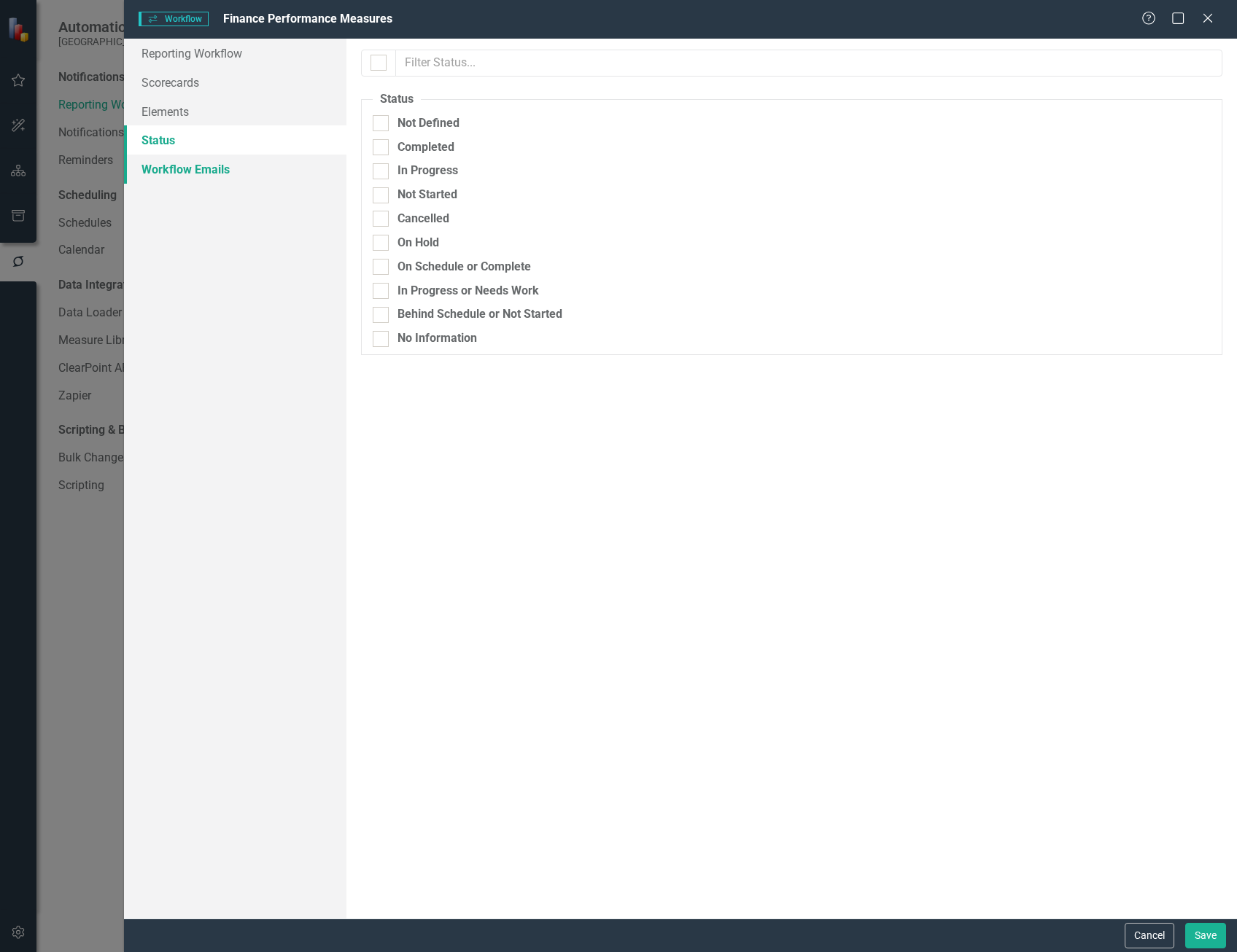
click at [171, 168] on link "Workflow Emails" at bounding box center [235, 169] width 222 height 29
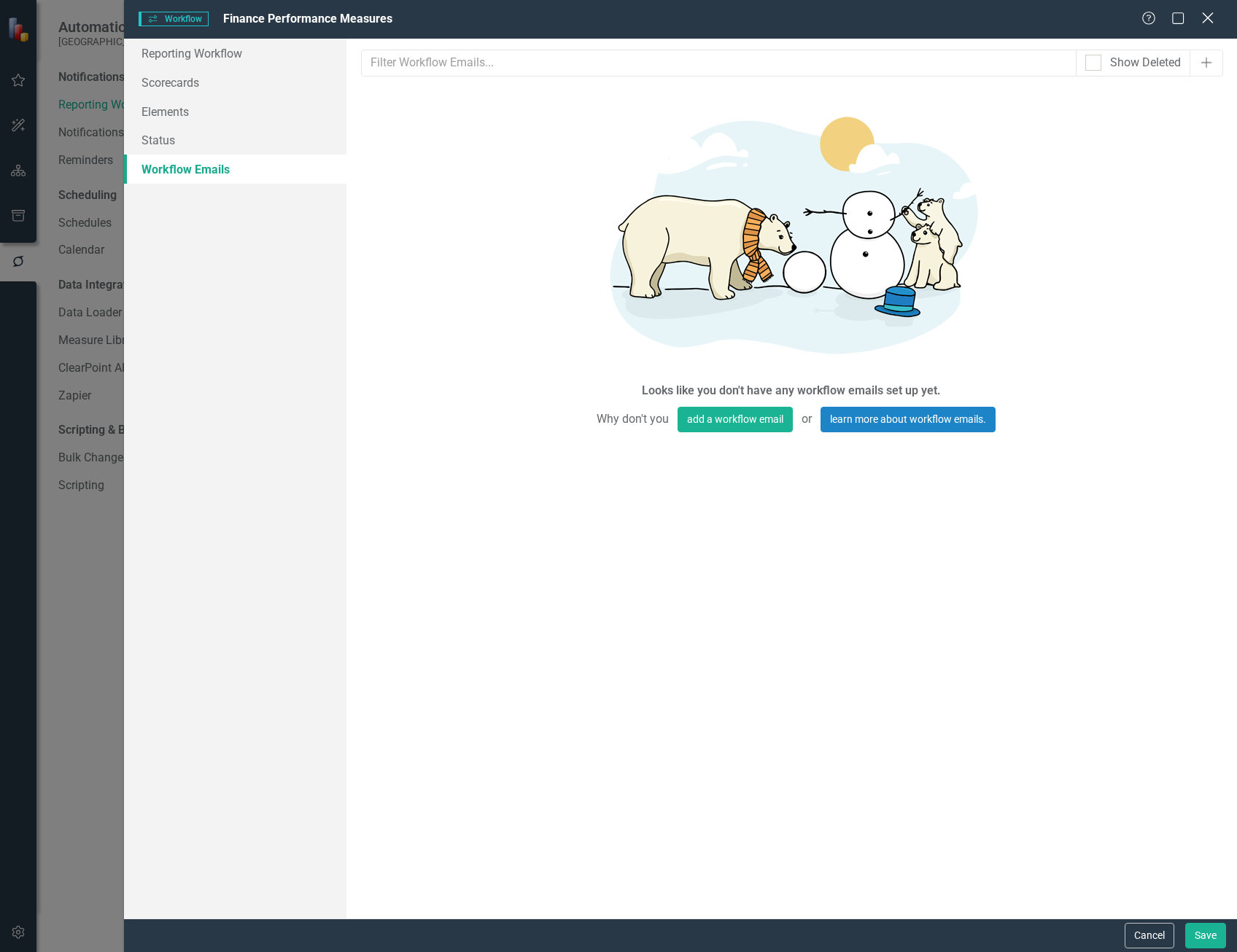
click at [1204, 20] on icon "Close" at bounding box center [1208, 17] width 18 height 14
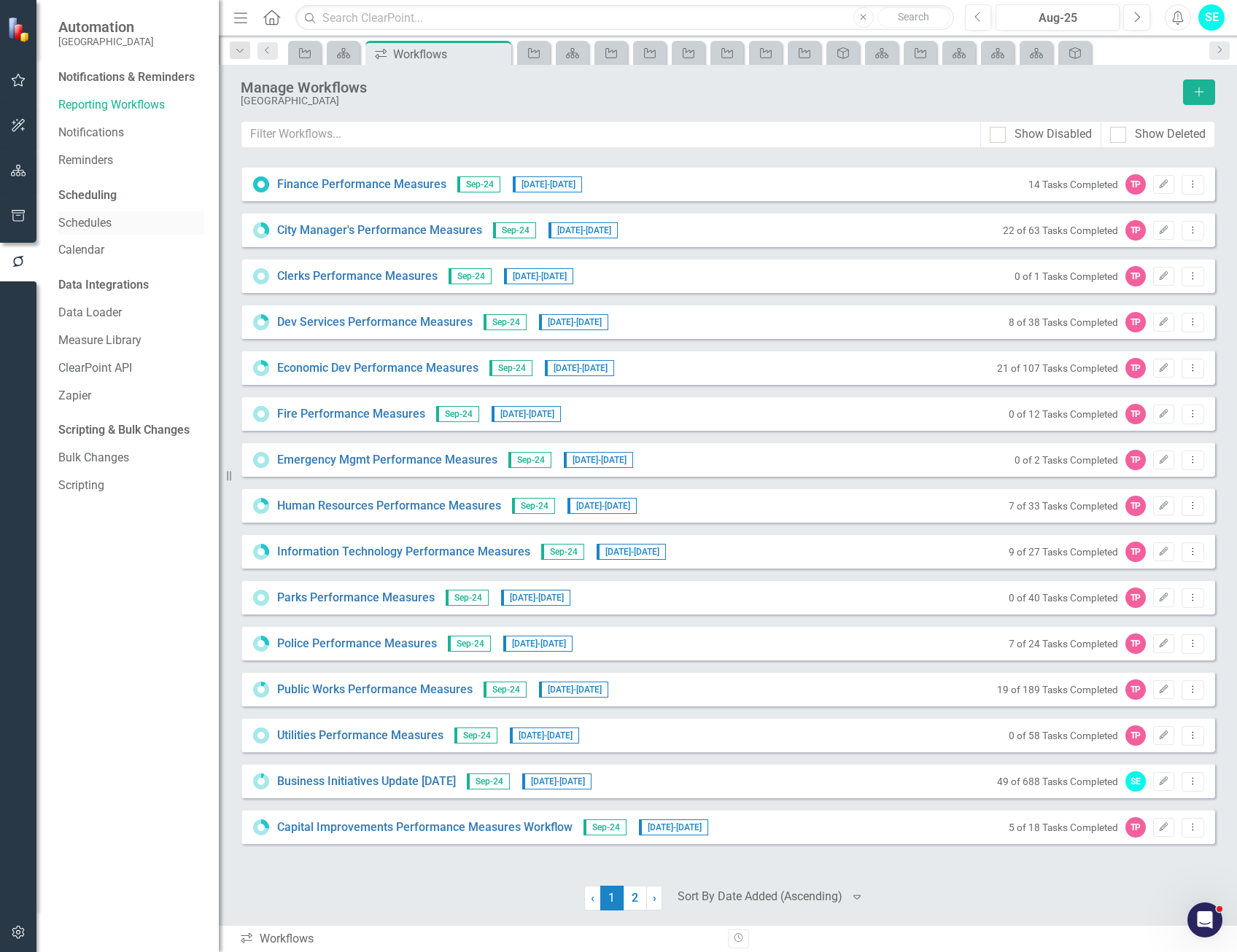
click at [91, 225] on link "Schedules" at bounding box center [131, 223] width 145 height 16
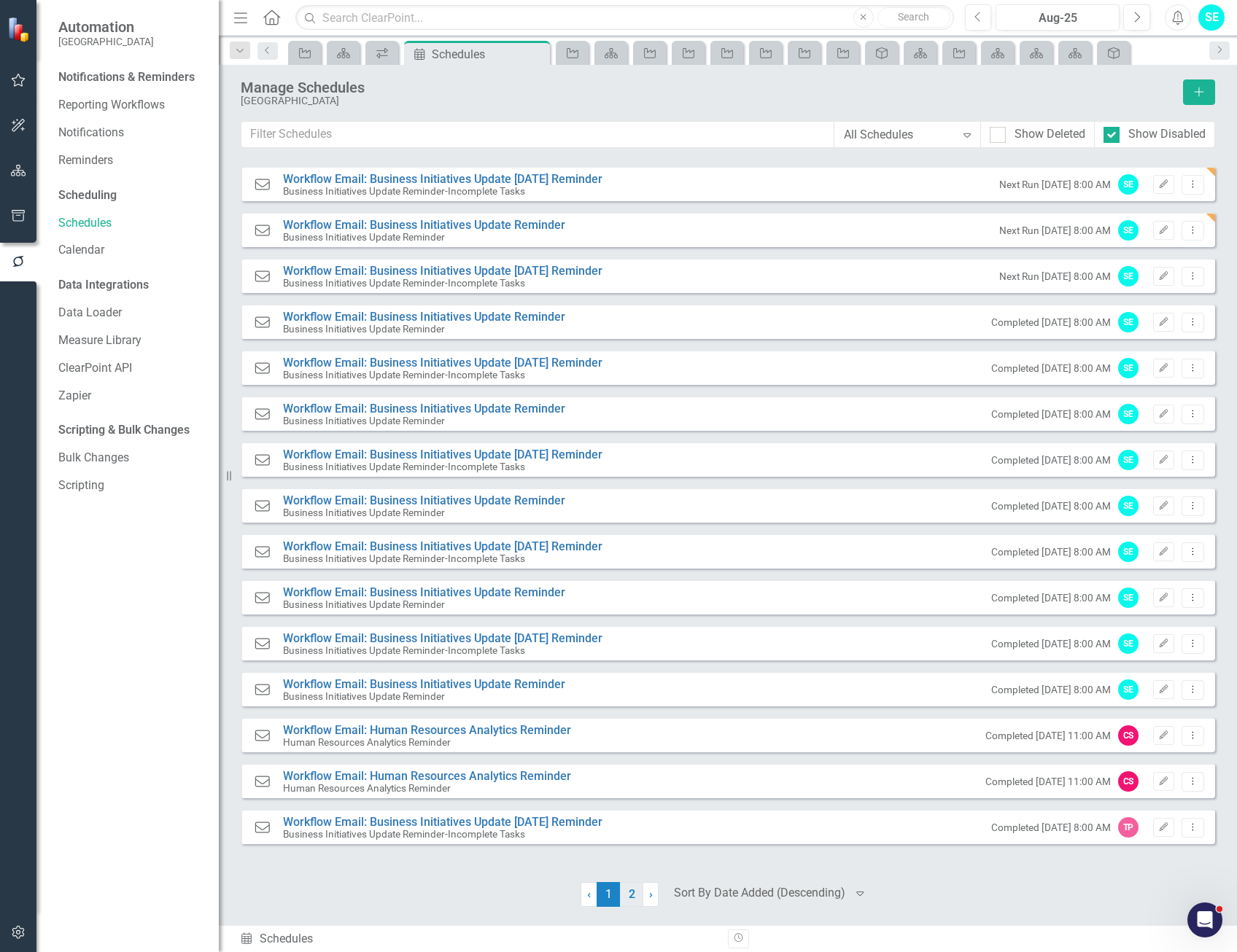
click at [635, 895] on link "2" at bounding box center [632, 894] width 24 height 25
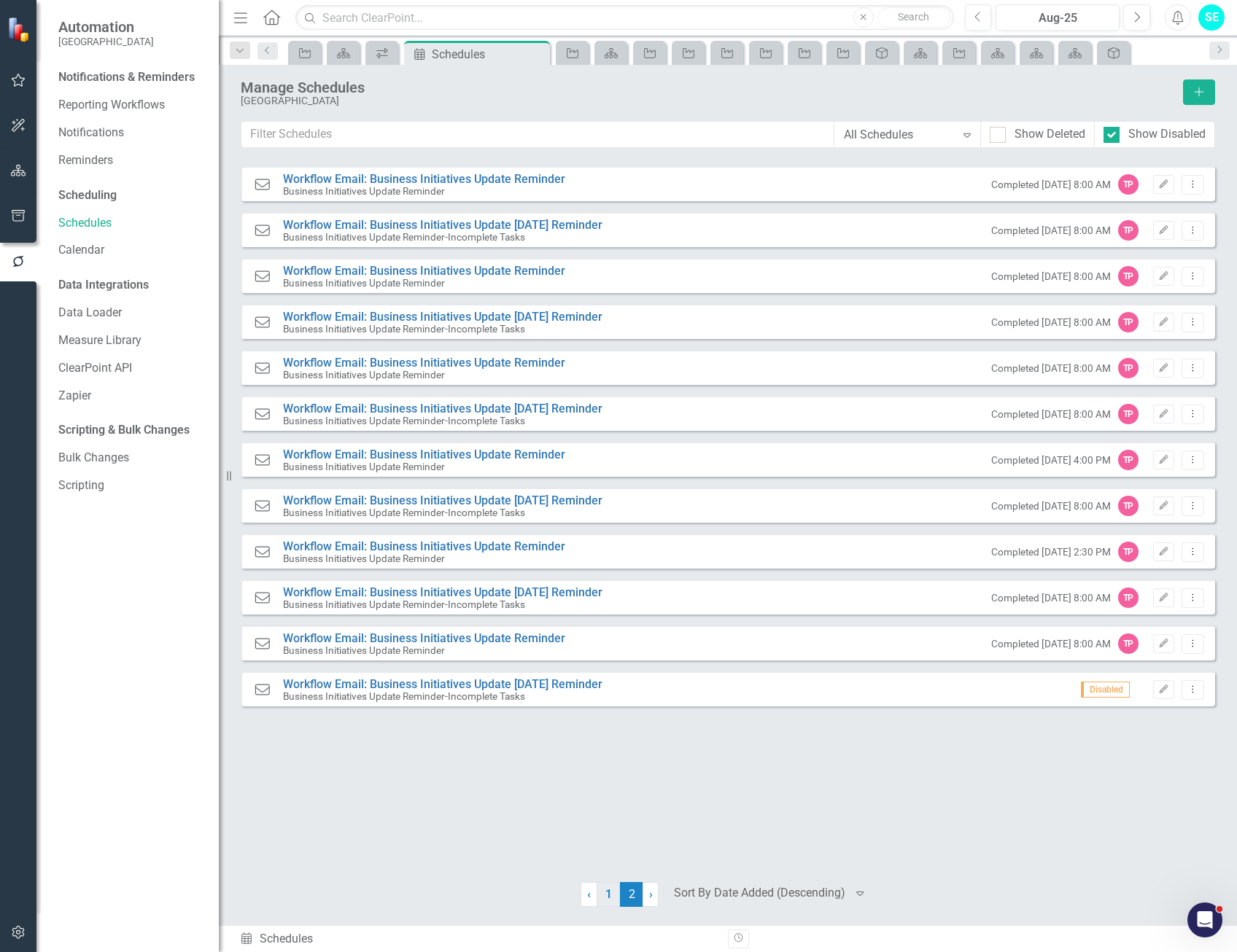
click at [609, 895] on link "1" at bounding box center [608, 894] width 24 height 25
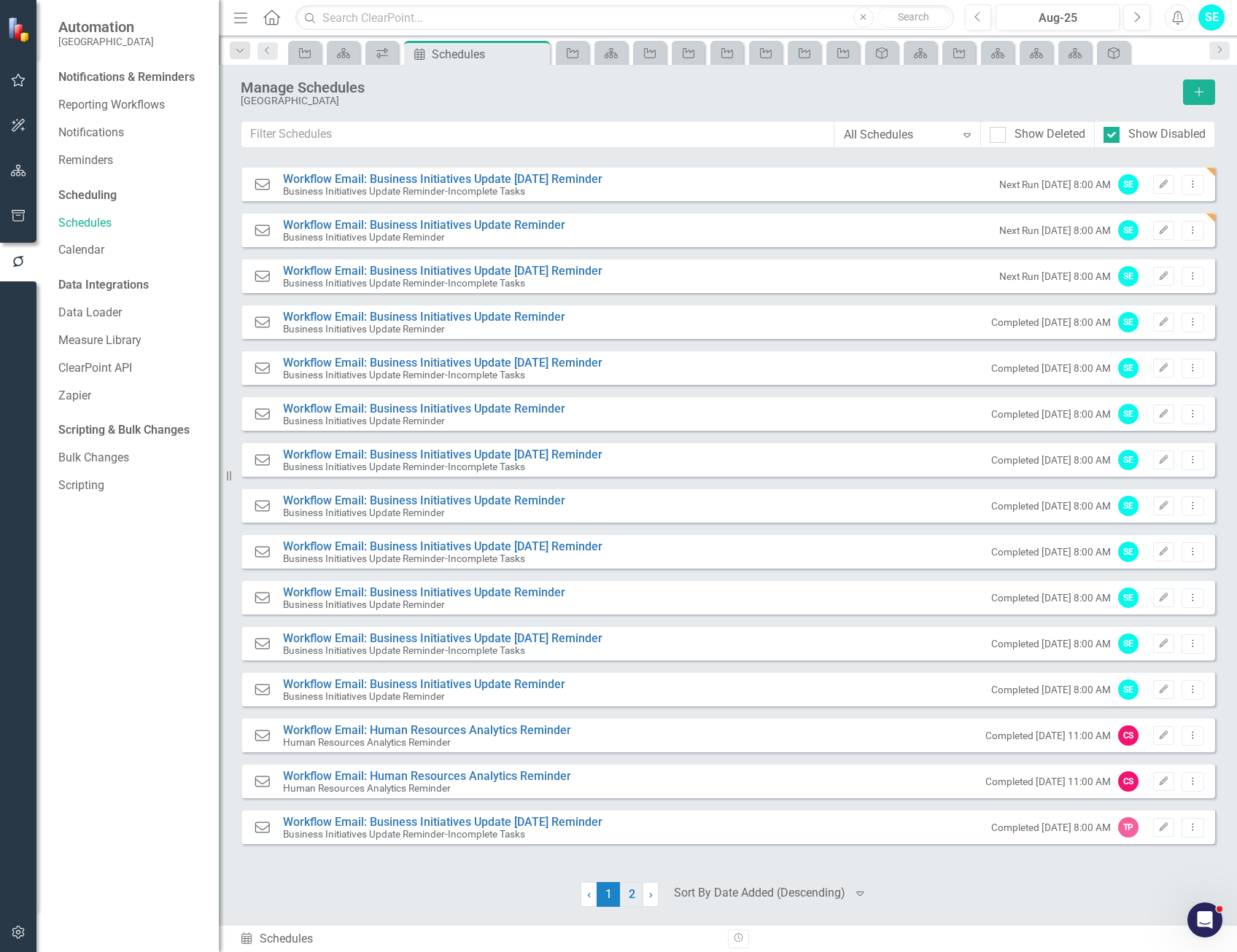
click at [625, 894] on link "2" at bounding box center [632, 894] width 24 height 25
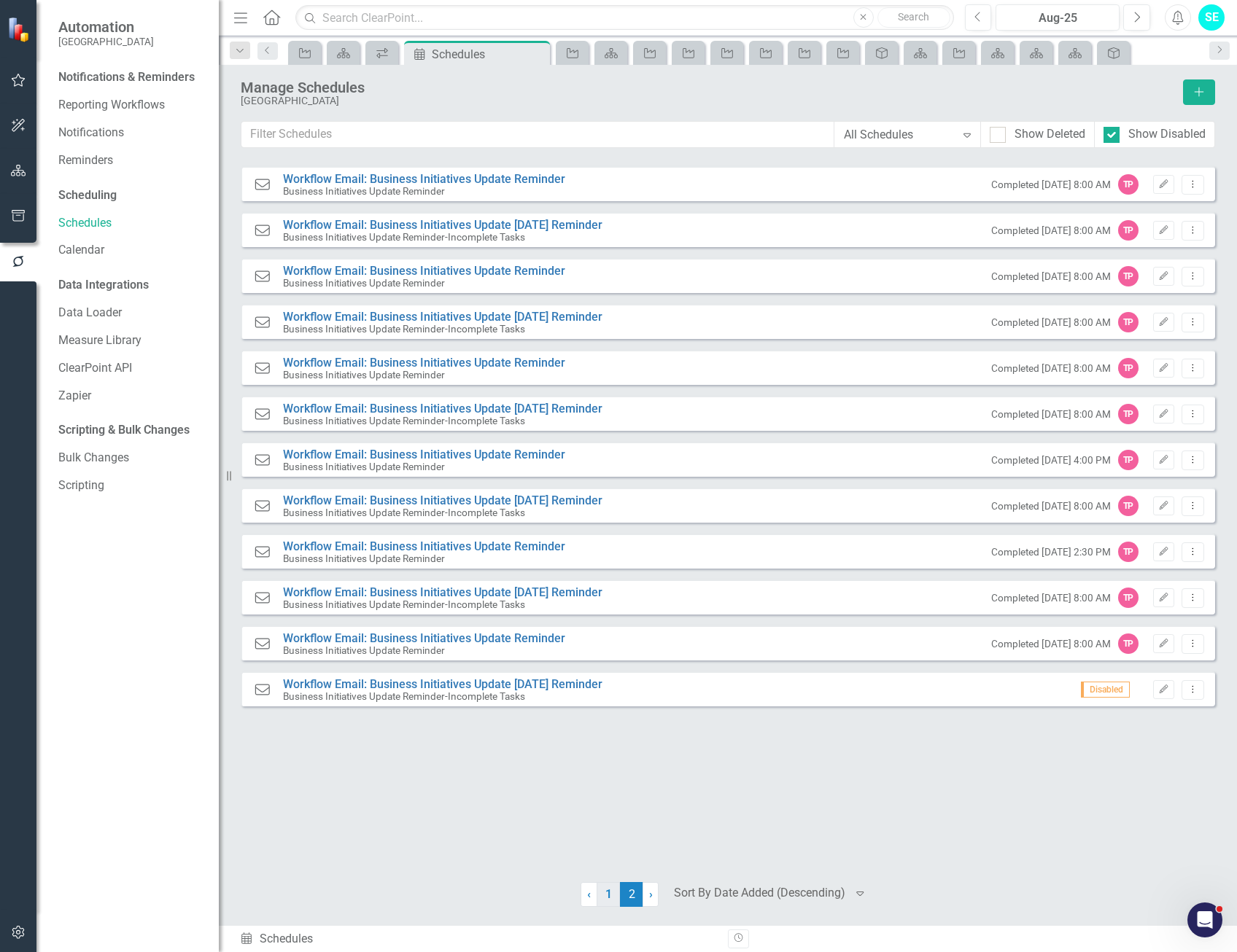
click at [611, 905] on link "1" at bounding box center [608, 894] width 24 height 25
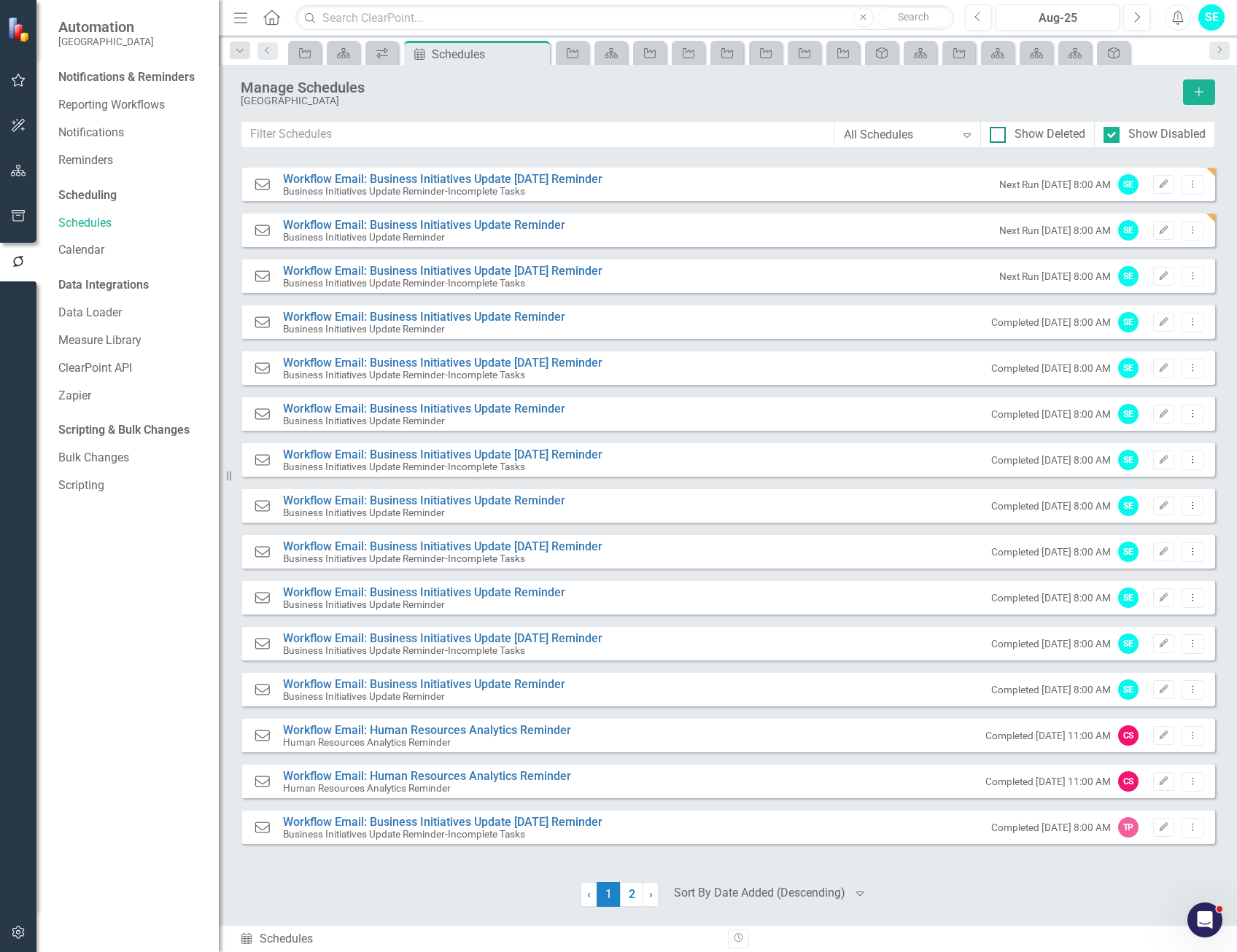
click at [994, 136] on div at bounding box center [998, 135] width 16 height 16
click at [994, 136] on input "Show Deleted" at bounding box center [995, 132] width 9 height 9
click at [994, 136] on div at bounding box center [998, 135] width 16 height 16
click at [994, 136] on input "Show Deleted" at bounding box center [995, 132] width 9 height 9
checkbox input "false"
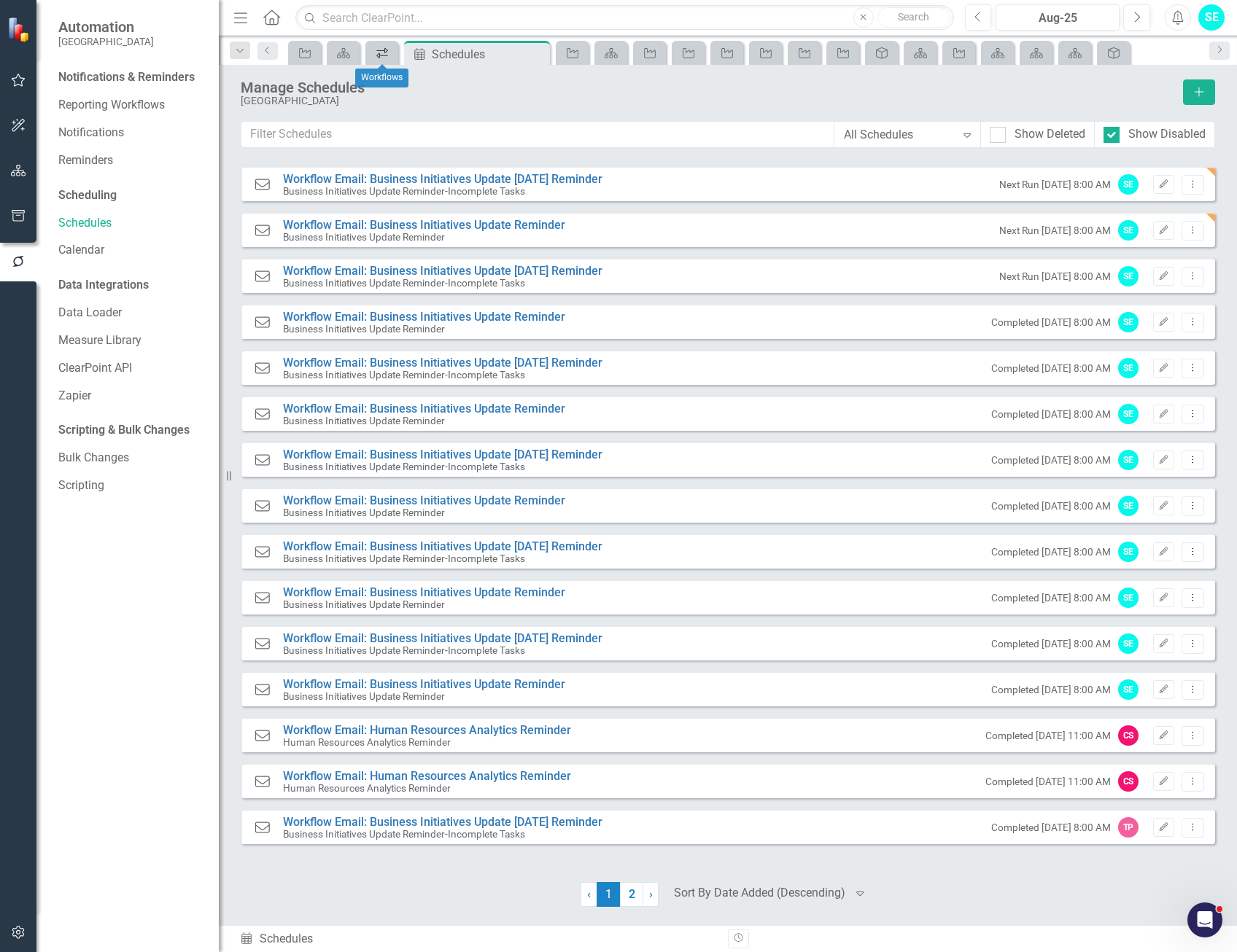
click at [378, 55] on icon "Workflows" at bounding box center [382, 53] width 15 height 12
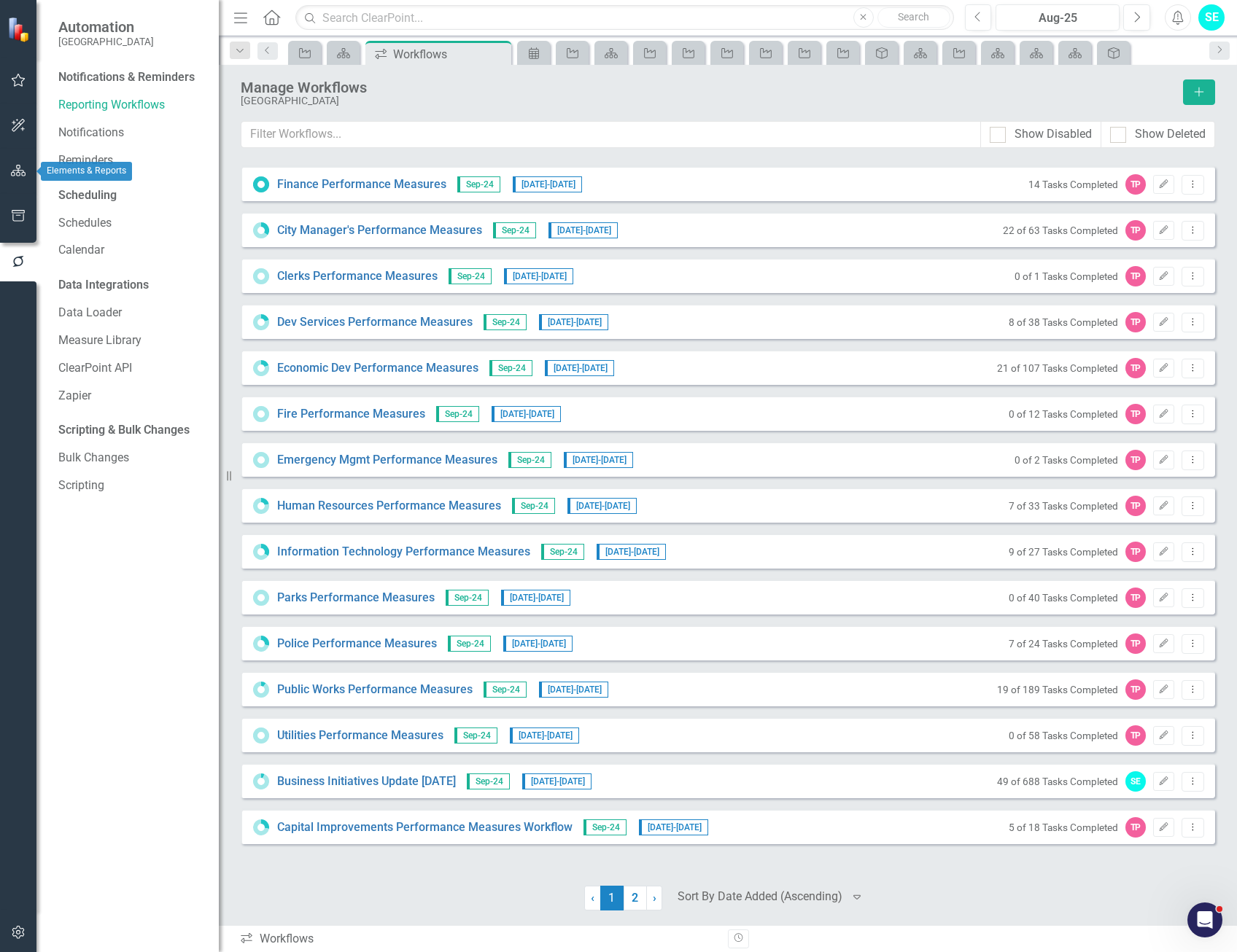
click at [18, 168] on icon "button" at bounding box center [18, 170] width 16 height 12
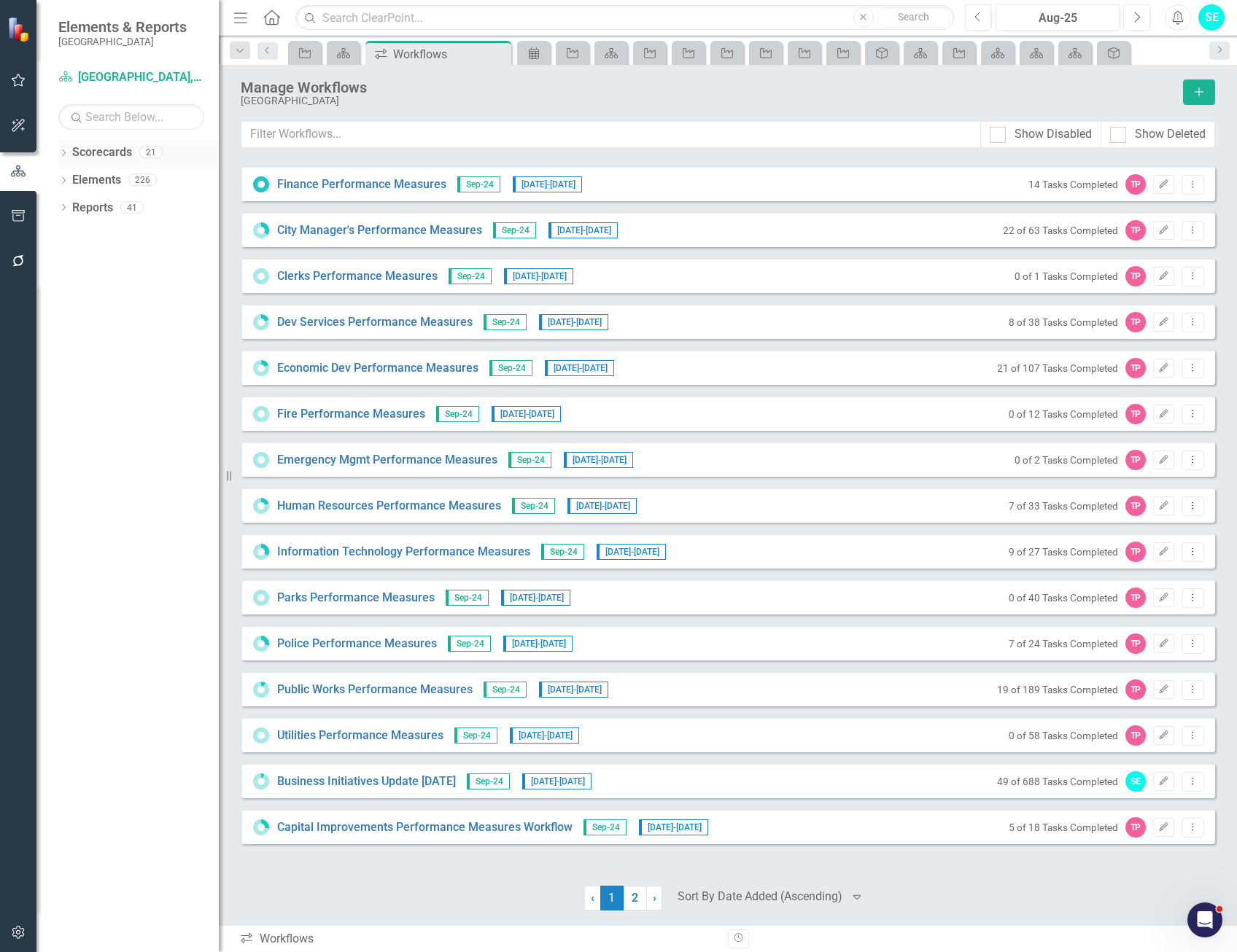
click at [95, 147] on link "Scorecards" at bounding box center [102, 153] width 59 height 16
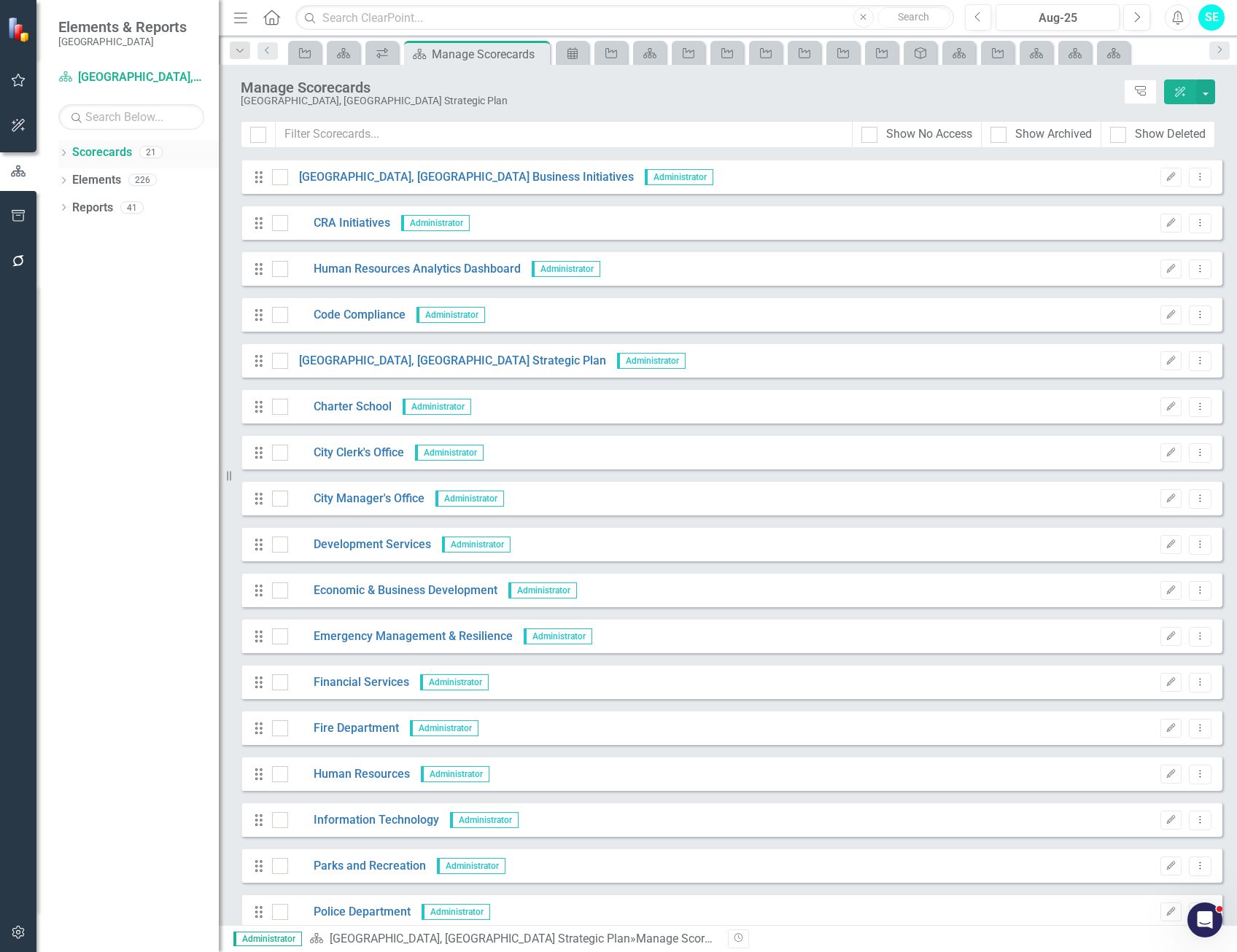
click at [64, 152] on icon "Dropdown" at bounding box center [63, 154] width 10 height 8
click at [106, 182] on link "[GEOGRAPHIC_DATA], [GEOGRAPHIC_DATA] Business Initiatives" at bounding box center [149, 180] width 138 height 16
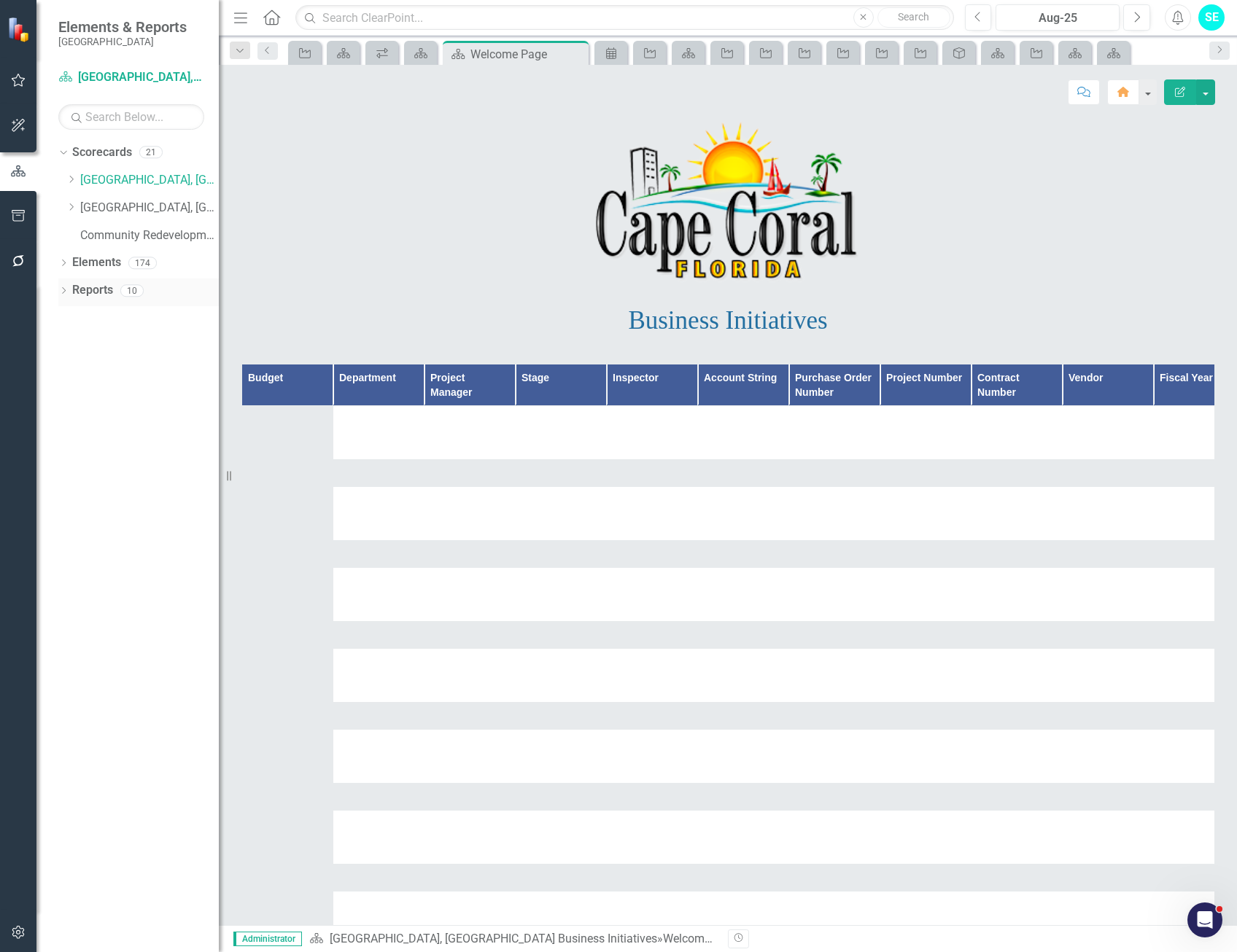
click at [59, 290] on icon "Dropdown" at bounding box center [63, 292] width 10 height 8
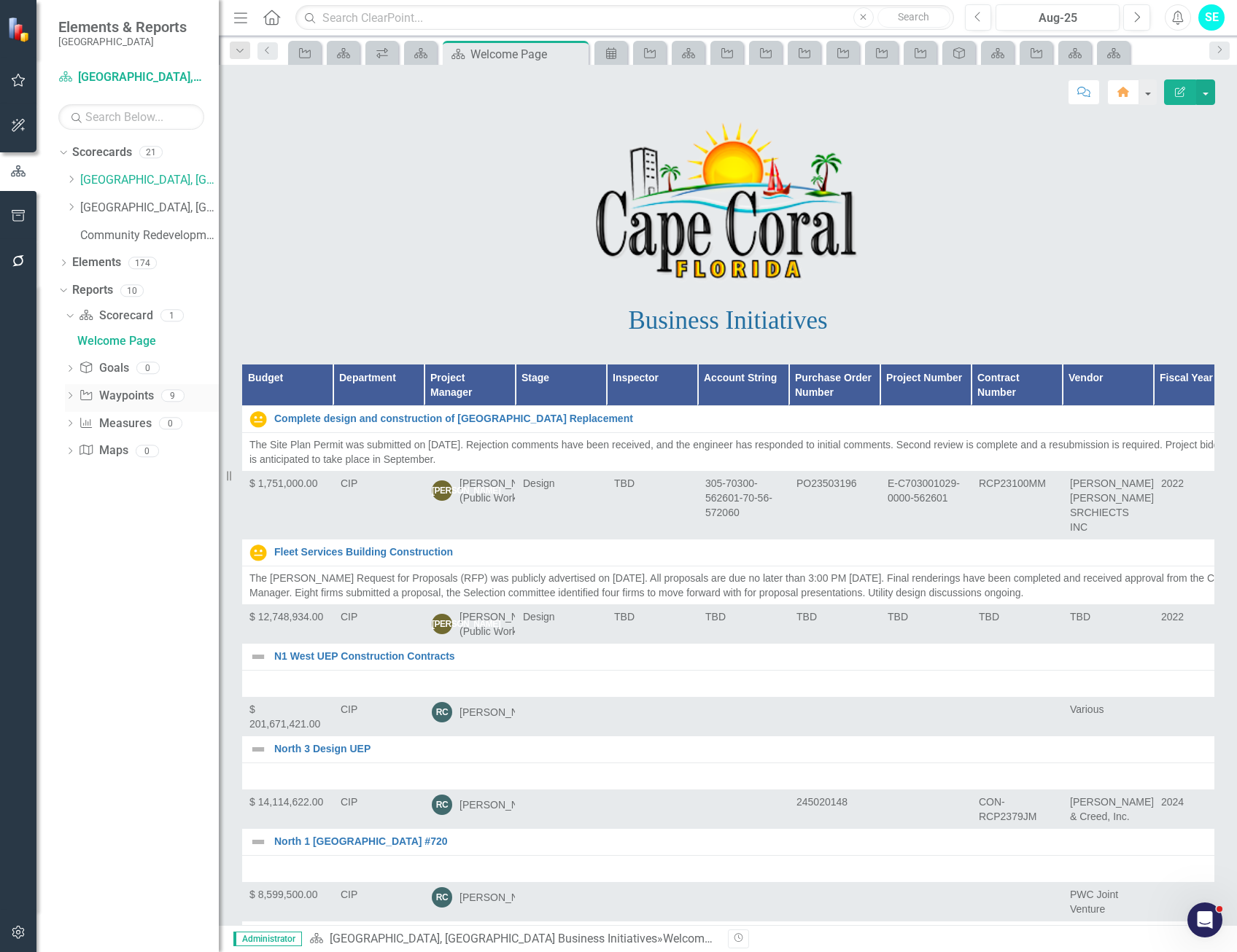
click at [71, 392] on div "Dropdown" at bounding box center [70, 398] width 10 height 13
click at [132, 473] on div "Initiatives Users" at bounding box center [148, 477] width 142 height 13
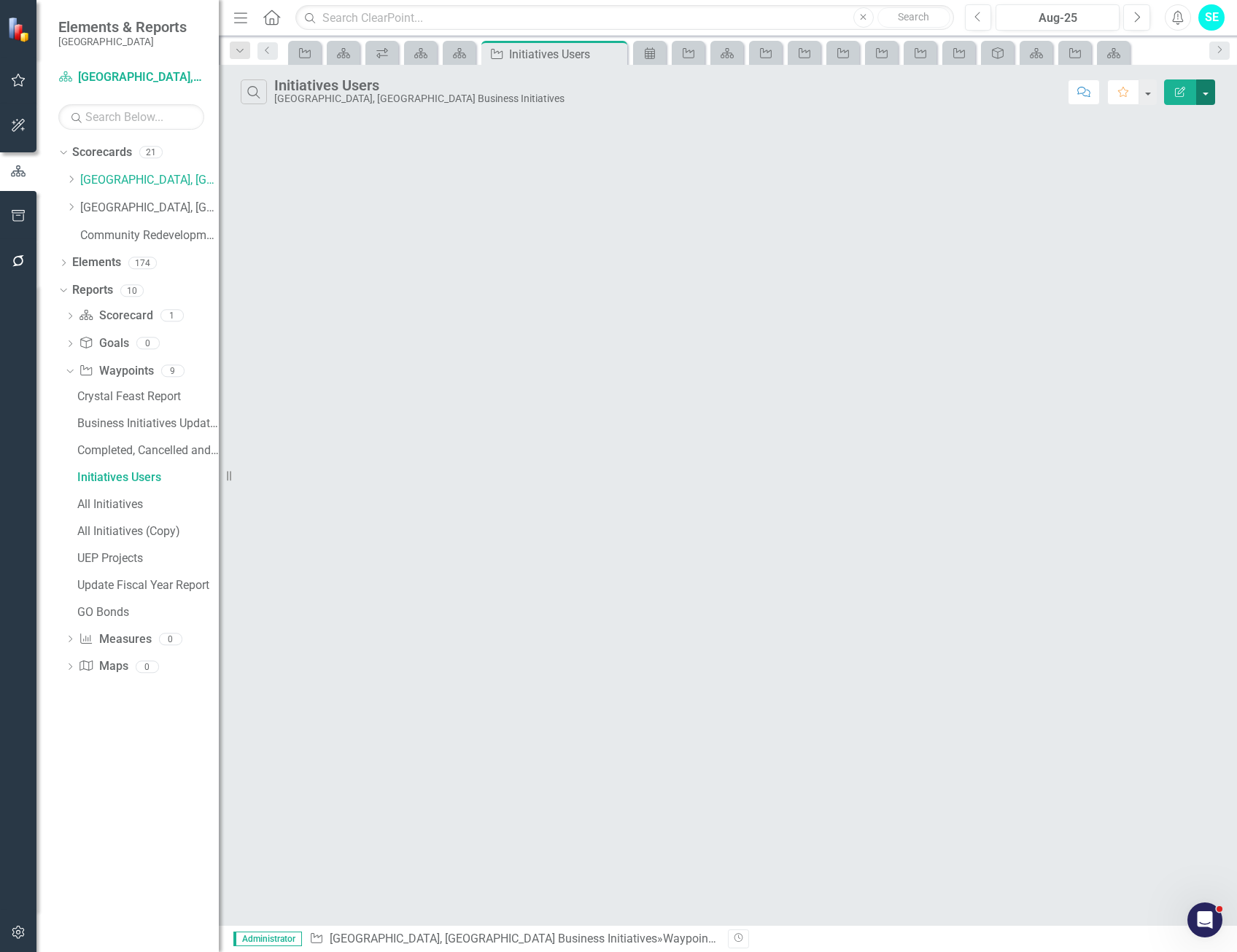
click at [1209, 93] on button "button" at bounding box center [1206, 92] width 19 height 26
click at [1184, 114] on link "Edit Report Edit Report" at bounding box center [1157, 120] width 115 height 27
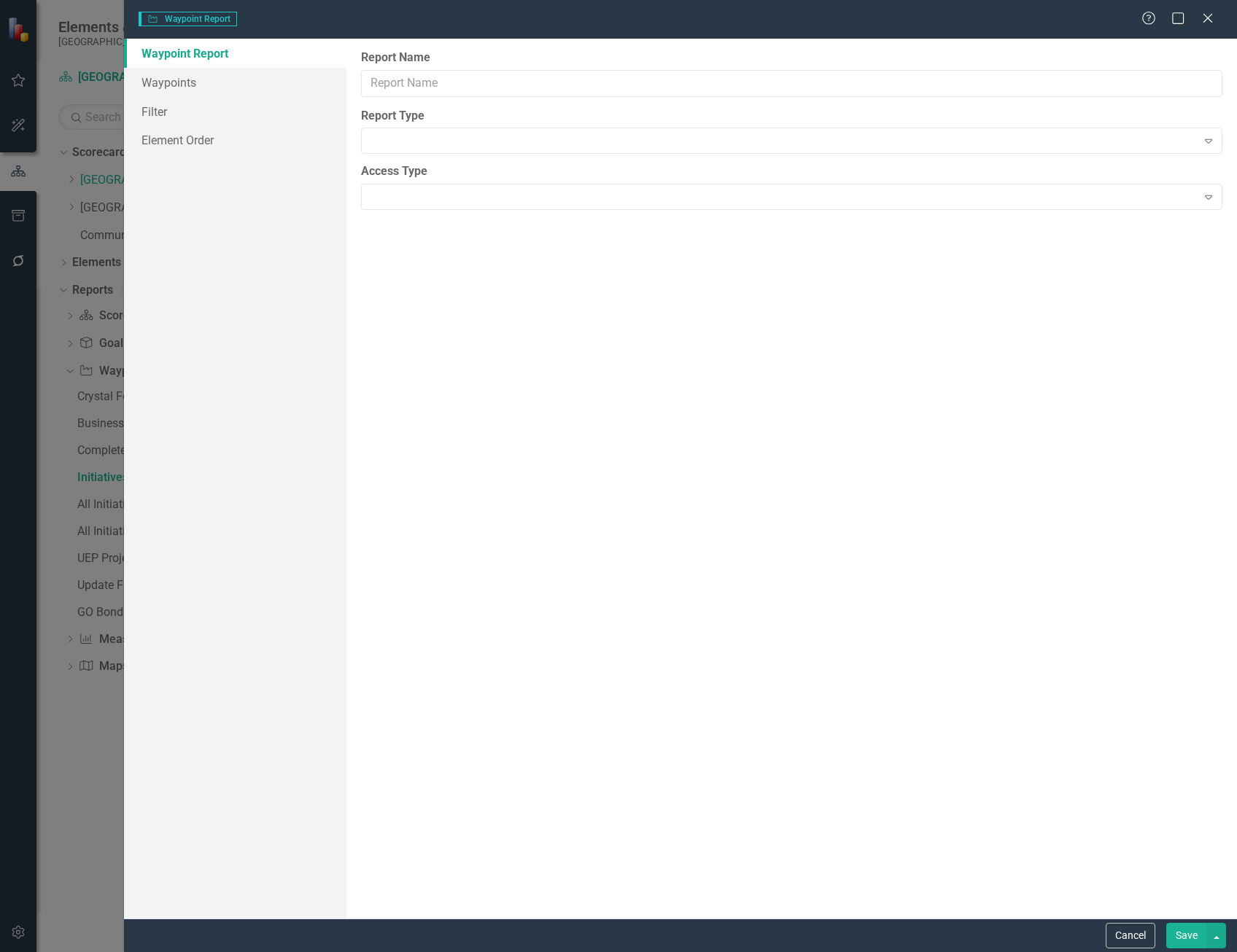
type input "Initiatives Users"
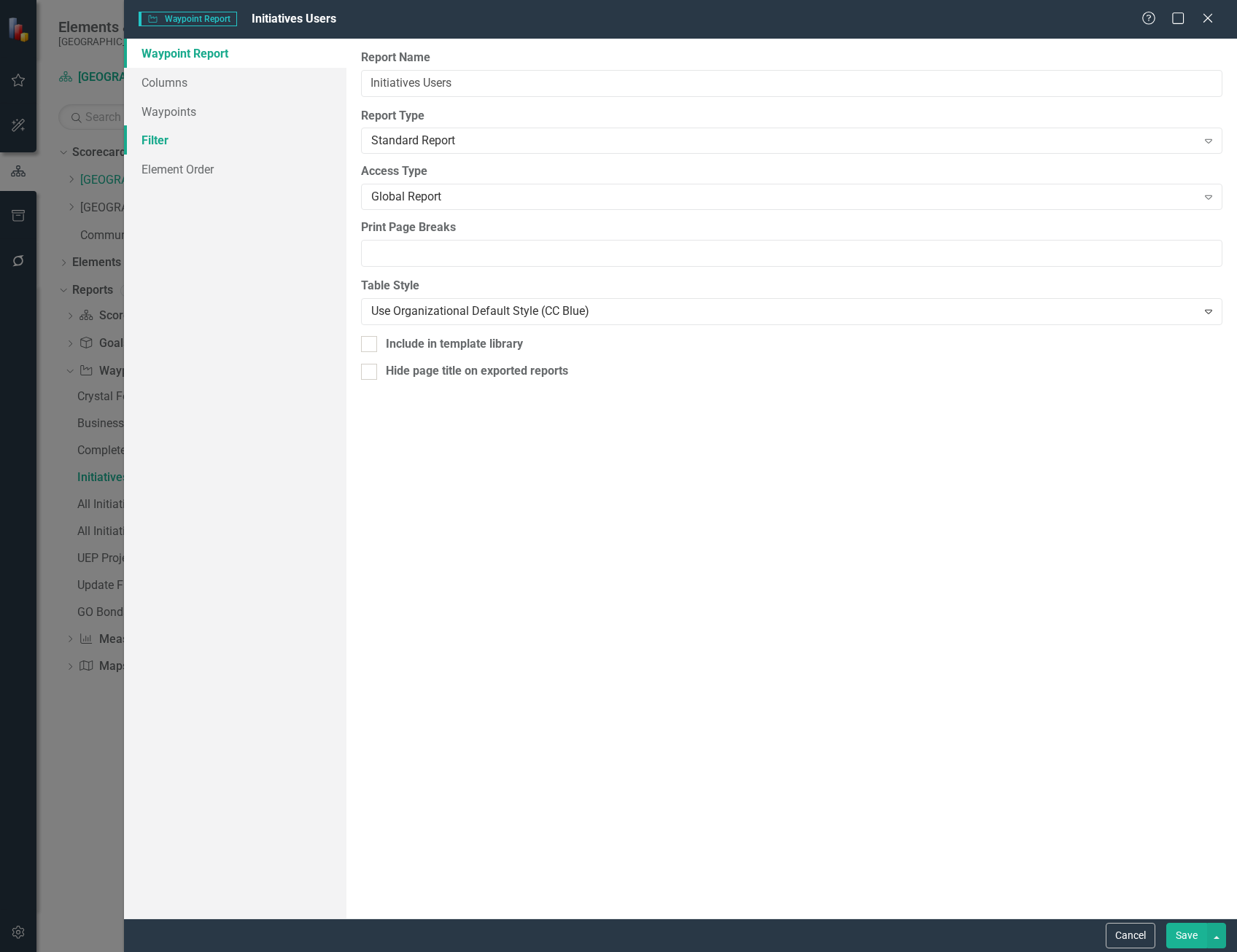
click at [199, 140] on link "Filter" at bounding box center [235, 140] width 222 height 29
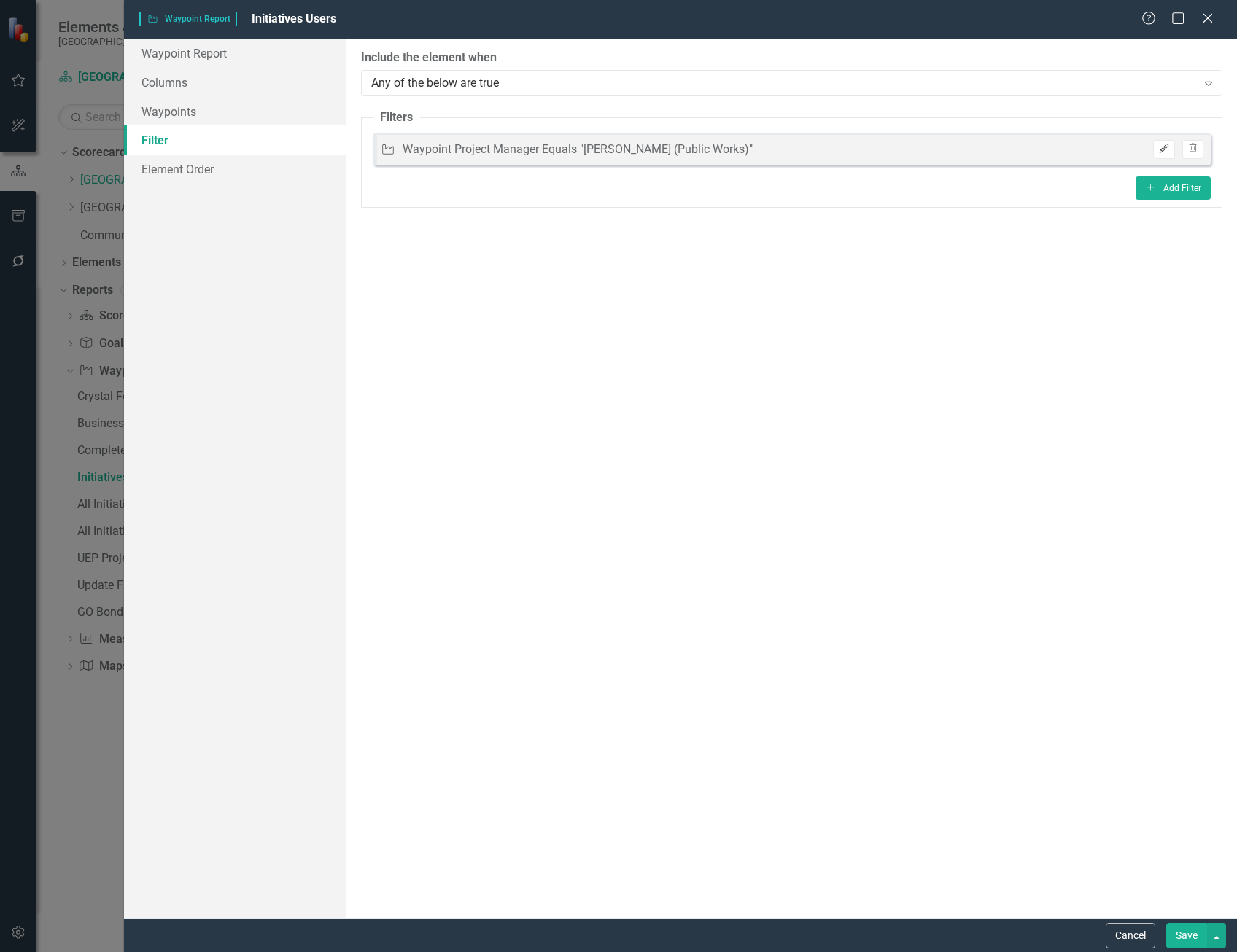
click at [1157, 149] on button "Edit" at bounding box center [1164, 149] width 21 height 19
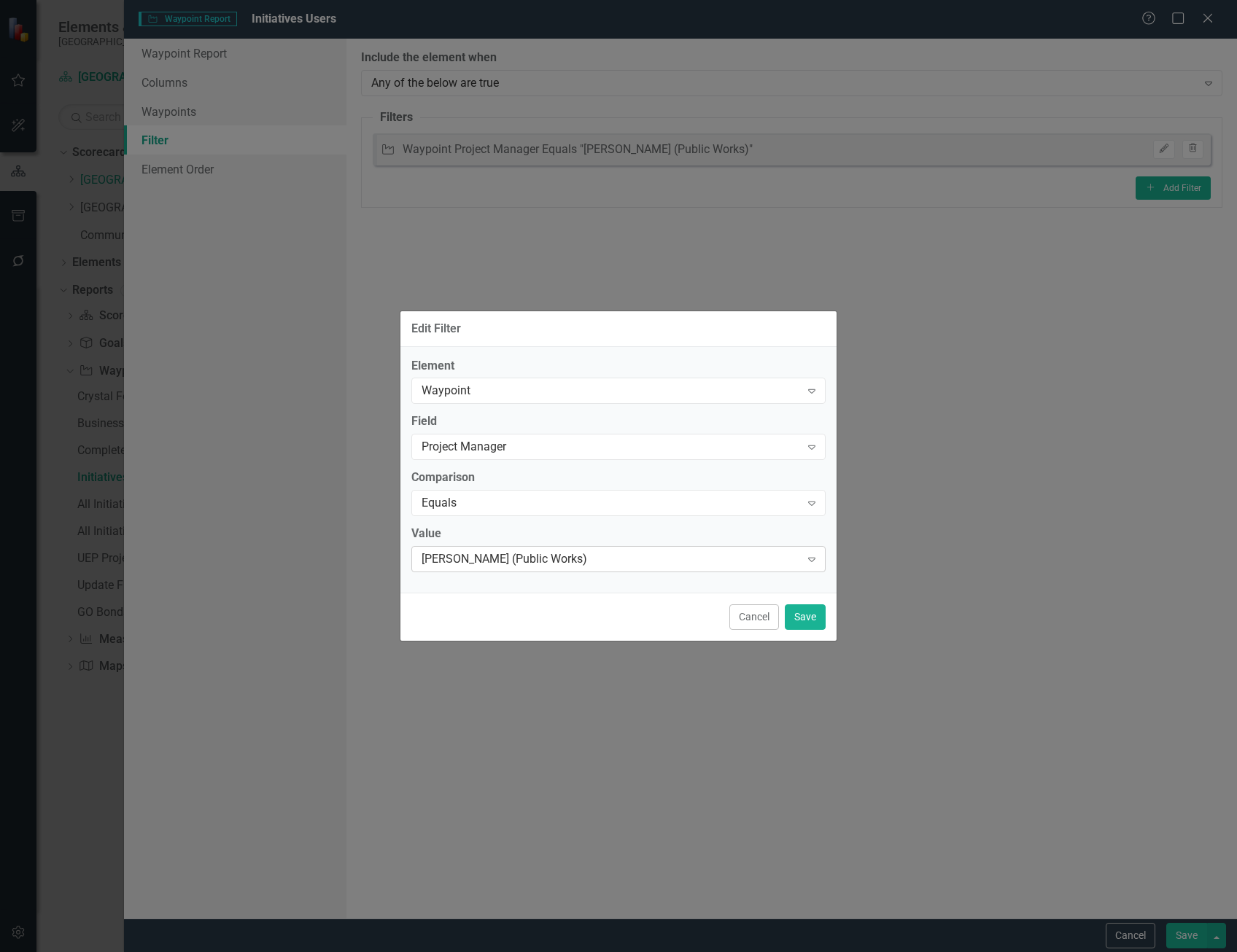
click at [497, 556] on div "[PERSON_NAME] (Public Works)" at bounding box center [611, 560] width 379 height 16
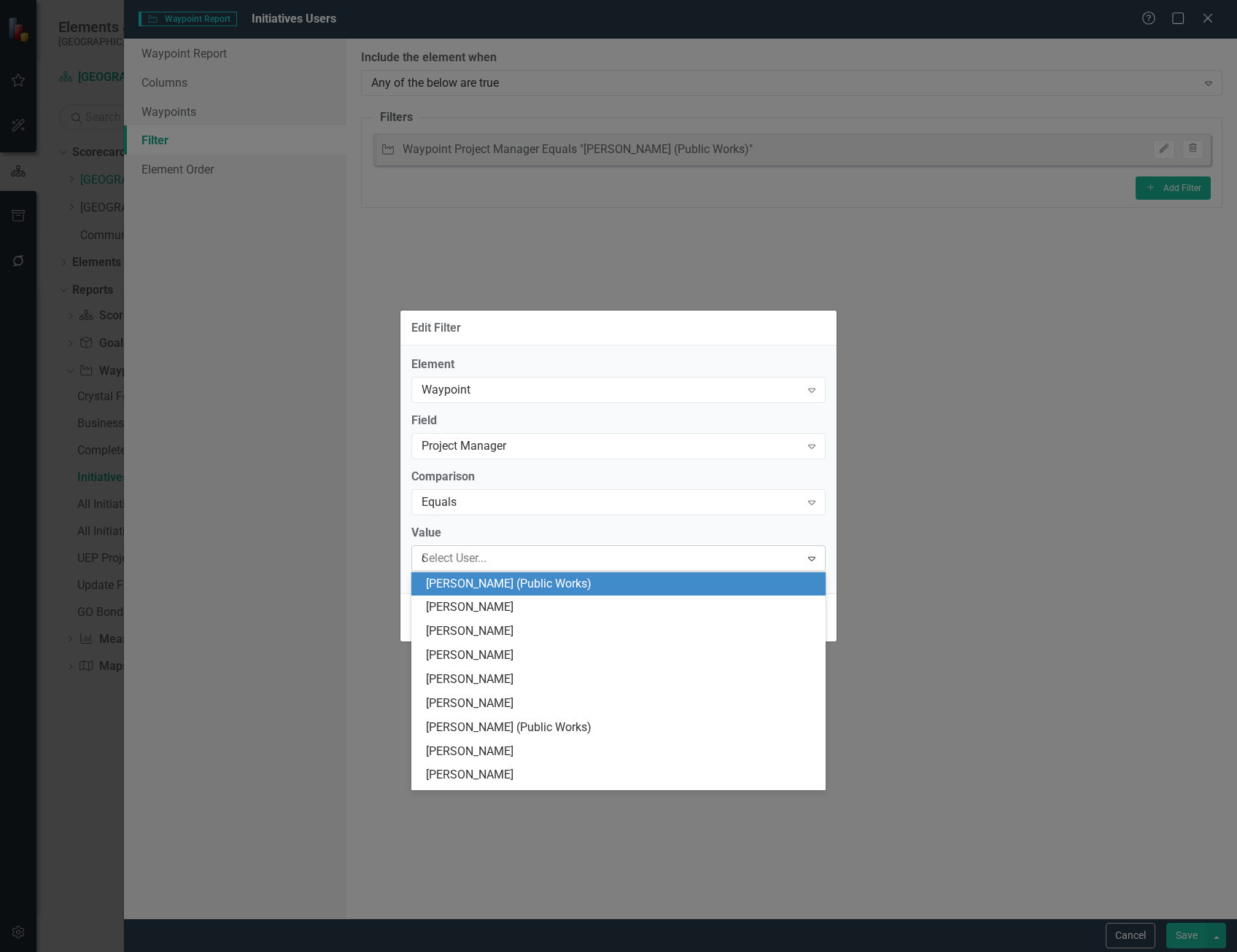
scroll to position [72, 0]
type input "dav"
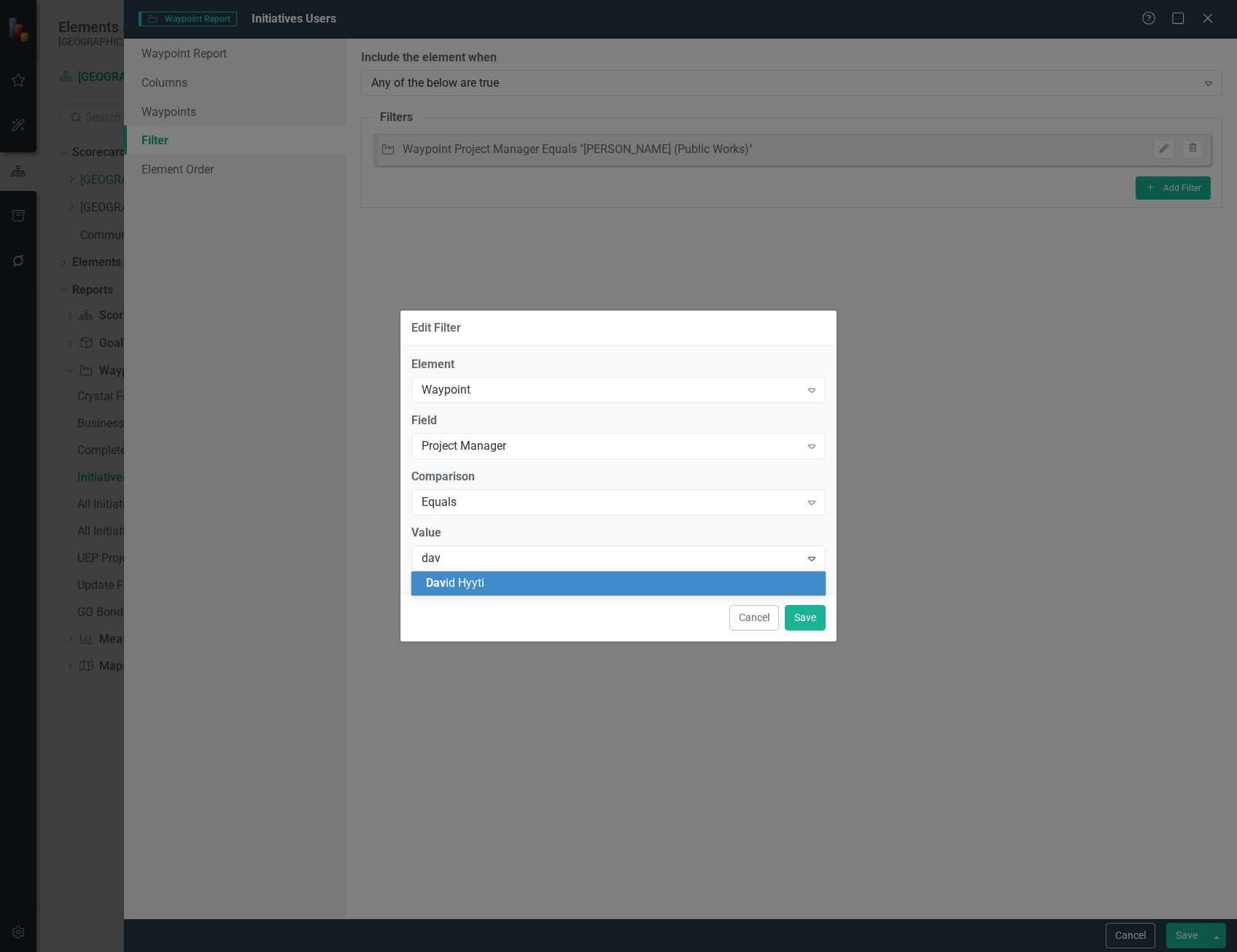
click at [553, 584] on div "Dav id Hyyti" at bounding box center [621, 583] width 391 height 16
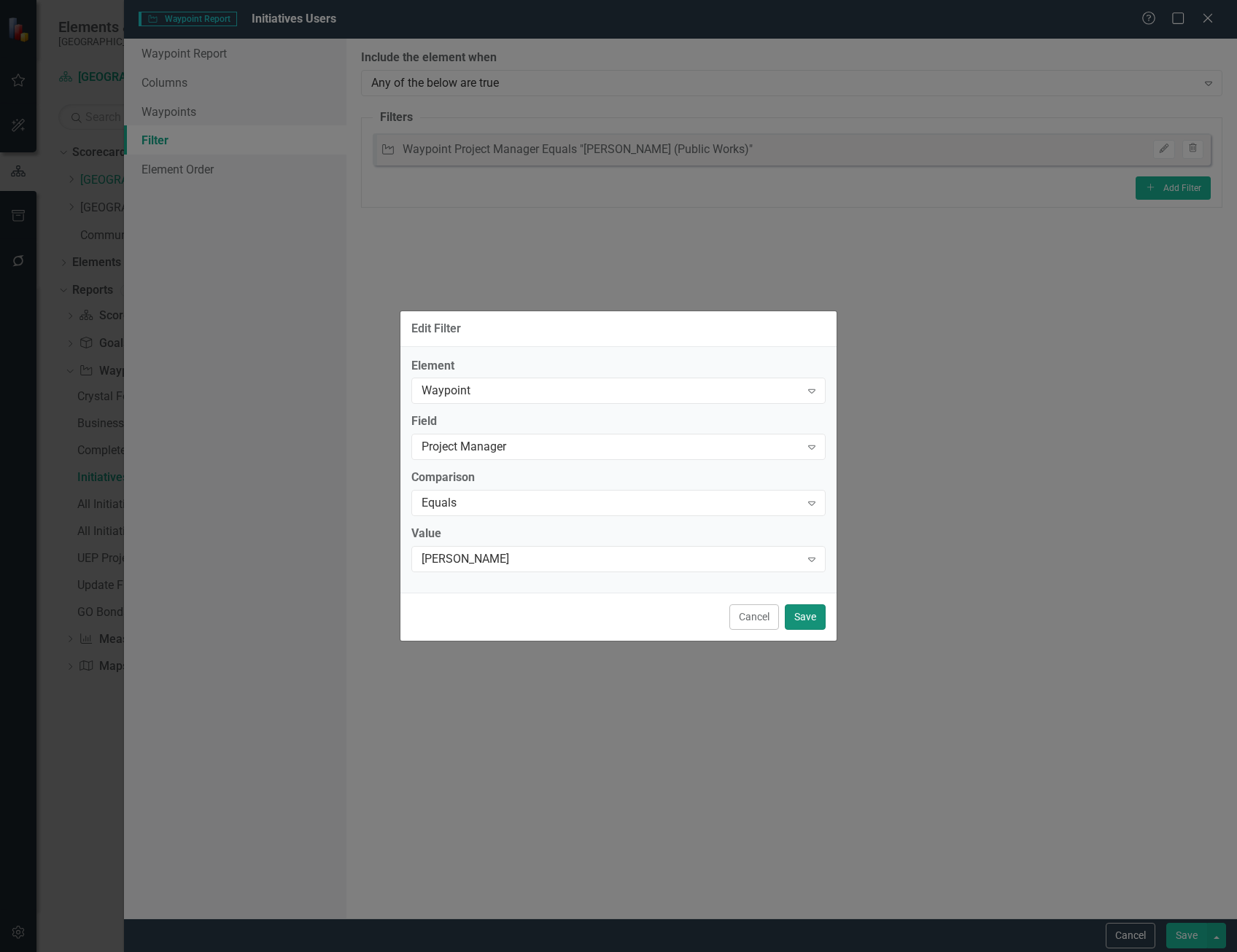
click at [802, 620] on button "Save" at bounding box center [805, 617] width 41 height 26
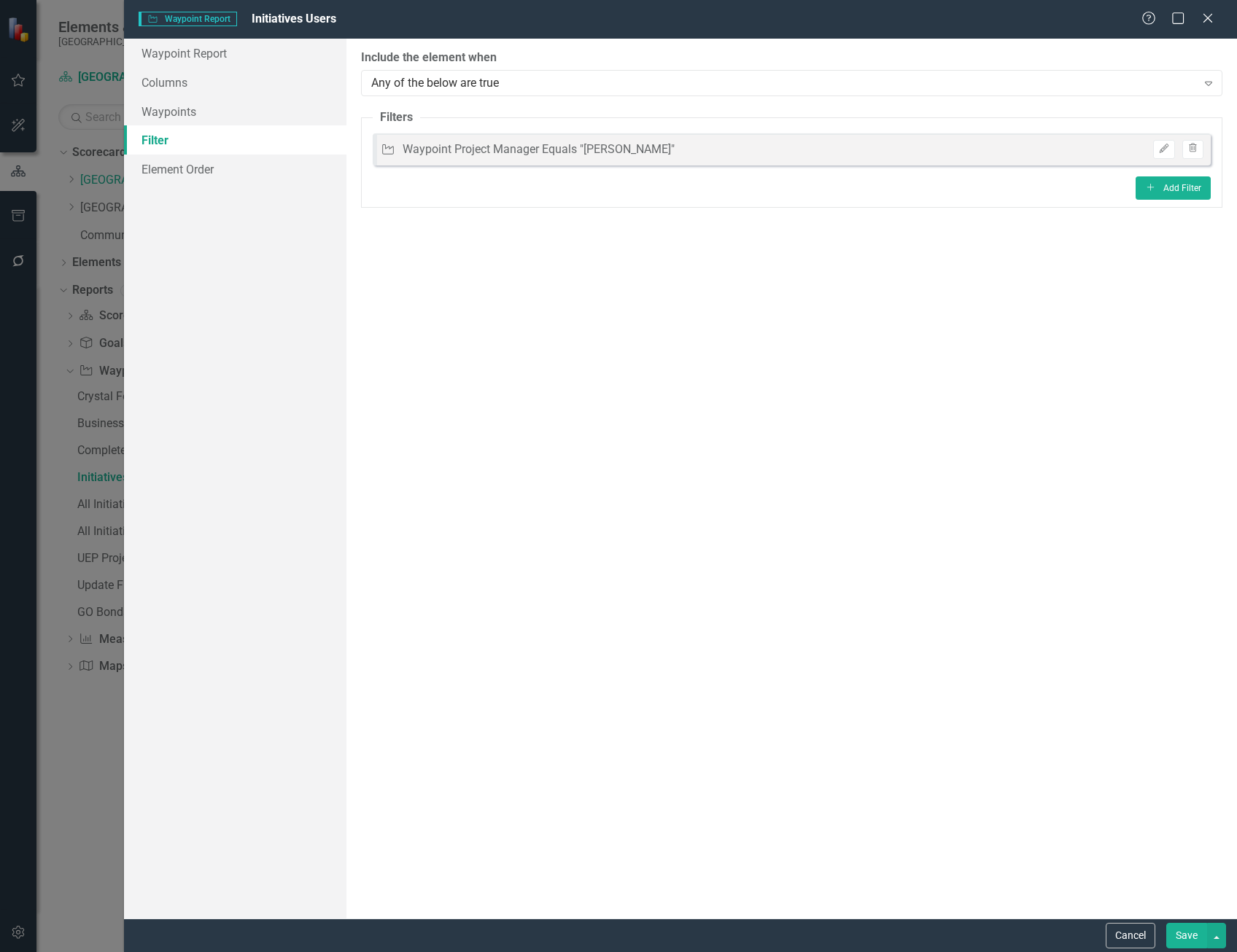
click at [1189, 932] on button "Save" at bounding box center [1187, 936] width 41 height 26
